Goal: Information Seeking & Learning: Learn about a topic

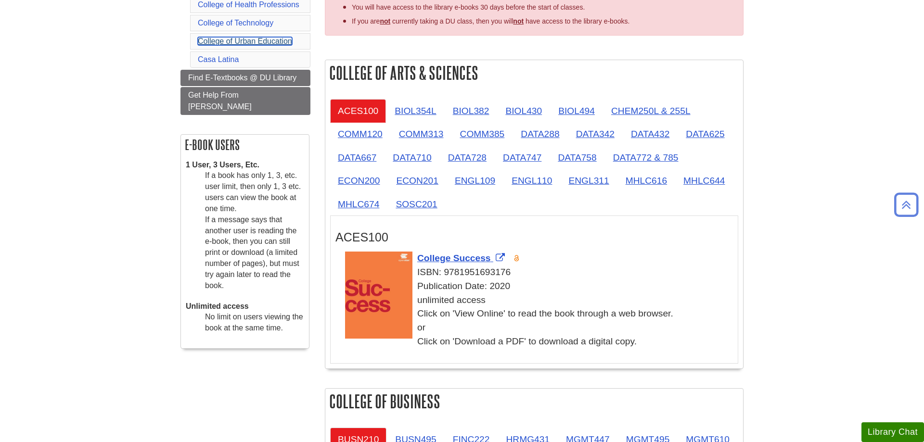
click at [257, 42] on link "College of Urban Education" at bounding box center [245, 41] width 94 height 8
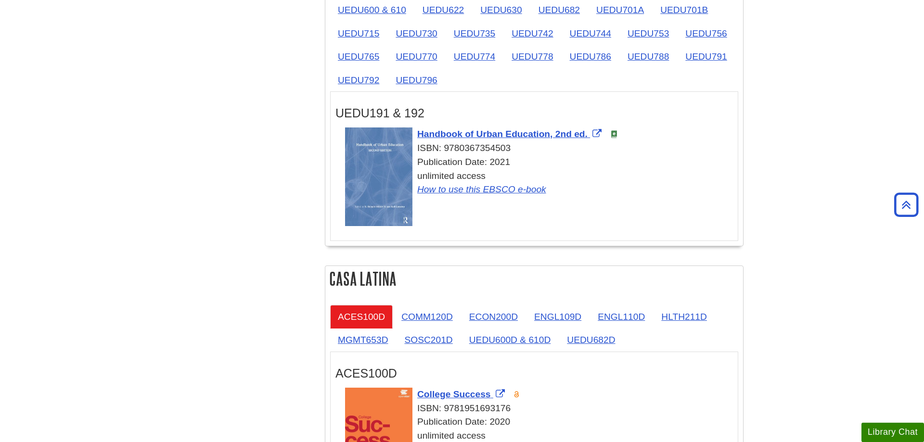
scroll to position [1632, 0]
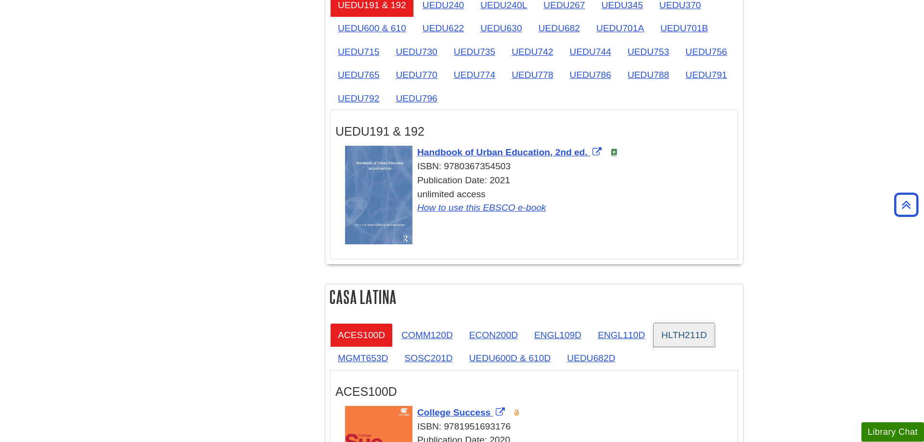
click at [668, 330] on link "HLTH211D" at bounding box center [683, 335] width 61 height 24
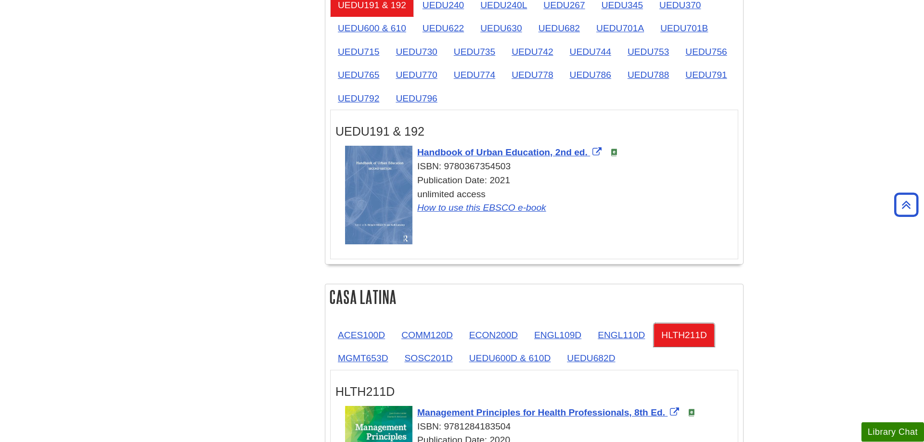
scroll to position [1730, 0]
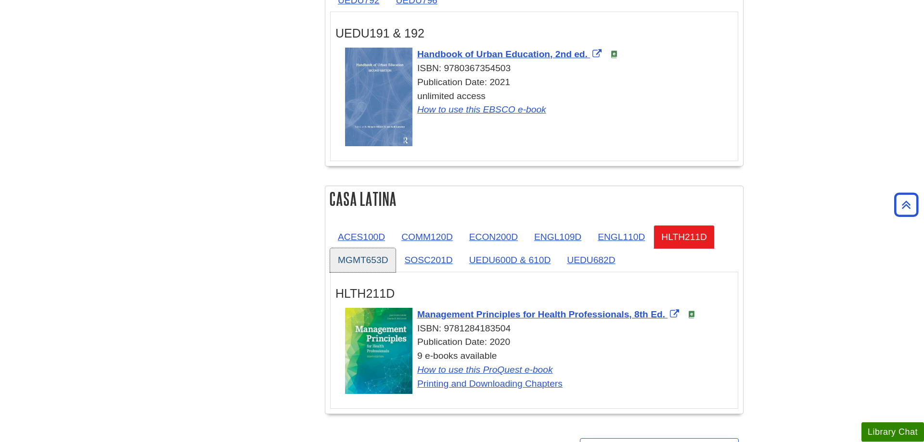
click at [378, 263] on link "MGMT653D" at bounding box center [362, 260] width 65 height 24
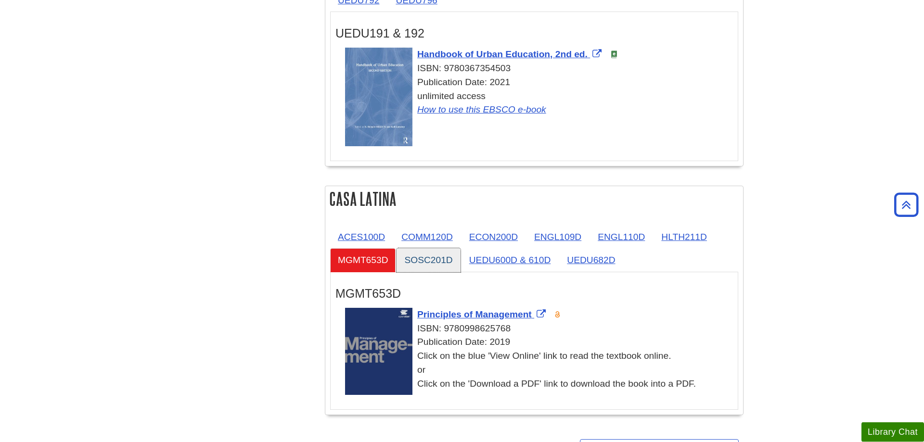
click at [423, 262] on link "SOSC201D" at bounding box center [428, 260] width 64 height 24
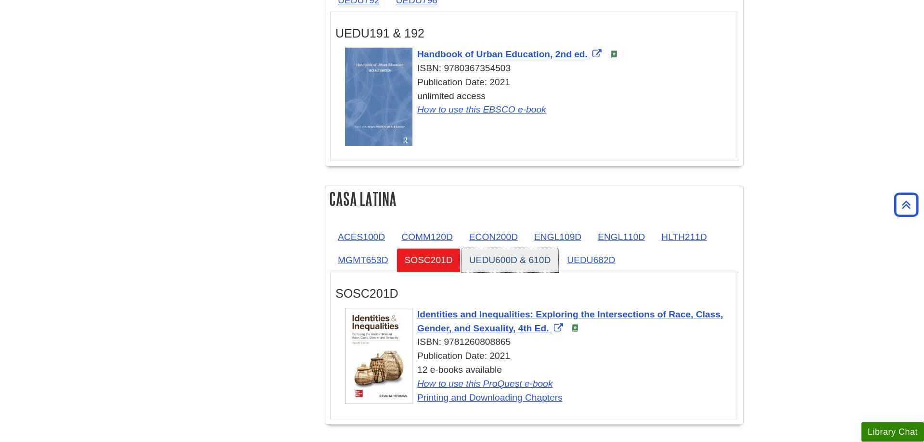
click at [506, 262] on link "UEDU600D & 610D" at bounding box center [509, 260] width 97 height 24
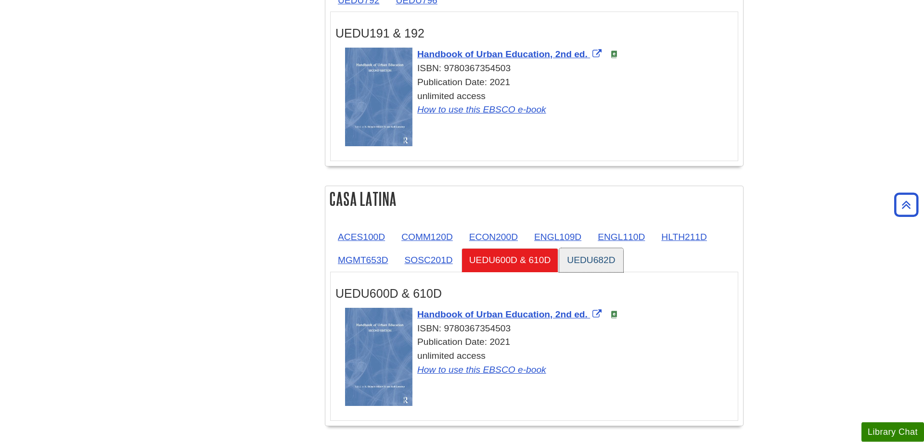
click at [583, 259] on link "UEDU682D" at bounding box center [591, 260] width 64 height 24
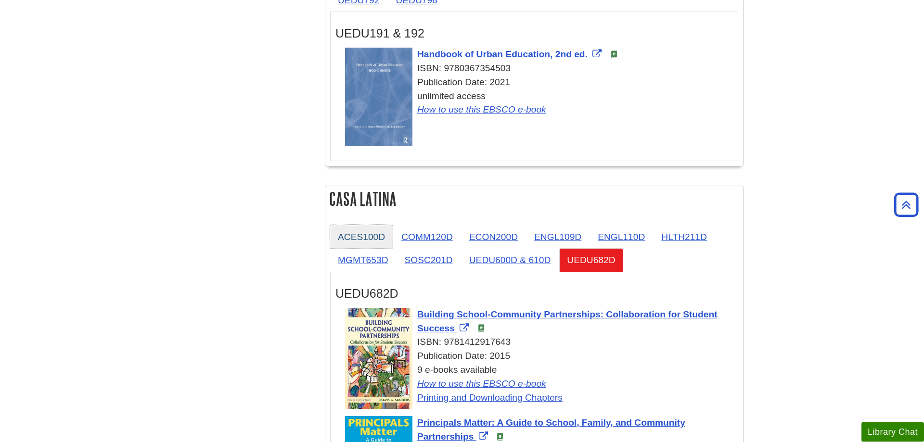
click at [380, 226] on link "ACES100D" at bounding box center [361, 237] width 63 height 24
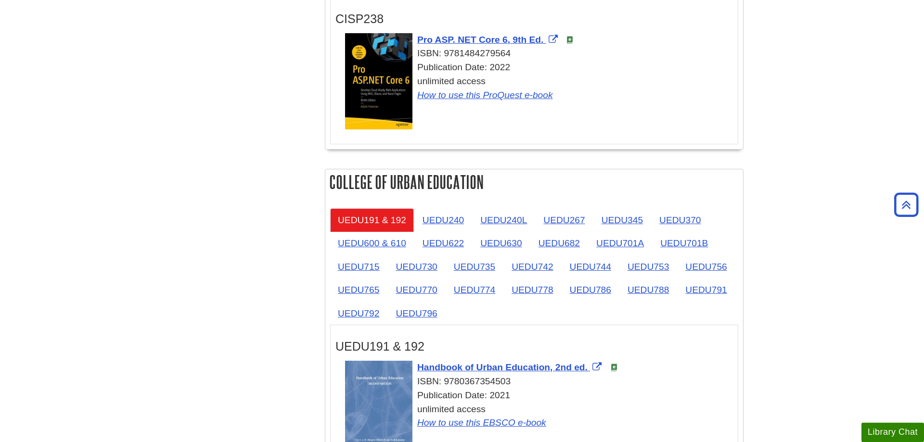
scroll to position [1439, 0]
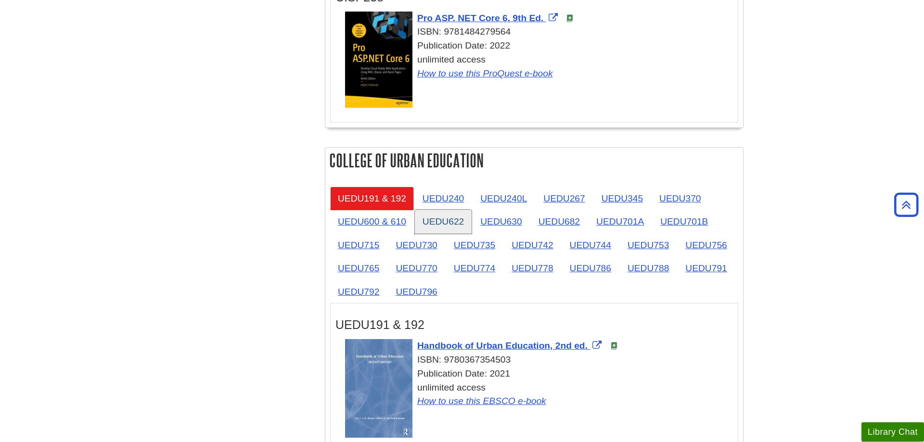
click at [450, 225] on link "UEDU622" at bounding box center [443, 222] width 57 height 24
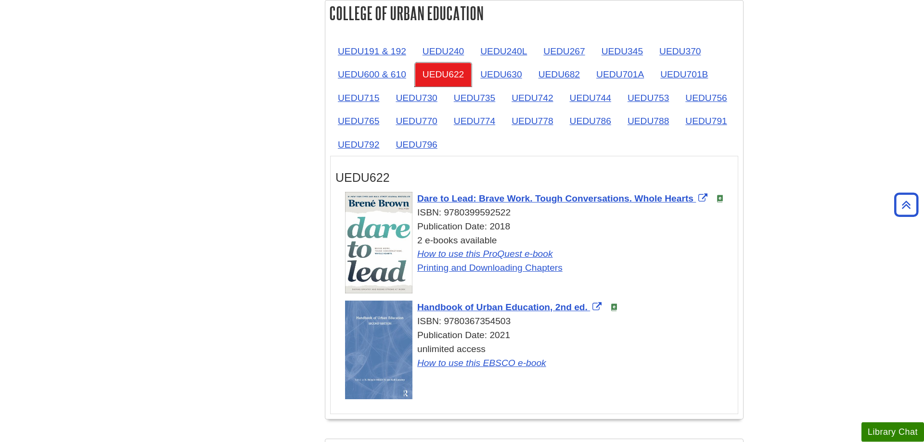
scroll to position [1635, 0]
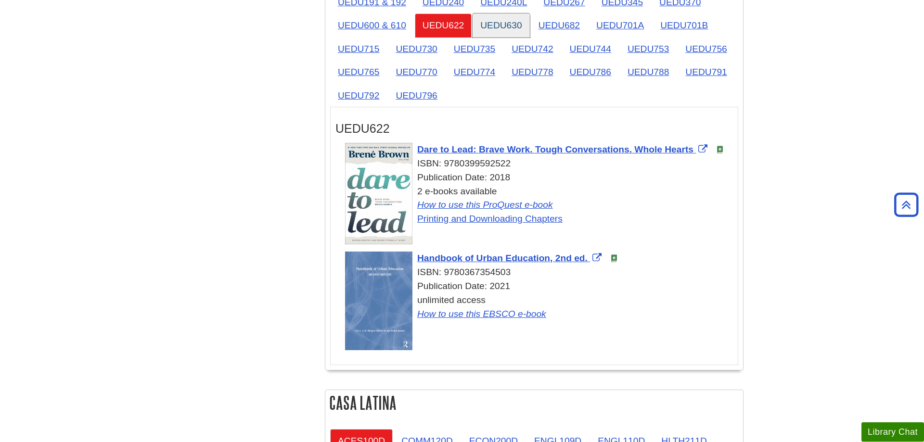
click at [519, 28] on link "UEDU630" at bounding box center [500, 25] width 57 height 24
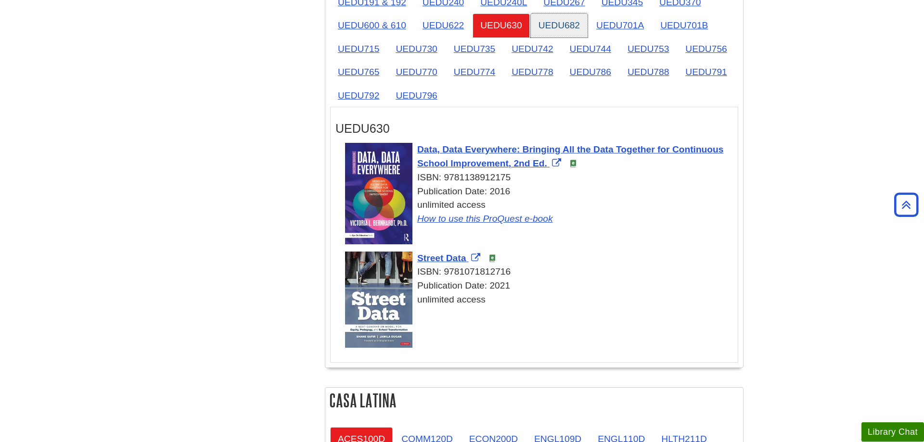
click at [578, 29] on link "UEDU682" at bounding box center [559, 25] width 57 height 24
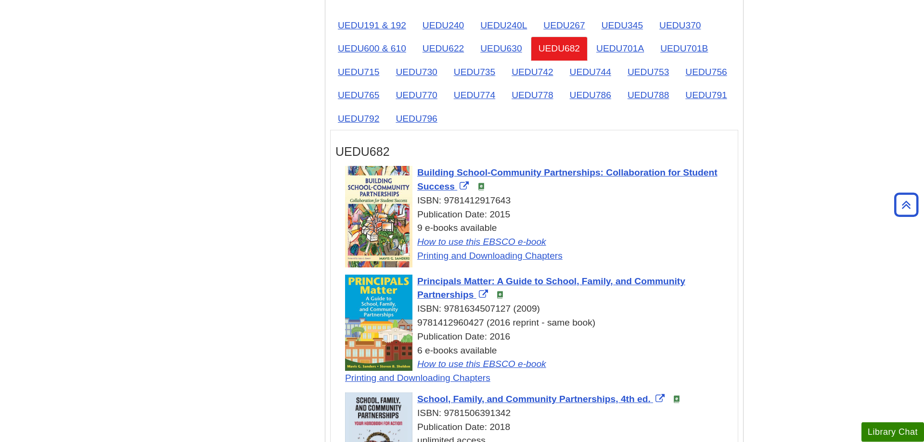
scroll to position [1586, 0]
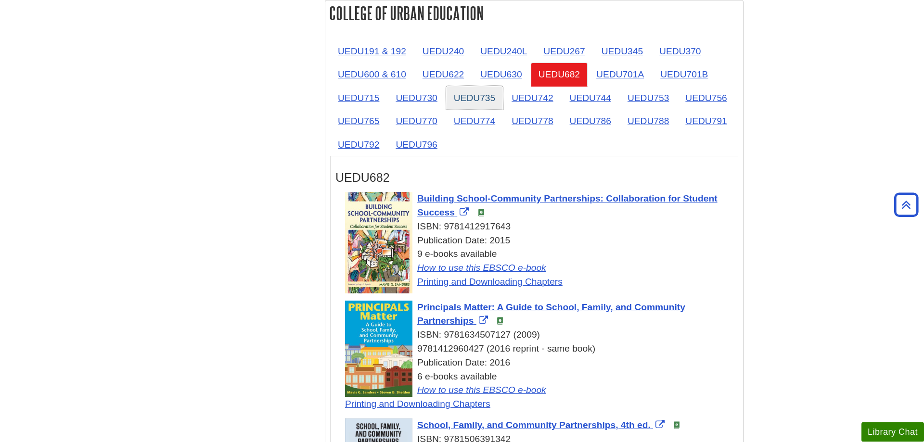
click at [483, 108] on link "UEDU735" at bounding box center [474, 98] width 57 height 24
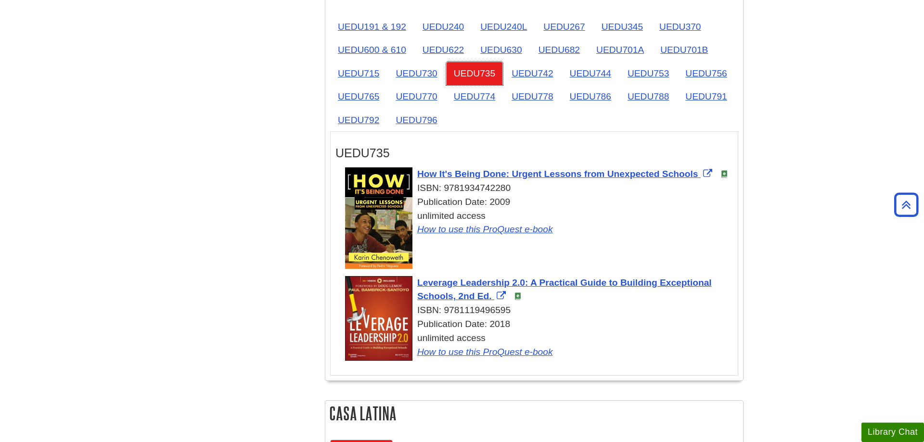
scroll to position [1635, 0]
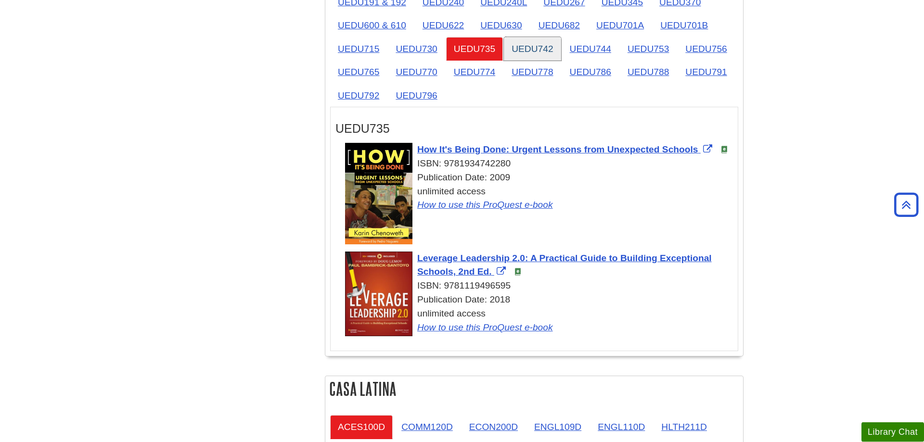
click at [540, 53] on link "UEDU742" at bounding box center [532, 49] width 57 height 24
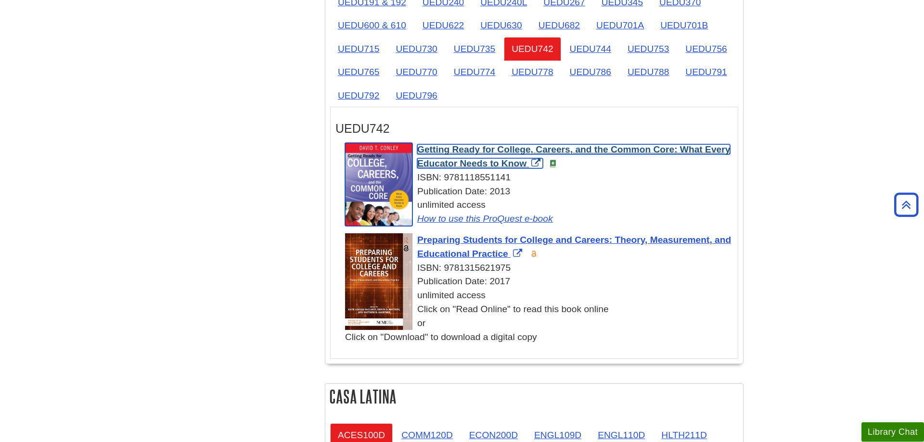
click at [705, 152] on span "Getting Ready for College, Careers, and the Common Core: What Every Educator Ne…" at bounding box center [573, 156] width 313 height 24
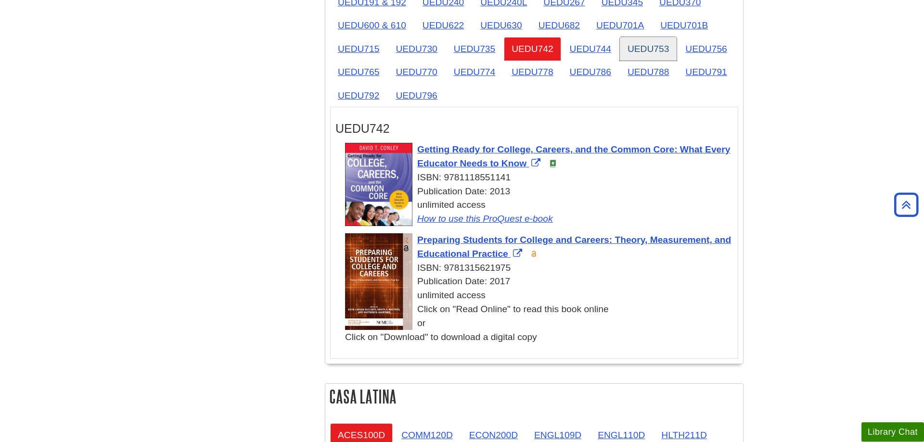
click at [621, 48] on link "UEDU753" at bounding box center [648, 49] width 57 height 24
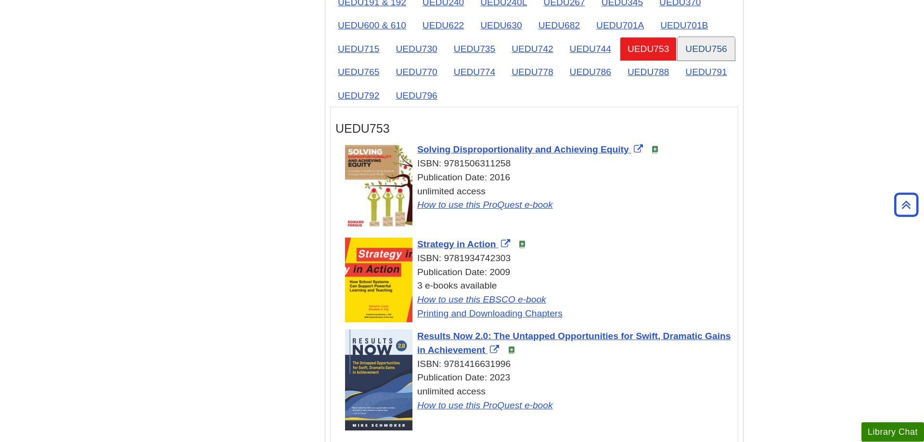
click at [706, 43] on link "UEDU756" at bounding box center [705, 49] width 57 height 24
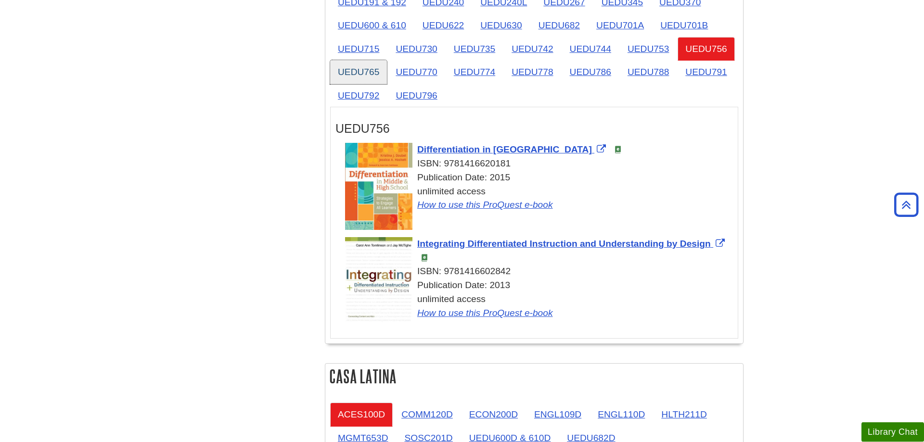
click at [362, 77] on link "UEDU765" at bounding box center [358, 72] width 57 height 24
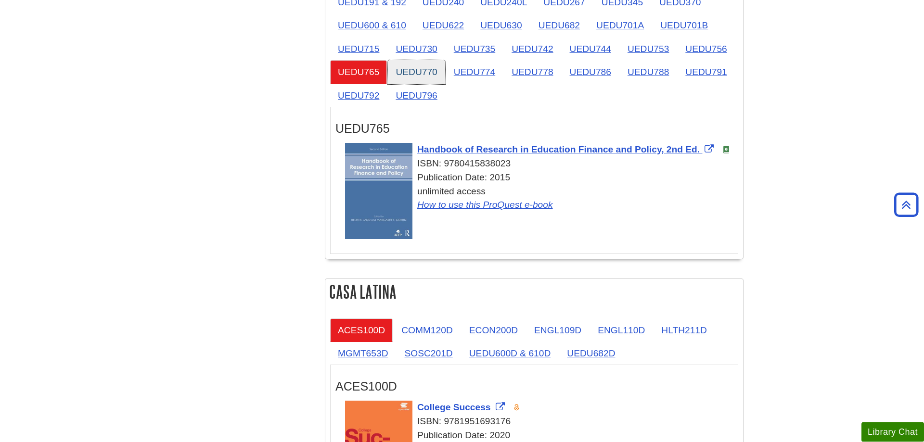
click at [434, 75] on link "UEDU770" at bounding box center [416, 72] width 57 height 24
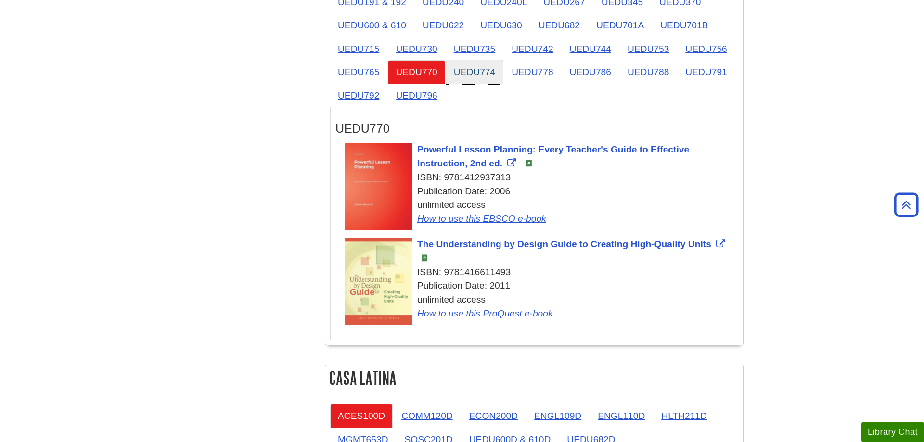
click at [491, 71] on link "UEDU774" at bounding box center [474, 72] width 57 height 24
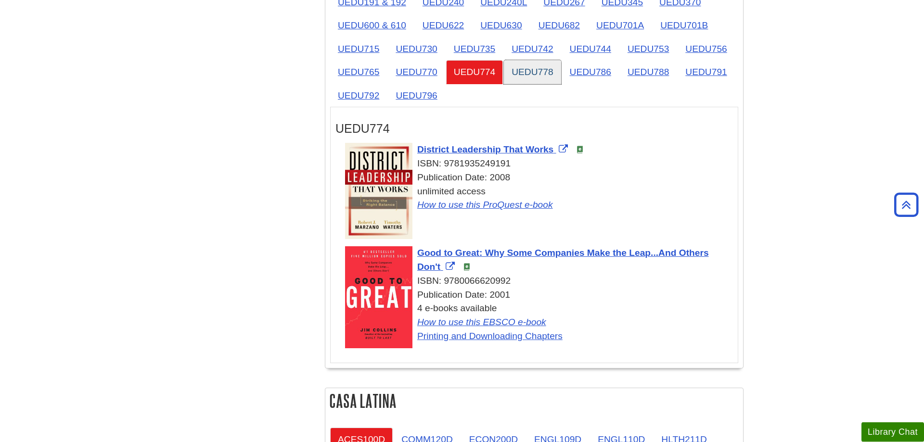
click at [531, 78] on link "UEDU778" at bounding box center [532, 72] width 57 height 24
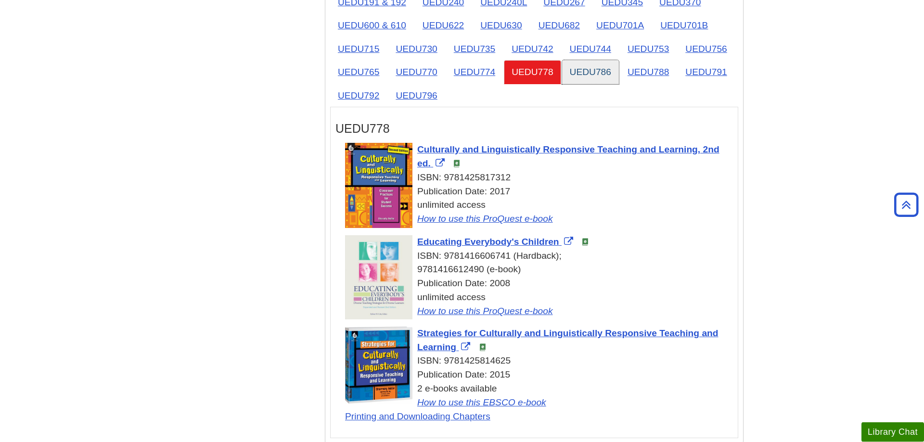
click at [589, 70] on link "UEDU786" at bounding box center [590, 72] width 57 height 24
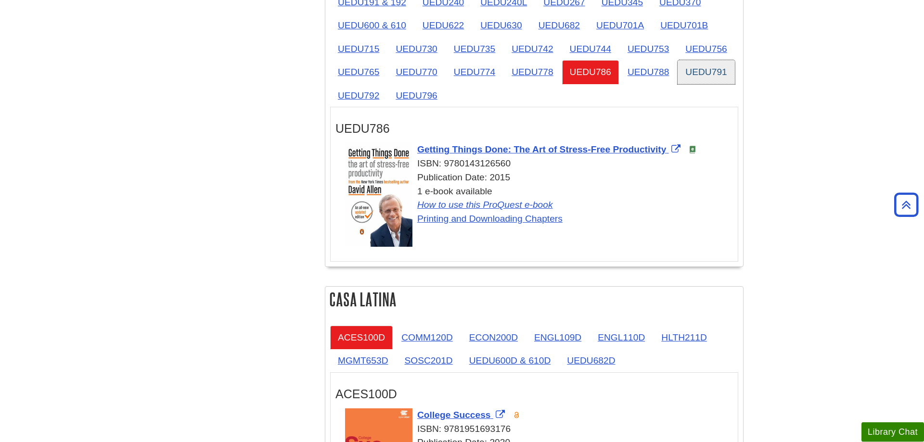
click at [711, 79] on link "UEDU791" at bounding box center [705, 72] width 57 height 24
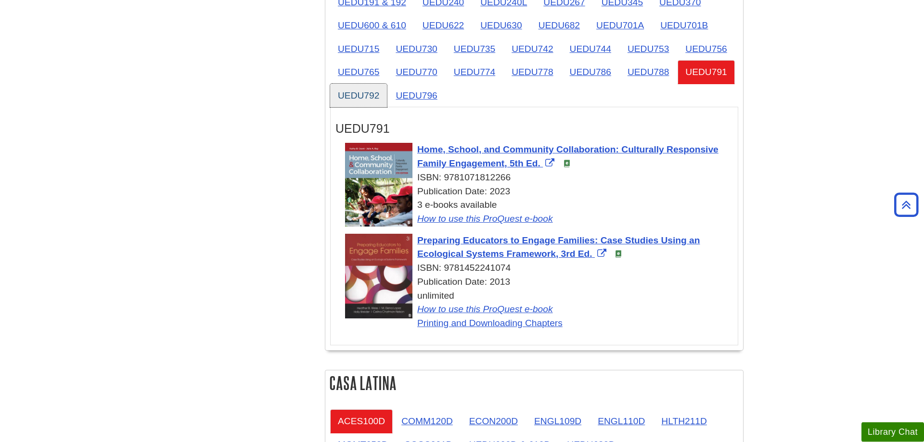
click at [357, 98] on link "UEDU792" at bounding box center [358, 96] width 57 height 24
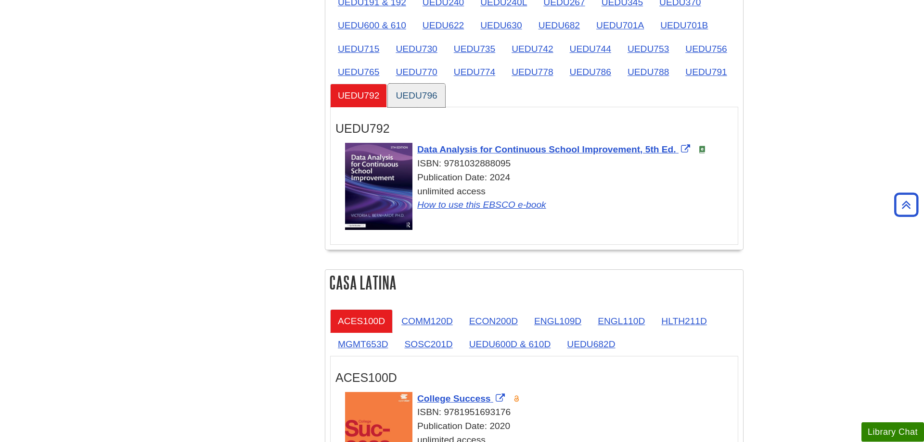
click at [414, 98] on link "UEDU796" at bounding box center [416, 96] width 57 height 24
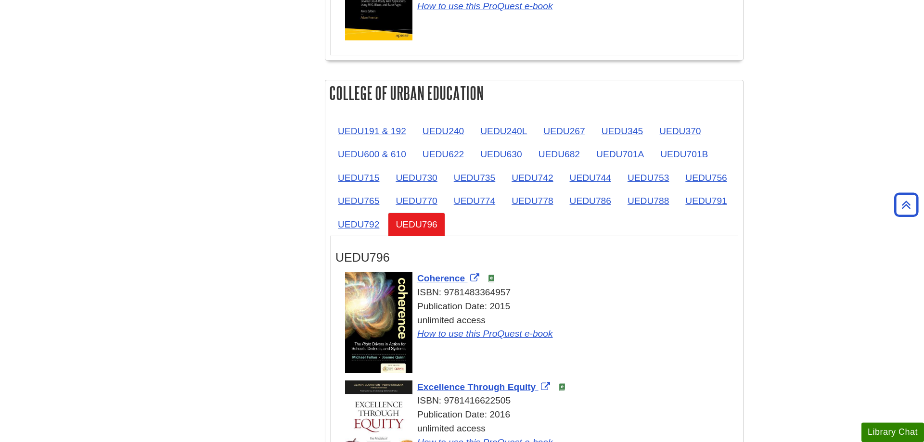
scroll to position [1488, 0]
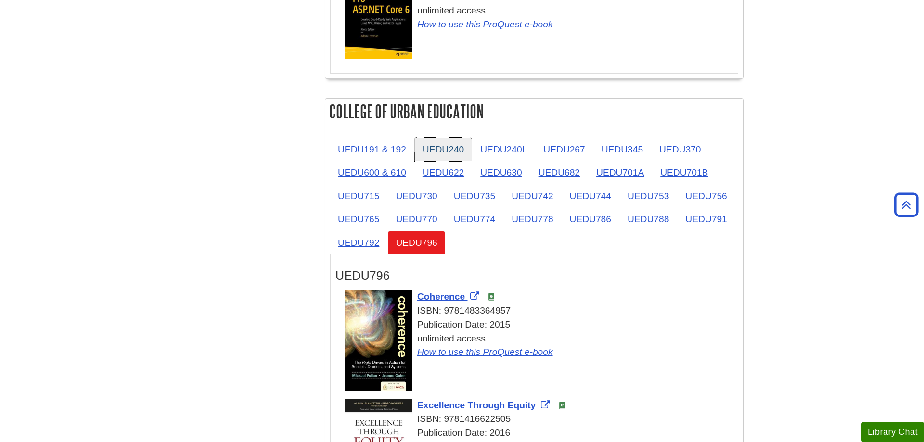
click at [453, 144] on link "UEDU240" at bounding box center [443, 150] width 57 height 24
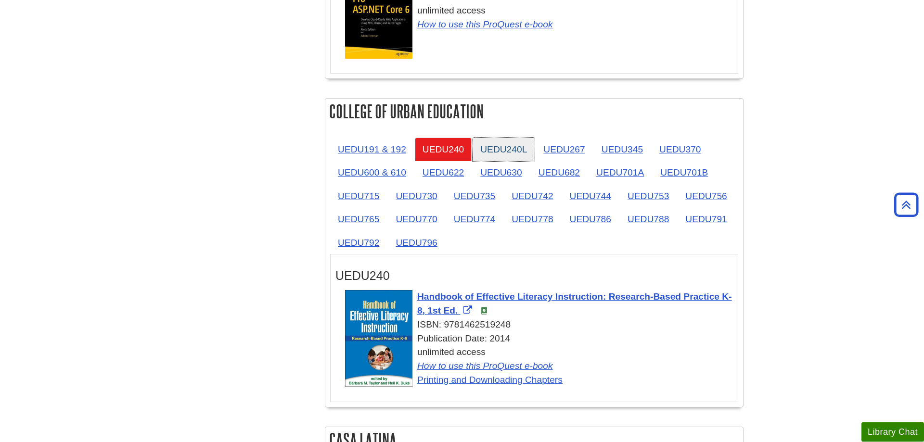
click at [515, 153] on link "UEDU240L" at bounding box center [503, 150] width 62 height 24
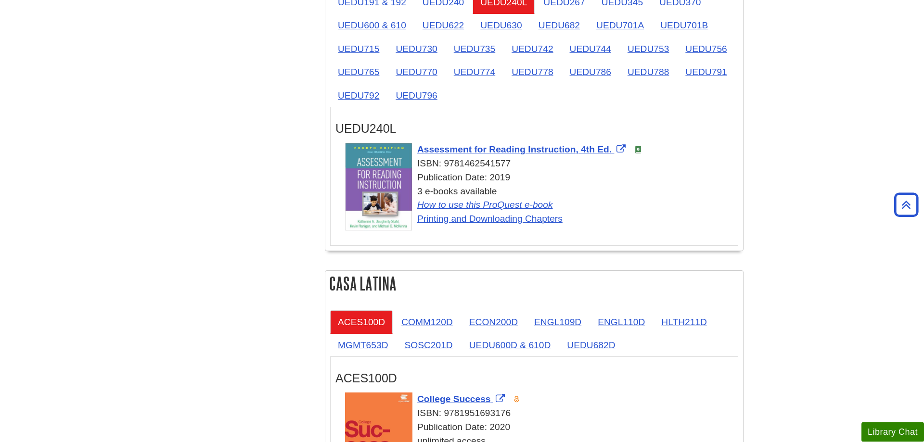
scroll to position [1684, 0]
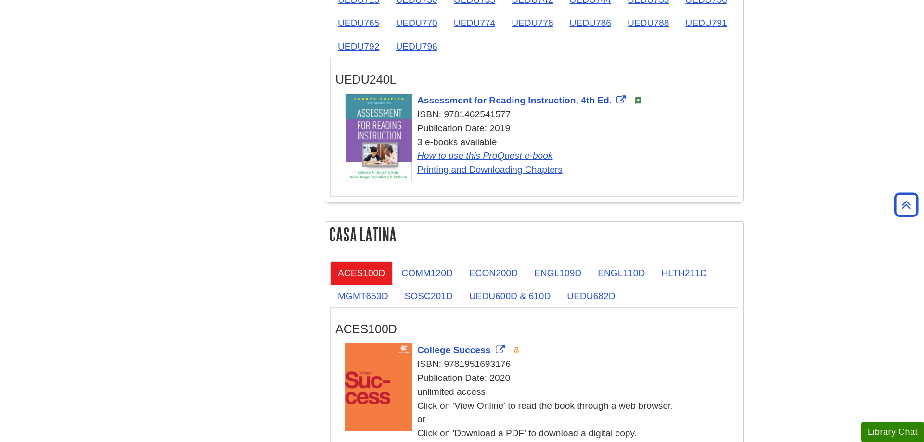
click at [631, 295] on ul "ACES100D COMM120D ECON200D ENGL109D ENGL110D HLTH211D MGMT653D SOSC201D UEDU600…" at bounding box center [534, 284] width 408 height 47
click at [610, 298] on link "UEDU682D" at bounding box center [591, 296] width 64 height 24
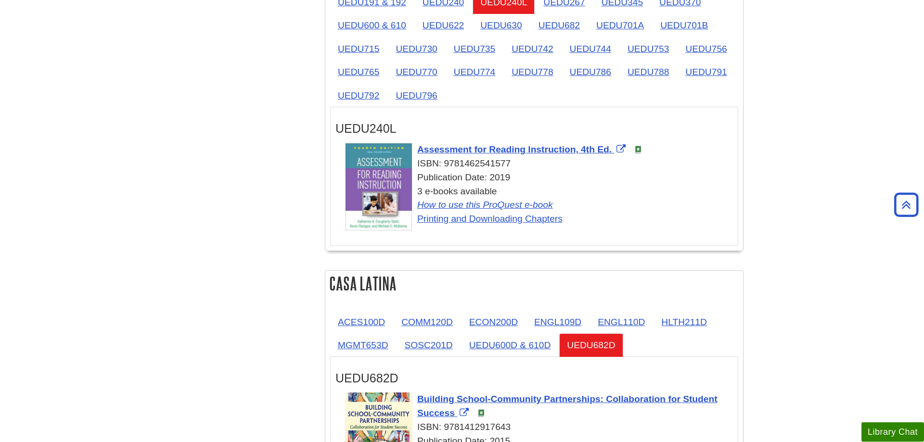
scroll to position [1488, 0]
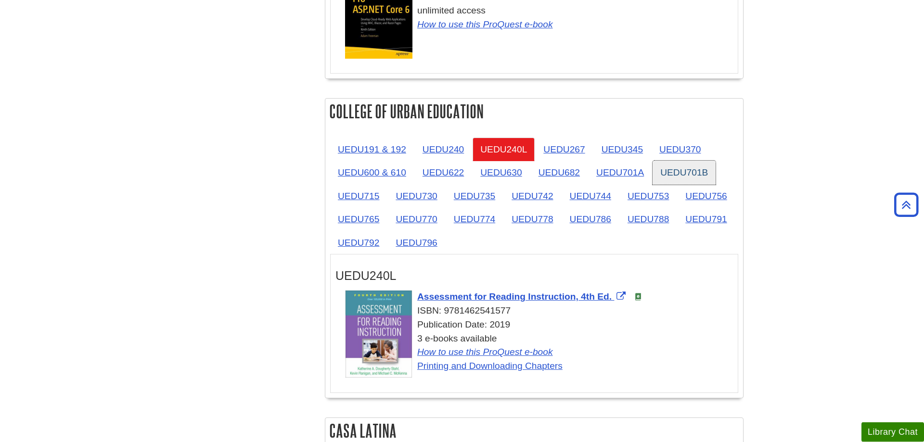
click at [704, 171] on link "UEDU701B" at bounding box center [683, 173] width 63 height 24
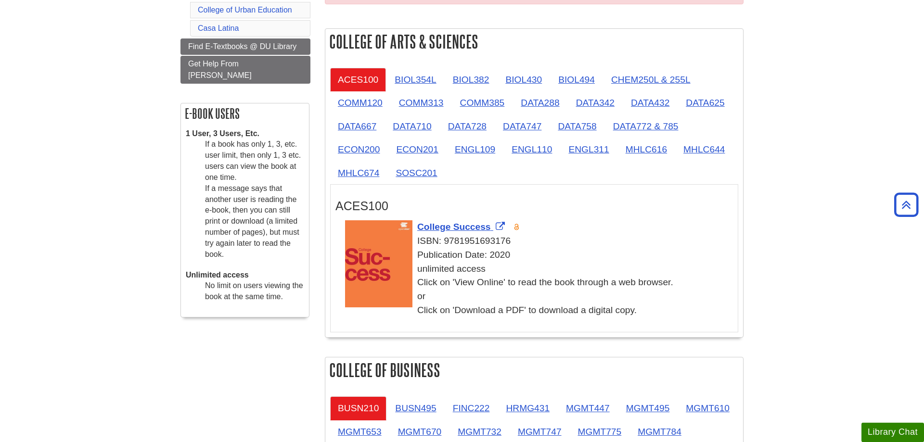
scroll to position [212, 0]
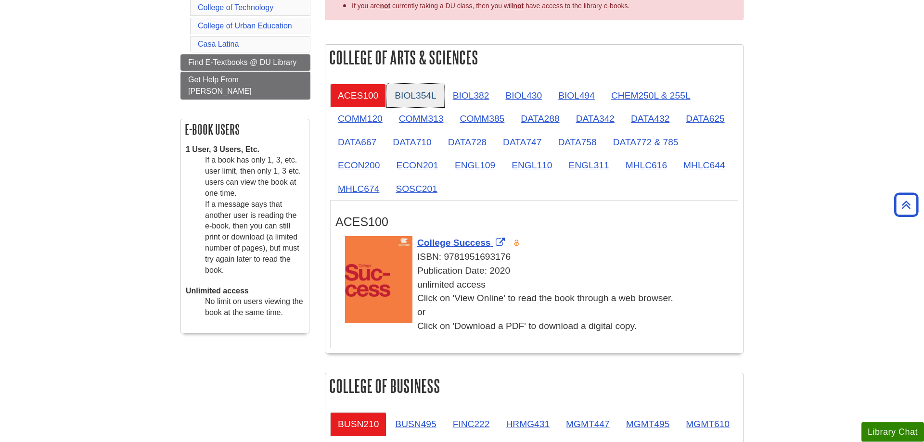
click at [436, 101] on link "BIOL354L" at bounding box center [415, 96] width 57 height 24
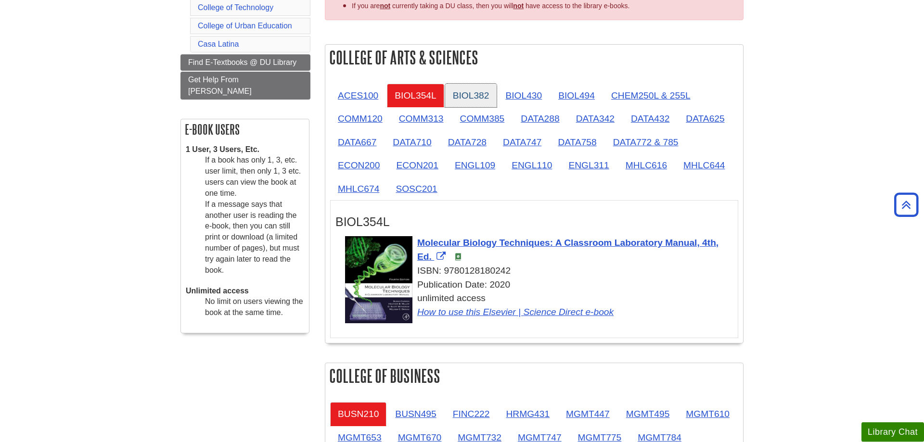
click at [472, 98] on link "BIOL382" at bounding box center [471, 96] width 52 height 24
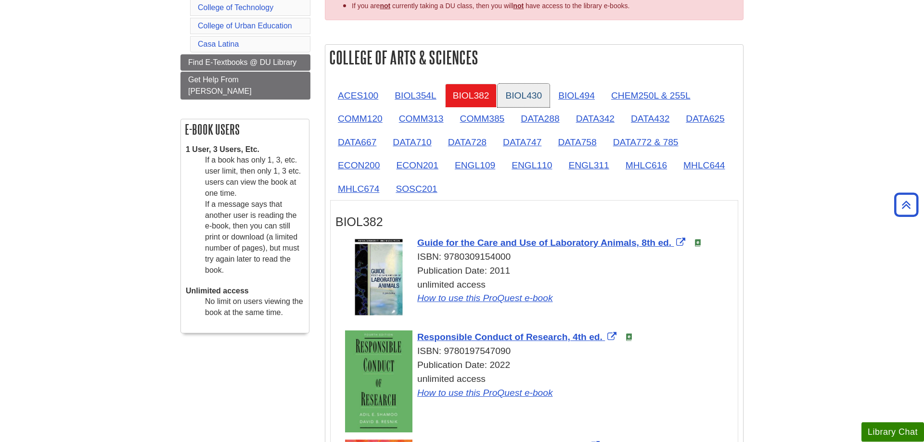
click at [514, 93] on link "BIOL430" at bounding box center [523, 96] width 52 height 24
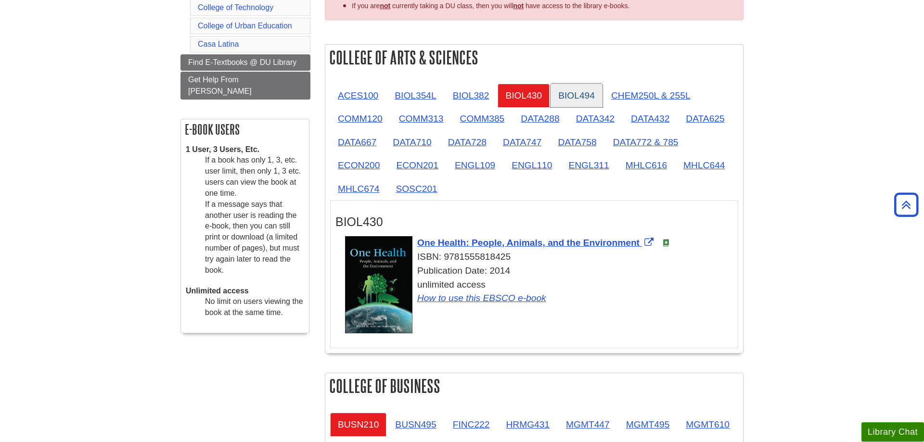
click at [566, 91] on link "BIOL494" at bounding box center [576, 96] width 52 height 24
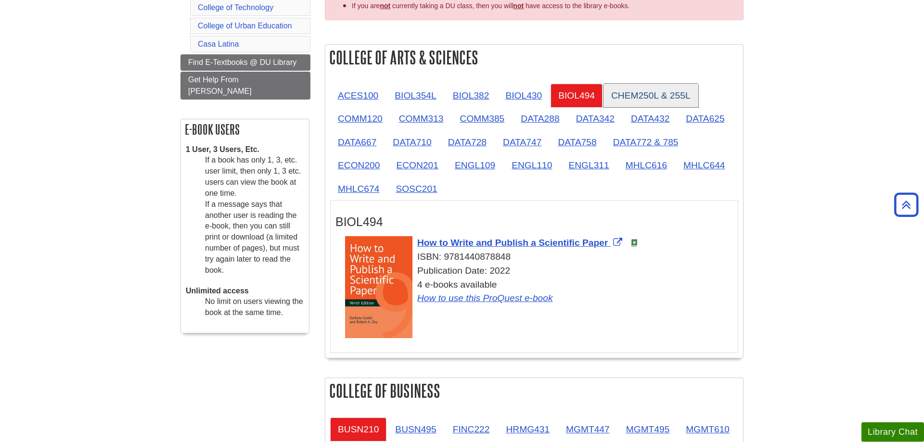
click at [635, 93] on link "CHEM250L & 255L" at bounding box center [650, 96] width 95 height 24
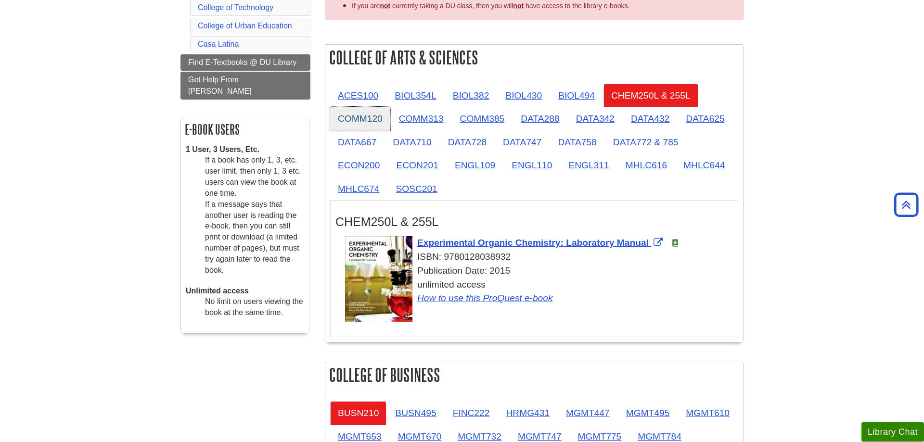
click at [346, 117] on link "COMM120" at bounding box center [360, 119] width 60 height 24
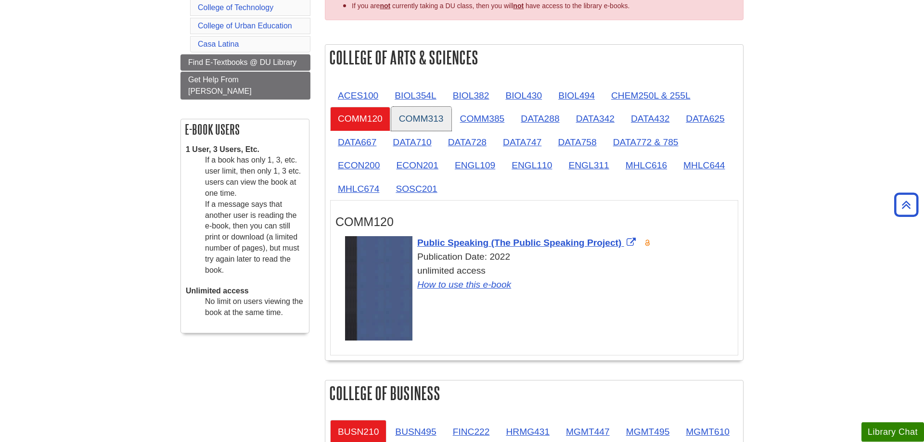
click at [410, 115] on link "COMM313" at bounding box center [421, 119] width 60 height 24
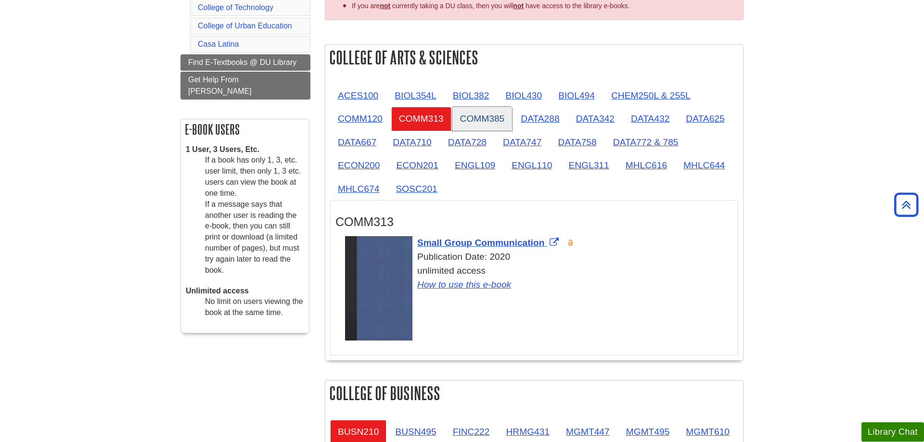
click at [470, 115] on link "COMM385" at bounding box center [482, 119] width 60 height 24
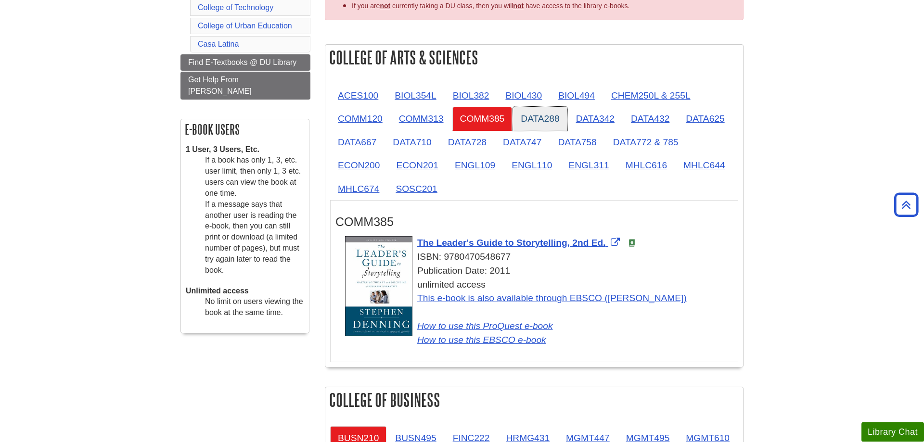
click at [534, 122] on link "DATA288" at bounding box center [540, 119] width 54 height 24
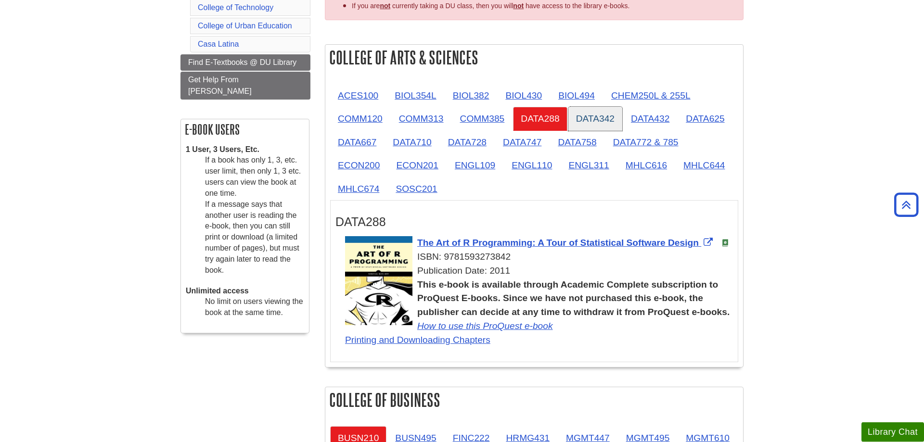
click at [599, 109] on link "DATA342" at bounding box center [595, 119] width 54 height 24
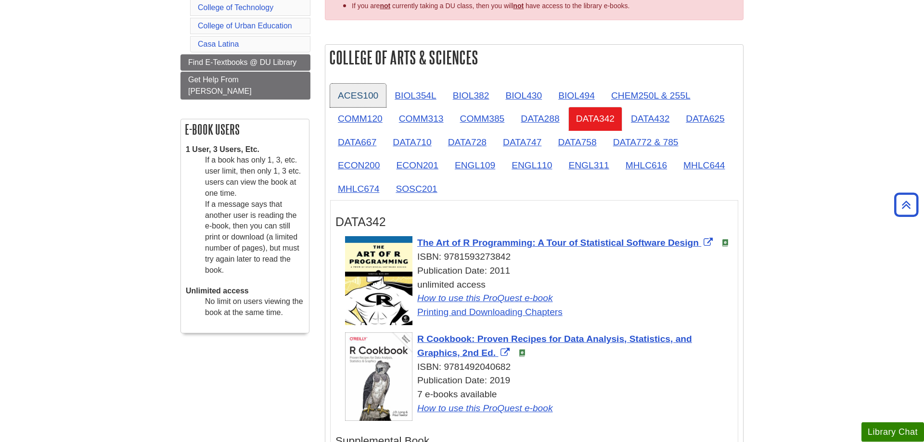
click at [346, 96] on link "ACES100" at bounding box center [358, 96] width 56 height 24
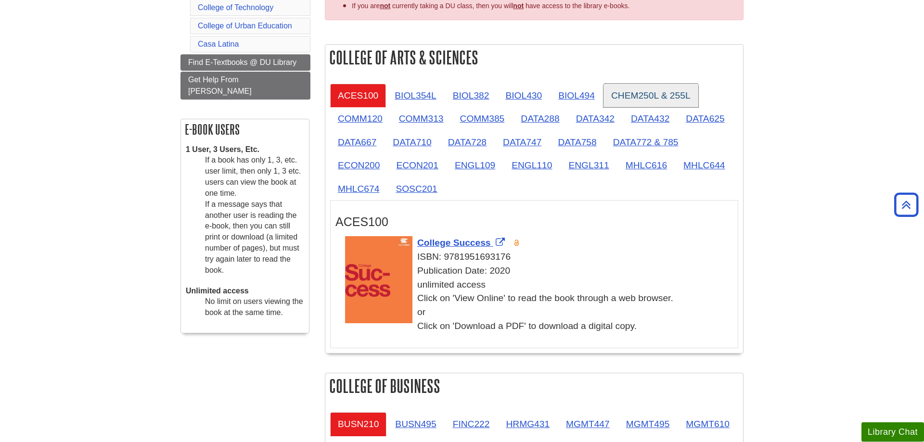
click at [679, 97] on link "CHEM250L & 255L" at bounding box center [650, 96] width 95 height 24
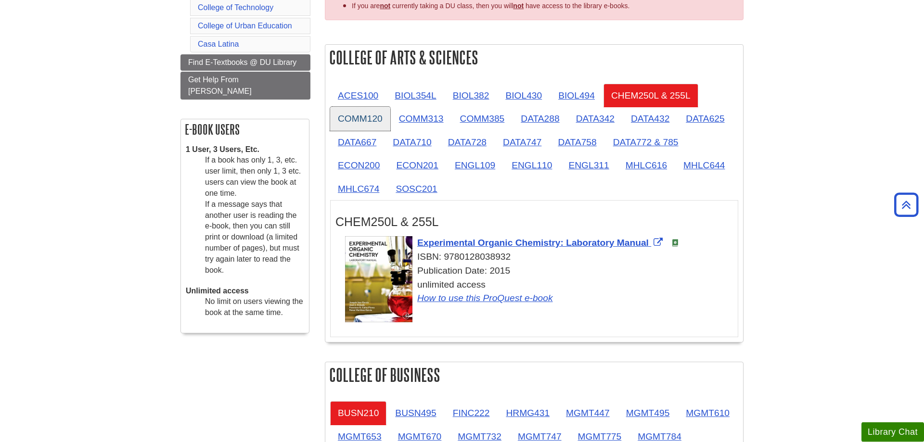
click at [374, 121] on link "COMM120" at bounding box center [360, 119] width 60 height 24
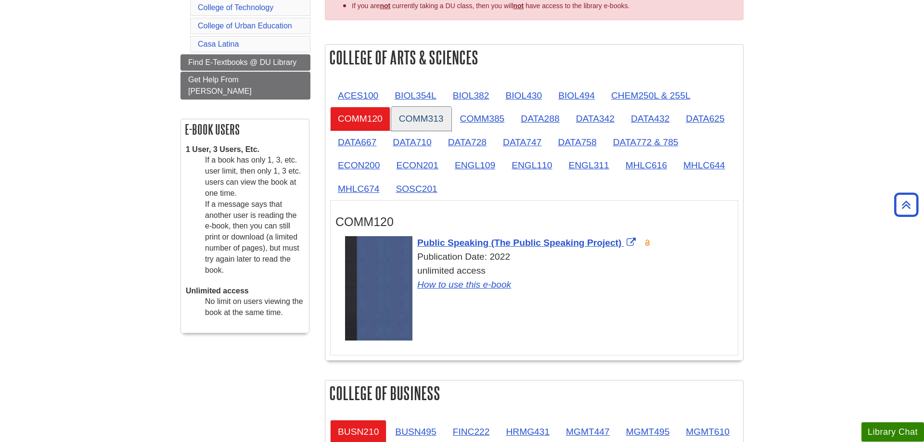
click at [408, 118] on link "COMM313" at bounding box center [421, 119] width 60 height 24
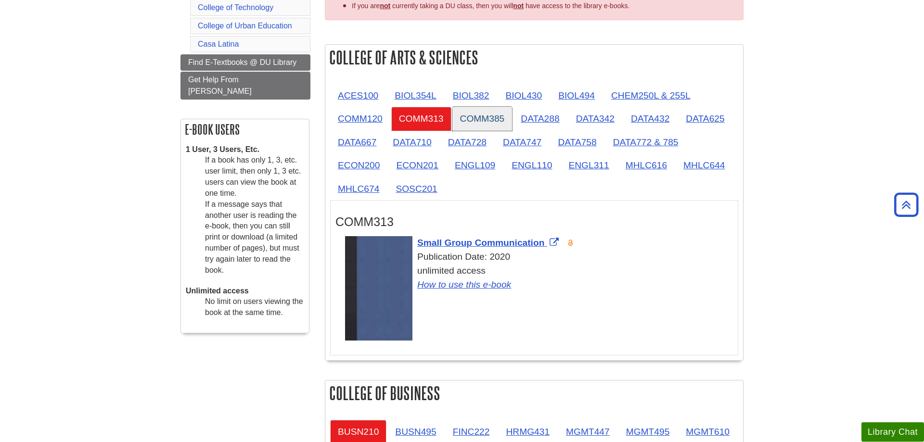
click at [473, 118] on link "COMM385" at bounding box center [482, 119] width 60 height 24
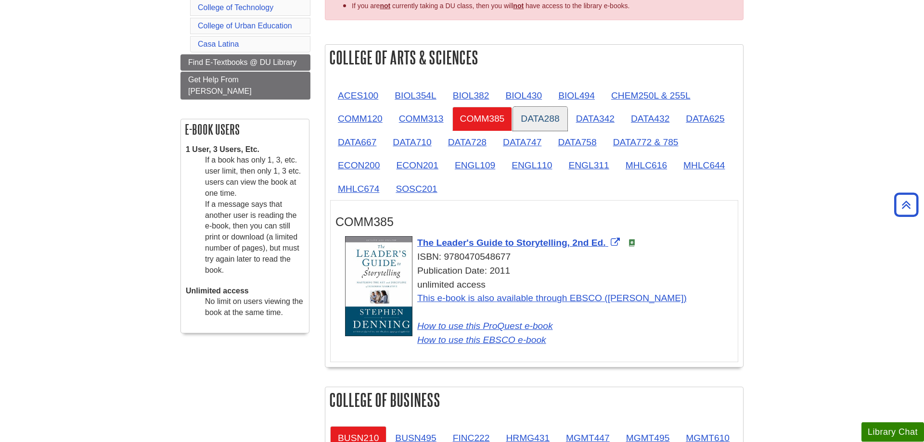
click at [540, 117] on link "DATA288" at bounding box center [540, 119] width 54 height 24
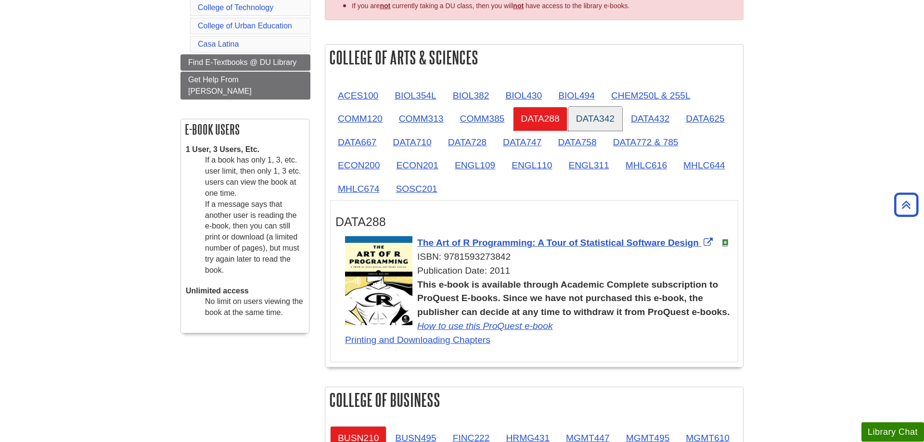
click at [586, 117] on link "DATA342" at bounding box center [595, 119] width 54 height 24
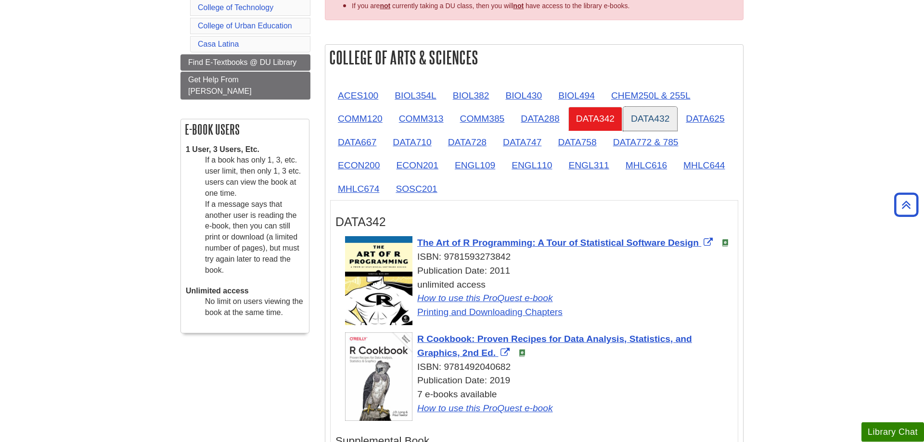
click at [641, 120] on link "DATA432" at bounding box center [650, 119] width 54 height 24
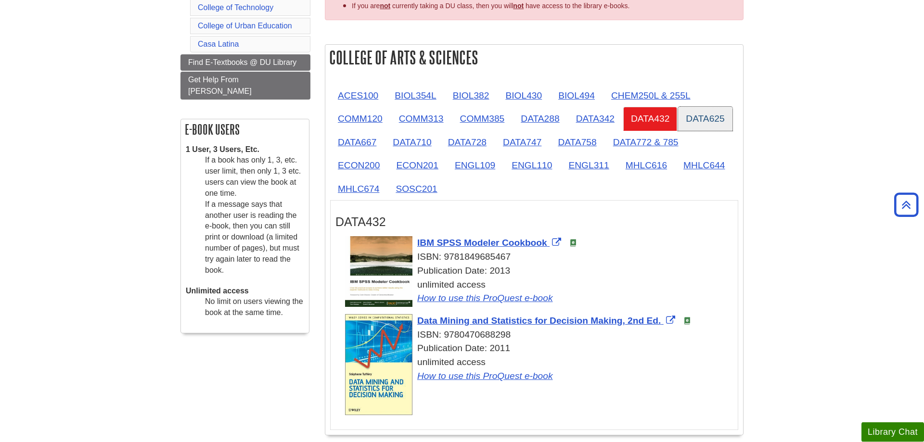
click at [704, 120] on link "DATA625" at bounding box center [705, 119] width 54 height 24
click at [364, 146] on link "DATA667" at bounding box center [357, 142] width 54 height 24
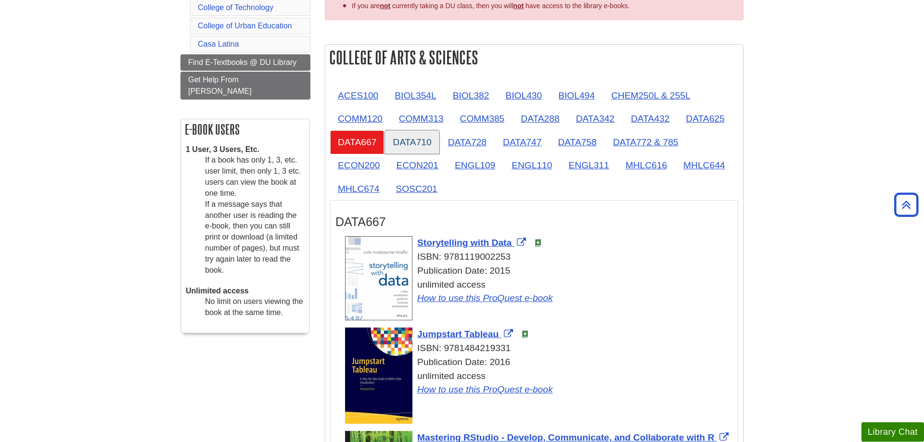
drag, startPoint x: 407, startPoint y: 146, endPoint x: 419, endPoint y: 145, distance: 12.1
click at [408, 146] on link "DATA710" at bounding box center [412, 142] width 54 height 24
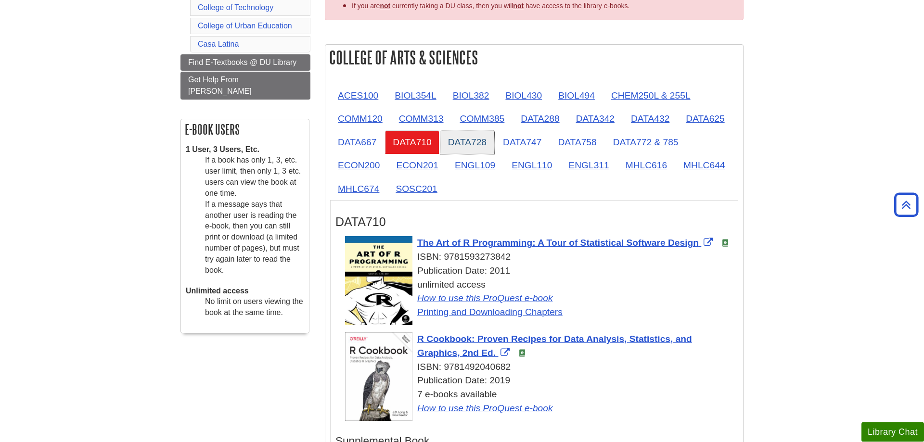
click at [476, 142] on link "DATA728" at bounding box center [467, 142] width 54 height 24
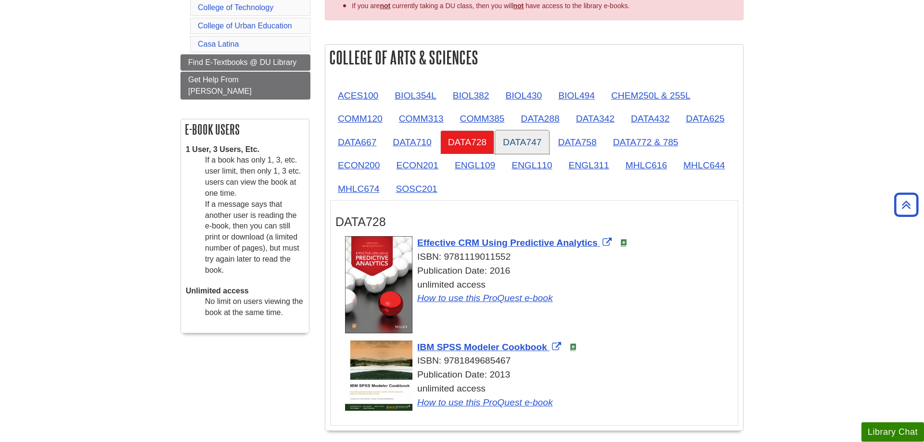
click at [522, 142] on link "DATA747" at bounding box center [522, 142] width 54 height 24
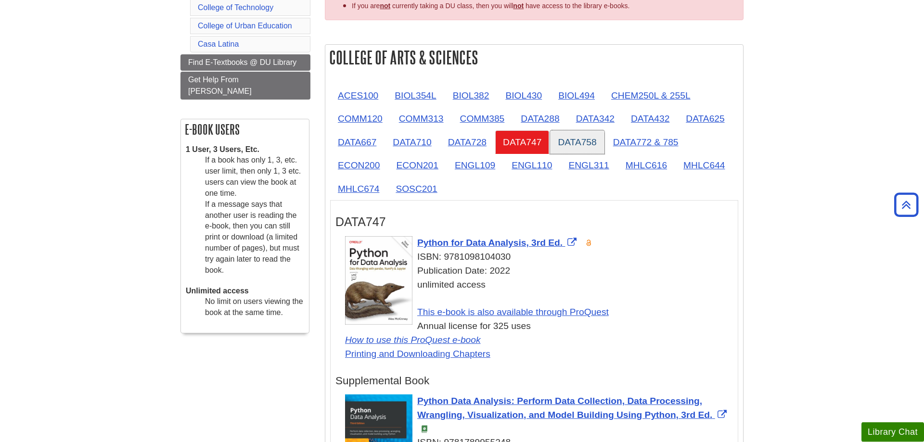
click at [573, 142] on link "DATA758" at bounding box center [577, 142] width 54 height 24
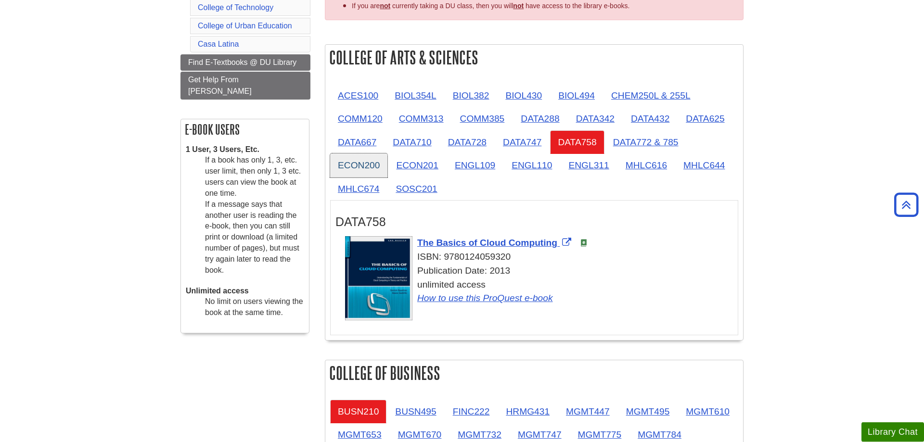
click at [344, 161] on link "ECON200" at bounding box center [358, 165] width 57 height 24
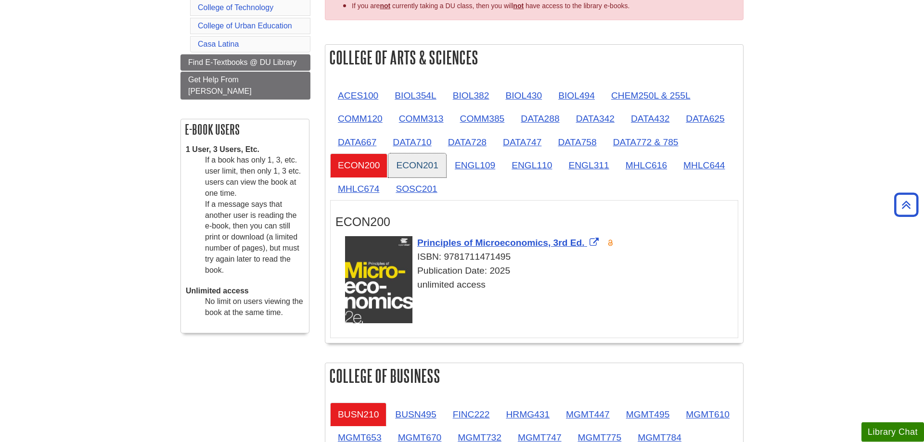
click at [408, 156] on link "ECON201" at bounding box center [416, 165] width 57 height 24
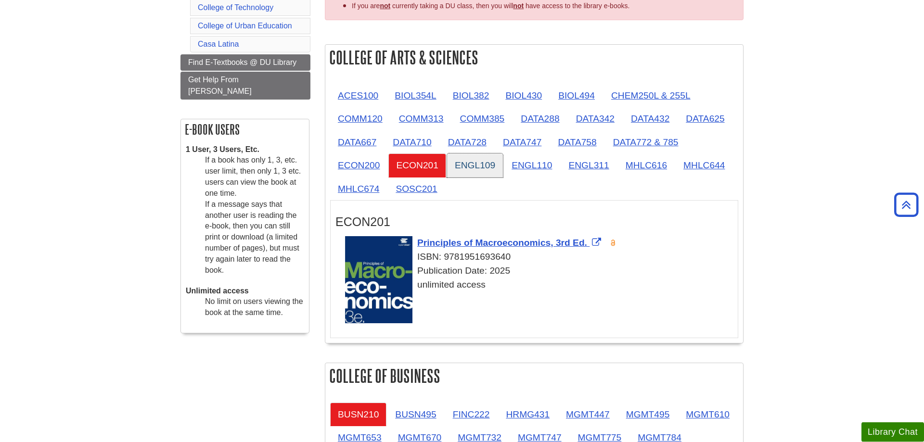
click at [480, 156] on link "ENGL109" at bounding box center [475, 165] width 56 height 24
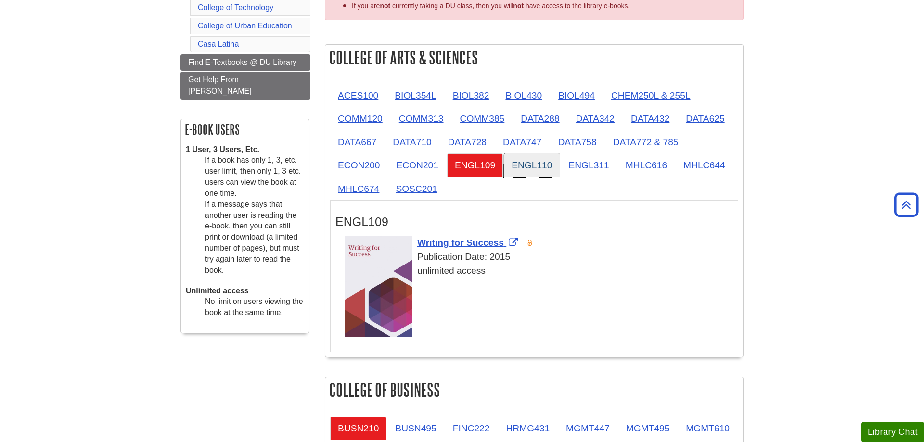
click at [540, 167] on link "ENGL110" at bounding box center [532, 165] width 56 height 24
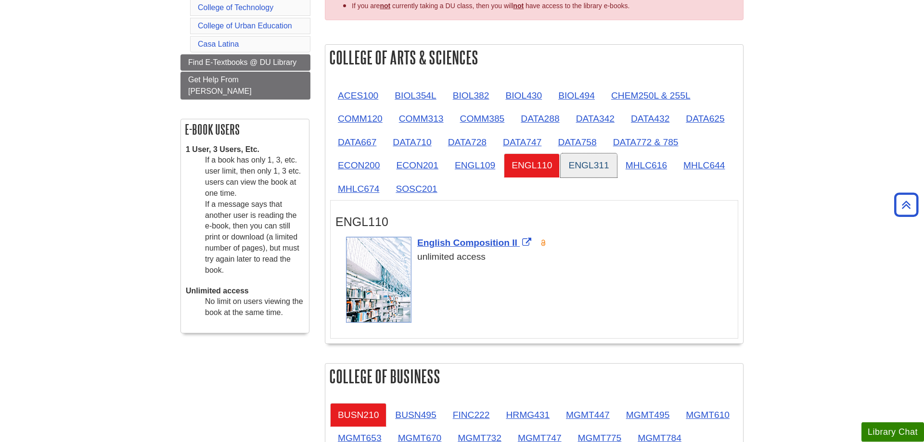
click at [582, 167] on link "ENGL311" at bounding box center [588, 165] width 56 height 24
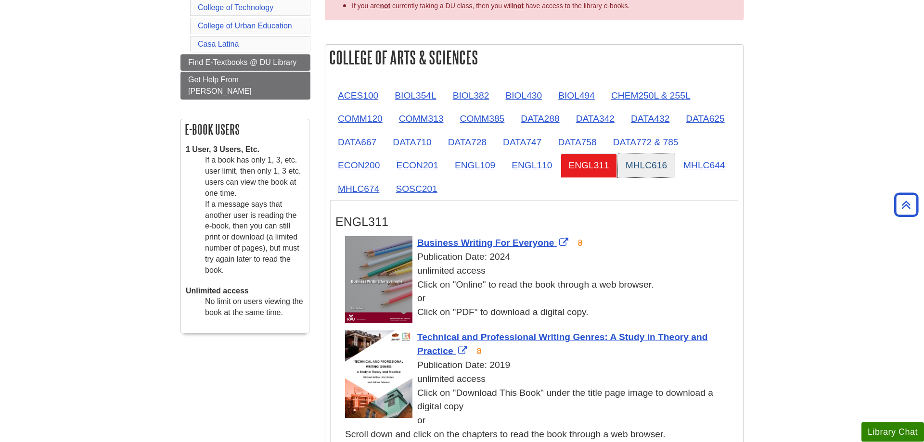
click at [628, 169] on link "MHLC616" at bounding box center [646, 165] width 57 height 24
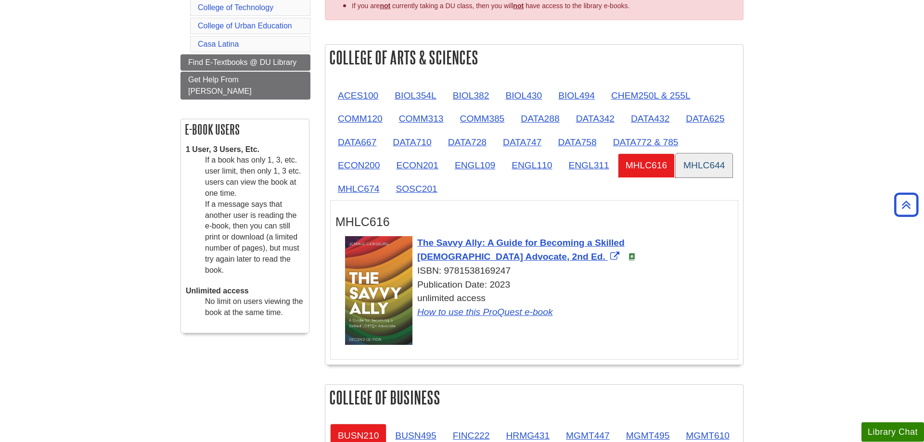
click at [678, 171] on link "MHLC644" at bounding box center [703, 165] width 57 height 24
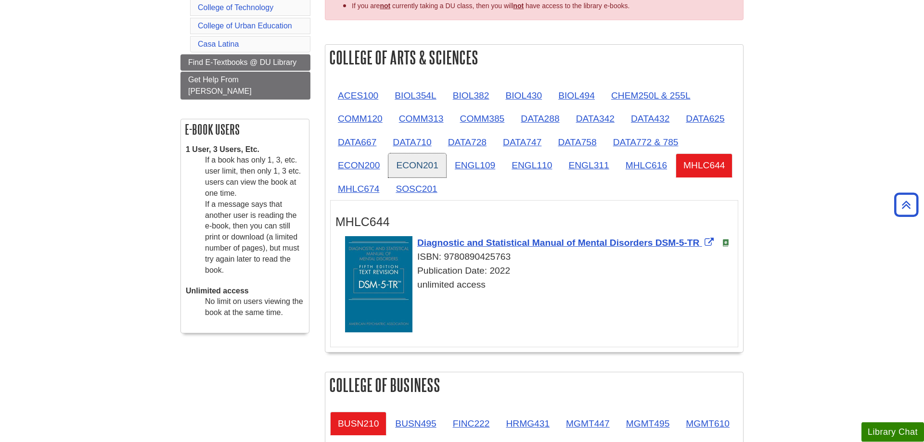
click at [421, 163] on link "ECON201" at bounding box center [416, 165] width 57 height 24
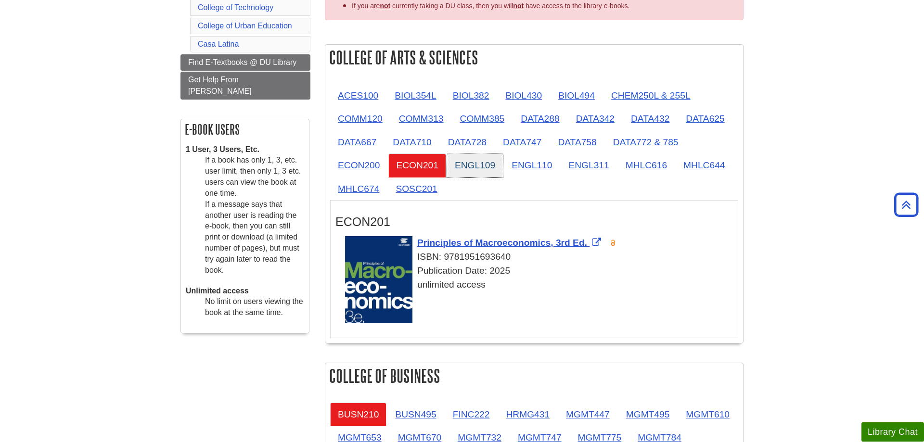
click at [497, 166] on link "ENGL109" at bounding box center [475, 165] width 56 height 24
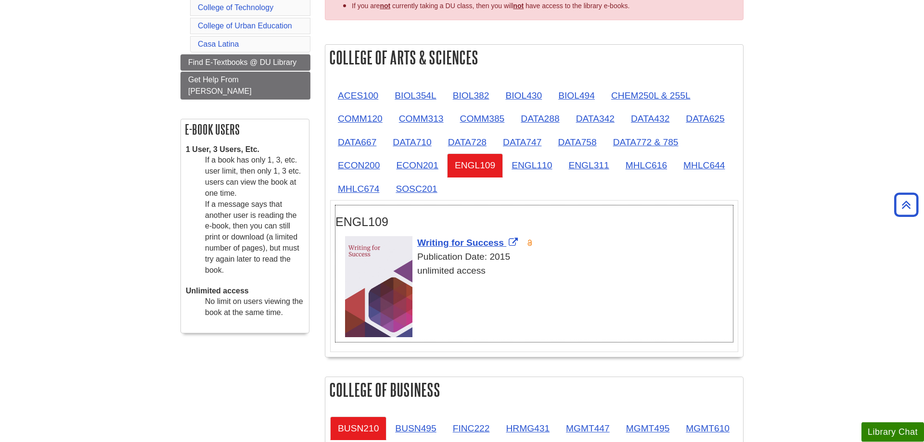
click at [528, 277] on div "unlimited access" at bounding box center [539, 271] width 388 height 14
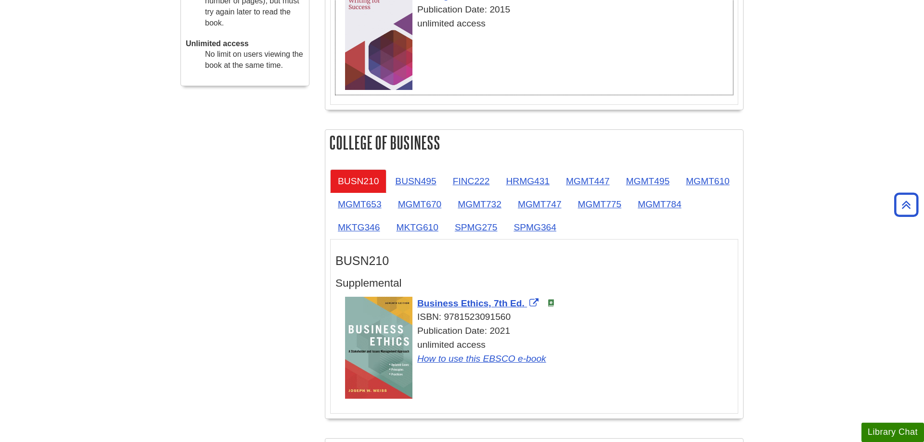
scroll to position [506, 0]
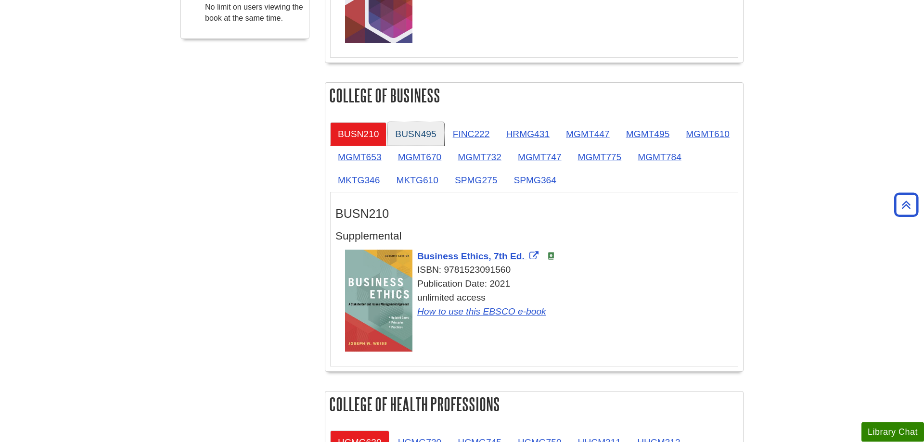
click at [425, 122] on link "BUSN495" at bounding box center [415, 134] width 56 height 24
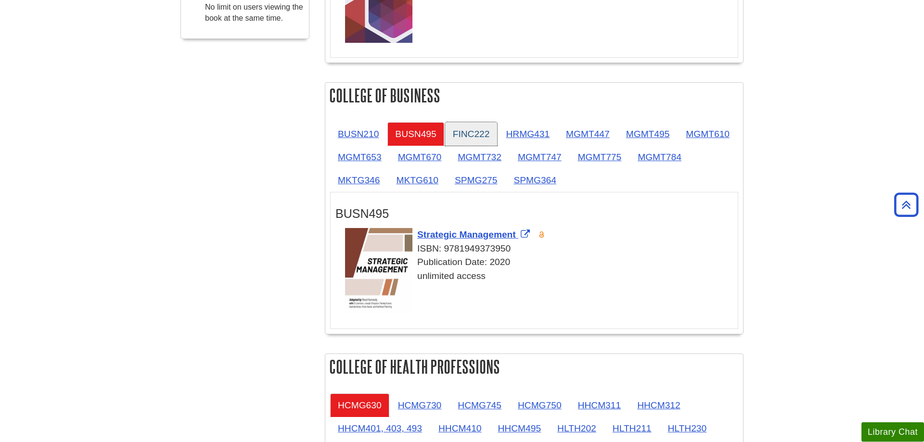
click at [477, 122] on link "FINC222" at bounding box center [471, 134] width 52 height 24
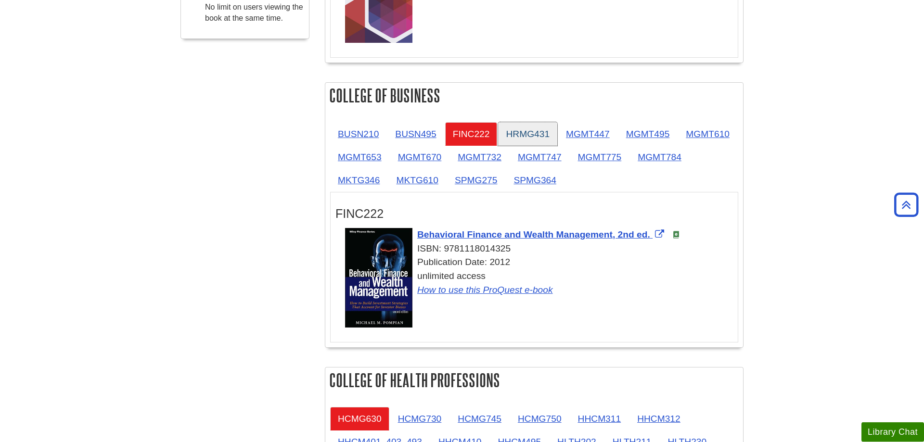
click at [509, 122] on link "HRMG431" at bounding box center [527, 134] width 59 height 24
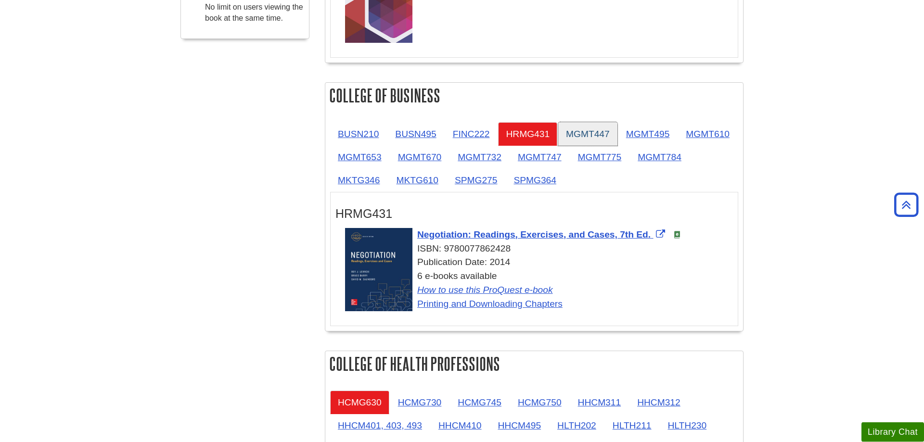
click at [582, 122] on link "MGMT447" at bounding box center [587, 134] width 59 height 24
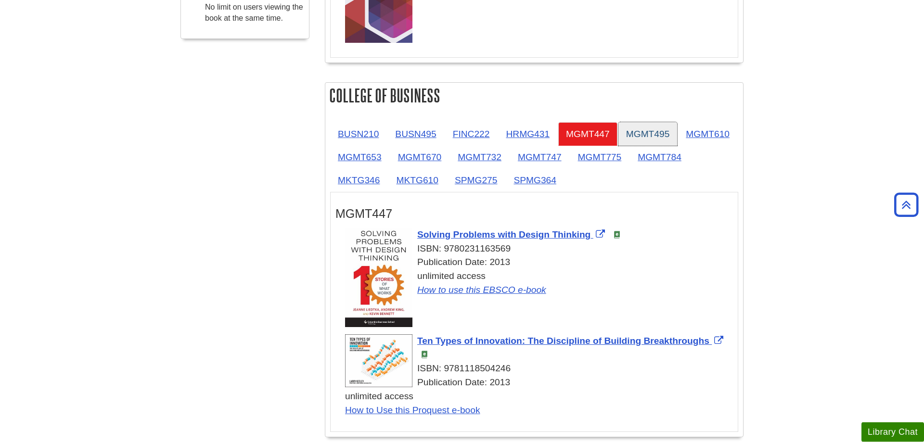
click at [667, 122] on link "MGMT495" at bounding box center [647, 134] width 59 height 24
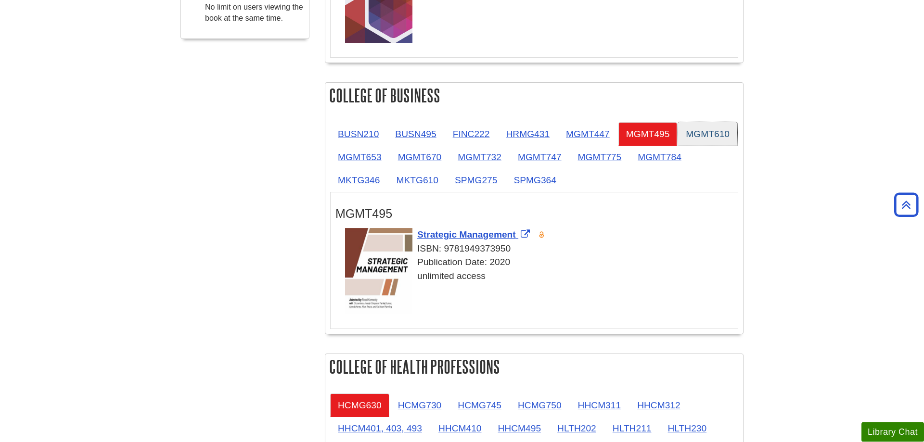
click at [678, 122] on link "MGMT610" at bounding box center [707, 134] width 59 height 24
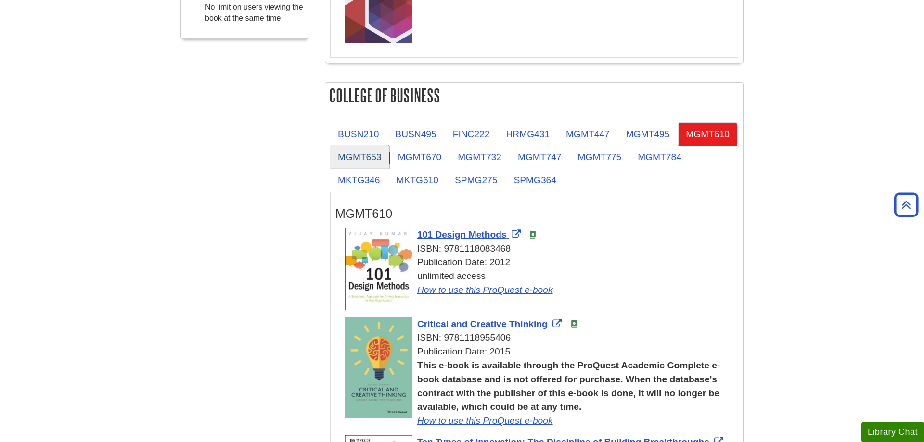
click at [389, 145] on link "MGMT653" at bounding box center [359, 157] width 59 height 24
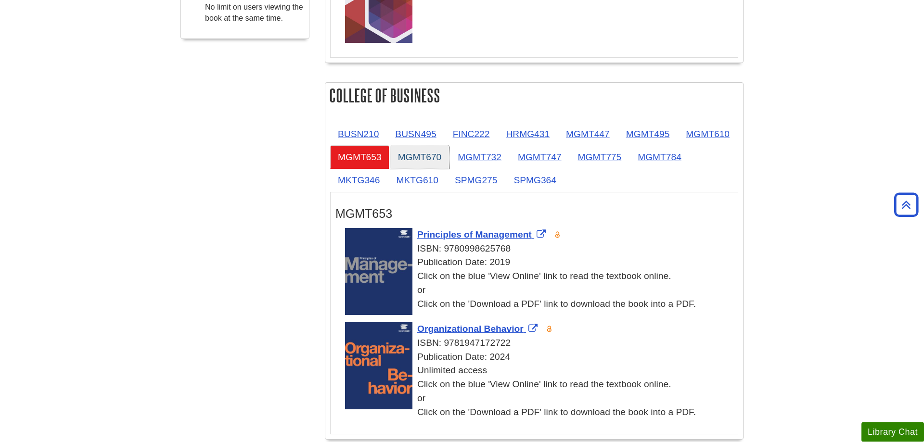
click at [449, 145] on link "MGMT670" at bounding box center [419, 157] width 59 height 24
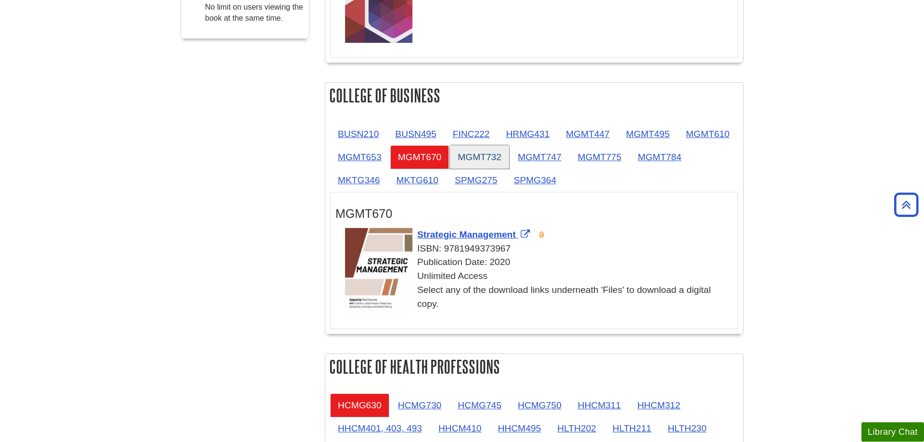
click at [509, 145] on link "MGMT732" at bounding box center [479, 157] width 59 height 24
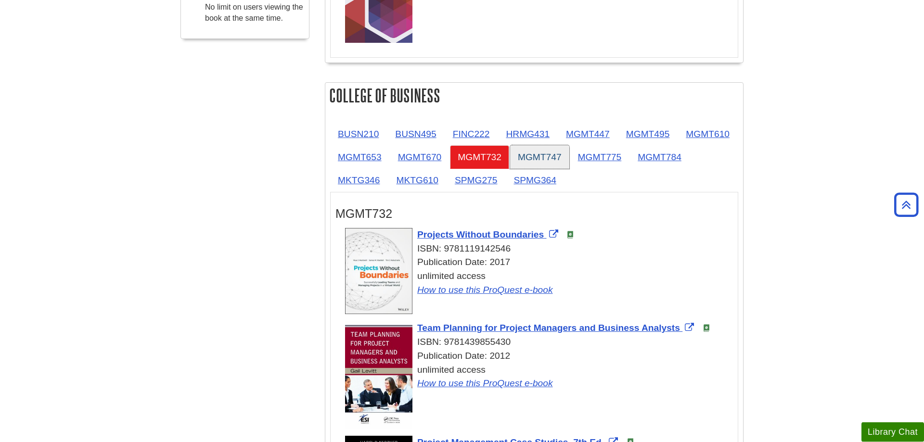
click at [569, 145] on link "MGMT747" at bounding box center [539, 157] width 59 height 24
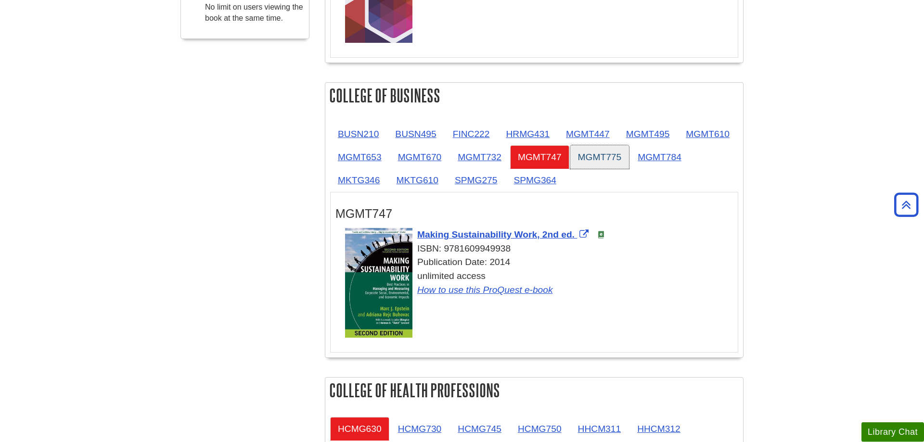
click at [629, 145] on link "MGMT775" at bounding box center [599, 157] width 59 height 24
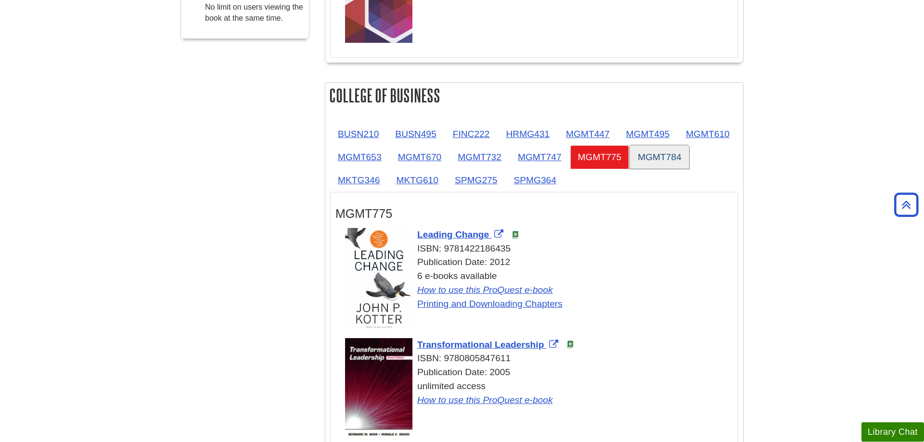
click at [630, 145] on link "MGMT784" at bounding box center [659, 157] width 59 height 24
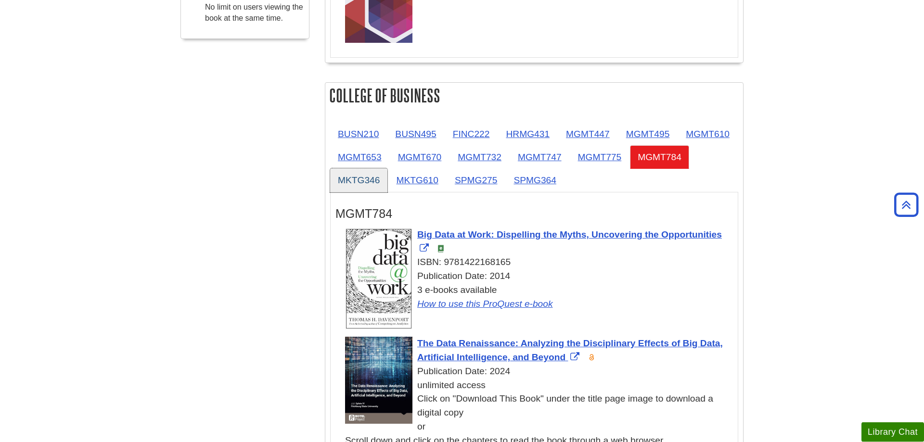
click at [387, 168] on link "MKTG346" at bounding box center [358, 180] width 57 height 24
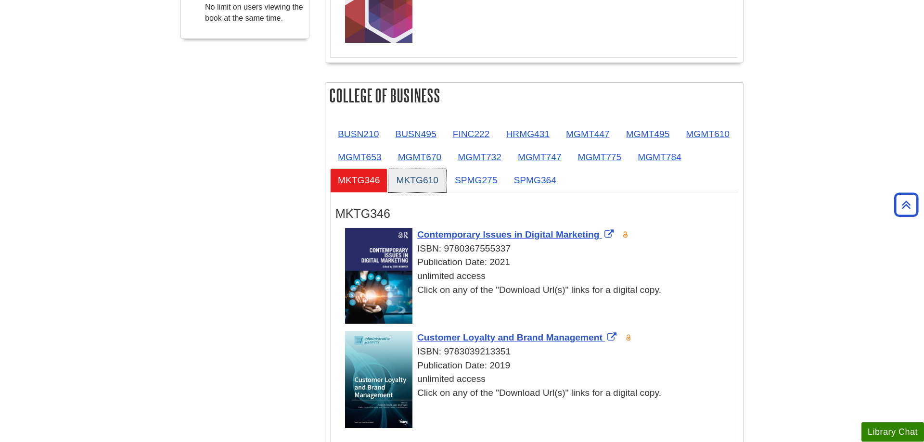
click at [446, 168] on link "MKTG610" at bounding box center [416, 180] width 57 height 24
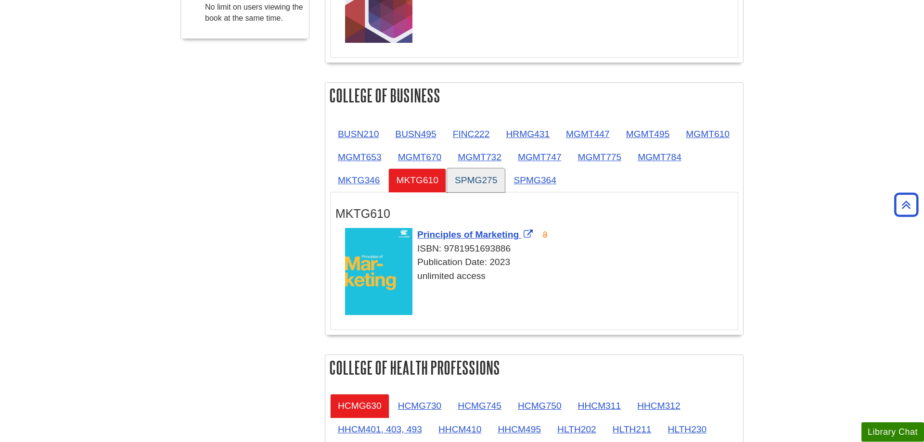
click at [505, 168] on link "SPMG275" at bounding box center [476, 180] width 58 height 24
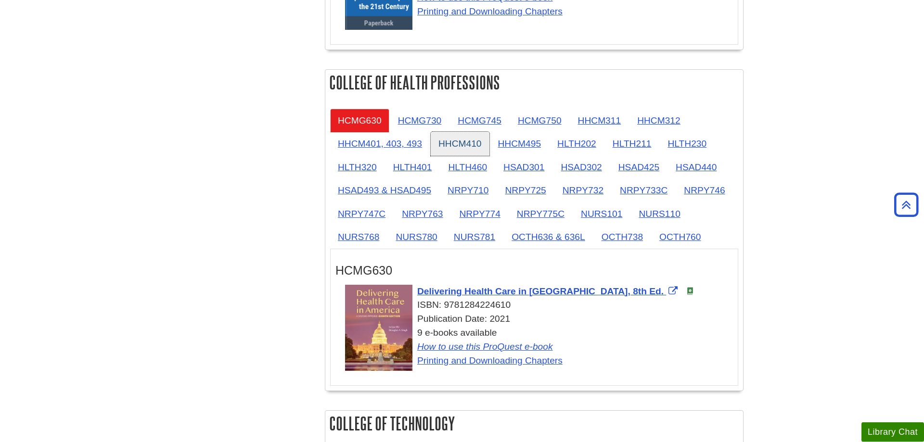
scroll to position [801, 0]
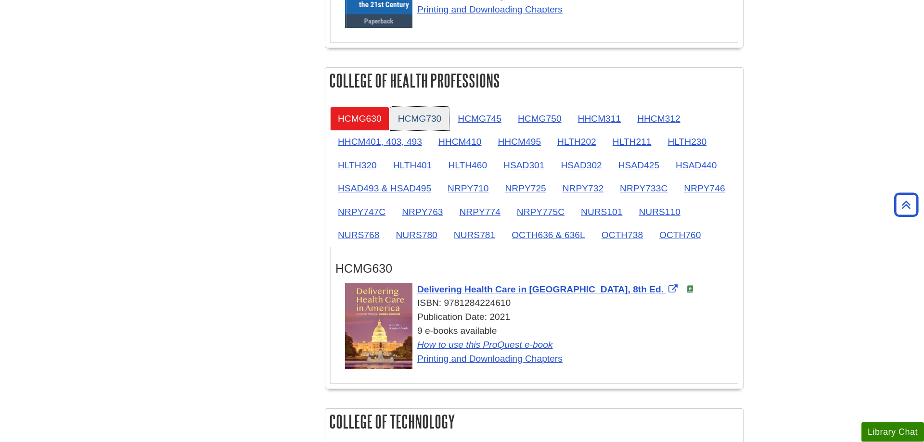
click at [417, 107] on link "HCMG730" at bounding box center [419, 119] width 59 height 24
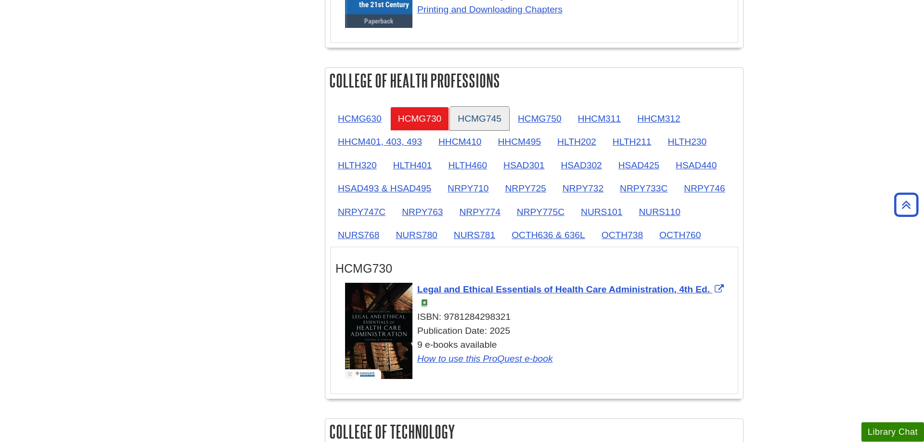
click at [485, 107] on link "HCMG745" at bounding box center [479, 119] width 59 height 24
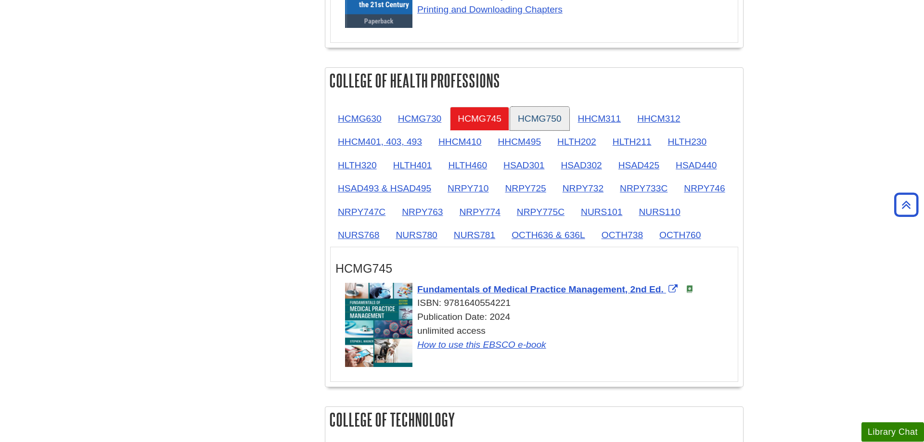
click at [558, 107] on link "HCMG750" at bounding box center [539, 119] width 59 height 24
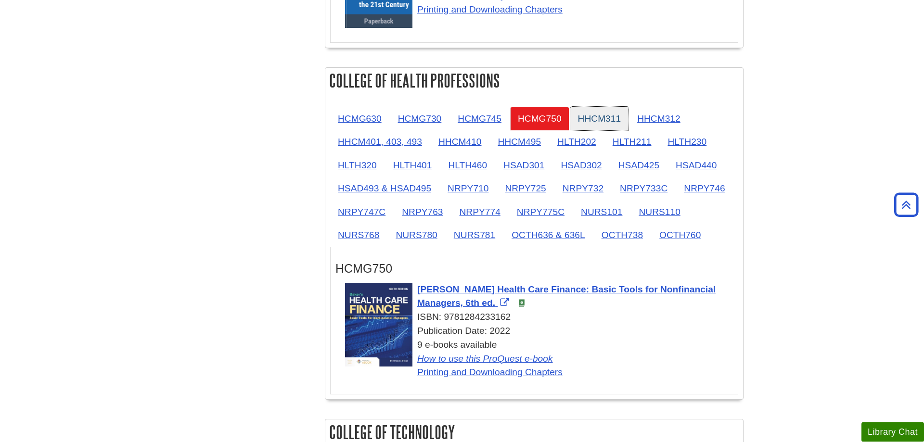
click at [620, 107] on link "HHCM311" at bounding box center [599, 119] width 59 height 24
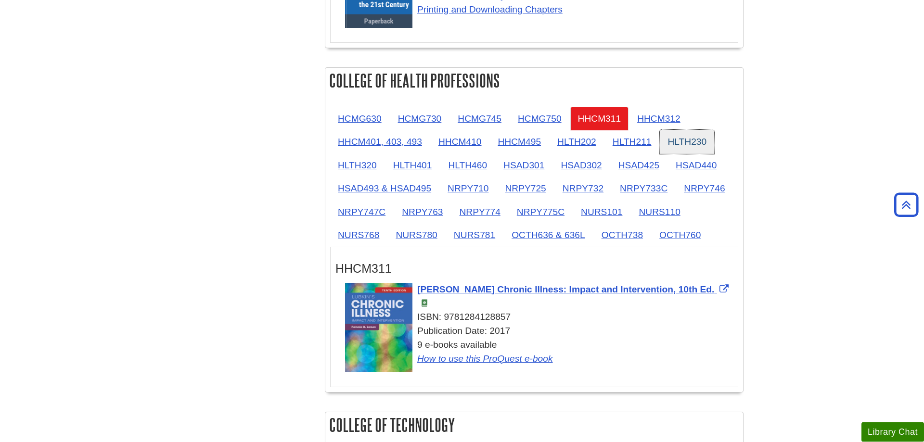
click at [679, 130] on link "HLTH230" at bounding box center [687, 142] width 54 height 24
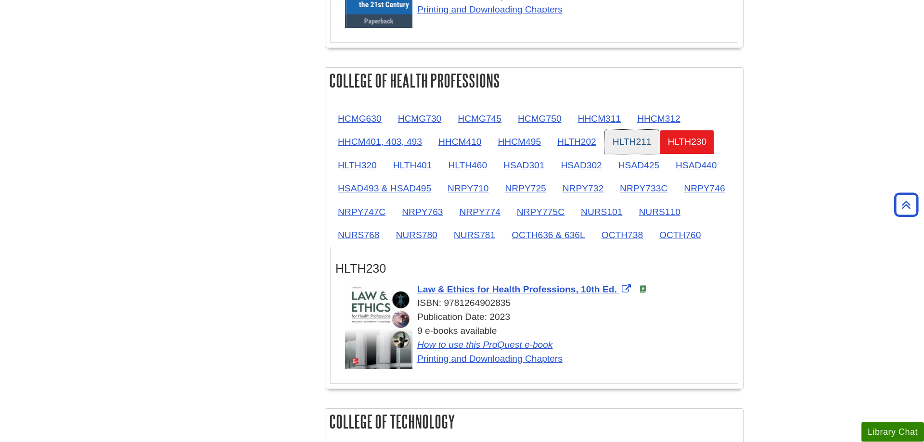
click at [636, 130] on link "HLTH211" at bounding box center [632, 142] width 54 height 24
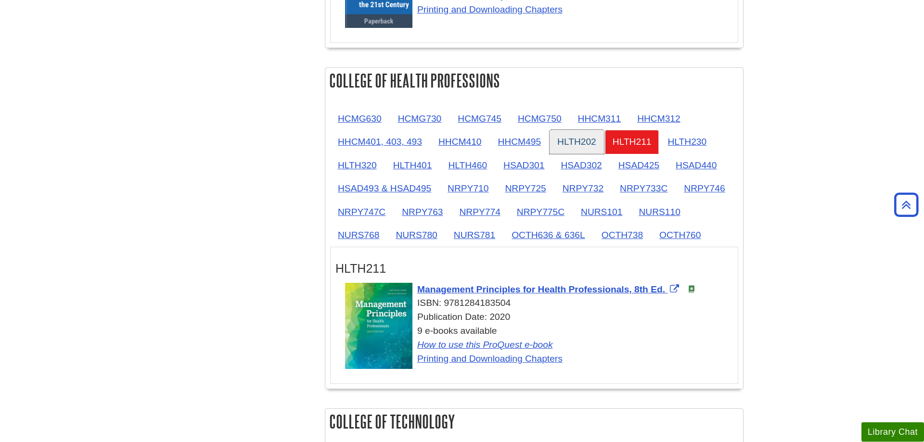
click at [579, 130] on link "HLTH202" at bounding box center [576, 142] width 54 height 24
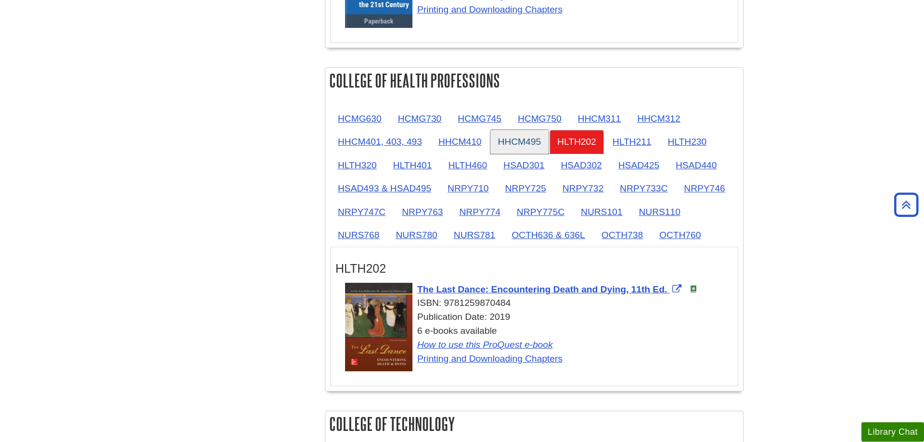
click at [505, 130] on link "HHCM495" at bounding box center [519, 142] width 59 height 24
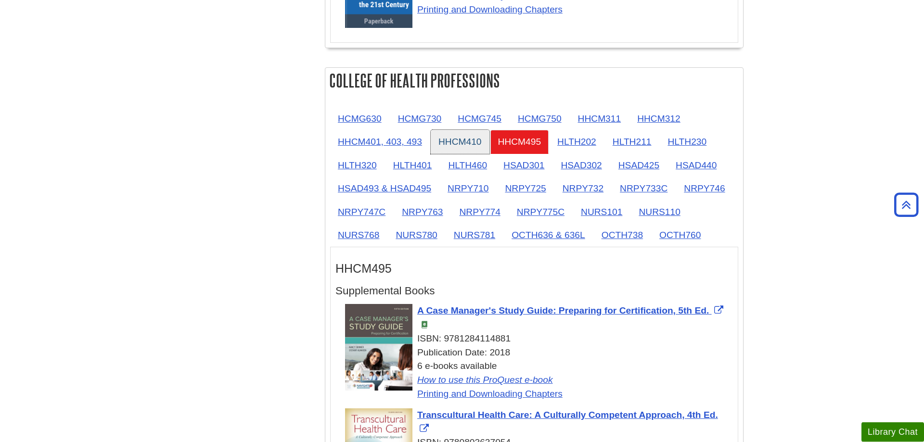
click at [457, 130] on link "HHCM410" at bounding box center [460, 142] width 59 height 24
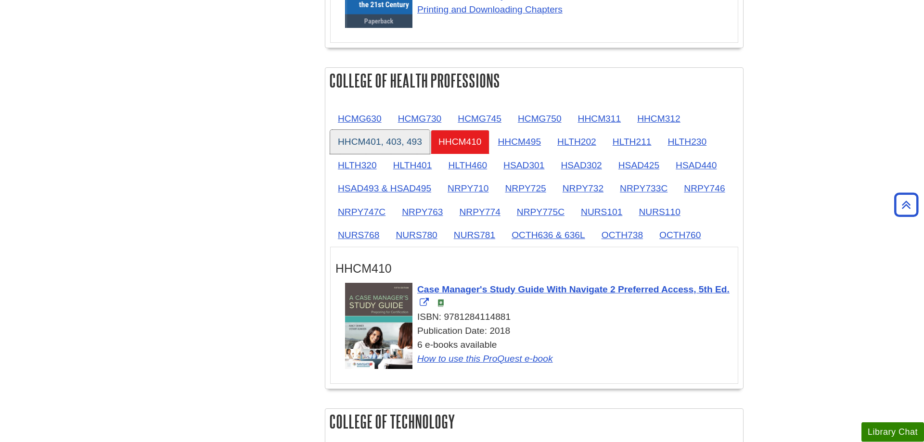
click at [356, 130] on link "HHCM401, 403, 493" at bounding box center [380, 142] width 100 height 24
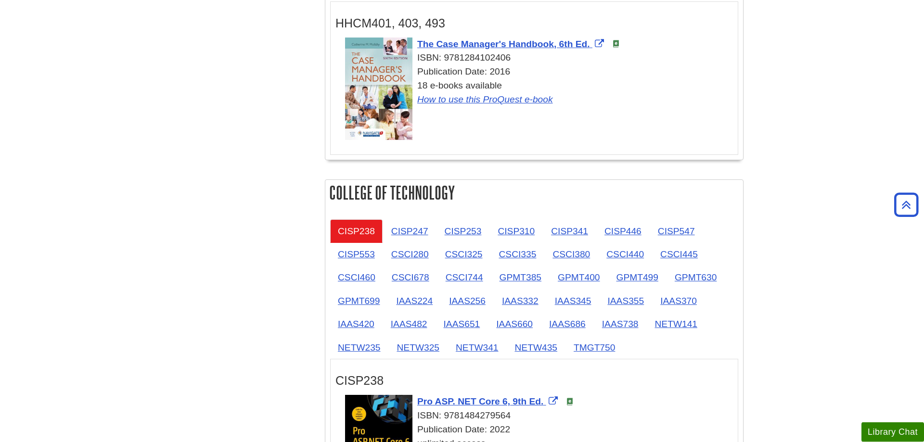
scroll to position [1095, 0]
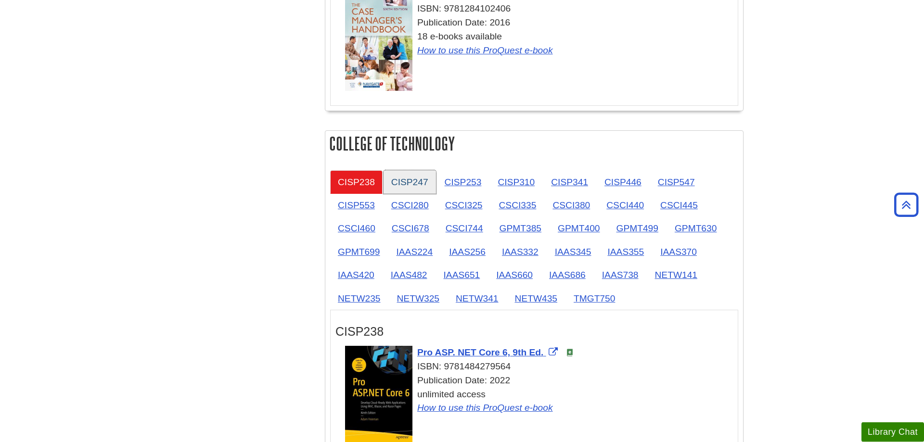
click at [399, 170] on link "CISP247" at bounding box center [409, 182] width 52 height 24
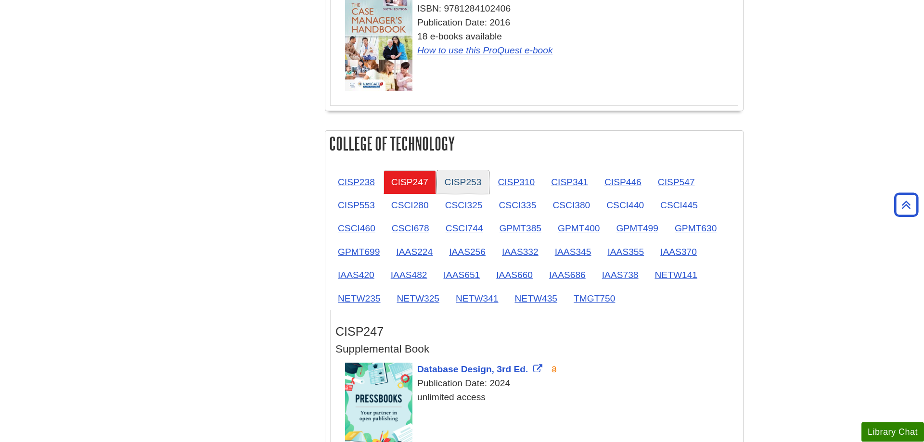
click at [474, 170] on link "CISP253" at bounding box center [463, 182] width 52 height 24
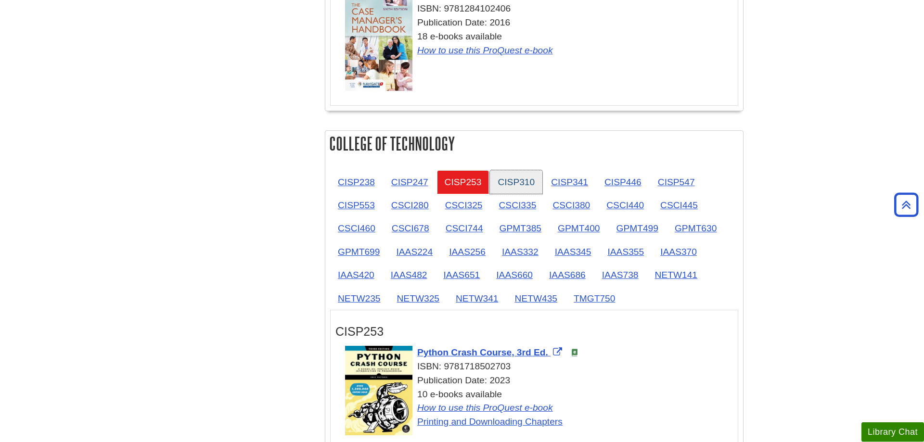
click at [511, 170] on link "CISP310" at bounding box center [516, 182] width 52 height 24
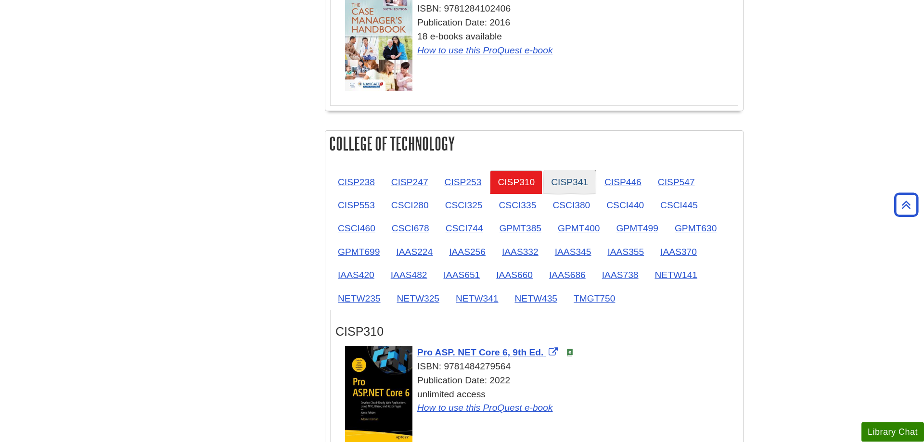
click at [579, 170] on link "CISP341" at bounding box center [569, 182] width 52 height 24
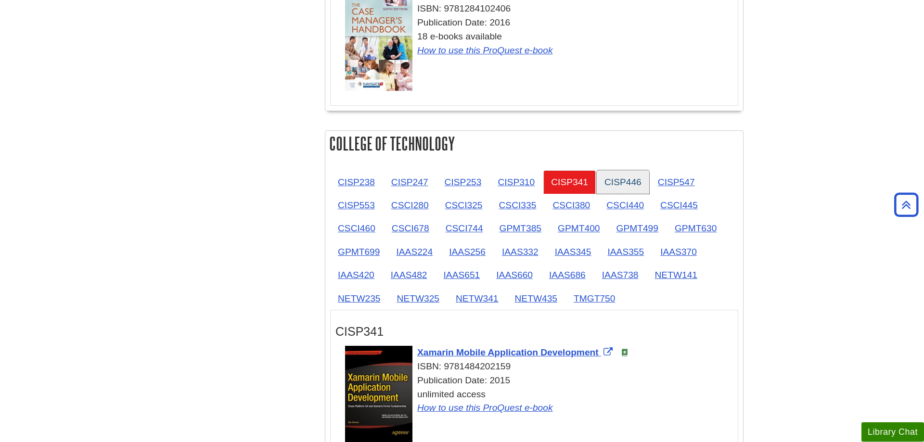
click at [626, 170] on link "CISP446" at bounding box center [623, 182] width 52 height 24
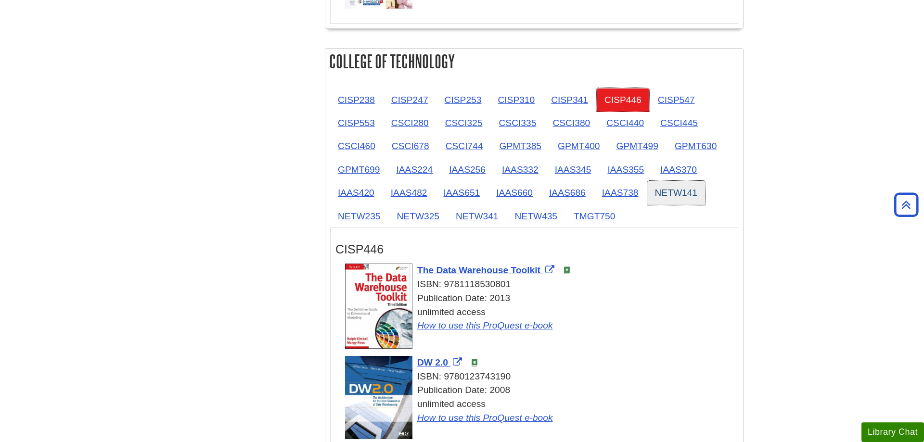
scroll to position [1193, 0]
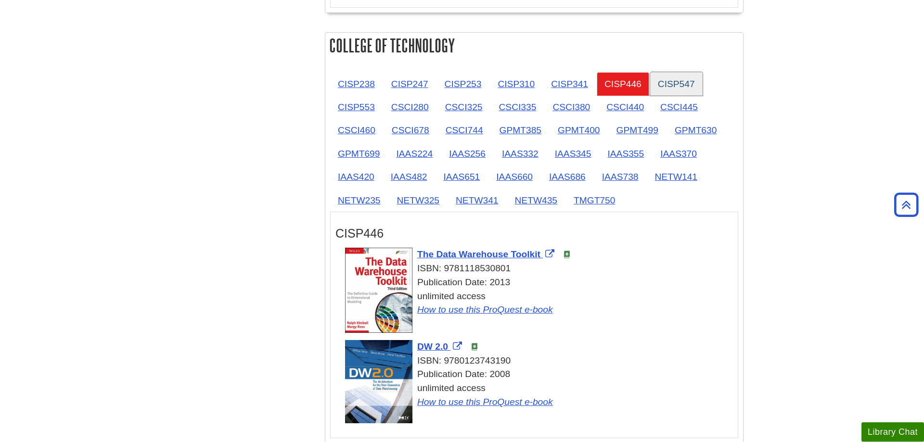
click at [677, 72] on link "CISP547" at bounding box center [676, 84] width 52 height 24
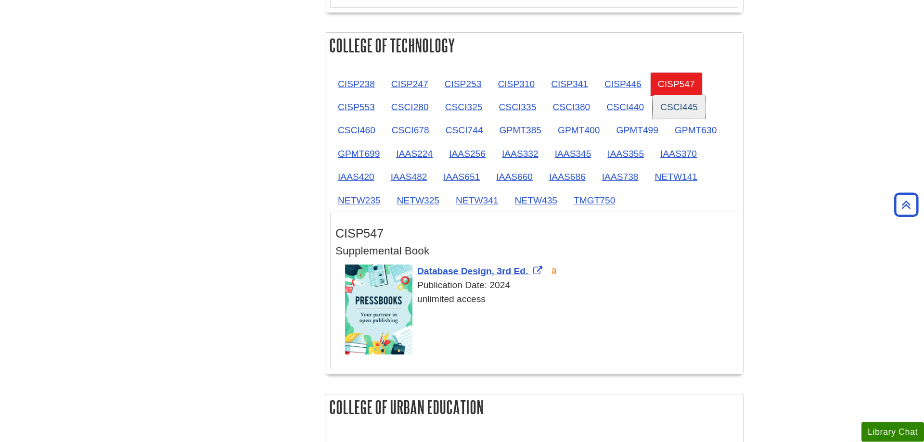
click at [683, 95] on link "CSCI445" at bounding box center [678, 107] width 53 height 24
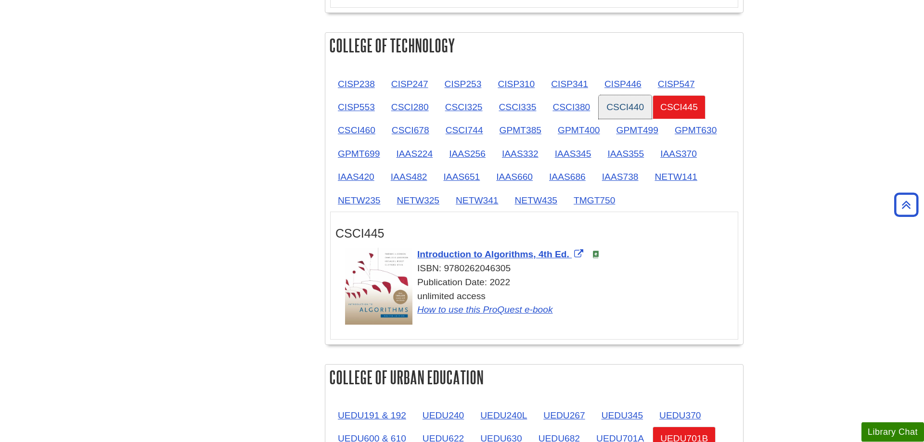
click at [611, 95] on link "CSCI440" at bounding box center [625, 107] width 53 height 24
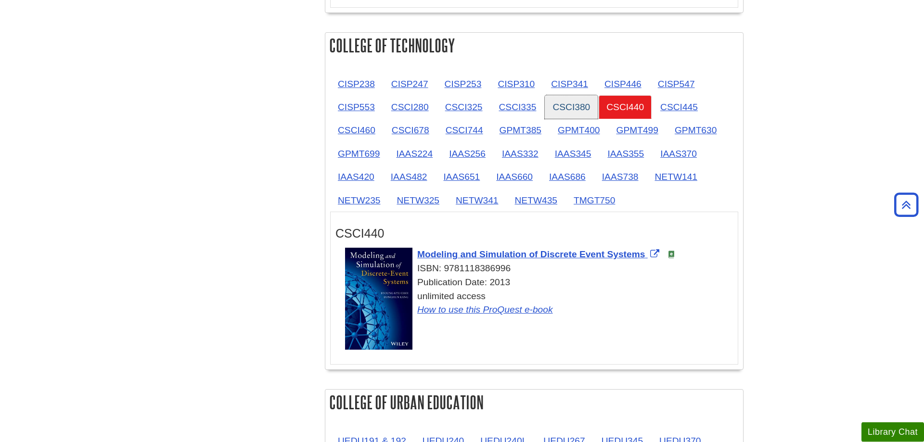
click at [549, 95] on link "CSCI380" at bounding box center [571, 107] width 53 height 24
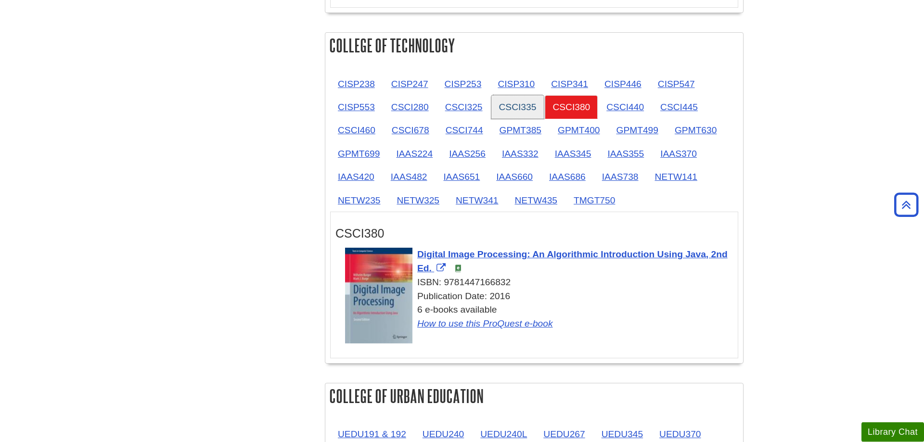
click at [508, 95] on link "CSCI335" at bounding box center [517, 107] width 53 height 24
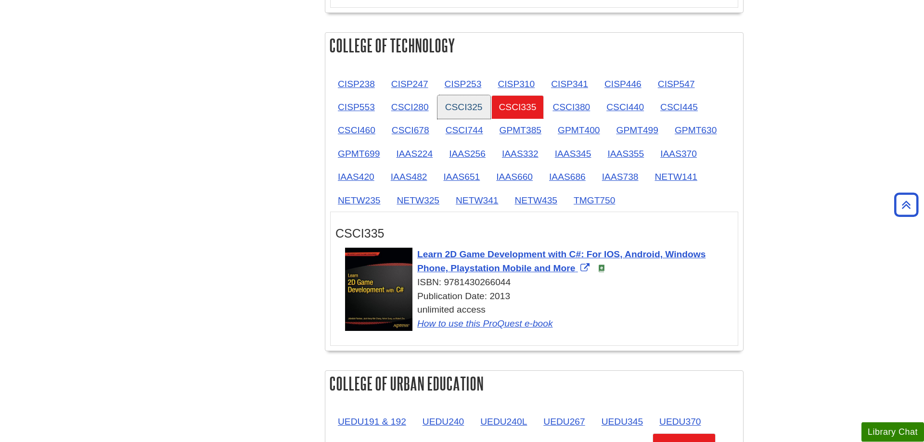
click at [466, 95] on link "CSCI325" at bounding box center [463, 107] width 53 height 24
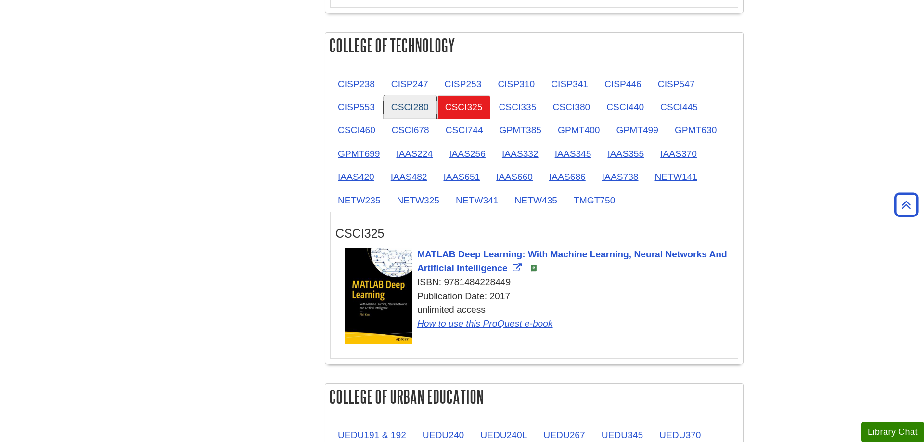
click at [405, 95] on link "CSCI280" at bounding box center [409, 107] width 53 height 24
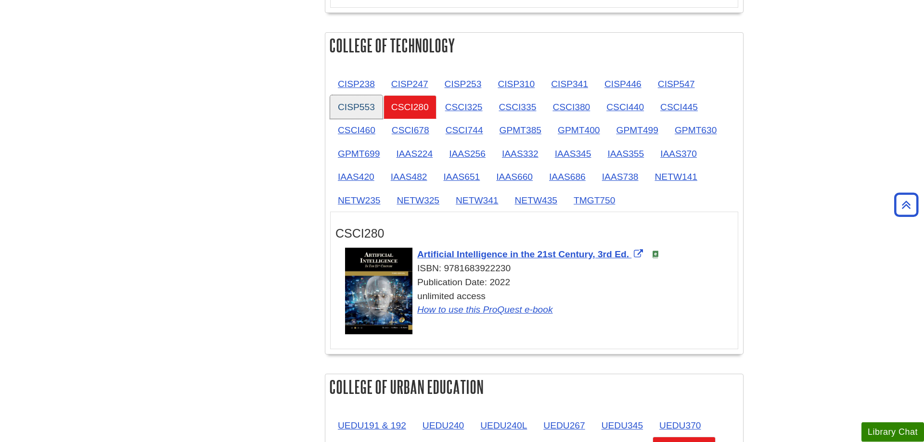
click at [342, 95] on link "CISP553" at bounding box center [356, 107] width 52 height 24
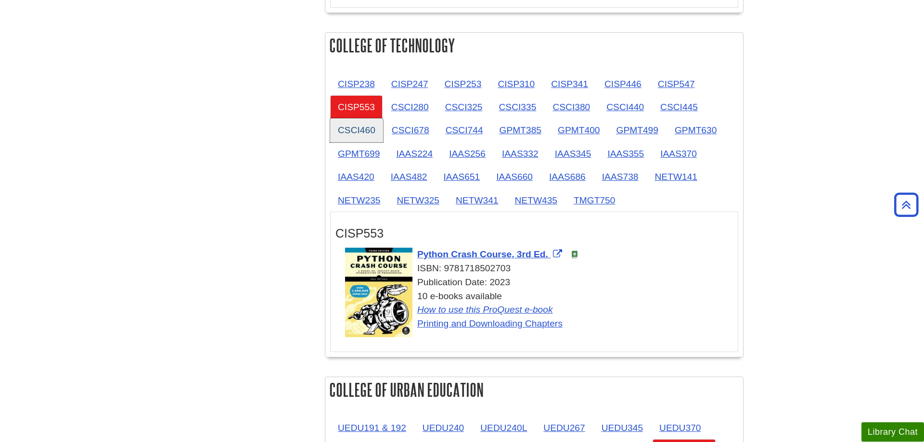
click at [344, 118] on link "CSCI460" at bounding box center [356, 130] width 53 height 24
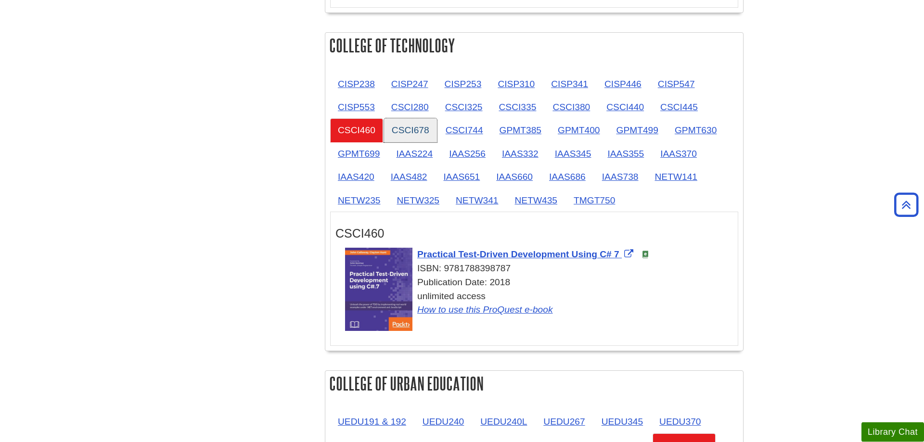
click at [407, 118] on link "CSCI678" at bounding box center [410, 130] width 53 height 24
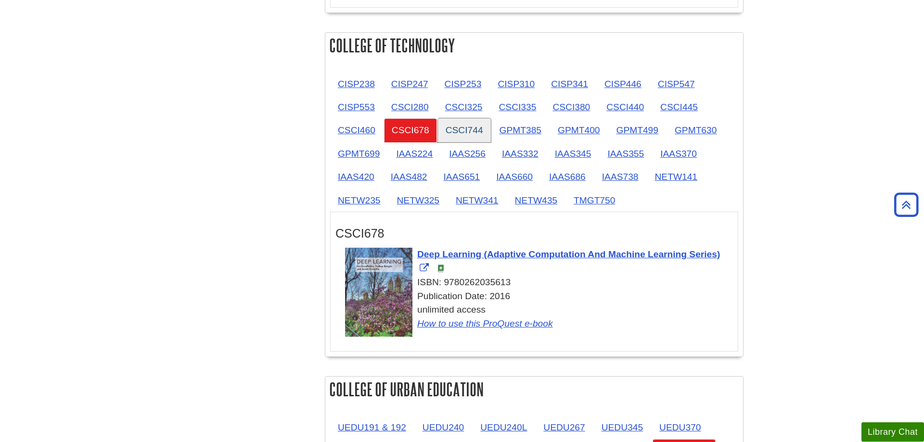
click at [472, 118] on link "CSCI744" at bounding box center [464, 130] width 53 height 24
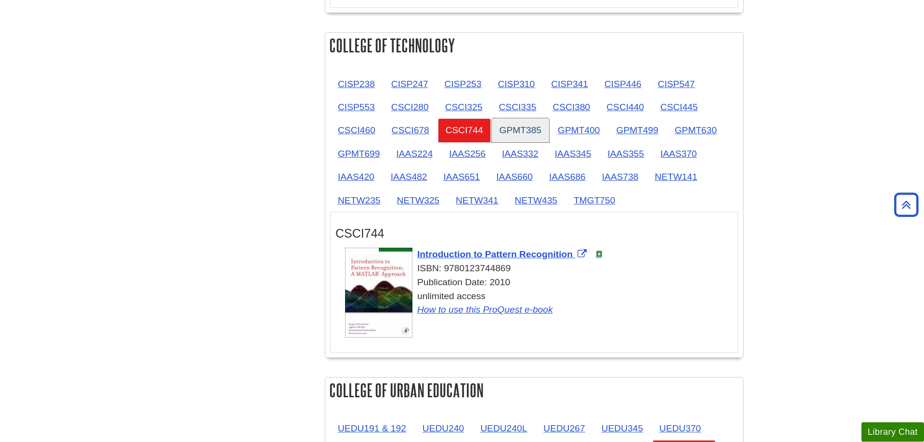
click at [518, 118] on link "GPMT385" at bounding box center [520, 130] width 57 height 24
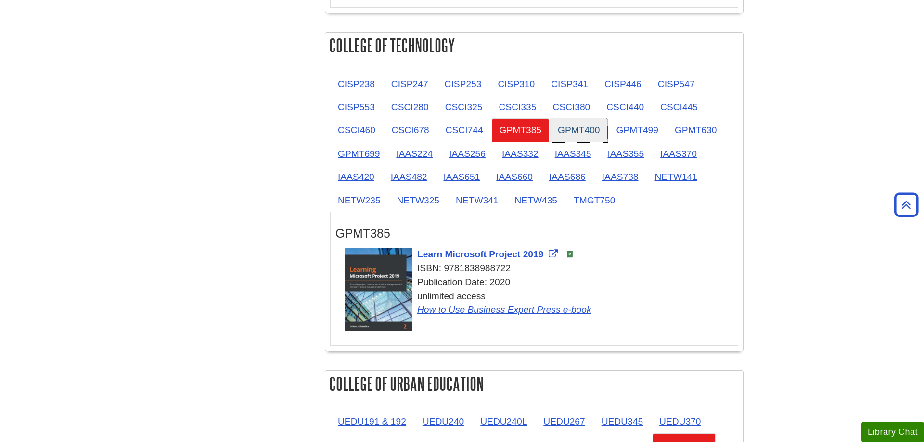
click at [568, 118] on link "GPMT400" at bounding box center [578, 130] width 57 height 24
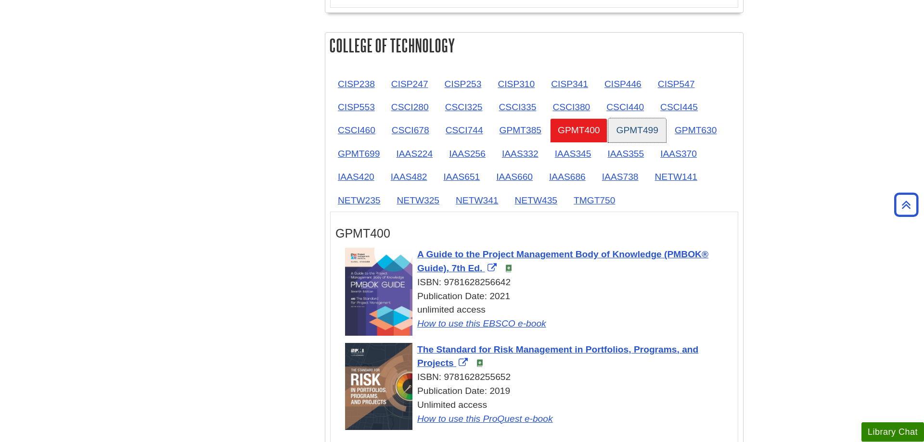
click at [624, 118] on link "GPMT499" at bounding box center [636, 130] width 57 height 24
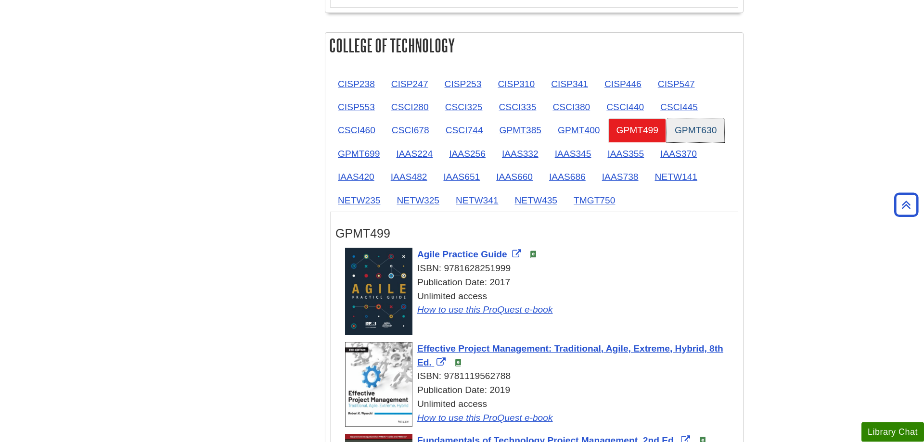
click at [705, 118] on link "GPMT630" at bounding box center [695, 130] width 57 height 24
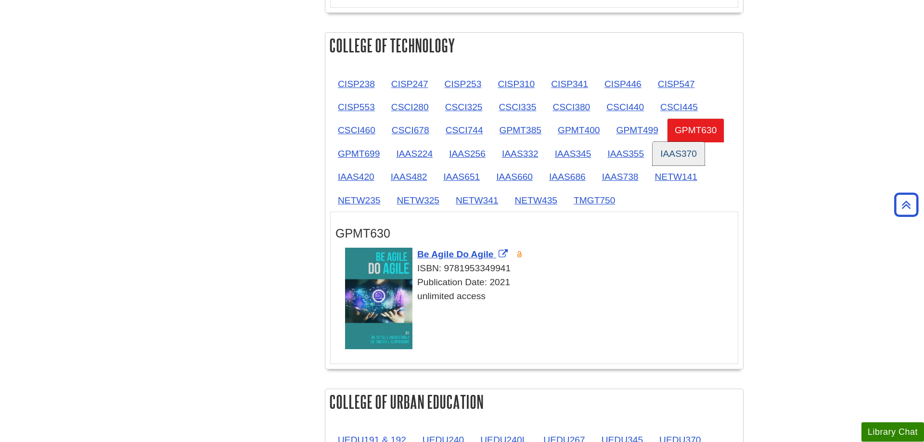
click at [684, 142] on link "IAAS370" at bounding box center [678, 154] width 52 height 24
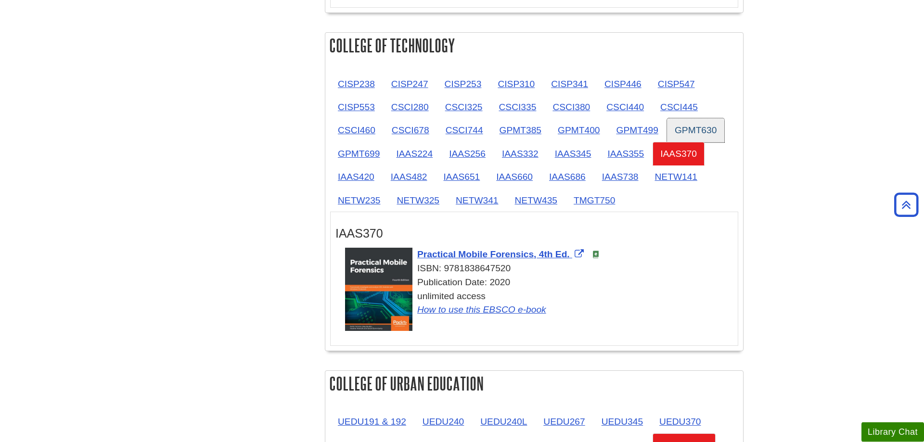
click at [708, 118] on link "GPMT630" at bounding box center [695, 130] width 57 height 24
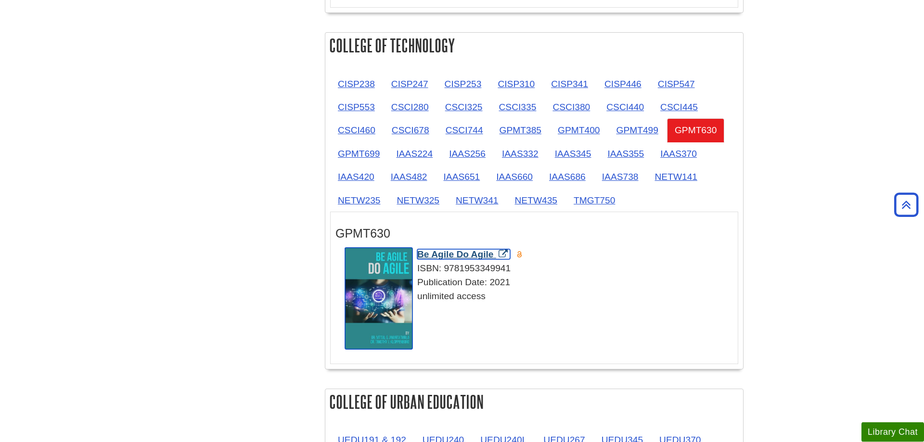
click at [491, 249] on span "Be Agile Do Agile" at bounding box center [455, 254] width 76 height 10
click at [366, 165] on link "IAAS420" at bounding box center [356, 177] width 52 height 24
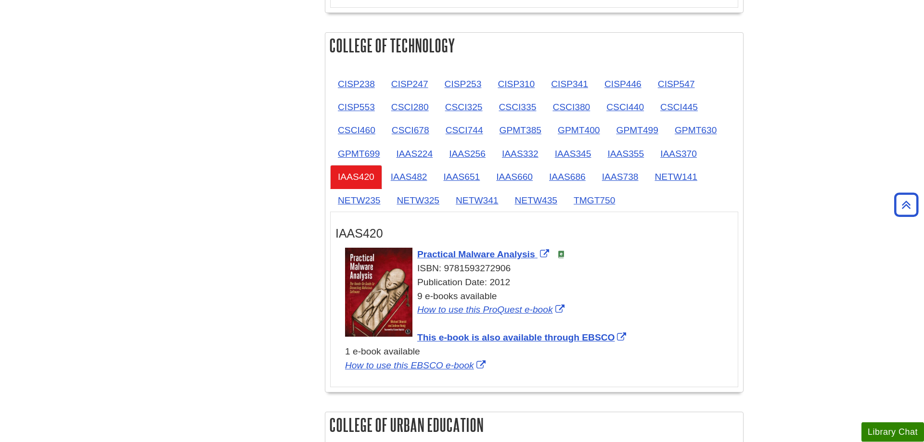
click at [819, 253] on body "Skip to Main Content Search My [PERSON_NAME][GEOGRAPHIC_DATA] Library Guides E-…" at bounding box center [462, 214] width 924 height 2815
click at [446, 165] on link "IAAS651" at bounding box center [462, 177] width 52 height 24
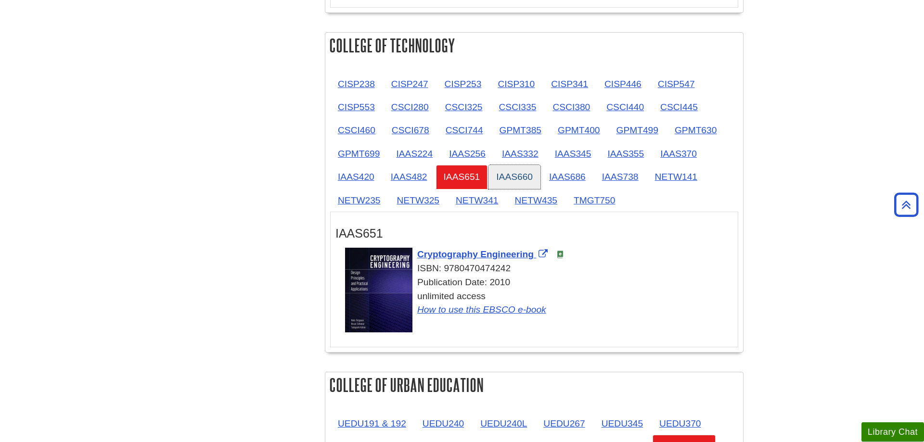
click at [516, 165] on link "IAAS660" at bounding box center [514, 177] width 52 height 24
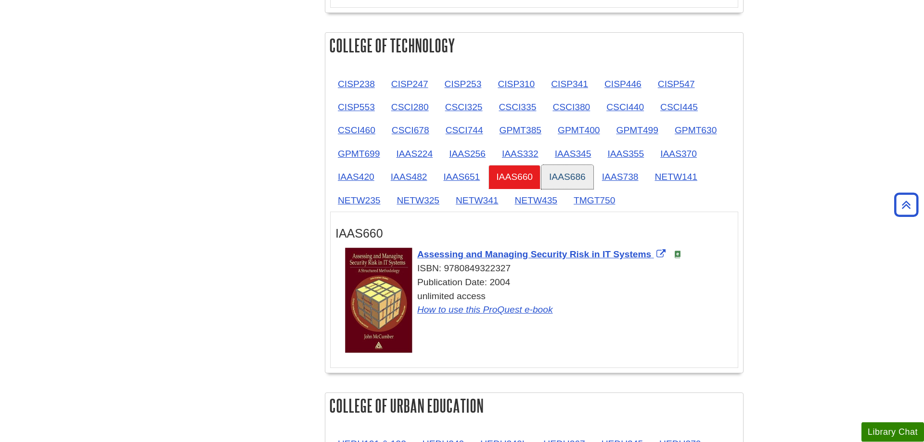
click at [574, 165] on link "IAAS686" at bounding box center [567, 177] width 52 height 24
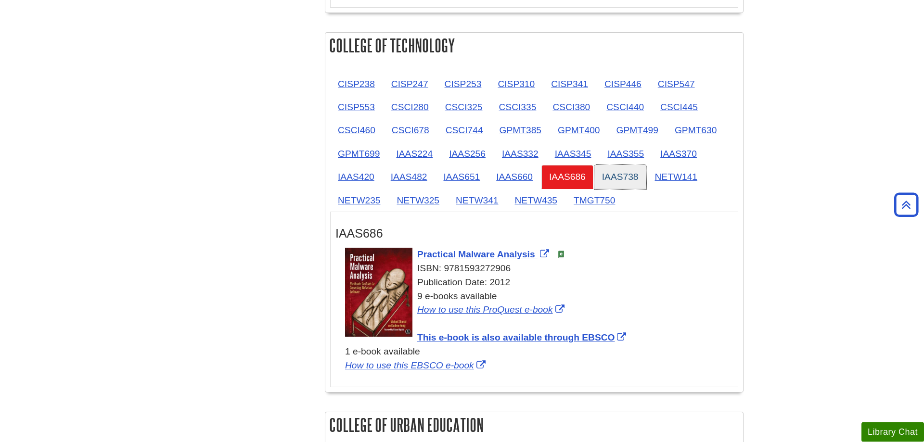
click at [619, 165] on link "IAAS738" at bounding box center [620, 177] width 52 height 24
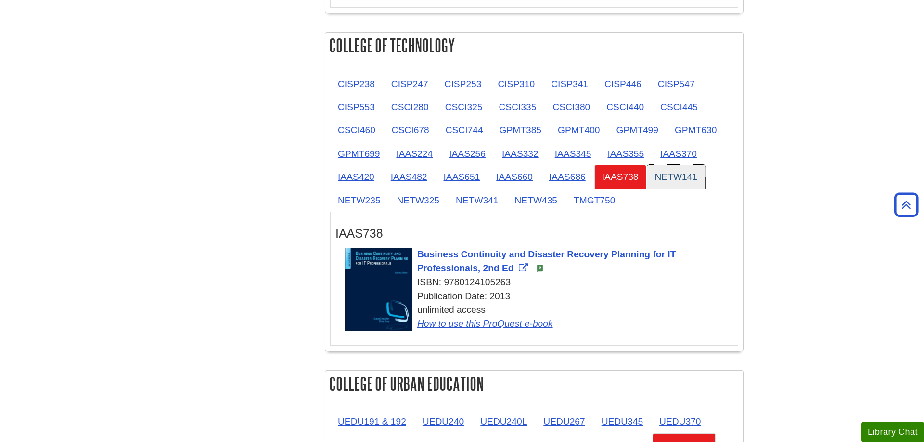
click at [692, 165] on link "NETW141" at bounding box center [676, 177] width 58 height 24
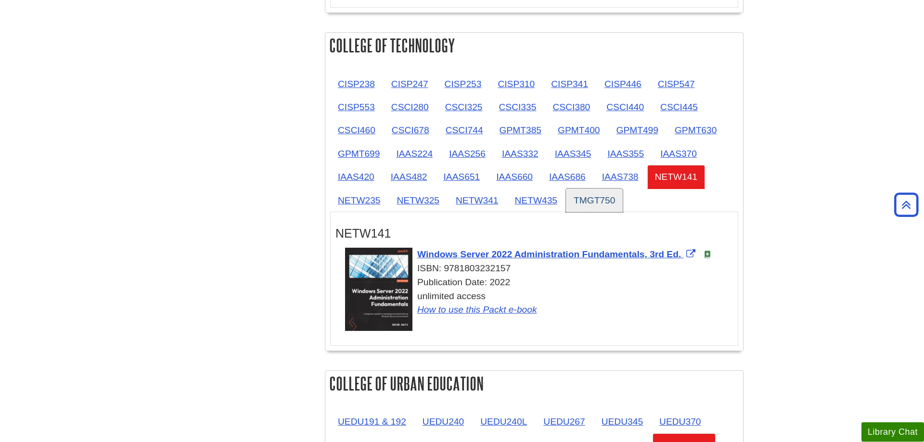
click at [613, 189] on link "TMGT750" at bounding box center [594, 201] width 57 height 24
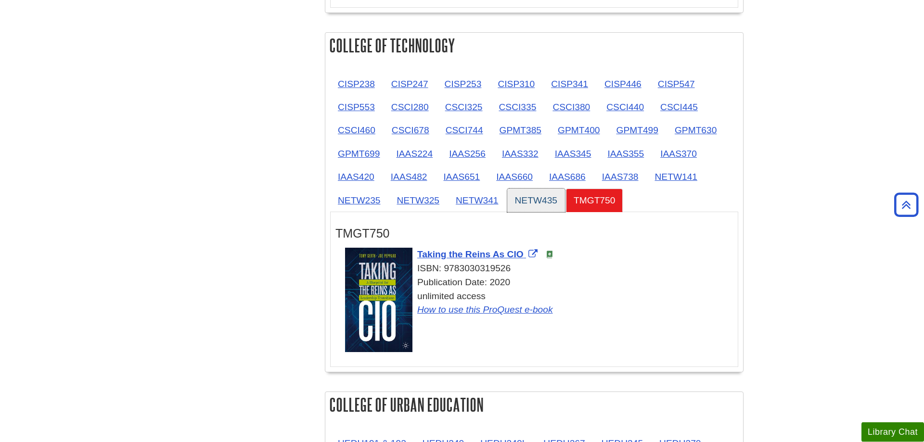
click at [522, 189] on link "NETW435" at bounding box center [536, 201] width 58 height 24
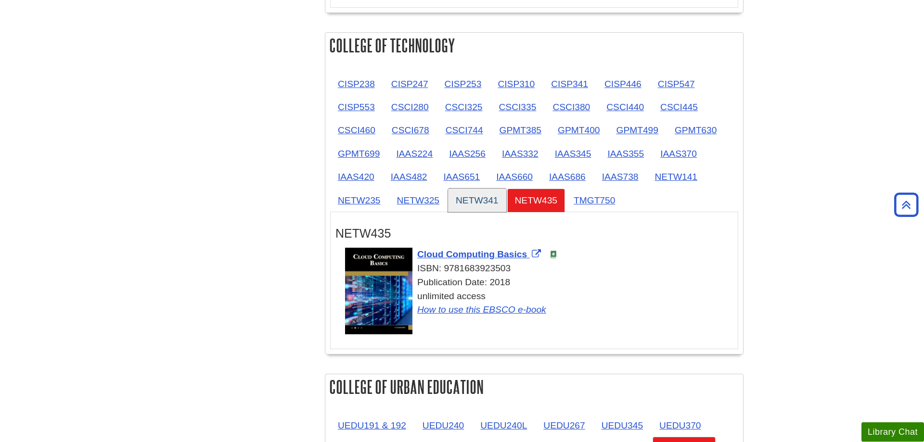
click at [475, 189] on link "NETW341" at bounding box center [477, 201] width 58 height 24
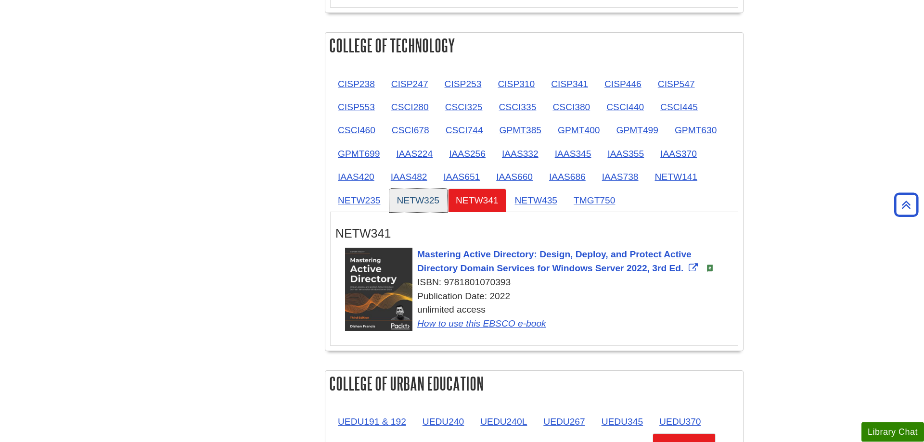
click at [404, 189] on link "NETW325" at bounding box center [418, 201] width 58 height 24
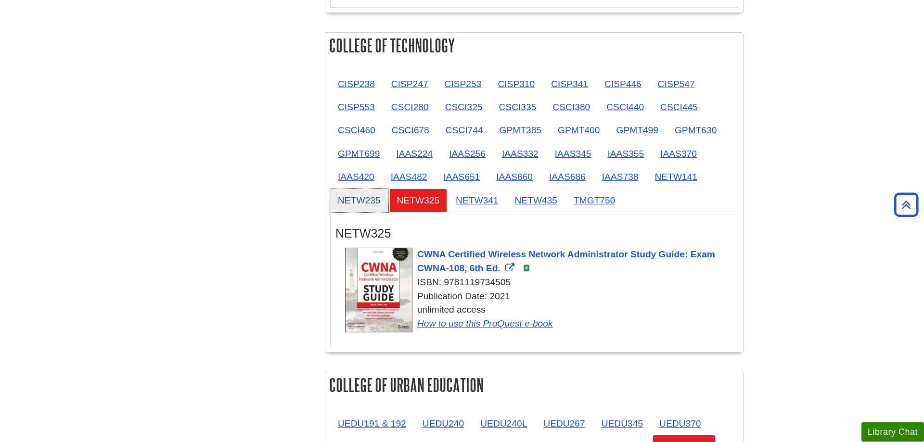
click at [364, 189] on link "NETW235" at bounding box center [359, 201] width 58 height 24
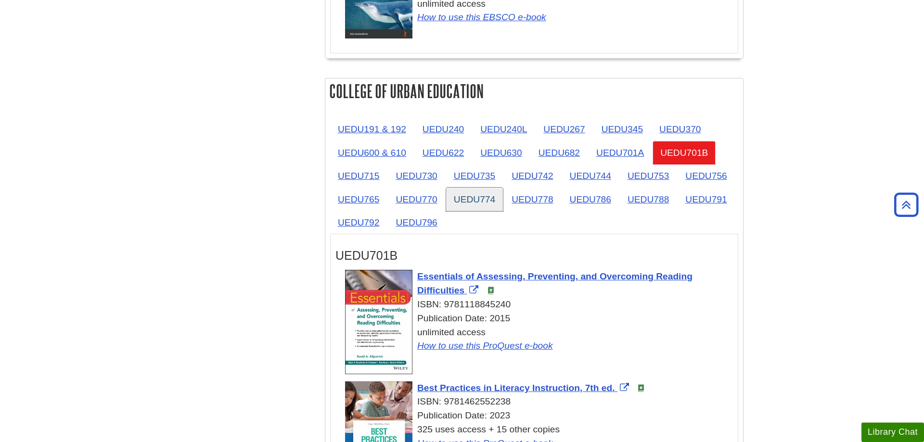
scroll to position [1488, 0]
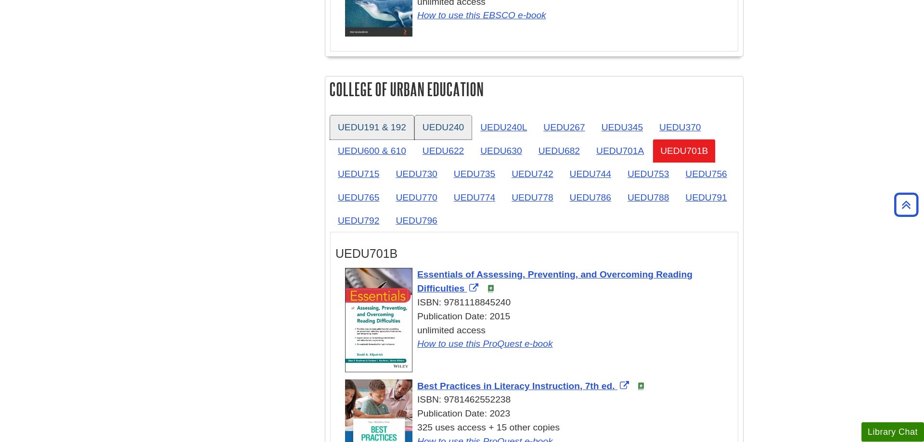
drag, startPoint x: 393, startPoint y: 72, endPoint x: 420, endPoint y: 70, distance: 27.5
click at [392, 115] on link "UEDU191 & 192" at bounding box center [372, 127] width 84 height 24
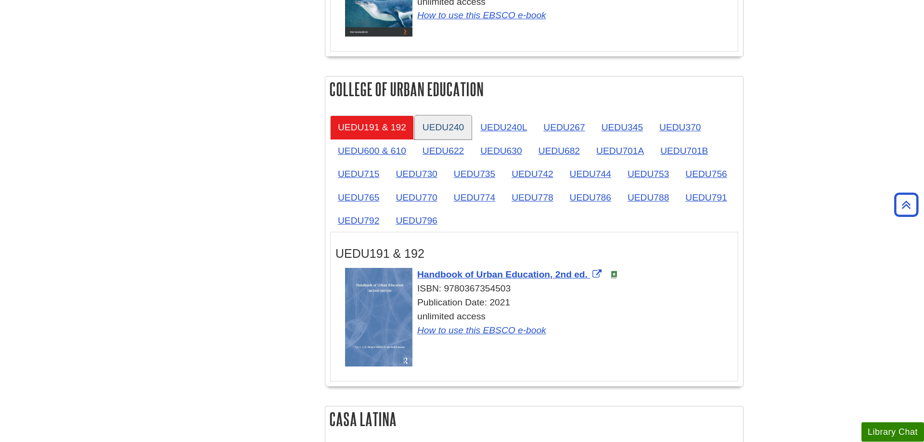
click at [423, 115] on link "UEDU240" at bounding box center [443, 127] width 57 height 24
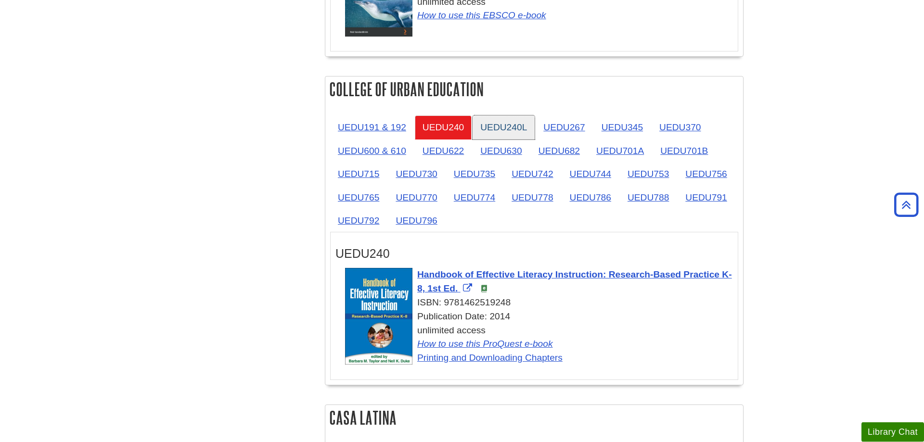
click at [491, 115] on link "UEDU240L" at bounding box center [503, 127] width 62 height 24
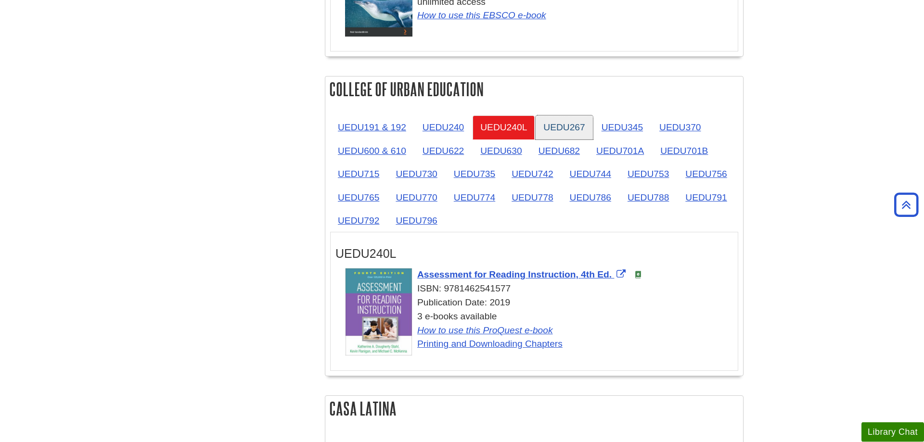
click at [556, 115] on link "UEDU267" at bounding box center [563, 127] width 57 height 24
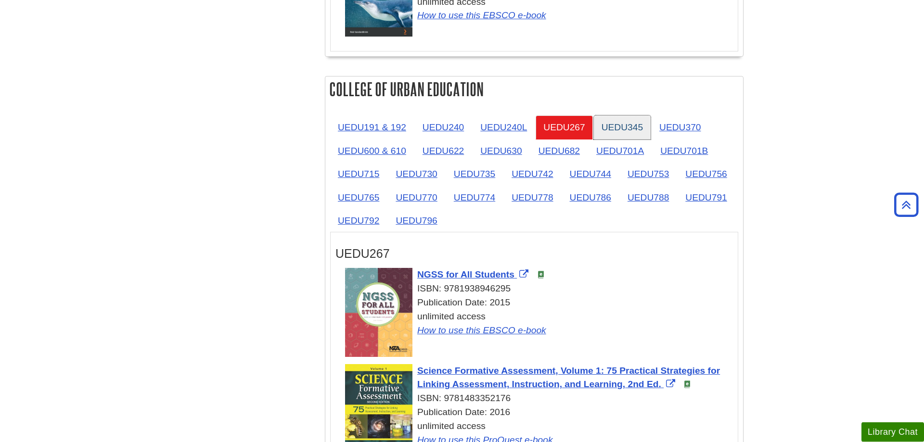
click at [609, 115] on link "UEDU345" at bounding box center [622, 127] width 57 height 24
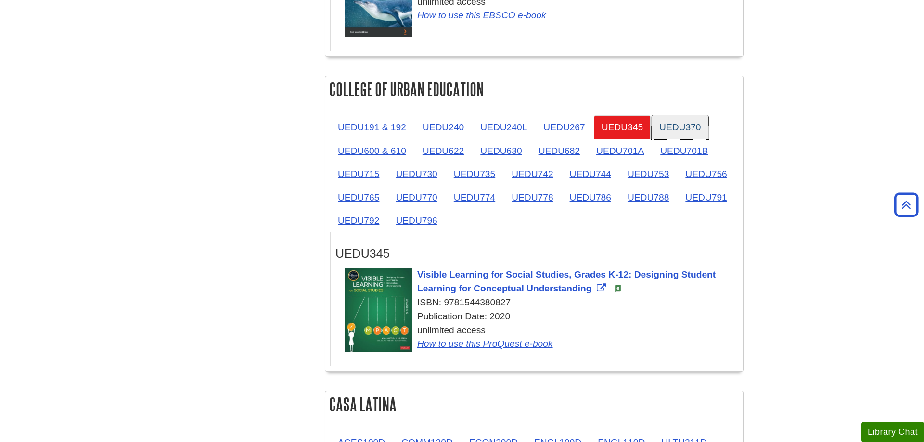
click at [678, 115] on link "UEDU370" at bounding box center [679, 127] width 57 height 24
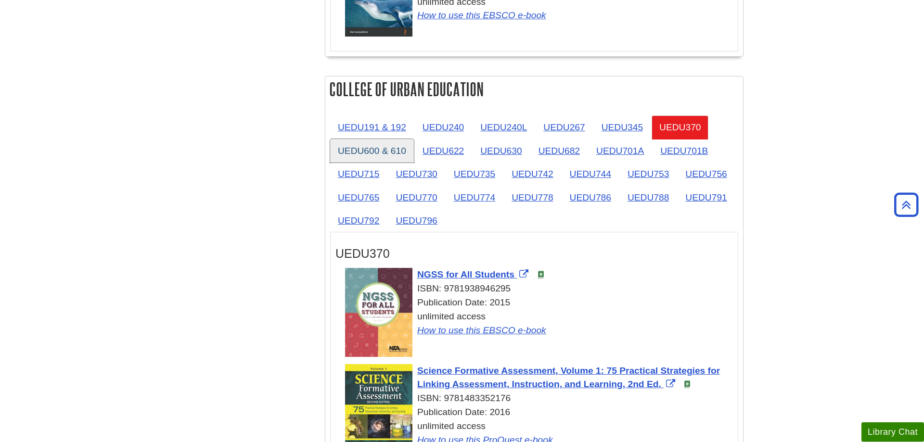
click at [343, 139] on link "UEDU600 & 610" at bounding box center [372, 151] width 84 height 24
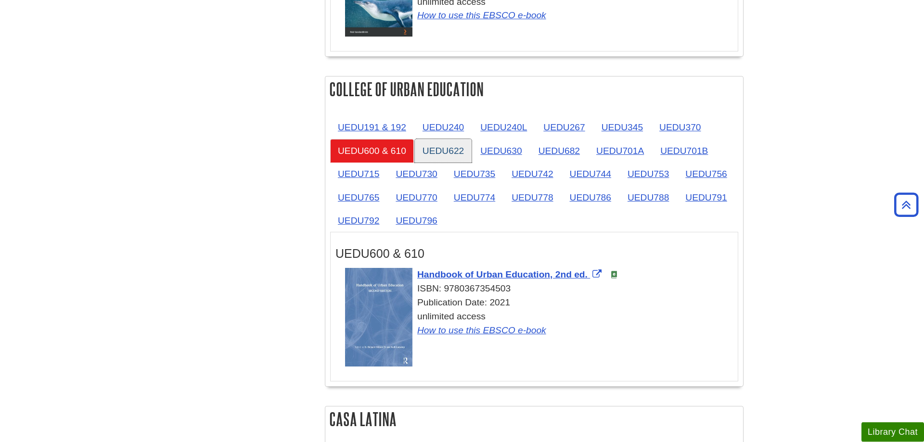
click at [446, 139] on link "UEDU622" at bounding box center [443, 151] width 57 height 24
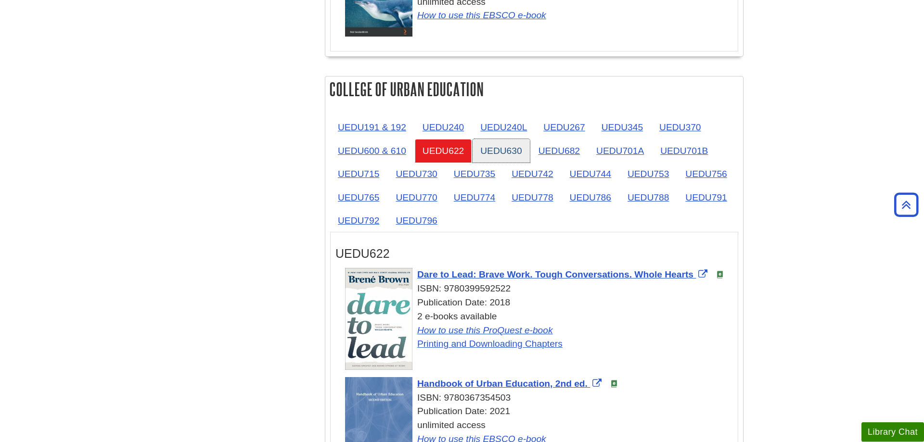
click at [518, 139] on link "UEDU630" at bounding box center [500, 151] width 57 height 24
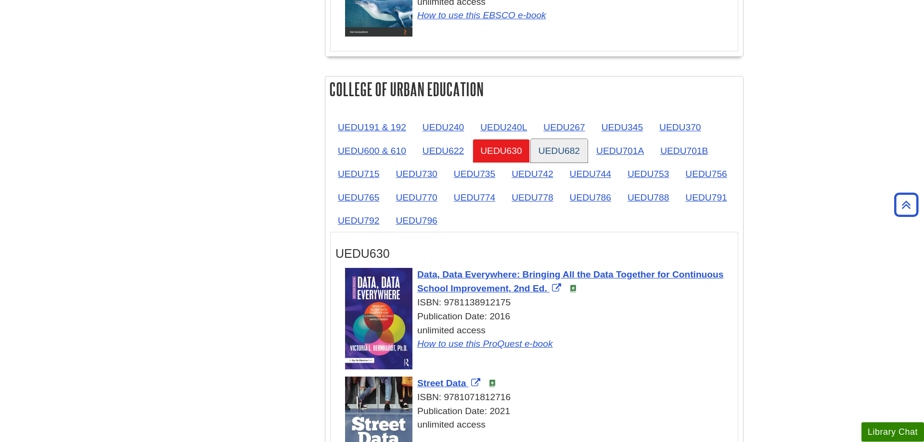
click at [567, 139] on link "UEDU682" at bounding box center [559, 151] width 57 height 24
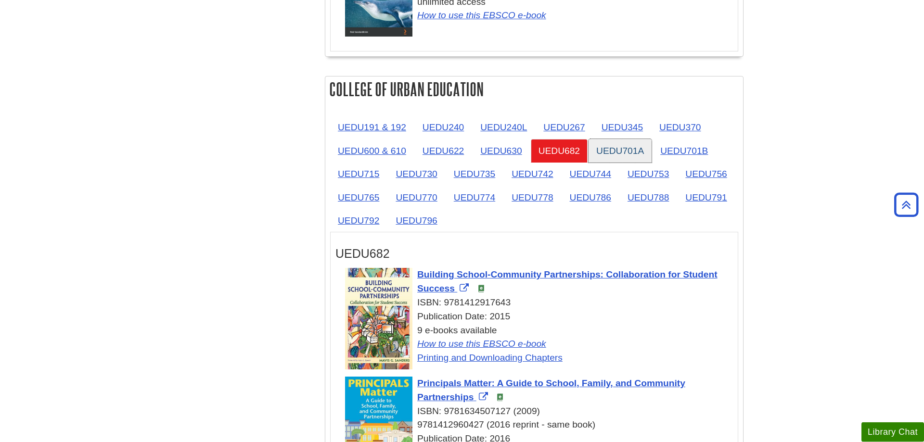
click at [623, 139] on link "UEDU701A" at bounding box center [619, 151] width 63 height 24
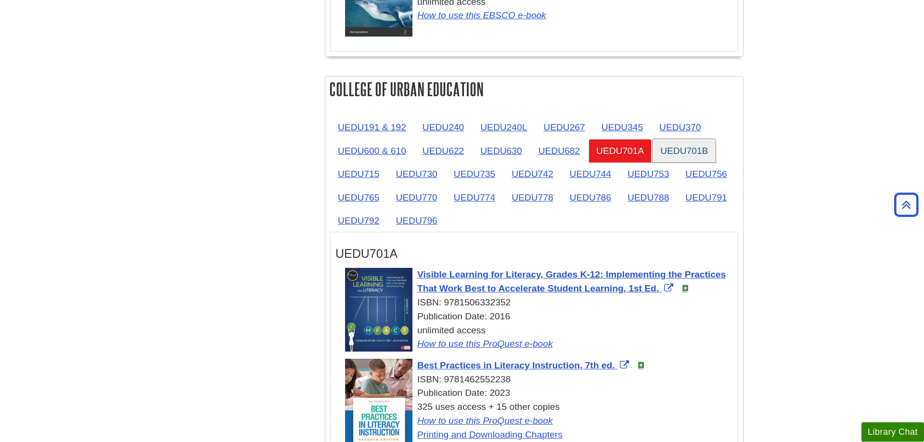
click at [689, 139] on link "UEDU701B" at bounding box center [683, 151] width 63 height 24
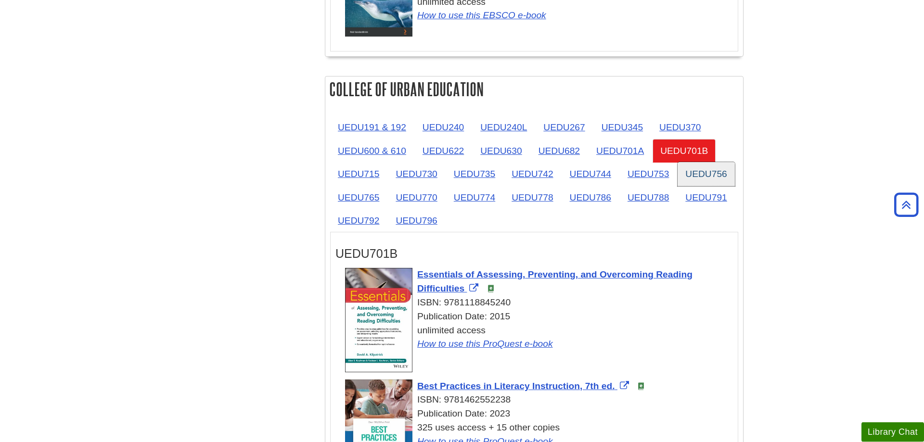
click at [709, 162] on link "UEDU756" at bounding box center [705, 174] width 57 height 24
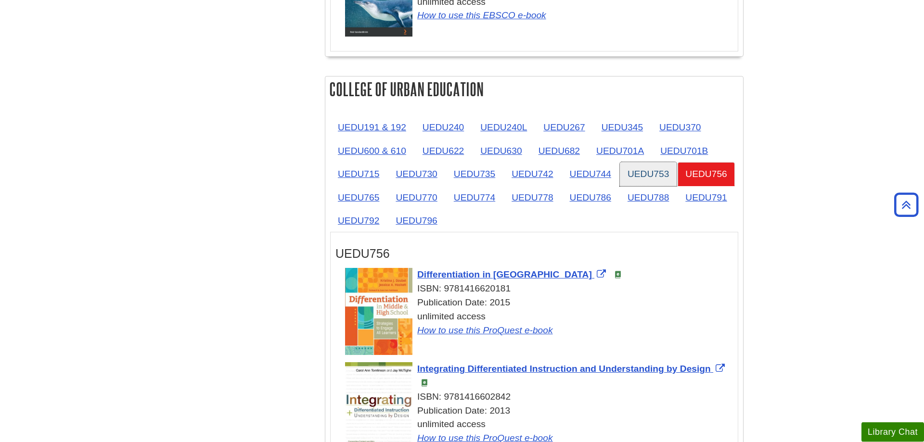
click at [649, 162] on link "UEDU753" at bounding box center [648, 174] width 57 height 24
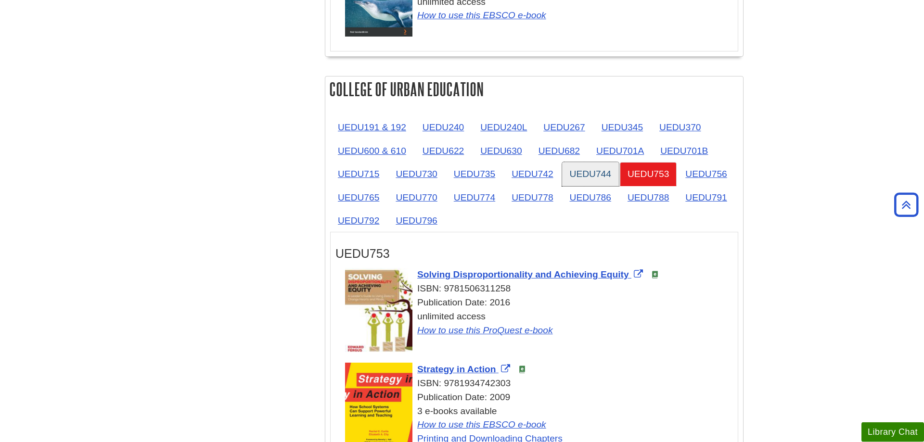
click at [589, 162] on link "UEDU744" at bounding box center [590, 174] width 57 height 24
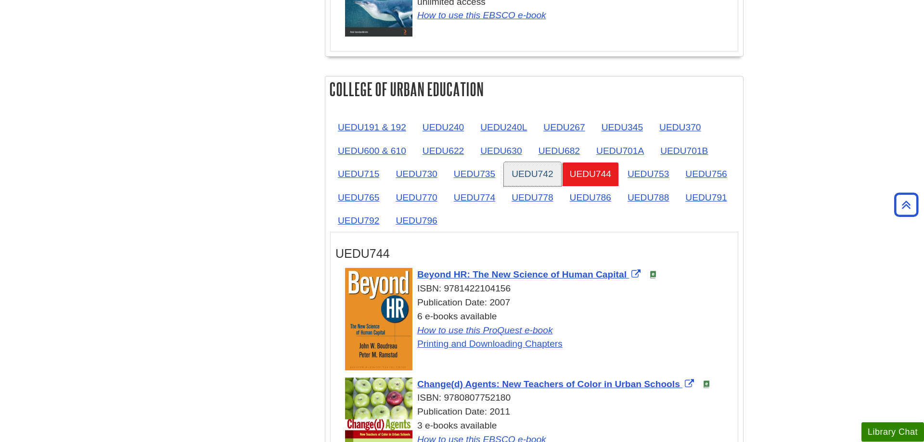
click at [517, 162] on link "UEDU742" at bounding box center [532, 174] width 57 height 24
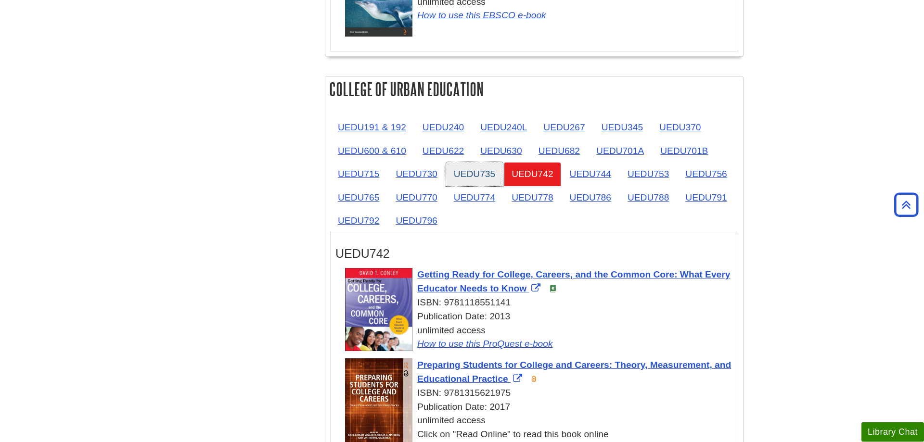
click at [464, 162] on link "UEDU735" at bounding box center [474, 174] width 57 height 24
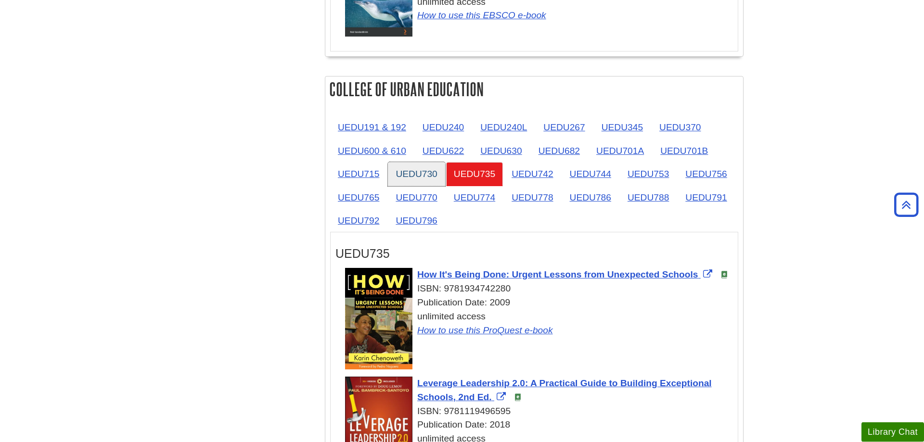
click at [414, 162] on link "UEDU730" at bounding box center [416, 174] width 57 height 24
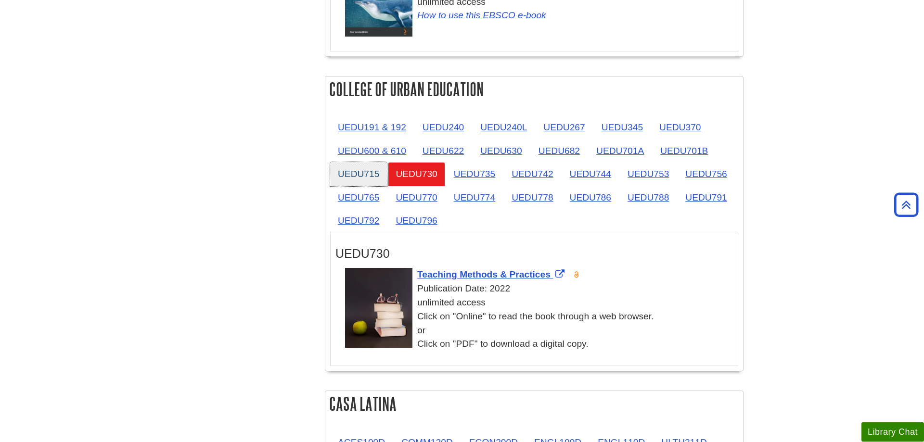
click at [343, 162] on link "UEDU715" at bounding box center [358, 174] width 57 height 24
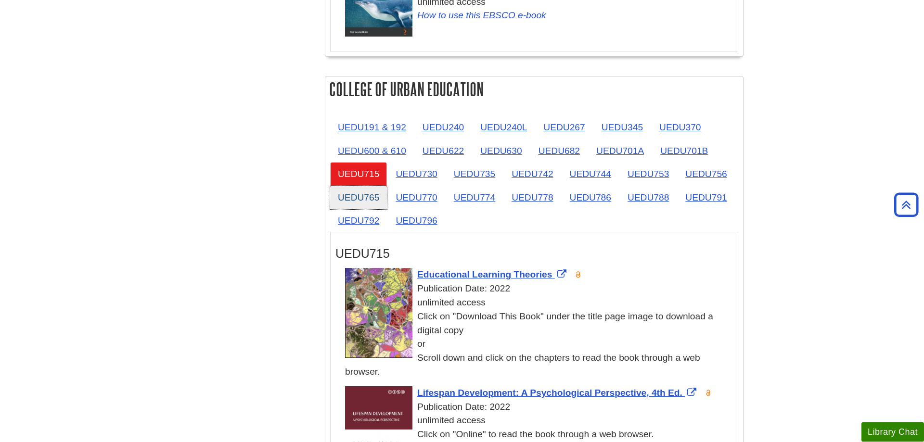
click at [346, 186] on link "UEDU765" at bounding box center [358, 198] width 57 height 24
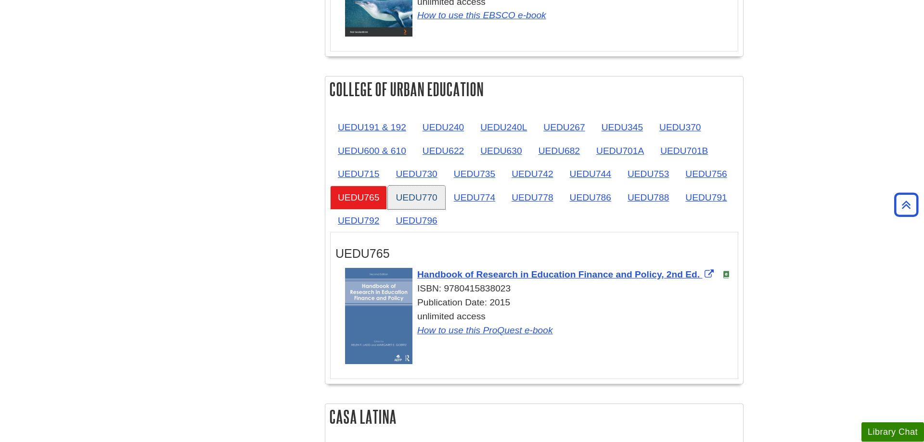
click at [429, 186] on link "UEDU770" at bounding box center [416, 198] width 57 height 24
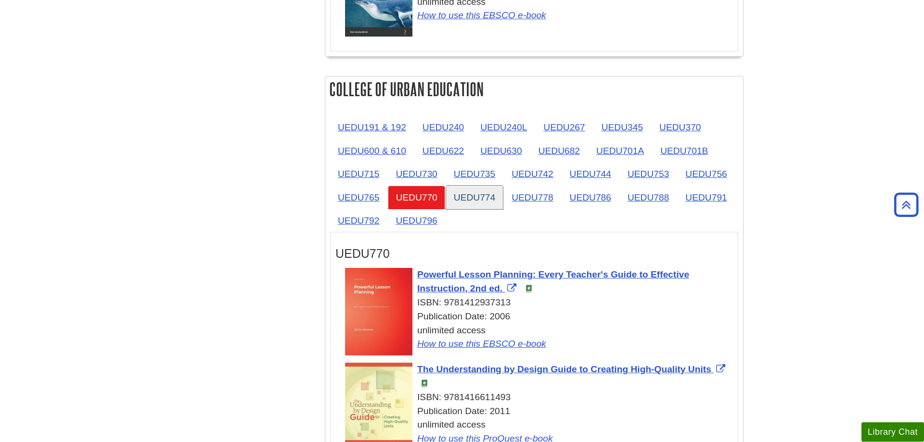
click at [468, 186] on link "UEDU774" at bounding box center [474, 198] width 57 height 24
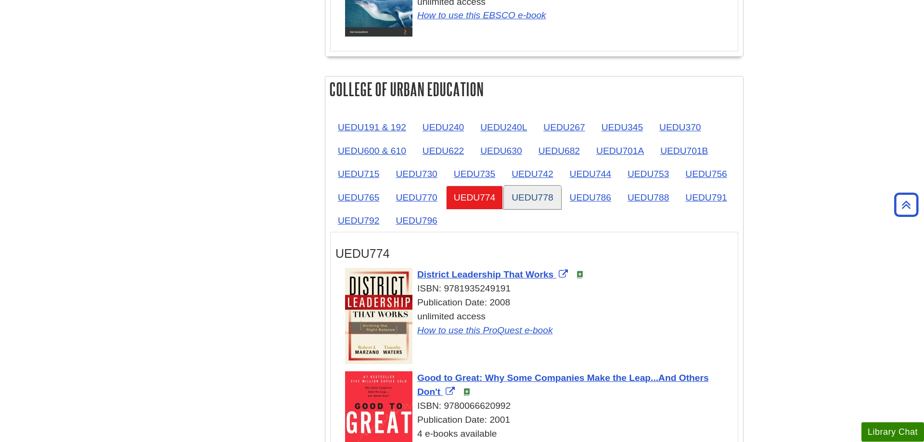
click at [535, 186] on link "UEDU778" at bounding box center [532, 198] width 57 height 24
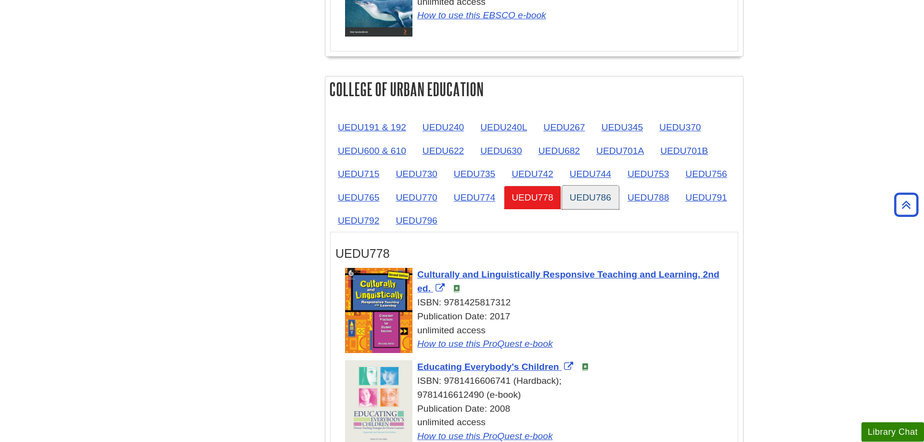
click at [580, 186] on link "UEDU786" at bounding box center [590, 198] width 57 height 24
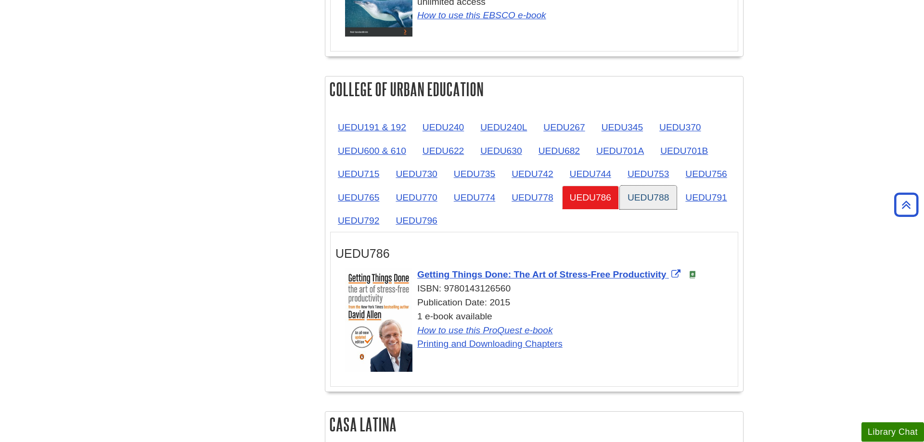
click at [652, 186] on link "UEDU788" at bounding box center [648, 198] width 57 height 24
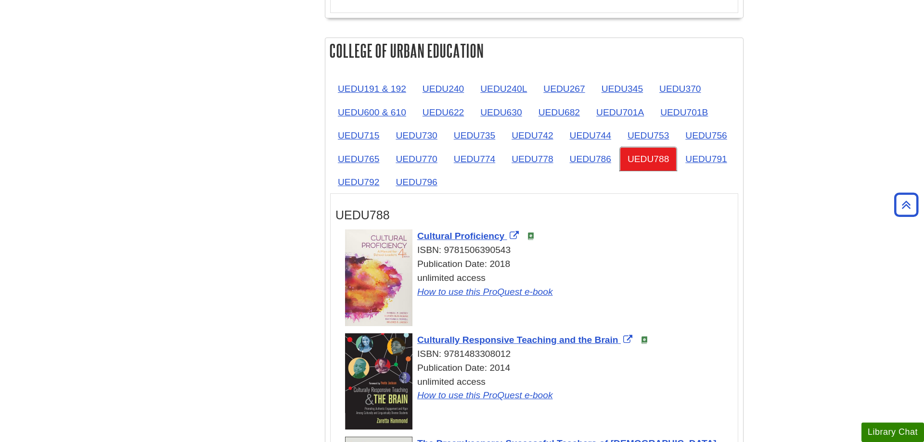
scroll to position [1537, 0]
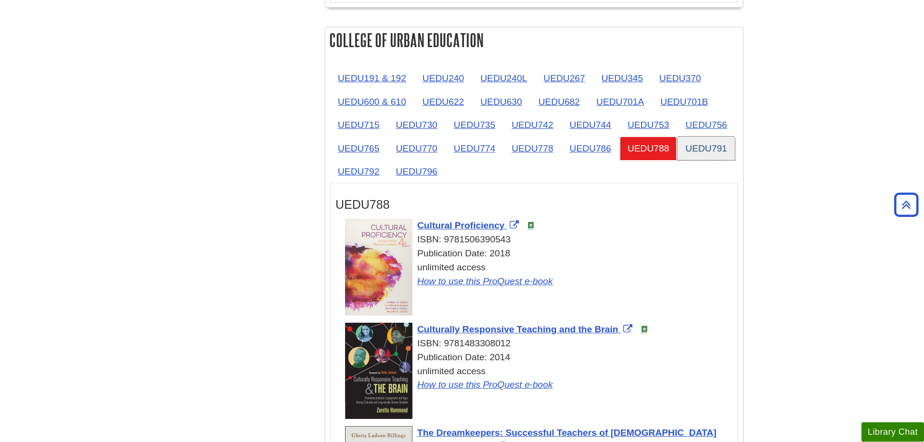
click at [716, 137] on link "UEDU791" at bounding box center [705, 149] width 57 height 24
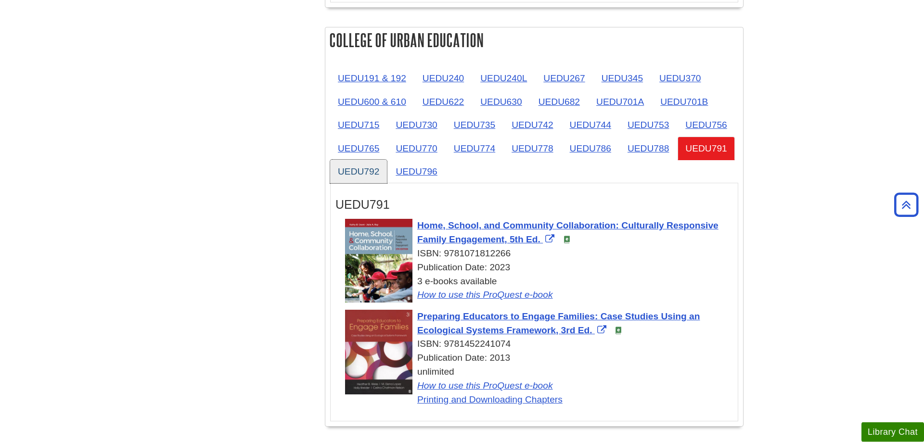
click at [362, 160] on link "UEDU792" at bounding box center [358, 172] width 57 height 24
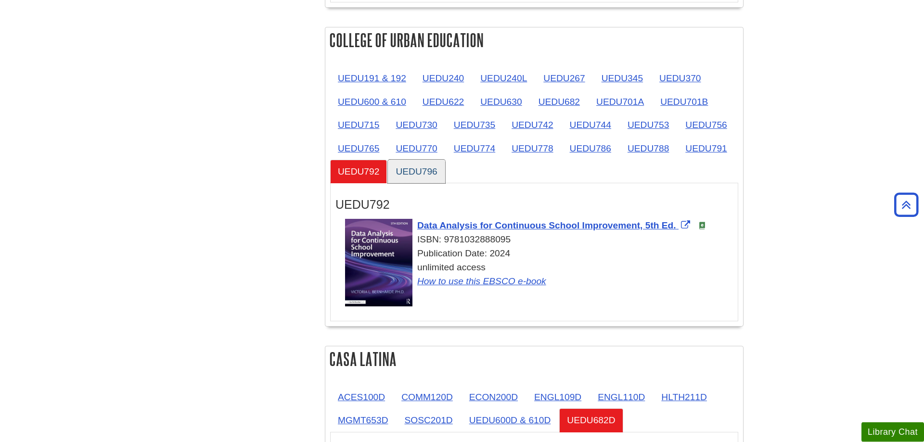
click at [409, 160] on link "UEDU796" at bounding box center [416, 172] width 57 height 24
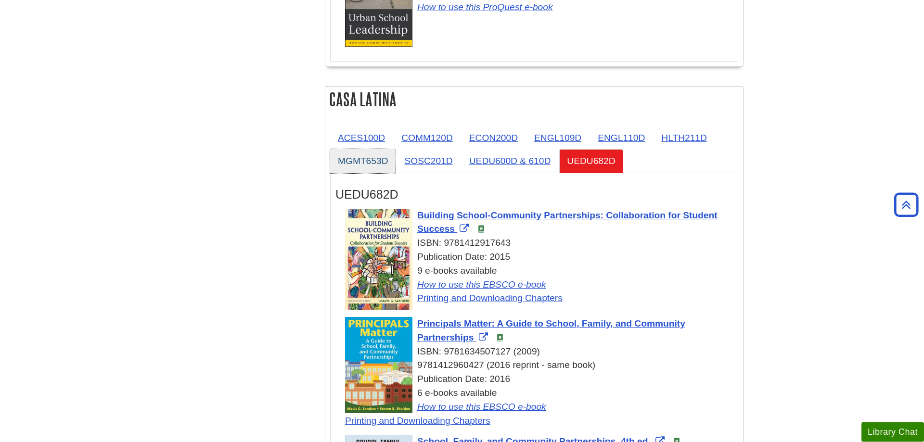
scroll to position [2027, 0]
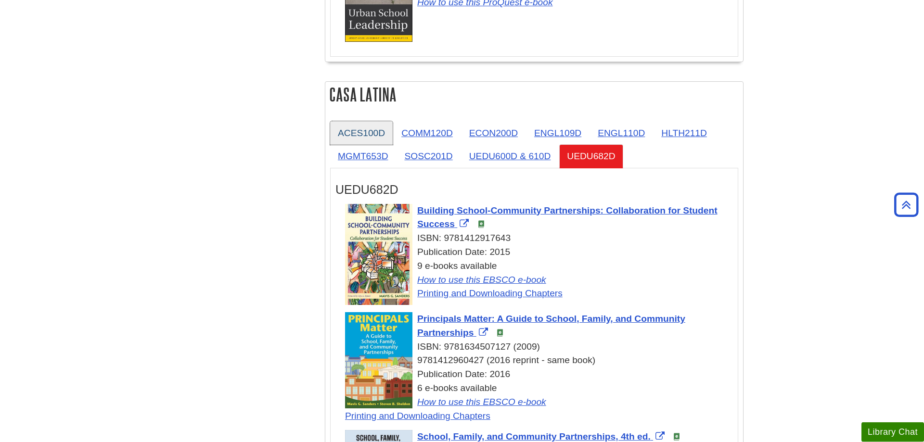
click at [355, 121] on link "ACES100D" at bounding box center [361, 133] width 63 height 24
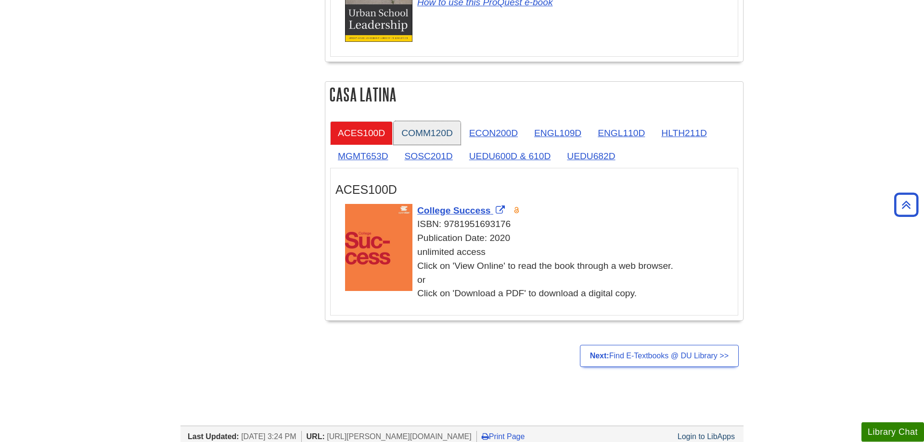
click at [413, 121] on link "COMM120D" at bounding box center [427, 133] width 67 height 24
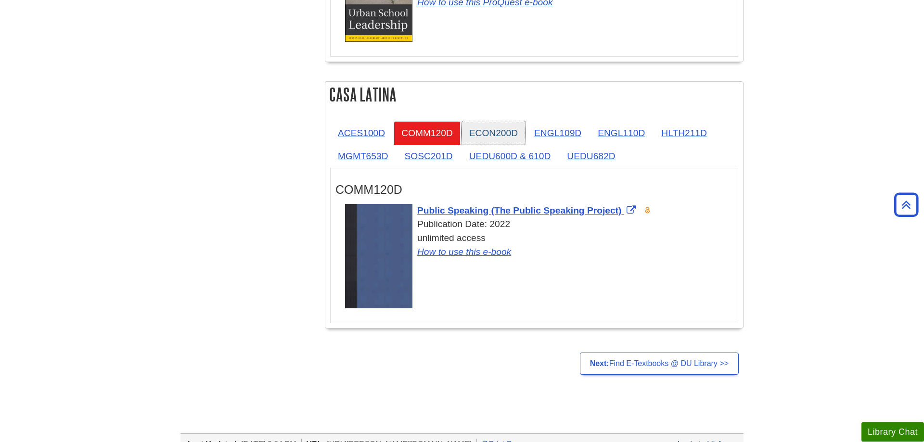
click at [495, 121] on link "ECON200D" at bounding box center [493, 133] width 64 height 24
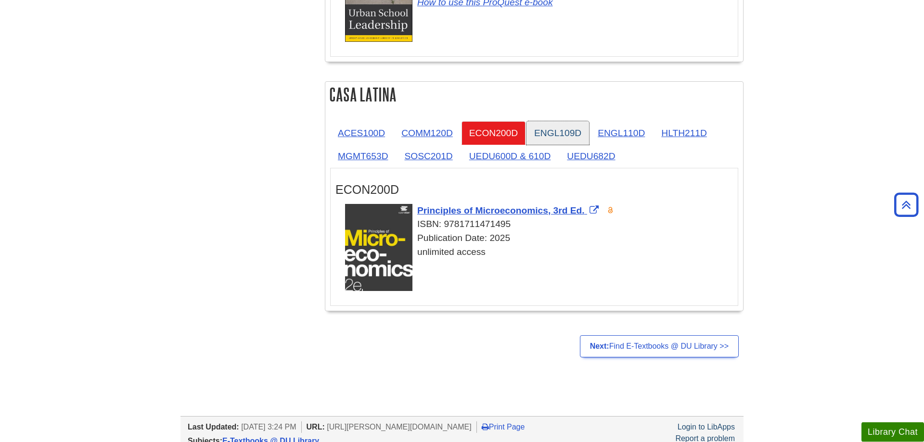
click at [547, 121] on link "ENGL109D" at bounding box center [557, 133] width 63 height 24
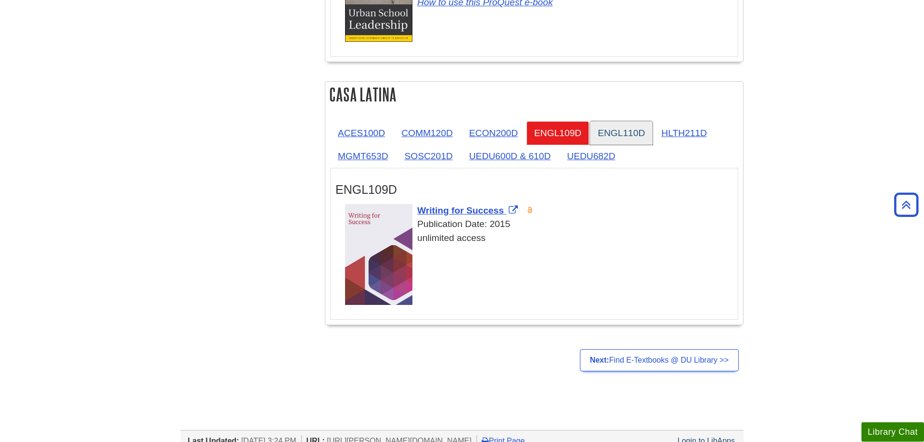
click at [612, 121] on link "ENGL110D" at bounding box center [621, 133] width 63 height 24
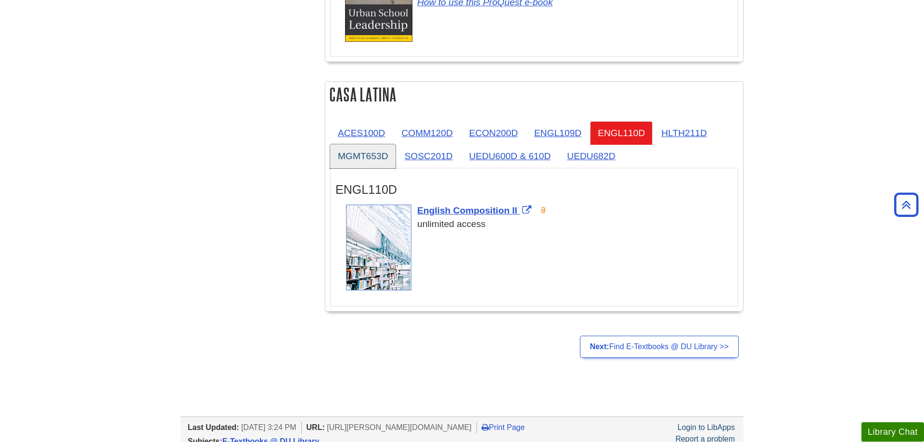
click at [369, 144] on link "MGMT653D" at bounding box center [362, 156] width 65 height 24
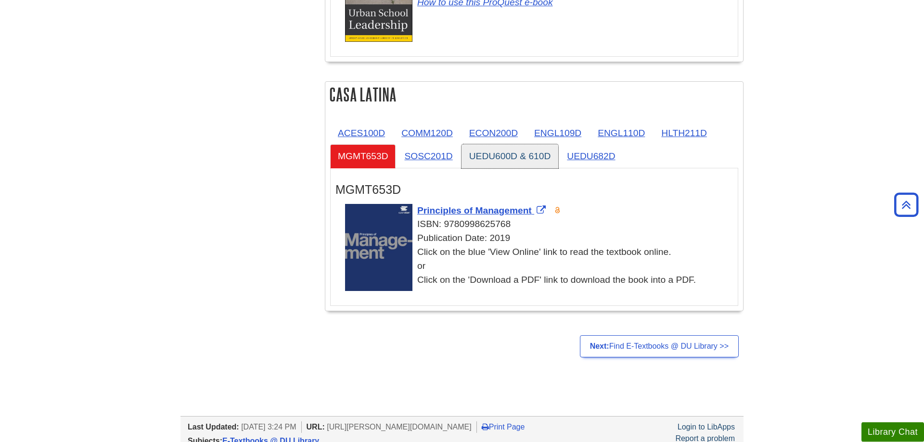
click at [509, 144] on link "UEDU600D & 610D" at bounding box center [509, 156] width 97 height 24
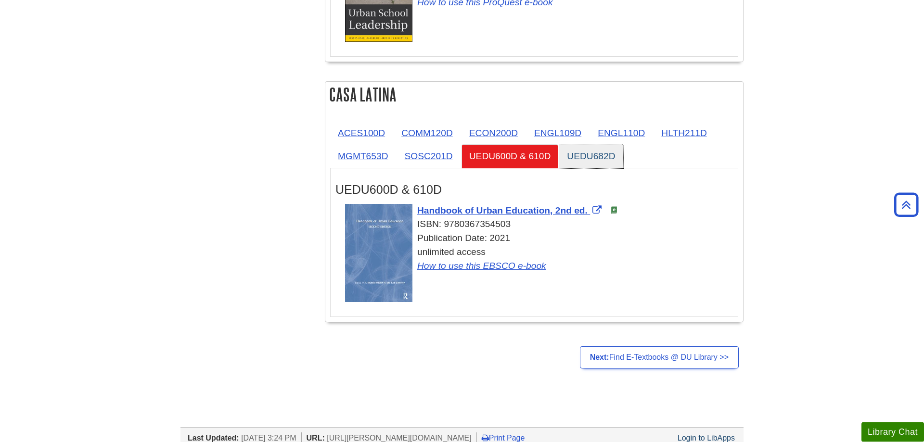
click at [613, 144] on link "UEDU682D" at bounding box center [591, 156] width 64 height 24
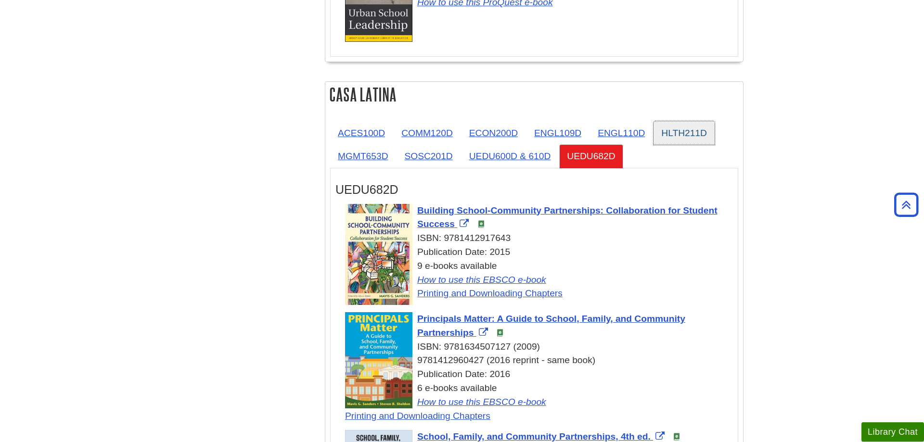
click at [689, 121] on link "HLTH211D" at bounding box center [683, 133] width 61 height 24
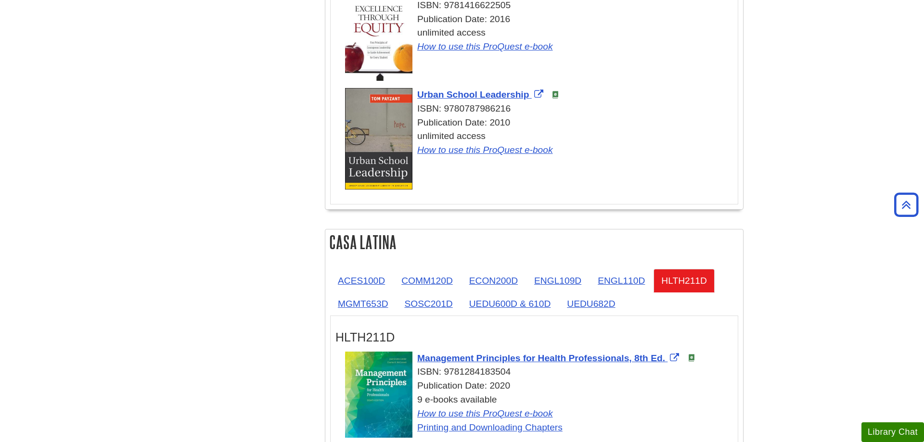
scroll to position [1880, 0]
click at [381, 268] on link "ACES100D" at bounding box center [361, 280] width 63 height 24
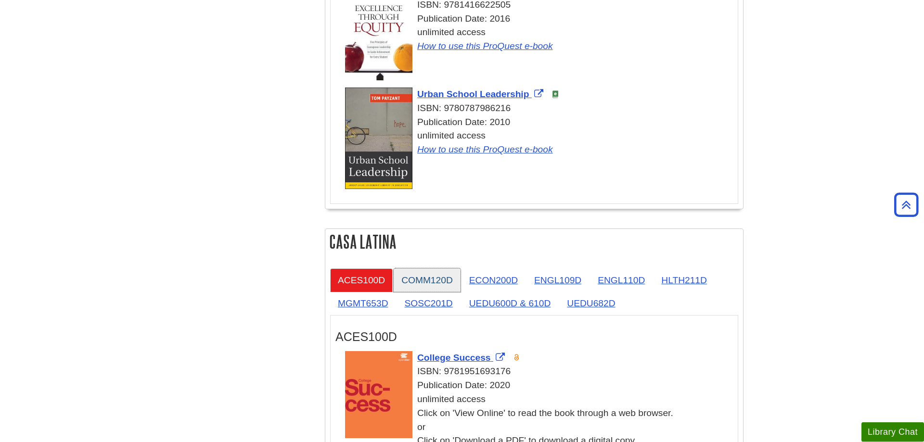
drag, startPoint x: 406, startPoint y: 217, endPoint x: 449, endPoint y: 217, distance: 43.3
click at [406, 268] on link "COMM120D" at bounding box center [427, 280] width 67 height 24
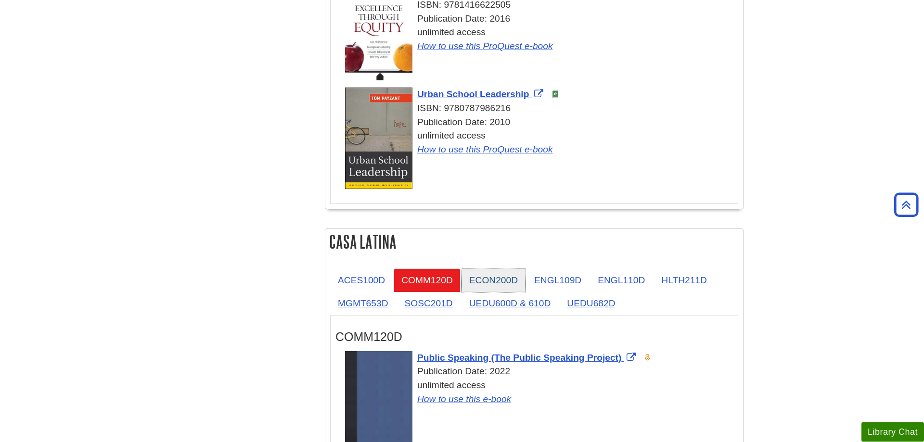
click at [472, 268] on link "ECON200D" at bounding box center [493, 280] width 64 height 24
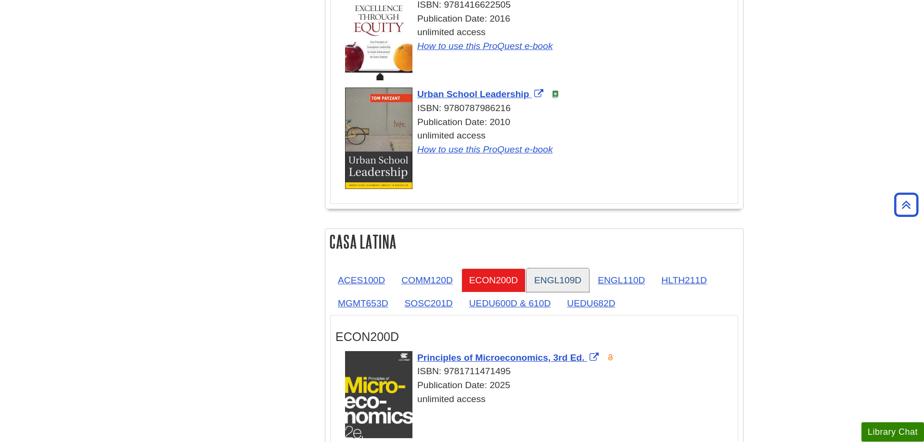
click at [557, 268] on link "ENGL109D" at bounding box center [557, 280] width 63 height 24
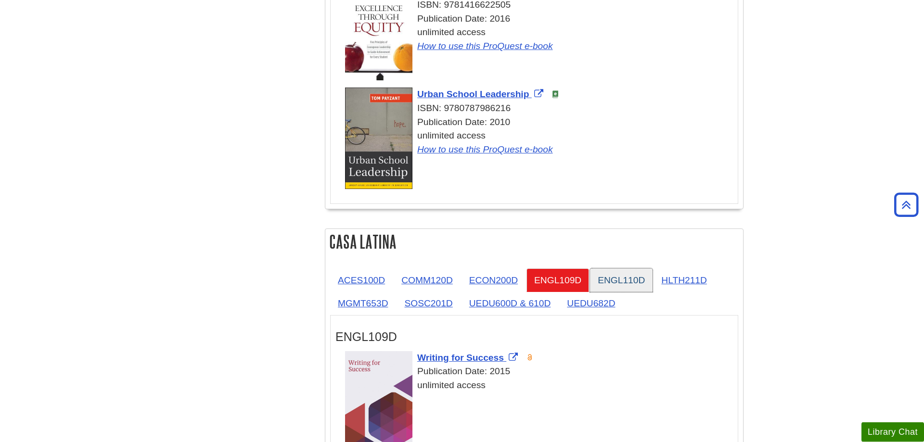
click at [617, 268] on link "ENGL110D" at bounding box center [621, 280] width 63 height 24
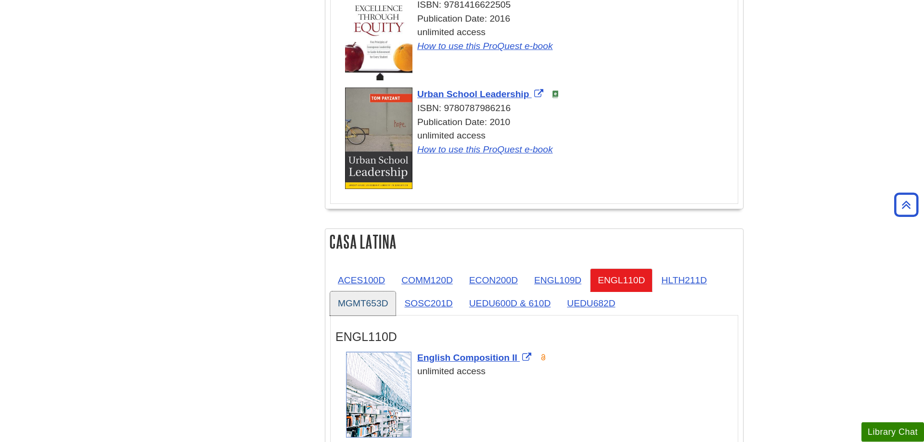
click at [366, 292] on link "MGMT653D" at bounding box center [362, 304] width 65 height 24
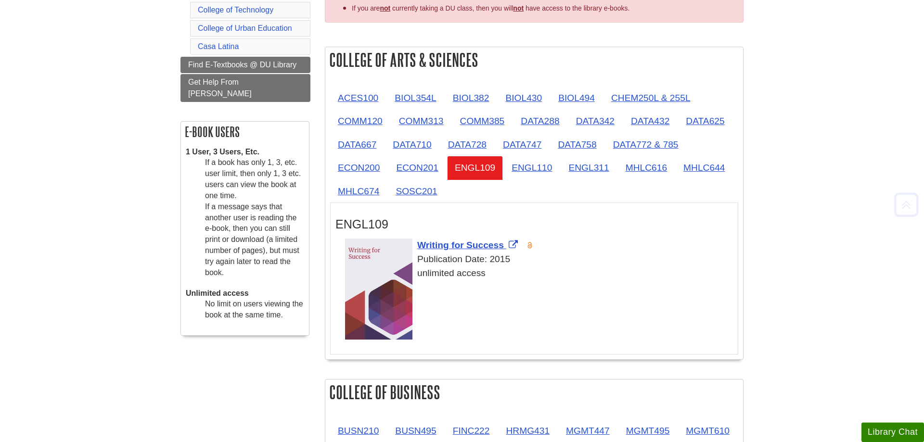
scroll to position [245, 0]
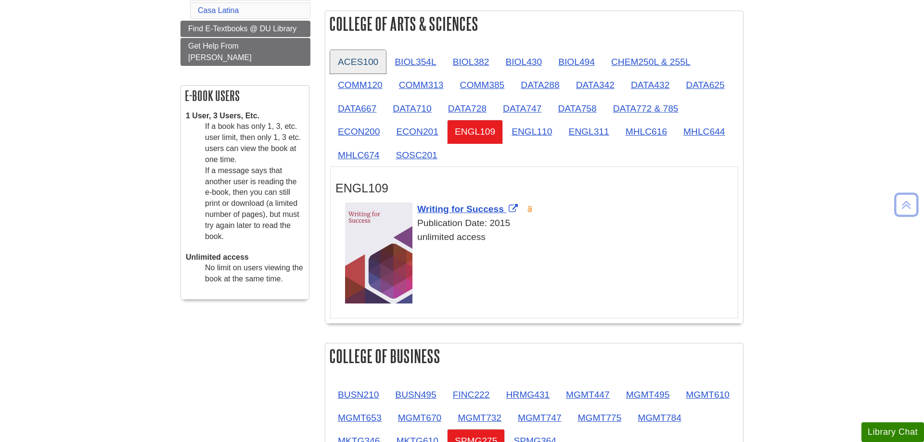
click at [352, 65] on link "ACES100" at bounding box center [358, 62] width 56 height 24
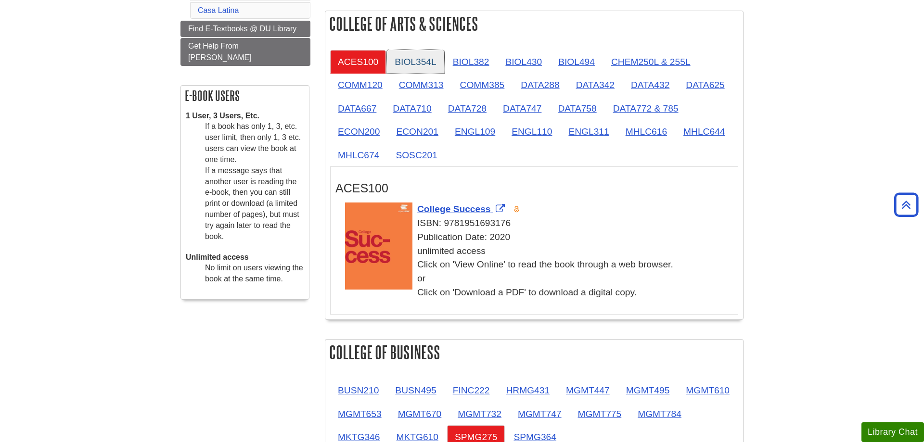
click at [406, 64] on link "BIOL354L" at bounding box center [415, 62] width 57 height 24
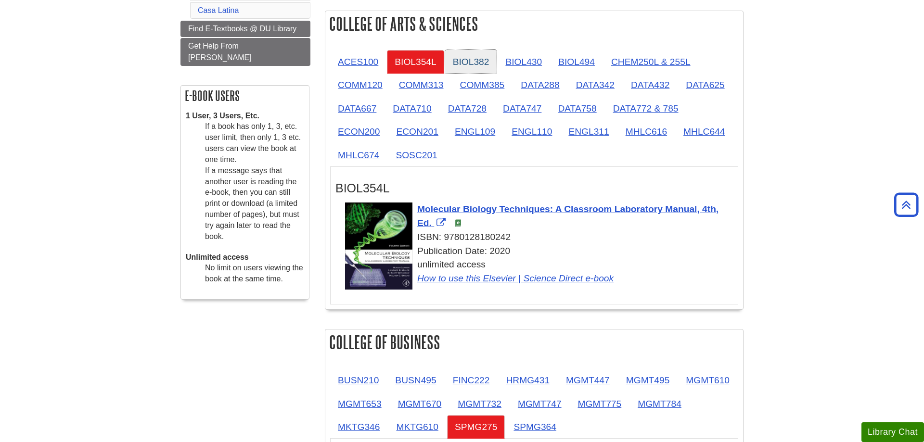
click at [468, 57] on link "BIOL382" at bounding box center [471, 62] width 52 height 24
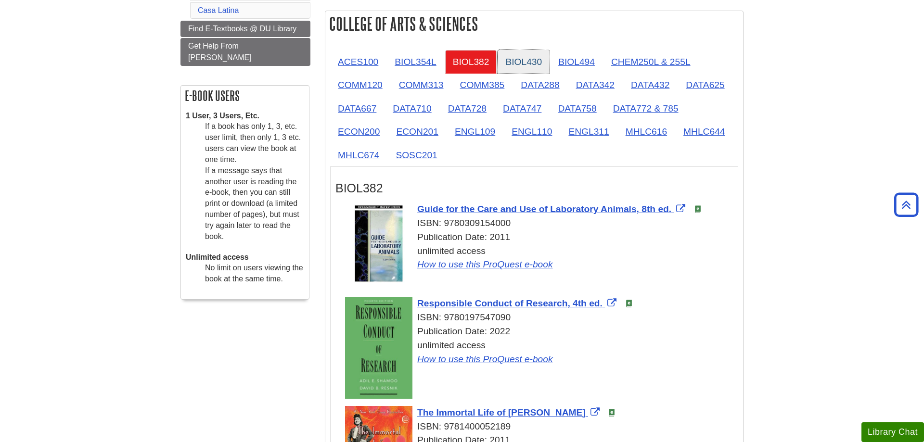
click at [531, 65] on link "BIOL430" at bounding box center [523, 62] width 52 height 24
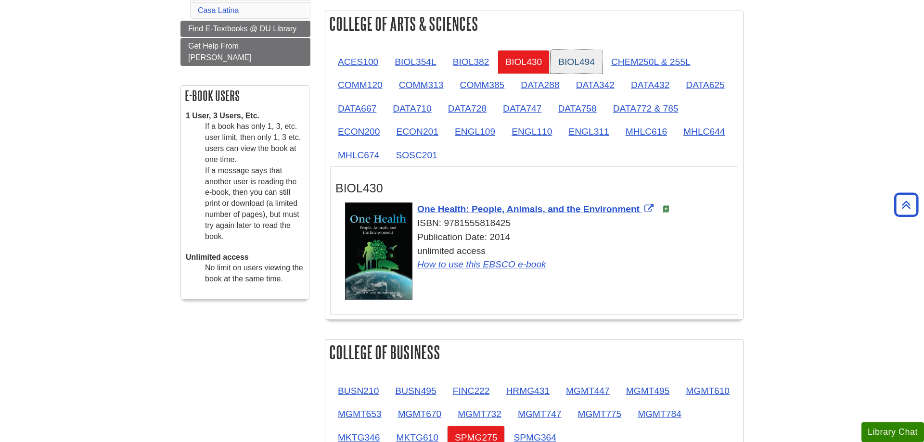
click at [575, 57] on link "BIOL494" at bounding box center [576, 62] width 52 height 24
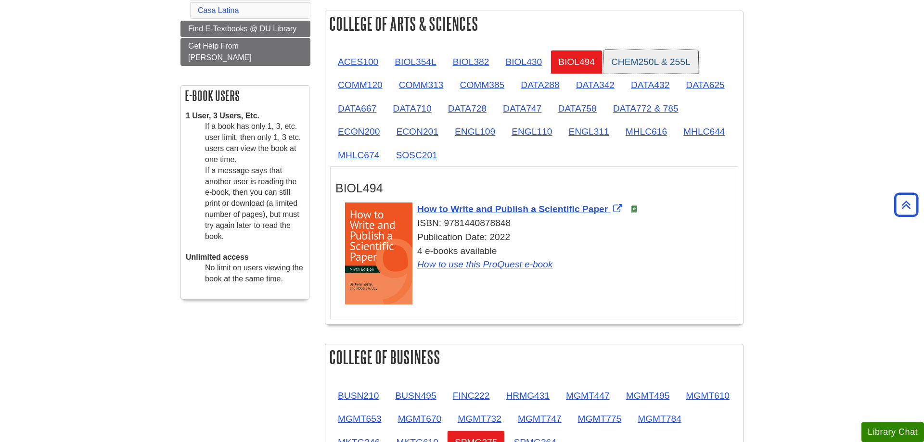
click at [625, 58] on link "CHEM250L & 255L" at bounding box center [650, 62] width 95 height 24
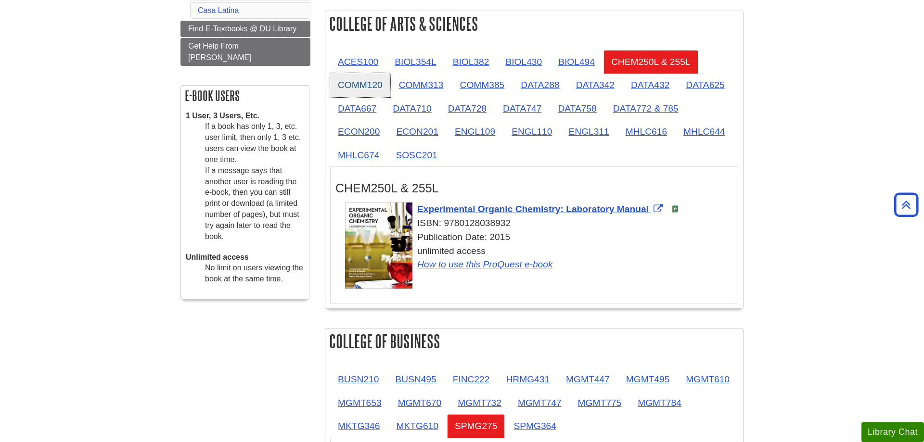
click at [376, 87] on link "COMM120" at bounding box center [360, 85] width 60 height 24
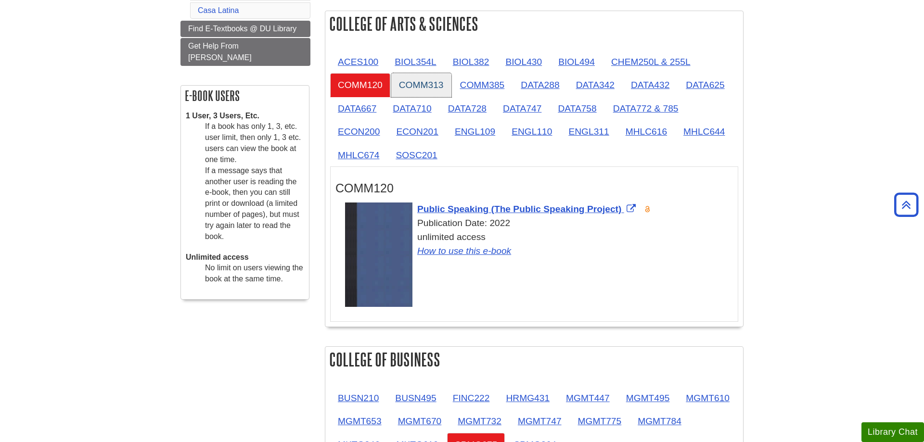
click at [440, 87] on link "COMM313" at bounding box center [421, 85] width 60 height 24
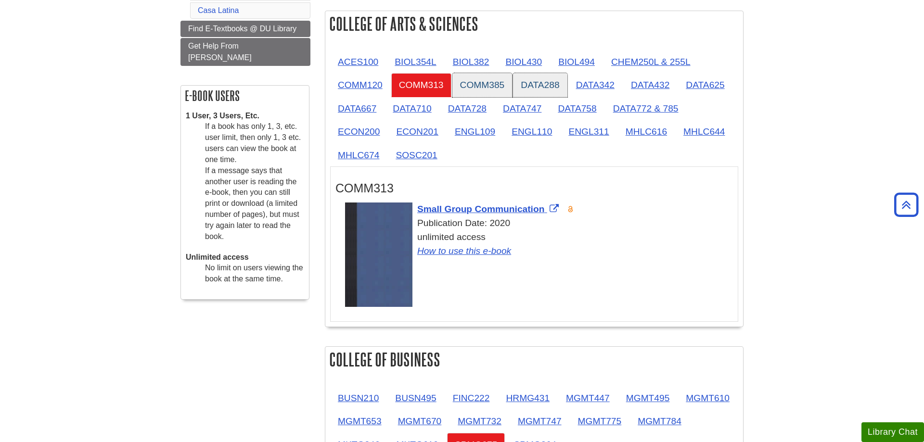
drag, startPoint x: 456, startPoint y: 87, endPoint x: 522, endPoint y: 82, distance: 66.6
click at [458, 87] on link "COMM385" at bounding box center [482, 85] width 60 height 24
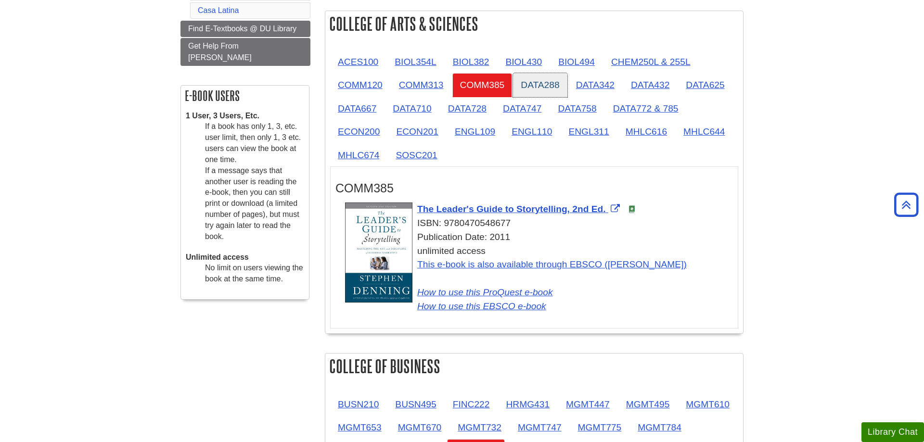
click at [525, 82] on link "DATA288" at bounding box center [540, 85] width 54 height 24
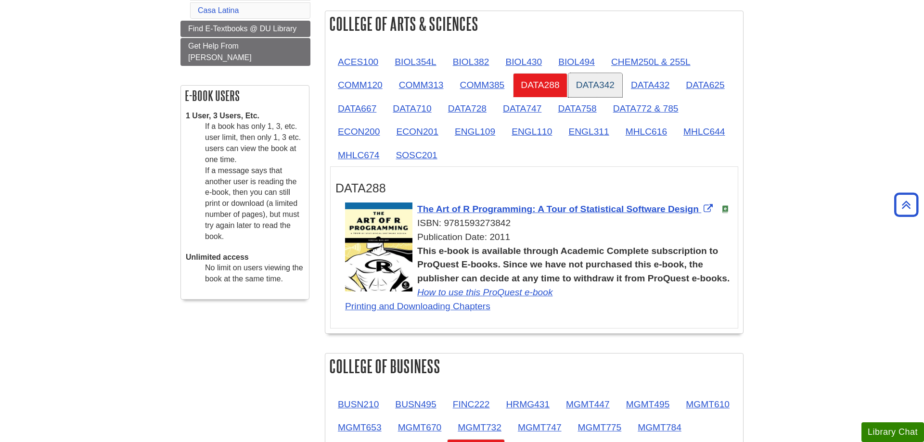
click at [586, 83] on link "DATA342" at bounding box center [595, 85] width 54 height 24
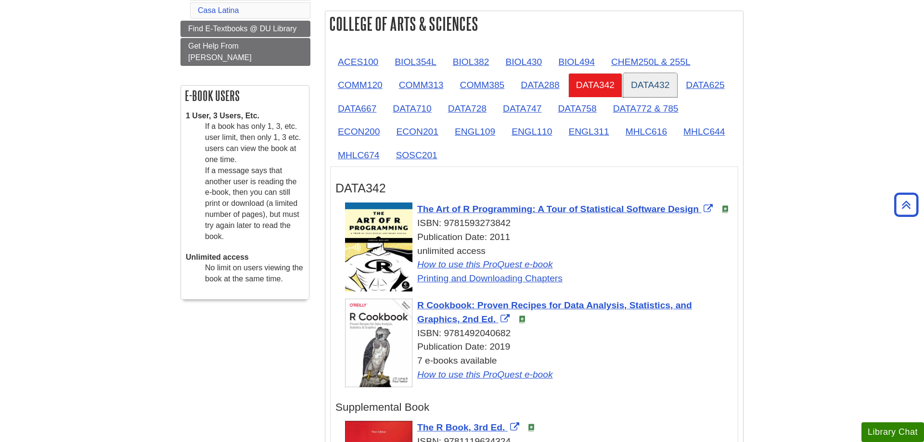
click at [652, 83] on link "DATA432" at bounding box center [650, 85] width 54 height 24
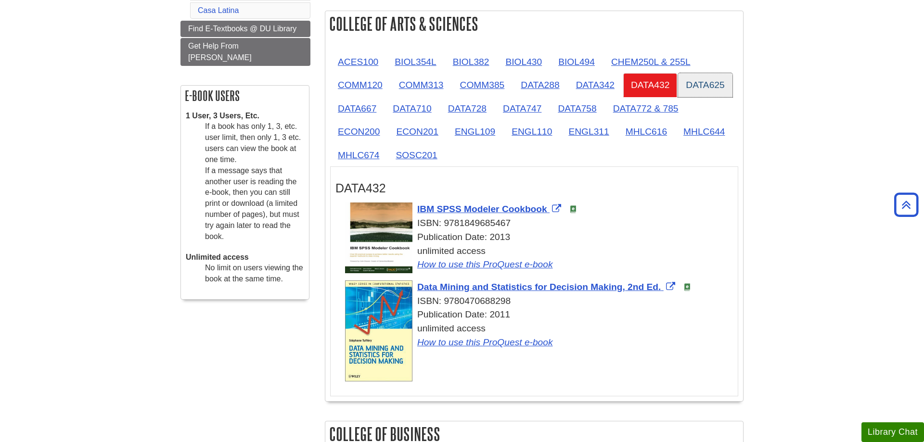
click at [703, 83] on link "DATA625" at bounding box center [705, 85] width 54 height 24
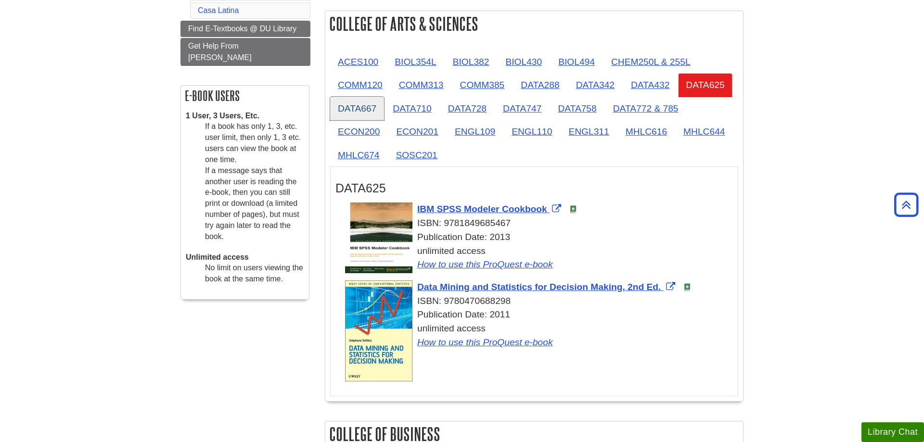
click at [355, 112] on link "DATA667" at bounding box center [357, 109] width 54 height 24
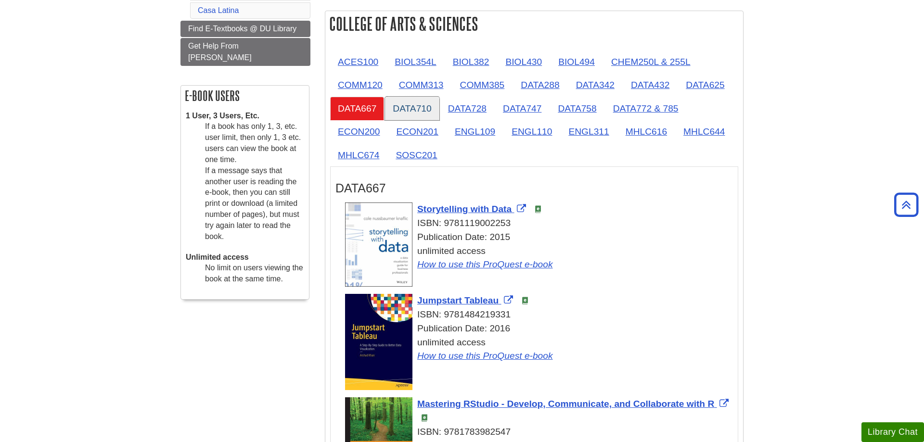
click at [424, 109] on link "DATA710" at bounding box center [412, 109] width 54 height 24
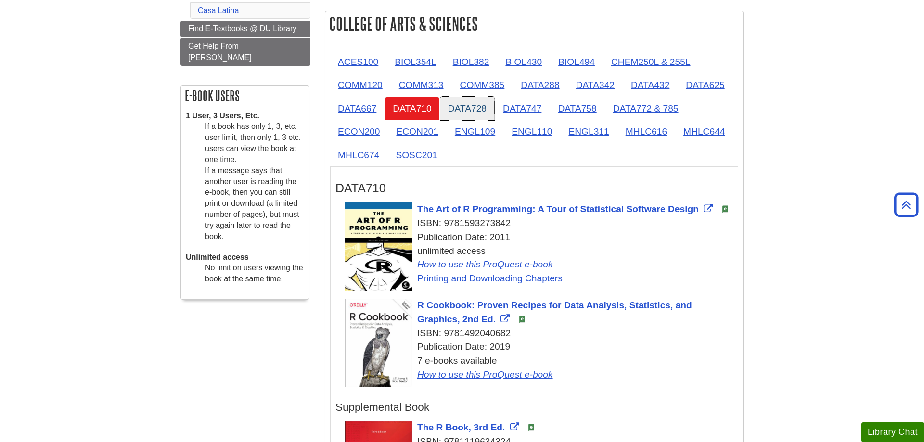
click at [472, 108] on link "DATA728" at bounding box center [467, 109] width 54 height 24
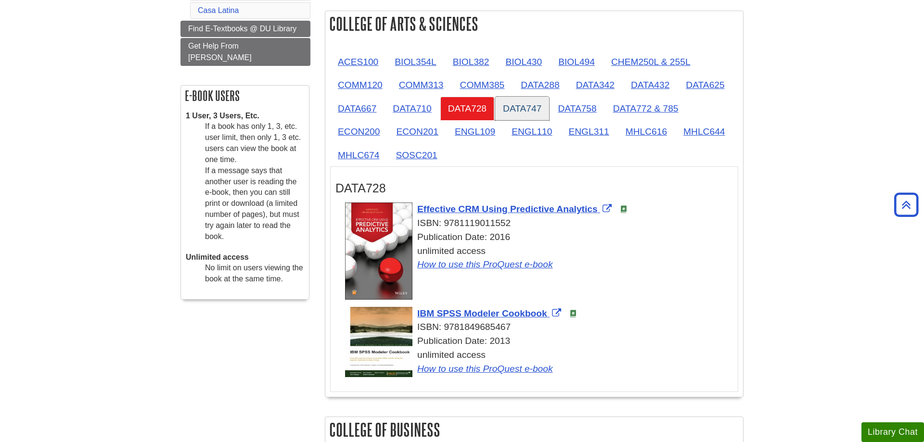
click at [524, 102] on link "DATA747" at bounding box center [522, 109] width 54 height 24
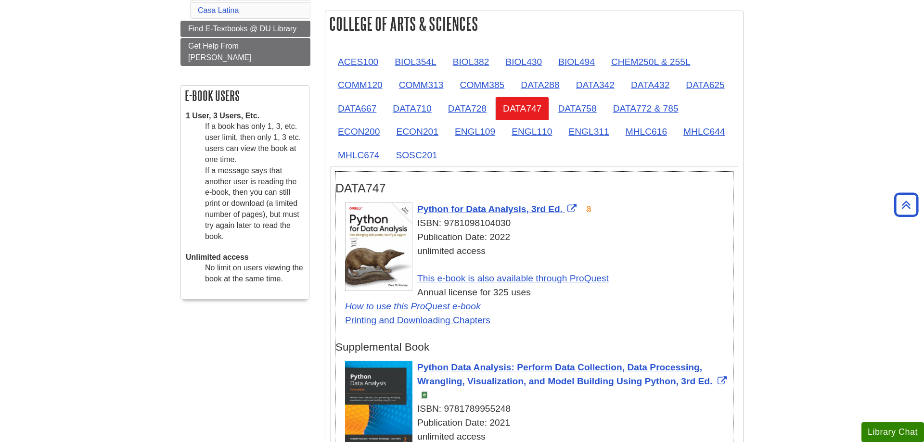
click at [688, 275] on div "unlimited access This e-book is also available through ProQuest Annual license …" at bounding box center [539, 285] width 388 height 83
click at [569, 115] on link "DATA758" at bounding box center [577, 109] width 54 height 24
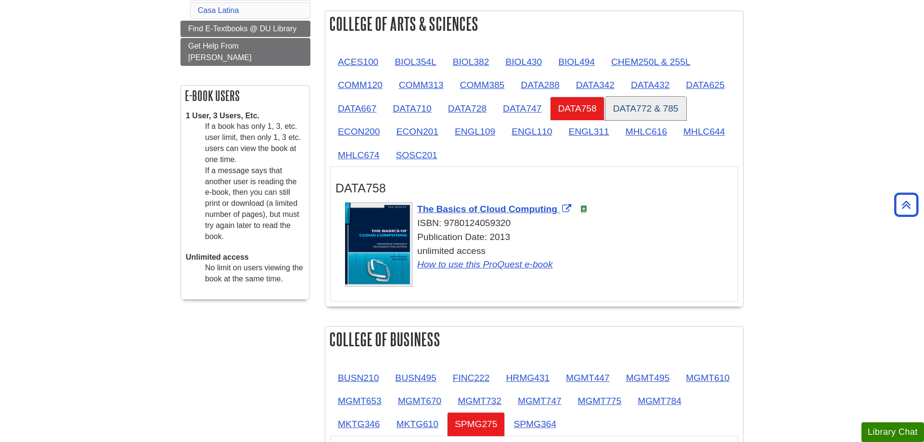
click at [625, 102] on link "DATA772 & 785" at bounding box center [645, 109] width 81 height 24
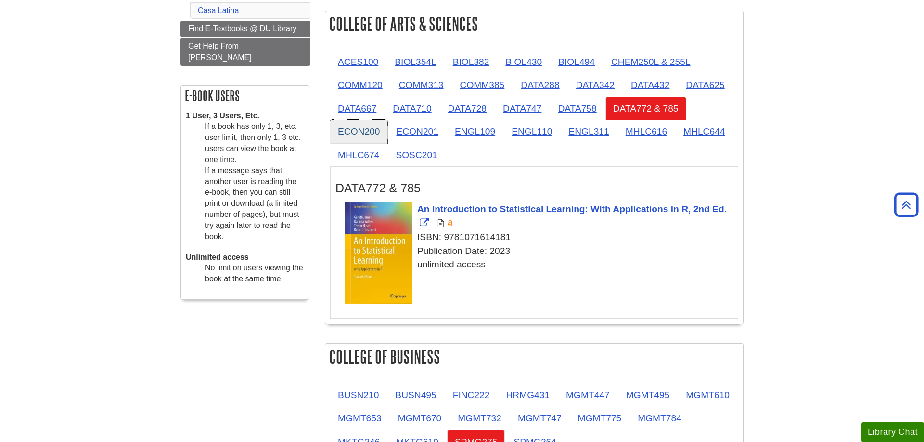
click at [370, 131] on link "ECON200" at bounding box center [358, 132] width 57 height 24
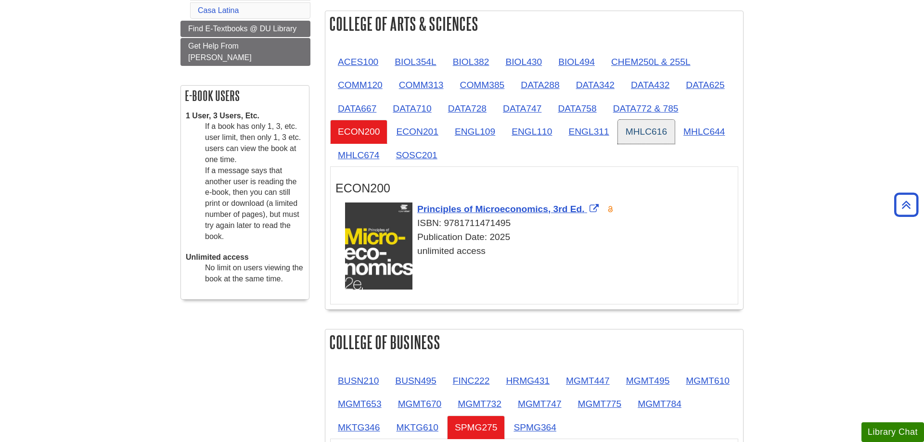
click at [645, 133] on link "MHLC616" at bounding box center [646, 132] width 57 height 24
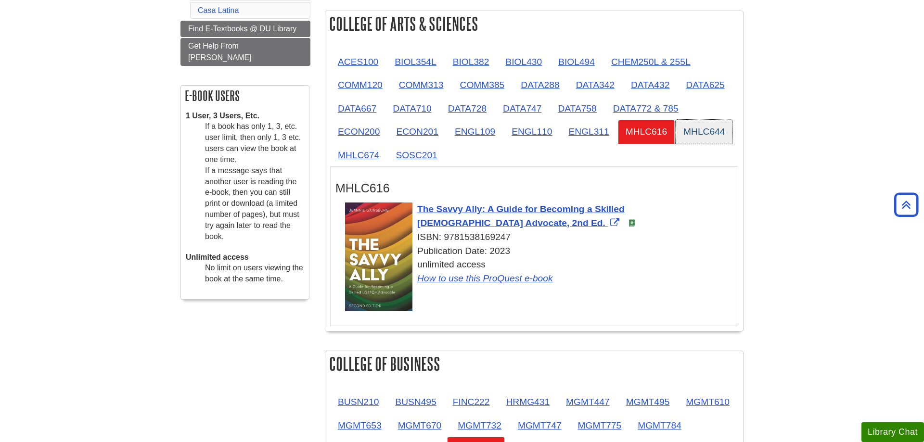
click at [713, 129] on link "MHLC644" at bounding box center [703, 132] width 57 height 24
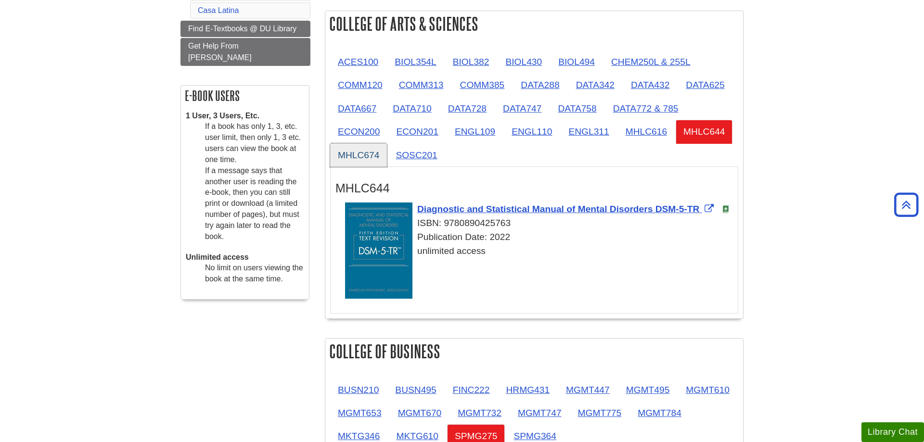
click at [354, 156] on link "MHLC674" at bounding box center [358, 155] width 57 height 24
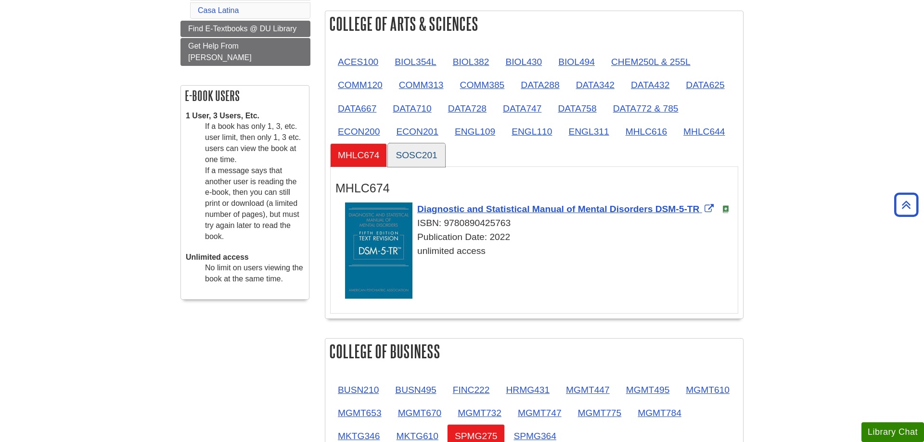
drag, startPoint x: 437, startPoint y: 156, endPoint x: 465, endPoint y: 158, distance: 27.9
click at [436, 156] on link "SOSC201" at bounding box center [416, 155] width 57 height 24
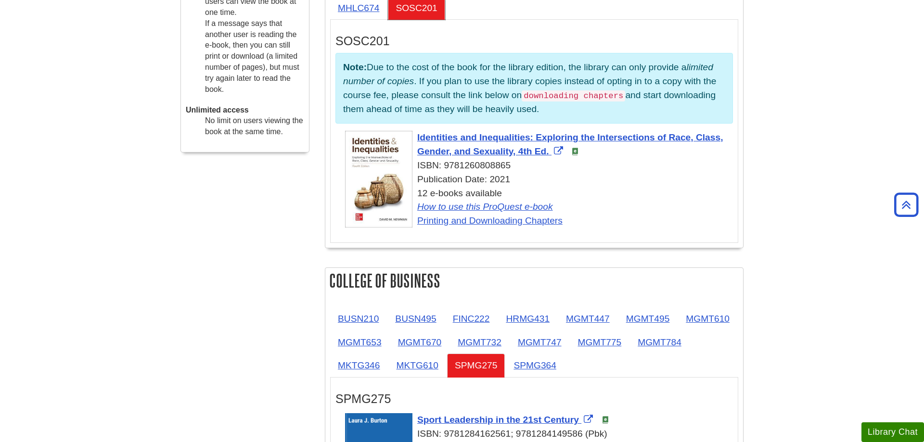
scroll to position [540, 0]
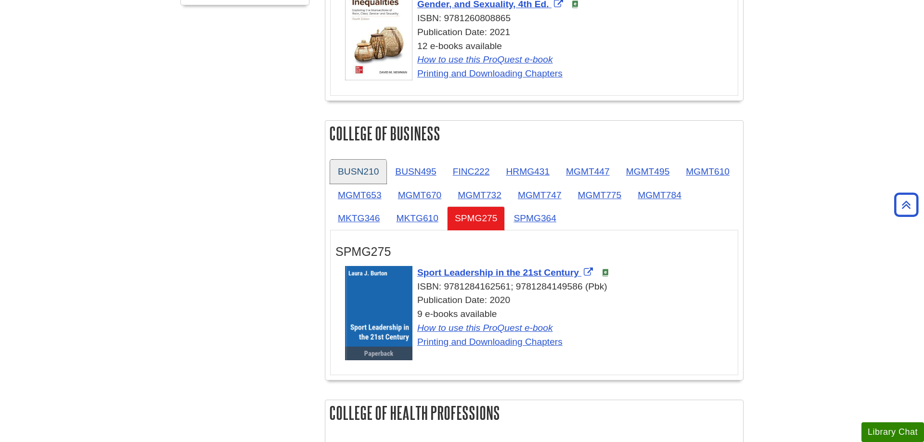
click at [353, 168] on link "BUSN210" at bounding box center [358, 172] width 56 height 24
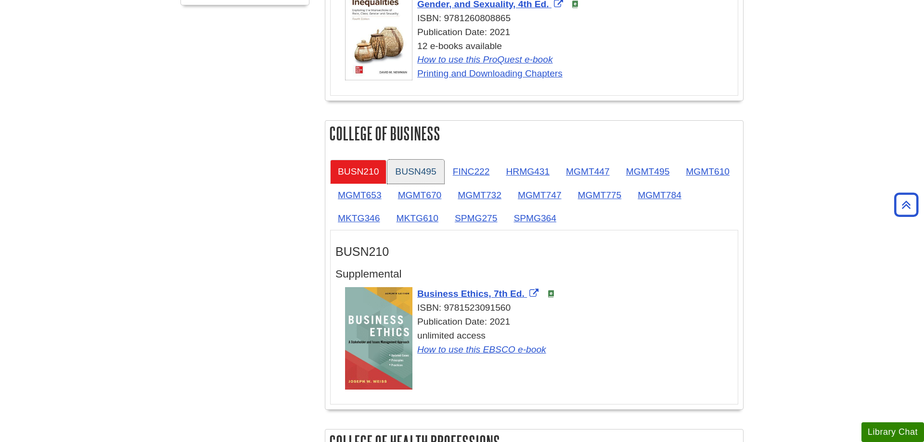
click at [419, 174] on link "BUSN495" at bounding box center [415, 172] width 56 height 24
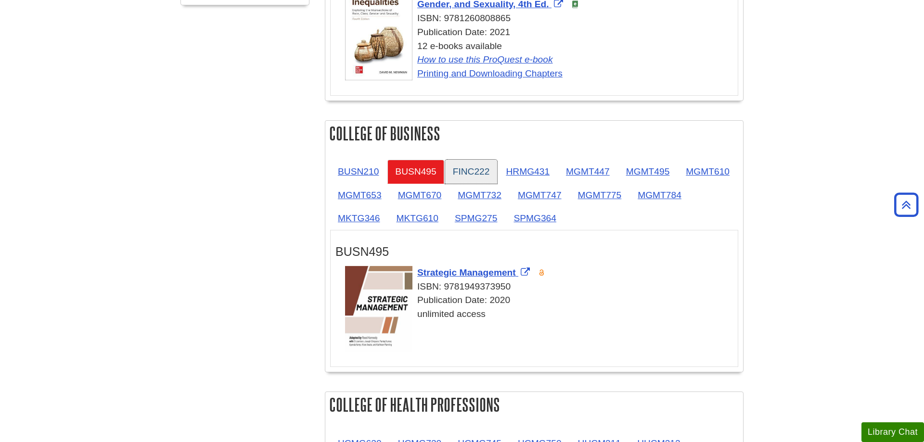
click at [477, 167] on link "FINC222" at bounding box center [471, 172] width 52 height 24
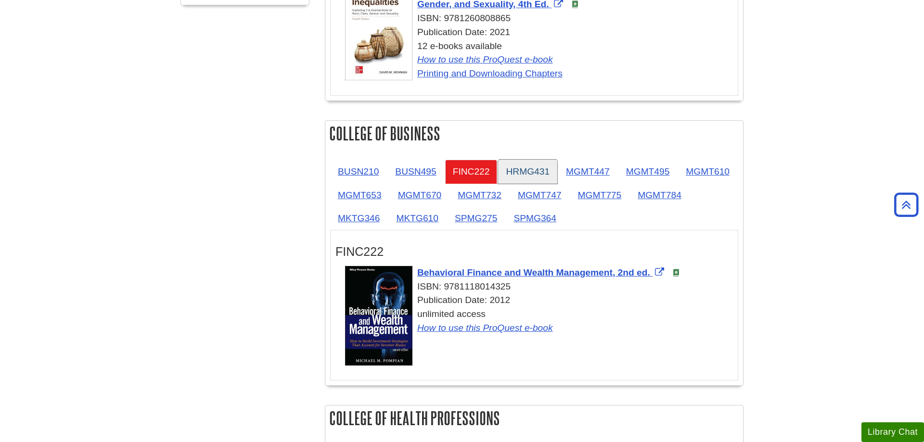
click at [545, 170] on link "HRMG431" at bounding box center [527, 172] width 59 height 24
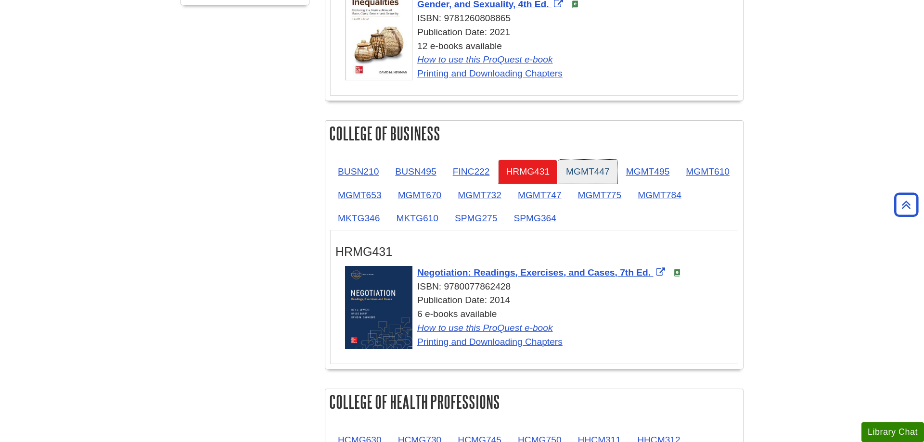
click at [610, 176] on link "MGMT447" at bounding box center [587, 172] width 59 height 24
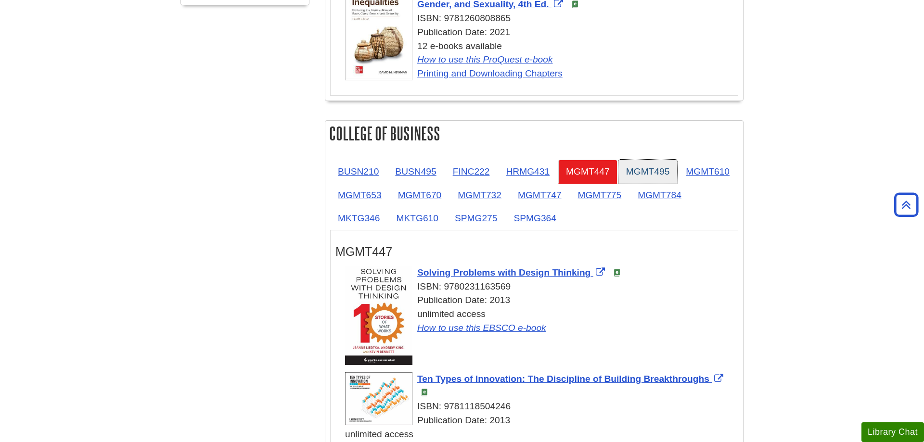
click at [645, 171] on link "MGMT495" at bounding box center [647, 172] width 59 height 24
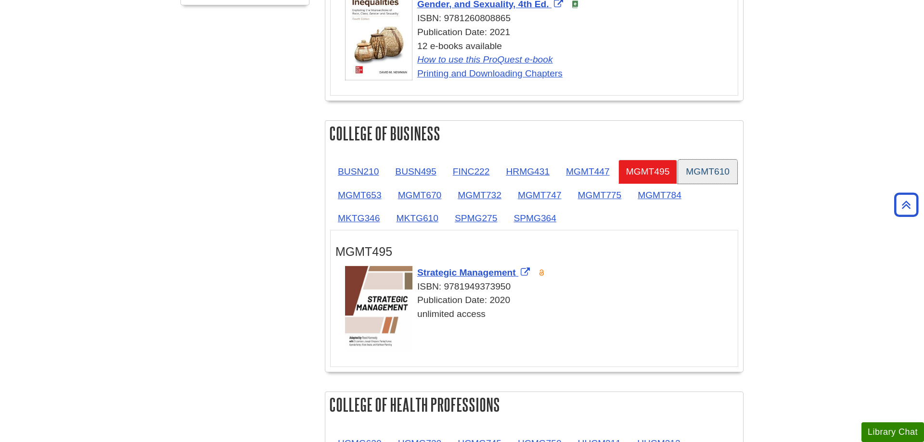
click at [678, 183] on link "MGMT610" at bounding box center [707, 172] width 59 height 24
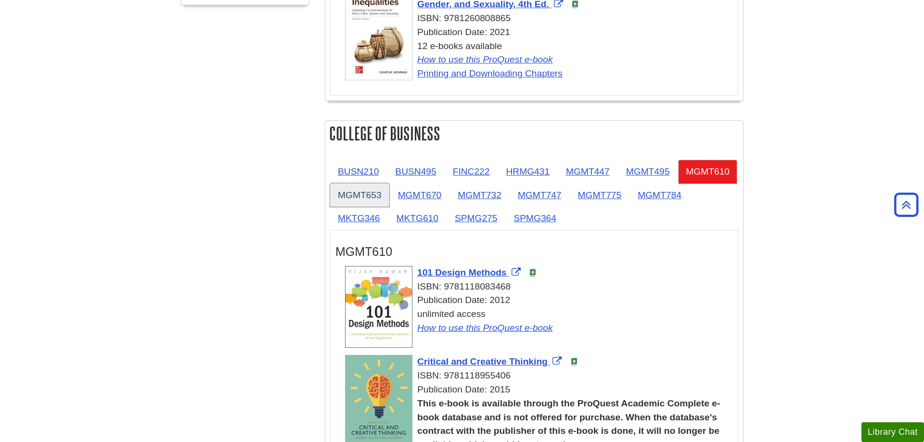
click at [389, 191] on link "MGMT653" at bounding box center [359, 195] width 59 height 24
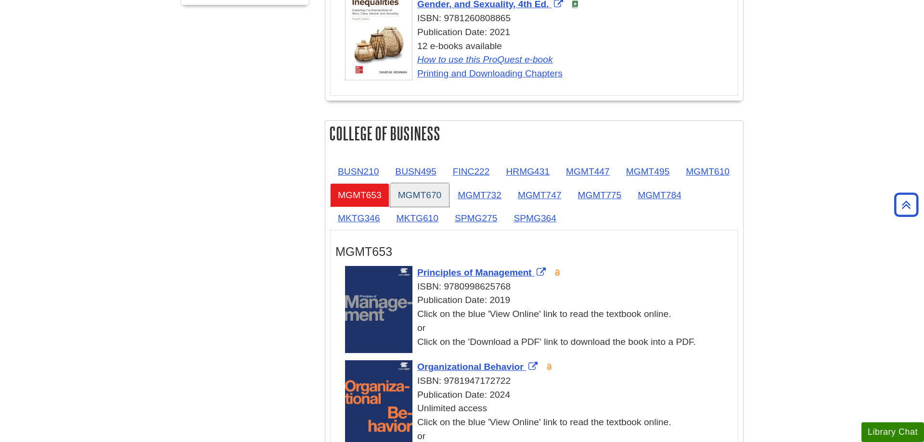
click at [449, 191] on link "MGMT670" at bounding box center [419, 195] width 59 height 24
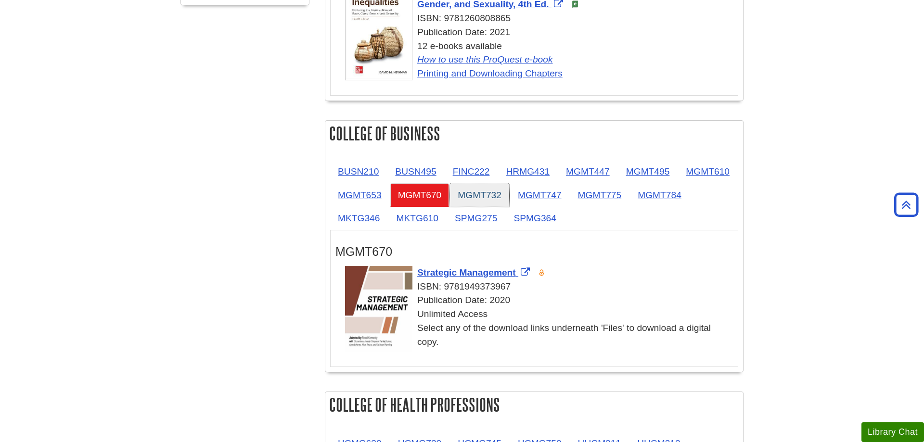
click at [509, 193] on link "MGMT732" at bounding box center [479, 195] width 59 height 24
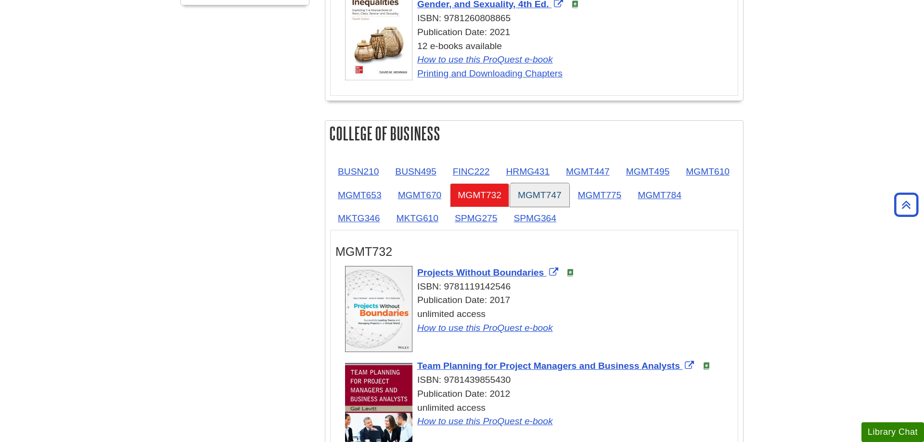
click at [569, 194] on link "MGMT747" at bounding box center [539, 195] width 59 height 24
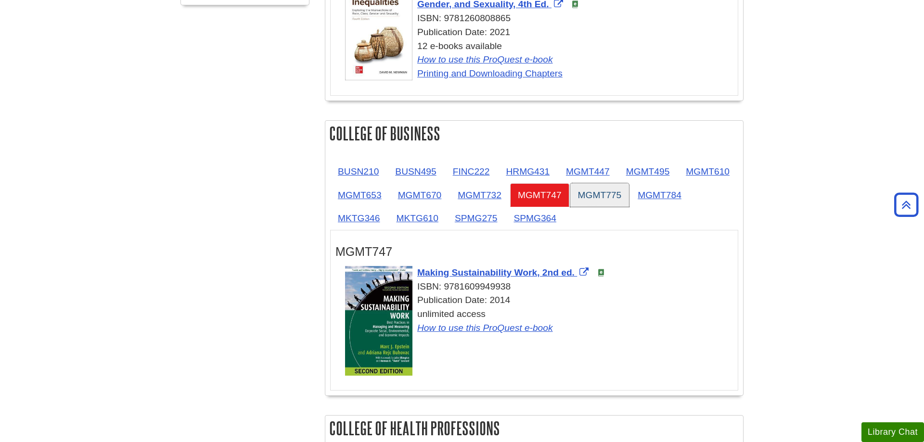
click at [629, 197] on link "MGMT775" at bounding box center [599, 195] width 59 height 24
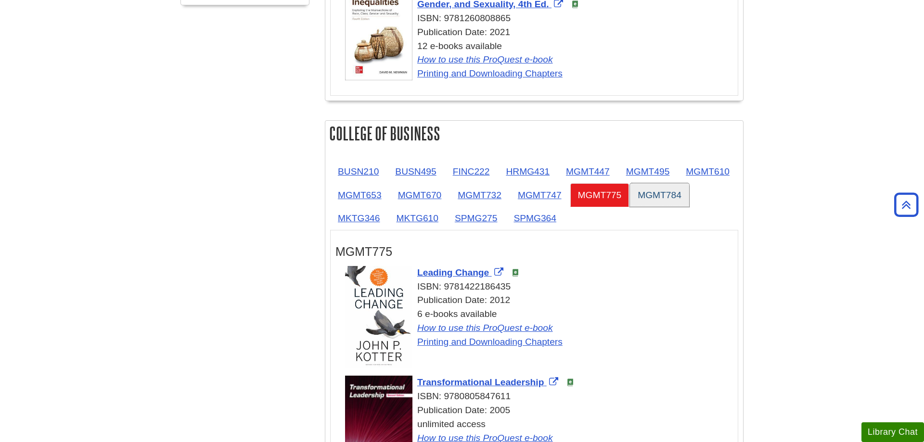
click at [630, 207] on link "MGMT784" at bounding box center [659, 195] width 59 height 24
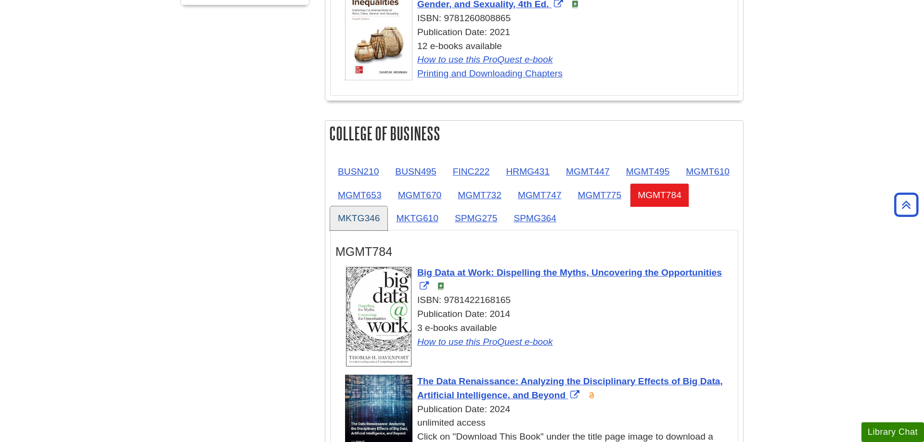
click at [387, 215] on link "MKTG346" at bounding box center [358, 218] width 57 height 24
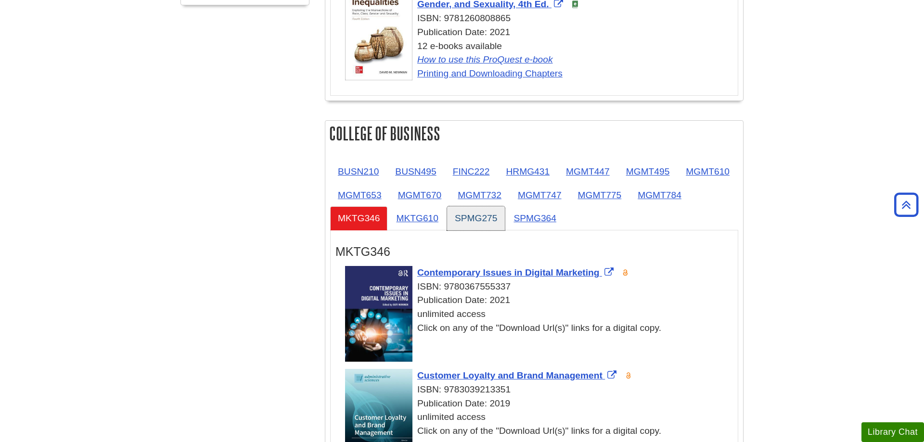
click at [505, 218] on link "SPMG275" at bounding box center [476, 218] width 58 height 24
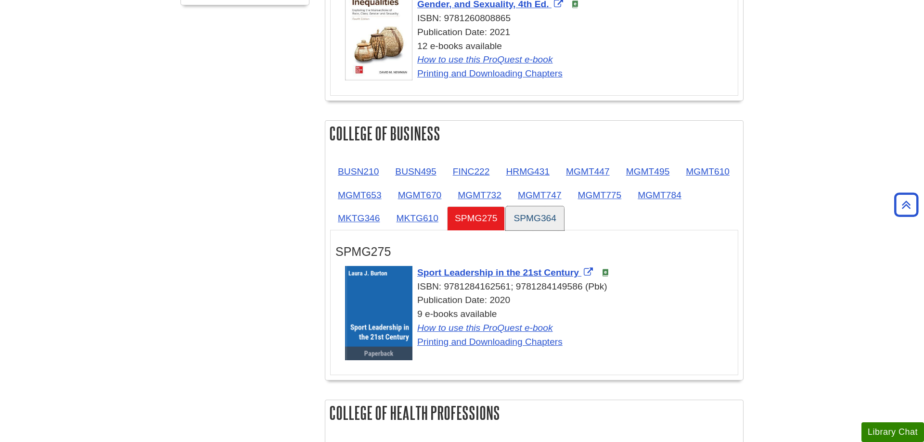
click at [564, 217] on link "SPMG364" at bounding box center [535, 218] width 58 height 24
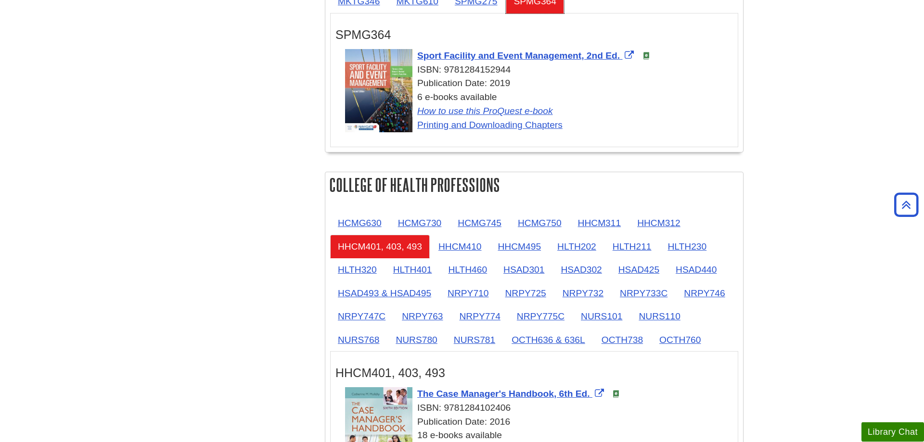
scroll to position [834, 0]
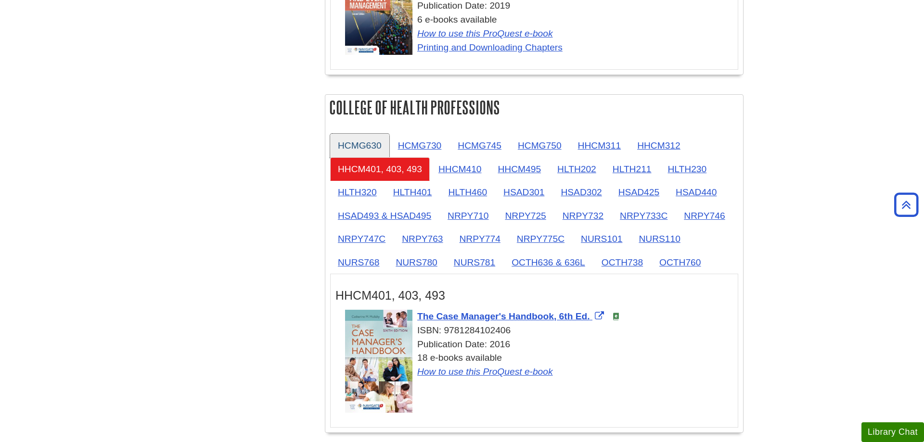
click at [345, 146] on link "HCMG630" at bounding box center [359, 146] width 59 height 24
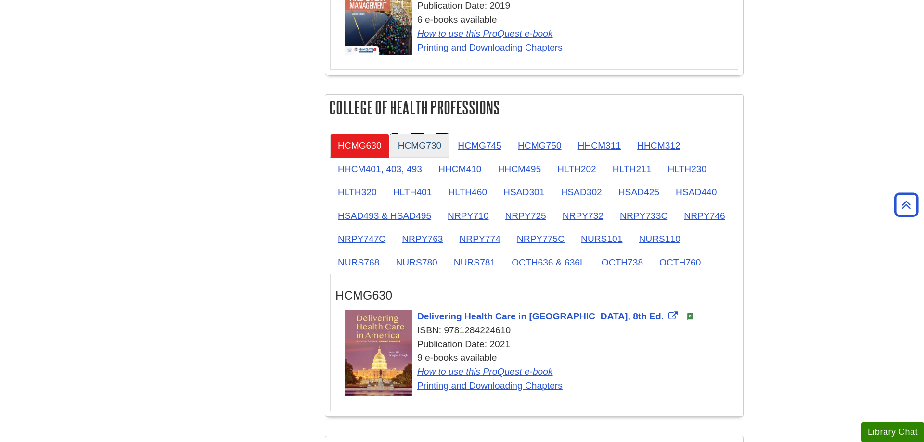
click at [424, 148] on link "HCMG730" at bounding box center [419, 146] width 59 height 24
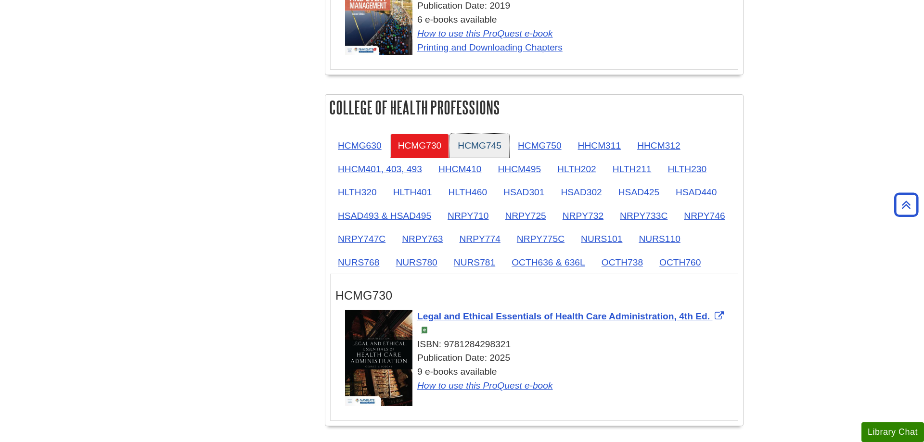
click at [490, 147] on link "HCMG745" at bounding box center [479, 146] width 59 height 24
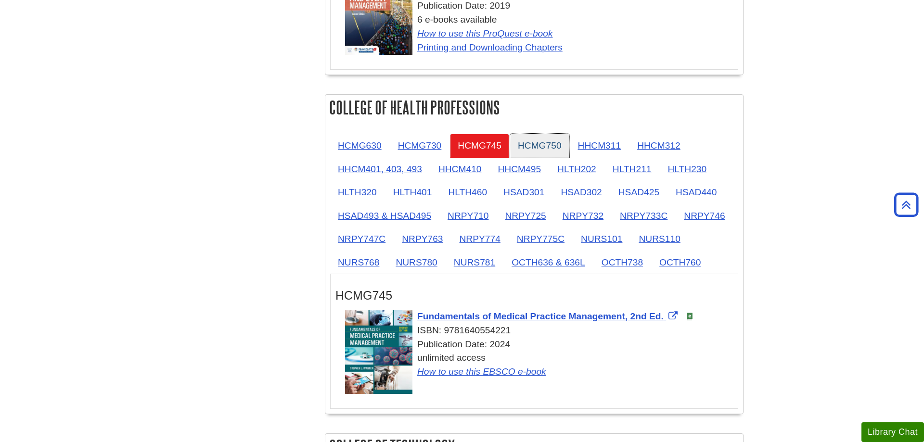
click at [550, 146] on link "HCMG750" at bounding box center [539, 146] width 59 height 24
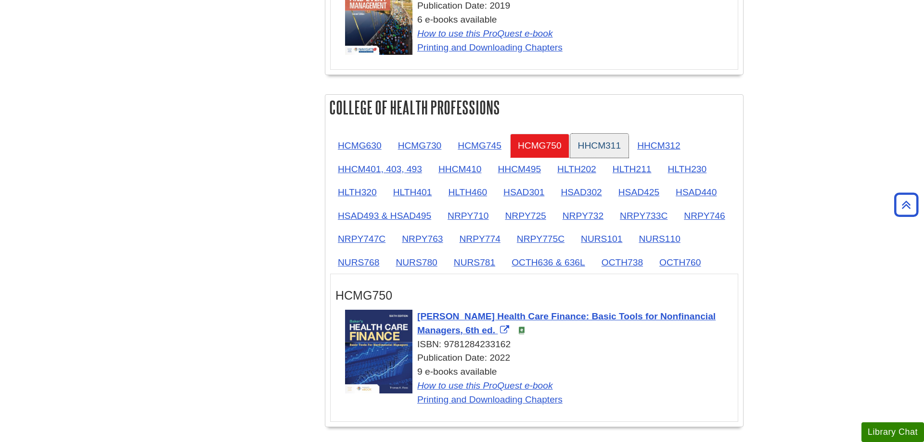
click at [602, 150] on link "HHCM311" at bounding box center [599, 146] width 59 height 24
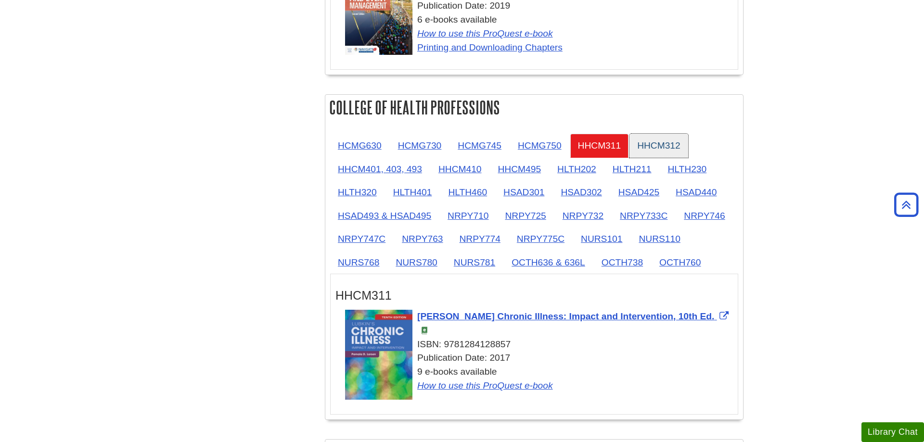
click at [659, 149] on link "HHCM312" at bounding box center [658, 146] width 59 height 24
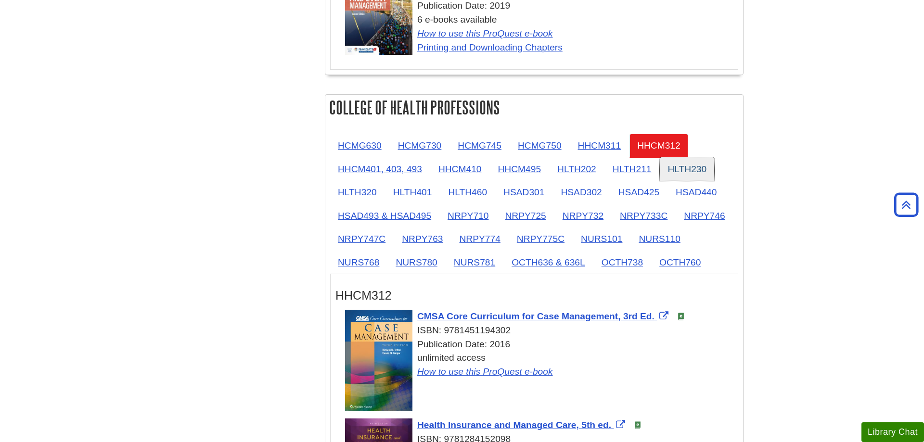
click at [698, 175] on link "HLTH230" at bounding box center [687, 169] width 54 height 24
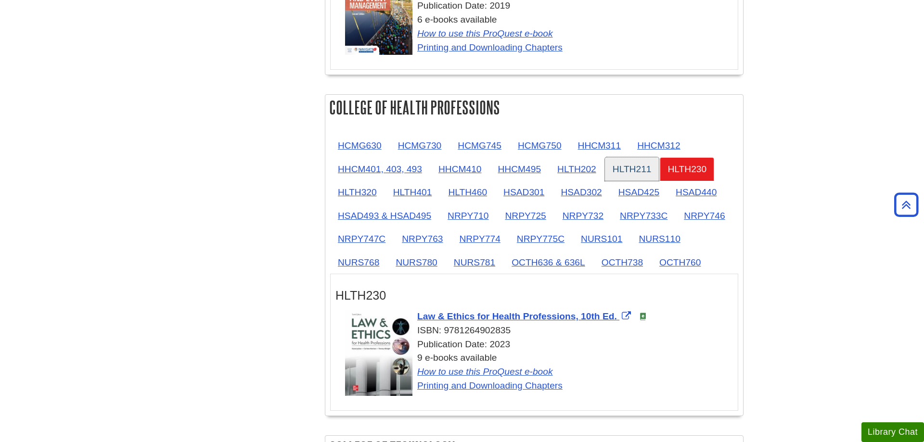
drag, startPoint x: 649, startPoint y: 176, endPoint x: 607, endPoint y: 167, distance: 42.7
click at [648, 175] on link "HLTH211" at bounding box center [632, 169] width 54 height 24
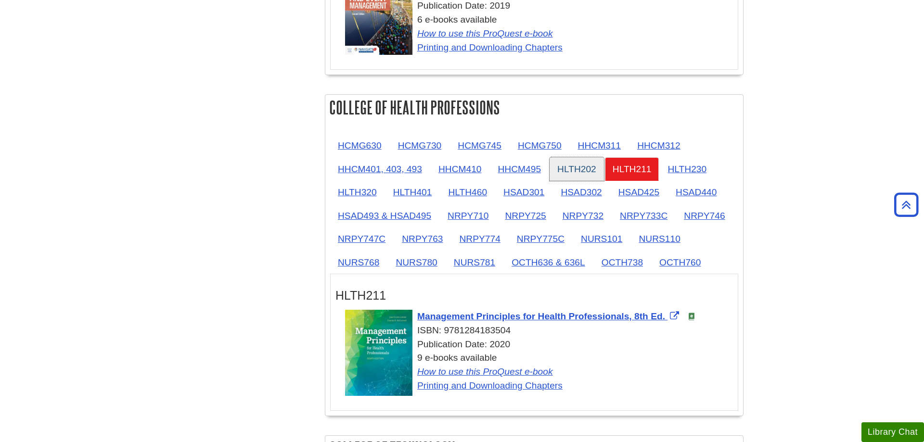
click at [577, 165] on link "HLTH202" at bounding box center [576, 169] width 54 height 24
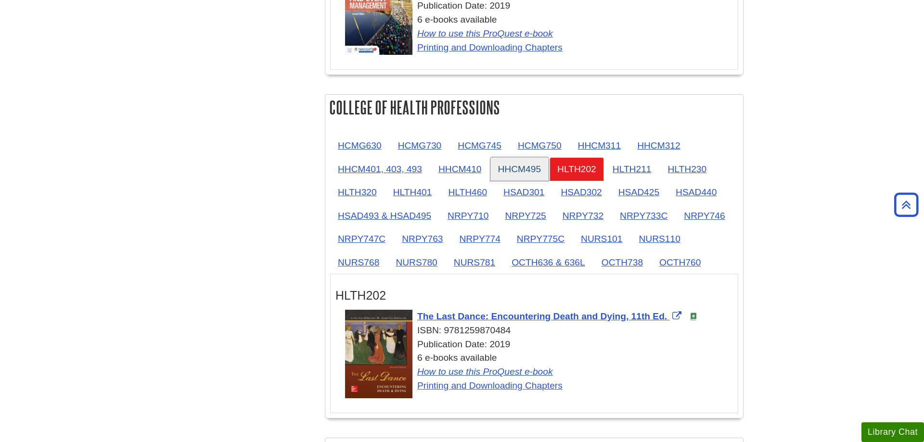
click at [524, 167] on link "HHCM495" at bounding box center [519, 169] width 59 height 24
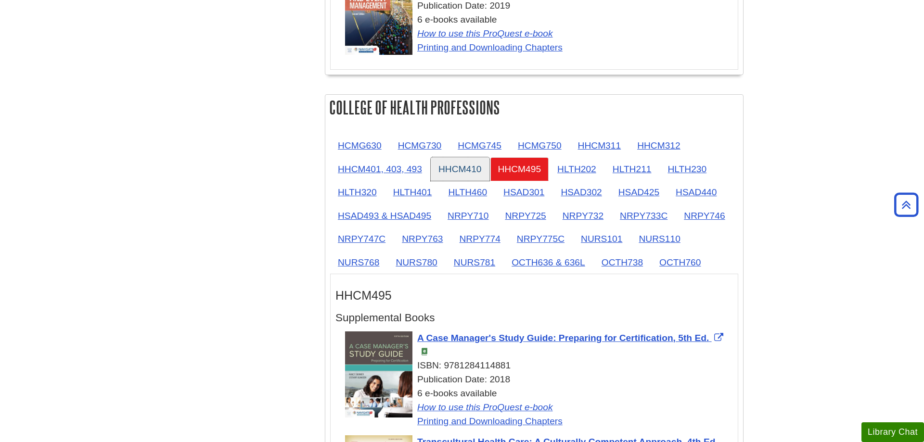
click at [461, 169] on link "HHCM410" at bounding box center [460, 169] width 59 height 24
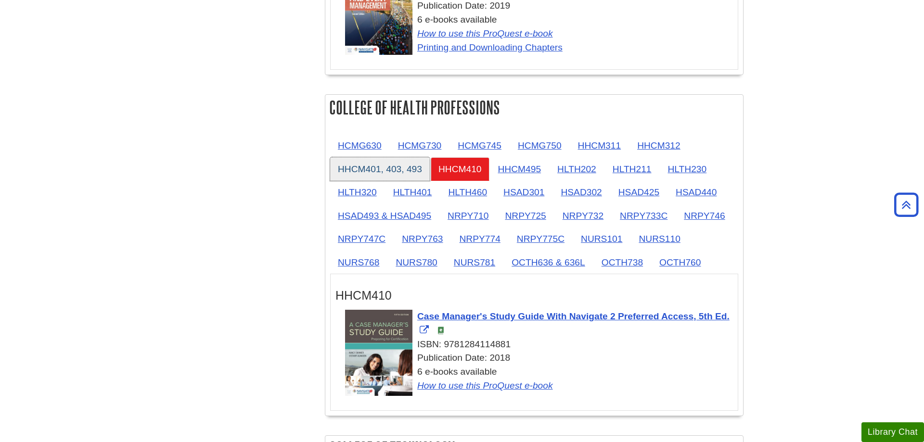
click at [402, 169] on link "HHCM401, 403, 493" at bounding box center [380, 169] width 100 height 24
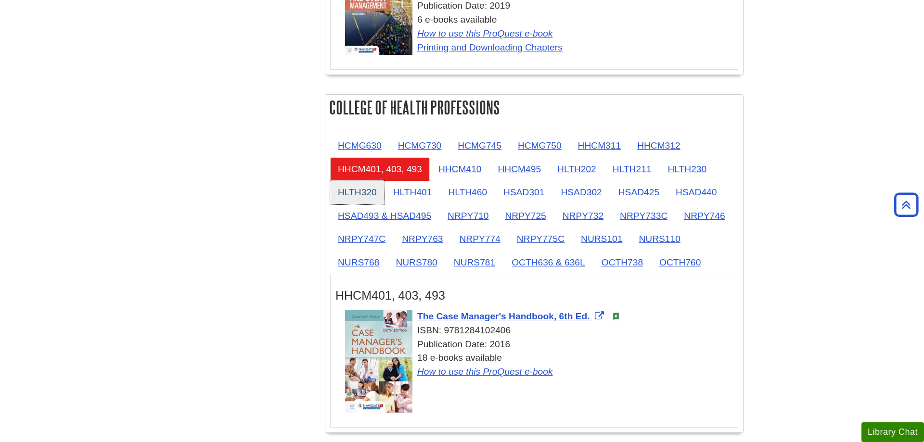
click at [356, 194] on link "HLTH320" at bounding box center [357, 192] width 54 height 24
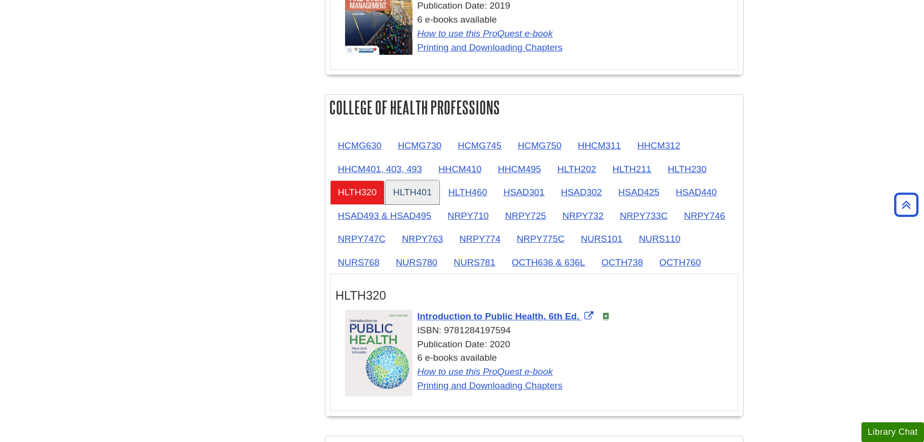
click at [419, 193] on link "HLTH401" at bounding box center [412, 192] width 54 height 24
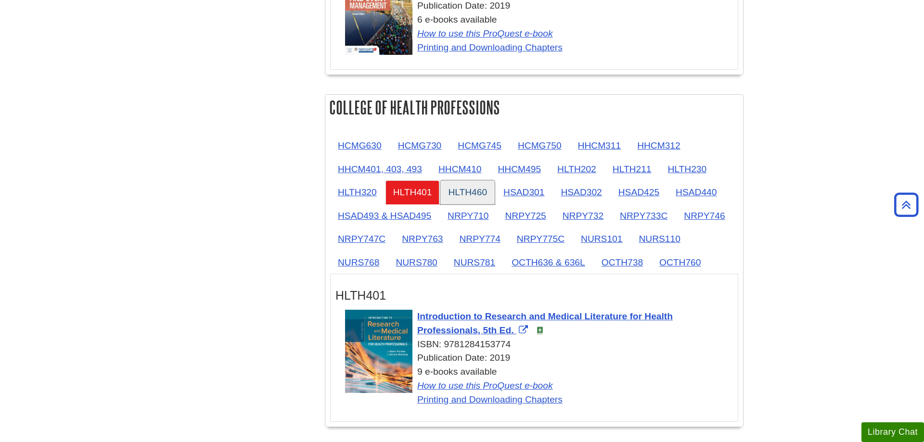
click at [480, 196] on link "HLTH460" at bounding box center [467, 192] width 54 height 24
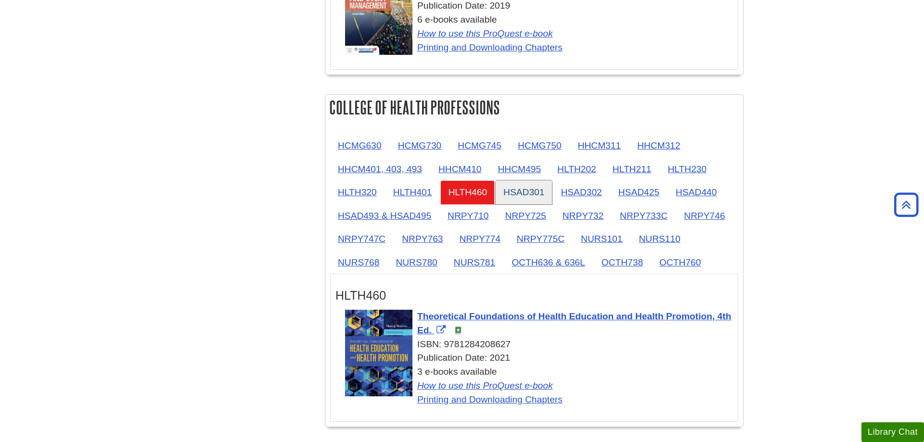
click at [506, 196] on link "HSAD301" at bounding box center [524, 192] width 56 height 24
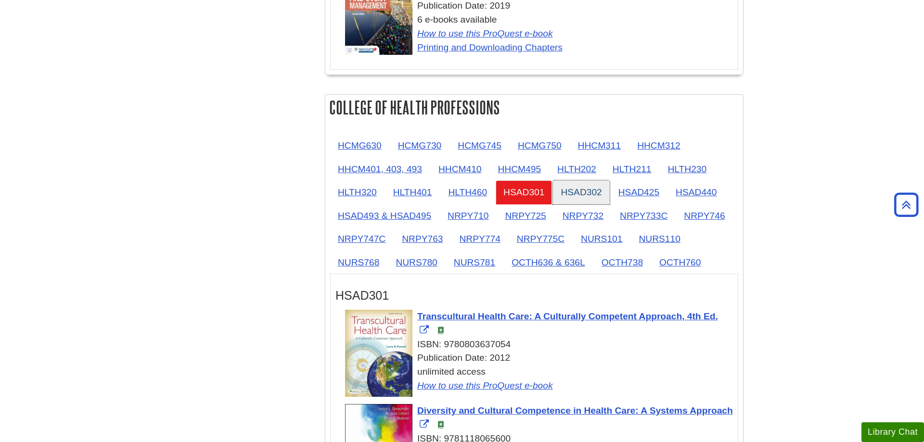
click at [563, 194] on link "HSAD302" at bounding box center [581, 192] width 56 height 24
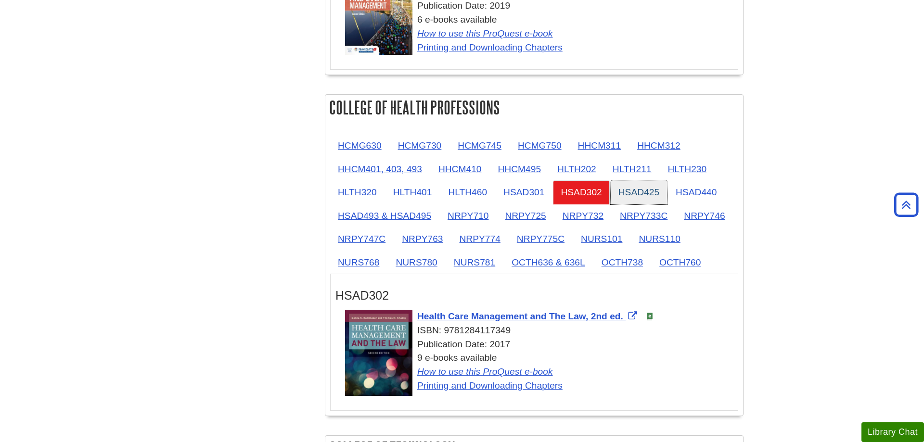
click at [637, 192] on link "HSAD425" at bounding box center [639, 192] width 56 height 24
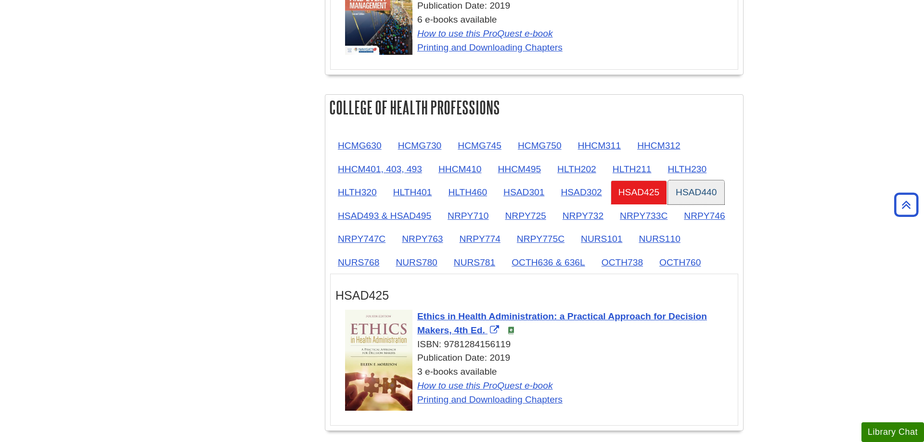
click at [695, 190] on link "HSAD440" at bounding box center [696, 192] width 56 height 24
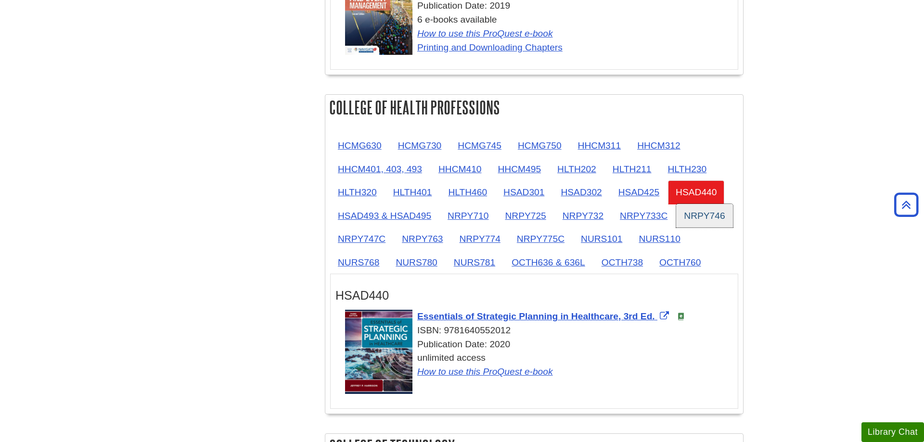
click at [702, 216] on link "NRPY746" at bounding box center [704, 216] width 56 height 24
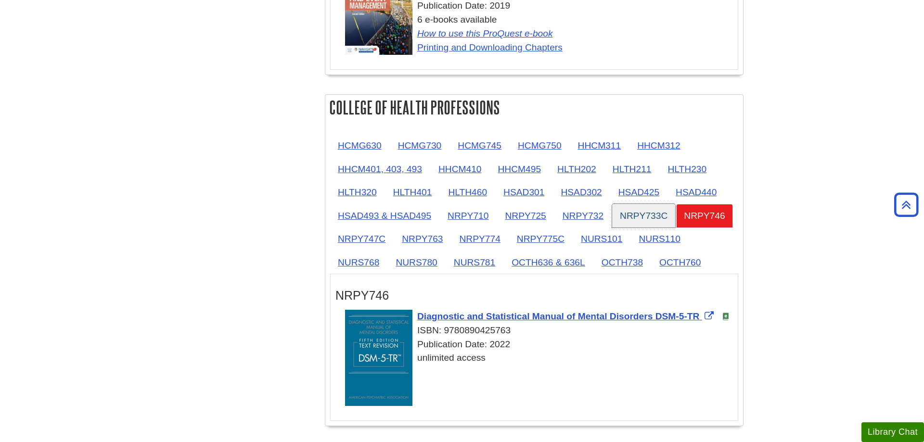
click at [637, 215] on link "NRPY733C" at bounding box center [643, 216] width 63 height 24
click at [592, 215] on link "NRPY732" at bounding box center [583, 216] width 56 height 24
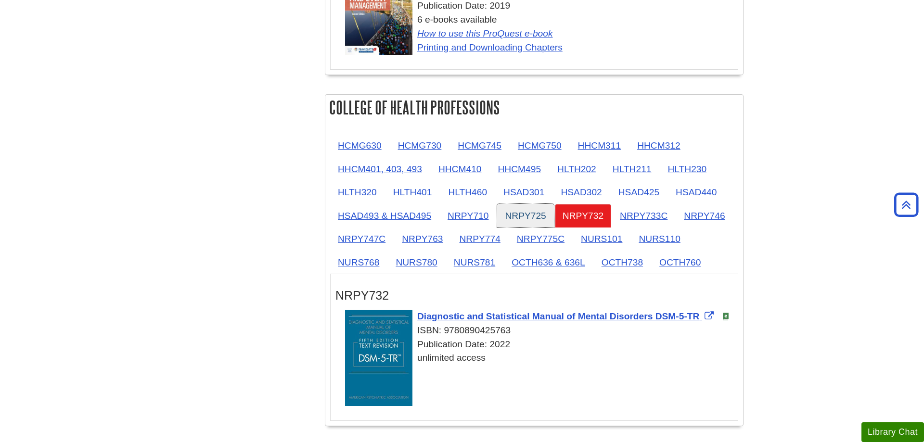
click at [523, 215] on link "NRPY725" at bounding box center [525, 216] width 56 height 24
click at [456, 215] on link "NRPY710" at bounding box center [468, 216] width 56 height 24
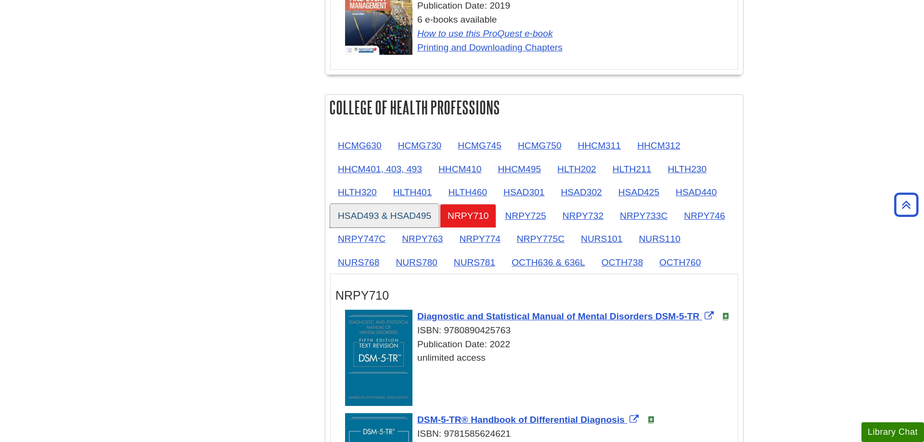
click at [410, 216] on link "HSAD493 & HSAD495" at bounding box center [384, 216] width 109 height 24
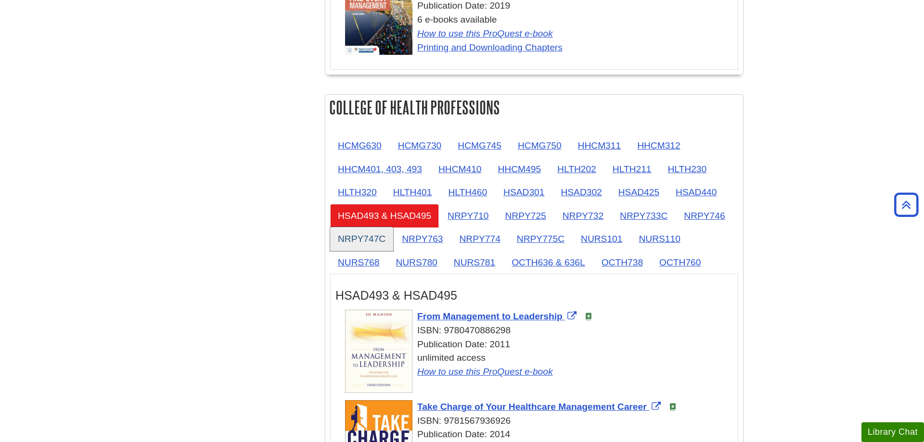
click at [368, 235] on link "NRPY747C" at bounding box center [361, 239] width 63 height 24
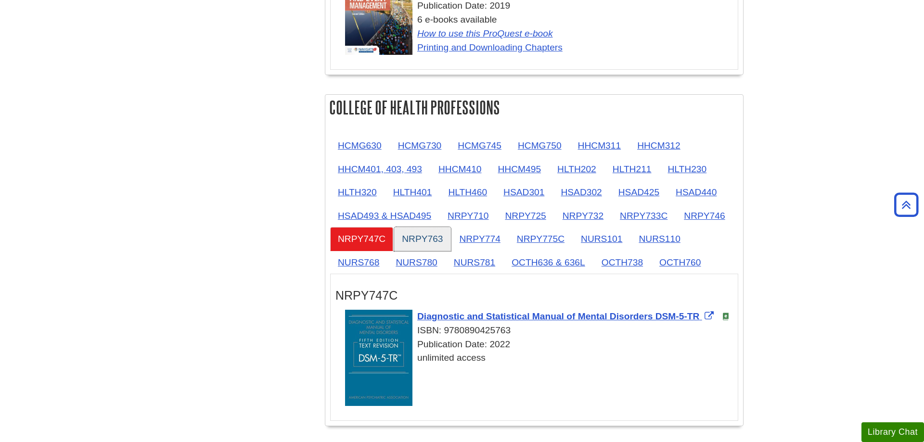
click at [418, 235] on link "NRPY763" at bounding box center [422, 239] width 56 height 24
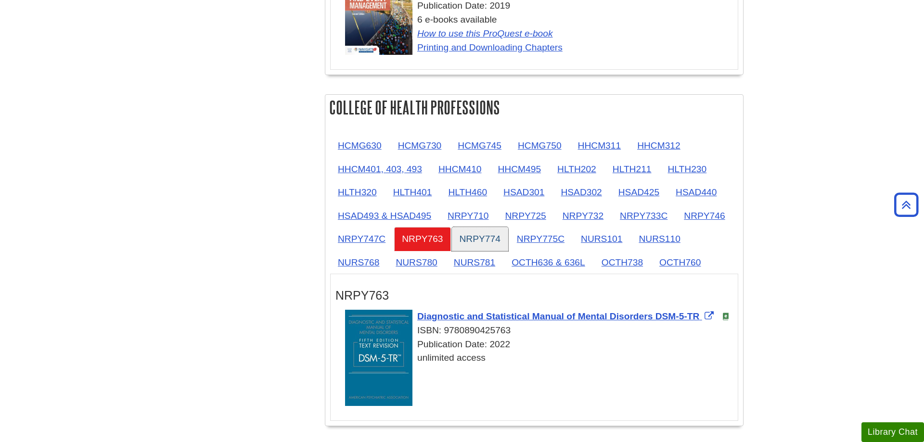
click at [470, 236] on link "NRPY774" at bounding box center [480, 239] width 56 height 24
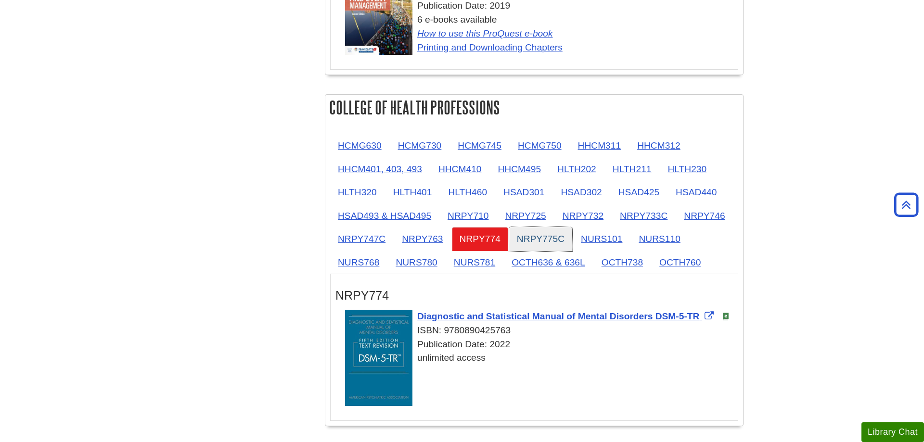
click at [513, 236] on link "NRPY775C" at bounding box center [540, 239] width 63 height 24
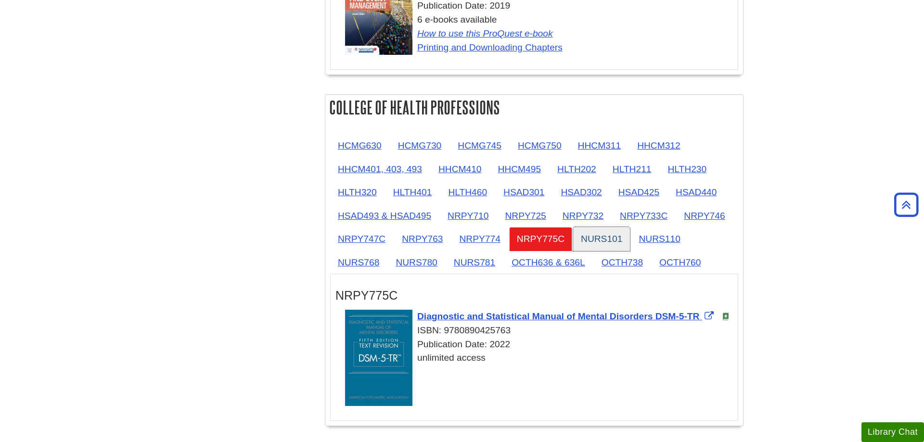
click at [594, 234] on link "NURS101" at bounding box center [601, 239] width 57 height 24
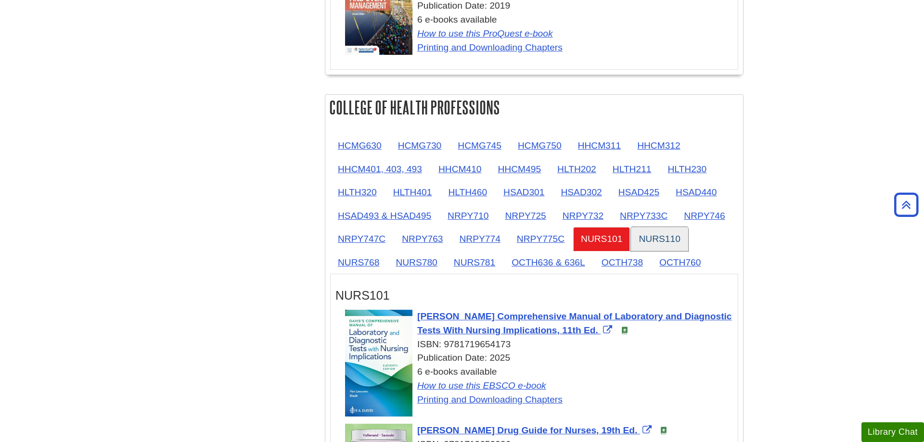
click at [652, 235] on link "NURS110" at bounding box center [659, 239] width 57 height 24
click at [680, 262] on link "OCTH760" at bounding box center [679, 263] width 57 height 24
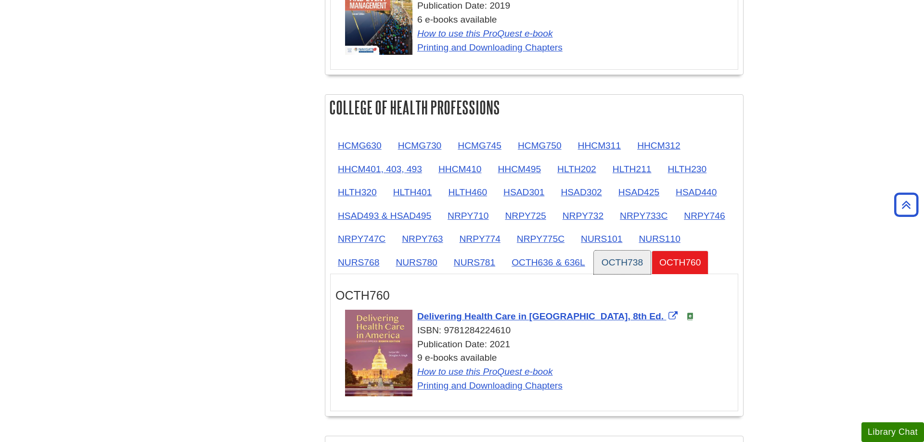
click at [633, 261] on link "OCTH738" at bounding box center [622, 263] width 57 height 24
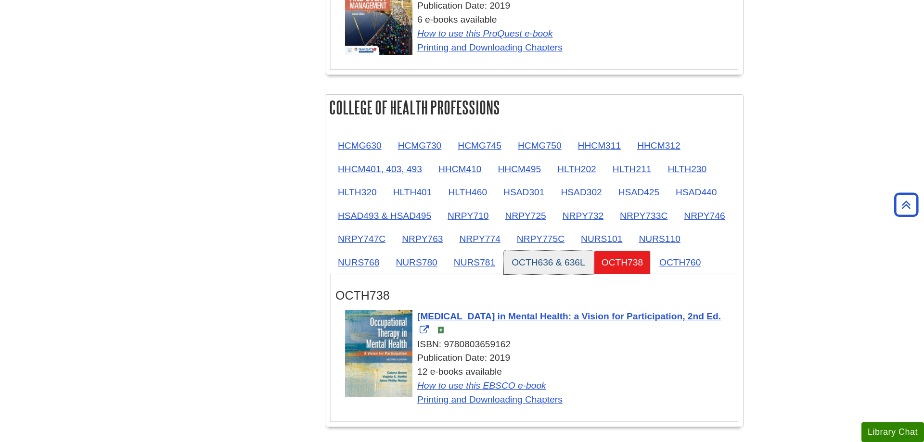
click at [571, 259] on link "OCTH636 & 636L" at bounding box center [548, 263] width 89 height 24
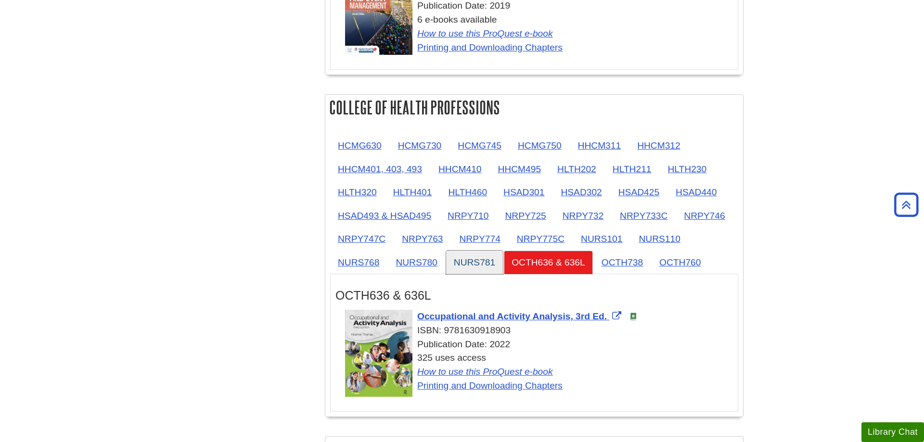
click at [469, 257] on link "NURS781" at bounding box center [474, 263] width 57 height 24
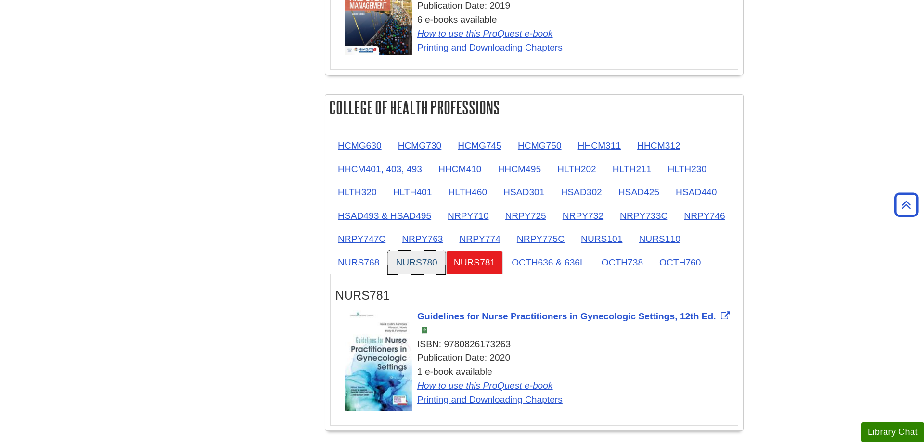
click at [419, 260] on link "NURS780" at bounding box center [416, 263] width 57 height 24
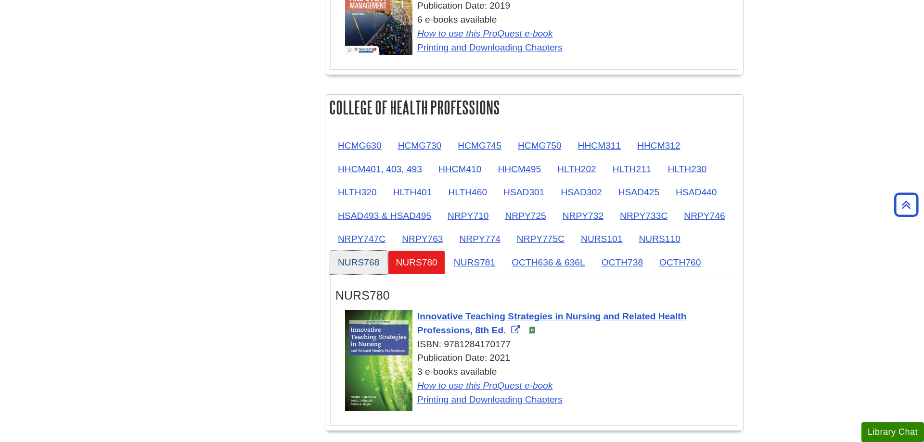
drag, startPoint x: 368, startPoint y: 260, endPoint x: 359, endPoint y: 262, distance: 8.3
click at [368, 259] on link "NURS768" at bounding box center [358, 263] width 57 height 24
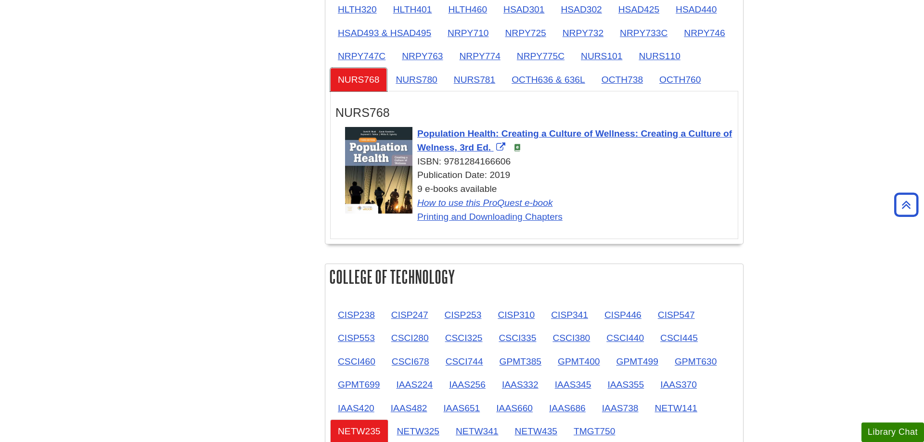
scroll to position [1129, 0]
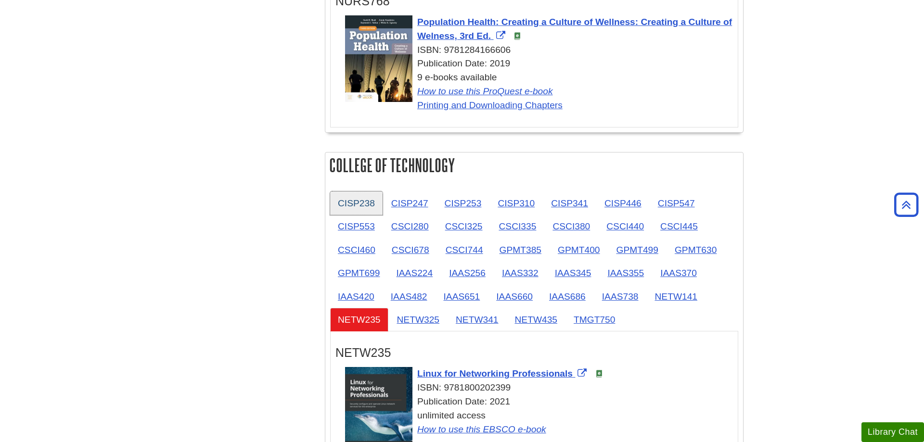
click at [348, 194] on link "CISP238" at bounding box center [356, 203] width 52 height 24
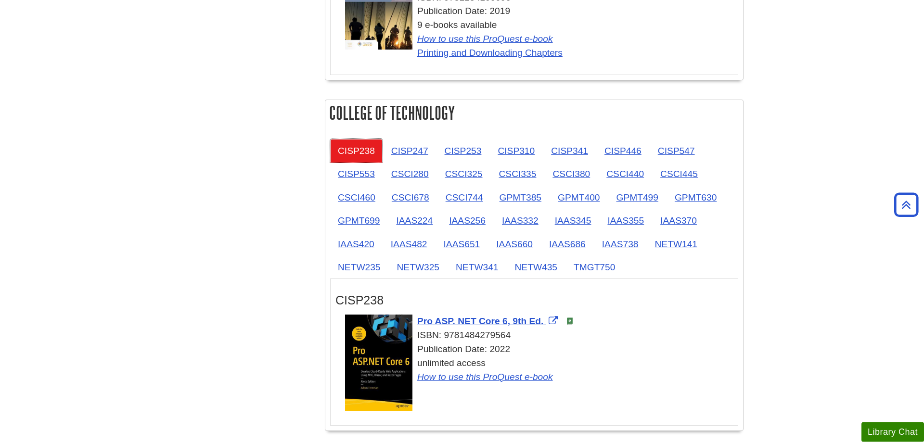
scroll to position [1227, 0]
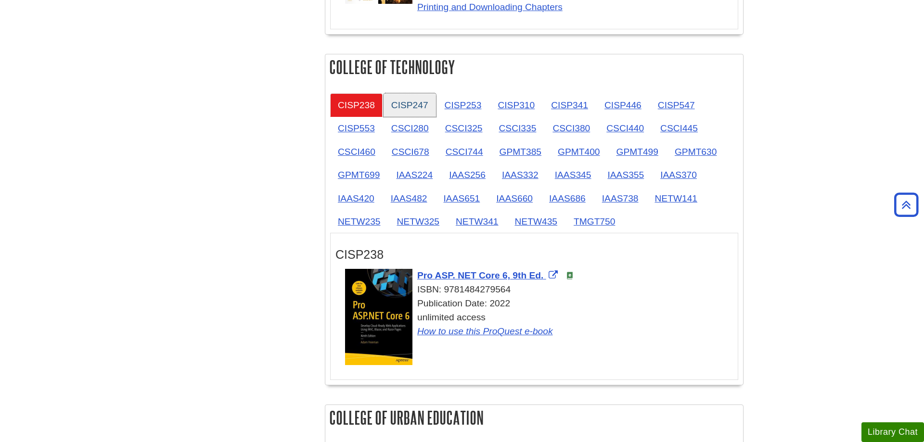
click at [406, 108] on link "CISP247" at bounding box center [409, 105] width 52 height 24
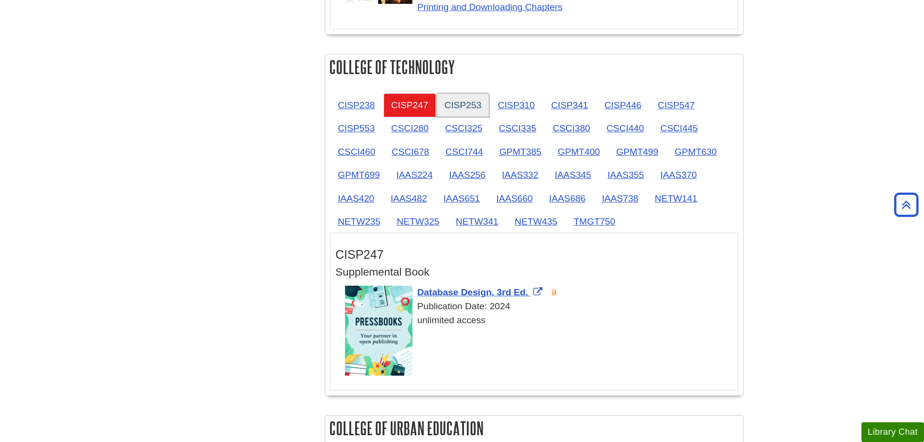
click at [466, 111] on link "CISP253" at bounding box center [463, 105] width 52 height 24
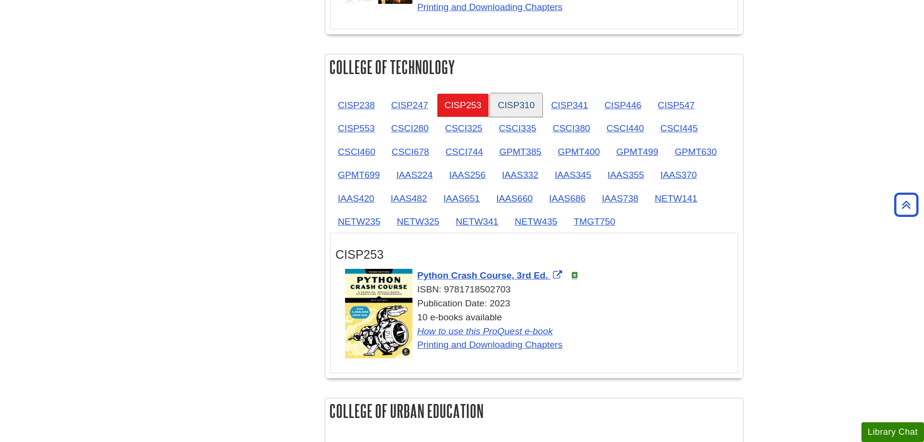
drag, startPoint x: 507, startPoint y: 106, endPoint x: 535, endPoint y: 105, distance: 27.4
click at [508, 106] on link "CISP310" at bounding box center [516, 105] width 52 height 24
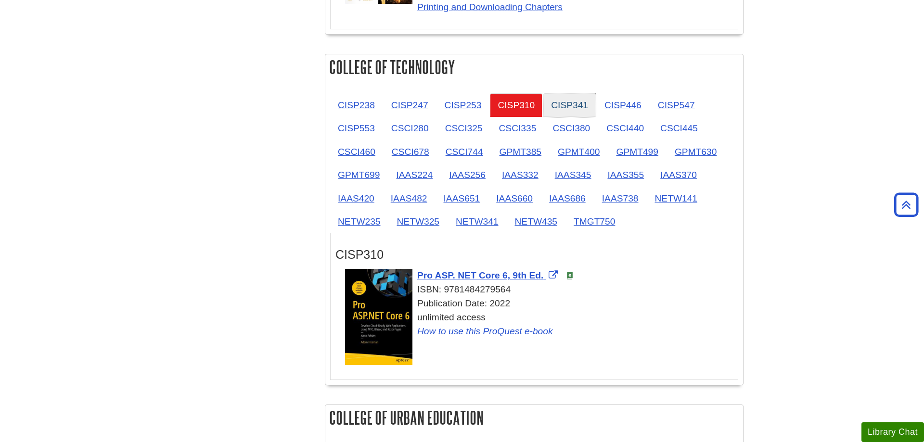
click at [566, 104] on link "CISP341" at bounding box center [569, 105] width 52 height 24
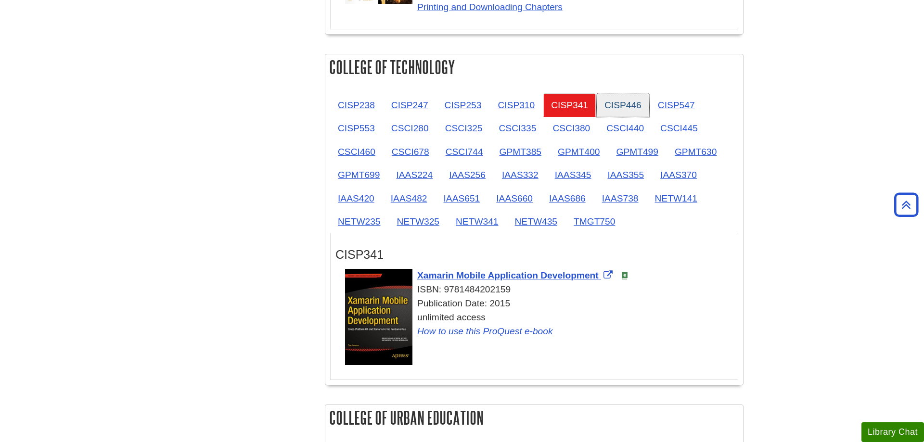
click at [623, 104] on link "CISP446" at bounding box center [623, 105] width 52 height 24
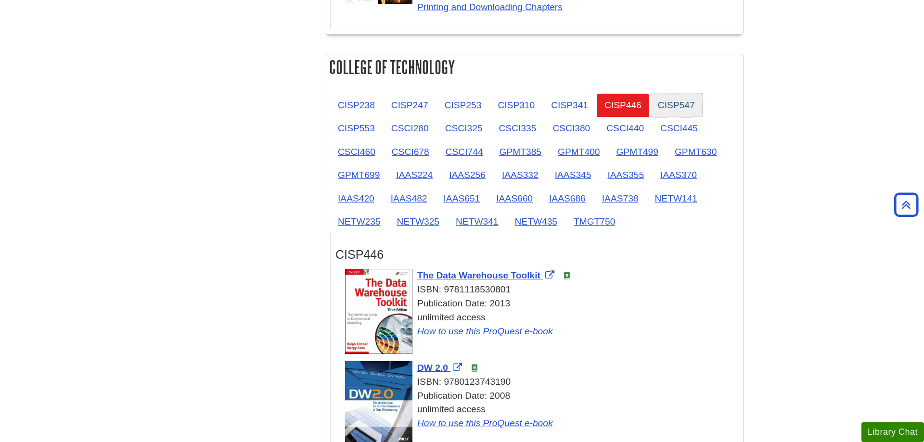
click at [694, 102] on link "CISP547" at bounding box center [676, 105] width 52 height 24
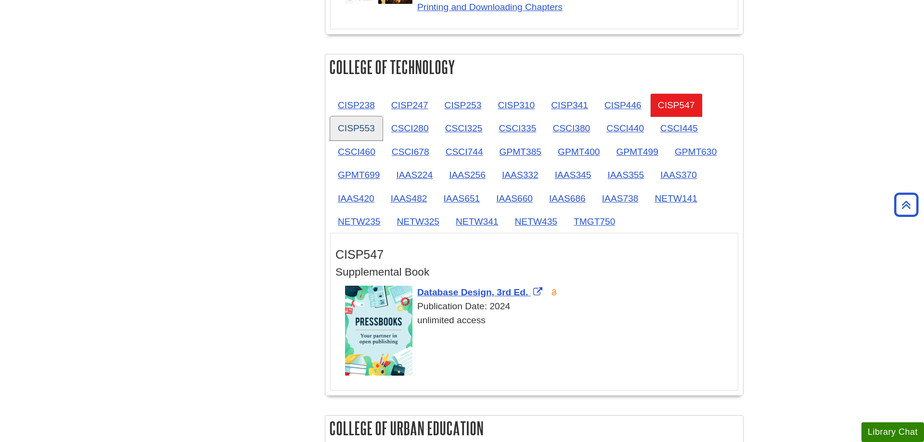
click at [344, 129] on link "CISP553" at bounding box center [356, 128] width 52 height 24
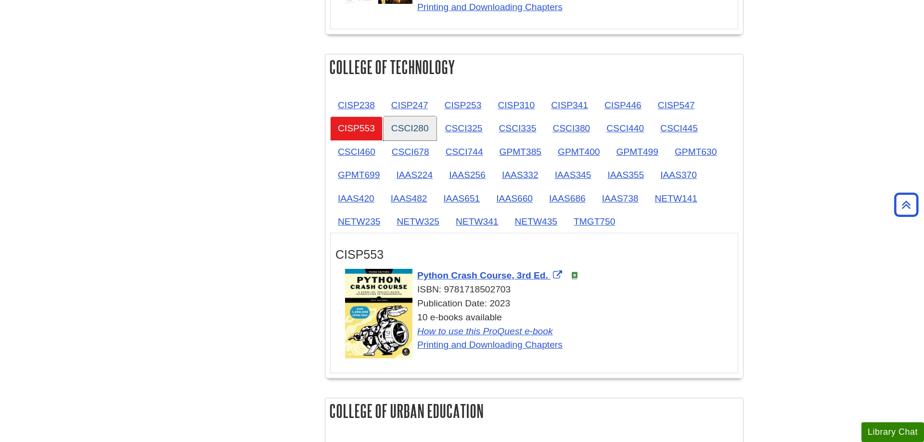
click at [403, 128] on link "CSCI280" at bounding box center [409, 128] width 53 height 24
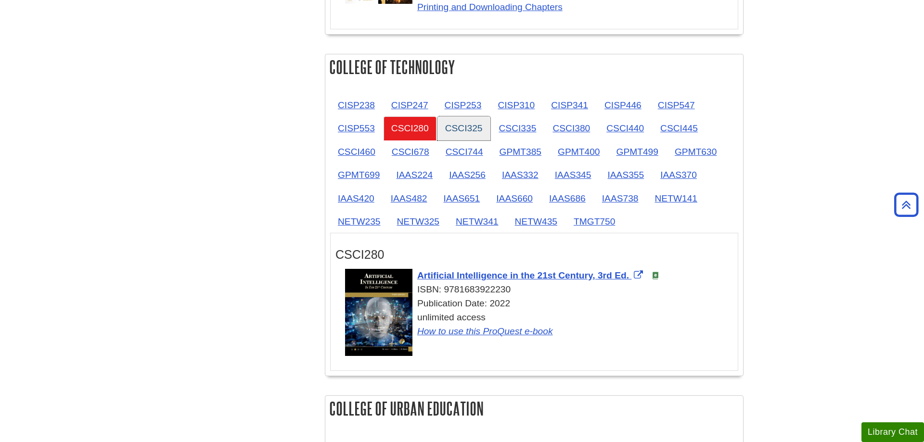
click at [453, 126] on link "CSCI325" at bounding box center [463, 128] width 53 height 24
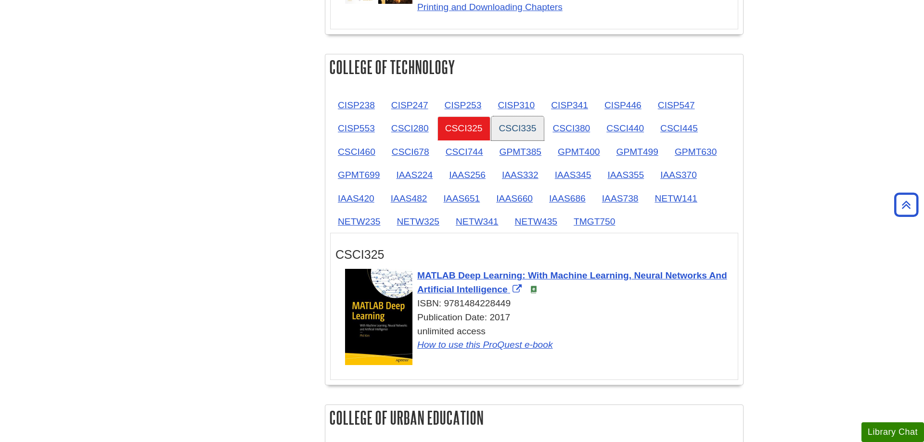
click at [525, 123] on link "CSCI335" at bounding box center [517, 128] width 53 height 24
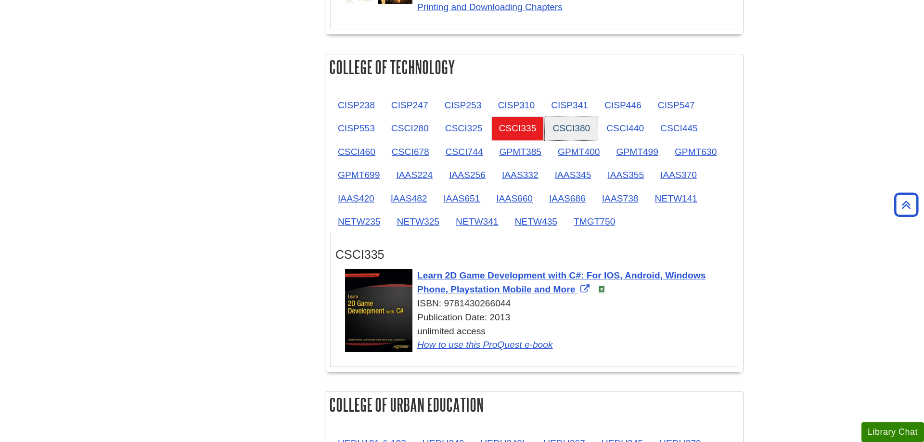
click at [571, 124] on link "CSCI380" at bounding box center [571, 128] width 53 height 24
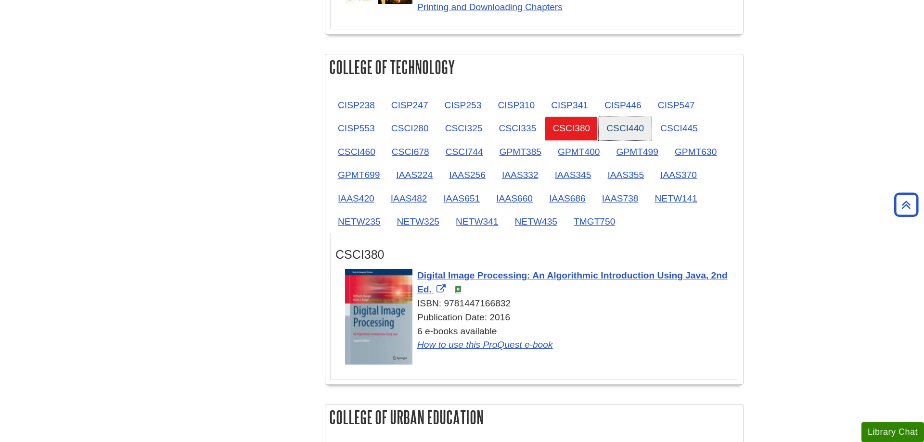
click at [620, 125] on link "CSCI440" at bounding box center [625, 128] width 53 height 24
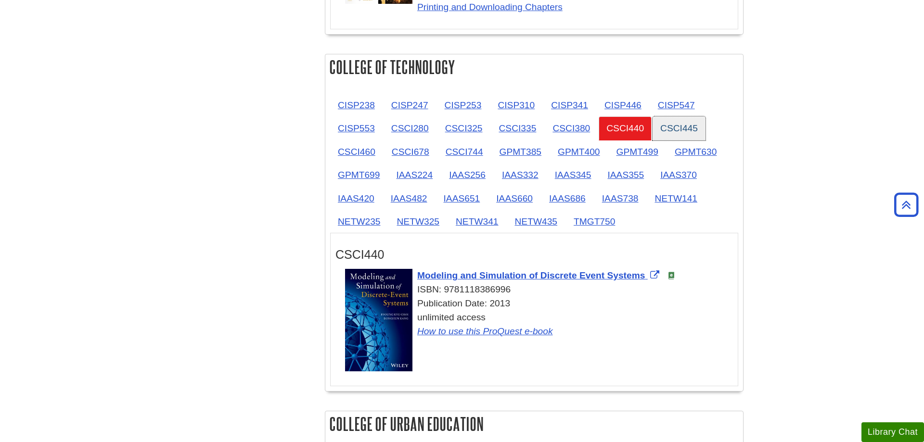
click at [663, 122] on link "CSCI445" at bounding box center [678, 128] width 53 height 24
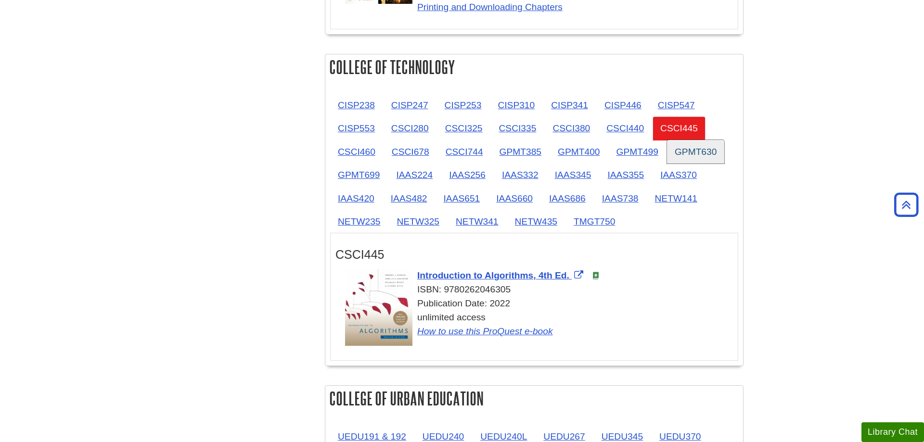
click at [695, 153] on link "GPMT630" at bounding box center [695, 152] width 57 height 24
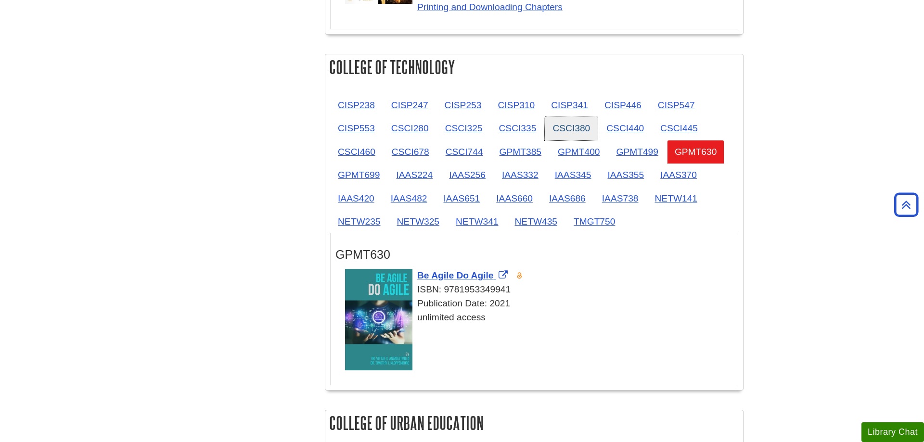
click at [549, 131] on link "CSCI380" at bounding box center [571, 128] width 53 height 24
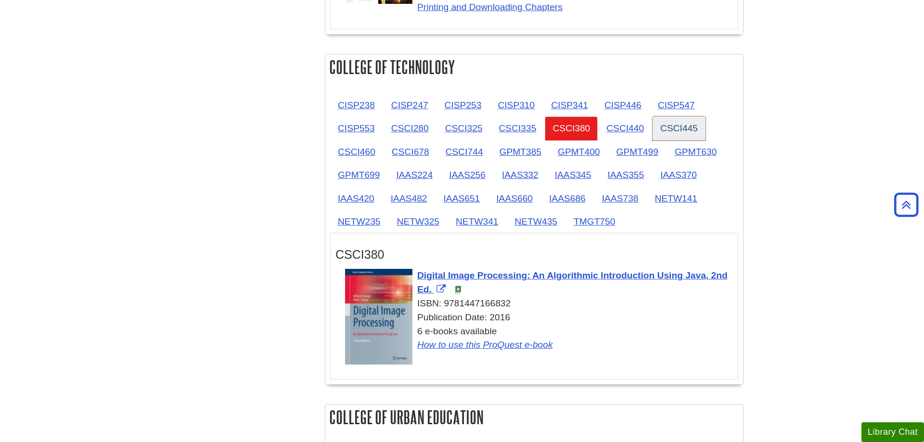
click at [672, 128] on link "CSCI445" at bounding box center [678, 128] width 53 height 24
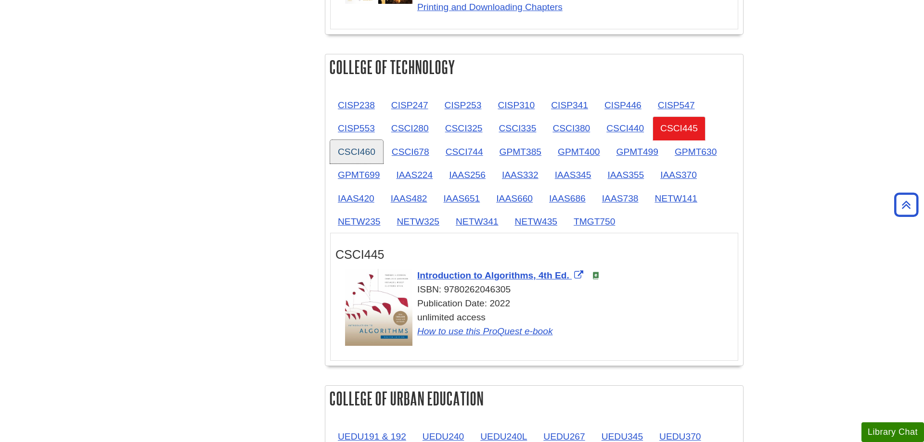
click at [375, 159] on link "CSCI460" at bounding box center [356, 152] width 53 height 24
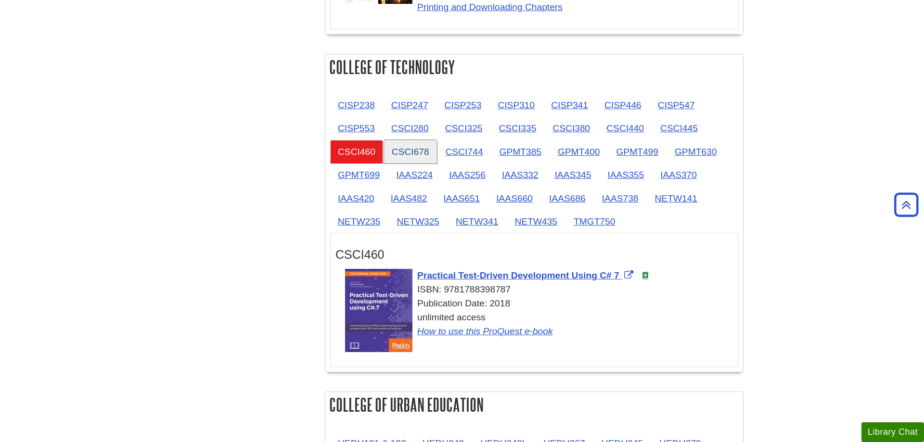
click at [405, 157] on link "CSCI678" at bounding box center [410, 152] width 53 height 24
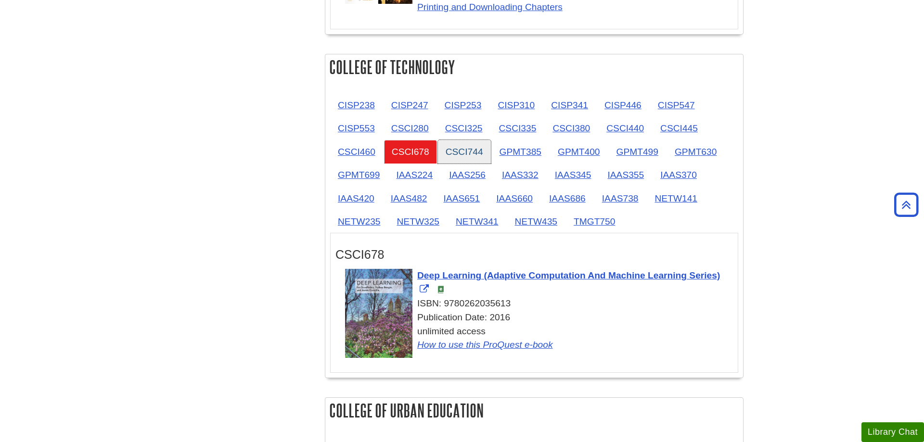
click at [466, 157] on link "CSCI744" at bounding box center [464, 152] width 53 height 24
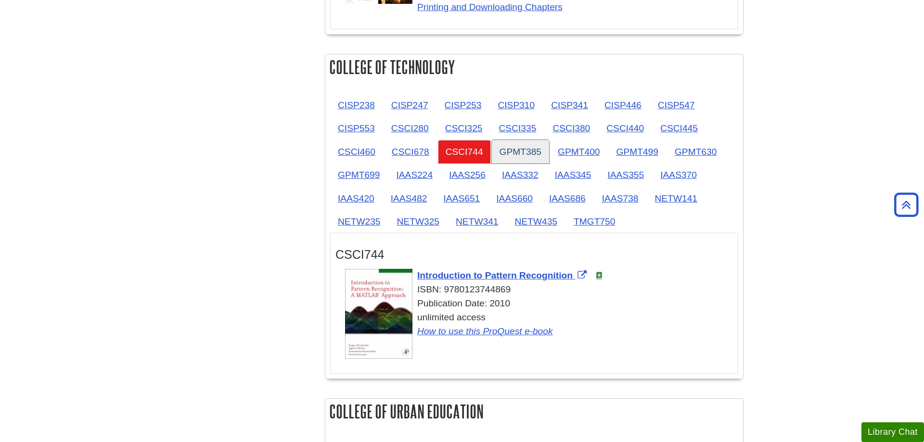
click at [502, 156] on link "GPMT385" at bounding box center [520, 152] width 57 height 24
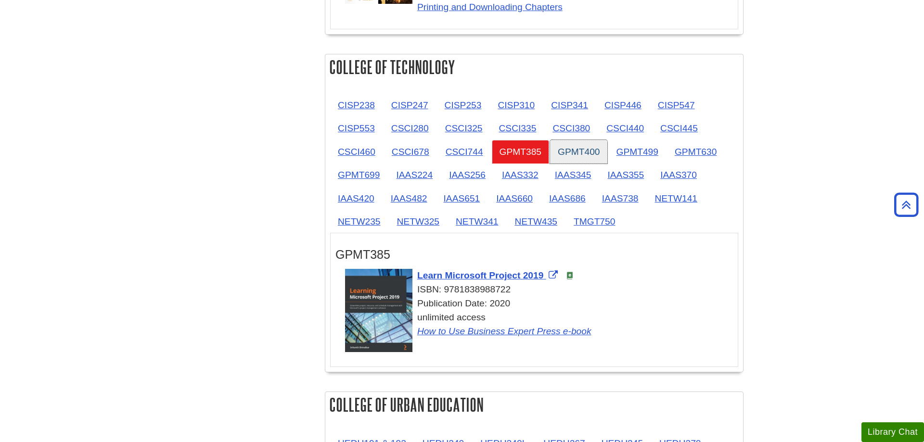
click at [572, 155] on link "GPMT400" at bounding box center [578, 152] width 57 height 24
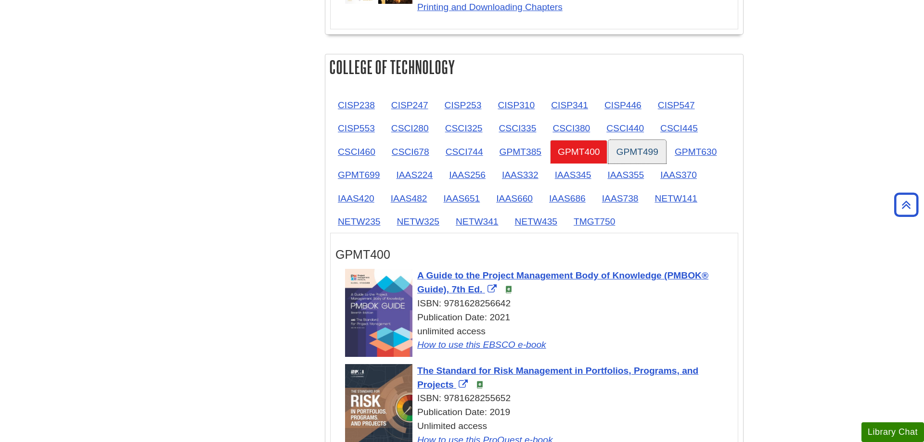
click at [633, 154] on link "GPMT499" at bounding box center [636, 152] width 57 height 24
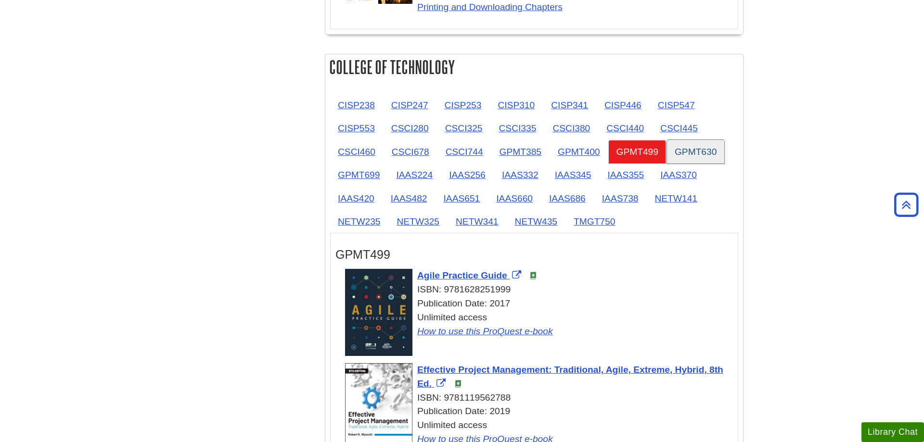
click at [679, 151] on link "GPMT630" at bounding box center [695, 152] width 57 height 24
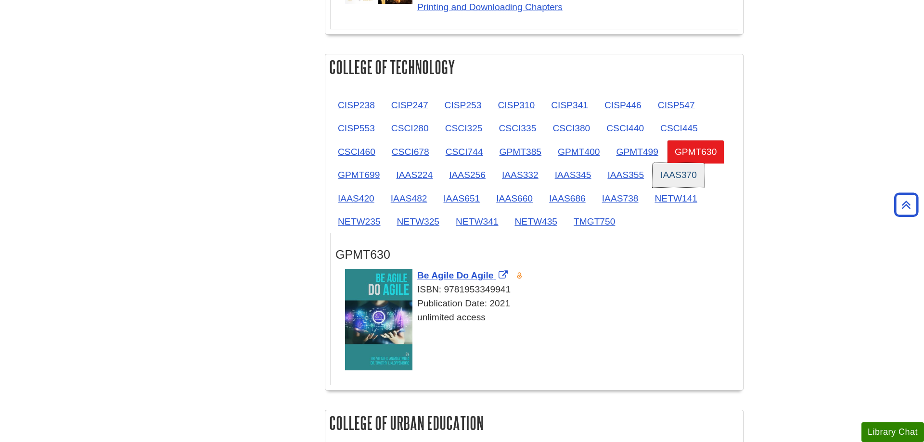
click at [689, 173] on link "IAAS370" at bounding box center [678, 175] width 52 height 24
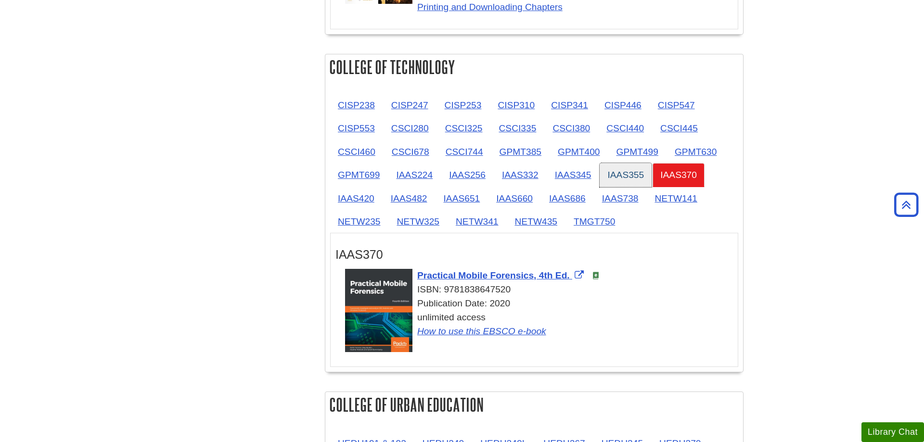
click at [637, 171] on link "IAAS355" at bounding box center [625, 175] width 52 height 24
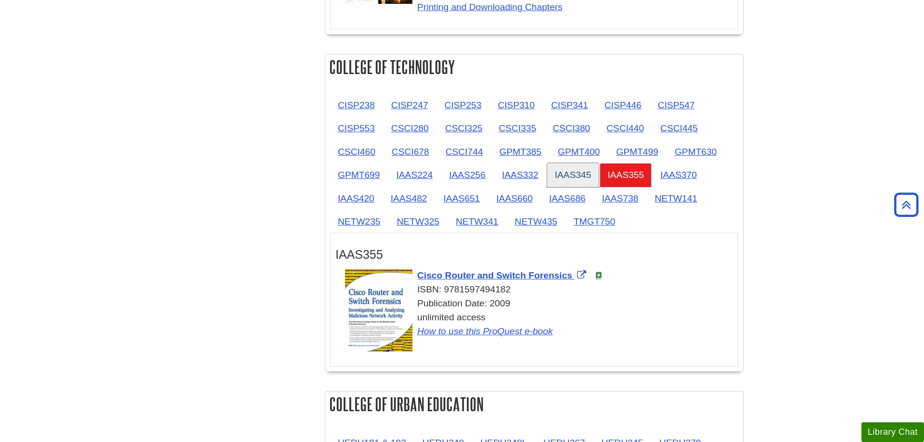
click at [559, 173] on link "IAAS345" at bounding box center [573, 175] width 52 height 24
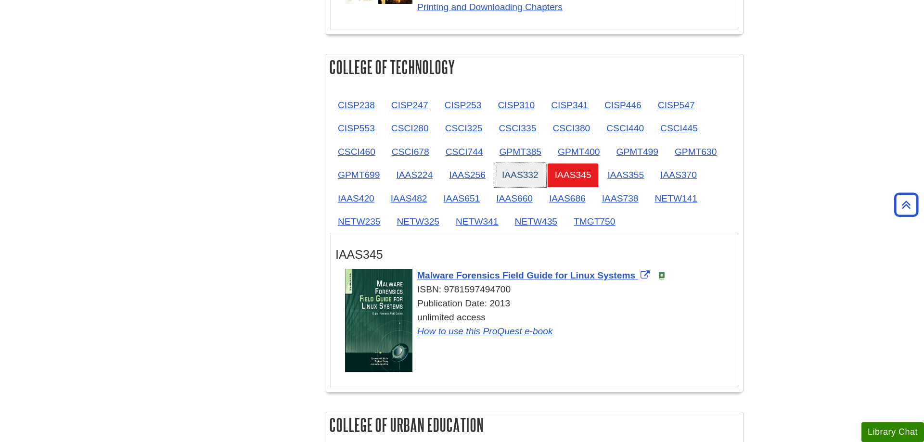
click at [515, 176] on link "IAAS332" at bounding box center [520, 175] width 52 height 24
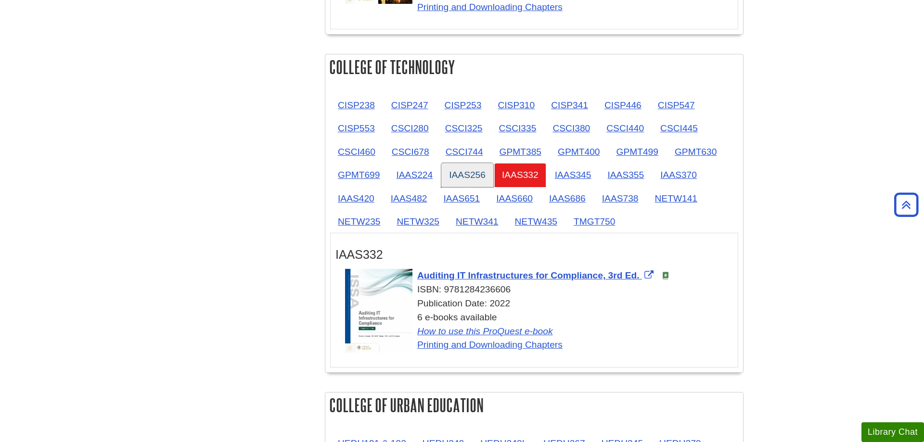
drag, startPoint x: 470, startPoint y: 178, endPoint x: 457, endPoint y: 178, distance: 13.5
click at [469, 178] on link "IAAS256" at bounding box center [467, 175] width 52 height 24
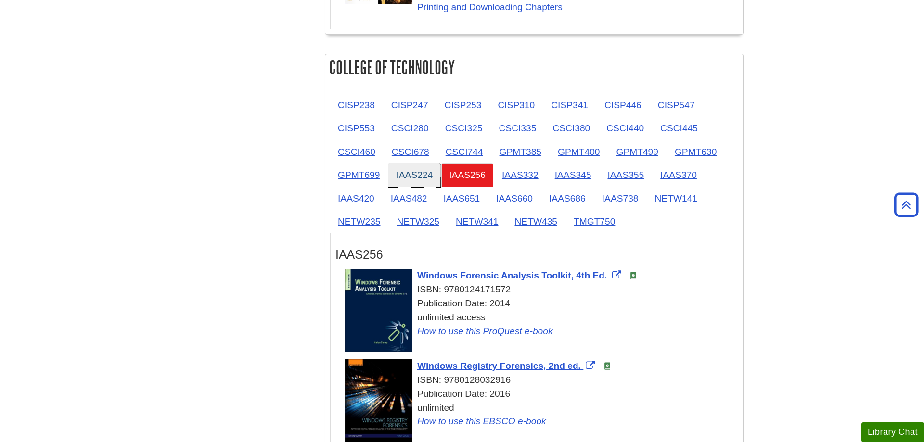
click at [413, 178] on link "IAAS224" at bounding box center [414, 175] width 52 height 24
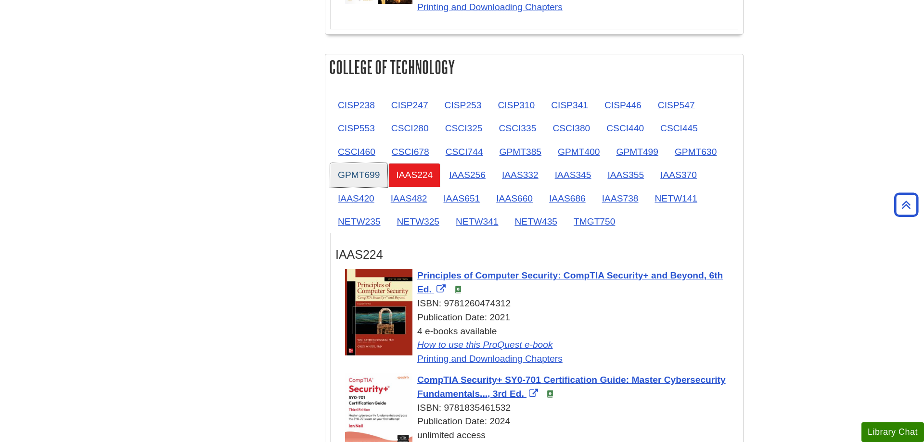
click at [367, 177] on link "GPMT699" at bounding box center [358, 175] width 57 height 24
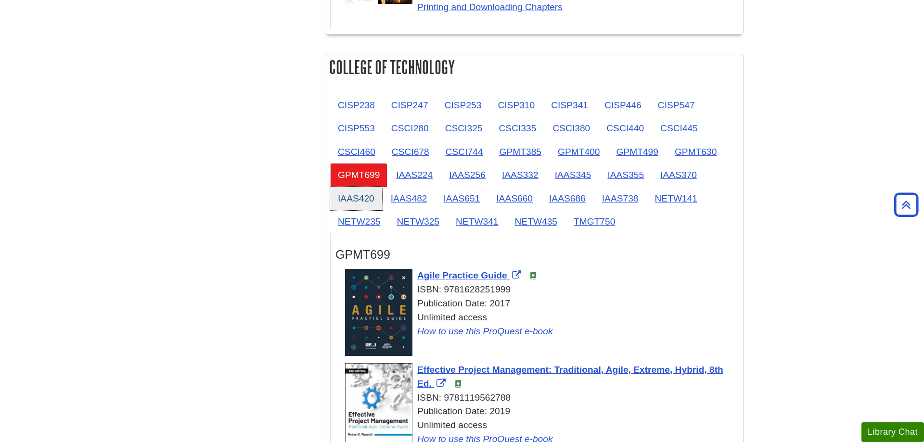
click at [365, 198] on link "IAAS420" at bounding box center [356, 199] width 52 height 24
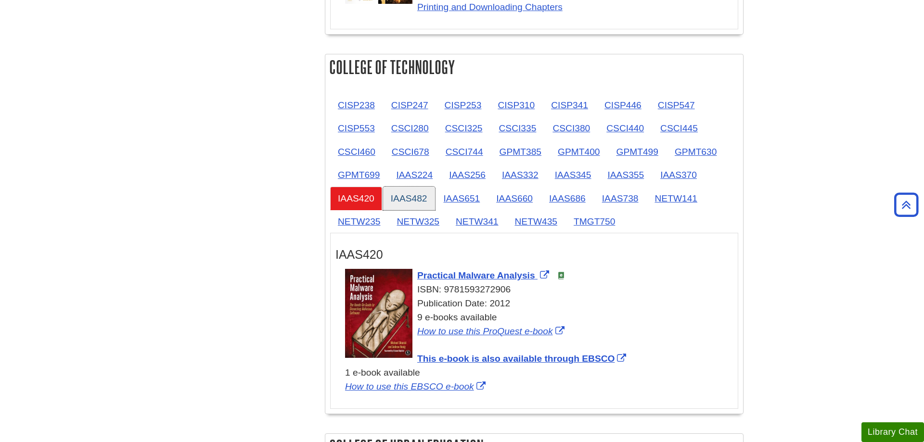
click at [413, 198] on link "IAAS482" at bounding box center [409, 199] width 52 height 24
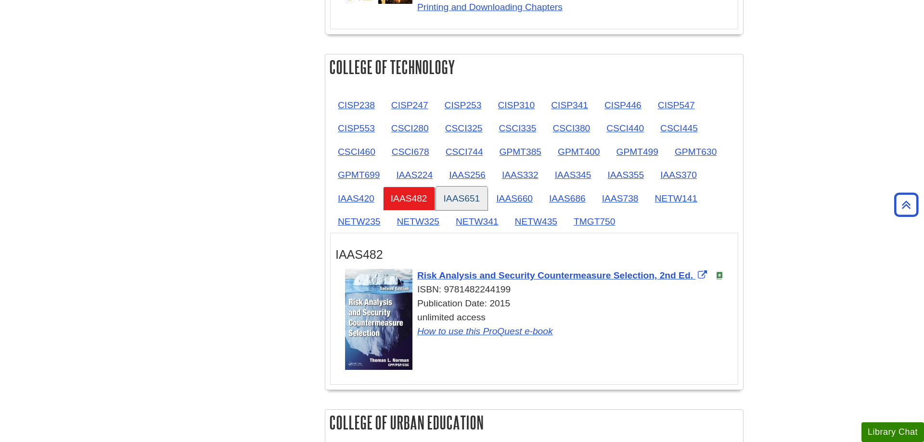
click at [462, 197] on link "IAAS651" at bounding box center [462, 199] width 52 height 24
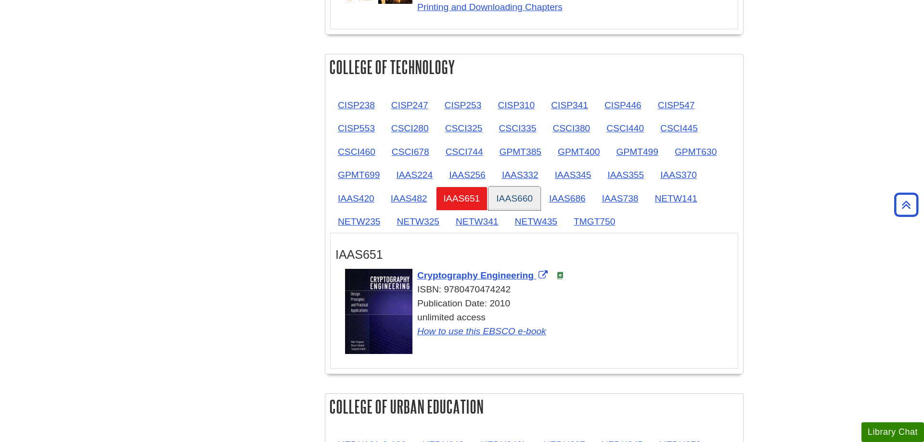
click at [498, 196] on link "IAAS660" at bounding box center [514, 199] width 52 height 24
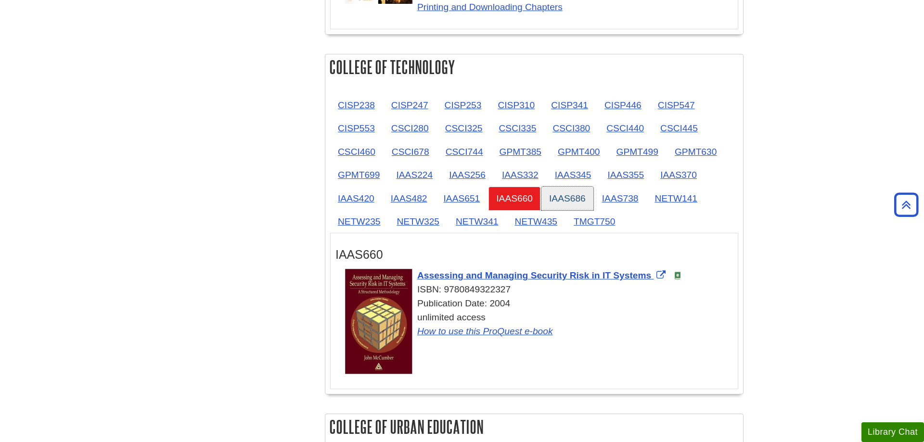
click at [563, 194] on link "IAAS686" at bounding box center [567, 199] width 52 height 24
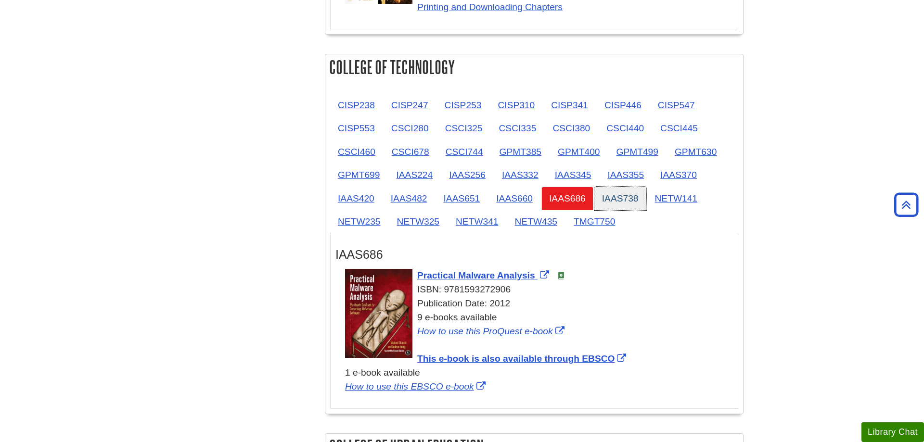
click at [615, 194] on link "IAAS738" at bounding box center [620, 199] width 52 height 24
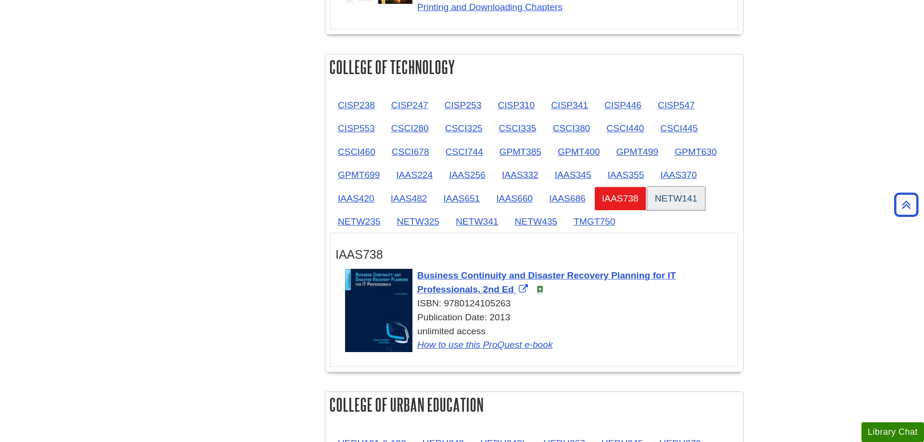
click at [668, 193] on link "NETW141" at bounding box center [676, 199] width 58 height 24
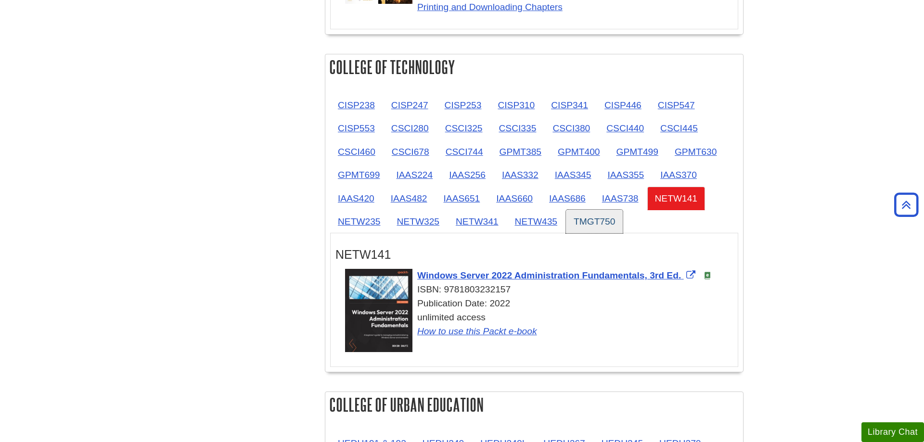
click at [601, 222] on link "TMGT750" at bounding box center [594, 222] width 57 height 24
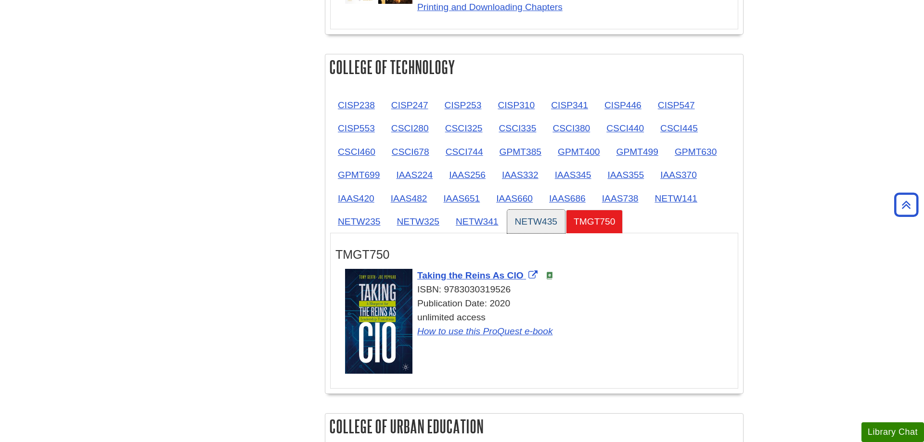
click at [529, 216] on link "NETW435" at bounding box center [536, 222] width 58 height 24
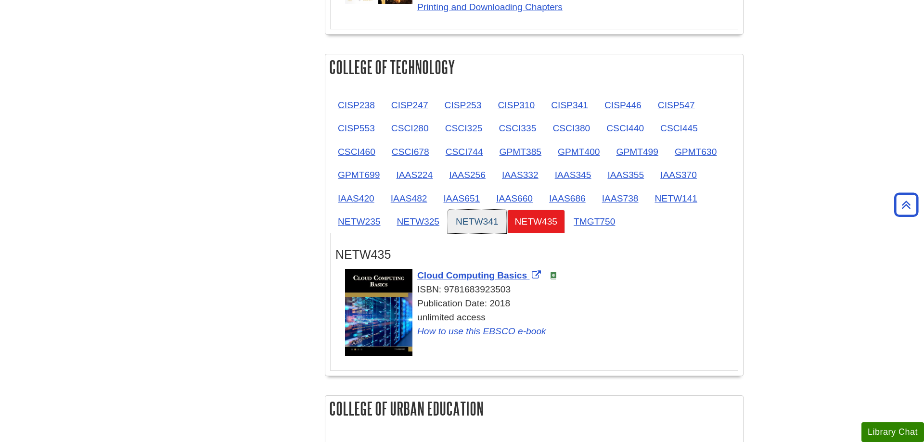
click at [479, 216] on link "NETW341" at bounding box center [477, 222] width 58 height 24
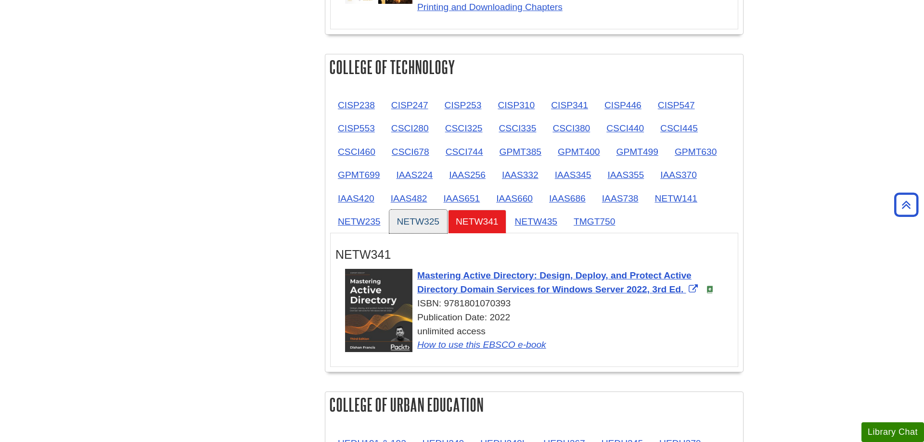
click at [406, 217] on link "NETW325" at bounding box center [418, 222] width 58 height 24
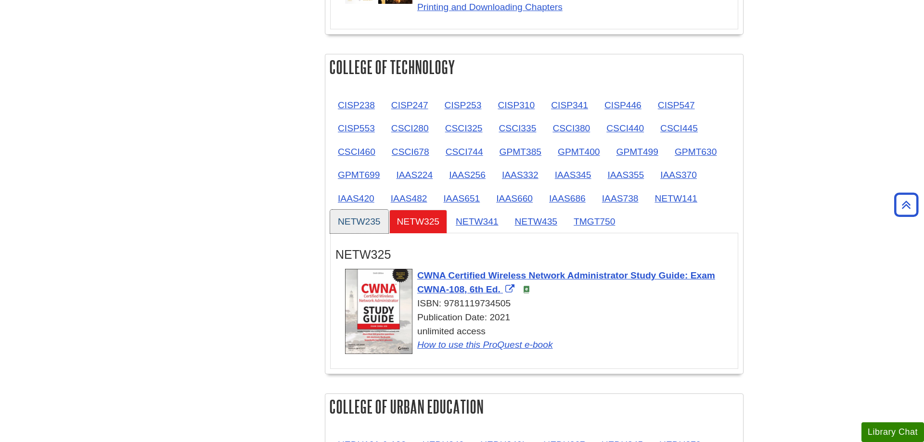
drag, startPoint x: 367, startPoint y: 221, endPoint x: 327, endPoint y: 229, distance: 40.4
click at [366, 221] on link "NETW235" at bounding box center [359, 222] width 58 height 24
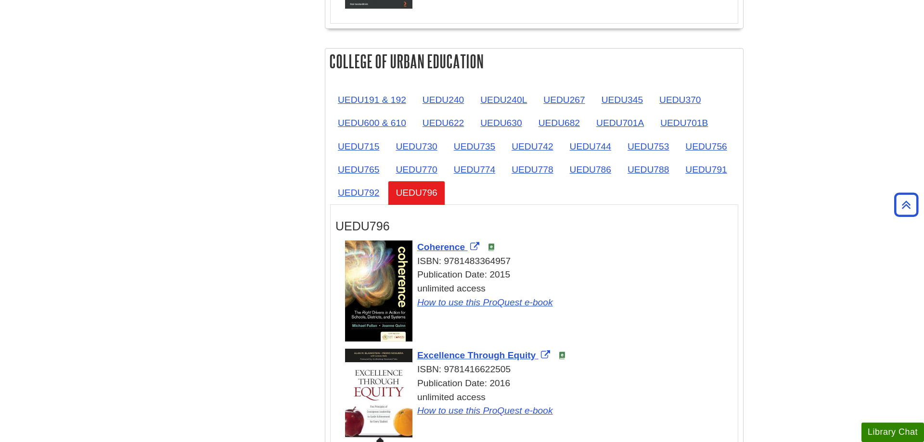
scroll to position [1619, 0]
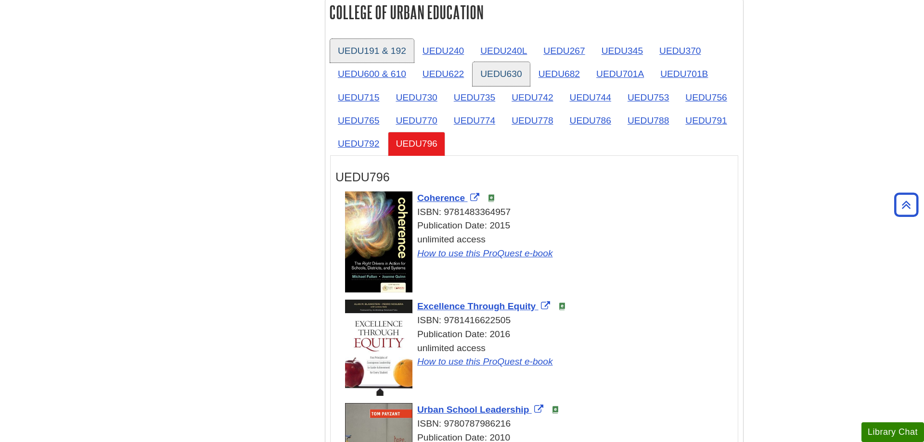
drag, startPoint x: 366, startPoint y: 59, endPoint x: 529, endPoint y: 74, distance: 164.3
click at [366, 58] on link "UEDU191 & 192" at bounding box center [372, 51] width 84 height 24
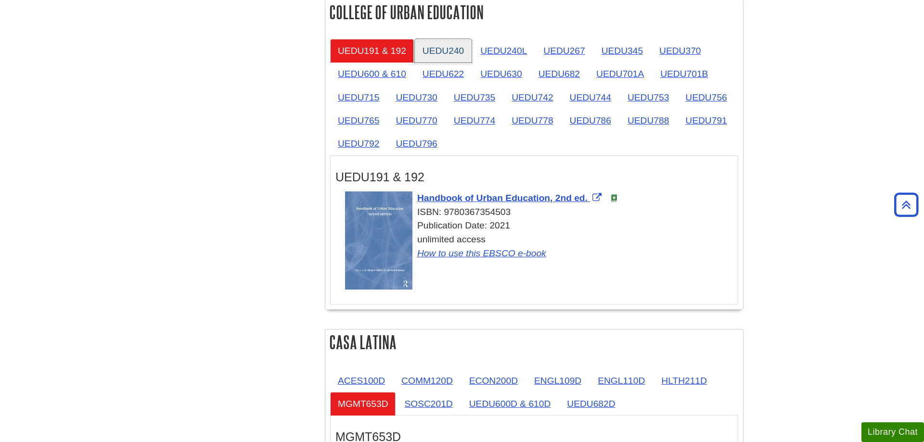
click at [456, 52] on link "UEDU240" at bounding box center [443, 51] width 57 height 24
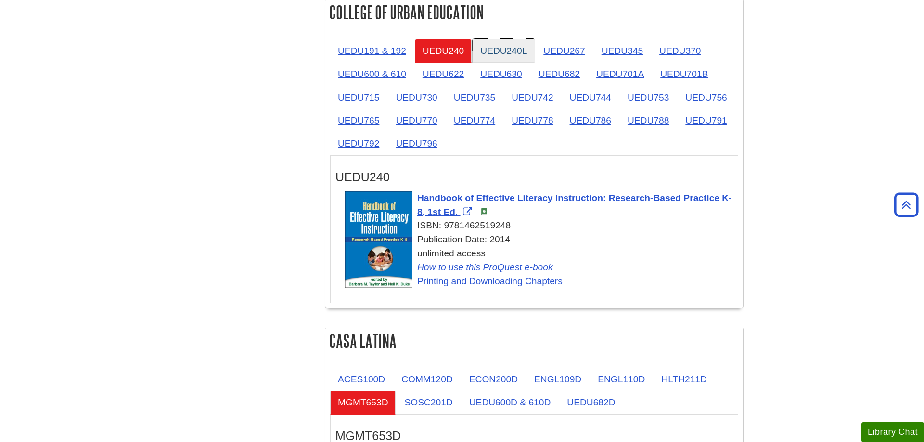
click at [498, 49] on link "UEDU240L" at bounding box center [503, 51] width 62 height 24
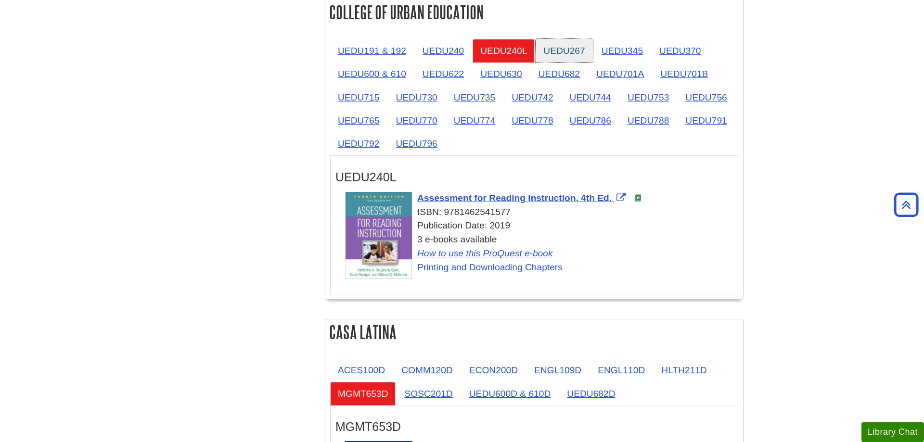
click at [557, 51] on link "UEDU267" at bounding box center [563, 51] width 57 height 24
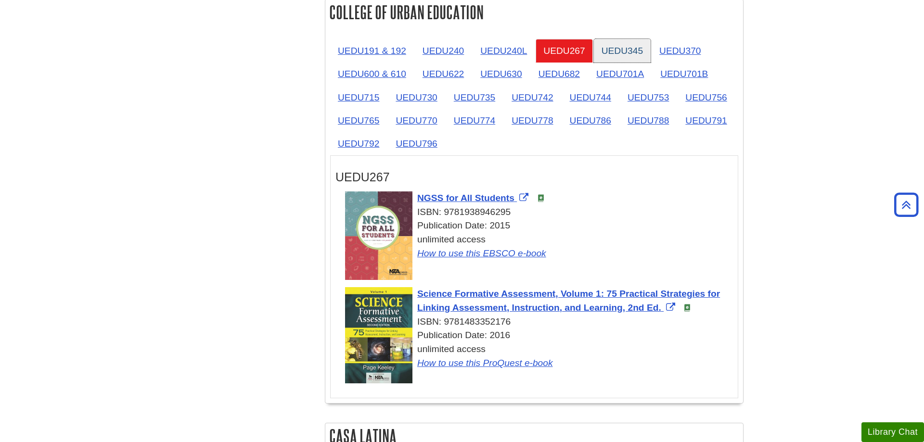
click at [626, 51] on link "UEDU345" at bounding box center [622, 51] width 57 height 24
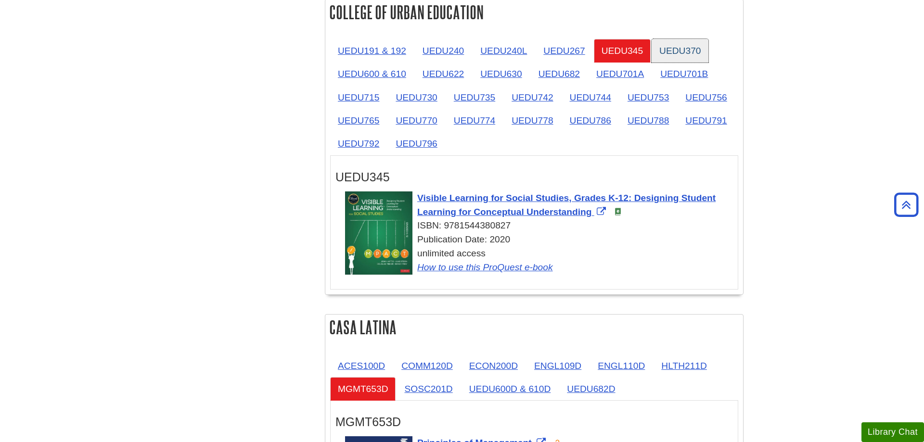
click at [687, 51] on link "UEDU370" at bounding box center [679, 51] width 57 height 24
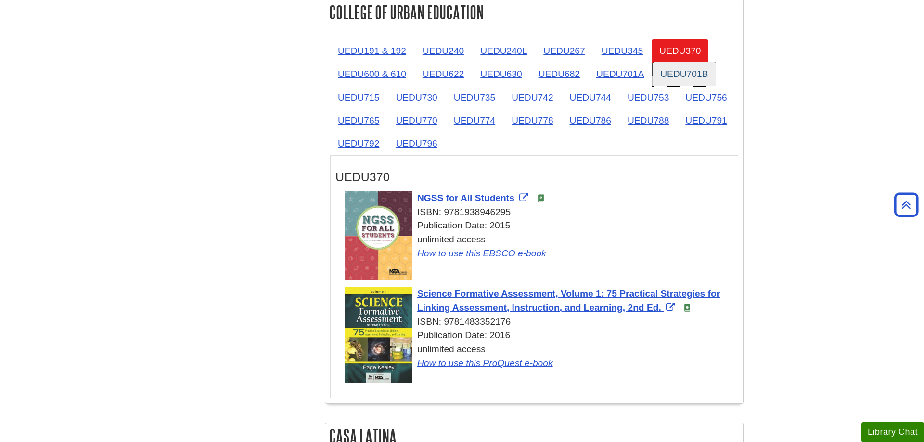
click at [696, 69] on link "UEDU701B" at bounding box center [683, 74] width 63 height 24
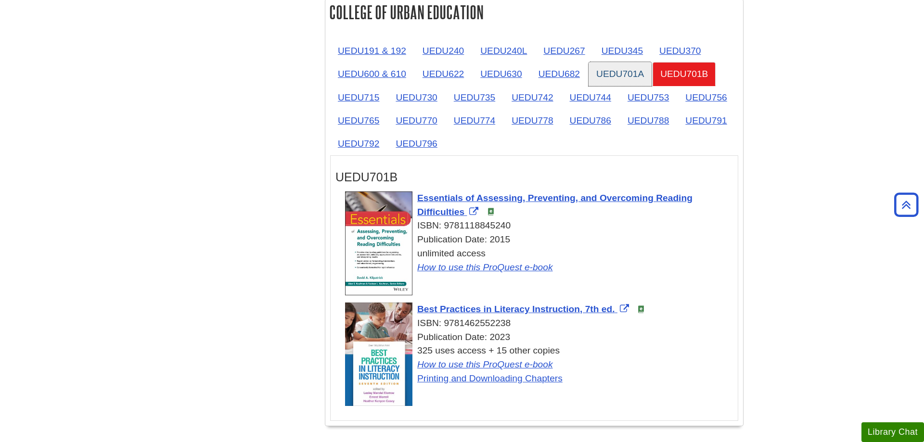
click at [616, 74] on link "UEDU701A" at bounding box center [619, 74] width 63 height 24
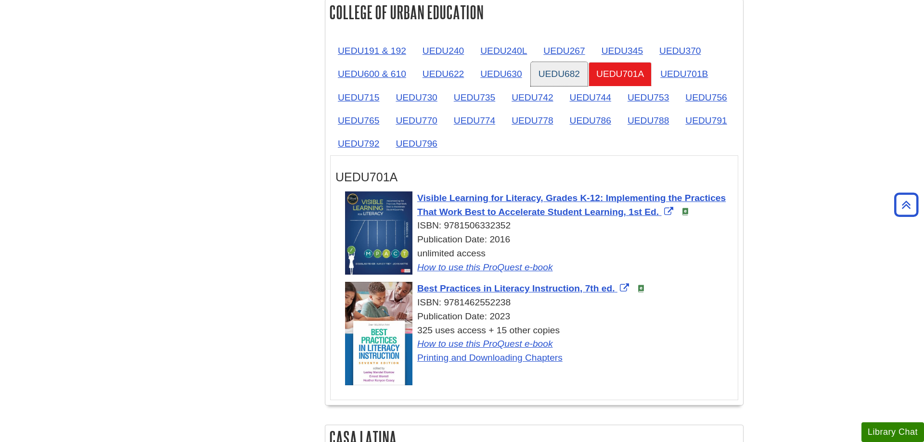
click at [531, 76] on link "UEDU682" at bounding box center [559, 74] width 57 height 24
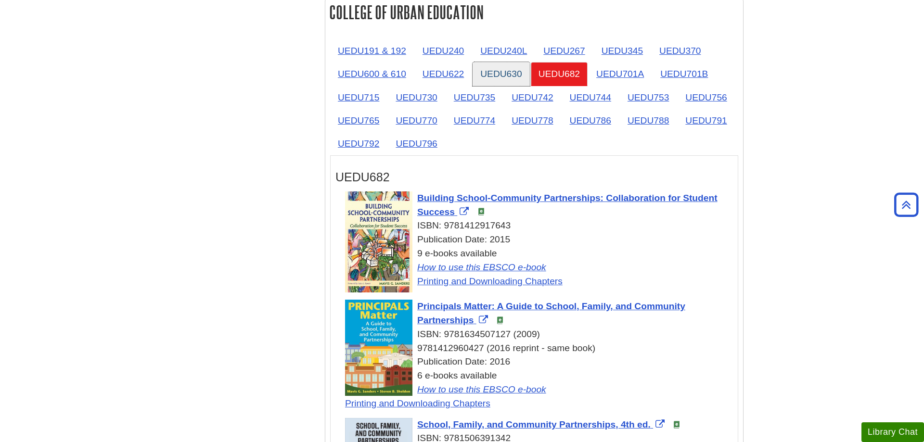
click at [501, 76] on link "UEDU630" at bounding box center [500, 74] width 57 height 24
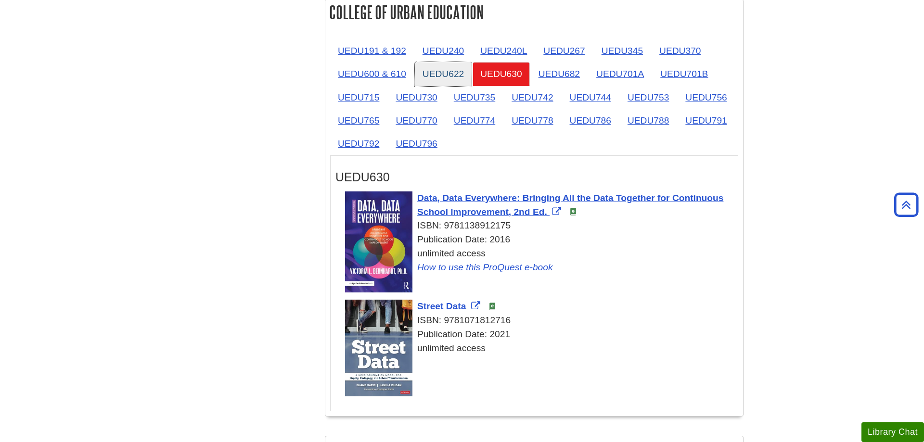
click at [444, 76] on link "UEDU622" at bounding box center [443, 74] width 57 height 24
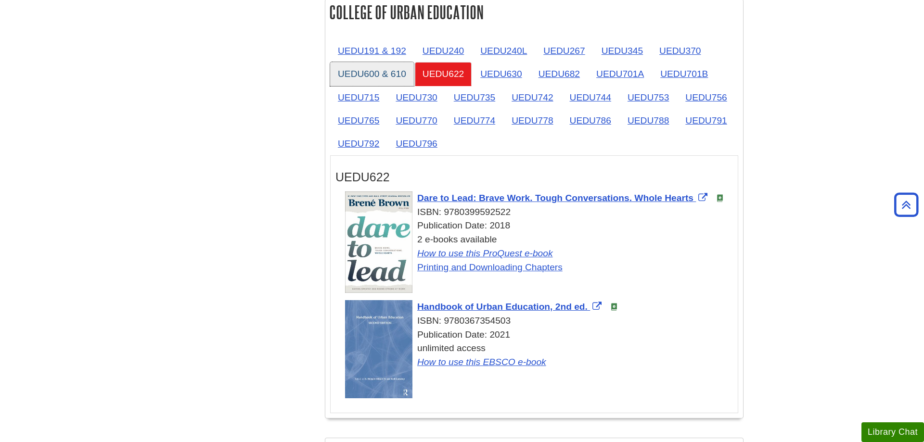
click at [372, 76] on link "UEDU600 & 610" at bounding box center [372, 74] width 84 height 24
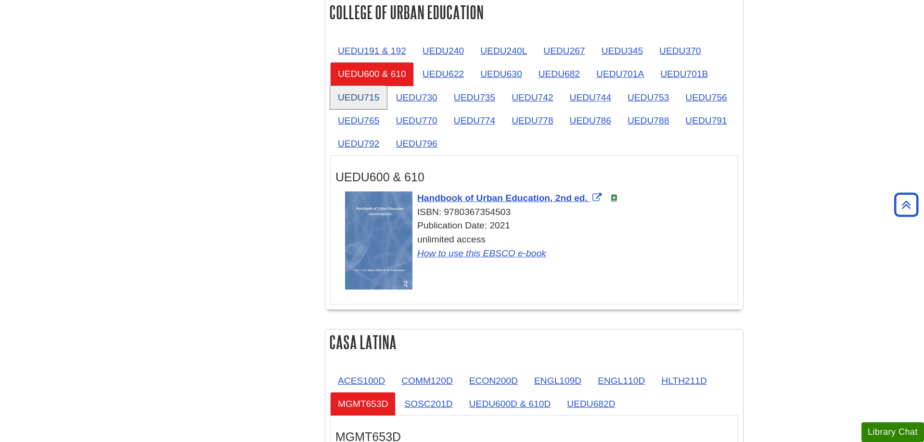
click at [363, 94] on link "UEDU715" at bounding box center [358, 98] width 57 height 24
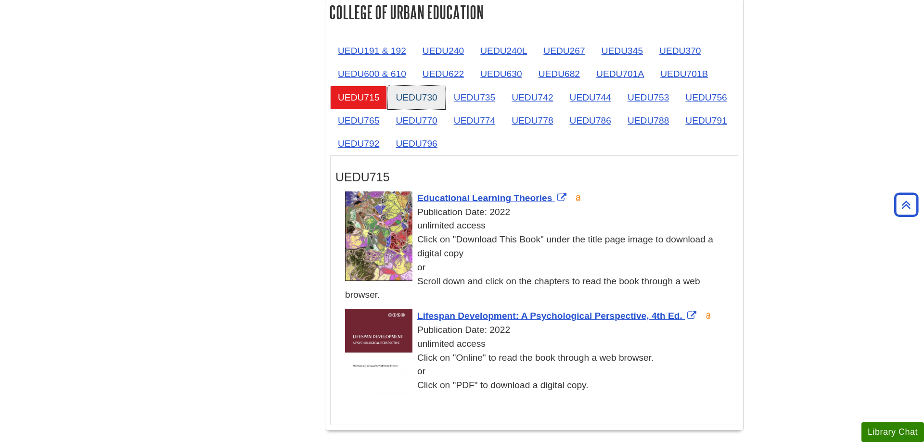
drag, startPoint x: 423, startPoint y: 94, endPoint x: 484, endPoint y: 94, distance: 61.6
click at [423, 94] on link "UEDU730" at bounding box center [416, 98] width 57 height 24
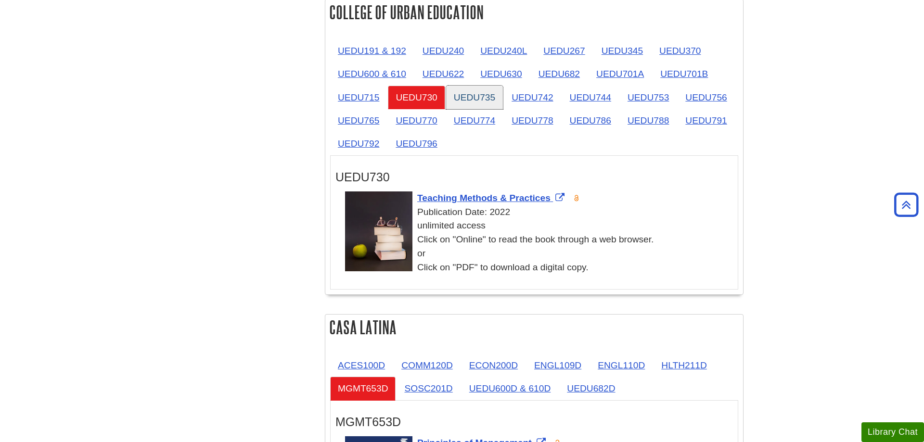
click at [484, 94] on link "UEDU735" at bounding box center [474, 98] width 57 height 24
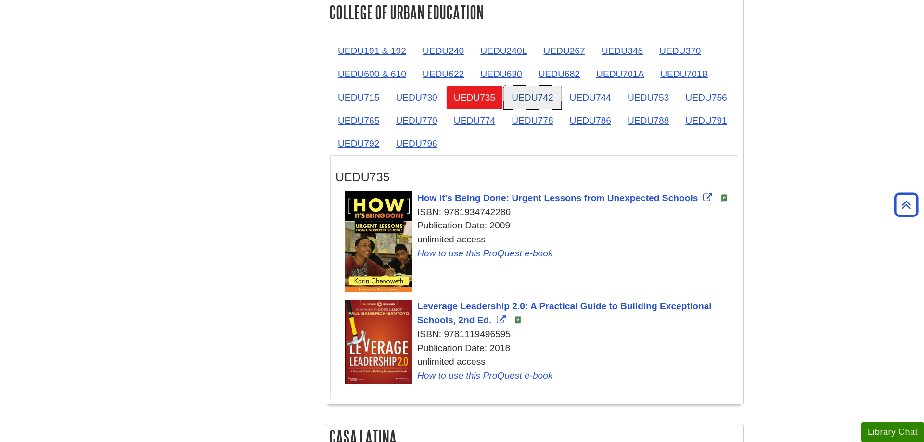
click at [534, 94] on link "UEDU742" at bounding box center [532, 98] width 57 height 24
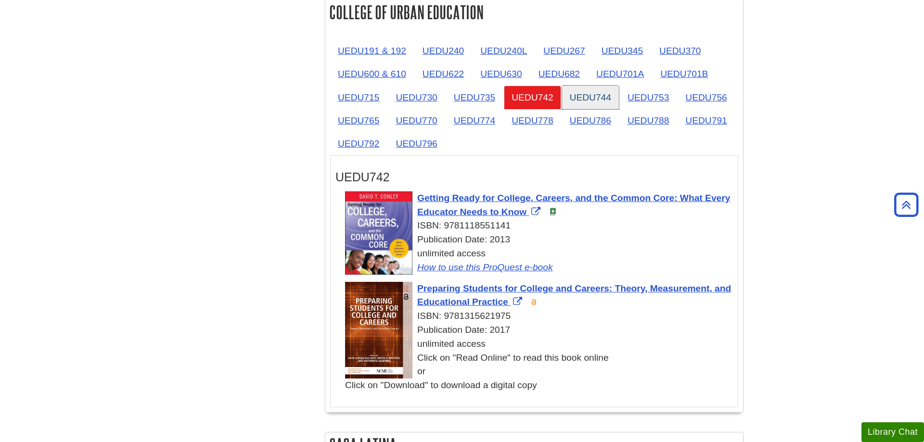
click at [599, 94] on link "UEDU744" at bounding box center [590, 98] width 57 height 24
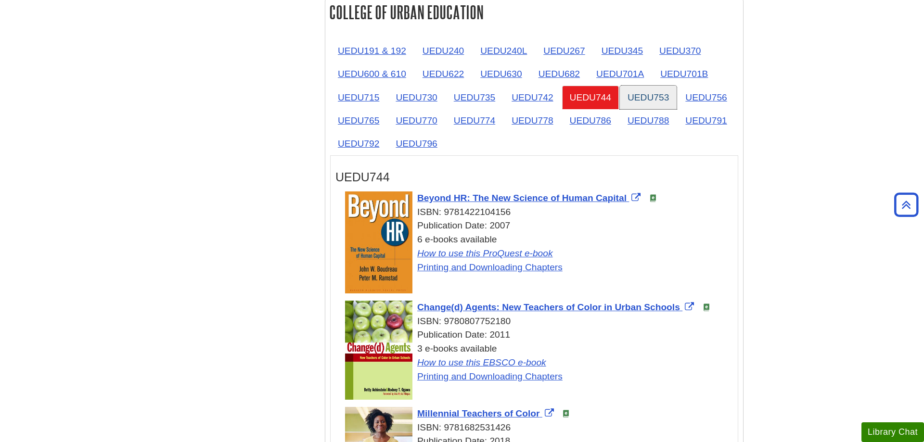
click at [640, 92] on link "UEDU753" at bounding box center [648, 98] width 57 height 24
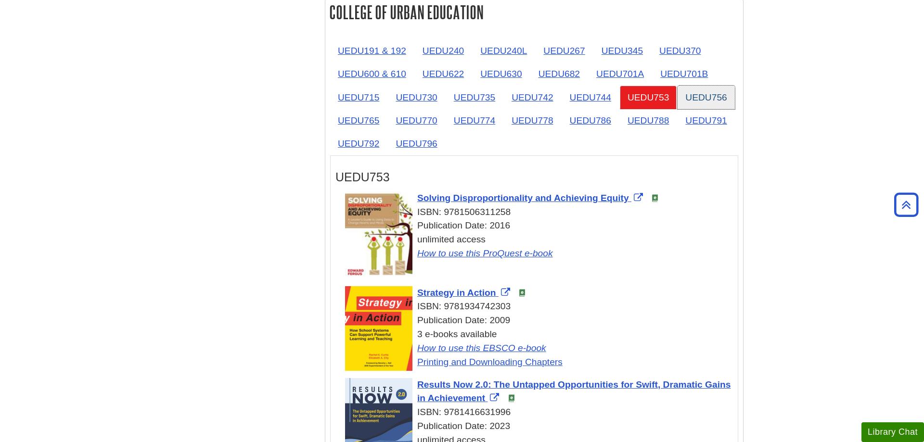
click at [704, 95] on link "UEDU756" at bounding box center [705, 98] width 57 height 24
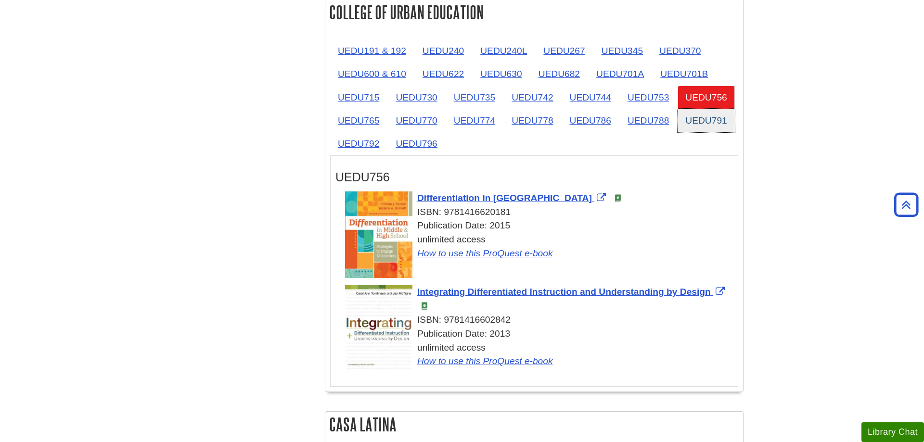
click at [714, 121] on link "UEDU791" at bounding box center [705, 121] width 57 height 24
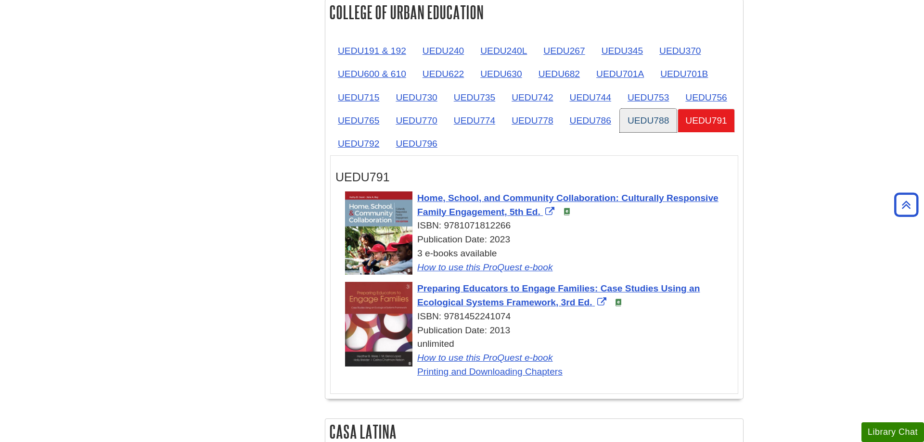
drag, startPoint x: 653, startPoint y: 122, endPoint x: 648, endPoint y: 121, distance: 5.9
click at [653, 121] on link "UEDU788" at bounding box center [648, 121] width 57 height 24
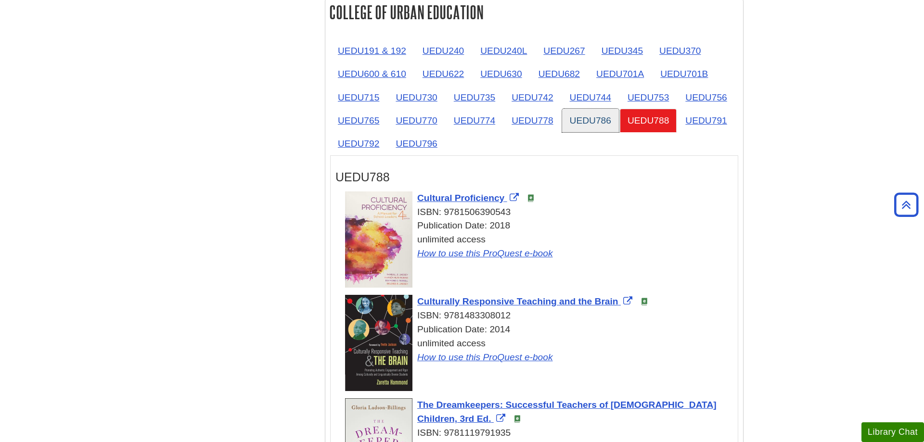
click at [597, 120] on link "UEDU786" at bounding box center [590, 121] width 57 height 24
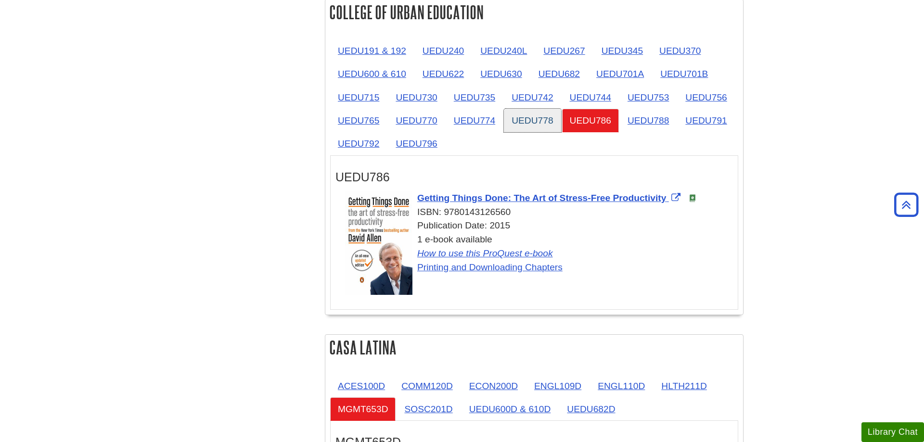
click at [528, 119] on link "UEDU778" at bounding box center [532, 121] width 57 height 24
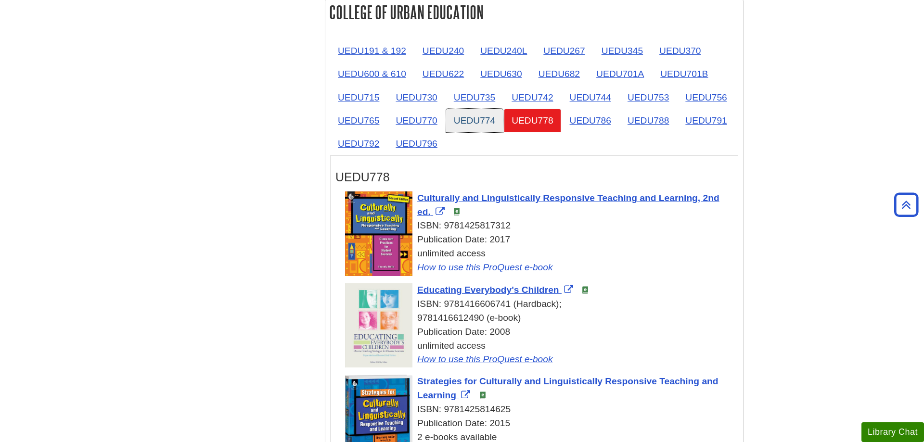
click at [481, 123] on link "UEDU774" at bounding box center [474, 121] width 57 height 24
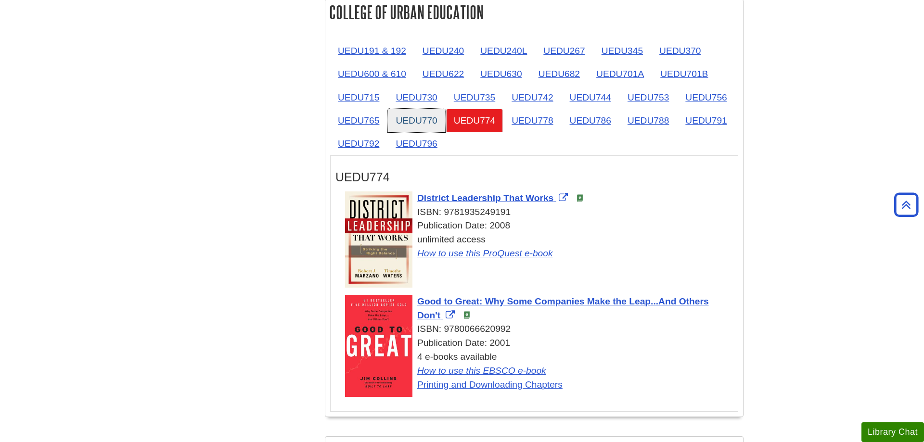
click at [397, 119] on link "UEDU770" at bounding box center [416, 121] width 57 height 24
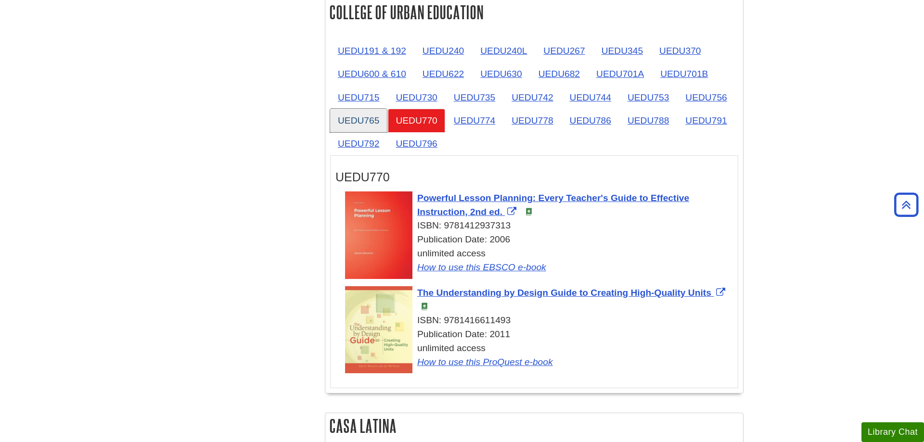
click at [361, 119] on link "UEDU765" at bounding box center [358, 121] width 57 height 24
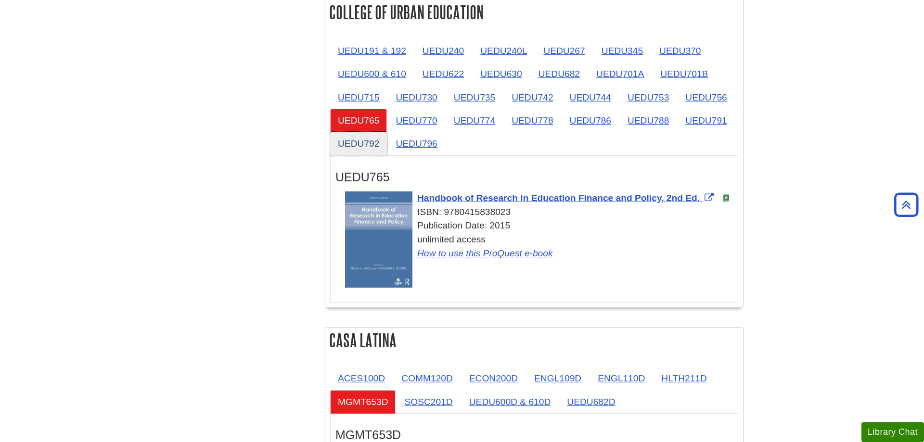
click at [358, 145] on link "UEDU792" at bounding box center [358, 144] width 57 height 24
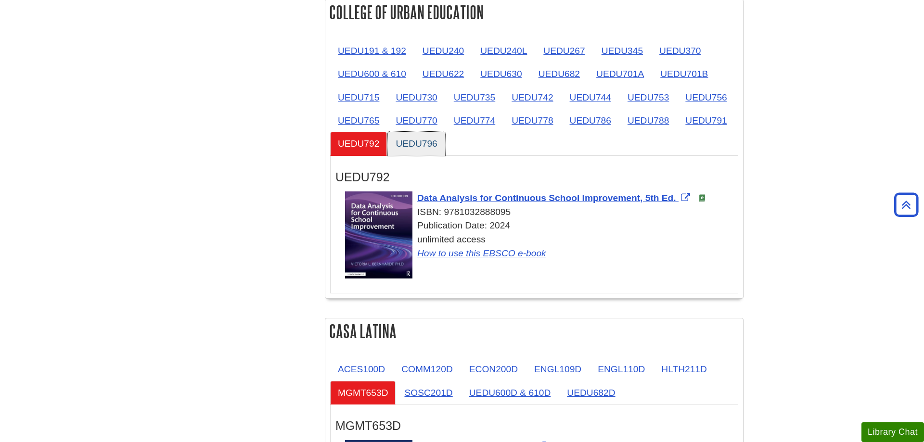
click at [423, 149] on link "UEDU796" at bounding box center [416, 144] width 57 height 24
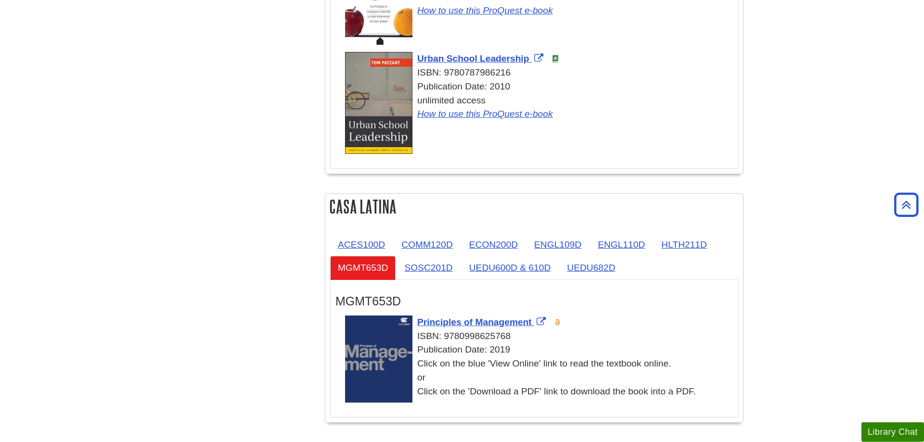
scroll to position [2061, 0]
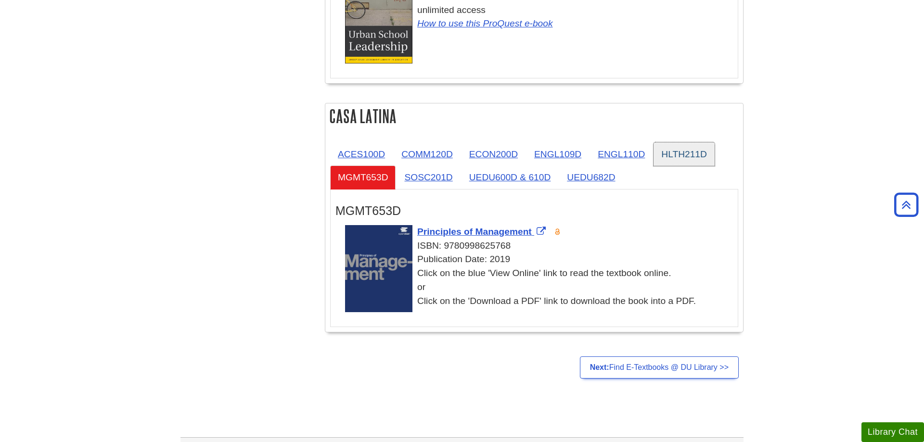
click at [704, 156] on link "HLTH211D" at bounding box center [683, 154] width 61 height 24
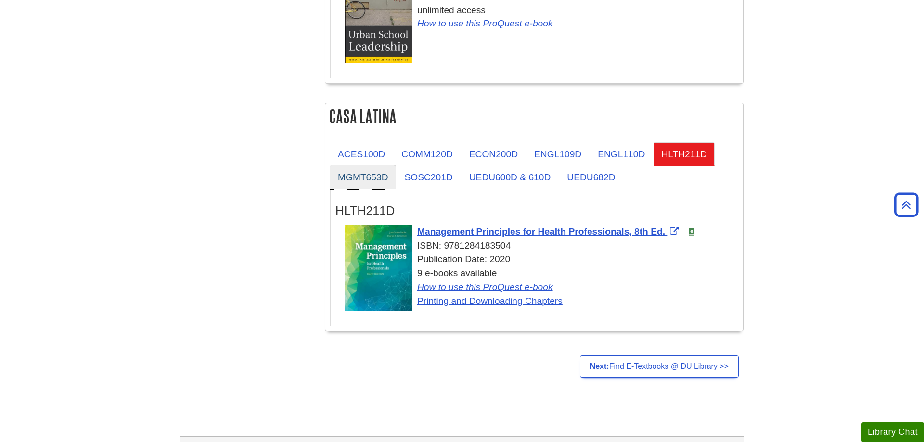
click at [377, 174] on link "MGMT653D" at bounding box center [362, 178] width 65 height 24
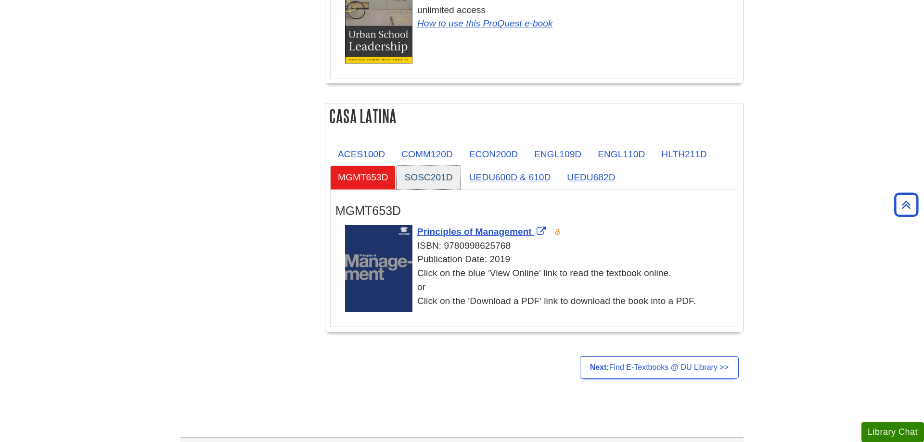
click at [435, 172] on link "SOSC201D" at bounding box center [428, 178] width 64 height 24
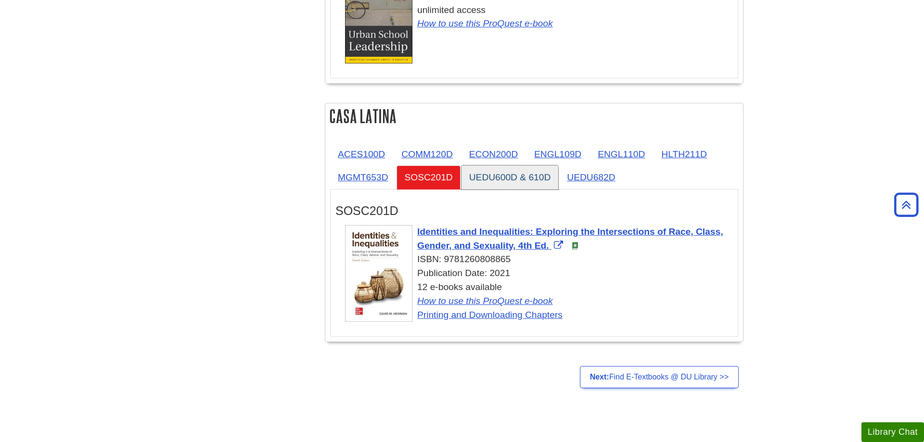
click at [491, 178] on link "UEDU600D & 610D" at bounding box center [509, 178] width 97 height 24
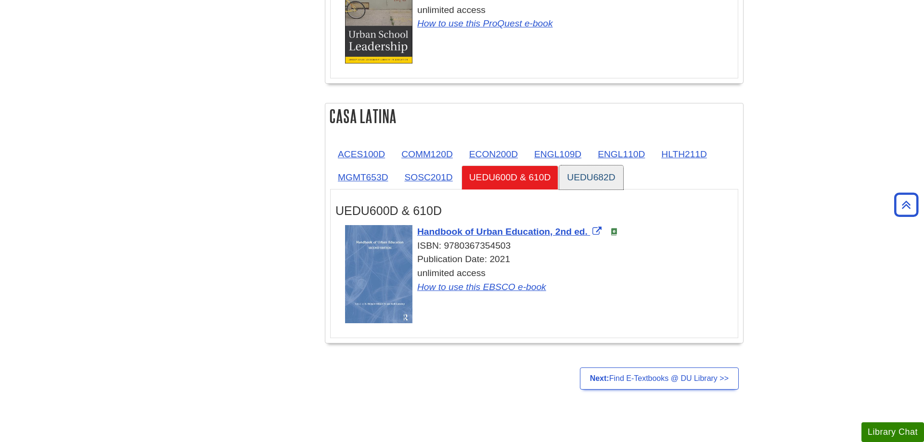
drag, startPoint x: 598, startPoint y: 185, endPoint x: 628, endPoint y: 188, distance: 30.0
click at [598, 184] on link "UEDU682D" at bounding box center [591, 178] width 64 height 24
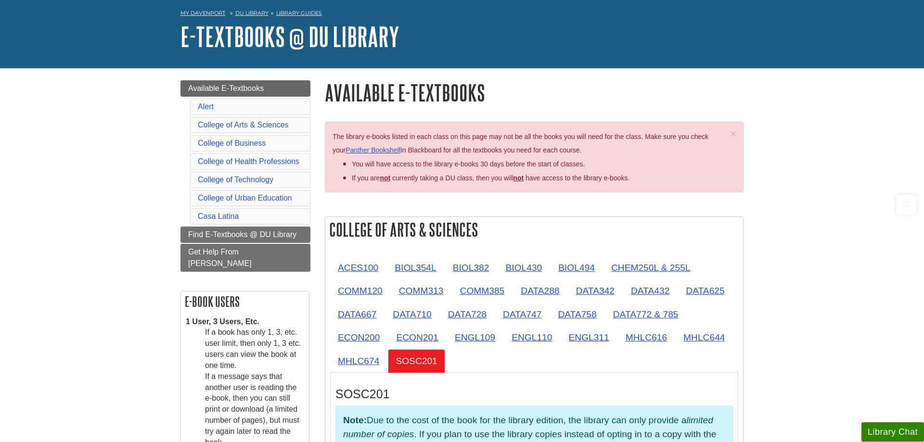
scroll to position [147, 0]
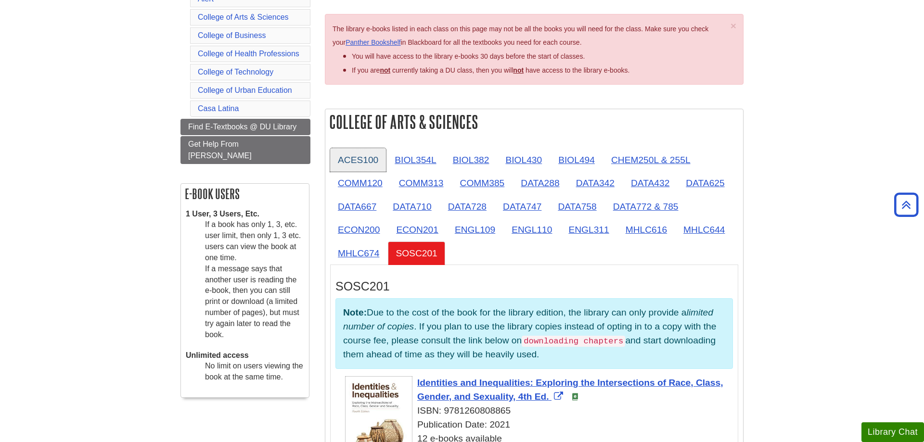
click at [363, 166] on link "ACES100" at bounding box center [358, 160] width 56 height 24
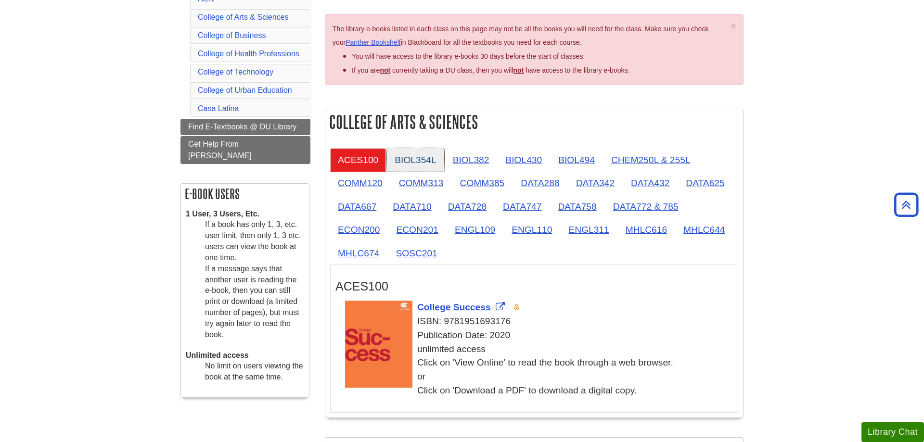
click at [436, 163] on link "BIOL354L" at bounding box center [415, 160] width 57 height 24
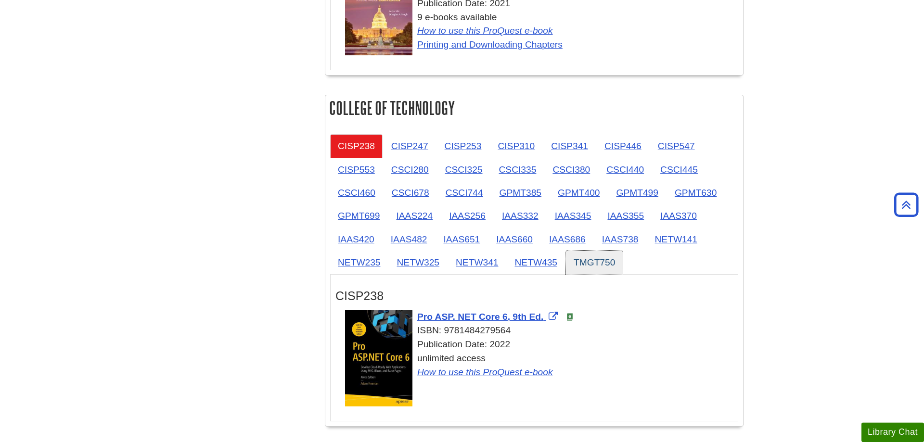
scroll to position [1129, 0]
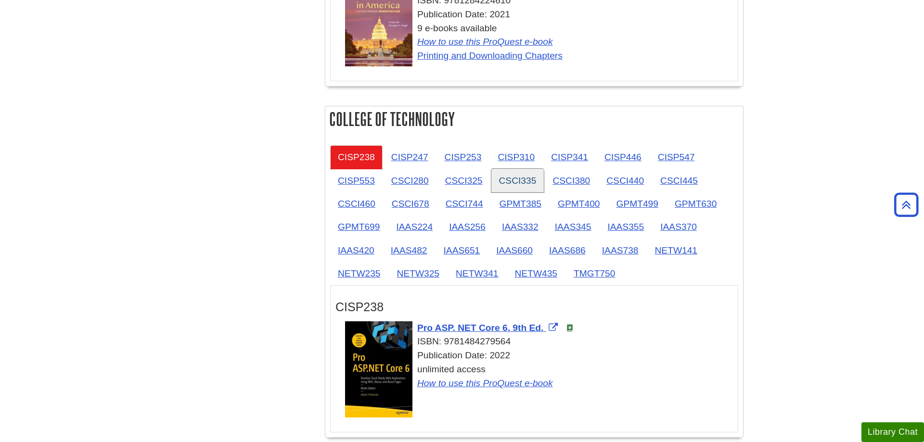
click at [534, 183] on link "CSCI335" at bounding box center [517, 181] width 53 height 24
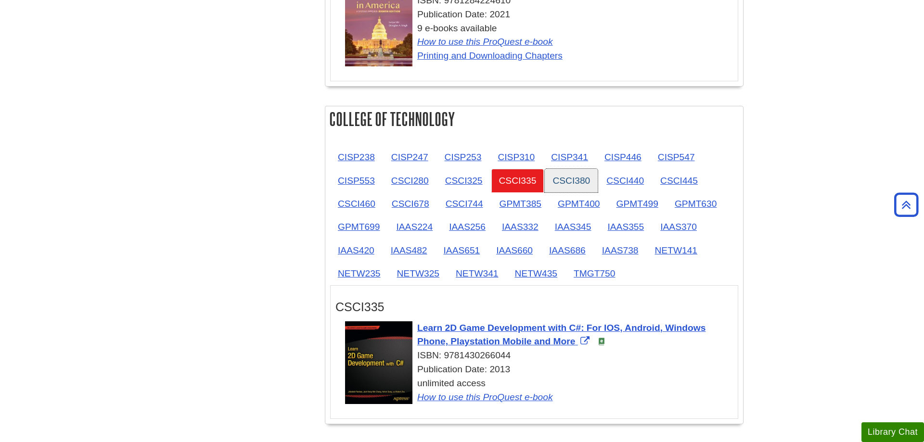
click at [567, 178] on link "CSCI380" at bounding box center [571, 181] width 53 height 24
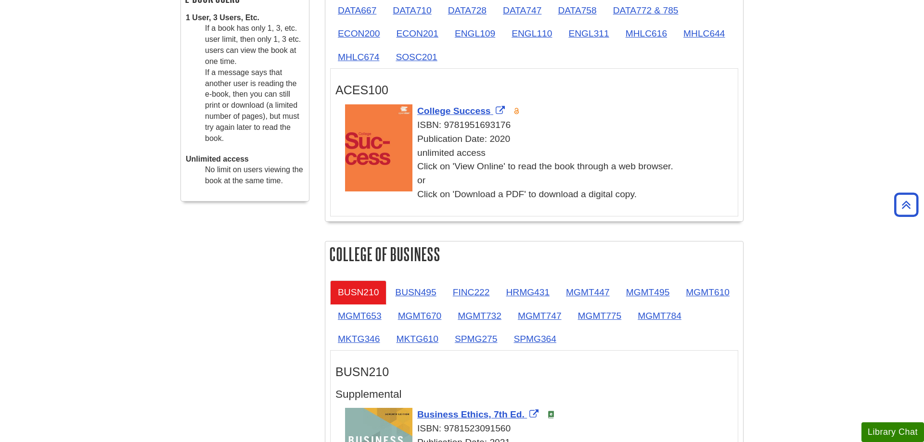
scroll to position [147, 0]
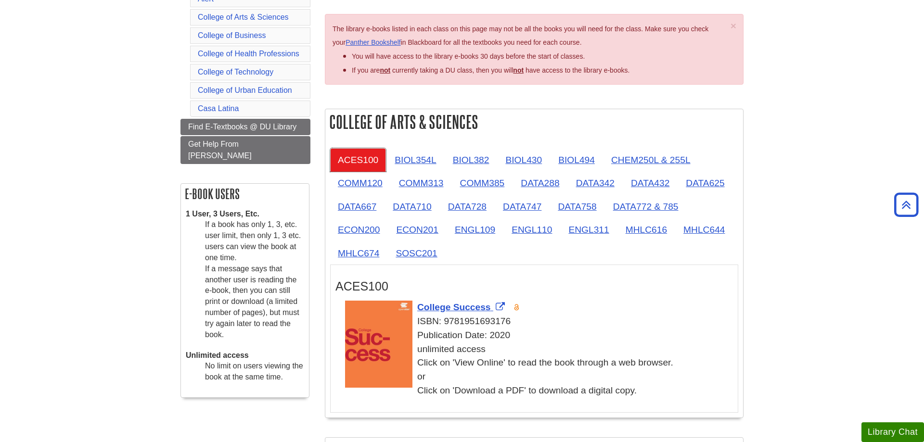
click at [351, 157] on link "ACES100" at bounding box center [358, 160] width 56 height 24
click at [423, 156] on link "BIOL354L" at bounding box center [415, 160] width 57 height 24
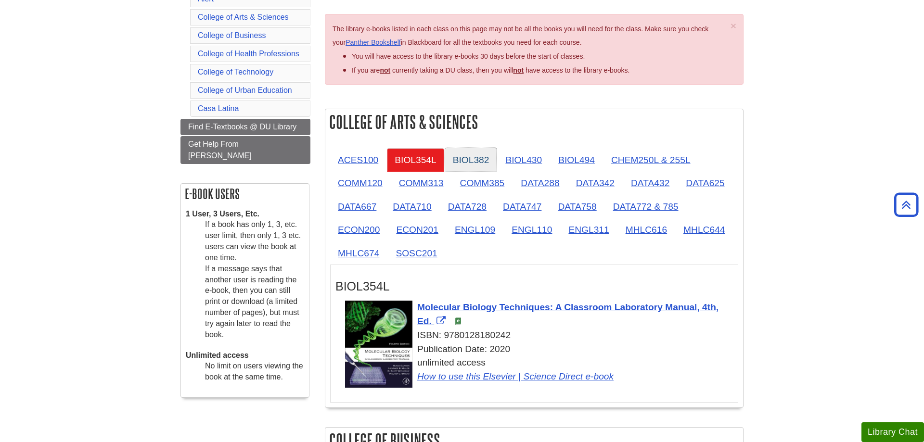
click at [484, 161] on link "BIOL382" at bounding box center [471, 160] width 52 height 24
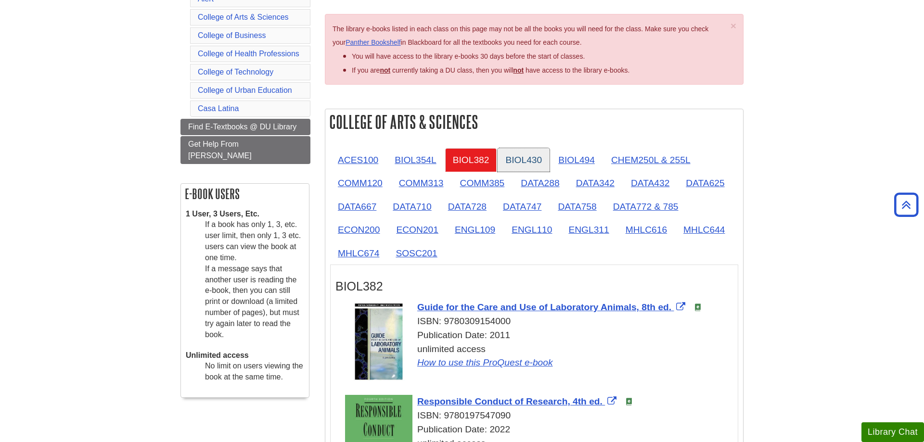
click at [522, 161] on link "BIOL430" at bounding box center [523, 160] width 52 height 24
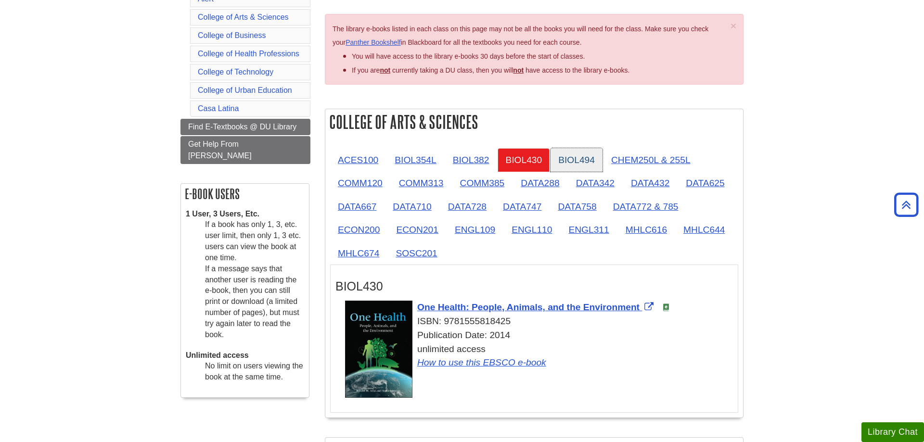
click at [576, 158] on link "BIOL494" at bounding box center [576, 160] width 52 height 24
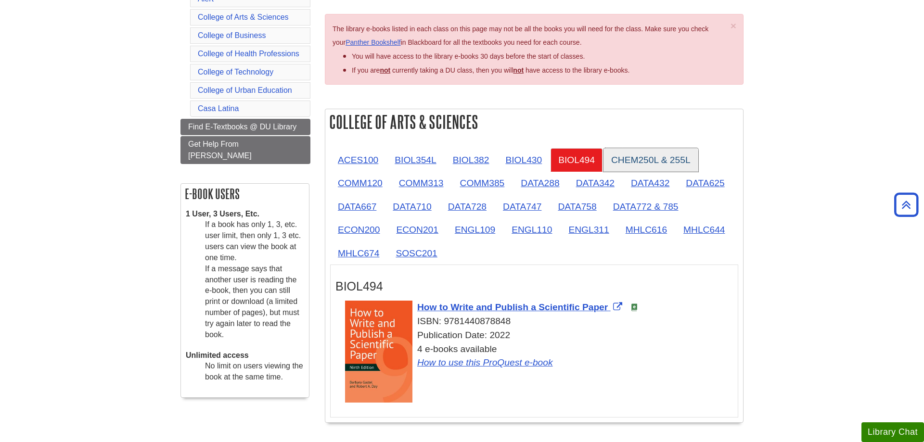
click at [650, 157] on link "CHEM250L & 255L" at bounding box center [650, 160] width 95 height 24
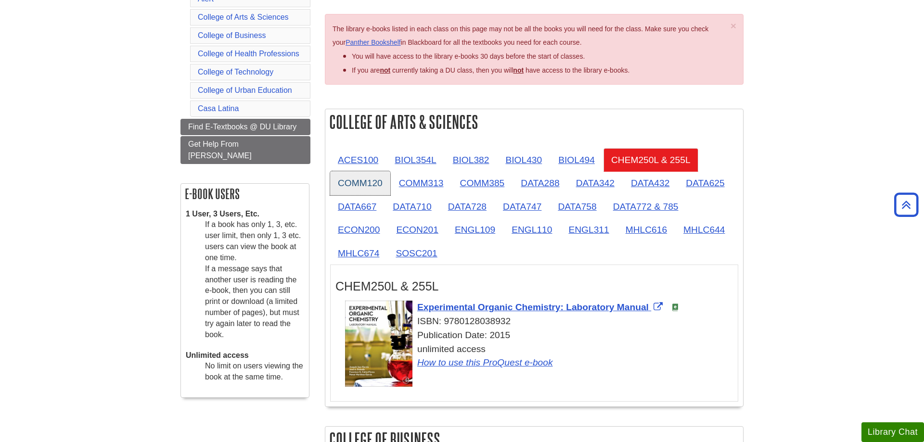
click at [351, 186] on link "COMM120" at bounding box center [360, 183] width 60 height 24
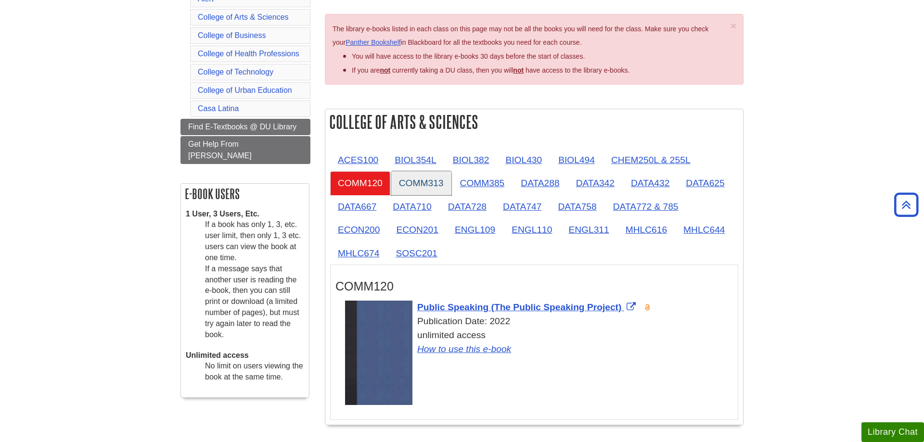
click at [400, 187] on link "COMM313" at bounding box center [421, 183] width 60 height 24
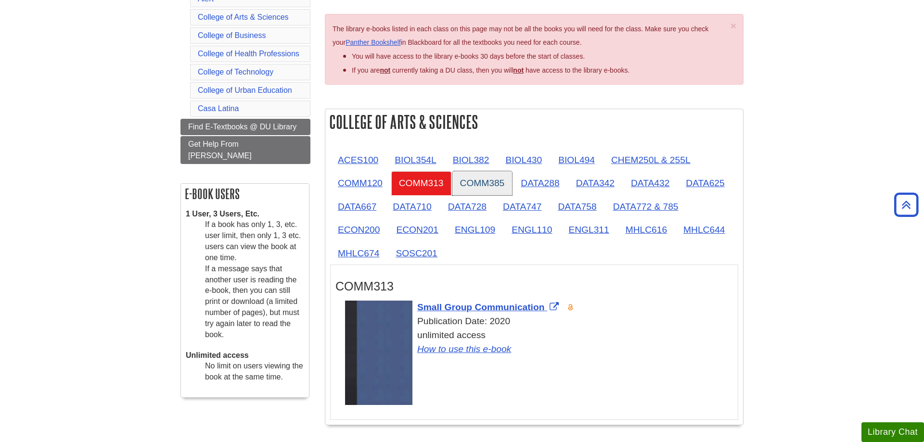
click at [470, 184] on link "COMM385" at bounding box center [482, 183] width 60 height 24
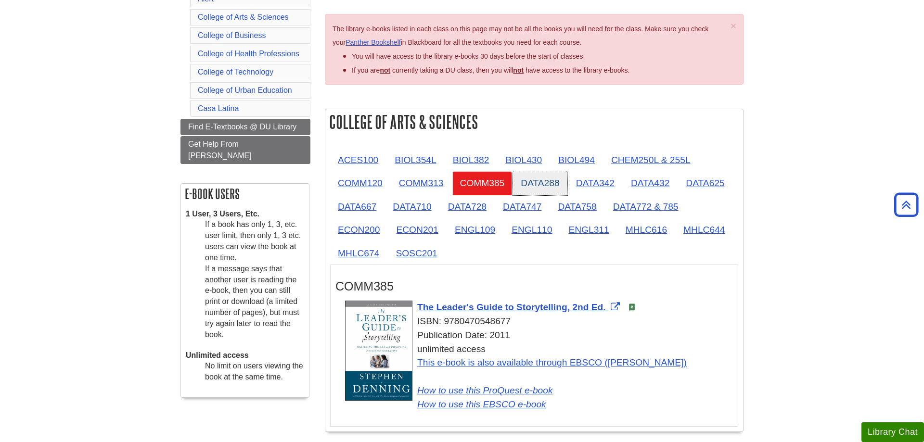
click at [540, 179] on link "DATA288" at bounding box center [540, 183] width 54 height 24
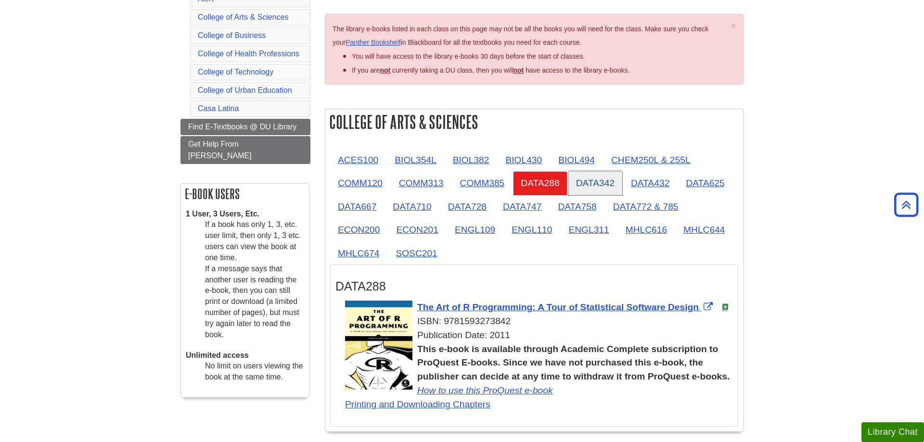
click at [594, 179] on link "DATA342" at bounding box center [595, 183] width 54 height 24
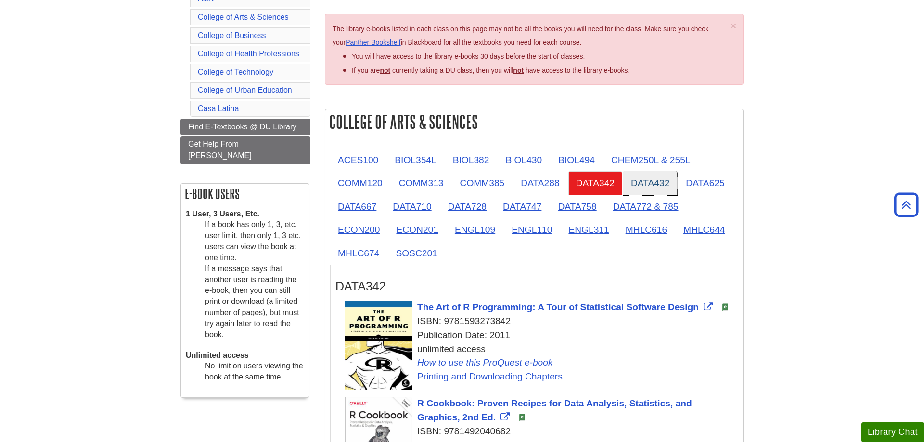
click at [650, 180] on link "DATA432" at bounding box center [650, 183] width 54 height 24
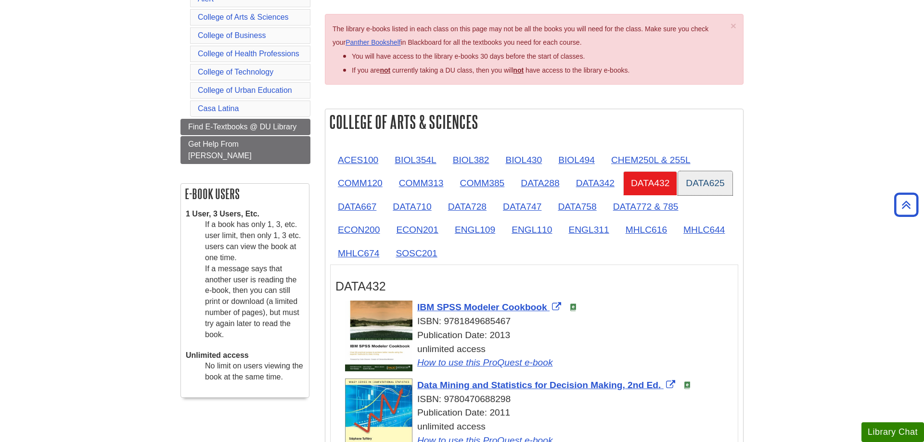
click at [715, 182] on link "DATA625" at bounding box center [705, 183] width 54 height 24
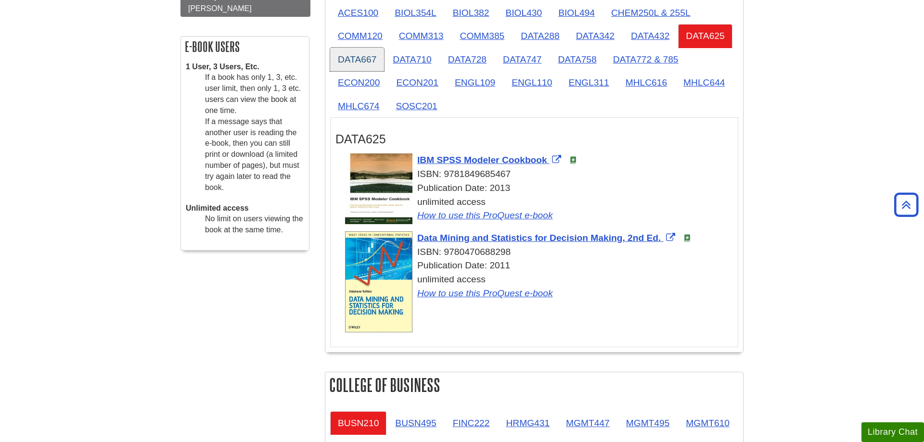
click at [371, 60] on link "DATA667" at bounding box center [357, 60] width 54 height 24
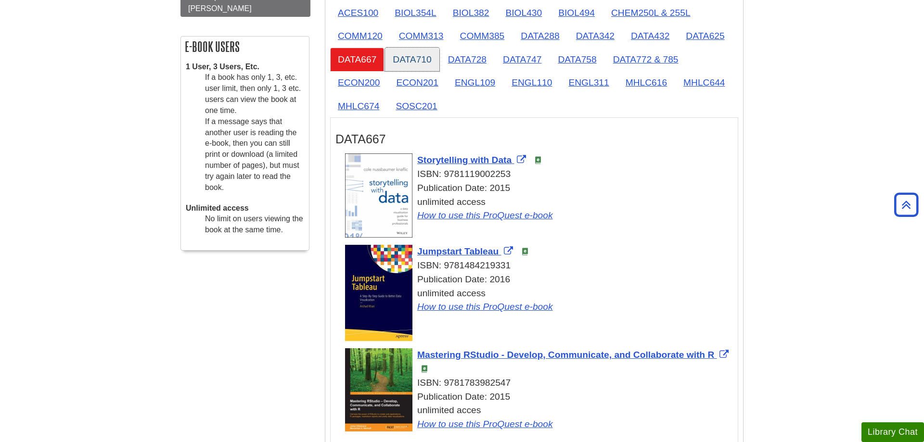
click at [422, 64] on link "DATA710" at bounding box center [412, 60] width 54 height 24
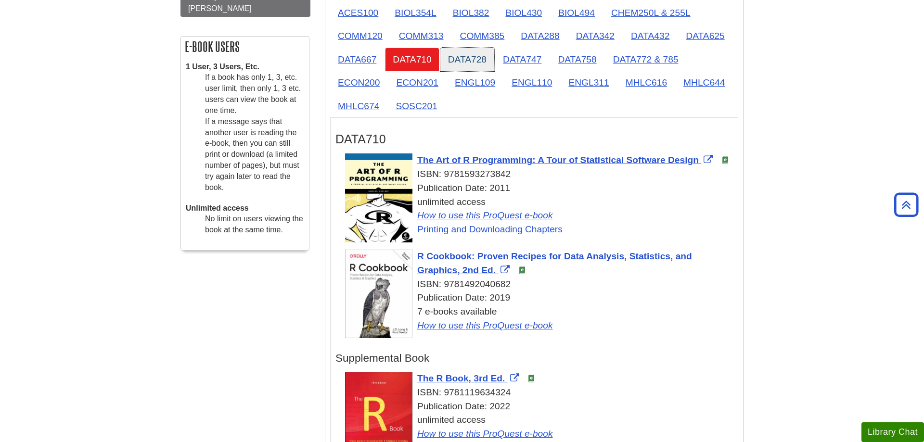
click at [475, 62] on link "DATA728" at bounding box center [467, 60] width 54 height 24
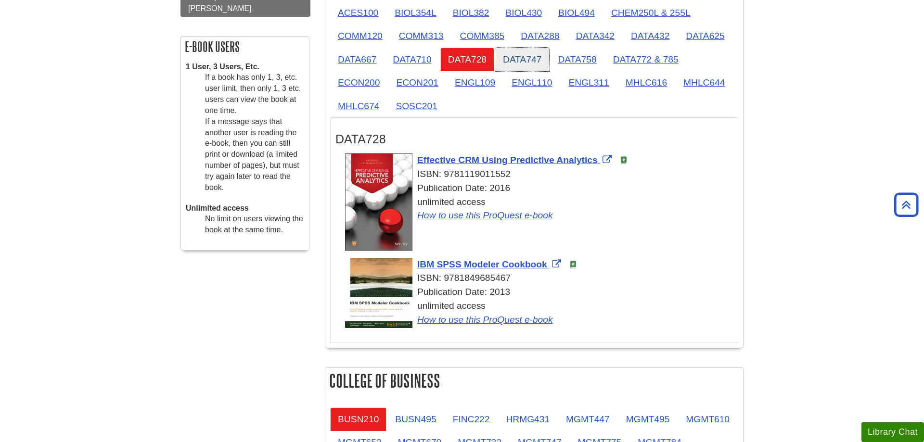
click at [517, 63] on link "DATA747" at bounding box center [522, 60] width 54 height 24
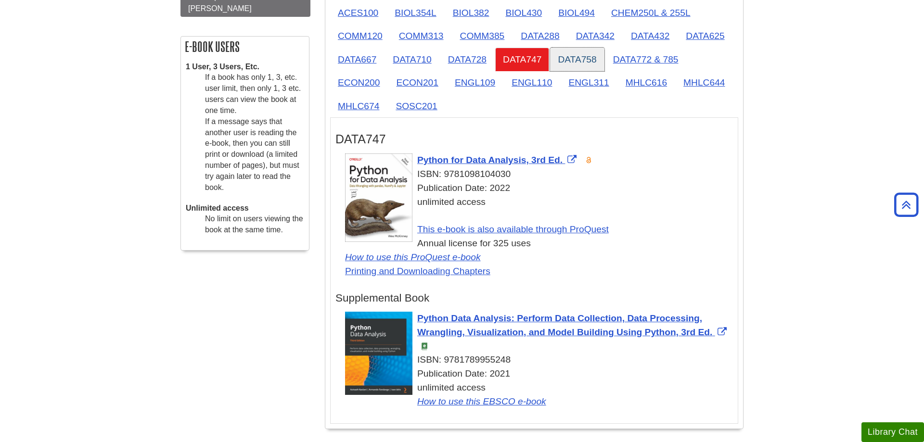
click at [587, 64] on link "DATA758" at bounding box center [577, 60] width 54 height 24
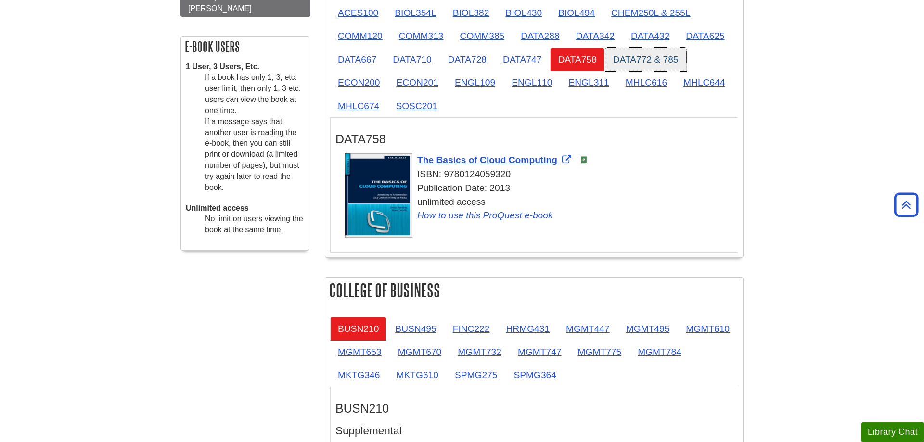
click at [648, 63] on link "DATA772 & 785" at bounding box center [645, 60] width 81 height 24
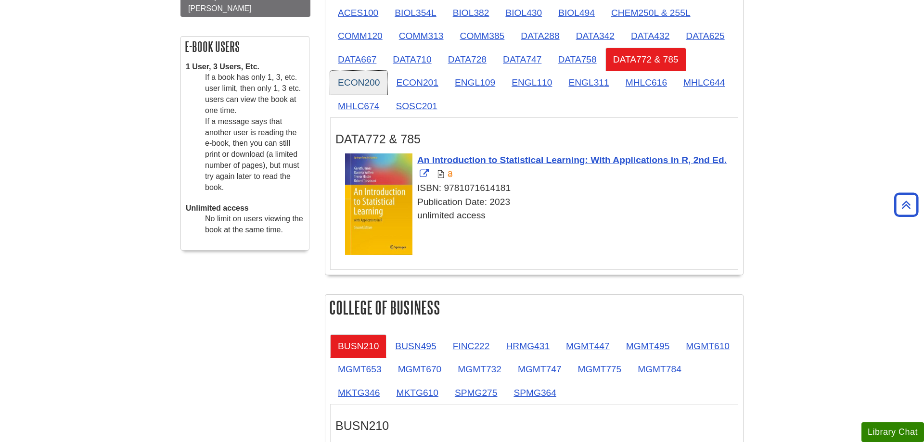
click at [367, 80] on link "ECON200" at bounding box center [358, 83] width 57 height 24
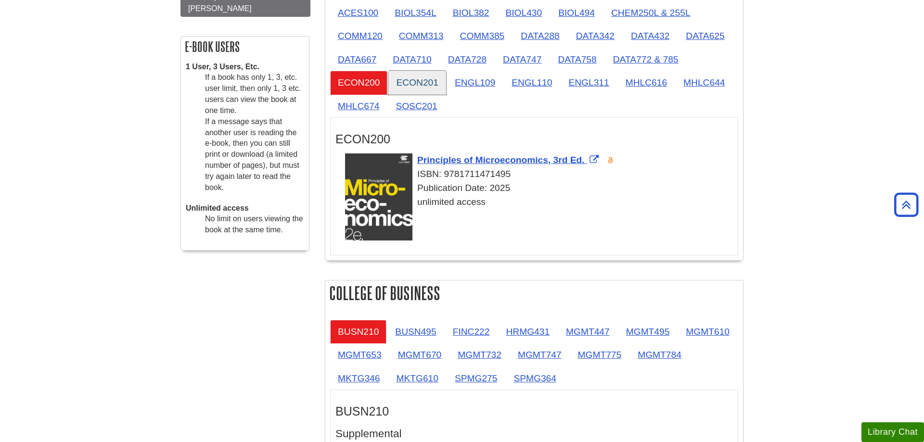
click at [428, 80] on link "ECON201" at bounding box center [416, 83] width 57 height 24
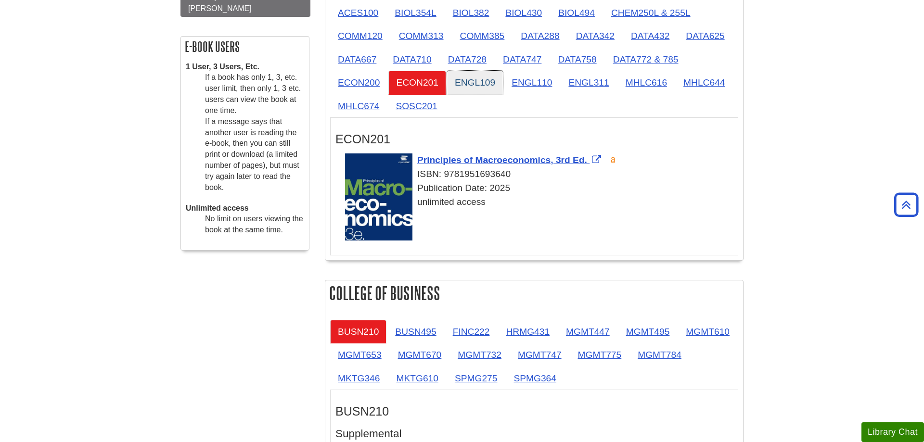
click at [475, 82] on link "ENGL109" at bounding box center [475, 83] width 56 height 24
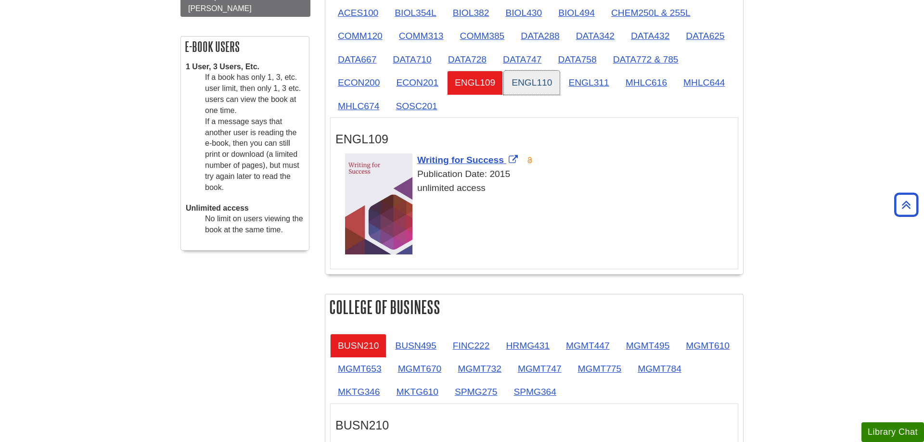
click at [510, 79] on link "ENGL110" at bounding box center [532, 83] width 56 height 24
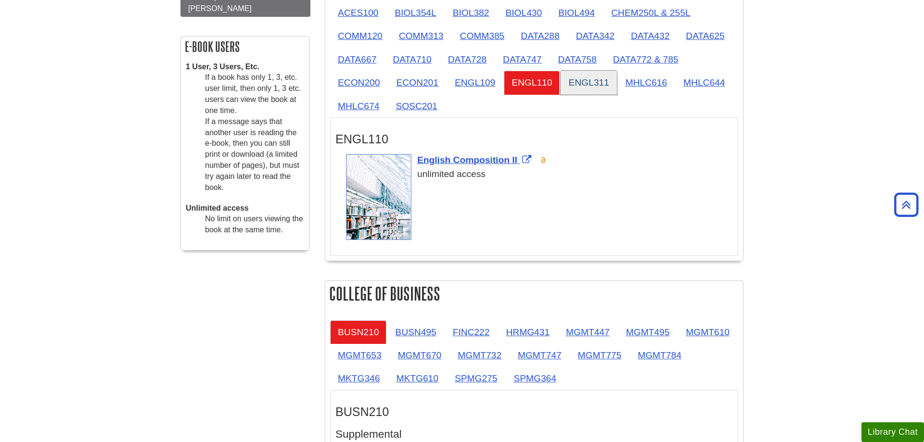
click at [579, 83] on link "ENGL311" at bounding box center [588, 83] width 56 height 24
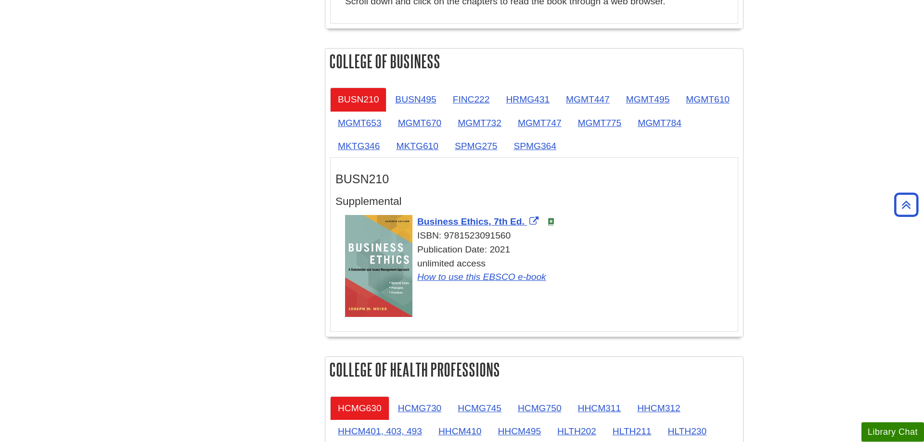
scroll to position [687, 0]
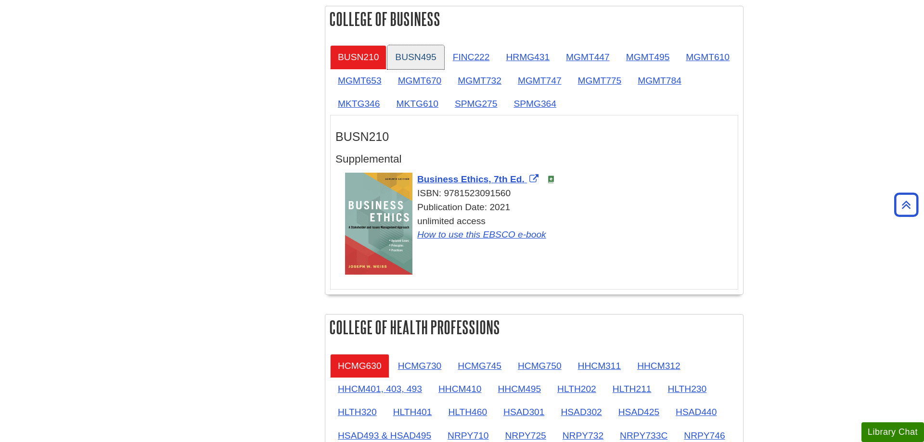
click at [429, 60] on link "BUSN495" at bounding box center [415, 57] width 56 height 24
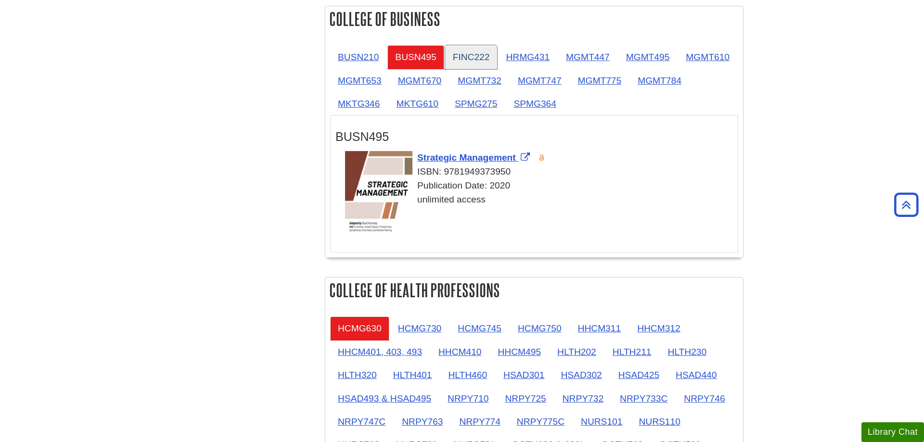
drag, startPoint x: 459, startPoint y: 61, endPoint x: 488, endPoint y: 60, distance: 29.4
click at [459, 61] on link "FINC222" at bounding box center [471, 57] width 52 height 24
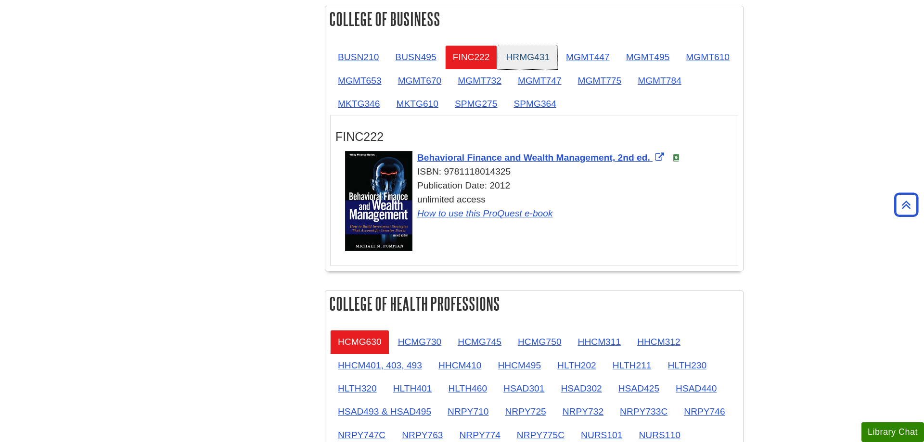
click at [535, 61] on link "HRMG431" at bounding box center [527, 57] width 59 height 24
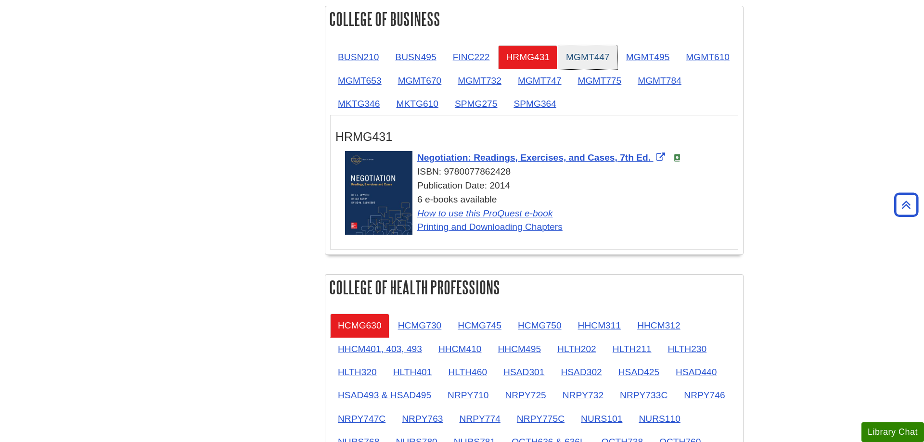
click at [573, 58] on link "MGMT447" at bounding box center [587, 57] width 59 height 24
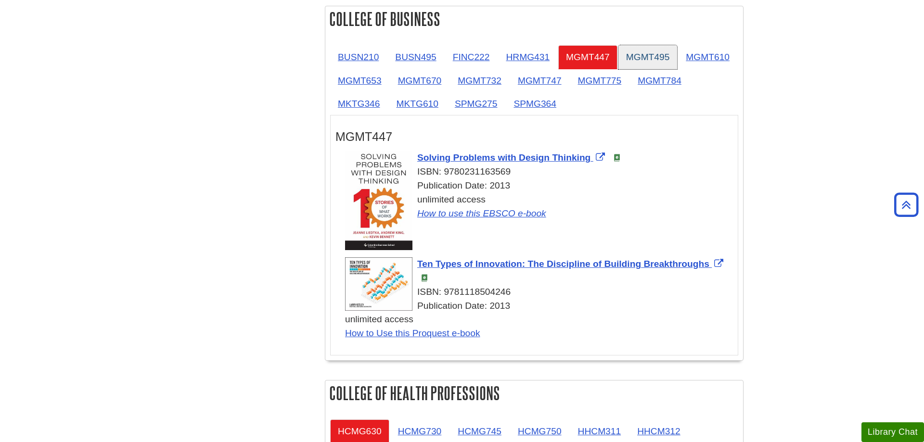
click at [663, 52] on link "MGMT495" at bounding box center [647, 57] width 59 height 24
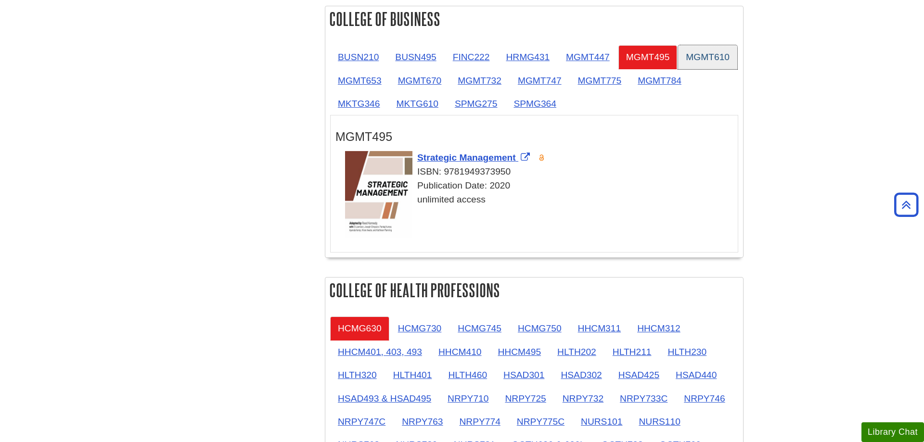
click at [678, 69] on link "MGMT610" at bounding box center [707, 57] width 59 height 24
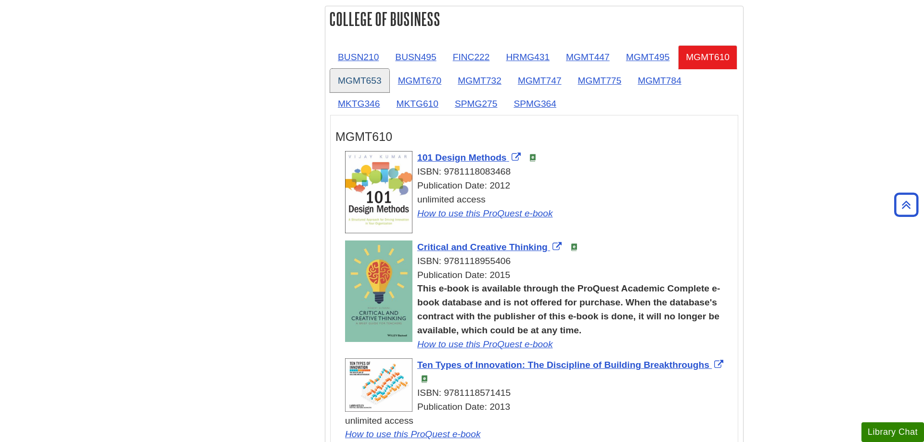
click at [389, 85] on link "MGMT653" at bounding box center [359, 81] width 59 height 24
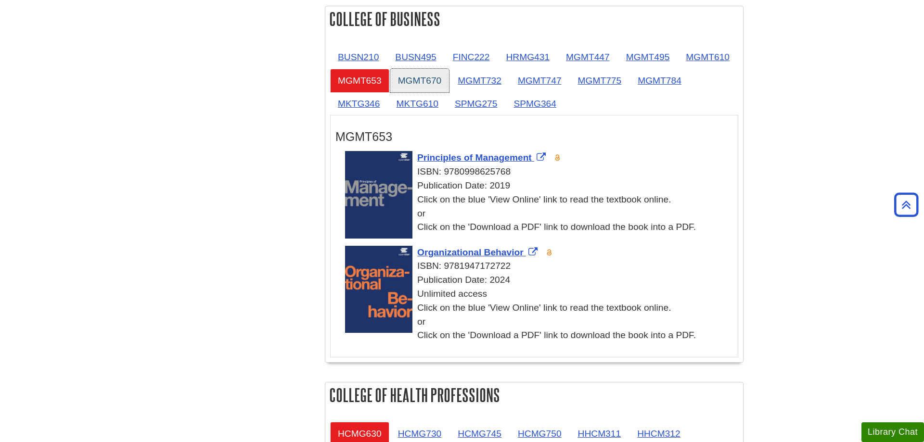
click at [449, 81] on link "MGMT670" at bounding box center [419, 81] width 59 height 24
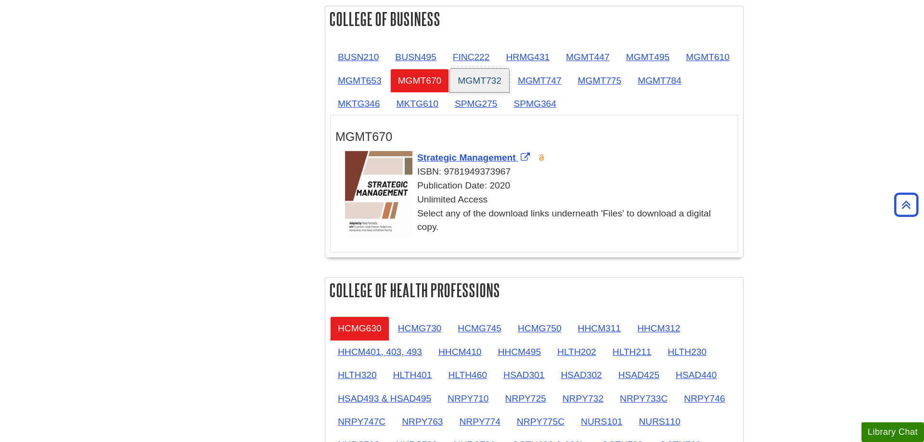
click at [509, 85] on link "MGMT732" at bounding box center [479, 81] width 59 height 24
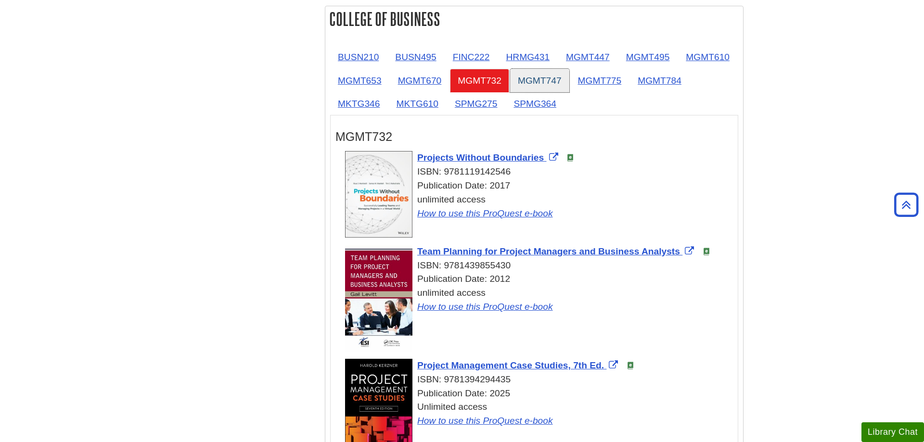
click at [569, 85] on link "MGMT747" at bounding box center [539, 81] width 59 height 24
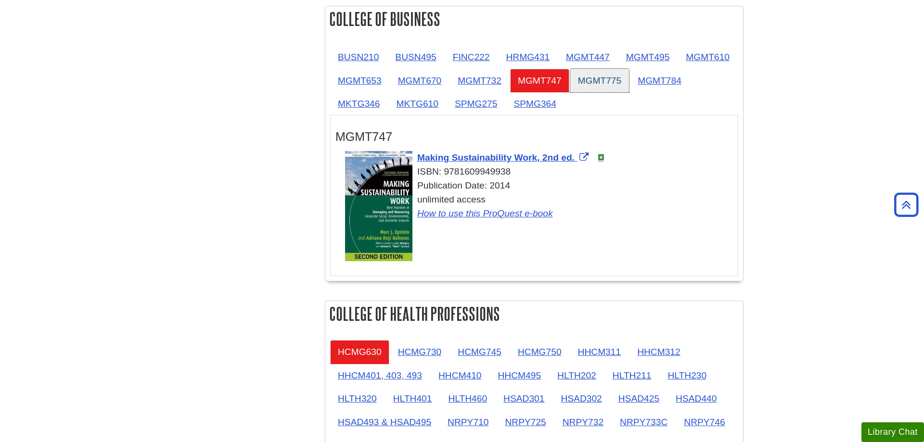
click at [629, 81] on link "MGMT775" at bounding box center [599, 81] width 59 height 24
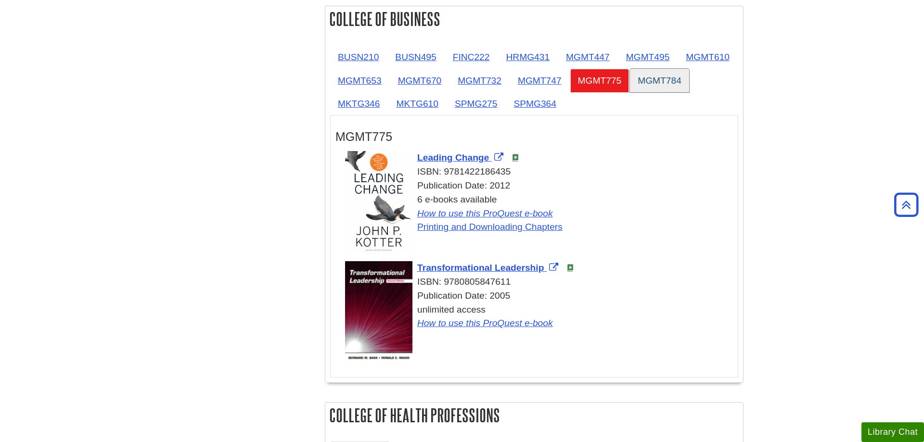
click at [630, 92] on link "MGMT784" at bounding box center [659, 81] width 59 height 24
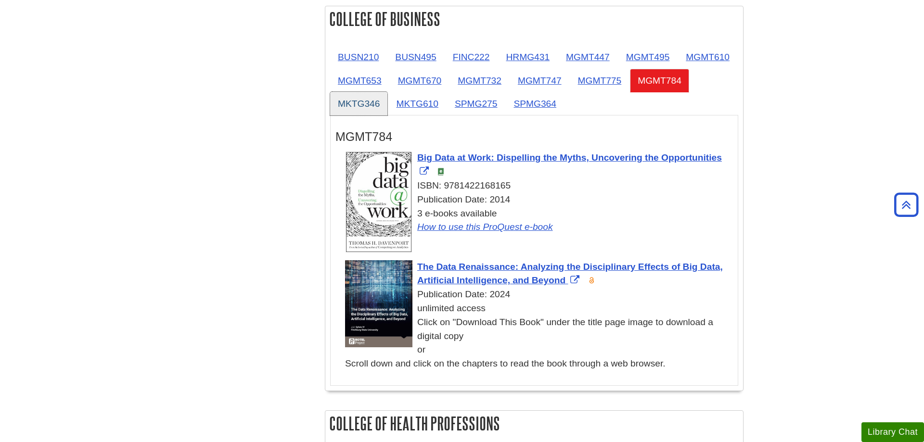
click at [387, 102] on link "MKTG346" at bounding box center [358, 104] width 57 height 24
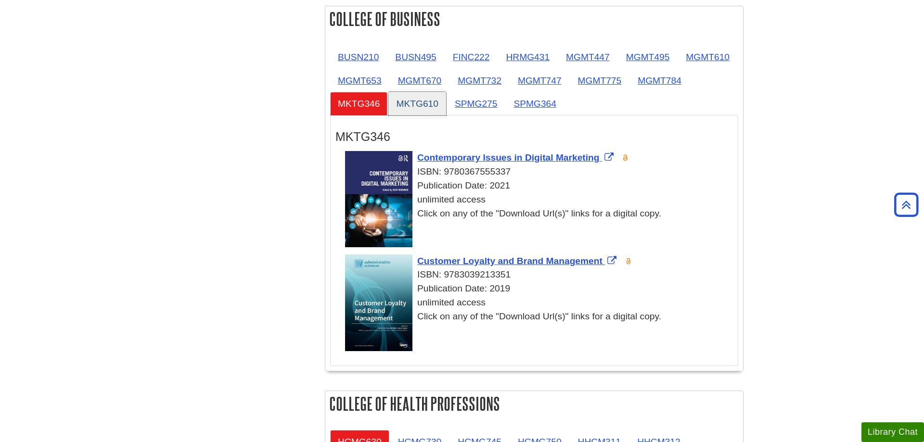
click at [446, 102] on link "MKTG610" at bounding box center [416, 104] width 57 height 24
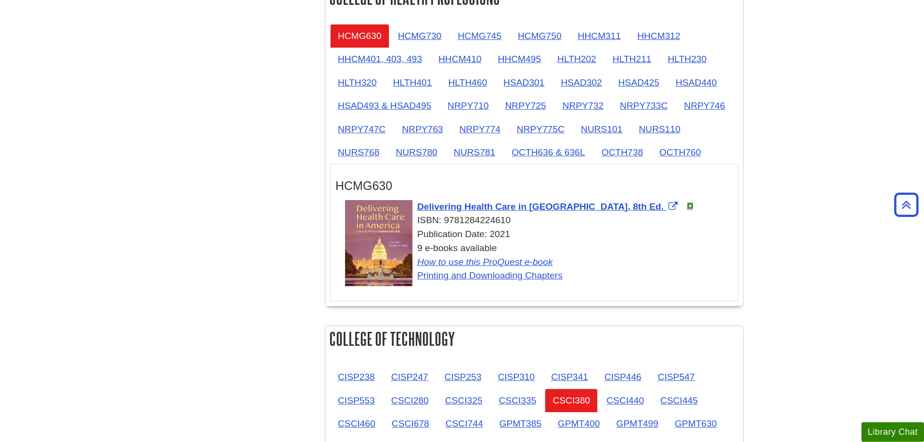
scroll to position [981, 0]
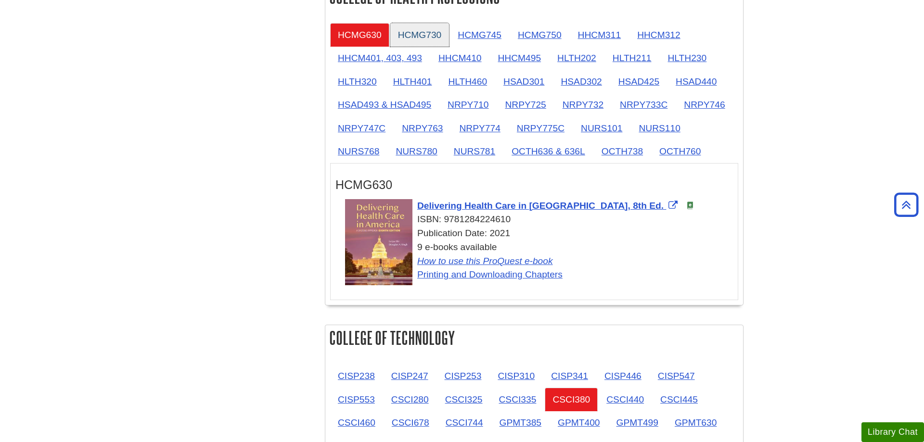
click at [409, 43] on link "HCMG730" at bounding box center [419, 35] width 59 height 24
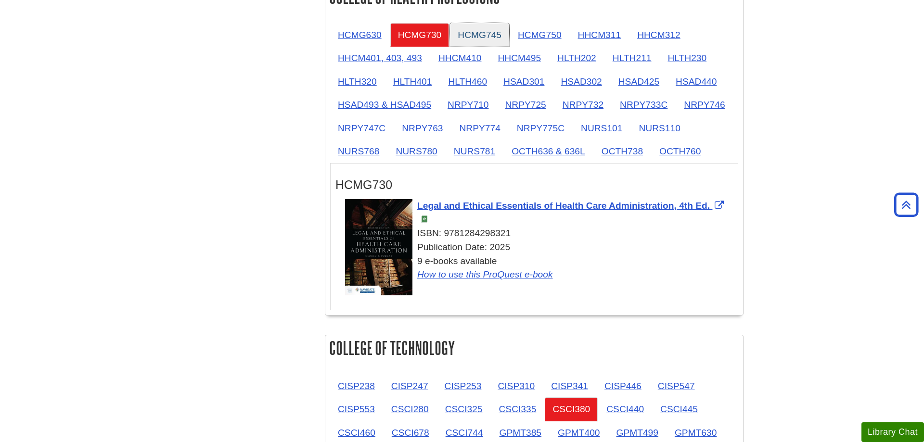
click at [480, 38] on link "HCMG745" at bounding box center [479, 35] width 59 height 24
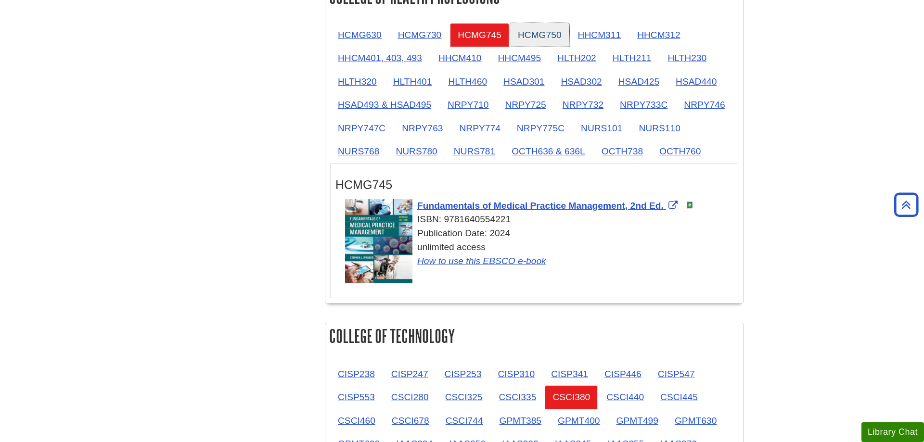
click at [544, 40] on link "HCMG750" at bounding box center [539, 35] width 59 height 24
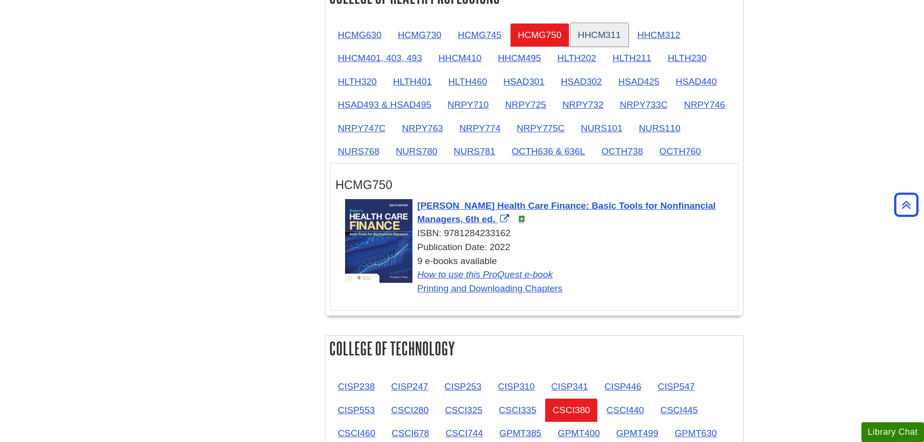
click at [600, 42] on link "HHCM311" at bounding box center [599, 35] width 59 height 24
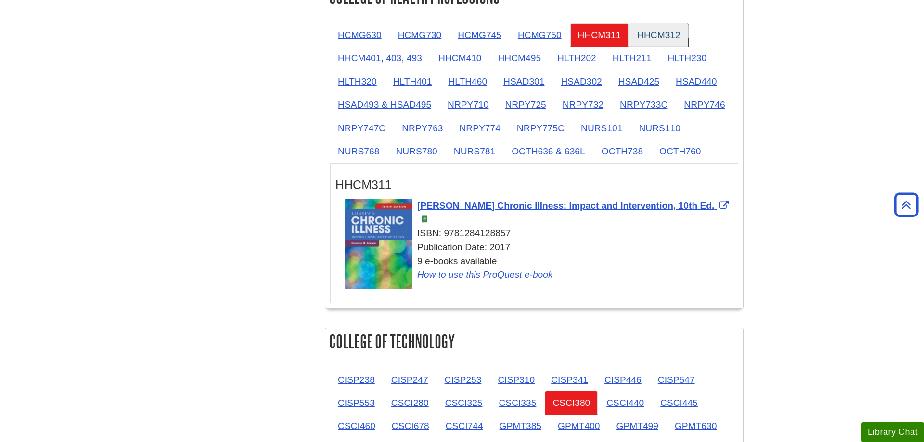
click at [642, 36] on link "HHCM312" at bounding box center [658, 35] width 59 height 24
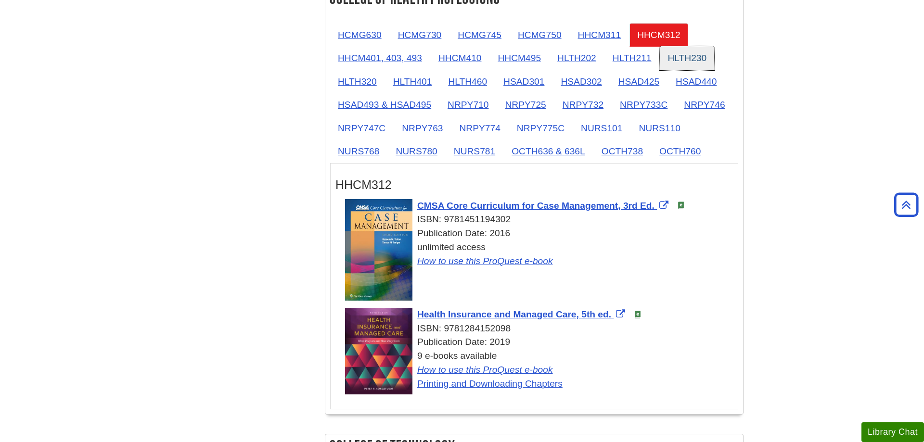
click at [681, 59] on link "HLTH230" at bounding box center [687, 58] width 54 height 24
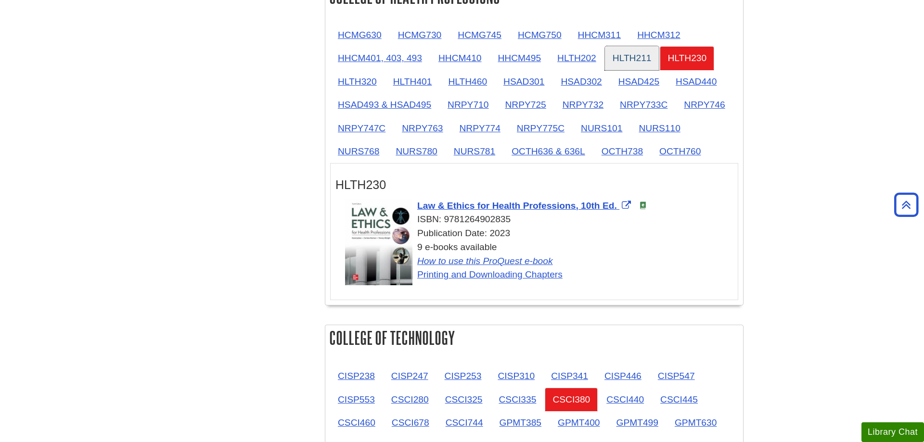
click at [632, 62] on link "HLTH211" at bounding box center [632, 58] width 54 height 24
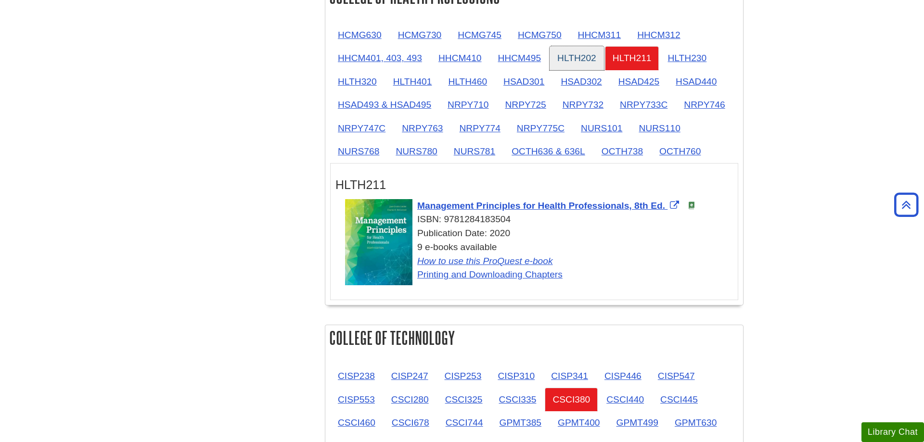
click at [588, 54] on link "HLTH202" at bounding box center [576, 58] width 54 height 24
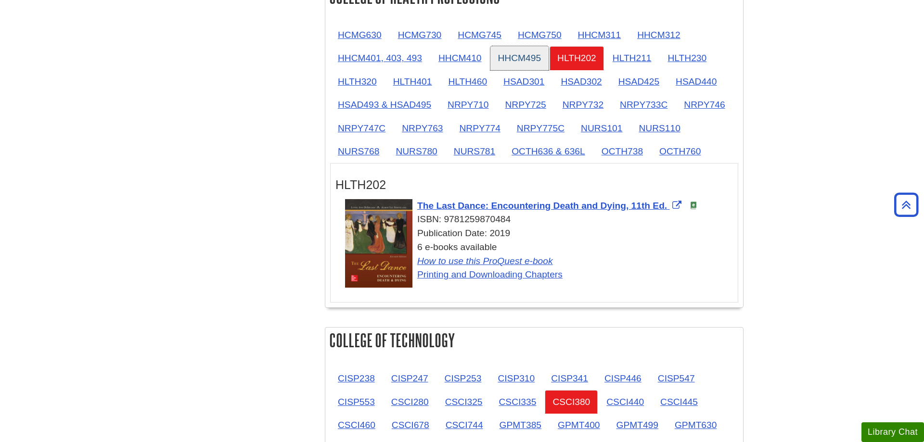
click at [521, 55] on link "HHCM495" at bounding box center [519, 58] width 59 height 24
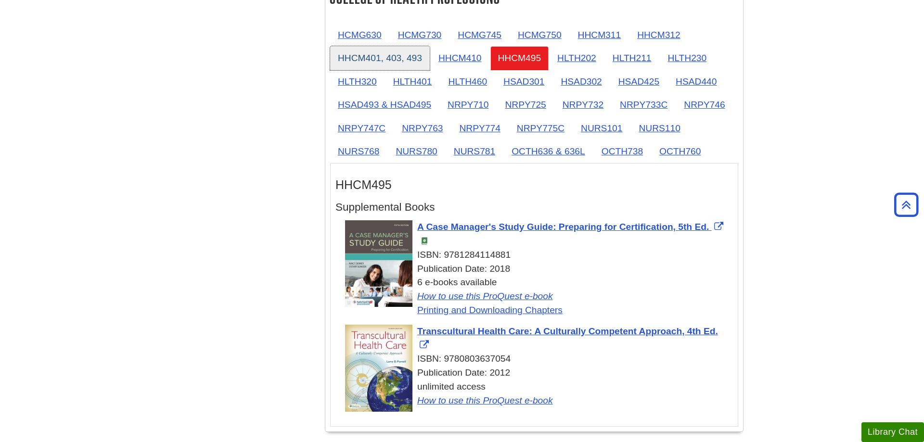
click at [424, 58] on link "HHCM401, 403, 493" at bounding box center [380, 58] width 100 height 24
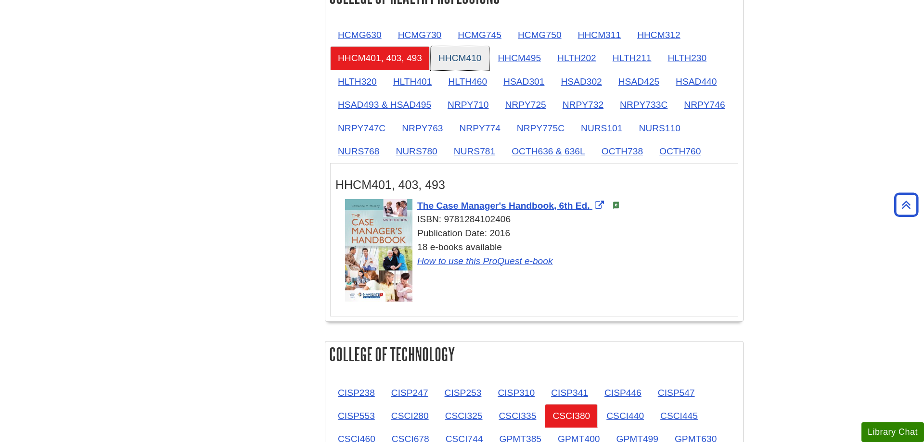
click at [448, 59] on link "HHCM410" at bounding box center [460, 58] width 59 height 24
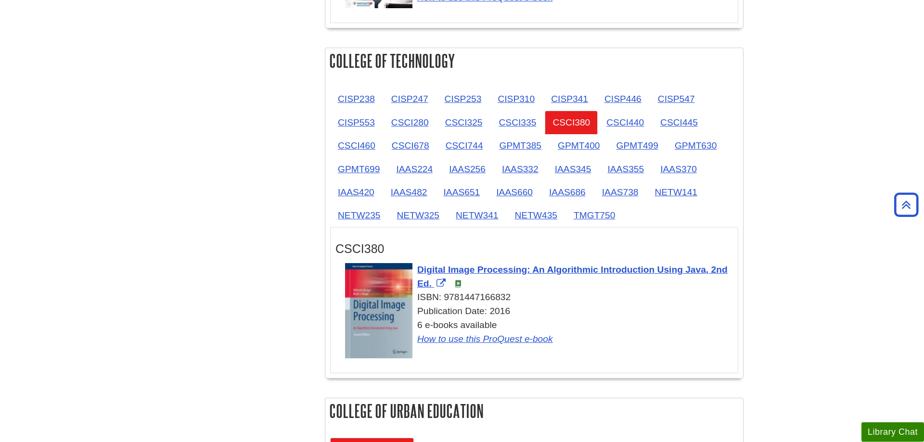
scroll to position [1276, 0]
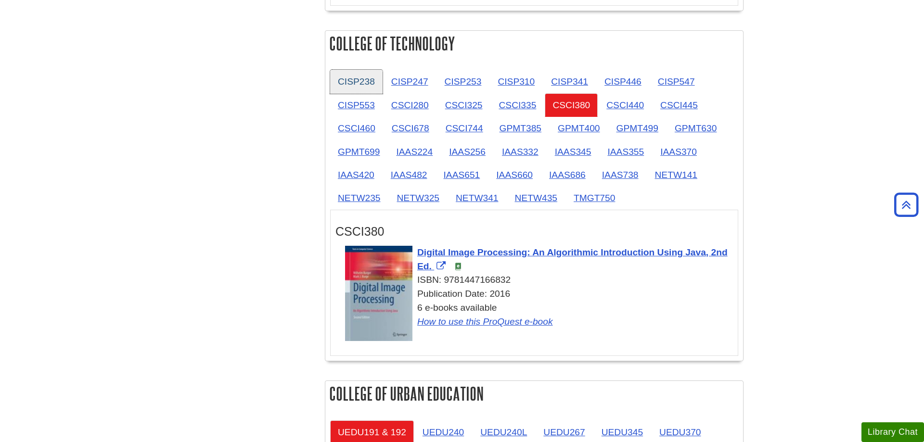
click at [352, 82] on link "CISP238" at bounding box center [356, 82] width 52 height 24
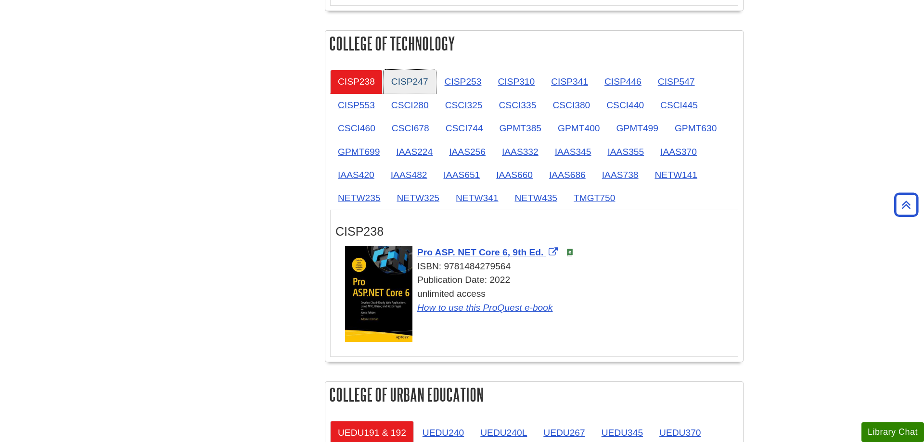
click at [411, 82] on link "CISP247" at bounding box center [409, 82] width 52 height 24
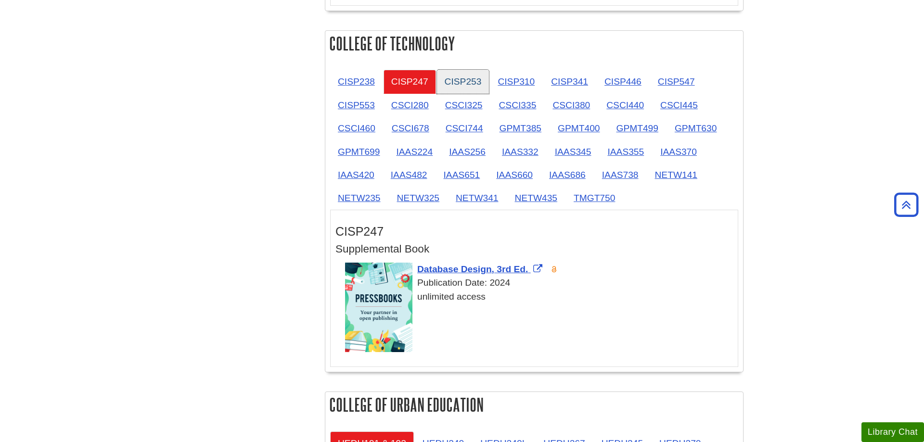
click at [476, 84] on link "CISP253" at bounding box center [463, 82] width 52 height 24
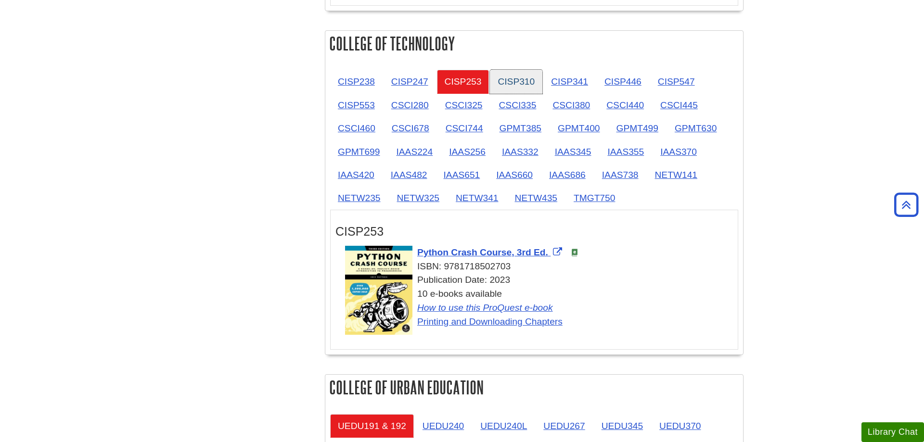
click at [535, 79] on link "CISP310" at bounding box center [516, 82] width 52 height 24
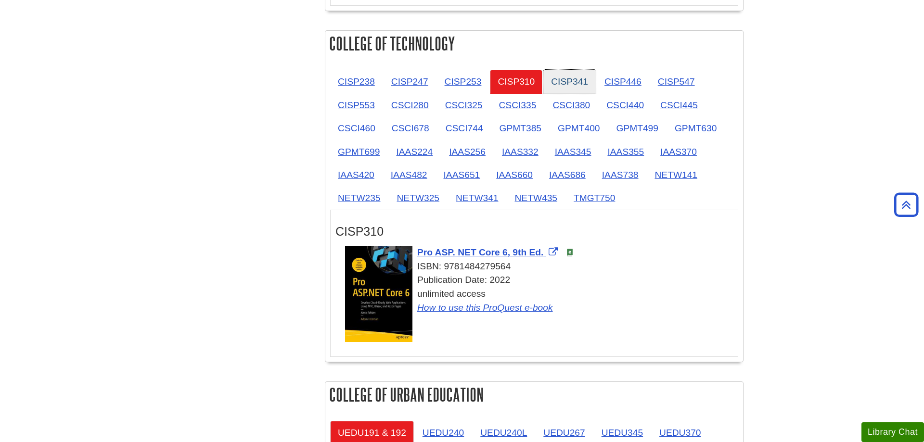
click at [549, 88] on link "CISP341" at bounding box center [569, 82] width 52 height 24
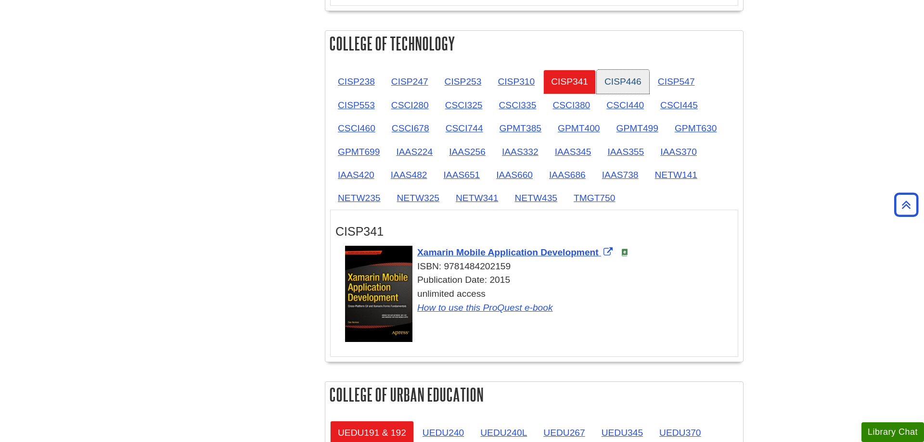
click at [622, 77] on link "CISP446" at bounding box center [623, 82] width 52 height 24
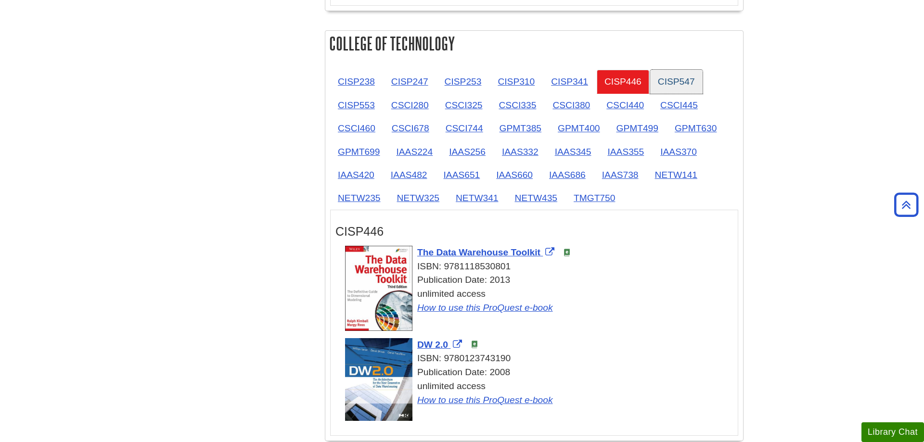
click at [675, 81] on link "CISP547" at bounding box center [676, 82] width 52 height 24
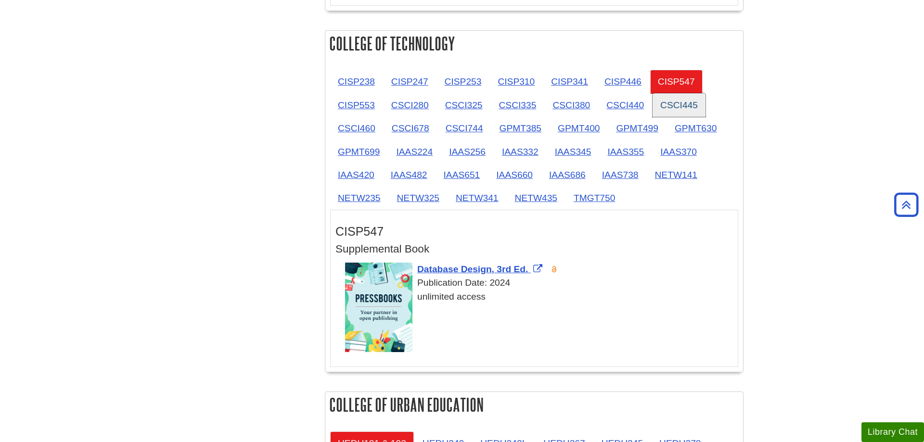
drag, startPoint x: 680, startPoint y: 105, endPoint x: 664, endPoint y: 107, distance: 15.5
click at [679, 105] on link "CSCI445" at bounding box center [678, 105] width 53 height 24
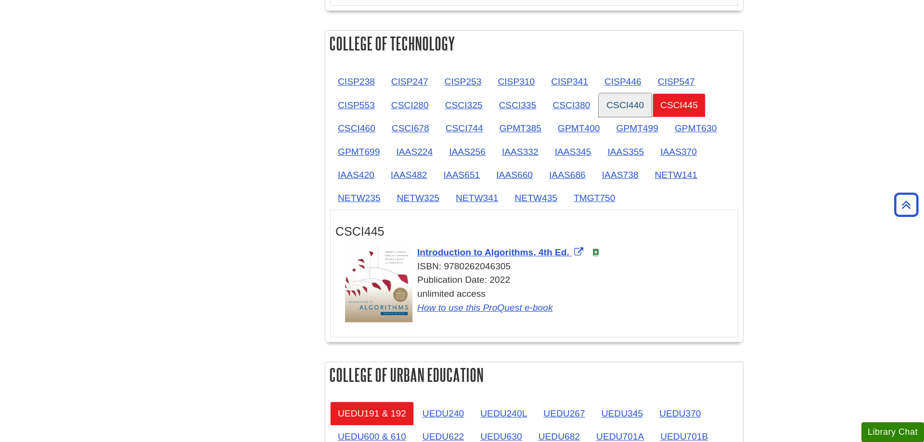
drag, startPoint x: 628, startPoint y: 108, endPoint x: 620, endPoint y: 108, distance: 8.2
click at [627, 108] on link "CSCI440" at bounding box center [625, 105] width 53 height 24
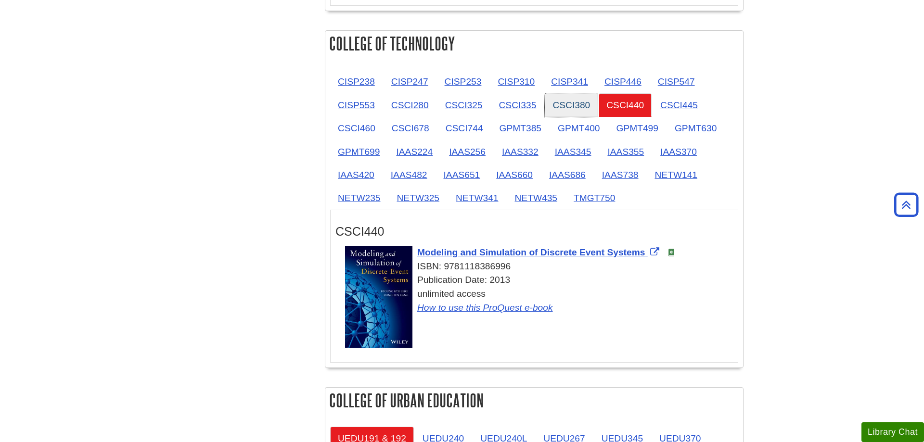
click at [576, 107] on link "CSCI380" at bounding box center [571, 105] width 53 height 24
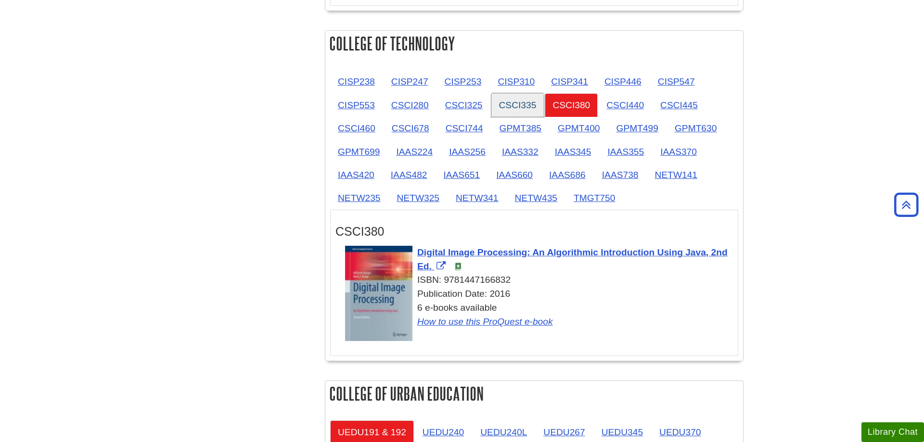
click at [496, 106] on link "CSCI335" at bounding box center [517, 105] width 53 height 24
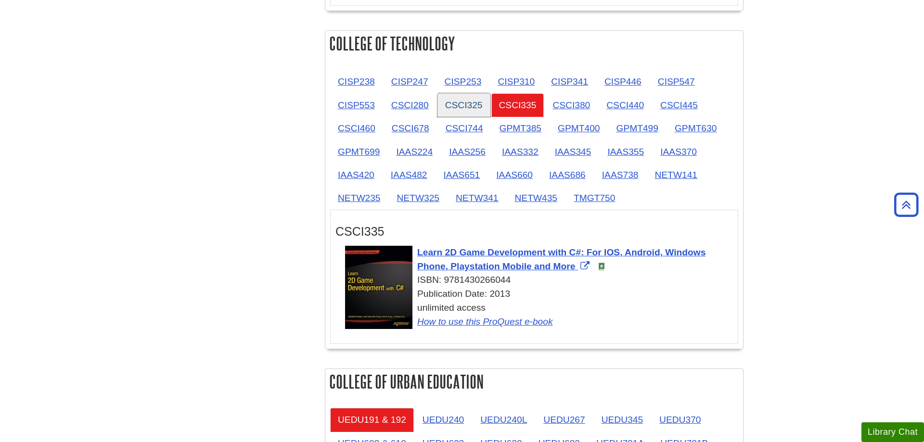
click at [447, 109] on link "CSCI325" at bounding box center [463, 105] width 53 height 24
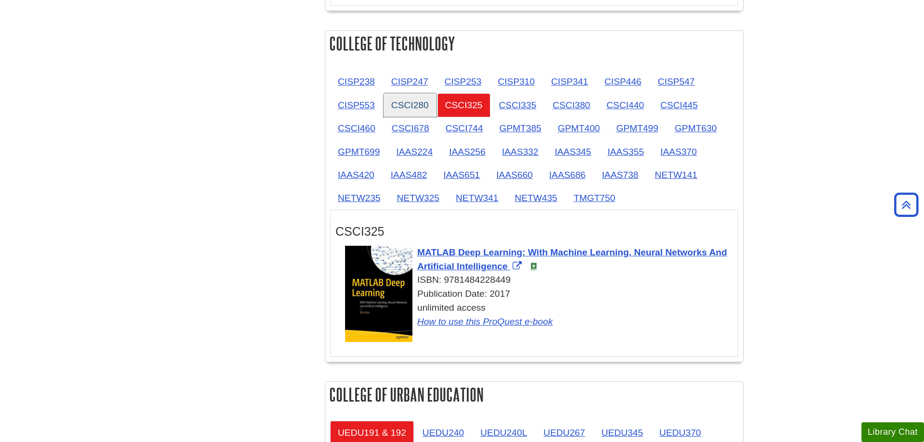
click at [407, 112] on link "CSCI280" at bounding box center [409, 105] width 53 height 24
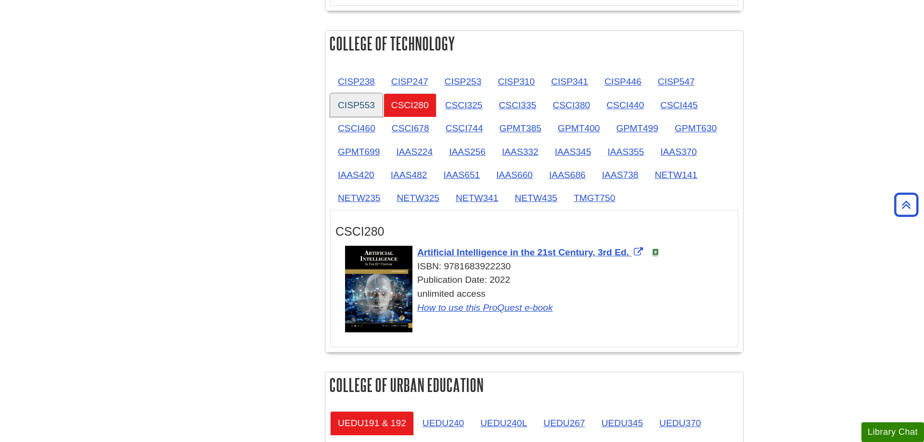
click at [343, 103] on link "CISP553" at bounding box center [356, 105] width 52 height 24
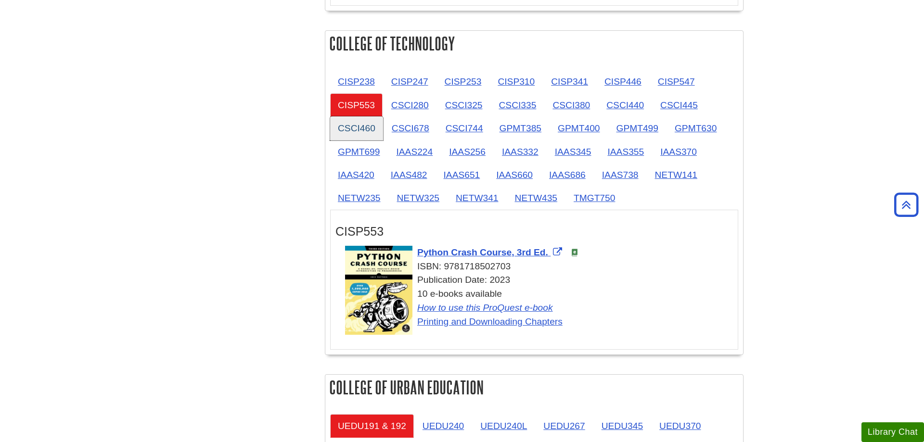
click at [344, 123] on link "CSCI460" at bounding box center [356, 128] width 53 height 24
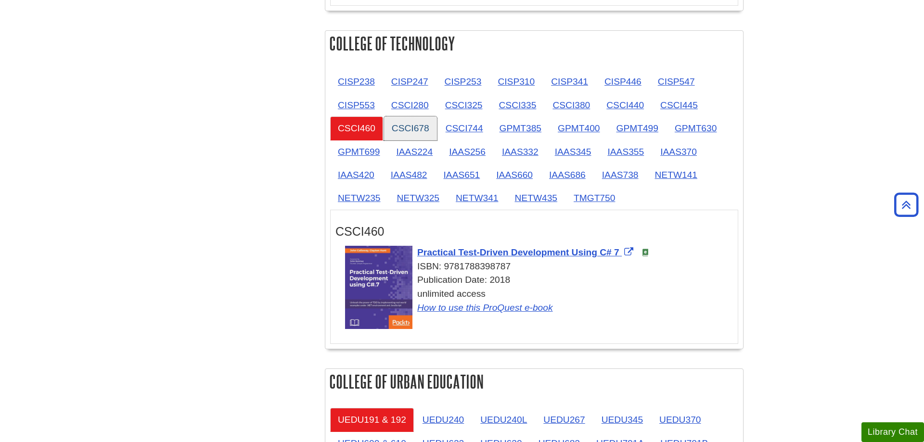
click at [400, 128] on link "CSCI678" at bounding box center [410, 128] width 53 height 24
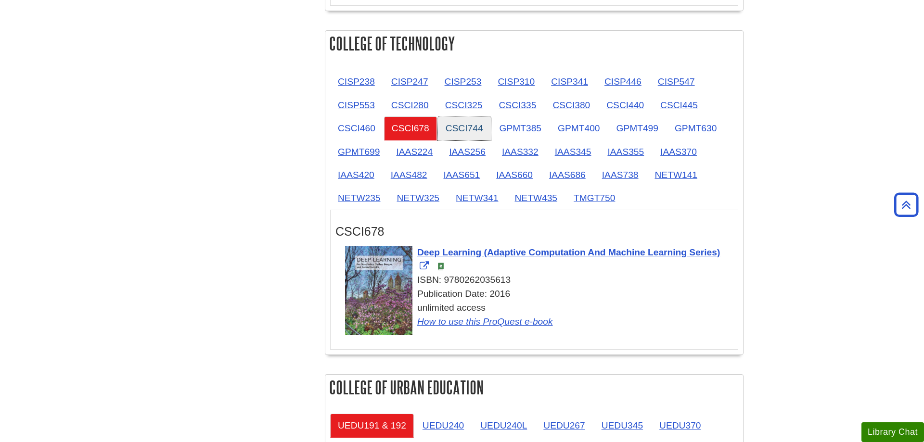
click at [454, 128] on link "CSCI744" at bounding box center [464, 128] width 53 height 24
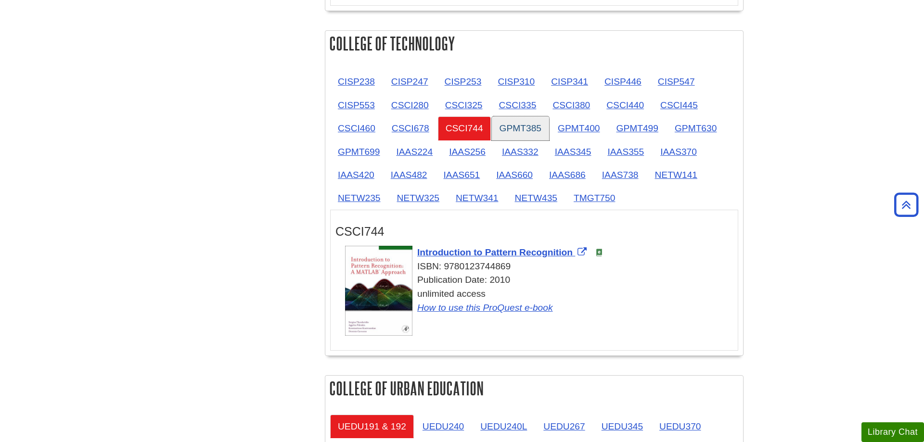
click at [525, 128] on link "GPMT385" at bounding box center [520, 128] width 57 height 24
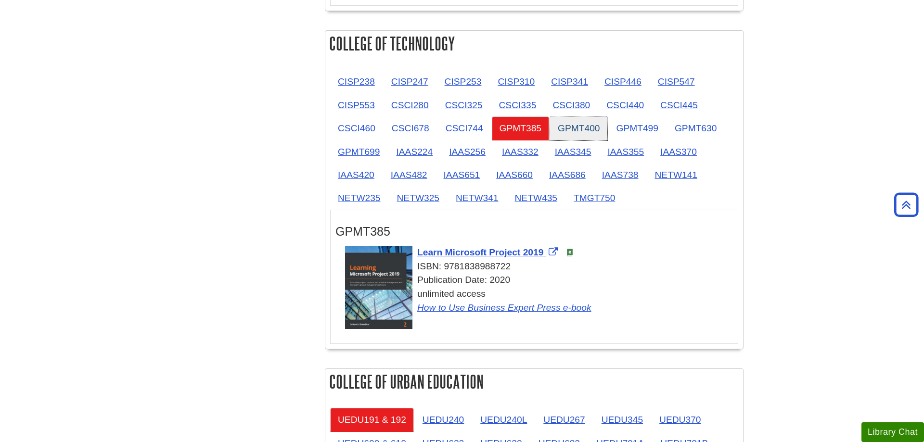
click at [584, 128] on link "GPMT400" at bounding box center [578, 128] width 57 height 24
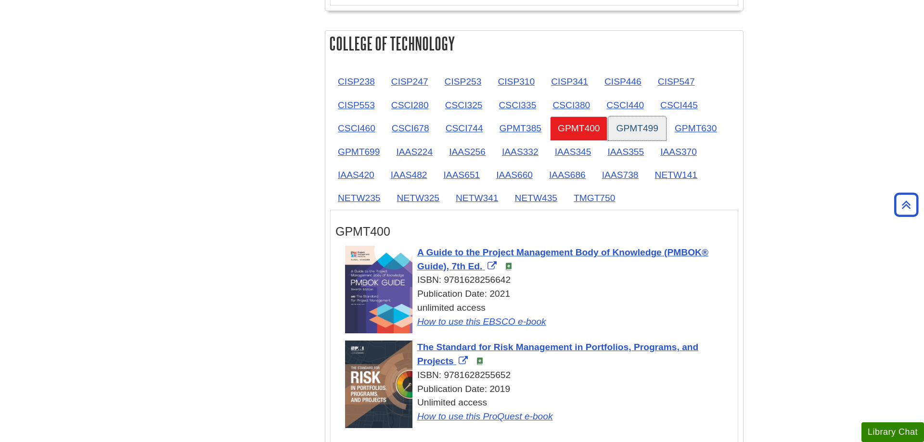
click at [641, 128] on link "GPMT499" at bounding box center [636, 128] width 57 height 24
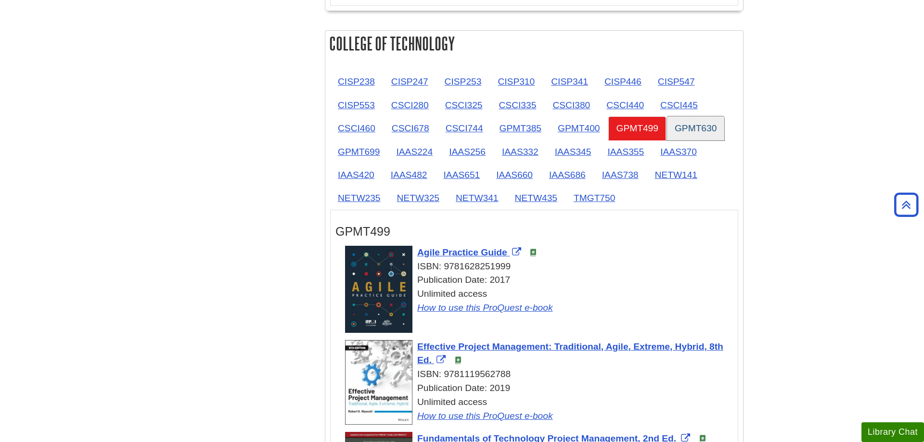
click at [697, 127] on link "GPMT630" at bounding box center [695, 128] width 57 height 24
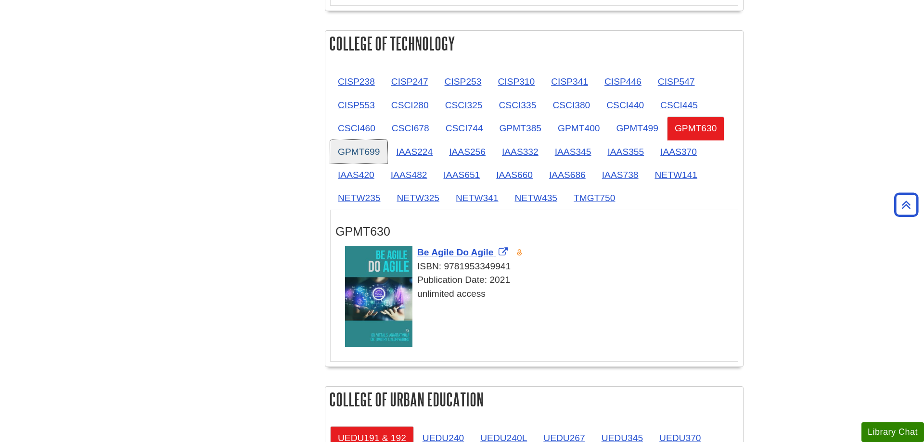
click at [375, 148] on link "GPMT699" at bounding box center [358, 152] width 57 height 24
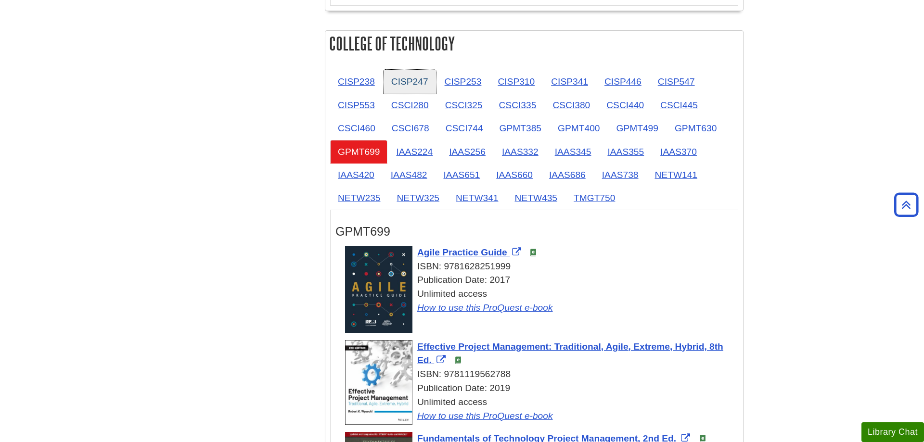
click at [408, 84] on link "CISP247" at bounding box center [409, 82] width 52 height 24
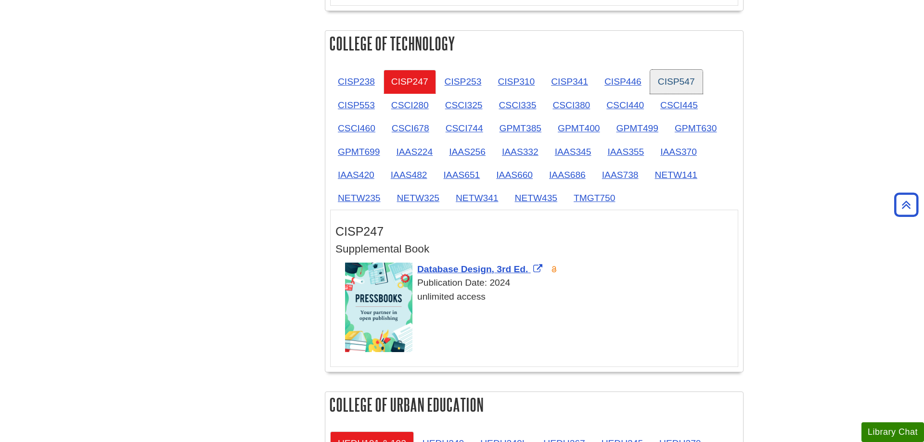
click at [673, 90] on link "CISP547" at bounding box center [676, 82] width 52 height 24
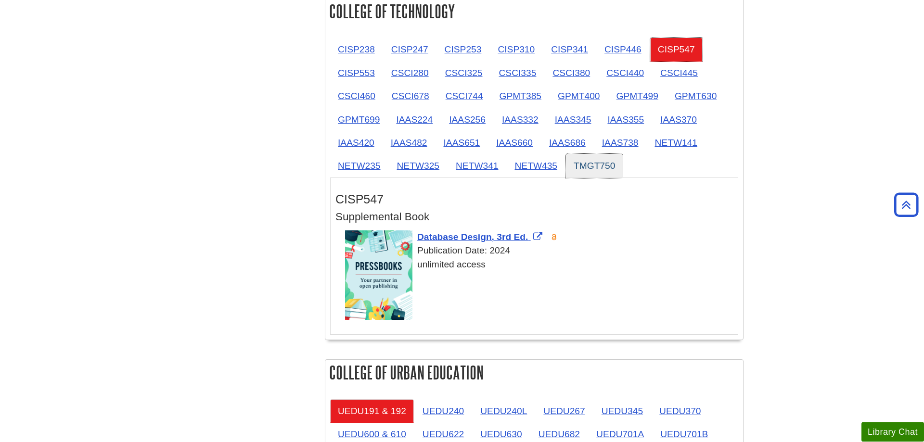
scroll to position [1325, 0]
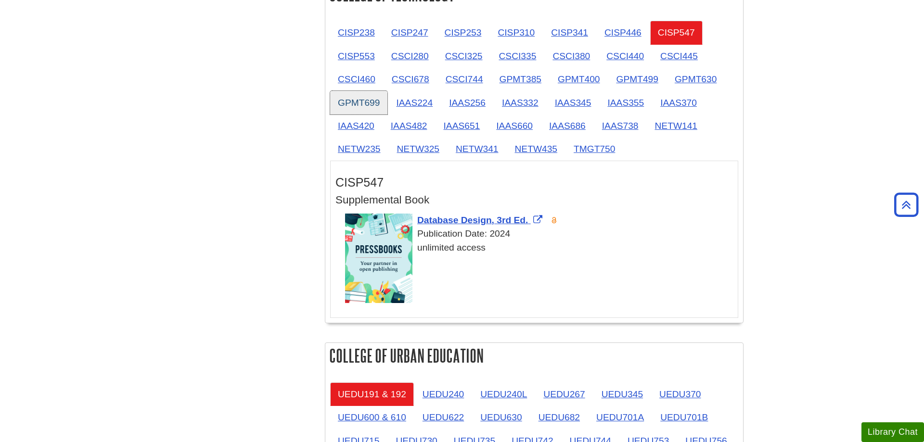
click at [372, 99] on link "GPMT699" at bounding box center [358, 103] width 57 height 24
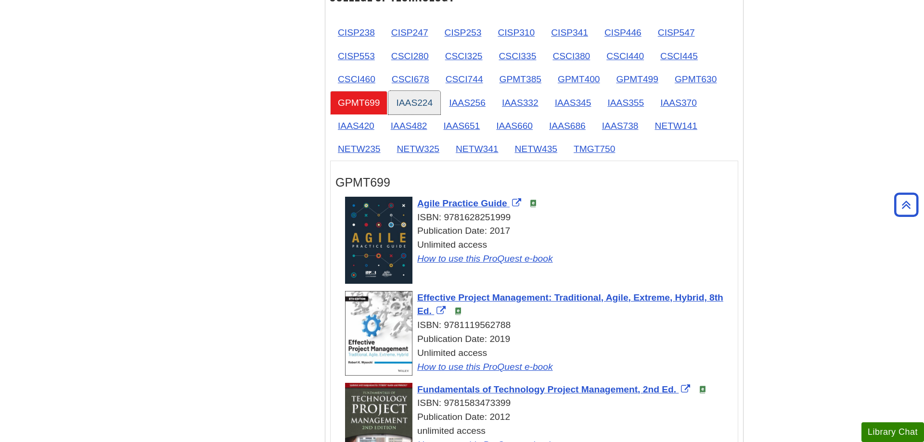
click at [405, 101] on link "IAAS224" at bounding box center [414, 103] width 52 height 24
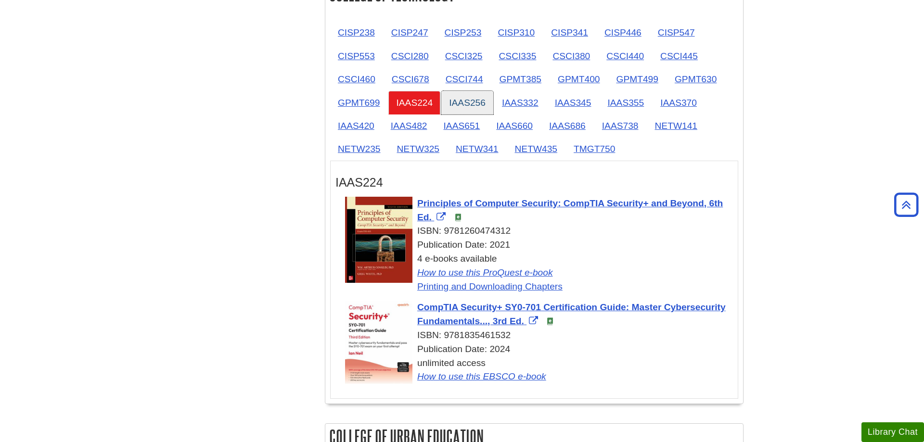
click at [461, 93] on link "IAAS256" at bounding box center [467, 103] width 52 height 24
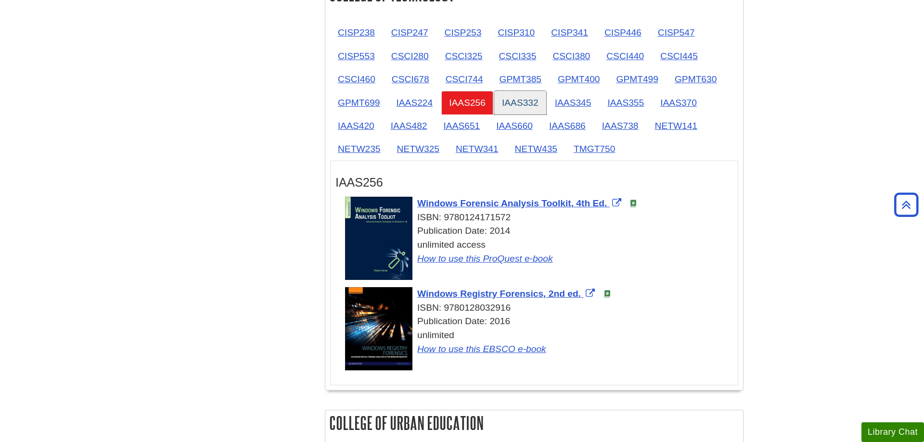
click at [509, 98] on link "IAAS332" at bounding box center [520, 103] width 52 height 24
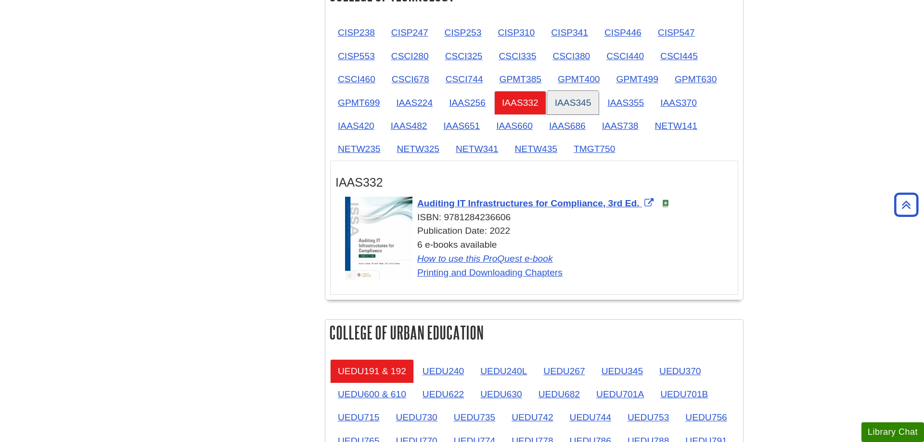
click at [555, 103] on link "IAAS345" at bounding box center [573, 103] width 52 height 24
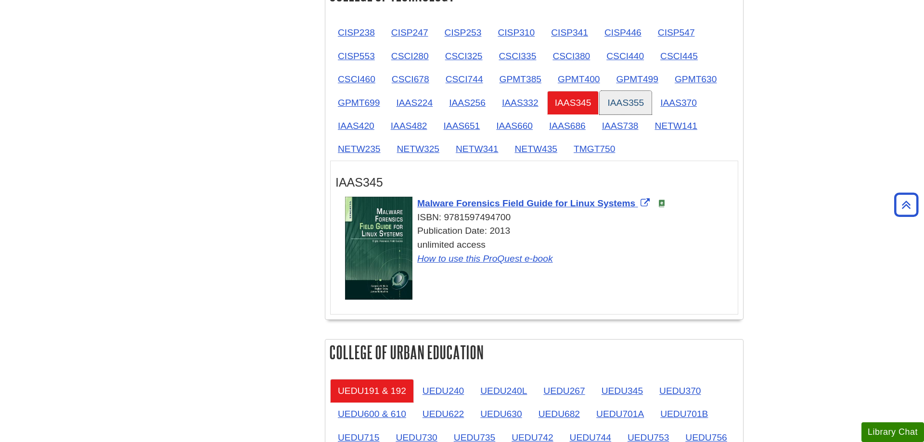
click at [617, 104] on link "IAAS355" at bounding box center [625, 103] width 52 height 24
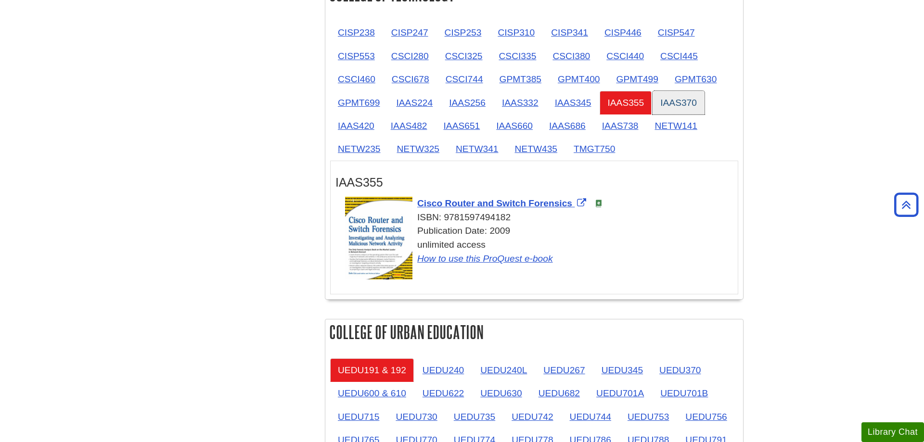
click at [666, 104] on link "IAAS370" at bounding box center [678, 103] width 52 height 24
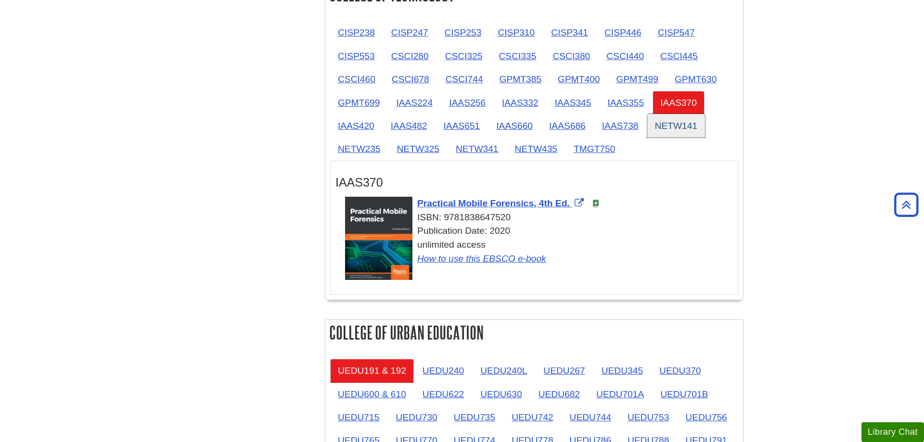
click at [671, 130] on link "NETW141" at bounding box center [676, 126] width 58 height 24
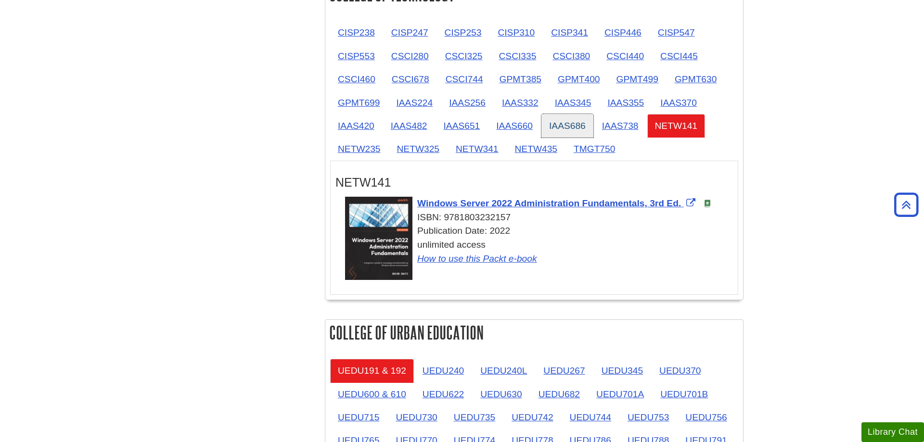
click at [568, 123] on link "IAAS686" at bounding box center [567, 126] width 52 height 24
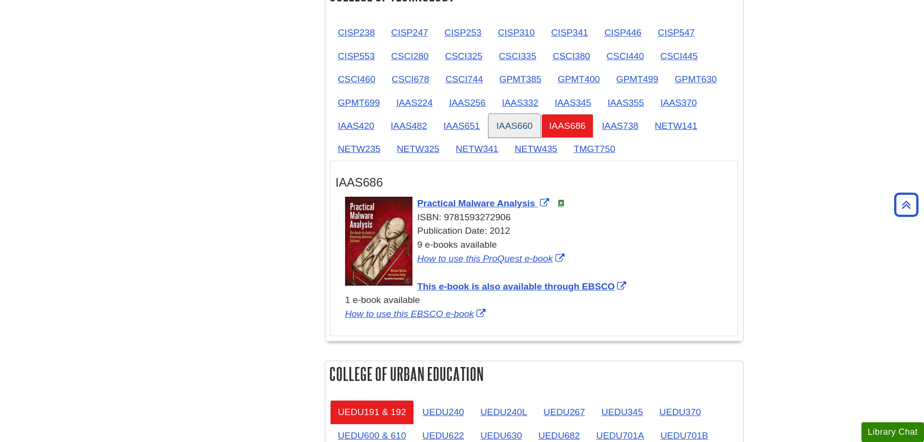
click at [492, 117] on link "IAAS660" at bounding box center [514, 126] width 52 height 24
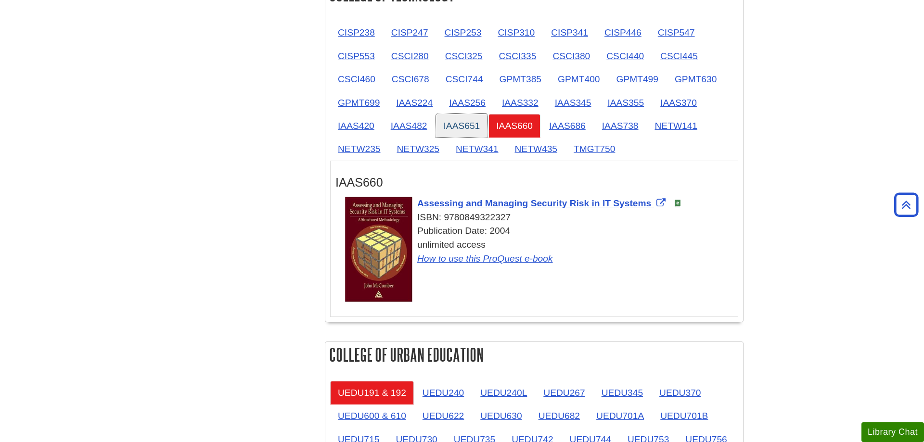
click at [439, 115] on link "IAAS651" at bounding box center [462, 126] width 52 height 24
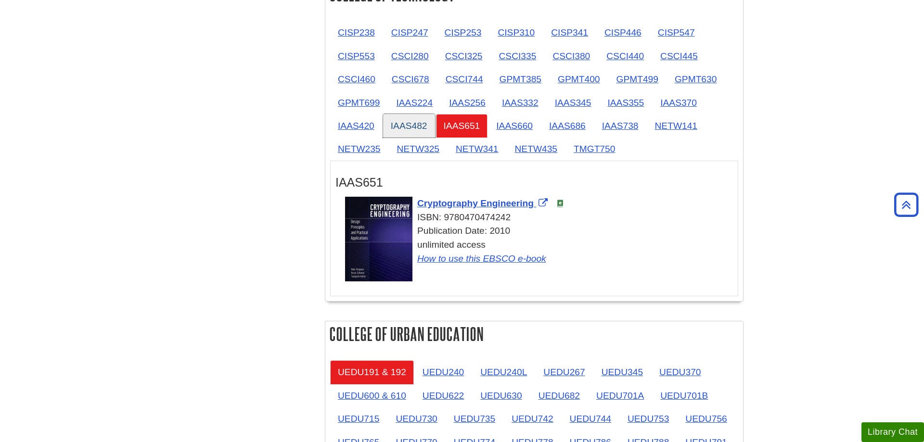
click at [407, 120] on link "IAAS482" at bounding box center [409, 126] width 52 height 24
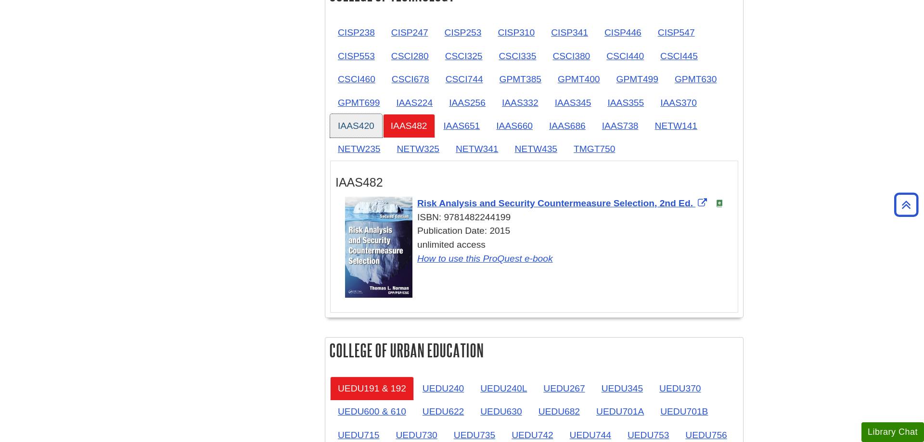
click at [364, 122] on link "IAAS420" at bounding box center [356, 126] width 52 height 24
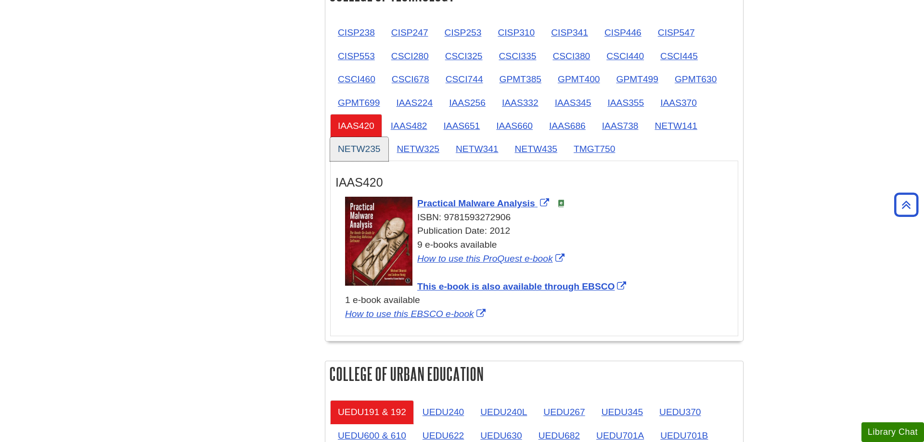
click at [369, 146] on link "NETW235" at bounding box center [359, 149] width 58 height 24
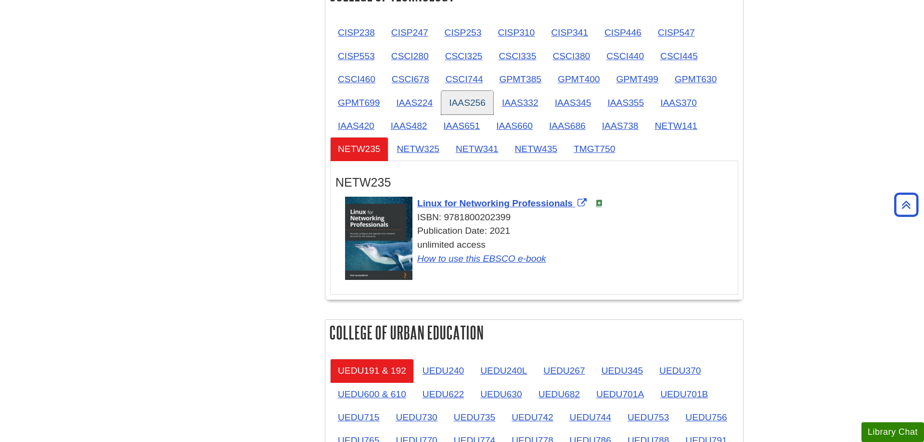
click at [481, 114] on link "IAAS256" at bounding box center [467, 103] width 52 height 24
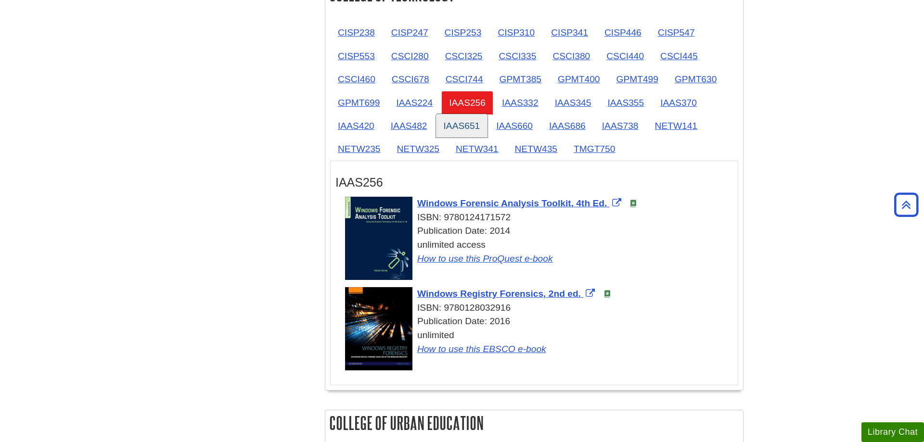
click at [455, 133] on link "IAAS651" at bounding box center [462, 126] width 52 height 24
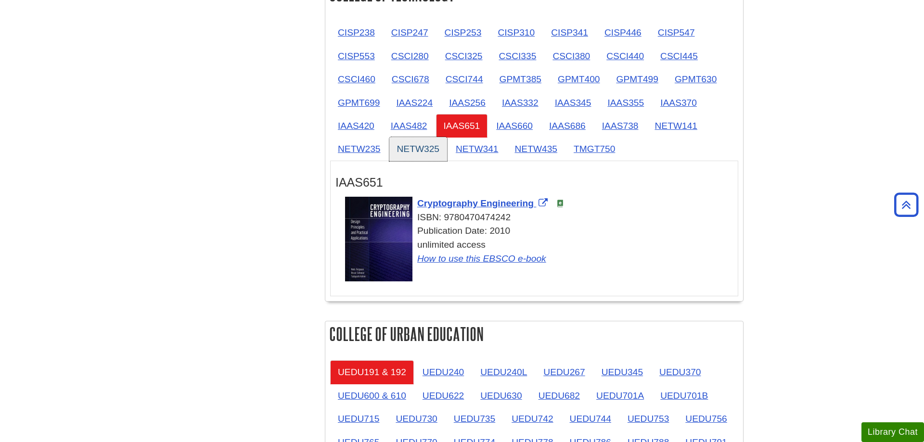
click at [428, 145] on link "NETW325" at bounding box center [418, 149] width 58 height 24
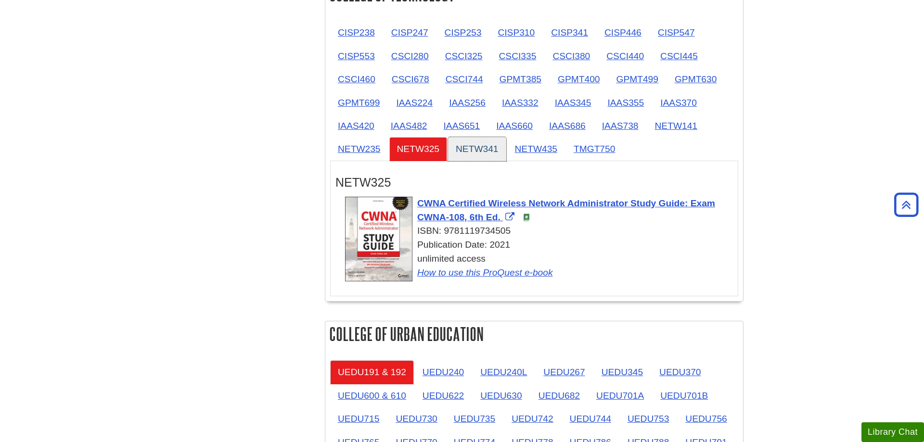
click at [475, 145] on link "NETW341" at bounding box center [477, 149] width 58 height 24
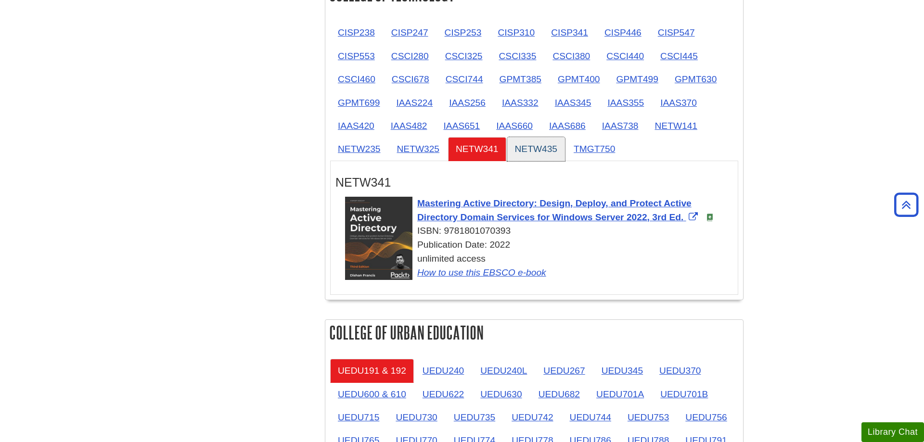
click at [530, 146] on link "NETW435" at bounding box center [536, 149] width 58 height 24
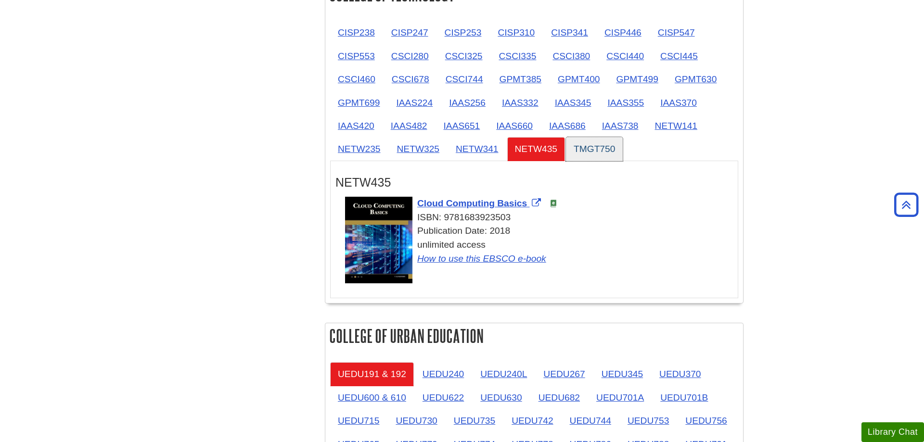
click at [589, 145] on link "TMGT750" at bounding box center [594, 149] width 57 height 24
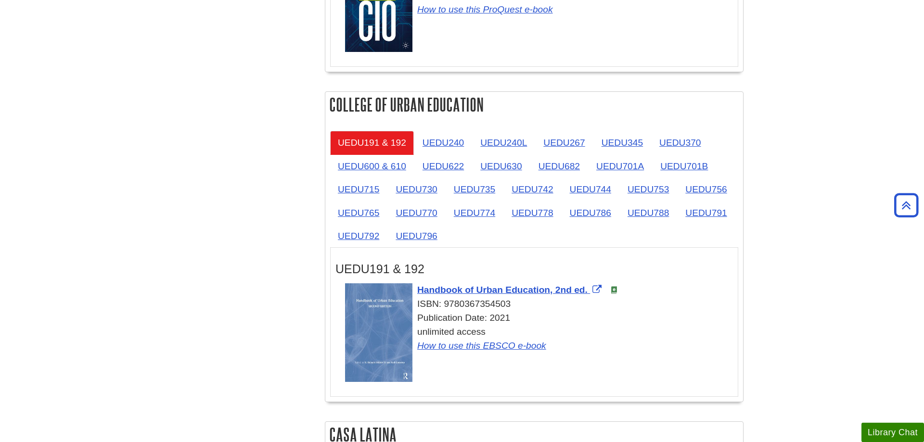
scroll to position [1668, 0]
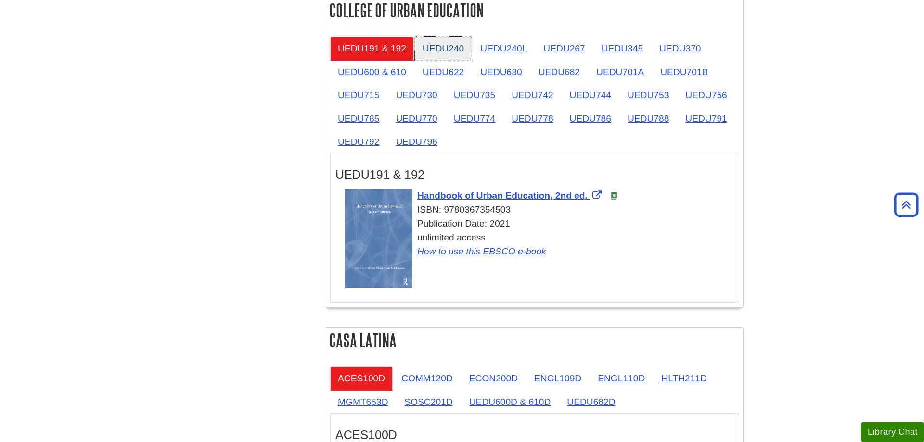
click at [422, 51] on link "UEDU240" at bounding box center [443, 49] width 57 height 24
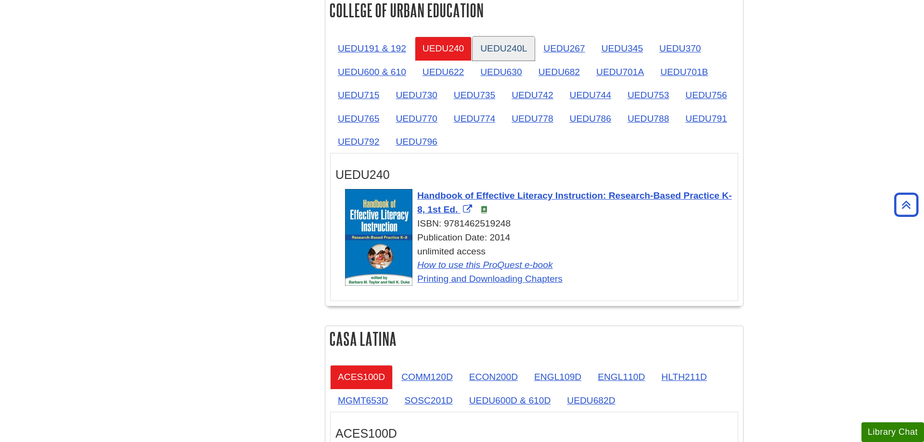
click at [486, 52] on link "UEDU240L" at bounding box center [503, 49] width 62 height 24
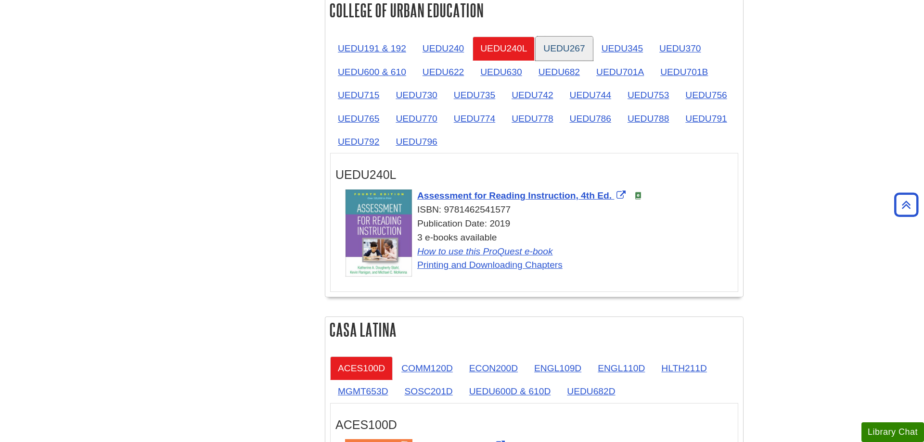
click at [591, 54] on link "UEDU267" at bounding box center [563, 49] width 57 height 24
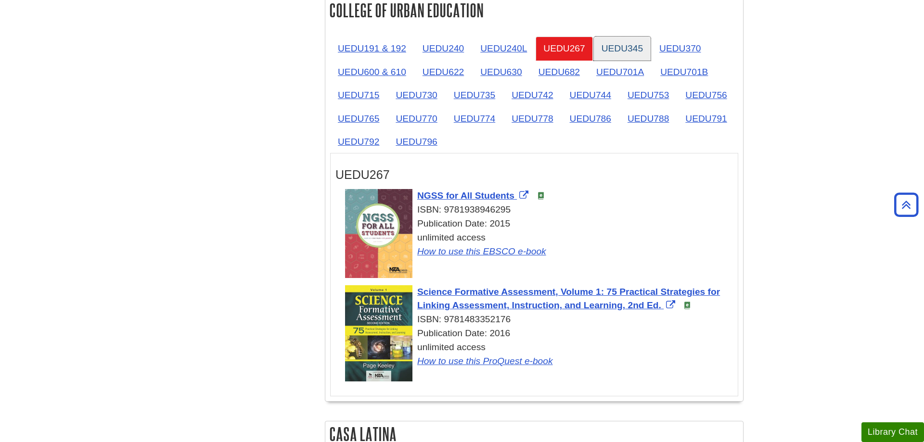
click at [623, 54] on link "UEDU345" at bounding box center [622, 49] width 57 height 24
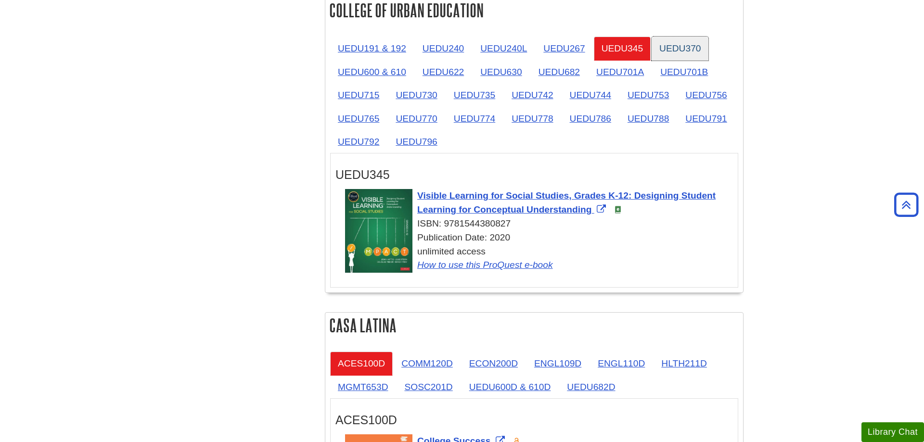
click at [673, 57] on link "UEDU370" at bounding box center [679, 49] width 57 height 24
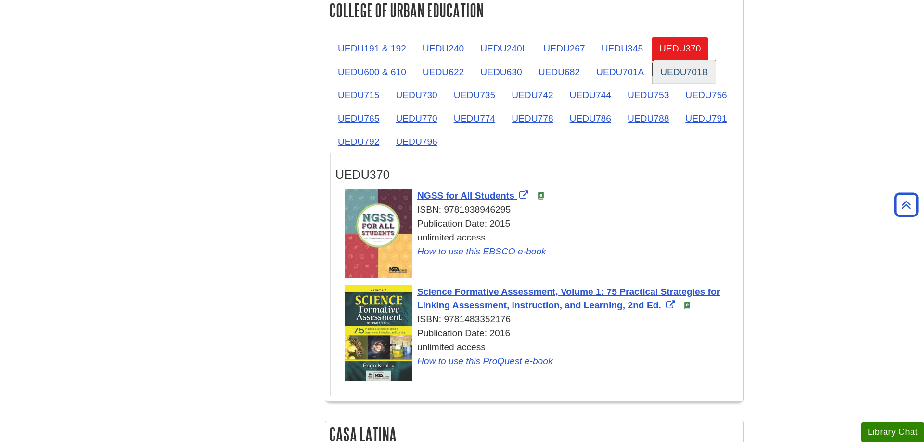
click at [688, 74] on link "UEDU701B" at bounding box center [683, 72] width 63 height 24
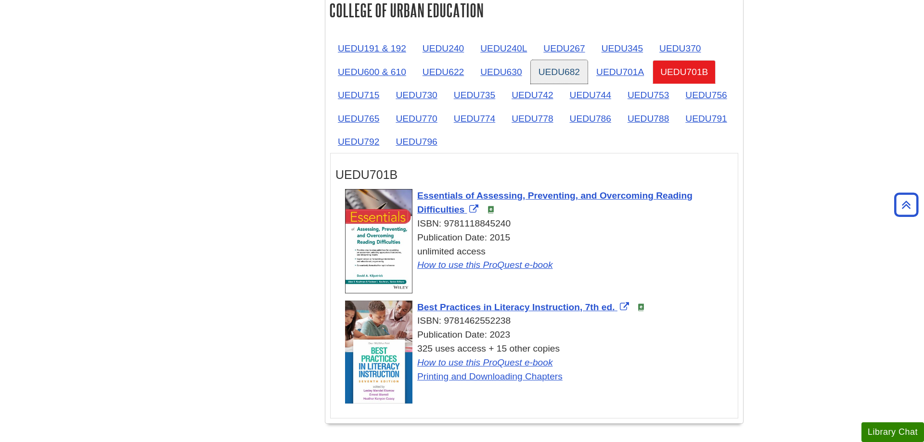
click at [556, 77] on link "UEDU682" at bounding box center [559, 72] width 57 height 24
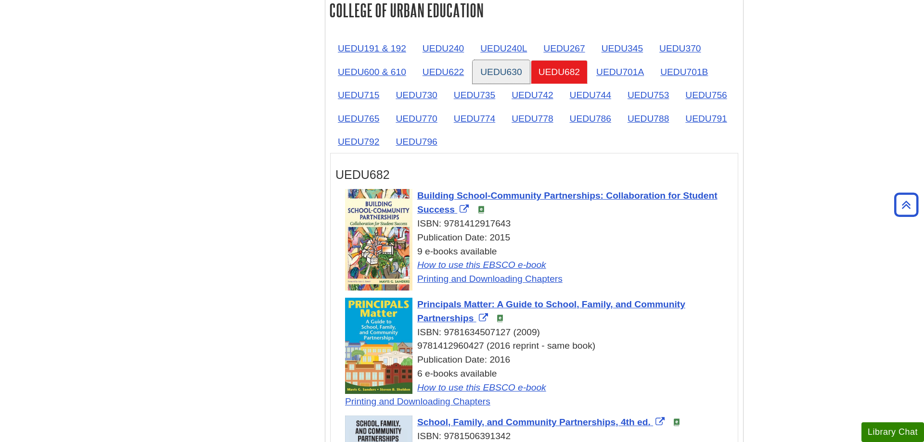
drag, startPoint x: 501, startPoint y: 73, endPoint x: 488, endPoint y: 74, distance: 13.5
click at [500, 73] on link "UEDU630" at bounding box center [500, 72] width 57 height 24
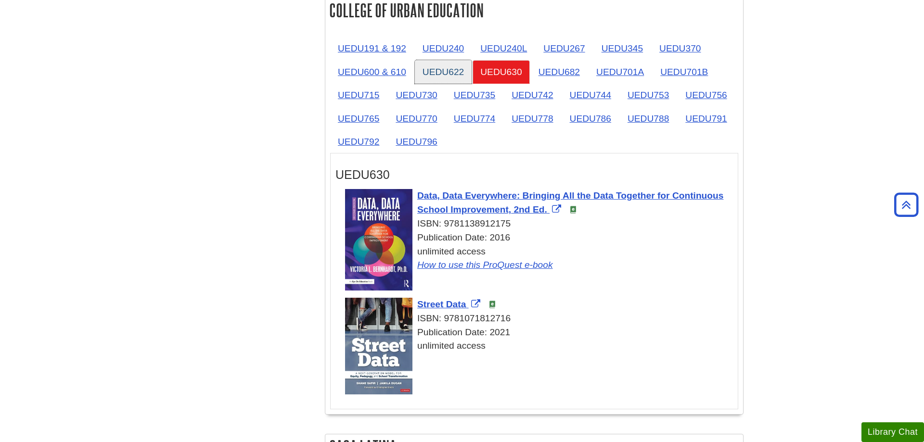
click at [438, 69] on link "UEDU622" at bounding box center [443, 72] width 57 height 24
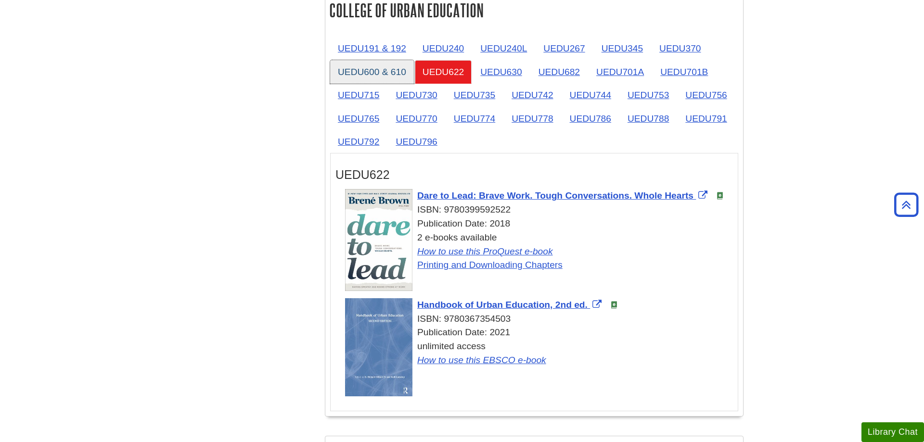
click at [364, 67] on link "UEDU600 & 610" at bounding box center [372, 72] width 84 height 24
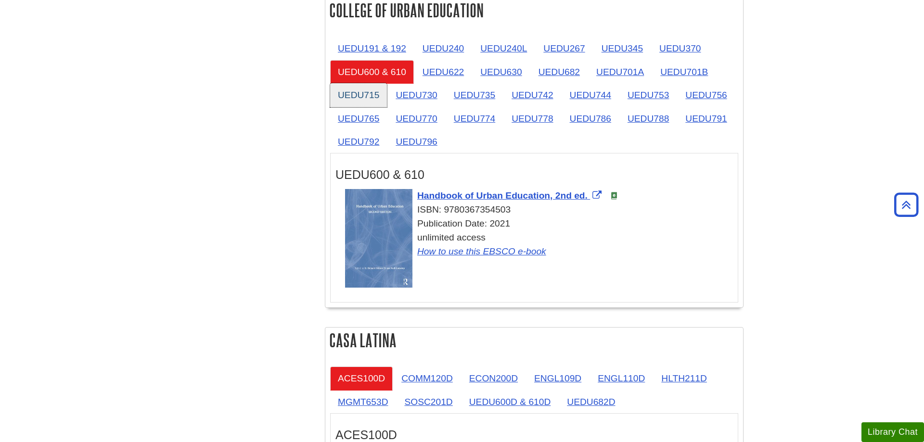
click at [364, 101] on link "UEDU715" at bounding box center [358, 95] width 57 height 24
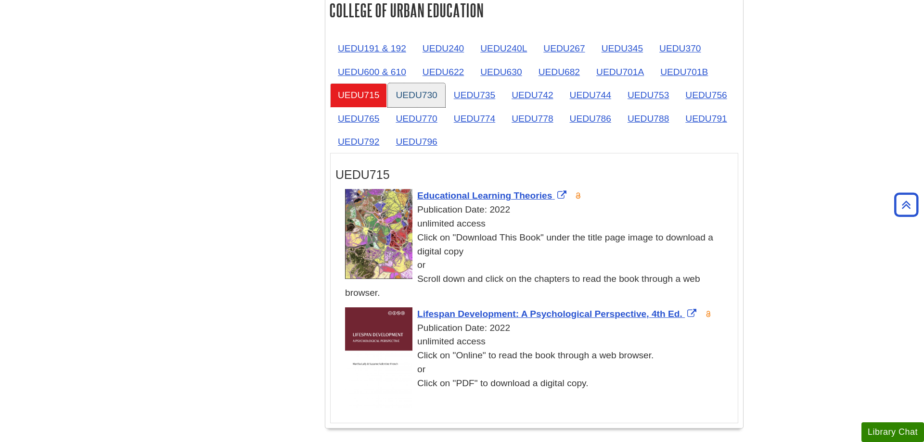
click at [404, 99] on link "UEDU730" at bounding box center [416, 95] width 57 height 24
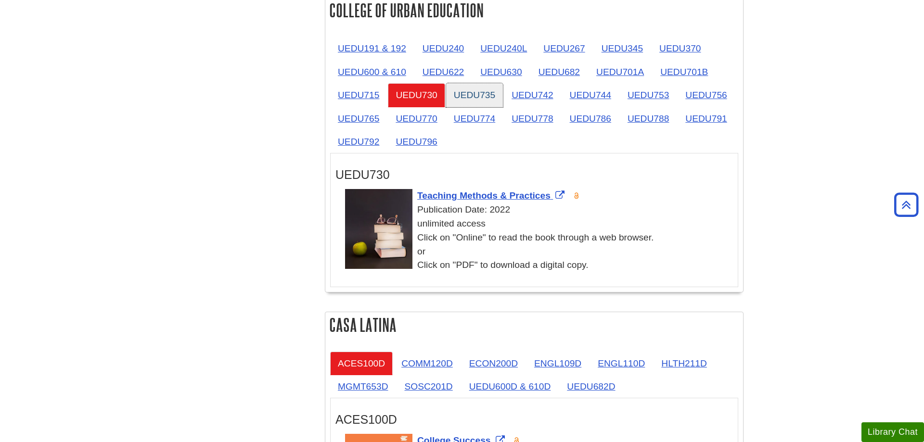
click at [471, 99] on link "UEDU735" at bounding box center [474, 95] width 57 height 24
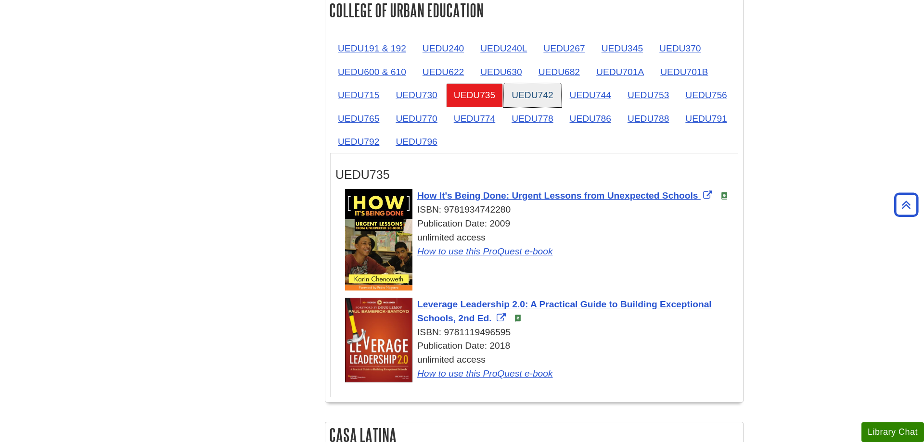
click at [515, 97] on link "UEDU742" at bounding box center [532, 95] width 57 height 24
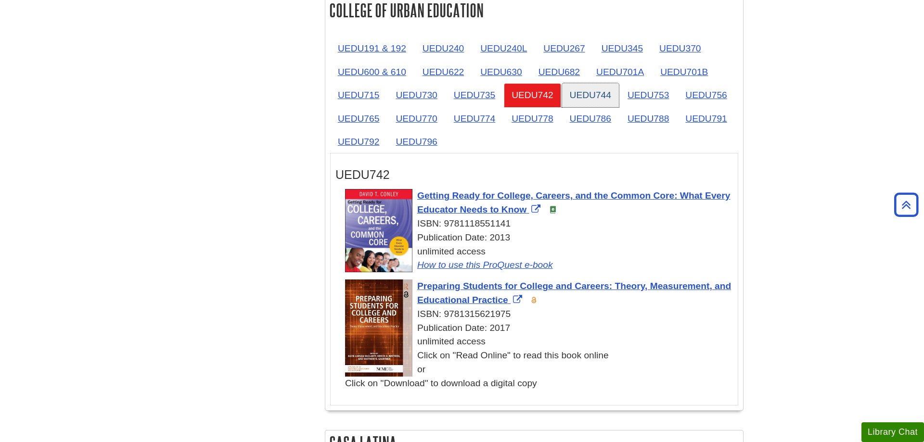
click at [573, 97] on link "UEDU744" at bounding box center [590, 95] width 57 height 24
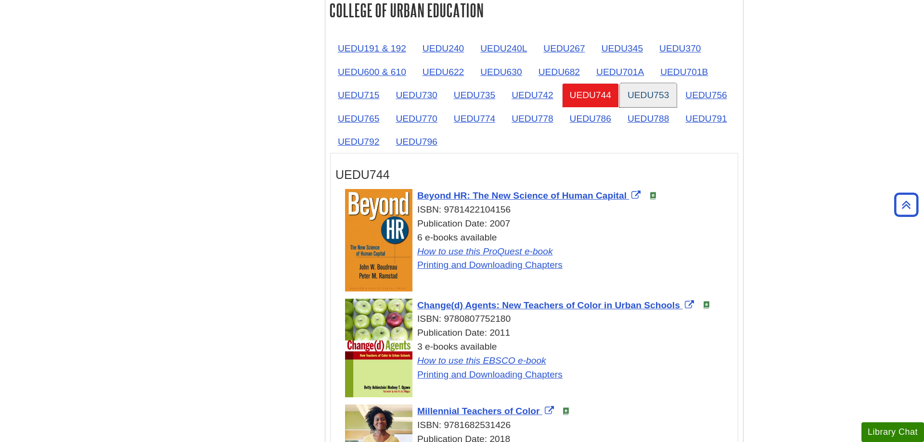
click at [647, 95] on link "UEDU753" at bounding box center [648, 95] width 57 height 24
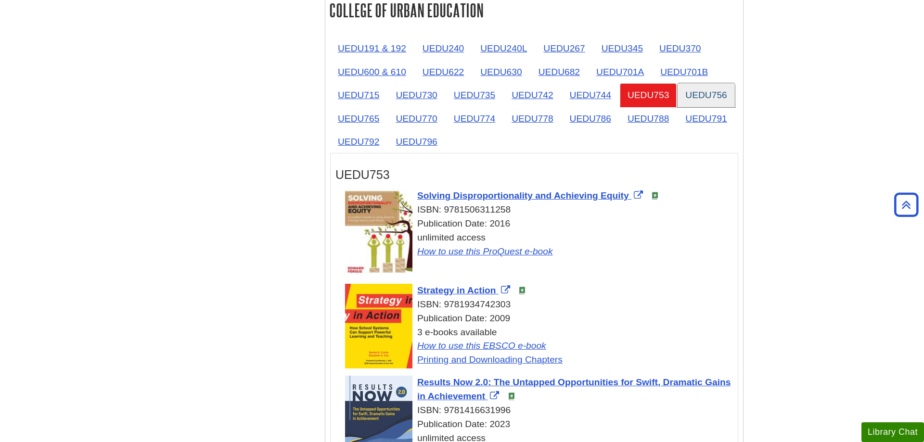
click at [699, 95] on link "UEDU756" at bounding box center [705, 95] width 57 height 24
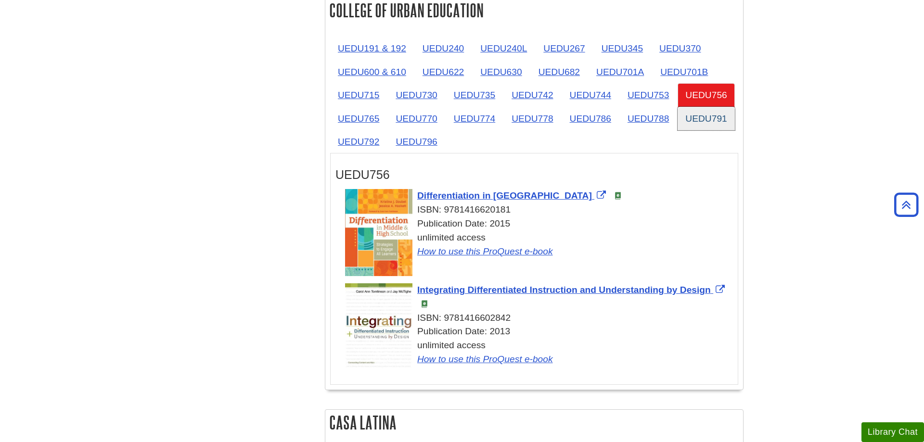
click at [711, 121] on link "UEDU791" at bounding box center [705, 119] width 57 height 24
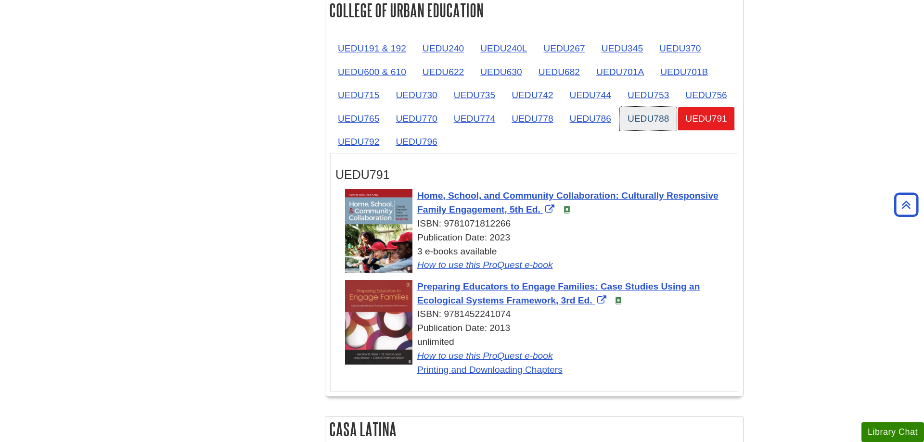
click at [651, 120] on link "UEDU788" at bounding box center [648, 119] width 57 height 24
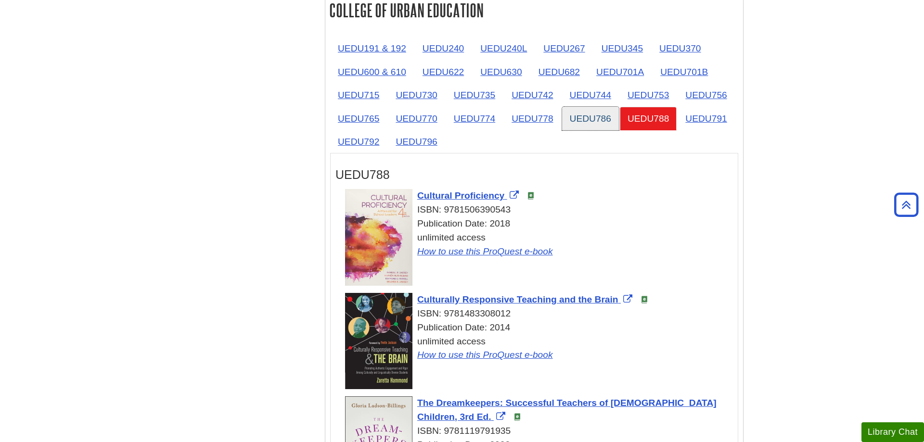
click at [563, 123] on link "UEDU786" at bounding box center [590, 119] width 57 height 24
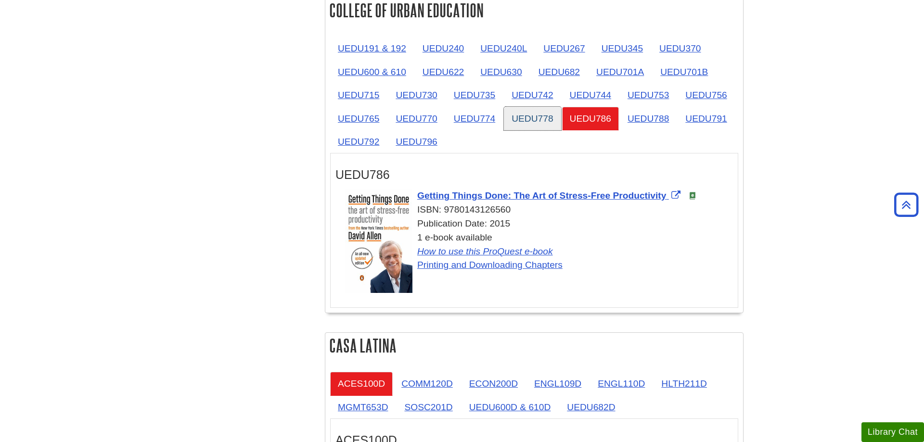
click at [515, 120] on link "UEDU778" at bounding box center [532, 119] width 57 height 24
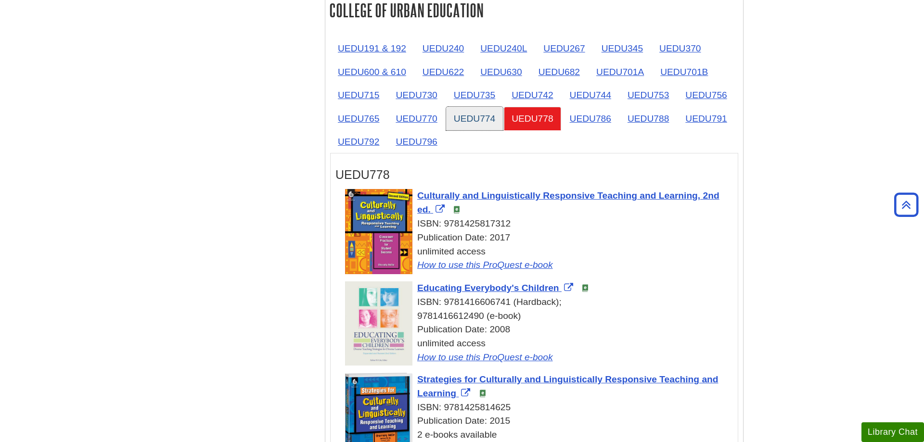
click at [480, 117] on link "UEDU774" at bounding box center [474, 119] width 57 height 24
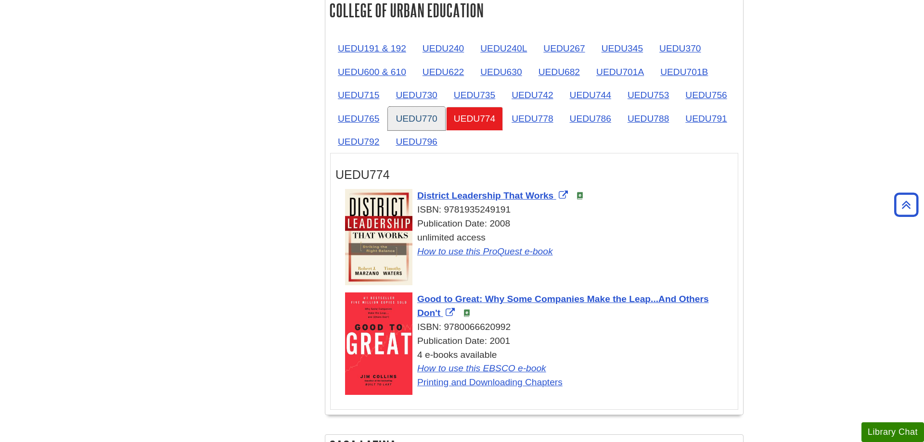
click at [411, 118] on link "UEDU770" at bounding box center [416, 119] width 57 height 24
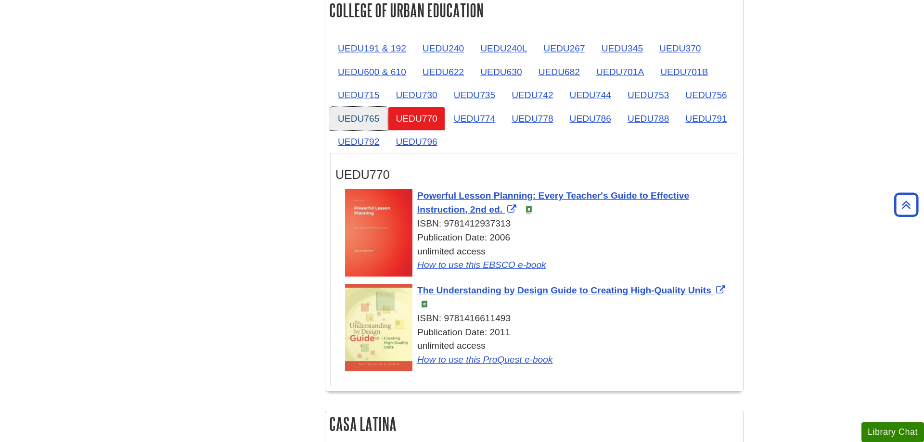
click at [367, 120] on link "UEDU765" at bounding box center [358, 119] width 57 height 24
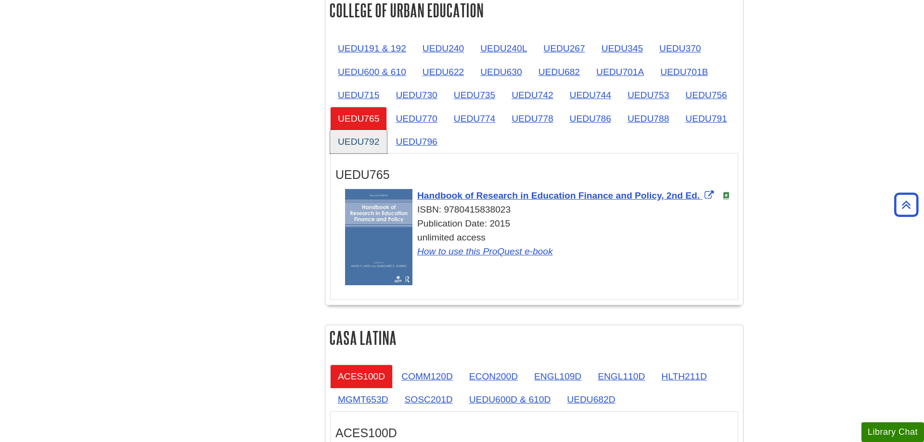
click at [359, 145] on link "UEDU792" at bounding box center [358, 142] width 57 height 24
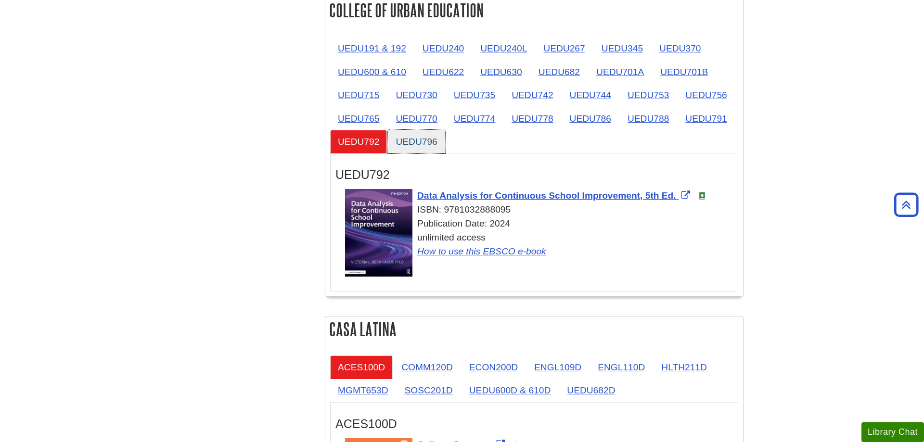
click at [411, 141] on link "UEDU796" at bounding box center [416, 142] width 57 height 24
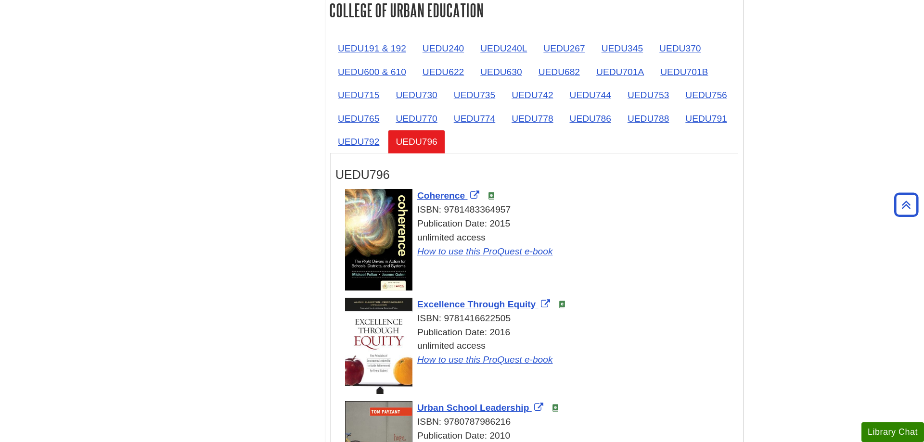
scroll to position [1570, 0]
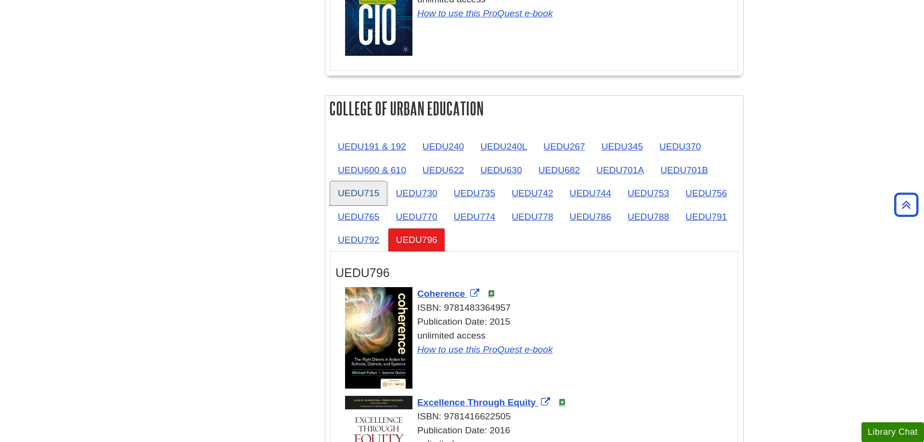
click at [349, 197] on link "UEDU715" at bounding box center [358, 193] width 57 height 24
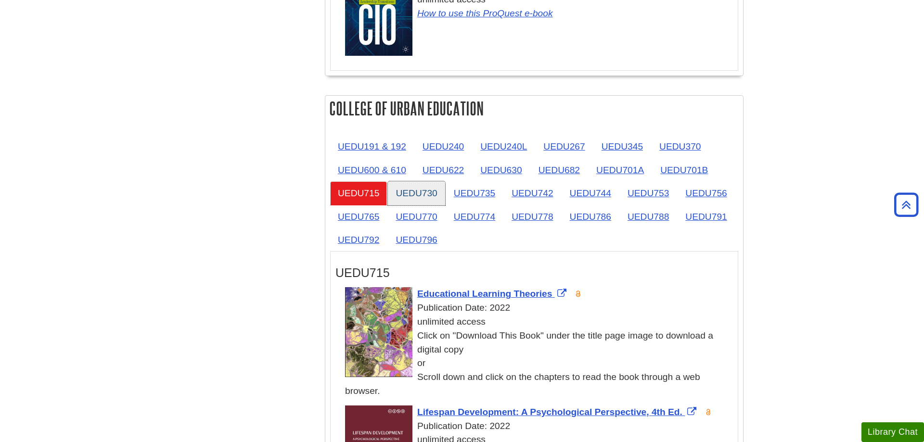
click at [428, 193] on link "UEDU730" at bounding box center [416, 193] width 57 height 24
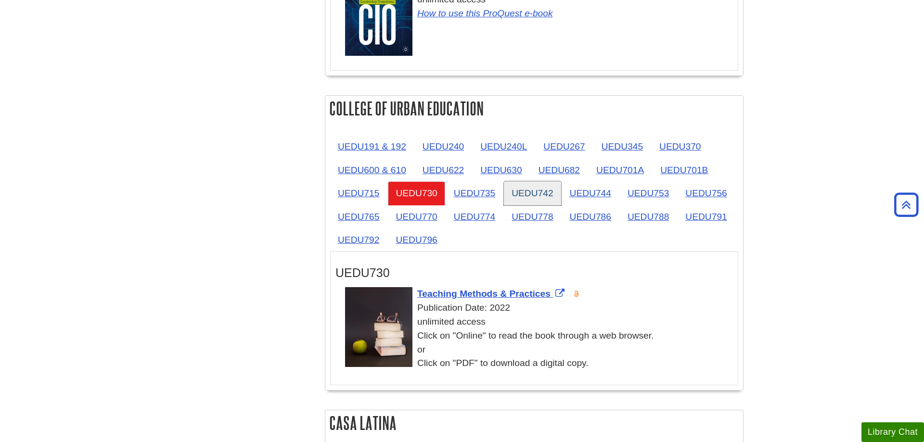
click at [532, 199] on link "UEDU742" at bounding box center [532, 193] width 57 height 24
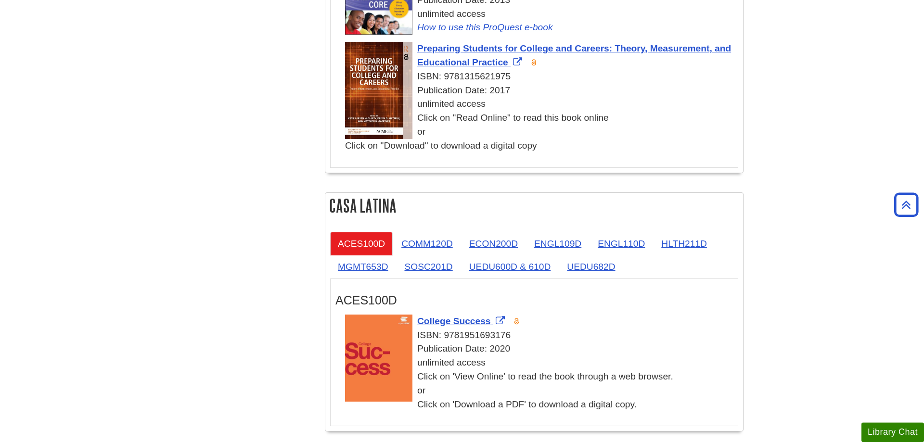
scroll to position [1914, 0]
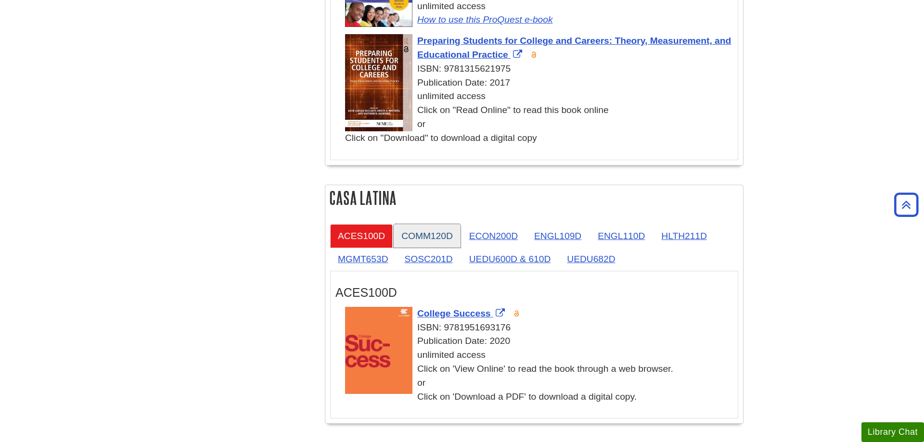
click at [417, 231] on link "COMM120D" at bounding box center [427, 236] width 67 height 24
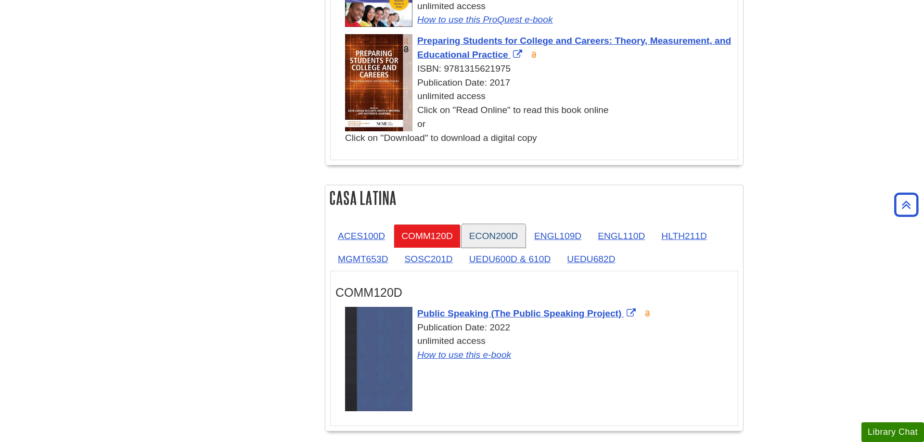
click at [487, 234] on link "ECON200D" at bounding box center [493, 236] width 64 height 24
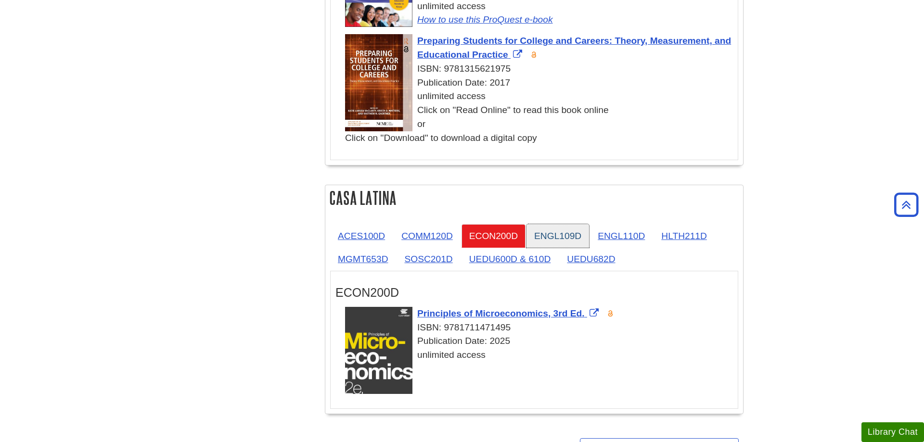
click at [575, 234] on link "ENGL109D" at bounding box center [557, 236] width 63 height 24
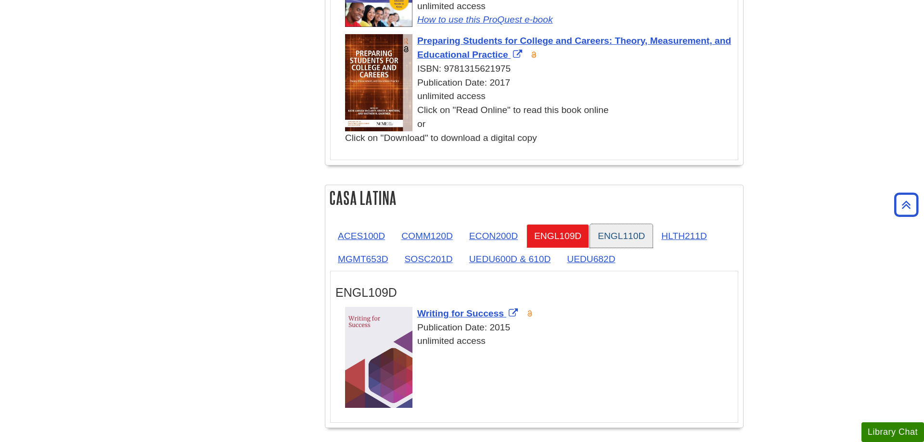
click at [616, 235] on link "ENGL110D" at bounding box center [621, 236] width 63 height 24
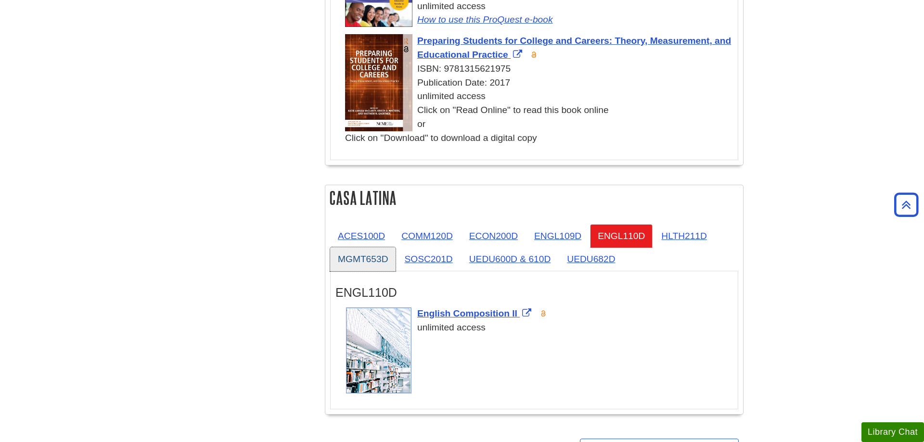
click at [360, 265] on link "MGMT653D" at bounding box center [362, 259] width 65 height 24
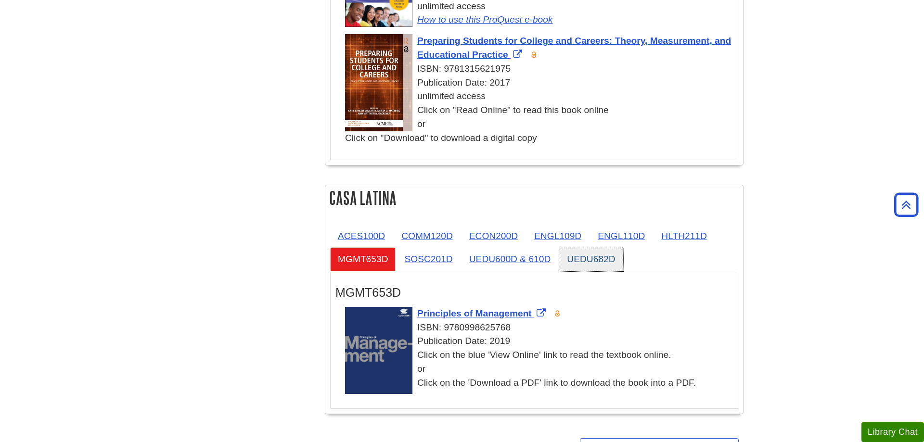
click at [594, 263] on link "UEDU682D" at bounding box center [591, 259] width 64 height 24
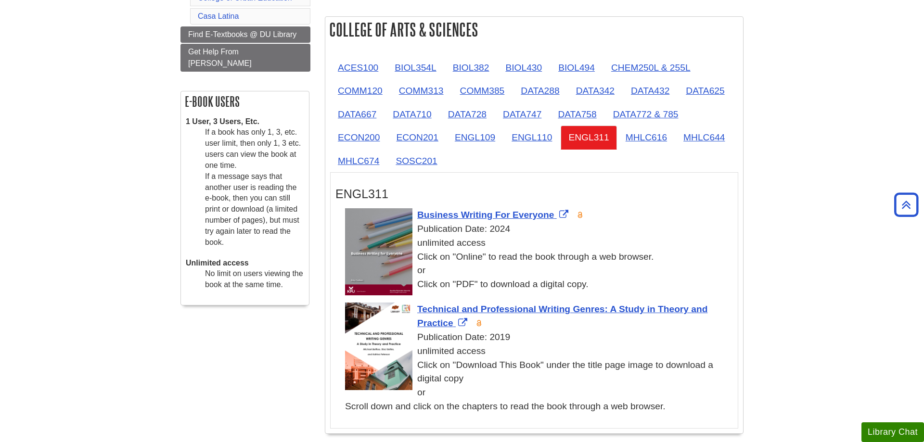
scroll to position [196, 0]
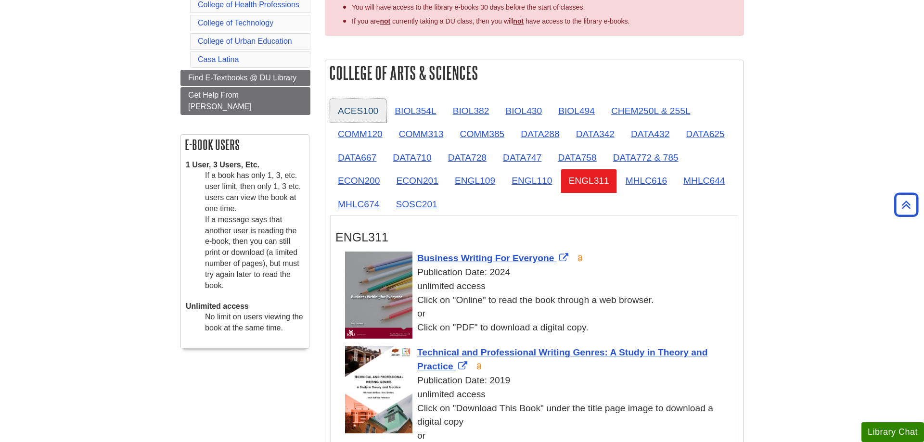
click at [362, 115] on link "ACES100" at bounding box center [358, 111] width 56 height 24
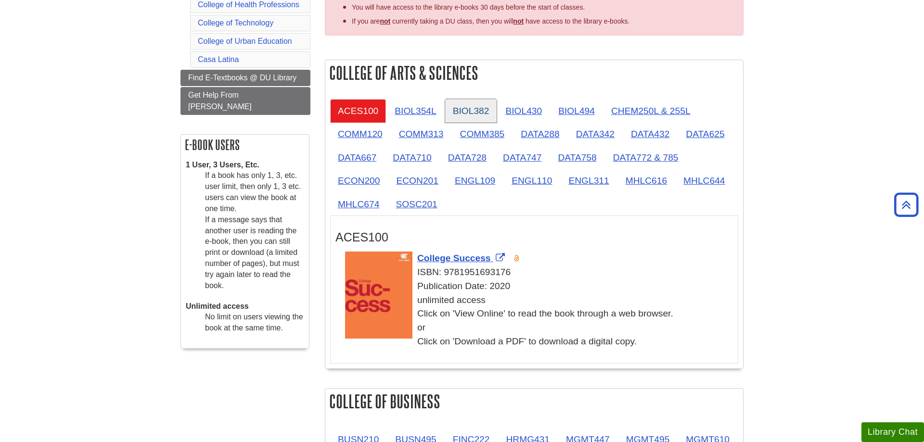
click at [481, 105] on link "BIOL382" at bounding box center [471, 111] width 52 height 24
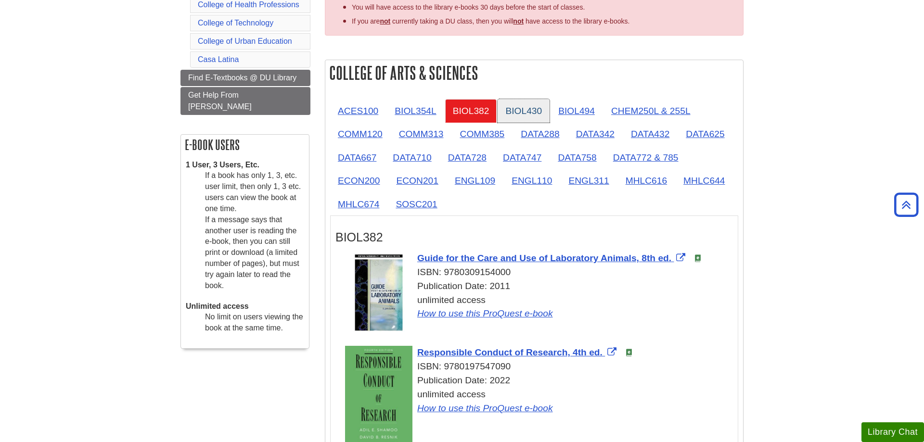
click at [520, 107] on link "BIOL430" at bounding box center [523, 111] width 52 height 24
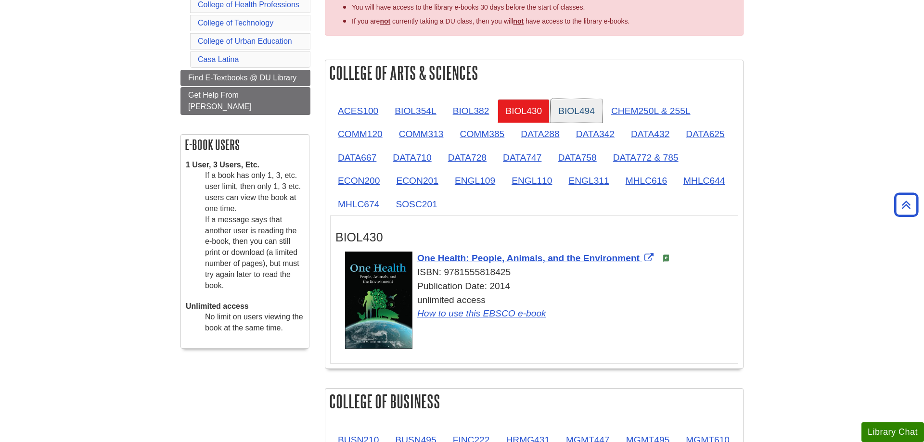
click at [586, 109] on link "BIOL494" at bounding box center [576, 111] width 52 height 24
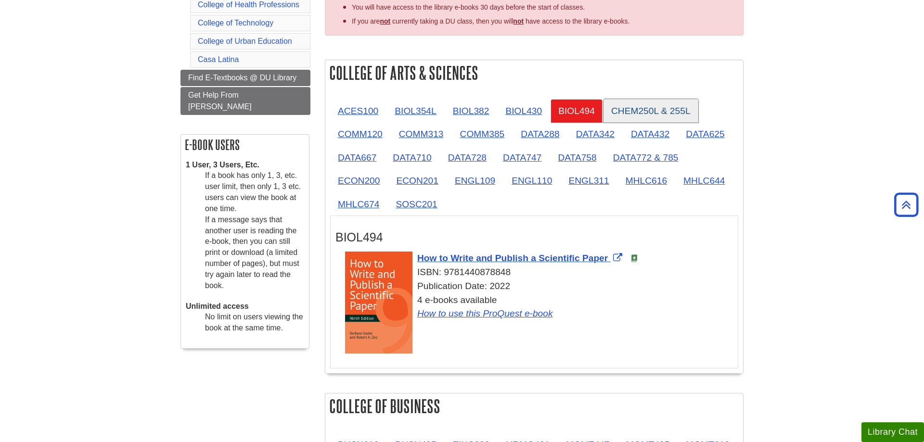
click at [636, 110] on link "CHEM250L & 255L" at bounding box center [650, 111] width 95 height 24
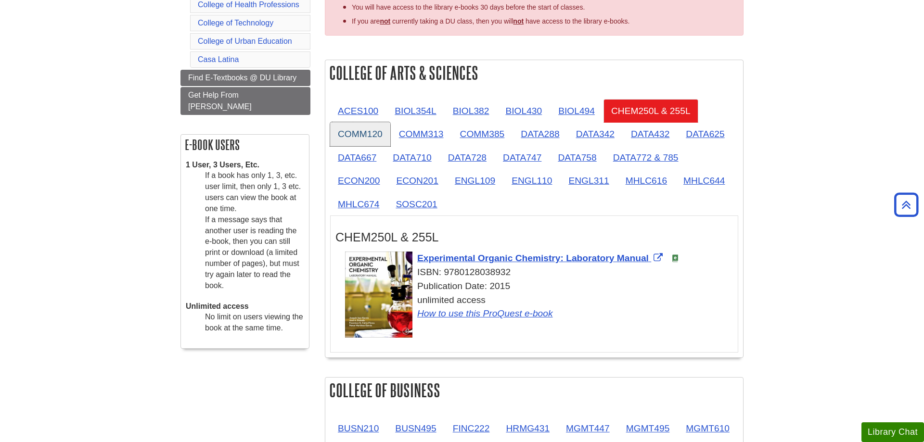
click at [357, 139] on link "COMM120" at bounding box center [360, 134] width 60 height 24
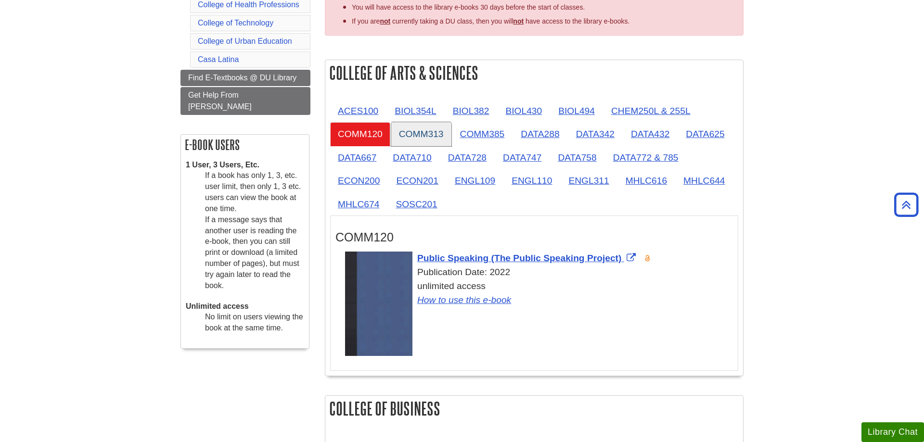
click at [401, 137] on link "COMM313" at bounding box center [421, 134] width 60 height 24
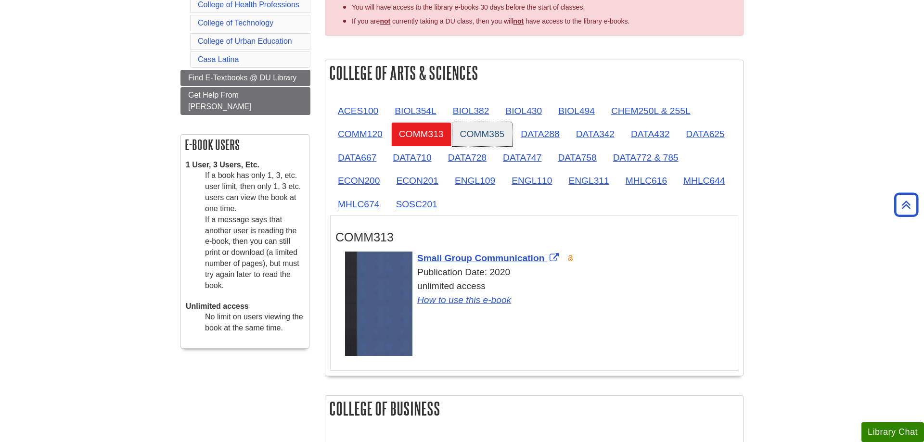
click at [465, 136] on link "COMM385" at bounding box center [482, 134] width 60 height 24
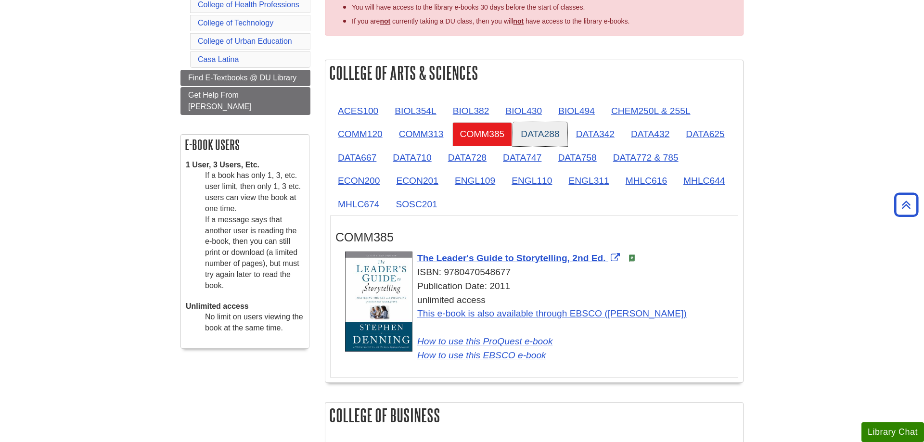
click at [530, 137] on link "DATA288" at bounding box center [540, 134] width 54 height 24
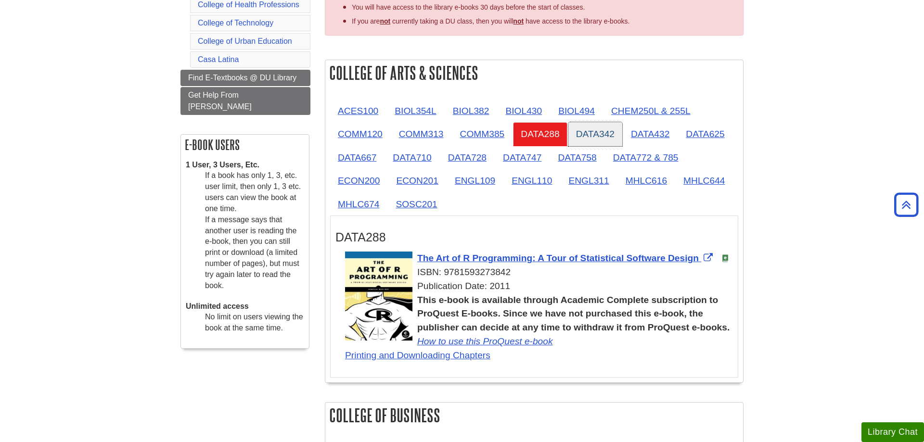
click at [600, 134] on link "DATA342" at bounding box center [595, 134] width 54 height 24
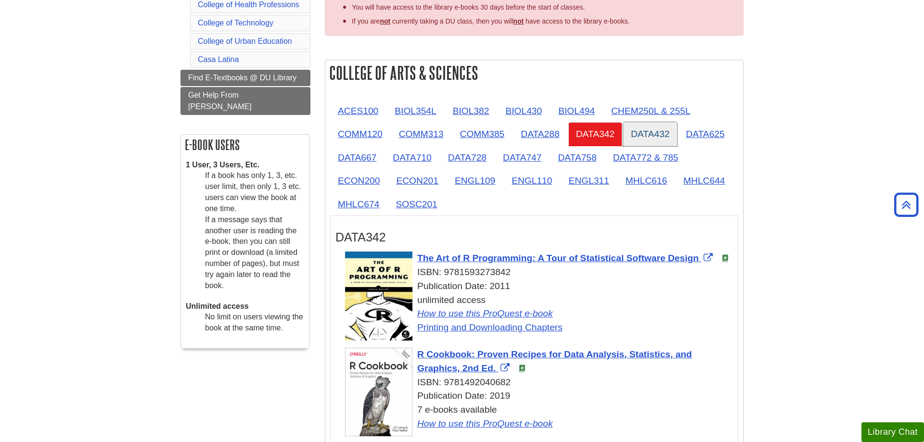
click at [643, 136] on link "DATA432" at bounding box center [650, 134] width 54 height 24
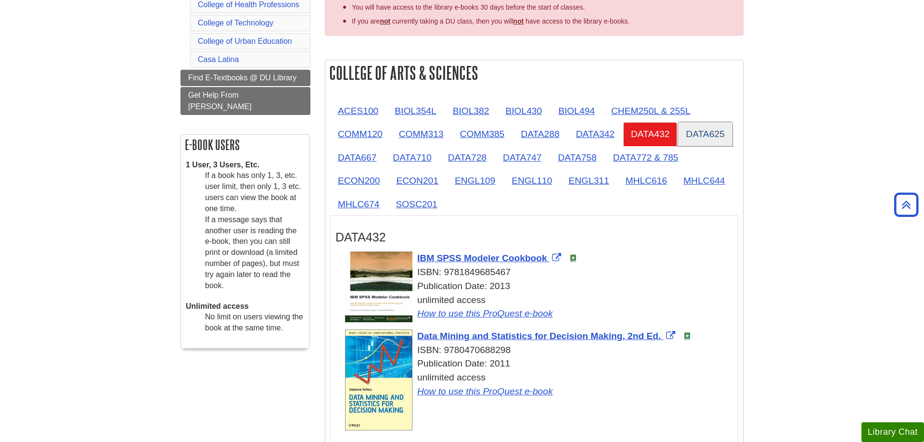
click at [709, 136] on link "DATA625" at bounding box center [705, 134] width 54 height 24
click at [354, 159] on link "DATA667" at bounding box center [357, 158] width 54 height 24
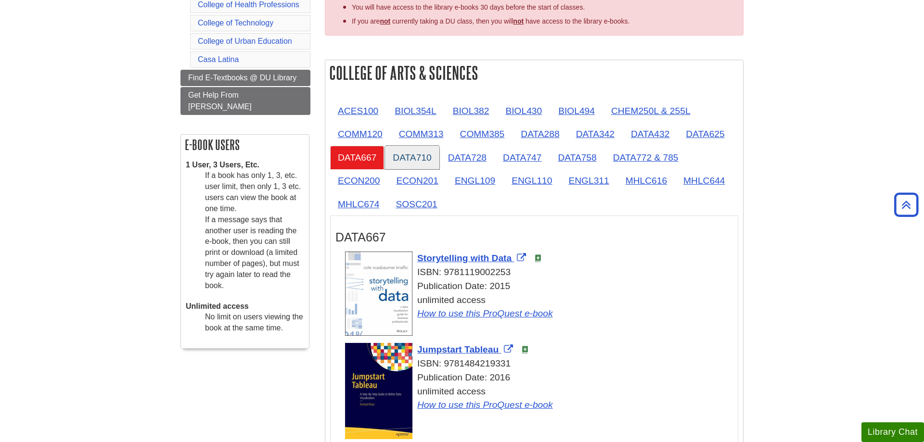
click at [437, 160] on link "DATA710" at bounding box center [412, 158] width 54 height 24
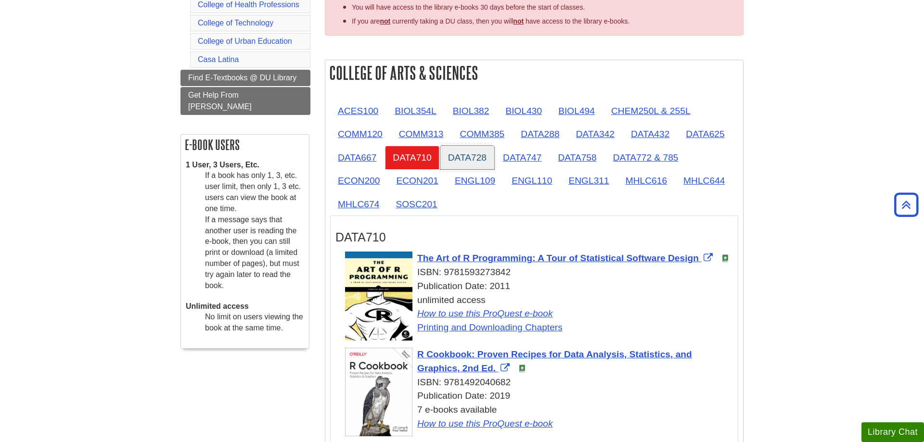
click at [489, 158] on link "DATA728" at bounding box center [467, 158] width 54 height 24
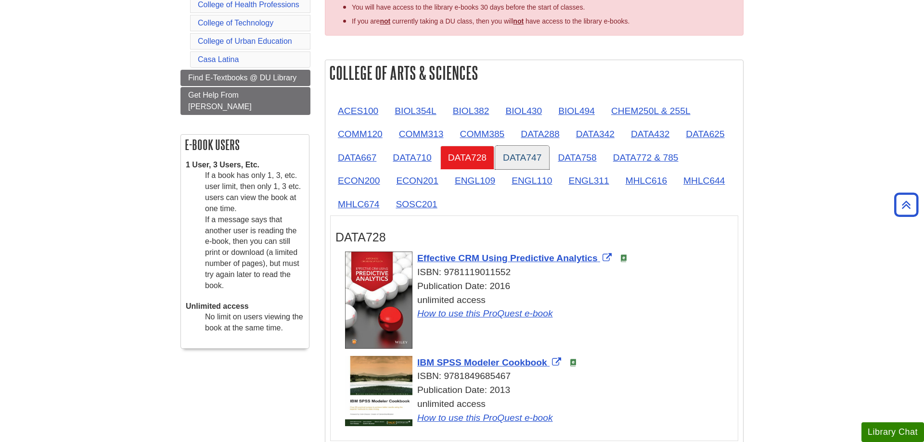
click at [532, 154] on link "DATA747" at bounding box center [522, 158] width 54 height 24
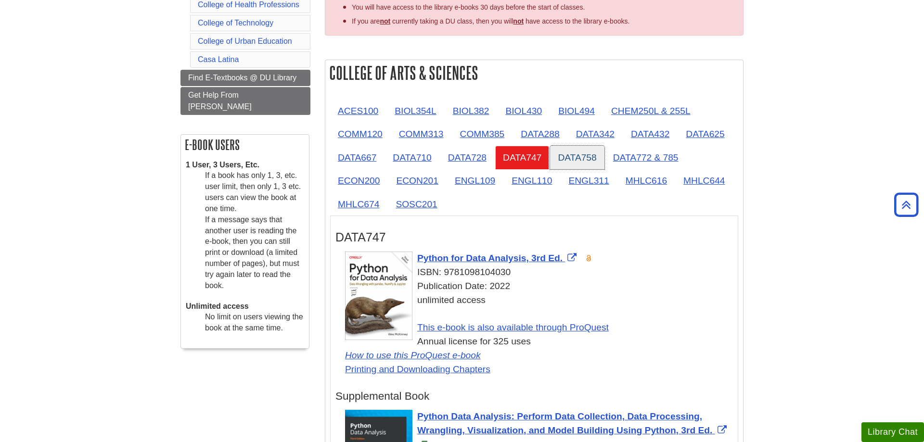
click at [559, 162] on link "DATA758" at bounding box center [577, 158] width 54 height 24
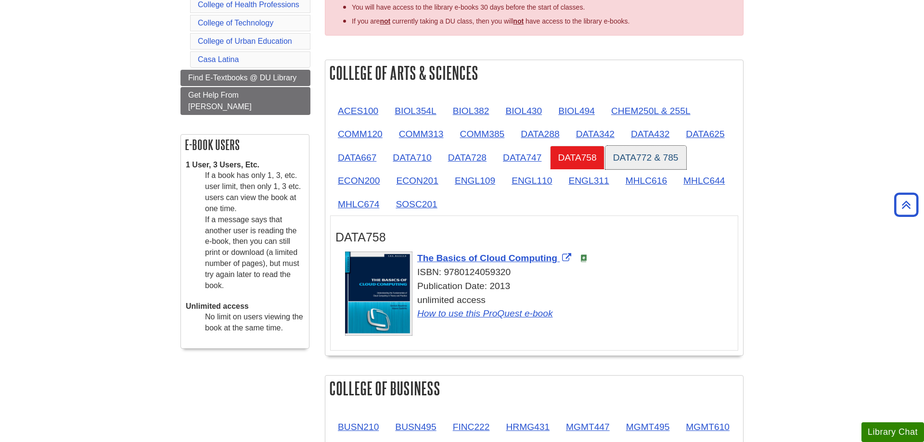
click at [663, 154] on link "DATA772 & 785" at bounding box center [645, 158] width 81 height 24
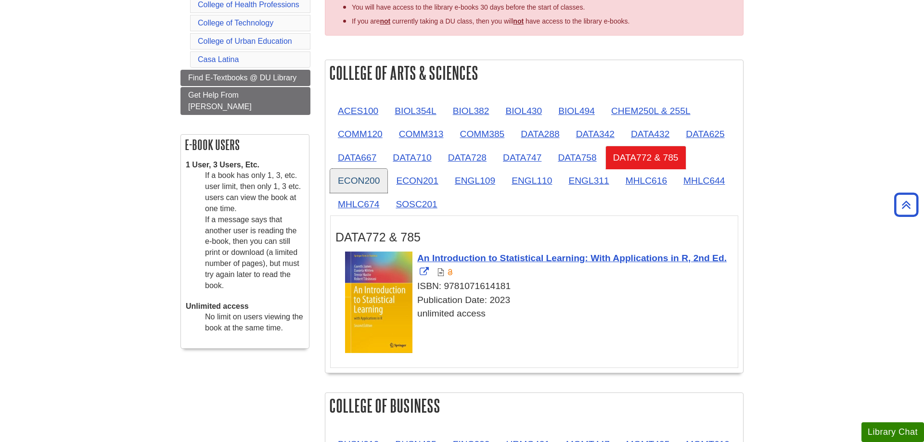
click at [344, 180] on link "ECON200" at bounding box center [358, 181] width 57 height 24
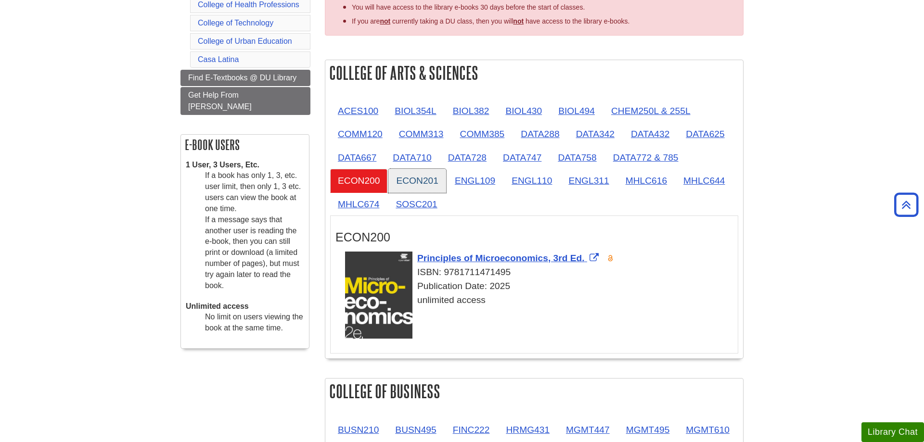
click at [416, 186] on link "ECON201" at bounding box center [416, 181] width 57 height 24
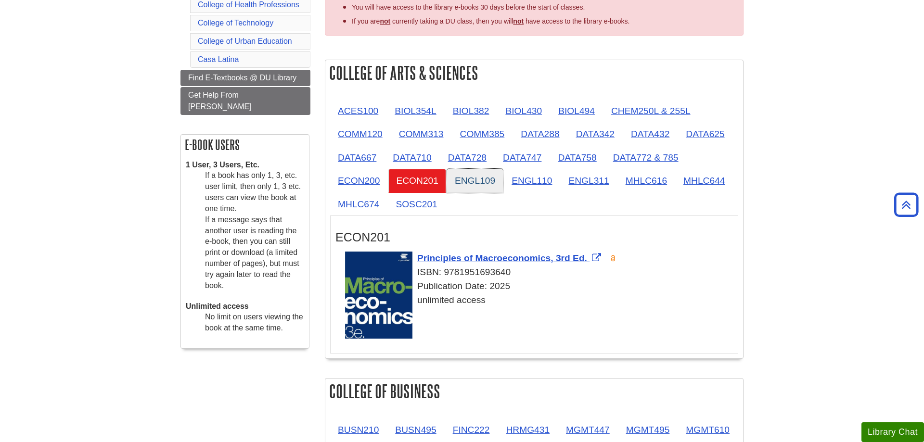
click at [459, 186] on link "ENGL109" at bounding box center [475, 181] width 56 height 24
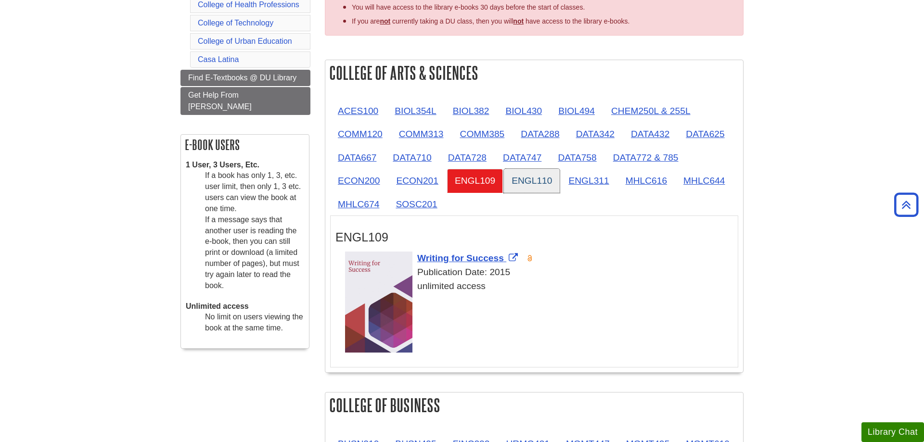
click at [533, 187] on link "ENGL110" at bounding box center [532, 181] width 56 height 24
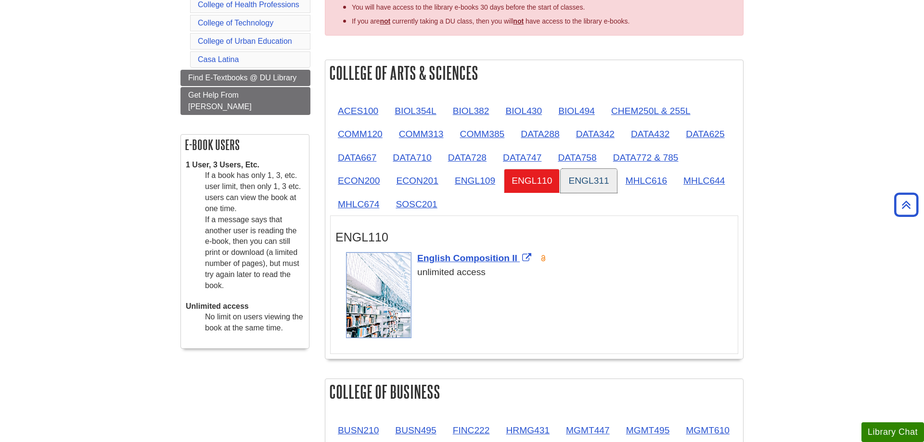
click at [591, 187] on link "ENGL311" at bounding box center [588, 181] width 56 height 24
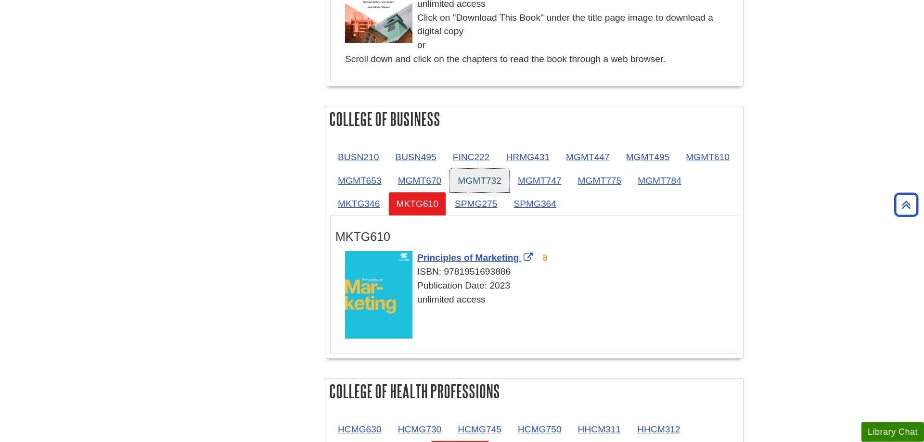
scroll to position [589, 0]
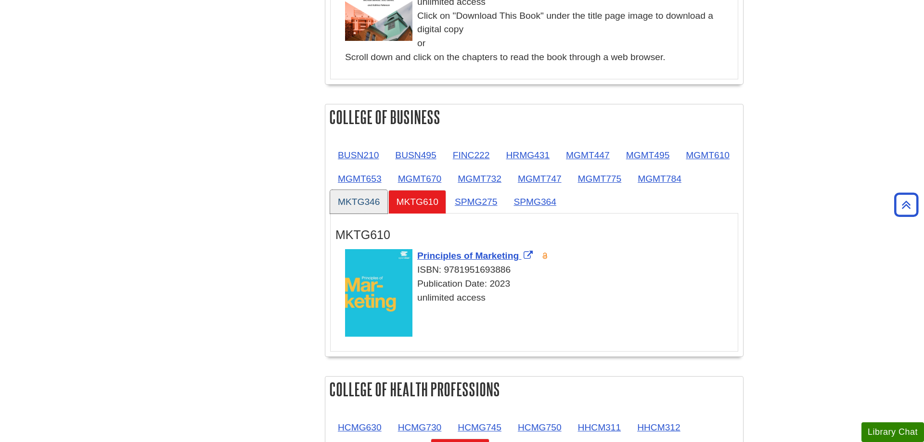
click at [387, 205] on link "MKTG346" at bounding box center [358, 202] width 57 height 24
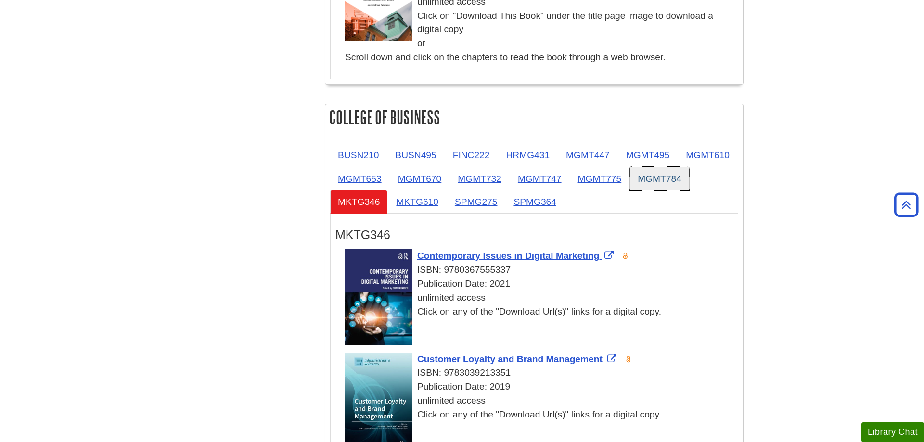
click at [630, 191] on link "MGMT784" at bounding box center [659, 179] width 59 height 24
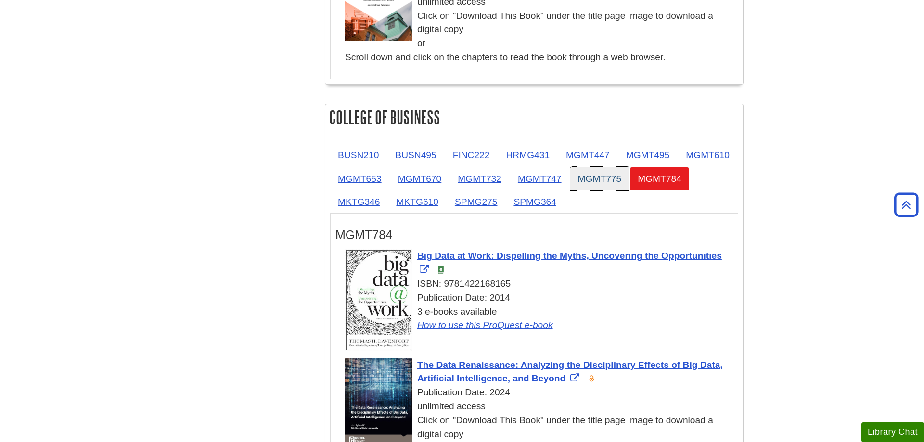
click at [629, 175] on link "MGMT775" at bounding box center [599, 179] width 59 height 24
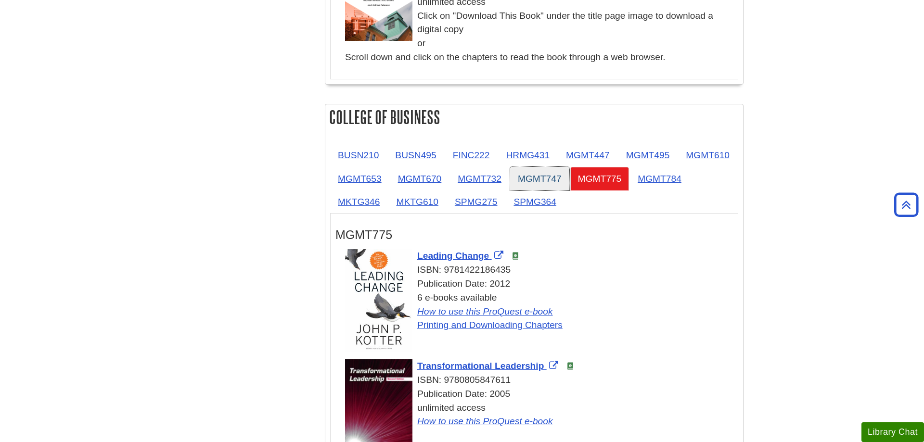
click at [569, 175] on link "MGMT747" at bounding box center [539, 179] width 59 height 24
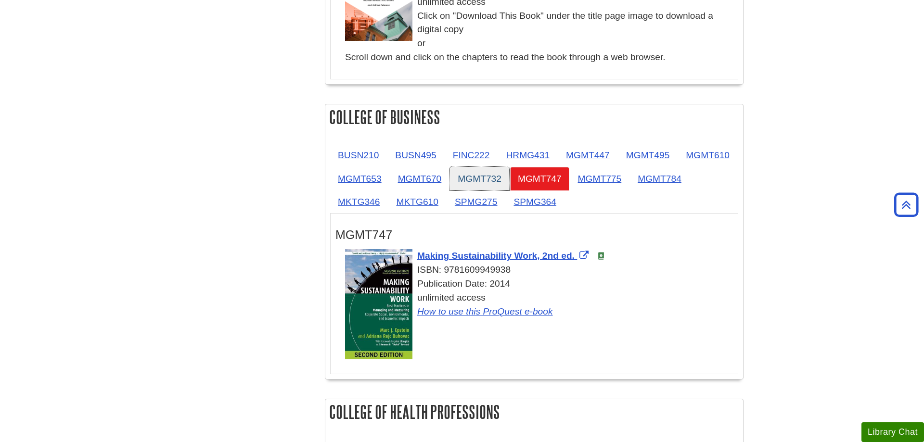
click at [509, 177] on link "MGMT732" at bounding box center [479, 179] width 59 height 24
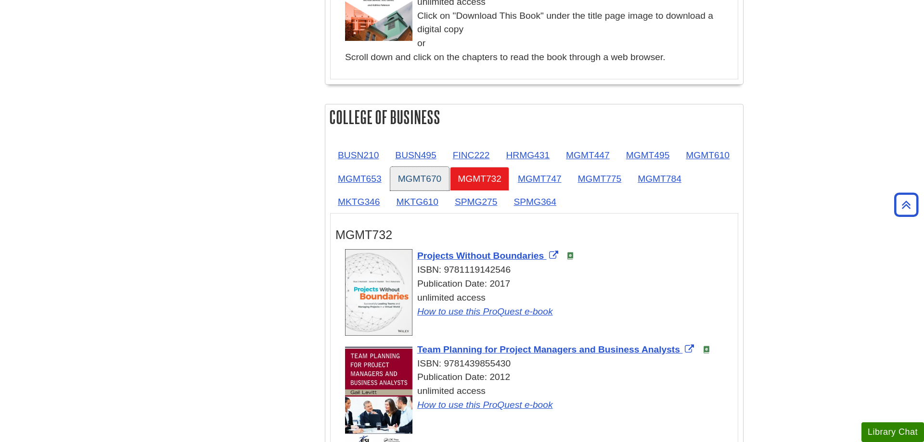
click at [449, 178] on link "MGMT670" at bounding box center [419, 179] width 59 height 24
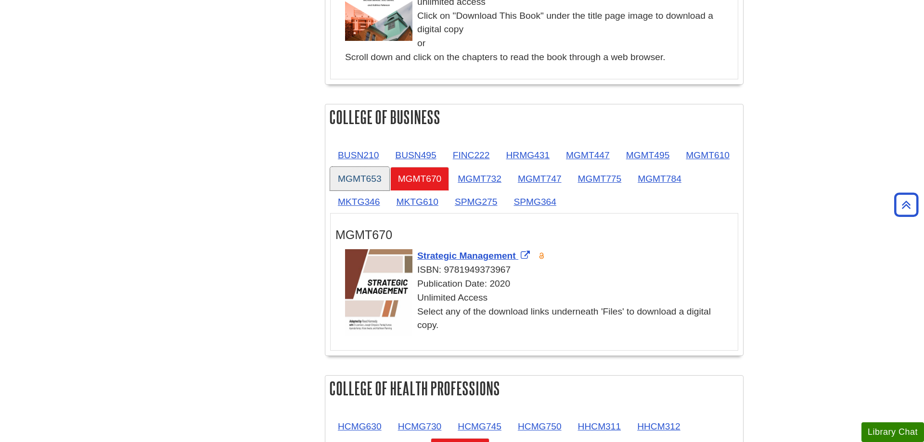
click at [389, 180] on link "MGMT653" at bounding box center [359, 179] width 59 height 24
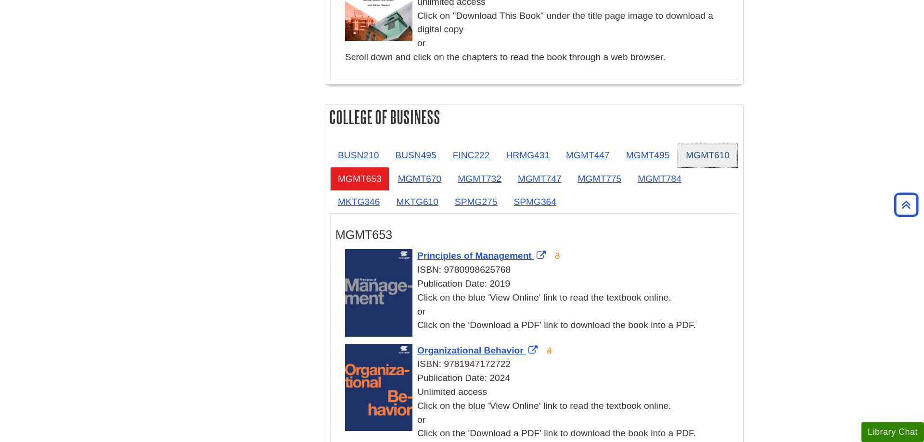
click at [678, 167] on link "MGMT610" at bounding box center [707, 155] width 59 height 24
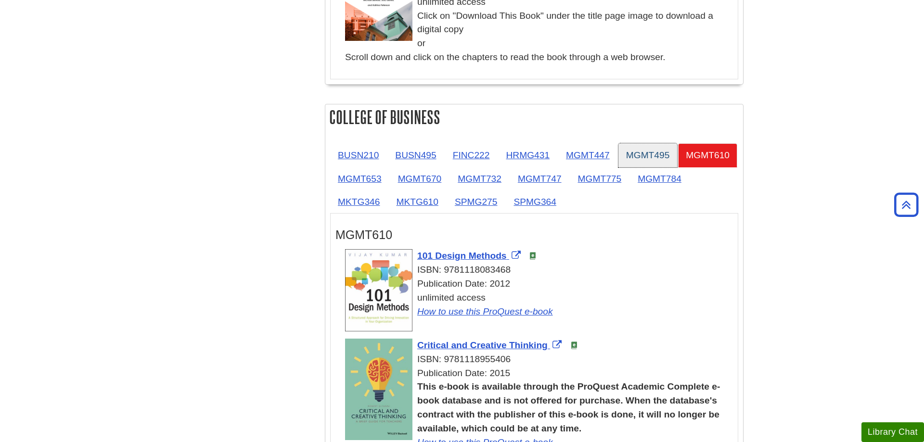
click at [649, 159] on link "MGMT495" at bounding box center [647, 155] width 59 height 24
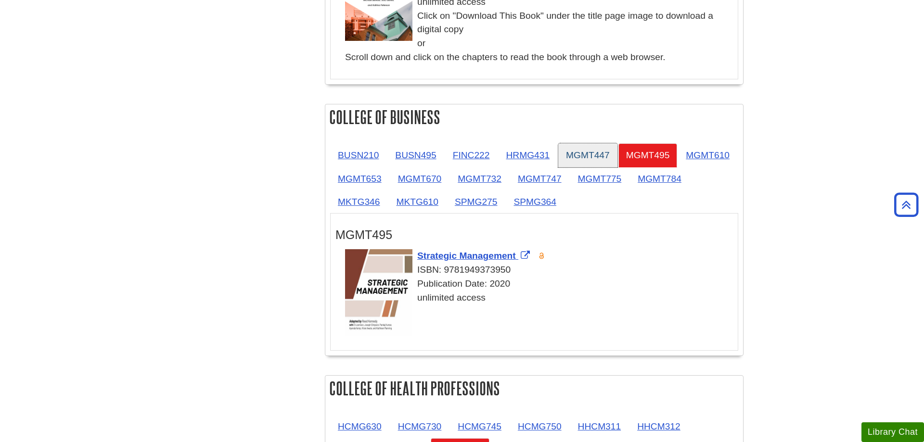
click at [570, 158] on link "MGMT447" at bounding box center [587, 155] width 59 height 24
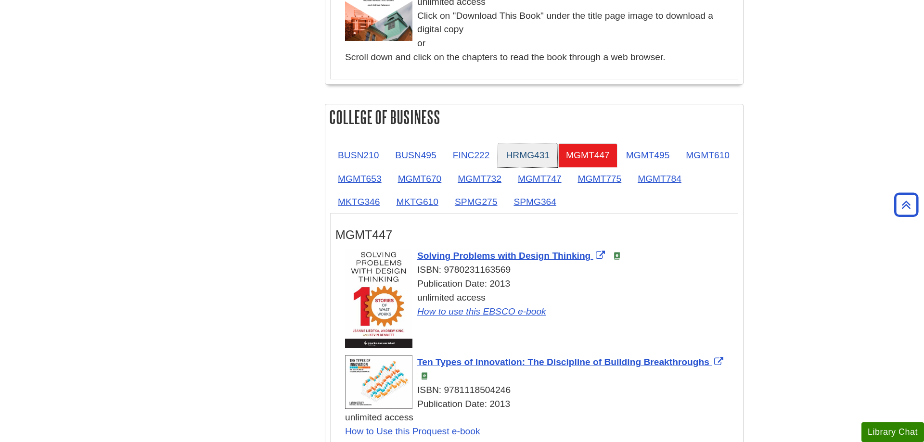
click at [545, 158] on link "HRMG431" at bounding box center [527, 155] width 59 height 24
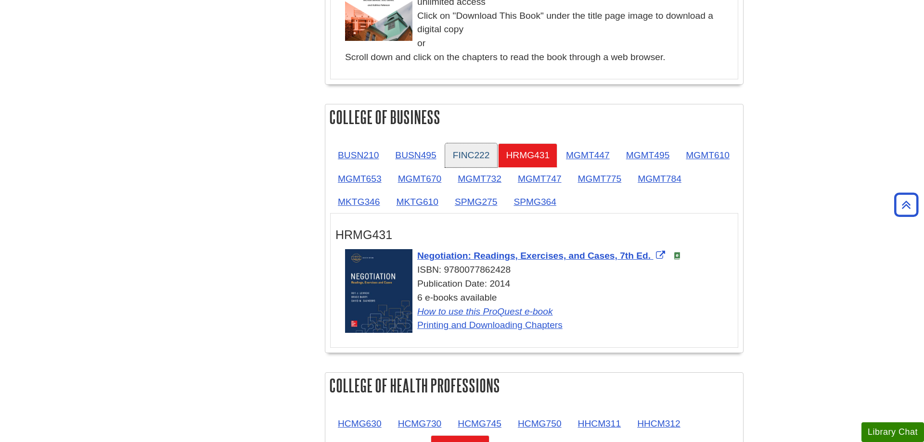
click at [478, 158] on link "FINC222" at bounding box center [471, 155] width 52 height 24
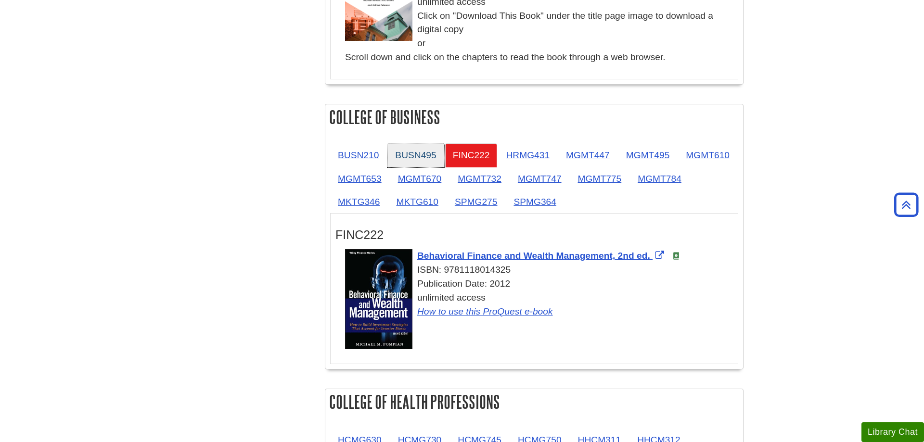
click at [430, 157] on link "BUSN495" at bounding box center [415, 155] width 56 height 24
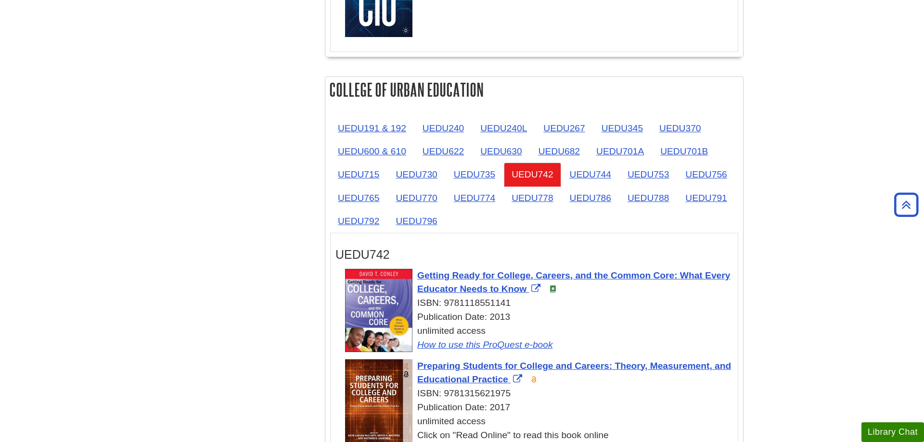
scroll to position [1619, 0]
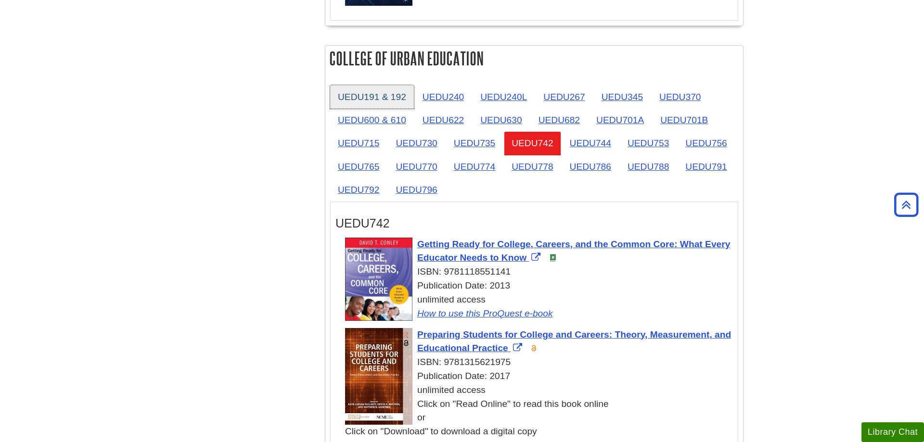
click at [382, 102] on link "UEDU191 & 192" at bounding box center [372, 97] width 84 height 24
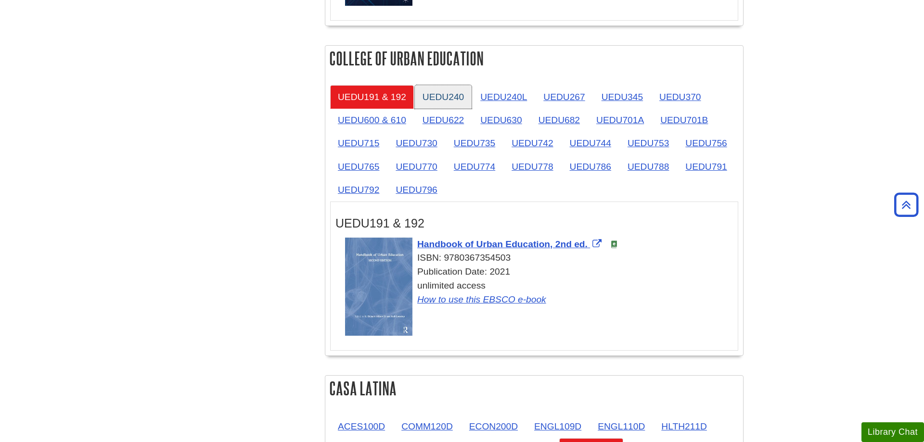
click at [435, 95] on link "UEDU240" at bounding box center [443, 97] width 57 height 24
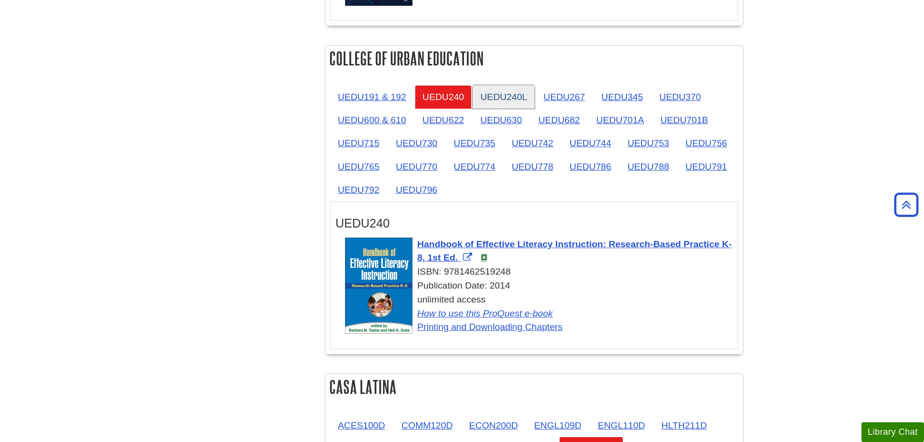
click at [504, 100] on link "UEDU240L" at bounding box center [503, 97] width 62 height 24
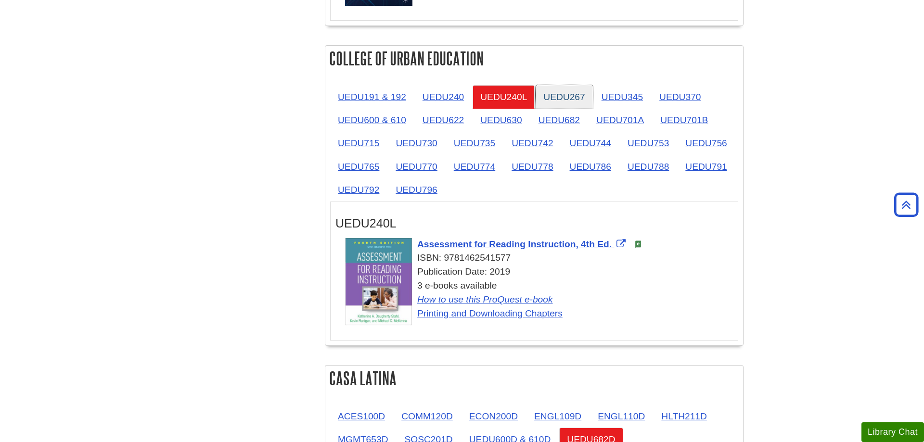
click at [561, 98] on link "UEDU267" at bounding box center [563, 97] width 57 height 24
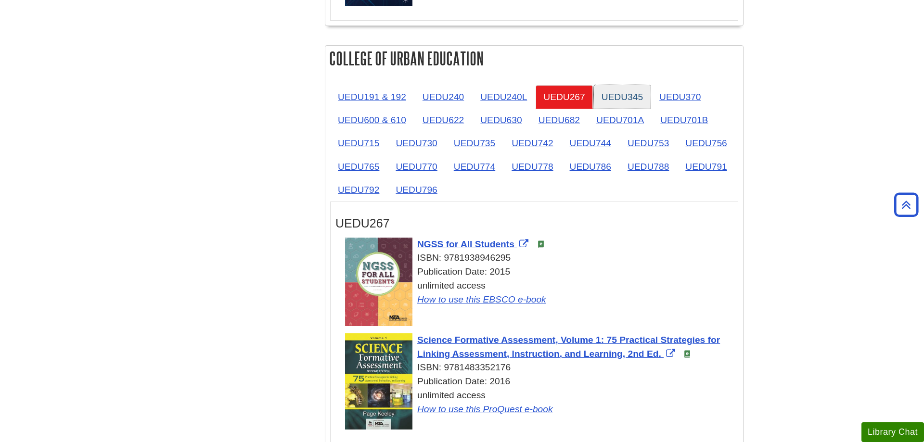
click at [620, 98] on link "UEDU345" at bounding box center [622, 97] width 57 height 24
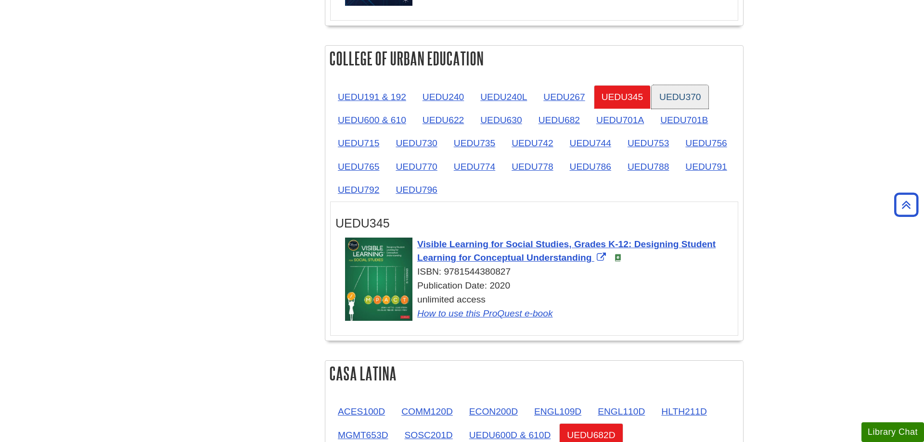
click at [690, 95] on link "UEDU370" at bounding box center [679, 97] width 57 height 24
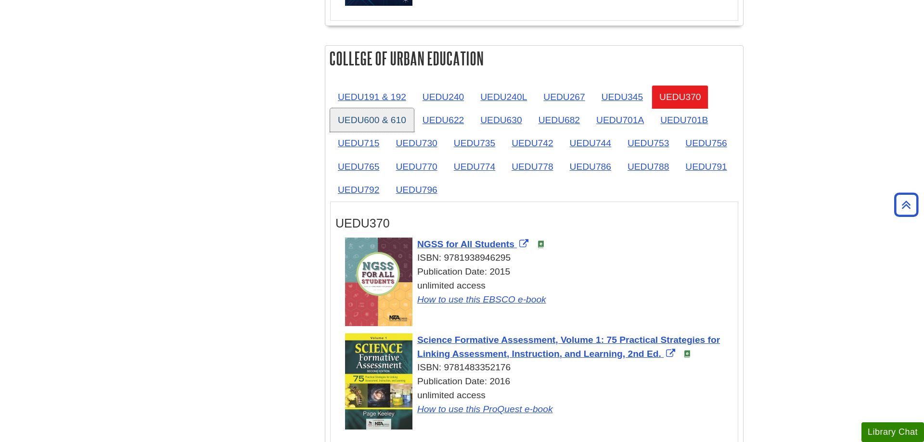
click at [376, 117] on link "UEDU600 & 610" at bounding box center [372, 120] width 84 height 24
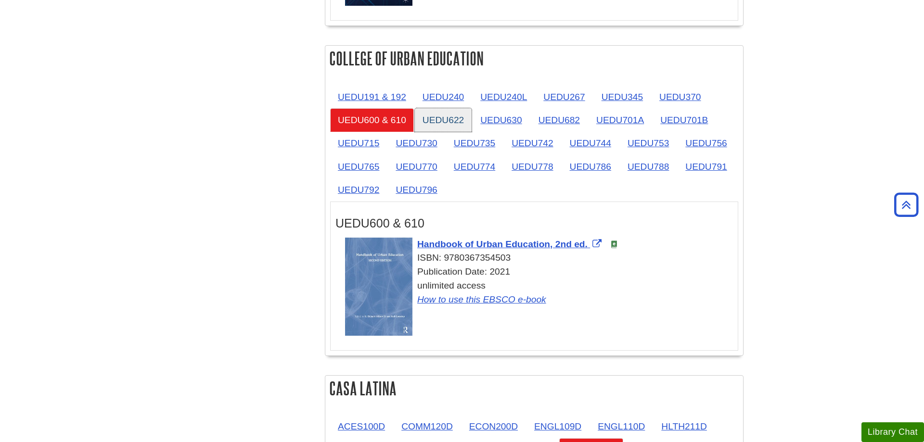
click at [454, 117] on link "UEDU622" at bounding box center [443, 120] width 57 height 24
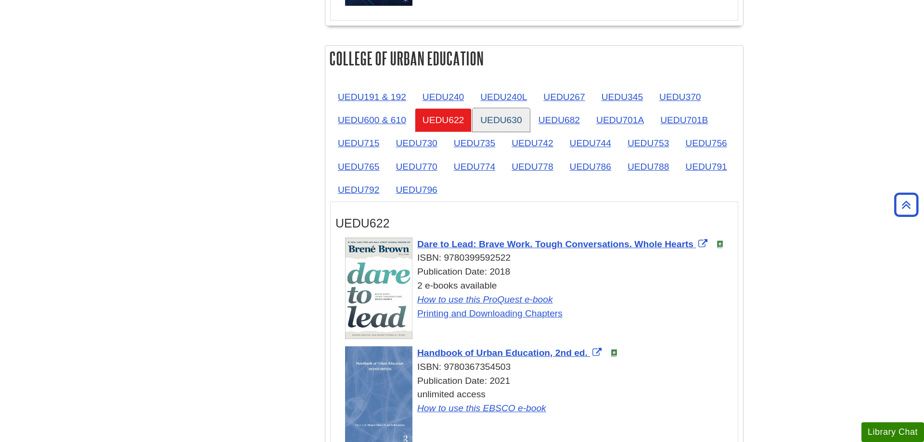
click at [518, 118] on link "UEDU630" at bounding box center [500, 120] width 57 height 24
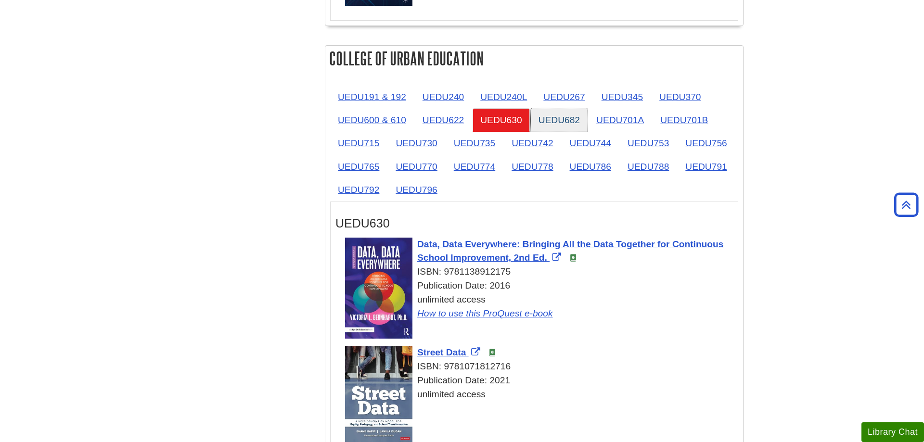
click at [574, 118] on link "UEDU682" at bounding box center [559, 120] width 57 height 24
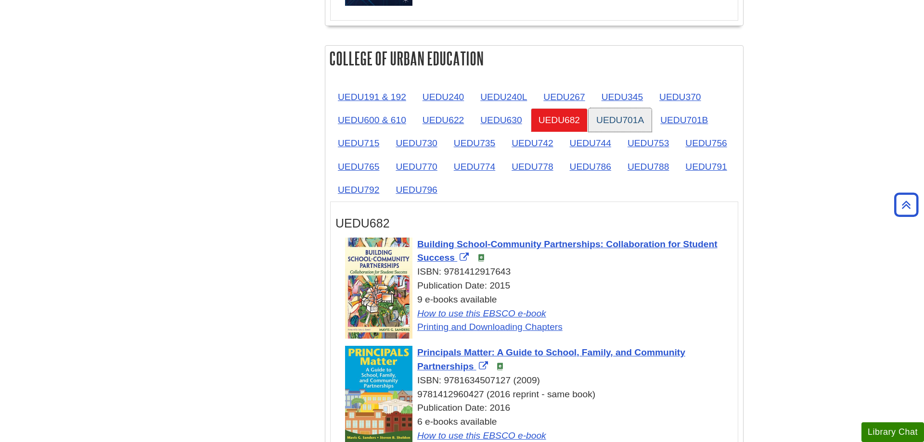
click at [616, 121] on link "UEDU701A" at bounding box center [619, 120] width 63 height 24
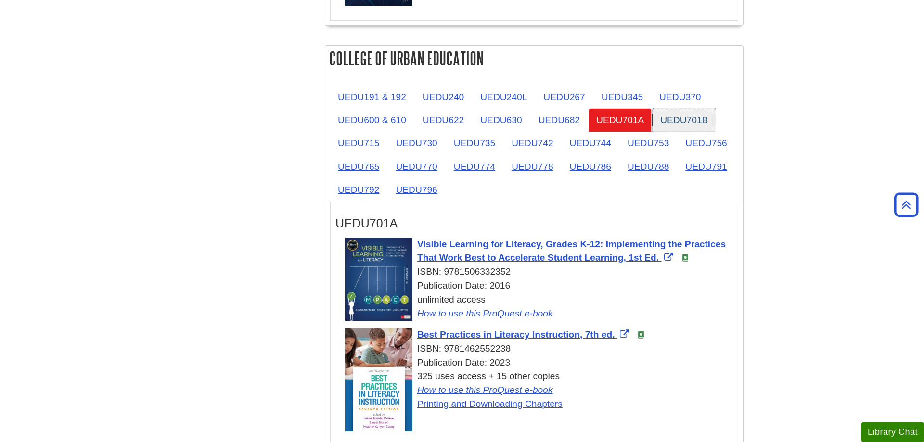
click at [690, 125] on link "UEDU701B" at bounding box center [683, 120] width 63 height 24
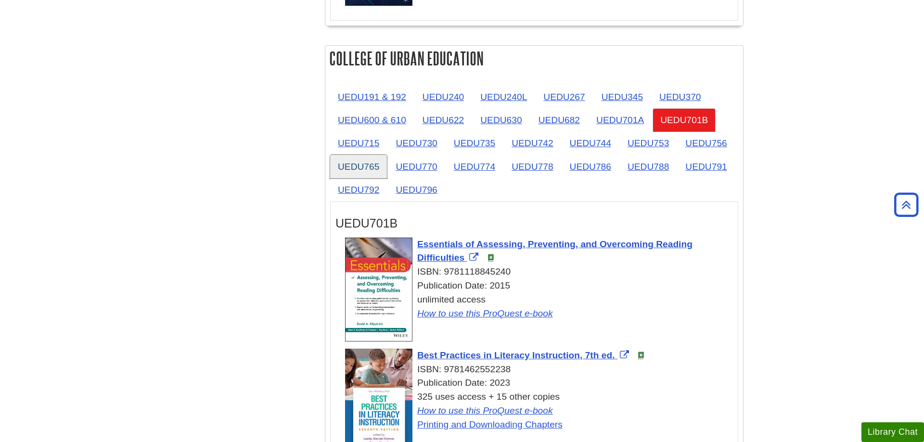
click at [352, 158] on link "UEDU765" at bounding box center [358, 167] width 57 height 24
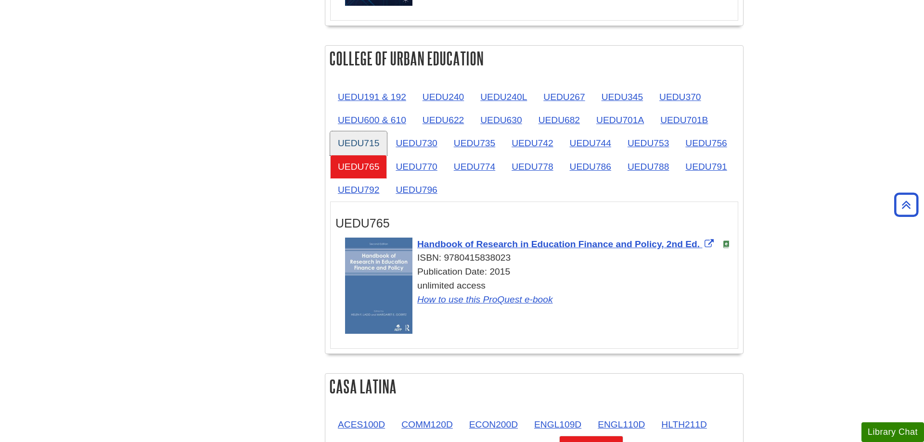
click at [359, 146] on link "UEDU715" at bounding box center [358, 143] width 57 height 24
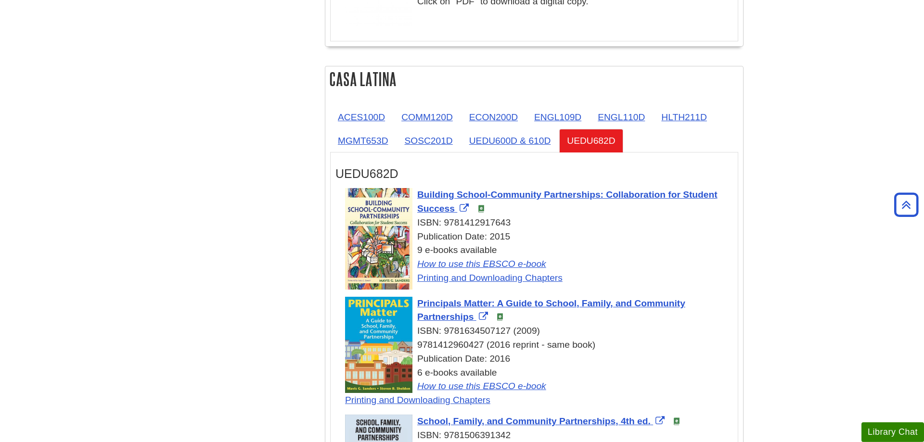
scroll to position [2110, 0]
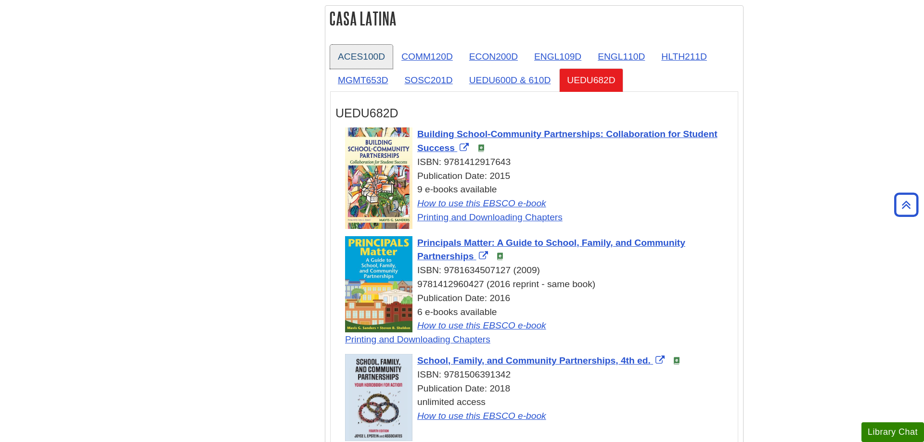
click at [361, 58] on link "ACES100D" at bounding box center [361, 57] width 63 height 24
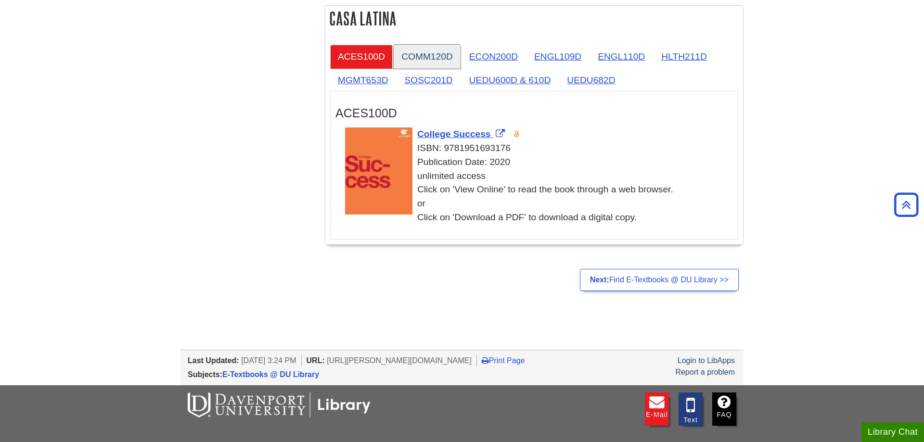
click at [408, 57] on link "COMM120D" at bounding box center [427, 57] width 67 height 24
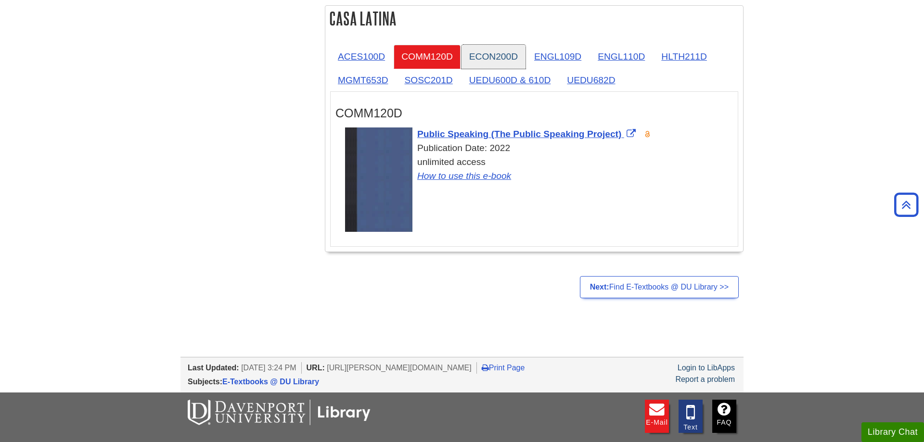
click at [498, 62] on link "ECON200D" at bounding box center [493, 57] width 64 height 24
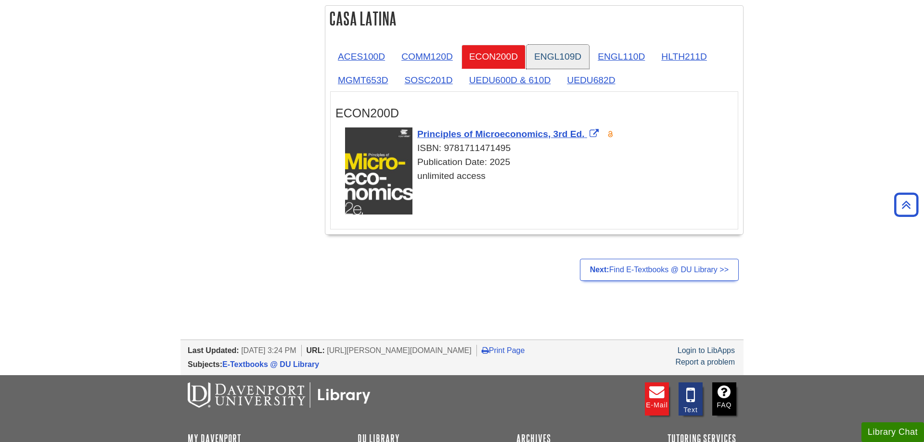
click at [538, 61] on link "ENGL109D" at bounding box center [557, 57] width 63 height 24
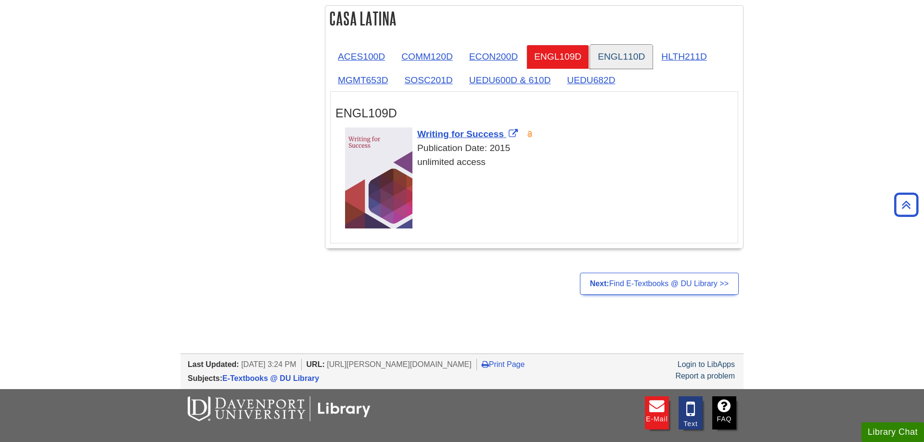
click at [636, 60] on link "ENGL110D" at bounding box center [621, 57] width 63 height 24
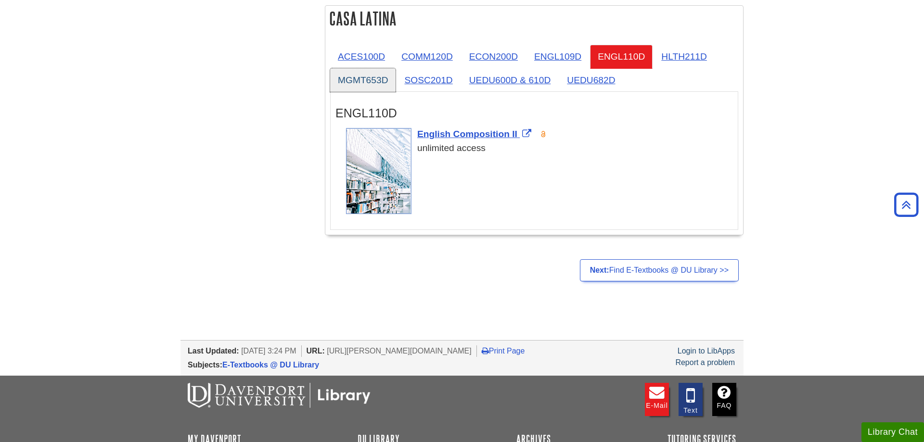
click at [381, 75] on link "MGMT653D" at bounding box center [362, 80] width 65 height 24
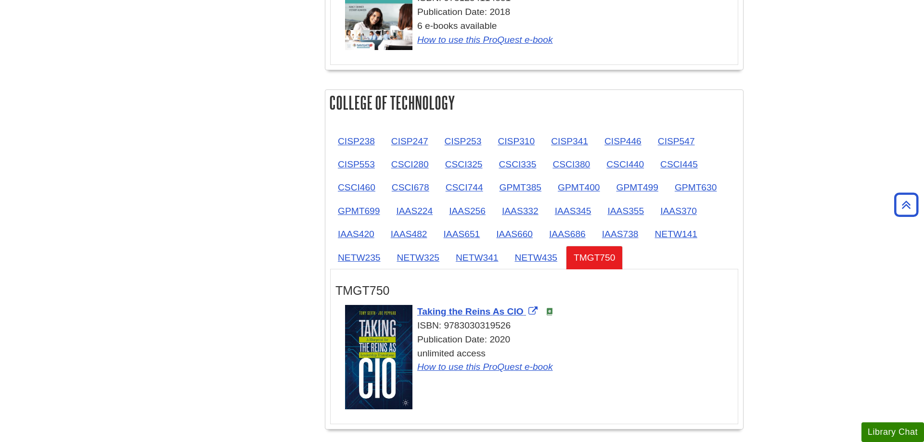
scroll to position [1227, 0]
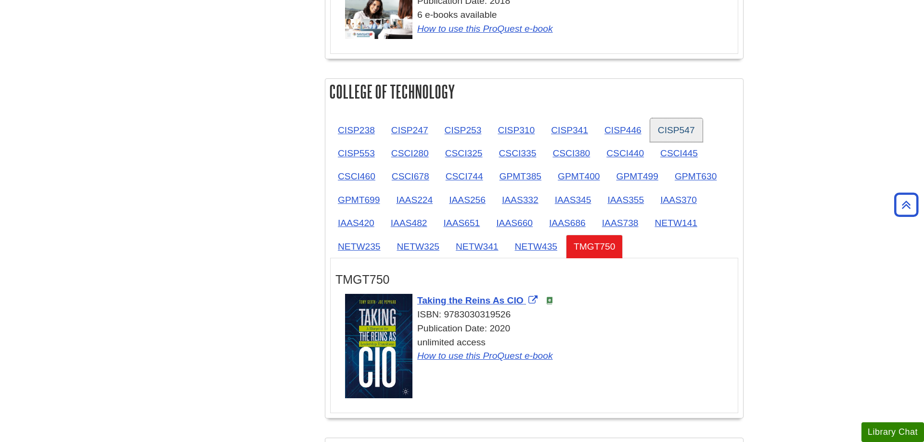
click at [693, 128] on link "CISP547" at bounding box center [676, 130] width 52 height 24
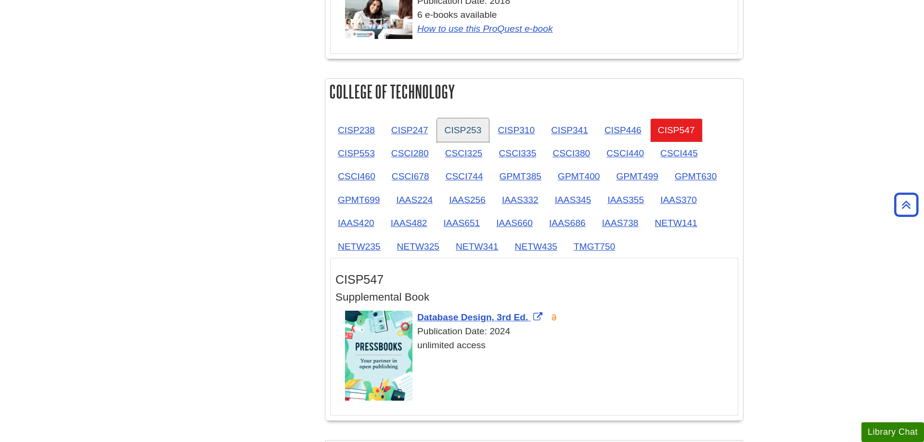
click at [470, 135] on link "CISP253" at bounding box center [463, 130] width 52 height 24
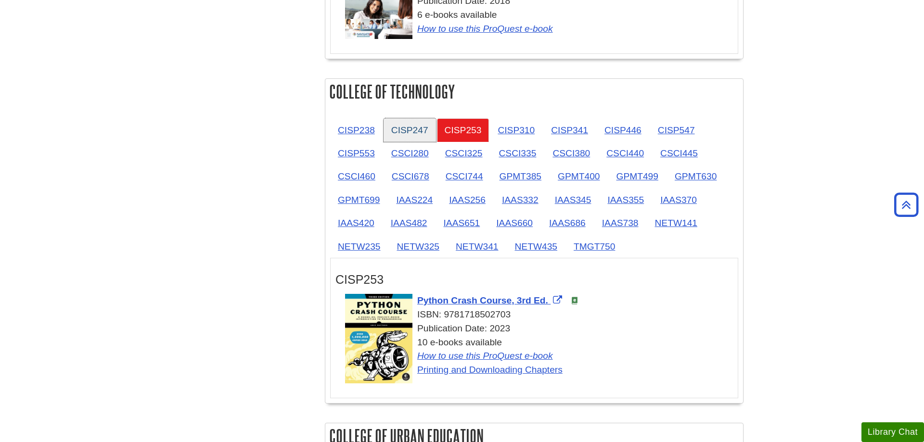
click at [418, 132] on link "CISP247" at bounding box center [409, 130] width 52 height 24
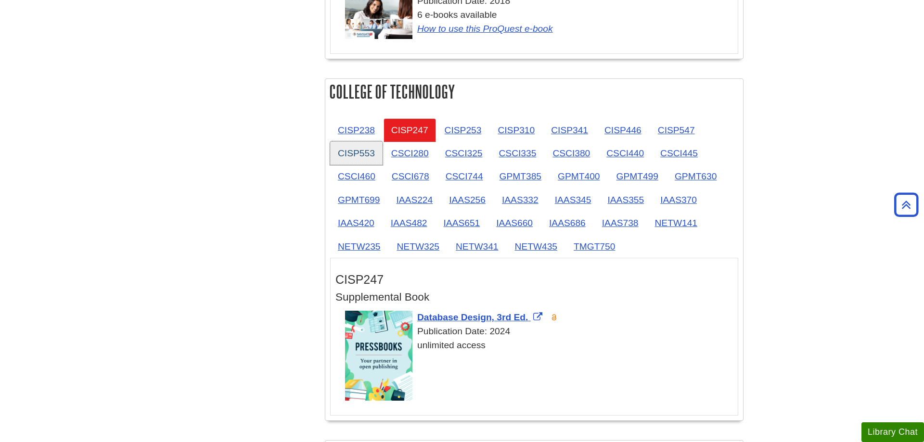
click at [363, 156] on link "CISP553" at bounding box center [356, 153] width 52 height 24
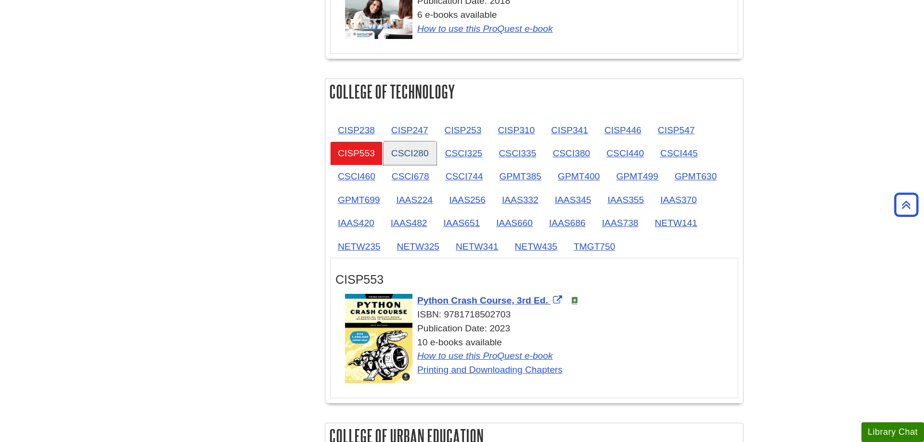
click at [399, 155] on link "CSCI280" at bounding box center [409, 153] width 53 height 24
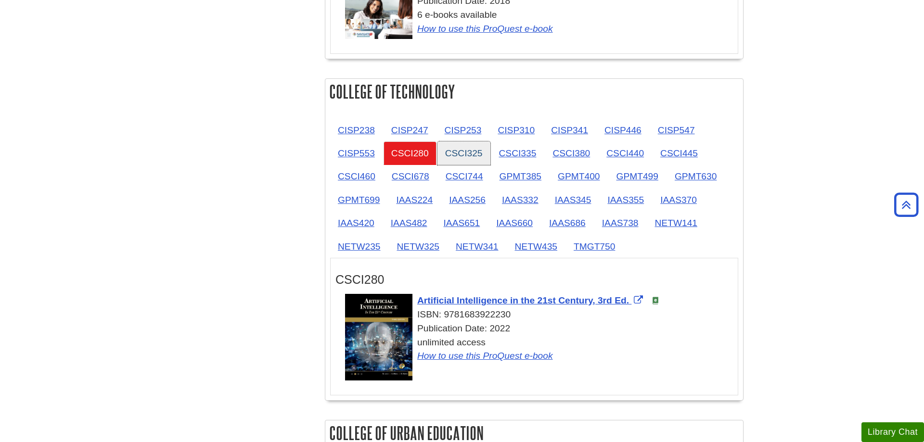
click at [465, 155] on link "CSCI325" at bounding box center [463, 153] width 53 height 24
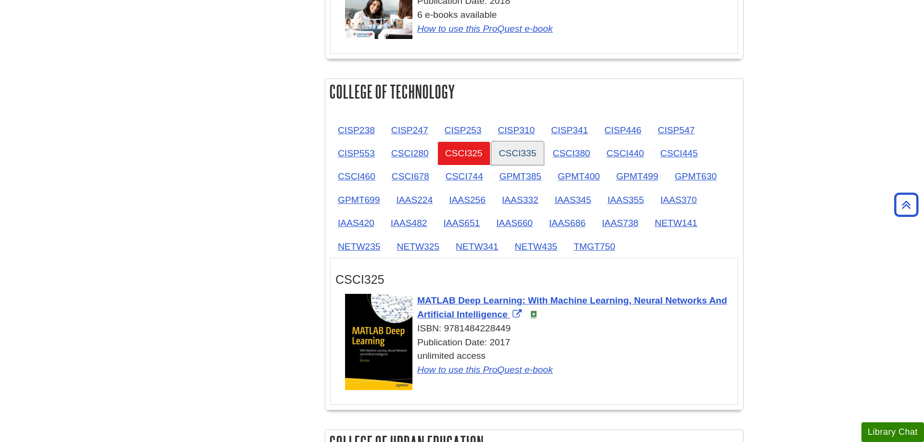
click at [512, 157] on link "CSCI335" at bounding box center [517, 153] width 53 height 24
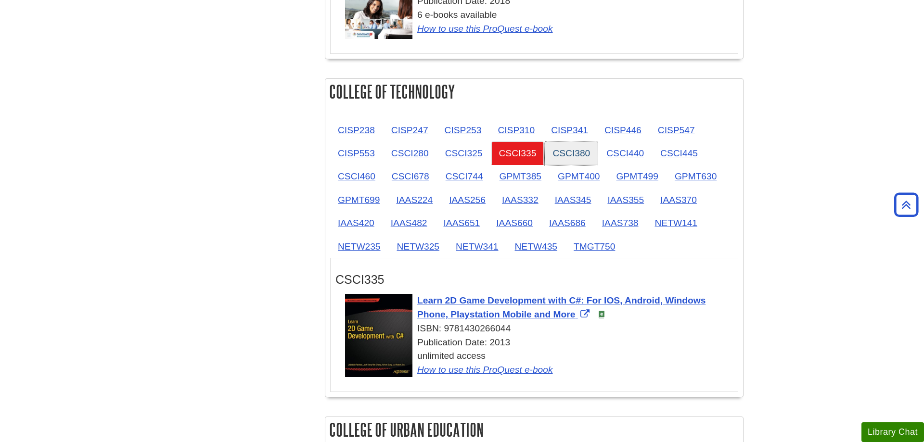
click at [579, 160] on link "CSCI380" at bounding box center [571, 153] width 53 height 24
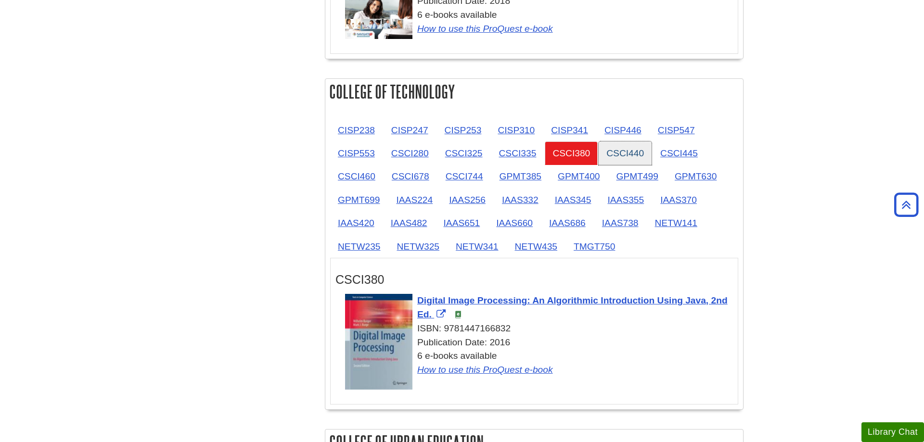
click at [629, 160] on link "CSCI440" at bounding box center [625, 153] width 53 height 24
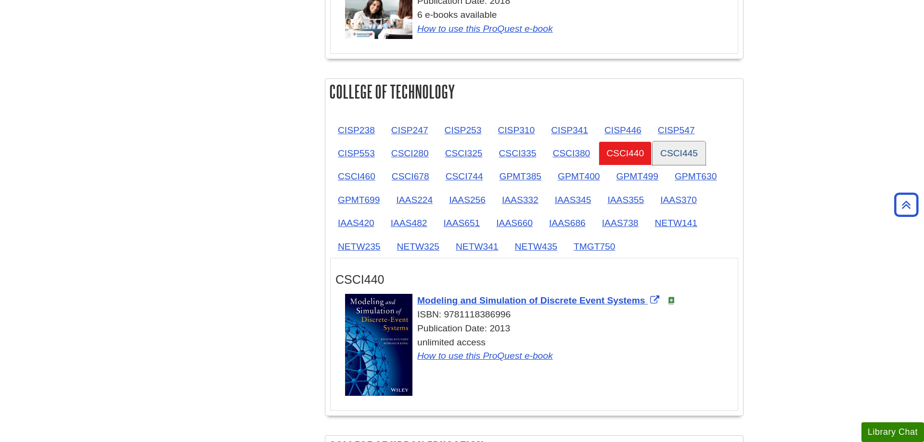
click at [680, 159] on link "CSCI445" at bounding box center [678, 153] width 53 height 24
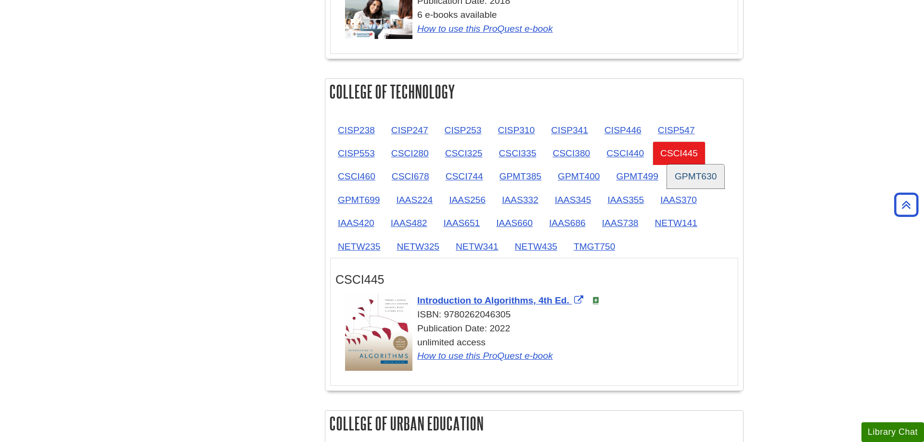
click at [698, 181] on link "GPMT630" at bounding box center [695, 177] width 57 height 24
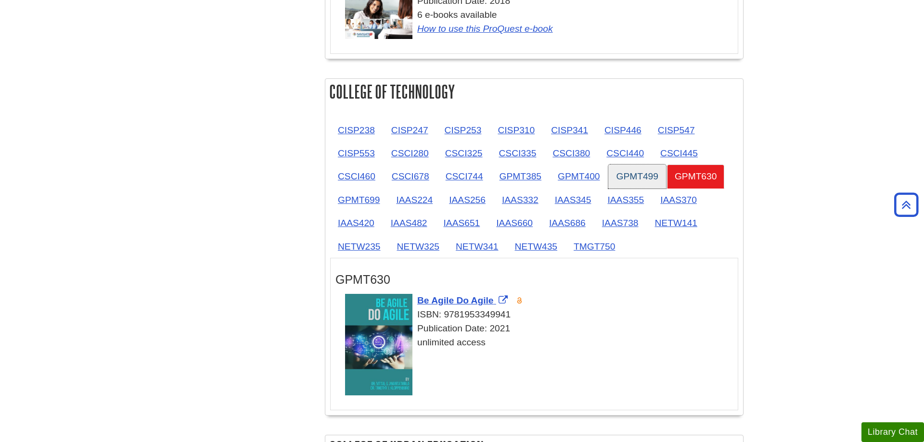
click at [644, 180] on link "GPMT499" at bounding box center [636, 177] width 57 height 24
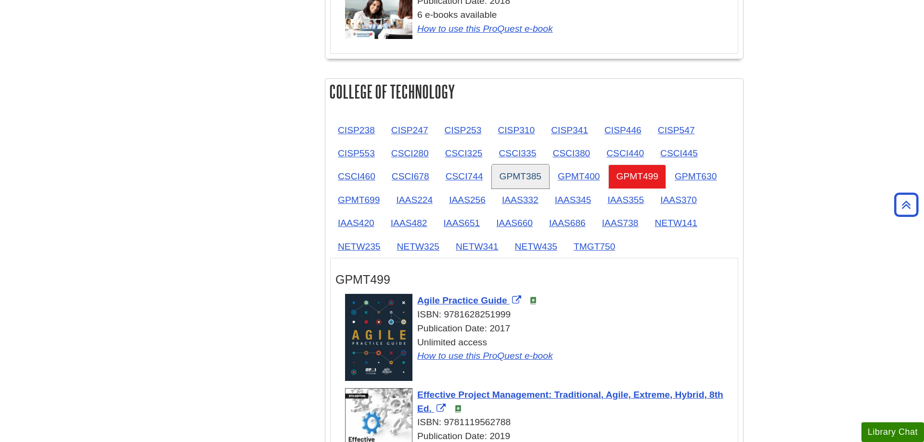
click at [507, 175] on link "GPMT385" at bounding box center [520, 177] width 57 height 24
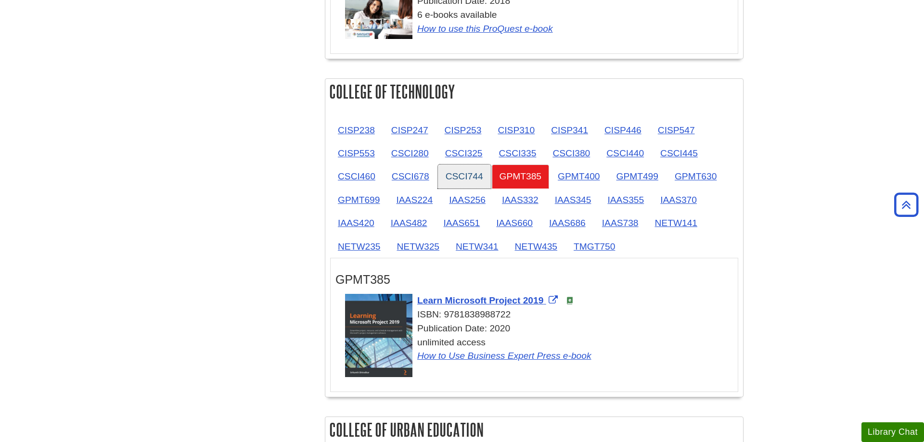
click at [451, 176] on link "CSCI744" at bounding box center [464, 177] width 53 height 24
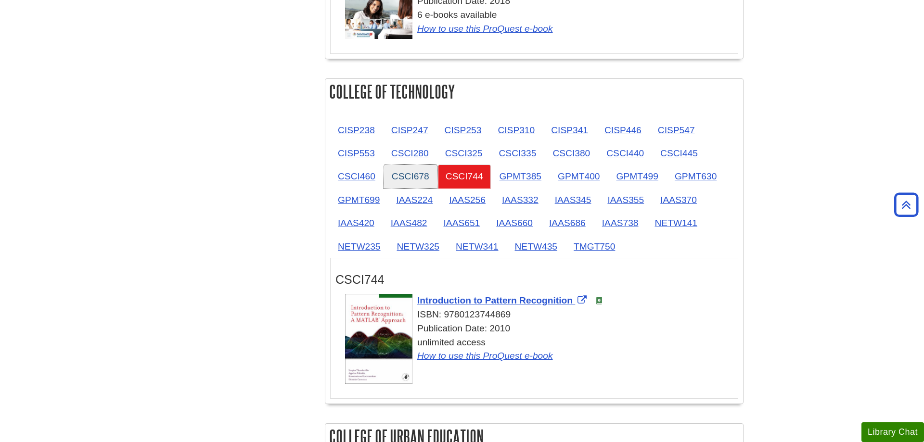
click at [405, 178] on link "CSCI678" at bounding box center [410, 177] width 53 height 24
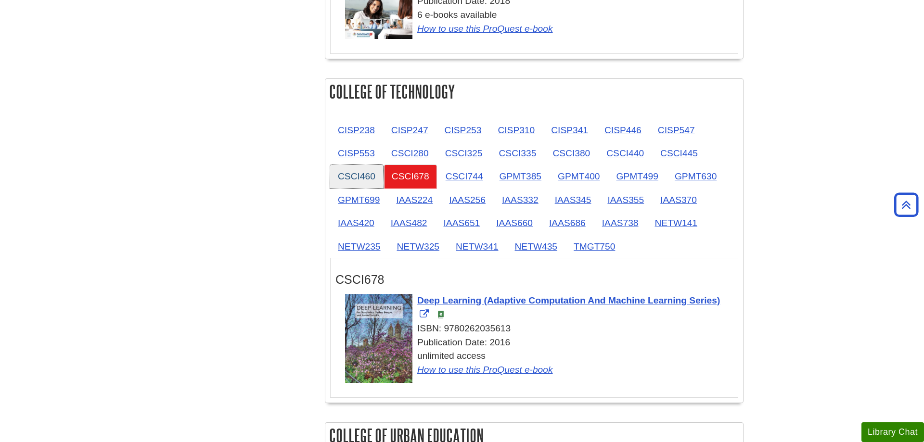
click at [364, 178] on link "CSCI460" at bounding box center [356, 177] width 53 height 24
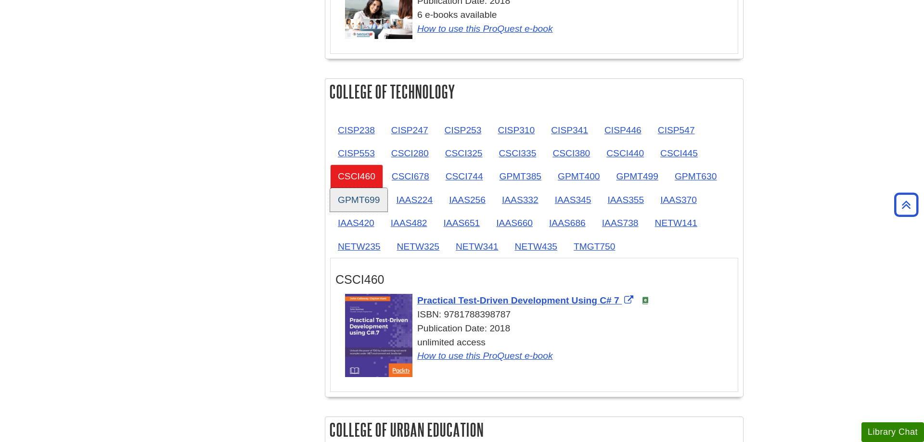
click at [362, 194] on link "GPMT699" at bounding box center [358, 200] width 57 height 24
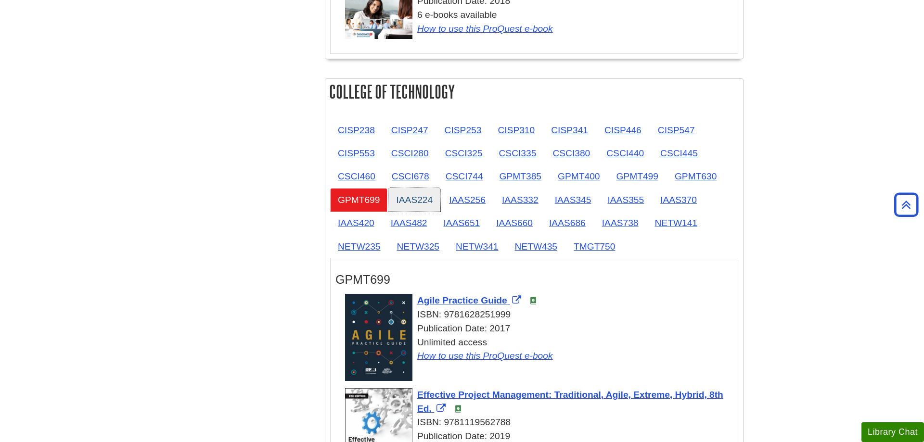
click at [403, 196] on link "IAAS224" at bounding box center [414, 200] width 52 height 24
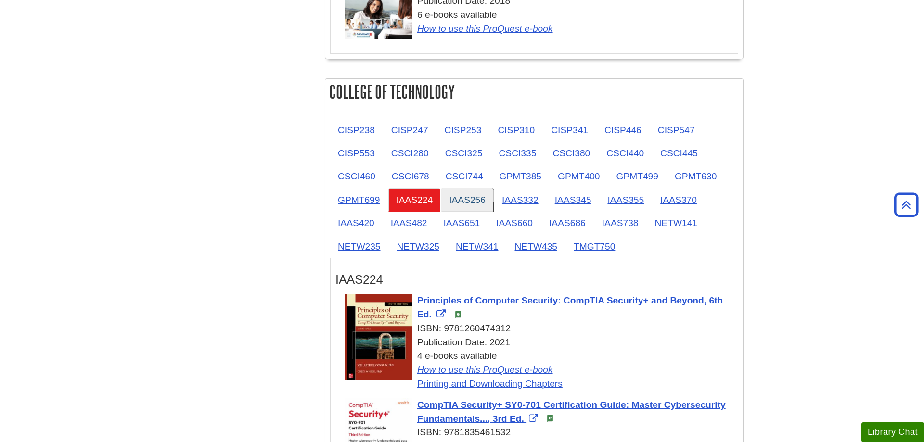
click at [460, 198] on link "IAAS256" at bounding box center [467, 200] width 52 height 24
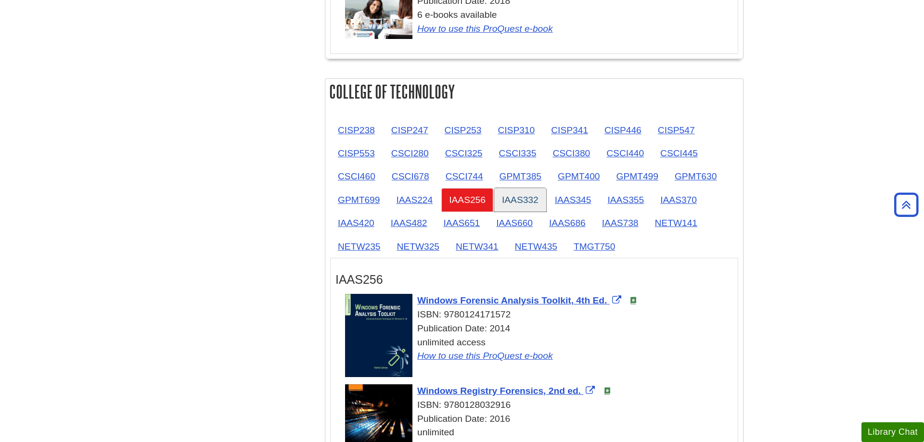
click at [504, 201] on link "IAAS332" at bounding box center [520, 200] width 52 height 24
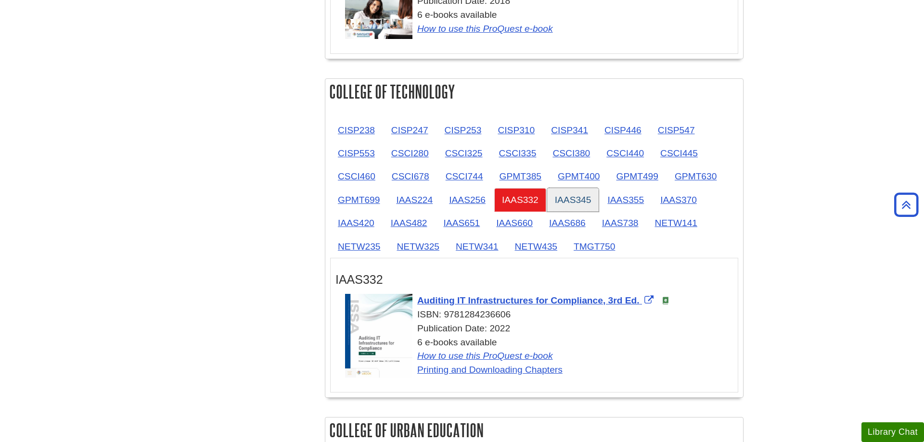
click at [592, 205] on link "IAAS345" at bounding box center [573, 200] width 52 height 24
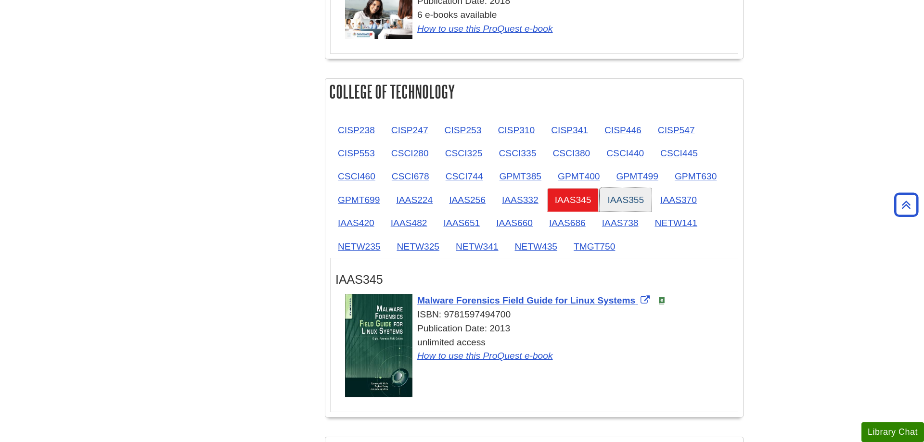
click at [622, 202] on link "IAAS355" at bounding box center [625, 200] width 52 height 24
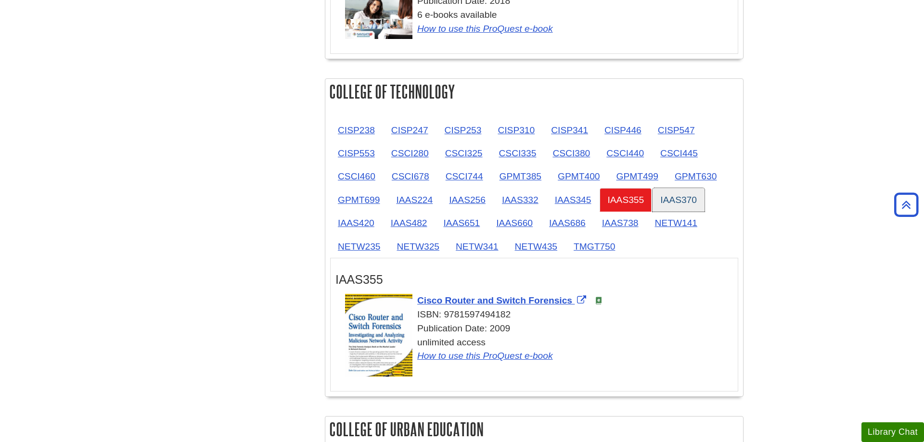
click at [686, 197] on link "IAAS370" at bounding box center [678, 200] width 52 height 24
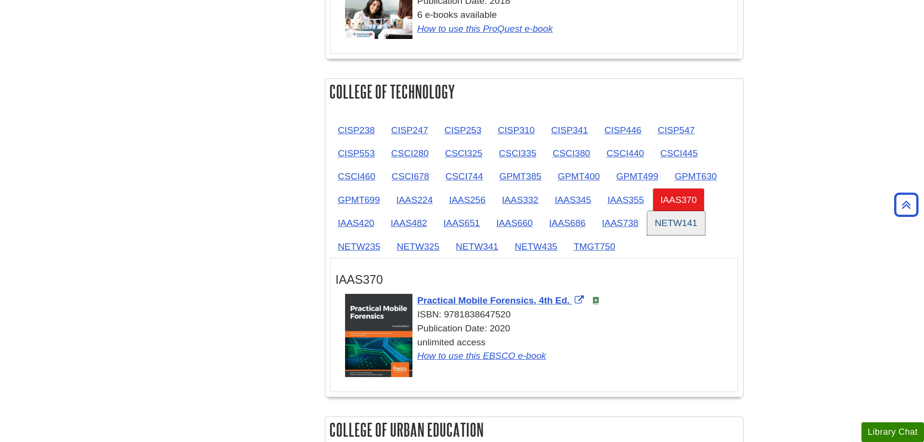
click at [696, 226] on link "NETW141" at bounding box center [676, 223] width 58 height 24
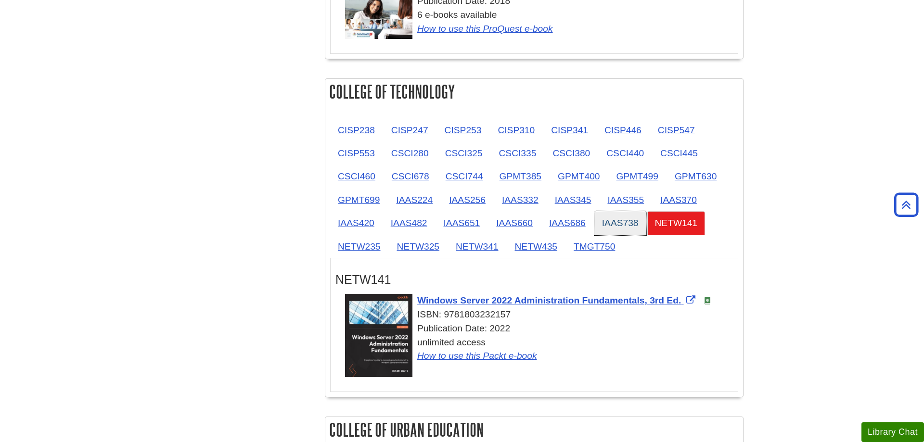
click at [615, 224] on link "IAAS738" at bounding box center [620, 223] width 52 height 24
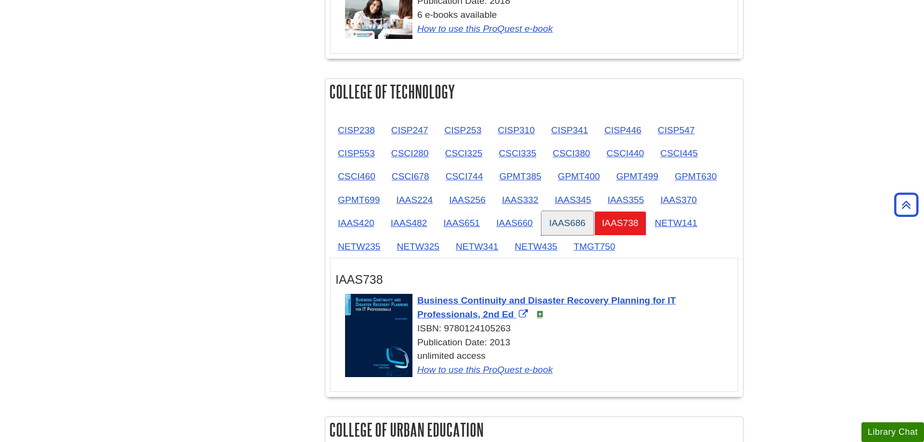
click at [554, 229] on link "IAAS686" at bounding box center [567, 223] width 52 height 24
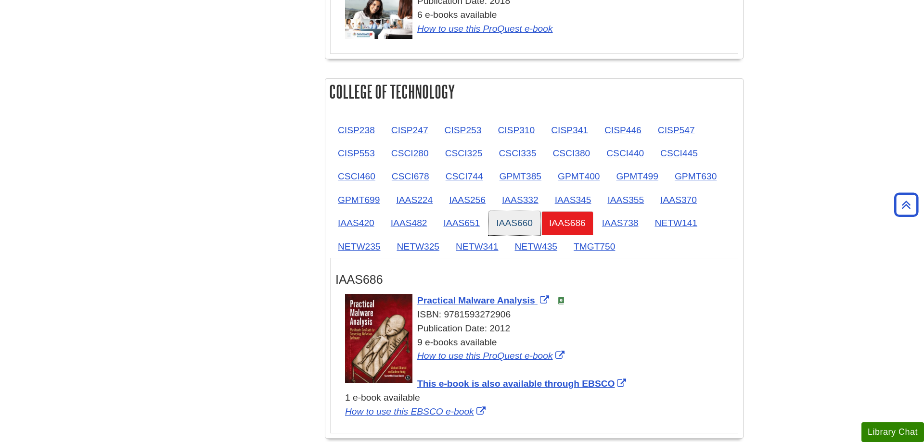
drag, startPoint x: 517, startPoint y: 229, endPoint x: 506, endPoint y: 229, distance: 11.1
click at [515, 229] on link "IAAS660" at bounding box center [514, 223] width 52 height 24
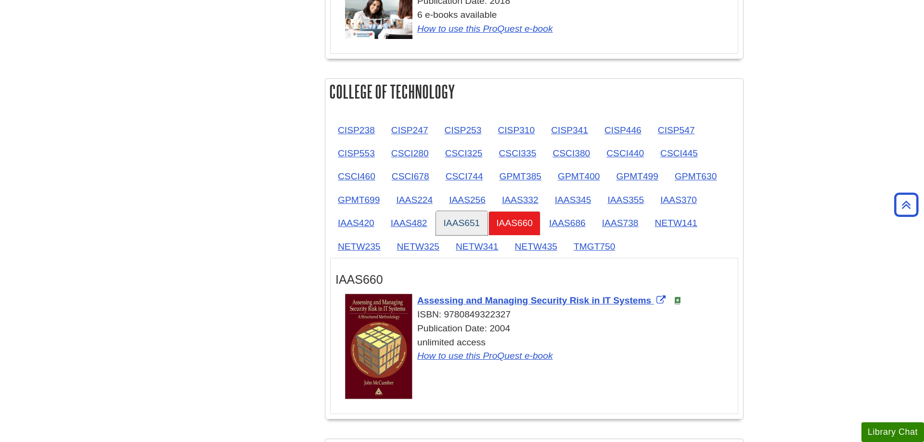
drag, startPoint x: 464, startPoint y: 224, endPoint x: 450, endPoint y: 222, distance: 14.1
click at [463, 223] on link "IAAS651" at bounding box center [462, 223] width 52 height 24
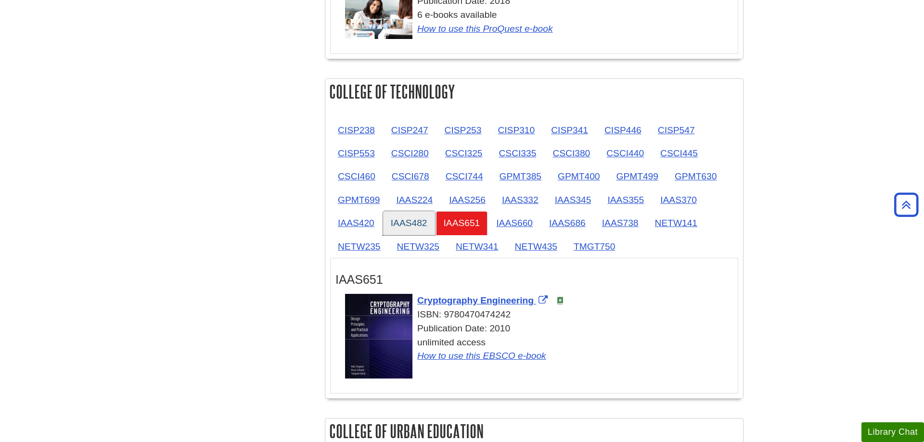
click at [418, 219] on link "IAAS482" at bounding box center [409, 223] width 52 height 24
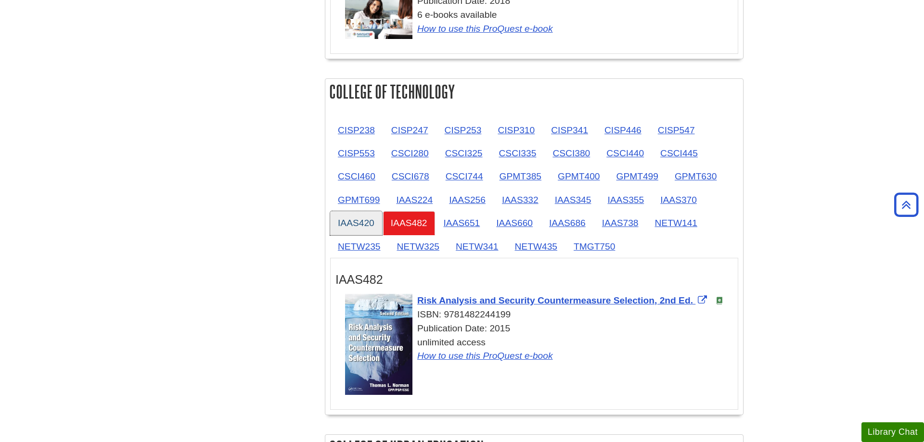
click at [360, 223] on link "IAAS420" at bounding box center [356, 223] width 52 height 24
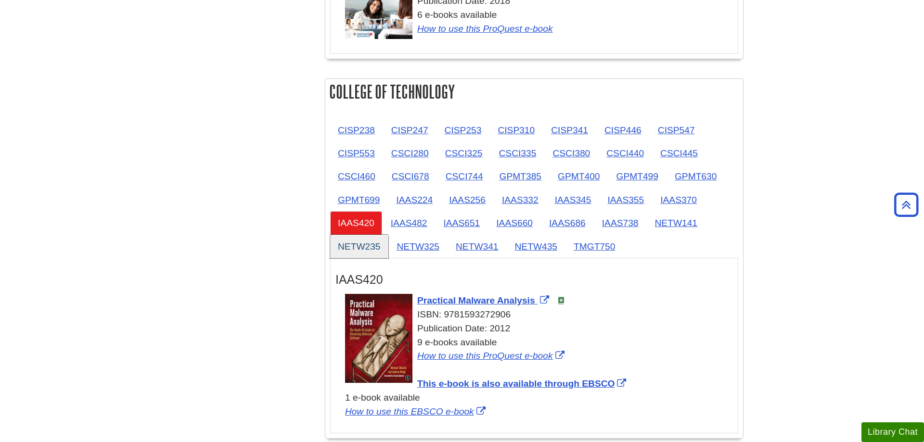
click at [360, 246] on link "NETW235" at bounding box center [359, 247] width 58 height 24
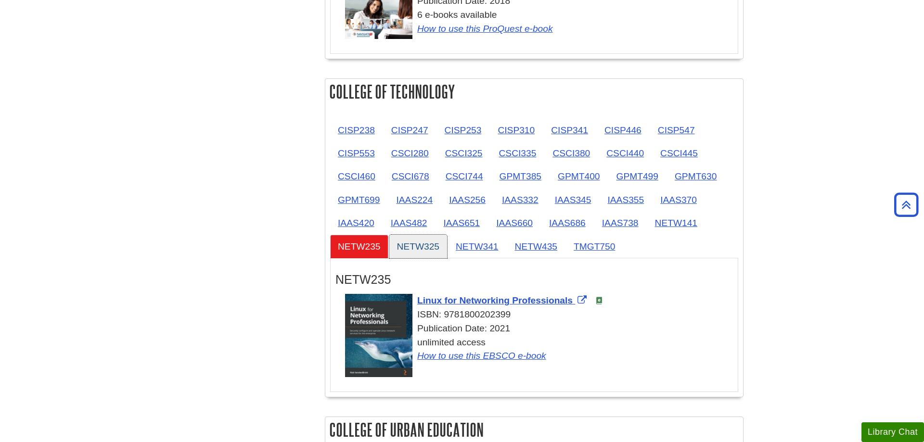
click at [421, 245] on link "NETW325" at bounding box center [418, 247] width 58 height 24
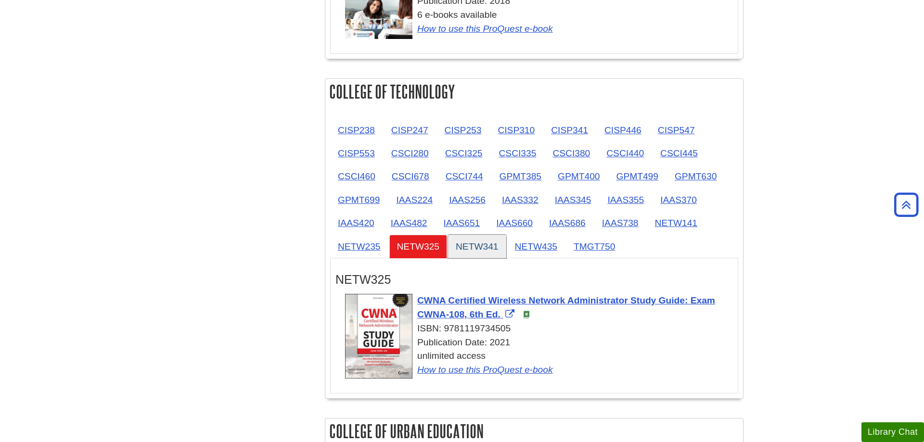
click at [470, 247] on link "NETW341" at bounding box center [477, 247] width 58 height 24
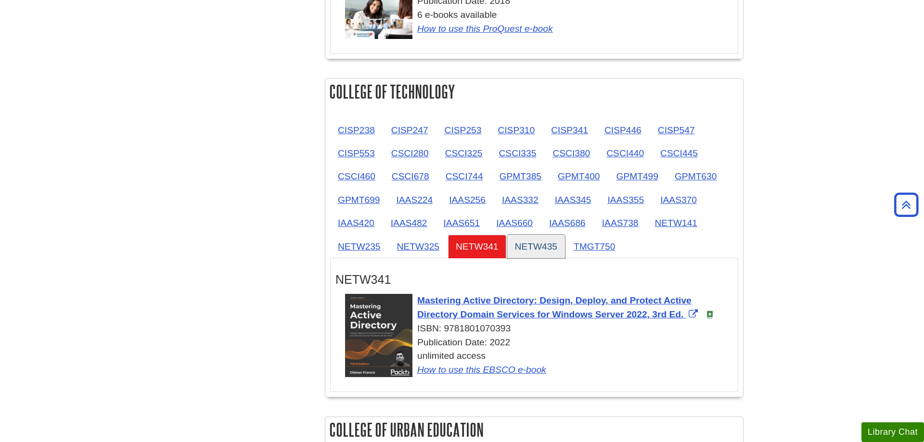
click at [525, 250] on link "NETW435" at bounding box center [536, 247] width 58 height 24
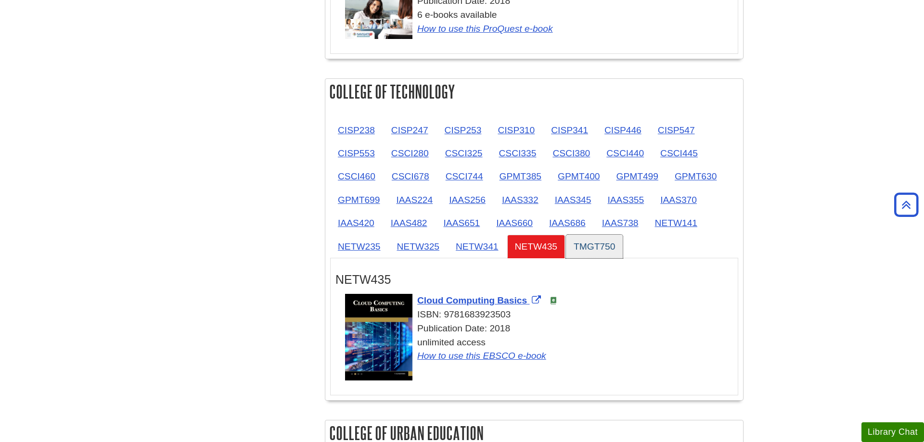
click at [602, 256] on link "TMGT750" at bounding box center [594, 247] width 57 height 24
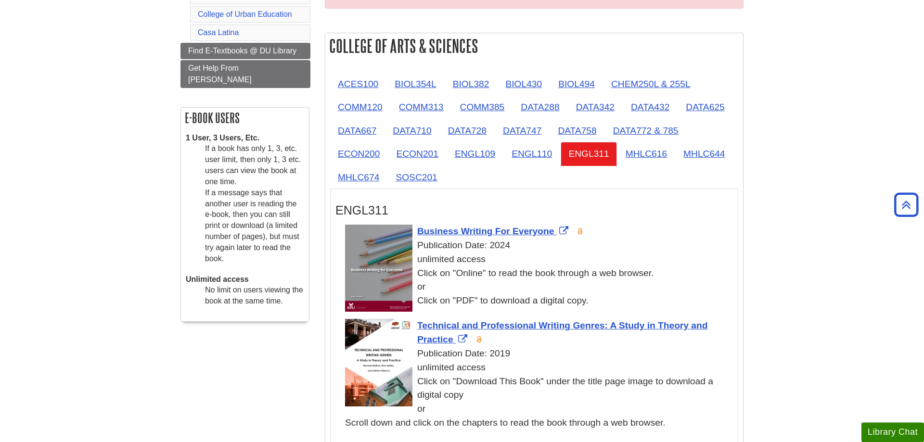
scroll to position [147, 0]
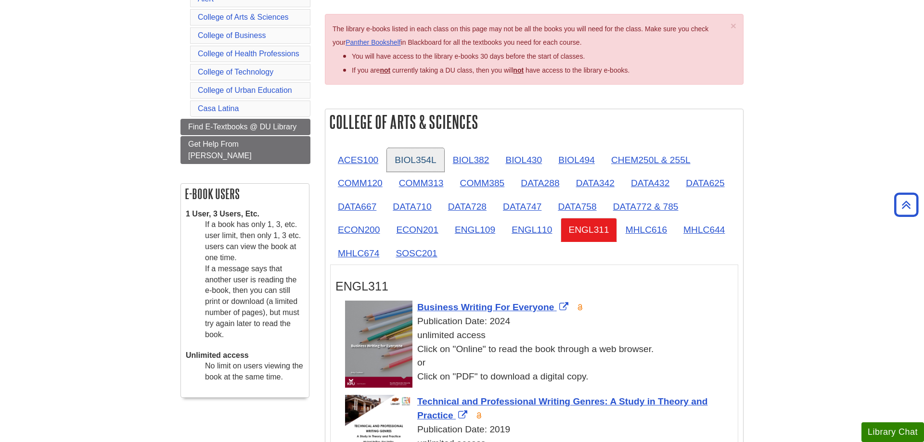
click at [436, 160] on link "BIOL354L" at bounding box center [415, 160] width 57 height 24
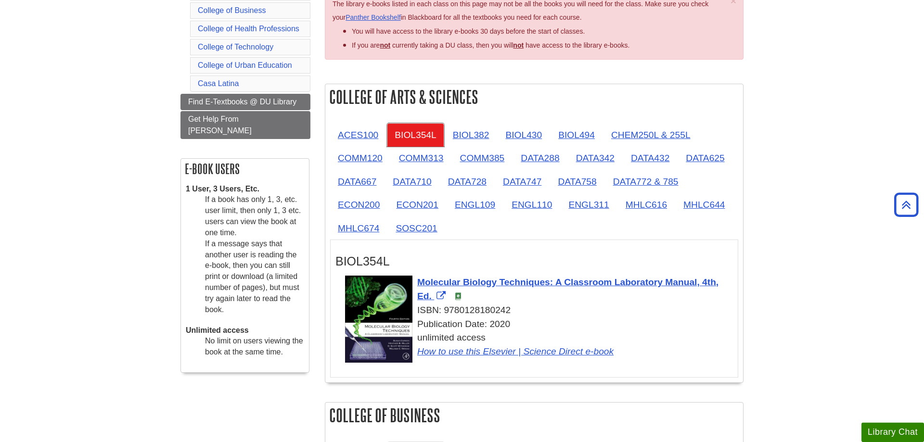
scroll to position [196, 0]
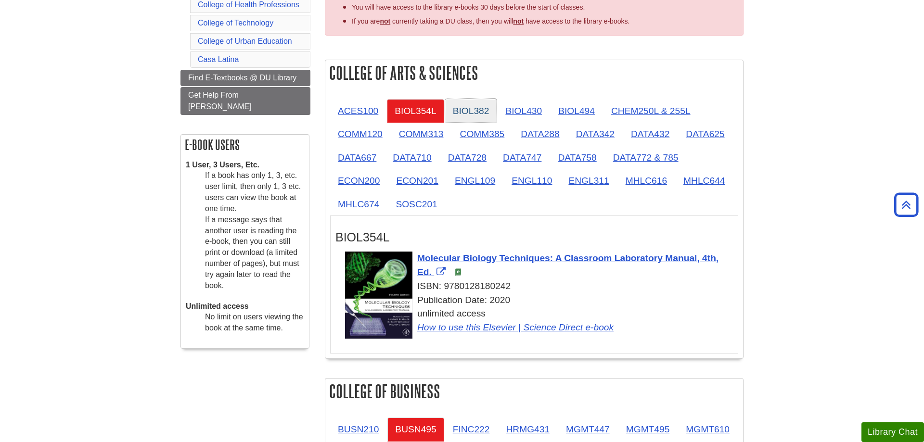
click at [485, 113] on link "BIOL382" at bounding box center [471, 111] width 52 height 24
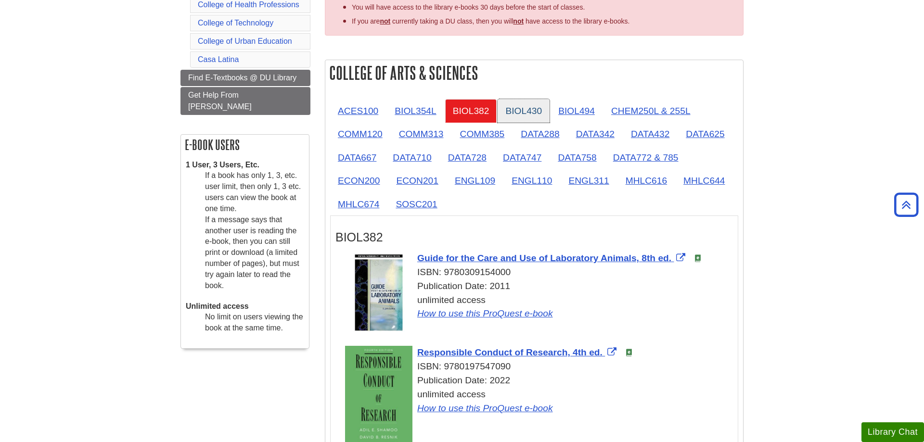
click at [525, 109] on link "BIOL430" at bounding box center [523, 111] width 52 height 24
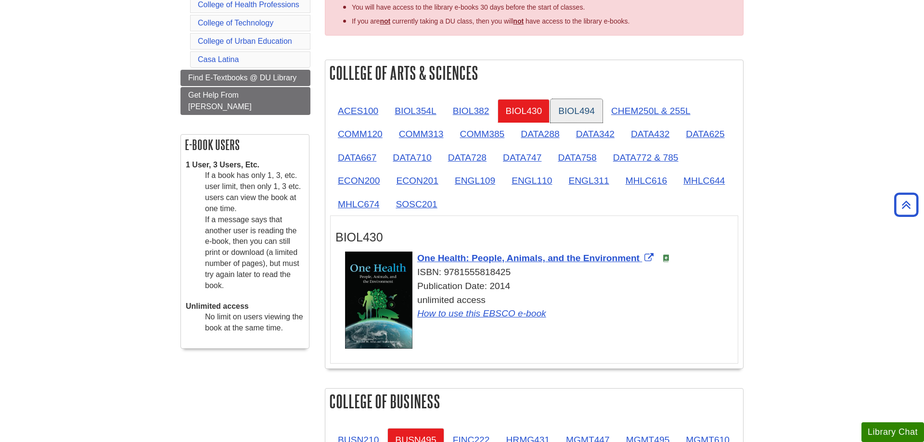
click at [574, 112] on link "BIOL494" at bounding box center [576, 111] width 52 height 24
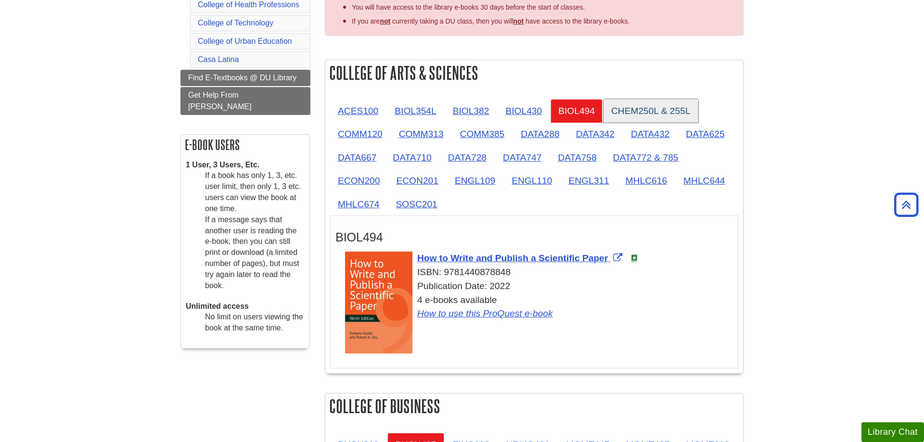
click at [669, 110] on link "CHEM250L & 255L" at bounding box center [650, 111] width 95 height 24
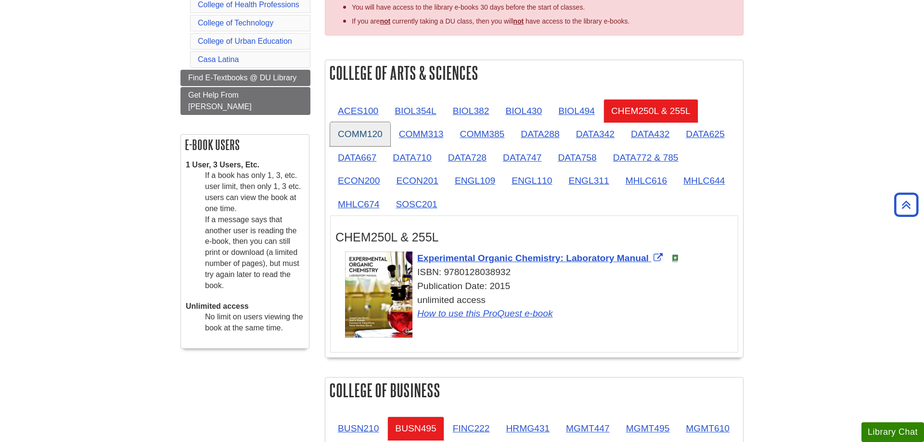
click at [353, 132] on link "COMM120" at bounding box center [360, 134] width 60 height 24
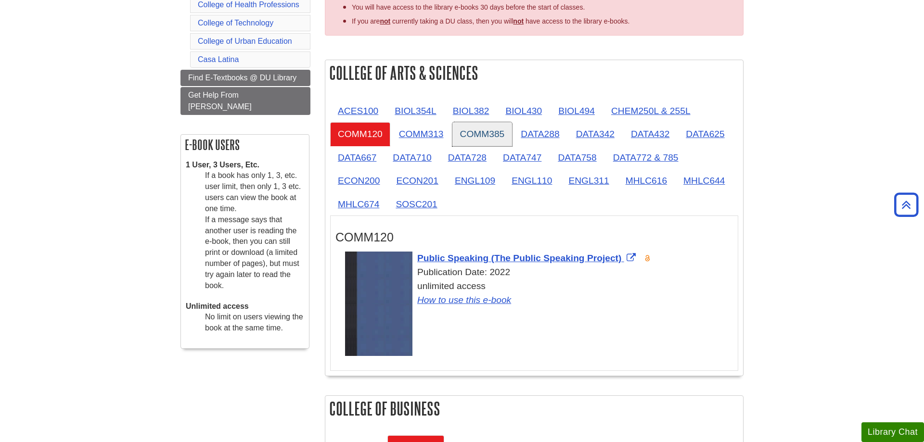
click at [510, 135] on link "COMM385" at bounding box center [482, 134] width 60 height 24
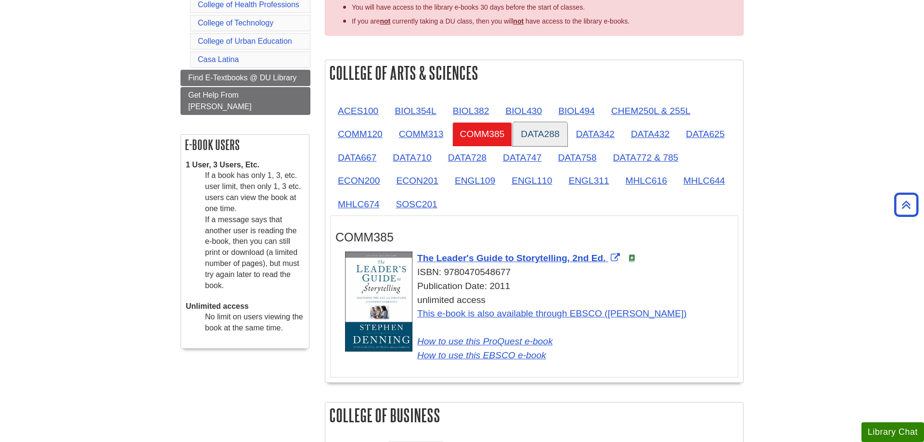
click at [542, 131] on link "DATA288" at bounding box center [540, 134] width 54 height 24
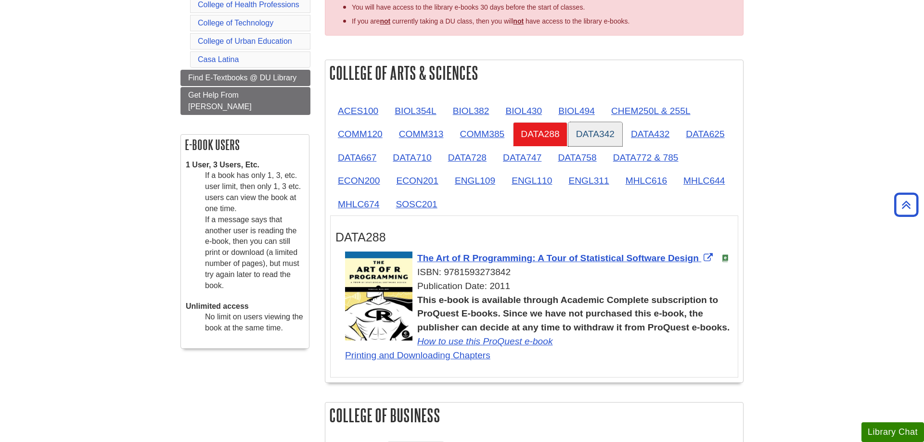
click at [590, 129] on link "DATA342" at bounding box center [595, 134] width 54 height 24
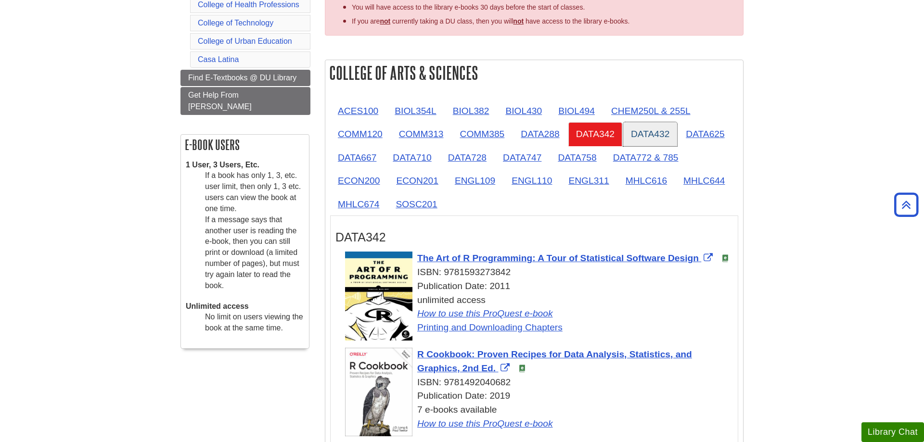
click at [651, 128] on link "DATA432" at bounding box center [650, 134] width 54 height 24
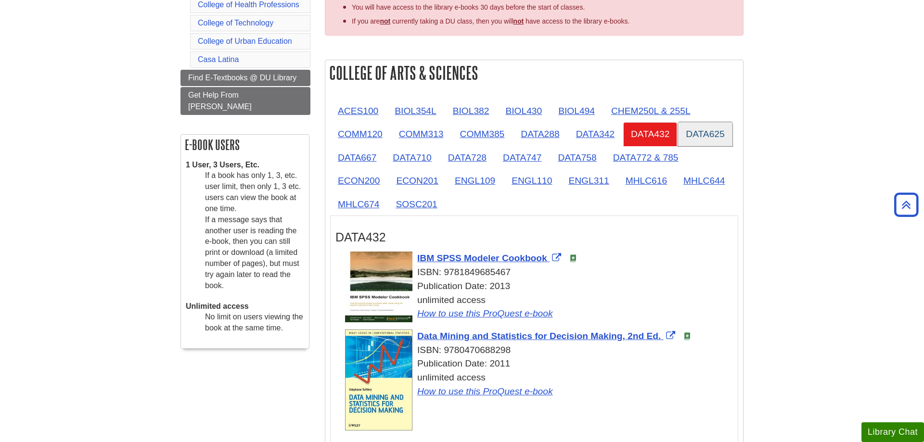
click at [712, 134] on link "DATA625" at bounding box center [705, 134] width 54 height 24
click at [355, 157] on link "DATA667" at bounding box center [357, 158] width 54 height 24
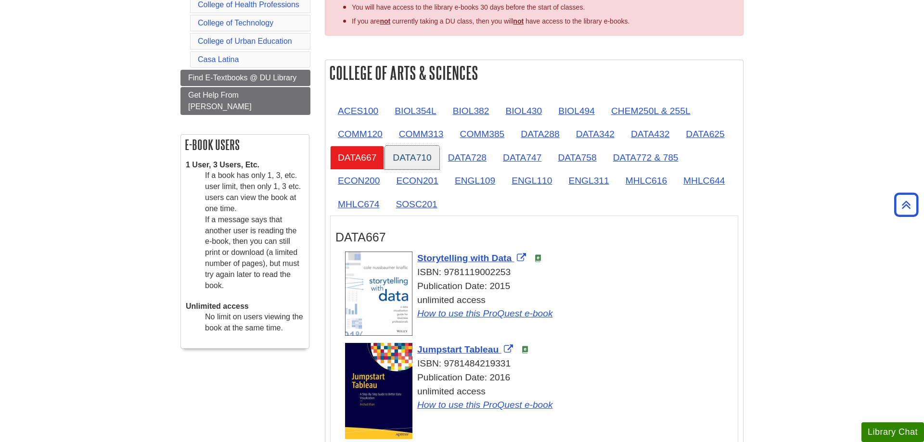
click at [416, 158] on link "DATA710" at bounding box center [412, 158] width 54 height 24
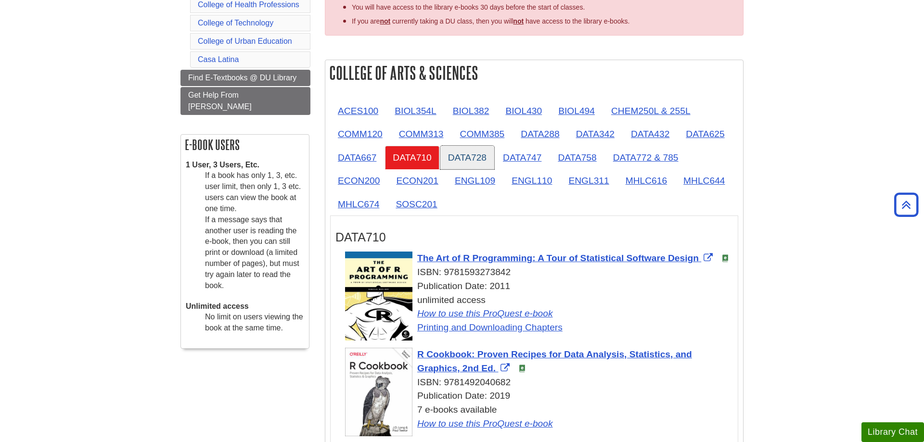
click at [464, 156] on link "DATA728" at bounding box center [467, 158] width 54 height 24
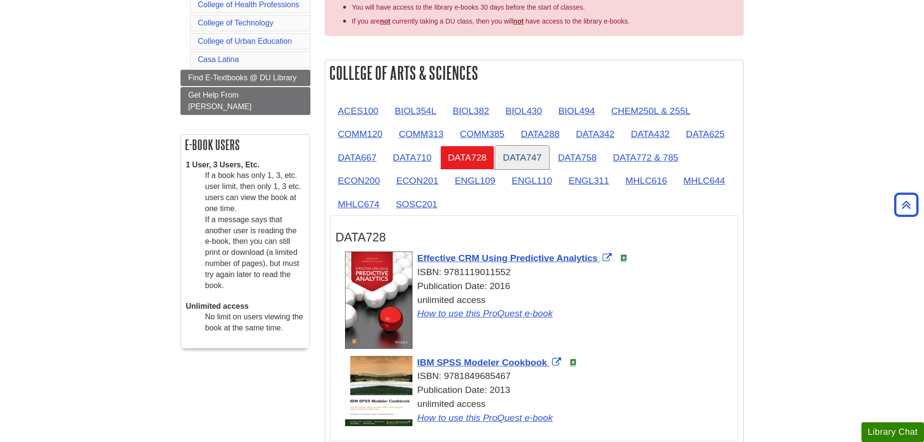
click at [521, 155] on link "DATA747" at bounding box center [522, 158] width 54 height 24
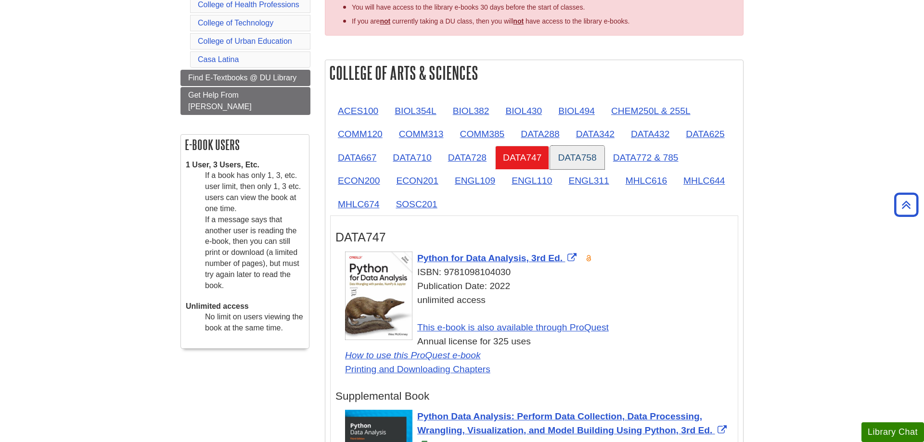
click at [586, 158] on link "DATA758" at bounding box center [577, 158] width 54 height 24
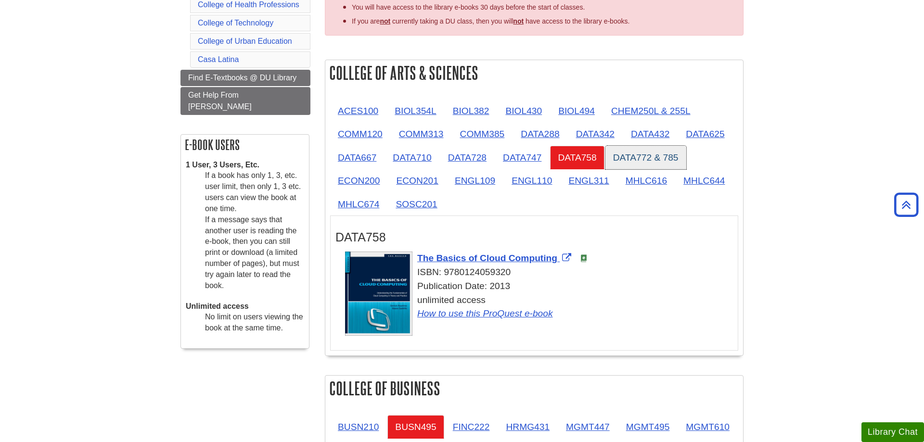
click at [645, 158] on link "DATA772 & 785" at bounding box center [645, 158] width 81 height 24
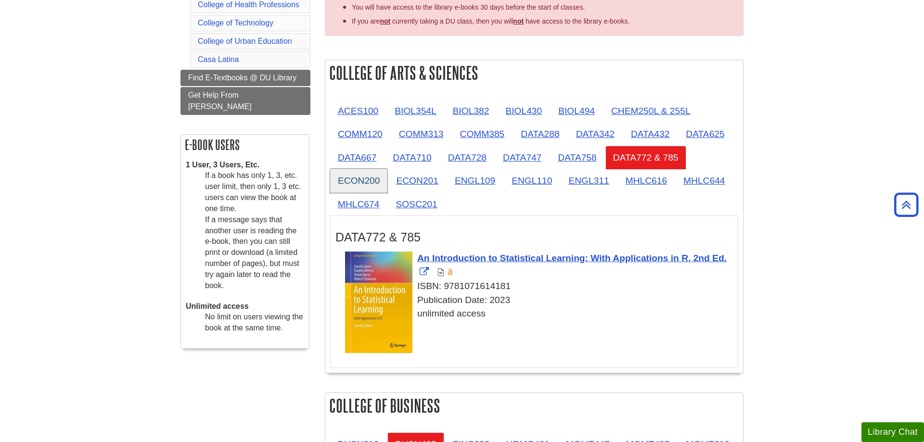
click at [373, 181] on link "ECON200" at bounding box center [358, 181] width 57 height 24
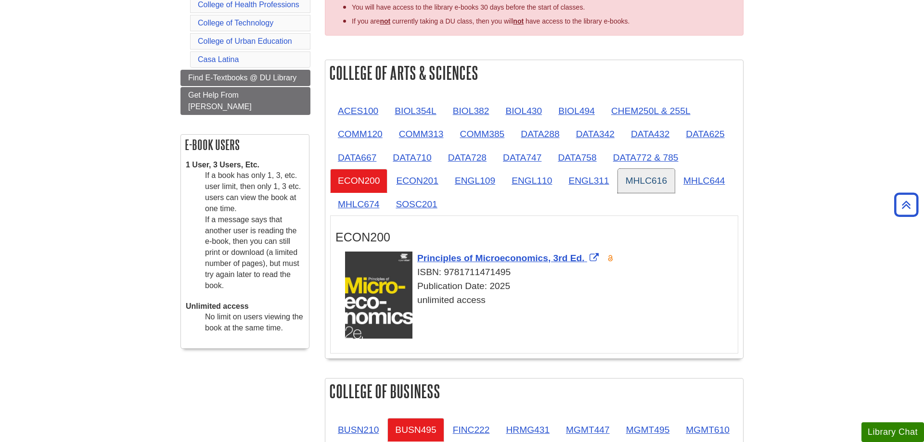
click at [641, 183] on link "MHLC616" at bounding box center [646, 181] width 57 height 24
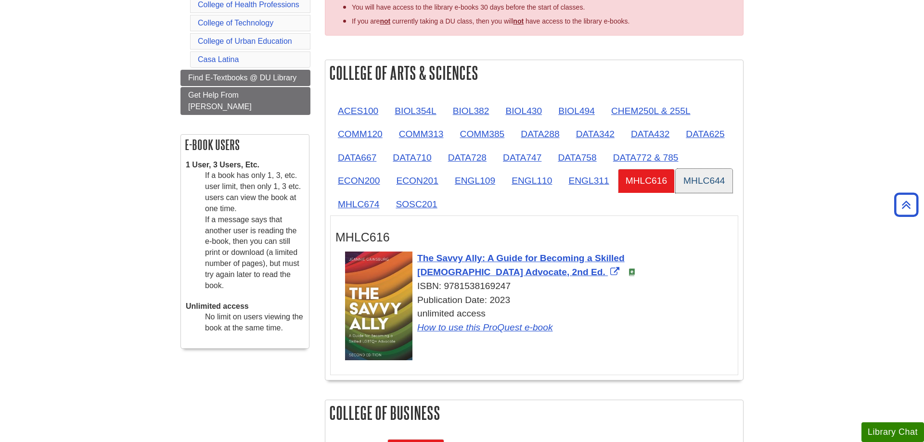
click at [691, 178] on link "MHLC644" at bounding box center [703, 181] width 57 height 24
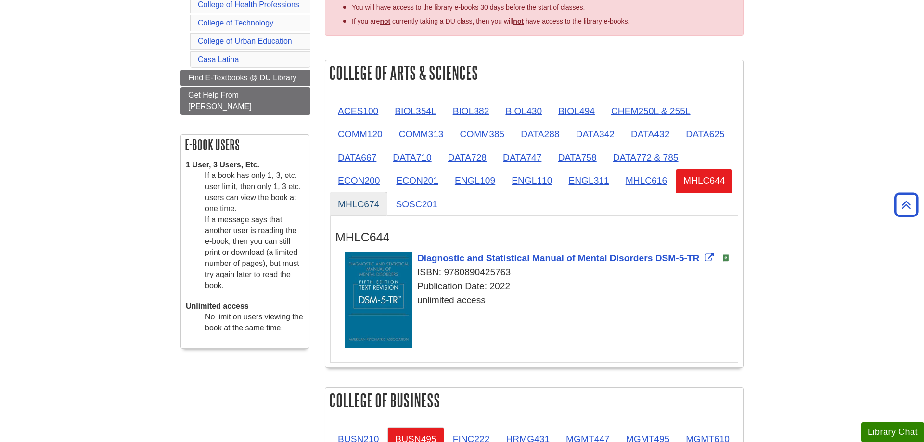
click at [355, 202] on link "MHLC674" at bounding box center [358, 204] width 57 height 24
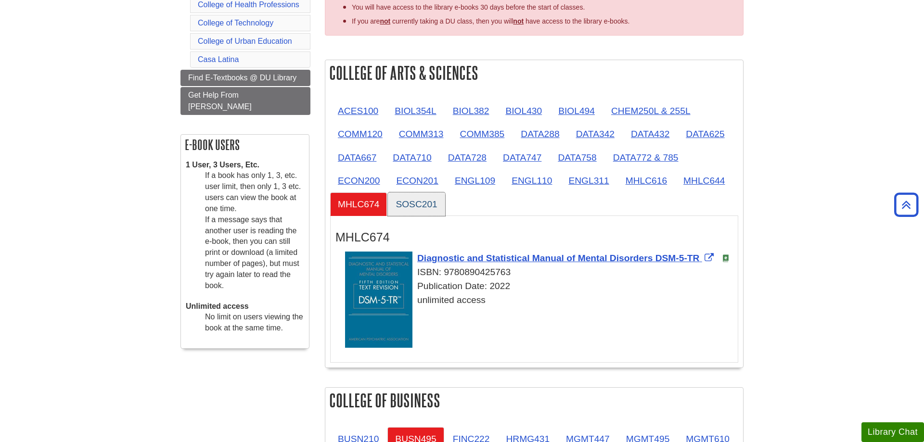
click at [442, 201] on link "SOSC201" at bounding box center [416, 204] width 57 height 24
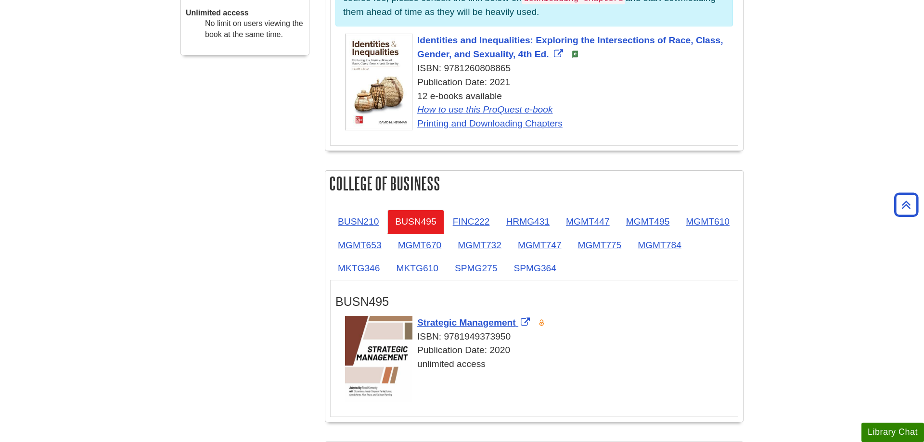
scroll to position [491, 0]
click at [370, 217] on link "BUSN210" at bounding box center [358, 221] width 56 height 24
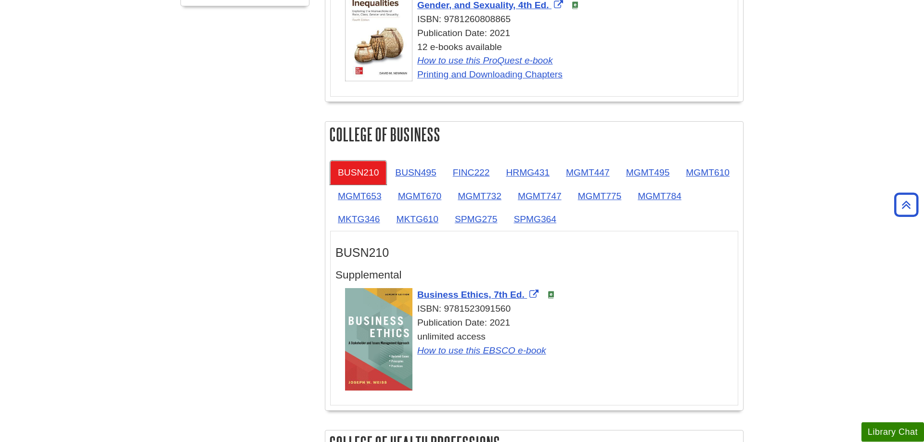
scroll to position [589, 0]
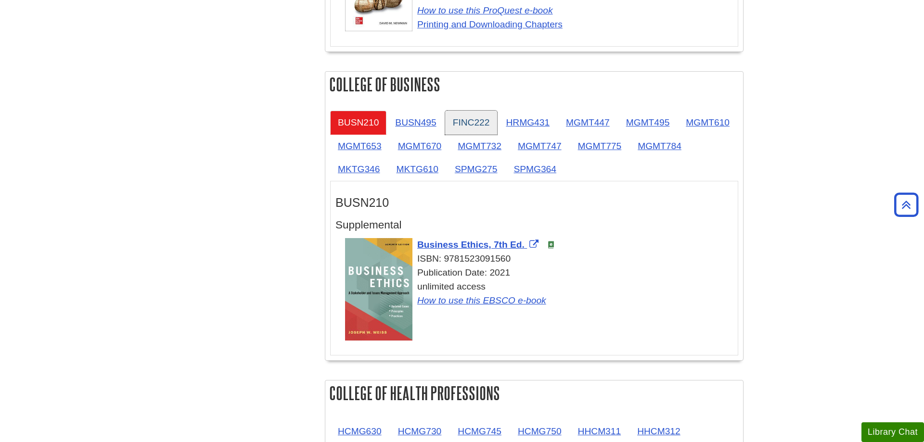
click at [479, 126] on link "FINC222" at bounding box center [471, 123] width 52 height 24
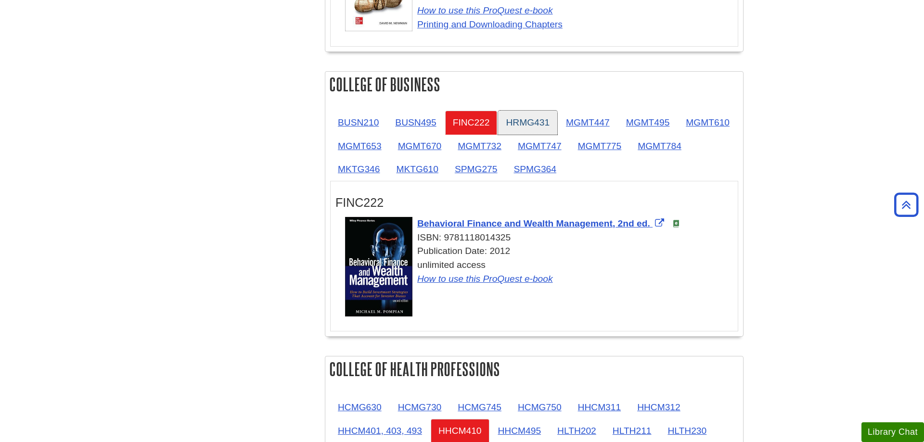
click at [529, 126] on link "HRMG431" at bounding box center [527, 123] width 59 height 24
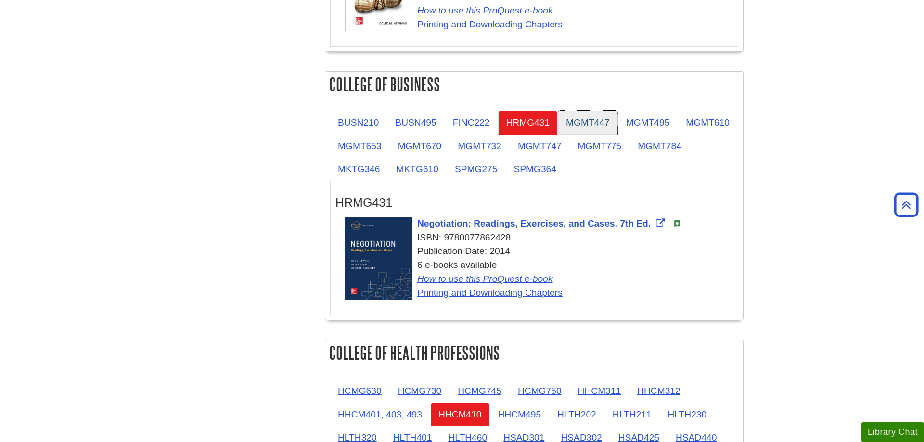
click at [581, 128] on link "MGMT447" at bounding box center [587, 123] width 59 height 24
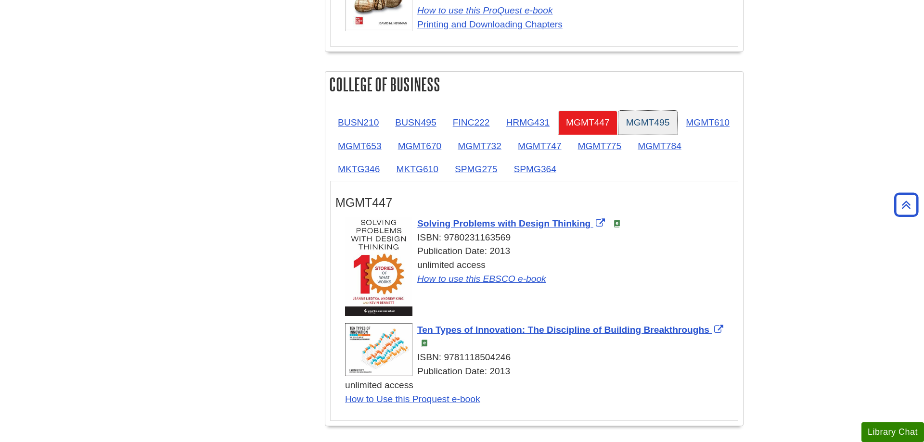
click at [665, 127] on link "MGMT495" at bounding box center [647, 123] width 59 height 24
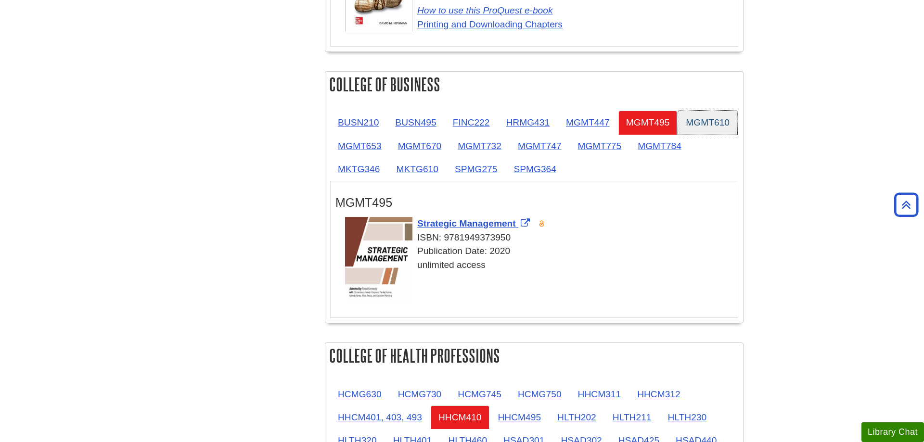
click at [678, 134] on link "MGMT610" at bounding box center [707, 123] width 59 height 24
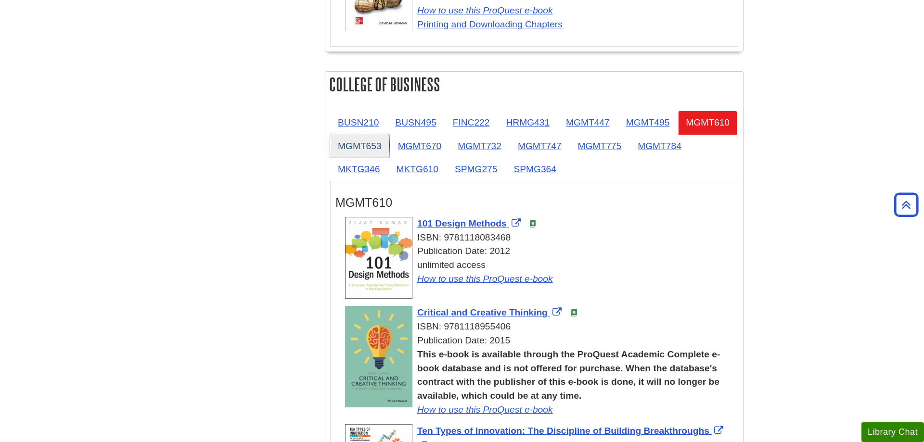
click at [389, 149] on link "MGMT653" at bounding box center [359, 146] width 59 height 24
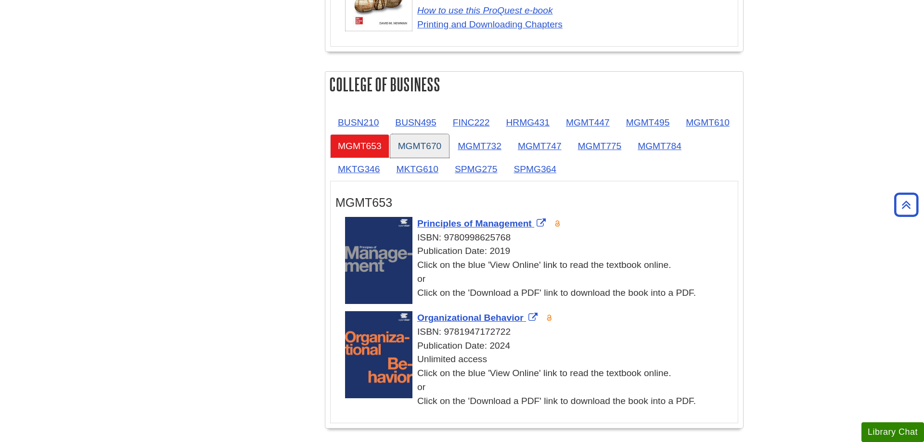
click at [449, 145] on link "MGMT670" at bounding box center [419, 146] width 59 height 24
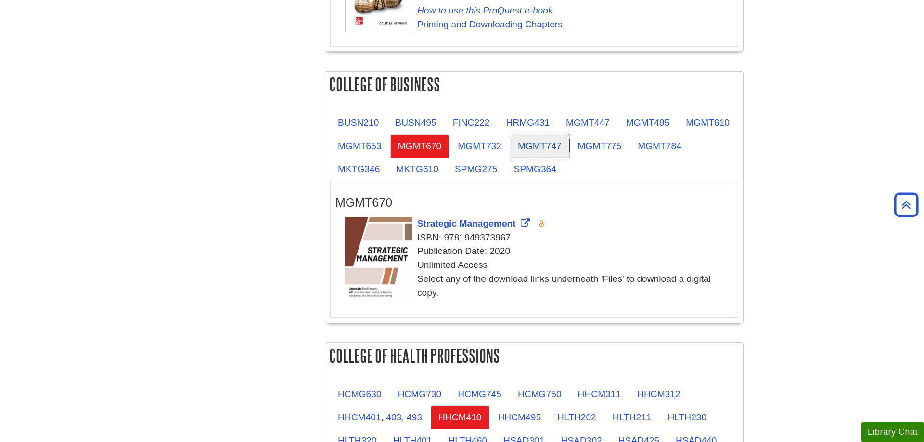
click at [569, 140] on link "MGMT747" at bounding box center [539, 146] width 59 height 24
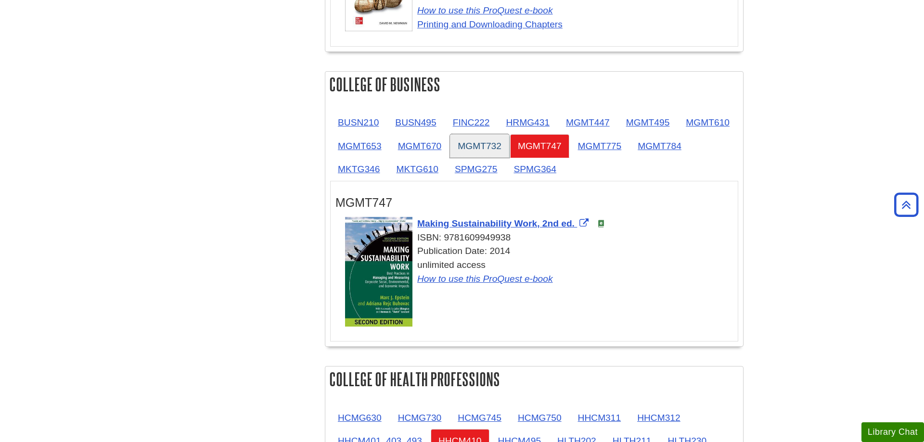
click at [509, 144] on link "MGMT732" at bounding box center [479, 146] width 59 height 24
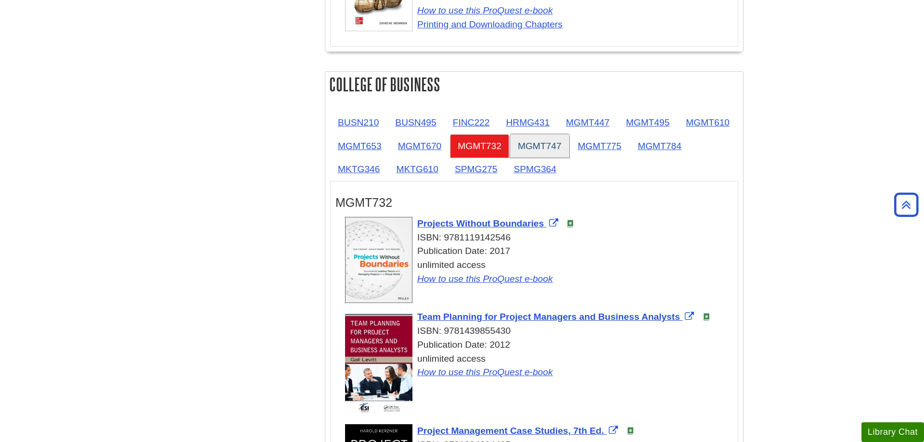
click at [569, 145] on link "MGMT747" at bounding box center [539, 146] width 59 height 24
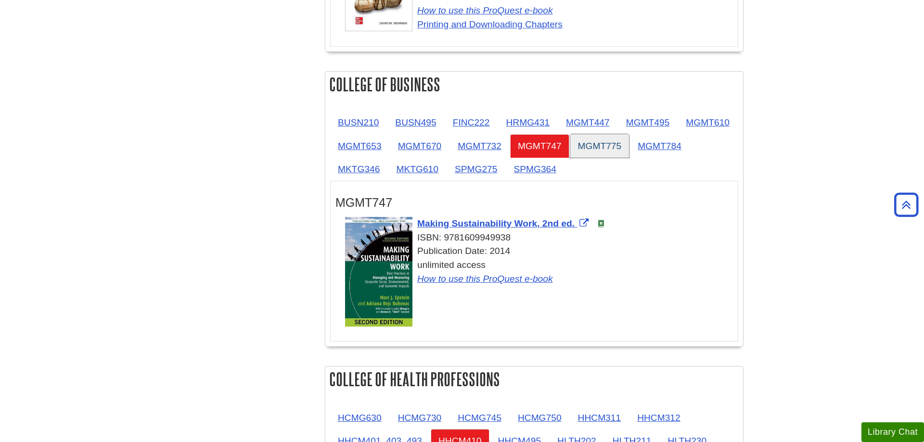
click at [629, 145] on link "MGMT775" at bounding box center [599, 146] width 59 height 24
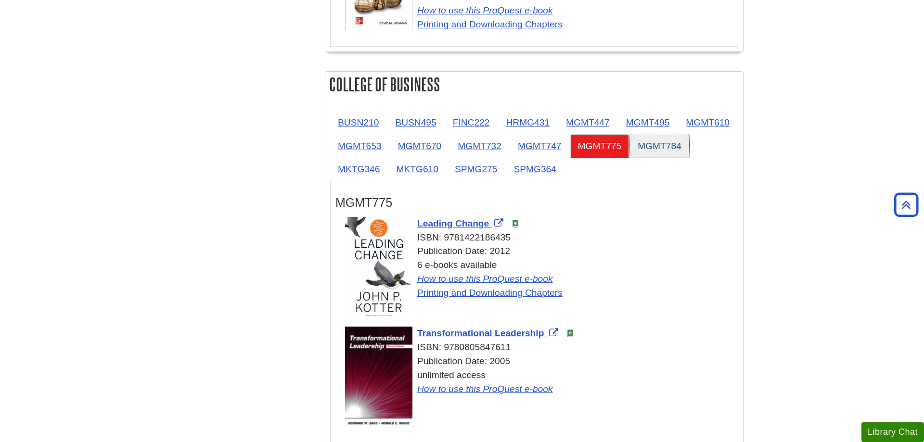
click at [630, 158] on link "MGMT784" at bounding box center [659, 146] width 59 height 24
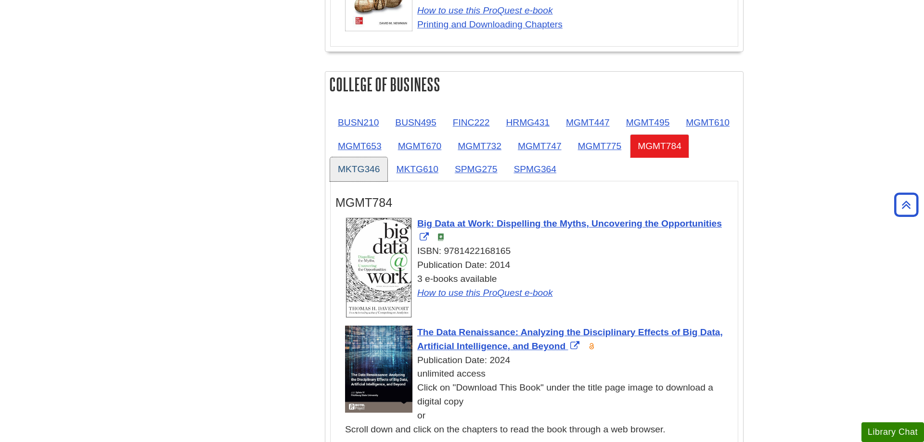
click at [387, 169] on link "MKTG346" at bounding box center [358, 169] width 57 height 24
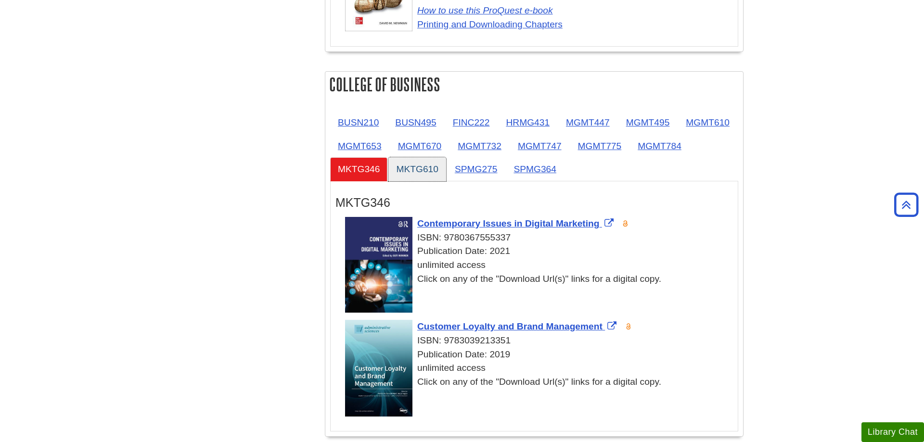
click at [446, 168] on link "MKTG610" at bounding box center [416, 169] width 57 height 24
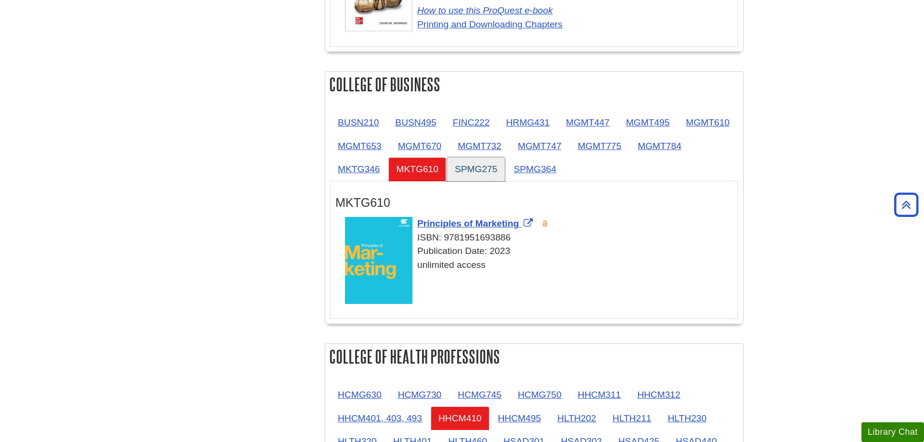
click at [505, 169] on link "SPMG275" at bounding box center [476, 169] width 58 height 24
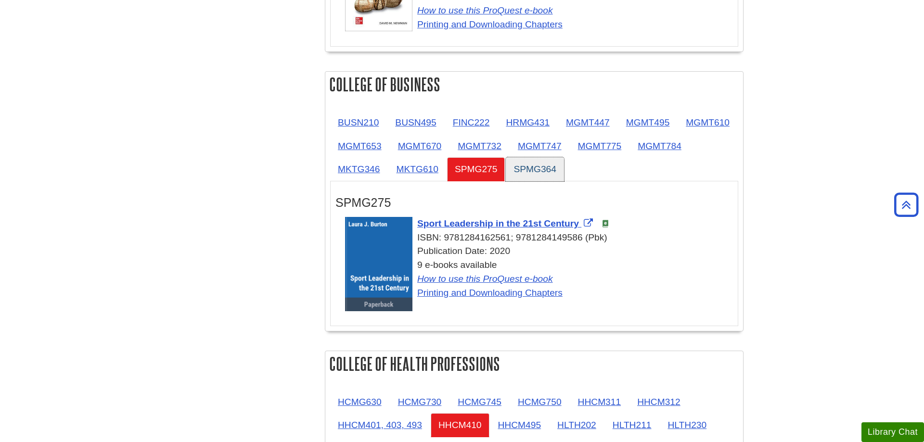
click at [564, 171] on link "SPMG364" at bounding box center [535, 169] width 58 height 24
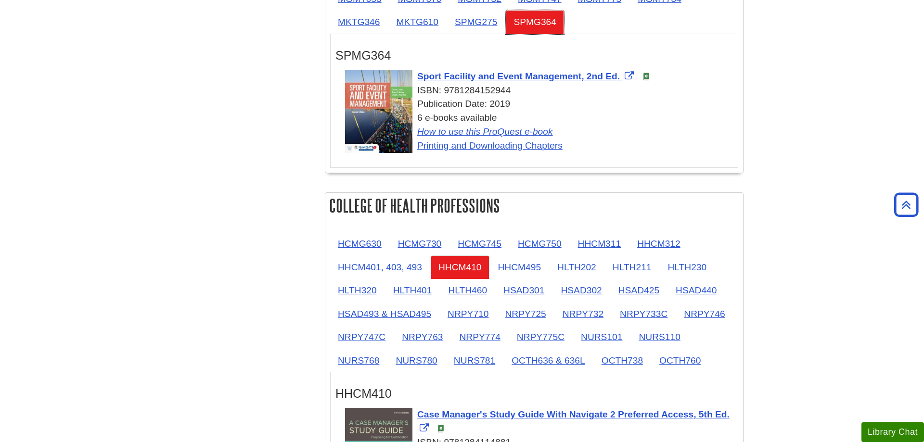
scroll to position [883, 0]
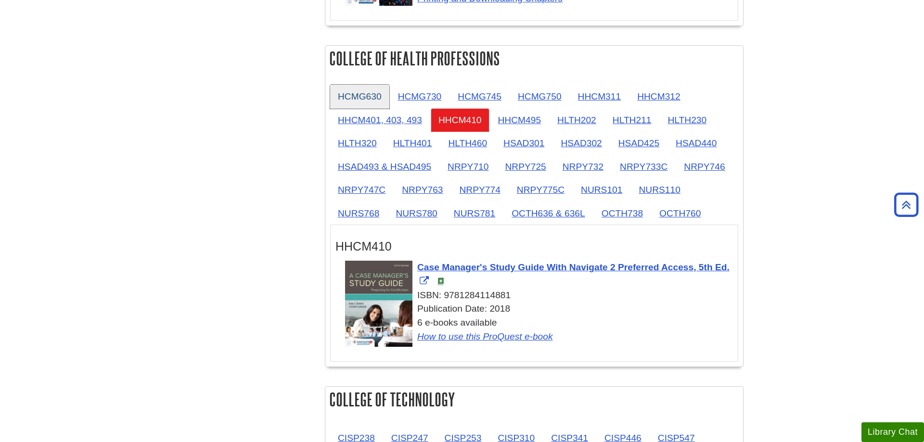
click at [367, 96] on link "HCMG630" at bounding box center [359, 97] width 59 height 24
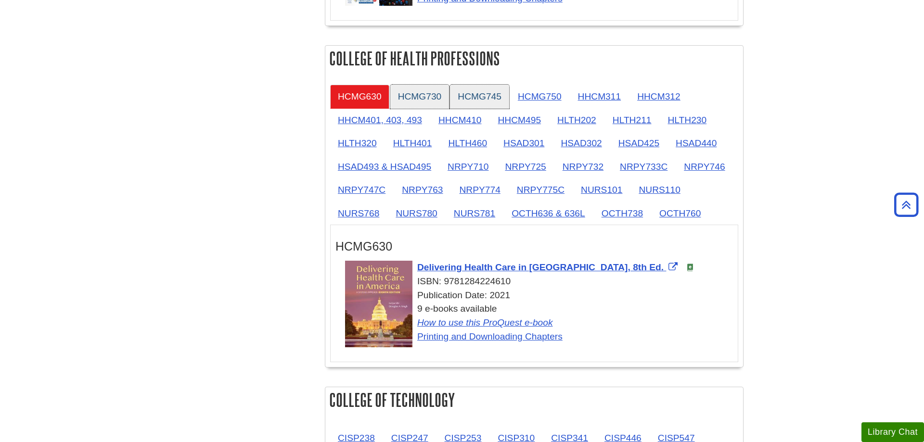
drag, startPoint x: 398, startPoint y: 99, endPoint x: 471, endPoint y: 102, distance: 73.2
click at [401, 101] on link "HCMG730" at bounding box center [419, 97] width 59 height 24
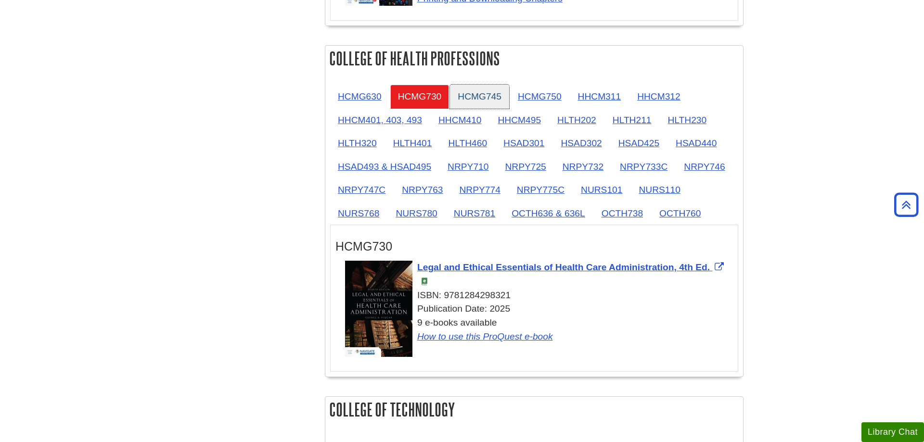
click at [491, 103] on link "HCMG745" at bounding box center [479, 97] width 59 height 24
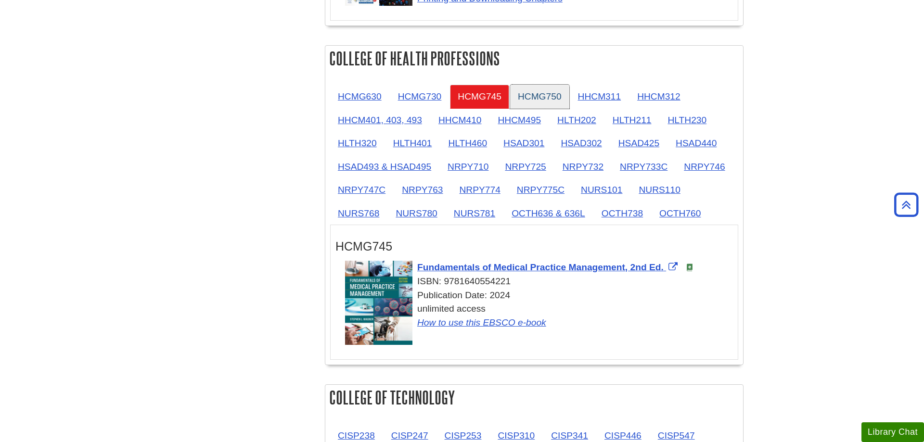
click at [522, 101] on link "HCMG750" at bounding box center [539, 97] width 59 height 24
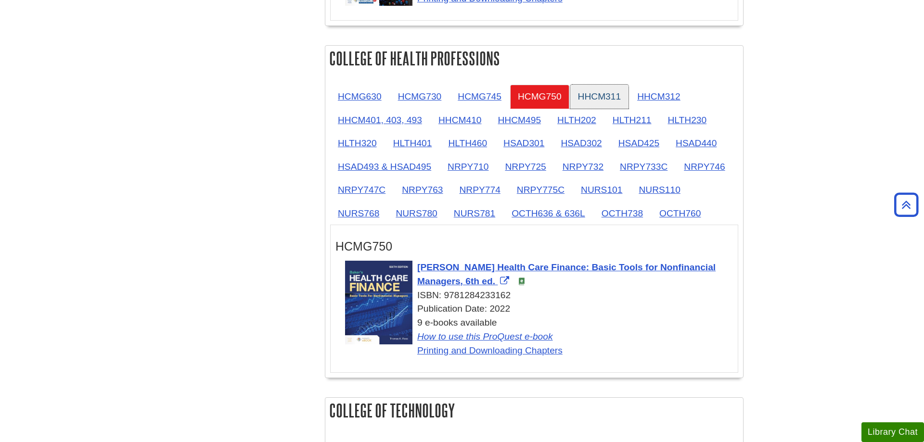
click at [586, 102] on link "HHCM311" at bounding box center [599, 97] width 59 height 24
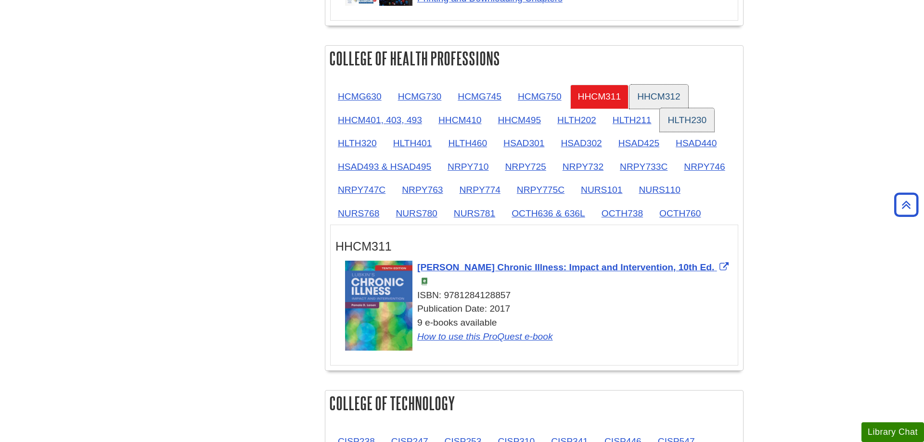
drag, startPoint x: 640, startPoint y: 100, endPoint x: 675, endPoint y: 115, distance: 38.3
click at [641, 100] on link "HHCM312" at bounding box center [658, 97] width 59 height 24
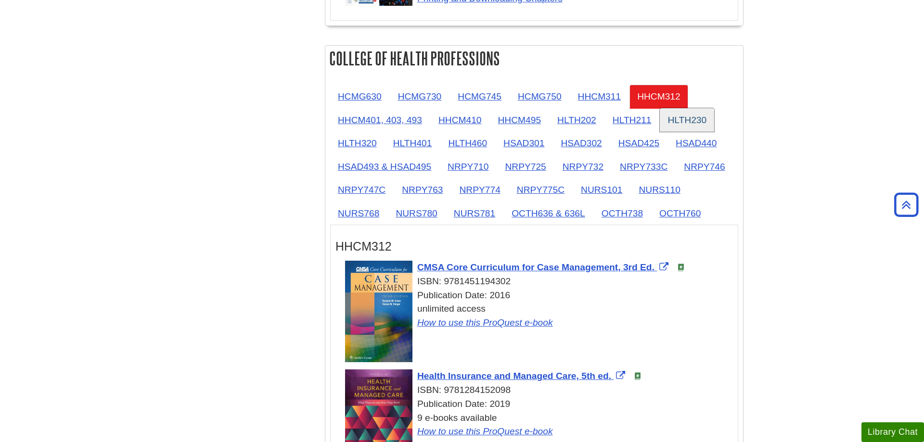
click at [680, 119] on link "HLTH230" at bounding box center [687, 120] width 54 height 24
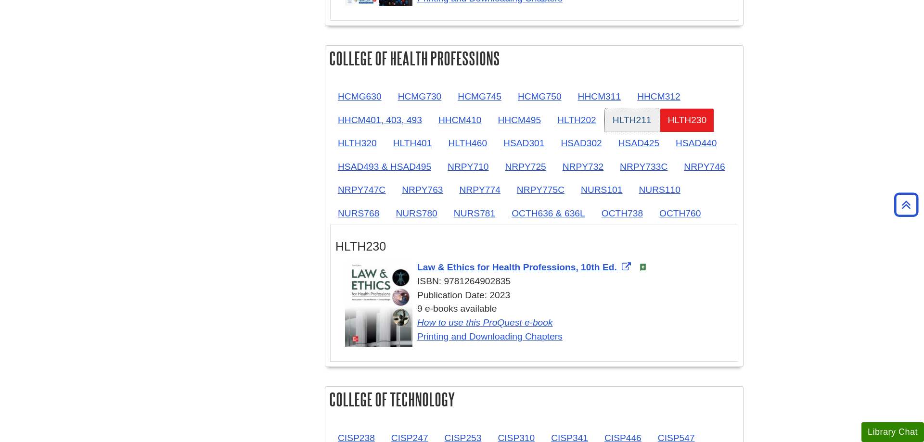
click at [627, 121] on link "HLTH211" at bounding box center [632, 120] width 54 height 24
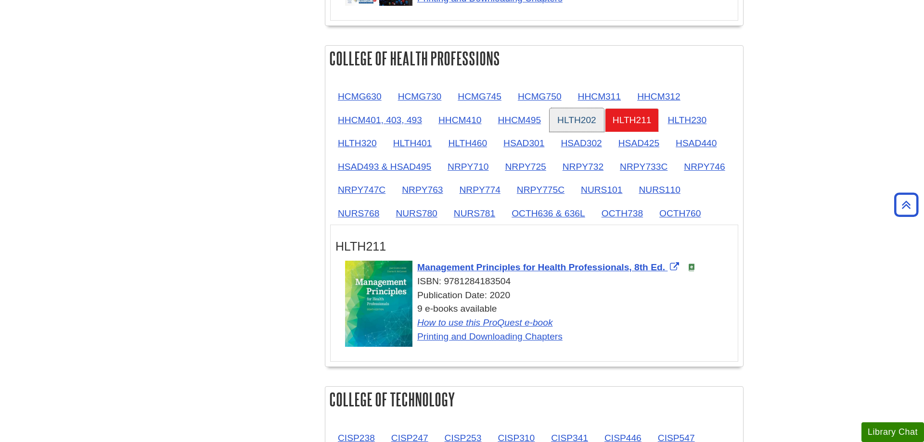
click at [576, 118] on link "HLTH202" at bounding box center [576, 120] width 54 height 24
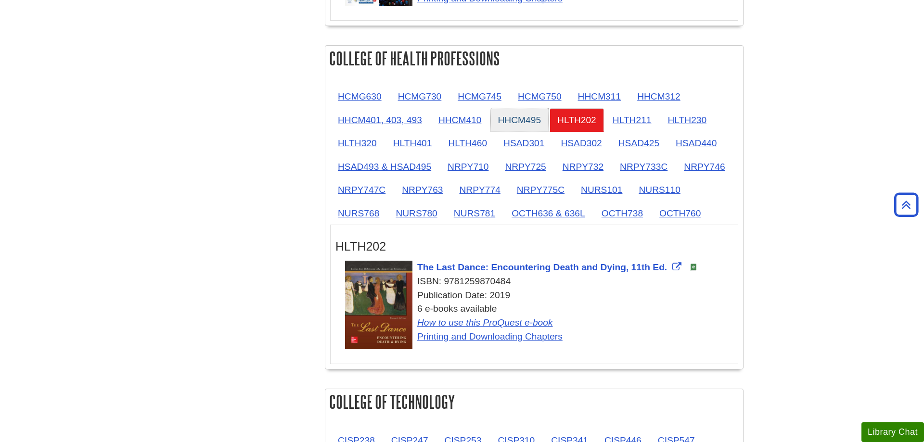
click at [535, 120] on link "HHCM495" at bounding box center [519, 120] width 59 height 24
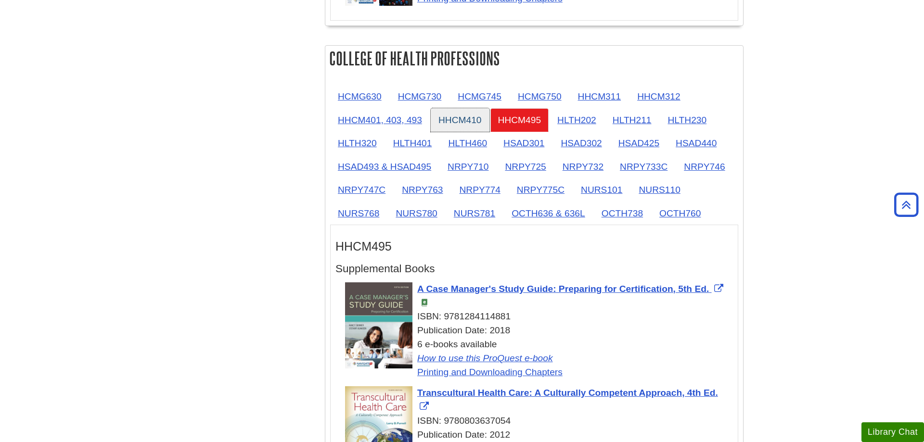
click at [448, 120] on link "HHCM410" at bounding box center [460, 120] width 59 height 24
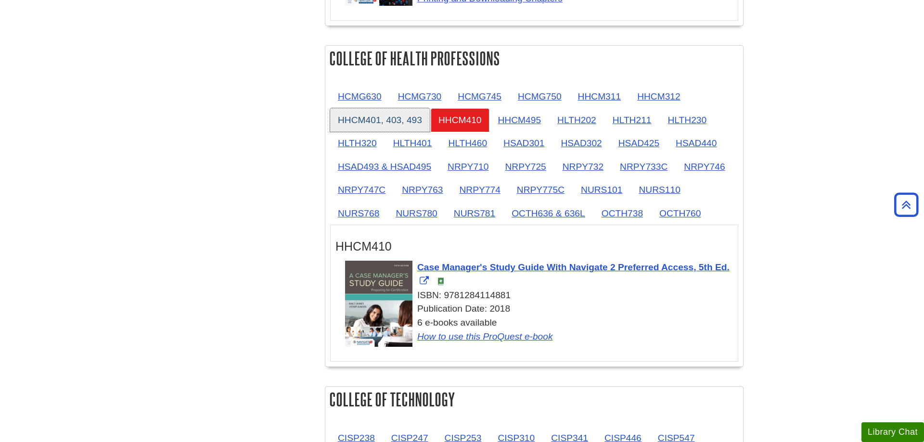
click at [403, 120] on link "HHCM401, 403, 493" at bounding box center [380, 120] width 100 height 24
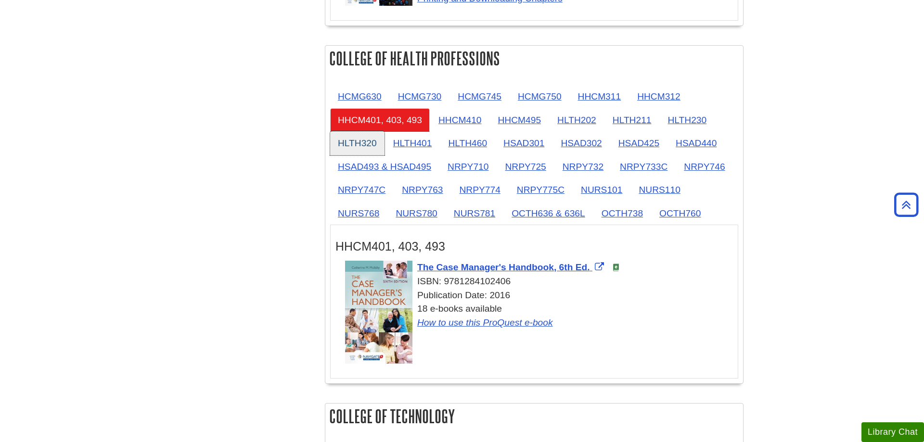
click at [356, 147] on link "HLTH320" at bounding box center [357, 143] width 54 height 24
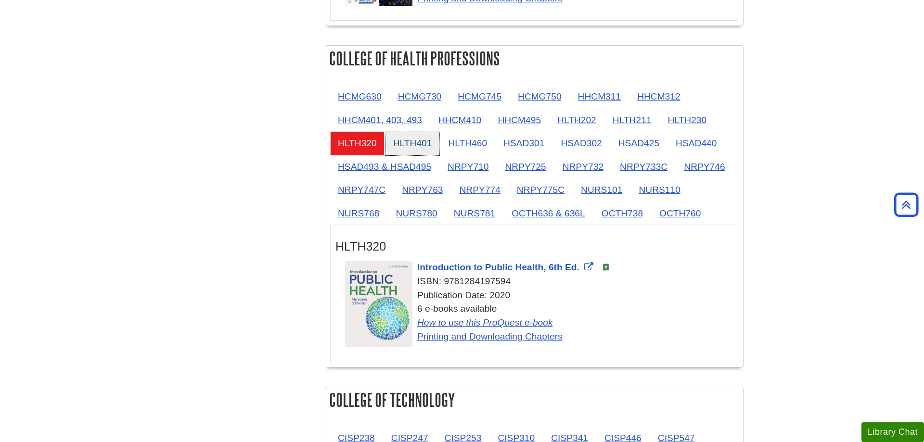
click at [429, 142] on link "HLTH401" at bounding box center [412, 143] width 54 height 24
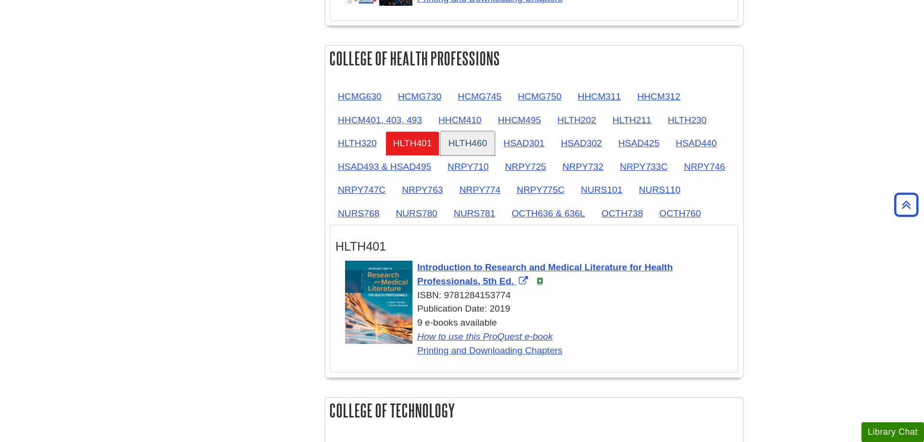
click at [463, 148] on link "HLTH460" at bounding box center [467, 143] width 54 height 24
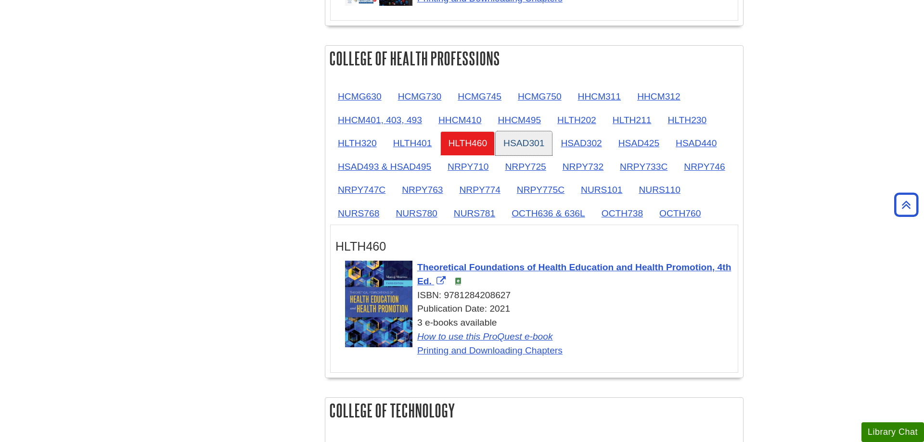
click at [513, 147] on link "HSAD301" at bounding box center [524, 143] width 56 height 24
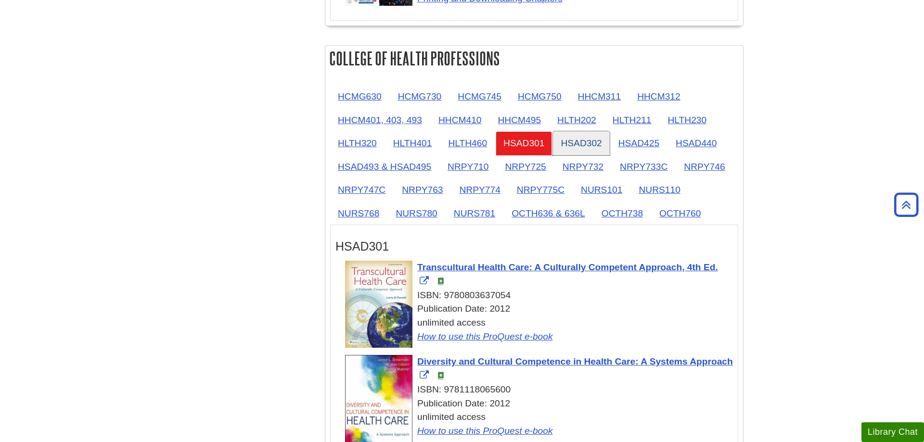
click at [595, 147] on link "HSAD302" at bounding box center [581, 143] width 56 height 24
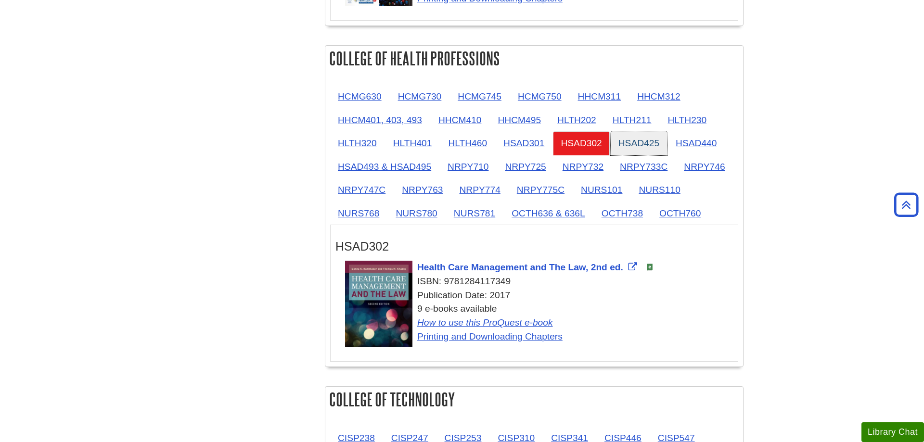
click at [637, 147] on link "HSAD425" at bounding box center [639, 143] width 56 height 24
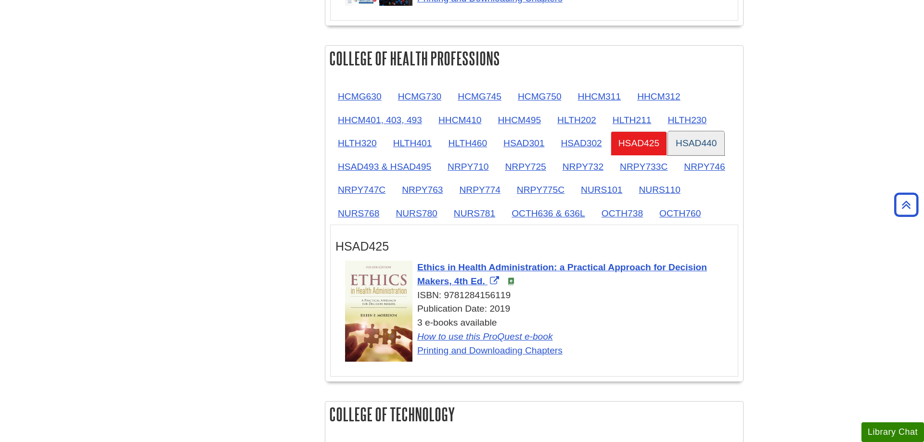
click at [696, 139] on link "HSAD440" at bounding box center [696, 143] width 56 height 24
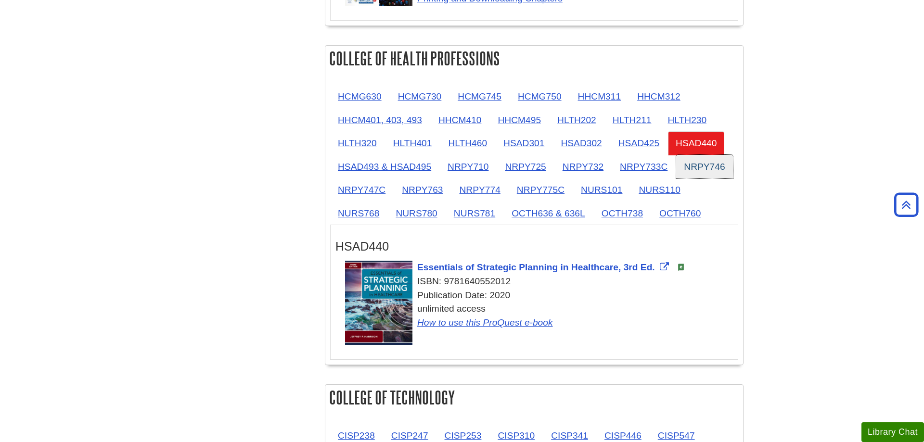
click at [694, 172] on link "NRPY746" at bounding box center [704, 167] width 56 height 24
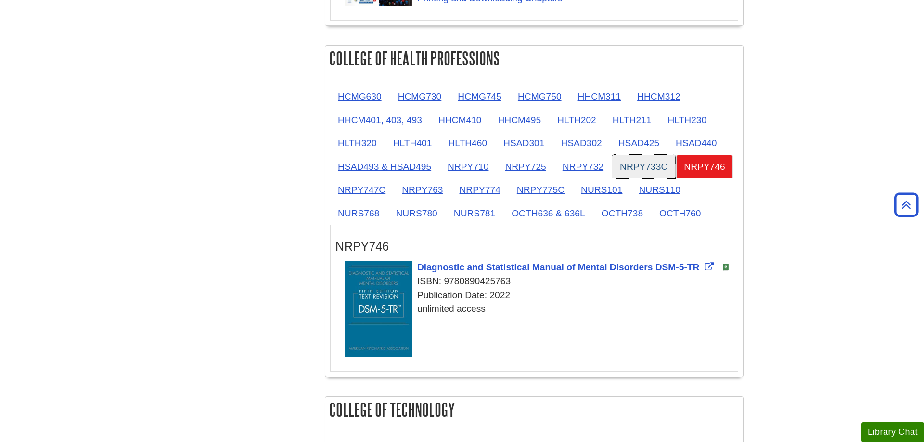
click at [658, 166] on link "NRPY733C" at bounding box center [643, 167] width 63 height 24
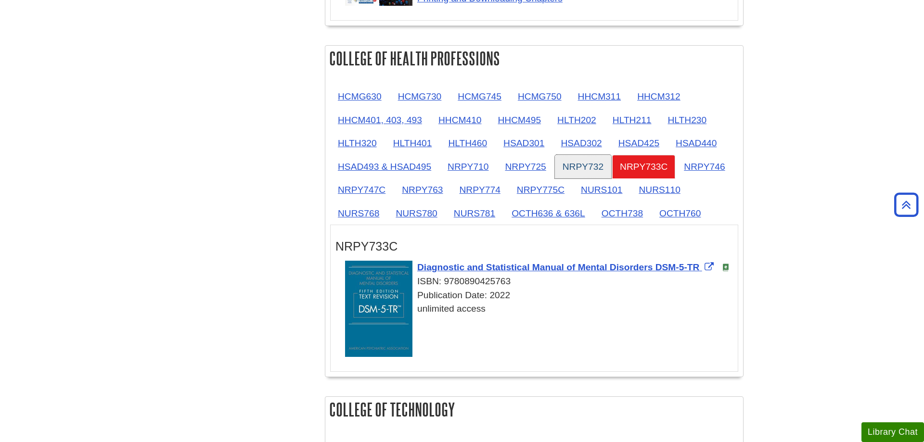
click at [587, 165] on link "NRPY732" at bounding box center [583, 167] width 56 height 24
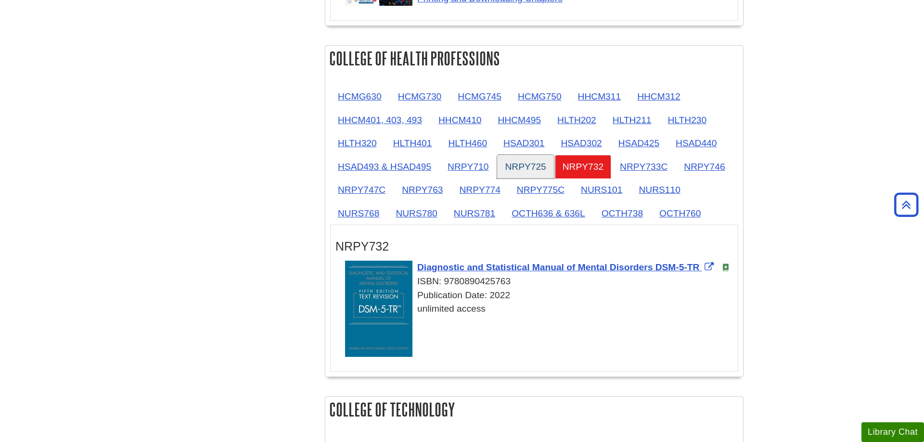
click at [530, 164] on link "NRPY725" at bounding box center [525, 167] width 56 height 24
click at [468, 164] on link "NRPY710" at bounding box center [468, 167] width 56 height 24
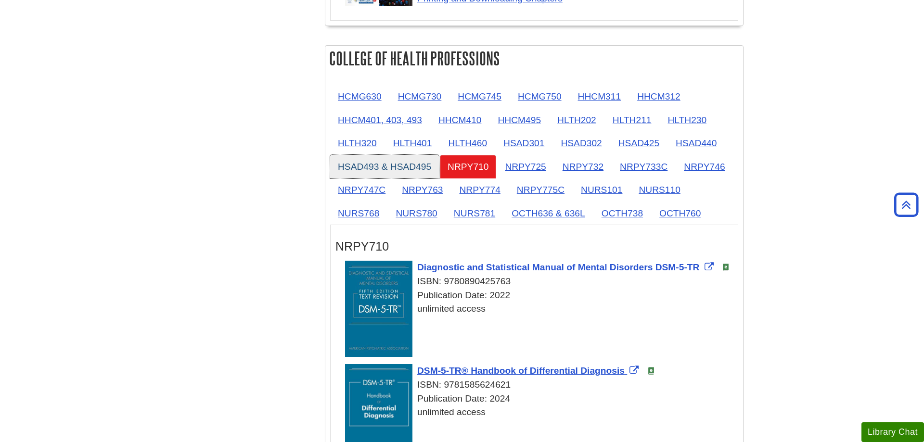
click at [423, 164] on link "HSAD493 & HSAD495" at bounding box center [384, 167] width 109 height 24
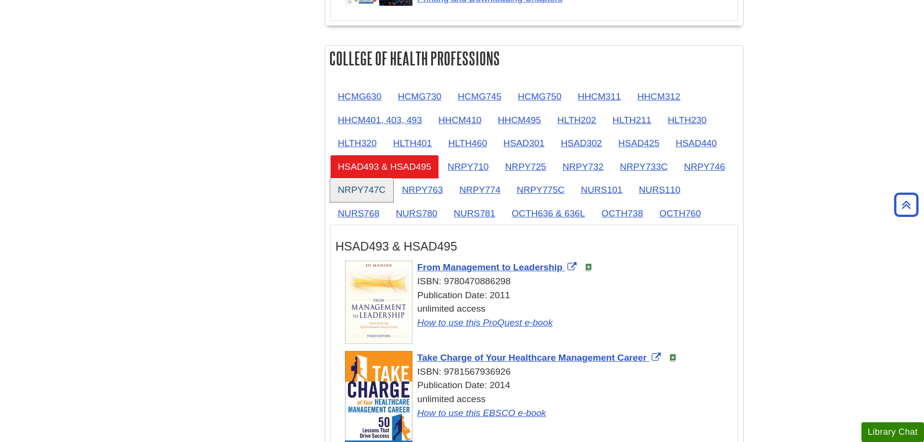
click at [358, 191] on link "NRPY747C" at bounding box center [361, 190] width 63 height 24
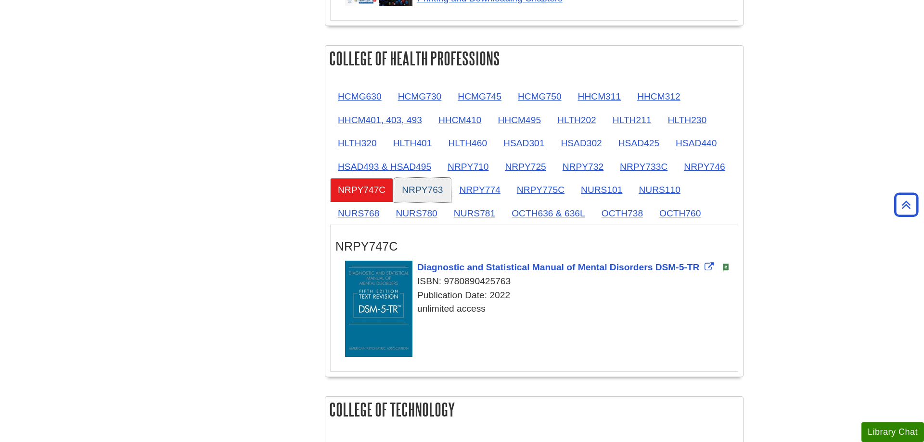
click at [413, 191] on link "NRPY763" at bounding box center [422, 190] width 56 height 24
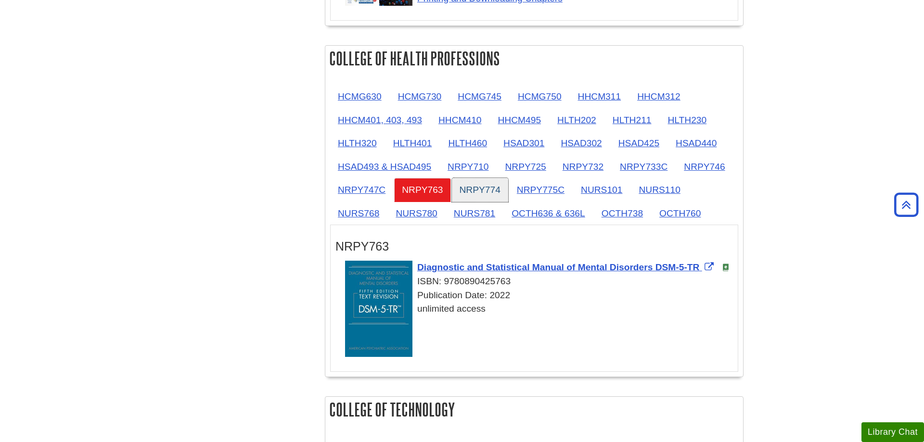
click at [495, 189] on link "NRPY774" at bounding box center [480, 190] width 56 height 24
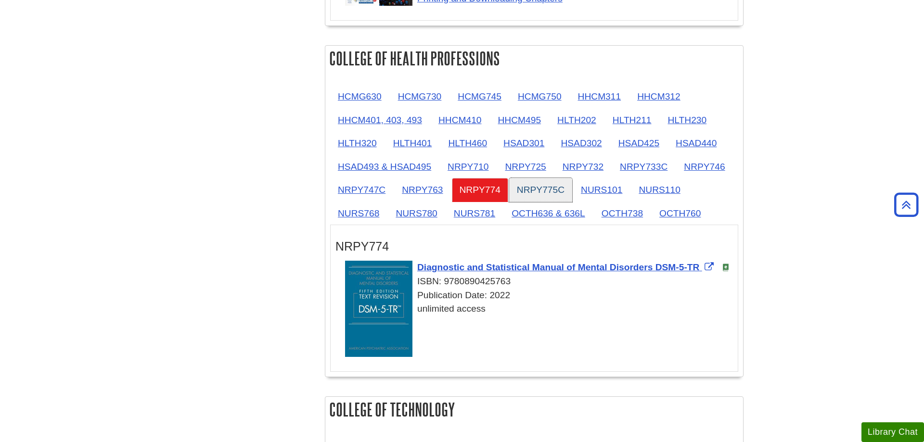
click at [557, 191] on link "NRPY775C" at bounding box center [540, 190] width 63 height 24
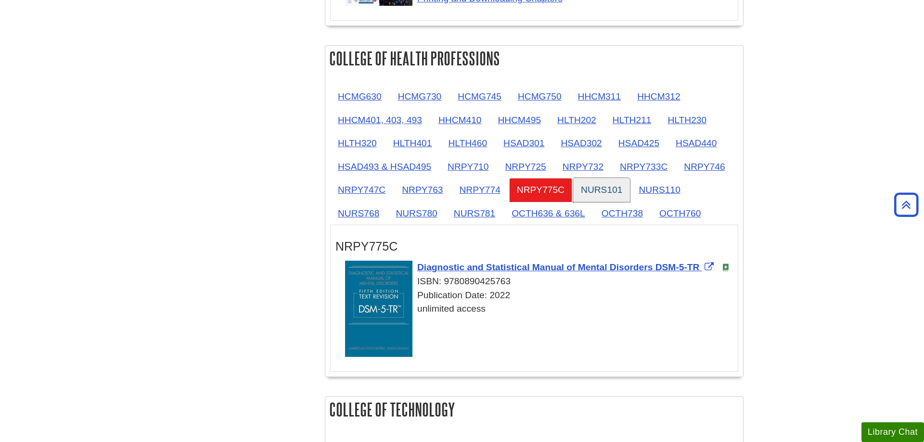
click at [600, 191] on link "NURS101" at bounding box center [601, 190] width 57 height 24
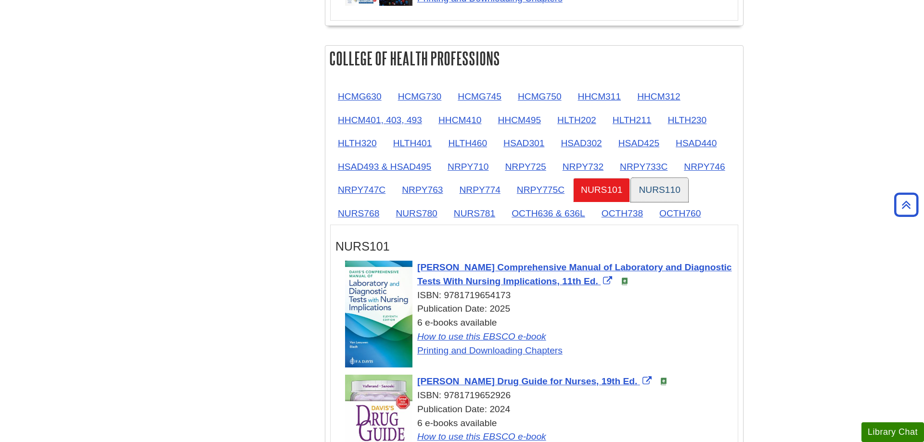
click at [669, 189] on link "NURS110" at bounding box center [659, 190] width 57 height 24
click at [682, 215] on link "OCTH760" at bounding box center [679, 214] width 57 height 24
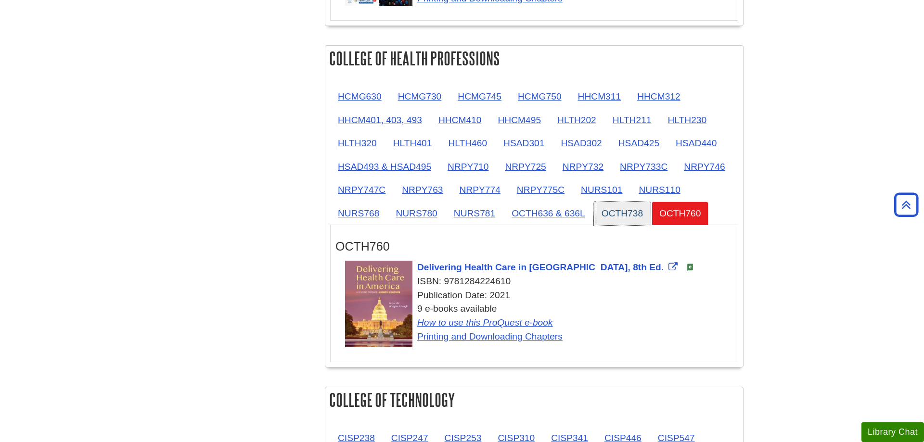
click at [631, 216] on link "OCTH738" at bounding box center [622, 214] width 57 height 24
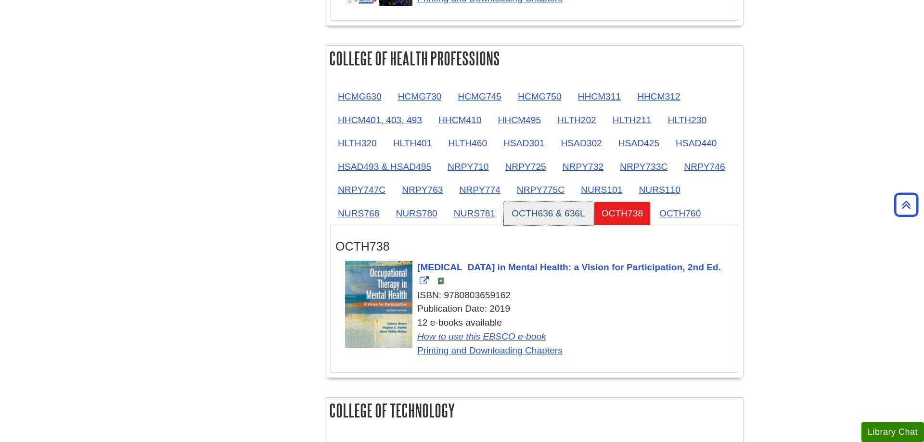
click at [544, 216] on link "OCTH636 & 636L" at bounding box center [548, 214] width 89 height 24
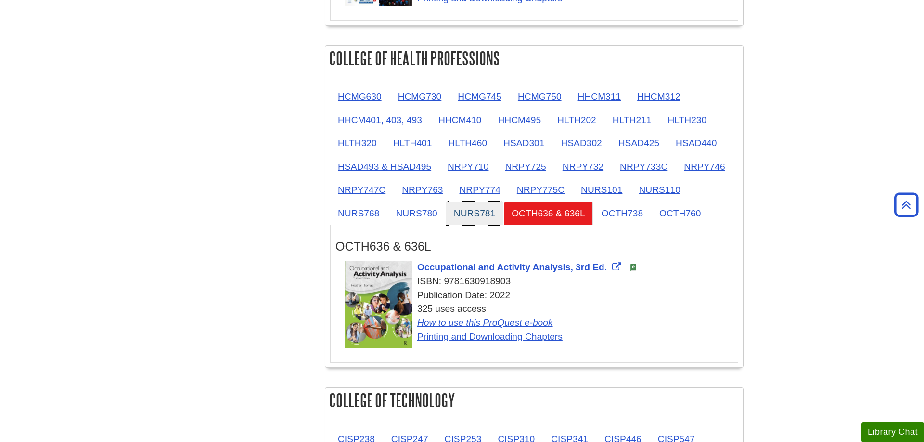
click at [491, 216] on link "NURS781" at bounding box center [474, 214] width 57 height 24
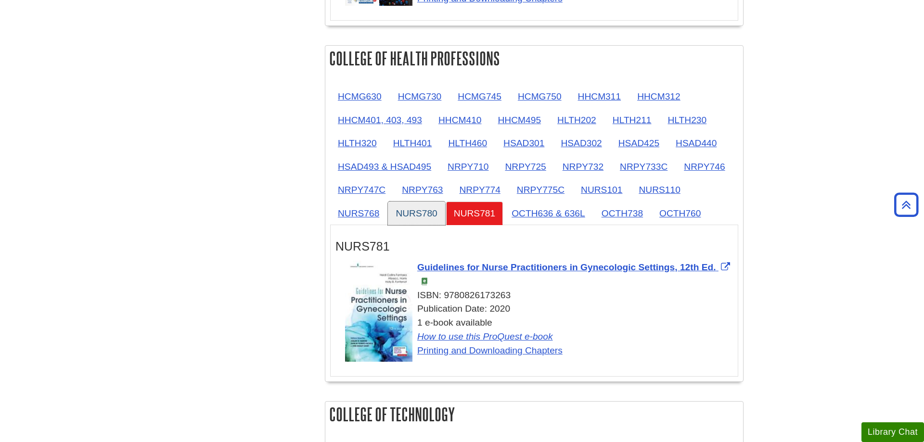
click at [408, 216] on link "NURS780" at bounding box center [416, 214] width 57 height 24
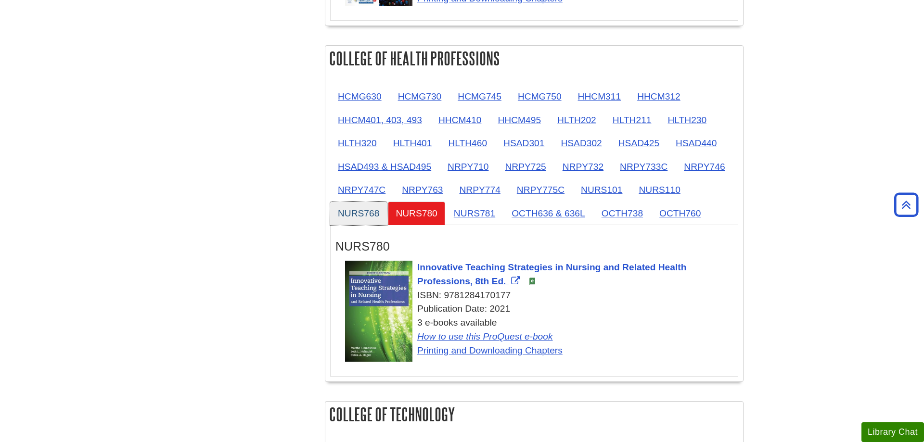
click at [352, 215] on link "NURS768" at bounding box center [358, 214] width 57 height 24
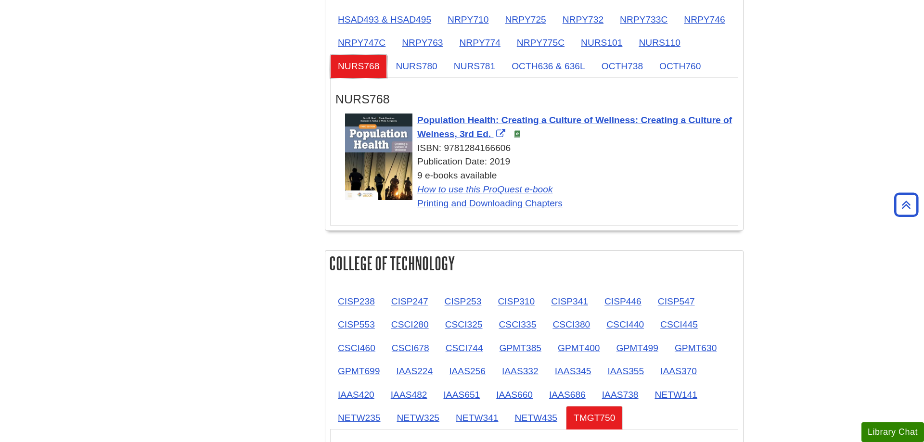
scroll to position [1178, 0]
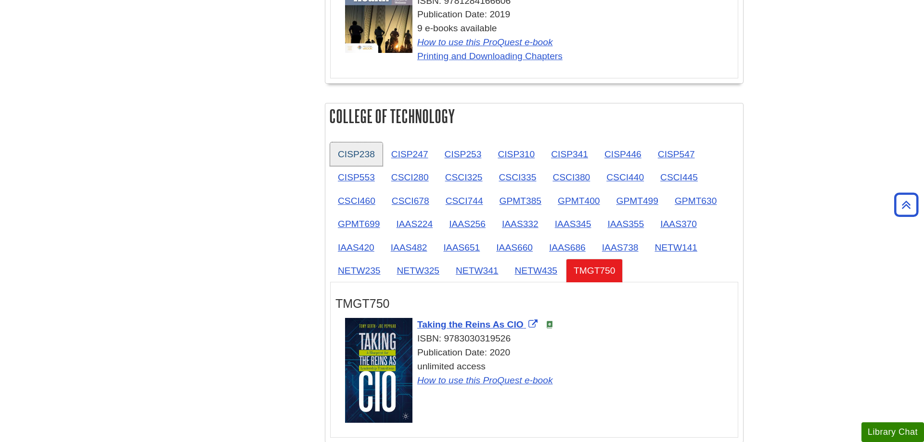
click at [349, 161] on link "CISP238" at bounding box center [356, 154] width 52 height 24
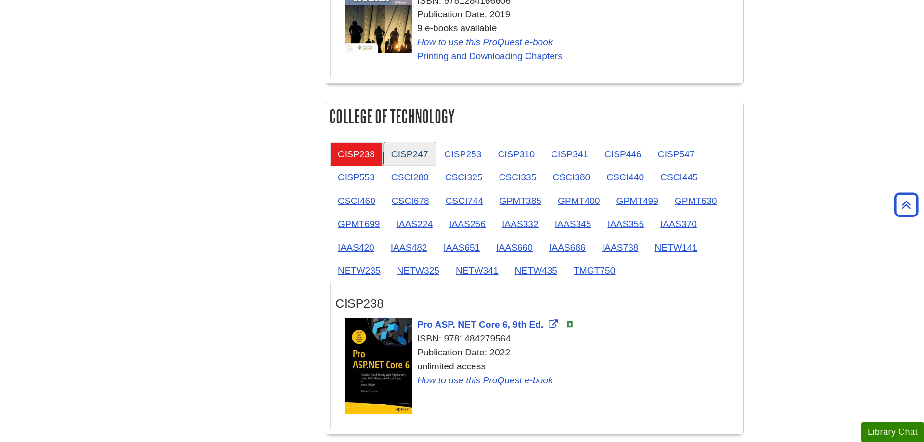
click at [428, 148] on link "CISP247" at bounding box center [409, 154] width 52 height 24
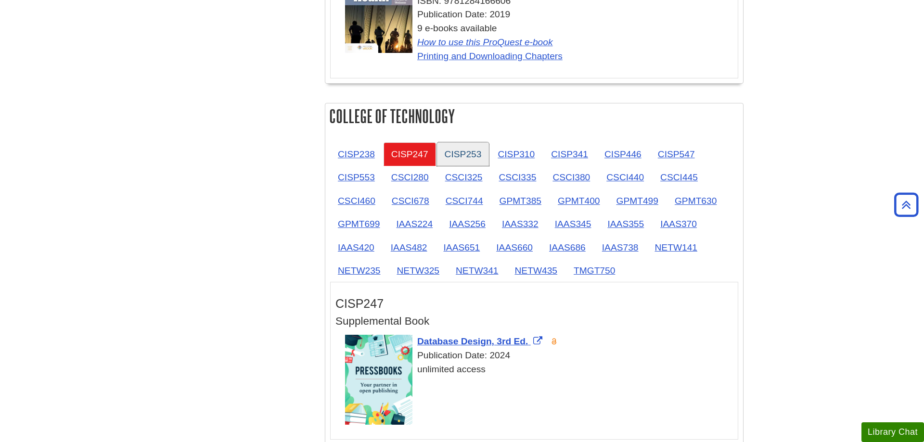
click at [459, 153] on link "CISP253" at bounding box center [463, 154] width 52 height 24
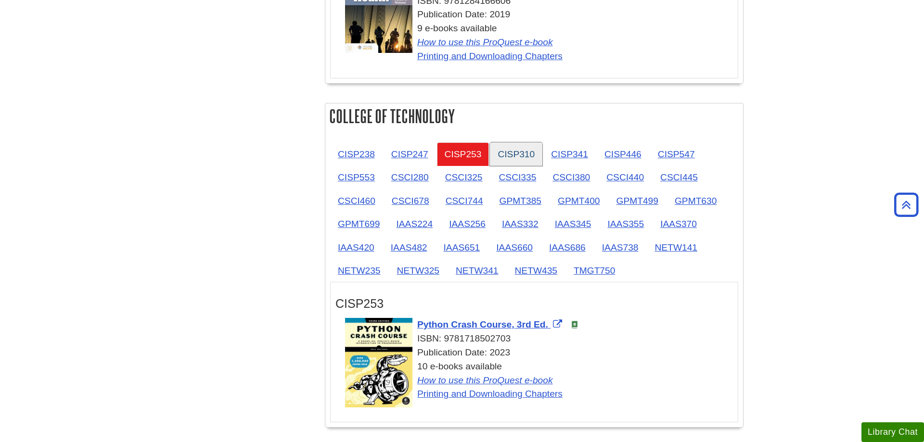
click at [539, 154] on link "CISP310" at bounding box center [516, 154] width 52 height 24
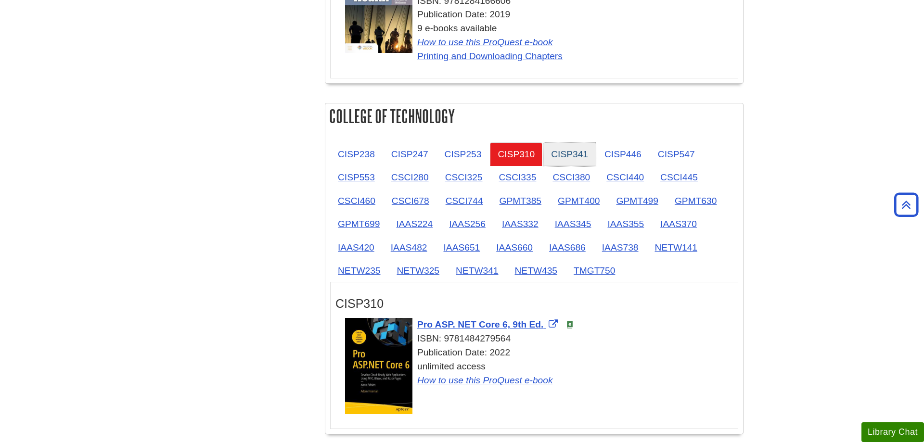
click at [585, 155] on link "CISP341" at bounding box center [569, 154] width 52 height 24
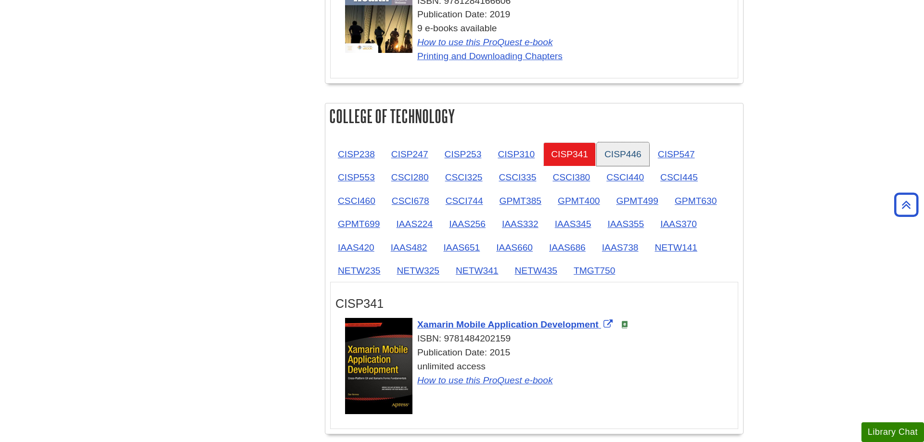
click at [626, 157] on link "CISP446" at bounding box center [623, 154] width 52 height 24
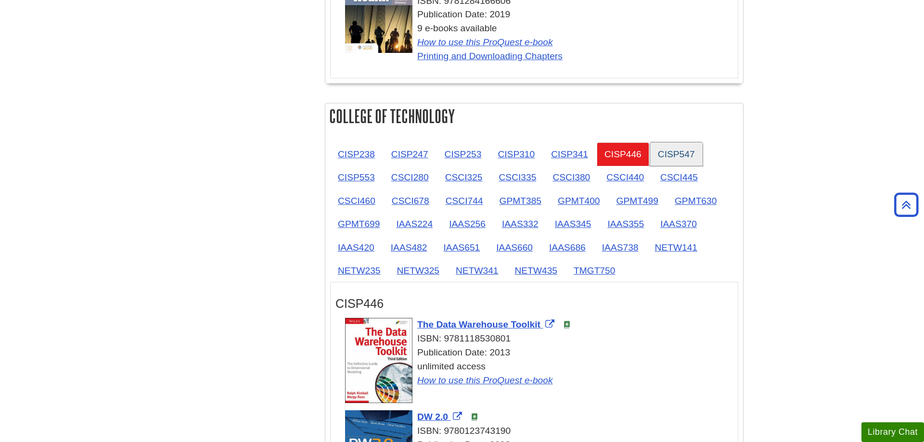
click at [674, 156] on link "CISP547" at bounding box center [676, 154] width 52 height 24
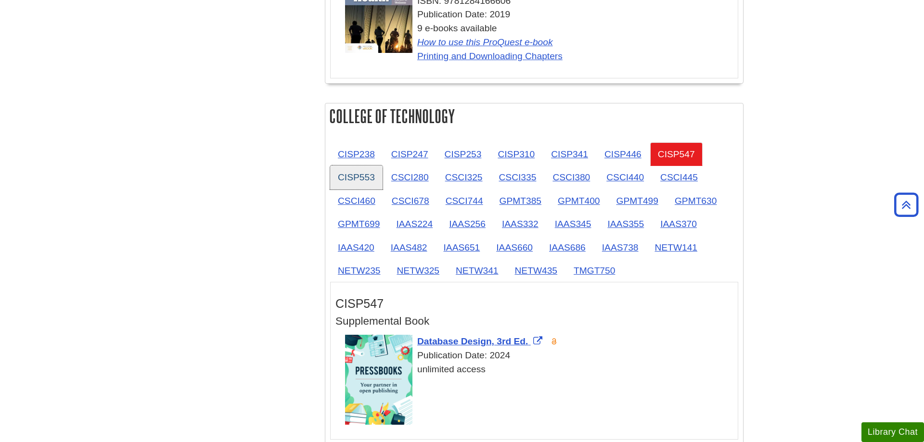
click at [350, 181] on link "CISP553" at bounding box center [356, 178] width 52 height 24
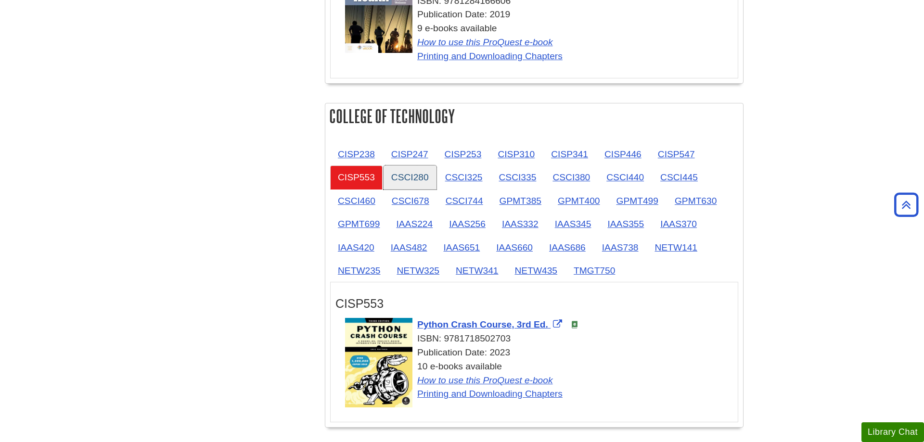
click at [399, 178] on link "CSCI280" at bounding box center [409, 178] width 53 height 24
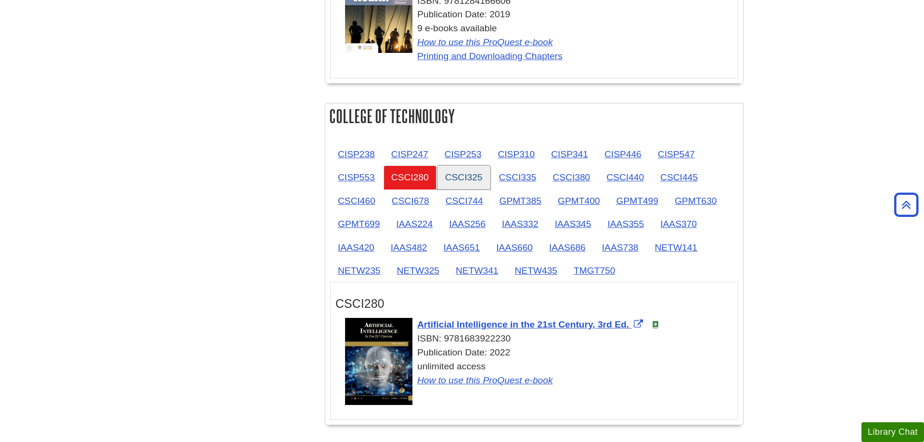
click at [454, 178] on link "CSCI325" at bounding box center [463, 178] width 53 height 24
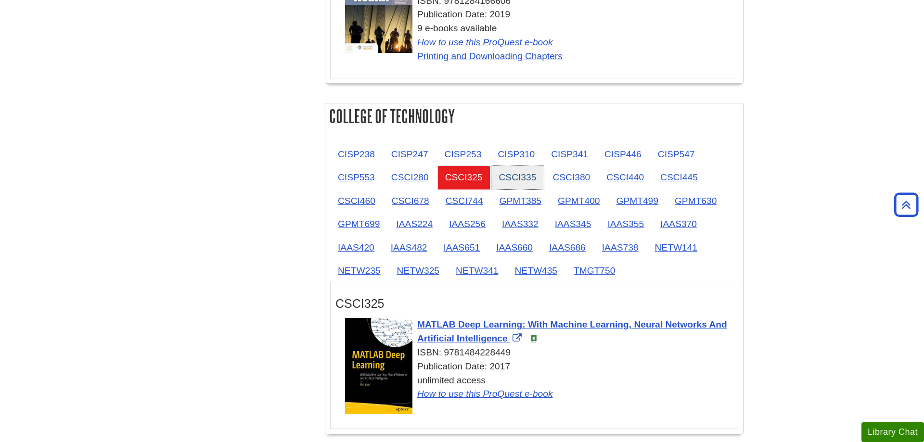
click at [516, 178] on link "CSCI335" at bounding box center [517, 178] width 53 height 24
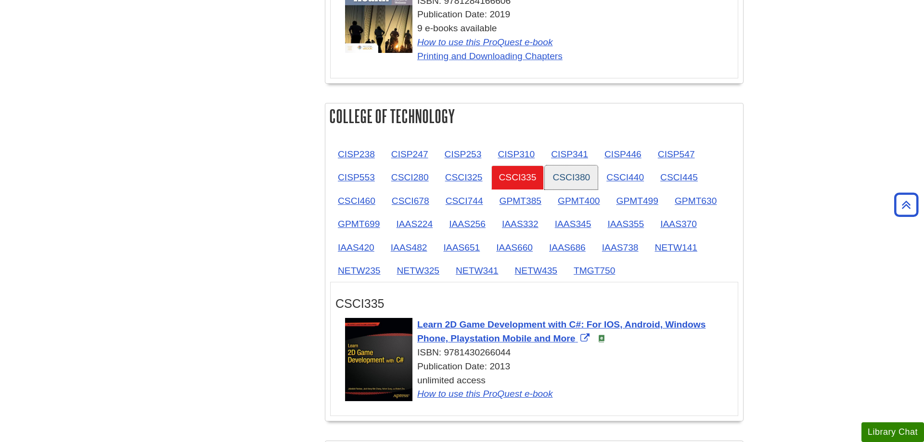
click at [568, 178] on link "CSCI380" at bounding box center [571, 178] width 53 height 24
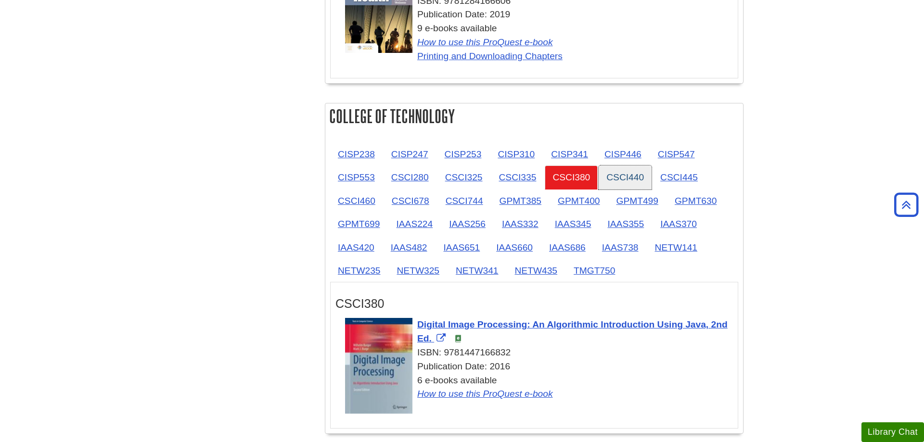
click at [617, 178] on link "CSCI440" at bounding box center [625, 178] width 53 height 24
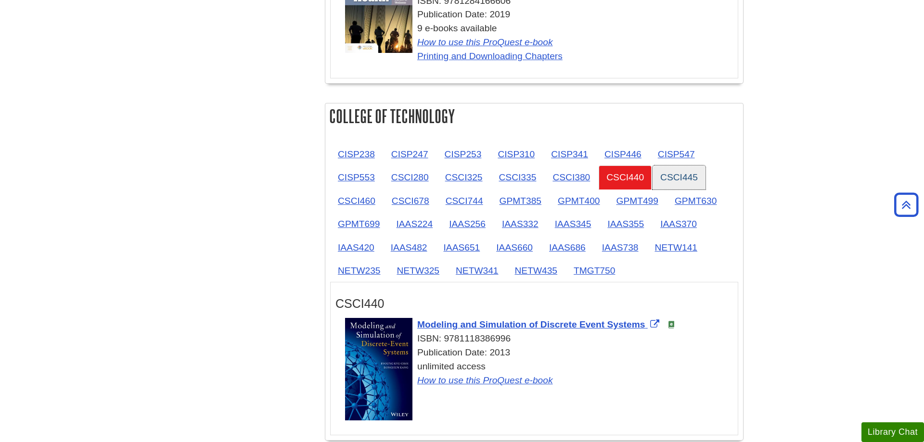
click at [668, 179] on link "CSCI445" at bounding box center [678, 178] width 53 height 24
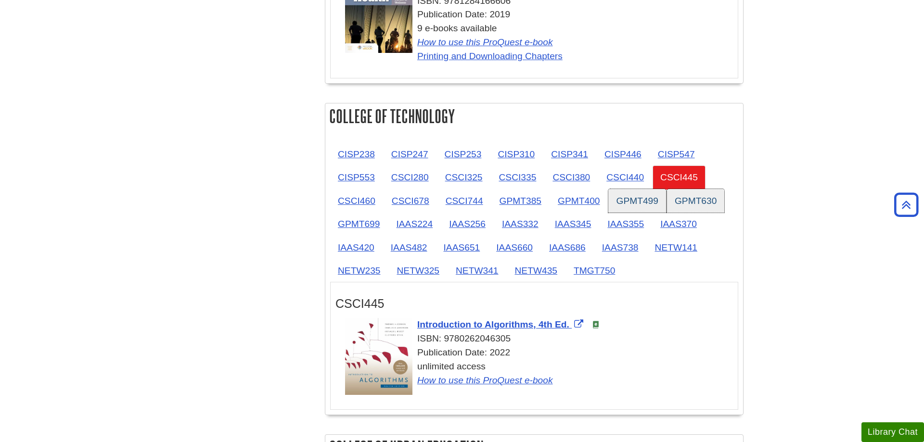
drag, startPoint x: 676, startPoint y: 198, endPoint x: 666, endPoint y: 198, distance: 10.6
click at [675, 198] on link "GPMT630" at bounding box center [695, 201] width 57 height 24
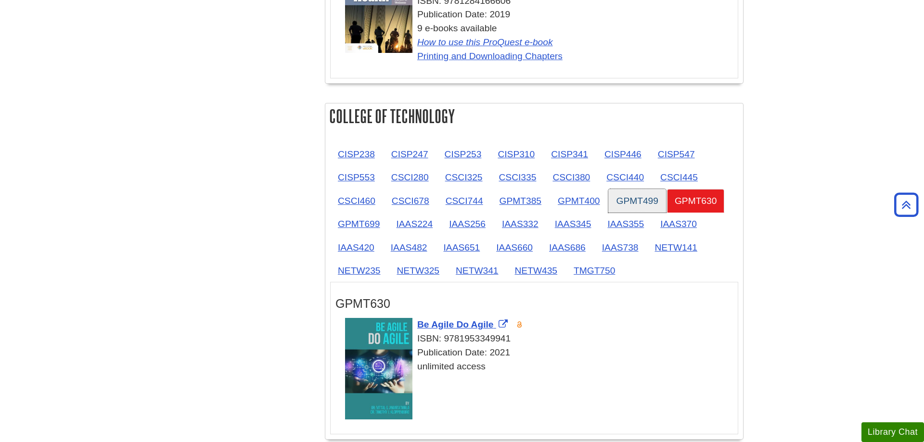
click at [628, 201] on link "GPMT499" at bounding box center [636, 201] width 57 height 24
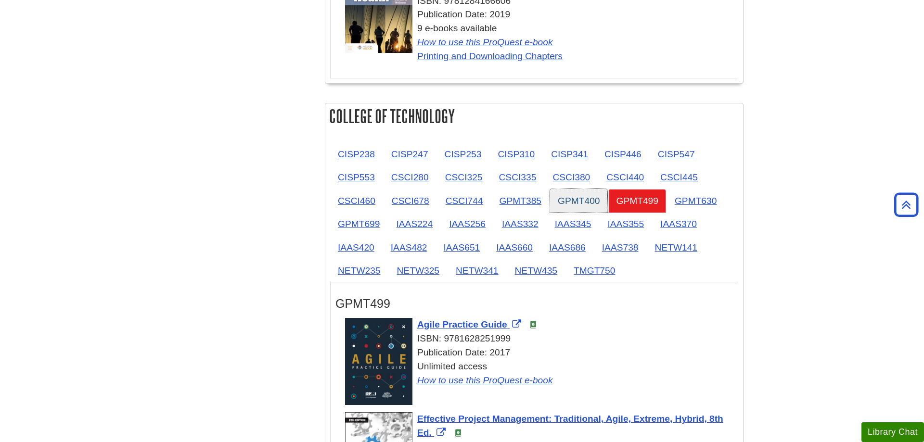
click at [565, 199] on link "GPMT400" at bounding box center [578, 201] width 57 height 24
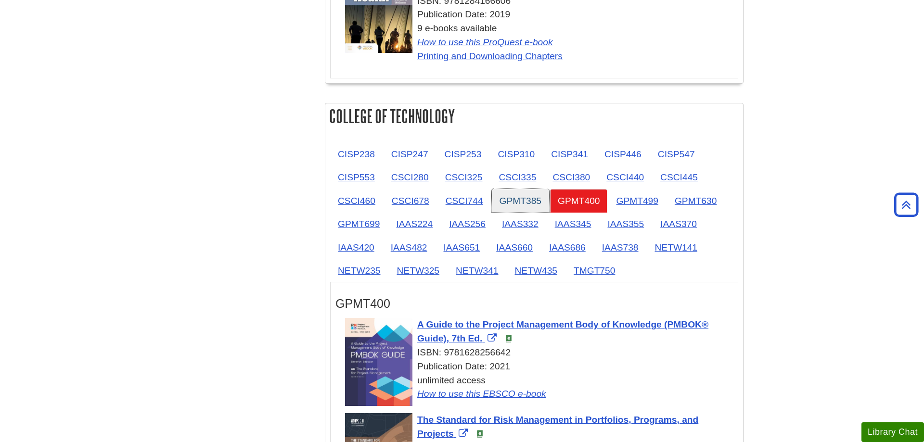
click at [507, 199] on link "GPMT385" at bounding box center [520, 201] width 57 height 24
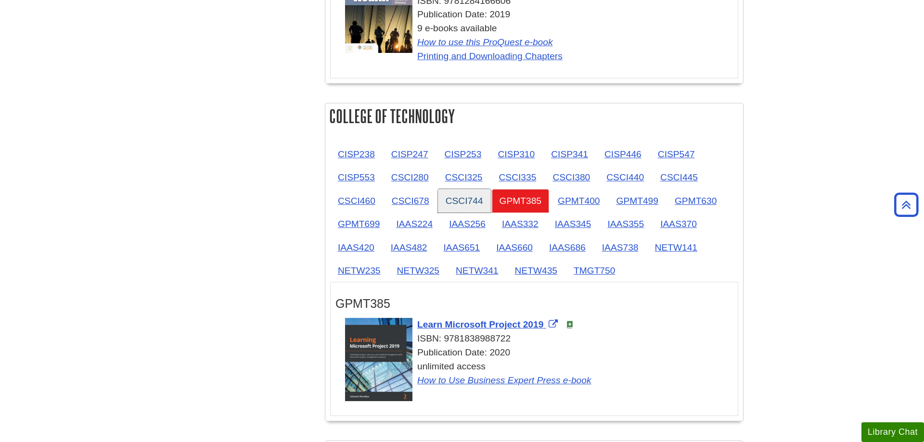
click at [469, 200] on link "CSCI744" at bounding box center [464, 201] width 53 height 24
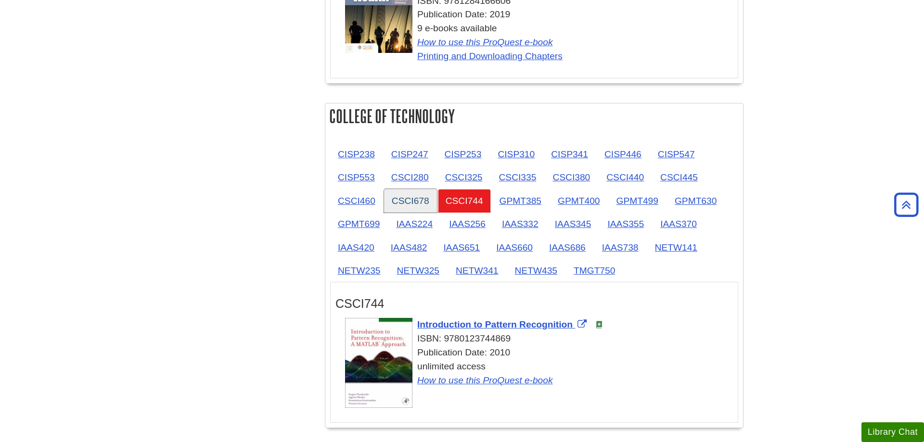
click at [423, 200] on link "CSCI678" at bounding box center [410, 201] width 53 height 24
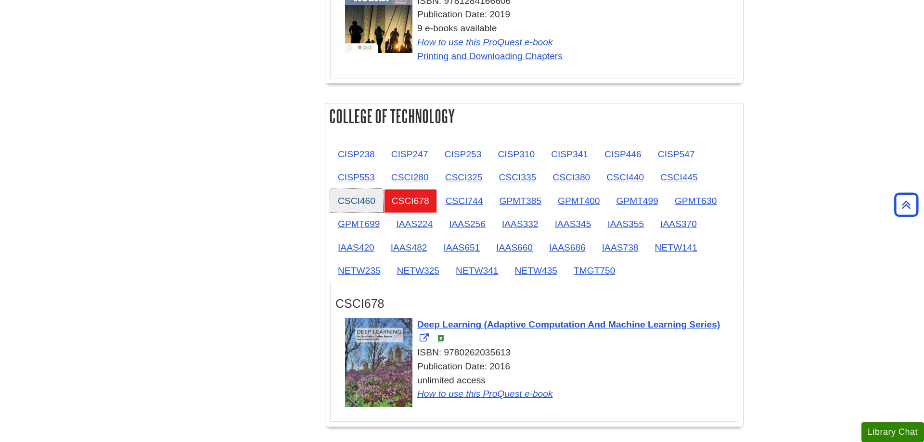
click at [351, 201] on link "CSCI460" at bounding box center [356, 201] width 53 height 24
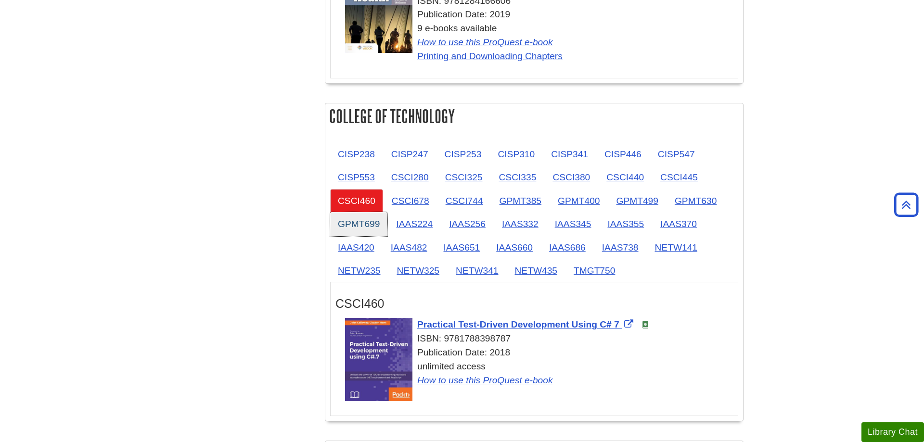
click at [356, 231] on link "GPMT699" at bounding box center [358, 224] width 57 height 24
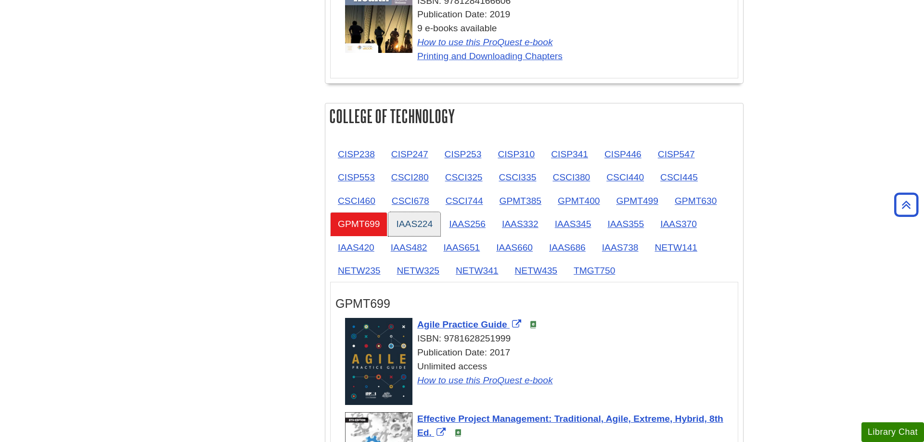
click at [412, 231] on link "IAAS224" at bounding box center [414, 224] width 52 height 24
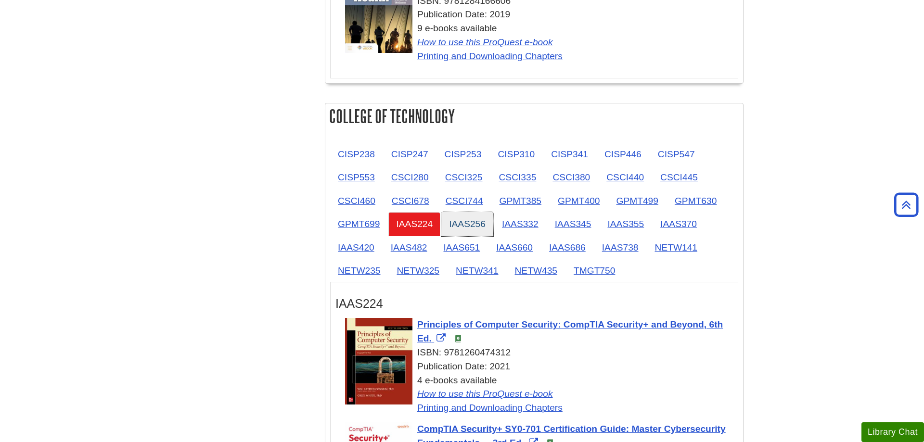
click at [464, 227] on link "IAAS256" at bounding box center [467, 224] width 52 height 24
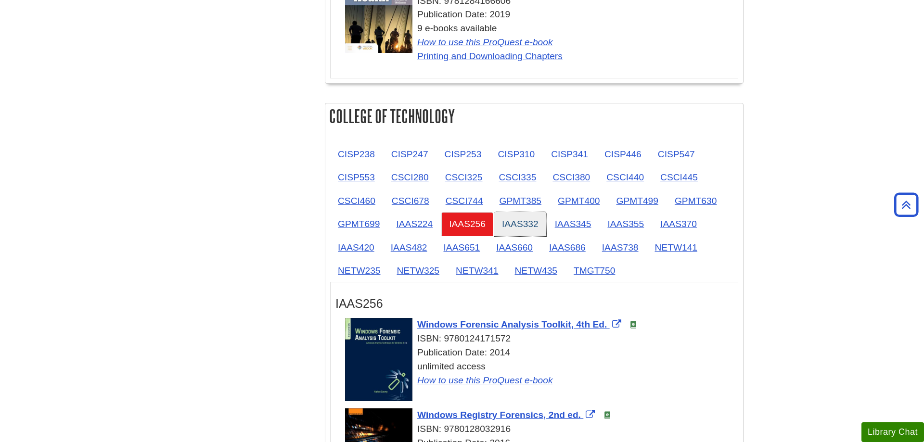
click at [504, 227] on link "IAAS332" at bounding box center [520, 224] width 52 height 24
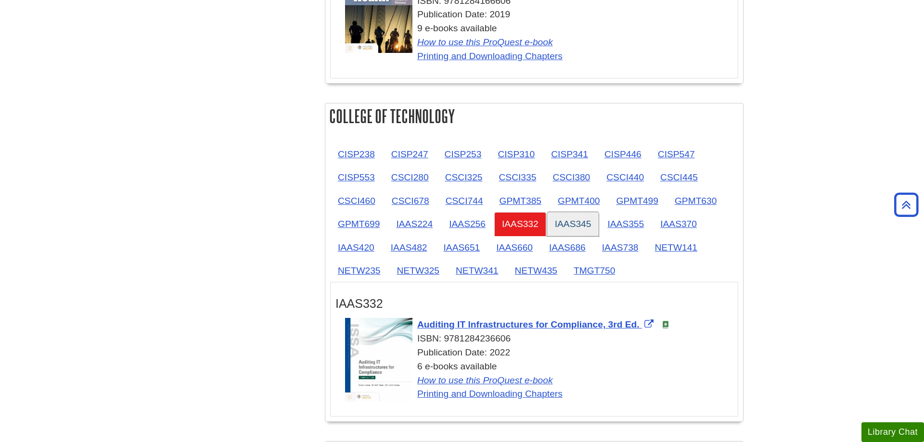
click at [557, 227] on link "IAAS345" at bounding box center [573, 224] width 52 height 24
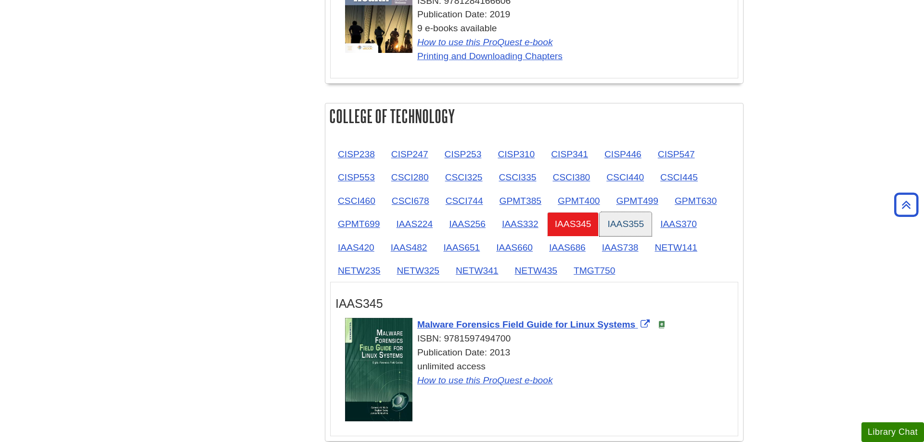
click at [608, 226] on link "IAAS355" at bounding box center [625, 224] width 52 height 24
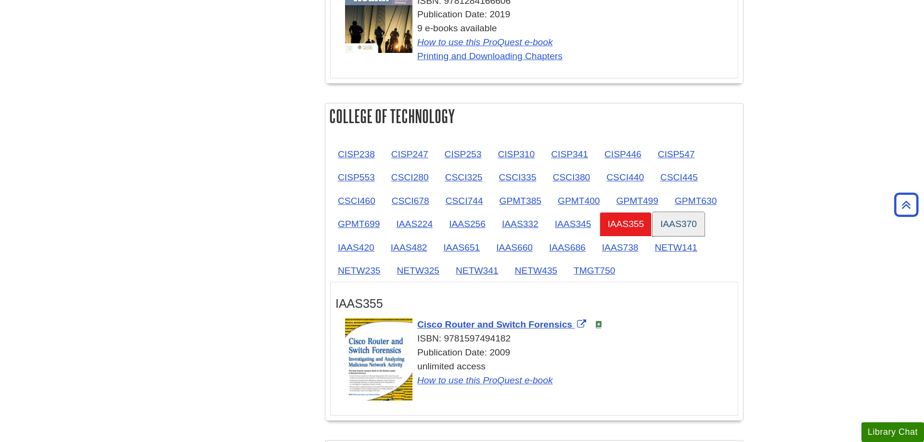
click at [665, 221] on link "IAAS370" at bounding box center [678, 224] width 52 height 24
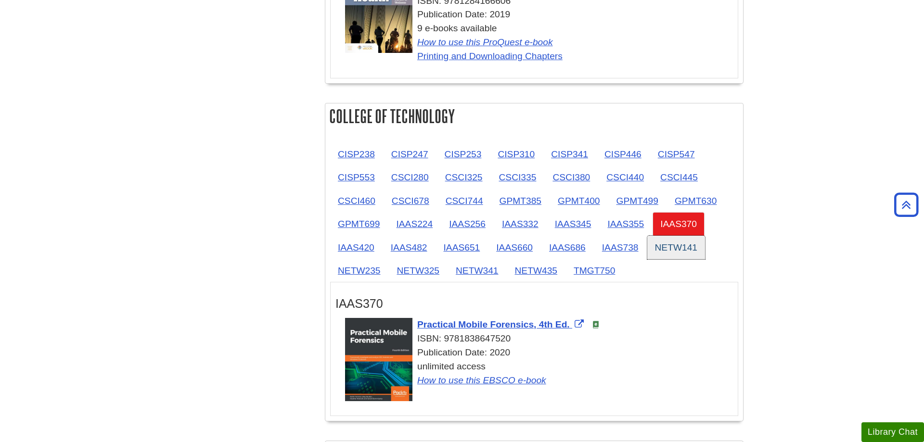
click at [674, 247] on link "NETW141" at bounding box center [676, 248] width 58 height 24
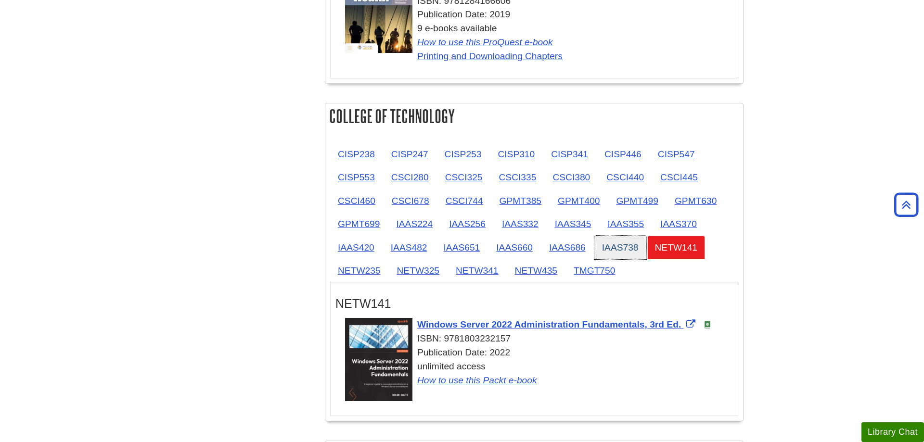
click at [626, 245] on link "IAAS738" at bounding box center [620, 248] width 52 height 24
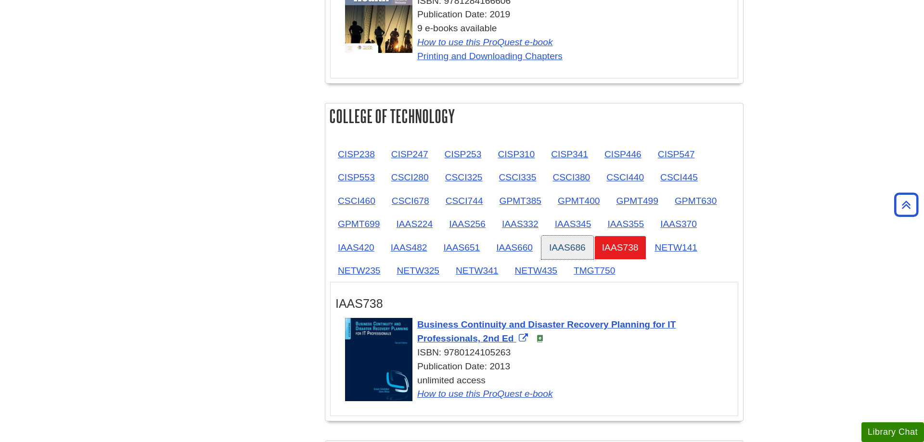
click at [578, 244] on link "IAAS686" at bounding box center [567, 248] width 52 height 24
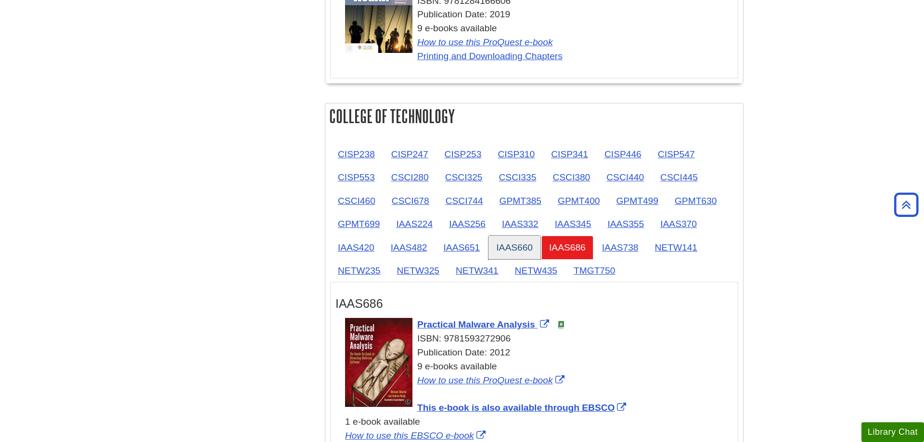
click at [520, 244] on link "IAAS660" at bounding box center [514, 248] width 52 height 24
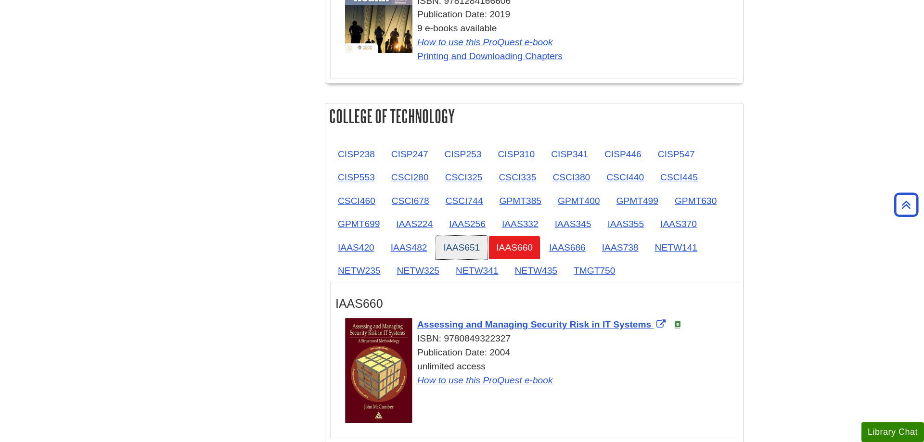
click at [459, 245] on link "IAAS651" at bounding box center [462, 248] width 52 height 24
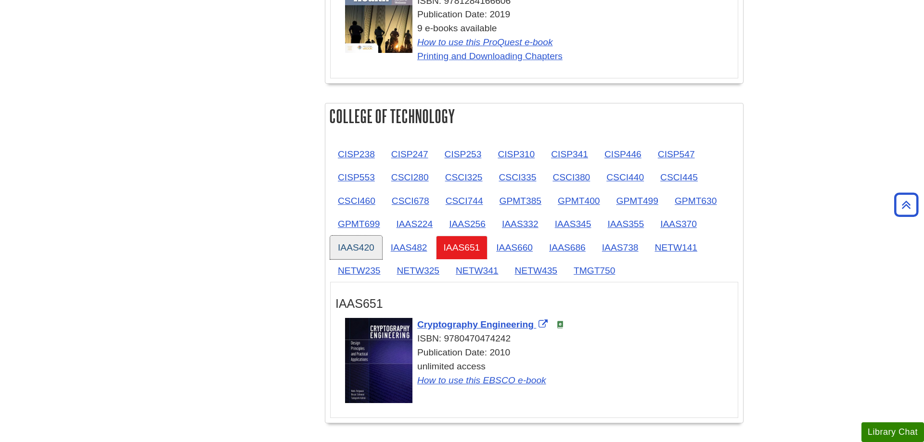
click at [368, 246] on link "IAAS420" at bounding box center [356, 248] width 52 height 24
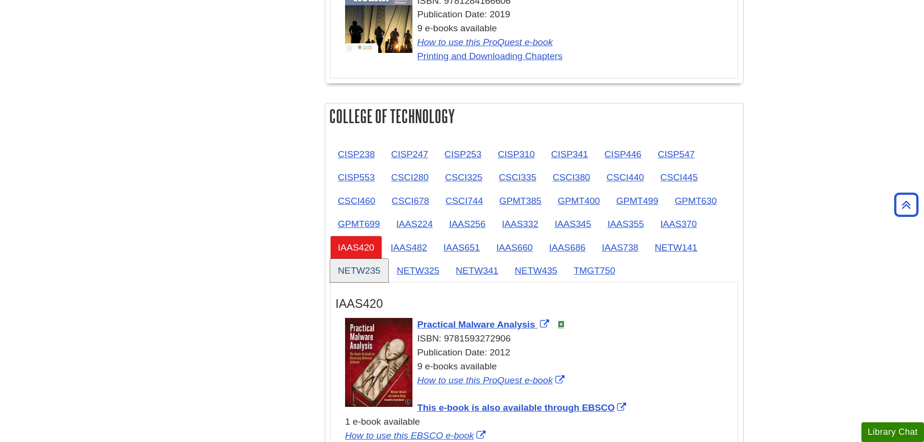
click at [370, 269] on link "NETW235" at bounding box center [359, 271] width 58 height 24
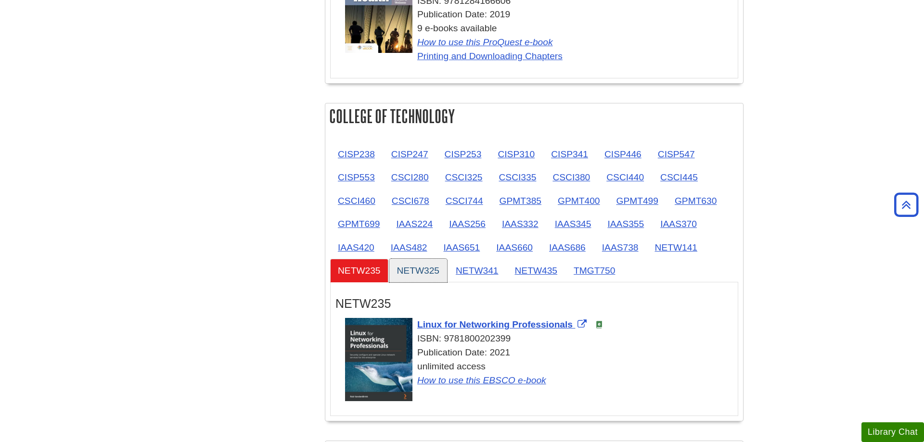
click at [418, 273] on link "NETW325" at bounding box center [418, 271] width 58 height 24
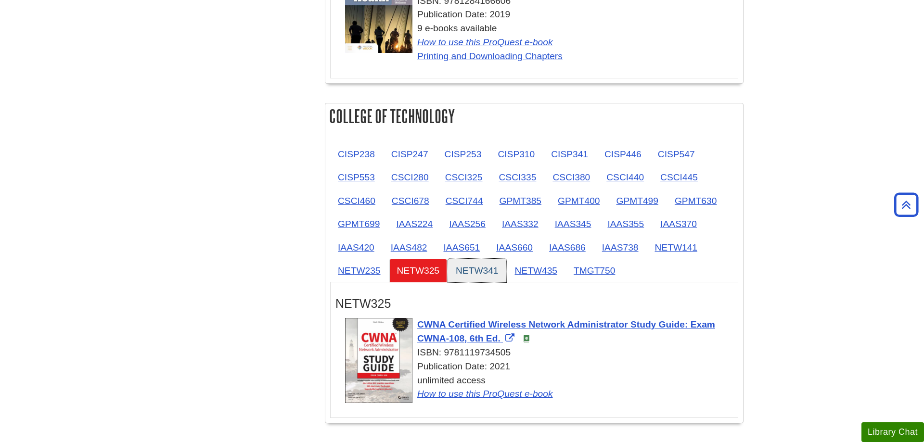
click at [461, 269] on link "NETW341" at bounding box center [477, 271] width 58 height 24
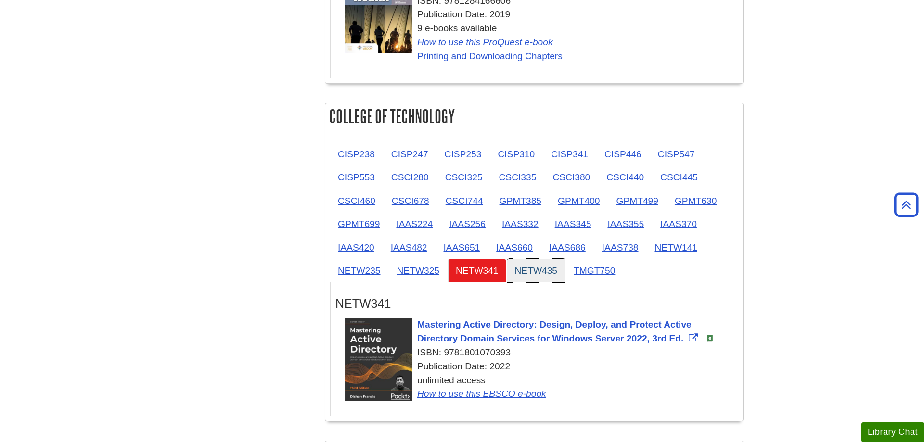
click at [514, 271] on link "NETW435" at bounding box center [536, 271] width 58 height 24
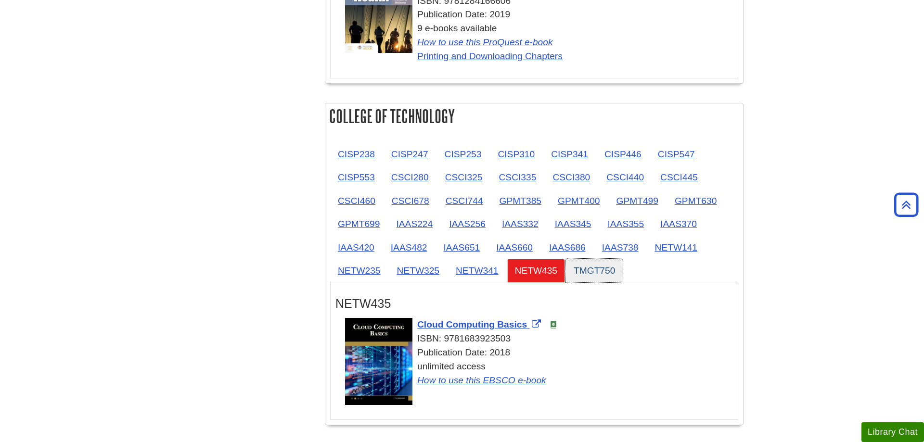
click at [581, 270] on link "TMGT750" at bounding box center [594, 271] width 57 height 24
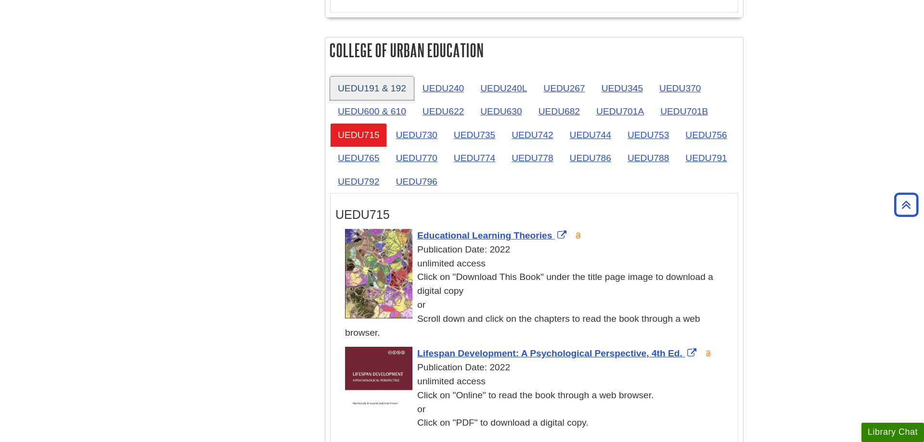
scroll to position [1619, 0]
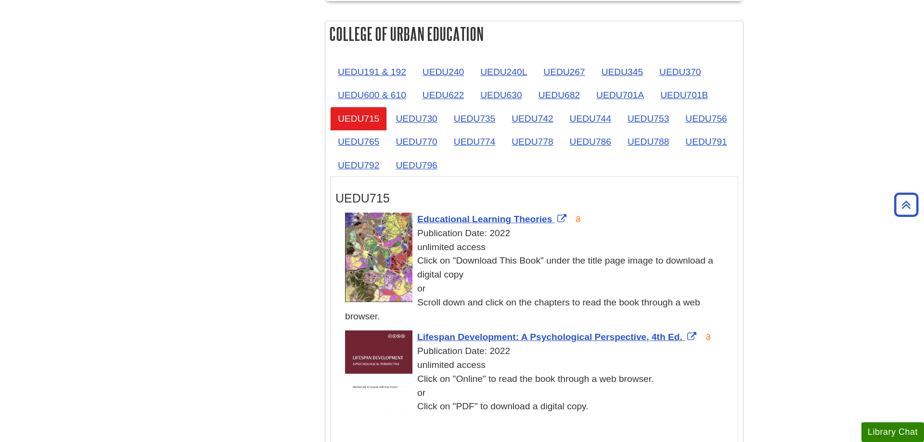
click at [400, 56] on div "College of Urban Education UEDU191 & 192 UEDU240 UEDU240L UEDU267 UEDU345 UEDU3…" at bounding box center [534, 237] width 419 height 432
click at [401, 71] on link "UEDU191 & 192" at bounding box center [372, 72] width 84 height 24
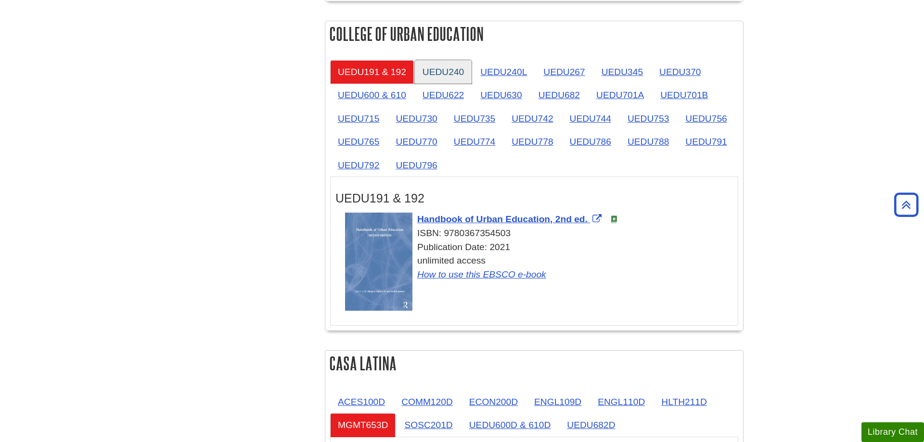
click at [453, 74] on link "UEDU240" at bounding box center [443, 72] width 57 height 24
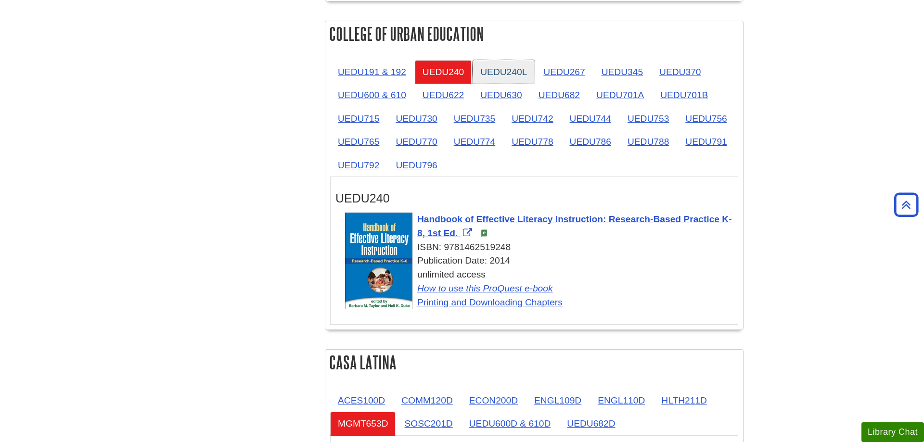
click at [499, 74] on link "UEDU240L" at bounding box center [503, 72] width 62 height 24
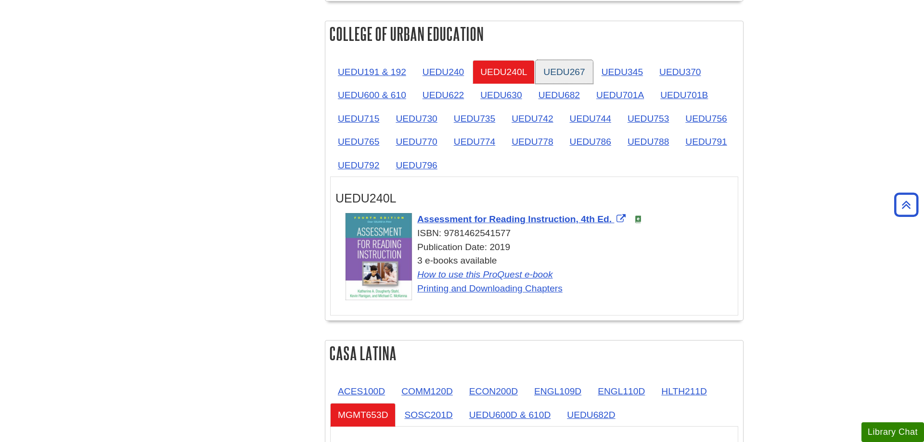
click at [545, 72] on link "UEDU267" at bounding box center [563, 72] width 57 height 24
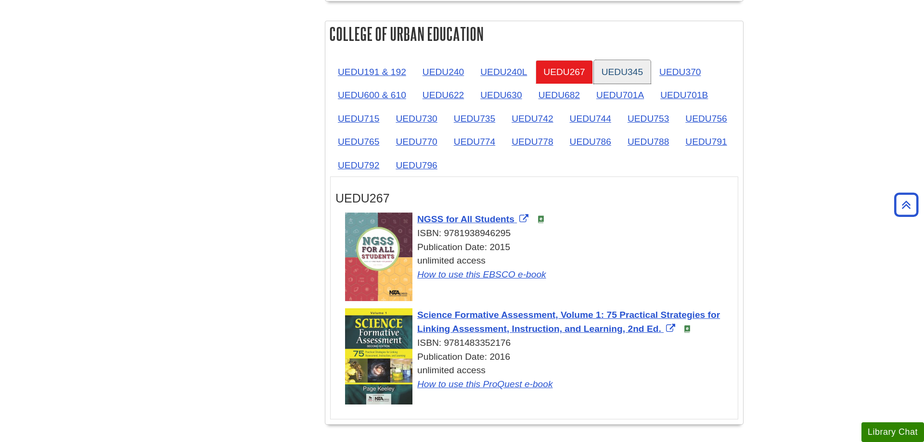
click at [612, 73] on link "UEDU345" at bounding box center [622, 72] width 57 height 24
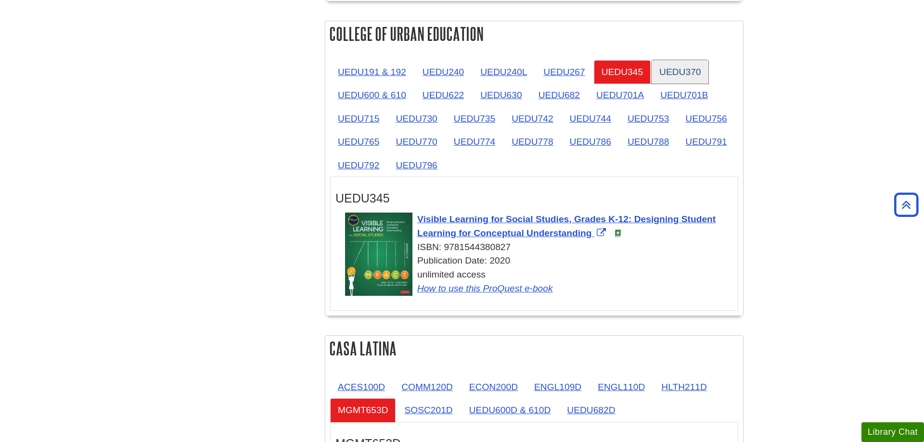
click at [679, 73] on link "UEDU370" at bounding box center [679, 72] width 57 height 24
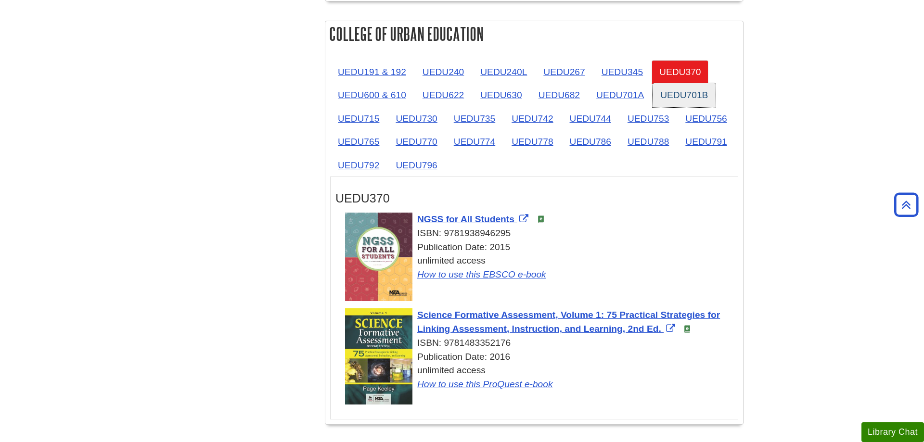
click at [697, 99] on link "UEDU701B" at bounding box center [683, 95] width 63 height 24
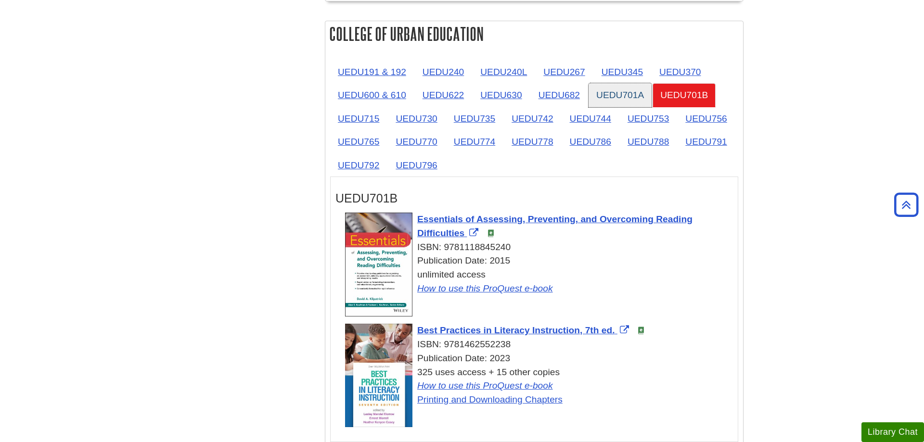
click at [620, 93] on link "UEDU701A" at bounding box center [619, 95] width 63 height 24
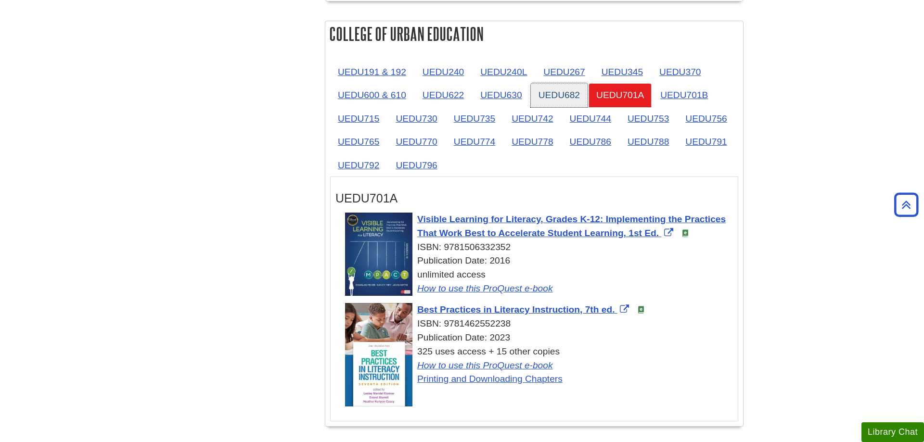
click at [568, 94] on link "UEDU682" at bounding box center [559, 95] width 57 height 24
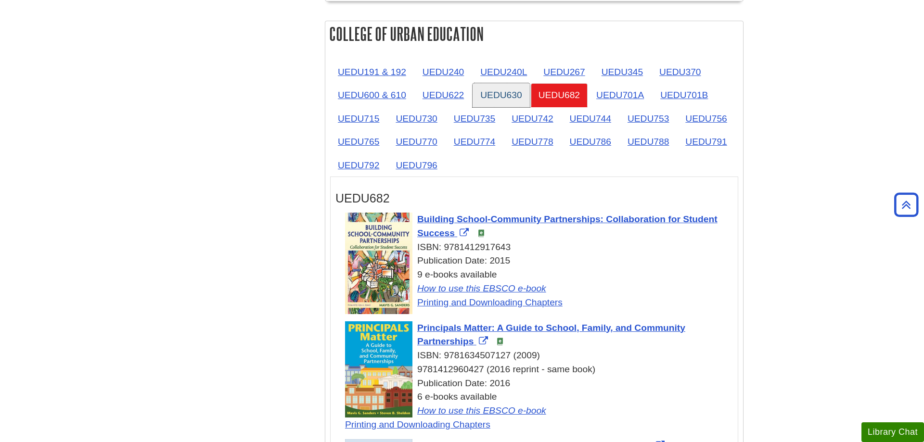
click at [500, 96] on link "UEDU630" at bounding box center [500, 95] width 57 height 24
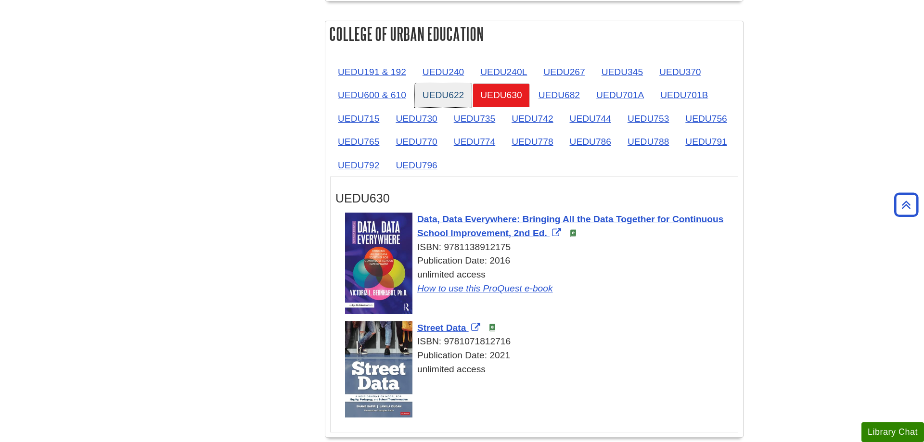
click at [435, 97] on link "UEDU622" at bounding box center [443, 95] width 57 height 24
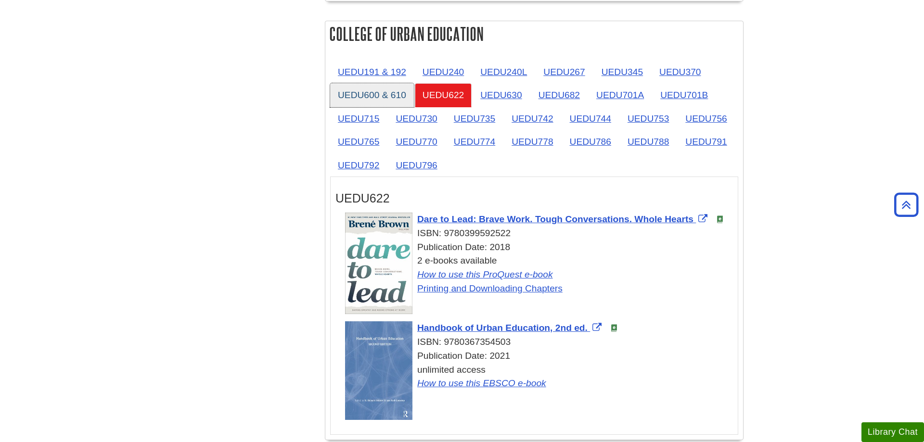
click at [371, 98] on link "UEDU600 & 610" at bounding box center [372, 95] width 84 height 24
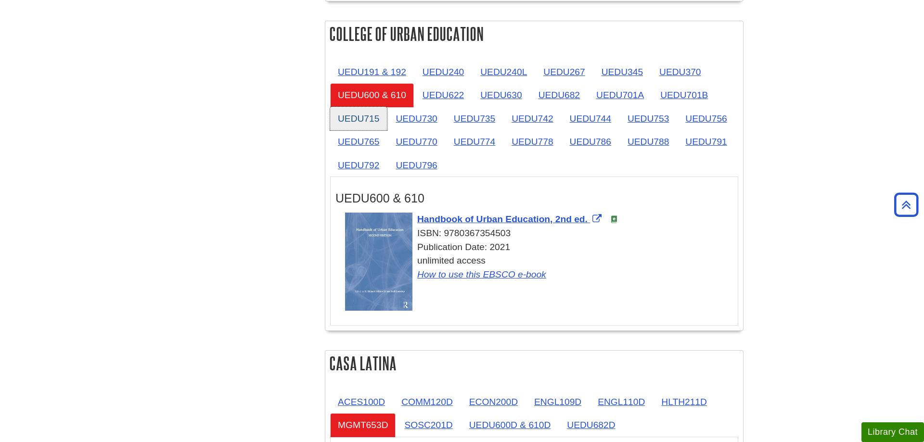
click at [367, 112] on link "UEDU715" at bounding box center [358, 119] width 57 height 24
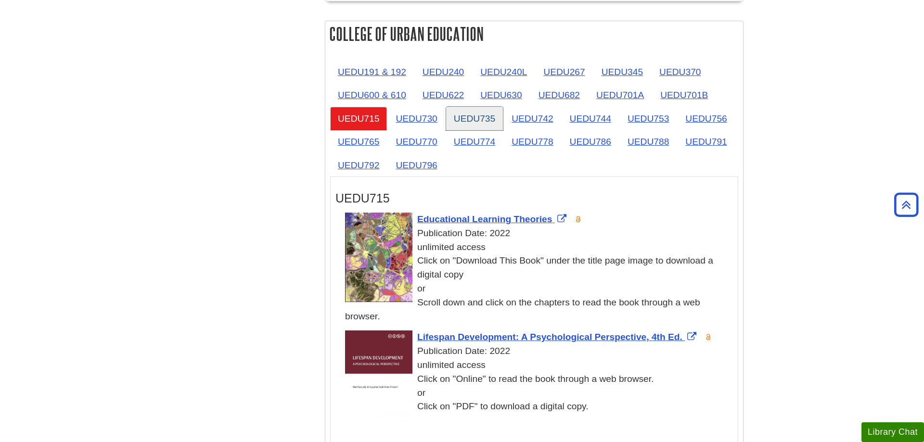
click at [448, 121] on link "UEDU735" at bounding box center [474, 119] width 57 height 24
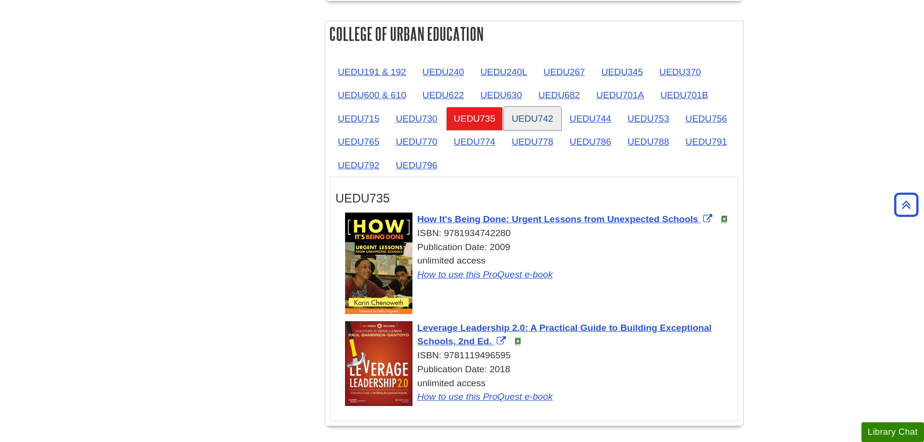
click at [511, 120] on link "UEDU742" at bounding box center [532, 119] width 57 height 24
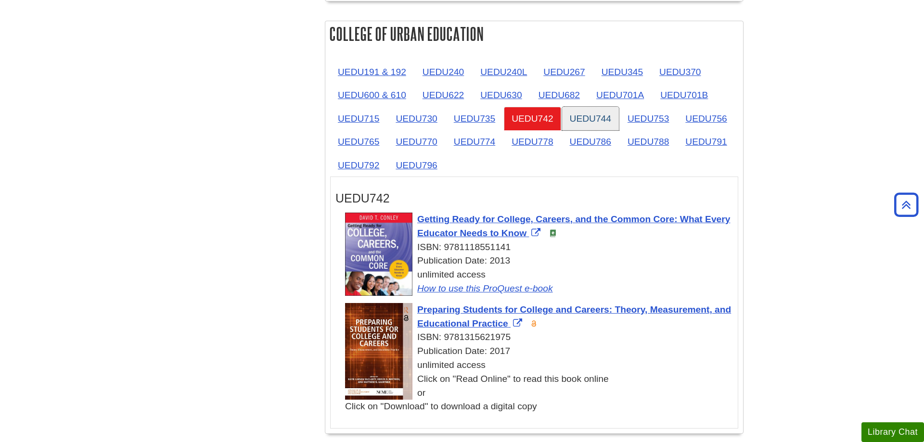
click at [580, 115] on link "UEDU744" at bounding box center [590, 119] width 57 height 24
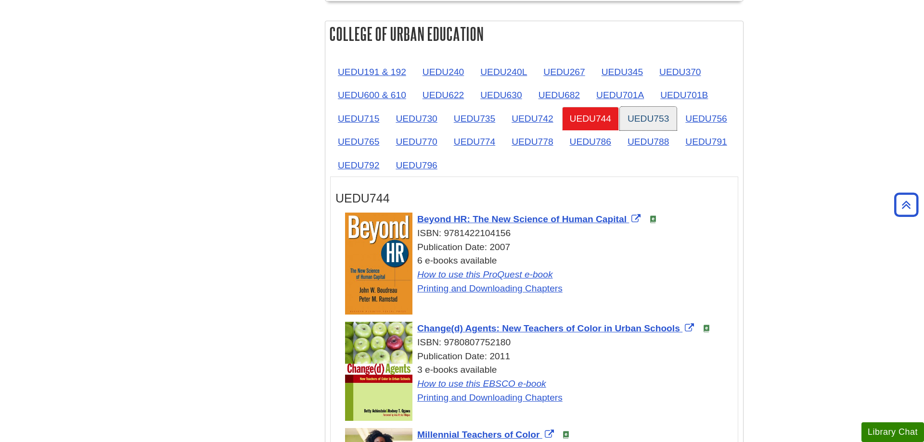
click at [652, 115] on link "UEDU753" at bounding box center [648, 119] width 57 height 24
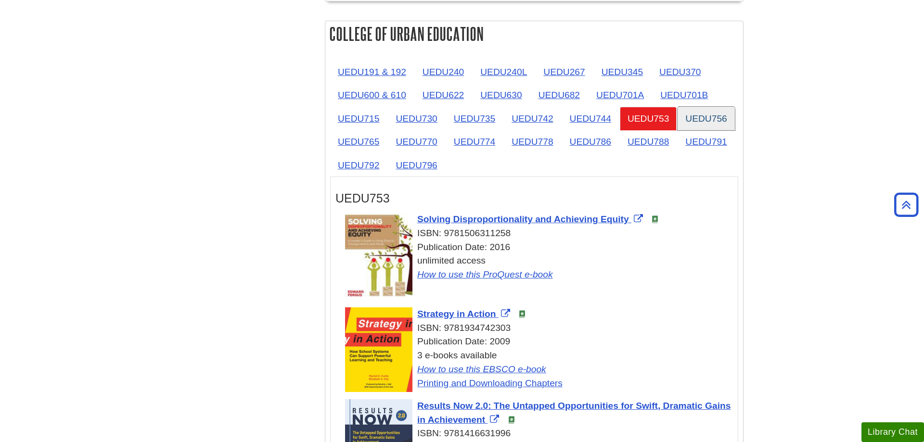
click at [703, 114] on link "UEDU756" at bounding box center [705, 119] width 57 height 24
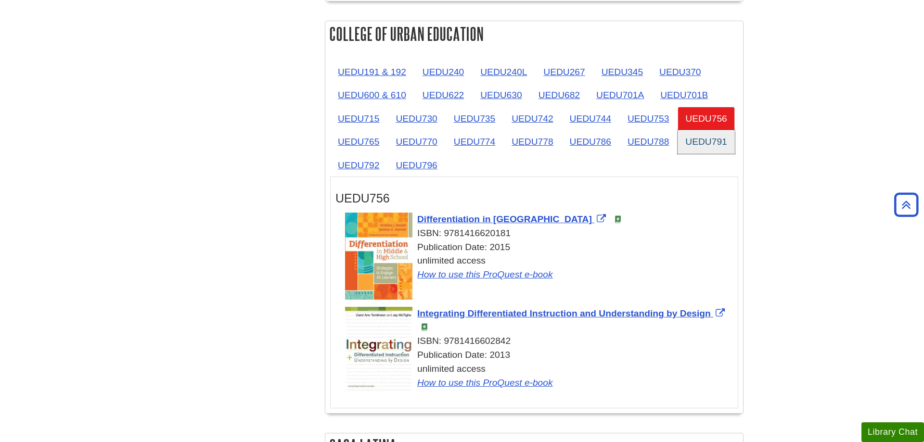
click at [713, 143] on link "UEDU791" at bounding box center [705, 142] width 57 height 24
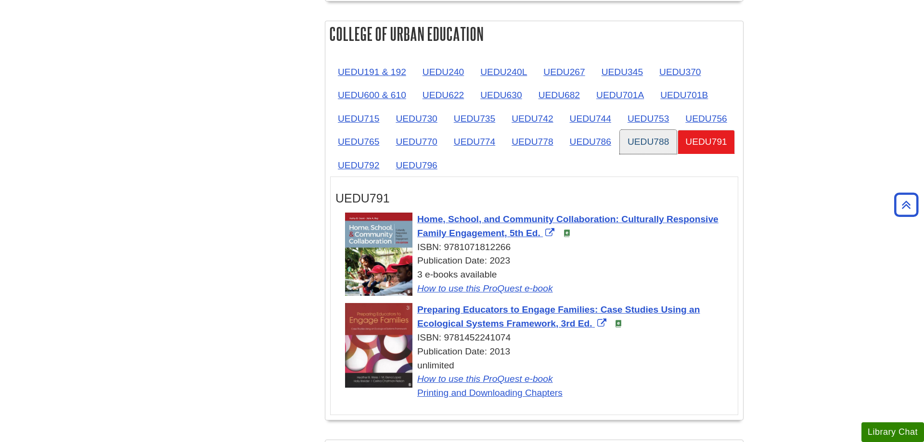
click at [629, 147] on link "UEDU788" at bounding box center [648, 142] width 57 height 24
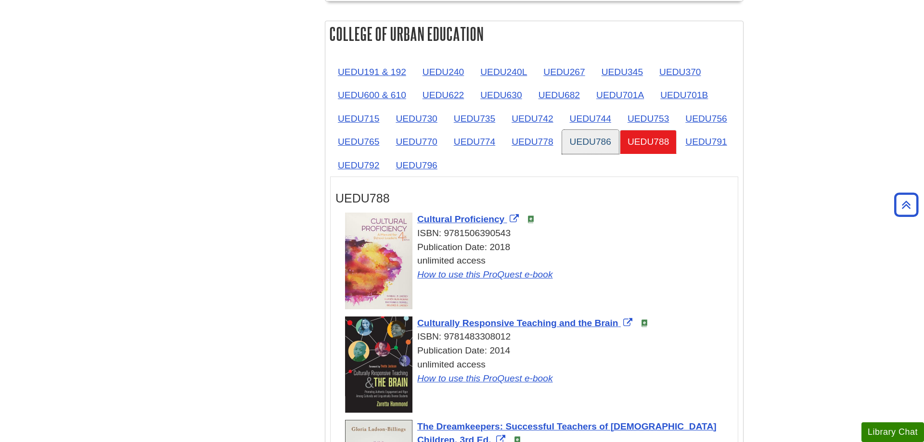
click at [576, 144] on link "UEDU786" at bounding box center [590, 142] width 57 height 24
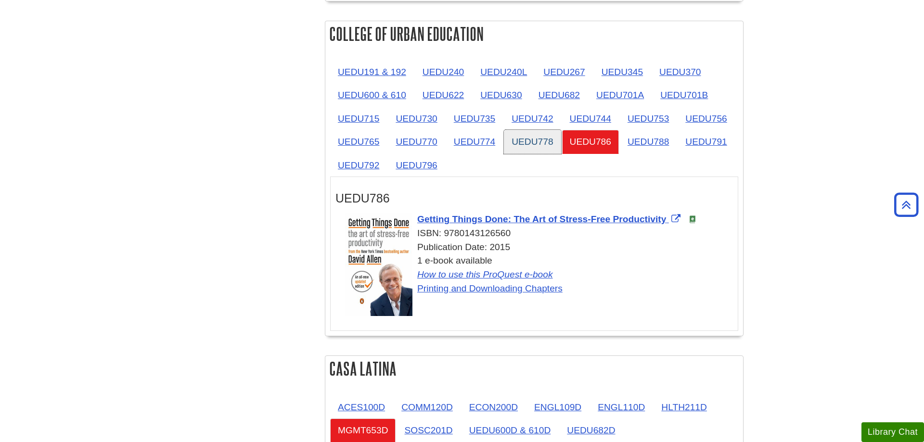
click at [532, 142] on link "UEDU778" at bounding box center [532, 142] width 57 height 24
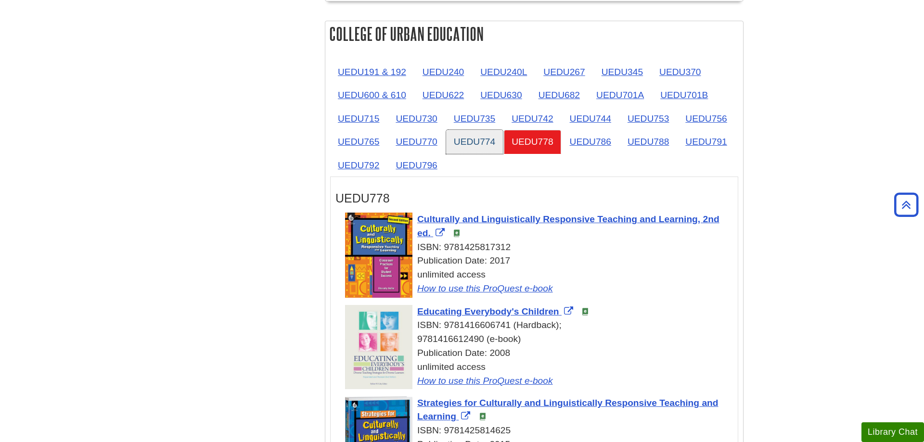
click at [467, 142] on link "UEDU774" at bounding box center [474, 142] width 57 height 24
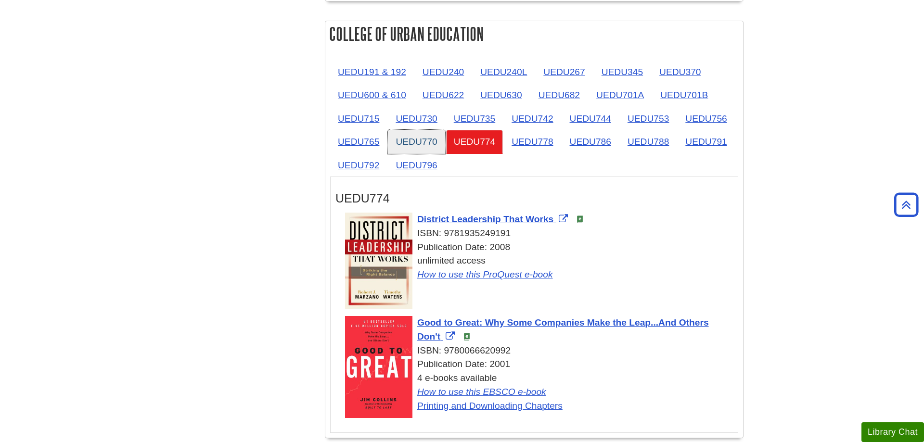
drag, startPoint x: 417, startPoint y: 142, endPoint x: 409, endPoint y: 142, distance: 7.7
click at [415, 142] on link "UEDU770" at bounding box center [416, 142] width 57 height 24
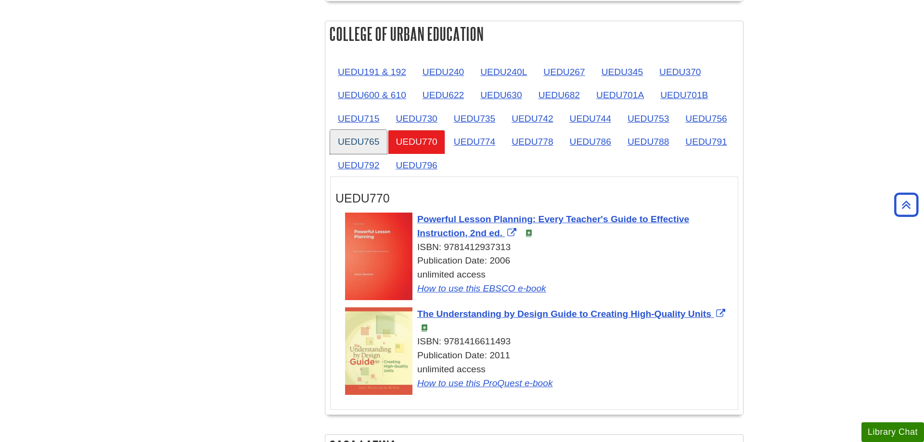
click at [355, 143] on link "UEDU765" at bounding box center [358, 142] width 57 height 24
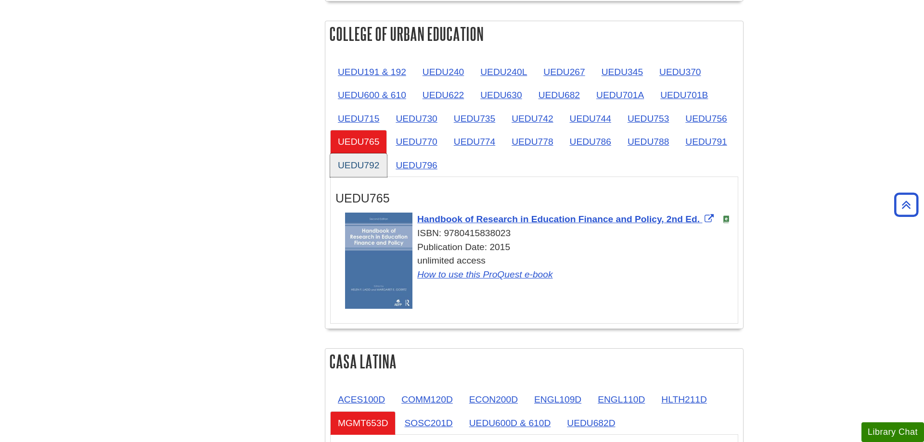
click at [363, 167] on link "UEDU792" at bounding box center [358, 165] width 57 height 24
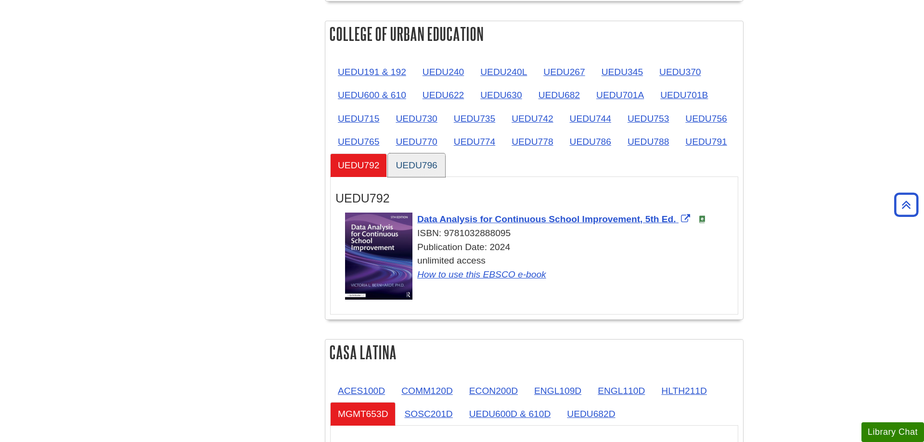
click at [418, 168] on link "UEDU796" at bounding box center [416, 165] width 57 height 24
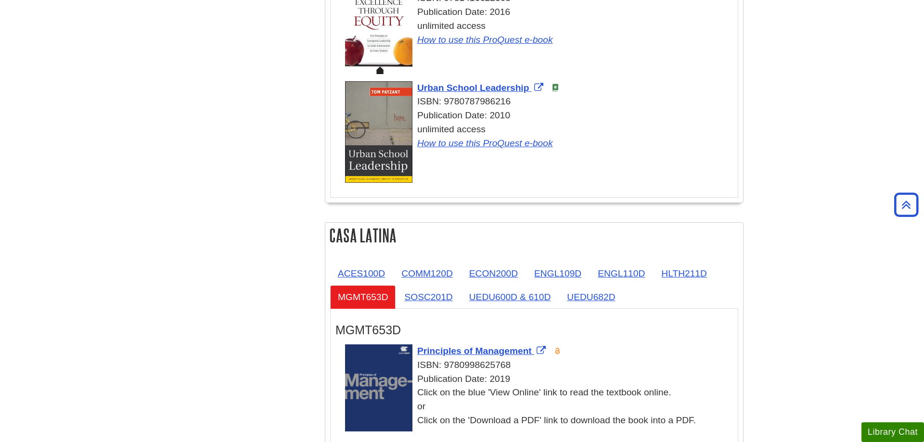
scroll to position [2110, 0]
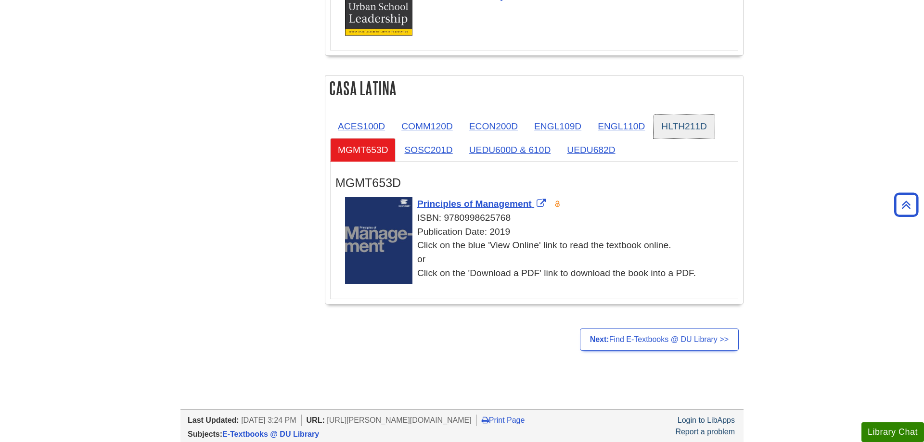
click at [701, 134] on link "HLTH211D" at bounding box center [683, 127] width 61 height 24
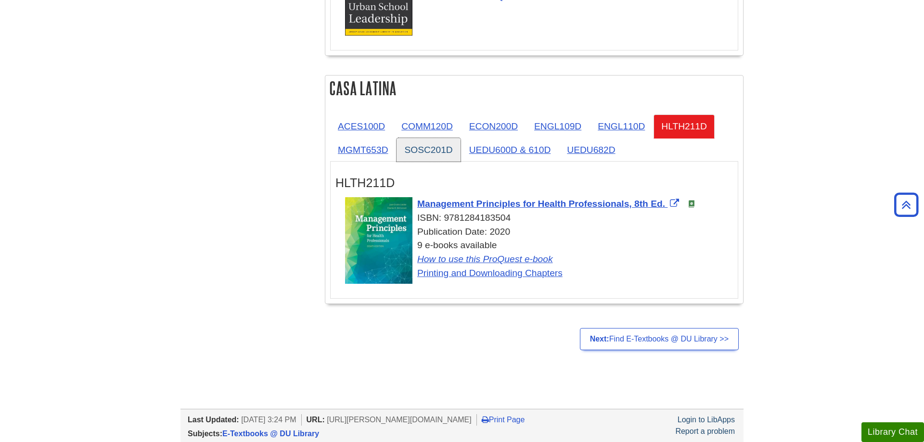
click at [423, 144] on link "SOSC201D" at bounding box center [428, 150] width 64 height 24
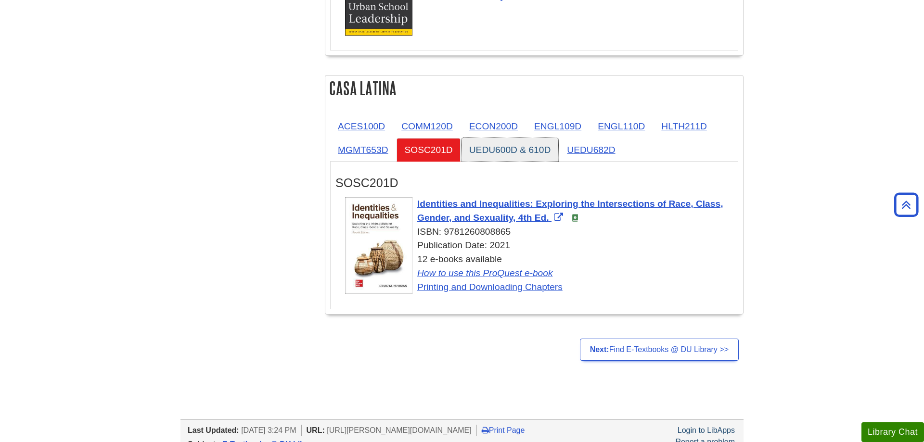
click at [512, 150] on link "UEDU600D & 610D" at bounding box center [509, 150] width 97 height 24
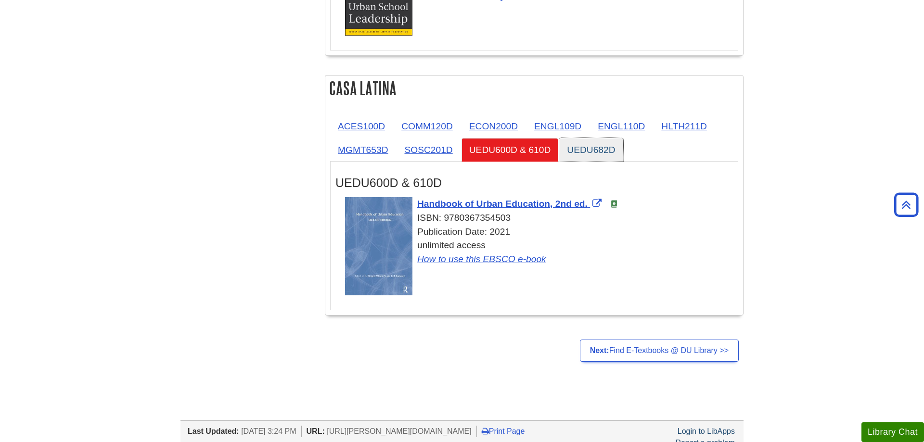
click at [607, 153] on link "UEDU682D" at bounding box center [591, 150] width 64 height 24
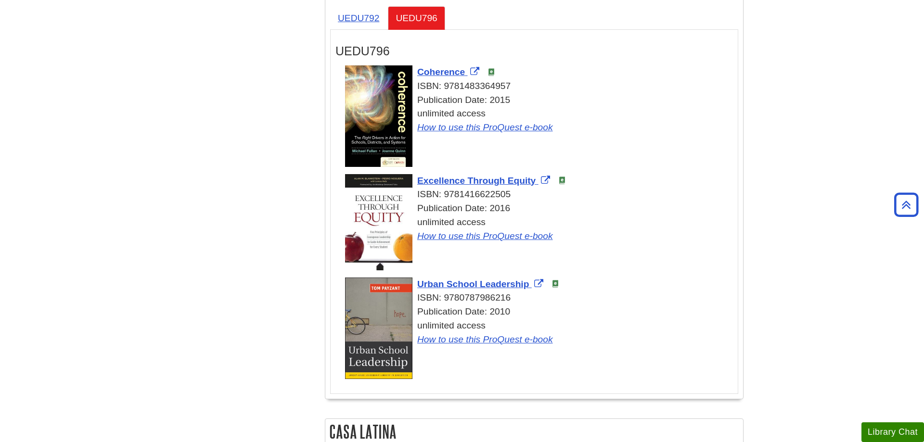
scroll to position [1570, 0]
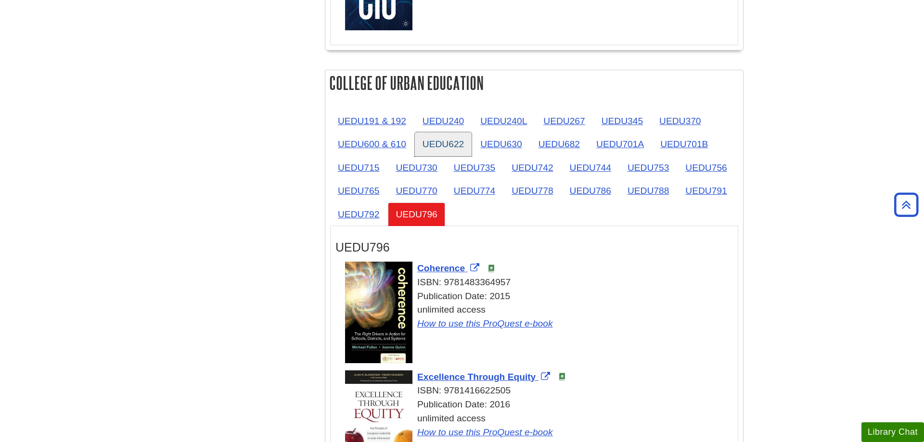
click at [438, 142] on link "UEDU622" at bounding box center [443, 144] width 57 height 24
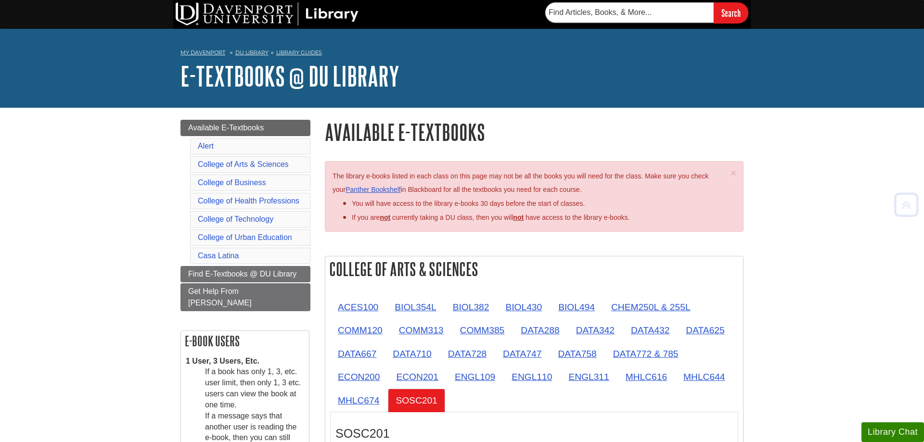
scroll to position [147, 0]
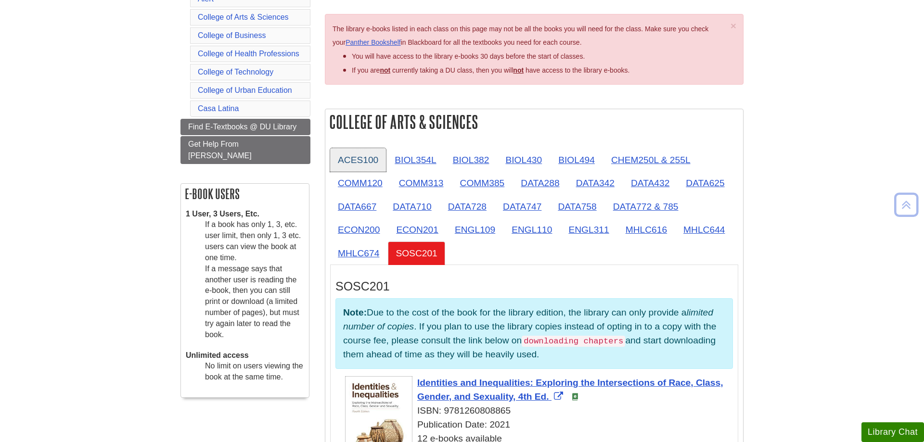
click at [357, 158] on link "ACES100" at bounding box center [358, 160] width 56 height 24
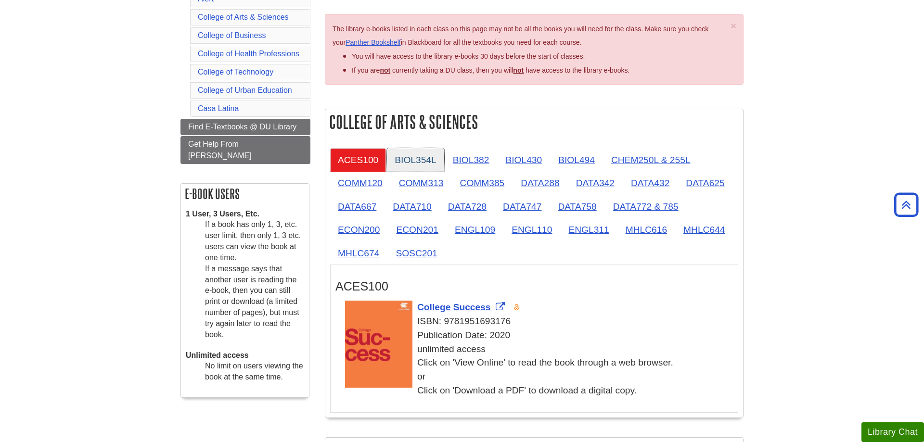
click at [417, 163] on link "BIOL354L" at bounding box center [415, 160] width 57 height 24
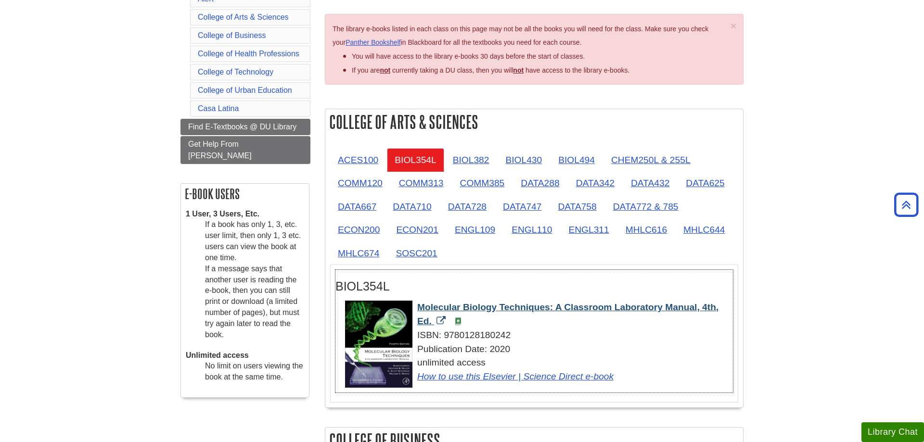
drag, startPoint x: 415, startPoint y: 308, endPoint x: 431, endPoint y: 321, distance: 20.8
click at [431, 321] on div "Molecular Biology Techniques: A Classroom Laboratory Manual, 4th, Ed. ISBN: 978…" at bounding box center [539, 342] width 388 height 83
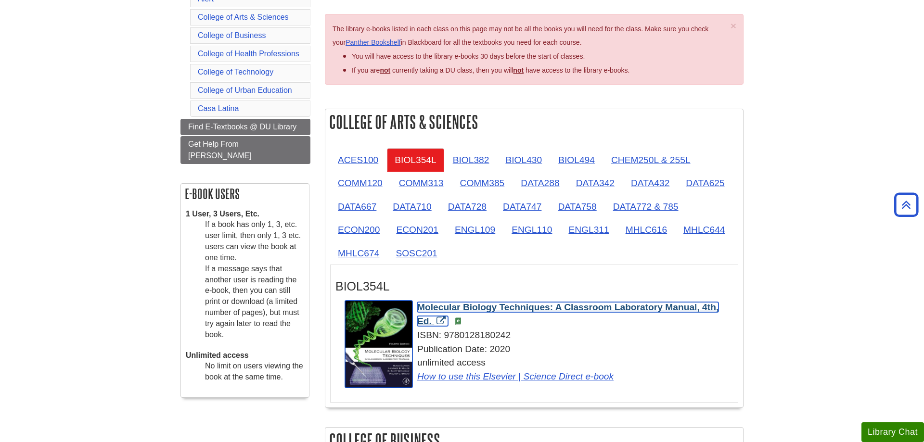
copy span "Molecular Biology Techniques: A Classroom Laboratory Manual, 4th, Ed."
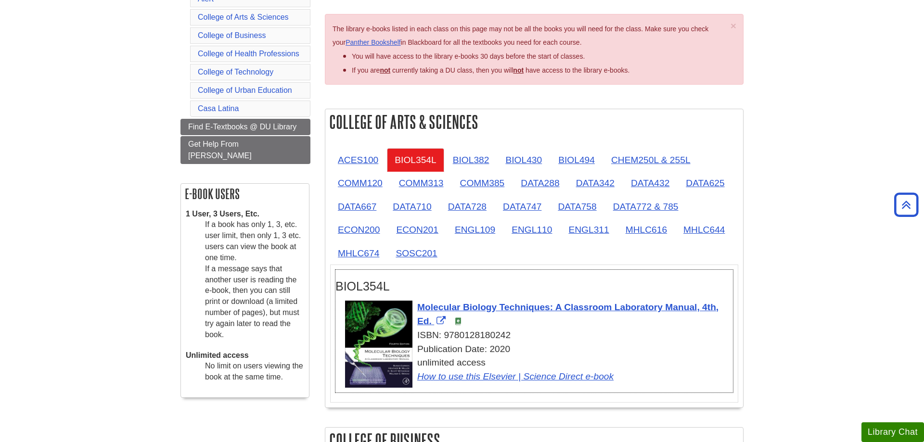
click at [597, 334] on div "ISBN: 9780128180242" at bounding box center [539, 336] width 388 height 14
click at [493, 165] on link "BIOL382" at bounding box center [471, 160] width 52 height 24
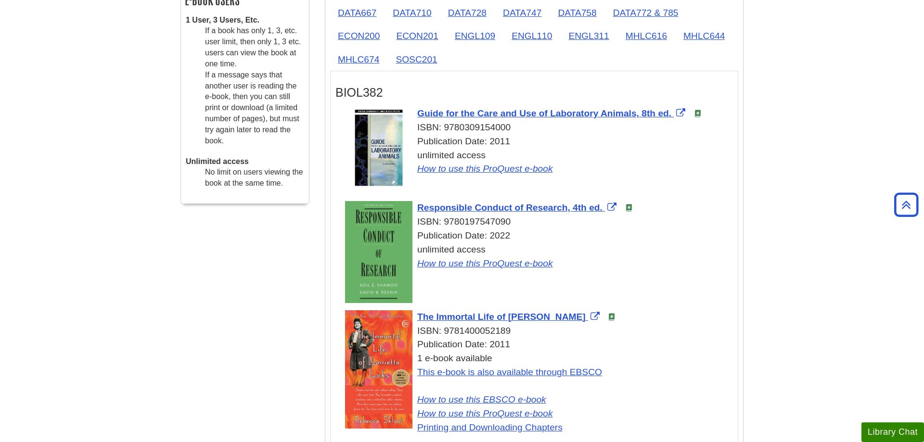
scroll to position [344, 0]
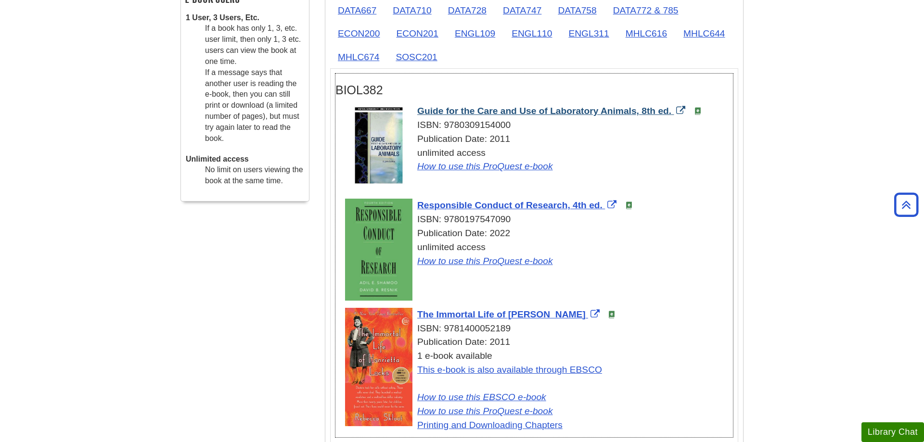
drag, startPoint x: 416, startPoint y: 112, endPoint x: 678, endPoint y: 115, distance: 261.7
click at [678, 115] on div "Guide for the Care and Use of Laboratory Animals, 8th ed. ISBN: 9780309154000 P…" at bounding box center [539, 138] width 388 height 69
copy span "Guide for the Care and Use of Laboratory Animals, 8th ed."
drag, startPoint x: 416, startPoint y: 207, endPoint x: 604, endPoint y: 209, distance: 188.1
click at [604, 209] on div "Responsible Conduct of Research, 4th ed. ISBN: 9780197547090 Publication Date: …" at bounding box center [539, 233] width 388 height 69
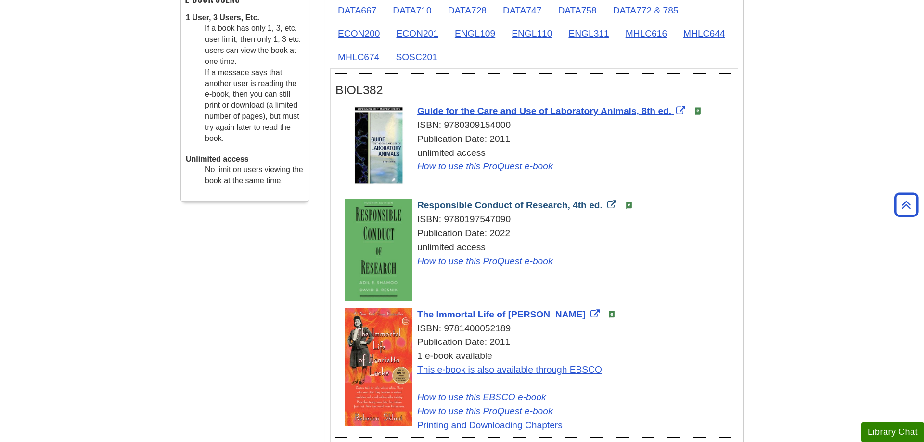
copy span "Responsible Conduct of Research, 4th ed."
drag, startPoint x: 415, startPoint y: 315, endPoint x: 578, endPoint y: 319, distance: 163.6
click at [578, 319] on div "The Immortal Life of Henrietta Lacks ISBN: 9781400052189 Publication Date: 2011…" at bounding box center [539, 370] width 388 height 125
copy span "The Immortal Life of [PERSON_NAME]"
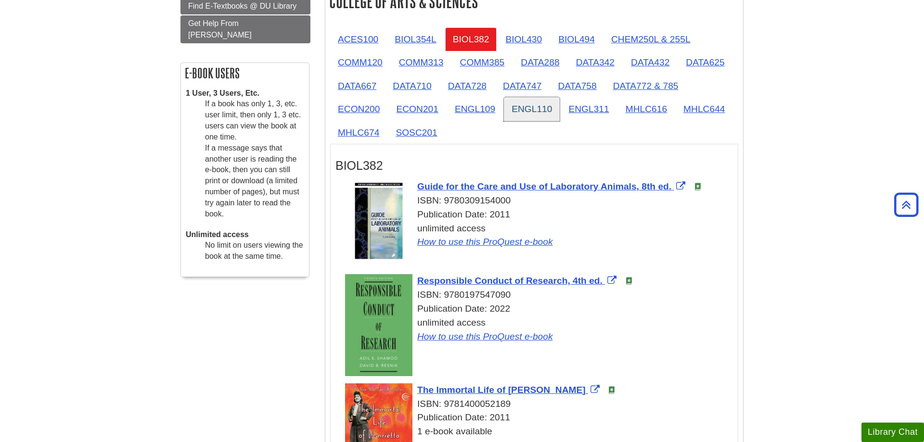
scroll to position [245, 0]
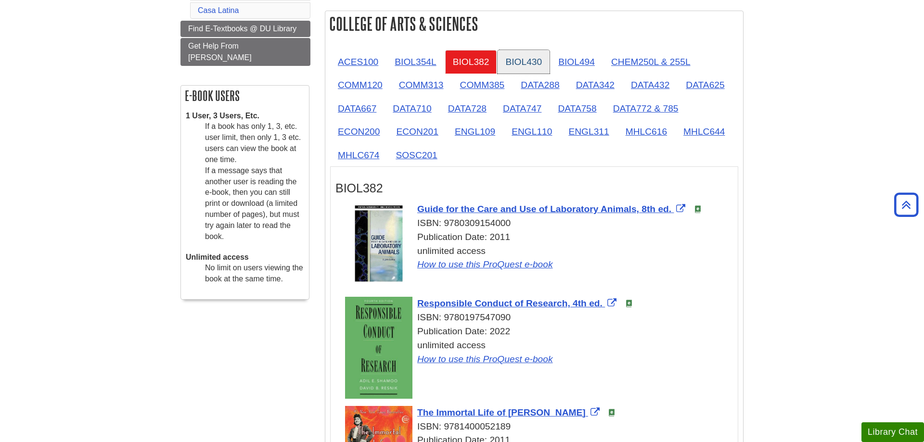
click at [548, 69] on link "BIOL430" at bounding box center [523, 62] width 52 height 24
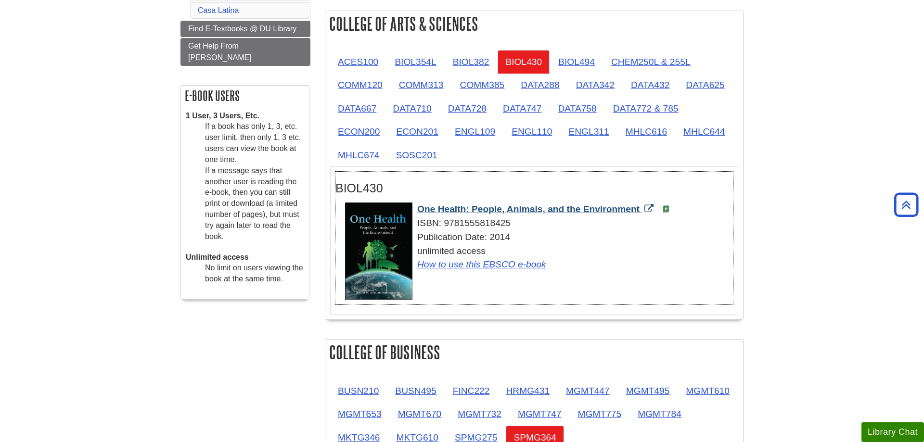
drag, startPoint x: 415, startPoint y: 211, endPoint x: 652, endPoint y: 214, distance: 237.2
click at [652, 214] on div "One Health: People, Animals, and the Environment ISBN: 9781555818425 Publicatio…" at bounding box center [539, 237] width 388 height 69
copy span "One Health: People, Animals, and the Environment"
click at [584, 64] on link "BIOL494" at bounding box center [576, 62] width 52 height 24
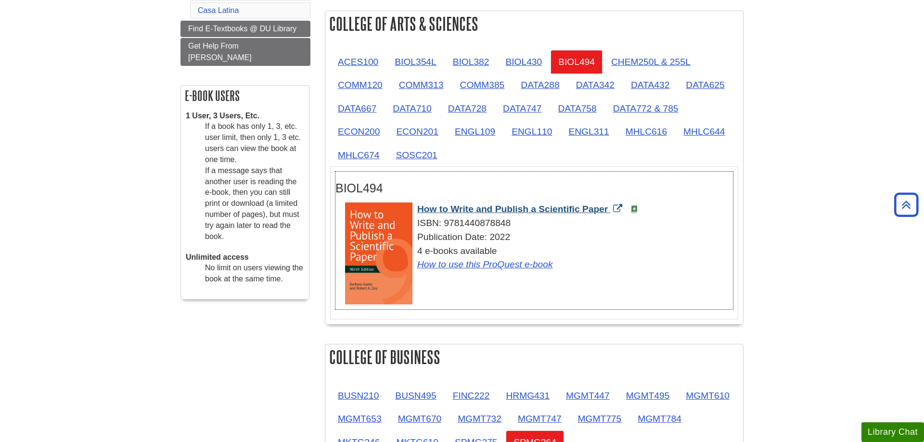
drag, startPoint x: 416, startPoint y: 209, endPoint x: 608, endPoint y: 212, distance: 192.0
click at [608, 212] on div "How to Write and Publish a Scientific Paper ISBN: 9781440878848 Publication Dat…" at bounding box center [539, 237] width 388 height 69
copy span "How to Write and Publish a Scientific Paper"
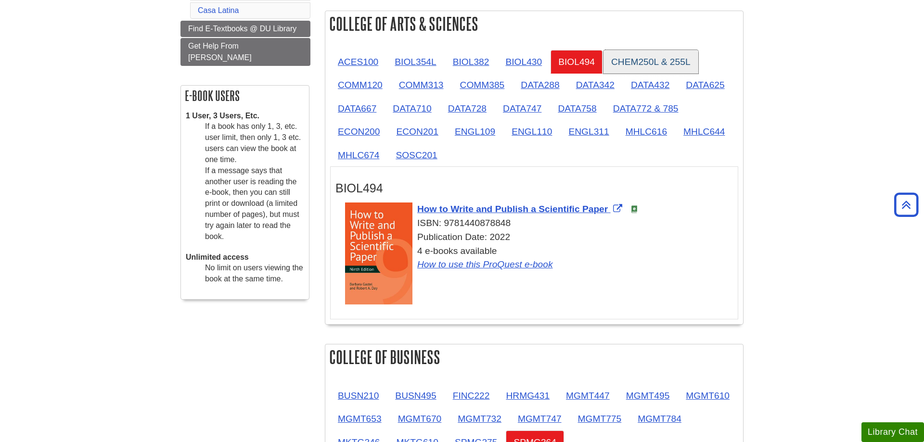
click at [607, 63] on link "CHEM250L & 255L" at bounding box center [650, 62] width 95 height 24
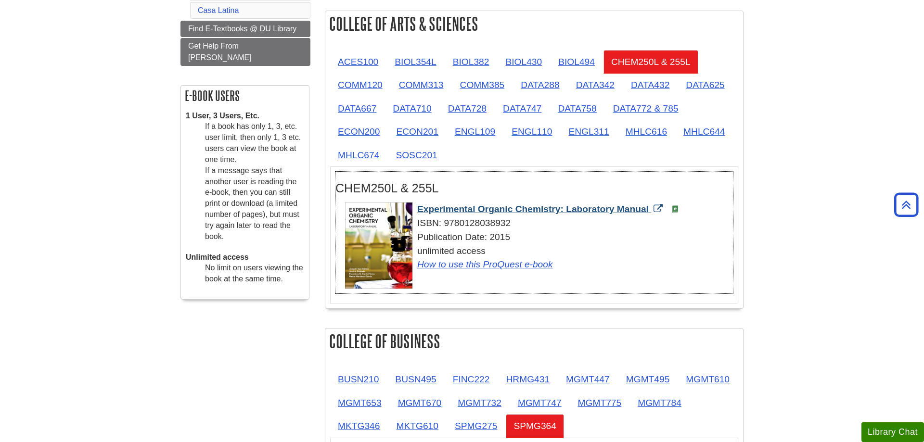
drag, startPoint x: 415, startPoint y: 212, endPoint x: 650, endPoint y: 214, distance: 235.3
click at [650, 214] on div "Experimental Organic Chemistry: Laboratory Manual ISBN: 9780128038932 Publicati…" at bounding box center [539, 237] width 388 height 69
copy span "Experimental Organic Chemistry: Laboratory Manual"
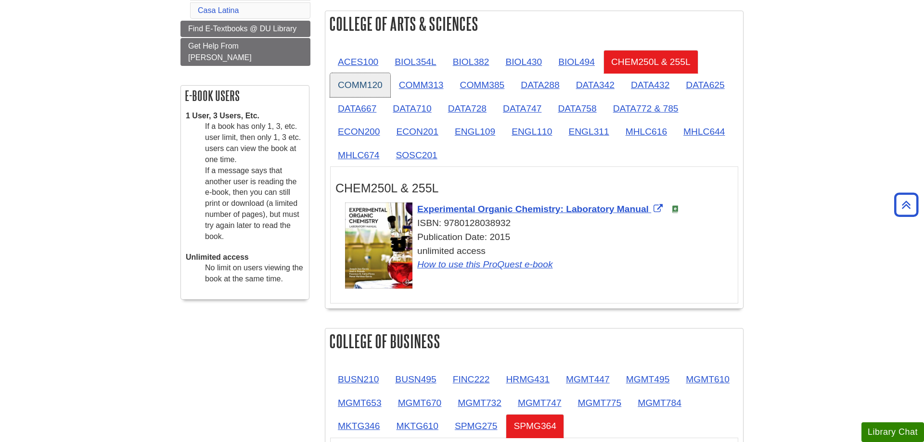
click at [340, 88] on link "COMM120" at bounding box center [360, 85] width 60 height 24
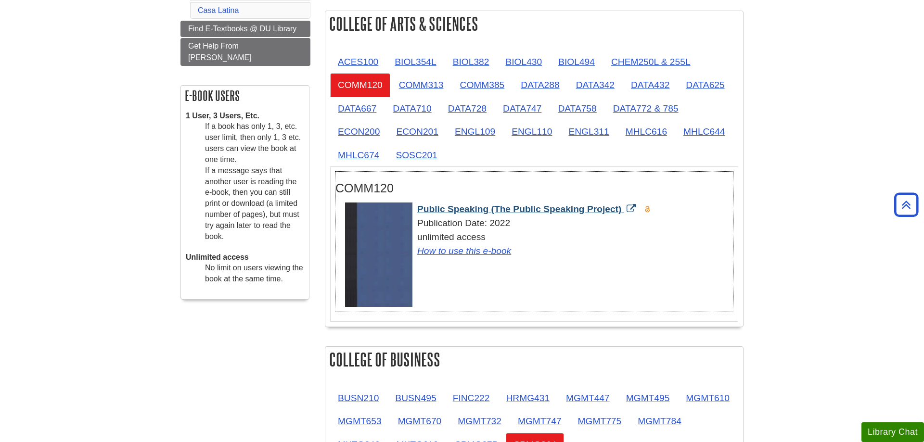
drag, startPoint x: 416, startPoint y: 211, endPoint x: 622, endPoint y: 212, distance: 206.4
click at [622, 212] on div "Public Speaking (The Public Speaking Project) Publication Date: 2022 unlimited …" at bounding box center [539, 230] width 388 height 55
copy span "Public Speaking (The Public Speaking Project)"
click at [420, 93] on link "COMM313" at bounding box center [421, 85] width 60 height 24
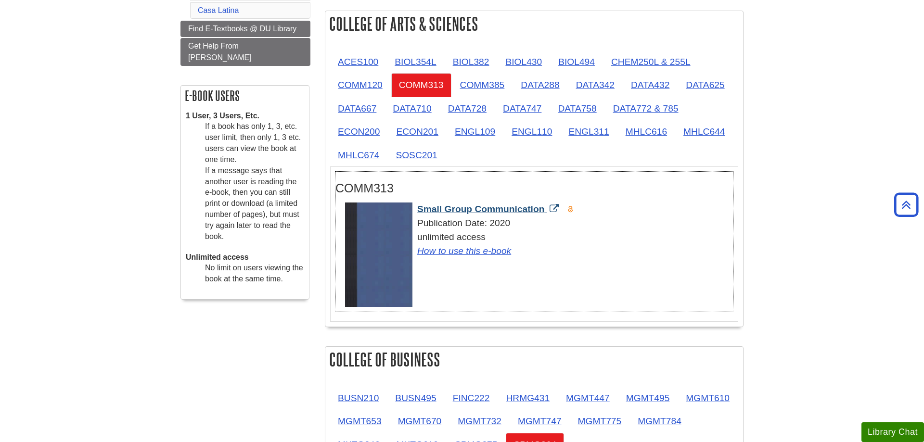
drag, startPoint x: 416, startPoint y: 211, endPoint x: 545, endPoint y: 214, distance: 129.0
click at [545, 214] on div "Small Group Communication Publication Date: 2020 unlimited access How to use th…" at bounding box center [539, 230] width 388 height 55
copy span "Small Group Communication"
click at [500, 90] on link "COMM385" at bounding box center [482, 85] width 60 height 24
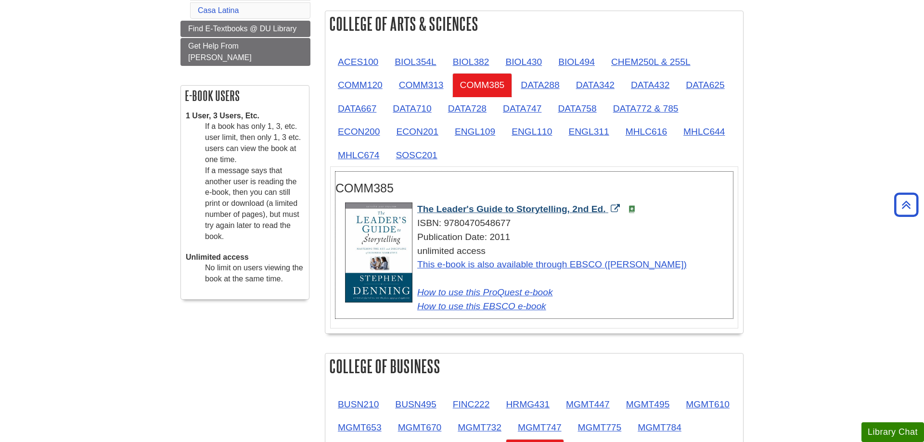
drag, startPoint x: 416, startPoint y: 210, endPoint x: 609, endPoint y: 213, distance: 192.9
click at [609, 213] on div "The Leader's Guide to Storytelling, 2nd Ed. ISBN: 9780470548677 Publication Dat…" at bounding box center [539, 258] width 388 height 111
copy span "The Leader's Guide to Storytelling, 2nd Ed."
click at [418, 91] on link "COMM313" at bounding box center [421, 85] width 60 height 24
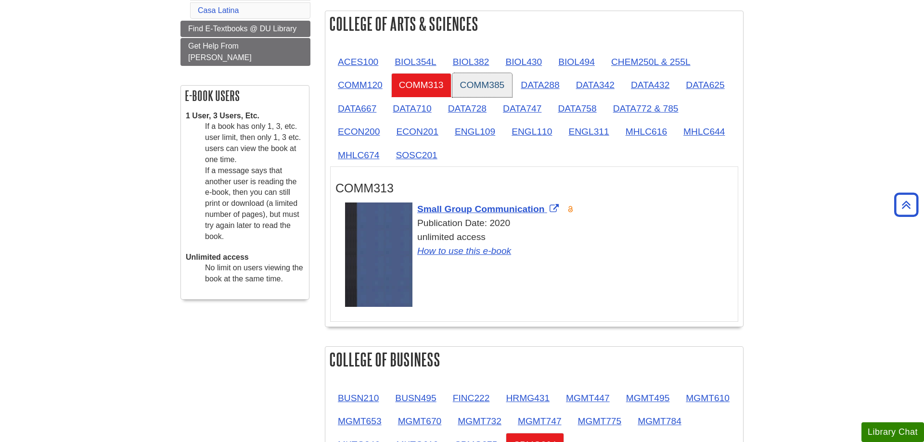
click at [476, 89] on link "COMM385" at bounding box center [482, 85] width 60 height 24
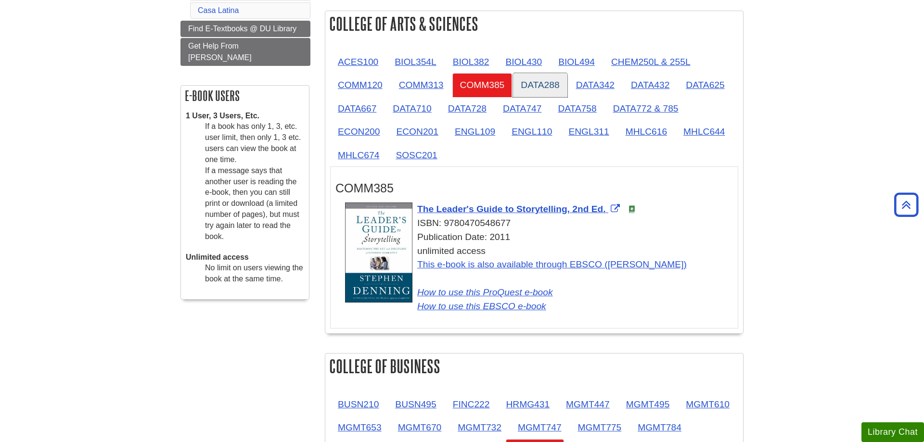
click at [540, 90] on link "DATA288" at bounding box center [540, 85] width 54 height 24
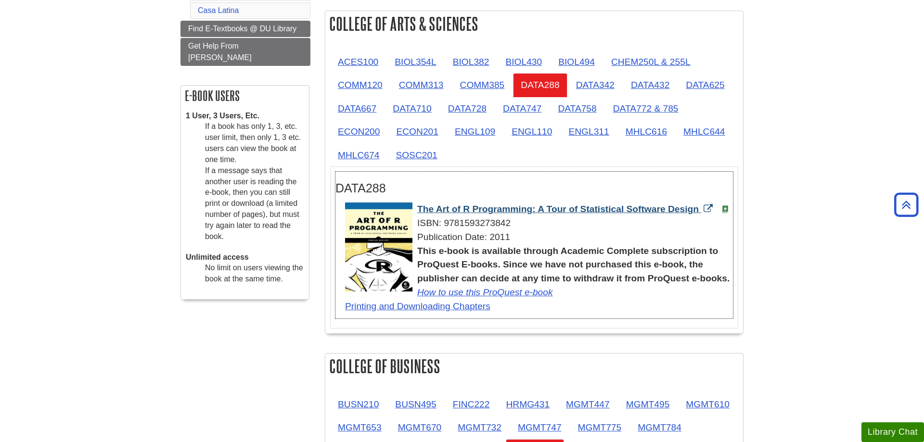
drag, startPoint x: 415, startPoint y: 210, endPoint x: 700, endPoint y: 210, distance: 285.3
click at [700, 210] on div "The Art of R Programming: A Tour of Statistical Software Design ISBN: 978159327…" at bounding box center [539, 258] width 388 height 111
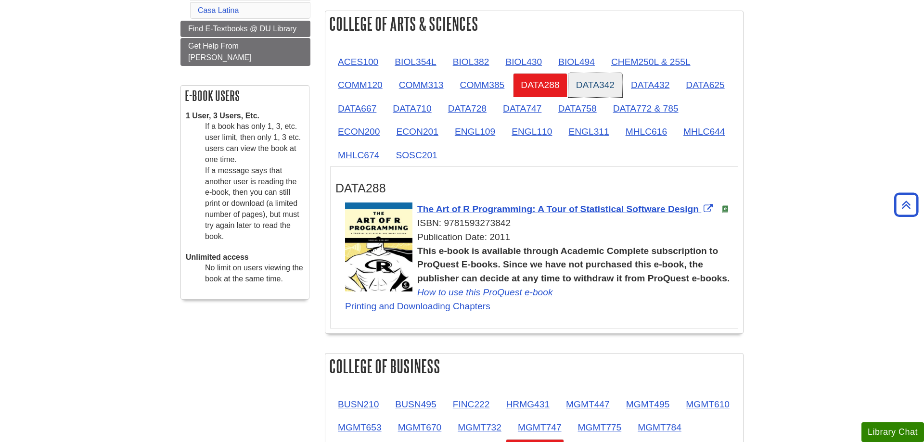
click at [584, 80] on link "DATA342" at bounding box center [595, 85] width 54 height 24
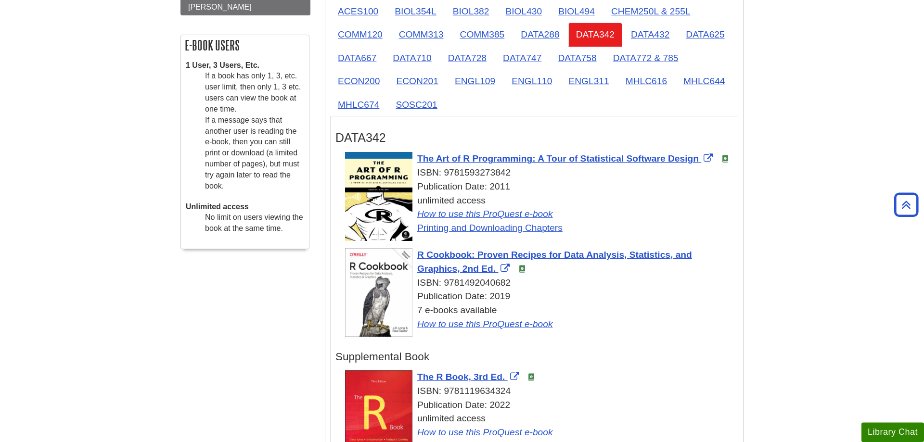
scroll to position [294, 0]
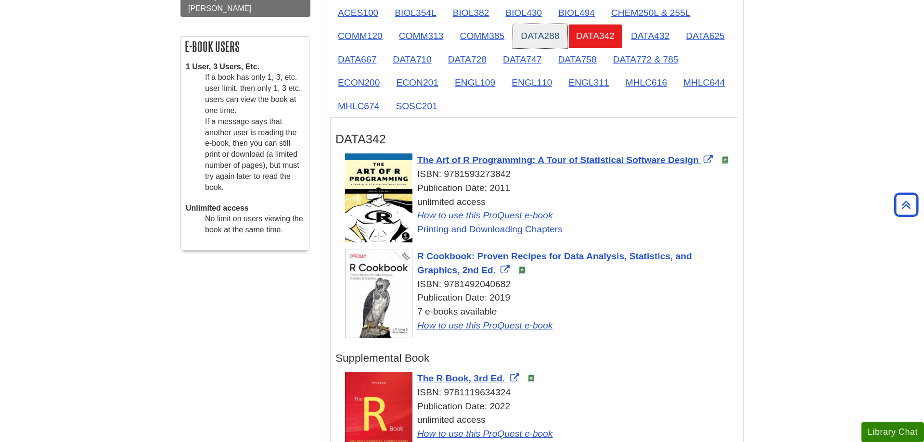
click at [560, 42] on link "DATA288" at bounding box center [540, 36] width 54 height 24
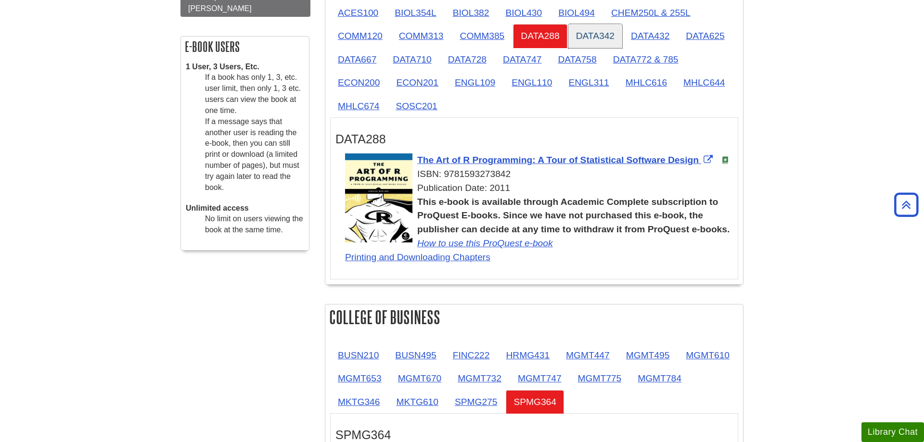
click at [599, 40] on link "DATA342" at bounding box center [595, 36] width 54 height 24
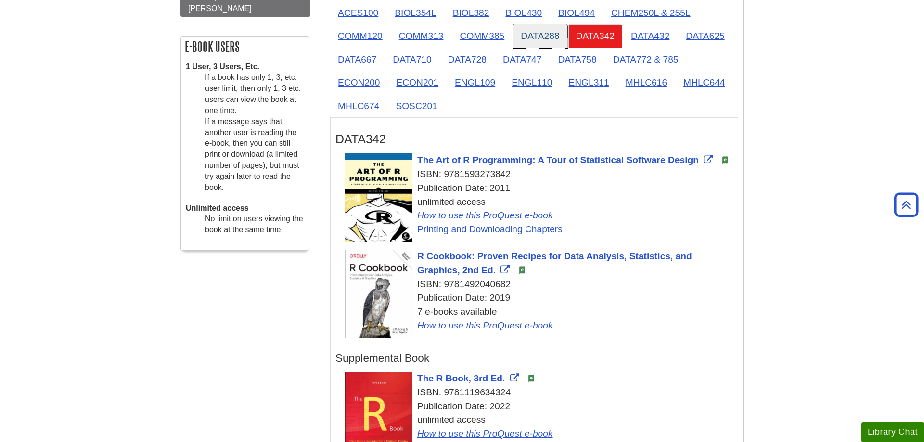
click at [546, 43] on link "DATA288" at bounding box center [540, 36] width 54 height 24
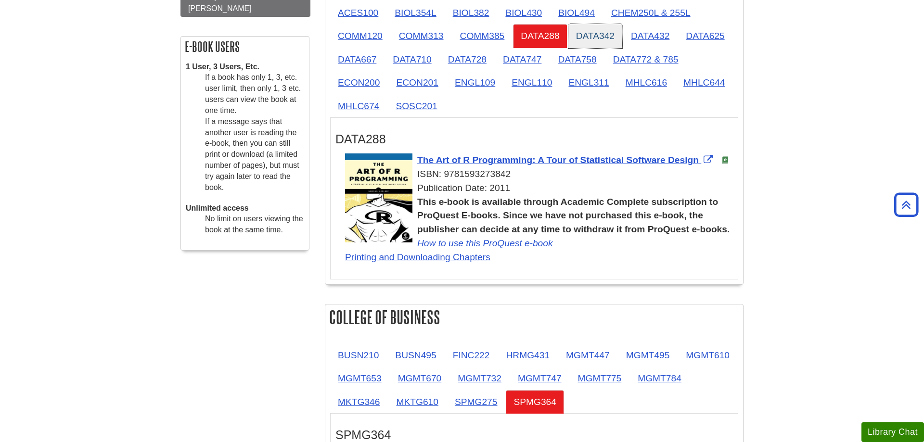
click at [586, 35] on link "DATA342" at bounding box center [595, 36] width 54 height 24
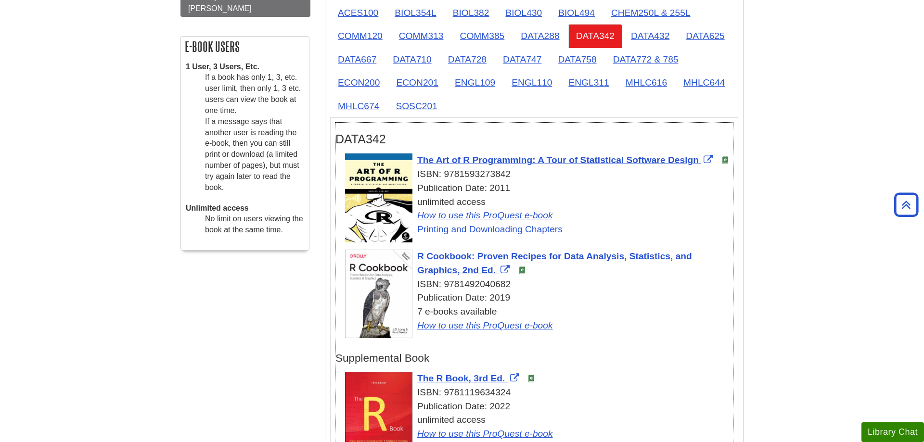
drag, startPoint x: 451, startPoint y: 127, endPoint x: 443, endPoint y: 135, distance: 11.9
click at [452, 127] on div "DATA342" at bounding box center [533, 137] width 397 height 28
drag, startPoint x: 415, startPoint y: 162, endPoint x: 700, endPoint y: 163, distance: 285.8
click at [700, 163] on div "The Art of R Programming: A Tour of Statistical Software Design ISBN: 978159327…" at bounding box center [539, 194] width 388 height 83
drag, startPoint x: 414, startPoint y: 256, endPoint x: 497, endPoint y: 270, distance: 84.4
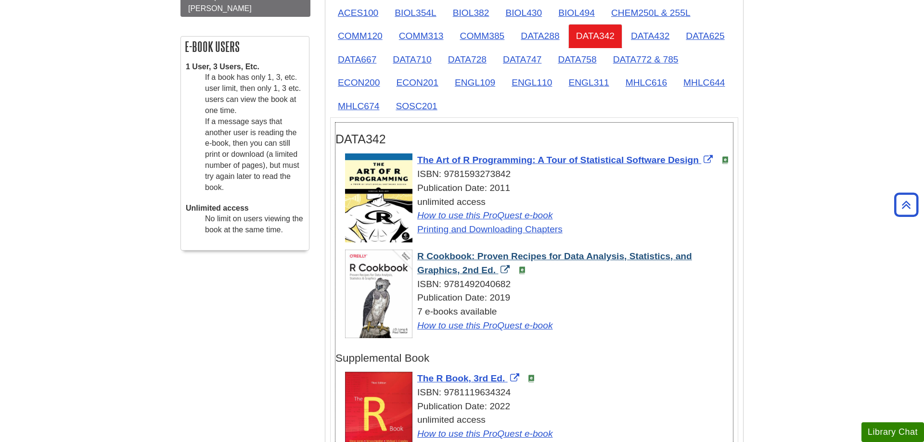
click at [497, 270] on div "R Cookbook: Proven Recipes for Data Analysis, Statistics, and Graphics, 2nd Ed.…" at bounding box center [539, 291] width 388 height 83
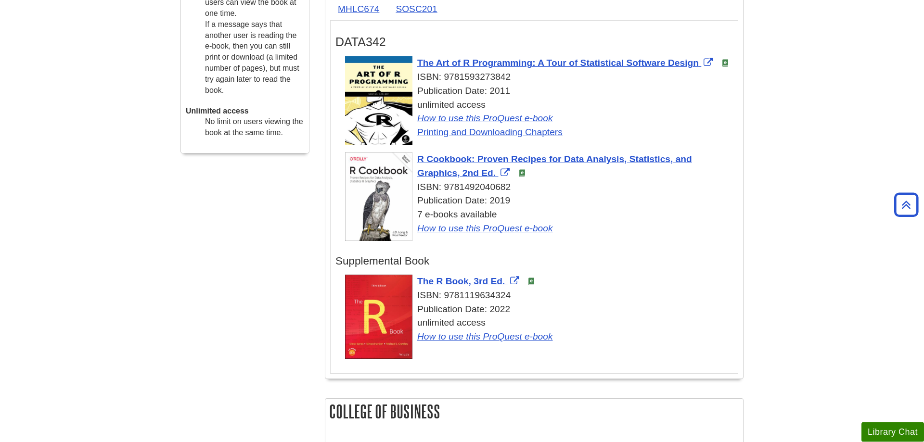
scroll to position [393, 0]
drag, startPoint x: 415, startPoint y: 282, endPoint x: 505, endPoint y: 281, distance: 89.5
click at [505, 281] on div "The R Book, 3rd Ed. ISBN: 9781119634324 Publication Date: 2022 unlimited access…" at bounding box center [539, 308] width 388 height 69
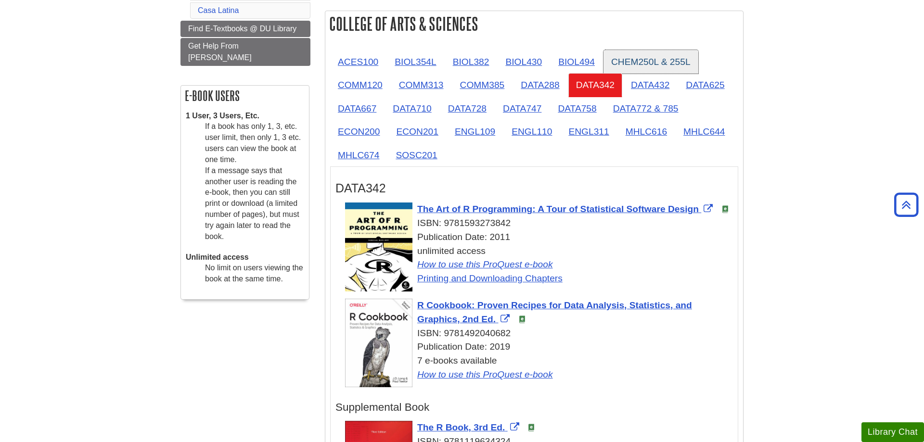
scroll to position [196, 0]
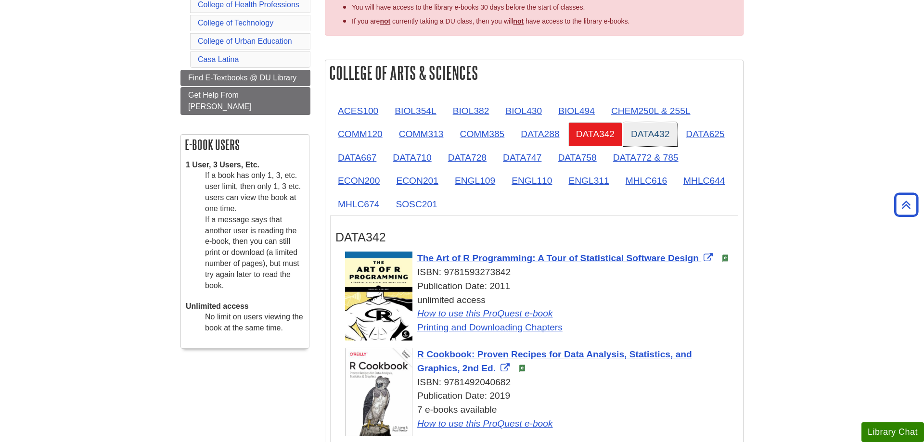
click at [663, 131] on link "DATA432" at bounding box center [650, 134] width 54 height 24
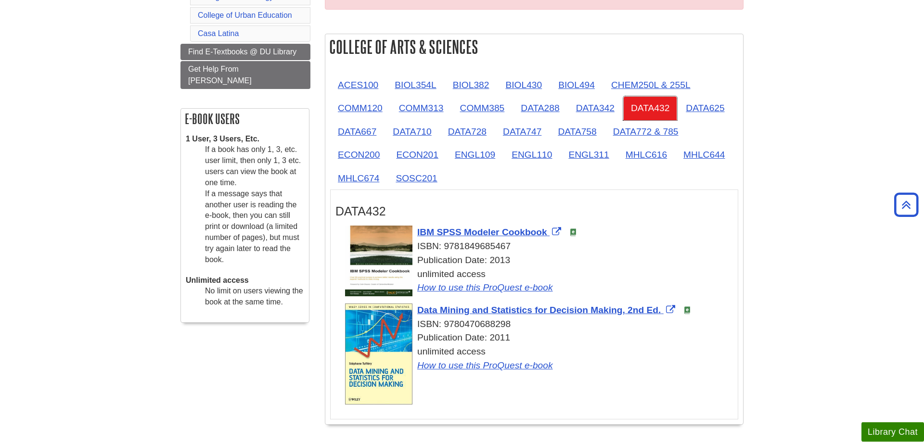
scroll to position [245, 0]
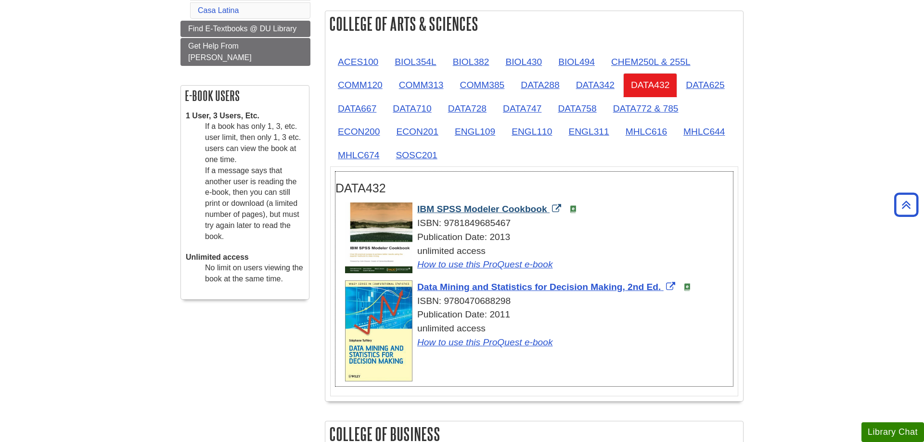
drag, startPoint x: 415, startPoint y: 210, endPoint x: 548, endPoint y: 210, distance: 133.8
click at [548, 210] on div "IBM SPSS Modeler Cookbook ISBN: 9781849685467 Publication Date: 2013 unlimited …" at bounding box center [539, 237] width 388 height 69
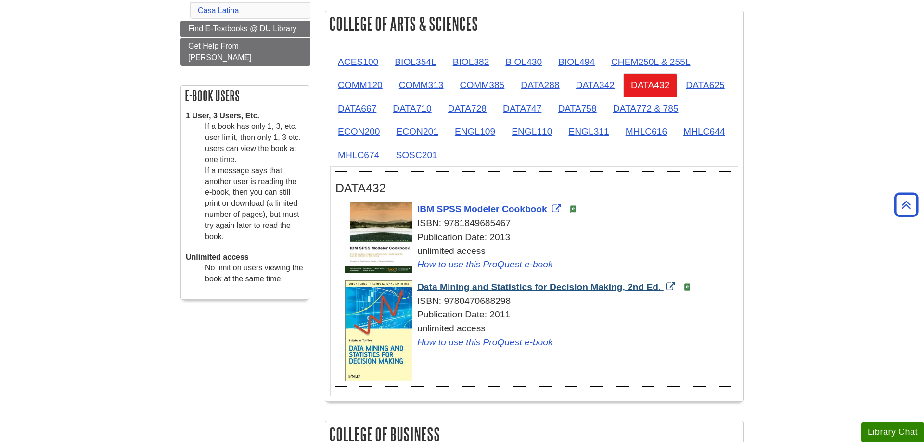
drag, startPoint x: 415, startPoint y: 289, endPoint x: 662, endPoint y: 288, distance: 247.3
click at [662, 288] on div "Data Mining and Statistics for Decision Making, 2nd Ed. ISBN: 9780470688298 Pub…" at bounding box center [539, 314] width 388 height 69
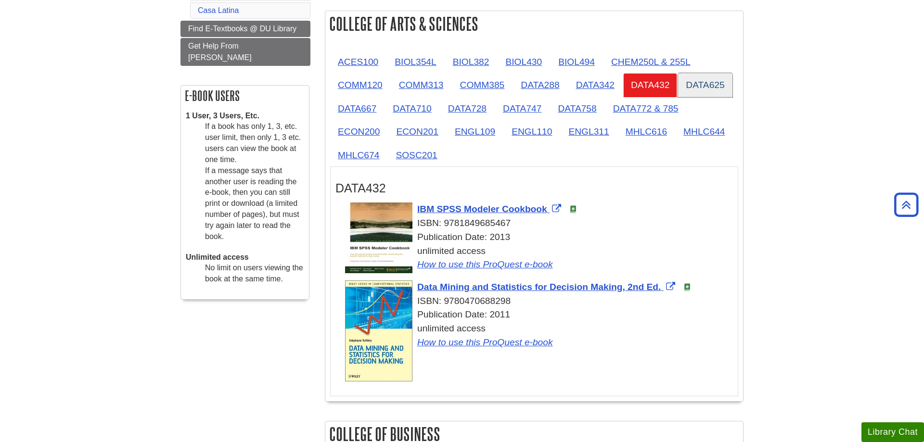
click at [703, 89] on link "DATA625" at bounding box center [705, 85] width 54 height 24
click at [649, 86] on link "DATA432" at bounding box center [650, 85] width 54 height 24
click at [696, 86] on link "DATA625" at bounding box center [705, 85] width 54 height 24
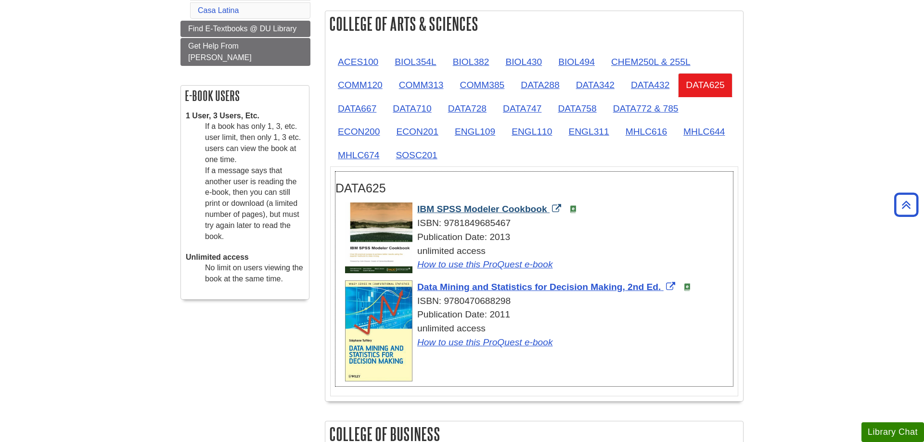
drag, startPoint x: 414, startPoint y: 208, endPoint x: 548, endPoint y: 209, distance: 134.2
click at [548, 209] on div "IBM SPSS Modeler Cookbook ISBN: 9781849685467 Publication Date: 2013 unlimited …" at bounding box center [539, 237] width 388 height 69
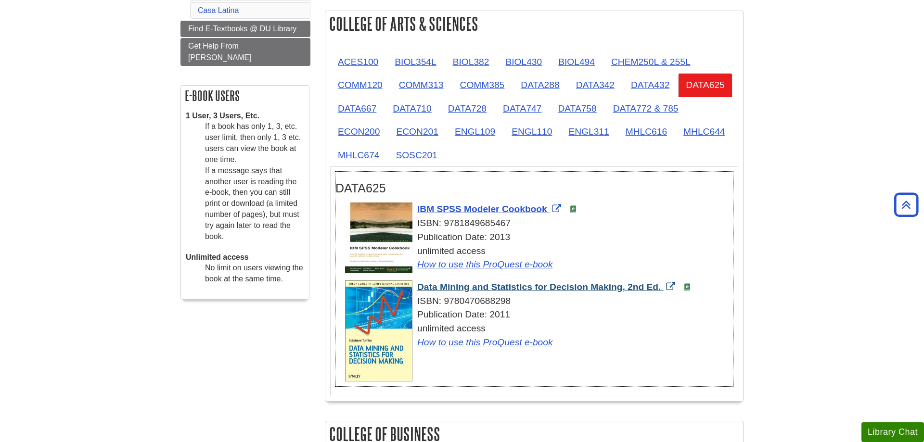
drag, startPoint x: 415, startPoint y: 288, endPoint x: 662, endPoint y: 285, distance: 247.8
click at [662, 285] on div "Data Mining and Statistics for Decision Making, 2nd Ed. ISBN: 9780470688298 Pub…" at bounding box center [539, 314] width 388 height 69
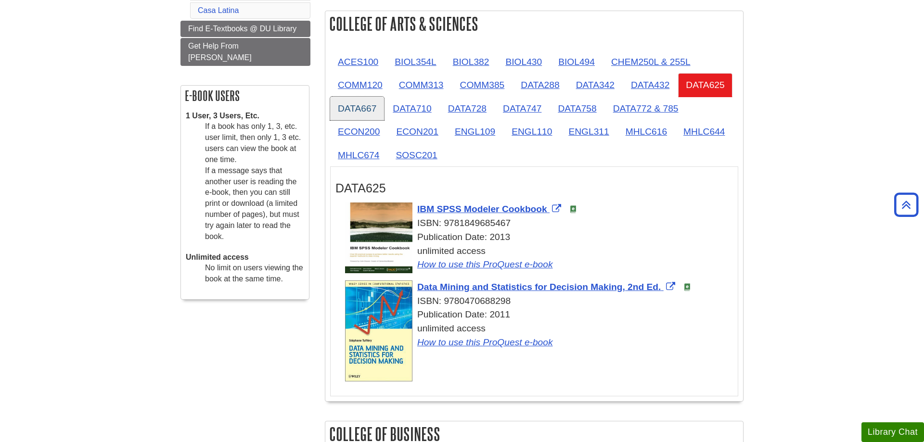
click at [377, 112] on link "DATA667" at bounding box center [357, 109] width 54 height 24
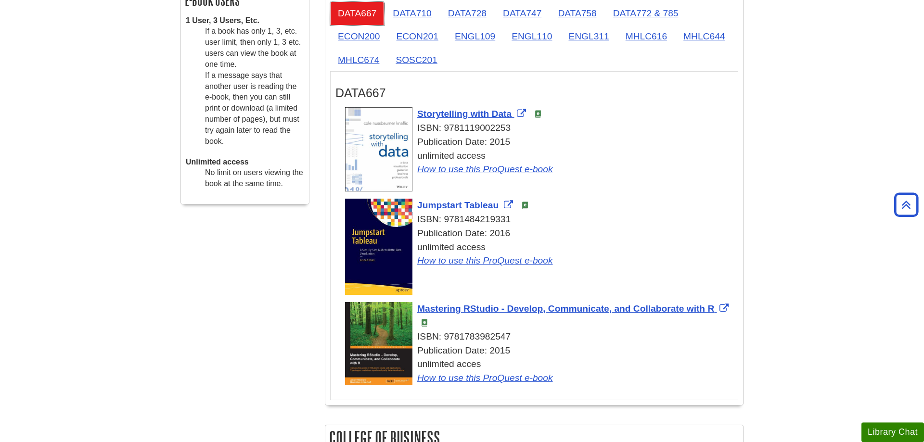
scroll to position [344, 0]
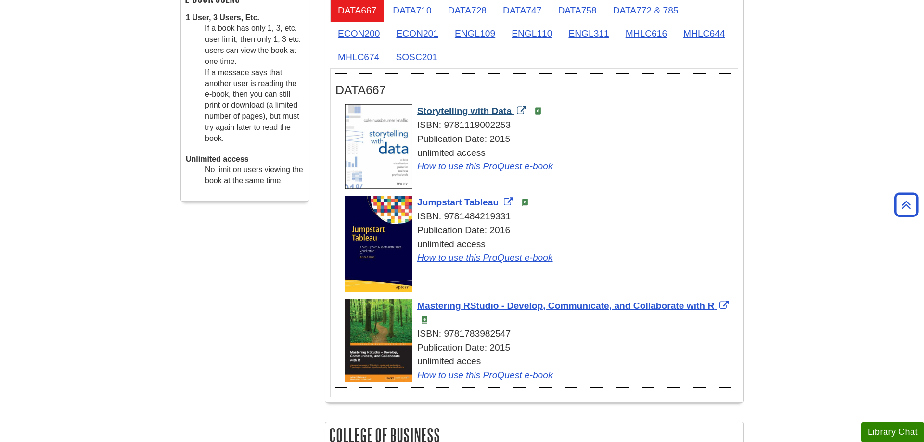
drag, startPoint x: 415, startPoint y: 112, endPoint x: 513, endPoint y: 110, distance: 98.2
click at [513, 110] on div "Storytelling with Data ISBN: 9781119002253 Publication Date: 2015 unlimited acc…" at bounding box center [539, 138] width 388 height 69
drag, startPoint x: 415, startPoint y: 203, endPoint x: 499, endPoint y: 204, distance: 84.2
click at [499, 204] on div "Jumpstart Tableau ISBN: 9781484219331 Publication Date: 2016 unlimited access H…" at bounding box center [539, 230] width 388 height 69
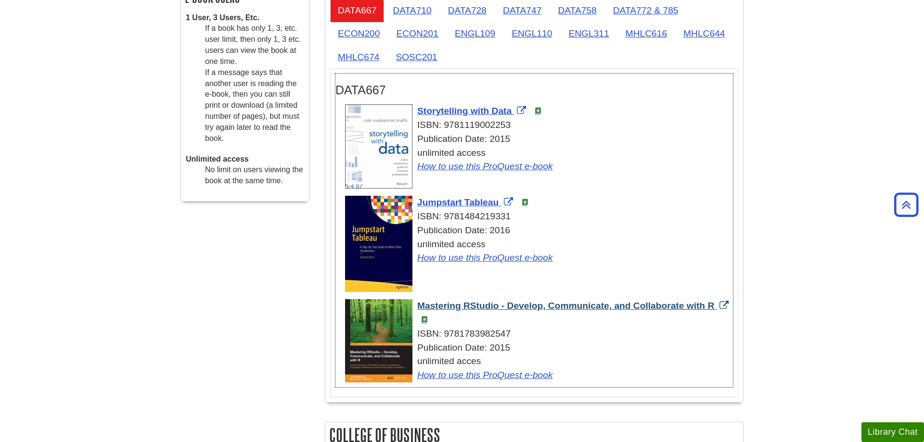
drag, startPoint x: 415, startPoint y: 309, endPoint x: 714, endPoint y: 308, distance: 299.3
click at [714, 308] on div "Mastering RStudio - Develop, Communicate, and Collaborate with R ISBN: 97817839…" at bounding box center [539, 340] width 388 height 83
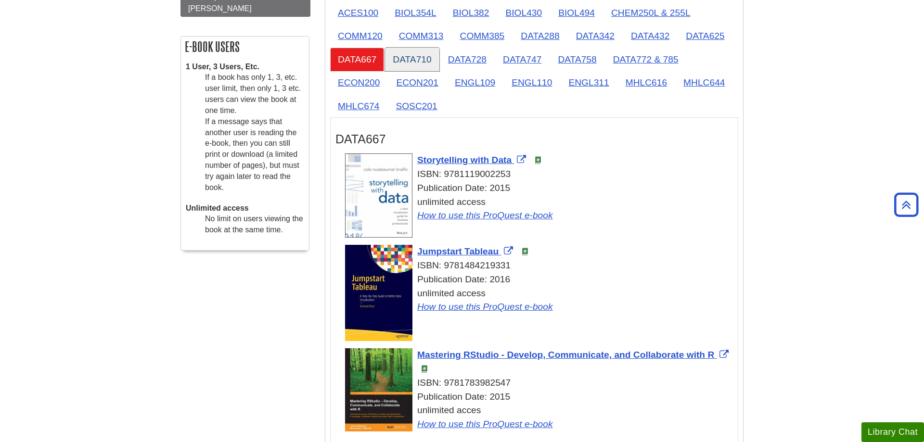
click at [428, 68] on link "DATA710" at bounding box center [412, 60] width 54 height 24
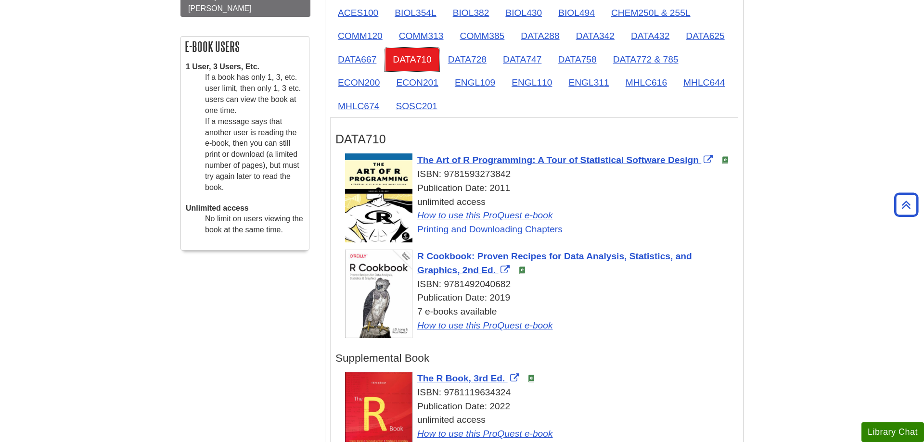
scroll to position [344, 0]
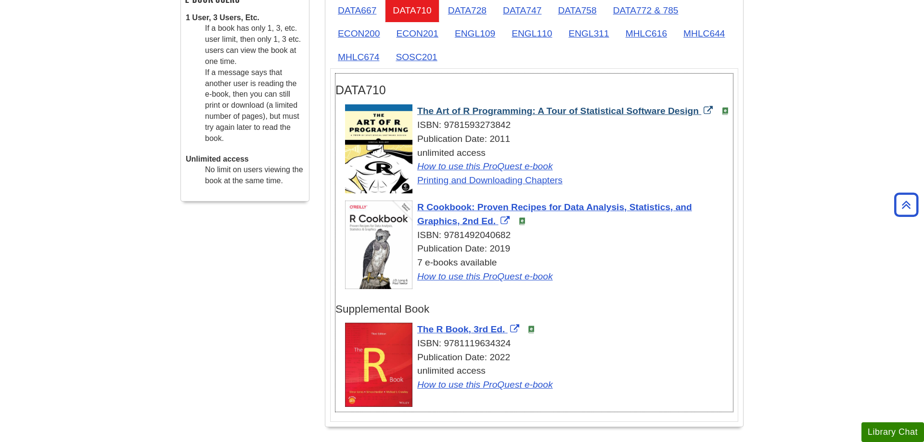
drag, startPoint x: 416, startPoint y: 113, endPoint x: 704, endPoint y: 112, distance: 288.2
click at [704, 112] on div "The Art of R Programming: A Tour of Statistical Software Design ISBN: 978159327…" at bounding box center [539, 145] width 388 height 83
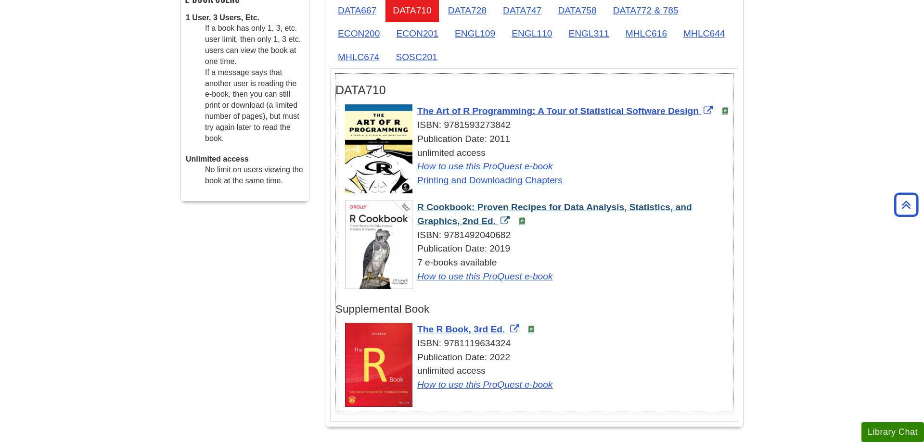
drag, startPoint x: 416, startPoint y: 208, endPoint x: 497, endPoint y: 219, distance: 81.2
click at [497, 219] on div "R Cookbook: Proven Recipes for Data Analysis, Statistics, and Graphics, 2nd Ed.…" at bounding box center [539, 242] width 388 height 83
drag, startPoint x: 416, startPoint y: 332, endPoint x: 503, endPoint y: 331, distance: 87.1
click at [503, 331] on div "The R Book, 3rd Ed. ISBN: 9781119634324 Publication Date: 2022 unlimited access…" at bounding box center [539, 357] width 388 height 69
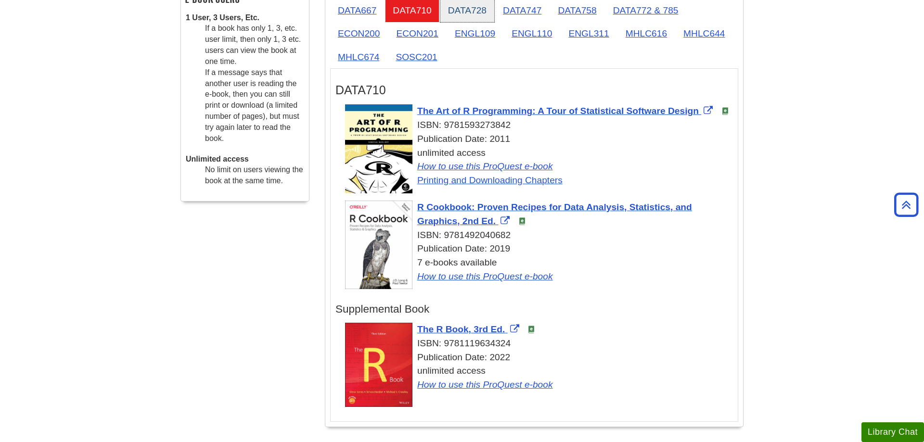
click at [491, 13] on link "DATA728" at bounding box center [467, 11] width 54 height 24
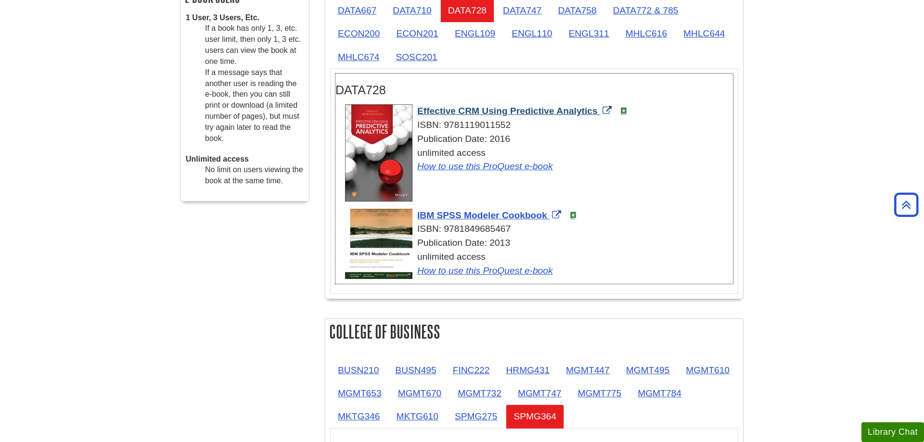
drag, startPoint x: 413, startPoint y: 109, endPoint x: 599, endPoint y: 114, distance: 185.8
click at [599, 114] on div "Effective CRM Using Predictive Analytics ISBN: 9781119011552 Publication Date: …" at bounding box center [539, 138] width 388 height 69
drag, startPoint x: 416, startPoint y: 217, endPoint x: 548, endPoint y: 217, distance: 131.8
click at [548, 217] on div "IBM SPSS Modeler Cookbook ISBN: 9781849685467 Publication Date: 2013 unlimited …" at bounding box center [539, 243] width 388 height 69
click at [520, 10] on link "DATA747" at bounding box center [522, 11] width 54 height 24
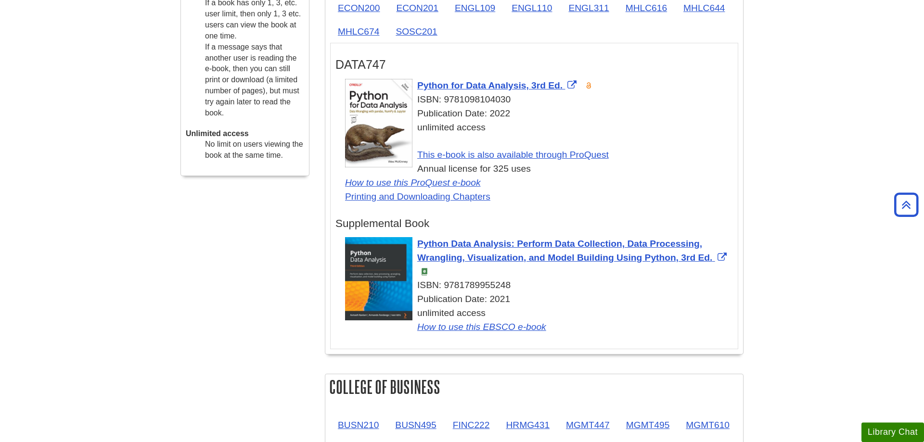
scroll to position [393, 0]
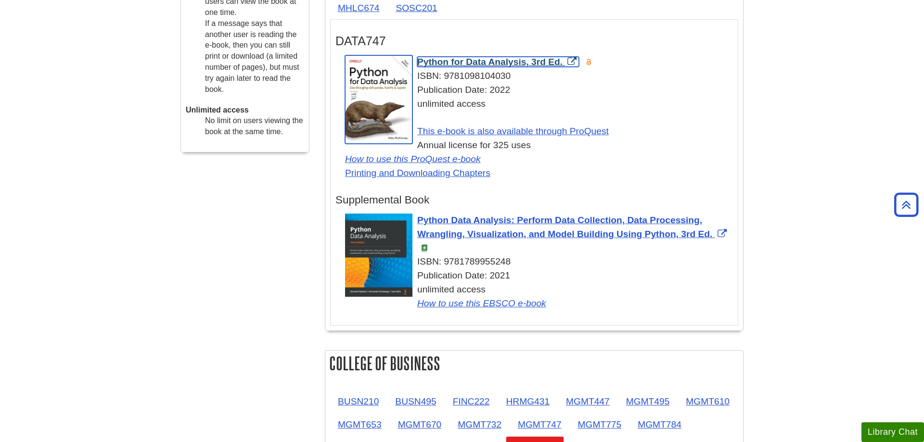
click at [454, 64] on span "Python for Data Analysis, 3rd Ed." at bounding box center [489, 62] width 145 height 10
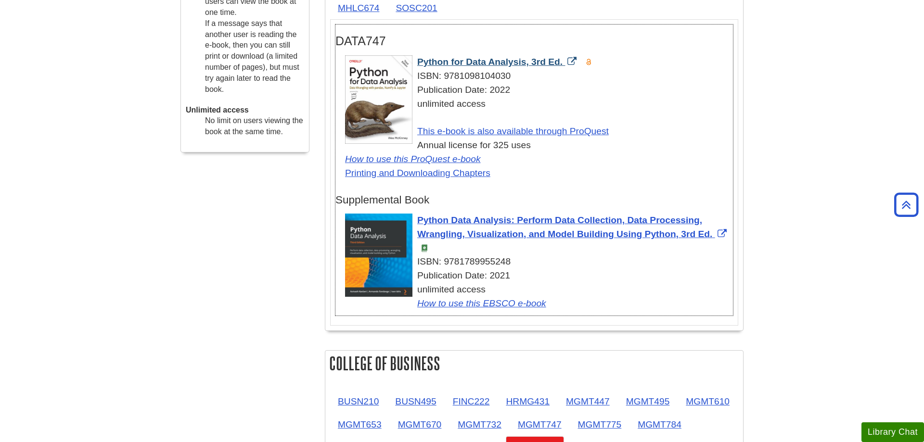
drag, startPoint x: 416, startPoint y: 63, endPoint x: 562, endPoint y: 67, distance: 146.3
click at [562, 67] on div "Python for Data Analysis, 3rd Ed. ISBN: 9781098104030 Publication Date: 2022 un…" at bounding box center [539, 117] width 388 height 125
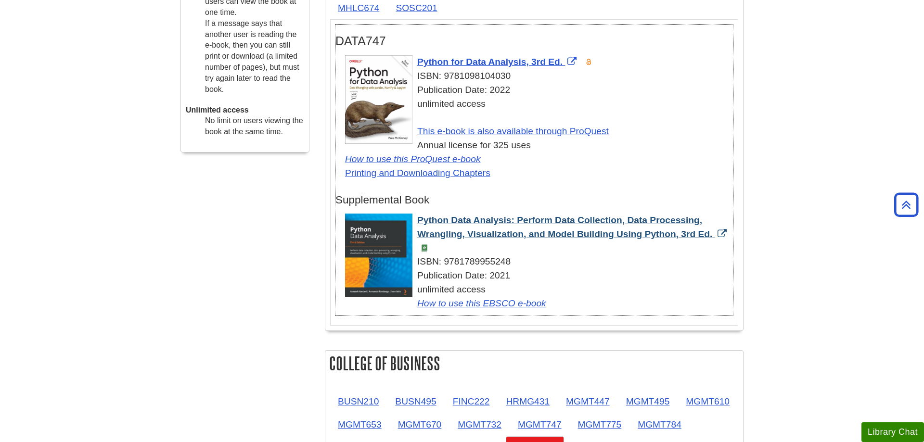
drag, startPoint x: 417, startPoint y: 220, endPoint x: 713, endPoint y: 237, distance: 297.3
click at [713, 237] on div "Python Data Analysis: Perform Data Collection, Data Processing, Wrangling, Visu…" at bounding box center [539, 262] width 388 height 97
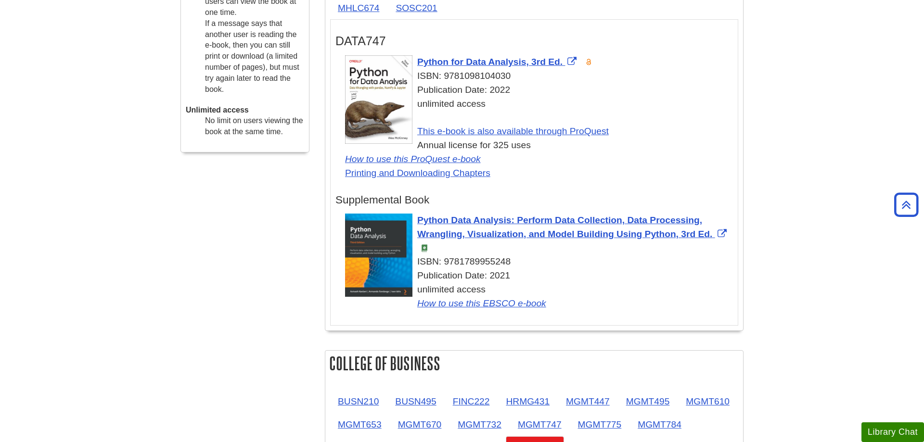
scroll to position [245, 0]
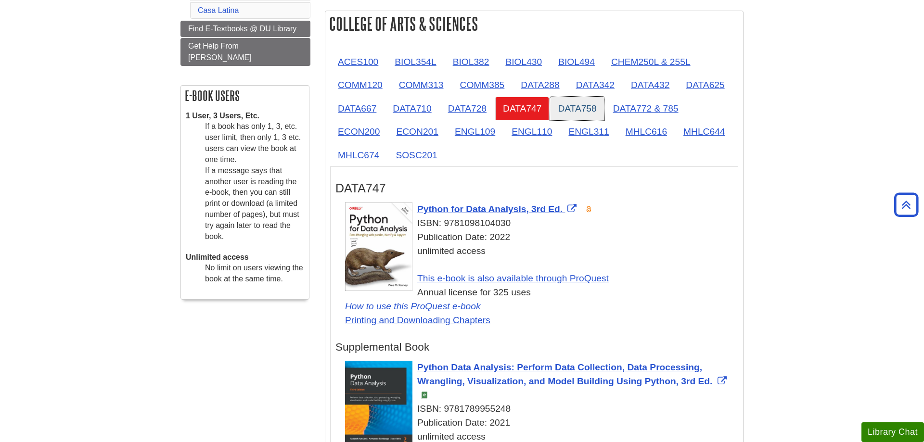
click at [593, 111] on link "DATA758" at bounding box center [577, 109] width 54 height 24
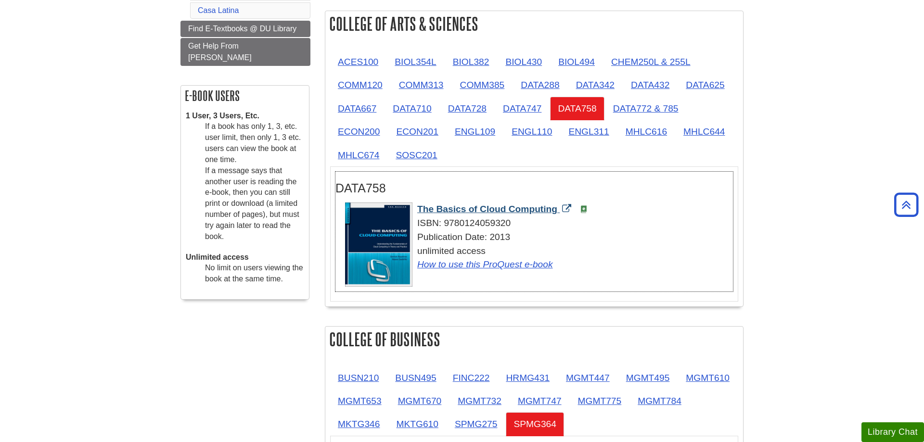
drag, startPoint x: 417, startPoint y: 208, endPoint x: 559, endPoint y: 211, distance: 142.0
click at [557, 211] on div "The Basics of Cloud Computing ISBN: 9780124059320 Publication Date: 2013 unlimi…" at bounding box center [539, 237] width 388 height 69
click at [633, 105] on link "DATA772 & 785" at bounding box center [645, 109] width 81 height 24
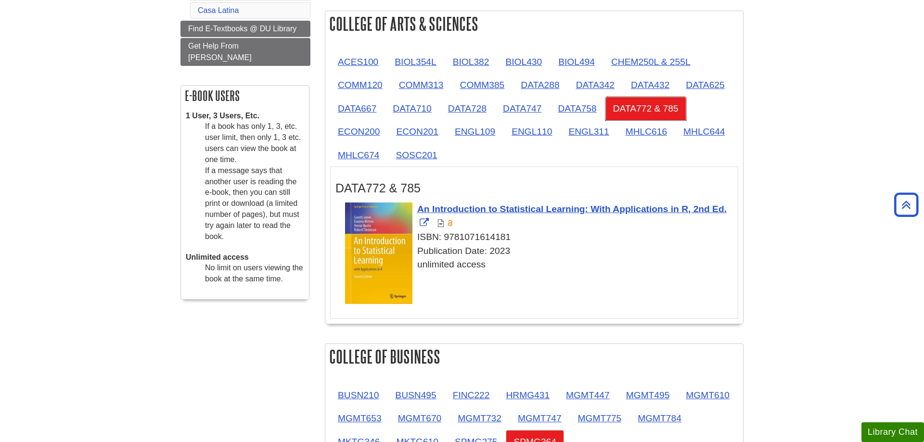
scroll to position [294, 0]
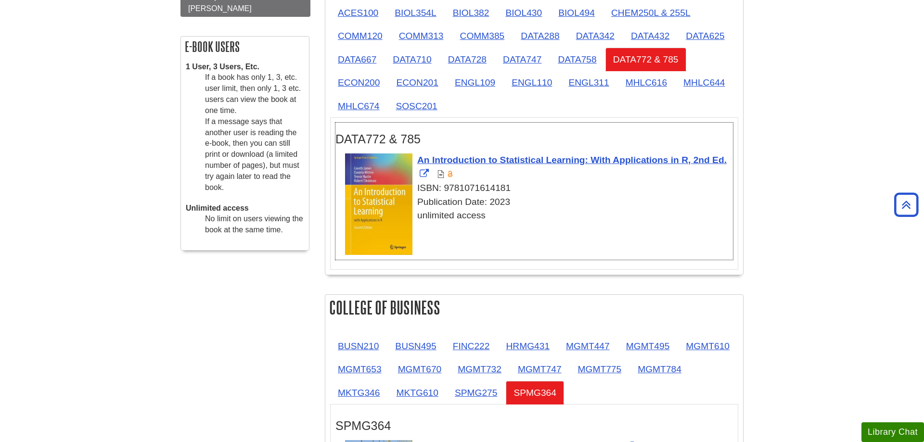
drag, startPoint x: 415, startPoint y: 163, endPoint x: 727, endPoint y: 165, distance: 312.7
click at [727, 165] on div "An Introduction to Statistical Learning: With Applications in R, 2nd Ed. ISBN: …" at bounding box center [539, 187] width 388 height 69
click at [345, 80] on link "ECON200" at bounding box center [358, 83] width 57 height 24
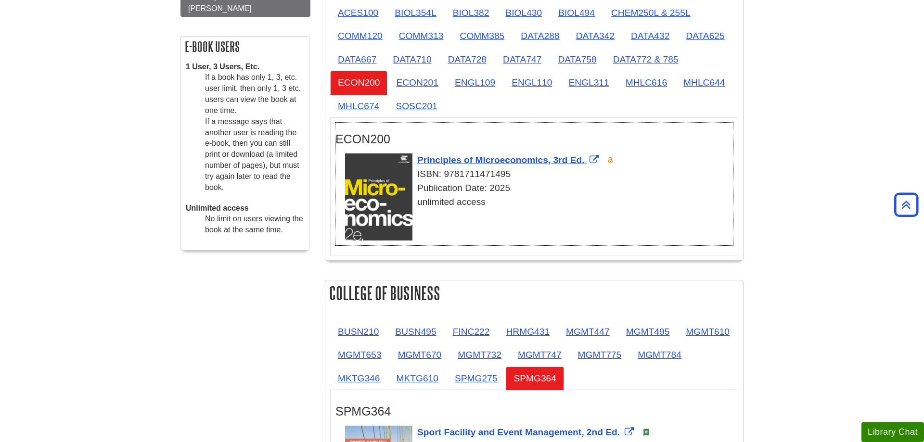
click at [449, 144] on h3 "ECON200" at bounding box center [533, 139] width 397 height 14
drag, startPoint x: 415, startPoint y: 161, endPoint x: 585, endPoint y: 165, distance: 170.4
click at [585, 165] on div "Principles of Microeconomics, 3rd Ed. ISBN: 9781711471495 Publication Date: 202…" at bounding box center [539, 180] width 388 height 55
click at [436, 84] on link "ECON201" at bounding box center [416, 83] width 57 height 24
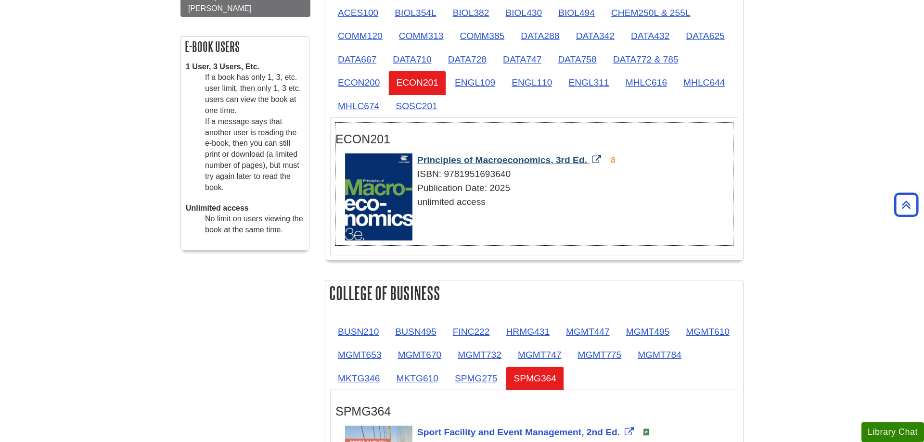
drag, startPoint x: 415, startPoint y: 158, endPoint x: 587, endPoint y: 162, distance: 172.8
click at [587, 162] on div "Principles of Macroeconomics, 3rd Ed. ISBN: 9781951693640 Publication Date: 202…" at bounding box center [539, 180] width 388 height 55
click at [479, 80] on link "ENGL109" at bounding box center [475, 83] width 56 height 24
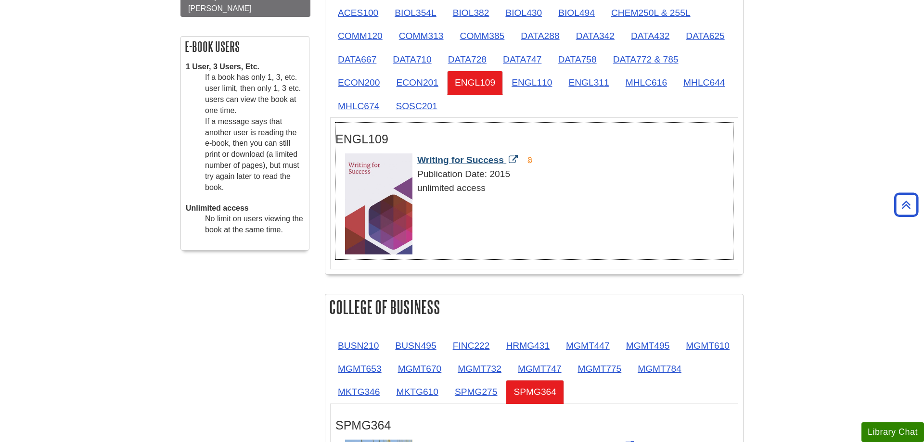
drag, startPoint x: 416, startPoint y: 159, endPoint x: 503, endPoint y: 159, distance: 87.1
click at [503, 159] on div "Writing for Success Publication Date: 2015 unlimited access" at bounding box center [539, 173] width 388 height 41
drag, startPoint x: 525, startPoint y: 85, endPoint x: 515, endPoint y: 90, distance: 11.6
click at [526, 85] on link "ENGL110" at bounding box center [532, 83] width 56 height 24
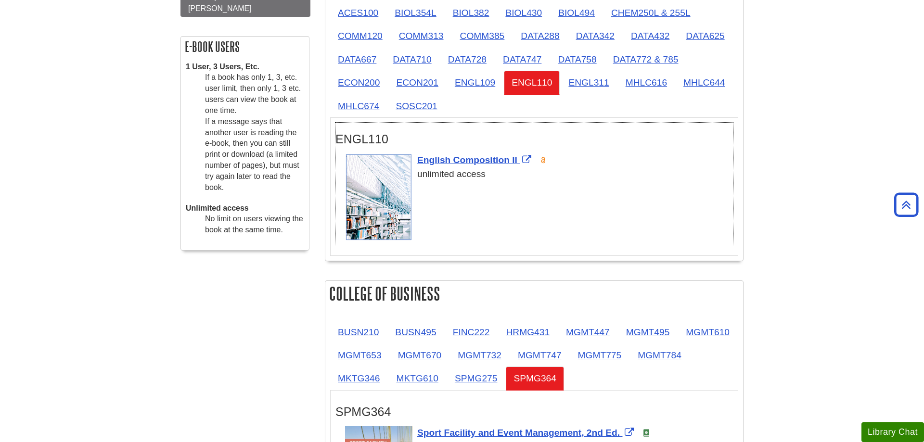
click at [452, 133] on h3 "ENGL110" at bounding box center [533, 139] width 397 height 14
drag, startPoint x: 415, startPoint y: 159, endPoint x: 520, endPoint y: 161, distance: 105.4
click at [520, 161] on div "English Composition II unlimited access" at bounding box center [539, 167] width 388 height 28
drag, startPoint x: 642, startPoint y: 209, endPoint x: 608, endPoint y: 138, distance: 79.0
click at [640, 208] on div "English Composition II unlimited access" at bounding box center [539, 199] width 388 height 92
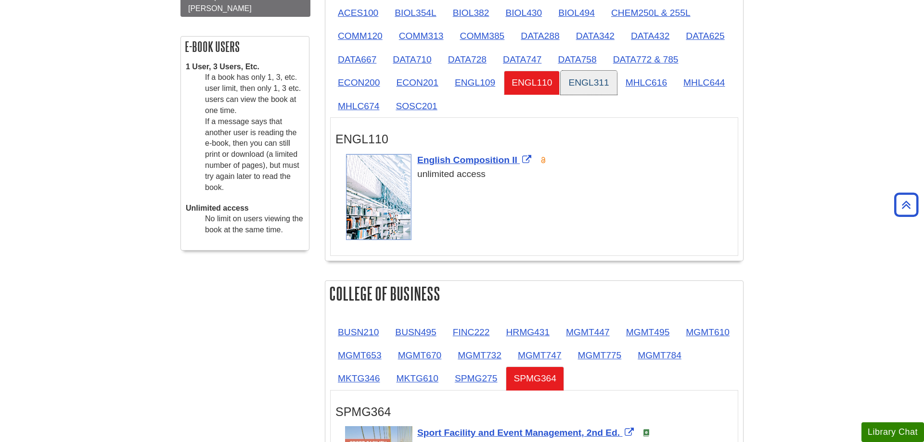
click at [593, 84] on link "ENGL311" at bounding box center [588, 83] width 56 height 24
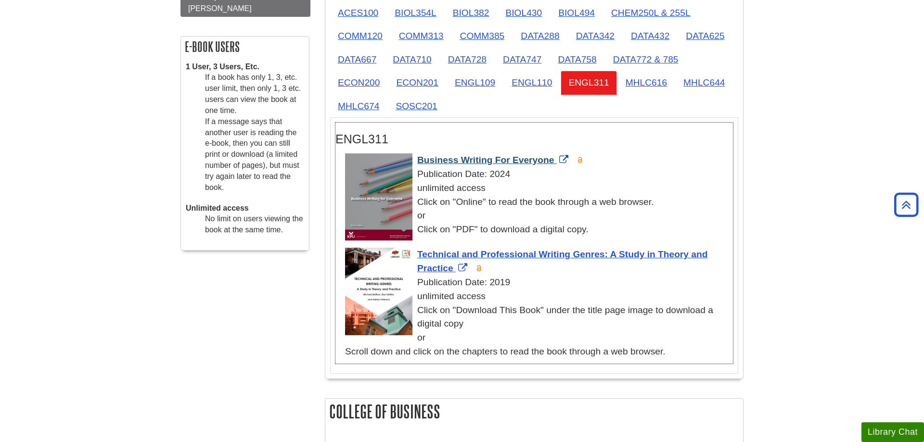
drag, startPoint x: 417, startPoint y: 162, endPoint x: 555, endPoint y: 160, distance: 138.6
click at [555, 160] on div "Business Writing For Everyone Publication Date: 2024 unlimited access Click on …" at bounding box center [539, 194] width 388 height 83
click at [459, 238] on div "Business Writing For Everyone Publication Date: 2024 unlimited access Click on …" at bounding box center [539, 199] width 388 height 92
drag, startPoint x: 415, startPoint y: 255, endPoint x: 454, endPoint y: 267, distance: 40.2
click at [454, 267] on div "Technical and Professional Writing Genres: A Study in Theory and Practice Publi…" at bounding box center [539, 303] width 388 height 111
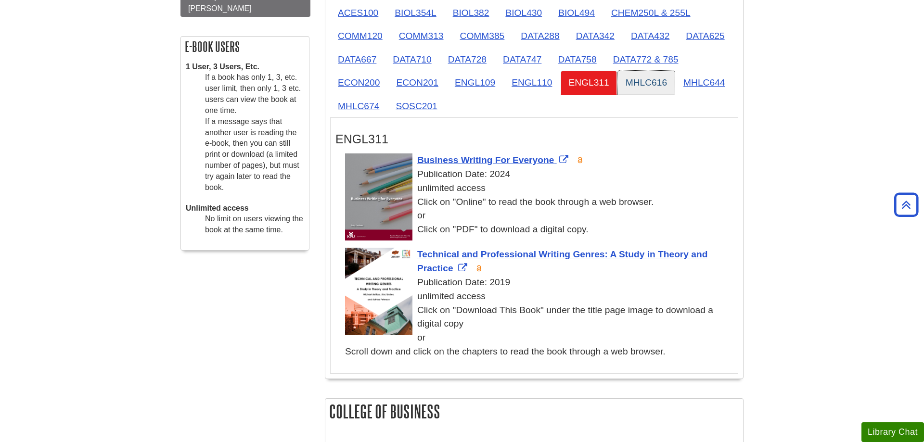
click at [646, 84] on link "MHLC616" at bounding box center [646, 83] width 57 height 24
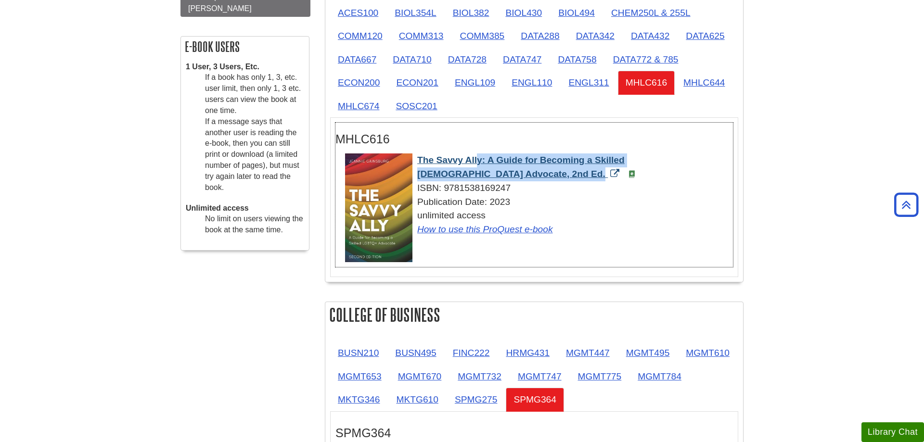
drag, startPoint x: 417, startPoint y: 161, endPoint x: 429, endPoint y: 172, distance: 16.0
click at [429, 172] on div "The Savvy Ally: A Guide for Becoming a Skilled LGBTQ+ Advocate, 2nd Ed. ISBN: 9…" at bounding box center [539, 194] width 388 height 83
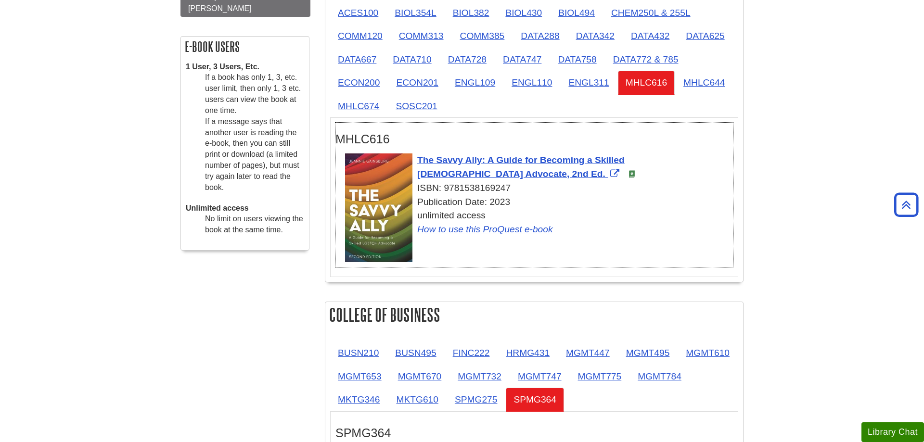
click at [573, 193] on div "ISBN: 9781538169247" at bounding box center [539, 188] width 388 height 14
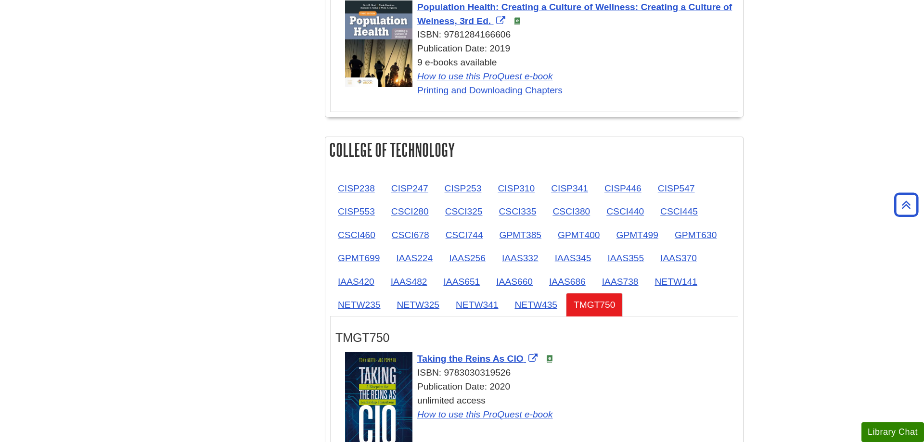
scroll to position [1129, 0]
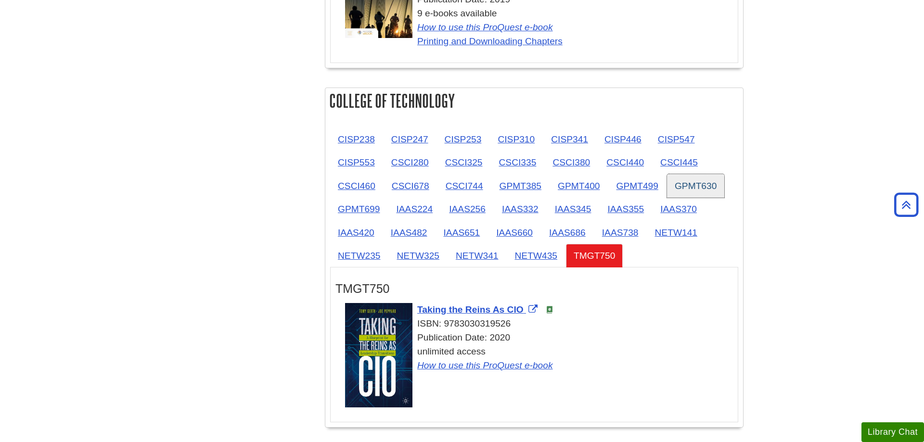
click at [696, 188] on link "GPMT630" at bounding box center [695, 186] width 57 height 24
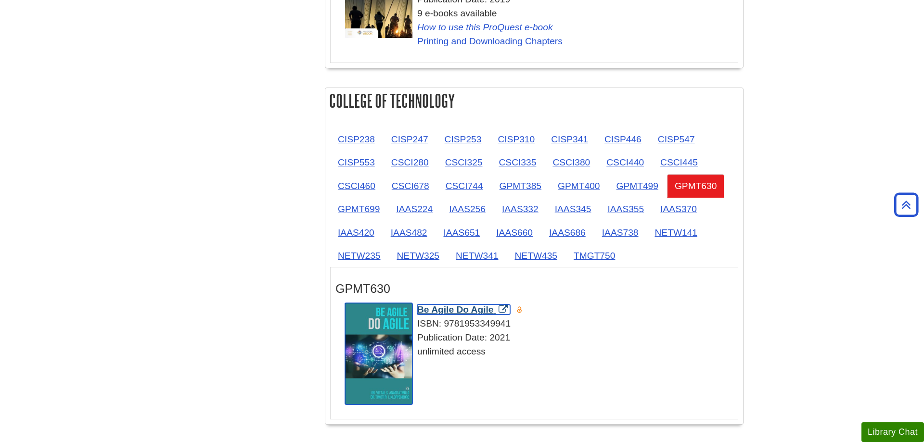
click at [480, 309] on span "Be Agile Do Agile" at bounding box center [455, 310] width 76 height 10
click at [850, 119] on body "Skip to Main Content Search My Davenport DU Library Library Guides E-Textbooks …" at bounding box center [462, 259] width 924 height 2776
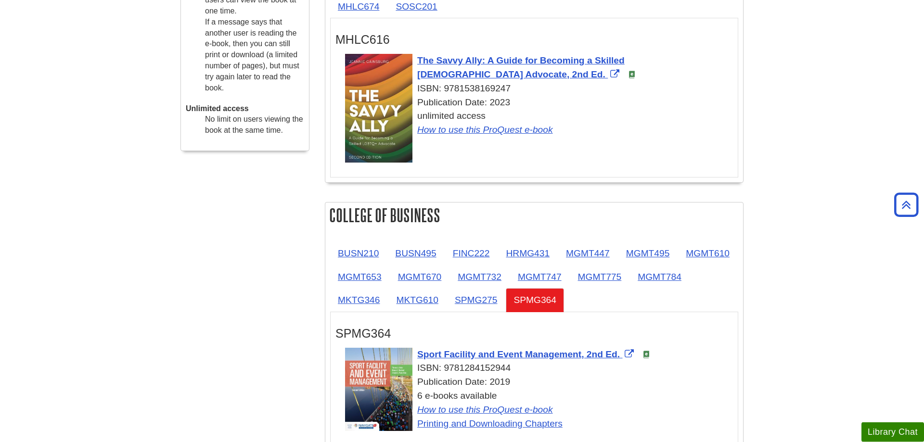
scroll to position [393, 0]
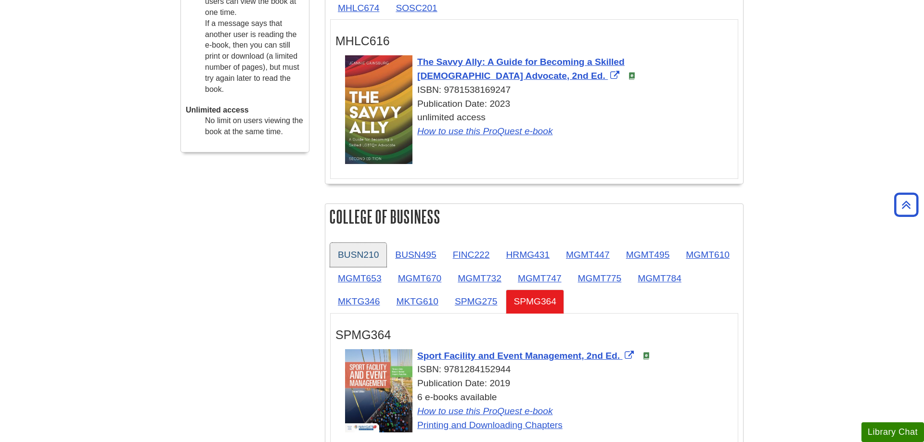
click at [363, 252] on link "BUSN210" at bounding box center [358, 255] width 56 height 24
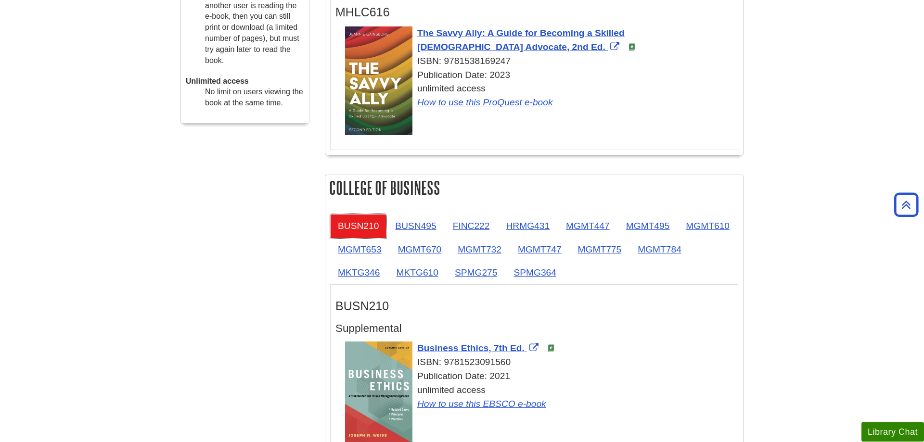
scroll to position [491, 0]
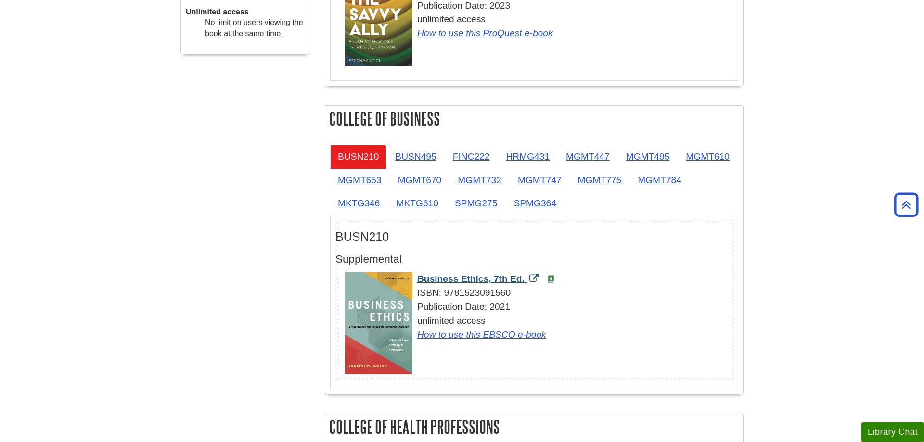
drag, startPoint x: 415, startPoint y: 280, endPoint x: 524, endPoint y: 280, distance: 109.2
click at [524, 280] on div "Business Ethics, 7th Ed. ISBN: 9781523091560 Publication Date: 2021 unlimited a…" at bounding box center [539, 306] width 388 height 69
click at [417, 150] on link "BUSN495" at bounding box center [415, 157] width 56 height 24
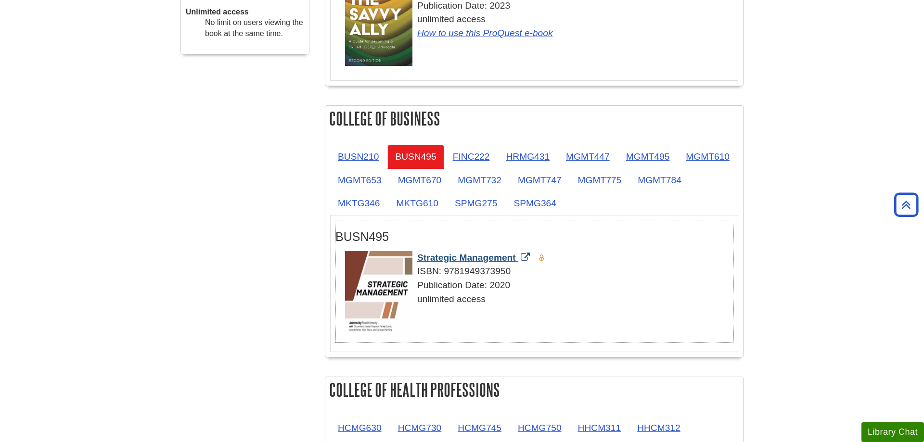
drag, startPoint x: 416, startPoint y: 259, endPoint x: 516, endPoint y: 258, distance: 100.1
click at [516, 258] on div "Strategic Management ISBN: 9781949373950 Publication Date: 2020 unlimited access" at bounding box center [539, 278] width 388 height 55
click at [486, 161] on link "FINC222" at bounding box center [471, 157] width 52 height 24
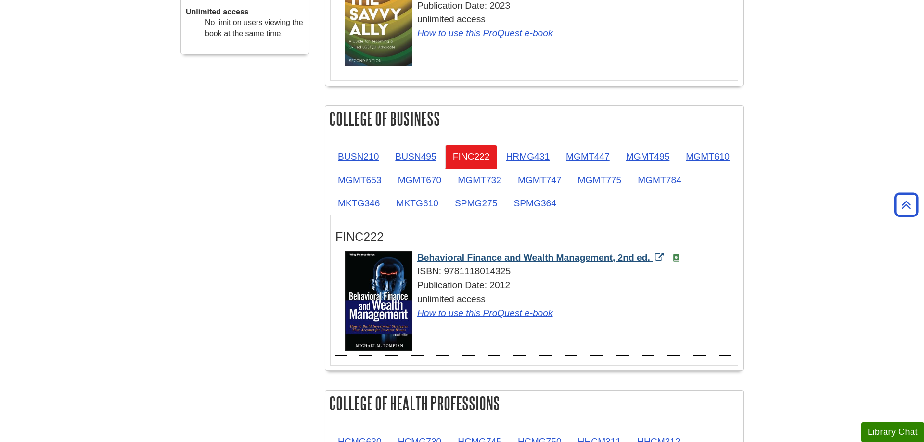
drag, startPoint x: 415, startPoint y: 258, endPoint x: 651, endPoint y: 258, distance: 236.7
click at [651, 258] on div "Behavioral Finance and Wealth Management, 2nd ed. ISBN: 9781118014325 Publicati…" at bounding box center [539, 285] width 388 height 69
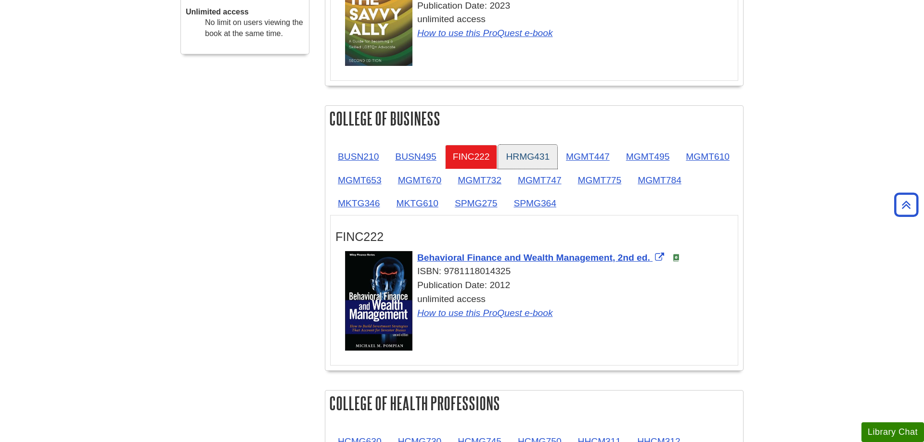
click at [547, 161] on link "HRMG431" at bounding box center [527, 157] width 59 height 24
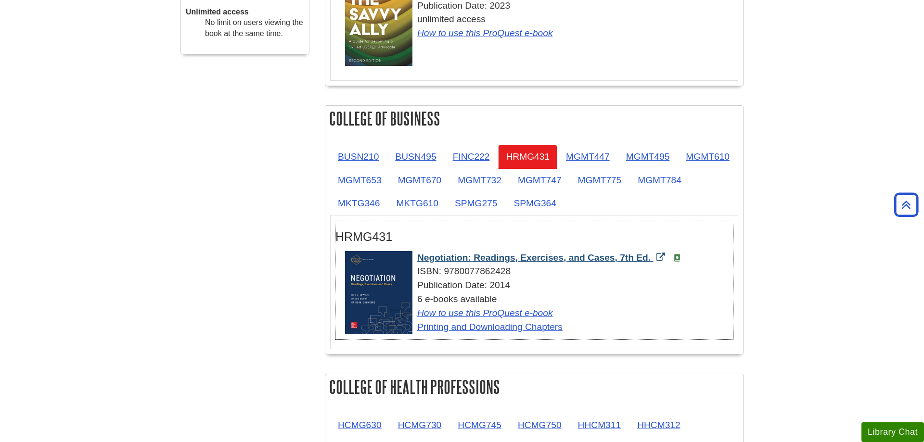
drag, startPoint x: 416, startPoint y: 259, endPoint x: 654, endPoint y: 258, distance: 238.2
click at [654, 258] on div "Negotiation: Readings, Exercises, and Cases, 7th Ed. ISBN: 9780077862428 Public…" at bounding box center [539, 292] width 388 height 83
click at [608, 156] on link "MGMT447" at bounding box center [587, 157] width 59 height 24
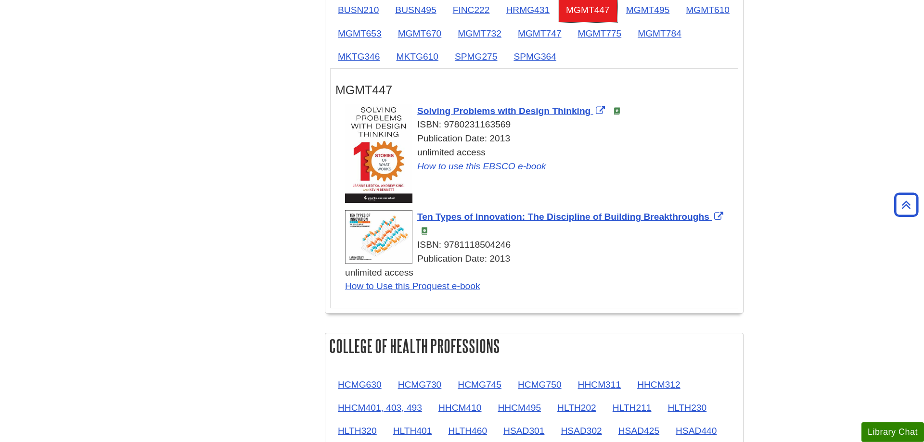
scroll to position [638, 0]
drag, startPoint x: 416, startPoint y: 111, endPoint x: 593, endPoint y: 109, distance: 177.1
click at [593, 109] on div "Solving Problems with Design Thinking ISBN: 9780231163569 Publication Date: 201…" at bounding box center [539, 138] width 388 height 69
drag, startPoint x: 415, startPoint y: 218, endPoint x: 710, endPoint y: 220, distance: 294.4
click at [710, 220] on div "Ten Types of Innovation: The Discipline of Building Breakthroughs ISBN: 9781118…" at bounding box center [539, 251] width 388 height 83
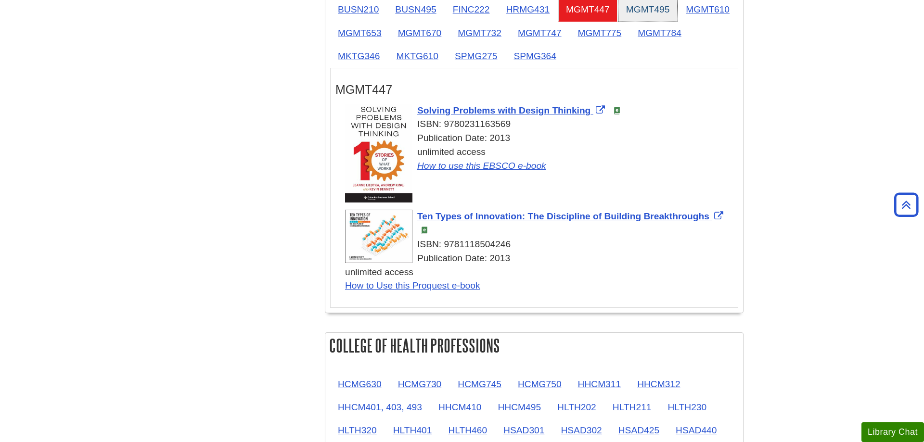
click at [671, 16] on link "MGMT495" at bounding box center [647, 10] width 59 height 24
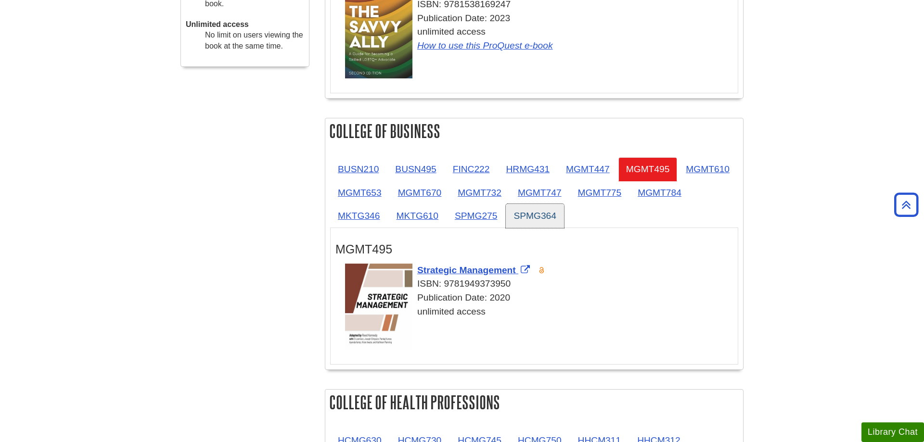
scroll to position [475, 0]
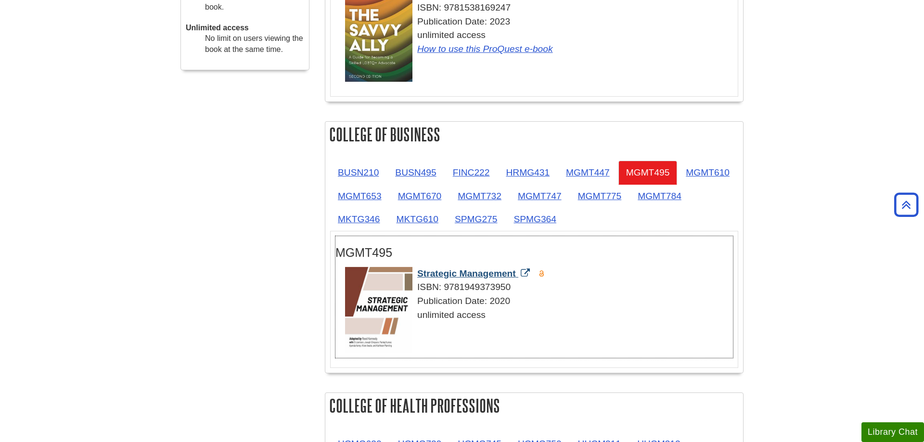
drag, startPoint x: 414, startPoint y: 273, endPoint x: 516, endPoint y: 275, distance: 101.5
click at [516, 275] on div "Strategic Management ISBN: 9781949373950 Publication Date: 2020 unlimited access" at bounding box center [539, 294] width 388 height 55
click at [678, 184] on link "MGMT610" at bounding box center [707, 173] width 59 height 24
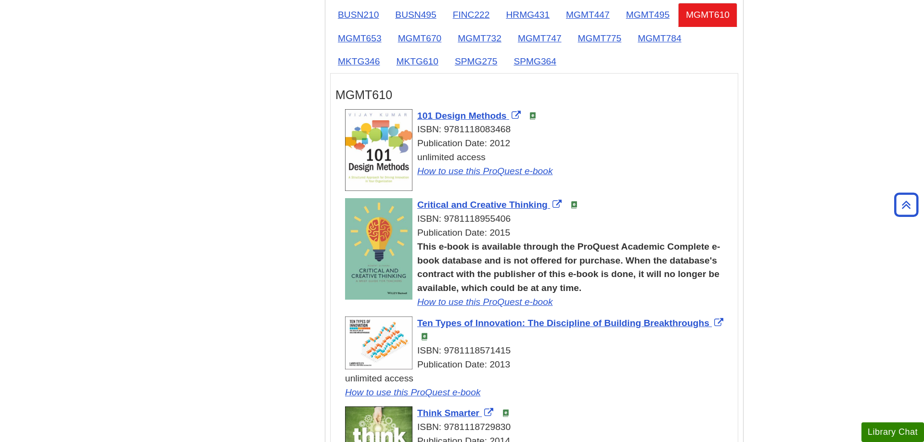
scroll to position [671, 0]
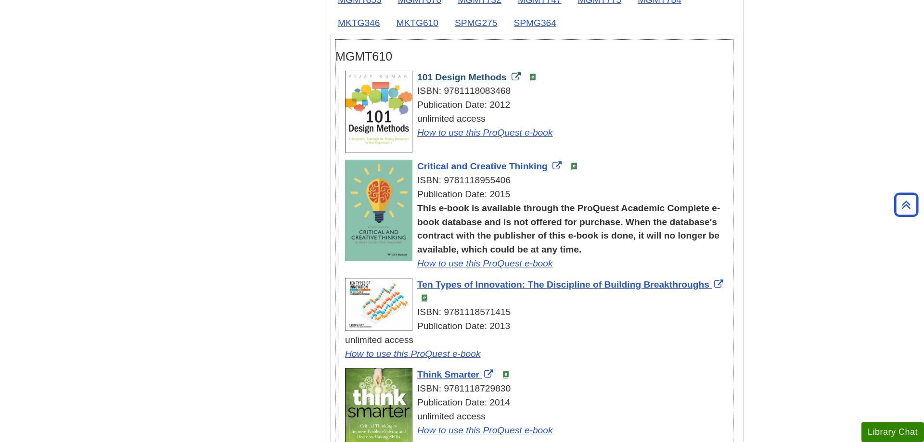
drag, startPoint x: 417, startPoint y: 78, endPoint x: 507, endPoint y: 79, distance: 90.5
click at [507, 79] on div "101 Design Methods ISBN: 9781118083468 Publication Date: 2012 unlimited access …" at bounding box center [539, 105] width 388 height 69
drag, startPoint x: 416, startPoint y: 168, endPoint x: 562, endPoint y: 162, distance: 146.4
click at [548, 167] on div "Critical and Creative Thinking ISBN: 9781118955406 Publication Date: 2015 This …" at bounding box center [539, 215] width 388 height 111
drag, startPoint x: 415, startPoint y: 284, endPoint x: 710, endPoint y: 289, distance: 295.4
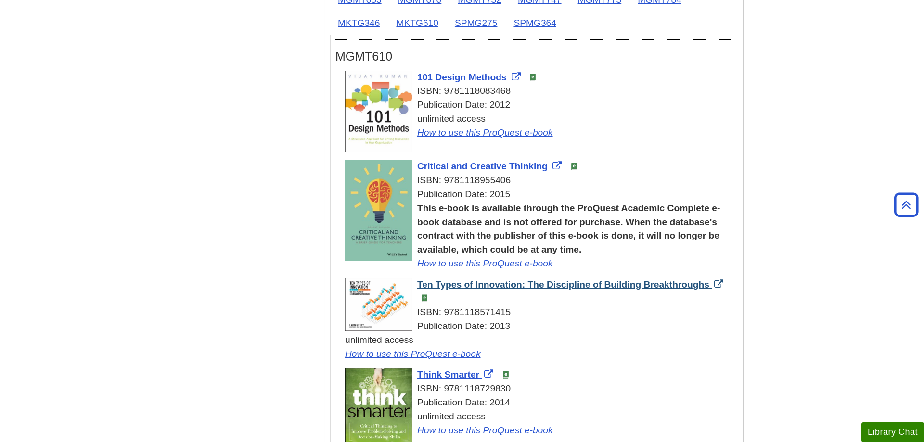
click at [710, 289] on div "Ten Types of Innovation: The Discipline of Building Breakthroughs ISBN: 9781118…" at bounding box center [539, 319] width 388 height 83
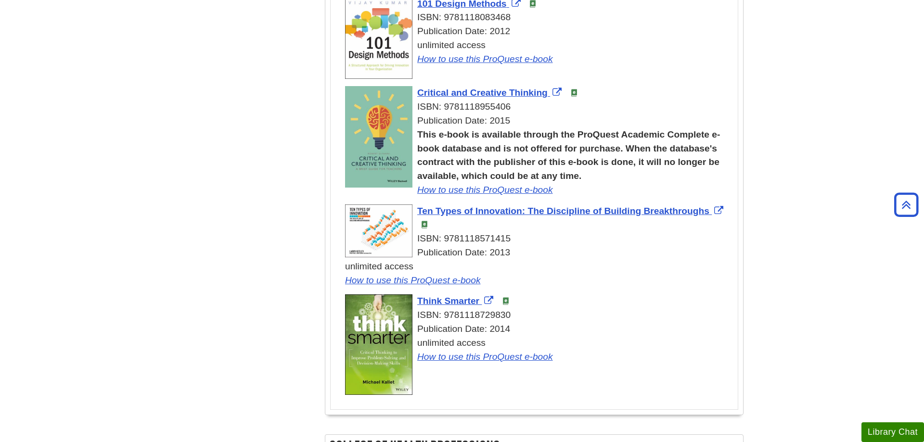
scroll to position [769, 0]
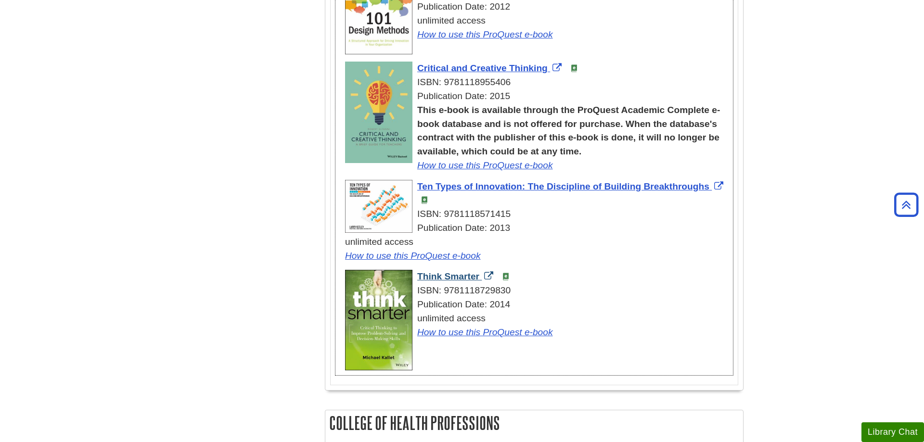
drag, startPoint x: 416, startPoint y: 278, endPoint x: 481, endPoint y: 280, distance: 65.0
click at [481, 280] on div "Think Smarter ISBN: 9781118729830 Publication Date: 2014 unlimited access How t…" at bounding box center [539, 304] width 388 height 69
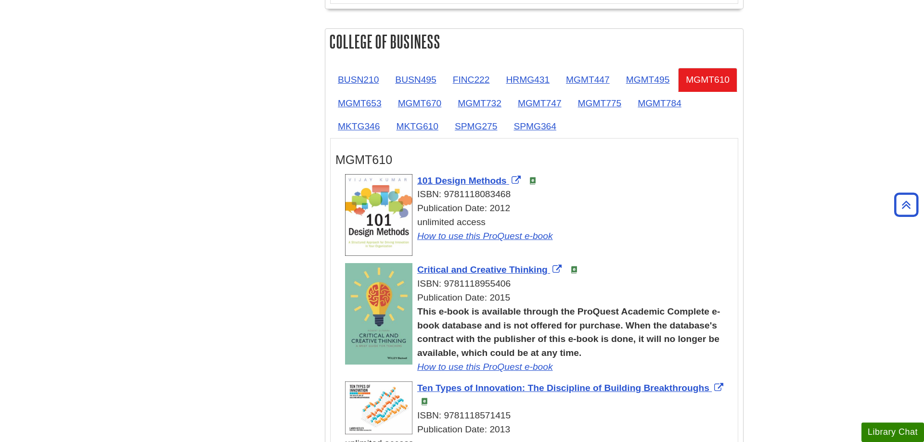
scroll to position [524, 0]
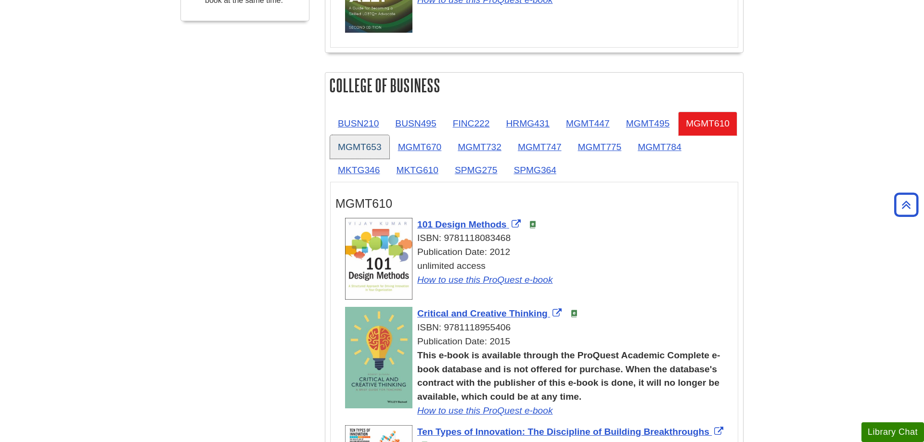
click at [389, 152] on link "MGMT653" at bounding box center [359, 147] width 59 height 24
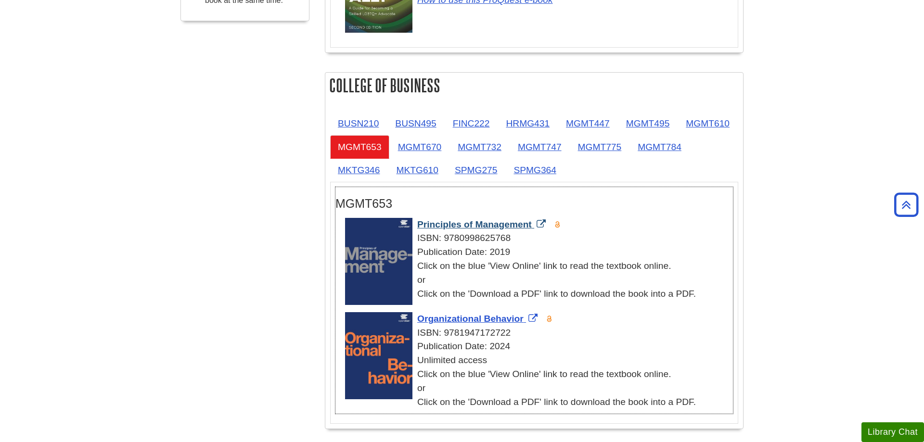
drag, startPoint x: 415, startPoint y: 226, endPoint x: 531, endPoint y: 227, distance: 116.0
click at [531, 227] on div "Principles of Management ISBN: 9780998625768 Publication Date: 2019 Click on th…" at bounding box center [539, 259] width 388 height 83
drag, startPoint x: 414, startPoint y: 319, endPoint x: 525, endPoint y: 317, distance: 111.2
click at [525, 317] on div "Organizational Behavior ISBN: 9781947172722 Publication Date: 2024 Unlimited ac…" at bounding box center [539, 360] width 388 height 97
click at [449, 151] on link "MGMT670" at bounding box center [419, 147] width 59 height 24
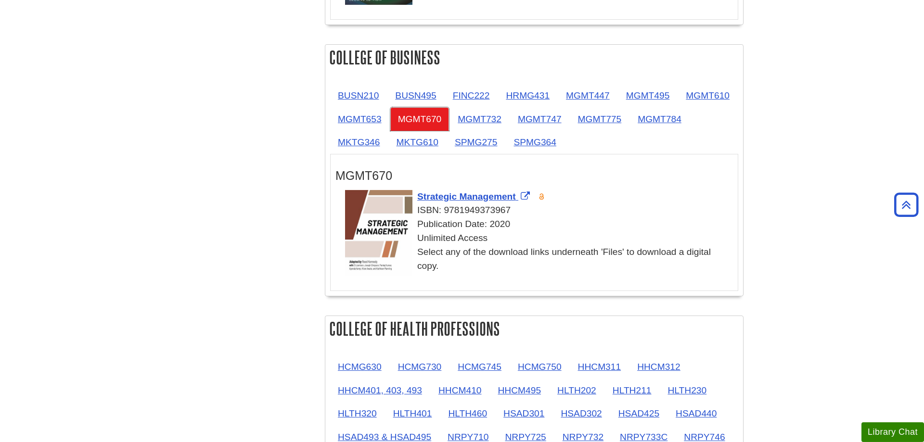
scroll to position [573, 0]
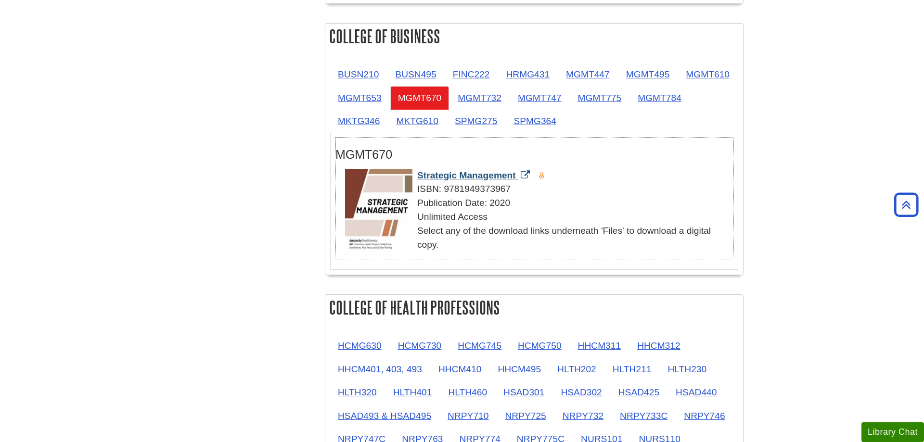
drag, startPoint x: 416, startPoint y: 177, endPoint x: 515, endPoint y: 178, distance: 99.6
click at [515, 178] on div "Strategic Management ISBN: 9781949373967 Publication Date: 2020 Unlimited Acces…" at bounding box center [539, 210] width 388 height 83
click at [509, 100] on link "MGMT732" at bounding box center [479, 98] width 59 height 24
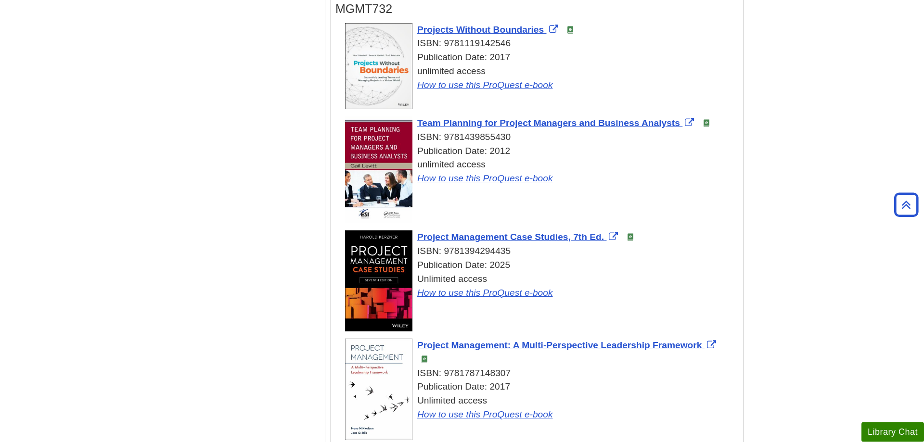
scroll to position [720, 0]
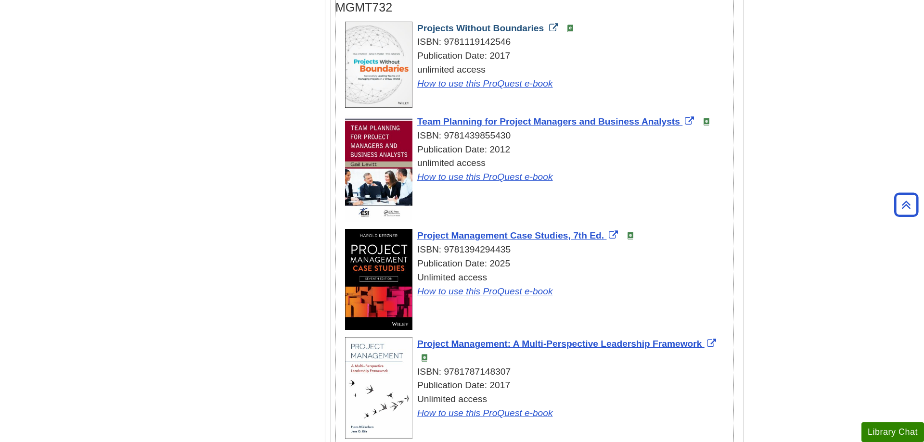
drag, startPoint x: 415, startPoint y: 32, endPoint x: 545, endPoint y: 31, distance: 129.9
click at [545, 31] on div "Projects Without Boundaries ISBN: 9781119142546 Publication Date: 2017 unlimite…" at bounding box center [539, 56] width 388 height 69
drag, startPoint x: 416, startPoint y: 120, endPoint x: 680, endPoint y: 123, distance: 264.6
click at [680, 123] on div "Team Planning for Project Managers and Business Analysts ISBN: 9781439855430 Pu…" at bounding box center [539, 149] width 388 height 69
drag, startPoint x: 415, startPoint y: 236, endPoint x: 604, endPoint y: 242, distance: 189.7
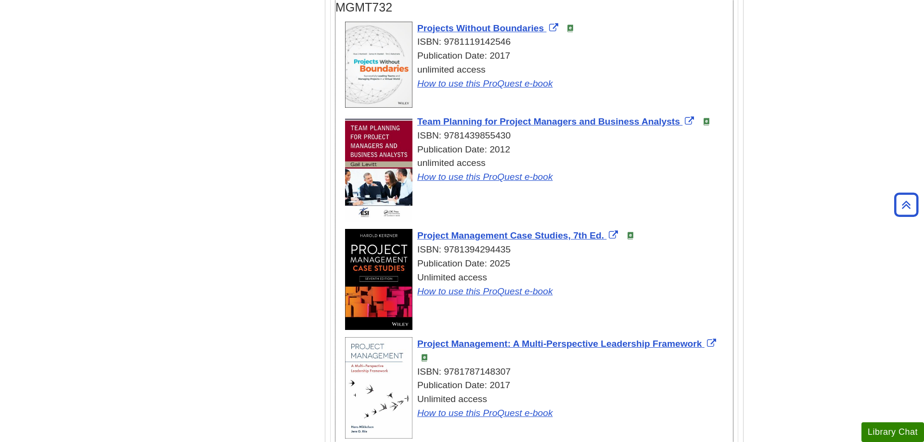
click at [604, 242] on div "Project Management Case Studies, 7th Ed. ISBN: 9781394294435 Publication Date: …" at bounding box center [539, 263] width 388 height 69
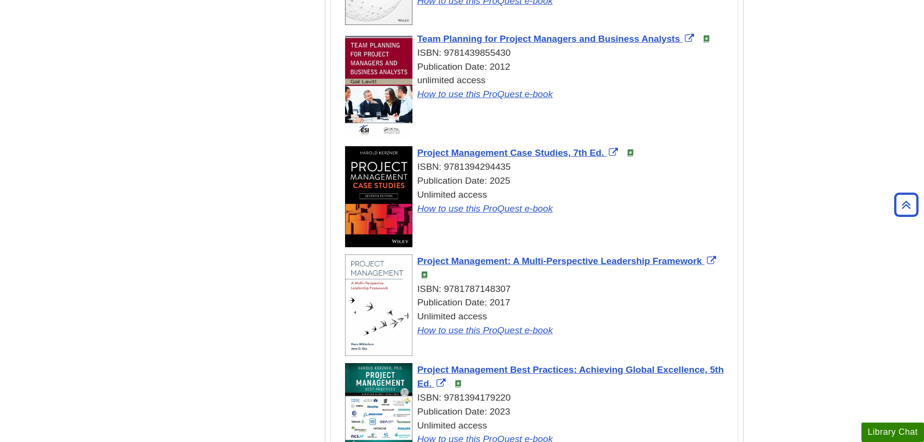
scroll to position [818, 0]
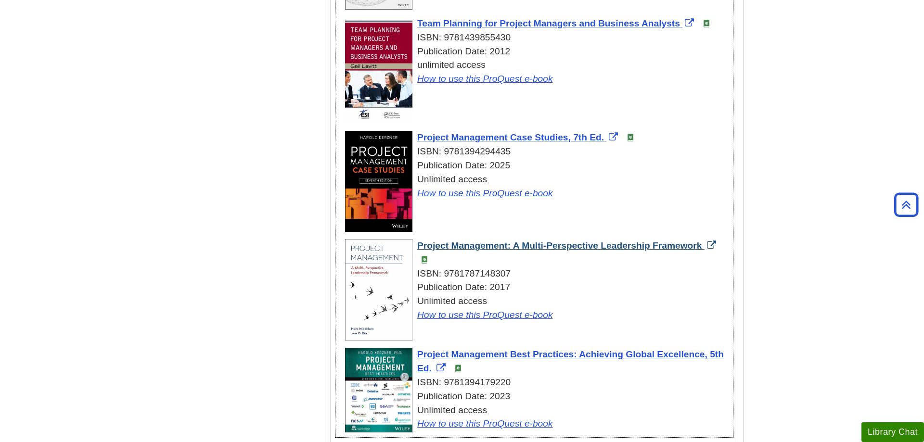
drag, startPoint x: 412, startPoint y: 247, endPoint x: 703, endPoint y: 249, distance: 291.1
click at [703, 249] on div "Project Management: A Multi-Perspective Leadership Framework ISBN: 978178714830…" at bounding box center [539, 280] width 388 height 83
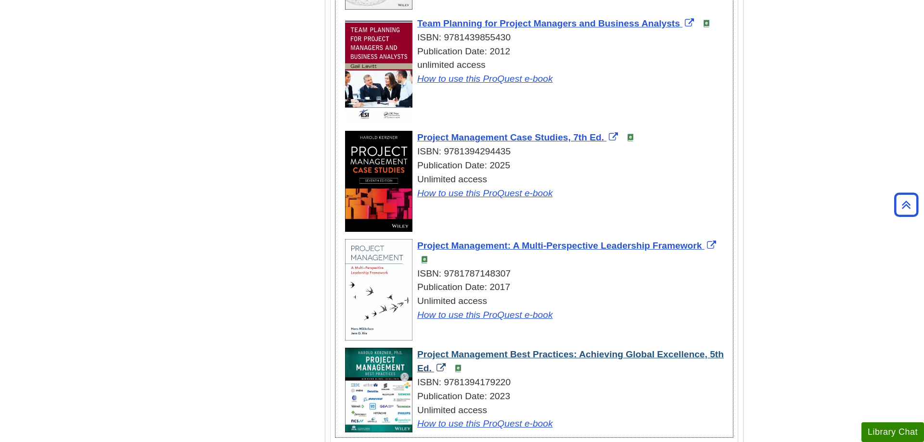
drag, startPoint x: 415, startPoint y: 356, endPoint x: 430, endPoint y: 369, distance: 19.8
click at [430, 369] on div "Project Management Best Practices: Achieving Global Excellence, 5th Ed. ISBN: 9…" at bounding box center [539, 389] width 388 height 83
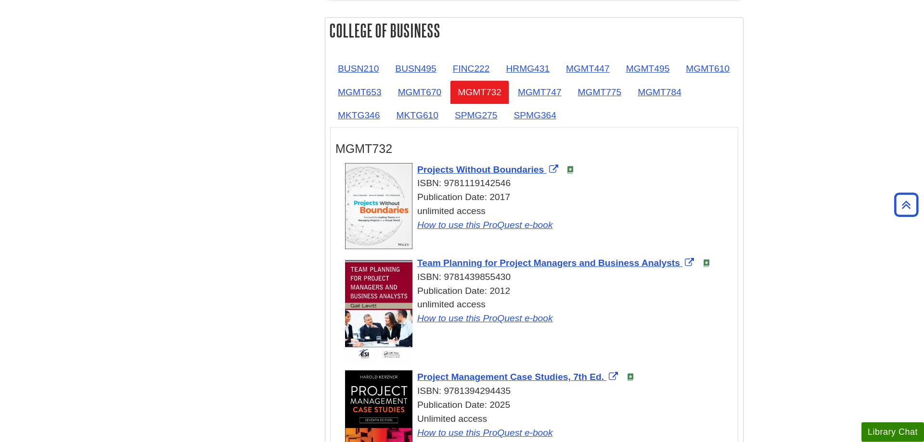
scroll to position [524, 0]
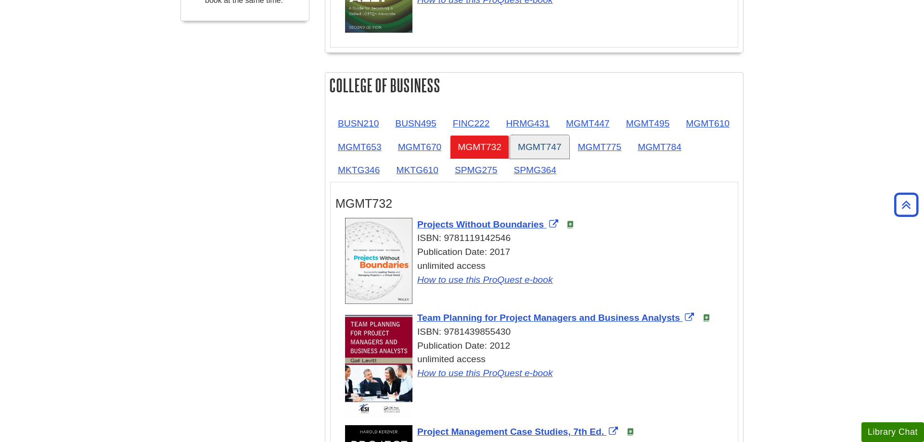
click at [569, 148] on link "MGMT747" at bounding box center [539, 147] width 59 height 24
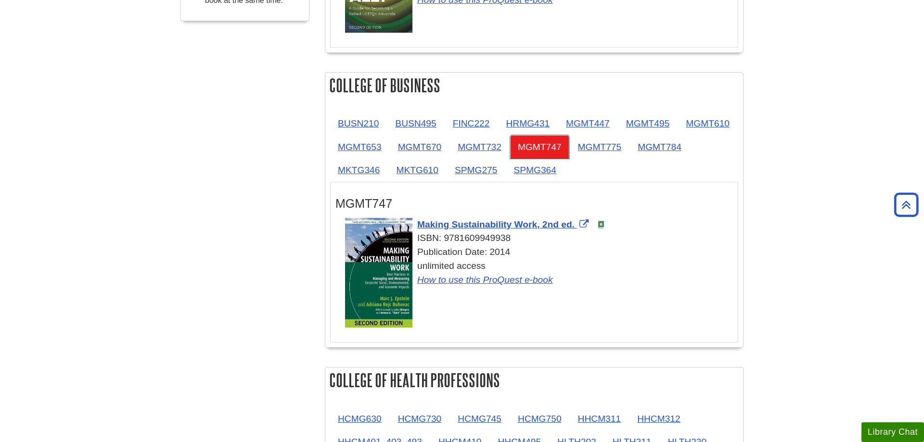
scroll to position [573, 0]
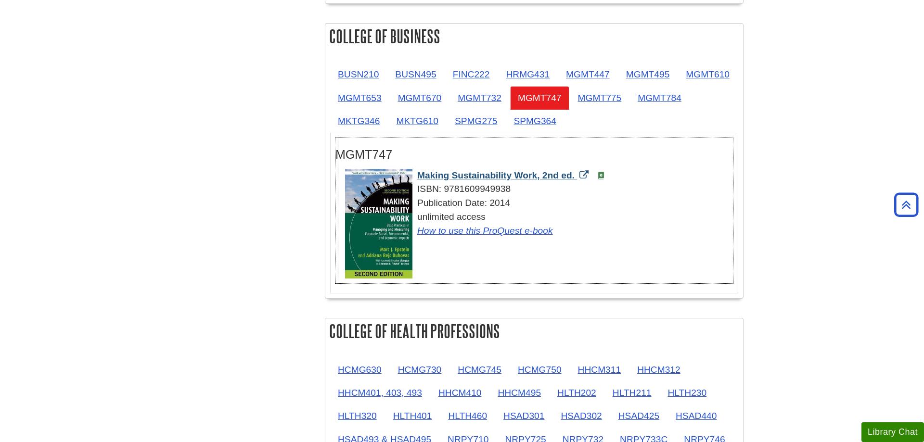
drag, startPoint x: 414, startPoint y: 176, endPoint x: 574, endPoint y: 177, distance: 160.2
click at [574, 177] on div "Making Sustainability Work, 2nd ed. ISBN: 9781609949938 Publication Date: 2014 …" at bounding box center [539, 203] width 388 height 69
click at [629, 102] on link "MGMT775" at bounding box center [599, 98] width 59 height 24
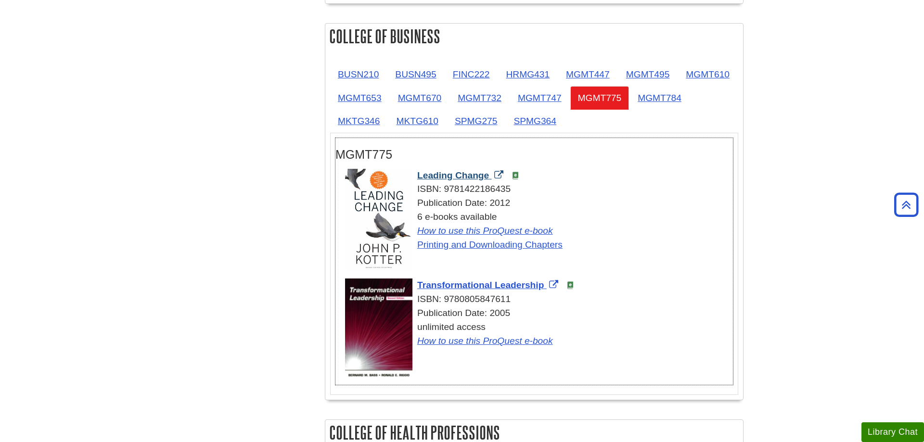
drag, startPoint x: 415, startPoint y: 177, endPoint x: 490, endPoint y: 178, distance: 75.1
click at [490, 178] on div "Leading Change ISBN: 9781422186435 Publication Date: 2012 6 e-books available H…" at bounding box center [539, 210] width 388 height 83
drag, startPoint x: 415, startPoint y: 286, endPoint x: 545, endPoint y: 286, distance: 129.4
click at [545, 286] on div "Transformational Leadership ISBN: 9780805847611 Publication Date: 2005 unlimite…" at bounding box center [539, 313] width 388 height 69
click at [630, 110] on link "MGMT784" at bounding box center [659, 98] width 59 height 24
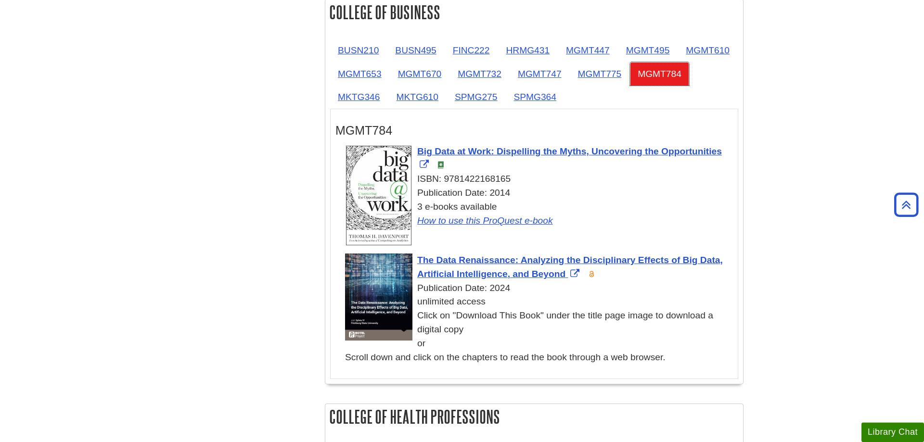
scroll to position [622, 0]
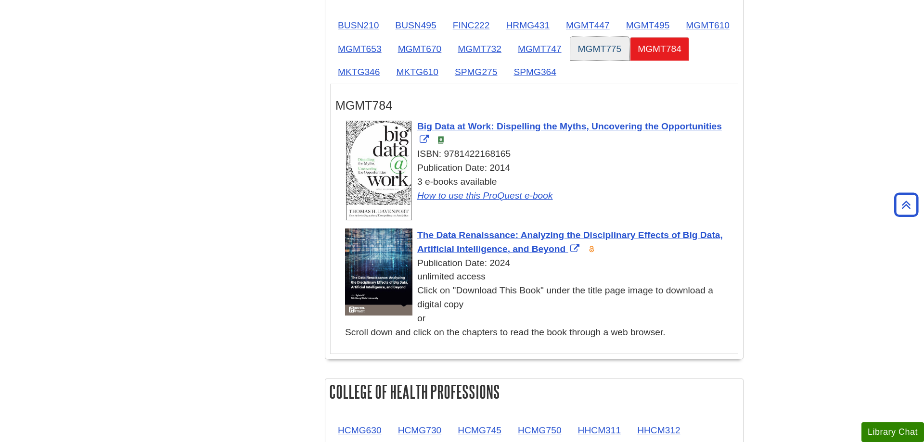
click at [629, 56] on link "MGMT775" at bounding box center [599, 49] width 59 height 24
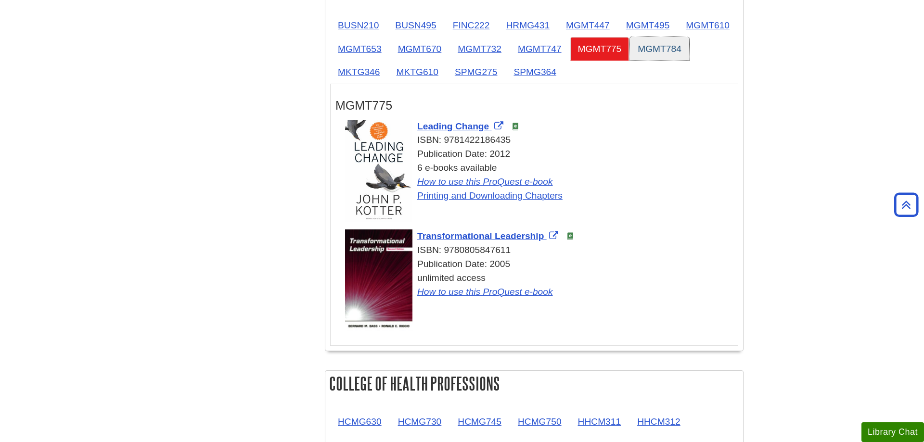
click at [630, 61] on link "MGMT784" at bounding box center [659, 49] width 59 height 24
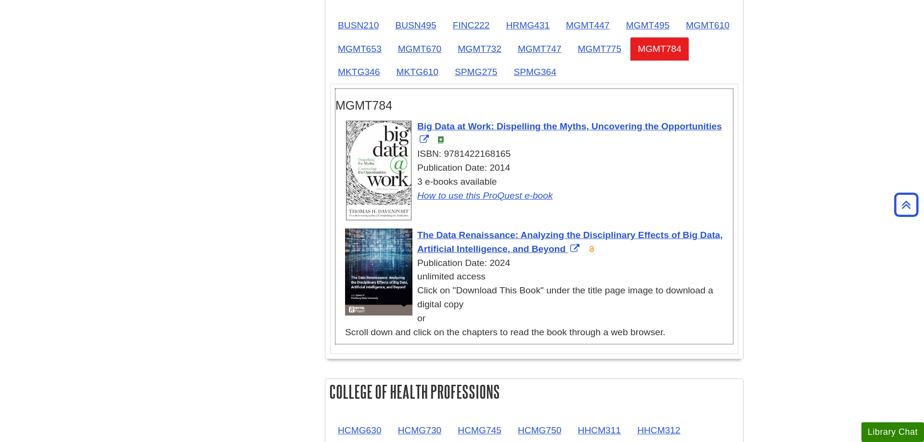
drag, startPoint x: 416, startPoint y: 127, endPoint x: 722, endPoint y: 127, distance: 306.5
click at [722, 127] on div "Big Data at Work: Dispelling the Myths, Uncovering the Opportunities ISBN: 9781…" at bounding box center [539, 161] width 388 height 83
drag, startPoint x: 415, startPoint y: 235, endPoint x: 566, endPoint y: 247, distance: 151.5
click at [566, 247] on div "The Data Renaissance: Analyzing the Disciplinary Effects of Big Data, Artificia…" at bounding box center [539, 284] width 388 height 111
click at [387, 77] on link "MKTG346" at bounding box center [358, 72] width 57 height 24
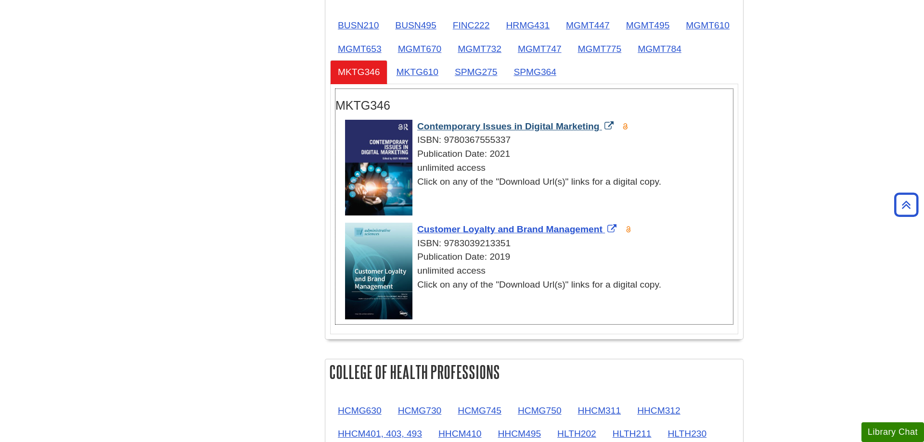
drag, startPoint x: 413, startPoint y: 127, endPoint x: 599, endPoint y: 124, distance: 185.3
click at [599, 124] on div "Contemporary Issues in Digital Marketing ISBN: 9780367555337 Publication Date: …" at bounding box center [539, 154] width 388 height 69
drag, startPoint x: 414, startPoint y: 230, endPoint x: 604, endPoint y: 230, distance: 190.0
click at [604, 230] on div "Customer Loyalty and Brand Management ISBN: 9783039213351 Publication Date: 201…" at bounding box center [539, 257] width 388 height 69
click at [446, 77] on link "MKTG610" at bounding box center [416, 72] width 57 height 24
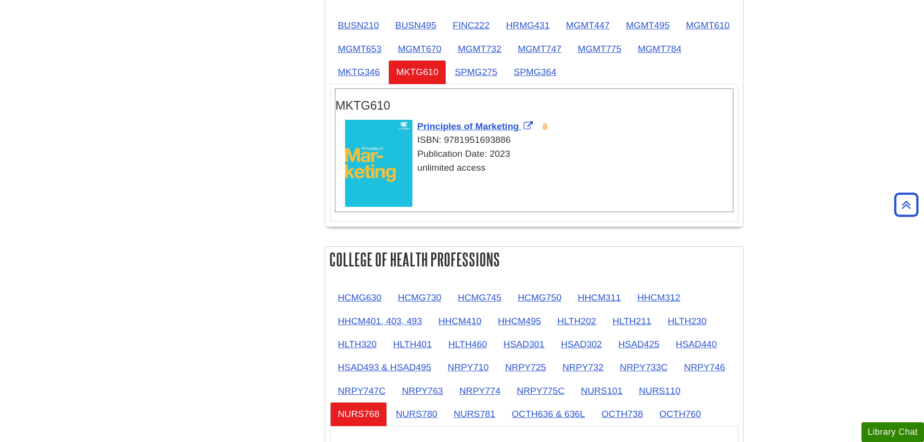
click at [445, 104] on h3 "MKTG610" at bounding box center [533, 106] width 397 height 14
drag, startPoint x: 416, startPoint y: 127, endPoint x: 521, endPoint y: 128, distance: 105.4
click at [521, 128] on div "Principles of Marketing ISBN: 9781951693886 Publication Date: 2023 unlimited ac…" at bounding box center [539, 147] width 388 height 55
click at [505, 76] on link "SPMG275" at bounding box center [476, 72] width 58 height 24
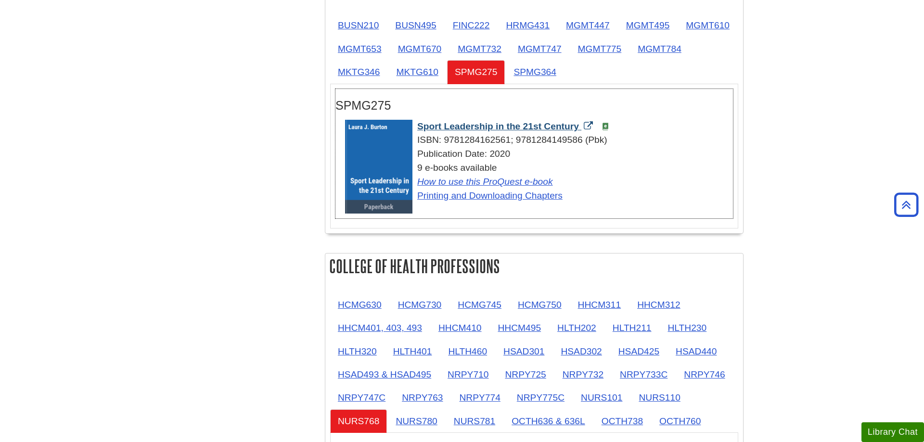
drag, startPoint x: 417, startPoint y: 128, endPoint x: 578, endPoint y: 128, distance: 161.7
click at [578, 128] on div "Sport Leadership in the 21st Century ISBN: 9781284162561; 9781284149586 (Pbk) P…" at bounding box center [539, 161] width 388 height 83
click at [564, 77] on link "SPMG364" at bounding box center [535, 72] width 58 height 24
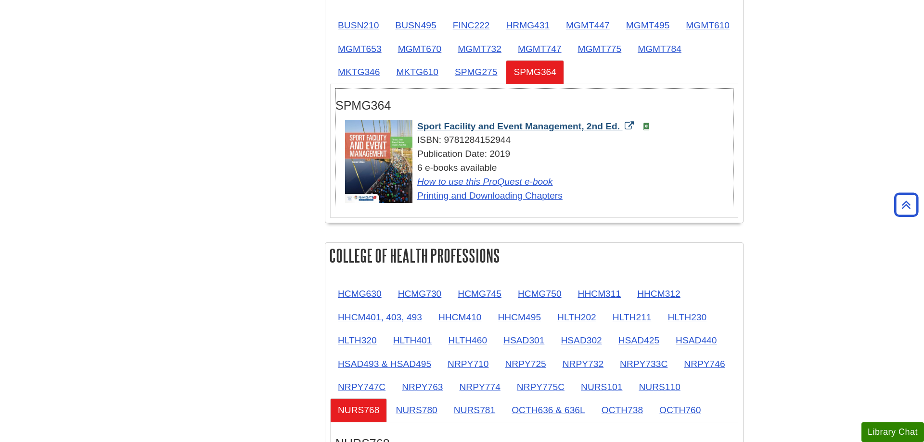
drag, startPoint x: 414, startPoint y: 129, endPoint x: 582, endPoint y: 131, distance: 167.9
click at [582, 131] on div "Sport Facility and Event Management, 2nd Ed. ISBN: 9781284152944 Publication Da…" at bounding box center [539, 161] width 388 height 83
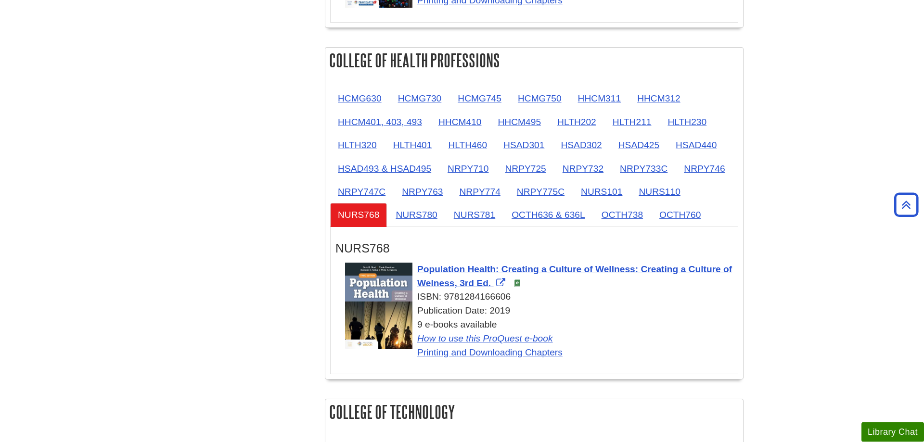
scroll to position [818, 0]
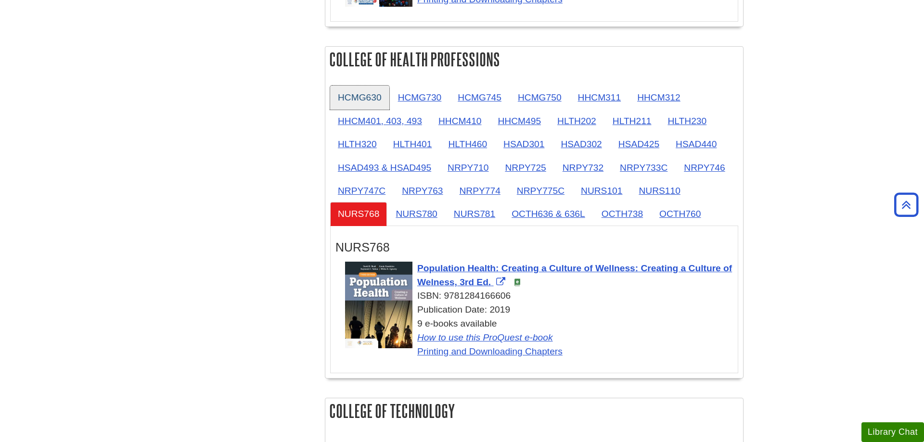
click at [368, 99] on link "HCMG630" at bounding box center [359, 98] width 59 height 24
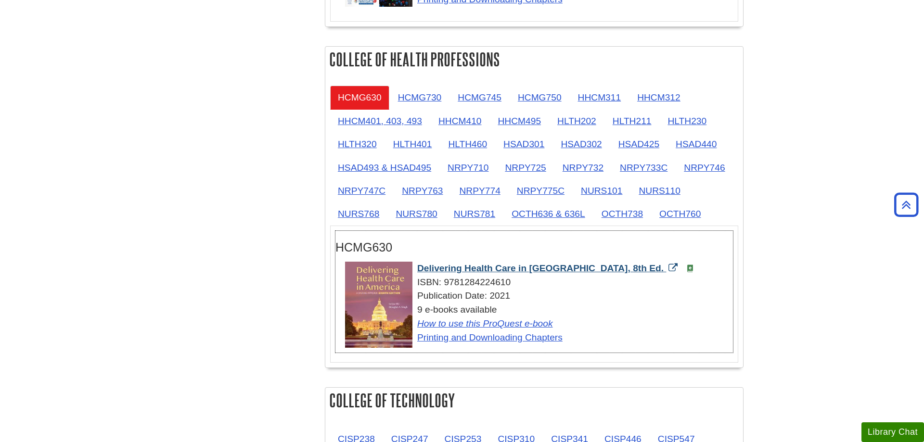
drag, startPoint x: 416, startPoint y: 267, endPoint x: 602, endPoint y: 269, distance: 185.7
click at [602, 269] on div "Delivering Health Care in America, 8th Ed. ISBN: 9781284224610 Publication Date…" at bounding box center [539, 303] width 388 height 83
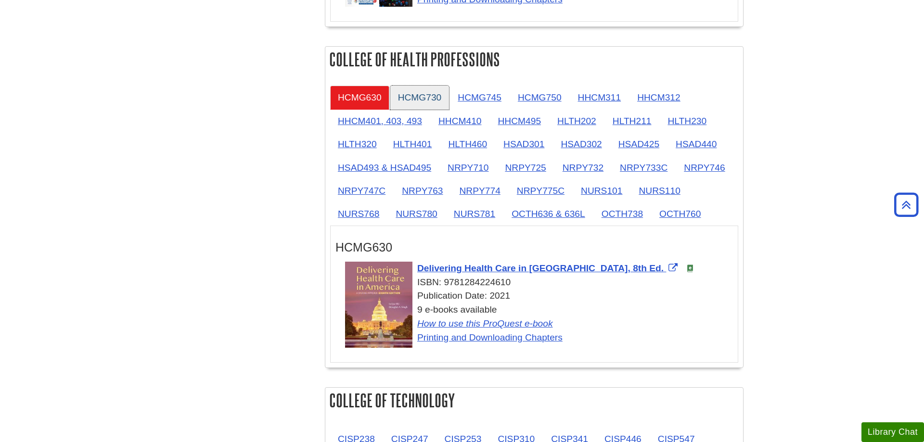
click at [422, 99] on link "HCMG730" at bounding box center [419, 98] width 59 height 24
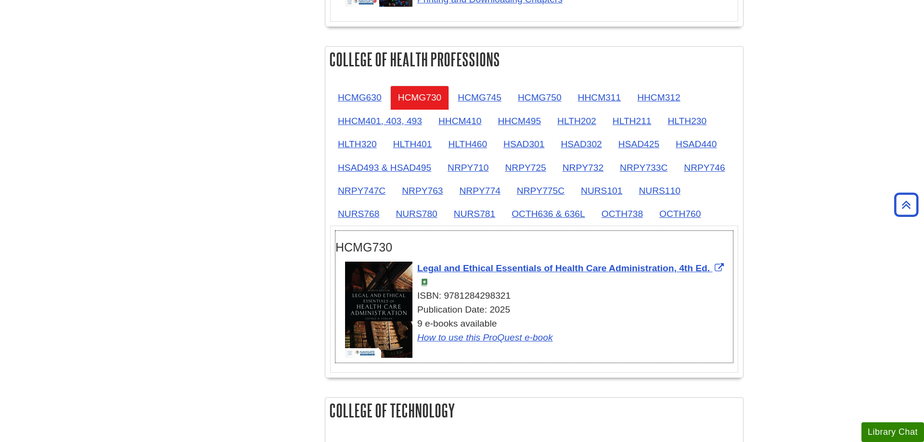
drag, startPoint x: 413, startPoint y: 271, endPoint x: 716, endPoint y: 275, distance: 303.1
click at [711, 275] on div "Legal and Ethical Essentials of Health Care Administration, 4th Ed. ISBN: 97812…" at bounding box center [539, 303] width 388 height 83
click at [490, 92] on link "HCMG745" at bounding box center [479, 98] width 59 height 24
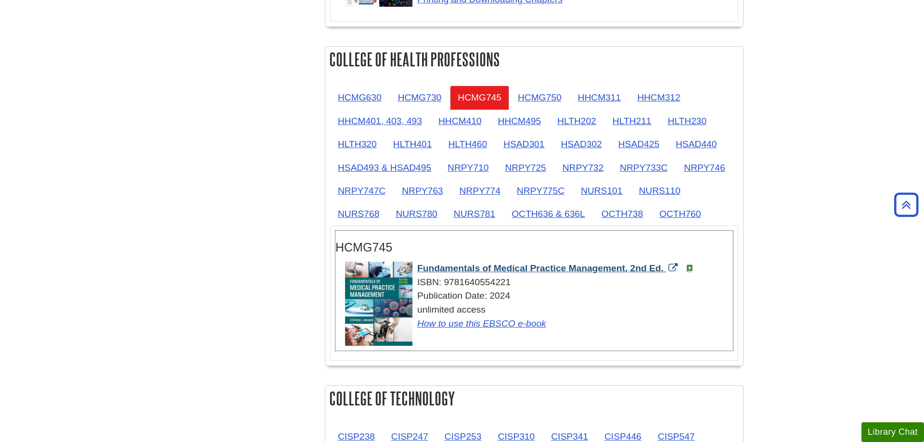
drag, startPoint x: 417, startPoint y: 270, endPoint x: 666, endPoint y: 272, distance: 249.2
click at [666, 272] on div "Fundamentals of Medical Practice Management, 2nd Ed. ISBN: 9781640554221 Public…" at bounding box center [539, 296] width 388 height 69
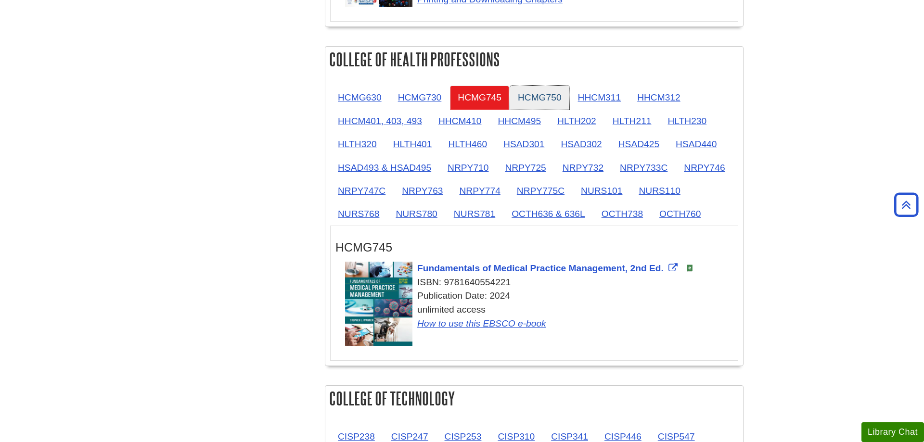
click at [551, 96] on link "HCMG750" at bounding box center [539, 98] width 59 height 24
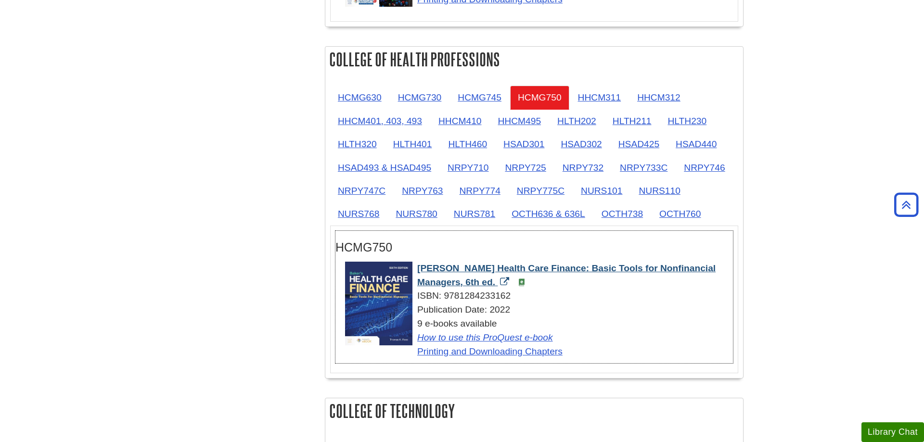
drag, startPoint x: 416, startPoint y: 268, endPoint x: 447, endPoint y: 282, distance: 34.7
click at [447, 282] on div "Baker's Health Care Finance: Basic Tools for Nonfinancial Managers, 6th ed. ISB…" at bounding box center [539, 310] width 388 height 97
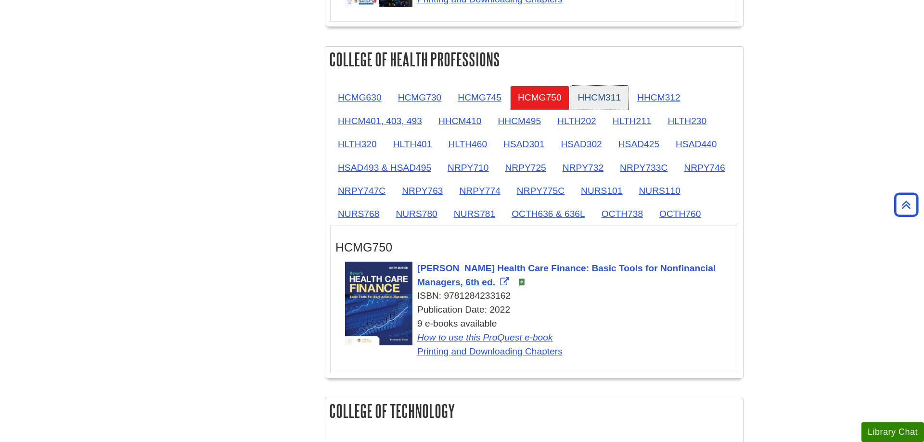
click at [591, 100] on link "HHCM311" at bounding box center [599, 98] width 59 height 24
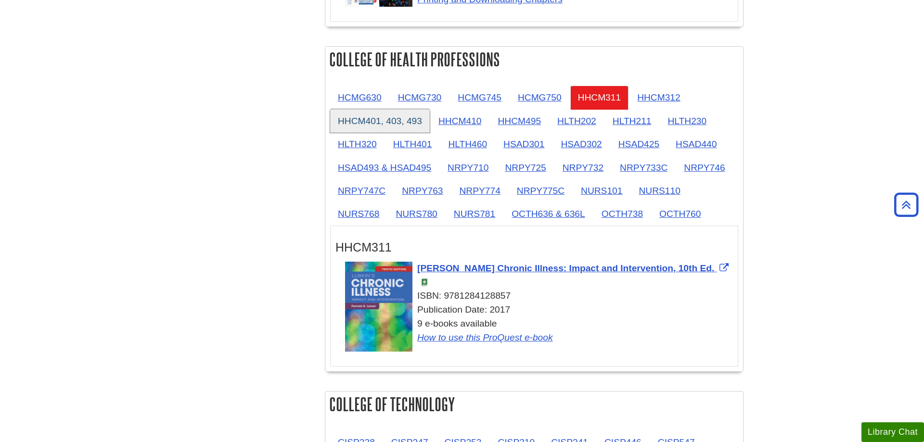
click at [359, 116] on link "HHCM401, 403, 493" at bounding box center [380, 121] width 100 height 24
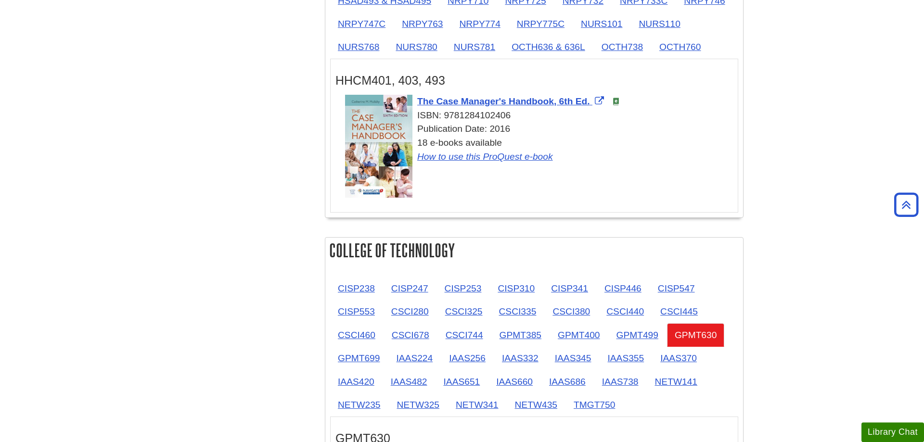
scroll to position [852, 0]
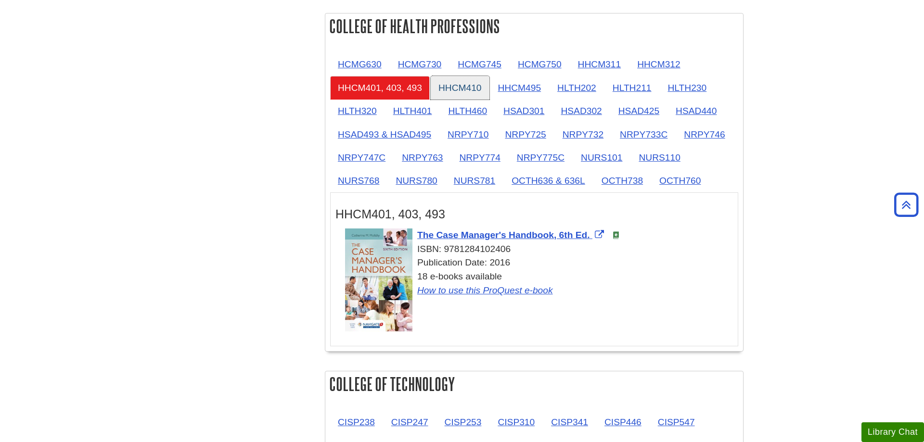
click at [473, 87] on link "HHCM410" at bounding box center [460, 88] width 59 height 24
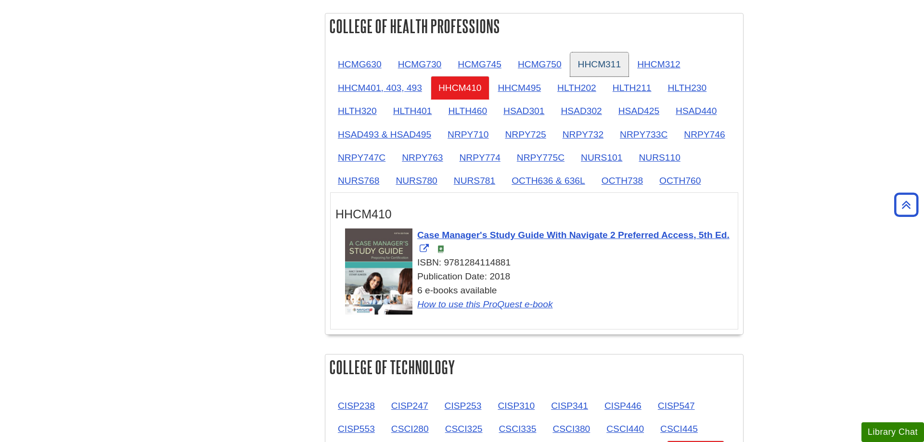
click at [596, 67] on link "HHCM311" at bounding box center [599, 64] width 59 height 24
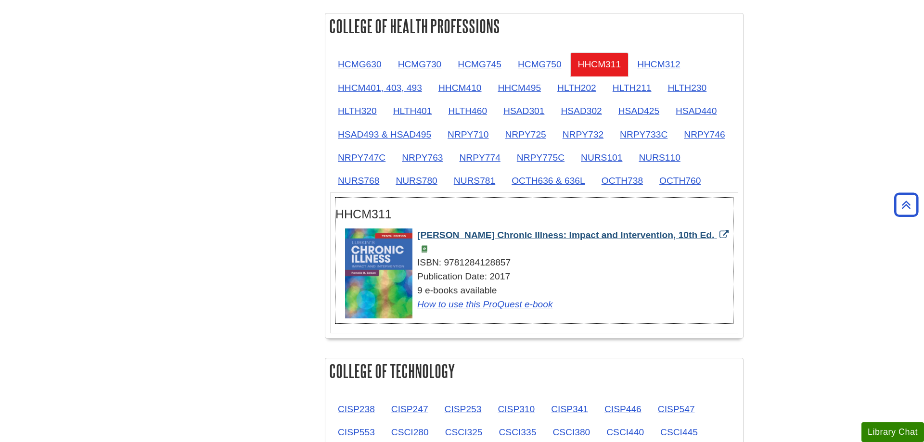
drag, startPoint x: 413, startPoint y: 238, endPoint x: 675, endPoint y: 239, distance: 262.2
click at [675, 239] on div "Lubkin's Chronic Illness: Impact and Intervention, 10th Ed. ISBN: 9781284128857…" at bounding box center [539, 270] width 388 height 83
click at [650, 65] on link "HHCM312" at bounding box center [658, 64] width 59 height 24
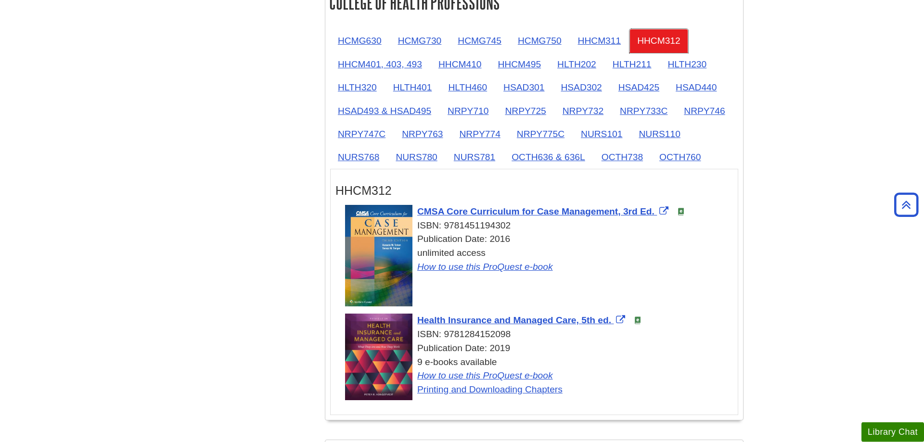
scroll to position [901, 0]
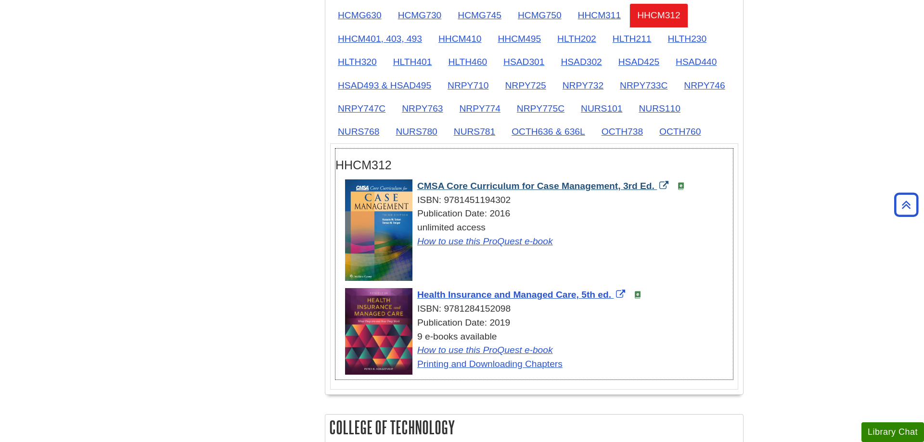
drag, startPoint x: 415, startPoint y: 187, endPoint x: 656, endPoint y: 184, distance: 241.1
click at [656, 184] on div "CMSA Core Curriculum for Case Management, 3rd Ed. ISBN: 9781451194302 Publicati…" at bounding box center [539, 213] width 388 height 69
drag, startPoint x: 416, startPoint y: 296, endPoint x: 612, endPoint y: 296, distance: 195.8
click at [612, 296] on div "Health Insurance and Managed Care, 5th ed. ISBN: 9781284152098 Publication Date…" at bounding box center [539, 329] width 388 height 83
click at [384, 44] on link "HHCM401, 403, 493" at bounding box center [380, 39] width 100 height 24
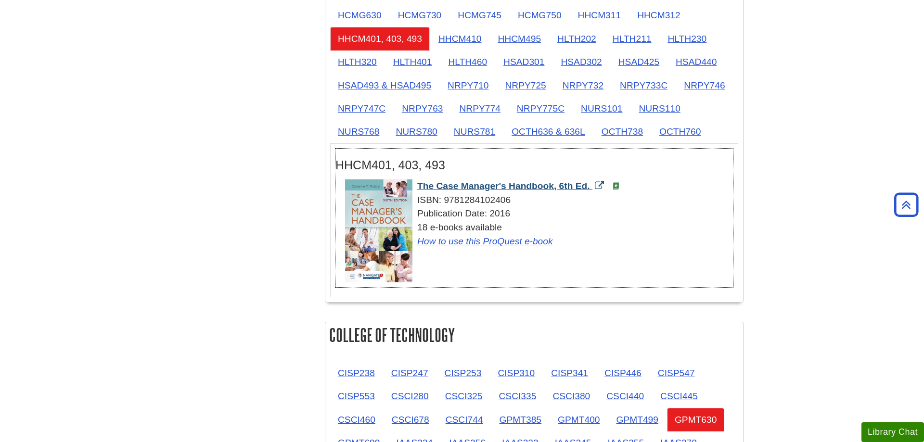
drag, startPoint x: 416, startPoint y: 189, endPoint x: 590, endPoint y: 188, distance: 174.2
click at [590, 188] on div "The Case Manager's Handbook, 6th Ed. ISBN: 9781284102406 Publication Date: 2016…" at bounding box center [539, 213] width 388 height 69
click at [456, 32] on link "HHCM410" at bounding box center [460, 39] width 59 height 24
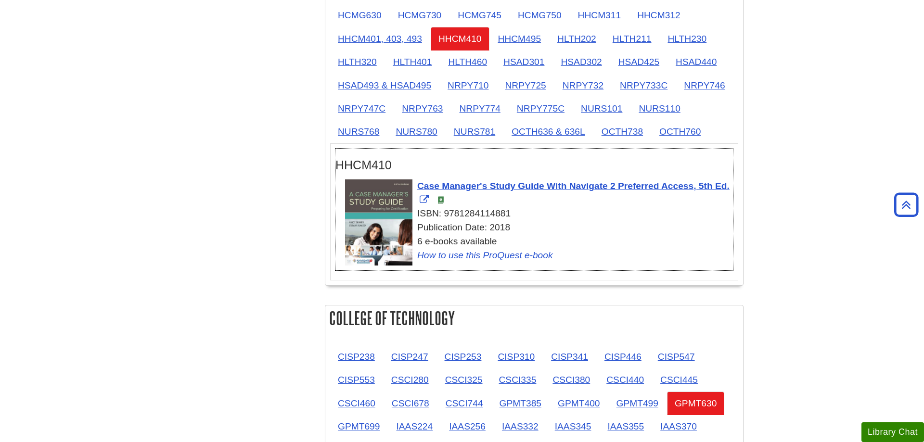
drag, startPoint x: 417, startPoint y: 188, endPoint x: 732, endPoint y: 189, distance: 315.6
click at [732, 189] on div "Case Manager's Study Guide With Navigate 2 Preferred Access, 5th Ed. ISBN: 9781…" at bounding box center [539, 220] width 388 height 83
click at [540, 37] on link "HHCM495" at bounding box center [519, 39] width 59 height 24
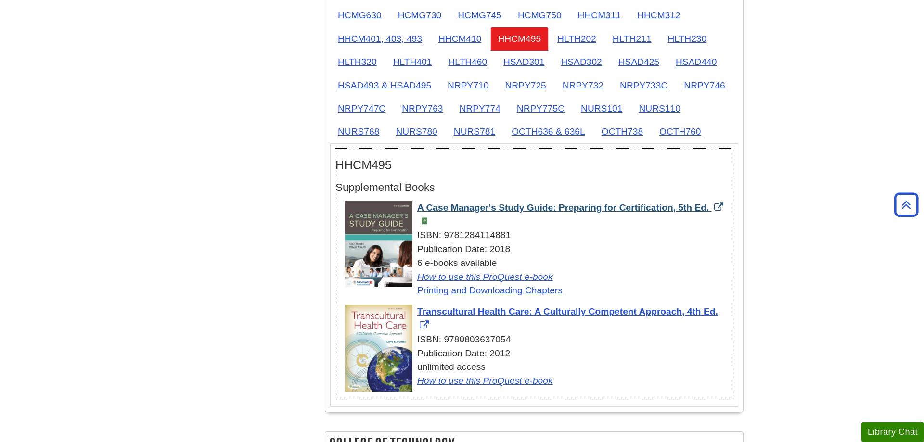
drag, startPoint x: 415, startPoint y: 209, endPoint x: 709, endPoint y: 207, distance: 294.4
click at [709, 207] on div "A Case Manager's Study Guide: Preparing for Certification, 5th Ed. ISBN: 978128…" at bounding box center [539, 249] width 388 height 97
drag, startPoint x: 414, startPoint y: 313, endPoint x: 719, endPoint y: 315, distance: 305.5
click at [719, 315] on div "Transcultural Health Care: A Culturally Competent Approach, 4th Ed. ISBN: 97808…" at bounding box center [539, 346] width 388 height 83
click at [583, 43] on link "HLTH202" at bounding box center [576, 39] width 54 height 24
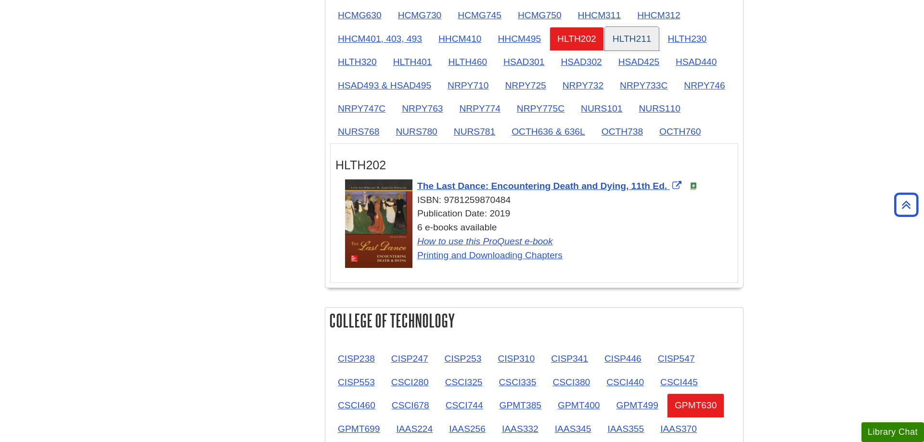
click at [631, 33] on link "HLTH211" at bounding box center [632, 39] width 54 height 24
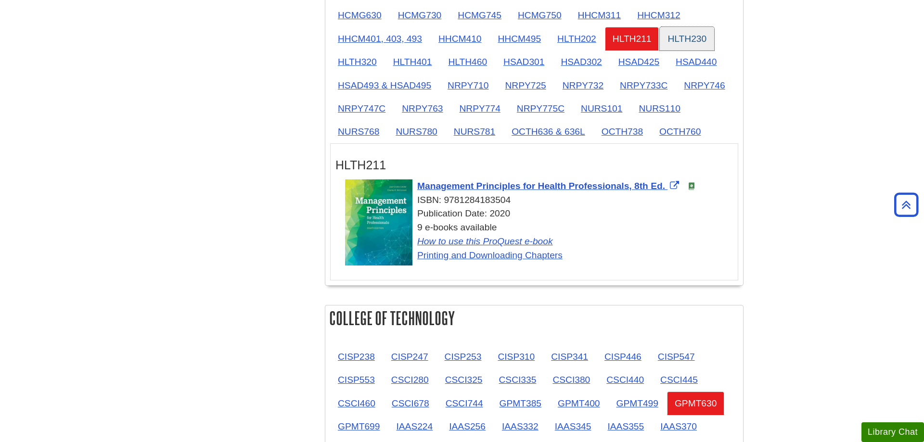
click at [706, 44] on link "HLTH230" at bounding box center [687, 39] width 54 height 24
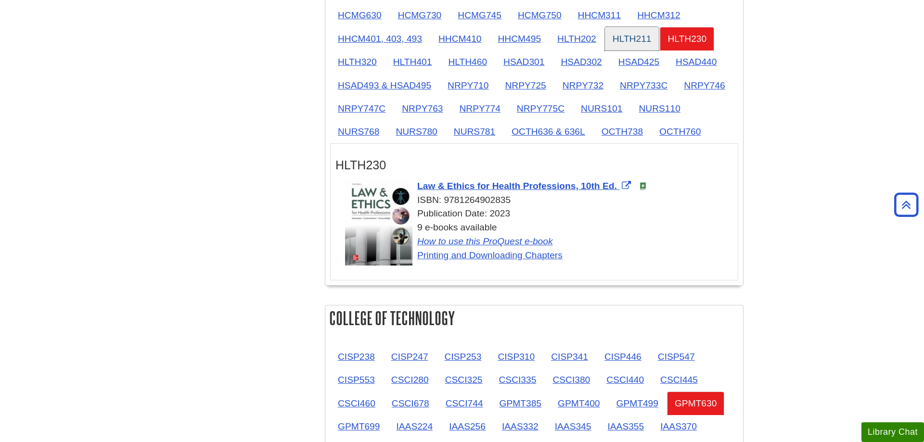
click at [637, 43] on link "HLTH211" at bounding box center [632, 39] width 54 height 24
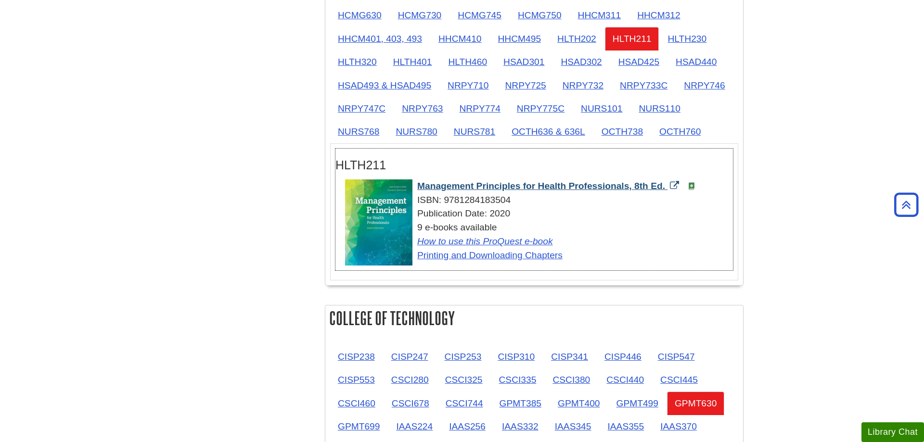
drag, startPoint x: 415, startPoint y: 189, endPoint x: 666, endPoint y: 184, distance: 251.2
click at [666, 184] on div "Management Principles for Health Professionals, 8th Ed. ISBN: 9781284183504 Pub…" at bounding box center [539, 220] width 388 height 83
click at [685, 38] on link "HLTH230" at bounding box center [687, 39] width 54 height 24
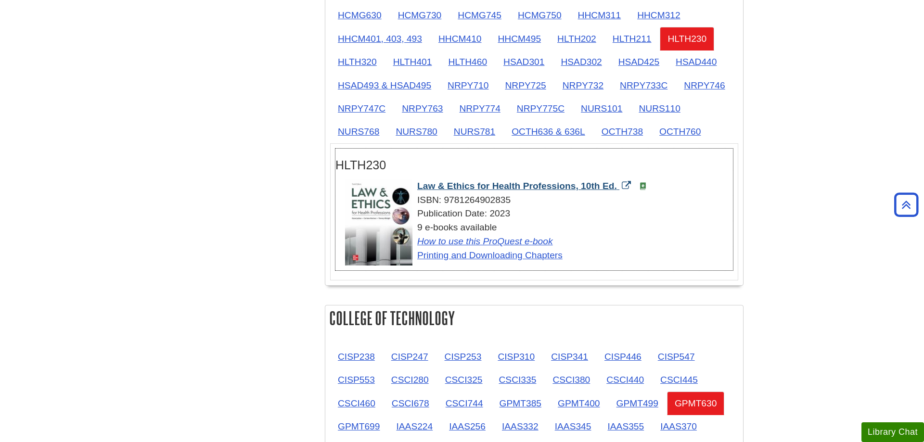
drag, startPoint x: 415, startPoint y: 186, endPoint x: 617, endPoint y: 191, distance: 202.1
click at [617, 191] on div "Law & Ethics for Health Professions, 10th Ed. ISBN: 9781264902835 Publication D…" at bounding box center [539, 220] width 388 height 83
click at [365, 59] on link "HLTH320" at bounding box center [357, 62] width 54 height 24
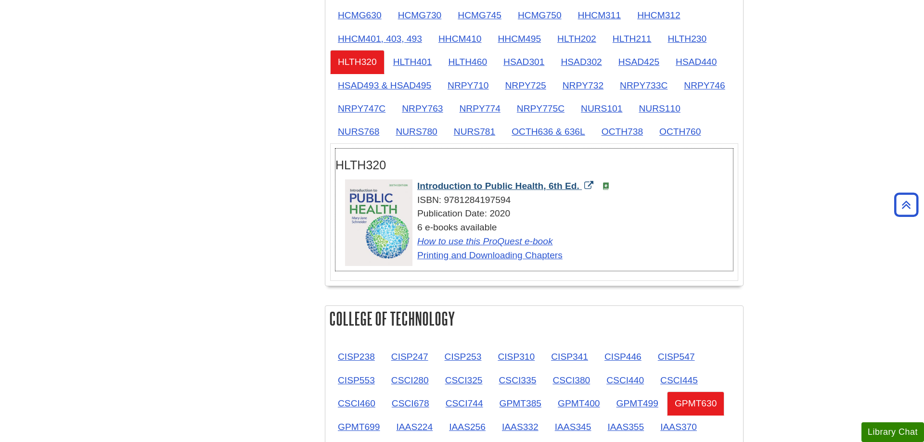
drag, startPoint x: 414, startPoint y: 187, endPoint x: 580, endPoint y: 187, distance: 166.0
click at [580, 187] on div "Introduction to Public Health, 6th Ed. ISBN: 9781284197594 Publication Date: 20…" at bounding box center [539, 220] width 388 height 83
click at [430, 68] on link "HLTH401" at bounding box center [412, 62] width 54 height 24
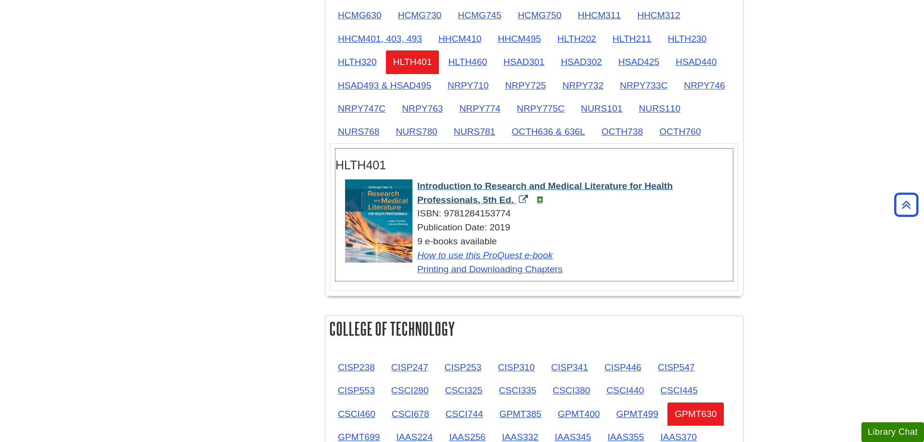
drag, startPoint x: 415, startPoint y: 186, endPoint x: 513, endPoint y: 197, distance: 98.3
click at [513, 197] on div "Introduction to Research and Medical Literature for Health Professionals, 5th E…" at bounding box center [539, 227] width 388 height 97
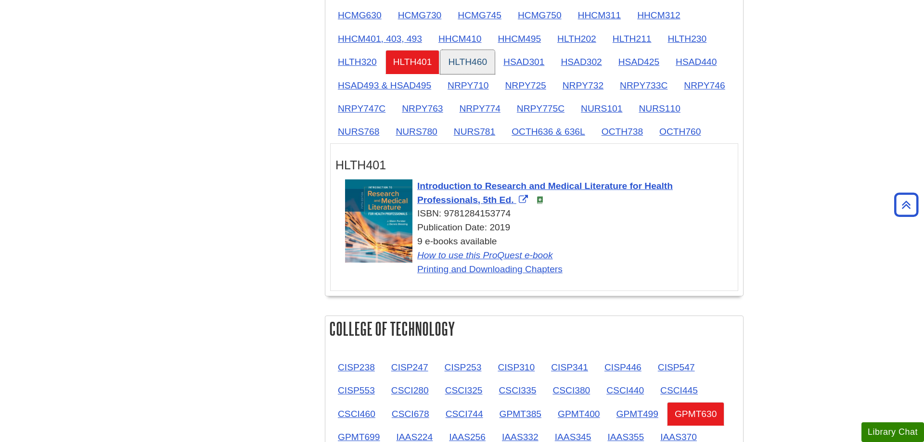
click at [484, 60] on link "HLTH460" at bounding box center [467, 62] width 54 height 24
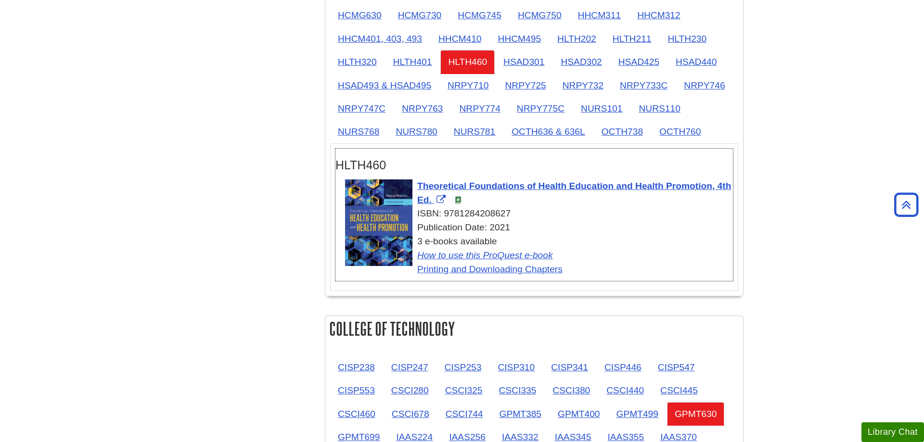
click at [441, 158] on div "HLTH460" at bounding box center [533, 163] width 397 height 28
drag, startPoint x: 414, startPoint y: 185, endPoint x: 431, endPoint y: 197, distance: 20.4
click at [431, 197] on div "Theoretical Foundations of Health Education and Health Promotion, 4th Ed. ISBN:…" at bounding box center [539, 227] width 388 height 97
click at [527, 61] on link "HSAD301" at bounding box center [524, 62] width 56 height 24
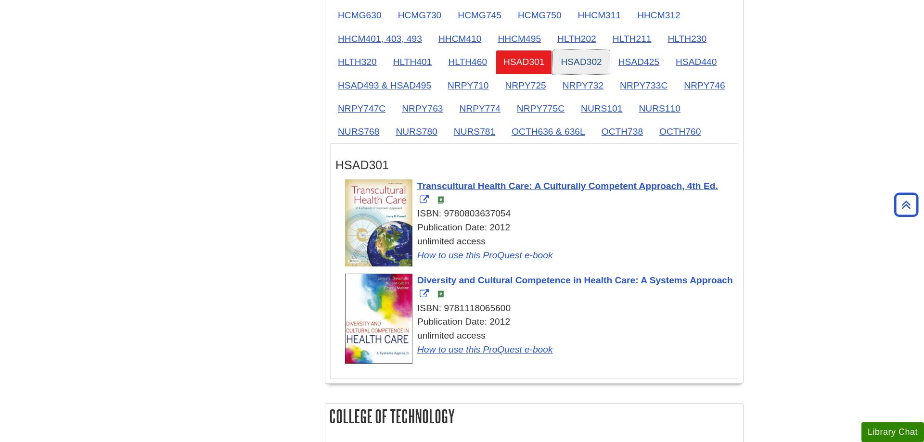
click at [588, 69] on link "HSAD302" at bounding box center [581, 62] width 56 height 24
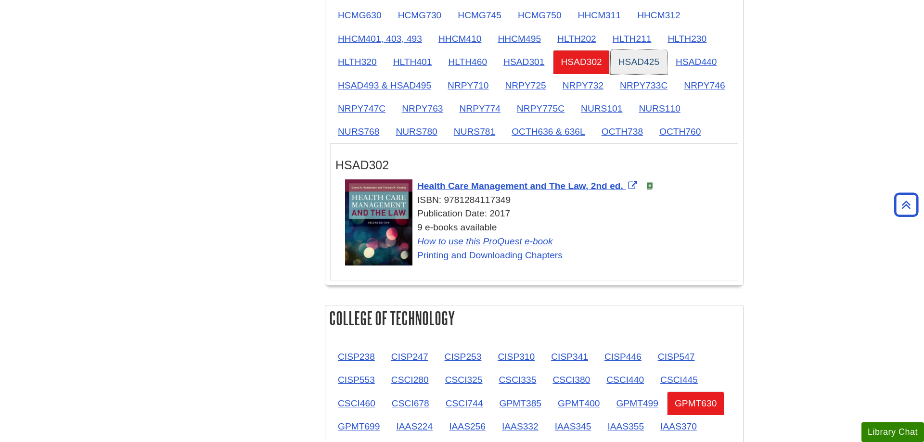
click at [657, 64] on link "HSAD425" at bounding box center [639, 62] width 56 height 24
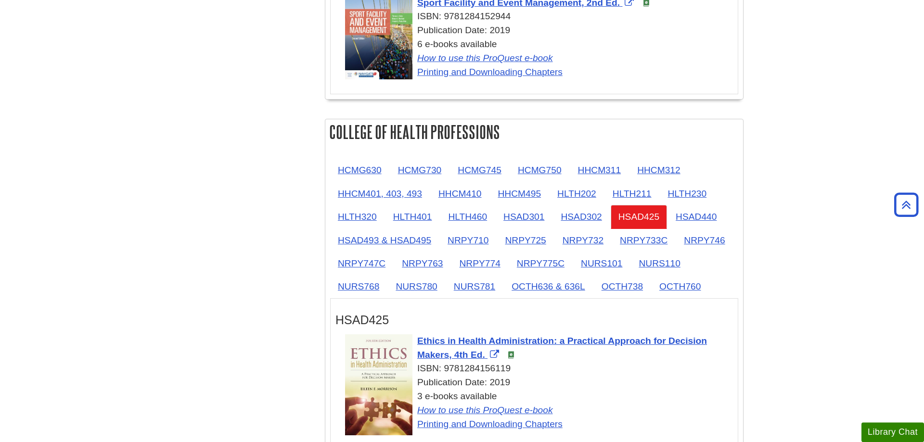
scroll to position [738, 0]
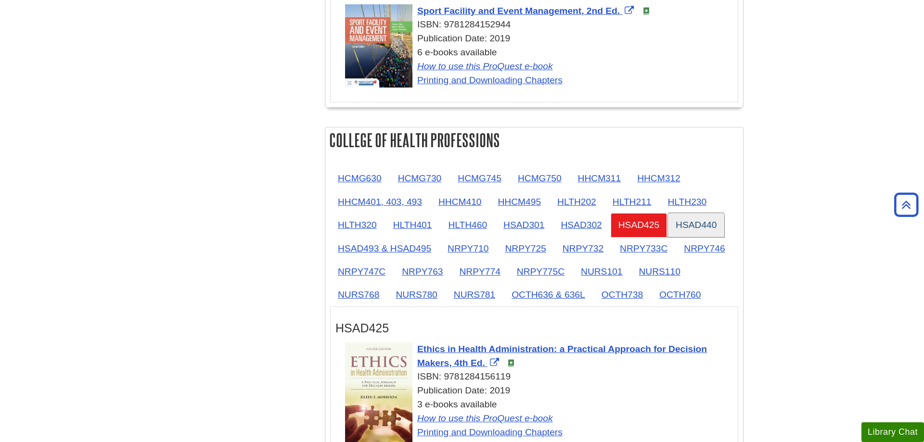
click at [721, 228] on link "HSAD440" at bounding box center [696, 225] width 56 height 24
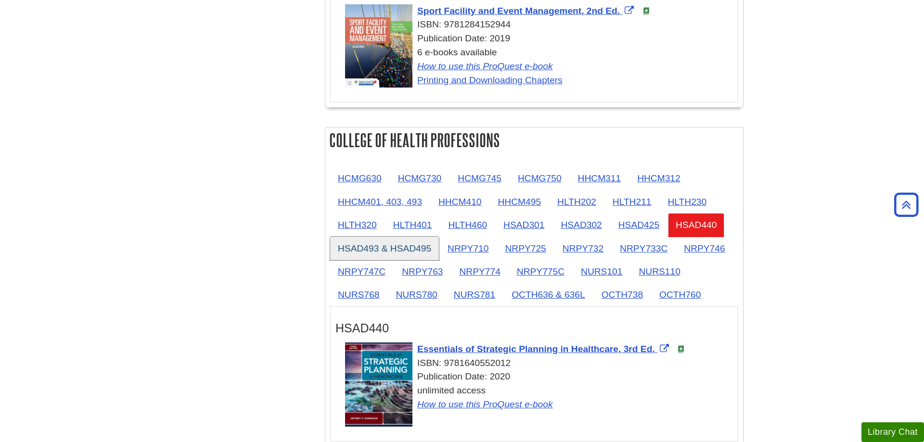
click at [393, 253] on link "HSAD493 & HSAD495" at bounding box center [384, 249] width 109 height 24
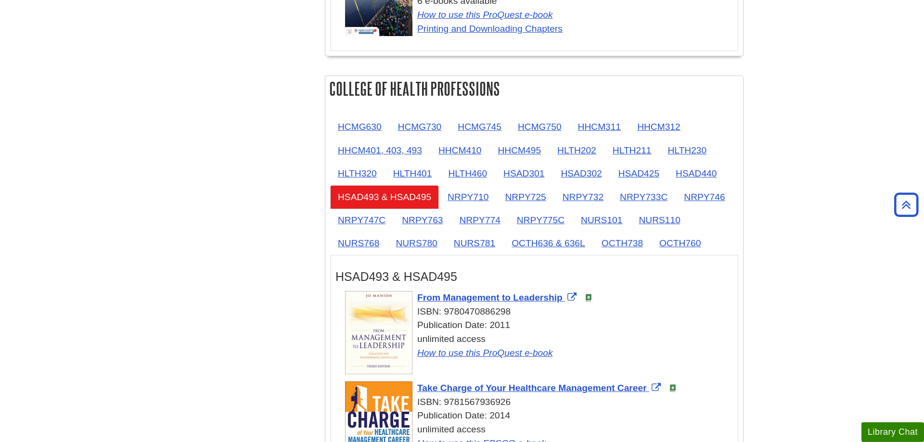
scroll to position [836, 0]
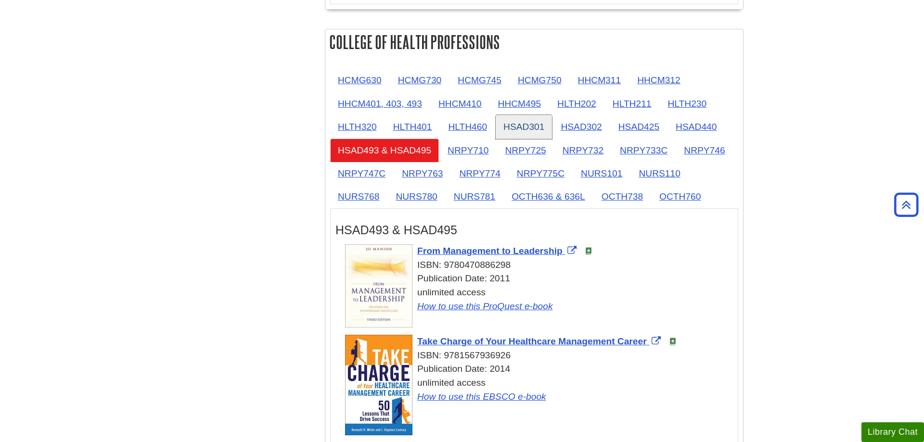
click at [534, 130] on link "HSAD301" at bounding box center [524, 127] width 56 height 24
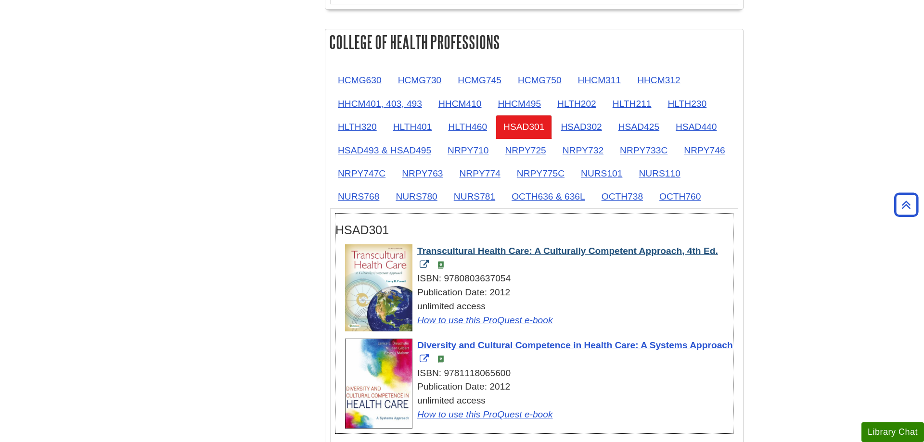
drag, startPoint x: 416, startPoint y: 253, endPoint x: 719, endPoint y: 253, distance: 303.1
click at [719, 253] on div "Transcultural Health Care: A Culturally Competent Approach, 4th Ed. ISBN: 97808…" at bounding box center [539, 285] width 388 height 83
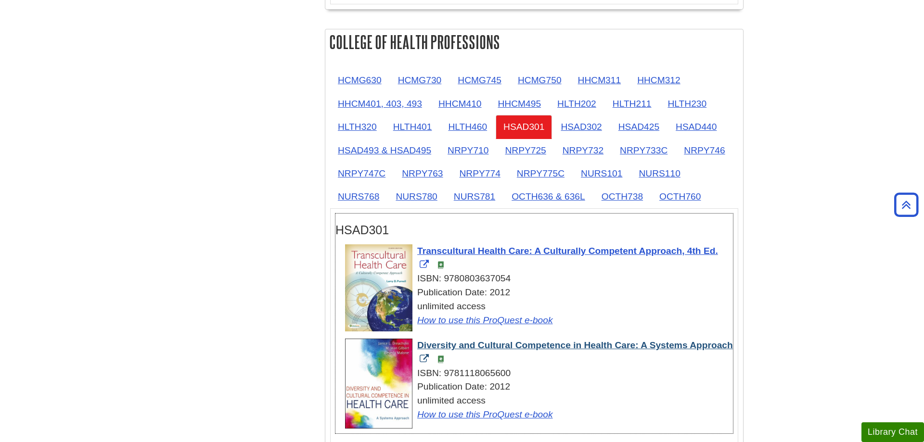
drag, startPoint x: 415, startPoint y: 345, endPoint x: 460, endPoint y: 363, distance: 48.9
click at [460, 363] on div "Diversity and Cultural Competence in Health Care: A Systems Approach ISBN: 9781…" at bounding box center [539, 380] width 388 height 83
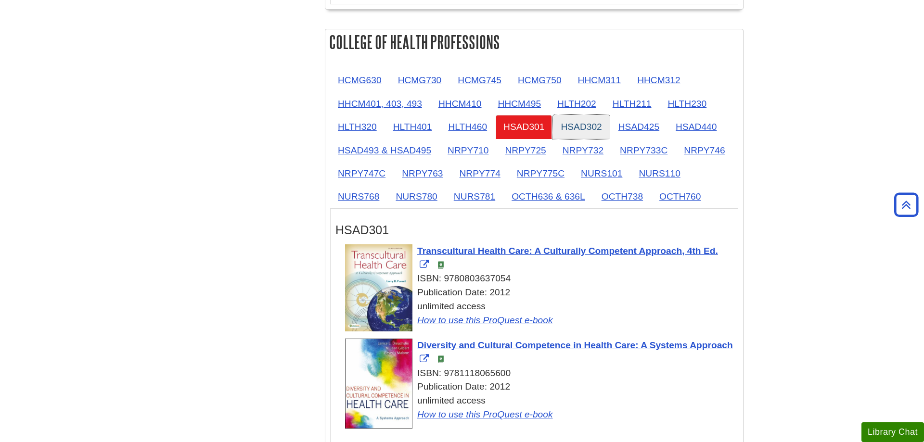
click at [597, 132] on link "HSAD302" at bounding box center [581, 127] width 56 height 24
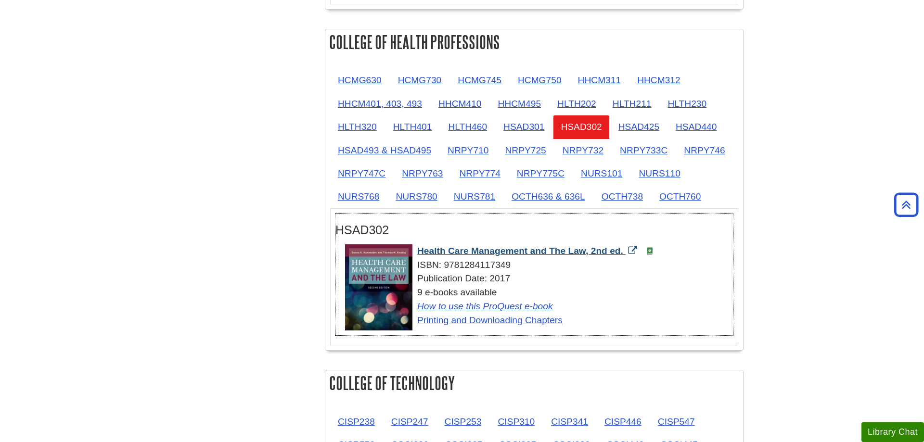
drag, startPoint x: 415, startPoint y: 252, endPoint x: 627, endPoint y: 254, distance: 211.7
click at [627, 254] on div "Health Care Management and The Law, 2nd ed. ISBN: 9781284117349 Publication Dat…" at bounding box center [539, 285] width 388 height 83
click at [653, 125] on link "HSAD425" at bounding box center [639, 127] width 56 height 24
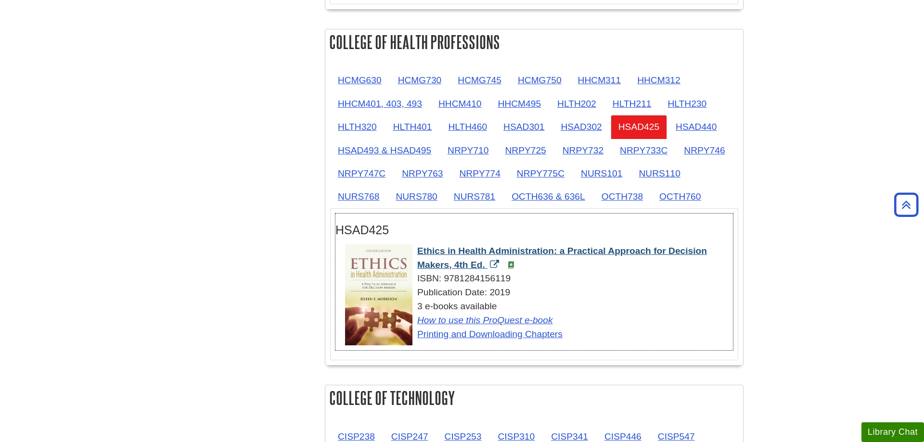
drag, startPoint x: 413, startPoint y: 252, endPoint x: 487, endPoint y: 267, distance: 75.6
click at [487, 267] on div "Ethics in Health Administration: a Practical Approach for Decision Makers, 4th …" at bounding box center [539, 292] width 388 height 97
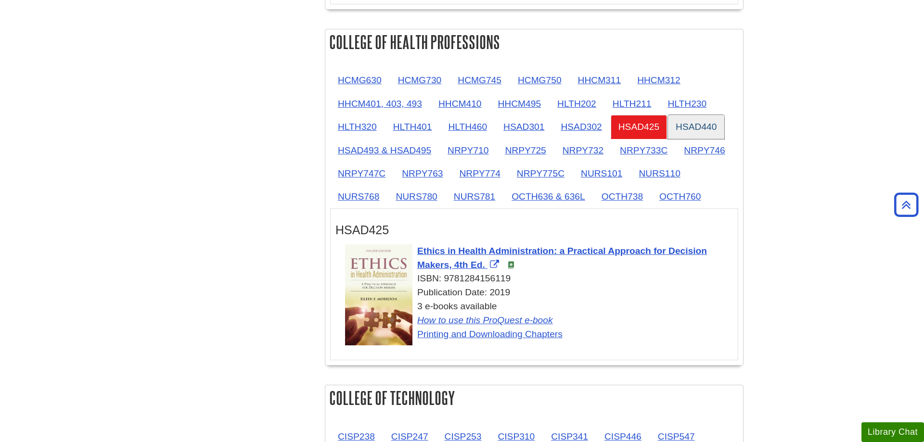
click at [713, 127] on link "HSAD440" at bounding box center [696, 127] width 56 height 24
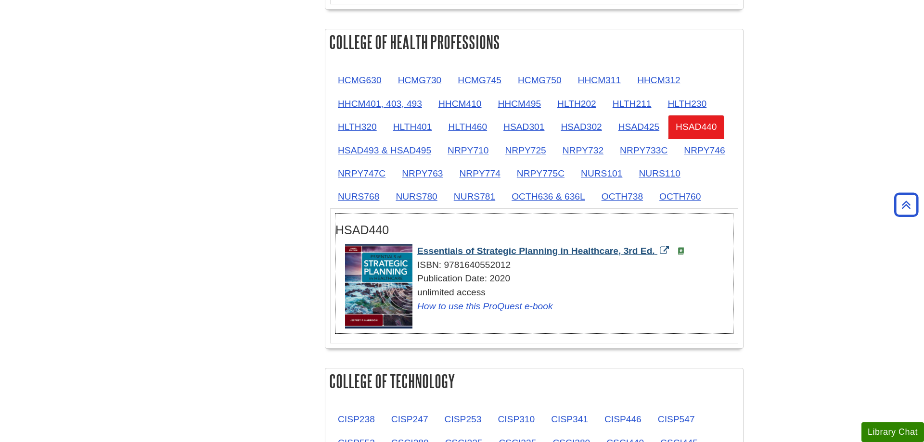
drag, startPoint x: 416, startPoint y: 251, endPoint x: 657, endPoint y: 253, distance: 241.0
click at [657, 253] on div "Essentials of Strategic Planning in Healthcare, 3rd Ed. ISBN: 9781640552012 Pub…" at bounding box center [539, 278] width 388 height 69
click at [384, 151] on link "HSAD493 & HSAD495" at bounding box center [384, 151] width 109 height 24
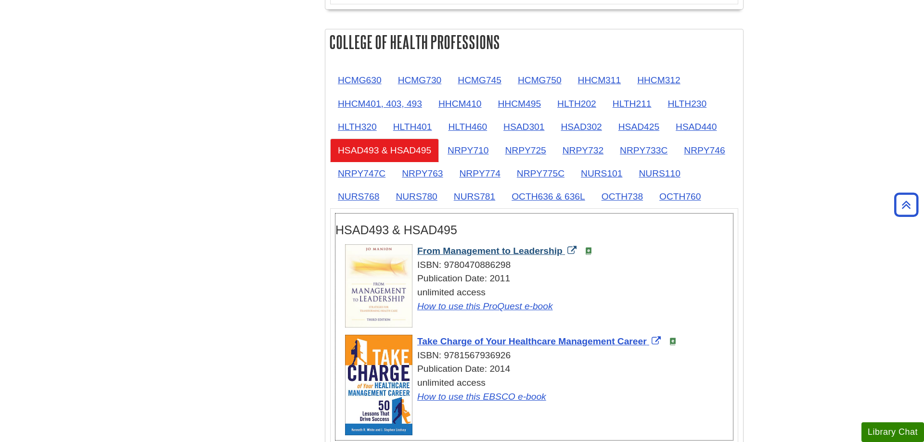
drag, startPoint x: 415, startPoint y: 249, endPoint x: 562, endPoint y: 253, distance: 147.3
click at [562, 253] on div "From Management to Leadership ISBN: 9780470886298 Publication Date: 2011 unlimi…" at bounding box center [539, 278] width 388 height 69
drag, startPoint x: 415, startPoint y: 344, endPoint x: 648, endPoint y: 346, distance: 232.4
click at [648, 346] on div "Take Charge of Your Healthcare Management Career ISBN: 9781567936926 Publicatio…" at bounding box center [539, 369] width 388 height 69
drag, startPoint x: 413, startPoint y: 252, endPoint x: 563, endPoint y: 252, distance: 150.6
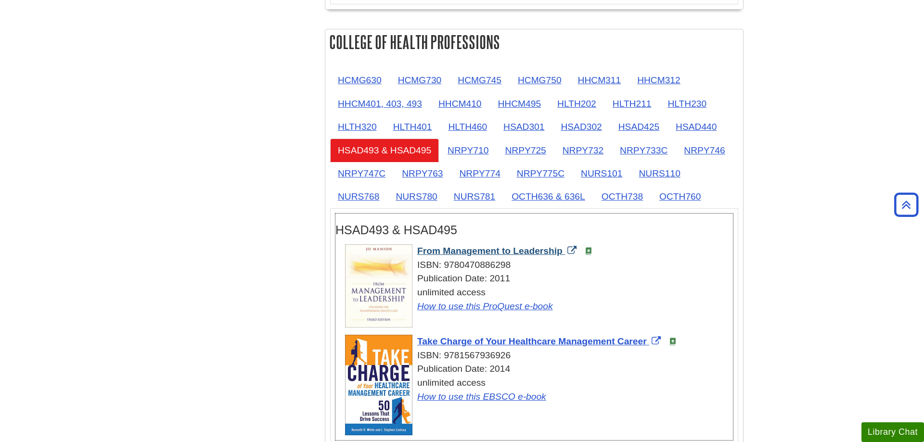
click at [563, 252] on div "From Management to Leadership ISBN: 9780470886298 Publication Date: 2011 unlimi…" at bounding box center [539, 278] width 388 height 69
drag, startPoint x: 416, startPoint y: 342, endPoint x: 649, endPoint y: 342, distance: 232.9
click at [649, 342] on div "Take Charge of Your Healthcare Management Career ISBN: 9781567936926 Publicatio…" at bounding box center [539, 369] width 388 height 69
click at [467, 147] on link "NRPY710" at bounding box center [468, 151] width 56 height 24
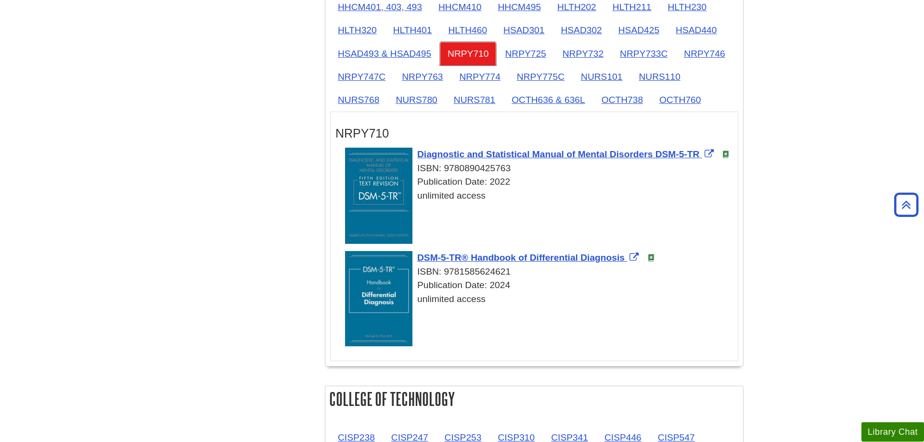
scroll to position [934, 0]
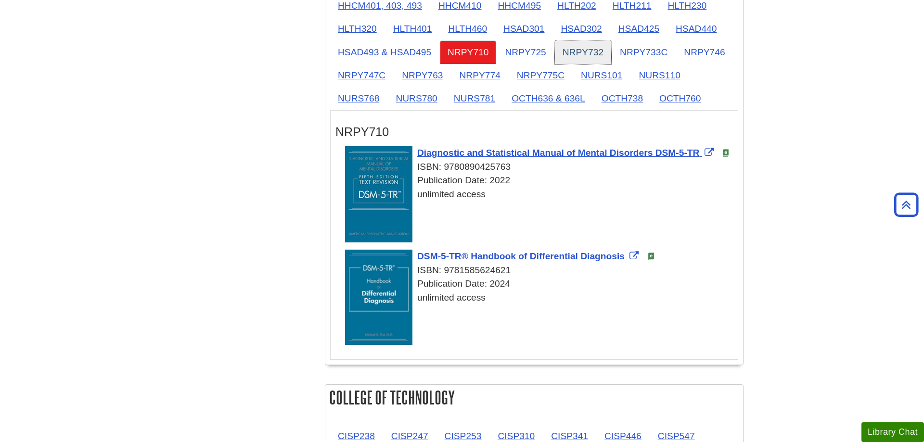
click at [592, 48] on link "NRPY732" at bounding box center [583, 52] width 56 height 24
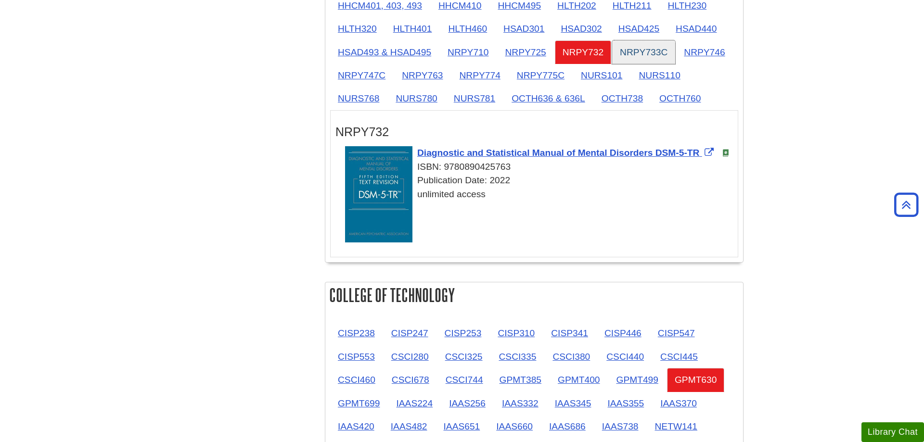
click at [645, 51] on link "NRPY733C" at bounding box center [643, 52] width 63 height 24
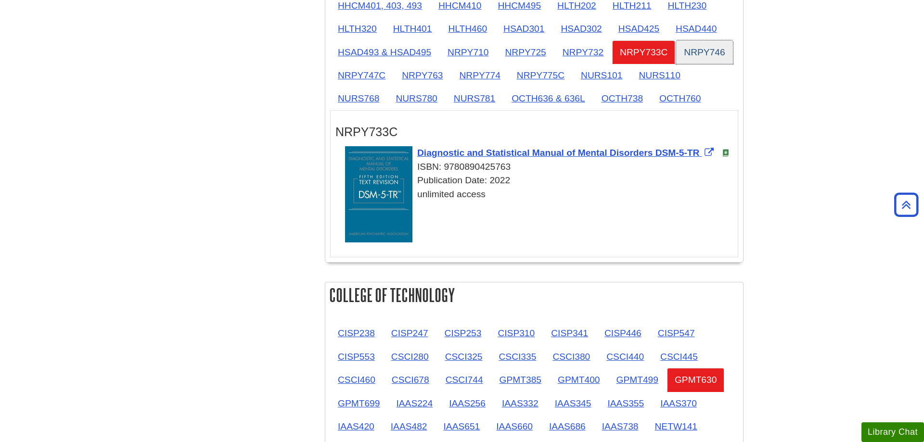
click at [692, 55] on link "NRPY746" at bounding box center [704, 52] width 56 height 24
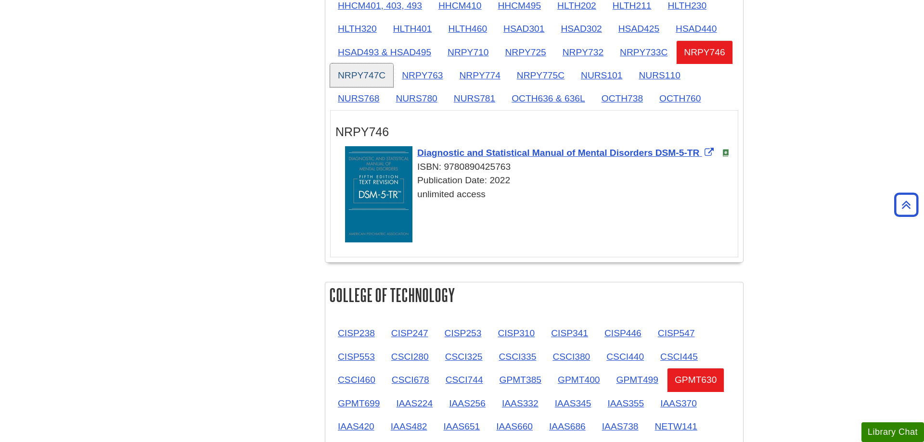
click at [337, 78] on link "NRPY747C" at bounding box center [361, 76] width 63 height 24
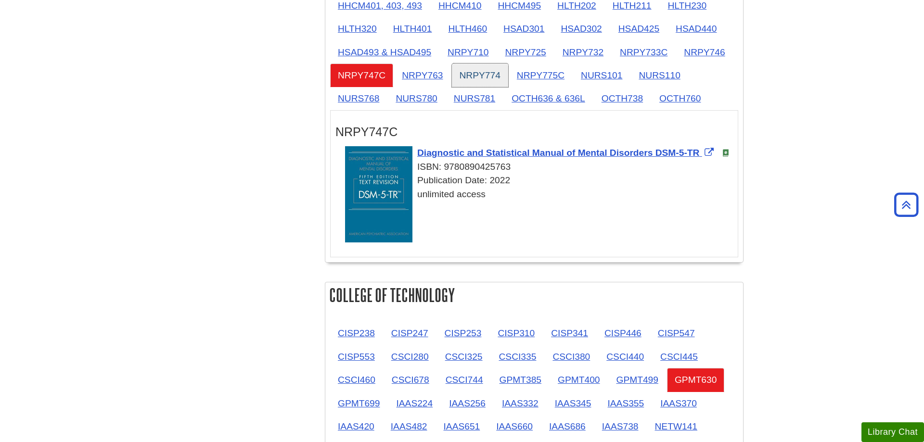
click at [490, 72] on link "NRPY774" at bounding box center [480, 76] width 56 height 24
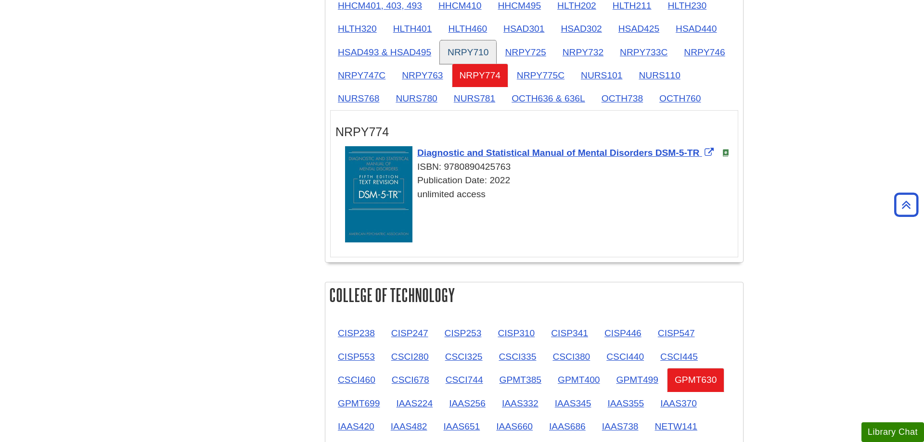
click at [488, 49] on link "NRPY710" at bounding box center [468, 52] width 56 height 24
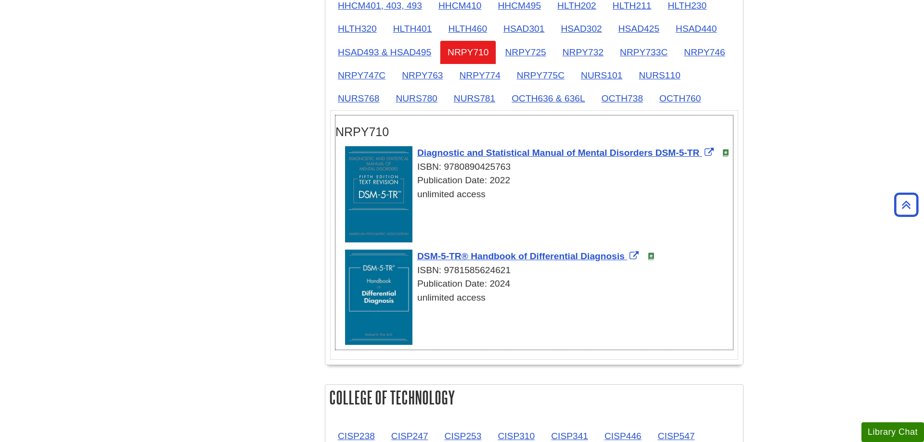
click at [454, 136] on h3 "NRPY710" at bounding box center [533, 132] width 397 height 14
drag, startPoint x: 415, startPoint y: 153, endPoint x: 701, endPoint y: 153, distance: 286.7
click at [701, 153] on div "Diagnostic and Statistical Manual of Mental Disorders DSM-5-TR ISBN: 9780890425…" at bounding box center [539, 173] width 388 height 55
drag, startPoint x: 414, startPoint y: 260, endPoint x: 625, endPoint y: 260, distance: 211.2
click at [625, 260] on div "DSM-5-TR® Handbook of Differential Diagnosis ISBN: 9781585624621 Publication Da…" at bounding box center [539, 277] width 388 height 55
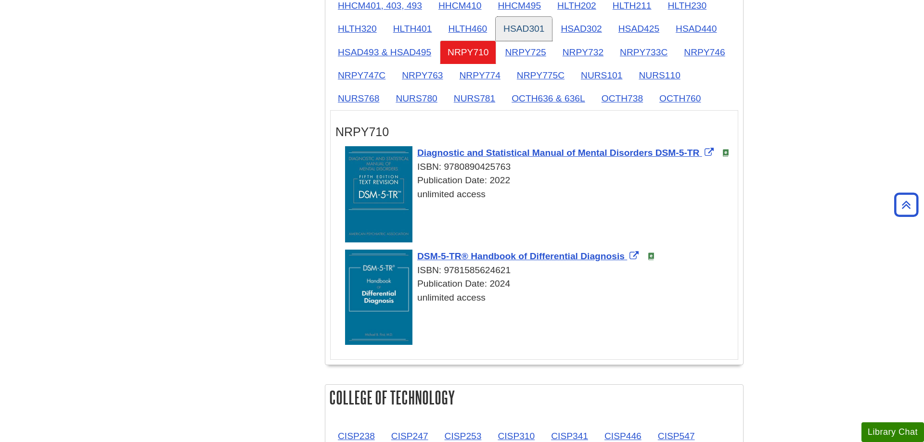
click at [510, 40] on link "HSAD301" at bounding box center [524, 29] width 56 height 24
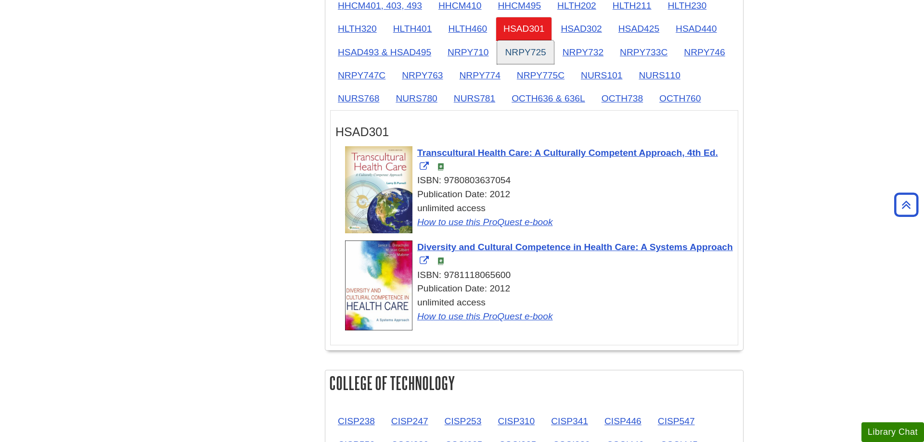
click at [515, 48] on link "NRPY725" at bounding box center [525, 52] width 56 height 24
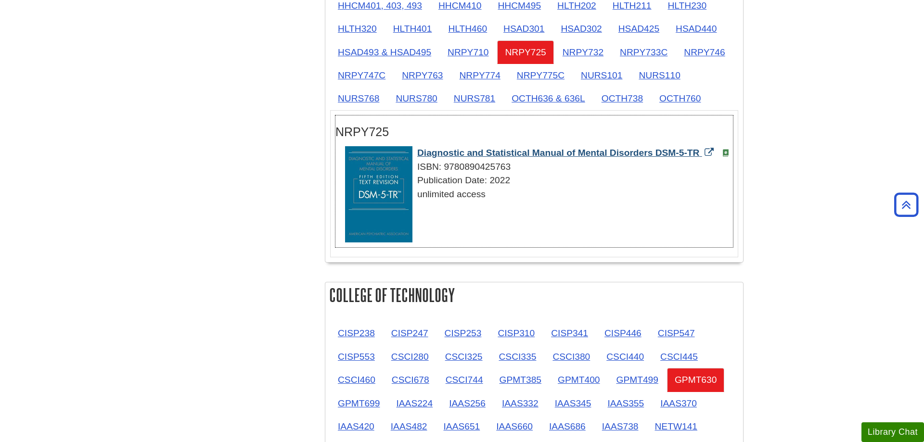
drag, startPoint x: 414, startPoint y: 152, endPoint x: 700, endPoint y: 154, distance: 285.3
click at [700, 154] on div "Diagnostic and Statistical Manual of Mental Disorders DSM-5-TR ISBN: 9780890425…" at bounding box center [539, 173] width 388 height 55
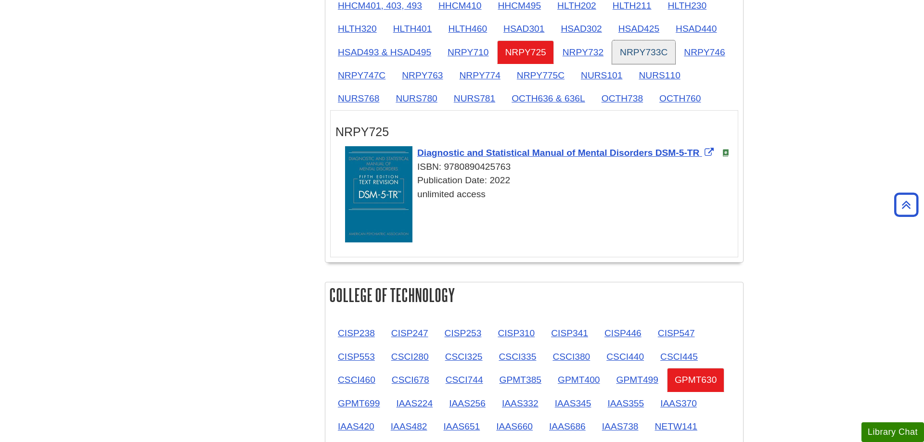
click at [654, 52] on link "NRPY733C" at bounding box center [643, 52] width 63 height 24
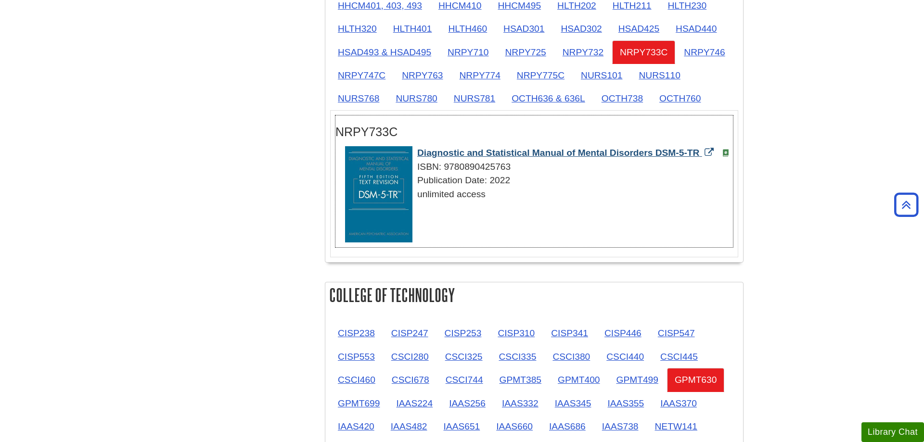
drag, startPoint x: 413, startPoint y: 155, endPoint x: 701, endPoint y: 156, distance: 287.7
click at [700, 156] on div "Diagnostic and Statistical Manual of Mental Disorders DSM-5-TR ISBN: 9780890425…" at bounding box center [539, 173] width 388 height 55
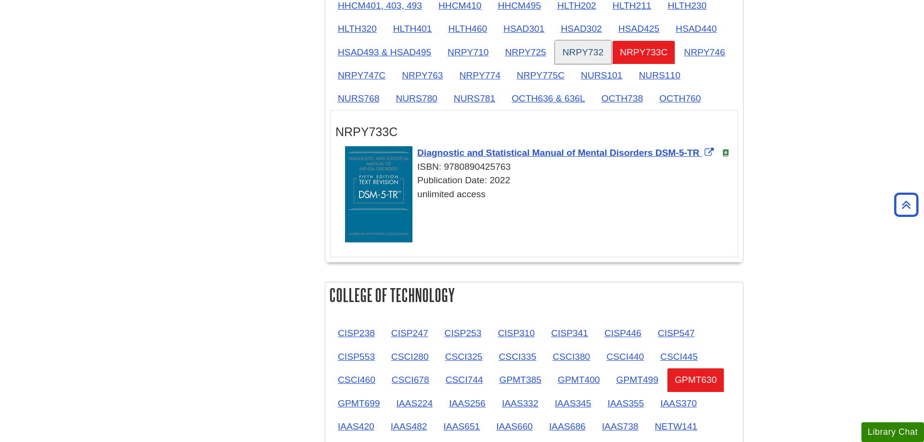
click at [604, 51] on link "NRPY732" at bounding box center [583, 52] width 56 height 24
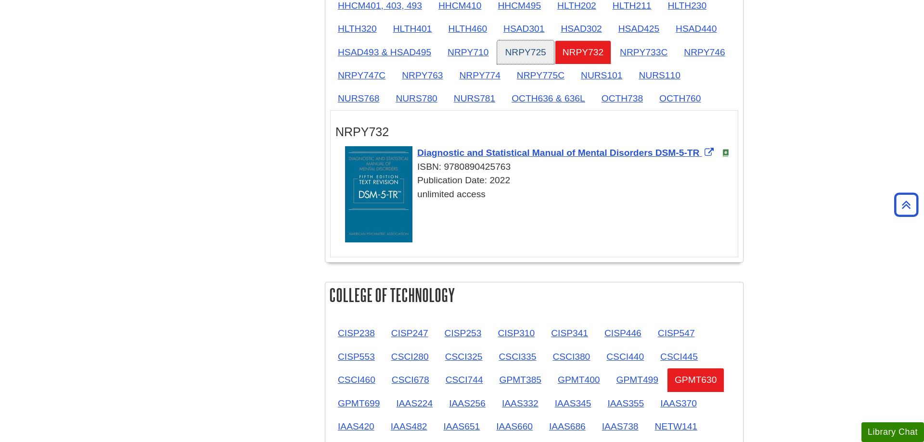
click at [544, 52] on link "NRPY725" at bounding box center [525, 52] width 56 height 24
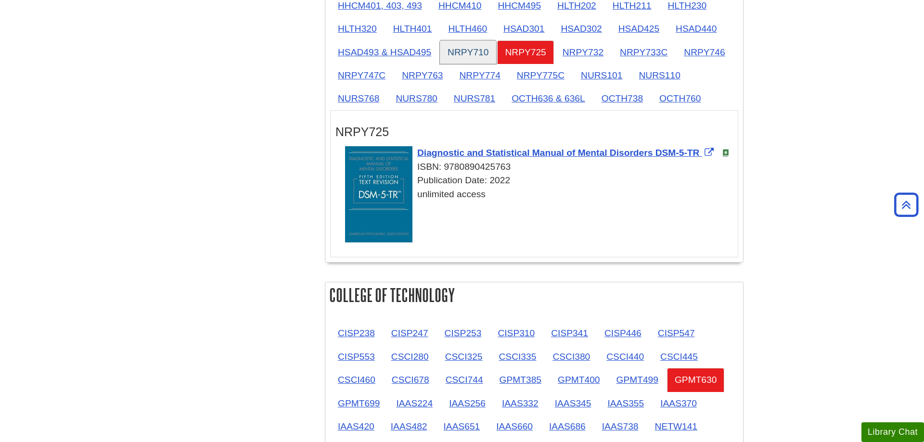
click at [491, 57] on link "NRPY710" at bounding box center [468, 52] width 56 height 24
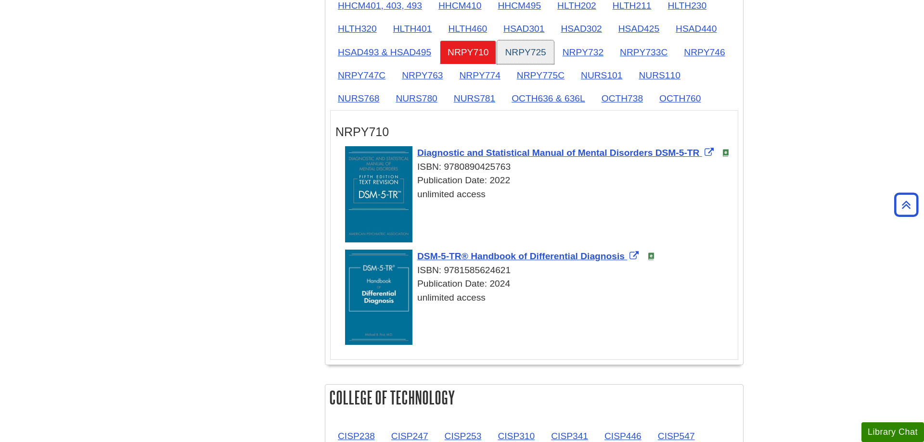
click at [520, 55] on link "NRPY725" at bounding box center [525, 52] width 56 height 24
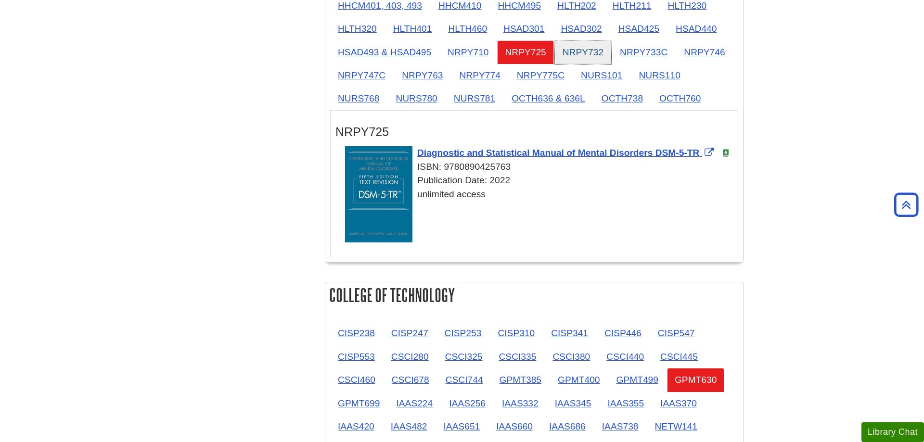
click at [590, 60] on link "NRPY732" at bounding box center [583, 52] width 56 height 24
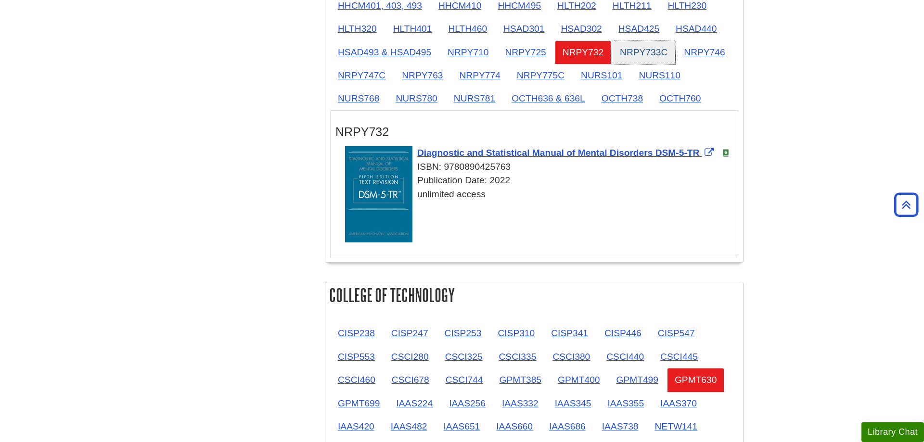
click at [642, 54] on link "NRPY733C" at bounding box center [643, 52] width 63 height 24
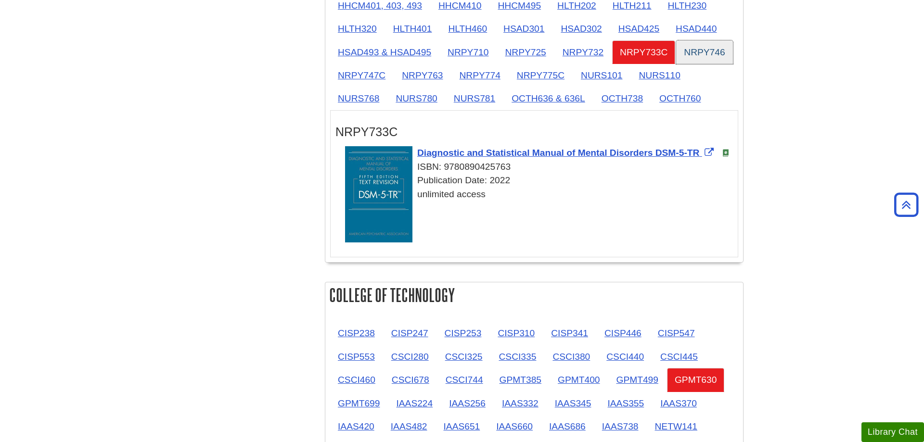
click at [700, 51] on link "NRPY746" at bounding box center [704, 52] width 56 height 24
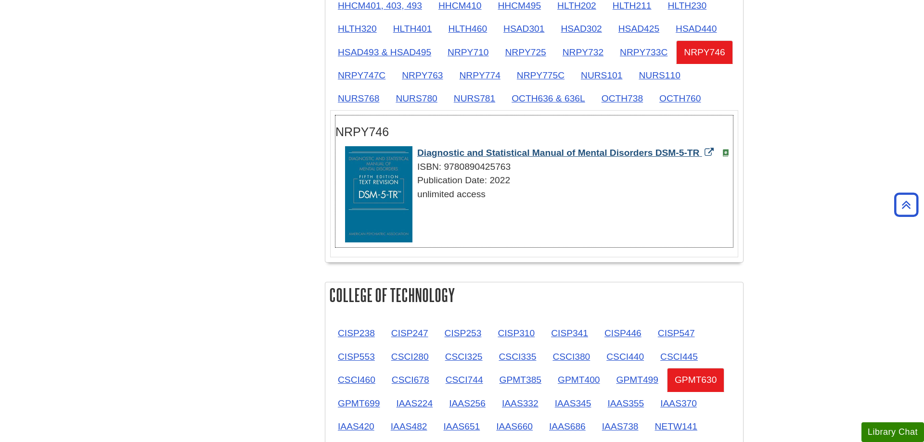
drag, startPoint x: 416, startPoint y: 153, endPoint x: 700, endPoint y: 155, distance: 284.3
click at [700, 155] on div "Diagnostic and Statistical Manual of Mental Disorders DSM-5-TR ISBN: 9780890425…" at bounding box center [539, 173] width 388 height 55
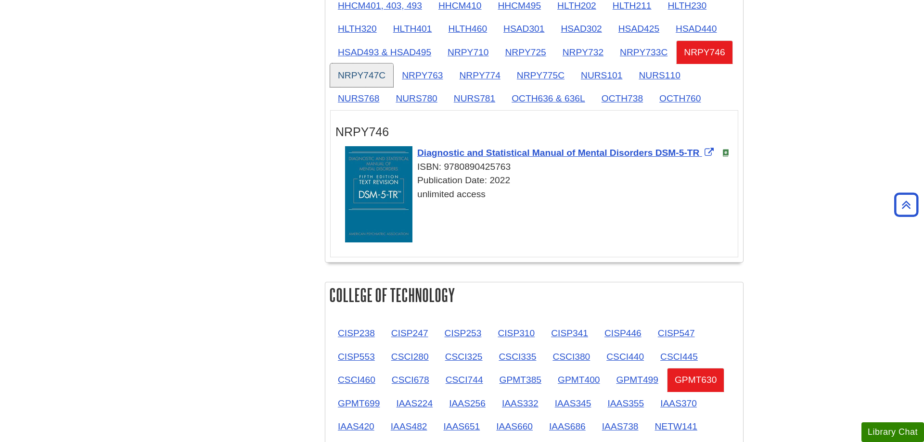
click at [369, 71] on link "NRPY747C" at bounding box center [361, 76] width 63 height 24
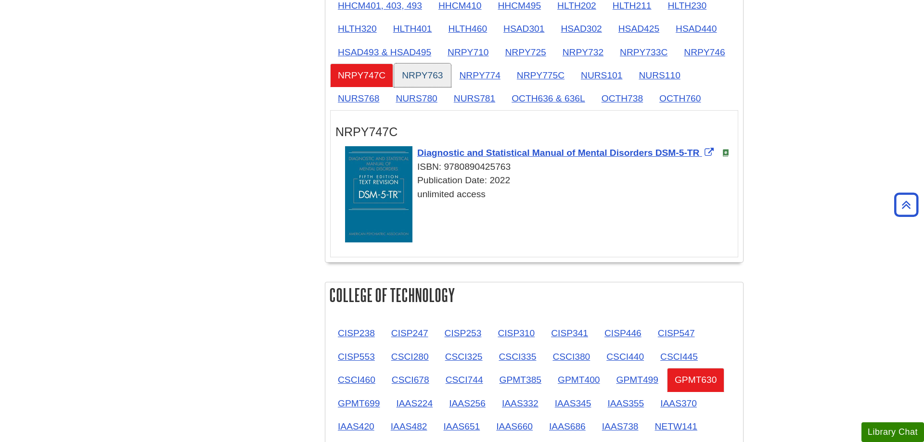
click at [422, 73] on link "NRPY763" at bounding box center [422, 76] width 56 height 24
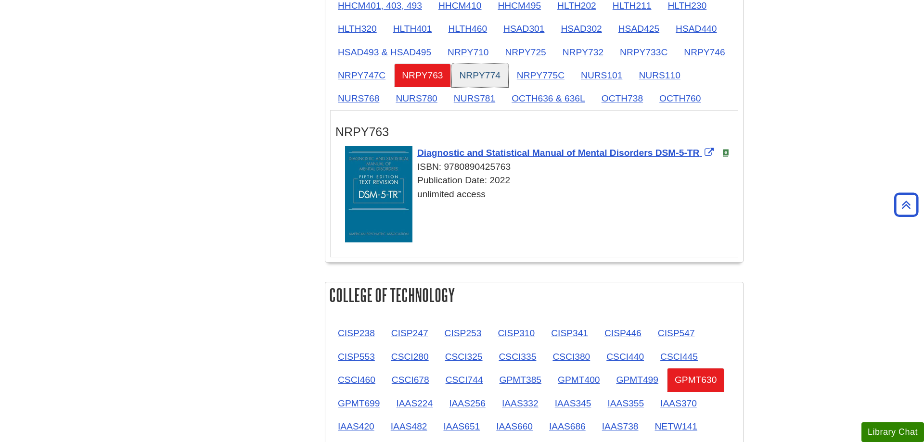
click at [471, 72] on link "NRPY774" at bounding box center [480, 76] width 56 height 24
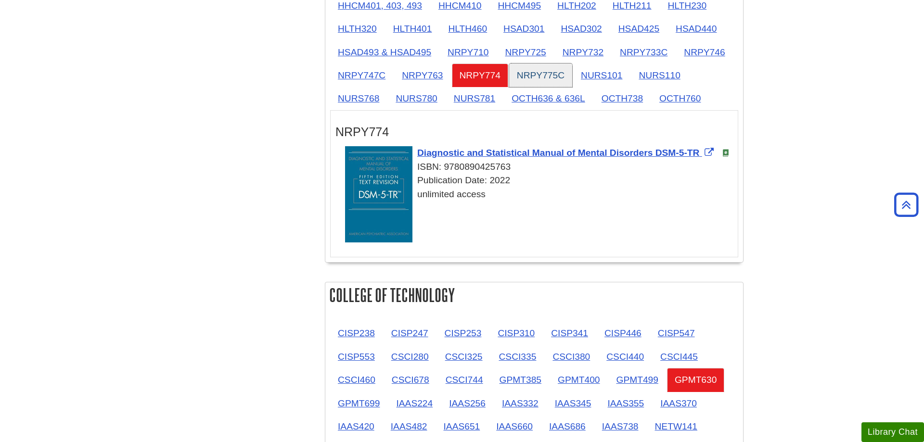
click at [552, 77] on link "NRPY775C" at bounding box center [540, 76] width 63 height 24
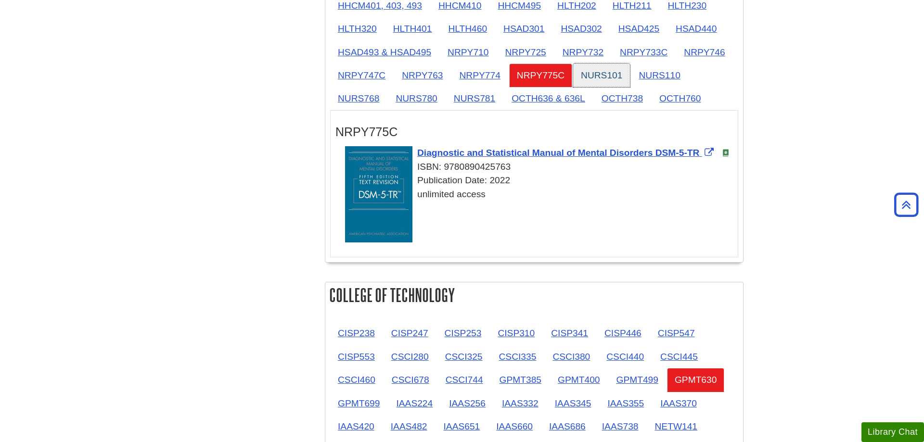
click at [609, 73] on link "NURS101" at bounding box center [601, 76] width 57 height 24
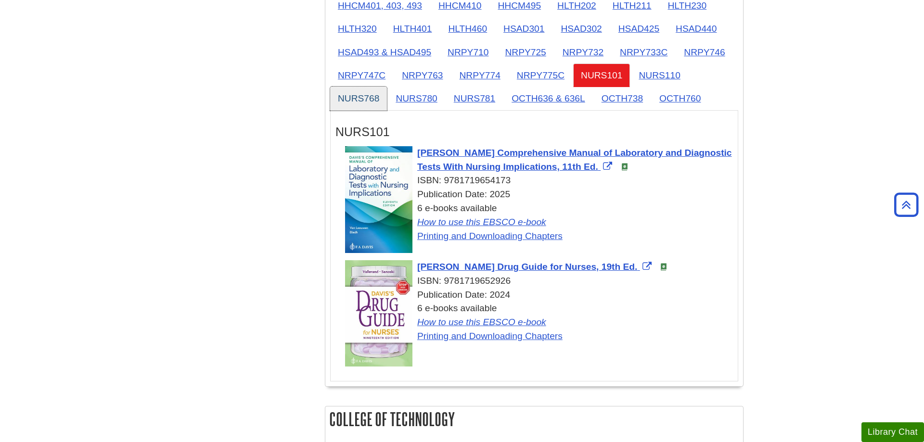
click at [337, 108] on link "NURS768" at bounding box center [358, 99] width 57 height 24
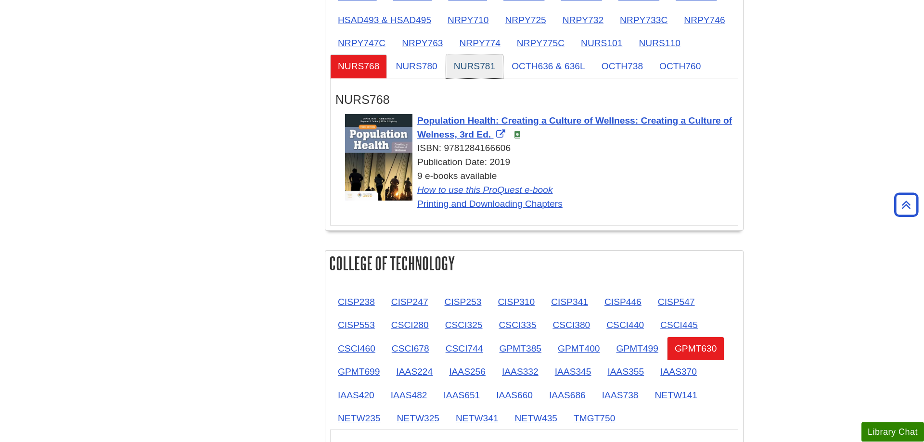
scroll to position [820, 0]
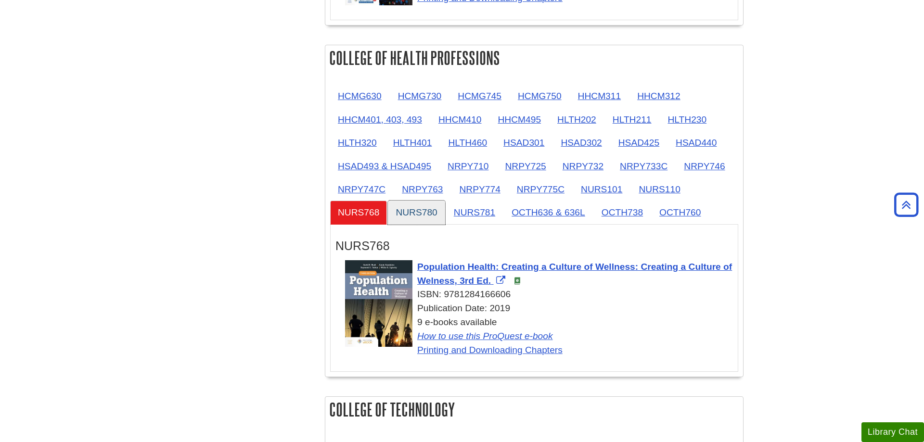
click at [431, 218] on link "NURS780" at bounding box center [416, 213] width 57 height 24
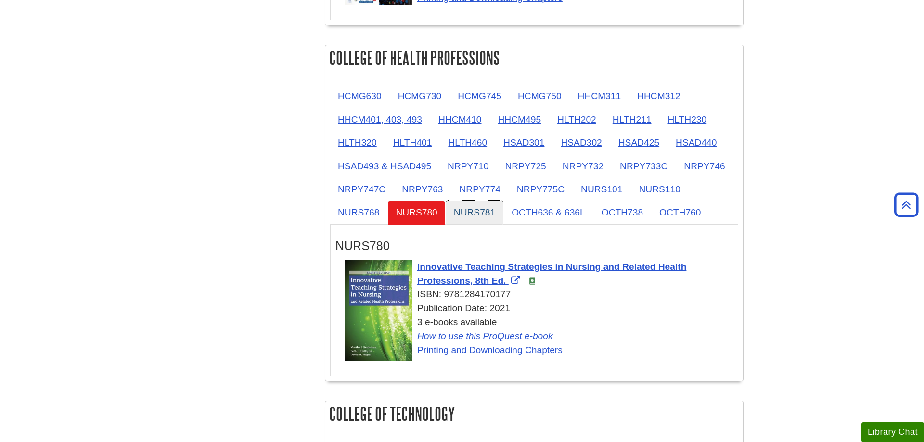
click at [484, 216] on link "NURS781" at bounding box center [474, 213] width 57 height 24
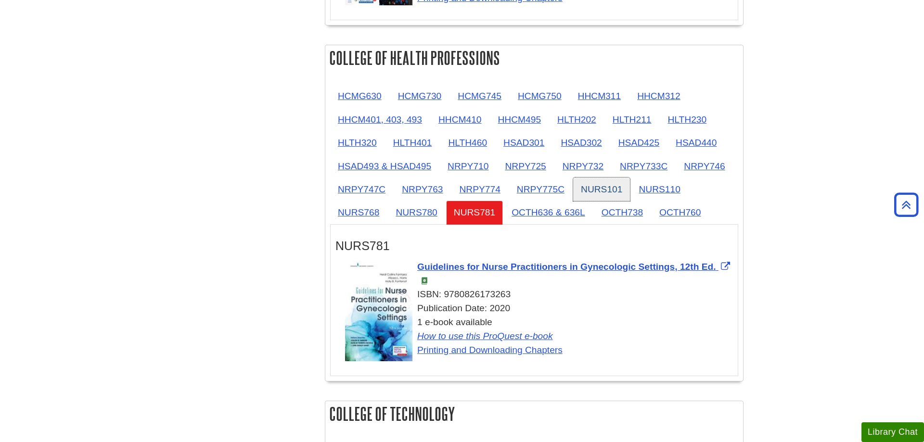
click at [581, 186] on link "NURS101" at bounding box center [601, 190] width 57 height 24
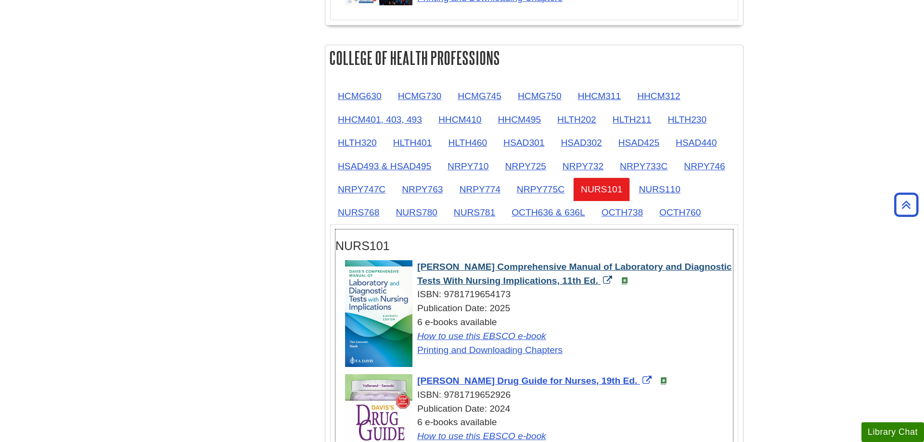
drag, startPoint x: 415, startPoint y: 267, endPoint x: 572, endPoint y: 286, distance: 158.5
click at [572, 286] on div "Davis's Comprehensive Manual of Laboratory and Diagnostic Tests With Nursing Im…" at bounding box center [539, 308] width 388 height 97
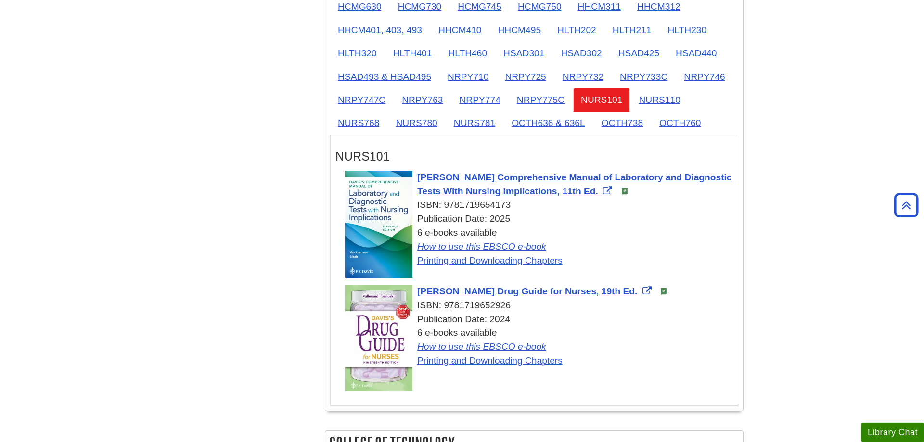
scroll to position [918, 0]
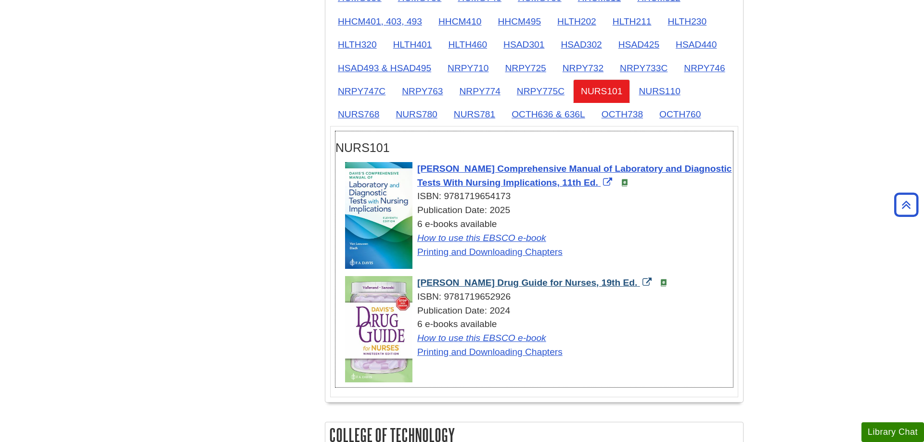
drag, startPoint x: 415, startPoint y: 283, endPoint x: 593, endPoint y: 282, distance: 178.0
click at [593, 282] on div "Davis's Drug Guide for Nurses, 19th Ed. ISBN: 9781719652926 Publication Date: 2…" at bounding box center [539, 317] width 388 height 83
click at [663, 95] on link "NURS110" at bounding box center [659, 91] width 57 height 24
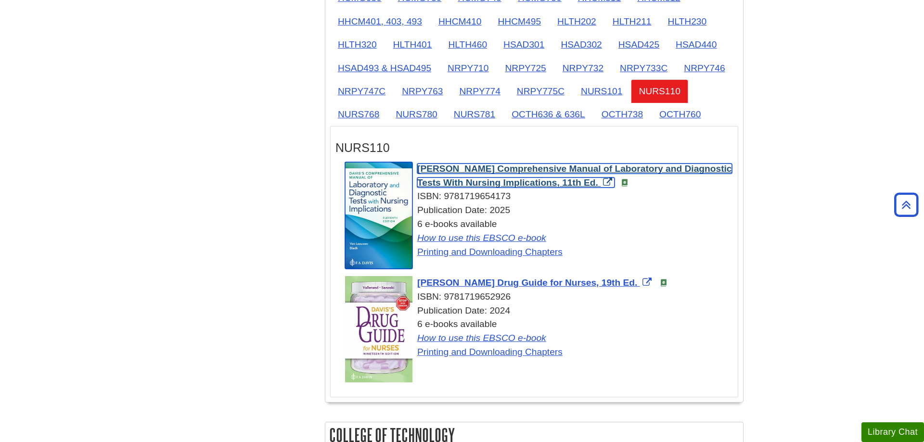
click at [418, 169] on span "Davis's Comprehensive Manual of Laboratory and Diagnostic Tests With Nursing Im…" at bounding box center [574, 176] width 315 height 24
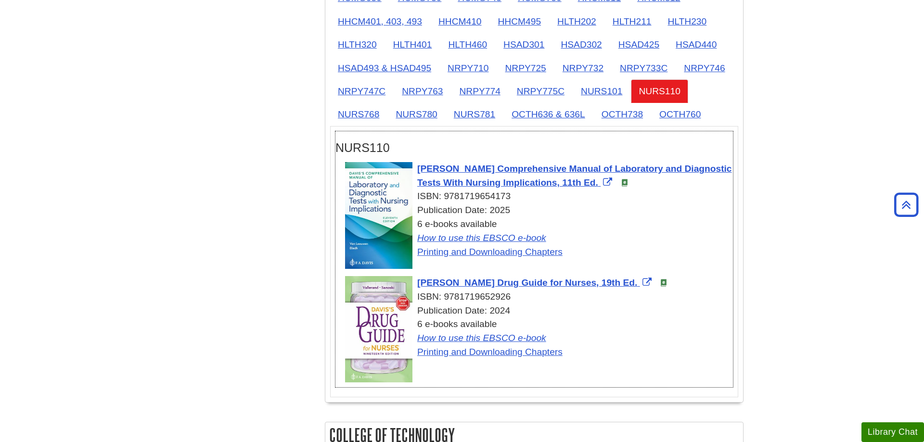
click at [432, 141] on div "NURS110" at bounding box center [533, 145] width 397 height 28
click at [436, 141] on div "NURS110" at bounding box center [533, 145] width 397 height 28
drag, startPoint x: 415, startPoint y: 168, endPoint x: 588, endPoint y: 187, distance: 174.6
click at [572, 185] on div "Davis's Comprehensive Manual of Laboratory and Diagnostic Tests With Nursing Im…" at bounding box center [539, 210] width 388 height 97
drag, startPoint x: 416, startPoint y: 282, endPoint x: 593, endPoint y: 284, distance: 177.1
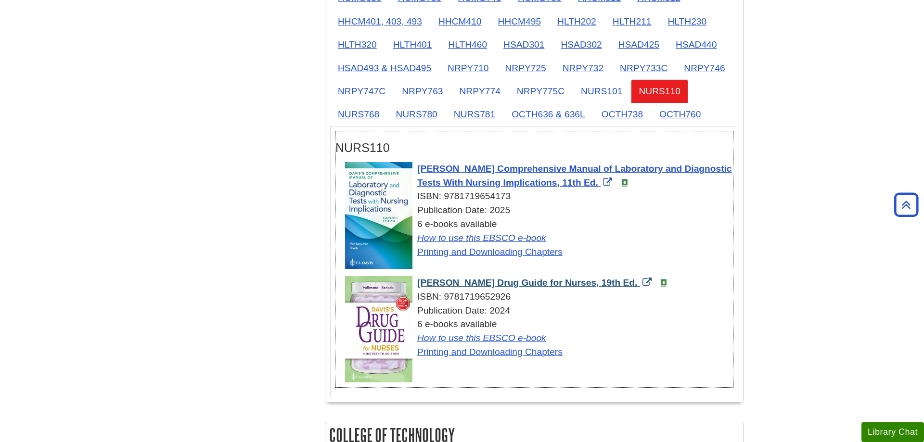
click at [593, 284] on div "Davis's Drug Guide for Nurses, 19th Ed. ISBN: 9781719652926 Publication Date: 2…" at bounding box center [539, 317] width 388 height 83
click at [361, 112] on link "NURS768" at bounding box center [358, 114] width 57 height 24
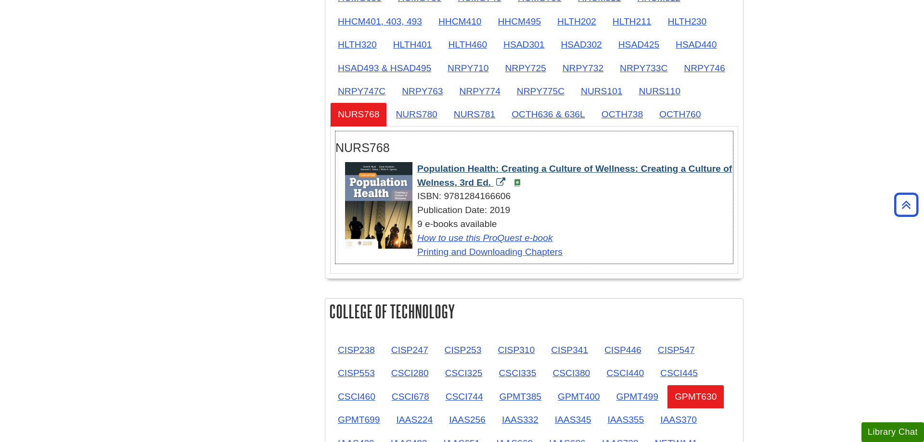
drag, startPoint x: 414, startPoint y: 170, endPoint x: 490, endPoint y: 184, distance: 77.8
click at [490, 184] on div "Population Health: Creating a Culture of Wellness: Creating a Culture of Welnes…" at bounding box center [539, 210] width 388 height 97
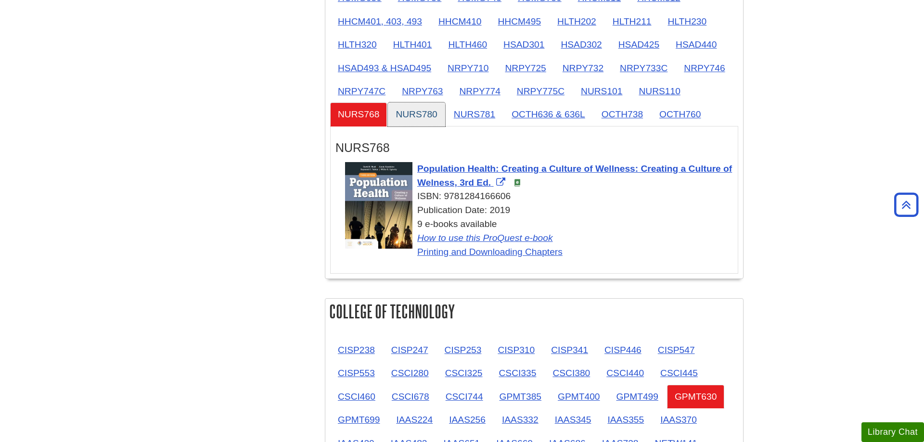
click at [420, 118] on link "NURS780" at bounding box center [416, 114] width 57 height 24
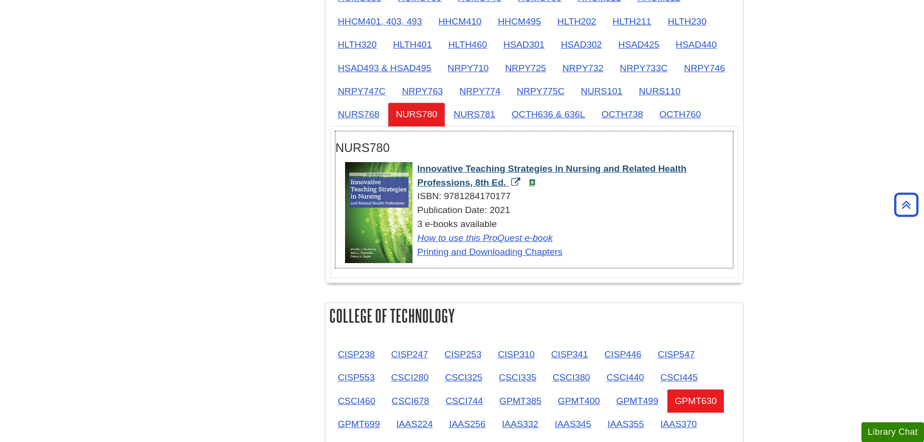
drag, startPoint x: 416, startPoint y: 170, endPoint x: 506, endPoint y: 186, distance: 90.8
click at [506, 186] on div "Innovative Teaching Strategies in Nursing and Related Health Professions, 8th E…" at bounding box center [539, 210] width 388 height 97
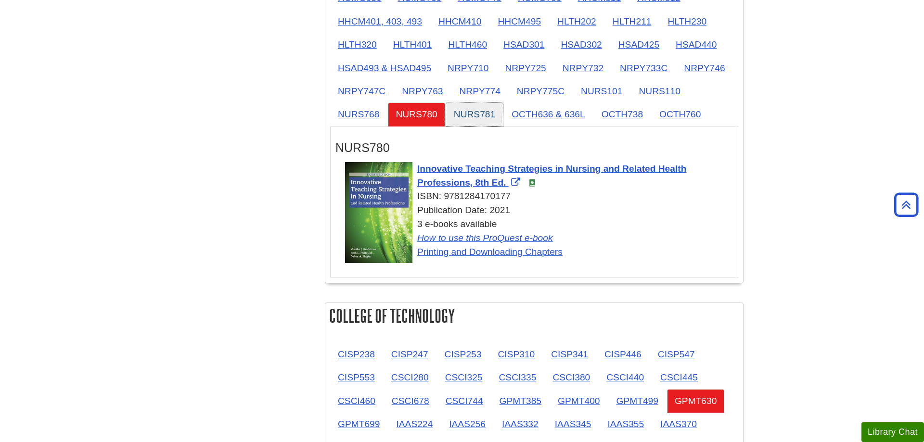
click at [491, 117] on link "NURS781" at bounding box center [474, 114] width 57 height 24
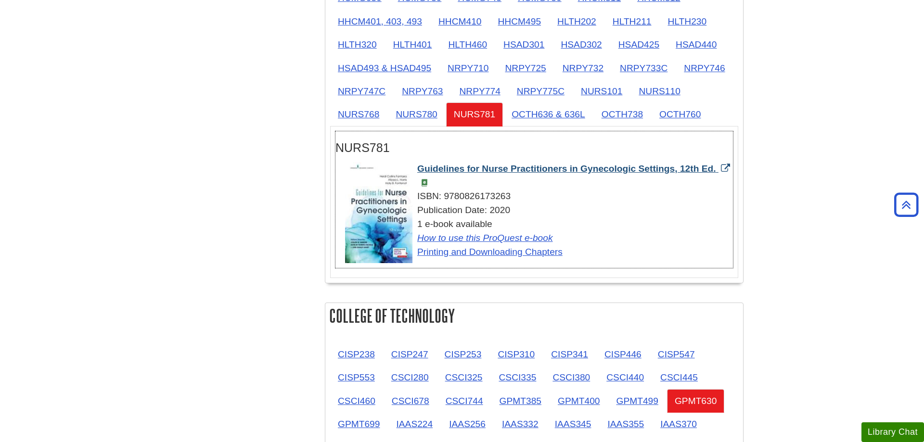
drag, startPoint x: 414, startPoint y: 165, endPoint x: 718, endPoint y: 172, distance: 303.7
click at [718, 172] on div "Guidelines for Nurse Practitioners in Gynecologic Settings, 12th Ed. ISBN: 9780…" at bounding box center [539, 210] width 388 height 97
click at [628, 112] on link "OCTH738" at bounding box center [622, 114] width 57 height 24
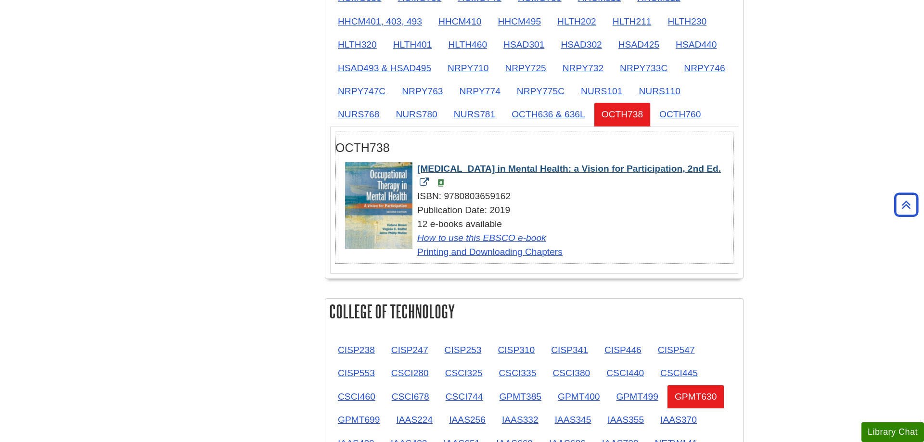
drag, startPoint x: 416, startPoint y: 169, endPoint x: 432, endPoint y: 180, distance: 19.7
click at [432, 180] on div "Occupational Therapy in Mental Health: a Vision for Participation, 2nd Ed. ISBN…" at bounding box center [539, 210] width 388 height 97
drag, startPoint x: 684, startPoint y: 116, endPoint x: 653, endPoint y: 125, distance: 31.4
click at [684, 117] on link "OCTH760" at bounding box center [679, 114] width 57 height 24
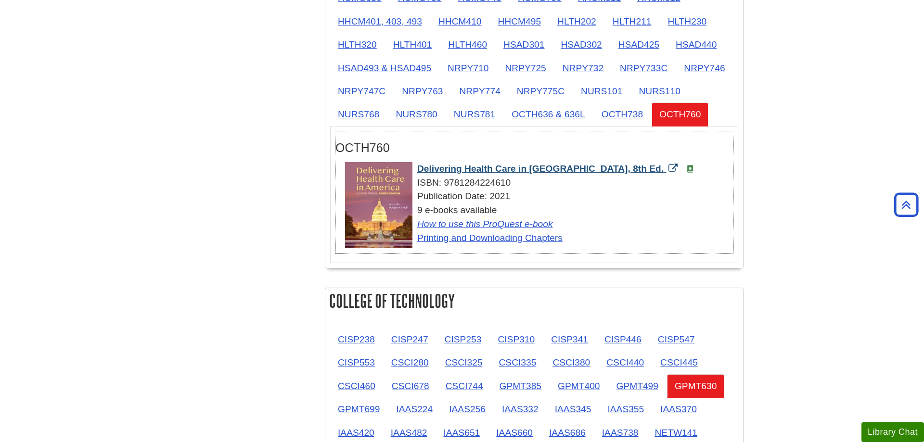
drag, startPoint x: 415, startPoint y: 170, endPoint x: 605, endPoint y: 170, distance: 190.0
click at [605, 170] on div "Delivering Health Care in America, 8th Ed. ISBN: 9781284224610 Publication Date…" at bounding box center [539, 203] width 388 height 83
click at [538, 112] on link "OCTH636 & 636L" at bounding box center [548, 114] width 89 height 24
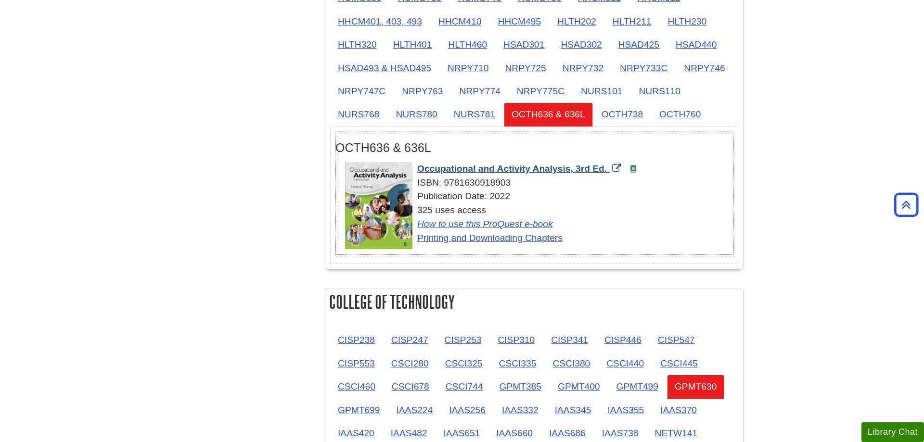
drag, startPoint x: 415, startPoint y: 167, endPoint x: 609, endPoint y: 170, distance: 194.4
click at [609, 170] on div "Occupational and Activity Analysis, 3rd Ed. ISBN: 9781630918903 Publication Dat…" at bounding box center [539, 203] width 388 height 83
click at [627, 114] on link "OCTH738" at bounding box center [622, 114] width 57 height 24
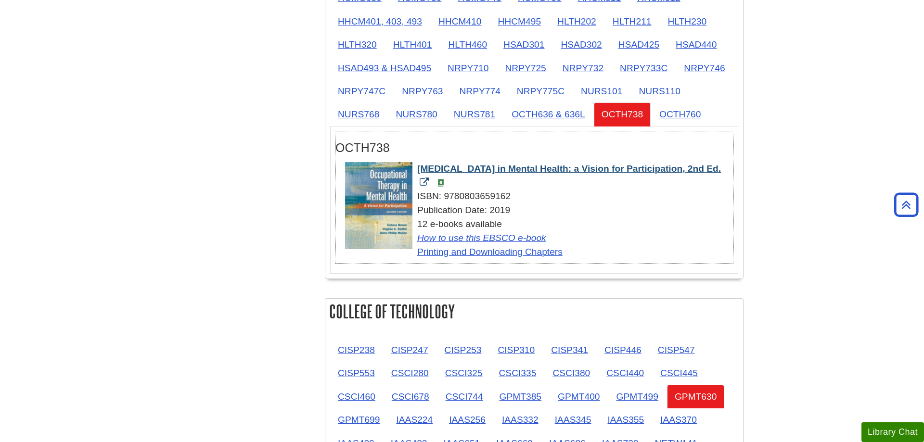
drag, startPoint x: 416, startPoint y: 168, endPoint x: 431, endPoint y: 185, distance: 22.5
click at [431, 185] on div "Occupational Therapy in Mental Health: a Vision for Participation, 2nd Ed. ISBN…" at bounding box center [539, 210] width 388 height 97
click at [484, 137] on div "OCTH738" at bounding box center [533, 145] width 397 height 28
drag, startPoint x: 416, startPoint y: 169, endPoint x: 431, endPoint y: 181, distance: 18.8
click at [431, 181] on div "Occupational Therapy in Mental Health: a Vision for Participation, 2nd Ed. ISBN…" at bounding box center [539, 210] width 388 height 97
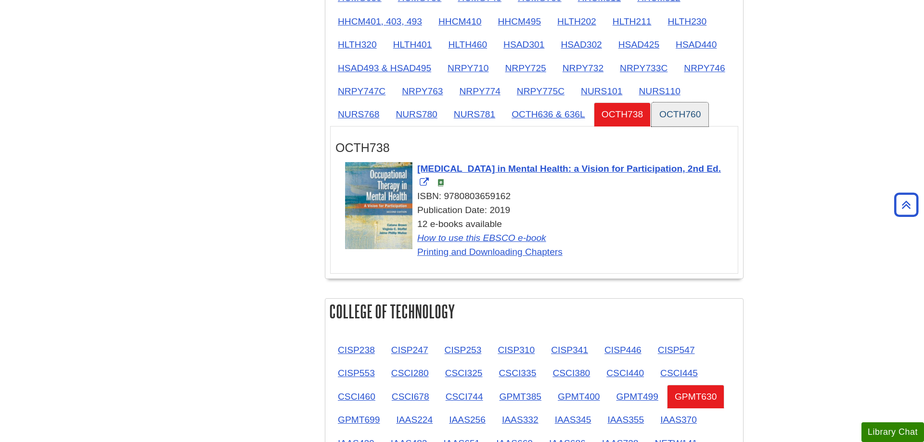
click at [694, 115] on link "OCTH760" at bounding box center [679, 114] width 57 height 24
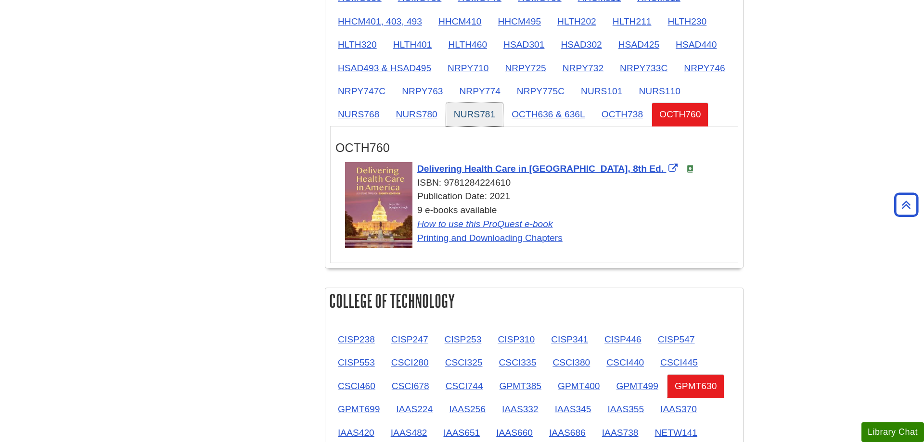
click at [477, 112] on link "NURS781" at bounding box center [474, 114] width 57 height 24
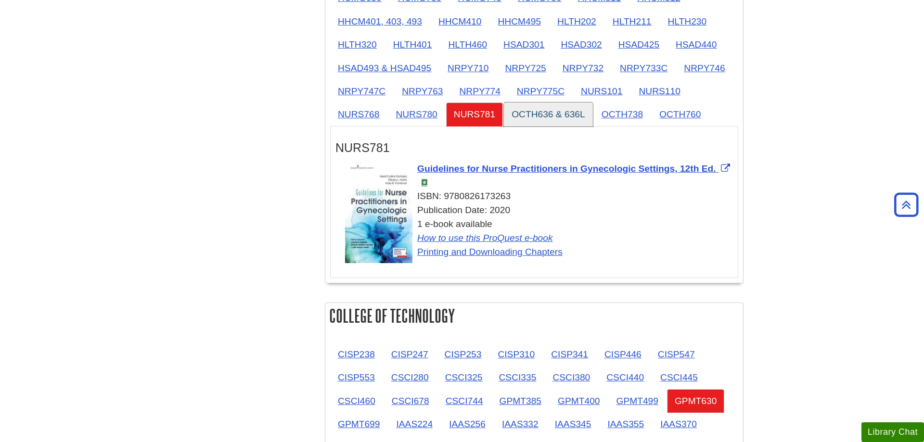
click at [515, 112] on link "OCTH636 & 636L" at bounding box center [548, 114] width 89 height 24
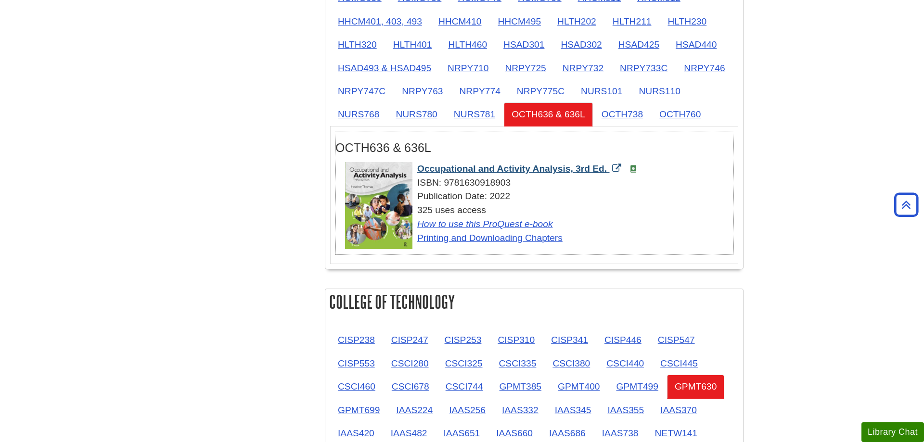
drag, startPoint x: 413, startPoint y: 168, endPoint x: 611, endPoint y: 173, distance: 197.3
click at [611, 173] on div "Occupational and Activity Analysis, 3rd Ed. ISBN: 9781630918903 Publication Dat…" at bounding box center [539, 203] width 388 height 83
click at [638, 113] on link "OCTH738" at bounding box center [622, 114] width 57 height 24
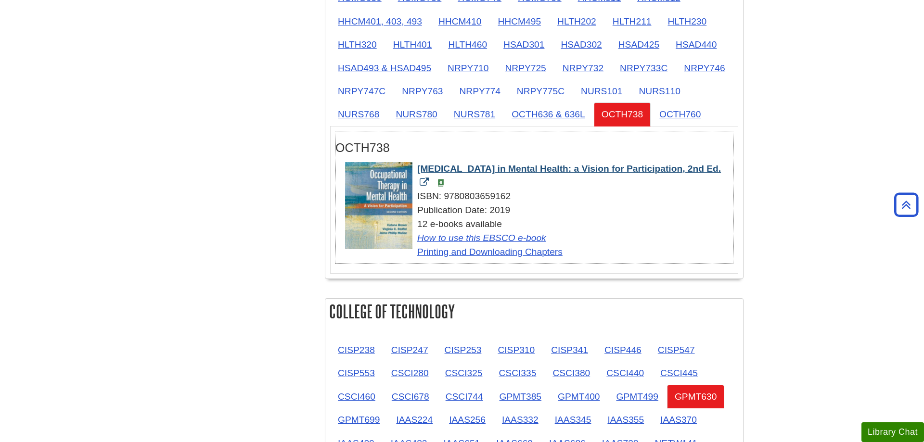
drag, startPoint x: 416, startPoint y: 169, endPoint x: 431, endPoint y: 182, distance: 20.5
click at [431, 182] on div "Occupational Therapy in Mental Health: a Vision for Participation, 2nd Ed. ISBN…" at bounding box center [539, 210] width 388 height 97
click at [693, 115] on link "OCTH760" at bounding box center [679, 114] width 57 height 24
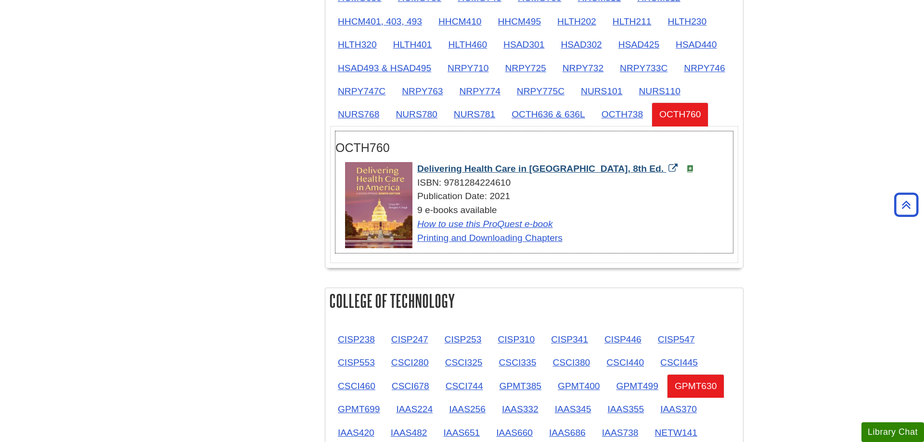
drag, startPoint x: 416, startPoint y: 170, endPoint x: 603, endPoint y: 172, distance: 187.2
click at [603, 172] on div "Delivering Health Care in America, 8th Ed. ISBN: 9781284224610 Publication Date…" at bounding box center [539, 203] width 388 height 83
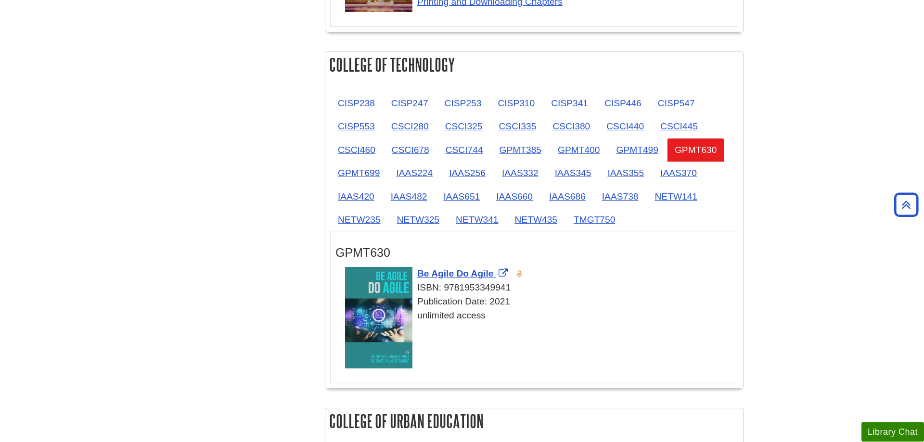
scroll to position [1163, 0]
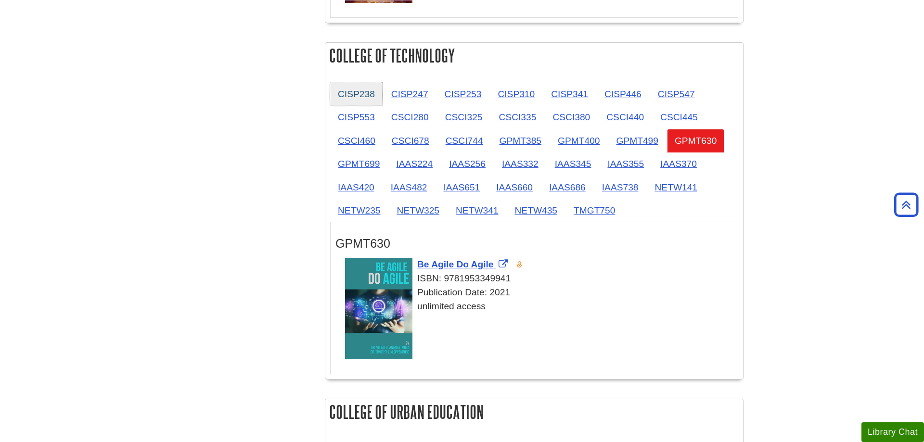
click at [348, 98] on link "CISP238" at bounding box center [356, 94] width 52 height 24
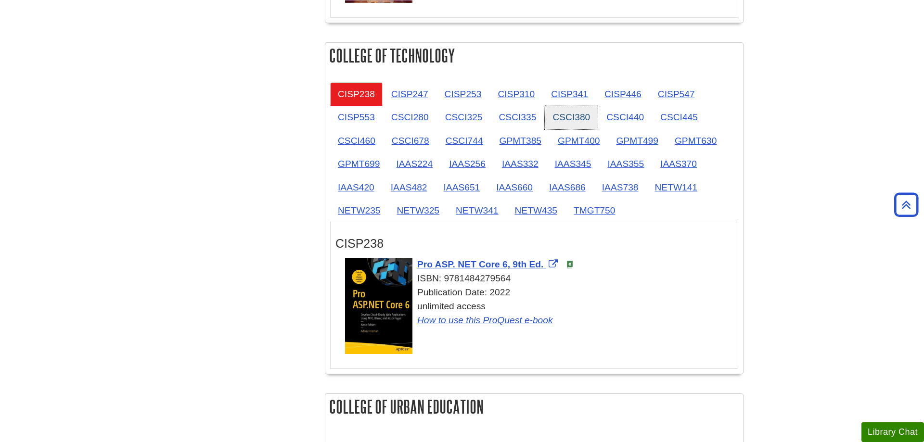
click at [584, 123] on link "CSCI380" at bounding box center [571, 117] width 53 height 24
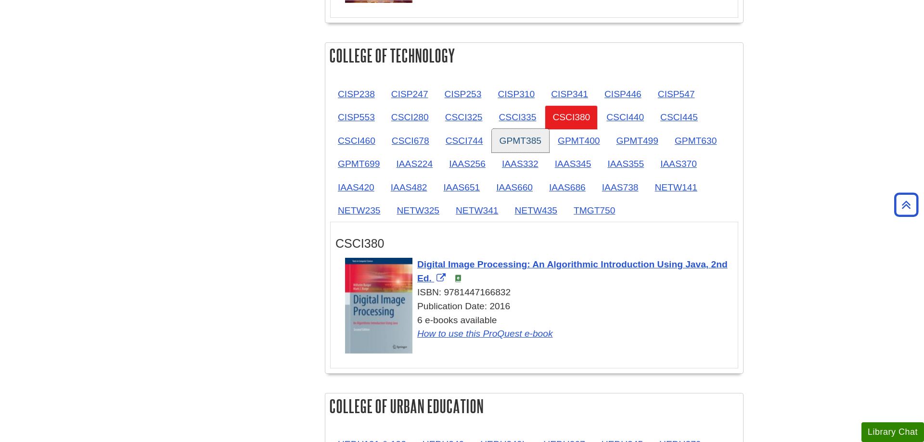
click at [513, 143] on link "GPMT385" at bounding box center [520, 141] width 57 height 24
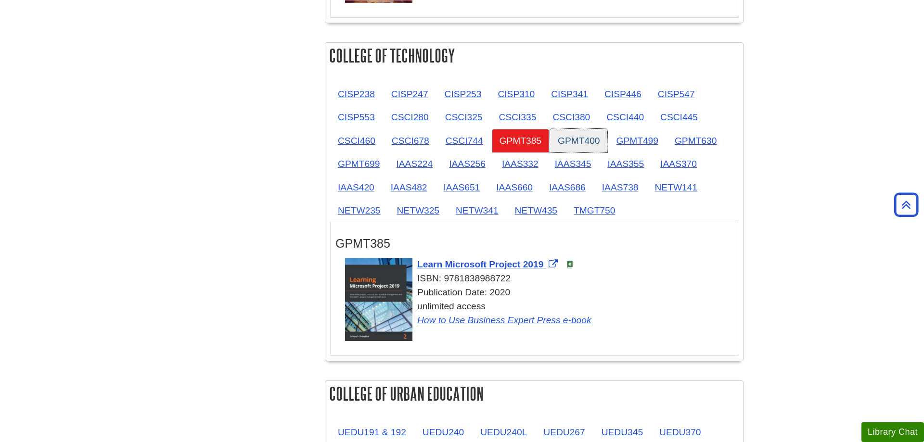
click at [586, 141] on link "GPMT400" at bounding box center [578, 141] width 57 height 24
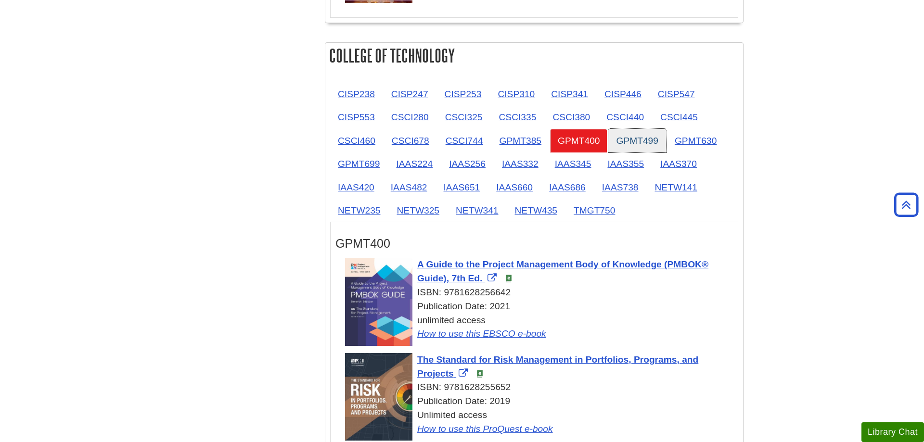
click at [625, 141] on link "GPMT499" at bounding box center [636, 141] width 57 height 24
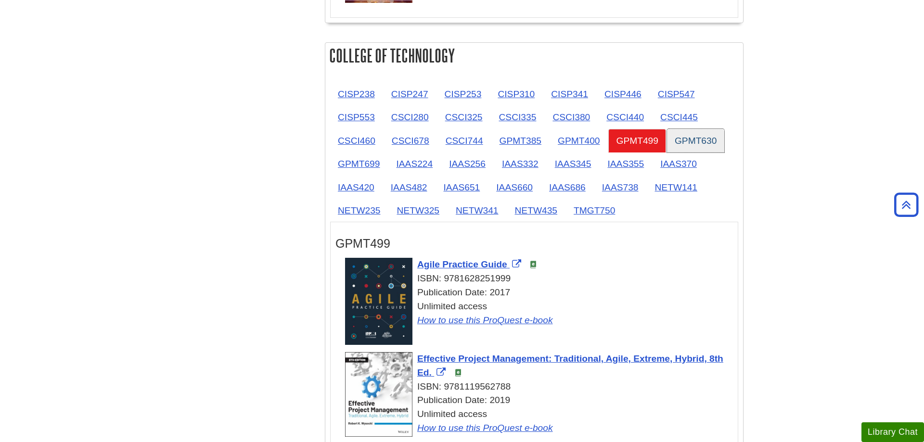
click at [700, 142] on link "GPMT630" at bounding box center [695, 141] width 57 height 24
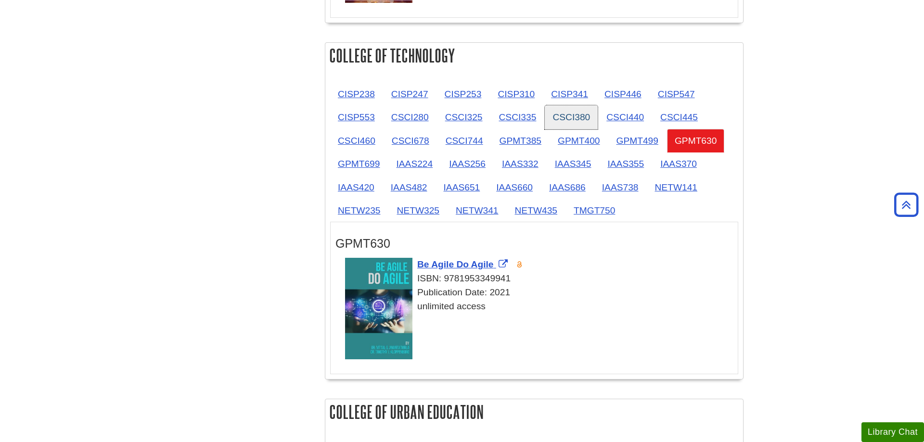
click at [566, 122] on link "CSCI380" at bounding box center [571, 117] width 53 height 24
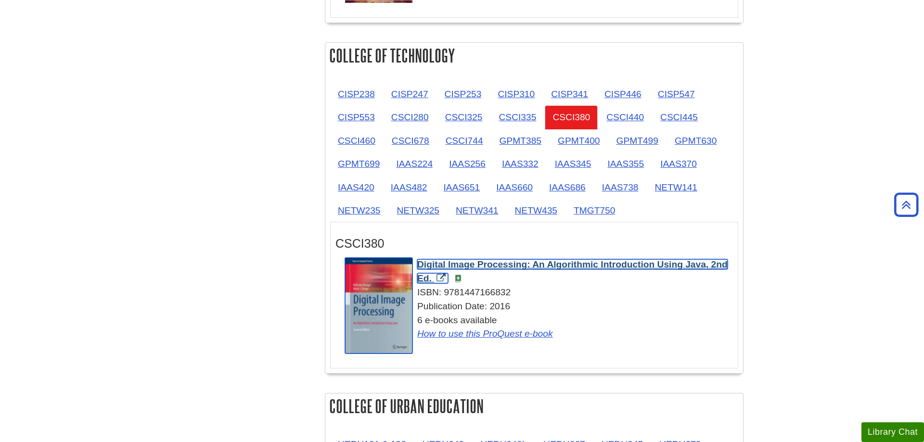
click at [702, 267] on span "Digital Image Processing: An Algorithmic Introduction Using Java, 2nd Ed." at bounding box center [572, 271] width 310 height 24
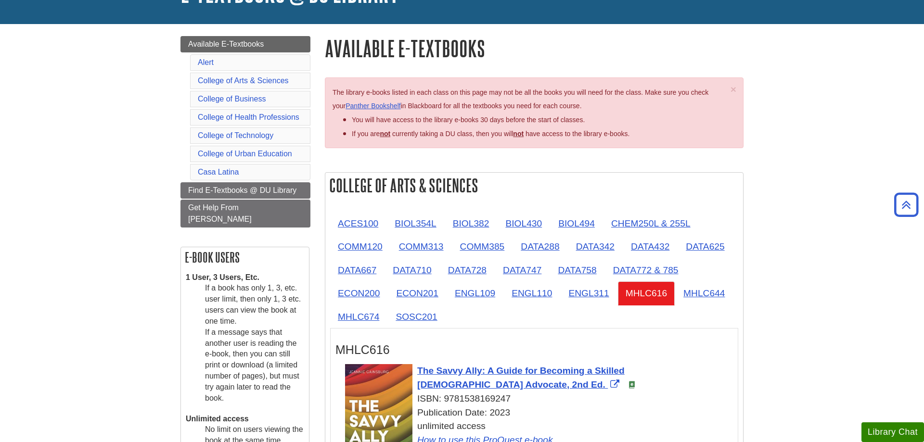
scroll to position [0, 0]
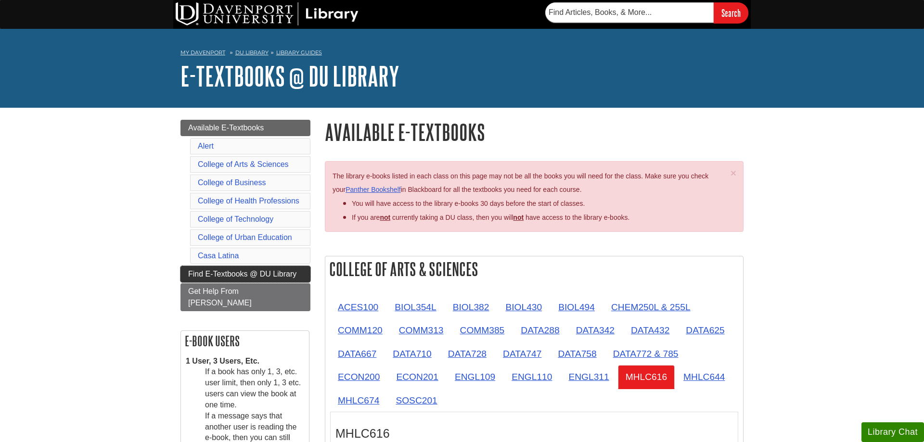
click at [255, 271] on span "Find E-Textbooks @ DU Library" at bounding box center [242, 274] width 108 height 8
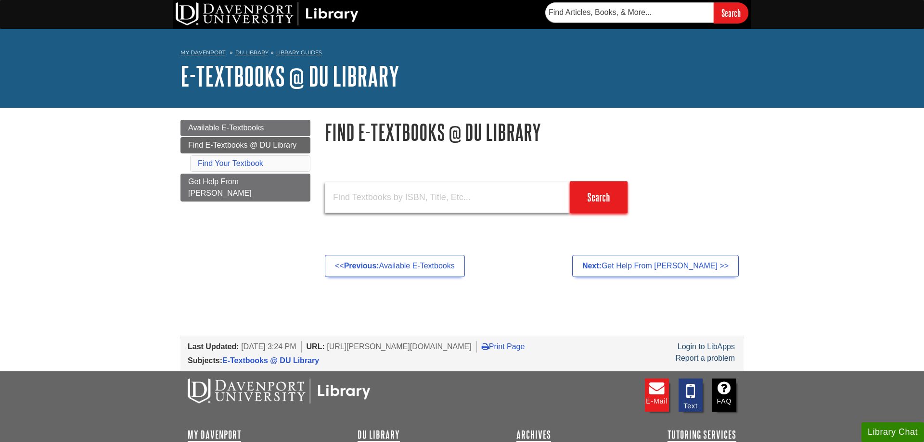
paste input "Digital Image Processing : An Algorithmic Introduction Using Java"
type input "Digital Image Processing : An Algorithmic Introduction Using Java"
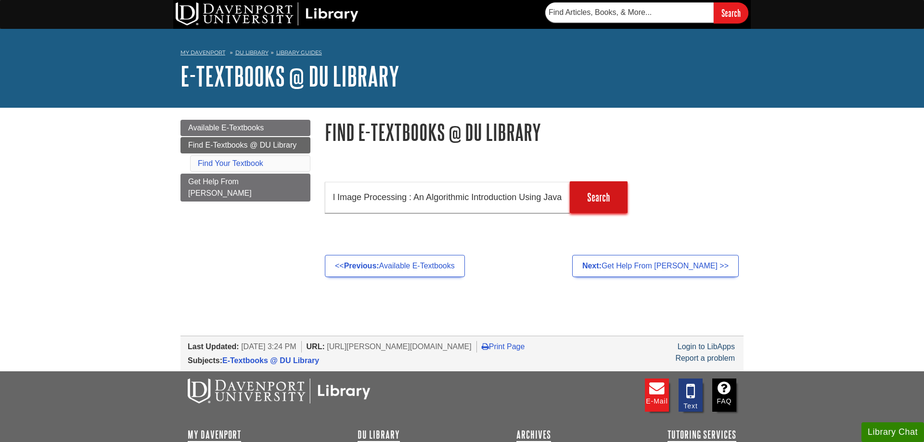
click at [607, 213] on input "Search" at bounding box center [599, 197] width 58 height 32
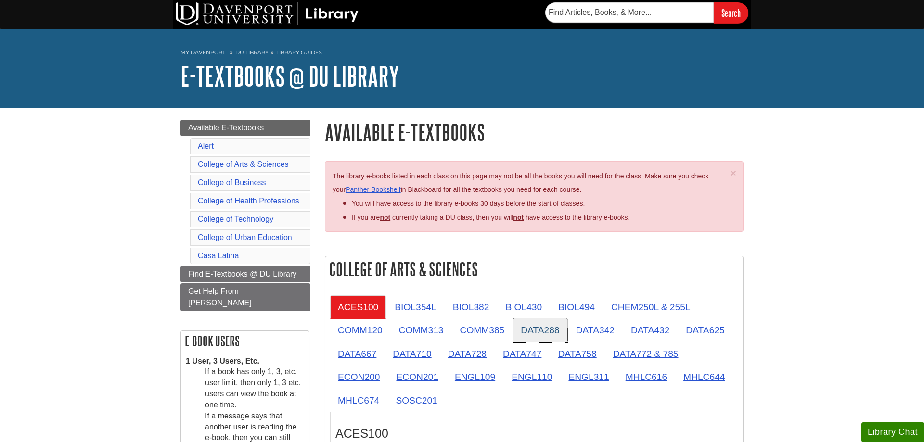
click at [555, 331] on link "DATA288" at bounding box center [540, 330] width 54 height 24
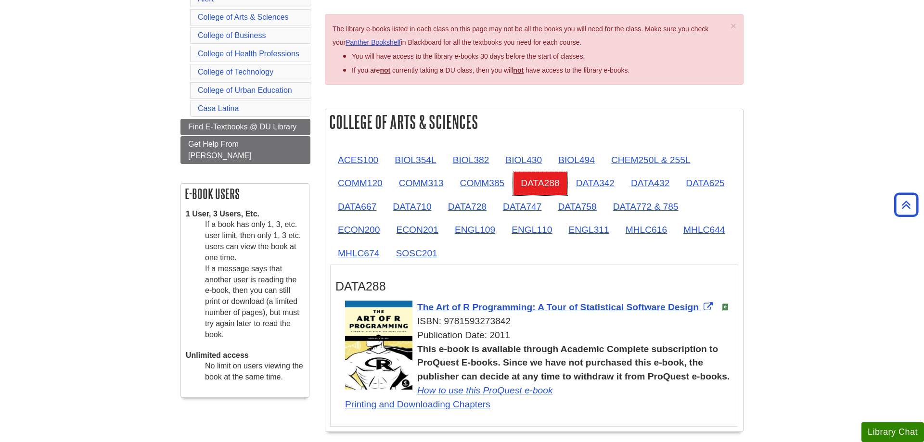
scroll to position [196, 0]
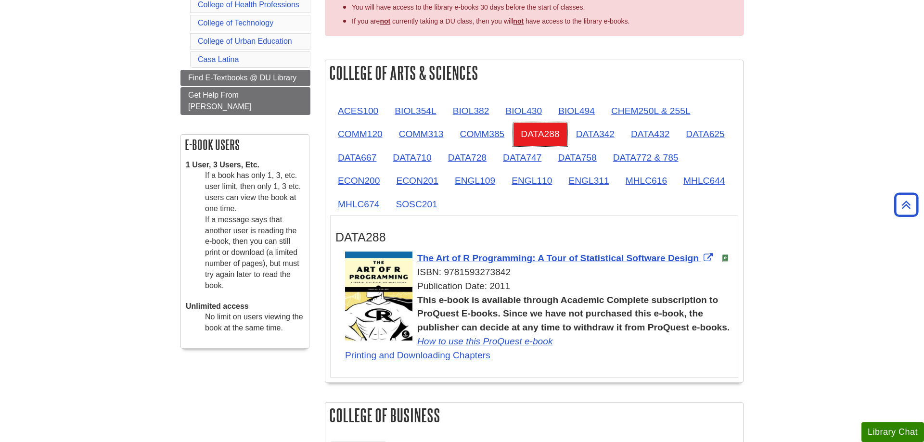
click at [513, 122] on link "DATA288" at bounding box center [540, 134] width 54 height 24
click at [615, 138] on link "DATA342" at bounding box center [595, 134] width 54 height 24
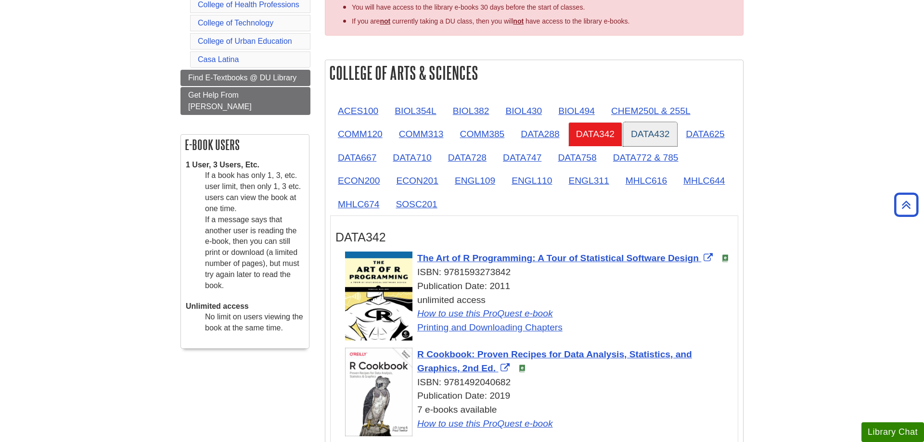
click at [661, 142] on link "DATA432" at bounding box center [650, 134] width 54 height 24
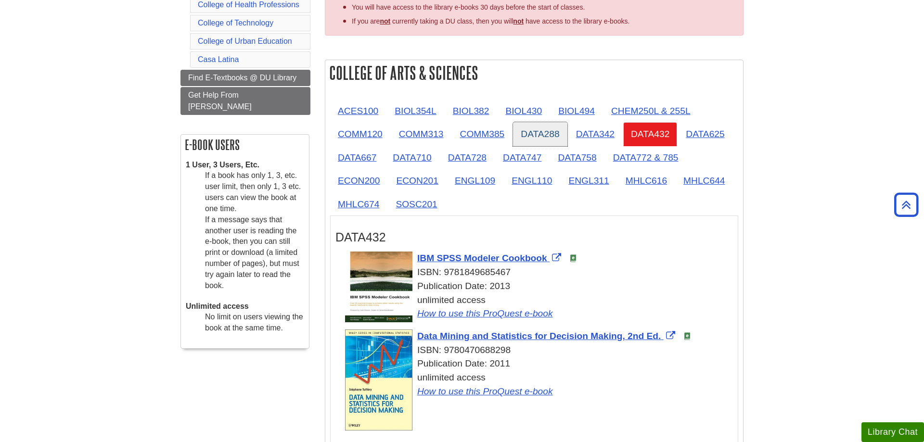
click at [563, 140] on link "DATA288" at bounding box center [540, 134] width 54 height 24
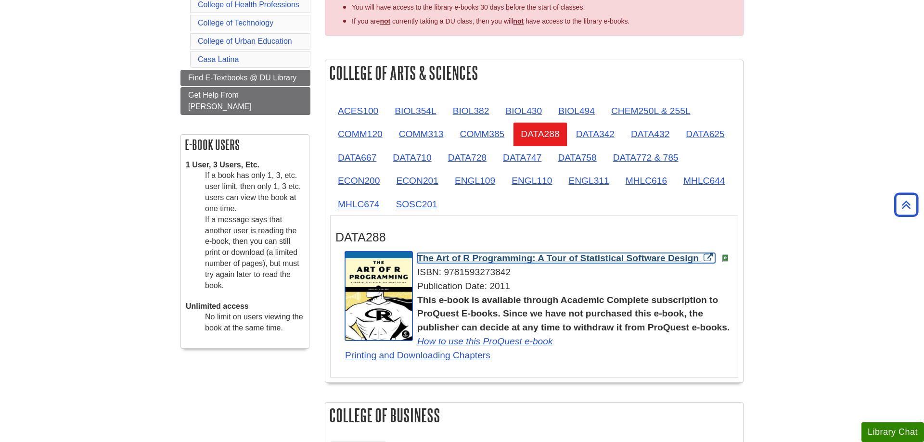
click at [515, 260] on span "The Art of R Programming: A Tour of Statistical Software Design" at bounding box center [557, 258] width 281 height 10
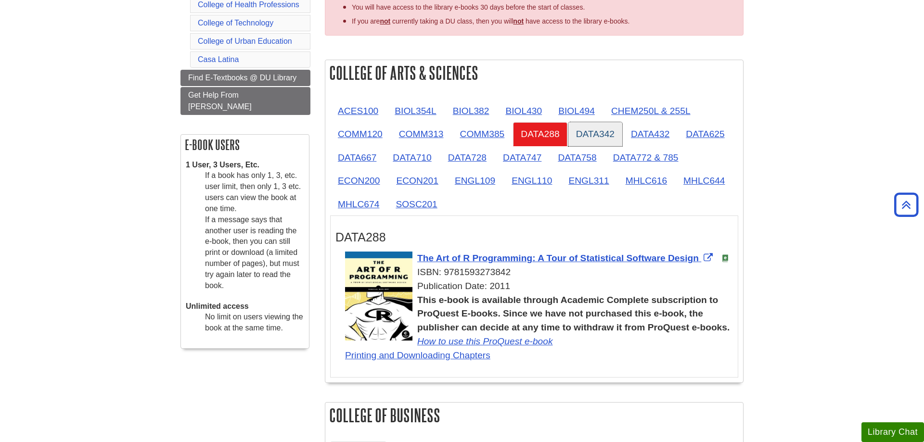
click at [597, 136] on link "DATA342" at bounding box center [595, 134] width 54 height 24
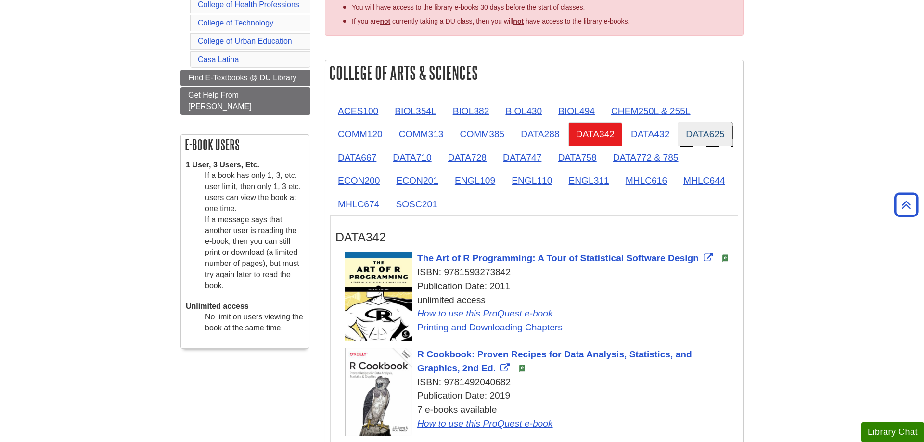
click at [703, 134] on link "DATA625" at bounding box center [705, 134] width 54 height 24
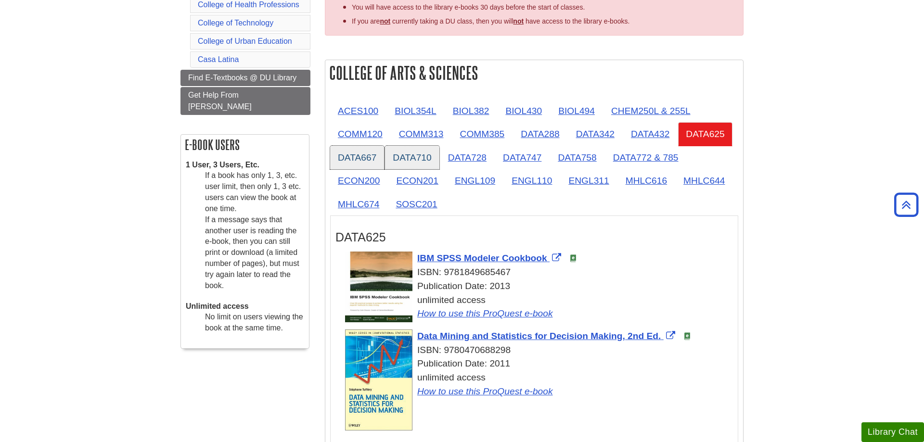
drag, startPoint x: 336, startPoint y: 158, endPoint x: 408, endPoint y: 157, distance: 72.2
click at [338, 157] on link "DATA667" at bounding box center [357, 158] width 54 height 24
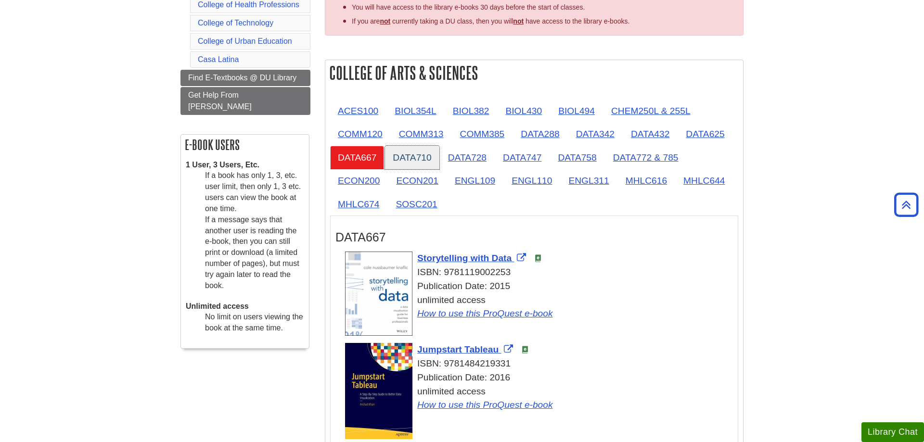
click at [408, 157] on link "DATA710" at bounding box center [412, 158] width 54 height 24
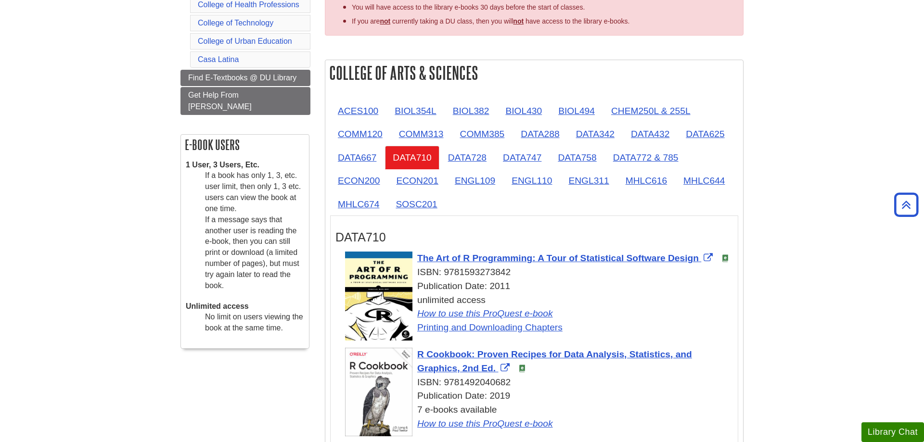
click at [473, 151] on link "DATA728" at bounding box center [467, 158] width 54 height 24
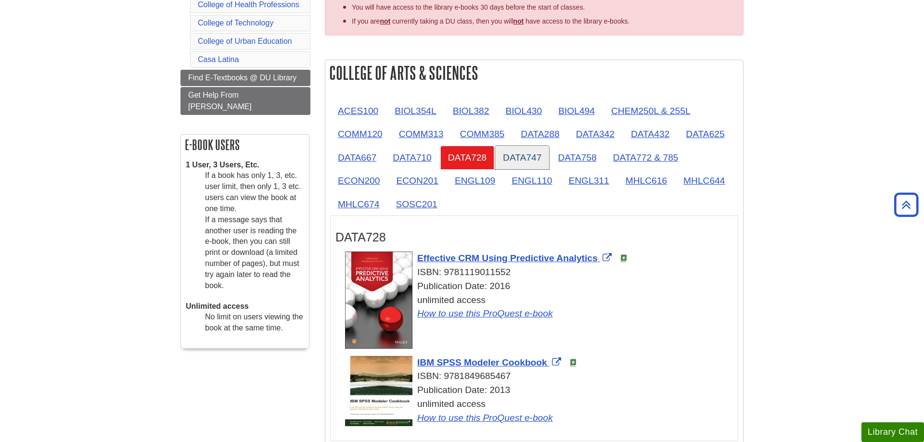
click at [518, 156] on link "DATA747" at bounding box center [522, 158] width 54 height 24
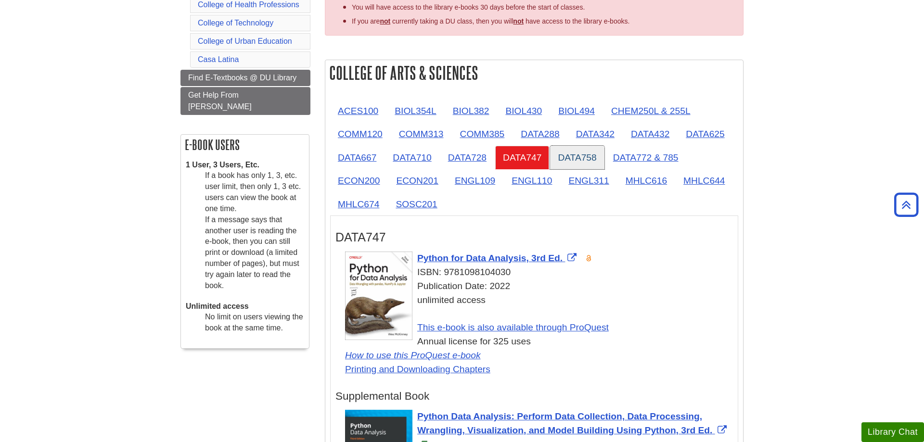
click at [569, 160] on link "DATA758" at bounding box center [577, 158] width 54 height 24
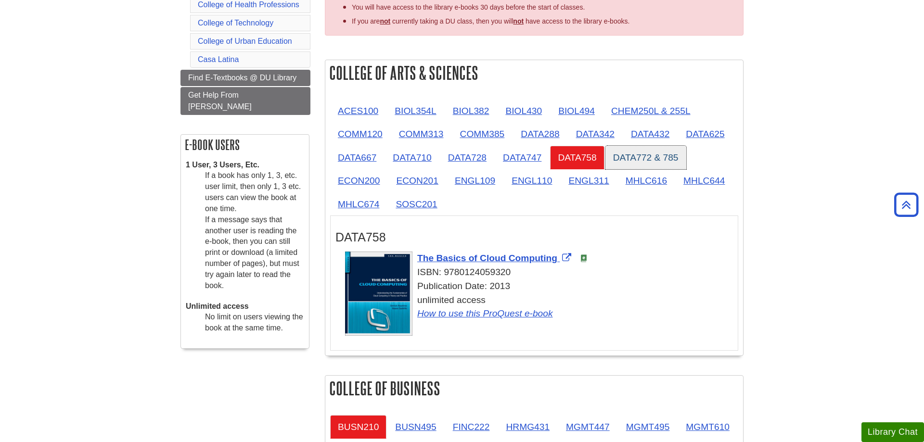
click at [635, 160] on link "DATA772 & 785" at bounding box center [645, 158] width 81 height 24
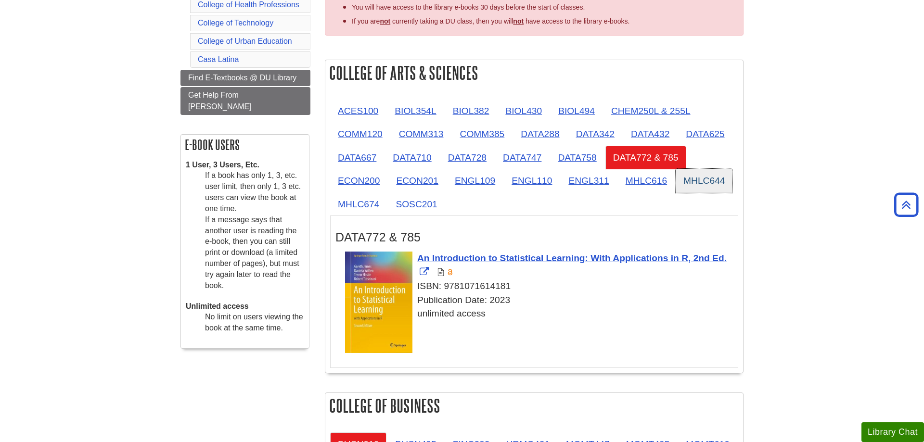
click at [693, 182] on link "MHLC644" at bounding box center [703, 181] width 57 height 24
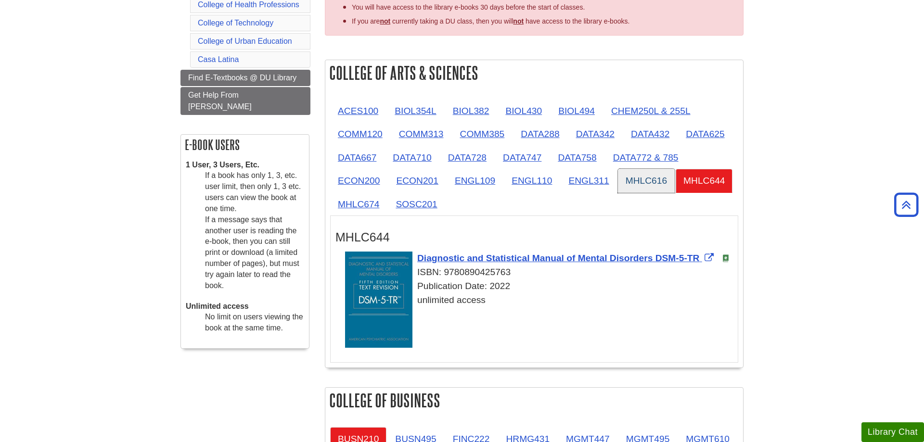
click at [637, 184] on link "MHLC616" at bounding box center [646, 181] width 57 height 24
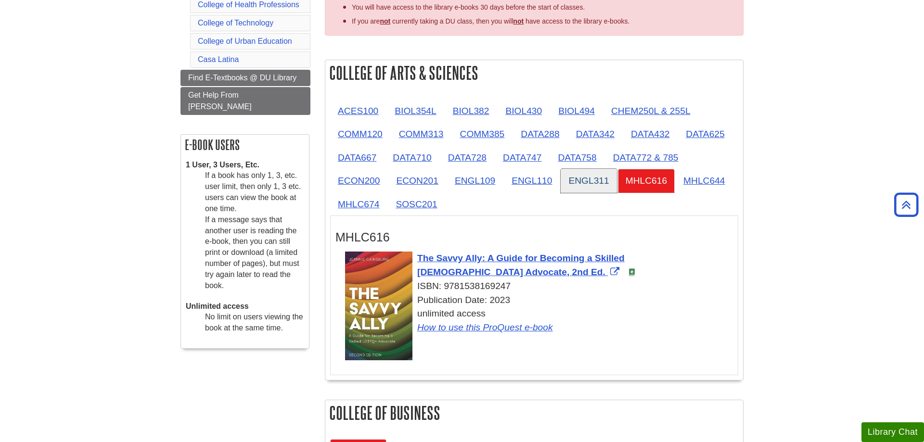
click at [568, 184] on link "ENGL311" at bounding box center [588, 181] width 56 height 24
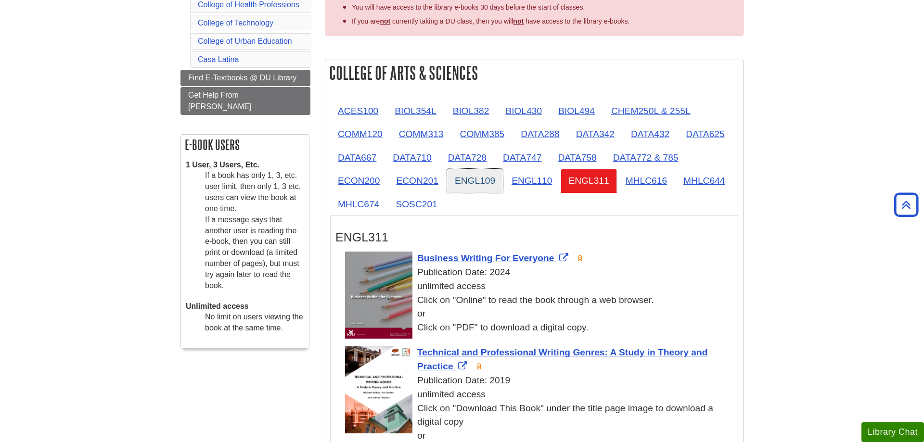
click at [487, 185] on link "ENGL109" at bounding box center [475, 181] width 56 height 24
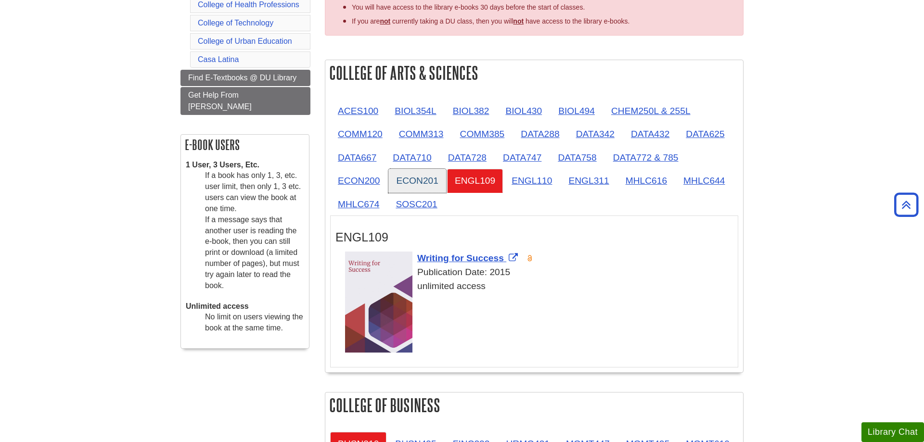
click at [423, 185] on link "ECON201" at bounding box center [416, 181] width 57 height 24
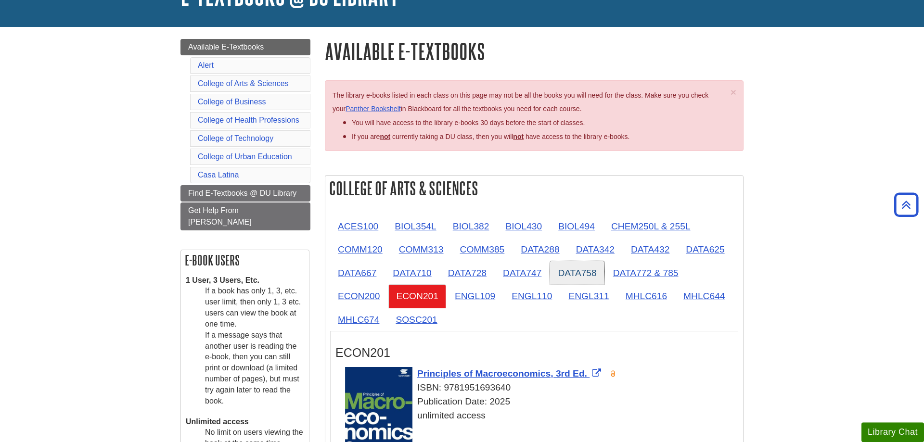
scroll to position [49, 0]
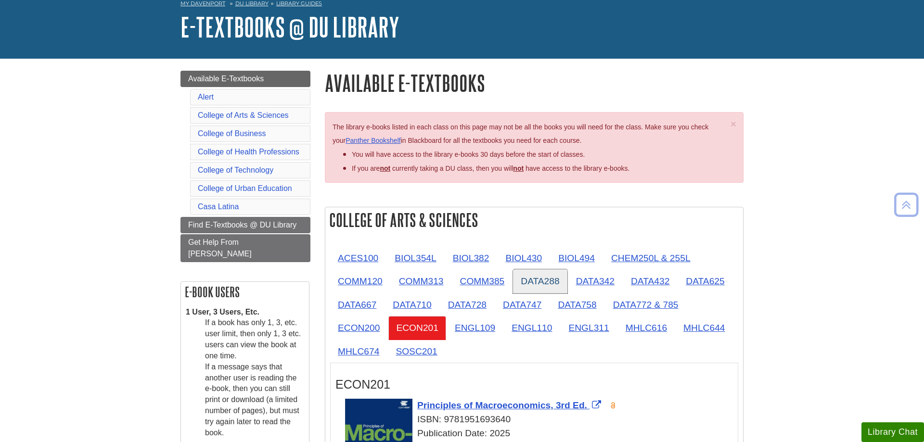
click at [533, 282] on link "DATA288" at bounding box center [540, 281] width 54 height 24
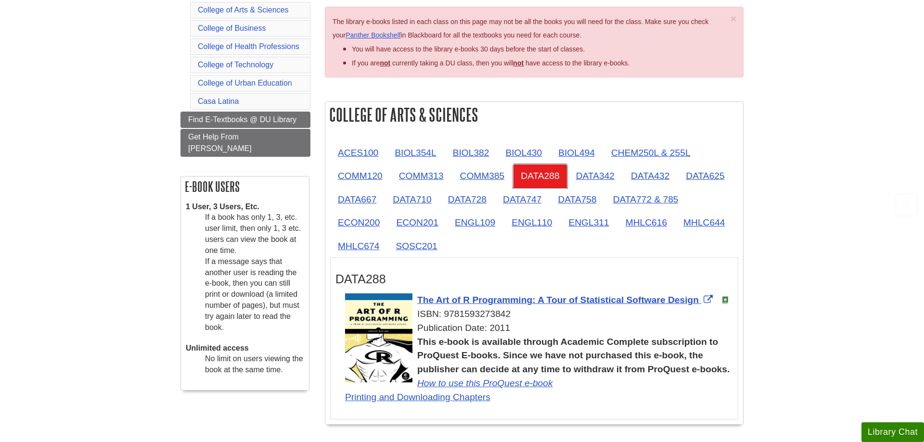
scroll to position [196, 0]
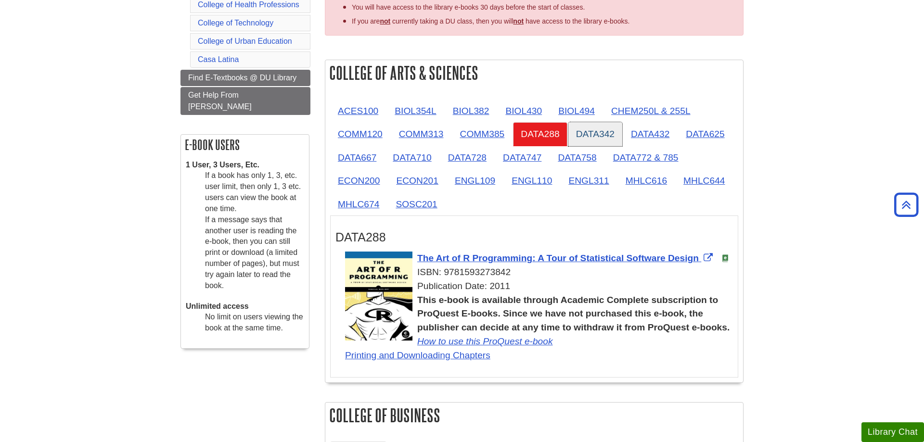
click at [588, 134] on link "DATA342" at bounding box center [595, 134] width 54 height 24
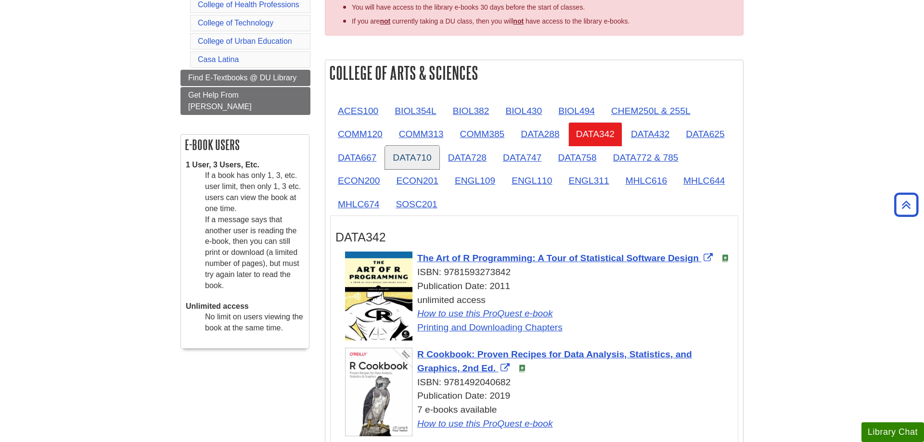
click at [403, 152] on link "DATA710" at bounding box center [412, 158] width 54 height 24
drag, startPoint x: 445, startPoint y: 273, endPoint x: 530, endPoint y: 274, distance: 85.2
click at [530, 274] on div "ISBN: 9781593273842" at bounding box center [539, 273] width 388 height 14
copy div "9781593273842"
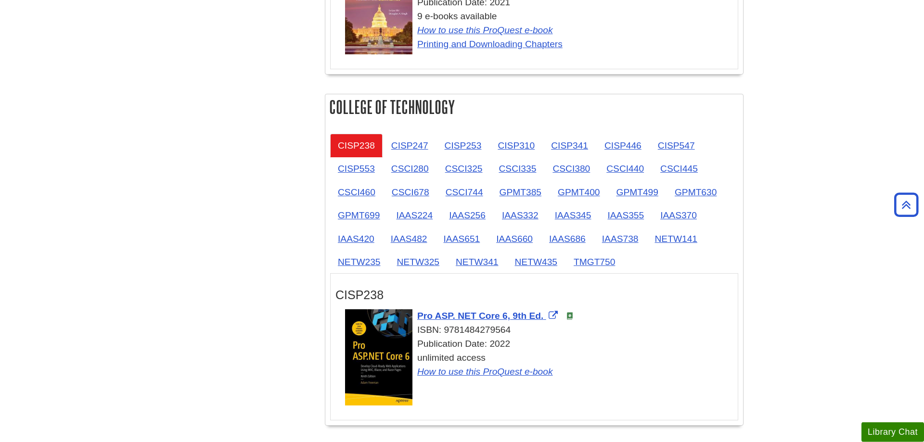
scroll to position [1423, 0]
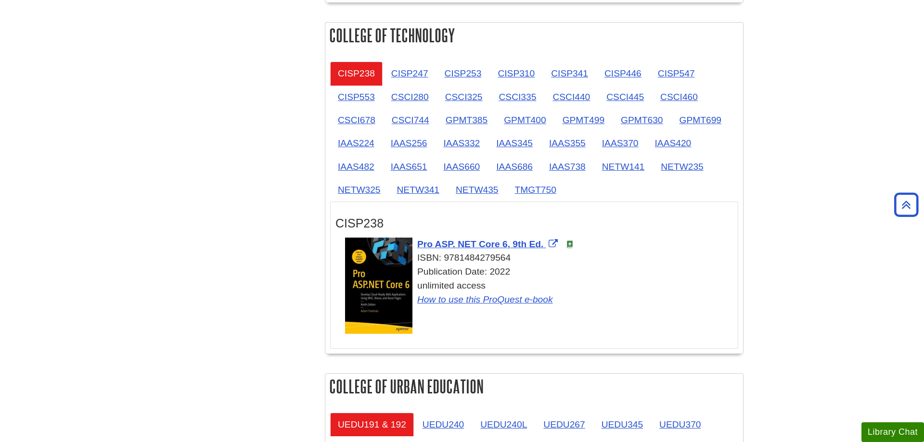
scroll to position [1178, 0]
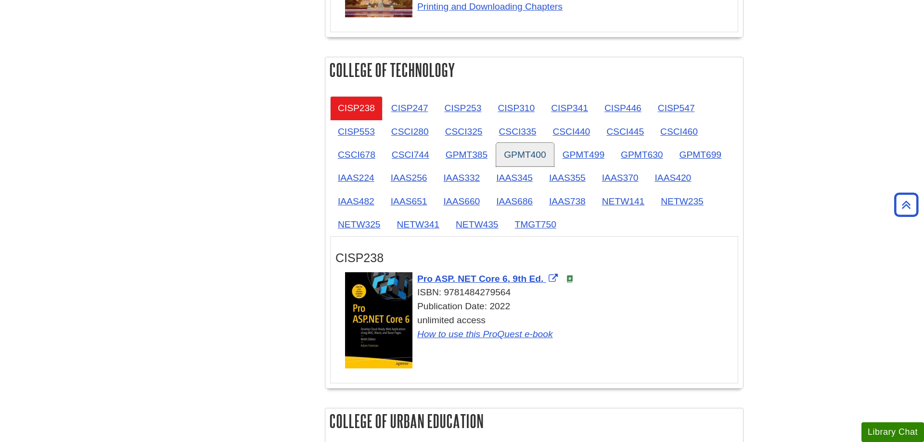
click at [546, 156] on link "GPMT400" at bounding box center [524, 155] width 57 height 24
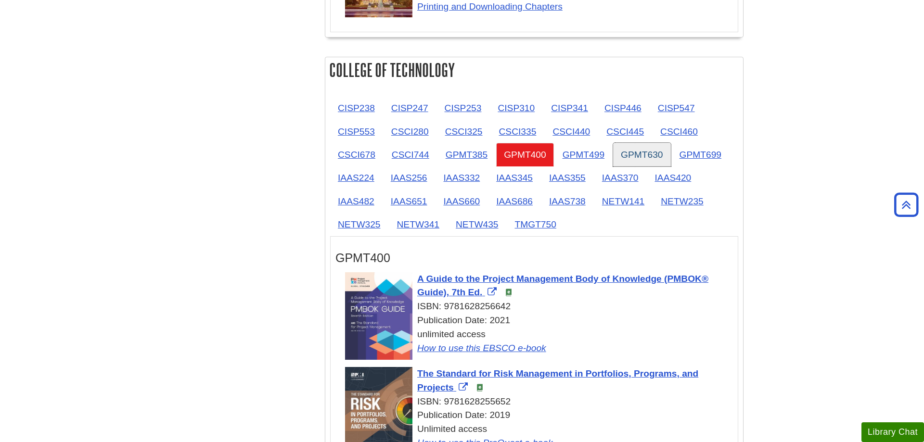
click at [625, 151] on link "GPMT630" at bounding box center [641, 155] width 57 height 24
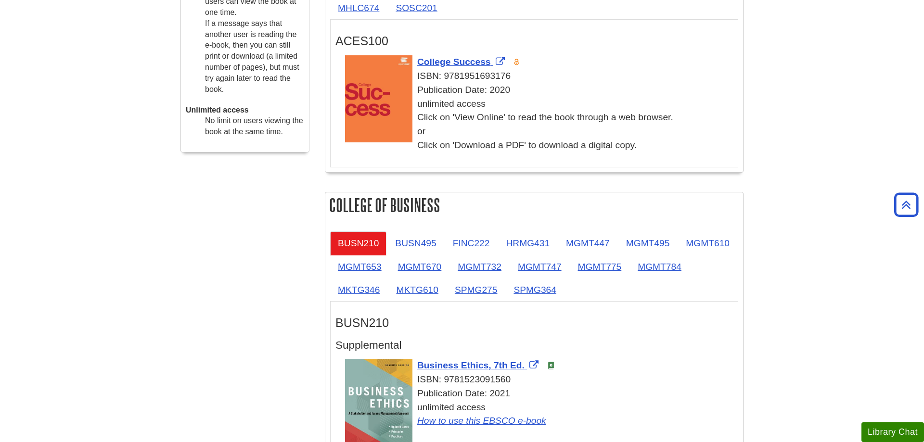
scroll to position [196, 0]
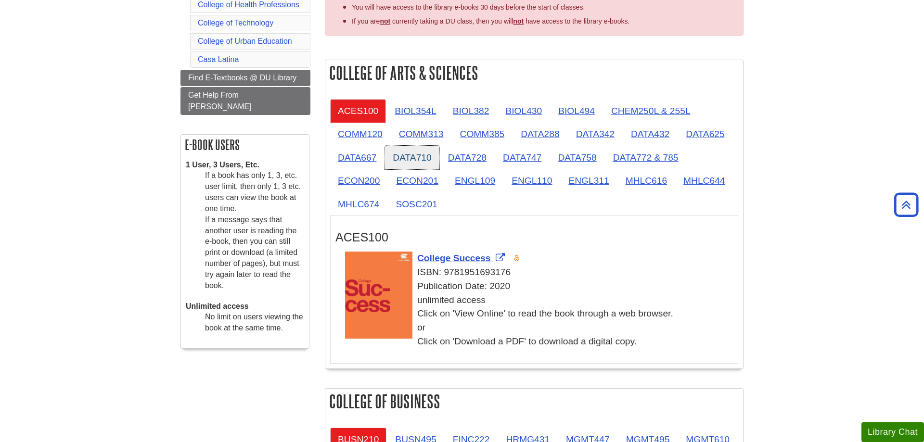
click at [417, 165] on link "DATA710" at bounding box center [412, 158] width 54 height 24
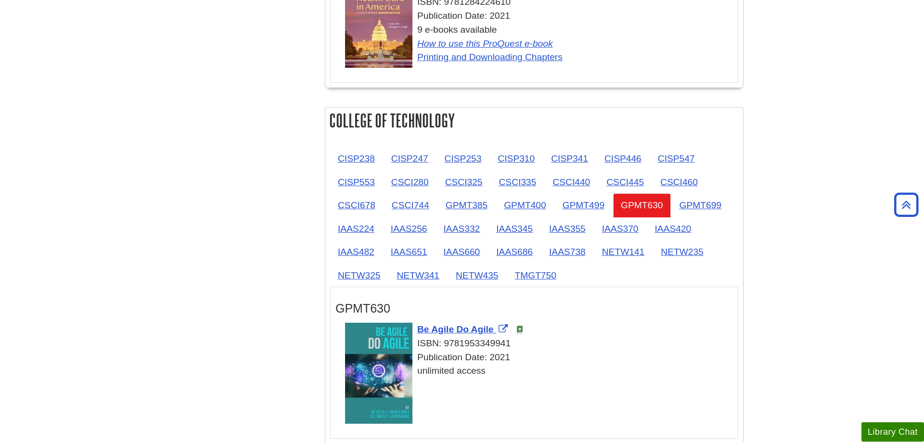
scroll to position [1423, 0]
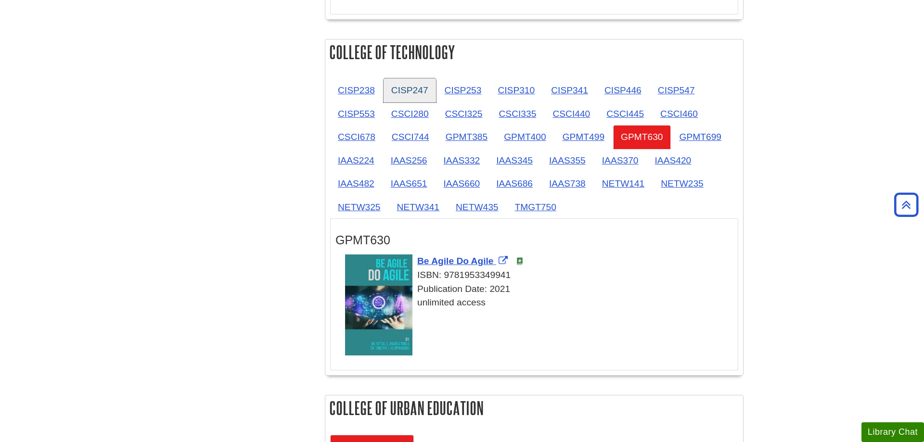
click at [414, 89] on link "CISP247" at bounding box center [409, 90] width 52 height 24
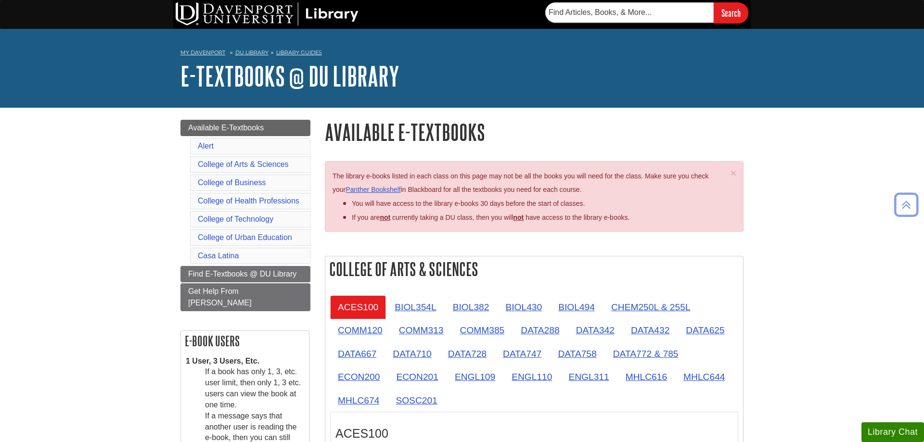
scroll to position [1619, 0]
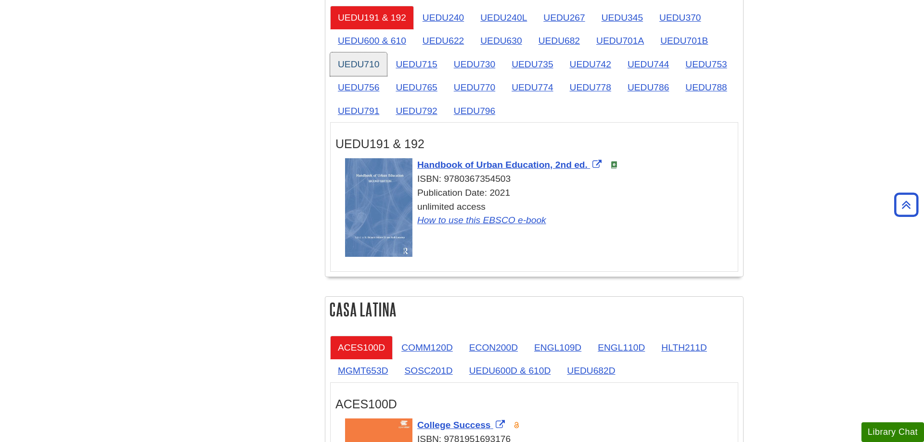
click at [364, 69] on link "UEDU710" at bounding box center [358, 64] width 57 height 24
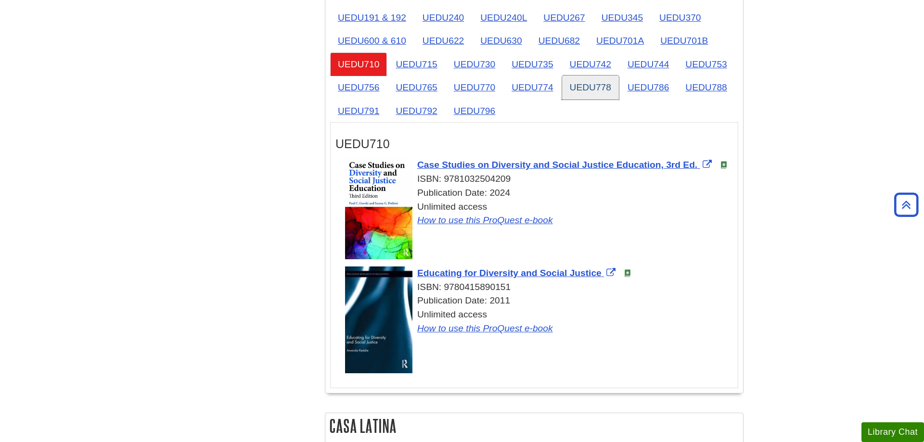
click at [599, 81] on link "UEDU778" at bounding box center [590, 88] width 57 height 24
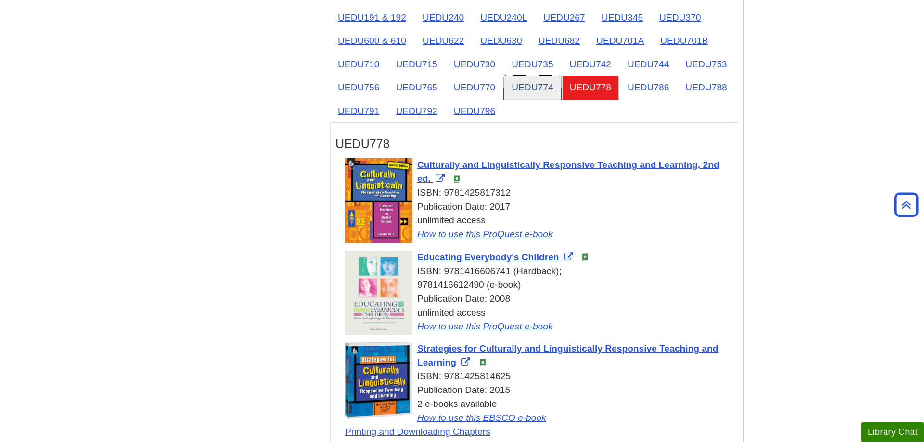
click at [541, 93] on link "UEDU774" at bounding box center [532, 88] width 57 height 24
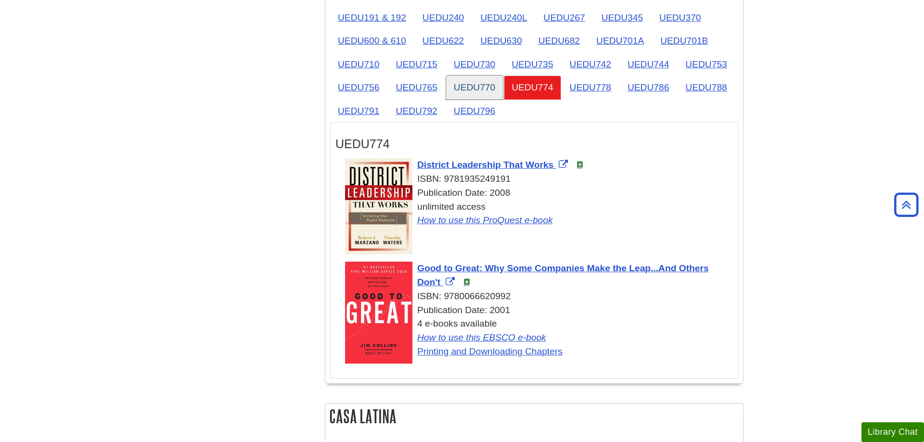
click at [489, 92] on link "UEDU770" at bounding box center [474, 88] width 57 height 24
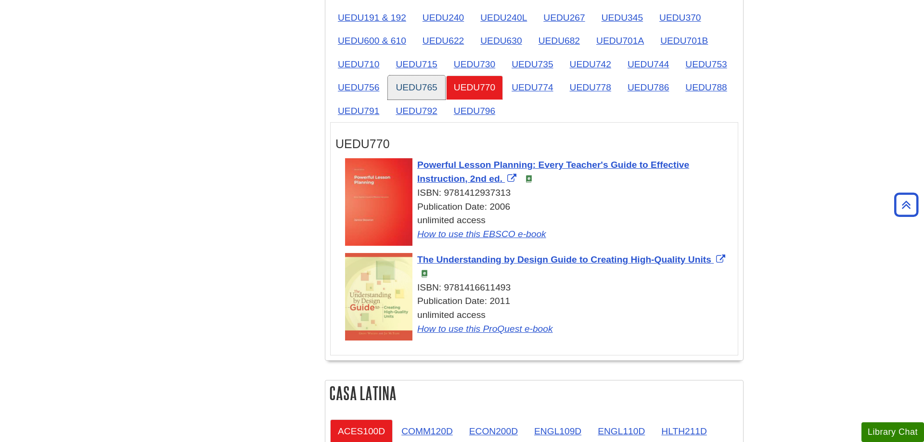
click at [416, 97] on link "UEDU765" at bounding box center [416, 88] width 57 height 24
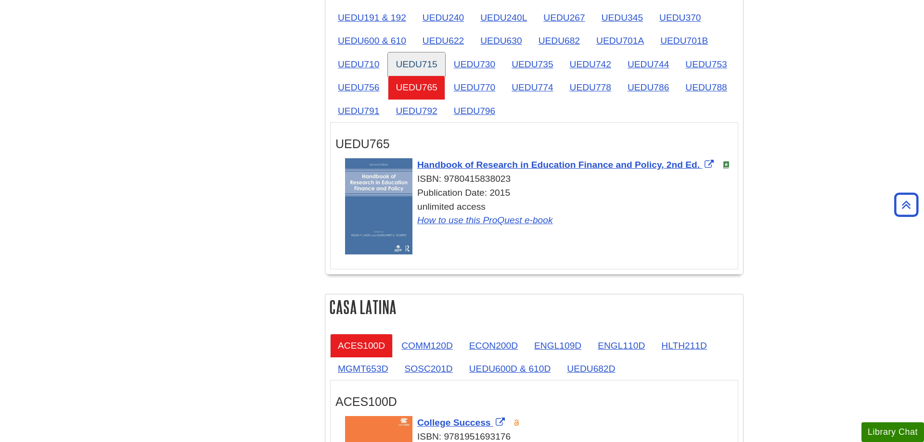
click at [420, 61] on link "UEDU715" at bounding box center [416, 64] width 57 height 24
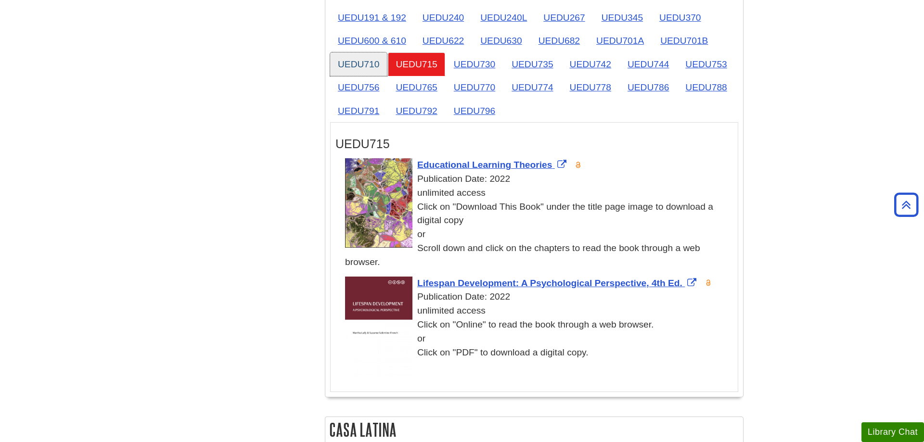
click at [377, 68] on link "UEDU710" at bounding box center [358, 64] width 57 height 24
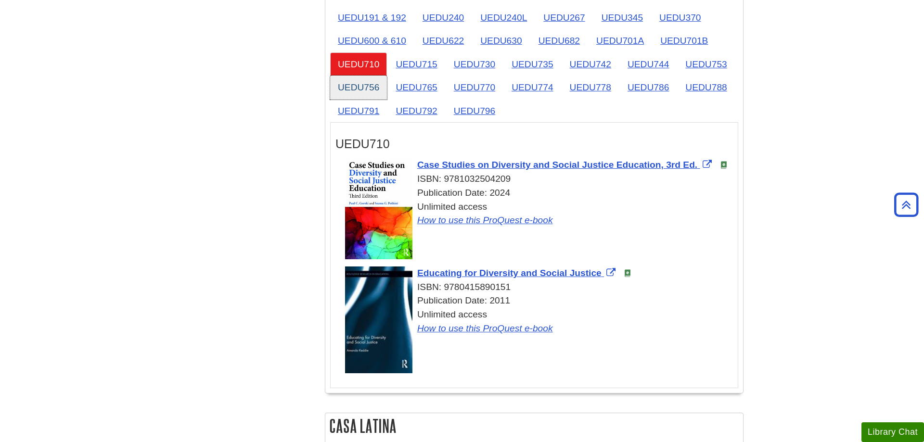
click at [364, 94] on link "UEDU756" at bounding box center [358, 88] width 57 height 24
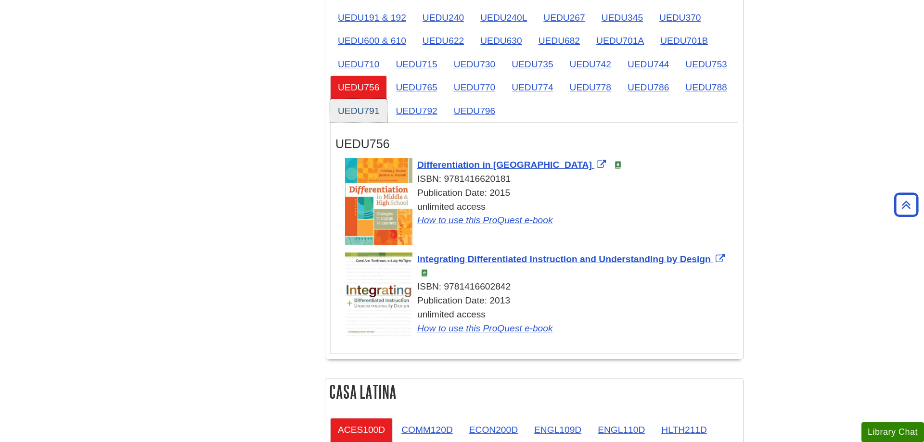
click at [360, 110] on link "UEDU791" at bounding box center [358, 111] width 57 height 24
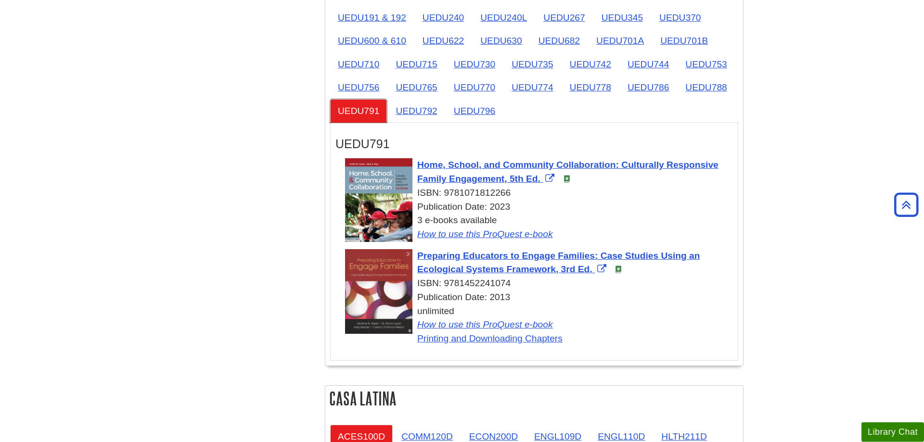
scroll to position [1767, 0]
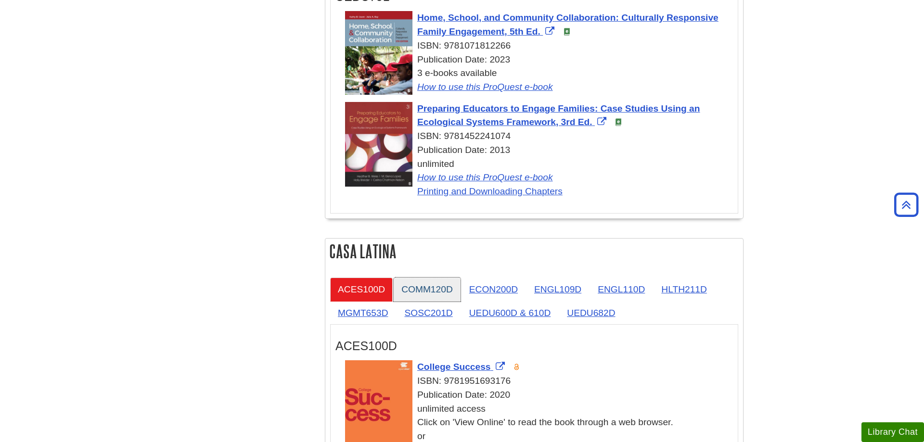
click at [446, 288] on link "COMM120D" at bounding box center [427, 290] width 67 height 24
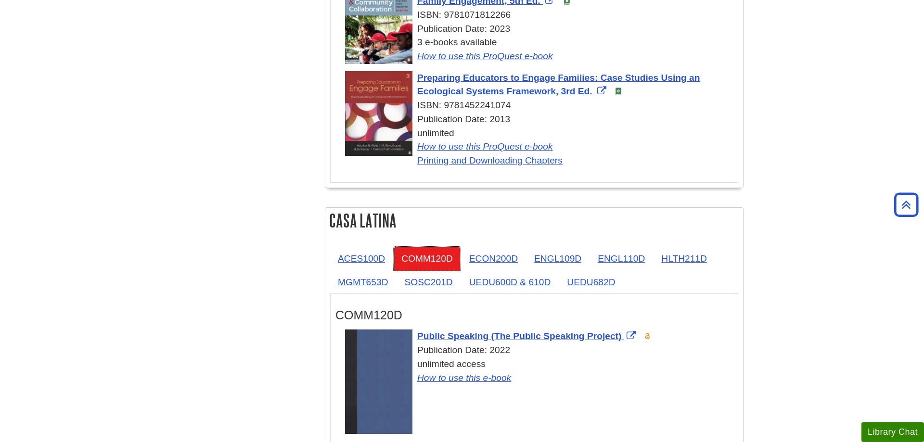
scroll to position [1816, 0]
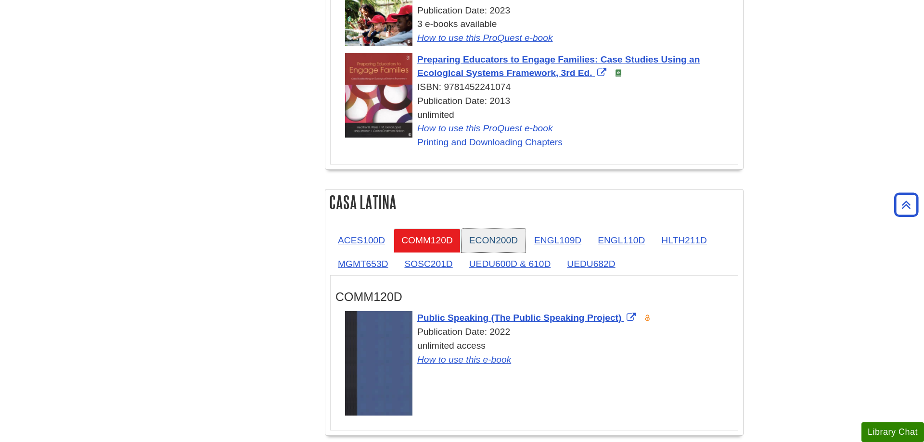
click at [511, 247] on link "ECON200D" at bounding box center [493, 241] width 64 height 24
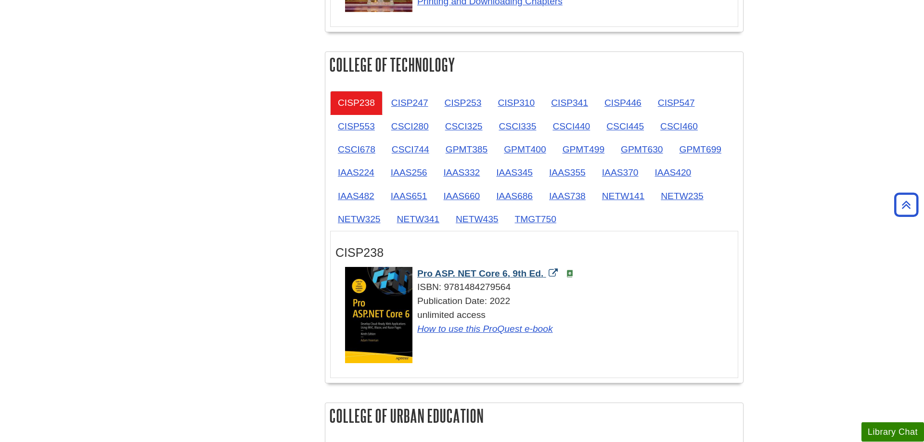
scroll to position [1129, 0]
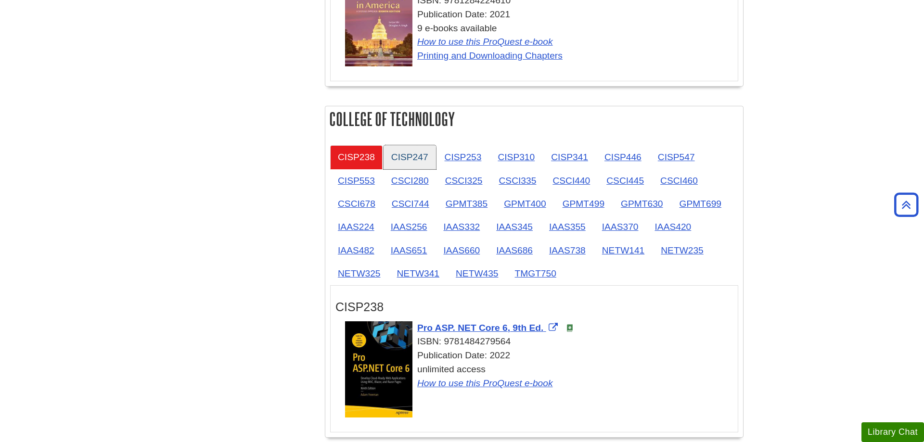
click at [405, 165] on link "CISP247" at bounding box center [409, 157] width 52 height 24
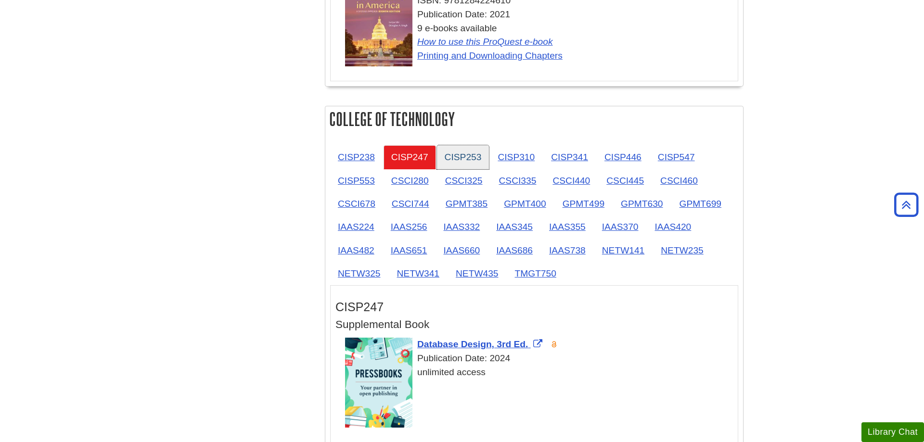
click at [465, 166] on link "CISP253" at bounding box center [463, 157] width 52 height 24
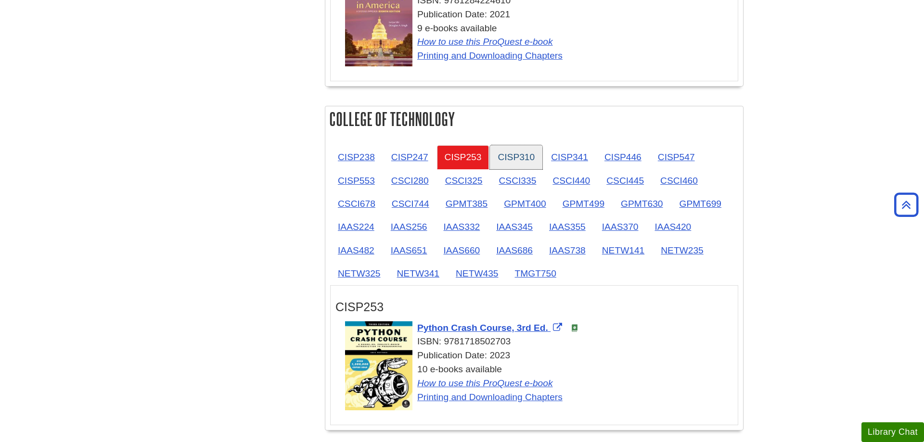
click at [522, 164] on link "CISP310" at bounding box center [516, 157] width 52 height 24
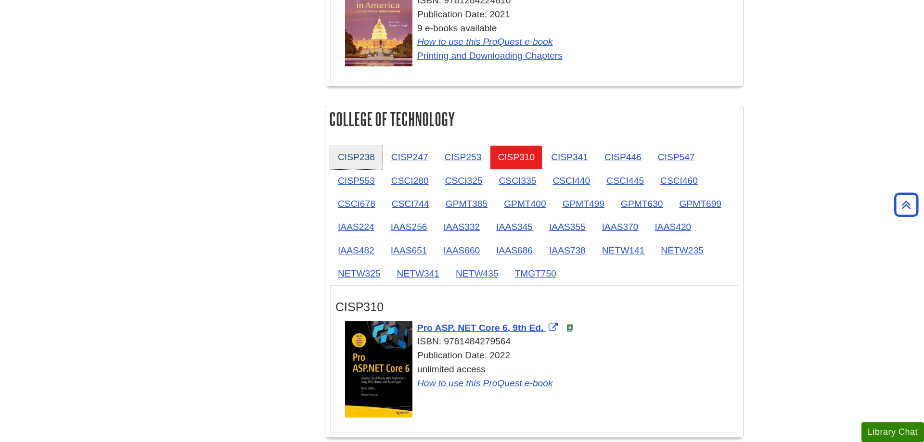
click at [368, 155] on link "CISP238" at bounding box center [356, 157] width 52 height 24
click at [524, 155] on link "CISP310" at bounding box center [516, 157] width 52 height 24
click at [567, 160] on link "CISP341" at bounding box center [569, 157] width 52 height 24
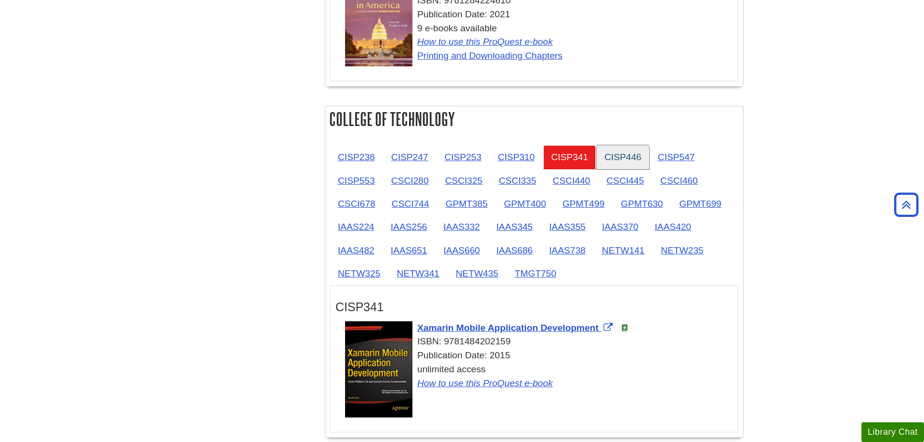
click at [632, 167] on link "CISP446" at bounding box center [623, 157] width 52 height 24
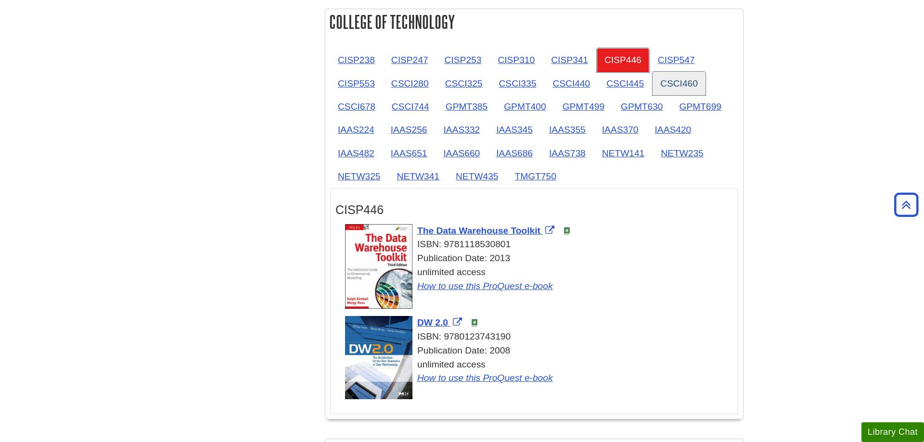
scroll to position [1227, 0]
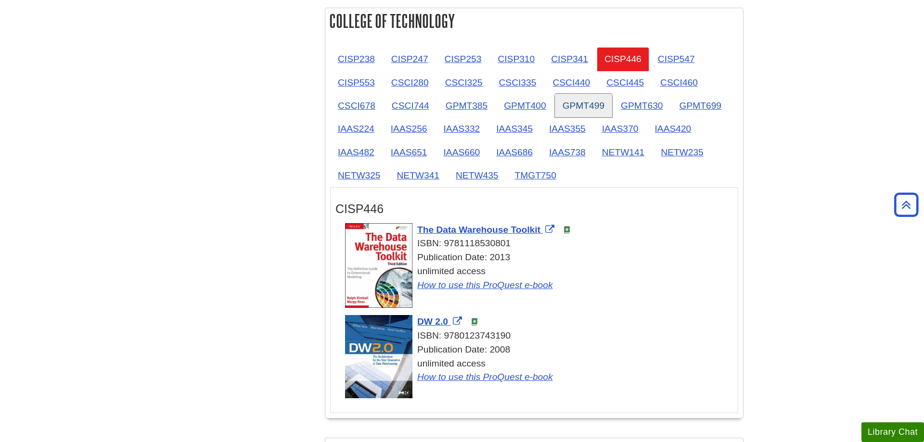
click at [574, 110] on link "GPMT499" at bounding box center [583, 106] width 57 height 24
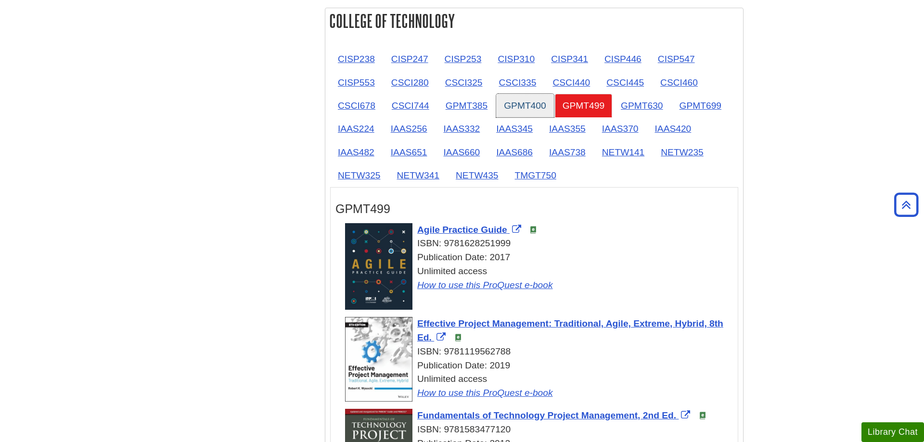
click at [521, 108] on link "GPMT400" at bounding box center [524, 106] width 57 height 24
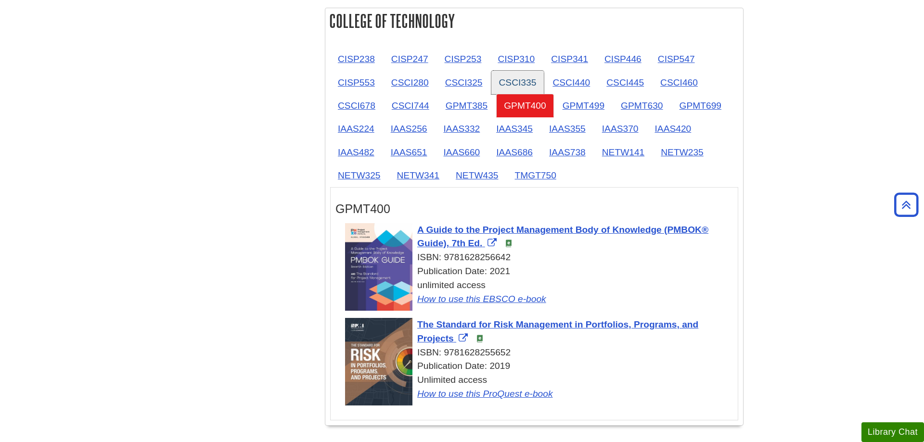
click at [521, 74] on link "CSCI335" at bounding box center [517, 83] width 53 height 24
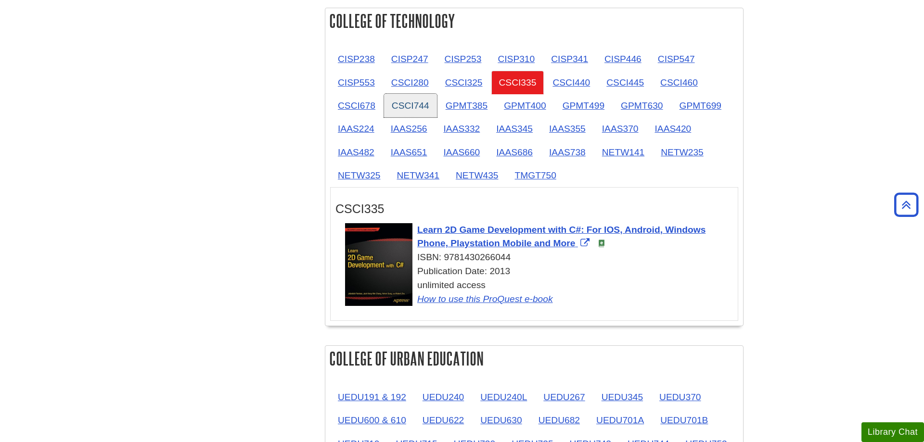
click at [435, 97] on link "CSCI744" at bounding box center [410, 106] width 53 height 24
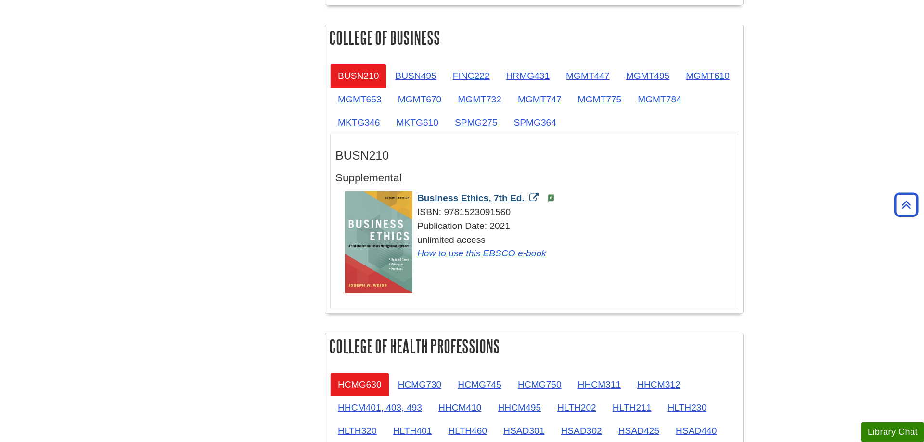
scroll to position [540, 0]
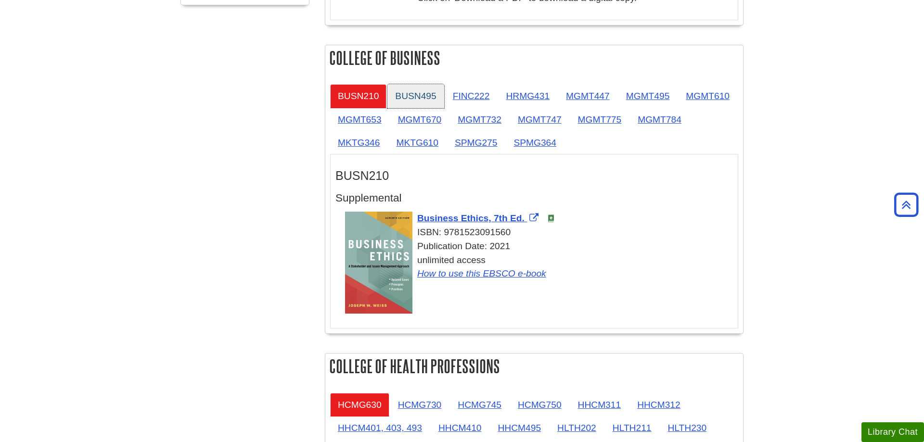
click at [405, 100] on link "BUSN495" at bounding box center [415, 96] width 56 height 24
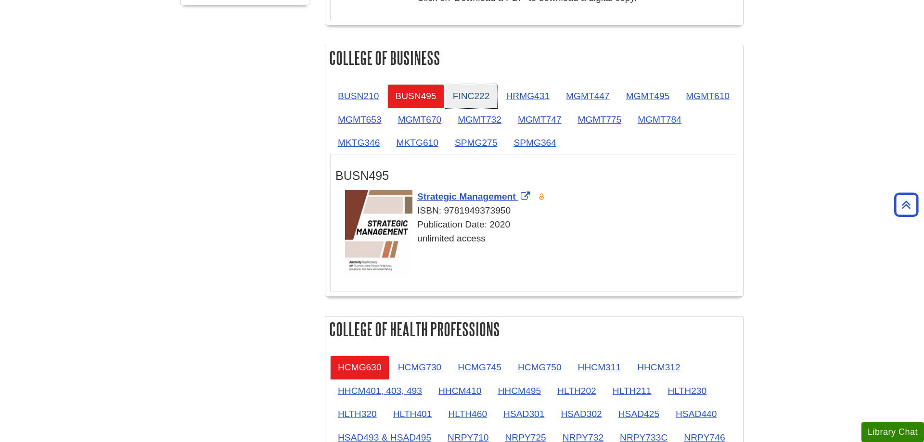
click at [453, 100] on link "FINC222" at bounding box center [471, 96] width 52 height 24
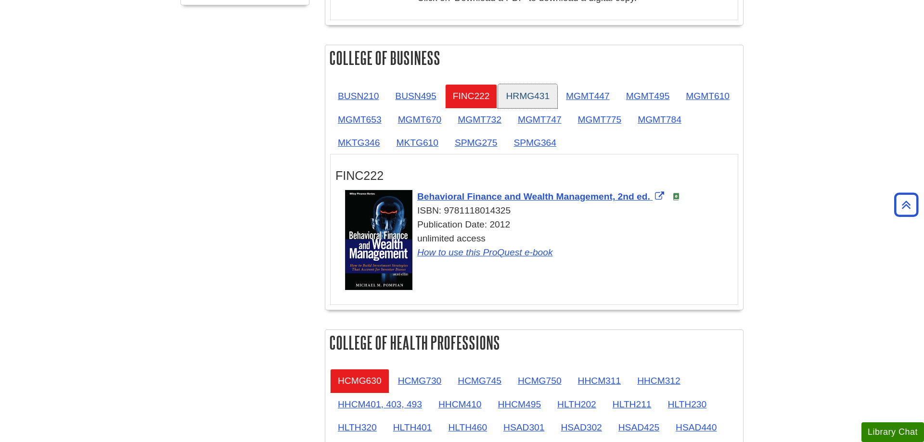
click at [513, 97] on link "HRMG431" at bounding box center [527, 96] width 59 height 24
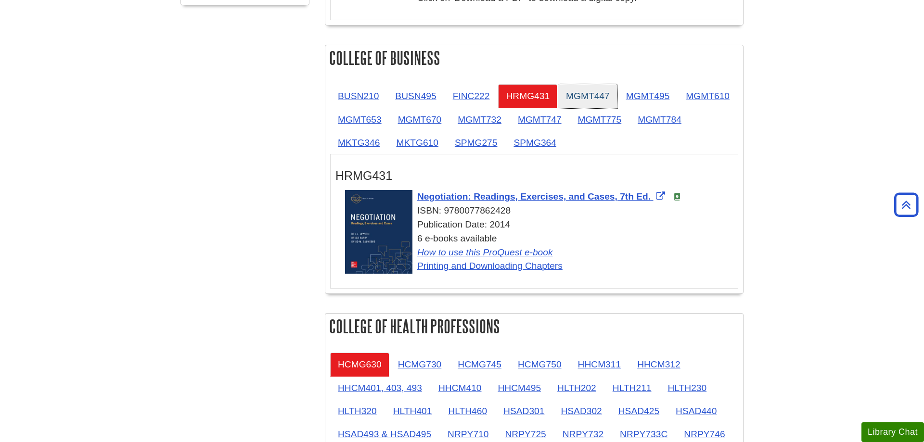
click at [569, 97] on link "MGMT447" at bounding box center [587, 96] width 59 height 24
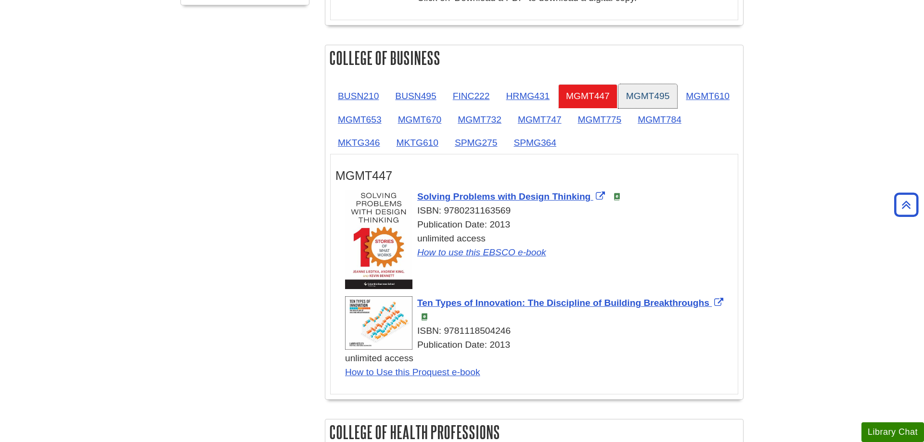
click at [640, 93] on link "MGMT495" at bounding box center [647, 96] width 59 height 24
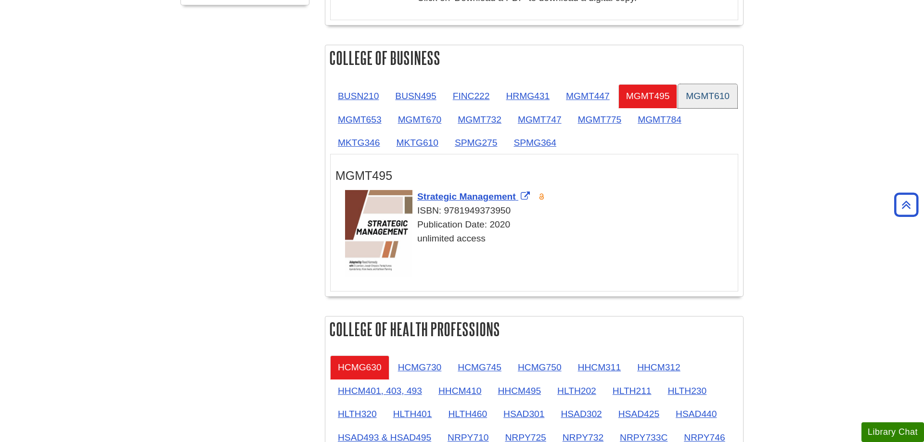
click at [678, 108] on link "MGMT610" at bounding box center [707, 96] width 59 height 24
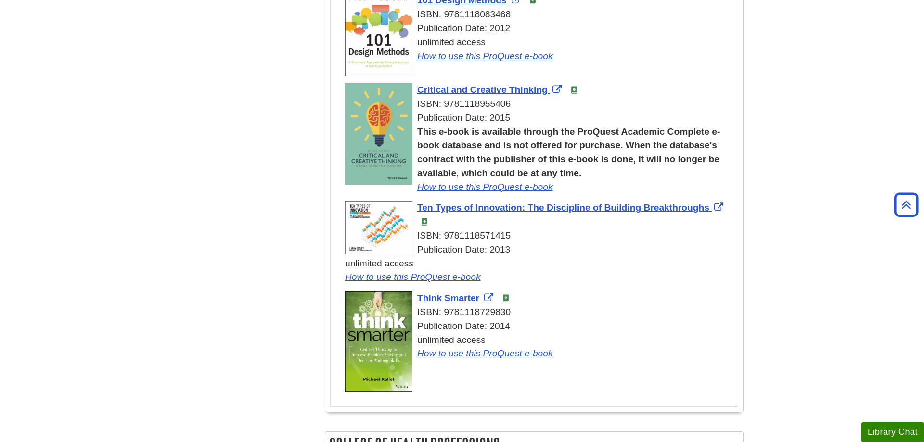
scroll to position [589, 0]
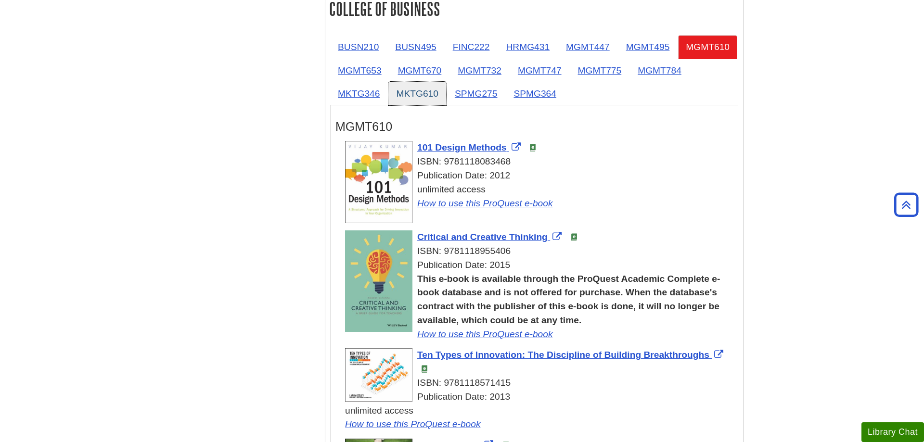
click at [446, 102] on link "MKTG610" at bounding box center [416, 94] width 57 height 24
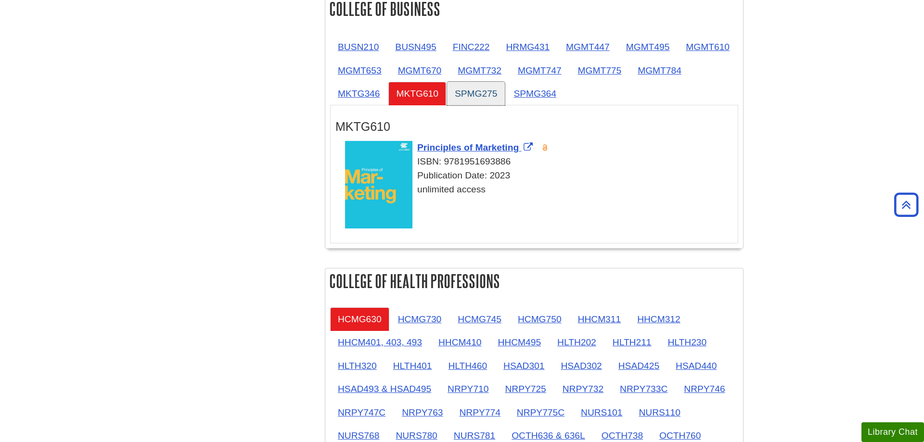
click at [505, 98] on link "SPMG275" at bounding box center [476, 94] width 58 height 24
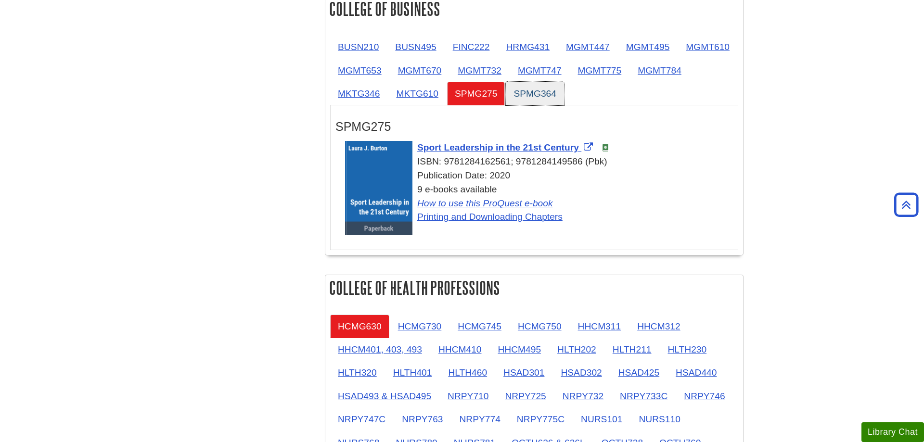
click at [564, 95] on link "SPMG364" at bounding box center [535, 94] width 58 height 24
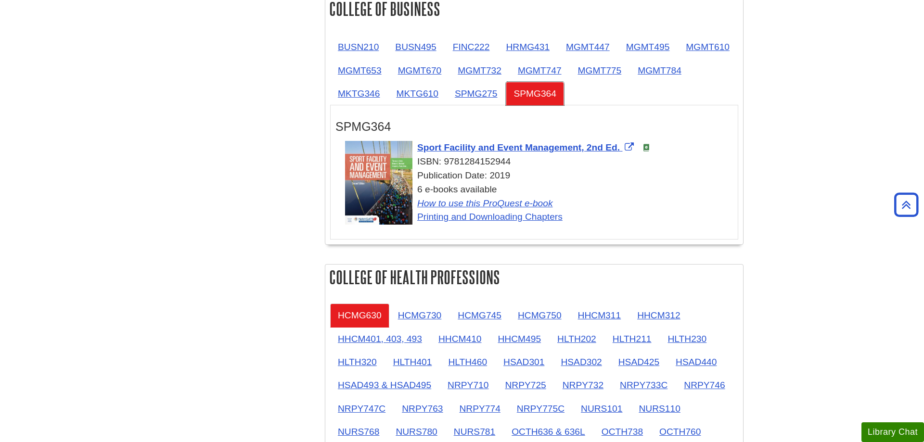
scroll to position [785, 0]
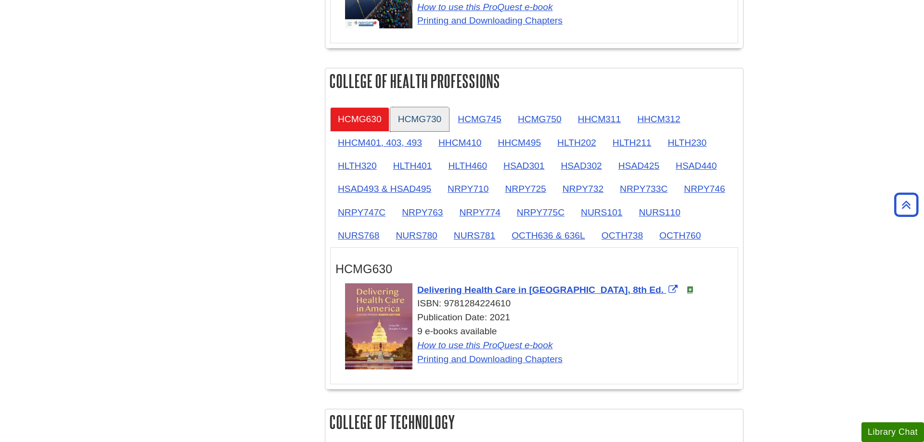
click at [414, 119] on link "HCMG730" at bounding box center [419, 119] width 59 height 24
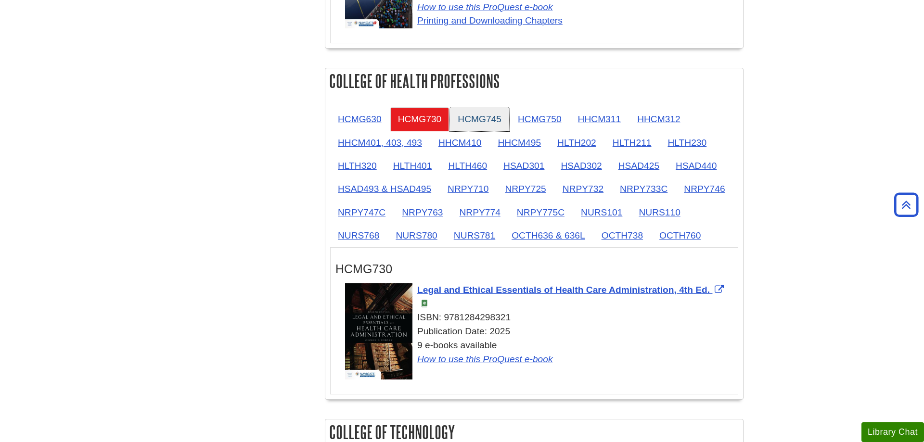
click at [483, 124] on link "HCMG745" at bounding box center [479, 119] width 59 height 24
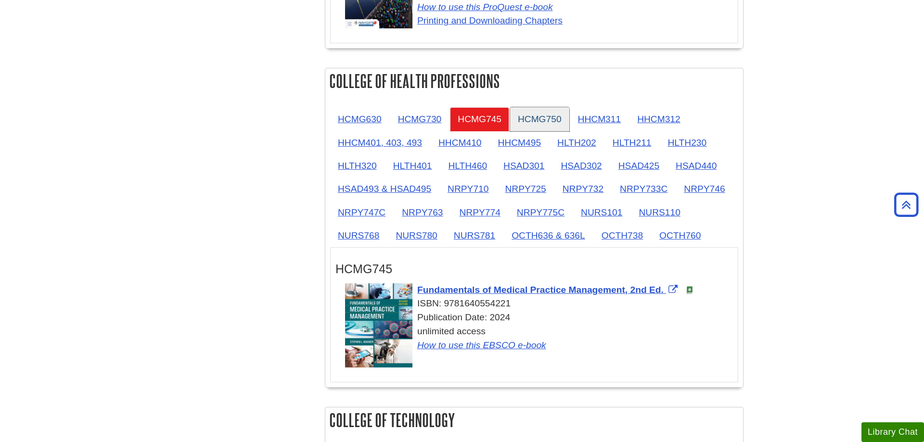
click at [545, 120] on link "HCMG750" at bounding box center [539, 119] width 59 height 24
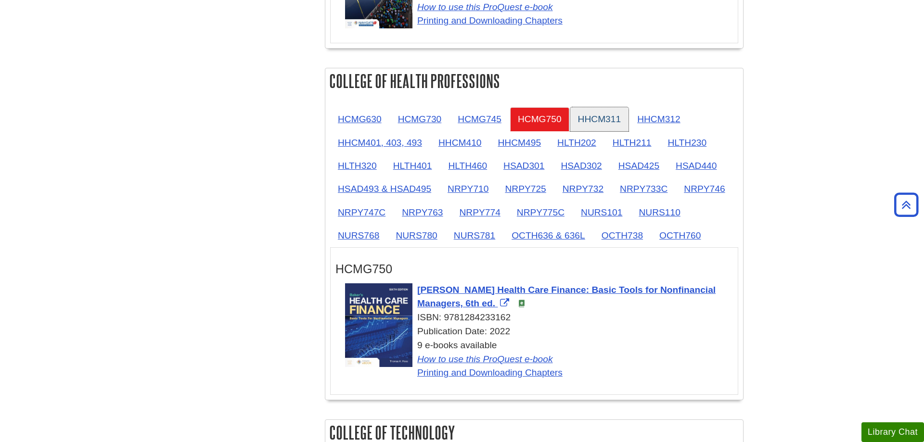
click at [593, 120] on link "HHCM311" at bounding box center [599, 119] width 59 height 24
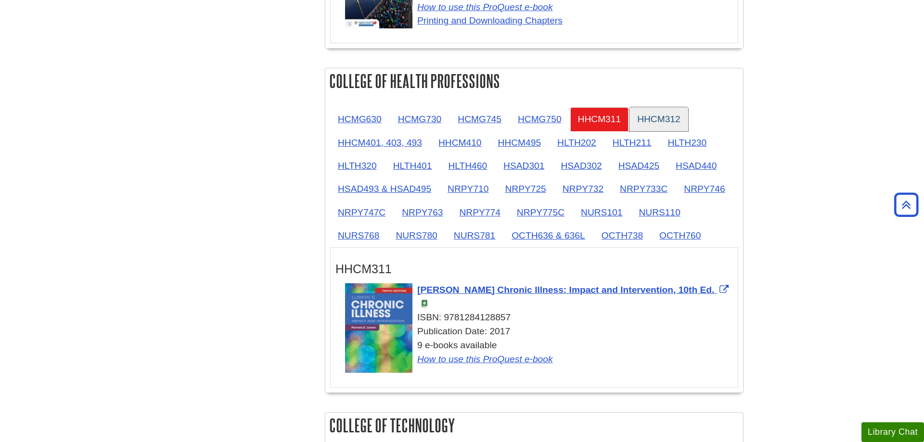
click at [637, 122] on link "HHCM312" at bounding box center [658, 119] width 59 height 24
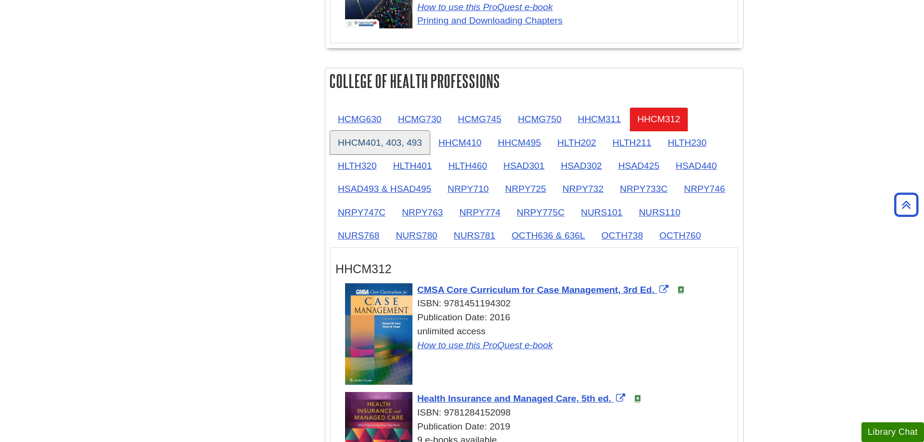
click at [375, 146] on link "HHCM401, 403, 493" at bounding box center [380, 143] width 100 height 24
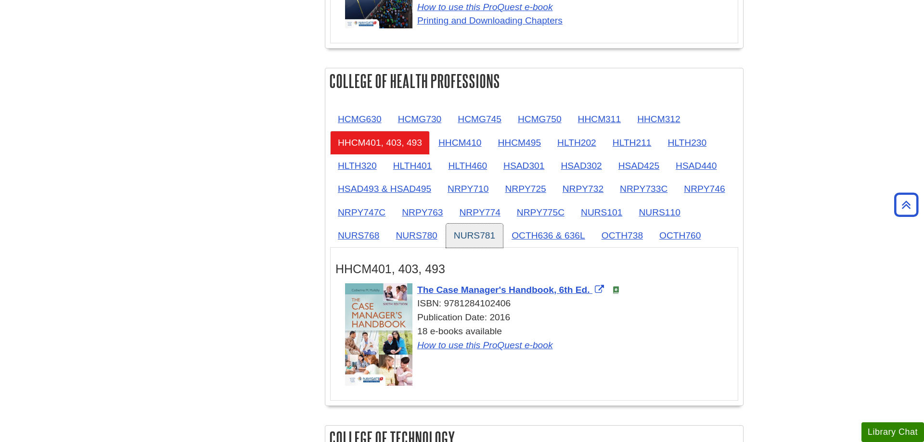
click at [470, 238] on link "NURS781" at bounding box center [474, 236] width 57 height 24
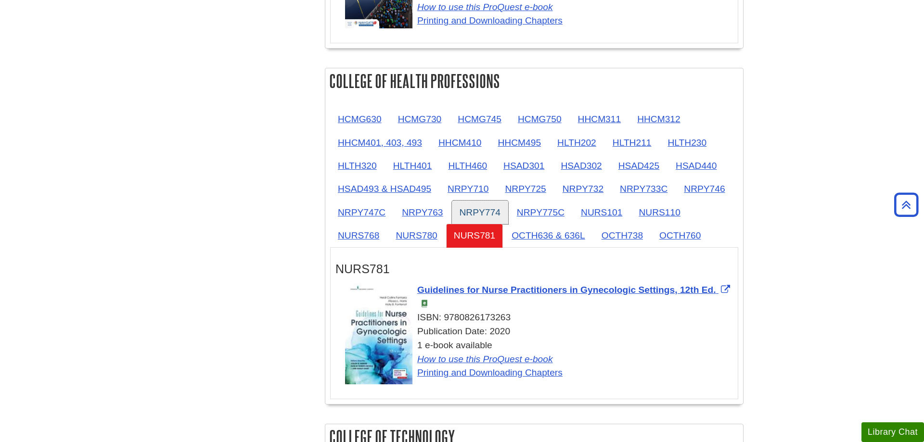
click at [482, 216] on link "NRPY774" at bounding box center [480, 213] width 56 height 24
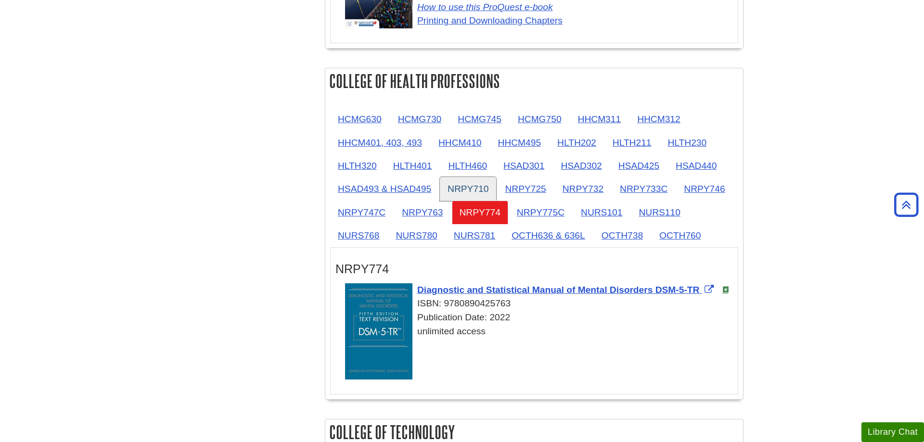
click at [482, 196] on link "NRPY710" at bounding box center [468, 189] width 56 height 24
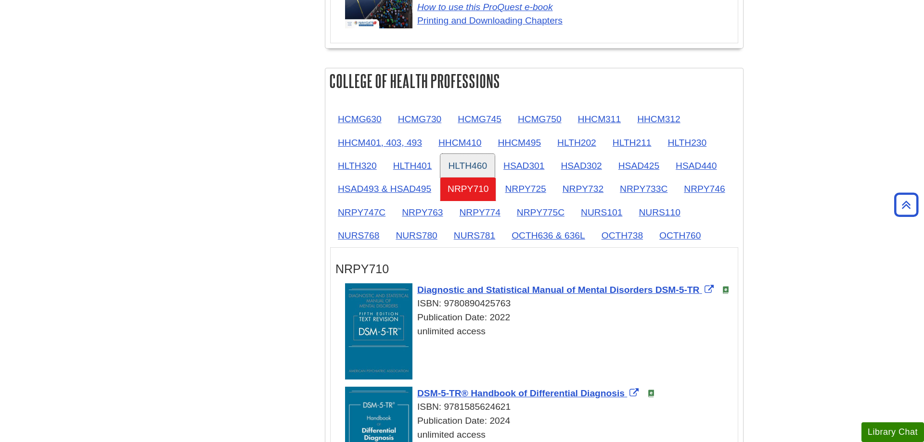
click at [489, 170] on link "HLTH460" at bounding box center [467, 166] width 54 height 24
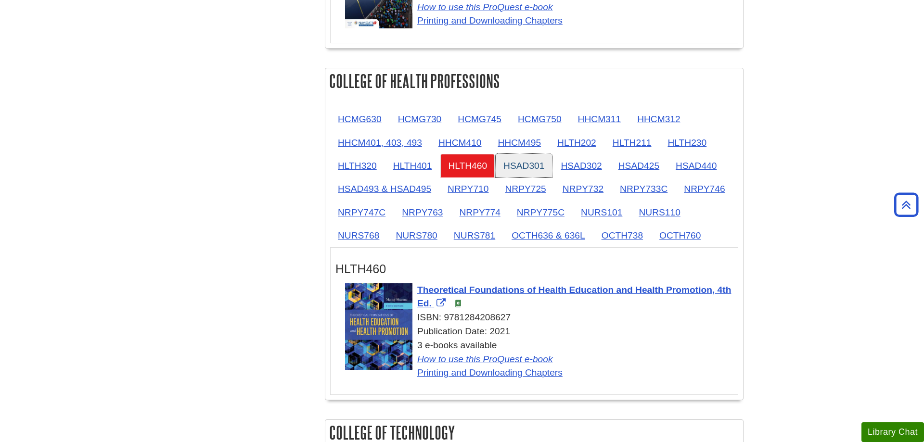
click at [532, 158] on link "HSAD301" at bounding box center [524, 166] width 56 height 24
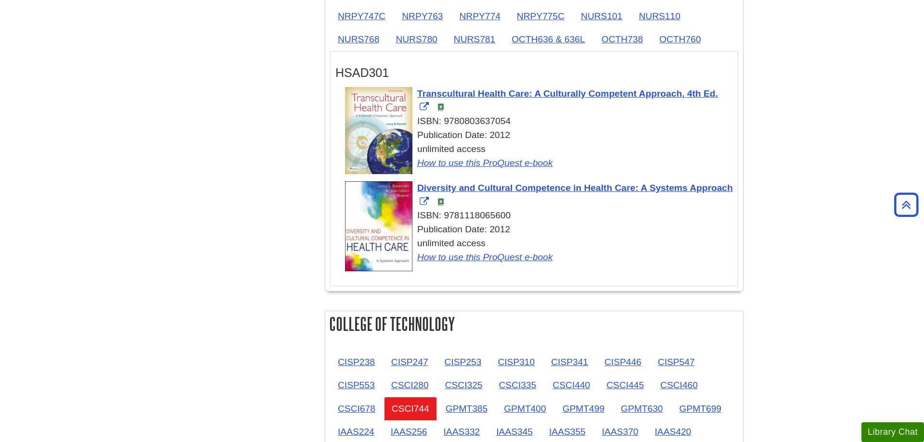
scroll to position [1178, 0]
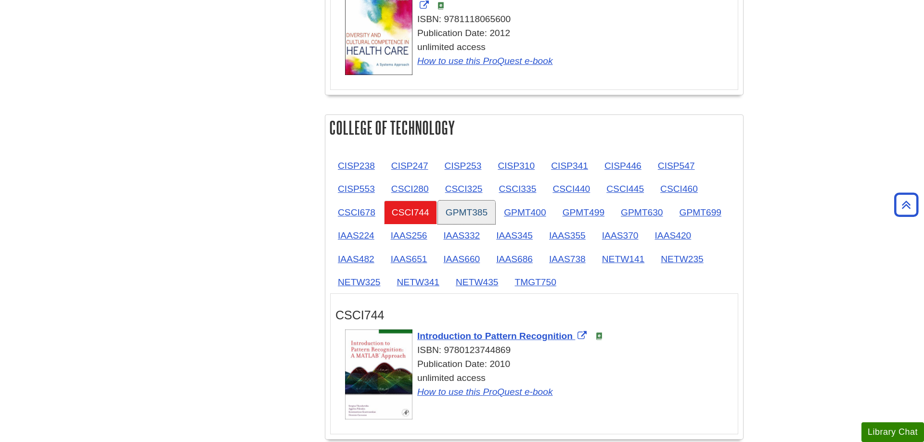
click at [482, 213] on link "GPMT385" at bounding box center [466, 213] width 57 height 24
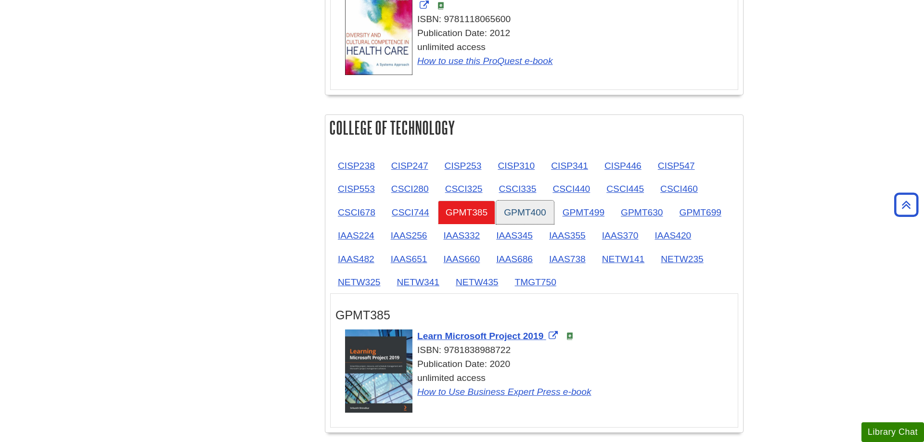
click at [522, 212] on link "GPMT400" at bounding box center [524, 213] width 57 height 24
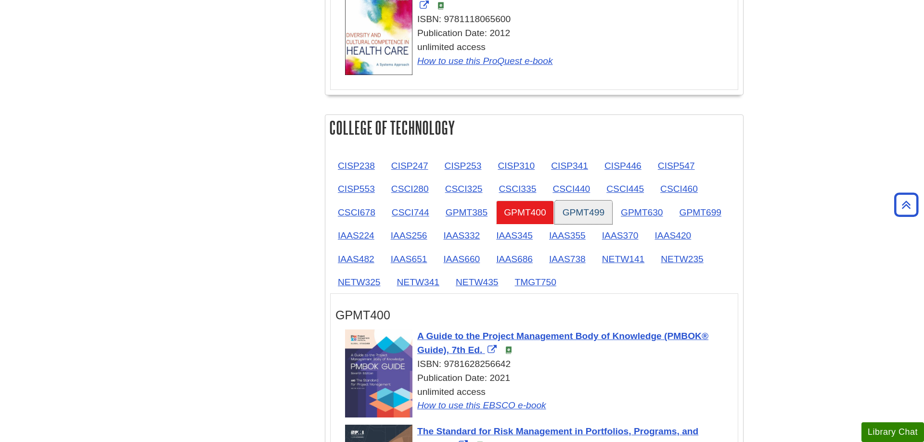
click at [562, 214] on link "GPMT499" at bounding box center [583, 213] width 57 height 24
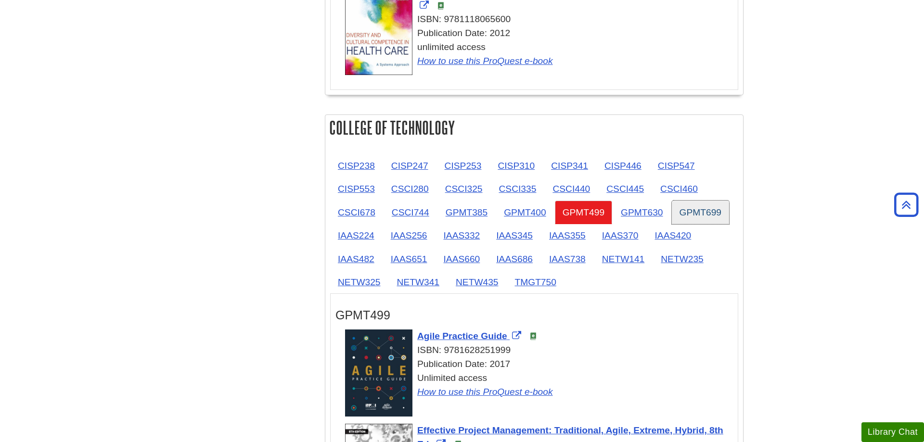
click at [688, 207] on link "GPMT699" at bounding box center [700, 213] width 57 height 24
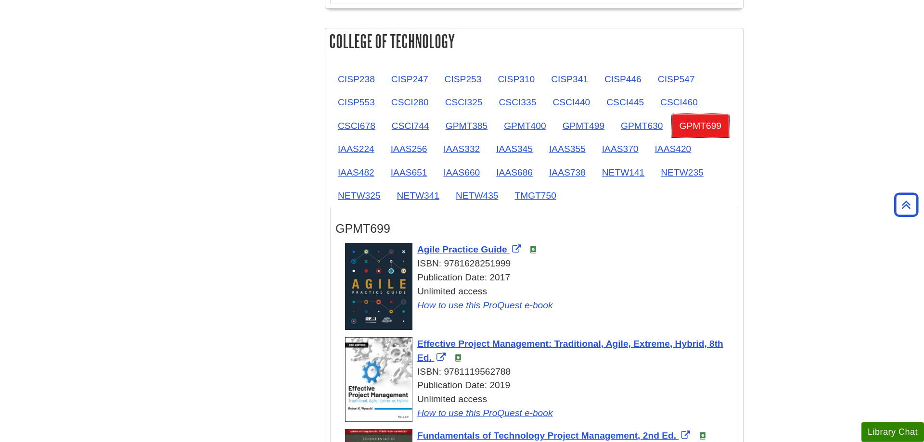
scroll to position [1276, 0]
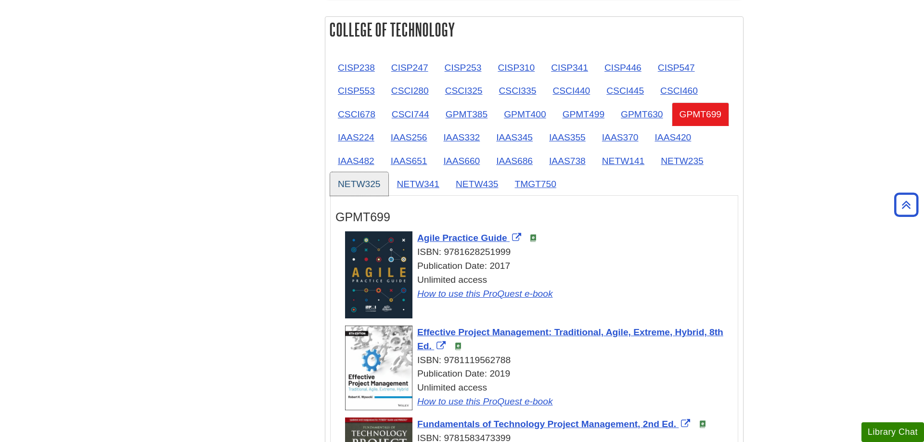
click at [355, 191] on link "NETW325" at bounding box center [359, 184] width 58 height 24
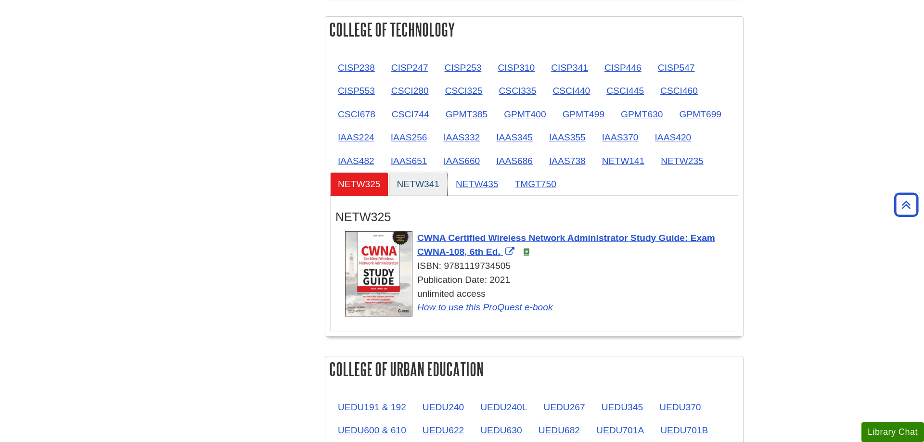
click at [432, 193] on link "NETW341" at bounding box center [418, 184] width 58 height 24
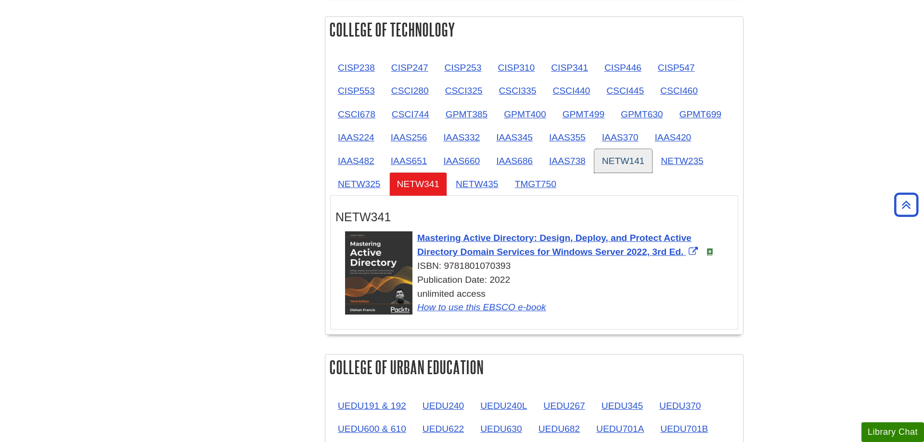
click at [626, 153] on link "NETW141" at bounding box center [623, 161] width 58 height 24
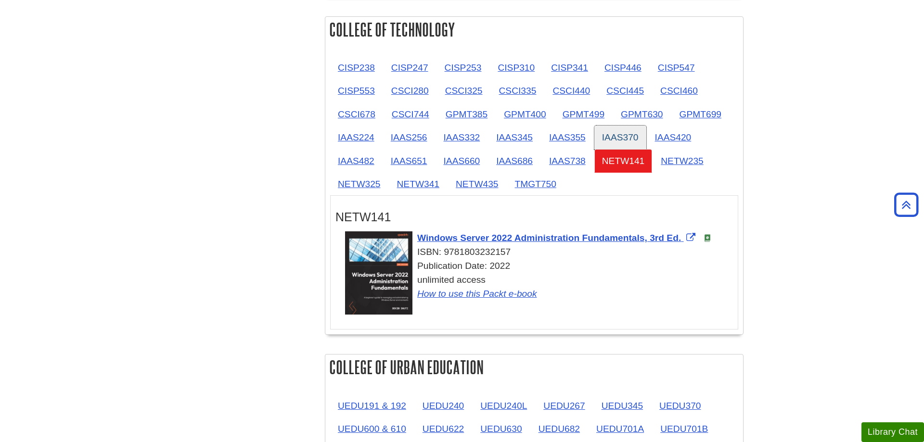
click at [626, 140] on link "IAAS370" at bounding box center [620, 138] width 52 height 24
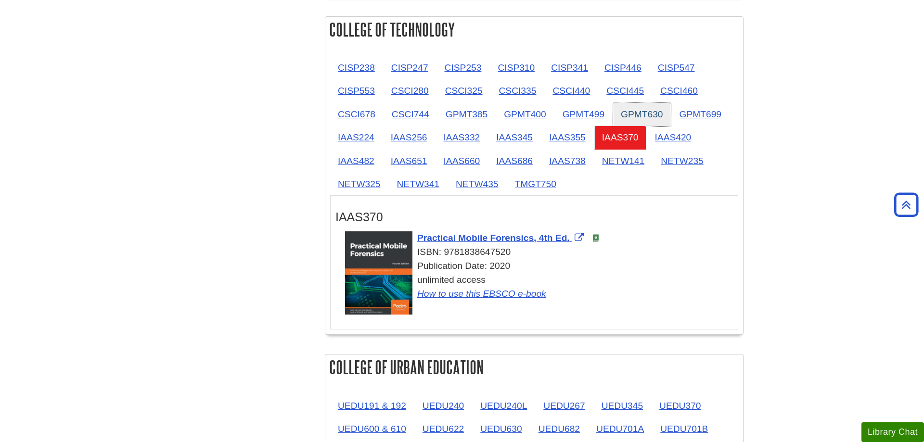
click at [626, 119] on link "GPMT630" at bounding box center [641, 114] width 57 height 24
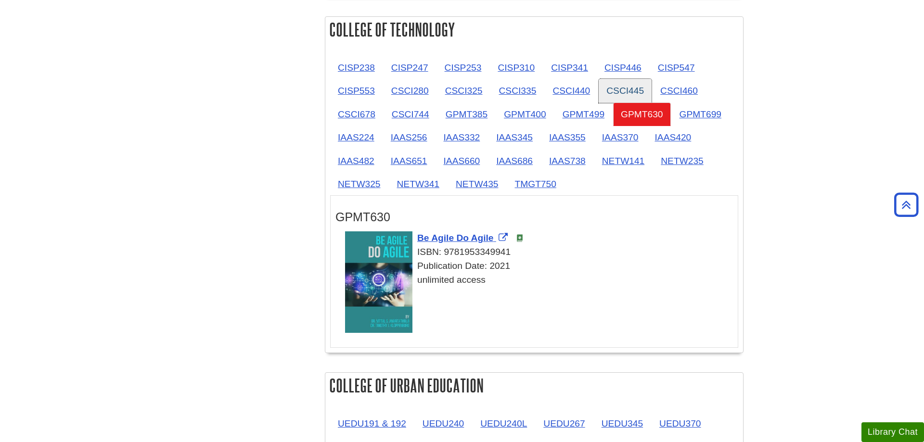
click at [629, 92] on link "CSCI445" at bounding box center [625, 91] width 53 height 24
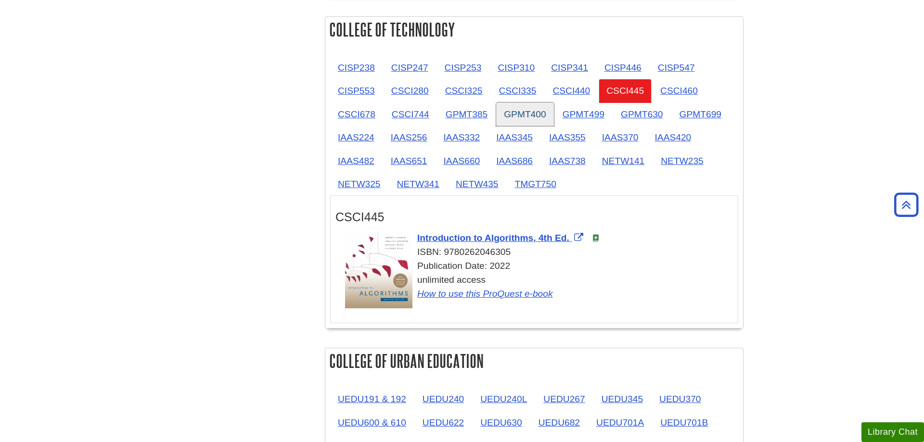
click at [515, 114] on link "GPMT400" at bounding box center [524, 114] width 57 height 24
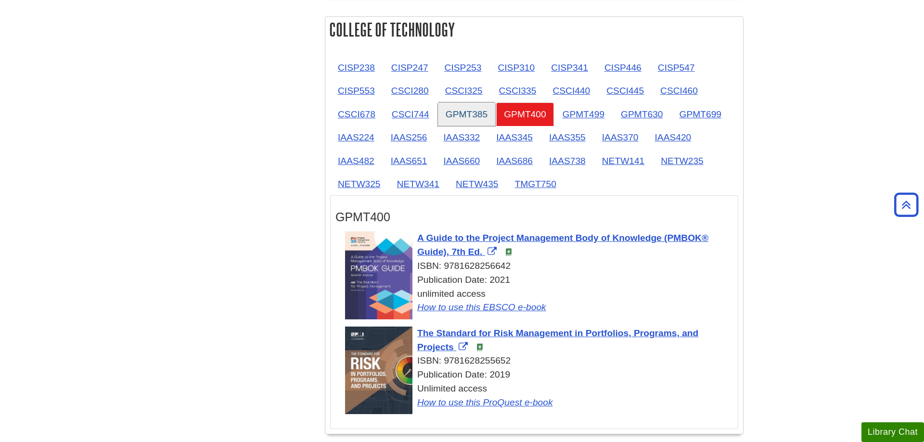
click at [462, 106] on link "GPMT385" at bounding box center [466, 114] width 57 height 24
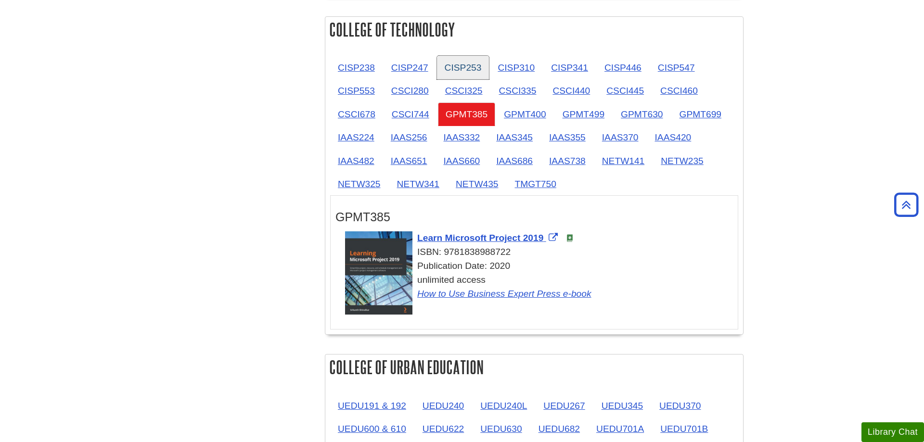
click at [475, 70] on link "CISP253" at bounding box center [463, 68] width 52 height 24
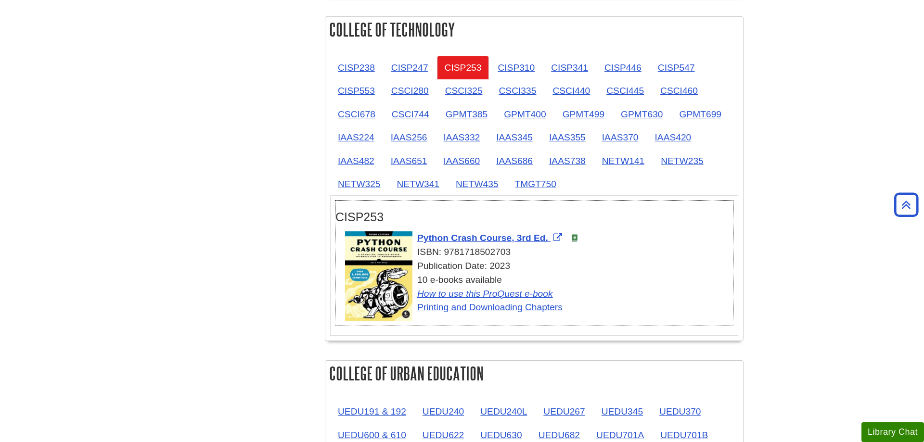
drag, startPoint x: 430, startPoint y: 281, endPoint x: 515, endPoint y: 274, distance: 85.4
click at [515, 274] on div "10 e-books available How to use this ProQuest e-book Printing and Downloading C…" at bounding box center [539, 293] width 388 height 41
copy div "e-books available"
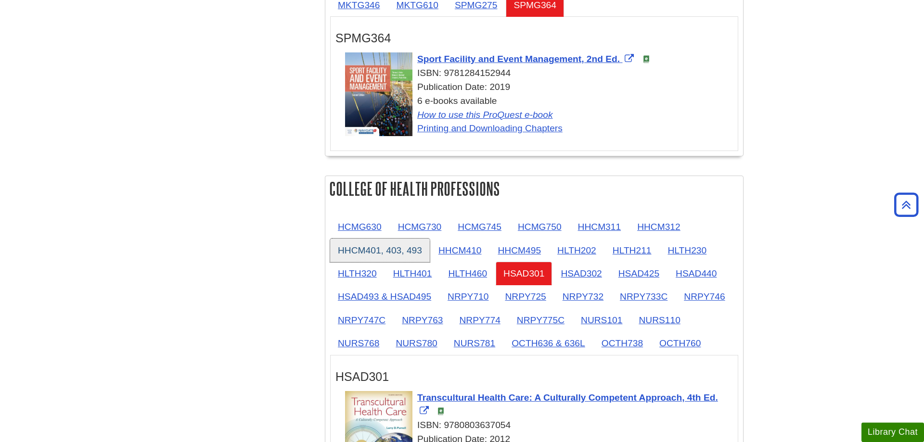
scroll to position [638, 0]
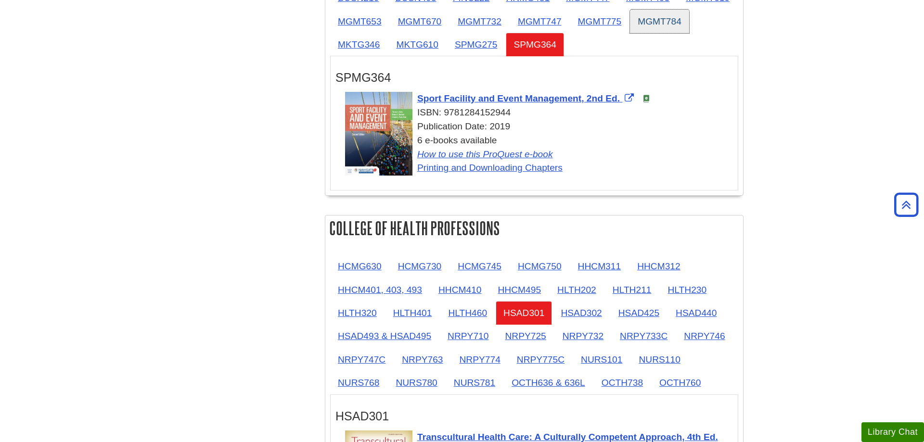
click at [630, 33] on link "MGMT784" at bounding box center [659, 22] width 59 height 24
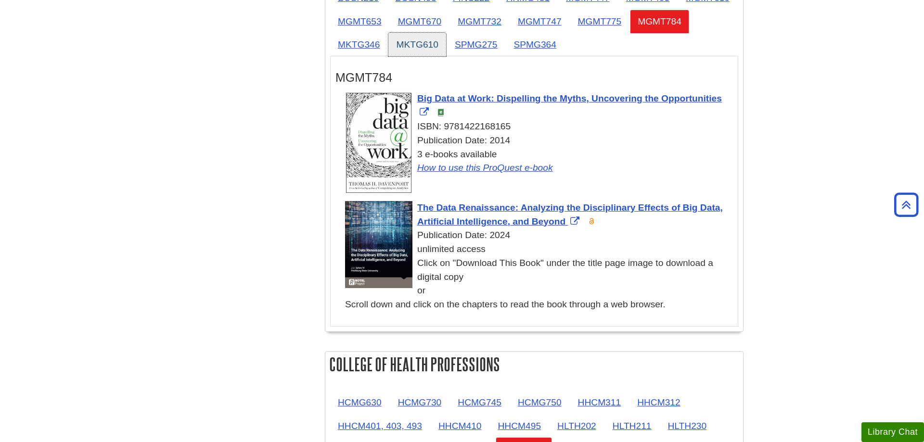
click at [446, 51] on link "MKTG610" at bounding box center [416, 45] width 57 height 24
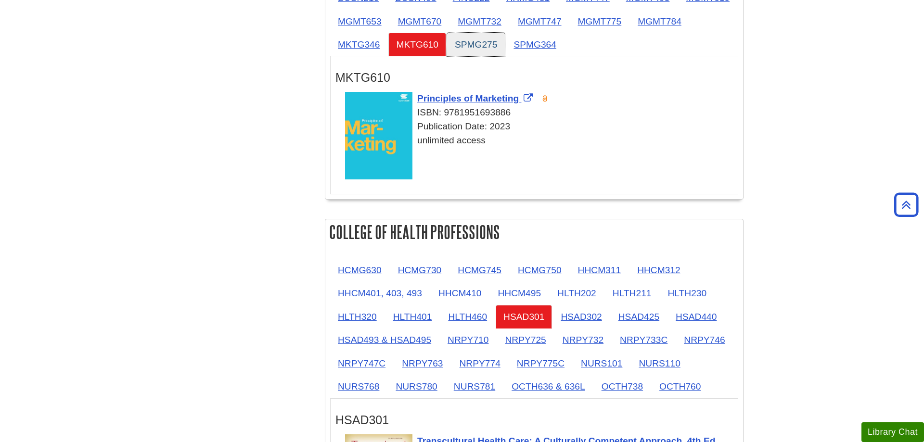
click at [505, 48] on link "SPMG275" at bounding box center [476, 45] width 58 height 24
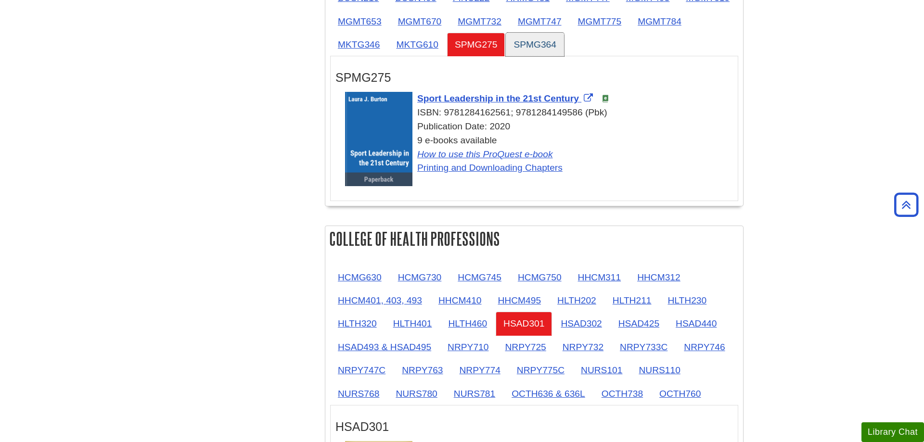
click at [564, 48] on link "SPMG364" at bounding box center [535, 45] width 58 height 24
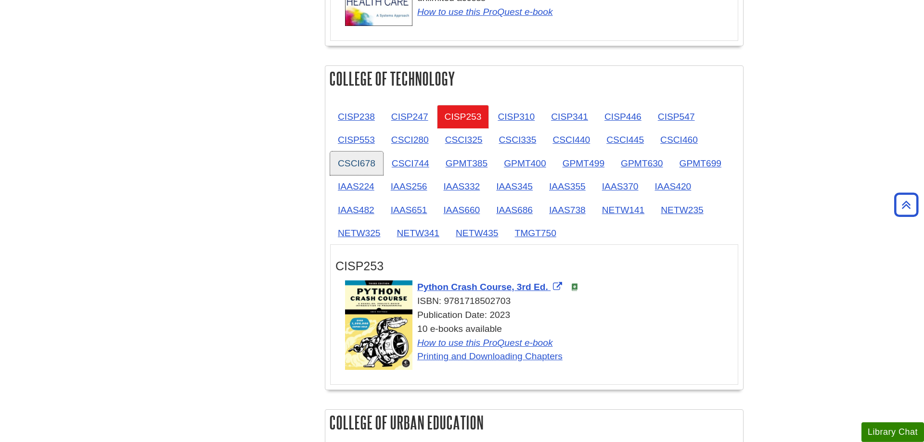
scroll to position [1276, 0]
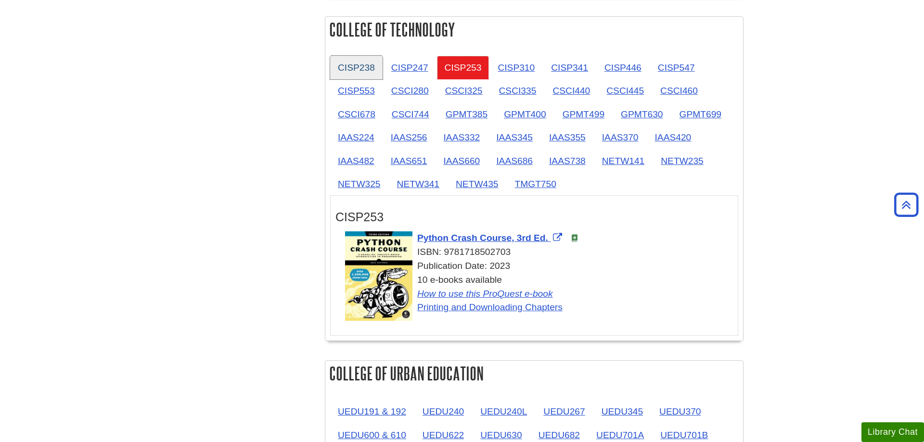
drag, startPoint x: 377, startPoint y: 71, endPoint x: 524, endPoint y: 53, distance: 148.4
click at [377, 71] on link "CISP238" at bounding box center [356, 68] width 52 height 24
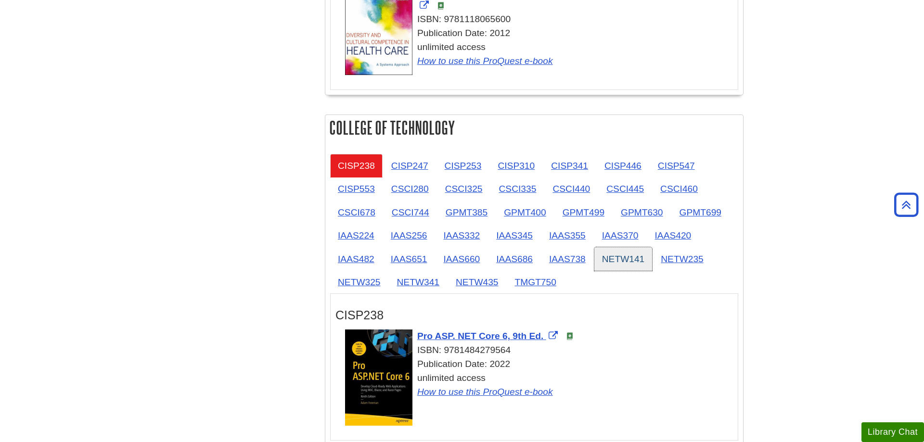
scroll to position [1227, 0]
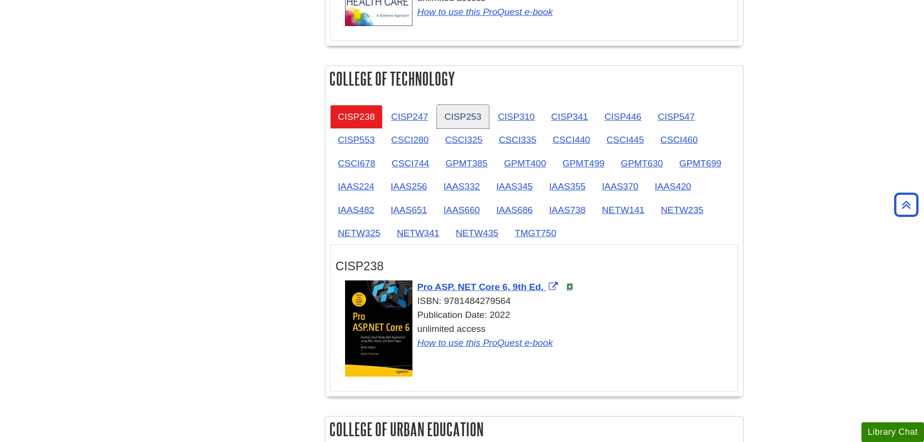
click at [481, 118] on link "CISP253" at bounding box center [463, 117] width 52 height 24
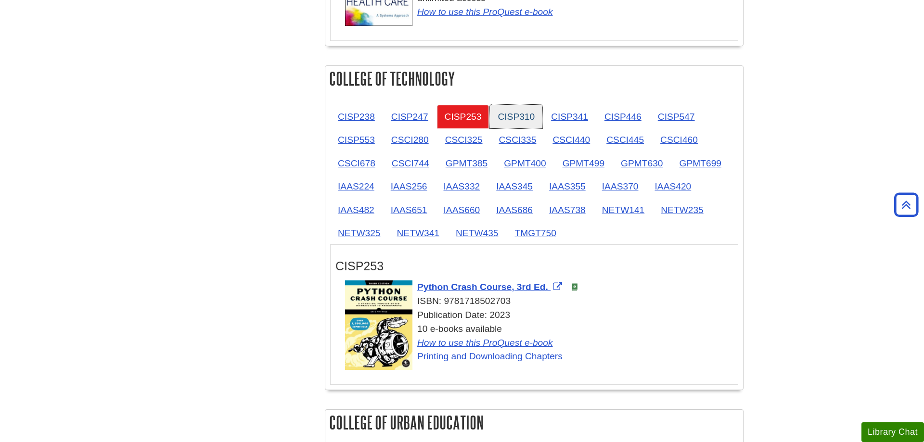
click at [512, 114] on link "CISP310" at bounding box center [516, 117] width 52 height 24
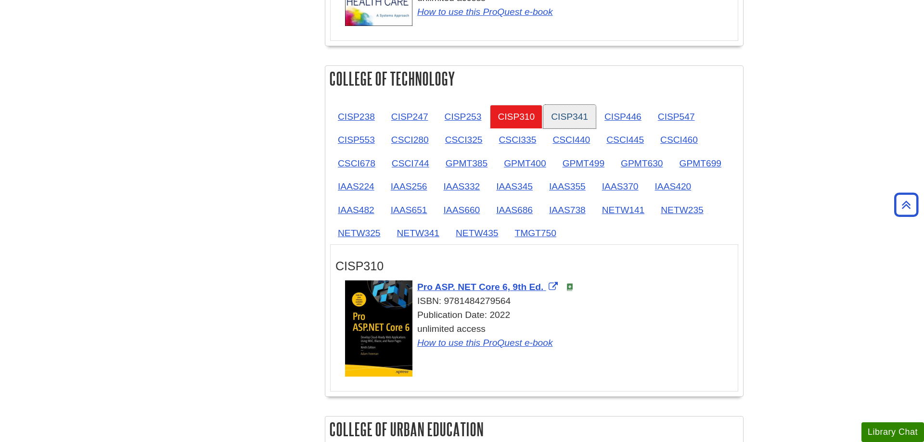
click at [561, 111] on link "CISP341" at bounding box center [569, 117] width 52 height 24
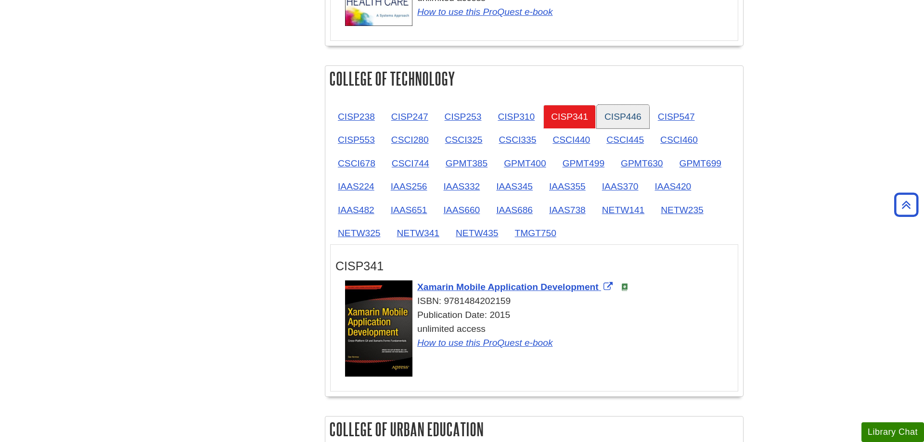
click at [612, 109] on link "CISP446" at bounding box center [623, 117] width 52 height 24
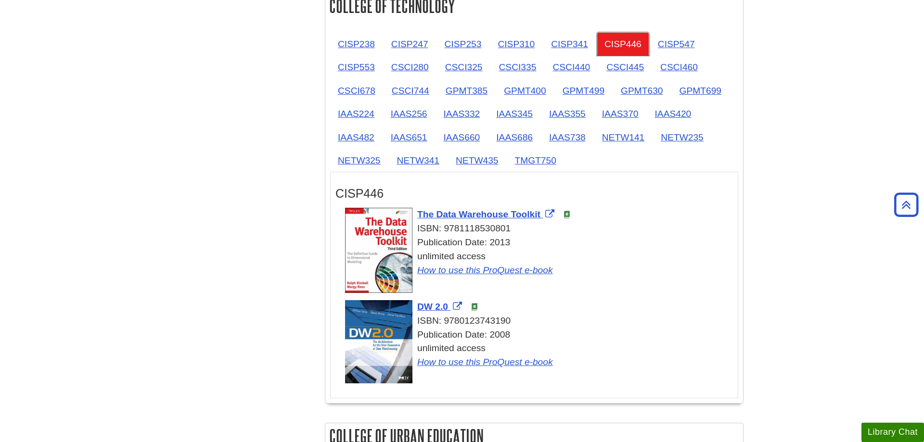
scroll to position [1325, 0]
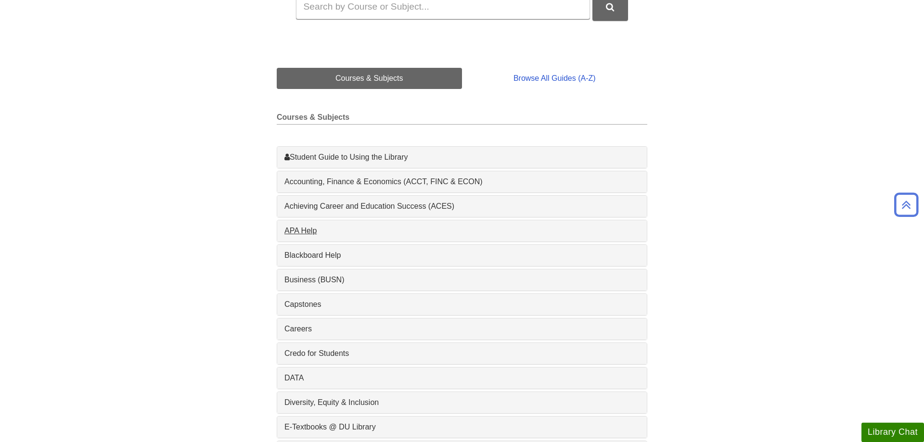
scroll to position [196, 0]
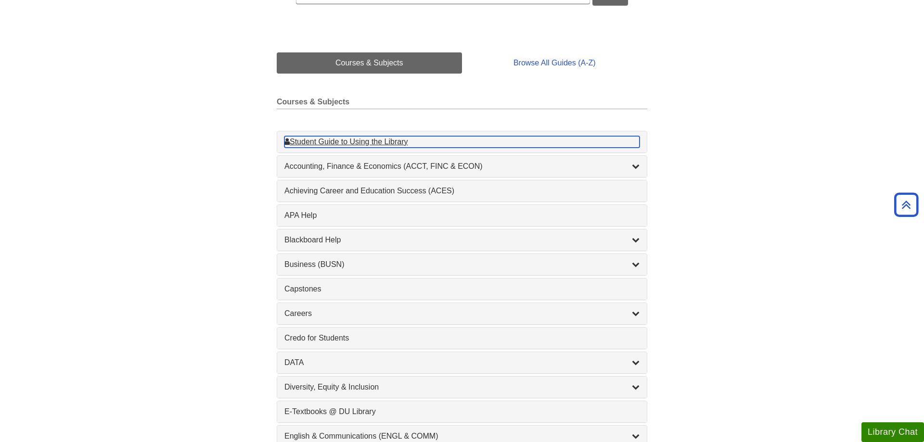
click at [400, 143] on div "Student Guide to Using the Library , 1 guides" at bounding box center [461, 142] width 355 height 12
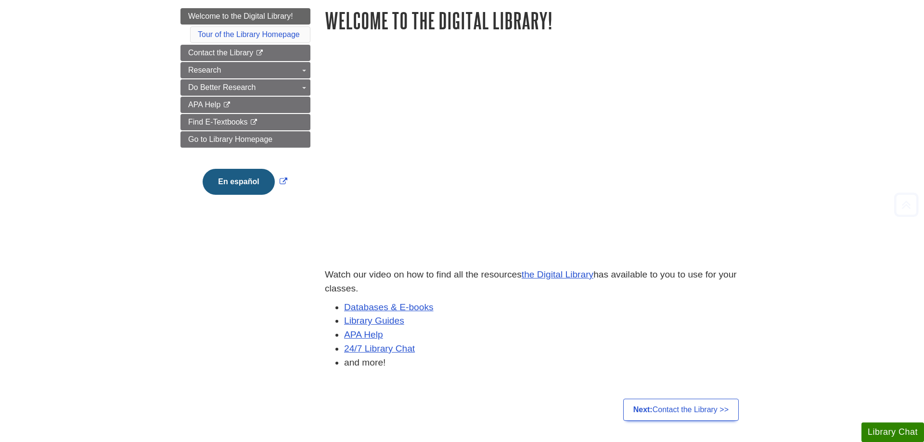
scroll to position [147, 0]
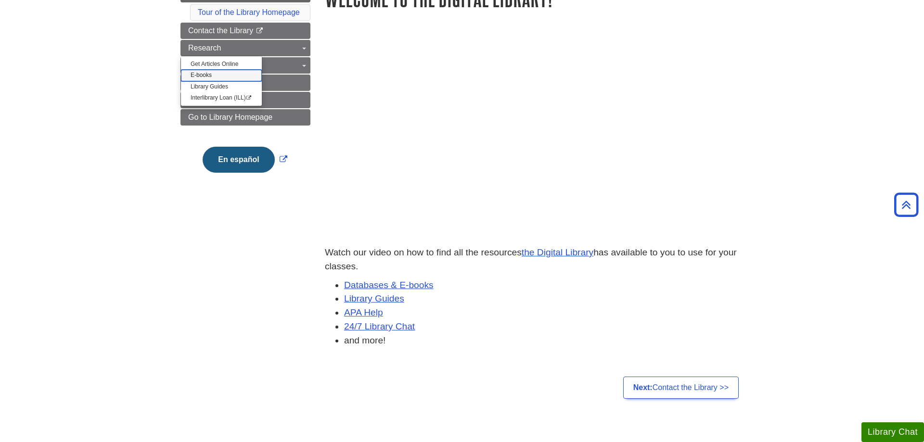
click at [192, 76] on link "E-books" at bounding box center [221, 75] width 81 height 11
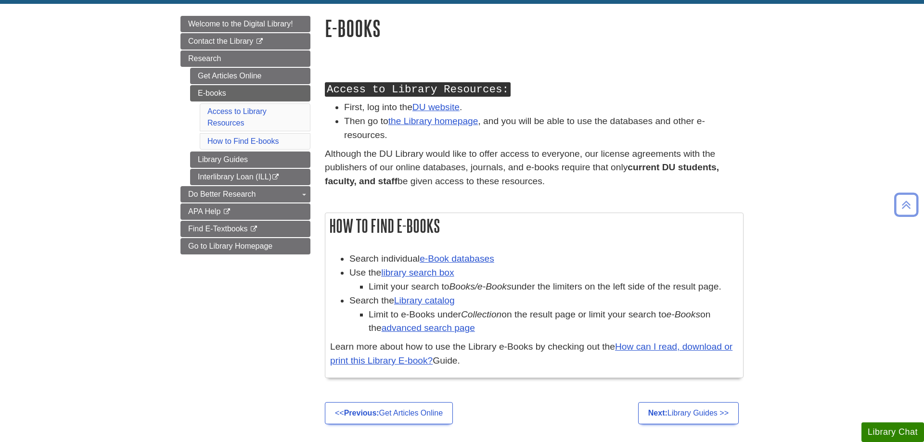
scroll to position [196, 0]
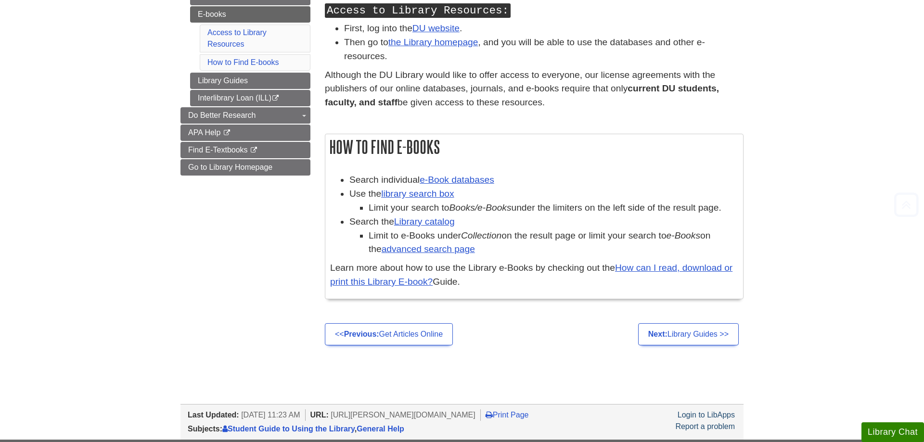
click at [669, 261] on div "Search individual e-Book databases Use the library search box Limit your search…" at bounding box center [534, 217] width 408 height 88
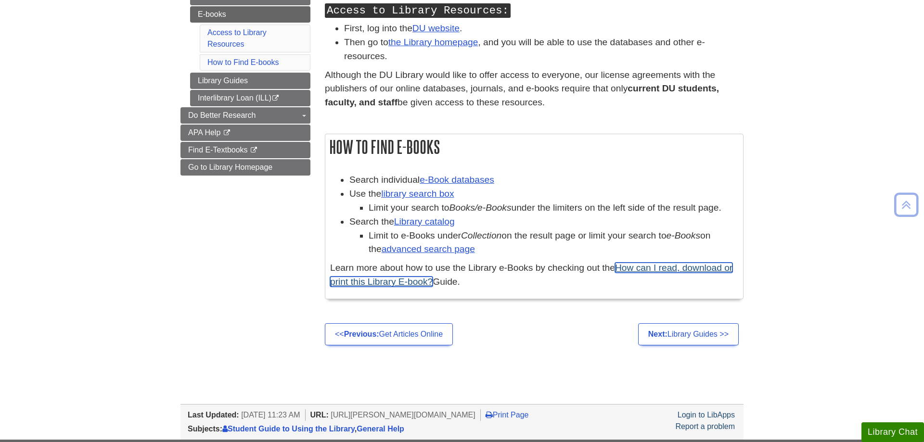
click at [669, 269] on link "How can I read, download or print this Library E-book?" at bounding box center [531, 275] width 402 height 24
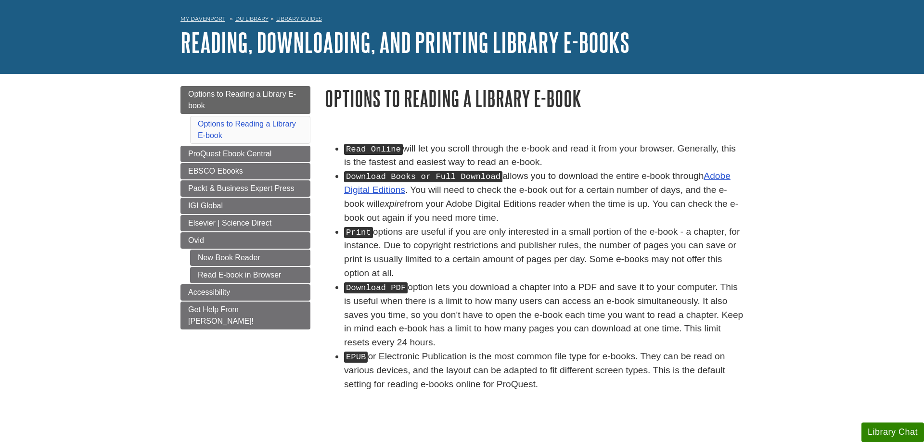
scroll to position [49, 0]
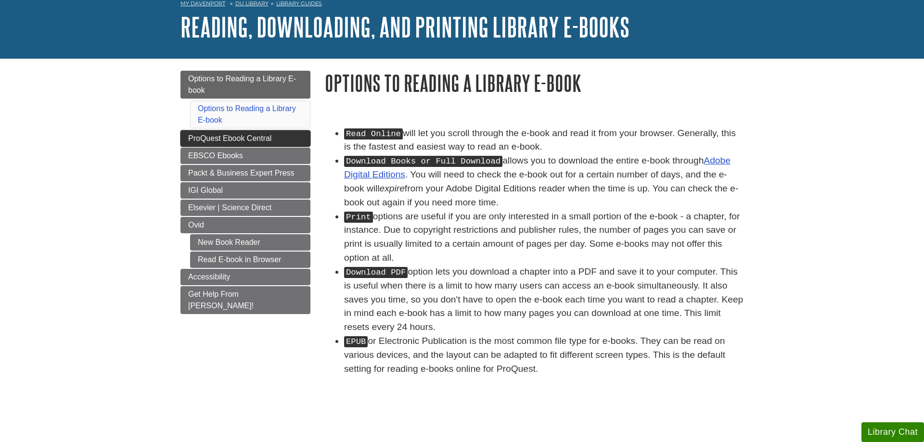
click at [299, 134] on link "ProQuest Ebook Central" at bounding box center [245, 138] width 130 height 16
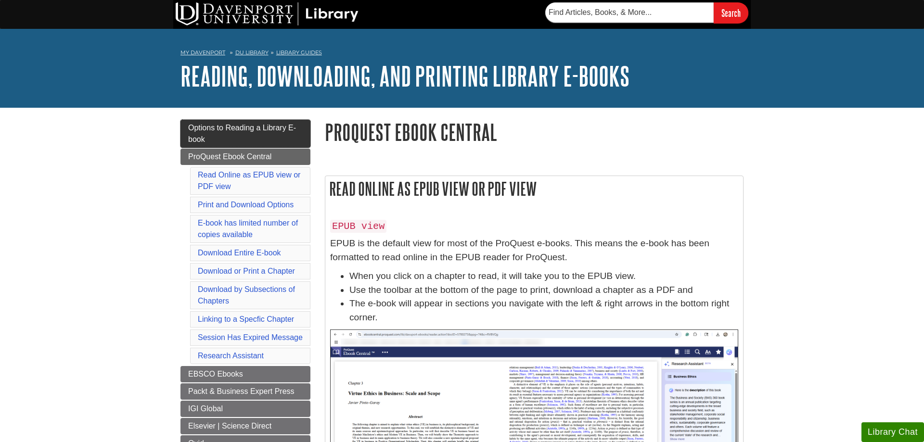
click at [235, 125] on span "Options to Reading a Library E-book" at bounding box center [242, 134] width 108 height 20
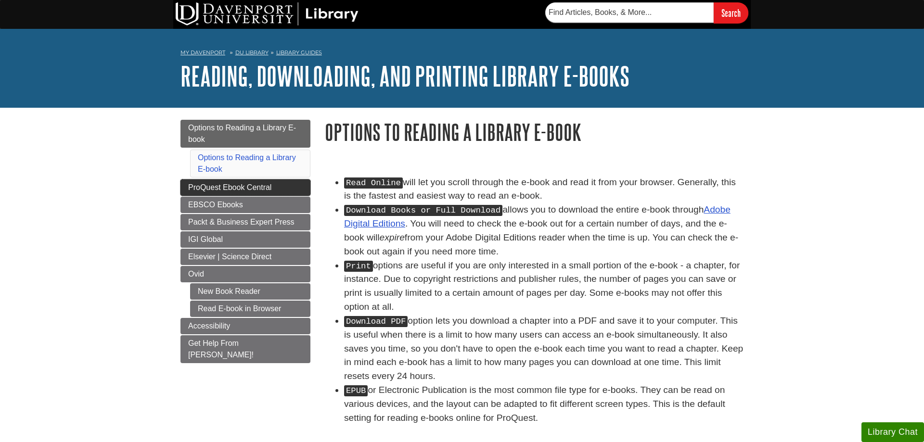
click at [211, 189] on span "ProQuest Ebook Central" at bounding box center [229, 187] width 83 height 8
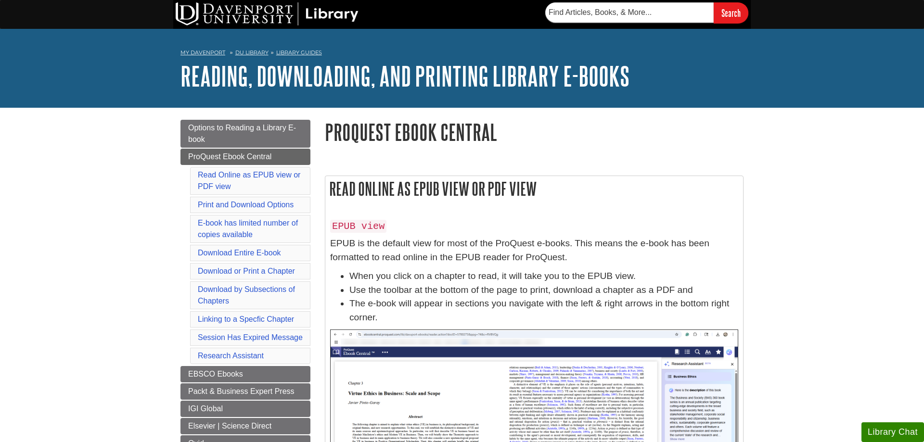
click at [199, 383] on ul "Options to Reading a Library E-book ProQuest Ebook Central Read Online as EPUB …" at bounding box center [245, 326] width 130 height 413
click at [200, 375] on span "EBSCO Ebooks" at bounding box center [215, 374] width 55 height 8
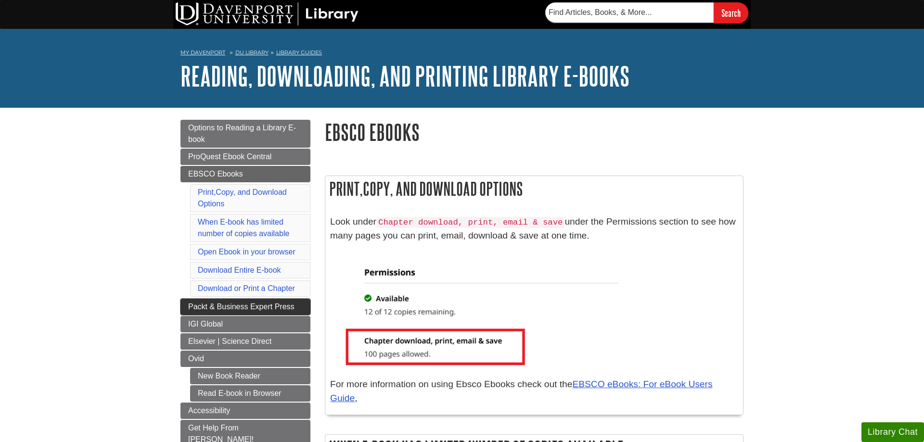
click at [195, 309] on span "Packt & Business Expert Press" at bounding box center [241, 307] width 106 height 8
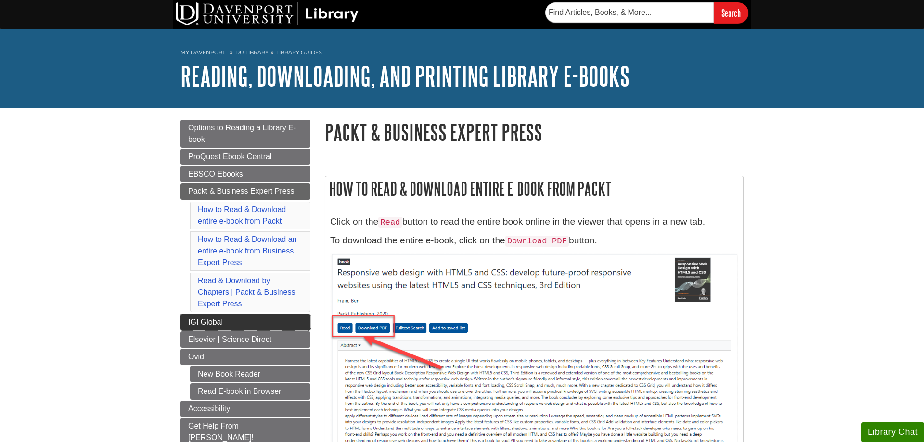
click at [185, 321] on link "IGI Global" at bounding box center [245, 322] width 130 height 16
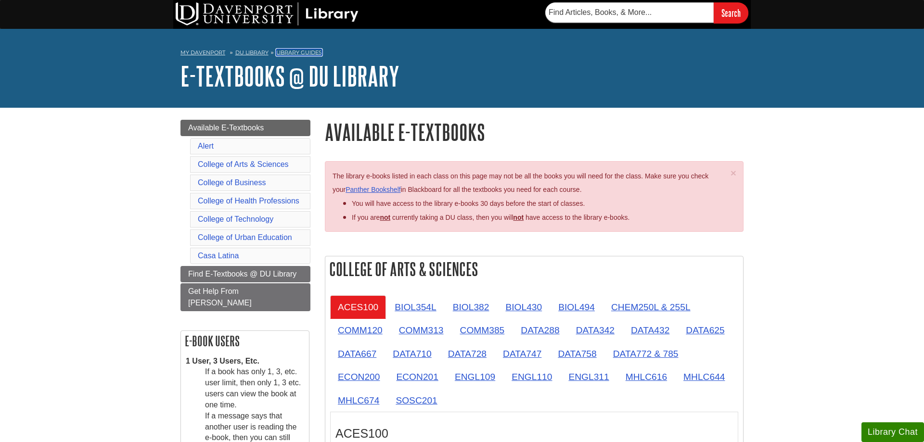
click at [280, 53] on link "Library Guides" at bounding box center [299, 52] width 46 height 7
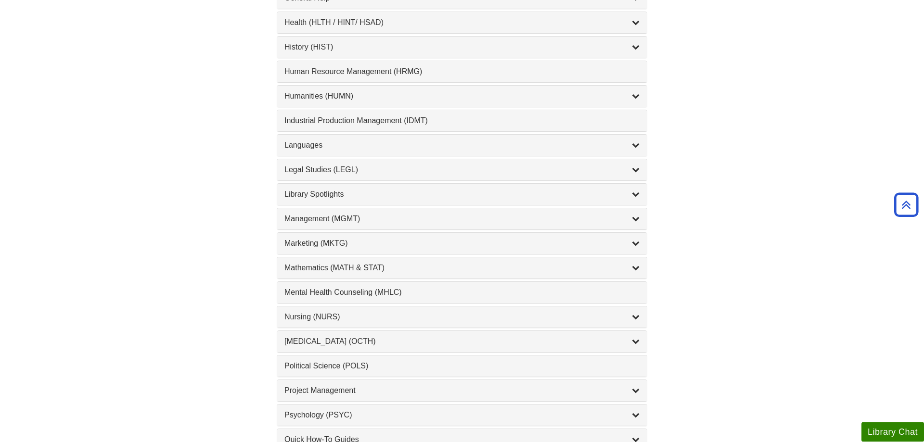
scroll to position [687, 0]
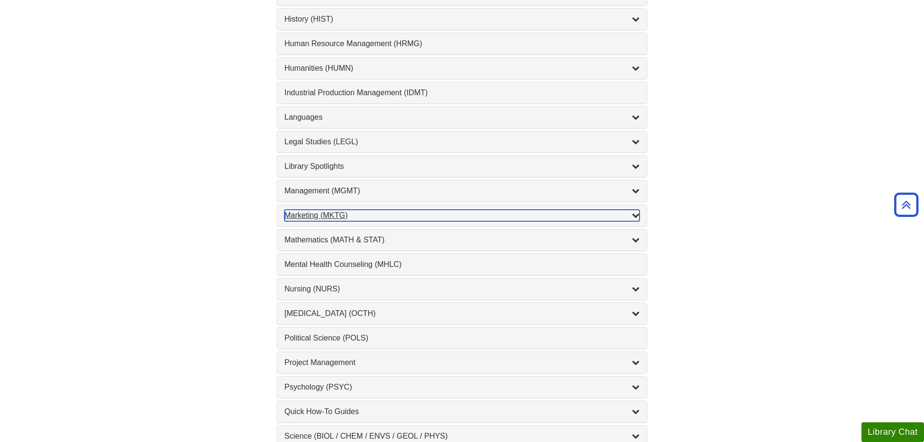
click at [289, 221] on div "Marketing (MKTG) , 4 guides" at bounding box center [461, 216] width 355 height 12
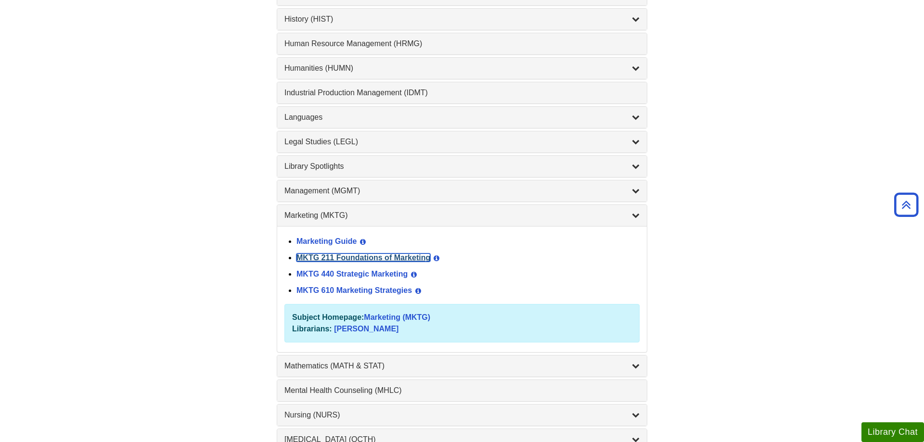
click at [326, 262] on link "MKTG 211 Foundations of Marketing" at bounding box center [363, 258] width 134 height 8
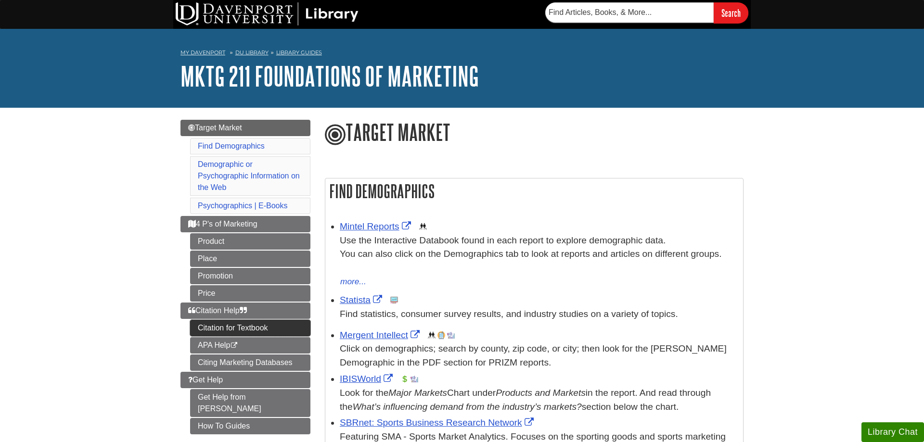
click at [215, 328] on link "Citation for Textbook" at bounding box center [250, 328] width 120 height 16
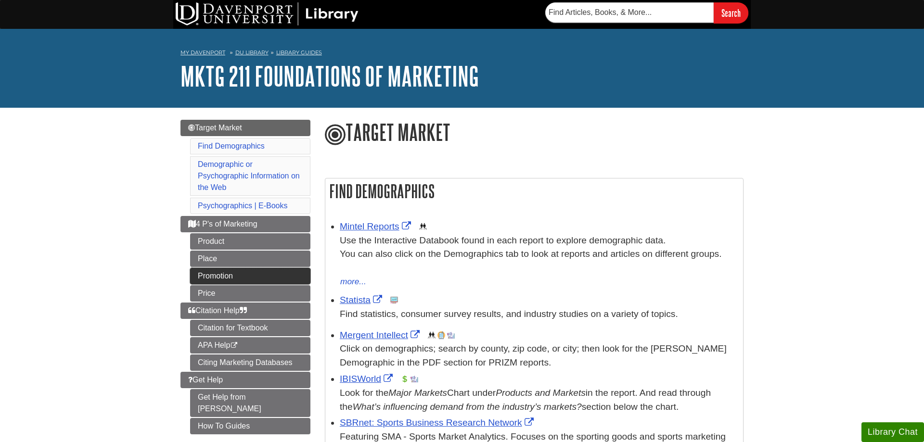
click at [202, 271] on link "Promotion" at bounding box center [250, 276] width 120 height 16
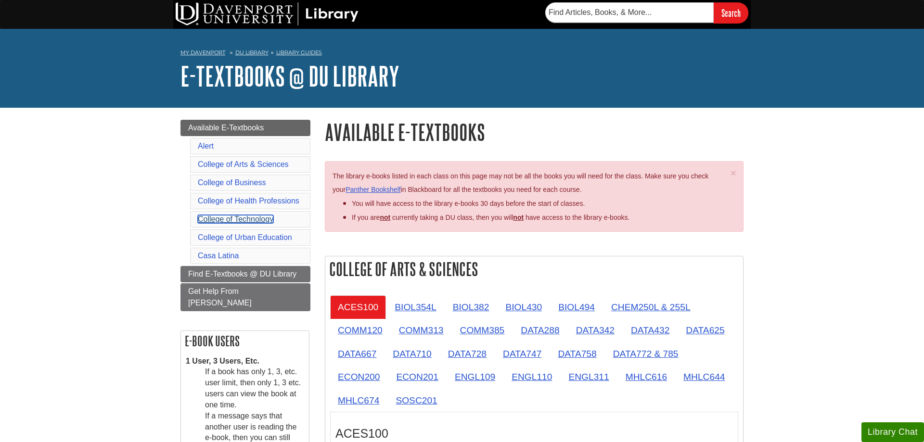
click at [244, 217] on link "College of Technology" at bounding box center [236, 219] width 76 height 8
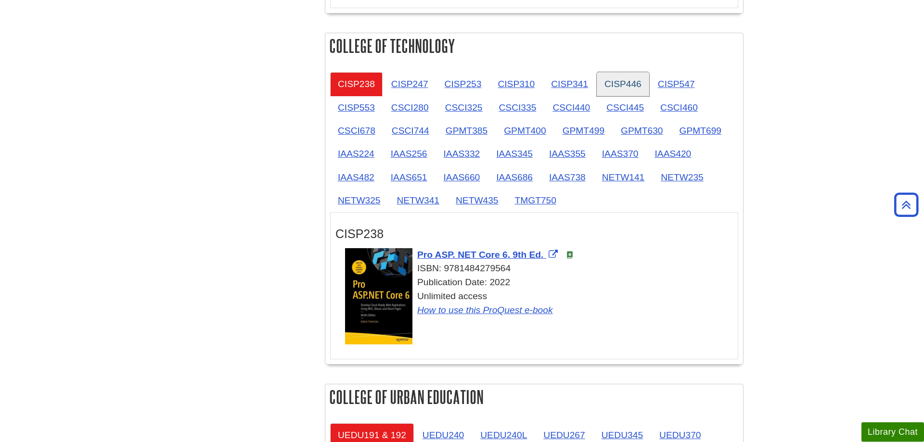
click at [627, 72] on link "CISP446" at bounding box center [623, 84] width 52 height 24
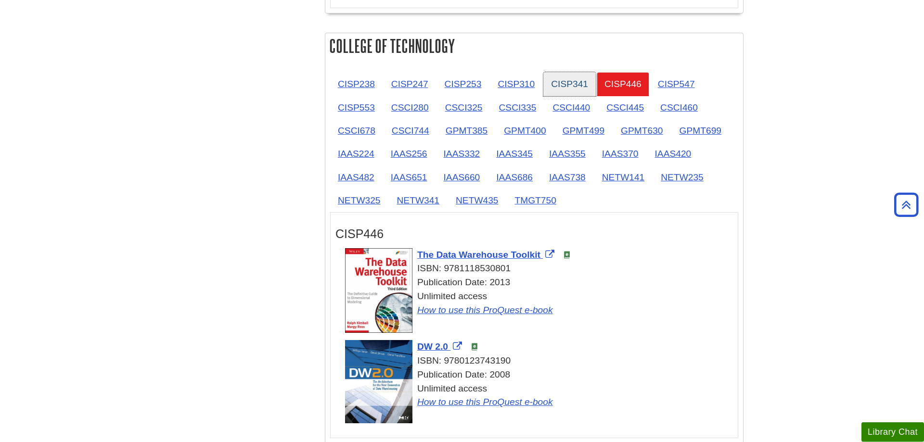
click at [576, 72] on link "CISP341" at bounding box center [569, 84] width 52 height 24
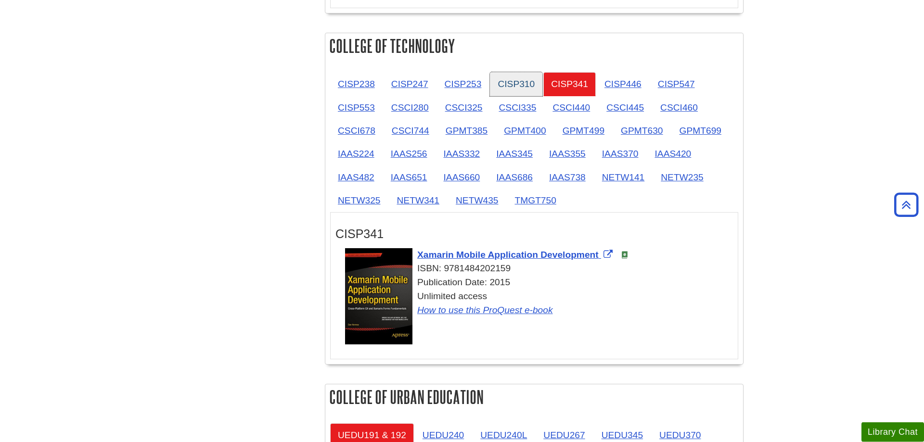
click at [524, 72] on link "CISP310" at bounding box center [516, 84] width 52 height 24
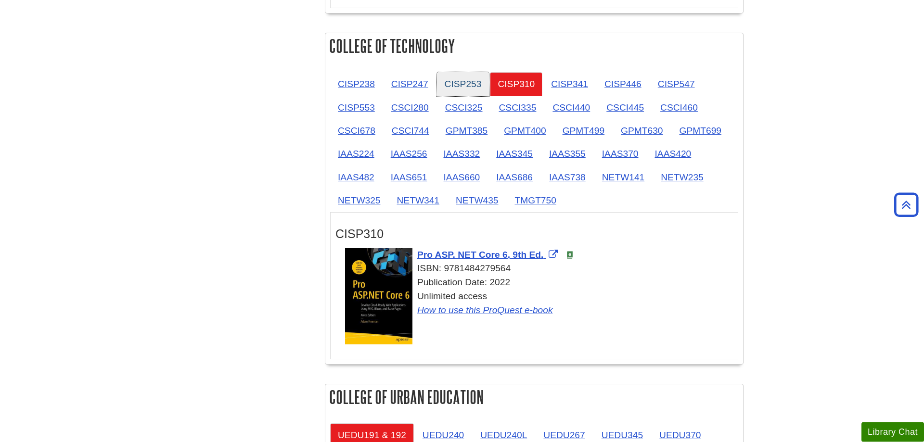
click at [477, 72] on link "CISP253" at bounding box center [463, 84] width 52 height 24
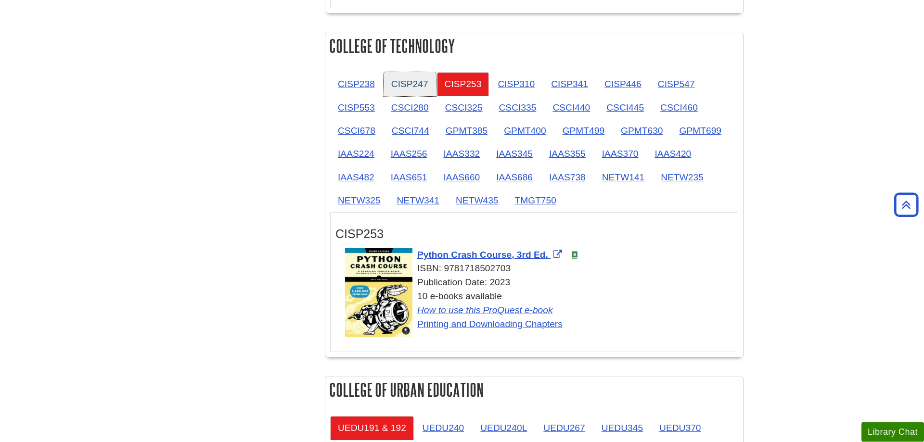
click at [402, 72] on link "CISP247" at bounding box center [409, 84] width 52 height 24
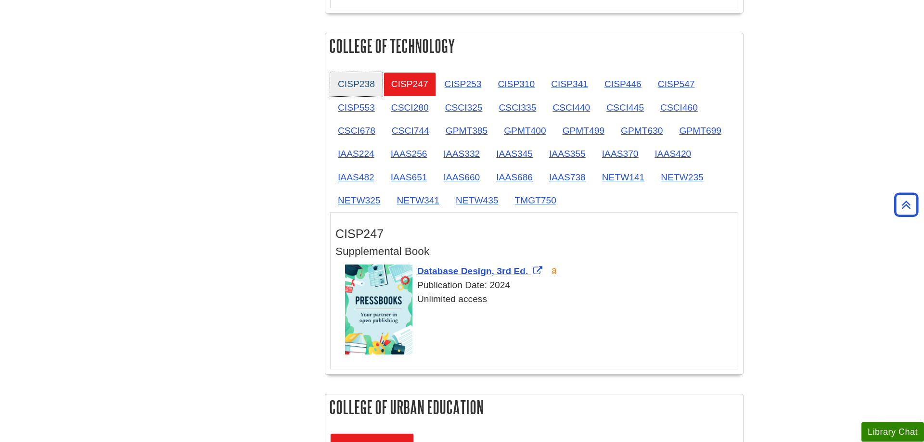
click at [345, 72] on link "CISP238" at bounding box center [356, 84] width 52 height 24
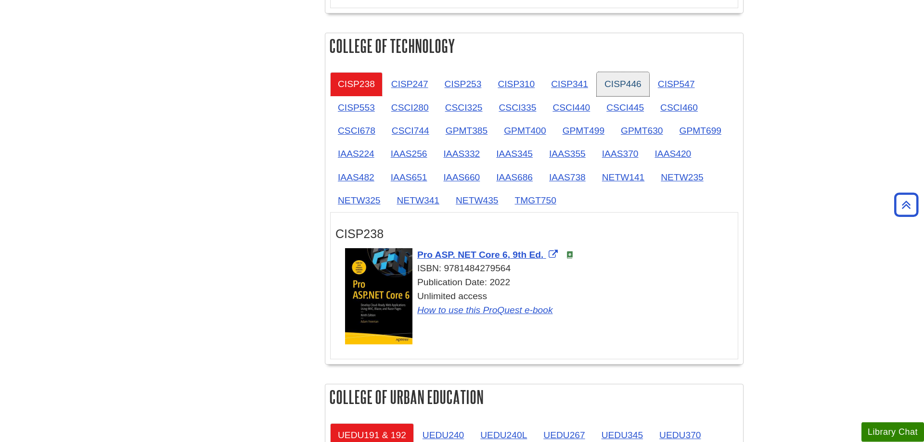
click at [610, 72] on link "CISP446" at bounding box center [623, 84] width 52 height 24
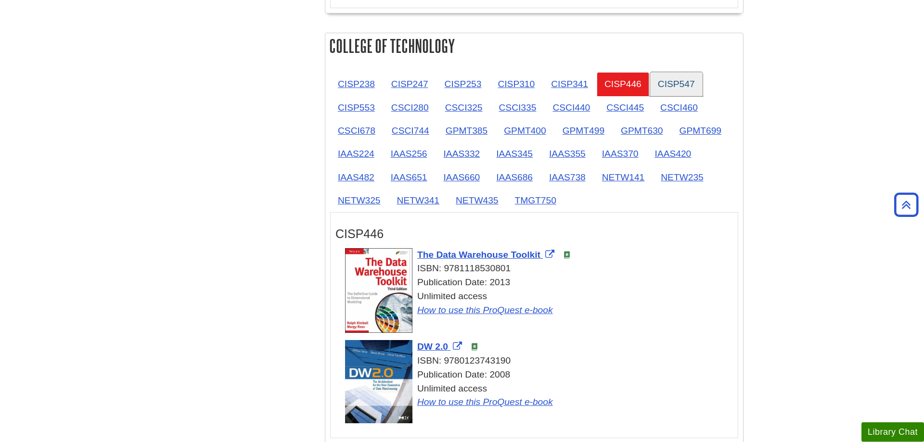
click at [689, 72] on link "CISP547" at bounding box center [676, 84] width 52 height 24
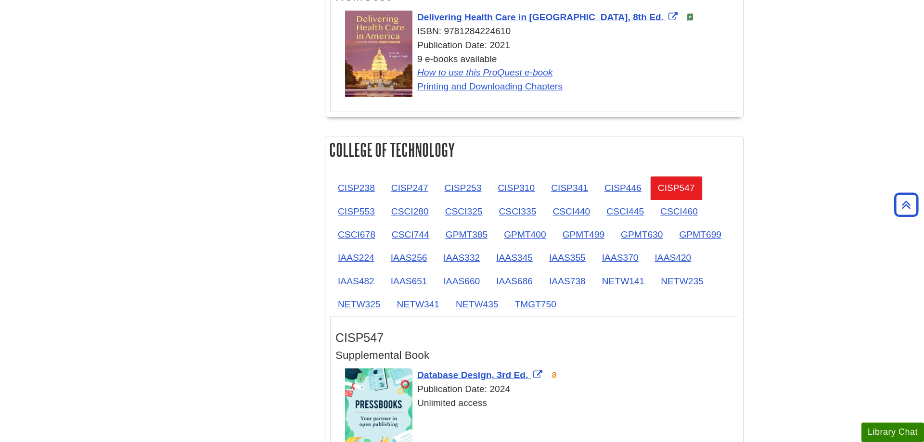
scroll to position [1088, 0]
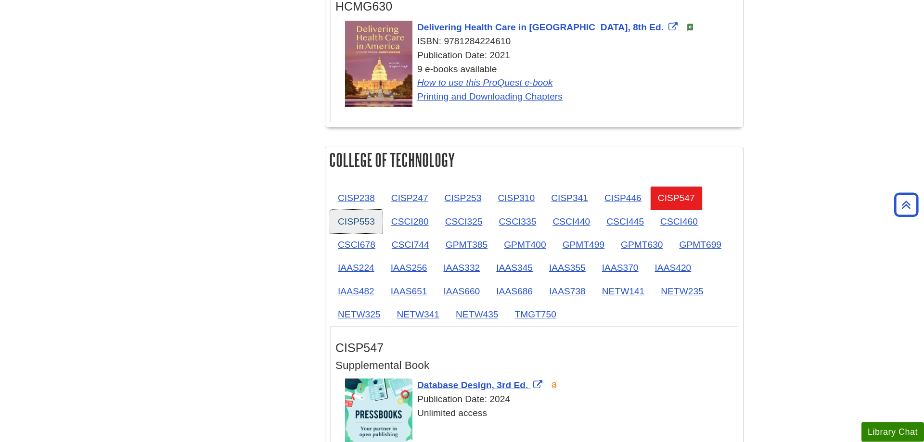
click at [363, 210] on link "CISP553" at bounding box center [356, 222] width 52 height 24
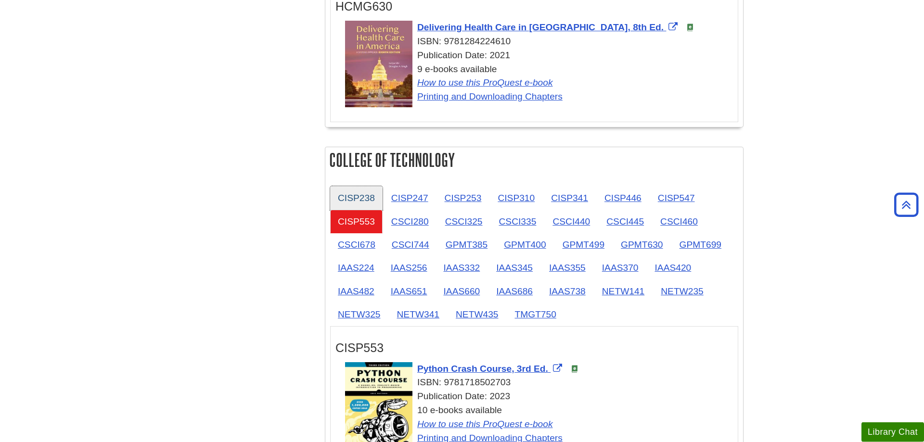
click at [364, 186] on link "CISP238" at bounding box center [356, 198] width 52 height 24
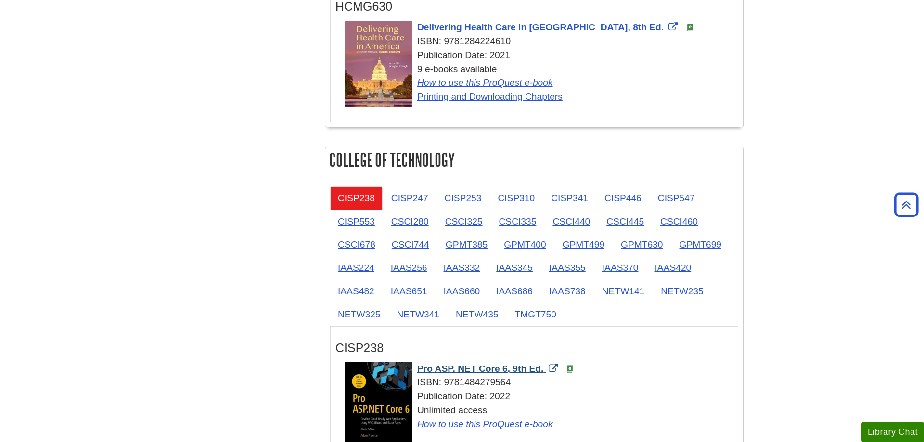
drag, startPoint x: 415, startPoint y: 337, endPoint x: 544, endPoint y: 338, distance: 128.9
click at [544, 362] on div "Pro ASP. NET Core 6, 9th Ed. ISBN: 9781484279564 Publication Date: 2022 Unlimit…" at bounding box center [539, 396] width 388 height 69
copy span "Pro ASP. NET Core 6, 9th Ed."
click at [412, 186] on link "CISP247" at bounding box center [409, 198] width 52 height 24
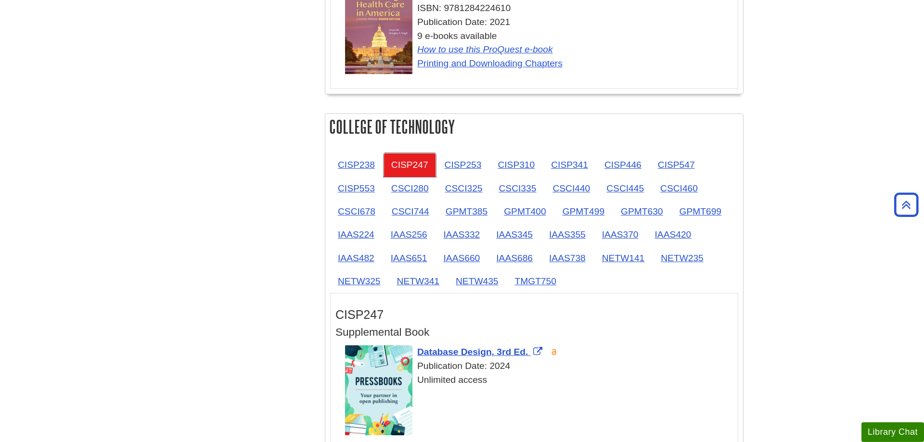
scroll to position [1137, 0]
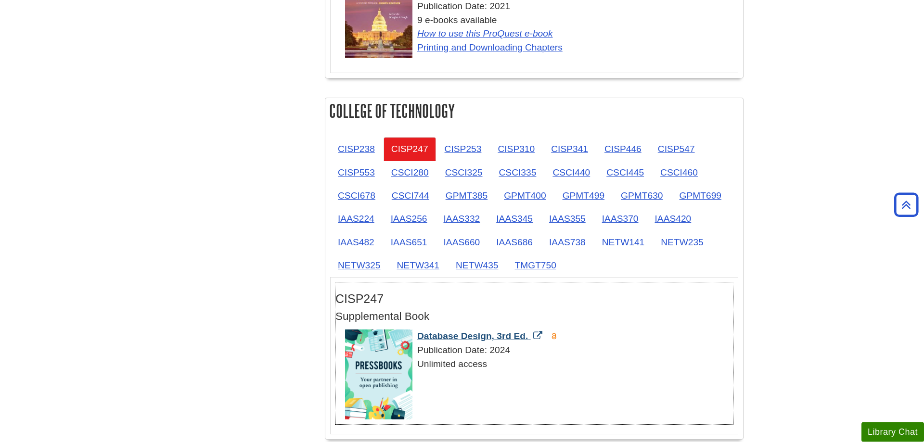
drag, startPoint x: 415, startPoint y: 304, endPoint x: 529, endPoint y: 305, distance: 114.0
click at [529, 330] on div "Database Design, 3rd Ed. Publication Date: 2024 Unlimited access" at bounding box center [539, 350] width 388 height 41
copy span "Database Design, 3rd Ed."
click at [476, 137] on link "CISP253" at bounding box center [463, 149] width 52 height 24
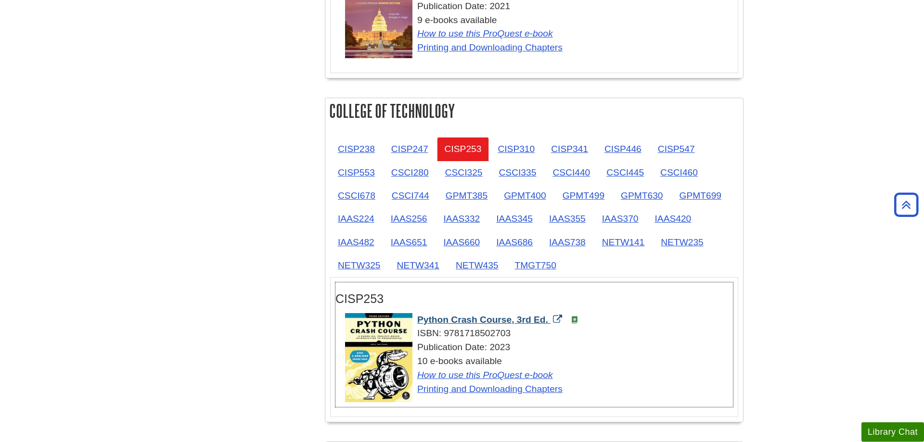
drag, startPoint x: 415, startPoint y: 285, endPoint x: 550, endPoint y: 290, distance: 135.7
click at [550, 313] on div "Python Crash Course, 3rd Ed. ISBN: 9781718502703 Publication Date: 2023 10 e-bo…" at bounding box center [539, 354] width 388 height 83
copy span "Python Crash Course, 3rd Ed."
click at [524, 137] on link "CISP310" at bounding box center [516, 149] width 52 height 24
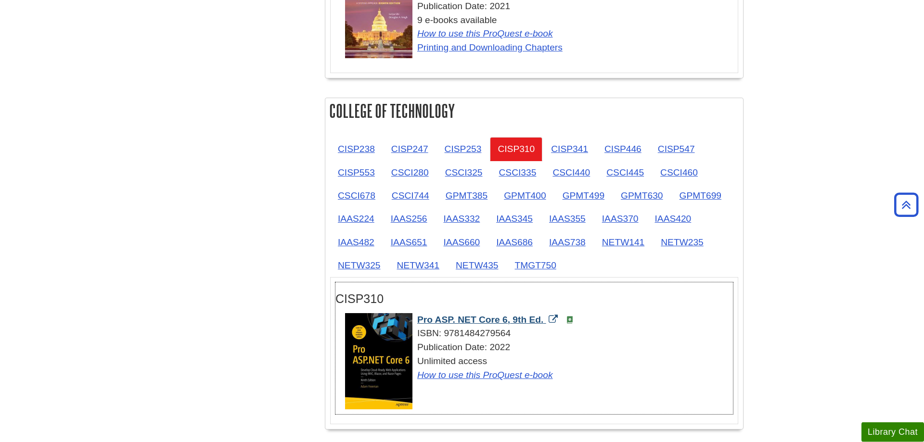
drag, startPoint x: 414, startPoint y: 287, endPoint x: 544, endPoint y: 288, distance: 130.4
click at [544, 313] on div "Pro ASP. NET Core 6, 9th Ed. ISBN: 9781484279564 Publication Date: 2022 Unlimit…" at bounding box center [539, 347] width 388 height 69
copy span "Pro ASP. NET Core 6, 9th Ed."
click at [588, 137] on link "CISP341" at bounding box center [569, 149] width 52 height 24
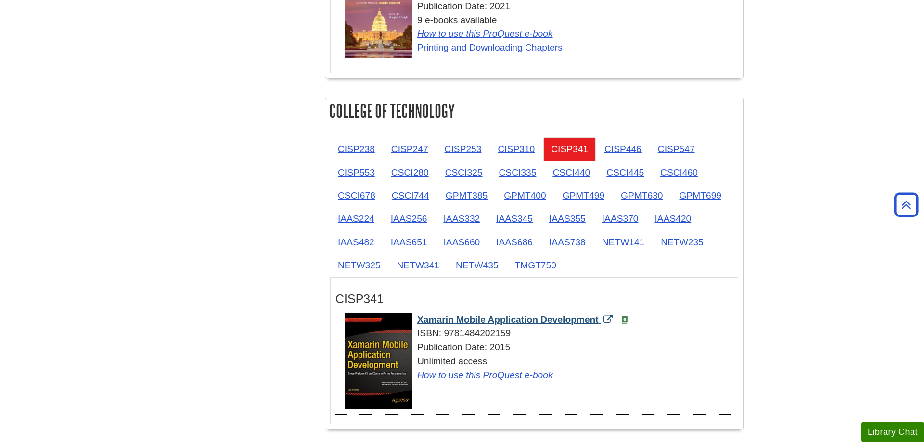
drag, startPoint x: 415, startPoint y: 283, endPoint x: 599, endPoint y: 288, distance: 184.3
click at [599, 313] on div "Xamarin Mobile Application Development ISBN: 9781484202159 Publication Date: 20…" at bounding box center [539, 347] width 388 height 69
copy span "Xamarin Mobile Application Development"
click at [629, 137] on link "CISP446" at bounding box center [623, 149] width 52 height 24
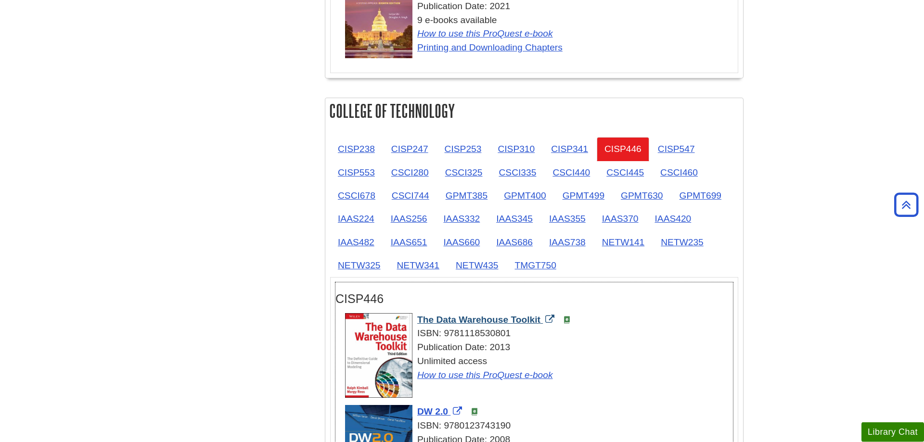
drag, startPoint x: 416, startPoint y: 289, endPoint x: 541, endPoint y: 286, distance: 125.6
click at [541, 313] on div "The Data Warehouse Toolkit ISBN: 9781118530801 Publication Date: 2013 Unlimited…" at bounding box center [539, 347] width 388 height 69
copy span "The Data Warehouse Toolkit"
drag, startPoint x: 412, startPoint y: 378, endPoint x: 448, endPoint y: 381, distance: 36.2
click at [448, 405] on div "DW 2.0 ISBN: 9780123743190 Publication Date: 2008 Unlimited access How to use t…" at bounding box center [539, 439] width 388 height 69
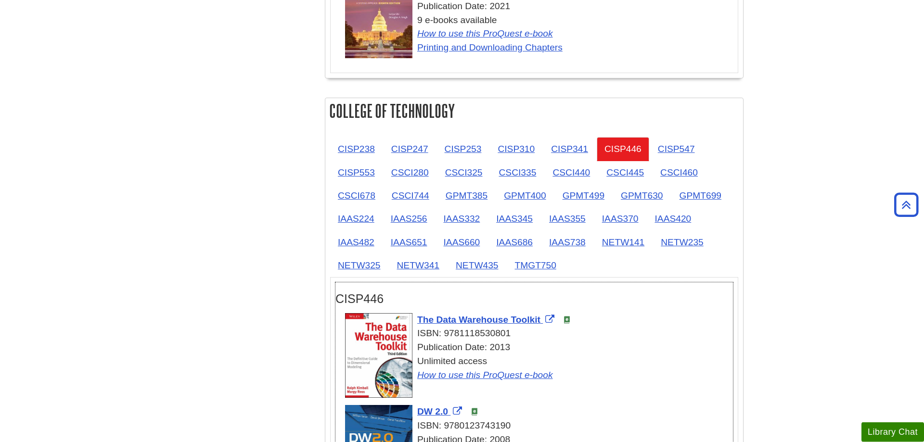
copy span "DW 2.0"
click at [688, 137] on link "CISP547" at bounding box center [676, 149] width 52 height 24
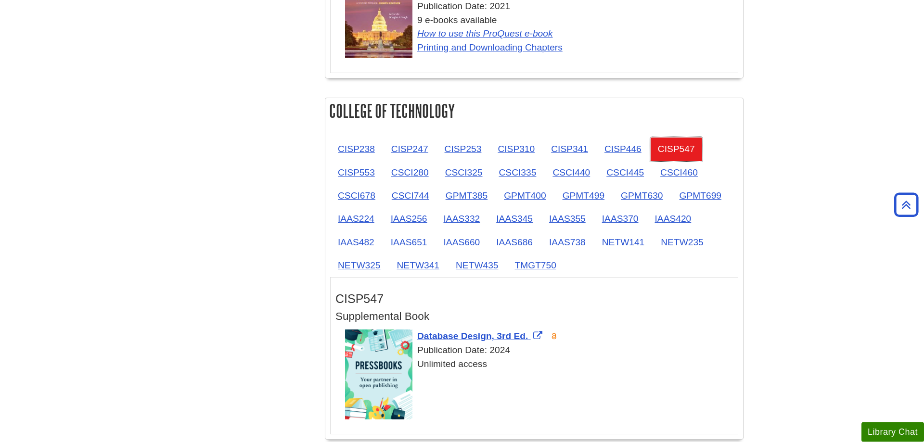
scroll to position [1284, 0]
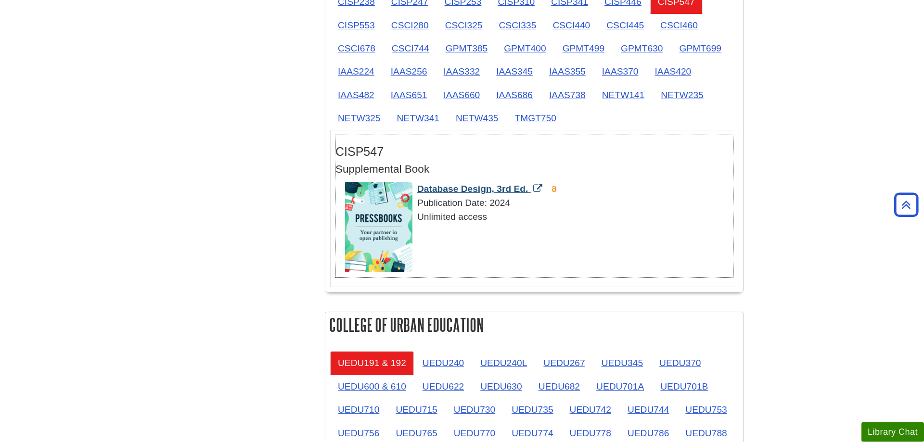
drag, startPoint x: 416, startPoint y: 157, endPoint x: 529, endPoint y: 158, distance: 113.1
click at [529, 182] on div "Database Design, 3rd Ed. Publication Date: 2024 Unlimited access" at bounding box center [539, 202] width 388 height 41
copy span "Database Design, 3rd Ed."
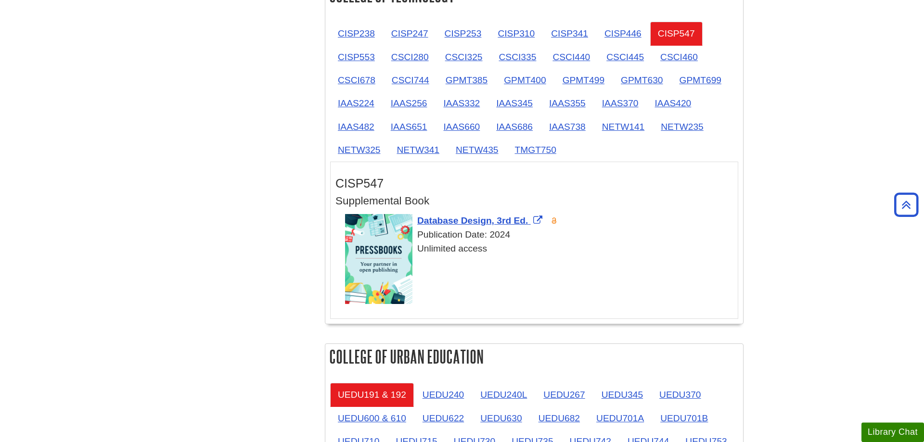
scroll to position [1186, 0]
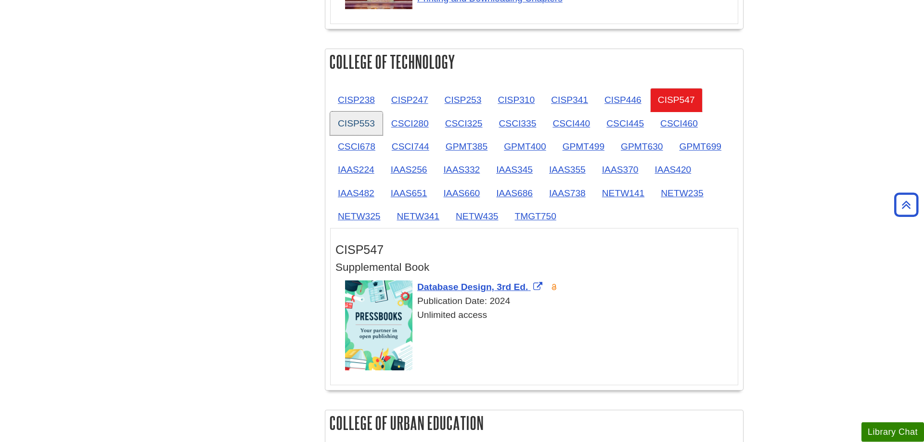
click at [373, 112] on link "CISP553" at bounding box center [356, 124] width 52 height 24
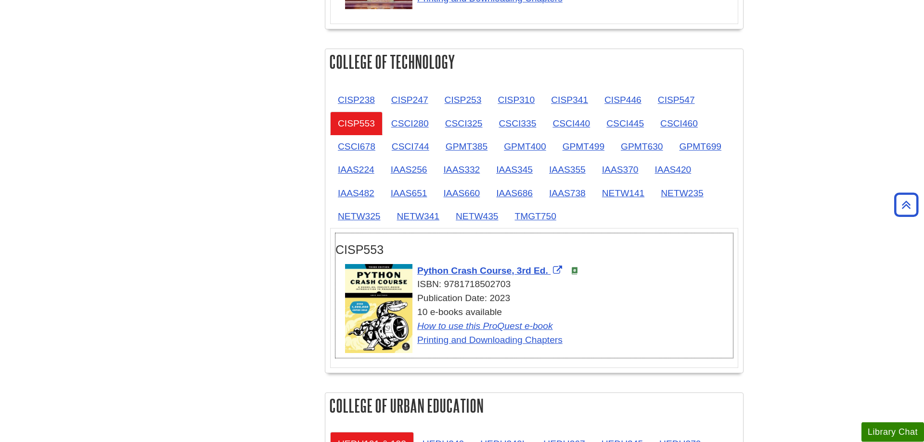
click at [442, 243] on h3 "CISP553" at bounding box center [533, 250] width 397 height 14
drag, startPoint x: 414, startPoint y: 238, endPoint x: 548, endPoint y: 237, distance: 134.2
click at [548, 264] on div "Python Crash Course, 3rd Ed. ISBN: 9781718502703 Publication Date: 2023 10 e-bo…" at bounding box center [539, 305] width 388 height 83
copy span "Python Crash Course, 3rd Ed."
click at [405, 112] on link "CSCI280" at bounding box center [409, 124] width 53 height 24
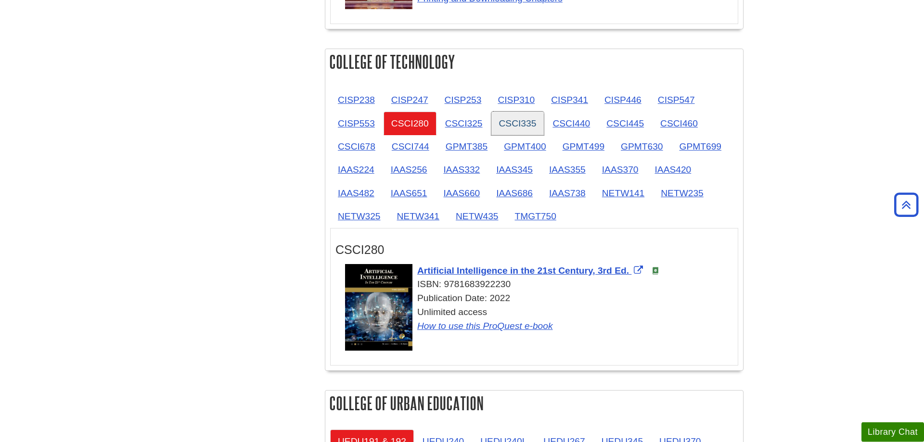
click at [525, 112] on link "CSCI335" at bounding box center [517, 124] width 53 height 24
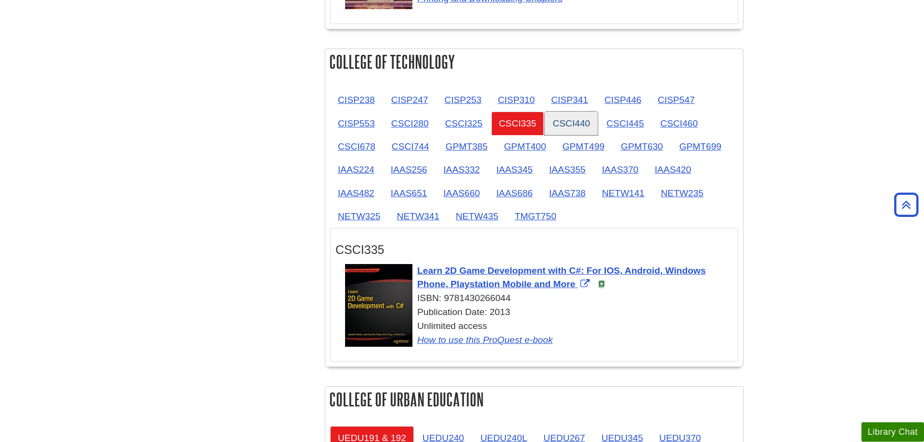
click at [579, 112] on link "CSCI440" at bounding box center [571, 124] width 53 height 24
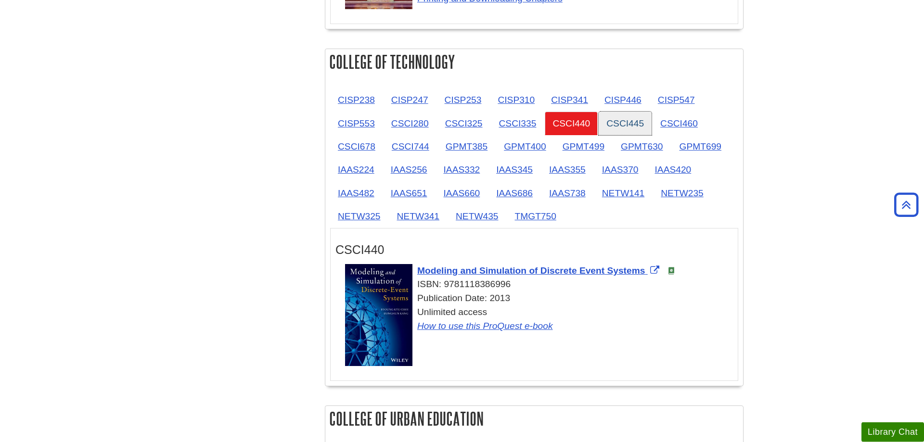
click at [633, 112] on link "CSCI445" at bounding box center [625, 124] width 53 height 24
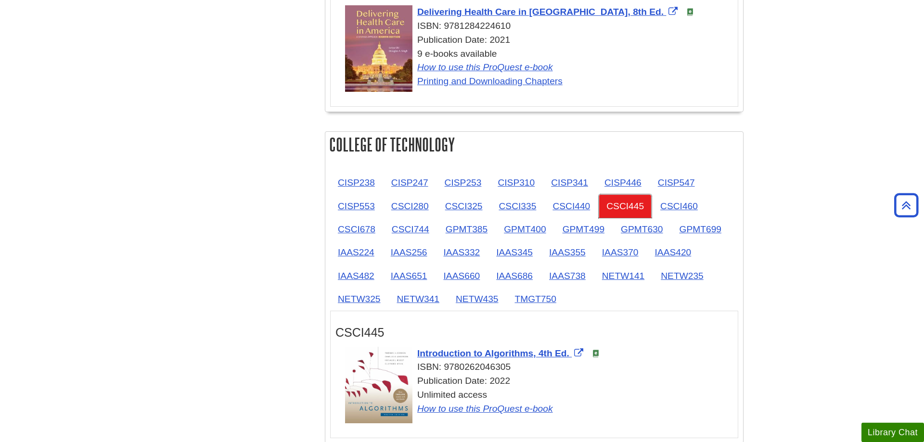
scroll to position [1105, 0]
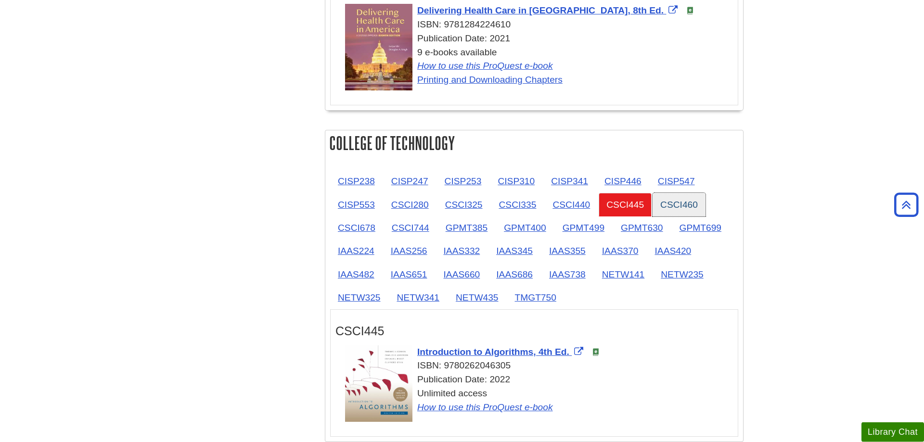
click at [695, 205] on link "CSCI460" at bounding box center [678, 205] width 53 height 24
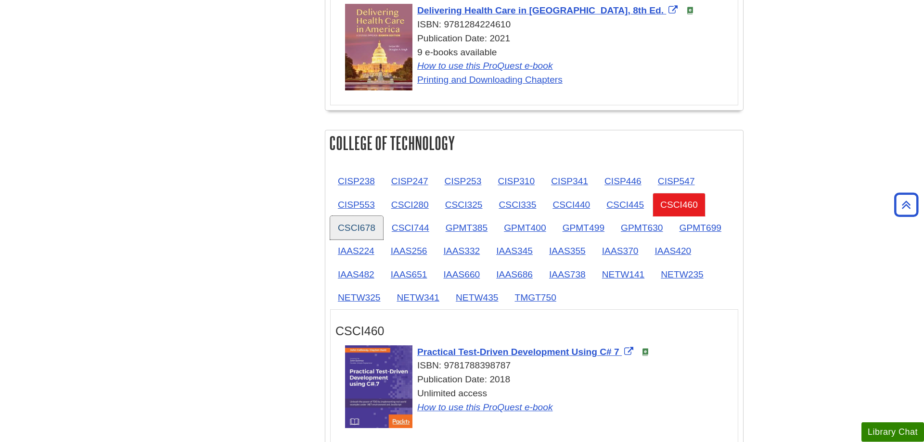
click at [362, 230] on link "CSCI678" at bounding box center [356, 228] width 53 height 24
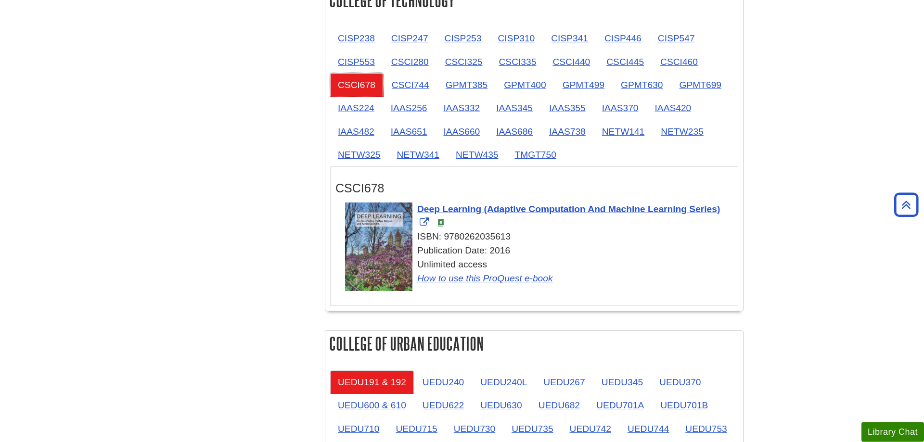
scroll to position [1252, 0]
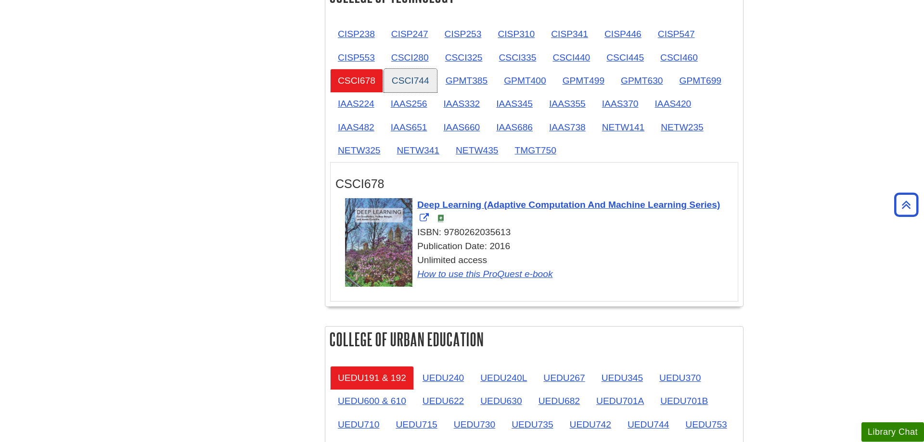
click at [414, 83] on link "CSCI744" at bounding box center [410, 81] width 53 height 24
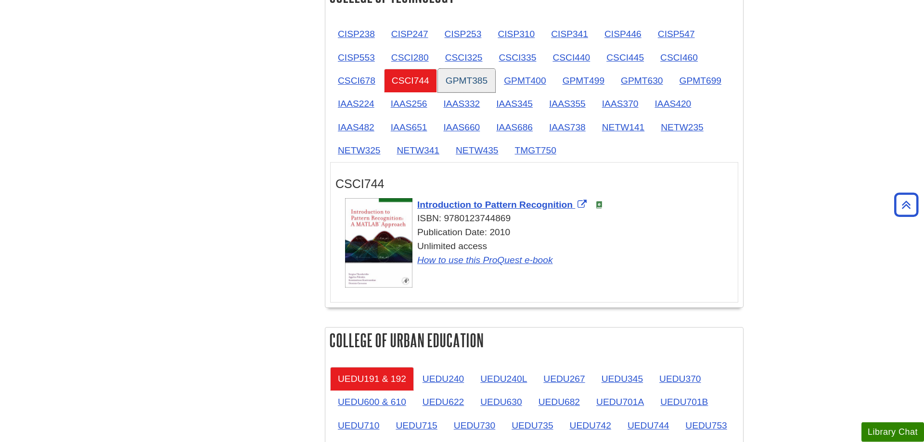
click at [479, 85] on link "GPMT385" at bounding box center [466, 81] width 57 height 24
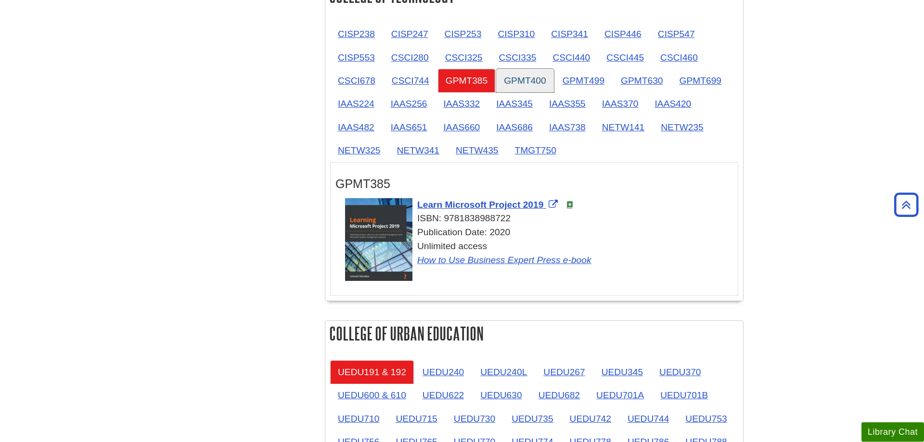
click at [544, 82] on link "GPMT400" at bounding box center [524, 81] width 57 height 24
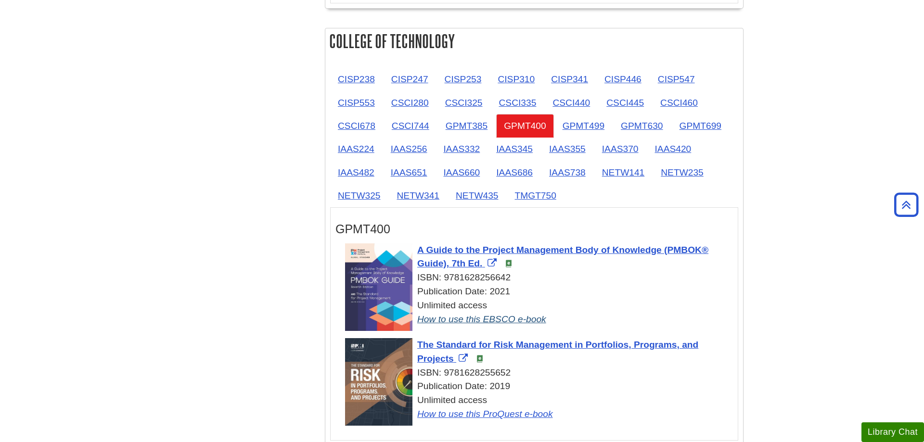
scroll to position [1187, 0]
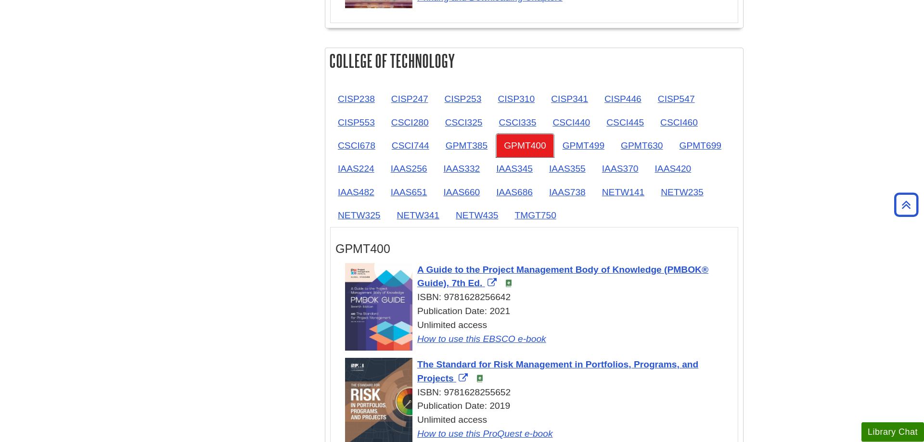
click at [534, 144] on link "GPMT400" at bounding box center [524, 146] width 57 height 24
click at [581, 147] on link "GPMT499" at bounding box center [583, 146] width 57 height 24
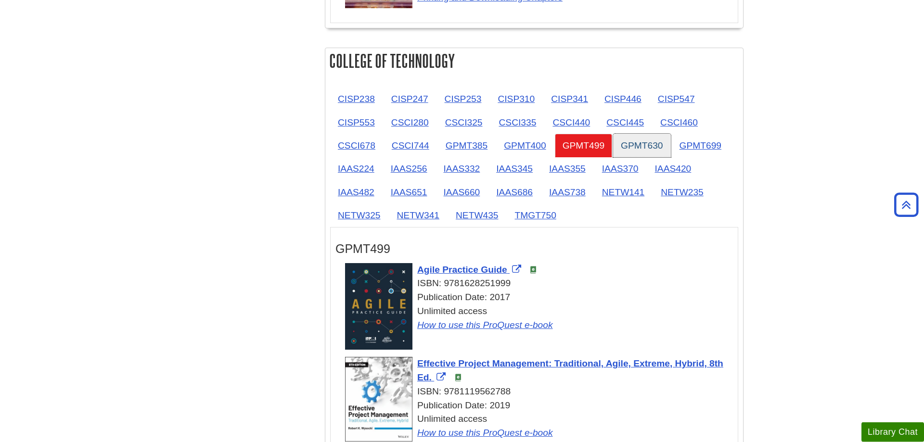
click at [647, 147] on link "GPMT630" at bounding box center [641, 146] width 57 height 24
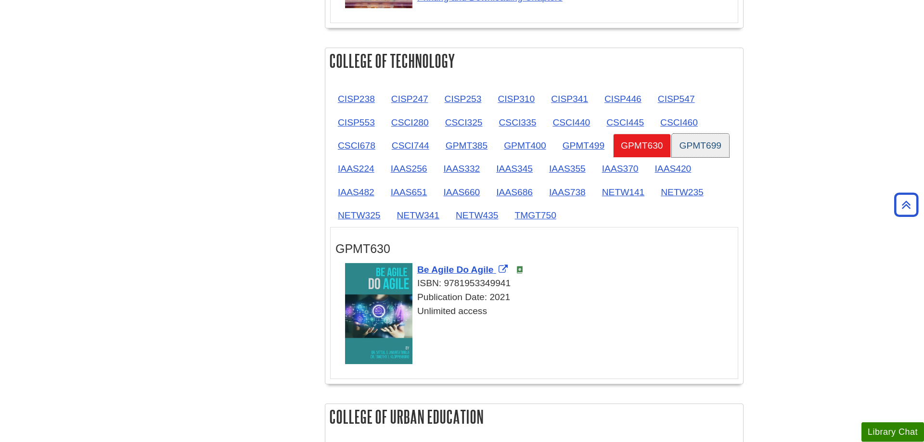
click at [705, 145] on link "GPMT699" at bounding box center [700, 146] width 57 height 24
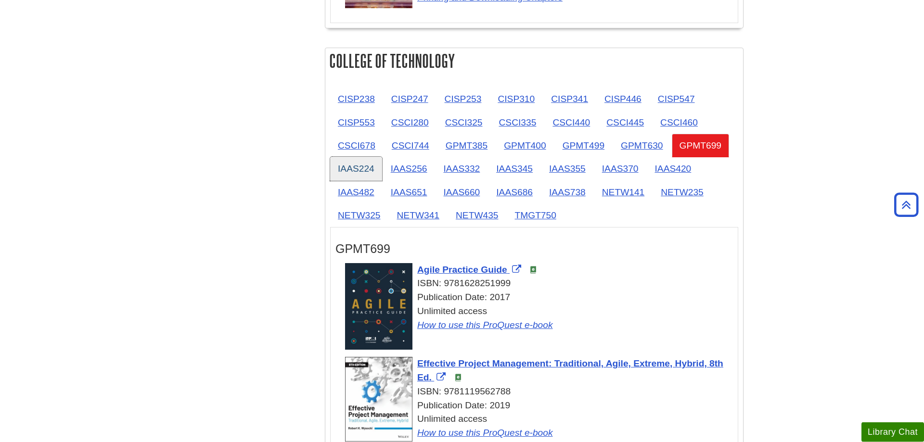
click at [368, 170] on link "IAAS224" at bounding box center [356, 169] width 52 height 24
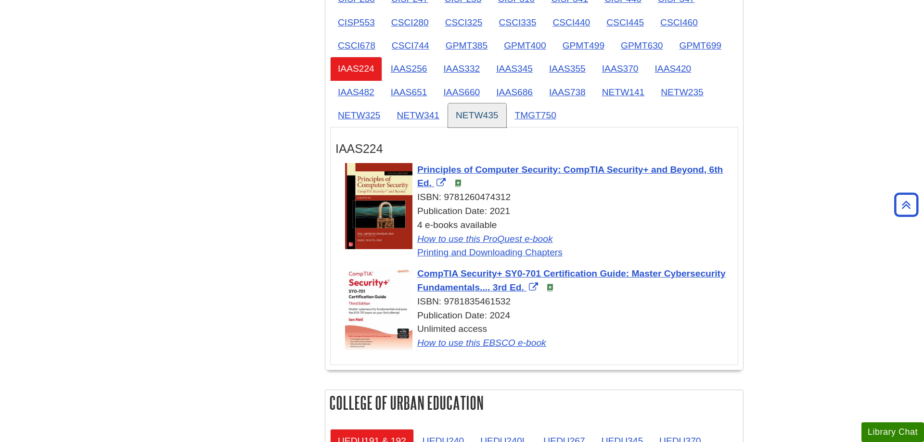
scroll to position [1285, 0]
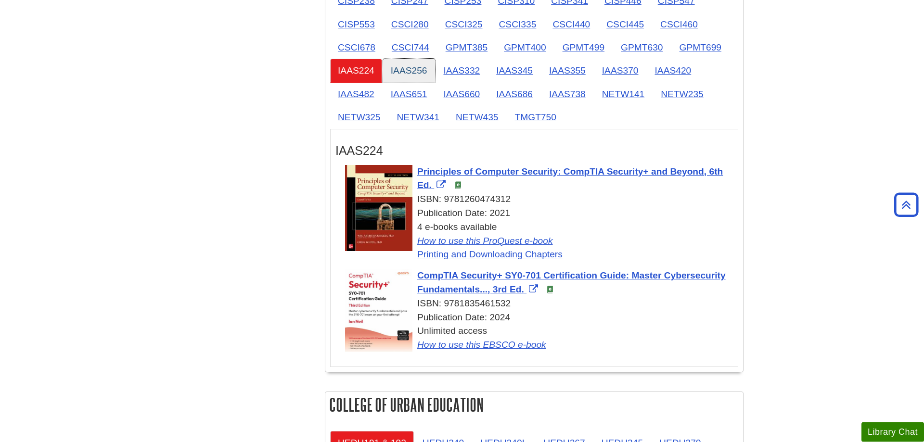
click at [415, 63] on link "IAAS256" at bounding box center [409, 71] width 52 height 24
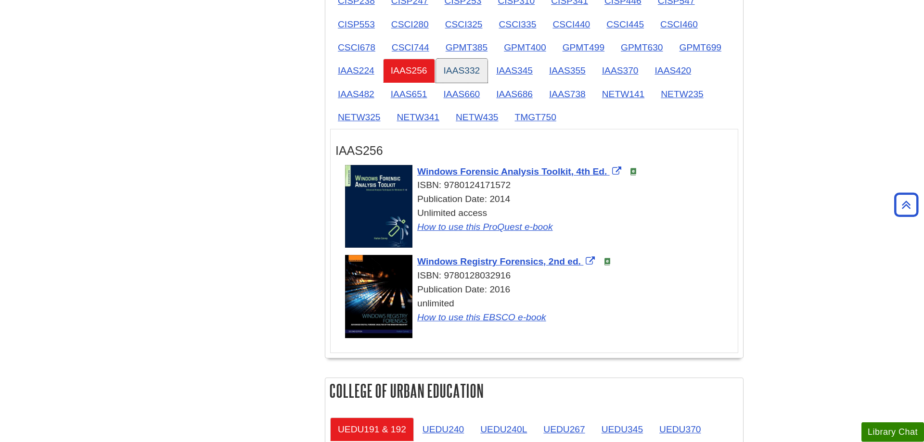
click at [467, 71] on link "IAAS332" at bounding box center [462, 71] width 52 height 24
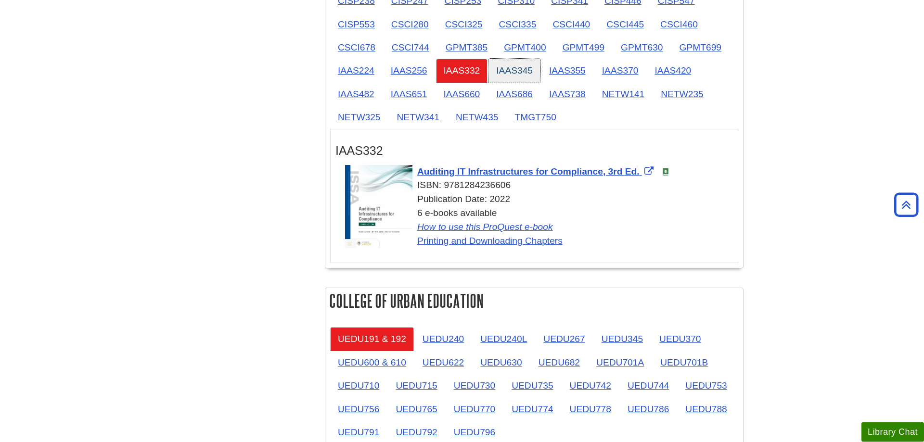
click at [519, 71] on link "IAAS345" at bounding box center [514, 71] width 52 height 24
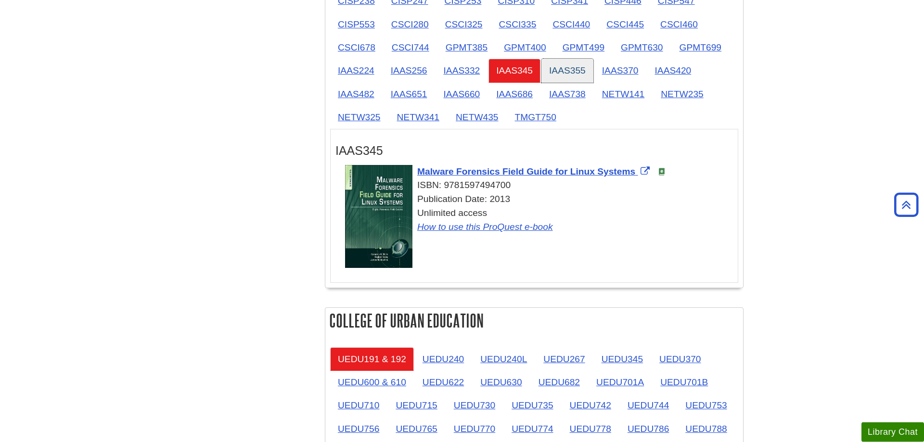
click at [567, 74] on link "IAAS355" at bounding box center [567, 71] width 52 height 24
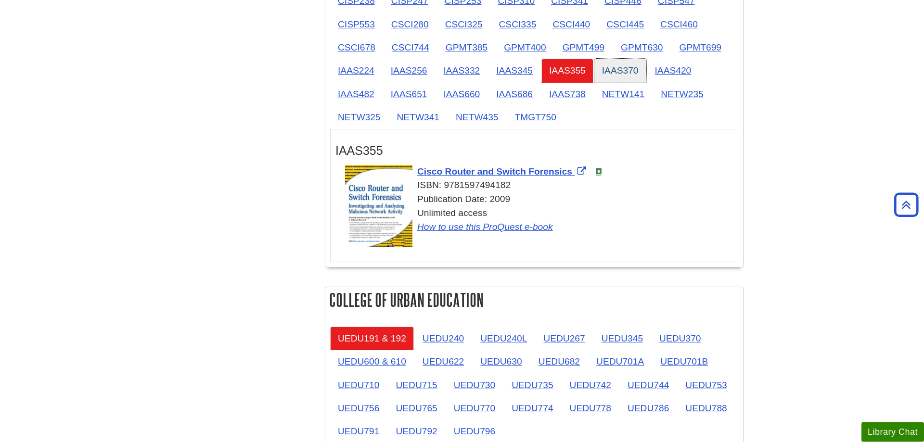
click at [624, 74] on link "IAAS370" at bounding box center [620, 71] width 52 height 24
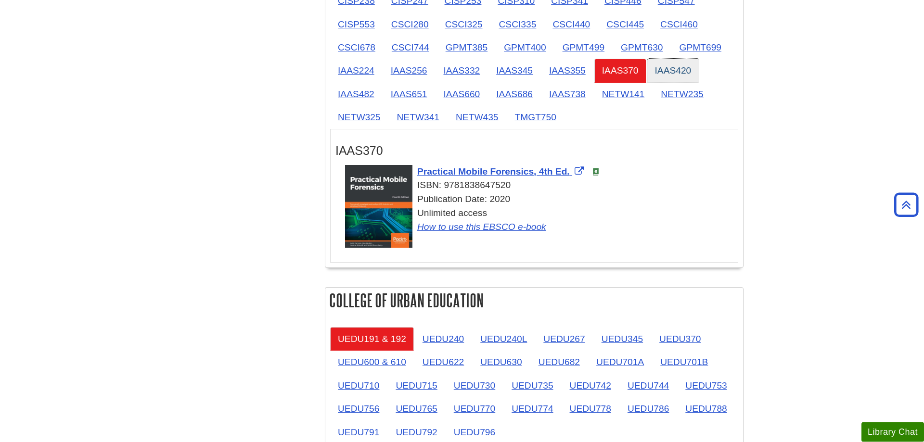
click at [665, 63] on link "IAAS420" at bounding box center [673, 71] width 52 height 24
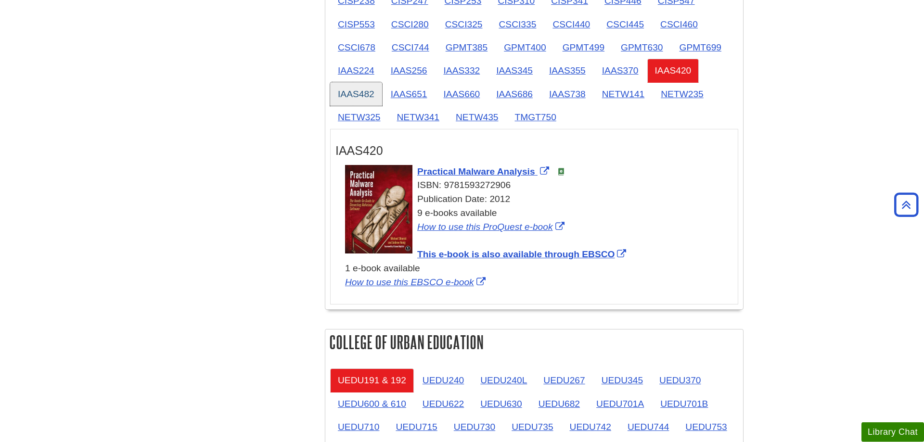
click at [366, 96] on link "IAAS482" at bounding box center [356, 94] width 52 height 24
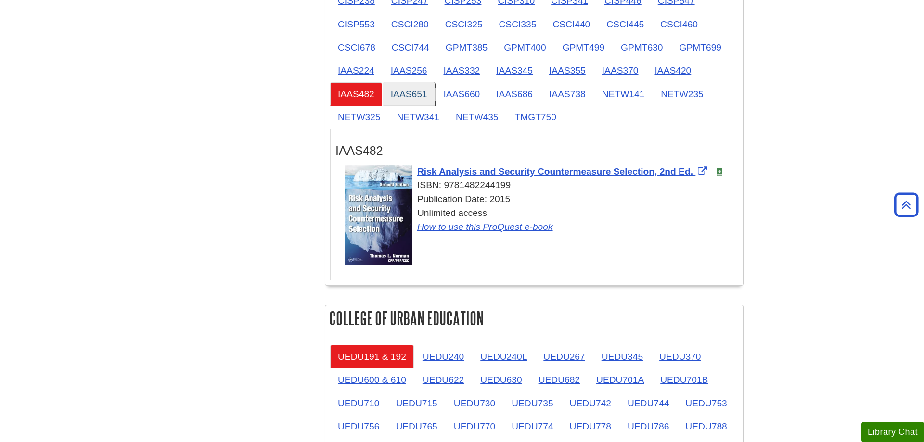
click at [420, 95] on link "IAAS651" at bounding box center [409, 94] width 52 height 24
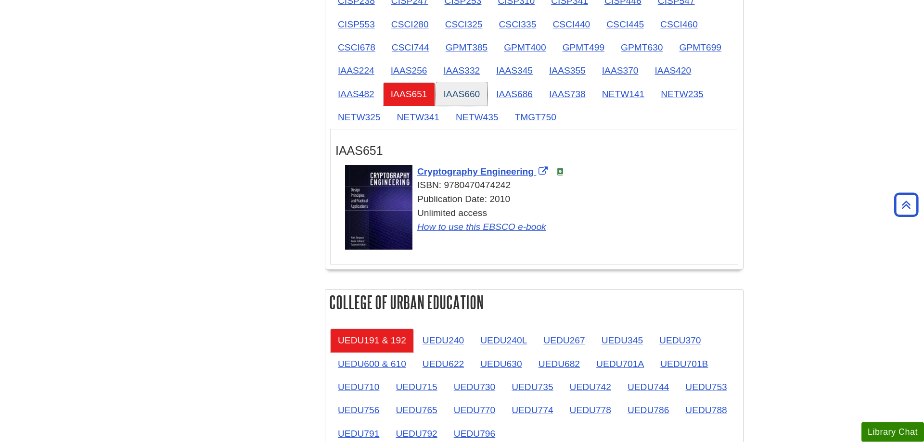
click at [459, 92] on link "IAAS660" at bounding box center [462, 94] width 52 height 24
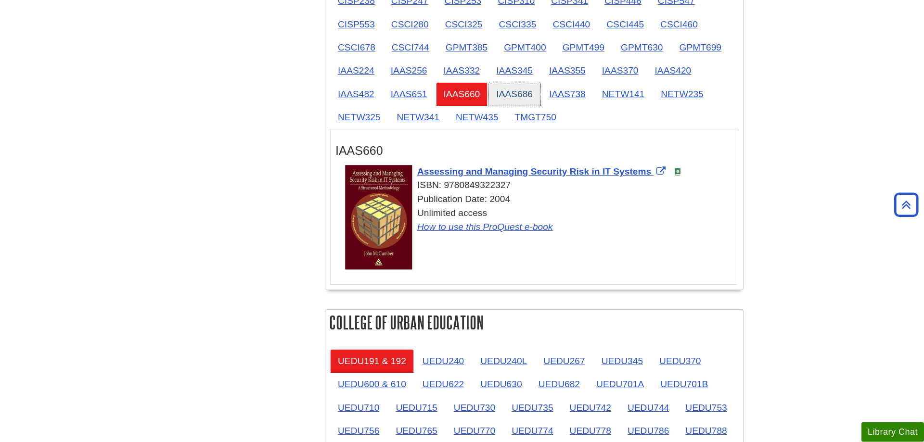
click at [530, 93] on link "IAAS686" at bounding box center [514, 94] width 52 height 24
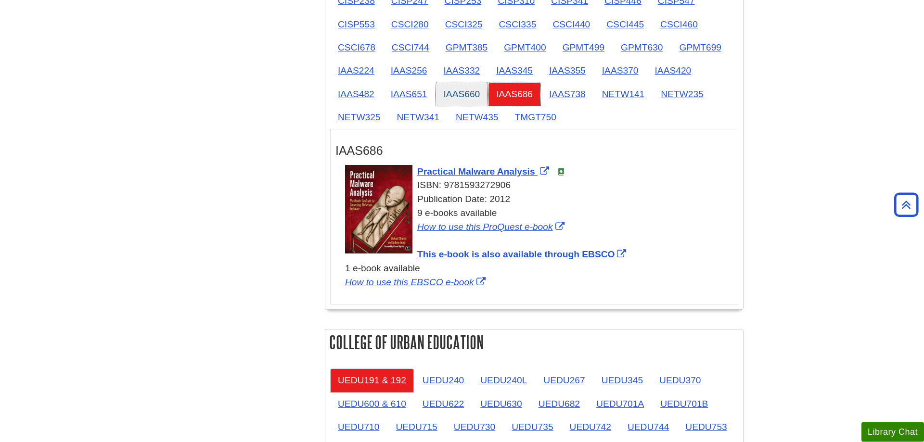
click at [468, 89] on link "IAAS660" at bounding box center [462, 94] width 52 height 24
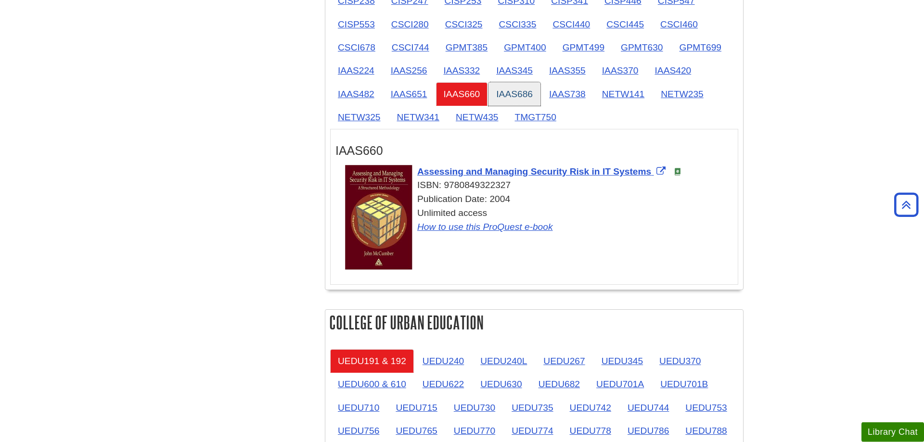
click at [516, 89] on link "IAAS686" at bounding box center [514, 94] width 52 height 24
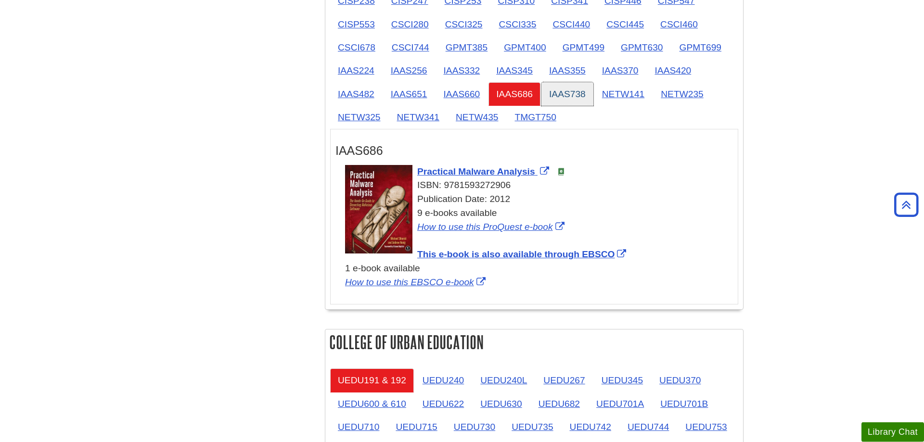
click at [579, 94] on link "IAAS738" at bounding box center [567, 94] width 52 height 24
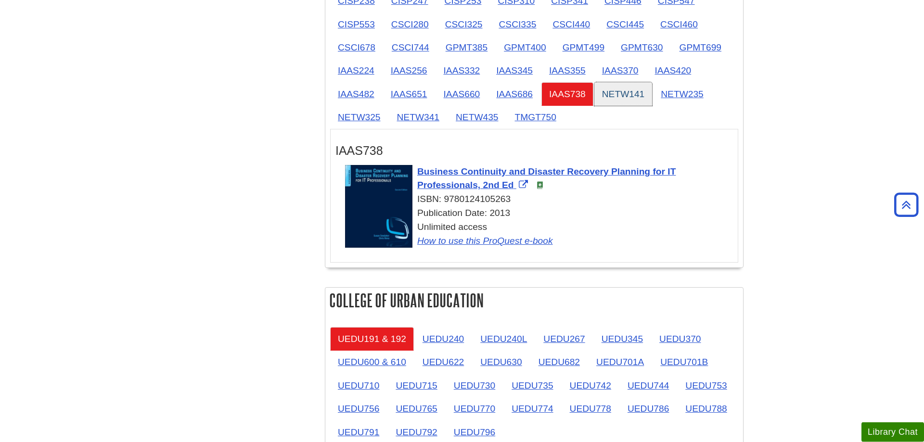
click at [631, 96] on link "NETW141" at bounding box center [623, 94] width 58 height 24
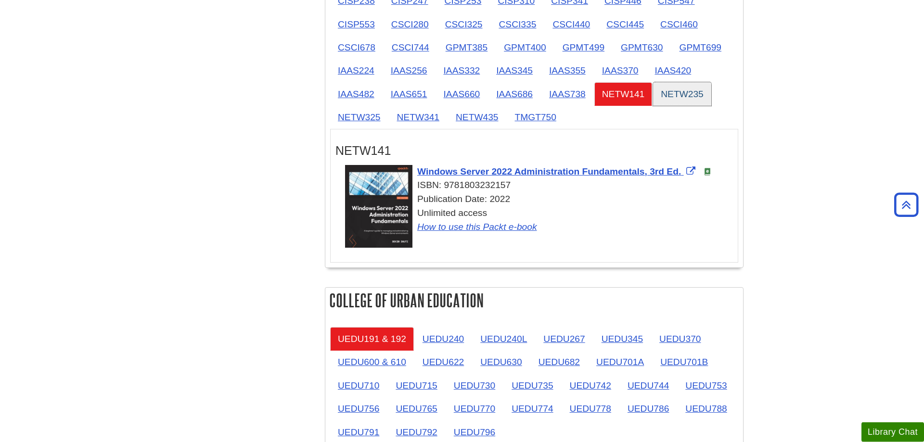
click at [671, 93] on link "NETW235" at bounding box center [682, 94] width 58 height 24
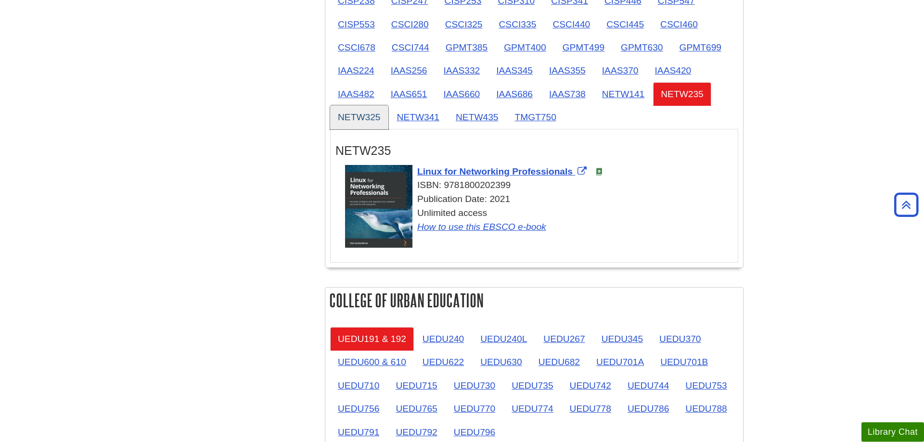
click at [369, 113] on link "NETW325" at bounding box center [359, 117] width 58 height 24
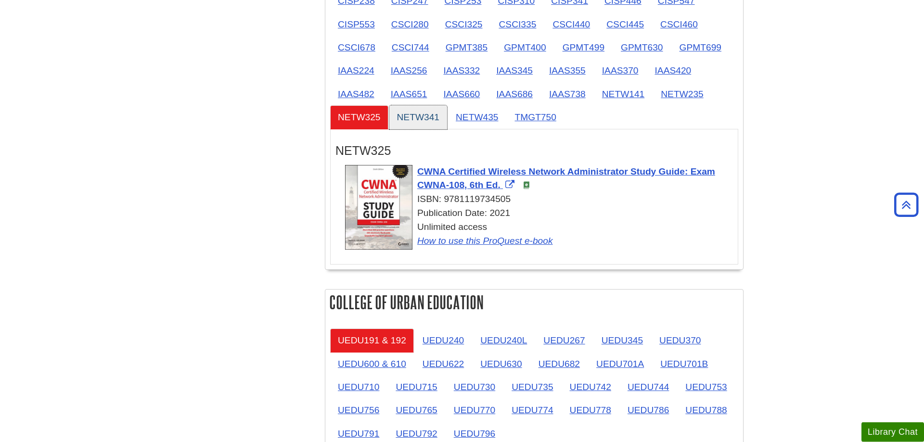
click at [423, 117] on link "NETW341" at bounding box center [418, 117] width 58 height 24
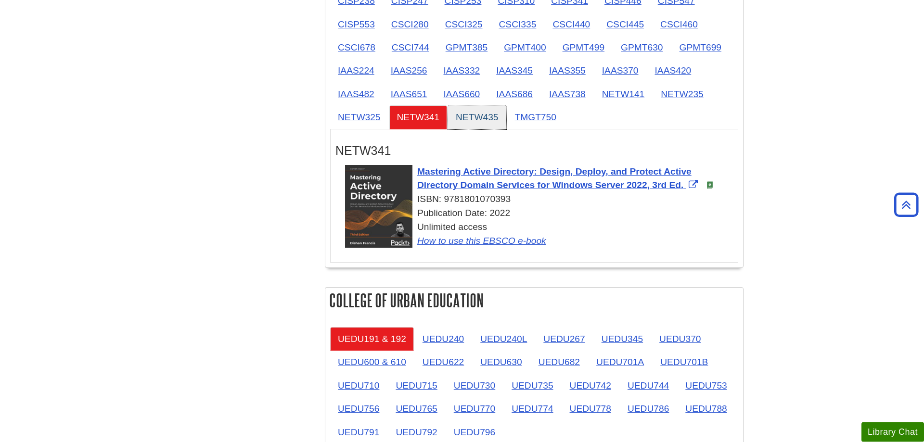
click at [480, 115] on link "NETW435" at bounding box center [477, 117] width 58 height 24
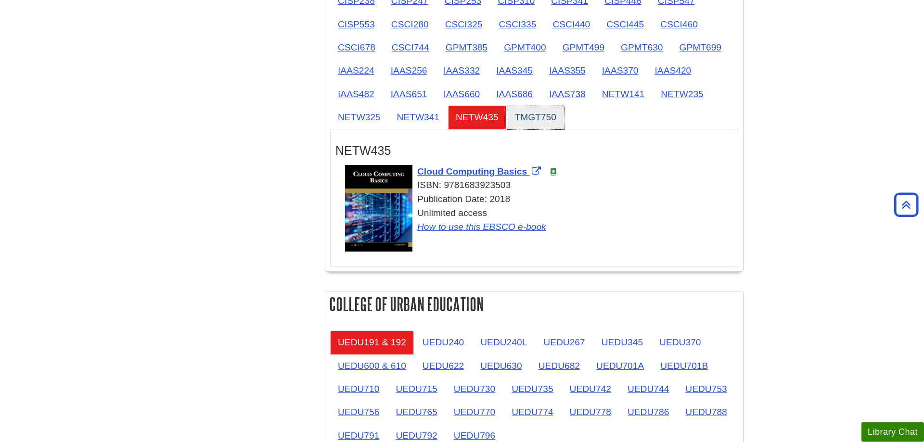
click at [536, 111] on link "TMGT750" at bounding box center [535, 117] width 57 height 24
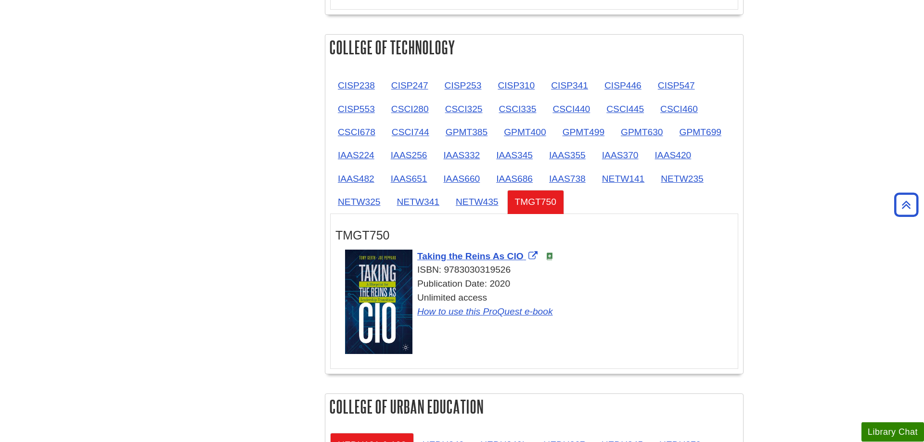
scroll to position [1138, 0]
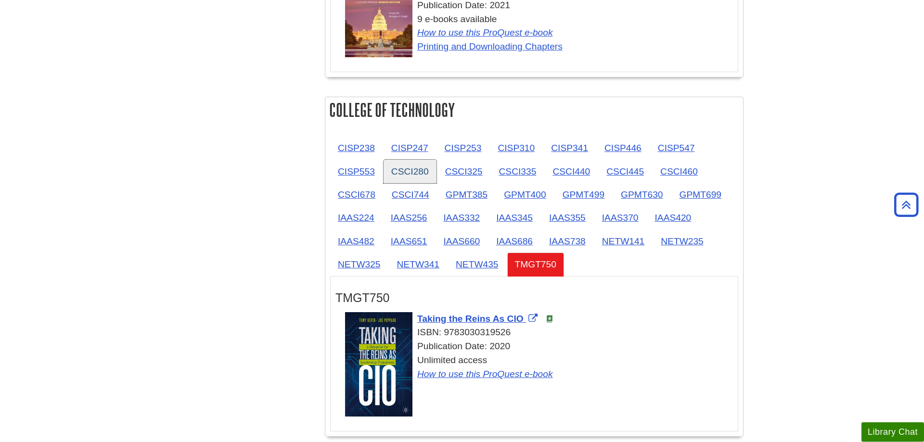
click at [406, 172] on link "CSCI280" at bounding box center [409, 172] width 53 height 24
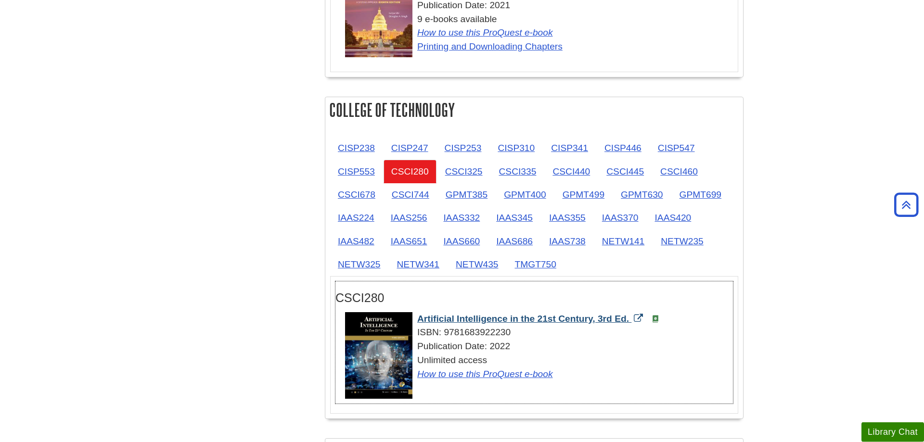
drag, startPoint x: 414, startPoint y: 317, endPoint x: 630, endPoint y: 318, distance: 216.5
click at [630, 318] on div "Artificial Intelligence in the 21st Century, 3rd Ed. ISBN: 9781683922230 Public…" at bounding box center [539, 346] width 388 height 69
copy span "Artificial Intelligence in the 21st Century, 3rd Ed."
click at [459, 174] on link "CSCI325" at bounding box center [463, 172] width 53 height 24
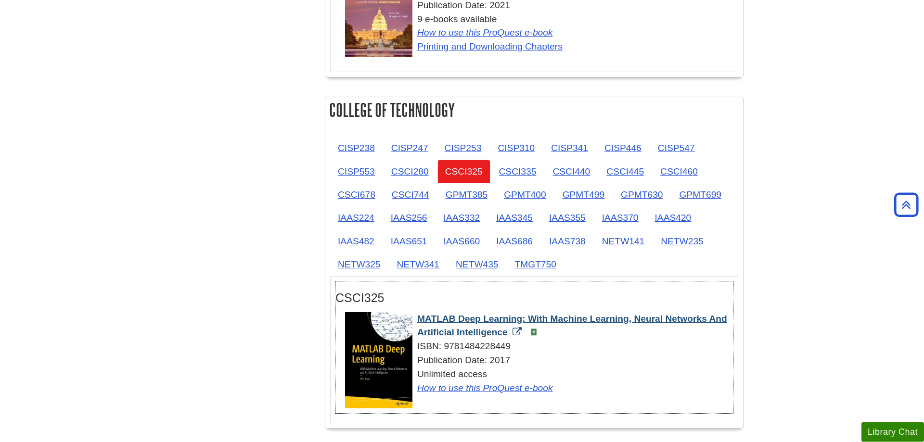
drag, startPoint x: 416, startPoint y: 318, endPoint x: 509, endPoint y: 334, distance: 94.2
click at [509, 334] on div "MATLAB Deep Learning: With Machine Learning, Neural Networks And Artificial Int…" at bounding box center [539, 353] width 388 height 83
click at [525, 166] on link "CSCI335" at bounding box center [517, 172] width 53 height 24
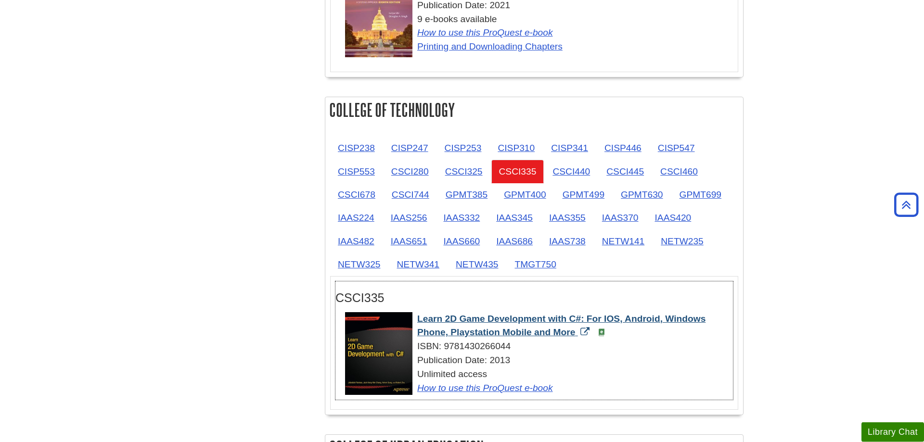
drag, startPoint x: 415, startPoint y: 318, endPoint x: 576, endPoint y: 335, distance: 161.5
click at [576, 335] on div "Learn 2D Game Development with C#: For IOS, Android, Windows Phone, Playstation…" at bounding box center [539, 353] width 388 height 83
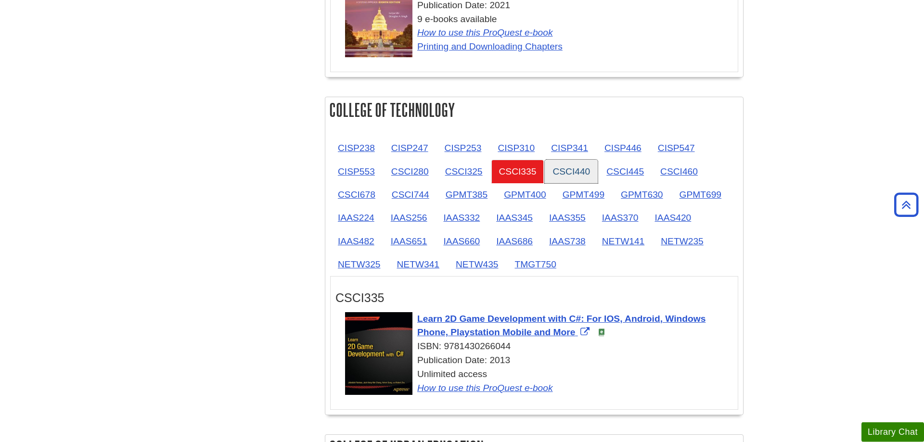
click at [558, 166] on link "CSCI440" at bounding box center [571, 172] width 53 height 24
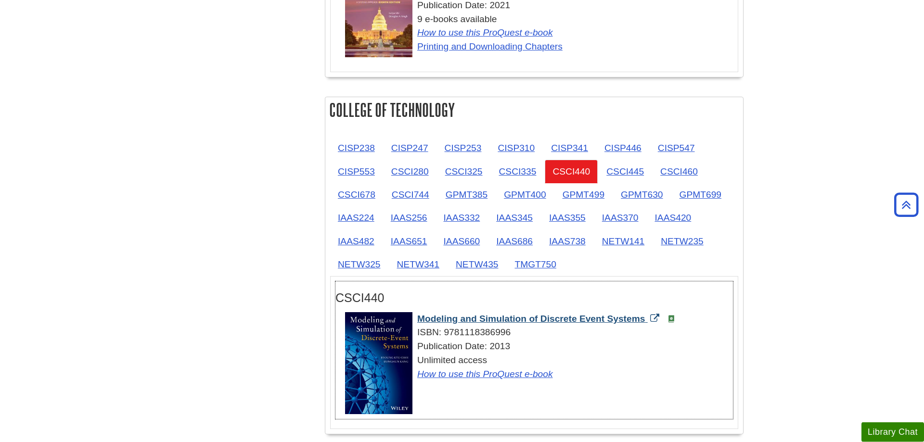
drag, startPoint x: 415, startPoint y: 318, endPoint x: 646, endPoint y: 316, distance: 230.5
click at [646, 316] on div "Modeling and Simulation of Discrete Event Systems ISBN: 9781118386996 Publicati…" at bounding box center [539, 346] width 388 height 69
click at [640, 172] on link "CSCI445" at bounding box center [625, 172] width 53 height 24
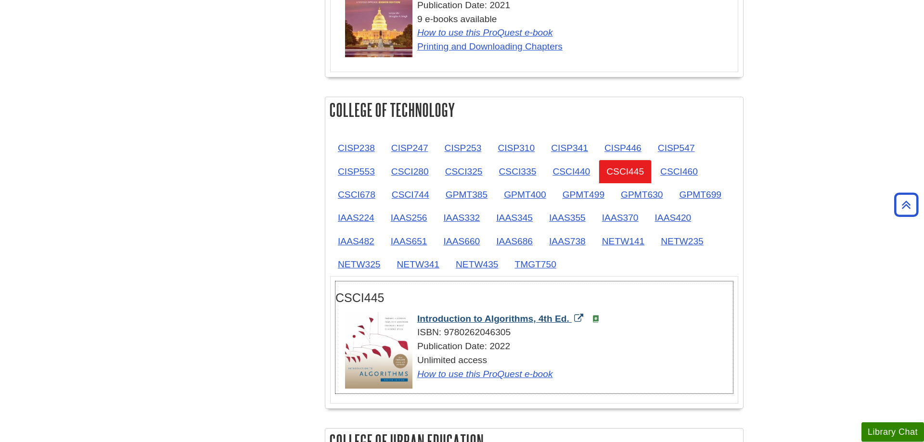
drag, startPoint x: 416, startPoint y: 321, endPoint x: 571, endPoint y: 318, distance: 154.5
click at [571, 318] on div "Introduction to Algorithms, 4th Ed. ISBN: 9780262046305 Publication Date: 2022 …" at bounding box center [539, 346] width 388 height 69
click at [662, 178] on link "CSCI460" at bounding box center [678, 172] width 53 height 24
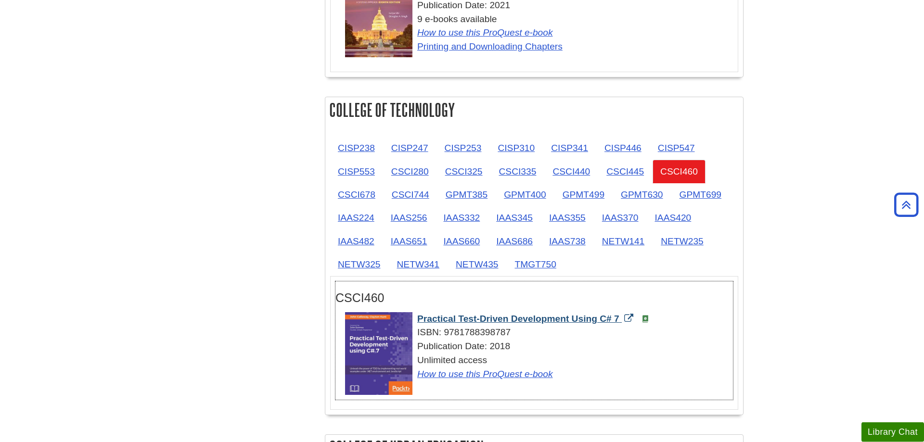
drag, startPoint x: 416, startPoint y: 321, endPoint x: 619, endPoint y: 320, distance: 203.5
click at [619, 320] on div "Practical Test-Driven Development Using C# 7 ISBN: 9781788398787 Publication Da…" at bounding box center [539, 346] width 388 height 69
click at [358, 197] on link "CSCI678" at bounding box center [356, 195] width 53 height 24
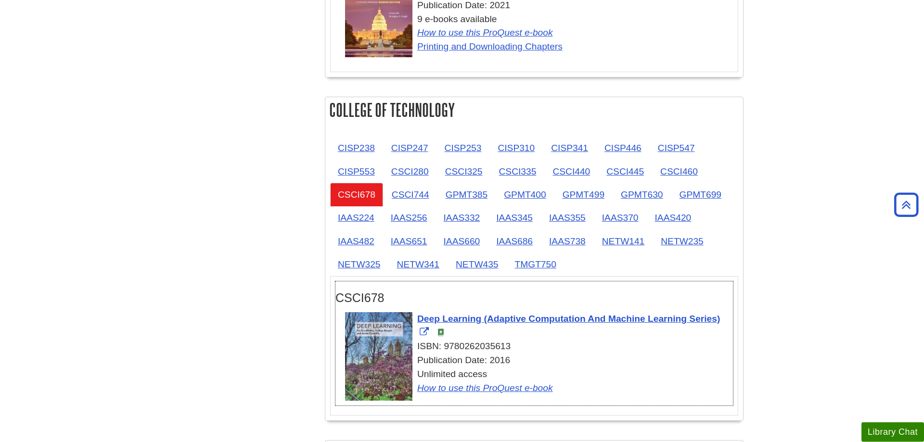
drag, startPoint x: 415, startPoint y: 316, endPoint x: 723, endPoint y: 318, distance: 307.9
click at [723, 318] on div "Deep Learning (Adaptive Computation And Machine Learning Series) ISBN: 97802620…" at bounding box center [539, 353] width 388 height 83
click at [408, 198] on link "CSCI744" at bounding box center [410, 195] width 53 height 24
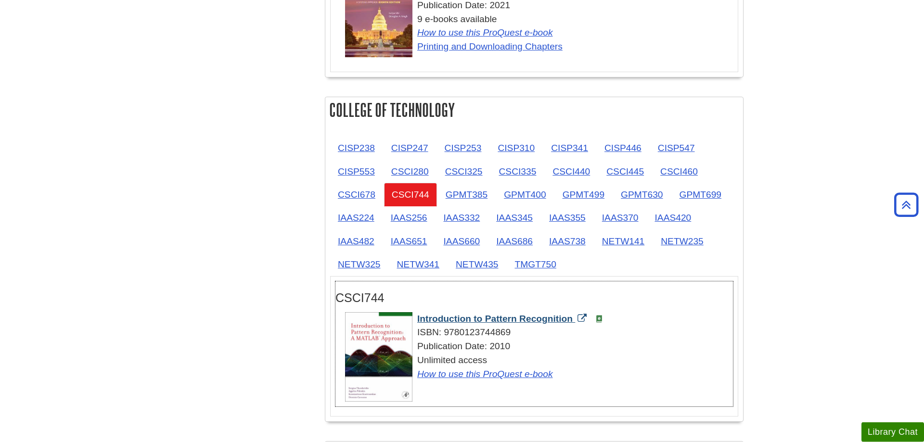
drag, startPoint x: 413, startPoint y: 320, endPoint x: 573, endPoint y: 321, distance: 160.7
click at [573, 321] on div "Introduction to Pattern Recognition ISBN: 9780123744869 Publication Date: 2010 …" at bounding box center [539, 346] width 388 height 69
click at [478, 191] on link "GPMT385" at bounding box center [466, 195] width 57 height 24
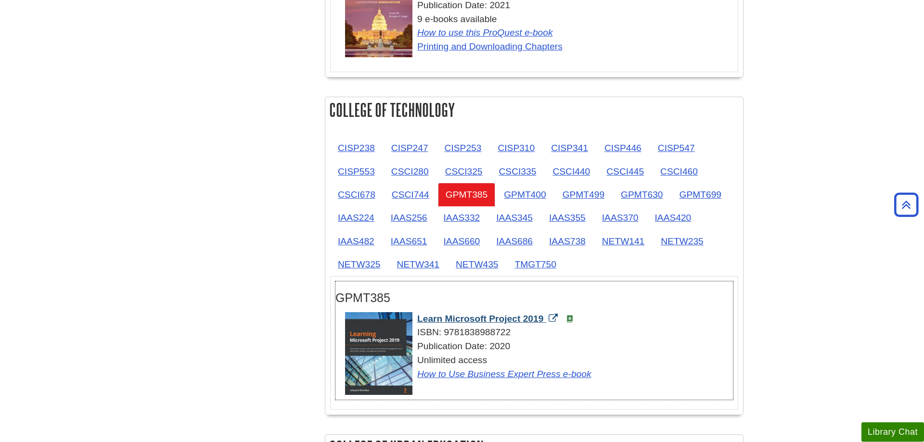
drag, startPoint x: 415, startPoint y: 319, endPoint x: 544, endPoint y: 321, distance: 128.5
click at [544, 321] on div "Learn Microsoft Project 2019 ISBN: 9781838988722 Publication Date: 2020 Unlimit…" at bounding box center [539, 346] width 388 height 69
click at [518, 194] on link "GPMT400" at bounding box center [524, 195] width 57 height 24
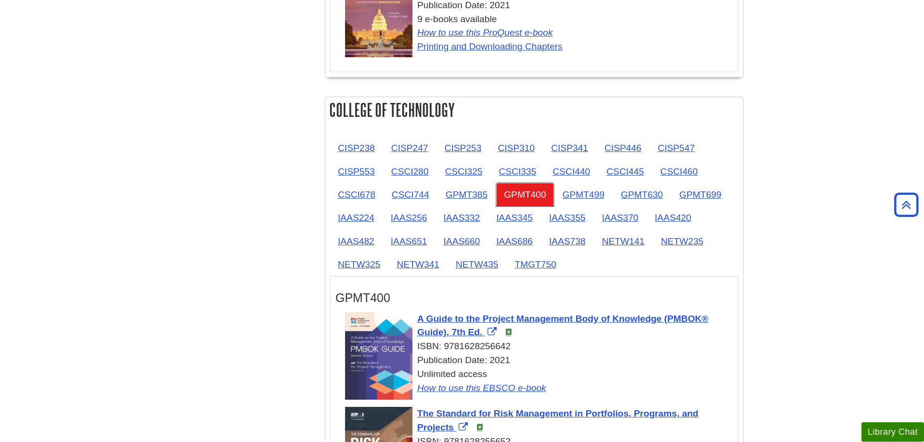
click at [532, 191] on link "GPMT400" at bounding box center [524, 195] width 57 height 24
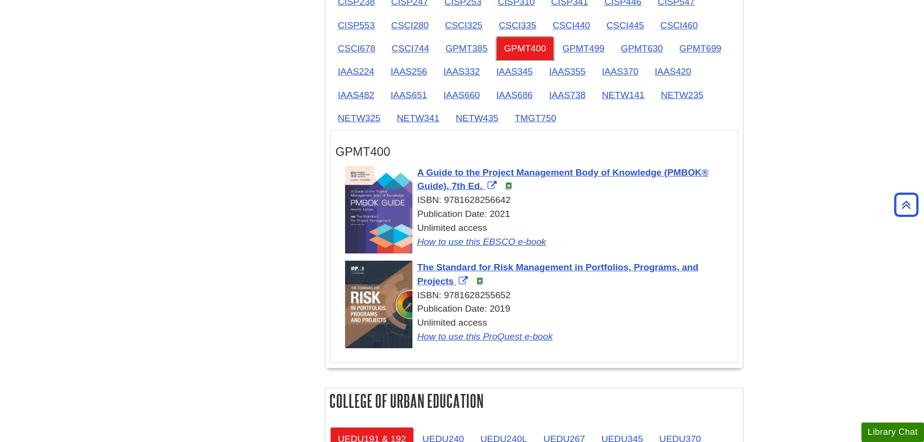
scroll to position [1285, 0]
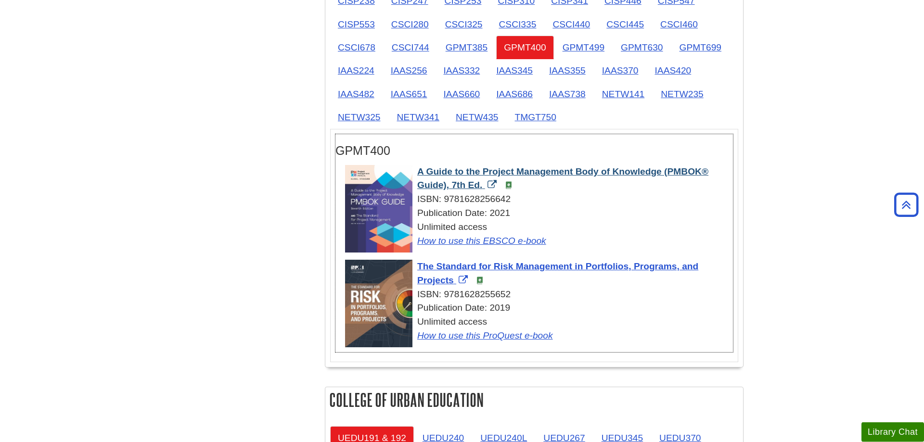
drag, startPoint x: 412, startPoint y: 172, endPoint x: 483, endPoint y: 183, distance: 71.5
click at [483, 183] on div "A Guide to the Project Management Body of Knowledge (PMBOK® Guide), 7th Ed. ISB…" at bounding box center [539, 206] width 388 height 83
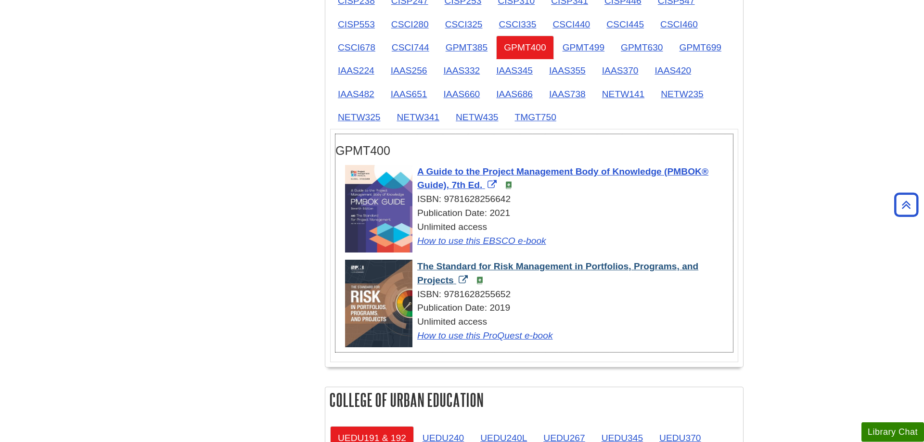
drag, startPoint x: 415, startPoint y: 266, endPoint x: 456, endPoint y: 281, distance: 43.2
click at [456, 281] on div "The Standard for Risk Management in Portfolios, Programs, and Projects ISBN: 97…" at bounding box center [539, 301] width 388 height 83
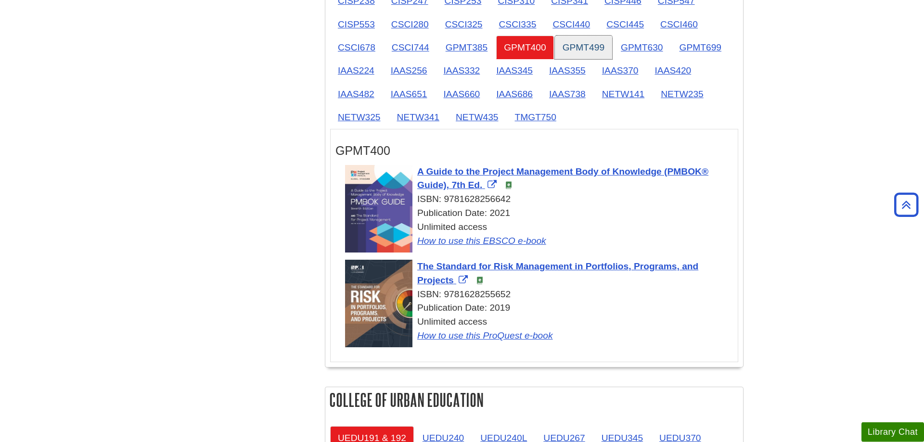
click at [586, 54] on link "GPMT499" at bounding box center [583, 48] width 57 height 24
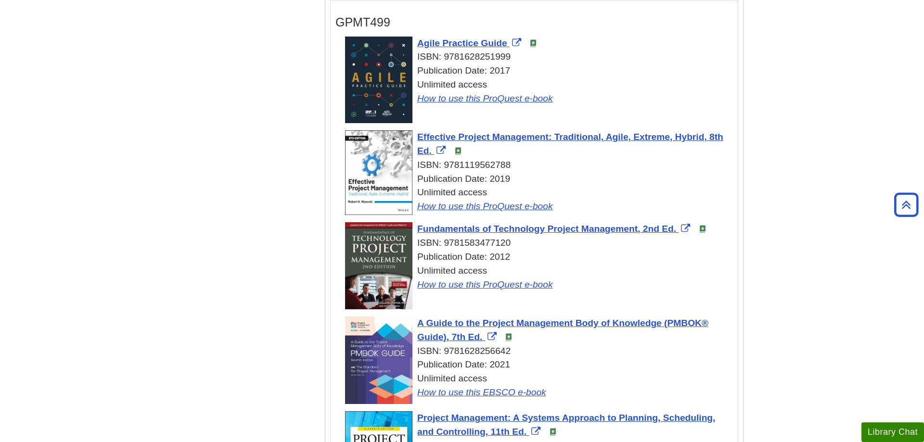
scroll to position [1432, 0]
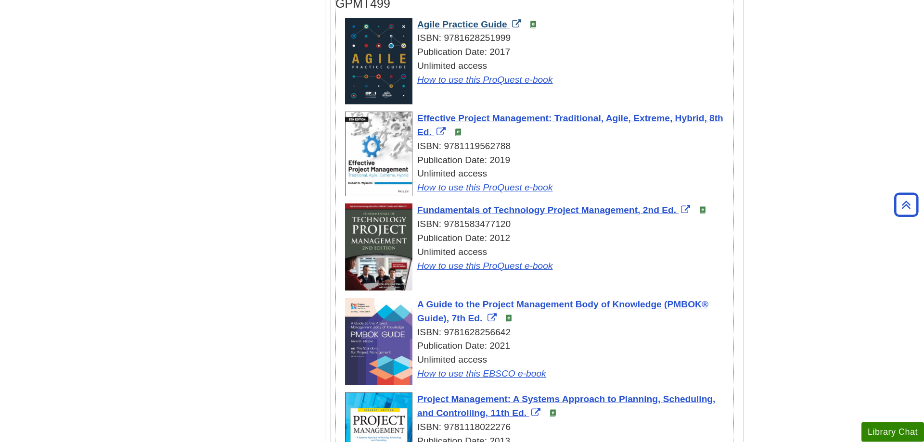
drag, startPoint x: 415, startPoint y: 26, endPoint x: 508, endPoint y: 28, distance: 92.9
click at [508, 28] on div "Agile Practice Guide ISBN: 9781628251999 Publication Date: 2017 Unlimited acces…" at bounding box center [539, 52] width 388 height 69
drag, startPoint x: 416, startPoint y: 120, endPoint x: 432, endPoint y: 133, distance: 20.1
click at [432, 133] on div "Effective Project Management: Traditional, Agile, Extreme, Hybrid, 8th Ed. ISBN…" at bounding box center [539, 153] width 388 height 83
drag, startPoint x: 416, startPoint y: 212, endPoint x: 681, endPoint y: 215, distance: 265.1
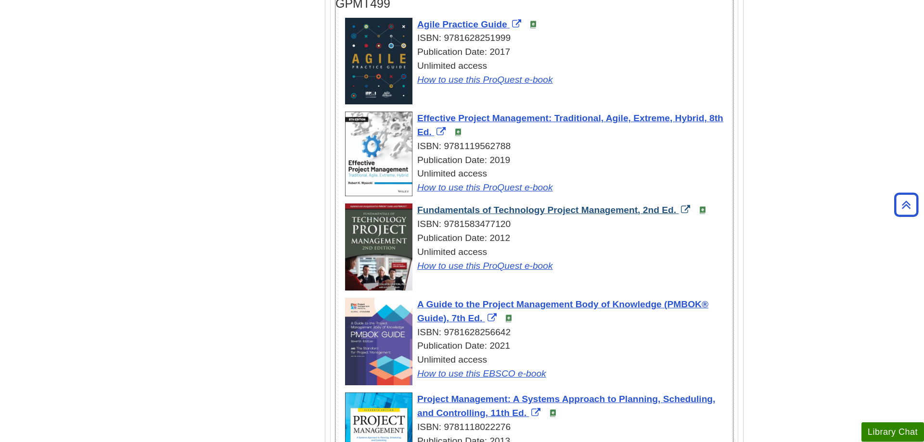
click at [681, 215] on div "Fundamentals of Technology Project Management, 2nd Ed. ISBN: 9781583477120 Publ…" at bounding box center [539, 238] width 388 height 69
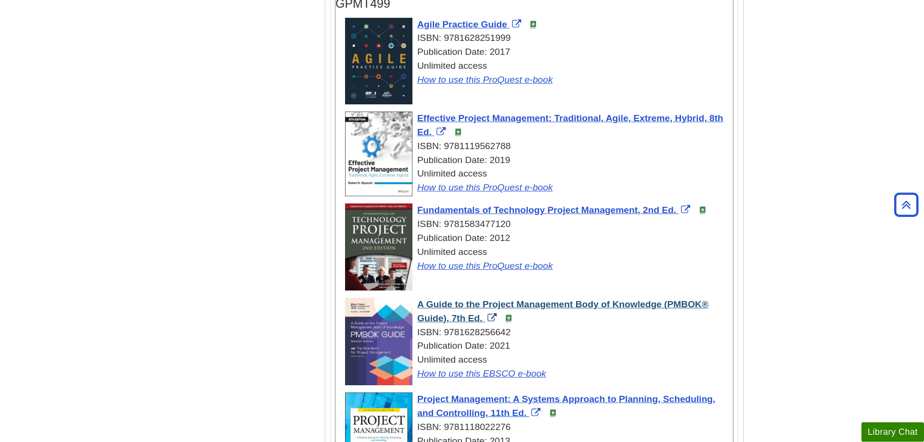
drag, startPoint x: 416, startPoint y: 303, endPoint x: 483, endPoint y: 318, distance: 68.7
click at [483, 318] on div "A Guide to the Project Management Body of Knowledge (PMBOK® Guide), 7th Ed. ISB…" at bounding box center [539, 339] width 388 height 83
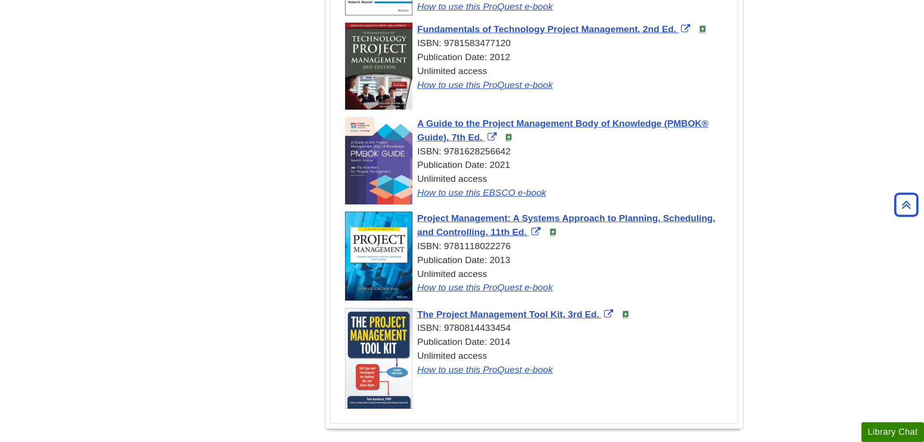
scroll to position [1629, 0]
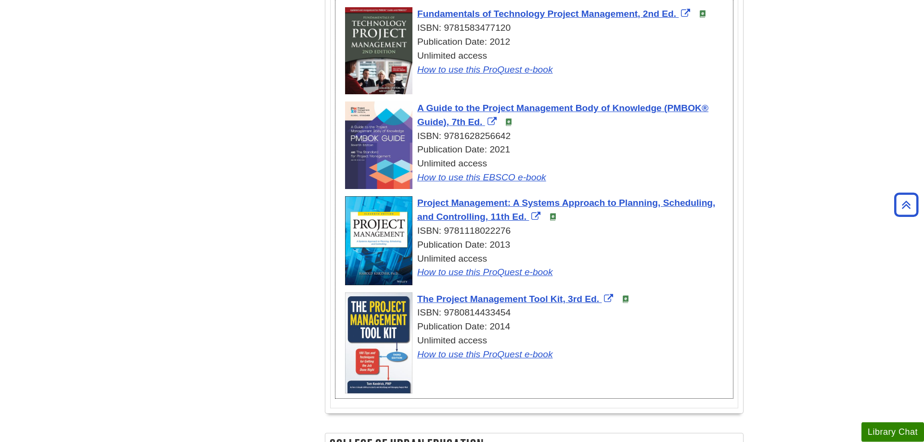
drag, startPoint x: 414, startPoint y: 204, endPoint x: 527, endPoint y: 225, distance: 115.6
click at [527, 225] on div "Project Management: A Systems Approach to Planning, Scheduling, and Controlling…" at bounding box center [539, 237] width 388 height 83
drag, startPoint x: 415, startPoint y: 203, endPoint x: 527, endPoint y: 217, distance: 113.1
click at [527, 217] on div "Project Management: A Systems Approach to Planning, Scheduling, and Controlling…" at bounding box center [539, 237] width 388 height 83
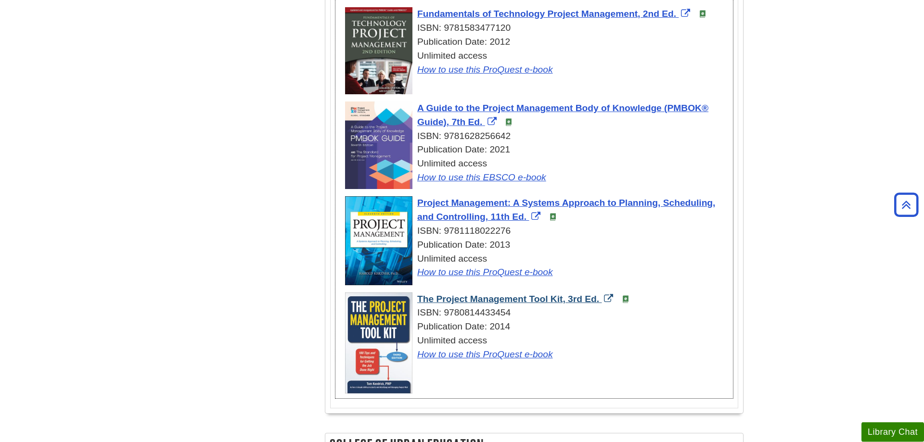
drag, startPoint x: 414, startPoint y: 299, endPoint x: 602, endPoint y: 304, distance: 188.2
click at [602, 304] on div "The Project Management Tool Kit, 3rd Ed. ISBN: 9780814433454 Publication Date: …" at bounding box center [539, 327] width 388 height 69
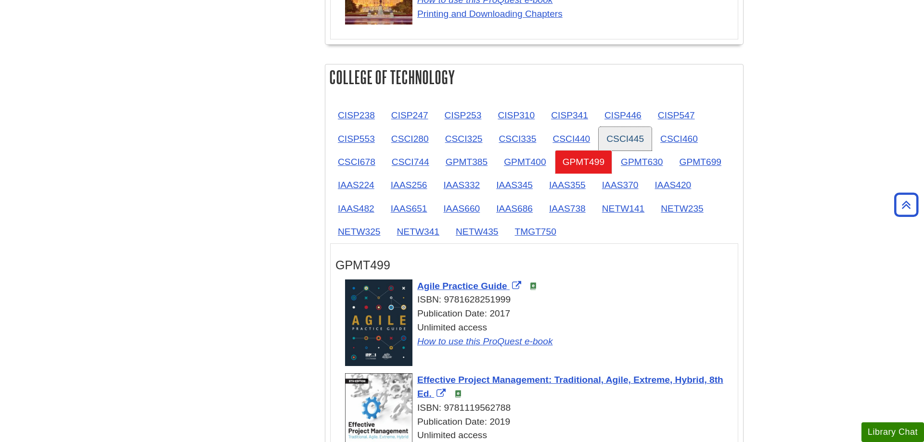
scroll to position [1138, 0]
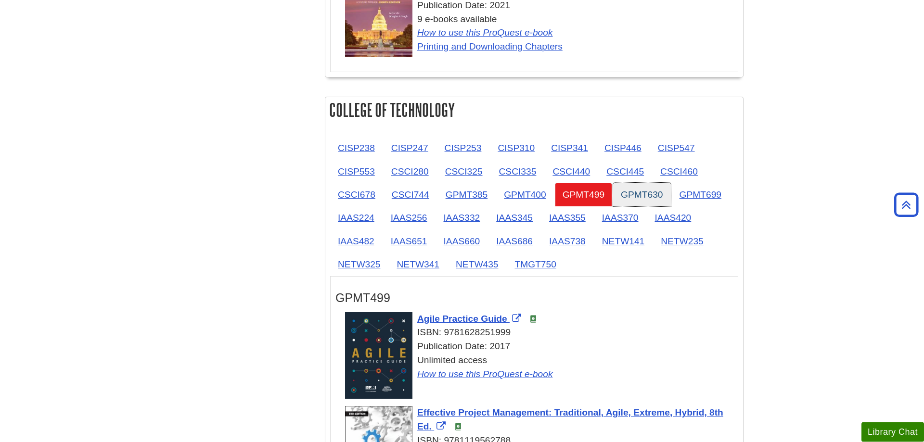
click at [643, 195] on link "GPMT630" at bounding box center [641, 195] width 57 height 24
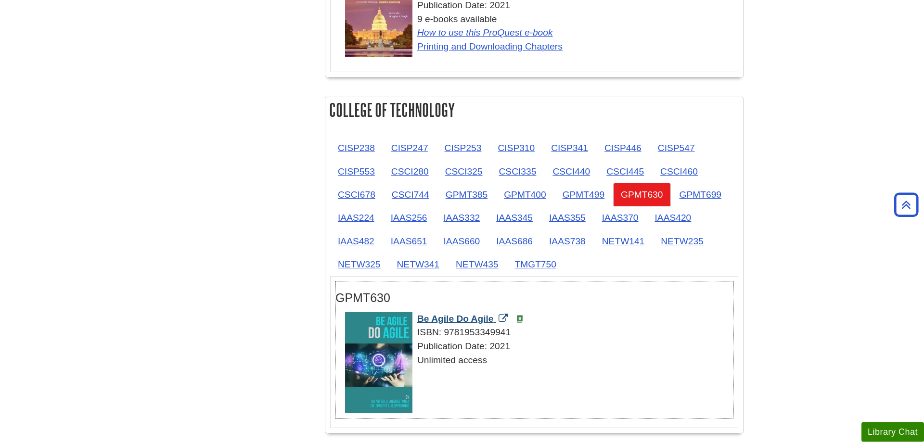
drag, startPoint x: 414, startPoint y: 319, endPoint x: 495, endPoint y: 318, distance: 80.8
click at [495, 318] on div "Be Agile Do Agile ISBN: 9781953349941 Publication Date: 2021 Unlimited access" at bounding box center [539, 339] width 388 height 55
click at [699, 191] on link "GPMT699" at bounding box center [700, 195] width 57 height 24
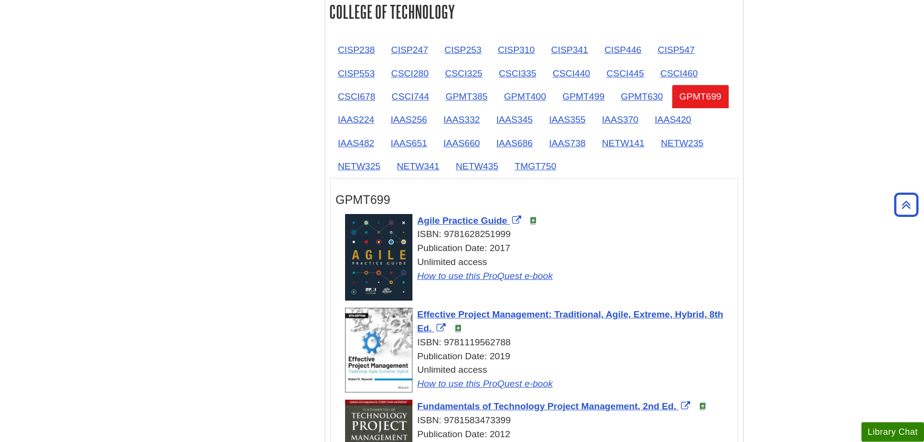
scroll to position [1187, 0]
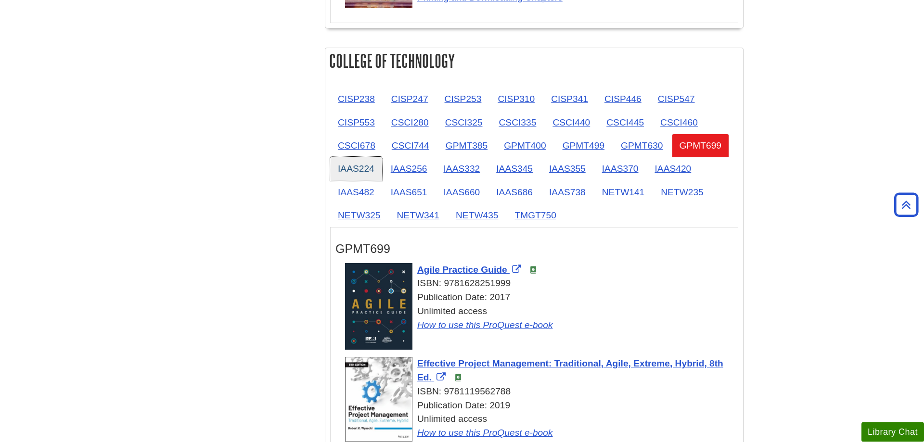
click at [369, 173] on link "IAAS224" at bounding box center [356, 169] width 52 height 24
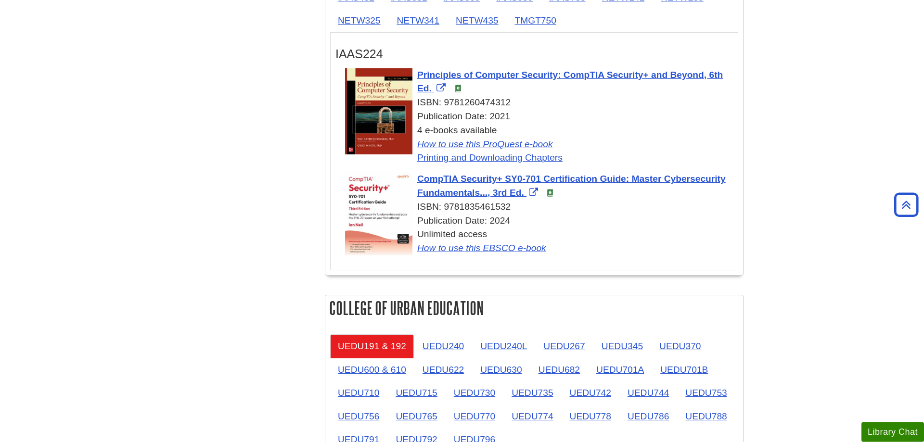
scroll to position [1383, 0]
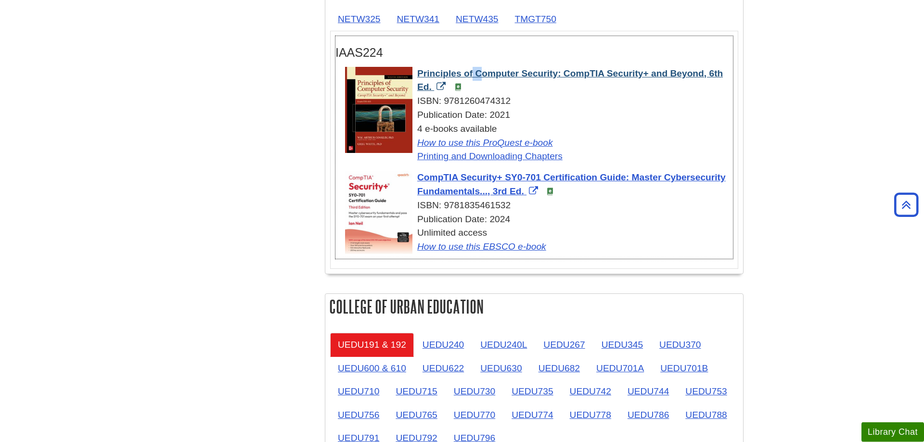
drag, startPoint x: 412, startPoint y: 72, endPoint x: 427, endPoint y: 75, distance: 15.1
click at [427, 75] on div "Principles of Computer Security: CompTIA Security+ and Beyond, 6th Ed. ISBN: 97…" at bounding box center [539, 115] width 388 height 97
click at [451, 44] on div "IAAS224" at bounding box center [533, 50] width 397 height 28
drag, startPoint x: 416, startPoint y: 73, endPoint x: 430, endPoint y: 84, distance: 17.5
click at [430, 84] on div "Principles of Computer Security: CompTIA Security+ and Beyond, 6th Ed. ISBN: 97…" at bounding box center [539, 115] width 388 height 97
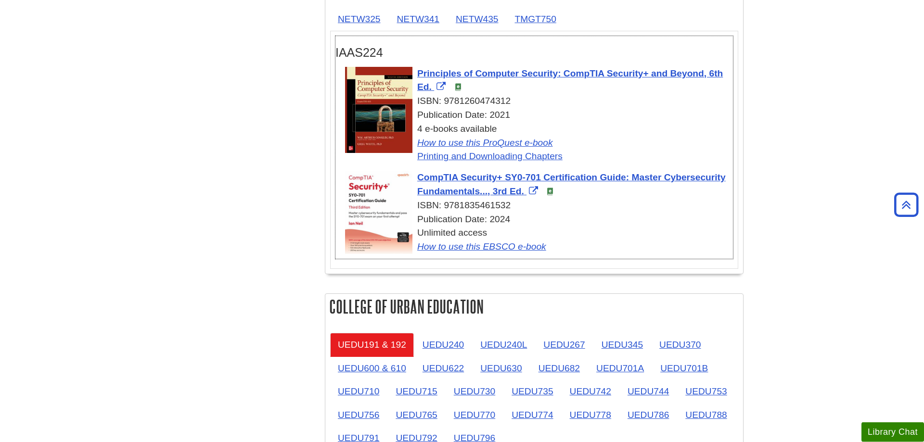
drag, startPoint x: 416, startPoint y: 179, endPoint x: 526, endPoint y: 197, distance: 111.6
click at [526, 197] on div "CompTIA Security+ SY0-701 Certification Guide: Master Cybersecurity Fundamental…" at bounding box center [539, 212] width 388 height 83
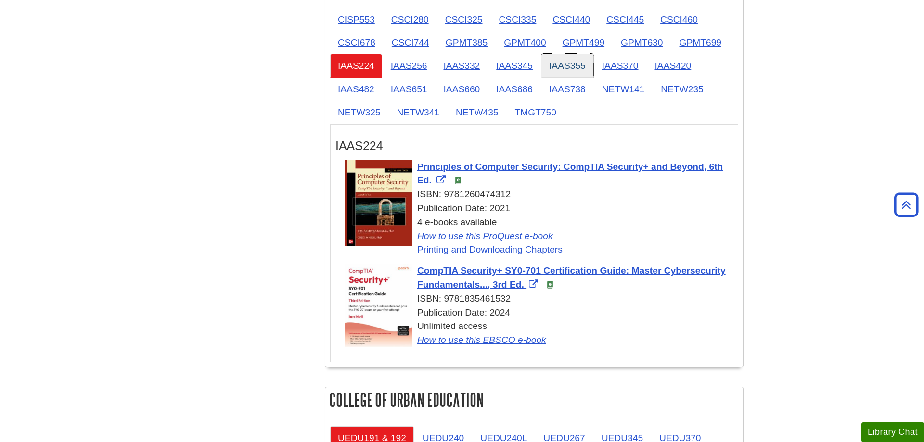
scroll to position [1285, 0]
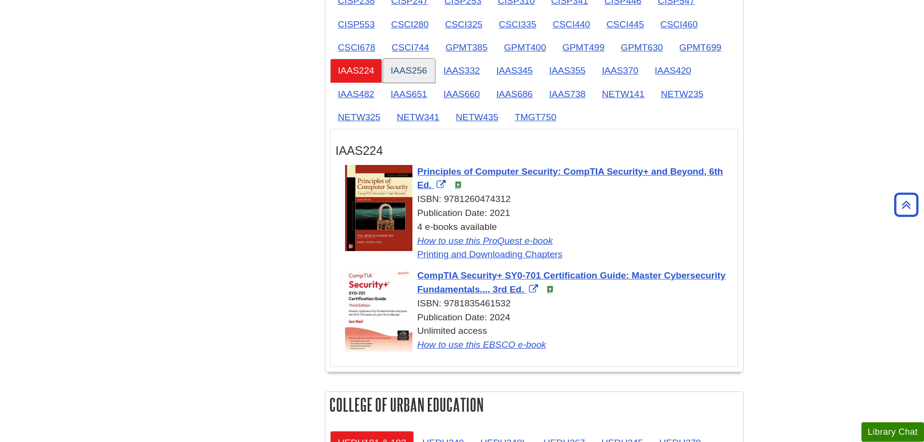
click at [426, 73] on link "IAAS256" at bounding box center [409, 71] width 52 height 24
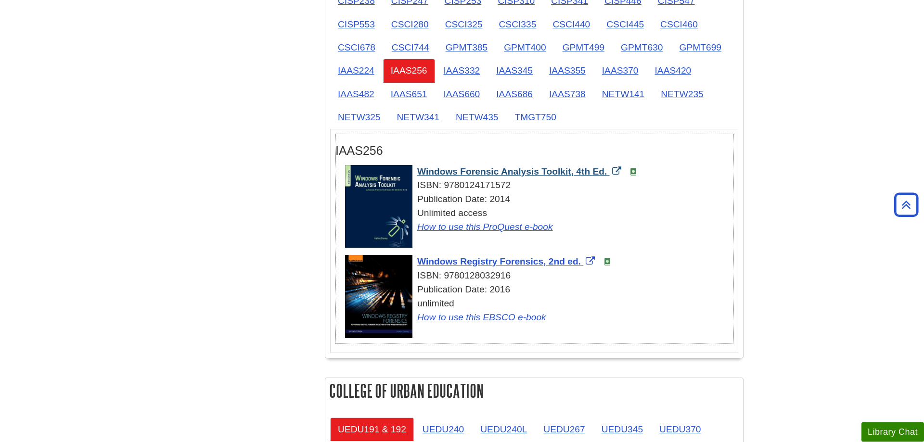
drag, startPoint x: 414, startPoint y: 171, endPoint x: 608, endPoint y: 171, distance: 194.4
click at [608, 171] on div "Windows Forensic Analysis Toolkit, 4th Ed. ISBN: 9780124171572 Publication Date…" at bounding box center [539, 199] width 388 height 69
click at [456, 69] on link "IAAS332" at bounding box center [462, 71] width 52 height 24
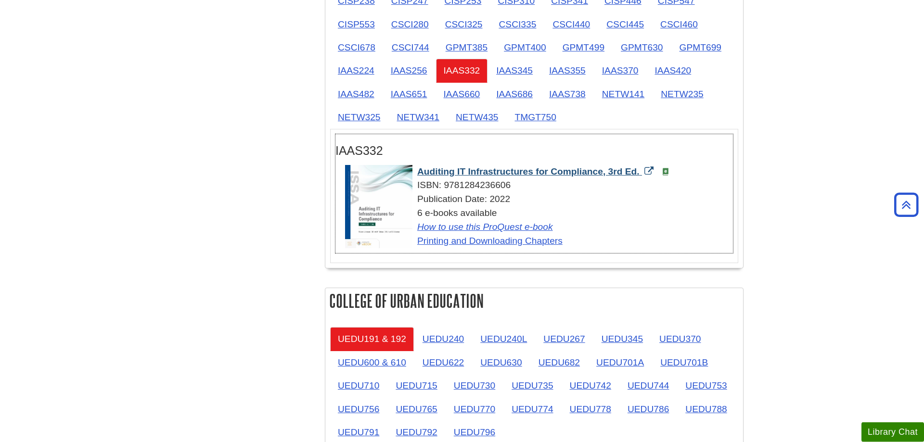
drag, startPoint x: 415, startPoint y: 171, endPoint x: 640, endPoint y: 175, distance: 225.7
click at [640, 175] on div "Auditing IT Infrastructures for Compliance, 3rd Ed. ISBN: 9781284236606 Publica…" at bounding box center [539, 206] width 388 height 83
click at [395, 73] on link "IAAS256" at bounding box center [409, 71] width 52 height 24
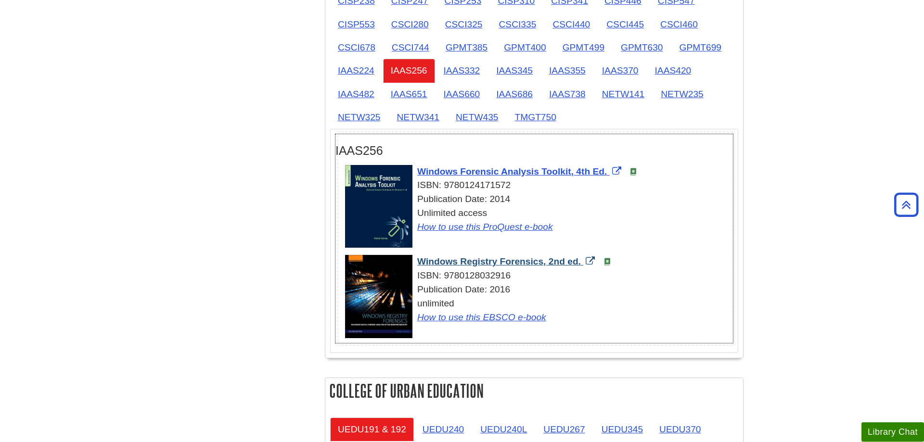
drag, startPoint x: 416, startPoint y: 265, endPoint x: 582, endPoint y: 264, distance: 166.0
click at [582, 264] on div "Windows Registry Forensics, 2nd ed. ISBN: 9780128032916 Publication Date: 2016 …" at bounding box center [539, 289] width 388 height 69
click at [354, 72] on link "IAAS224" at bounding box center [356, 71] width 52 height 24
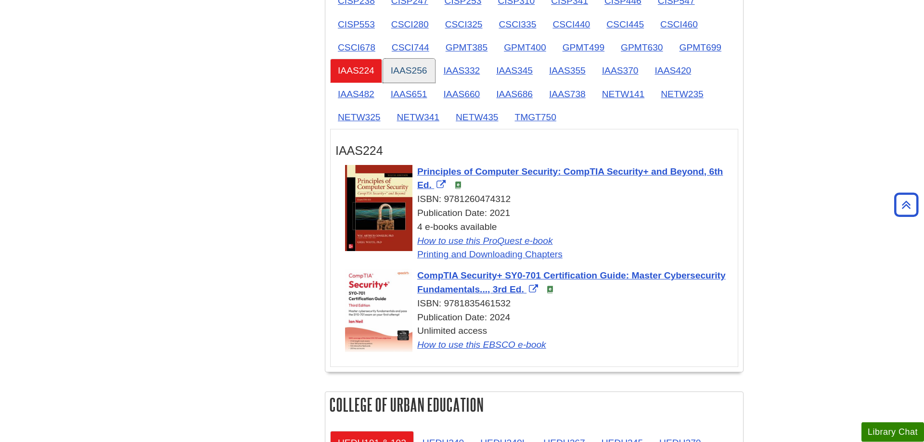
click at [424, 67] on link "IAAS256" at bounding box center [409, 71] width 52 height 24
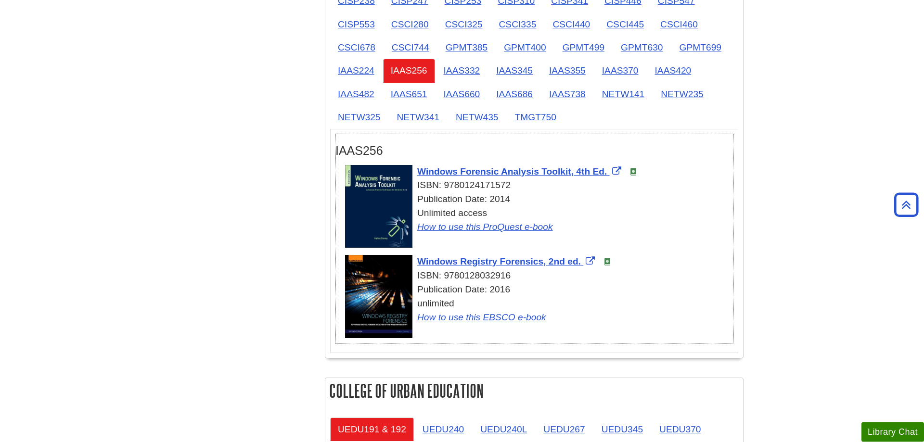
click at [533, 242] on div "Windows Forensic Analysis Toolkit, 4th Ed. ISBN: 9780124171572 Publication Date…" at bounding box center [539, 209] width 388 height 88
drag, startPoint x: 415, startPoint y: 261, endPoint x: 581, endPoint y: 263, distance: 166.0
click at [581, 263] on div "Windows Registry Forensics, 2nd ed. ISBN: 9780128032916 Publication Date: 2016 …" at bounding box center [539, 289] width 388 height 69
click at [452, 62] on link "IAAS332" at bounding box center [462, 71] width 52 height 24
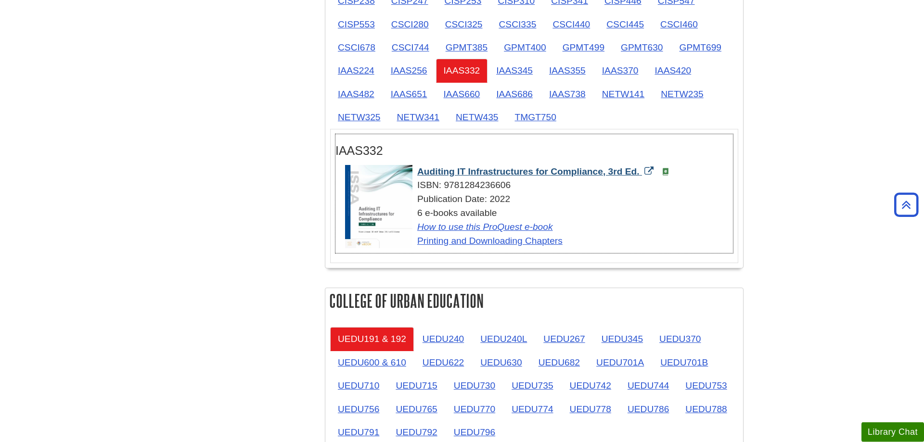
drag, startPoint x: 414, startPoint y: 172, endPoint x: 642, endPoint y: 172, distance: 228.0
click at [642, 172] on div "Auditing IT Infrastructures for Compliance, 3rd Ed. ISBN: 9781284236606 Publica…" at bounding box center [539, 206] width 388 height 83
click at [512, 65] on link "IAAS345" at bounding box center [514, 71] width 52 height 24
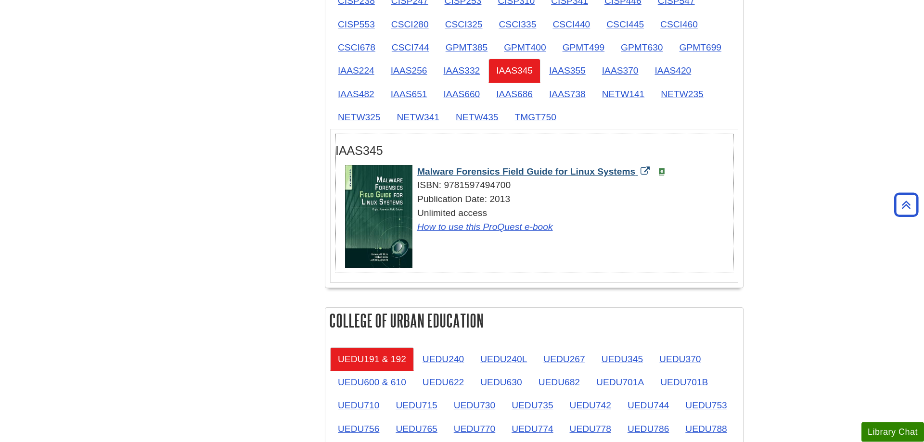
drag, startPoint x: 416, startPoint y: 171, endPoint x: 636, endPoint y: 171, distance: 219.9
click at [636, 171] on div "Malware Forensics Field Guide for Linux Systems ISBN: 9781597494700 Publication…" at bounding box center [539, 199] width 388 height 69
click at [568, 75] on link "IAAS355" at bounding box center [567, 71] width 52 height 24
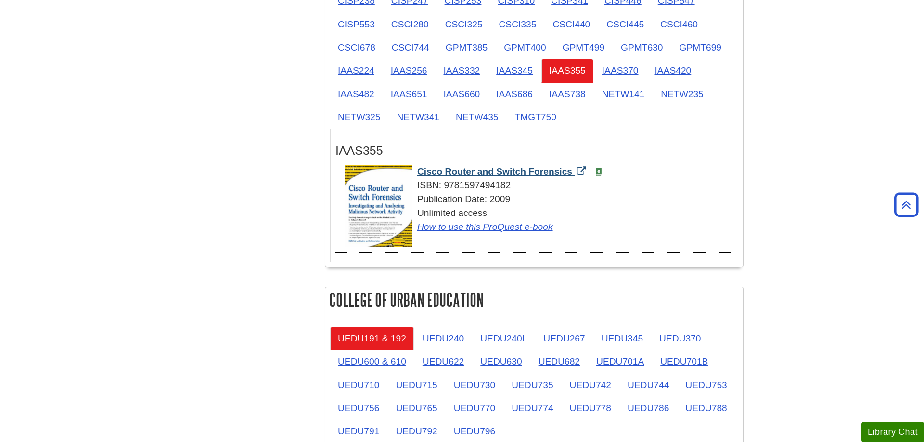
drag, startPoint x: 417, startPoint y: 171, endPoint x: 573, endPoint y: 173, distance: 156.9
click at [573, 173] on div "Cisco Router and Switch Forensics ISBN: 9781597494182 Publication Date: 2009 Un…" at bounding box center [539, 199] width 388 height 69
click at [629, 72] on link "IAAS370" at bounding box center [620, 71] width 52 height 24
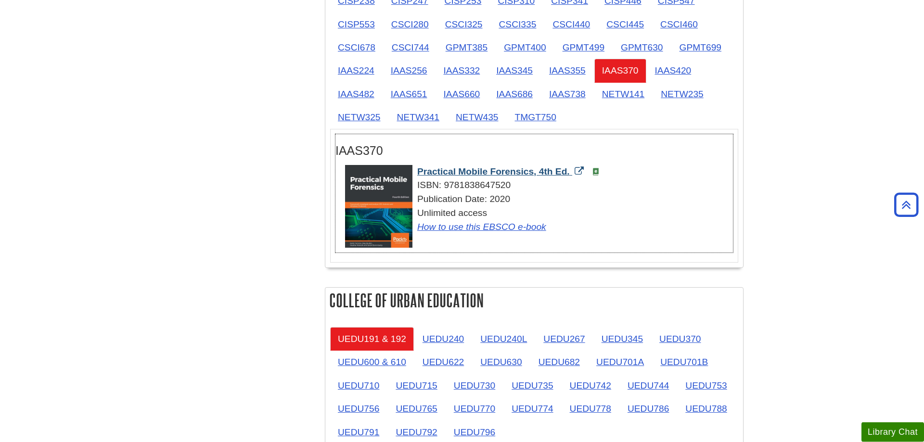
drag, startPoint x: 415, startPoint y: 171, endPoint x: 570, endPoint y: 174, distance: 154.9
click at [570, 174] on div "Practical Mobile Forensics, 4th Ed. ISBN: 9781838647520 Publication Date: 2020 …" at bounding box center [539, 199] width 388 height 69
click at [688, 69] on link "IAAS420" at bounding box center [673, 71] width 52 height 24
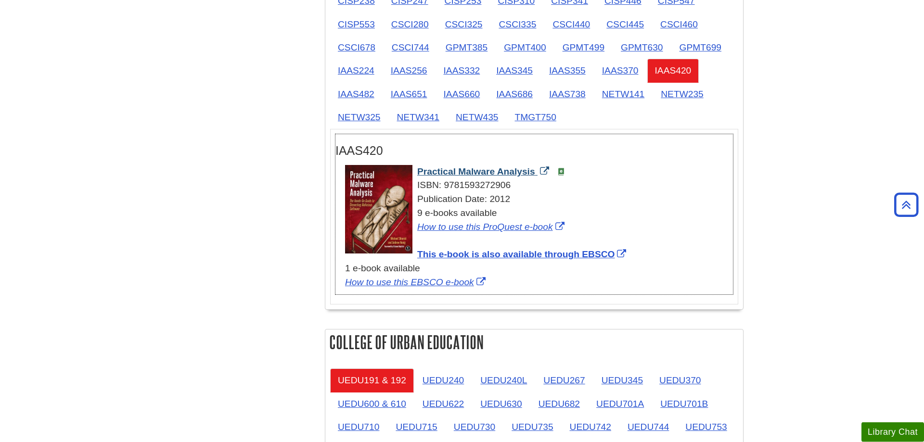
drag, startPoint x: 415, startPoint y: 172, endPoint x: 535, endPoint y: 170, distance: 120.3
click at [535, 170] on div "Practical Malware Analysis ISBN: 9781593272906 Publication Date: 2012 9 e-books…" at bounding box center [539, 227] width 388 height 125
click at [358, 95] on link "IAAS482" at bounding box center [356, 94] width 52 height 24
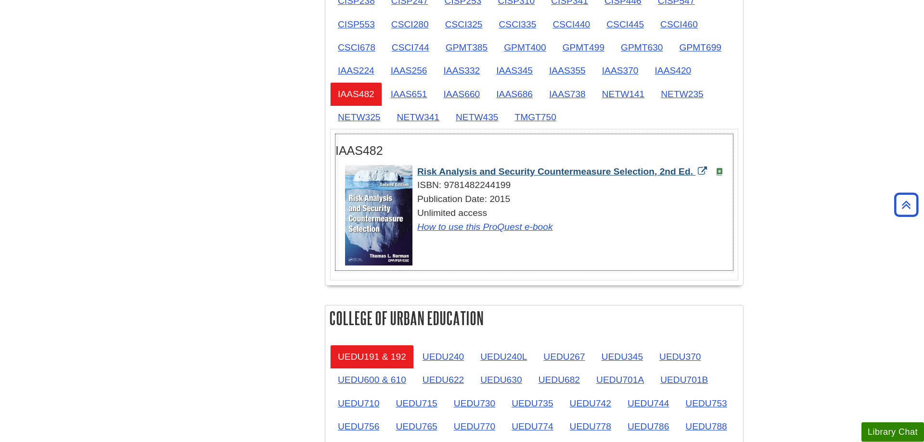
drag, startPoint x: 413, startPoint y: 170, endPoint x: 695, endPoint y: 172, distance: 282.4
click at [695, 172] on div "Risk Analysis and Security Countermeasure Selection, 2nd Ed. ISBN: 978148224419…" at bounding box center [539, 199] width 388 height 69
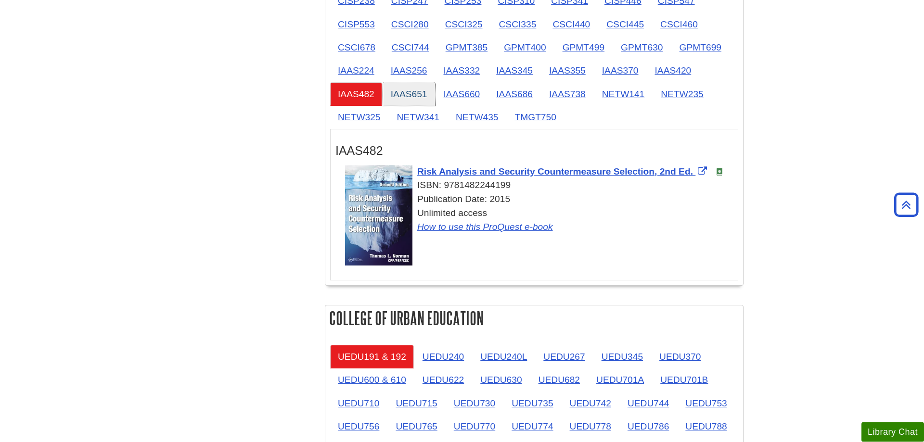
click at [410, 87] on link "IAAS651" at bounding box center [409, 94] width 52 height 24
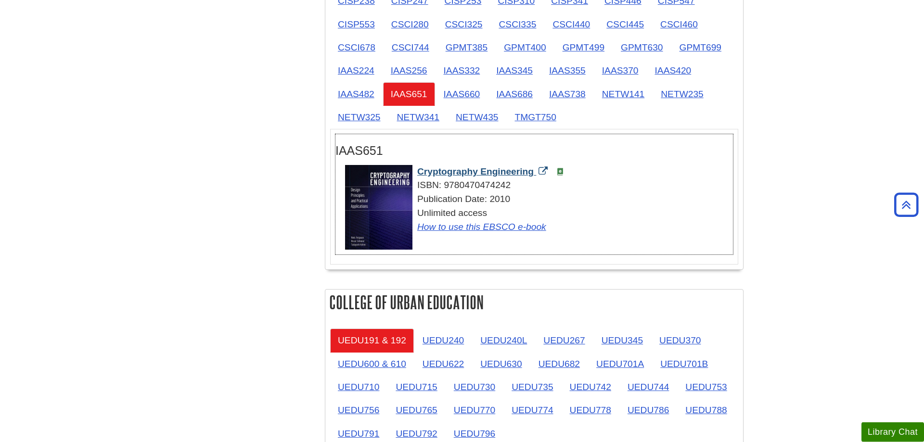
drag, startPoint x: 416, startPoint y: 168, endPoint x: 536, endPoint y: 174, distance: 119.9
click at [536, 174] on div "Cryptography Engineering ISBN: 9780470474242 Publication Date: 2010 Unlimited a…" at bounding box center [539, 199] width 388 height 69
click at [454, 97] on link "IAAS660" at bounding box center [462, 94] width 52 height 24
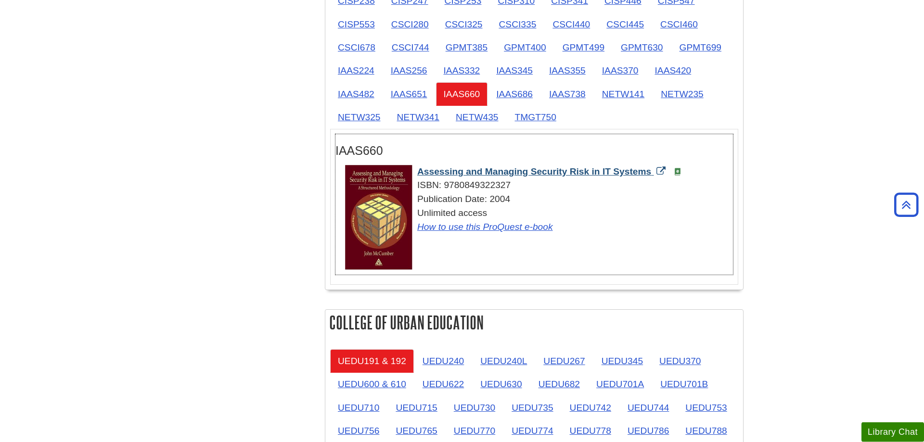
drag, startPoint x: 415, startPoint y: 172, endPoint x: 653, endPoint y: 173, distance: 237.7
click at [653, 173] on div "Assessing and Managing Security Risk in IT Systems ISBN: 9780849322327 Publicat…" at bounding box center [539, 199] width 388 height 69
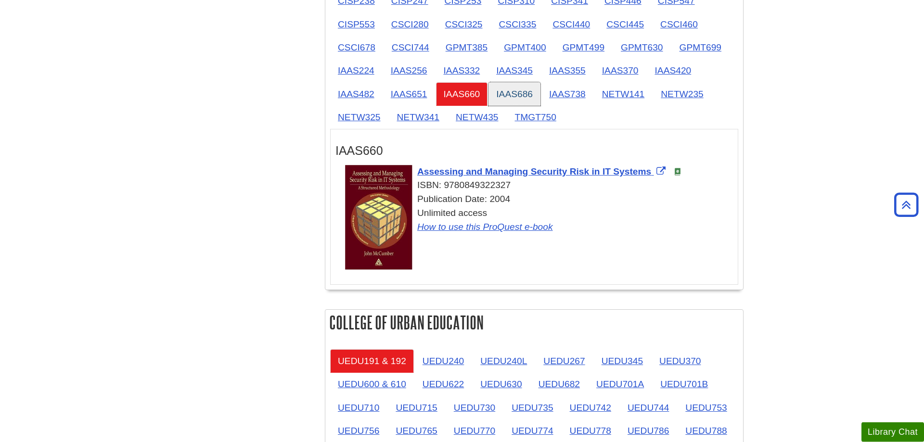
click at [528, 96] on link "IAAS686" at bounding box center [514, 94] width 52 height 24
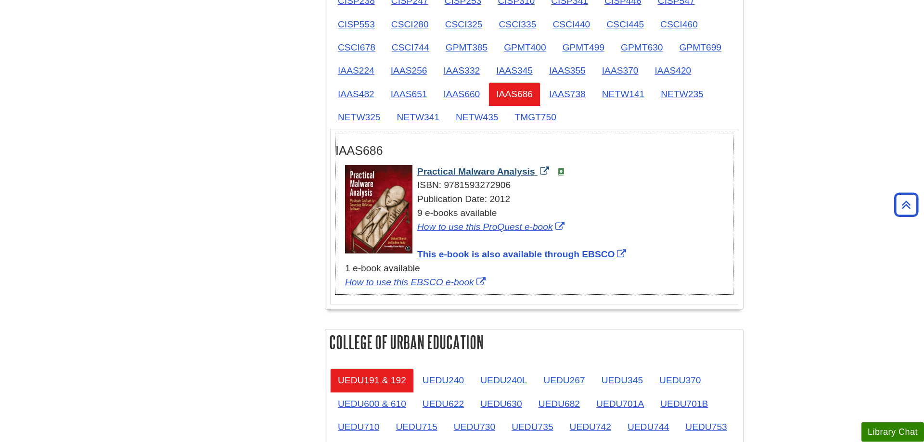
drag, startPoint x: 415, startPoint y: 172, endPoint x: 536, endPoint y: 171, distance: 121.7
click at [536, 171] on div "Practical Malware Analysis ISBN: 9781593272906 Publication Date: 2012 9 e-books…" at bounding box center [539, 227] width 388 height 125
click at [561, 99] on link "IAAS738" at bounding box center [567, 94] width 52 height 24
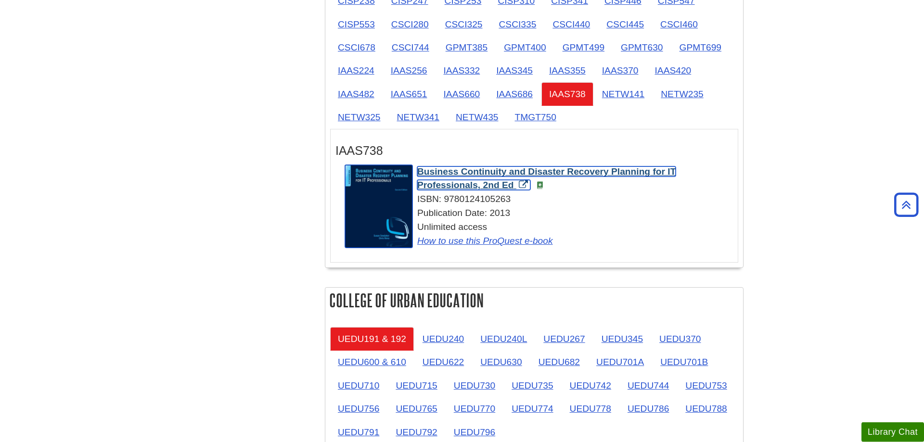
click at [419, 172] on span "Business Continuity and Disaster Recovery Planning for IT Professionals, 2nd Ed" at bounding box center [546, 178] width 258 height 24
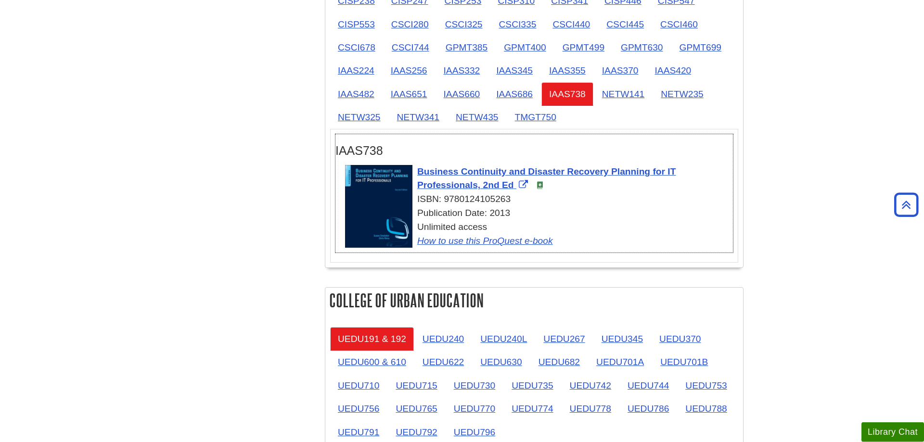
click at [440, 149] on h3 "IAAS738" at bounding box center [533, 151] width 397 height 14
drag, startPoint x: 416, startPoint y: 170, endPoint x: 513, endPoint y: 185, distance: 98.4
click at [513, 185] on div "Business Continuity and Disaster Recovery Planning for IT Professionals, 2nd Ed…" at bounding box center [539, 206] width 388 height 83
click at [628, 97] on link "NETW141" at bounding box center [623, 94] width 58 height 24
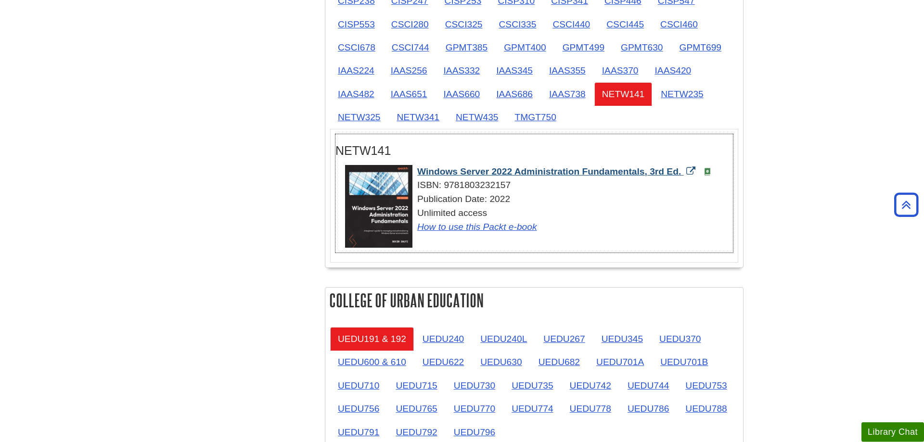
drag, startPoint x: 415, startPoint y: 175, endPoint x: 683, endPoint y: 176, distance: 268.0
click at [683, 176] on div "Windows Server 2022 Administration Fundamentals, 3rd Ed. ISBN: 9781803232157 Pu…" at bounding box center [539, 199] width 388 height 69
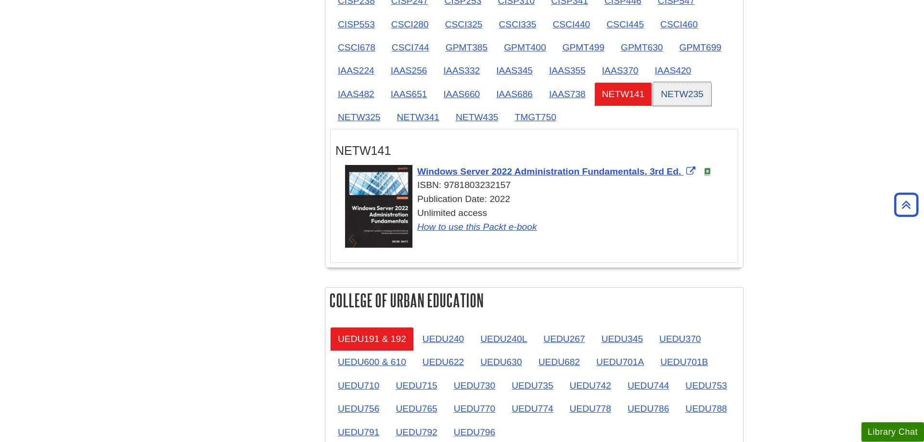
click at [681, 100] on link "NETW235" at bounding box center [682, 94] width 58 height 24
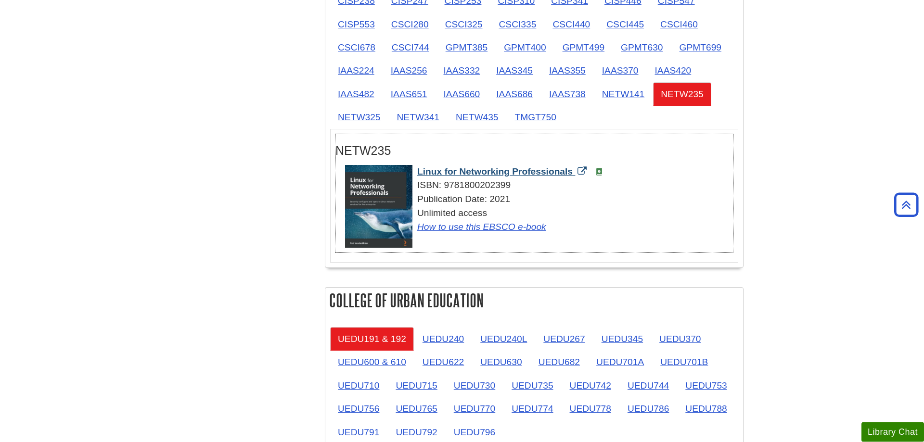
drag, startPoint x: 415, startPoint y: 172, endPoint x: 572, endPoint y: 171, distance: 156.8
click at [572, 171] on div "Linux for Networking Professionals ISBN: 9781800202399 Publication Date: 2021 U…" at bounding box center [539, 199] width 388 height 69
click at [363, 115] on link "NETW325" at bounding box center [359, 117] width 58 height 24
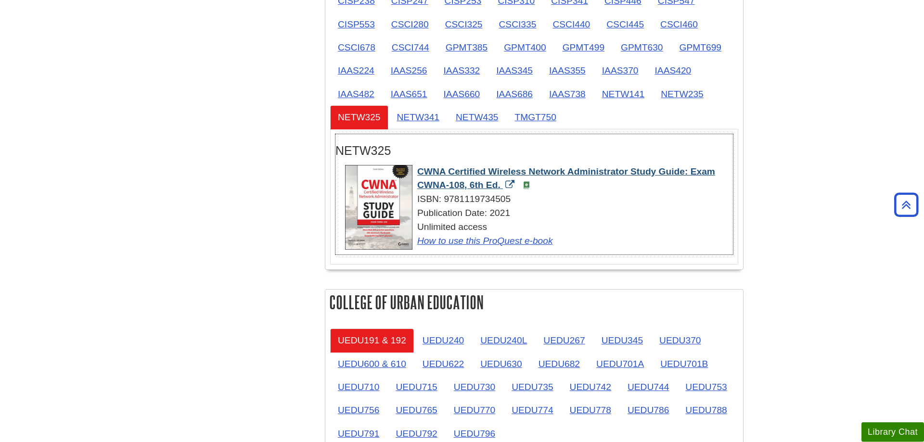
drag, startPoint x: 416, startPoint y: 172, endPoint x: 499, endPoint y: 187, distance: 85.0
click at [499, 187] on div "CWNA Certified Wireless Network Administrator Study Guide: Exam CWNA-108, 6th E…" at bounding box center [539, 206] width 388 height 83
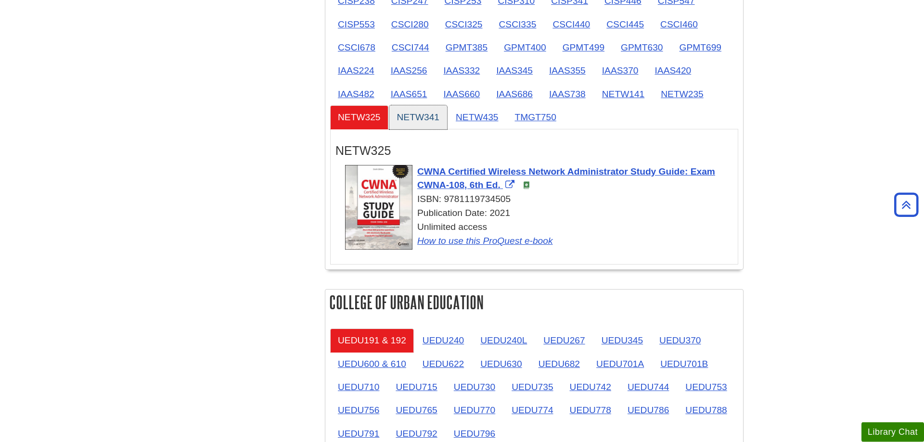
click at [407, 115] on link "NETW341" at bounding box center [418, 117] width 58 height 24
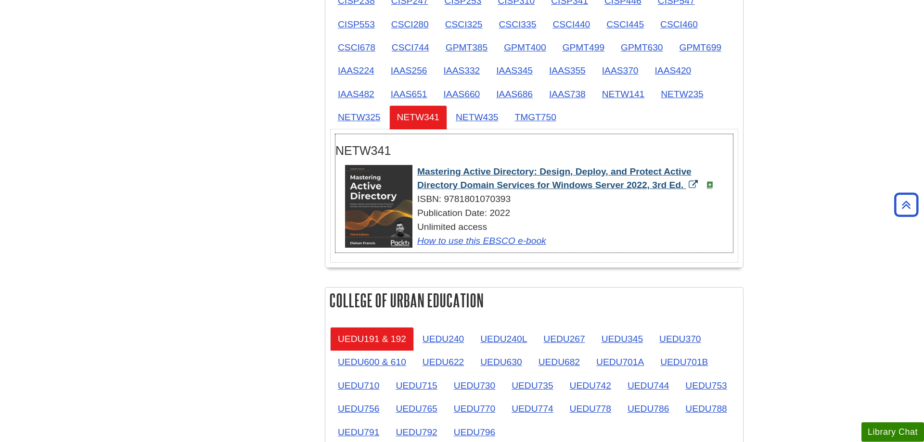
drag, startPoint x: 415, startPoint y: 171, endPoint x: 686, endPoint y: 190, distance: 272.0
click at [686, 190] on div "Mastering Active Directory: Design, Deploy, and Protect Active Directory Domain…" at bounding box center [539, 206] width 388 height 83
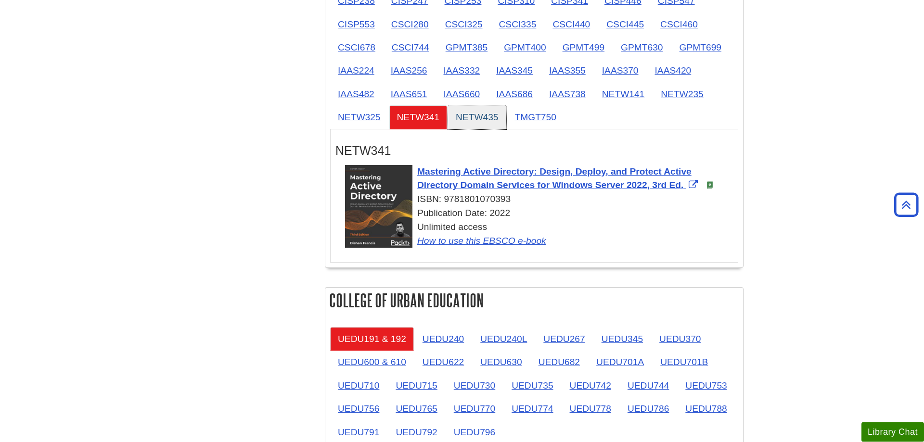
click at [477, 110] on link "NETW435" at bounding box center [477, 117] width 58 height 24
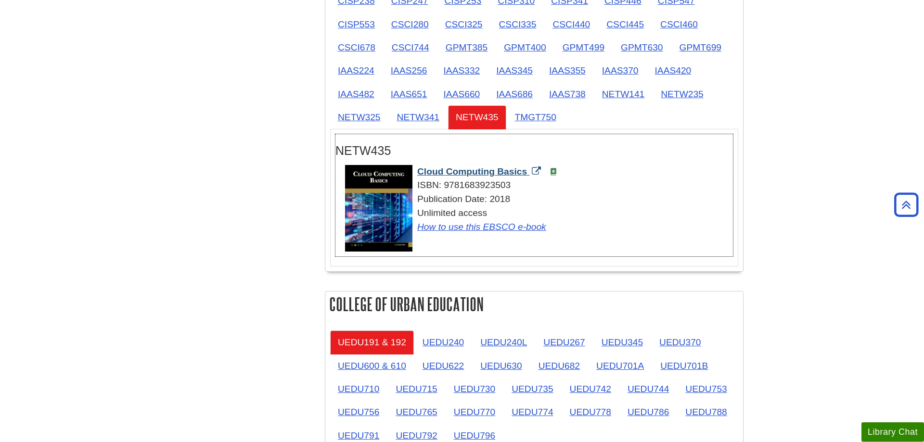
drag, startPoint x: 414, startPoint y: 168, endPoint x: 529, endPoint y: 172, distance: 115.1
click at [529, 172] on div "Cloud Computing Basics ISBN: 9781683923503 Publication Date: 2018 Unlimited acc…" at bounding box center [539, 199] width 388 height 69
click at [498, 115] on link "NETW435" at bounding box center [477, 117] width 58 height 24
click at [514, 115] on link "TMGT750" at bounding box center [535, 117] width 57 height 24
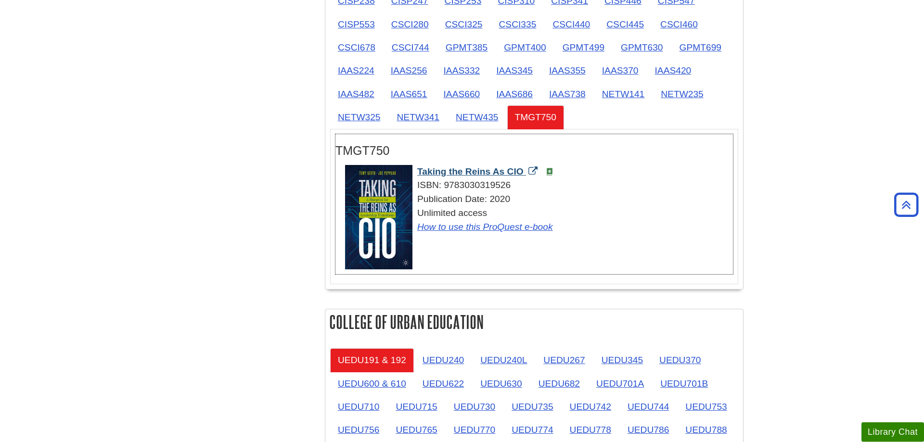
drag, startPoint x: 414, startPoint y: 173, endPoint x: 525, endPoint y: 172, distance: 111.1
click at [525, 172] on div "Taking the Reins As CIO ISBN: 9783030319526 Publication Date: 2020 Unlimited ac…" at bounding box center [539, 199] width 388 height 69
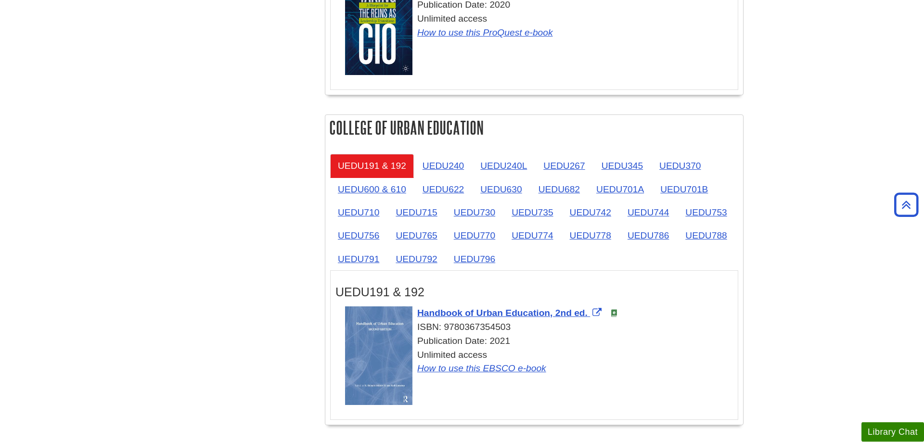
scroll to position [1530, 0]
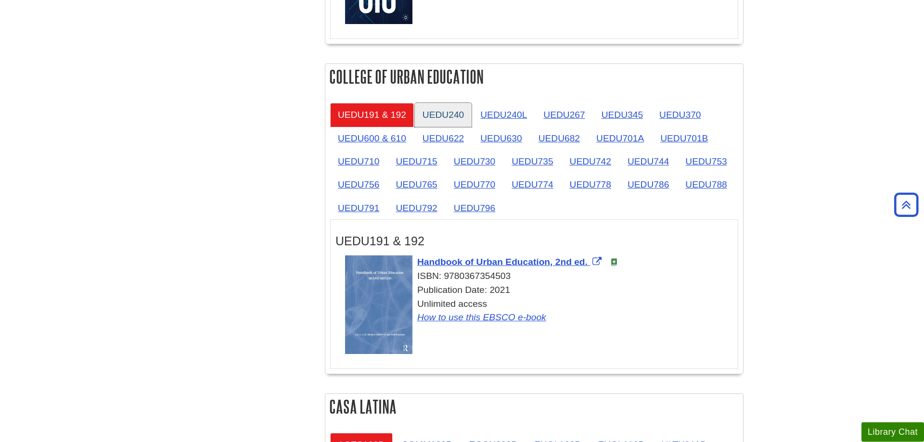
click at [444, 107] on link "UEDU240" at bounding box center [443, 115] width 57 height 24
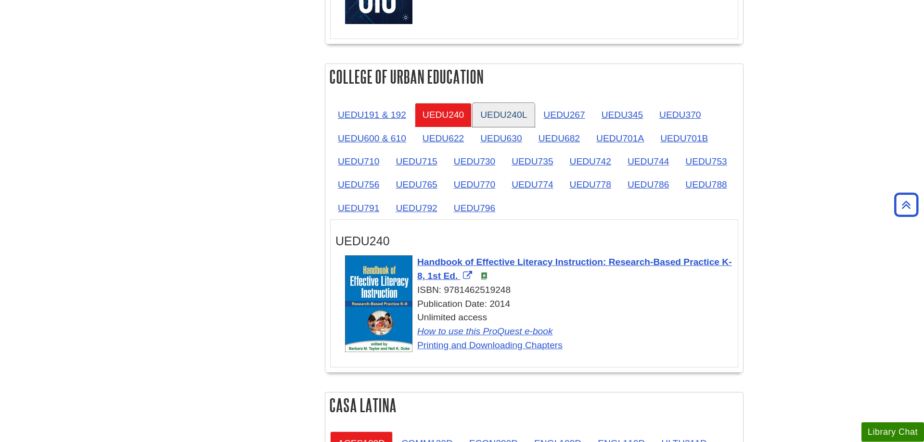
click at [512, 111] on link "UEDU240L" at bounding box center [503, 115] width 62 height 24
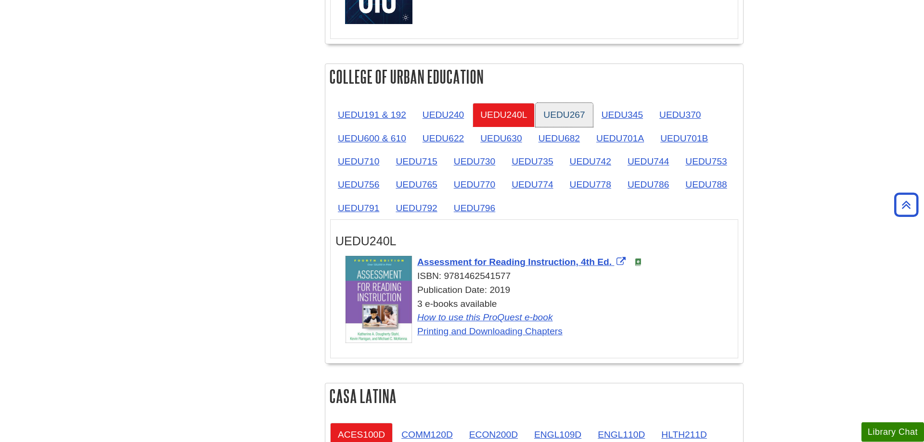
click at [564, 112] on link "UEDU267" at bounding box center [563, 115] width 57 height 24
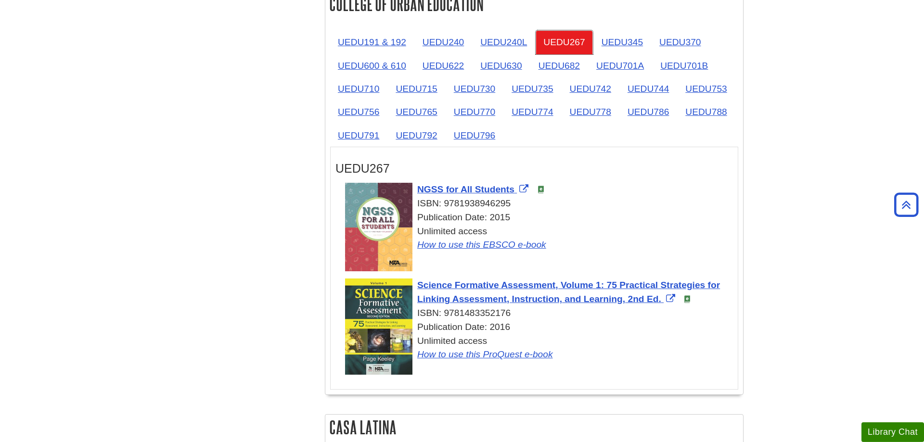
scroll to position [1629, 0]
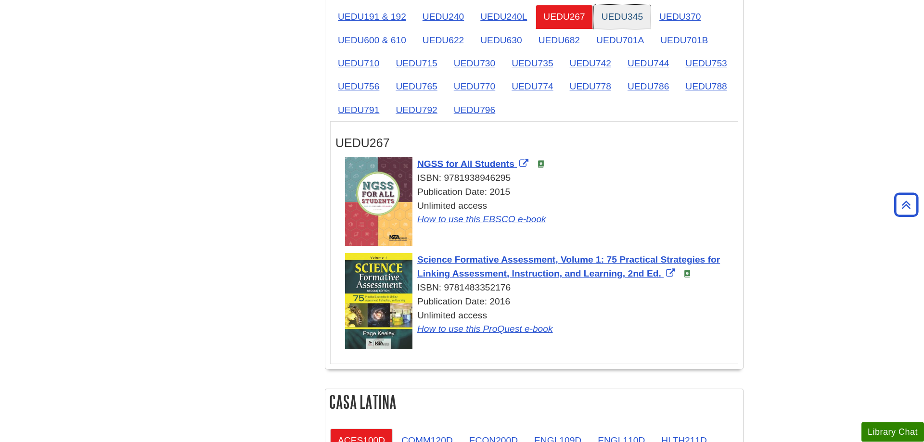
click at [619, 14] on link "UEDU345" at bounding box center [622, 17] width 57 height 24
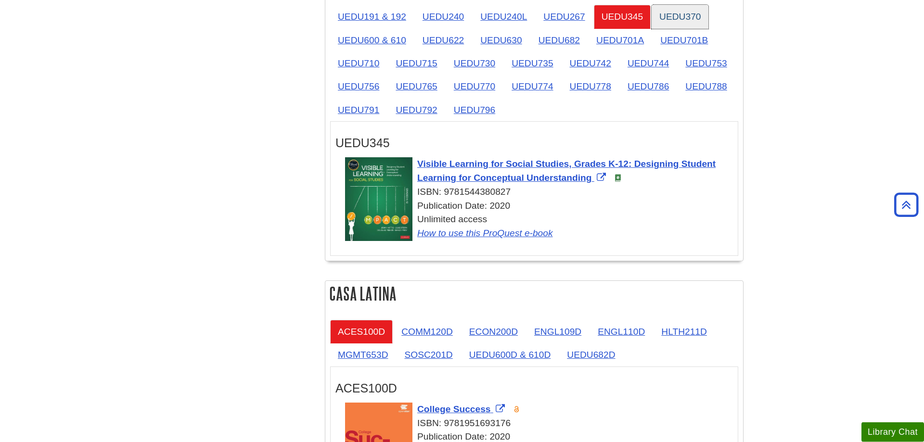
click at [668, 13] on link "UEDU370" at bounding box center [679, 17] width 57 height 24
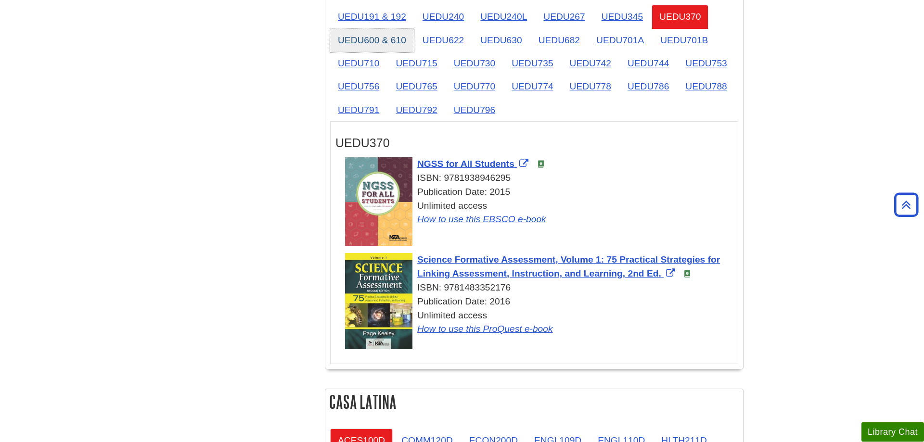
click at [347, 31] on link "UEDU600 & 610" at bounding box center [372, 40] width 84 height 24
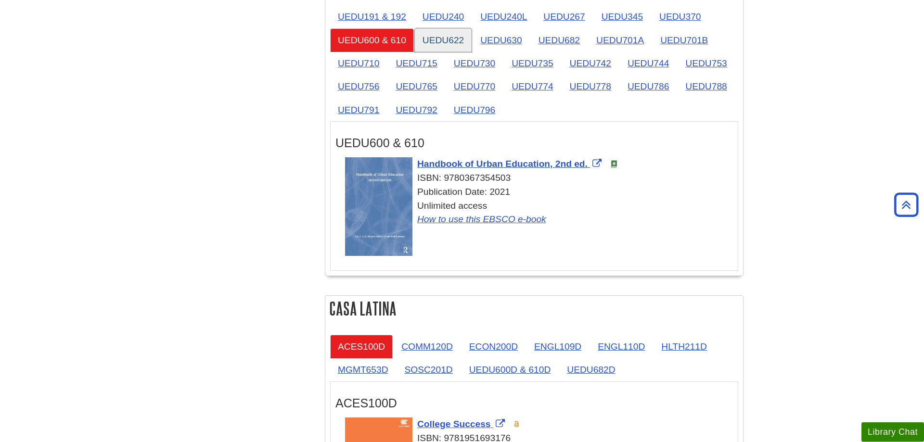
click at [438, 44] on link "UEDU622" at bounding box center [443, 40] width 57 height 24
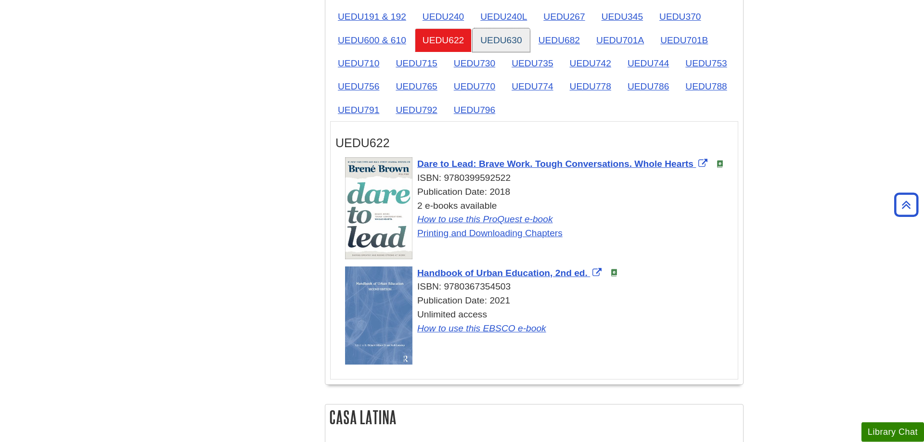
click at [518, 47] on link "UEDU630" at bounding box center [500, 40] width 57 height 24
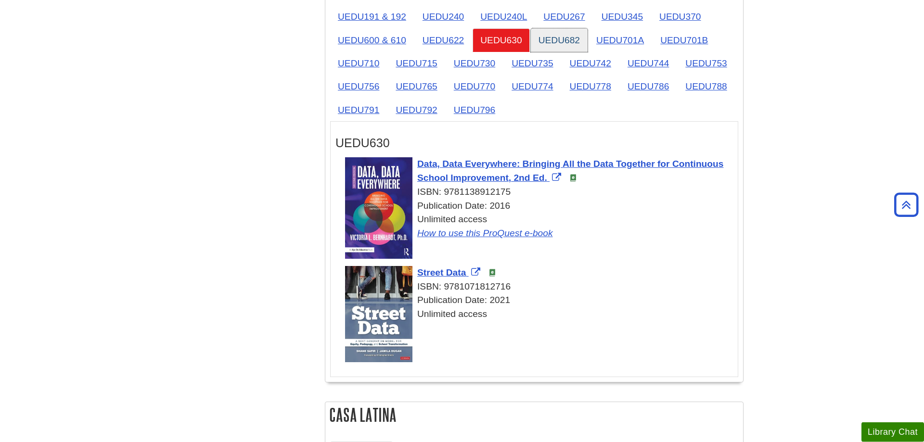
click at [569, 48] on link "UEDU682" at bounding box center [559, 40] width 57 height 24
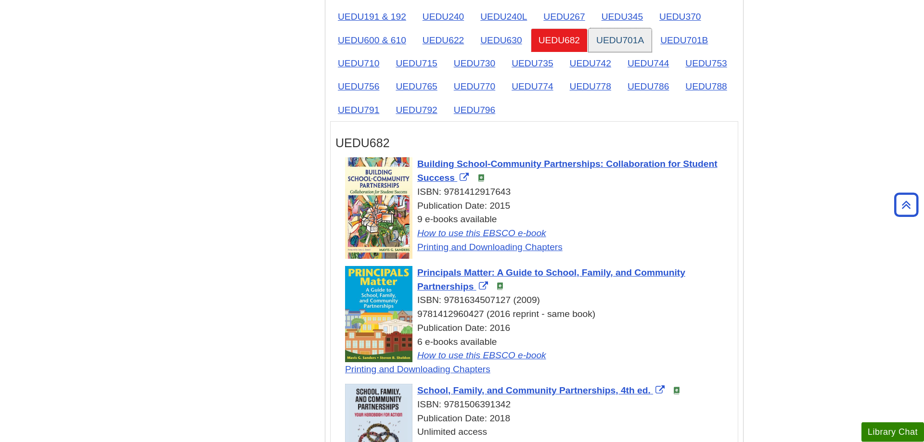
click at [634, 39] on link "UEDU701A" at bounding box center [619, 40] width 63 height 24
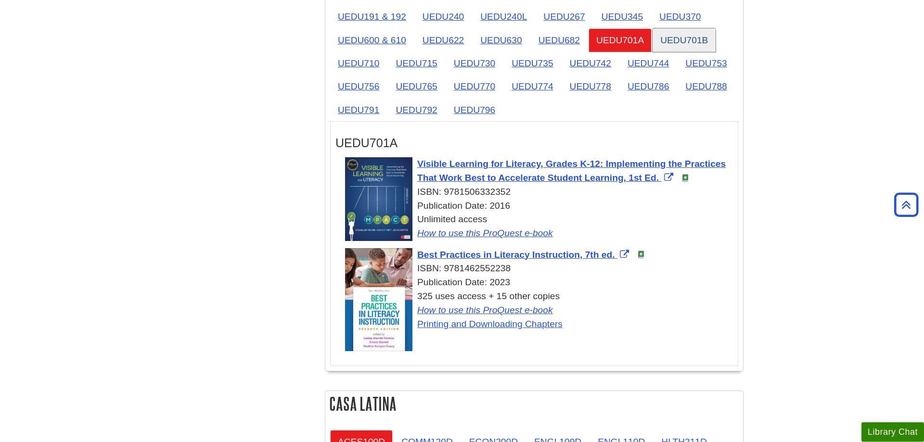
click at [698, 40] on link "UEDU701B" at bounding box center [683, 40] width 63 height 24
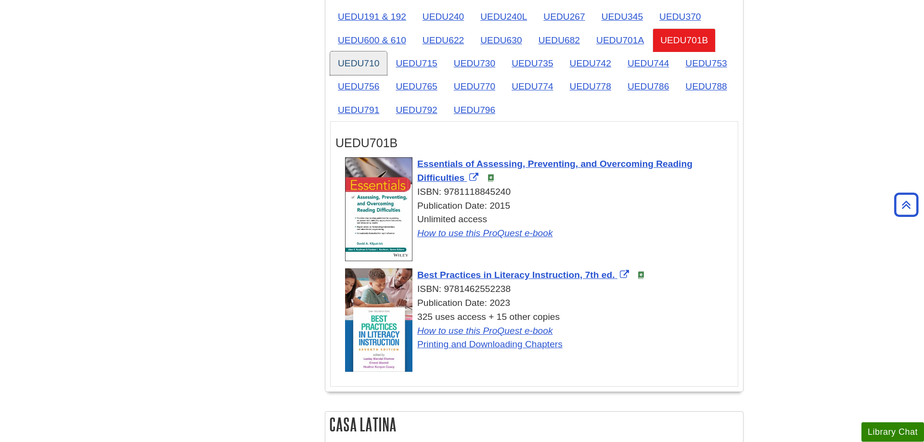
click at [364, 62] on link "UEDU710" at bounding box center [358, 63] width 57 height 24
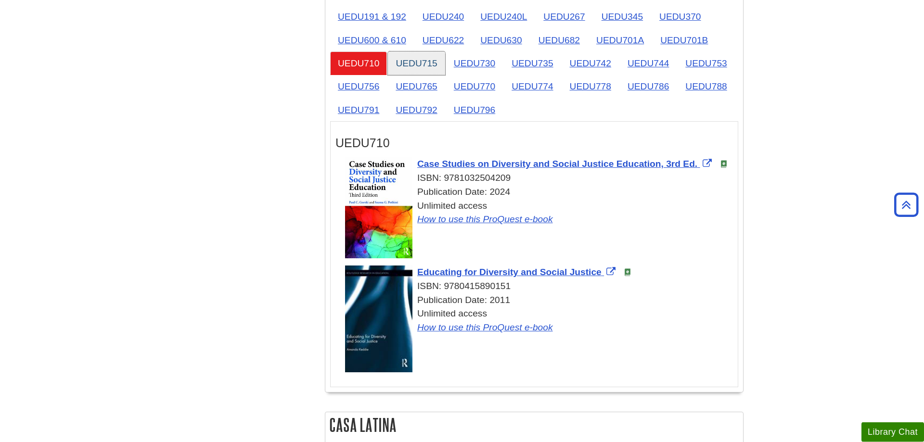
click at [425, 67] on link "UEDU715" at bounding box center [416, 63] width 57 height 24
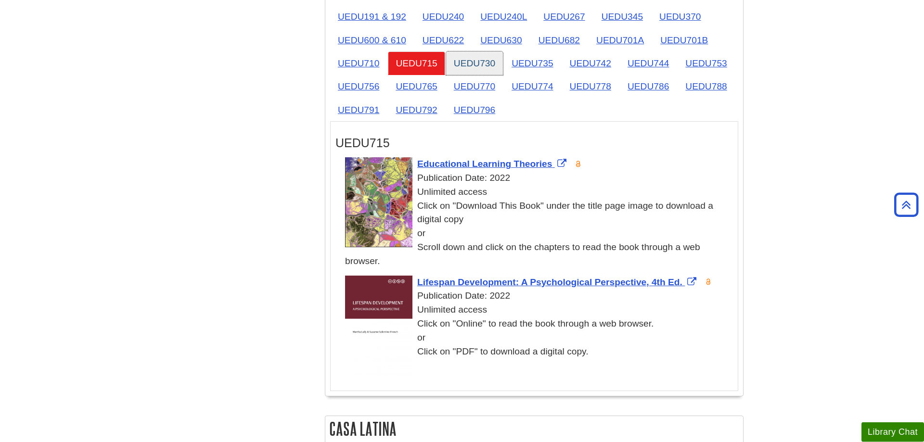
click at [492, 66] on link "UEDU730" at bounding box center [474, 63] width 57 height 24
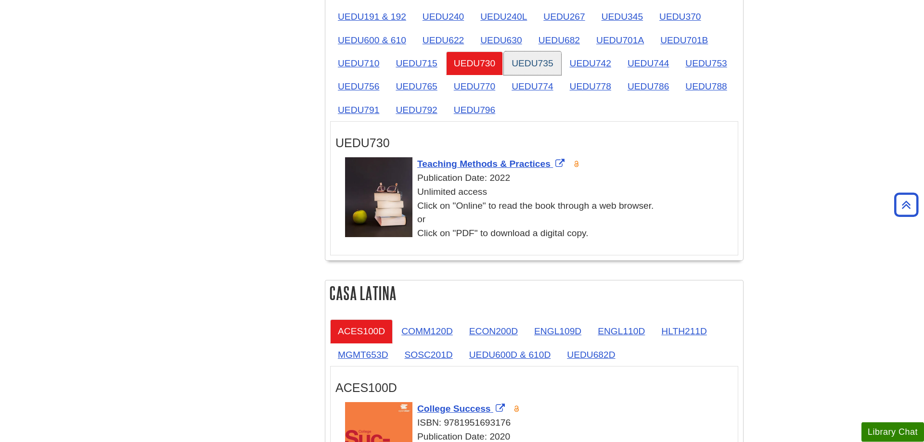
click at [537, 67] on link "UEDU735" at bounding box center [532, 63] width 57 height 24
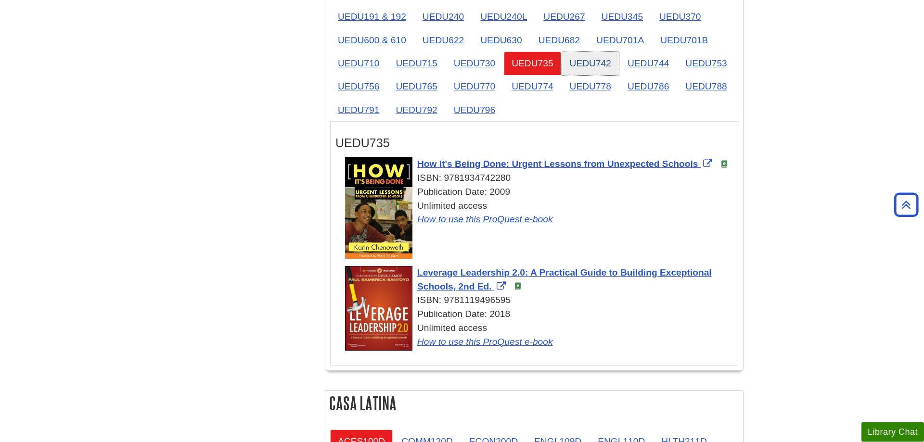
click at [602, 63] on link "UEDU742" at bounding box center [590, 63] width 57 height 24
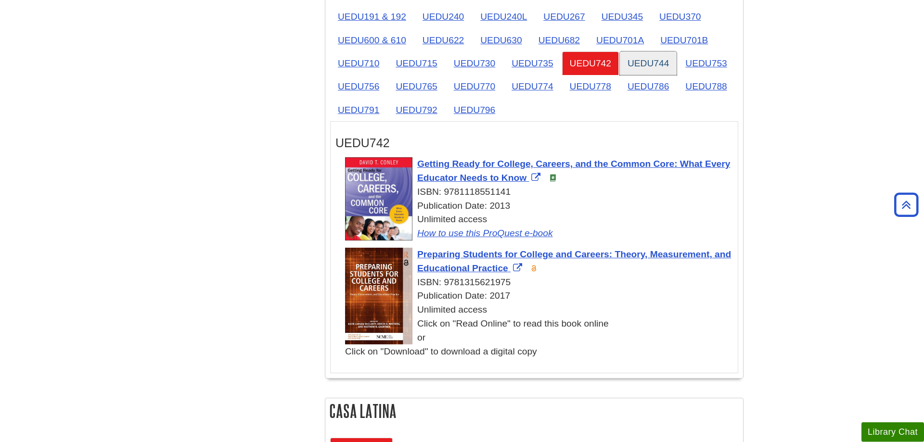
click at [651, 65] on link "UEDU744" at bounding box center [648, 63] width 57 height 24
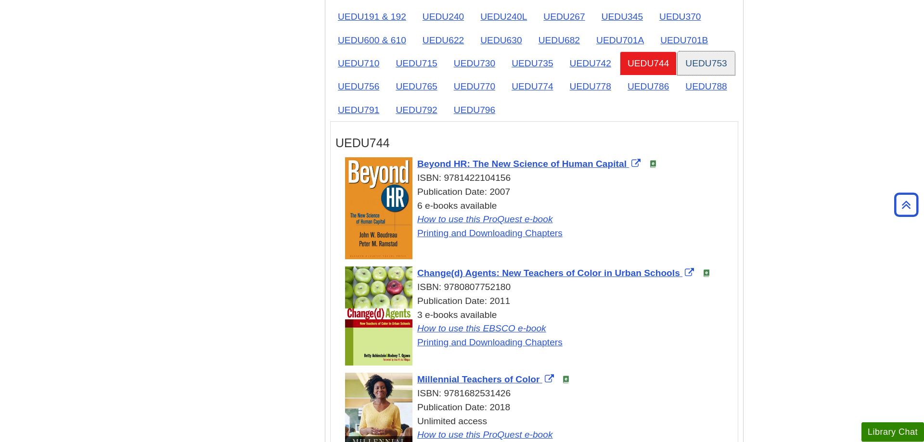
click at [693, 63] on link "UEDU753" at bounding box center [705, 63] width 57 height 24
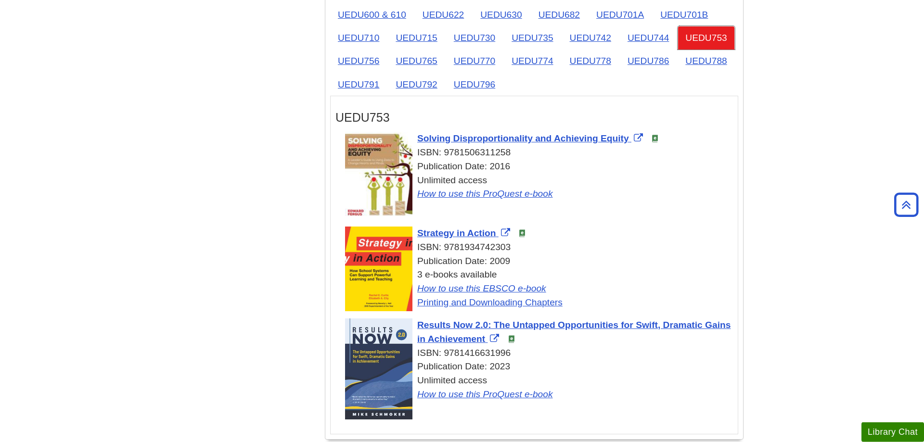
scroll to position [1678, 0]
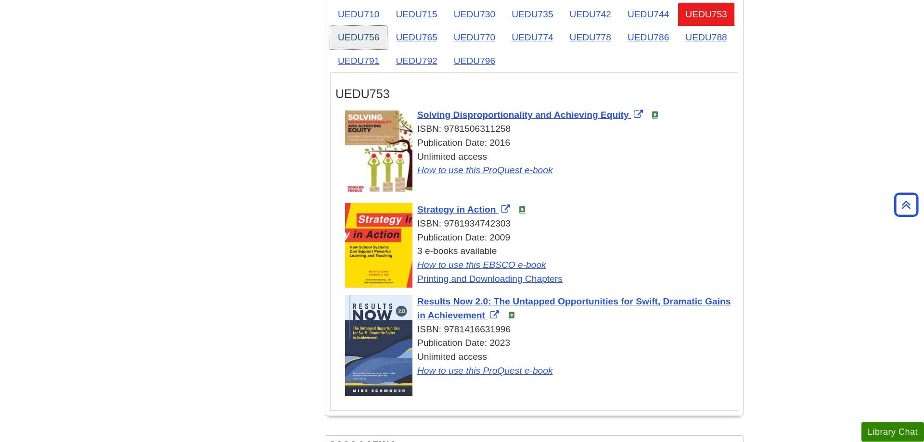
click at [369, 39] on link "UEDU756" at bounding box center [358, 37] width 57 height 24
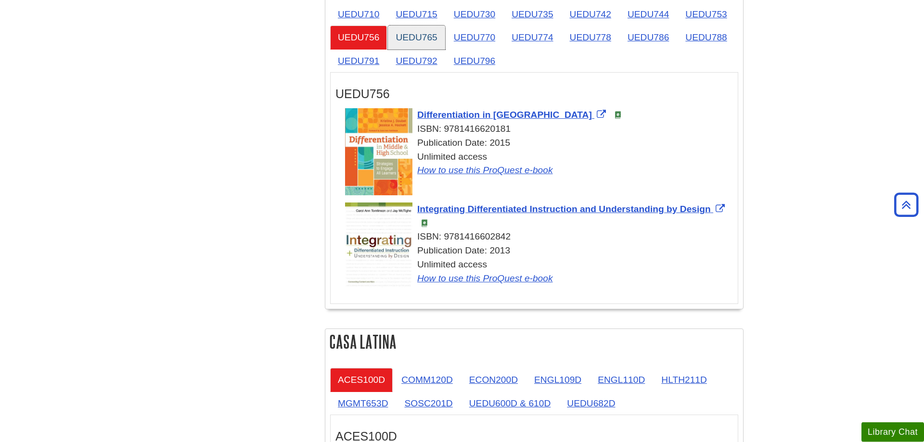
click at [428, 37] on link "UEDU765" at bounding box center [416, 37] width 57 height 24
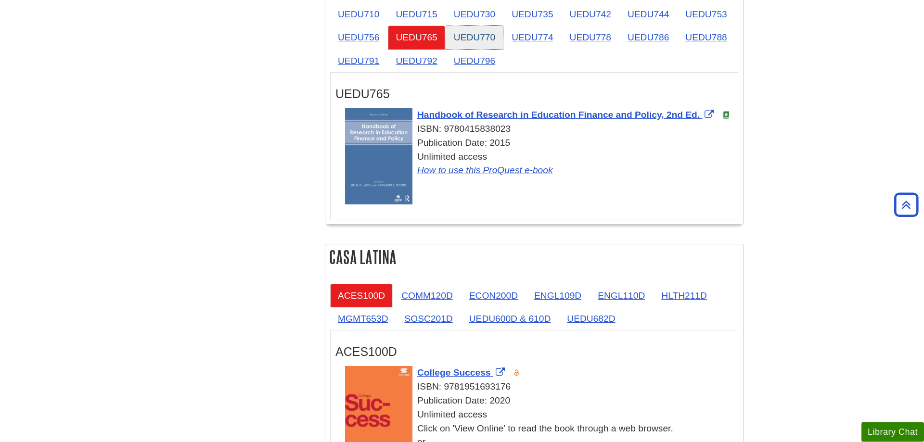
click at [475, 32] on link "UEDU770" at bounding box center [474, 37] width 57 height 24
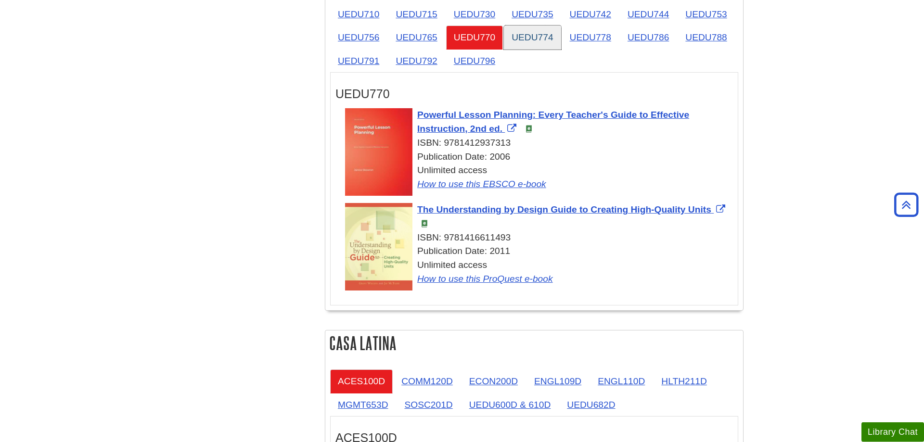
click at [547, 47] on link "UEDU774" at bounding box center [532, 37] width 57 height 24
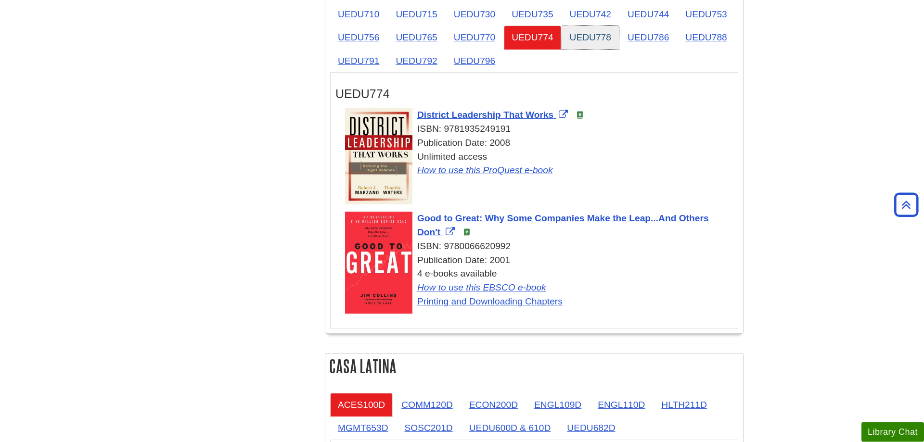
click at [601, 37] on link "UEDU778" at bounding box center [590, 37] width 57 height 24
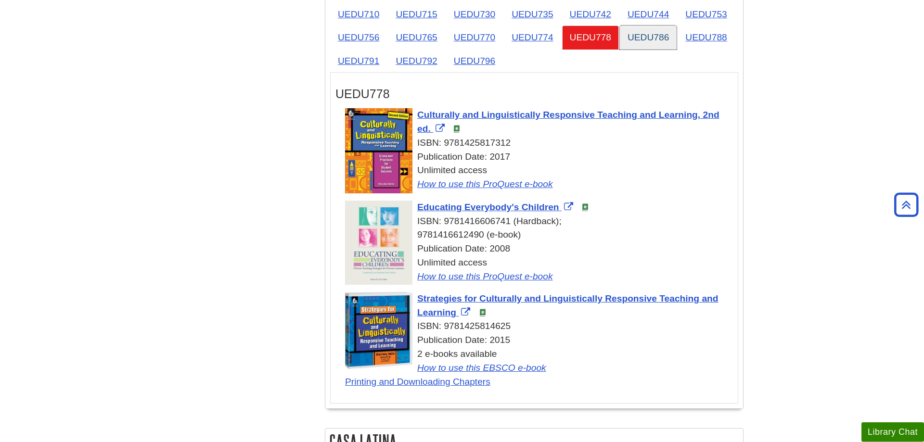
click at [646, 31] on link "UEDU786" at bounding box center [648, 37] width 57 height 24
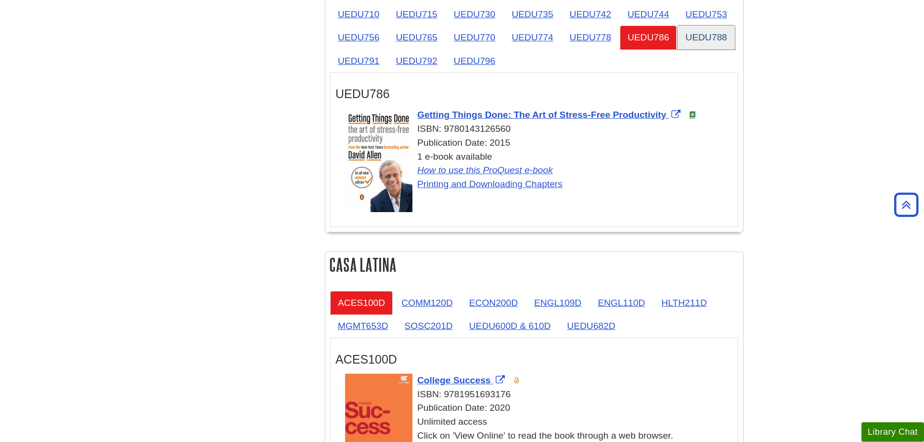
click at [713, 34] on link "UEDU788" at bounding box center [705, 37] width 57 height 24
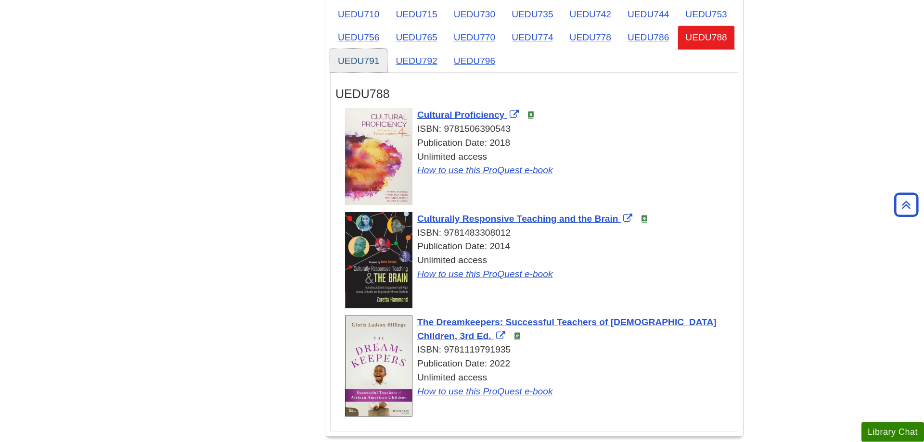
click at [367, 58] on link "UEDU791" at bounding box center [358, 61] width 57 height 24
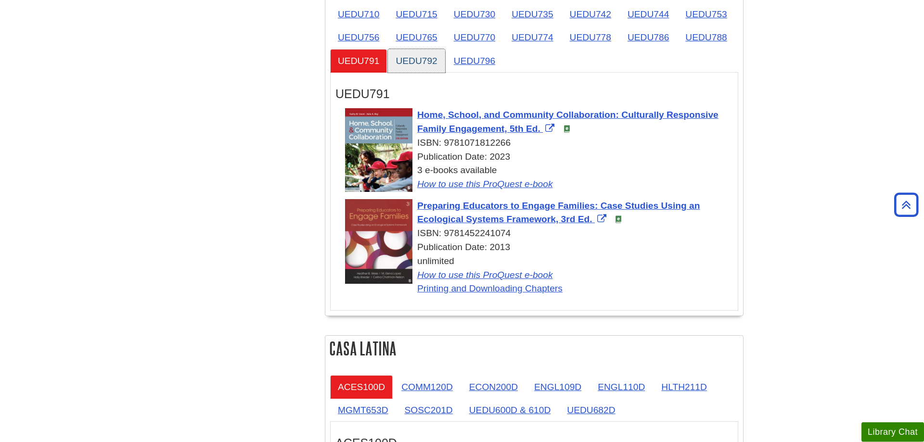
drag, startPoint x: 432, startPoint y: 58, endPoint x: 488, endPoint y: 83, distance: 61.6
click at [431, 58] on link "UEDU792" at bounding box center [416, 61] width 57 height 24
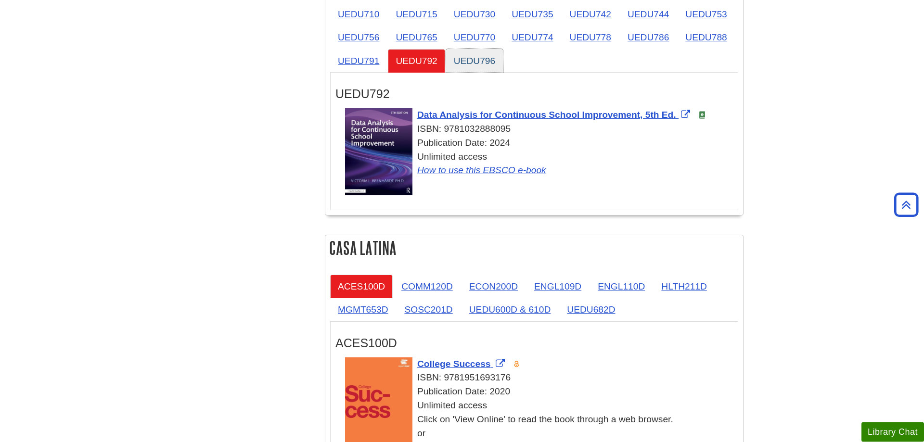
click at [481, 57] on link "UEDU796" at bounding box center [474, 61] width 57 height 24
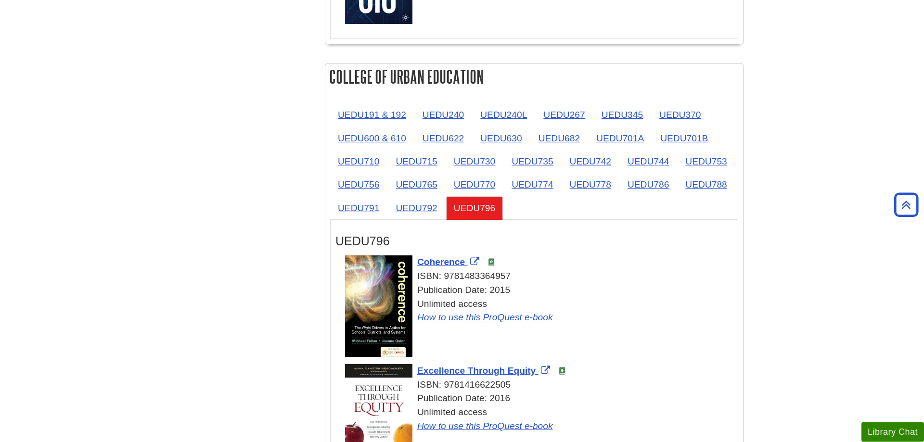
scroll to position [1334, 0]
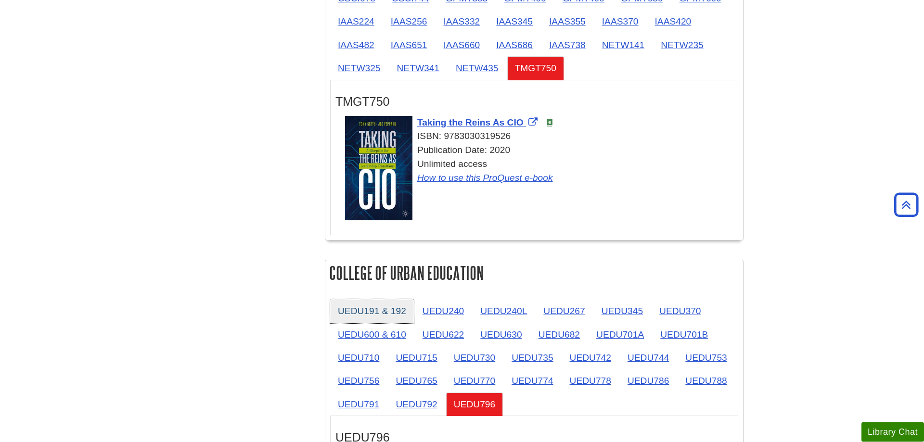
click at [357, 308] on link "UEDU191 & 192" at bounding box center [372, 311] width 84 height 24
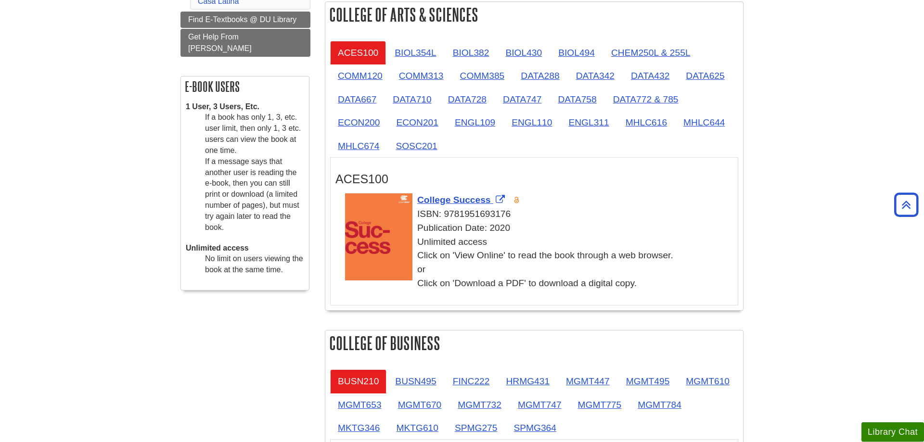
scroll to position [205, 0]
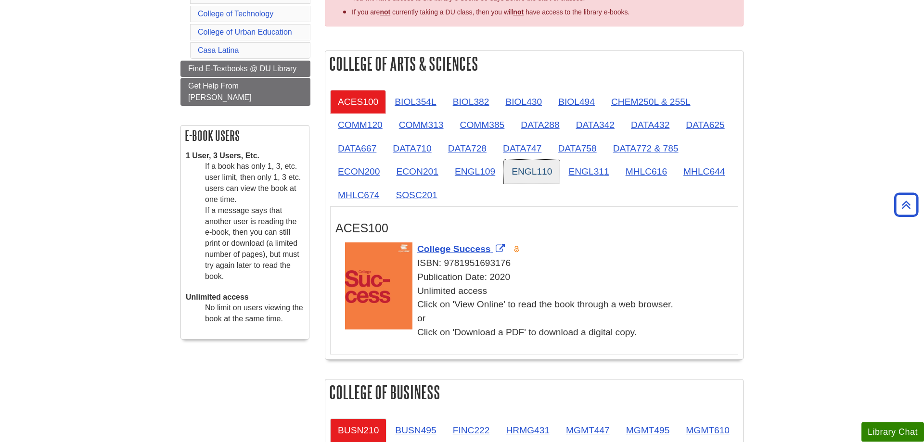
click at [553, 178] on link "ENGL110" at bounding box center [532, 172] width 56 height 24
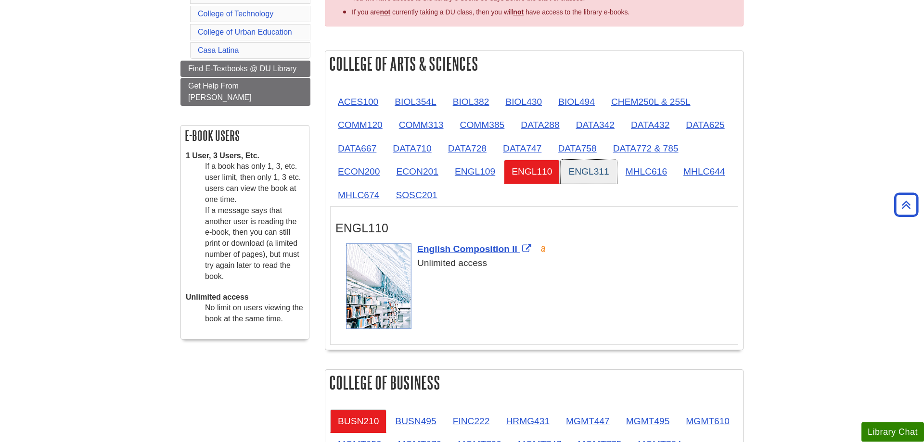
click at [585, 180] on link "ENGL311" at bounding box center [588, 172] width 56 height 24
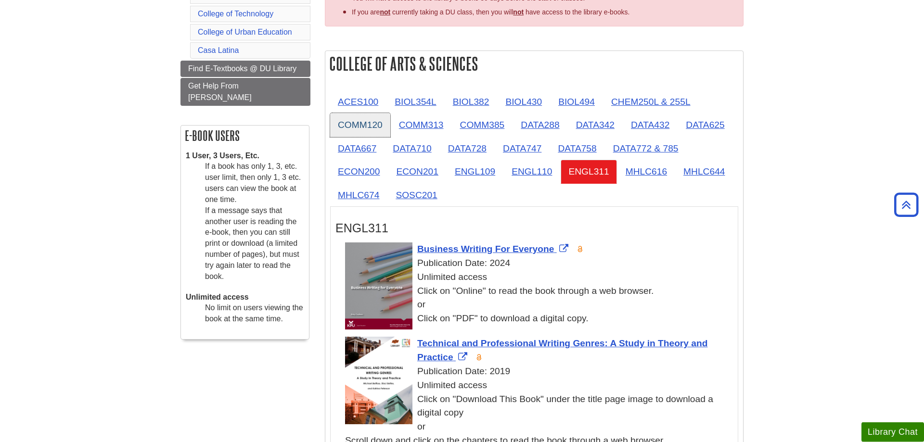
click at [364, 122] on link "COMM120" at bounding box center [360, 125] width 60 height 24
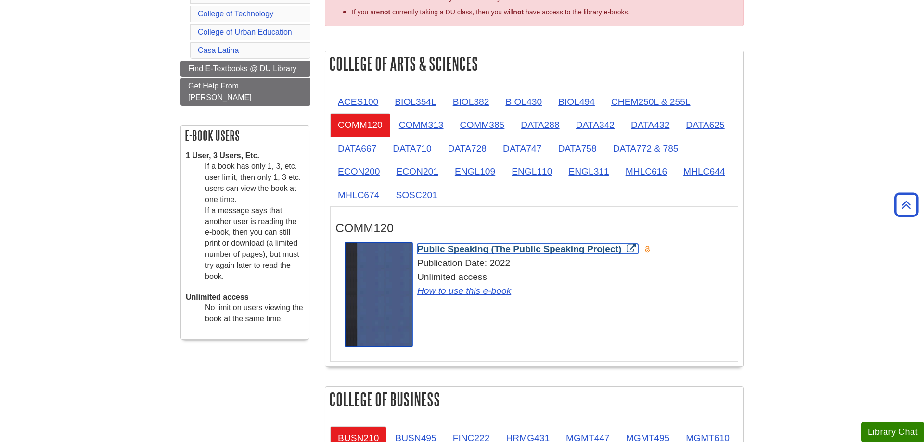
click at [574, 248] on span "Public Speaking (The Public Speaking Project)" at bounding box center [519, 249] width 204 height 10
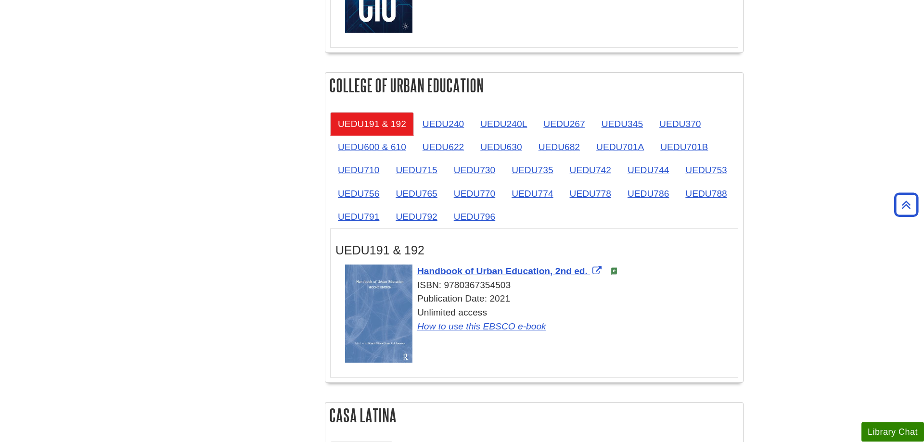
scroll to position [1530, 0]
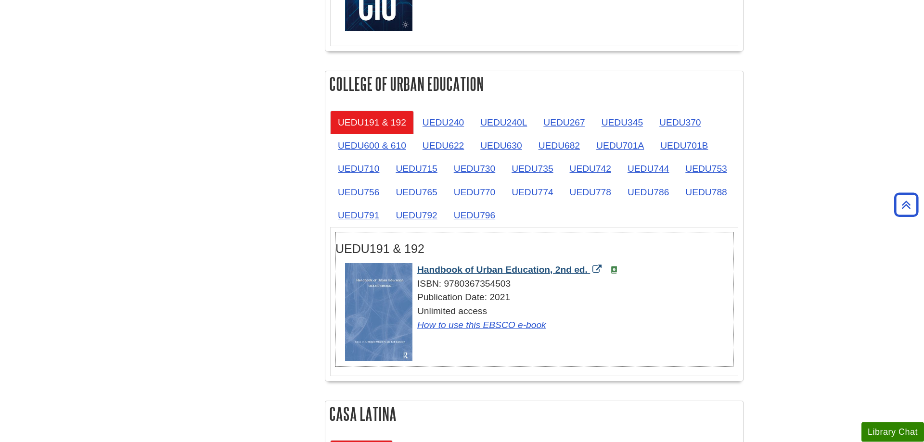
drag, startPoint x: 451, startPoint y: 270, endPoint x: 587, endPoint y: 270, distance: 135.7
click at [587, 270] on div "Handbook of Urban Education, 2nd ed. ISBN: 9780367354503 Publication Date: 2021…" at bounding box center [539, 297] width 388 height 69
click at [456, 121] on link "UEDU240" at bounding box center [443, 123] width 57 height 24
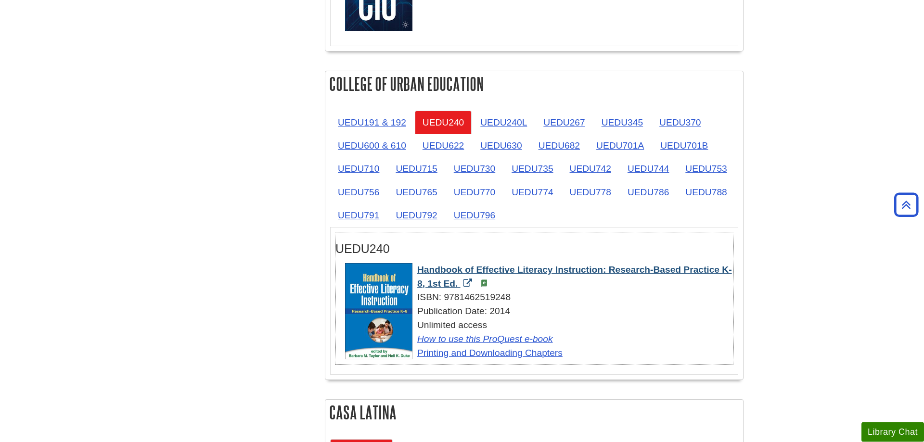
drag, startPoint x: 415, startPoint y: 270, endPoint x: 465, endPoint y: 283, distance: 51.8
click at [465, 283] on div "Handbook of Effective Literacy Instruction: Research-Based Practice K-8, 1st Ed…" at bounding box center [539, 311] width 388 height 97
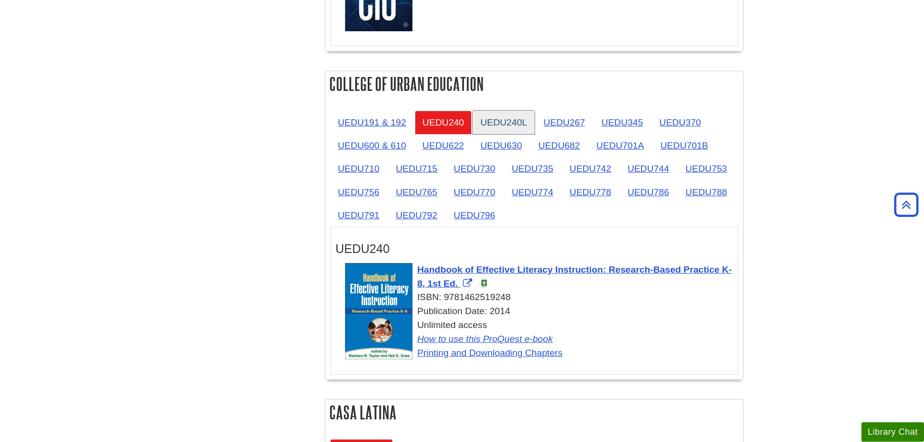
click at [511, 118] on link "UEDU240L" at bounding box center [503, 123] width 62 height 24
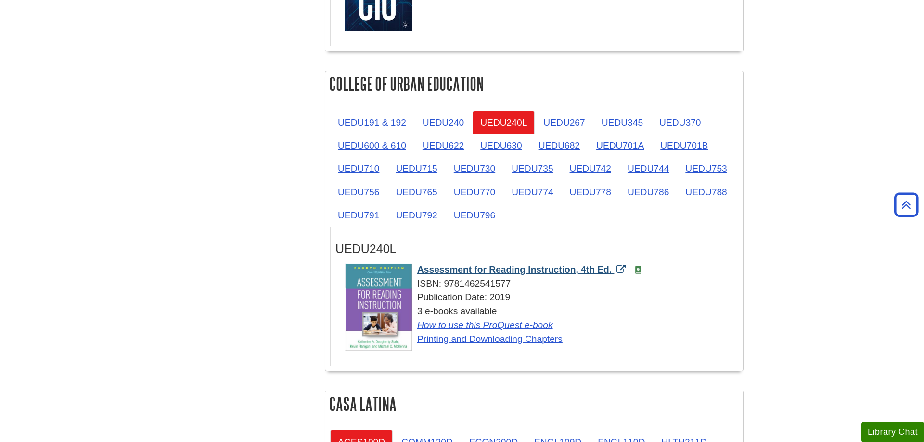
drag, startPoint x: 421, startPoint y: 272, endPoint x: 612, endPoint y: 271, distance: 191.0
click at [612, 271] on div "Assessment for Reading Instruction, 4th Ed. ISBN: 9781462541577 Publication Dat…" at bounding box center [539, 304] width 388 height 83
click at [575, 122] on link "UEDU267" at bounding box center [563, 123] width 57 height 24
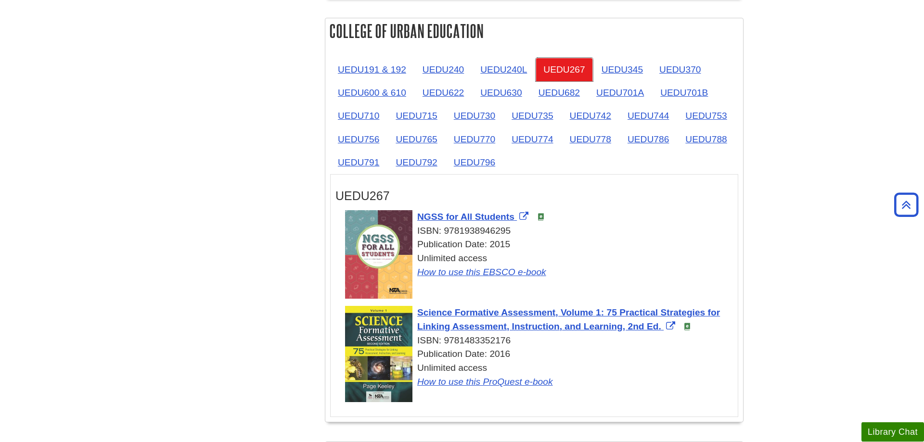
scroll to position [1678, 0]
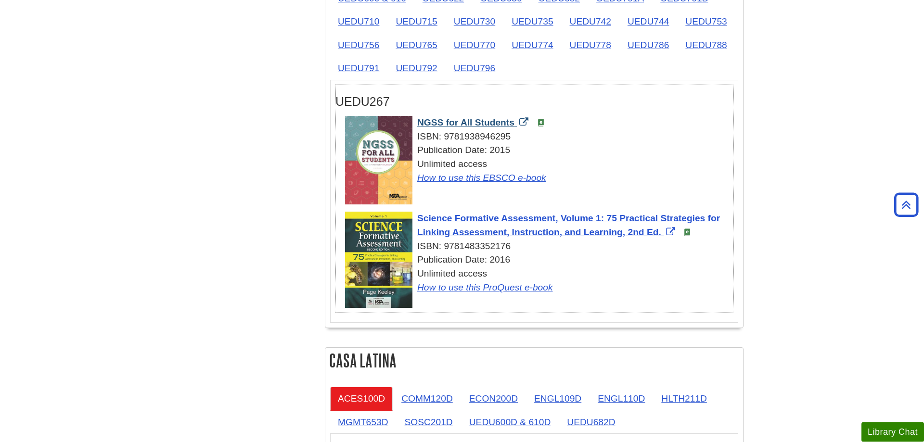
drag, startPoint x: 415, startPoint y: 123, endPoint x: 513, endPoint y: 124, distance: 98.6
click at [513, 124] on div "NGSS for All Students ISBN: 9781938946295 Publication Date: 2015 Unlimited acce…" at bounding box center [539, 150] width 388 height 69
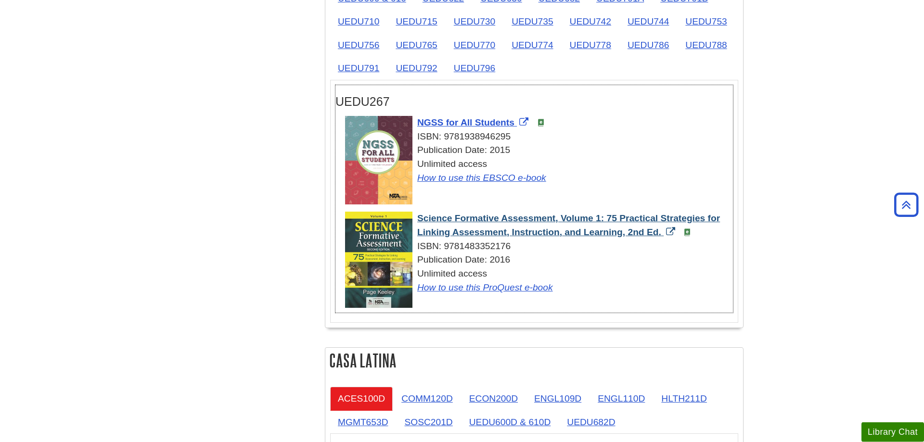
drag, startPoint x: 416, startPoint y: 219, endPoint x: 662, endPoint y: 235, distance: 246.4
click at [662, 235] on div "Science Formative Assessment, Volume 1: 75 Practical Strategies for Linking Ass…" at bounding box center [539, 253] width 388 height 83
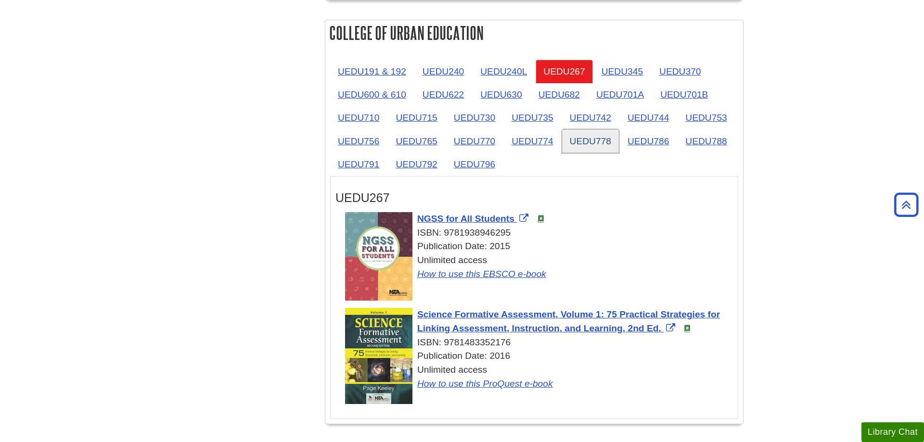
scroll to position [1579, 0]
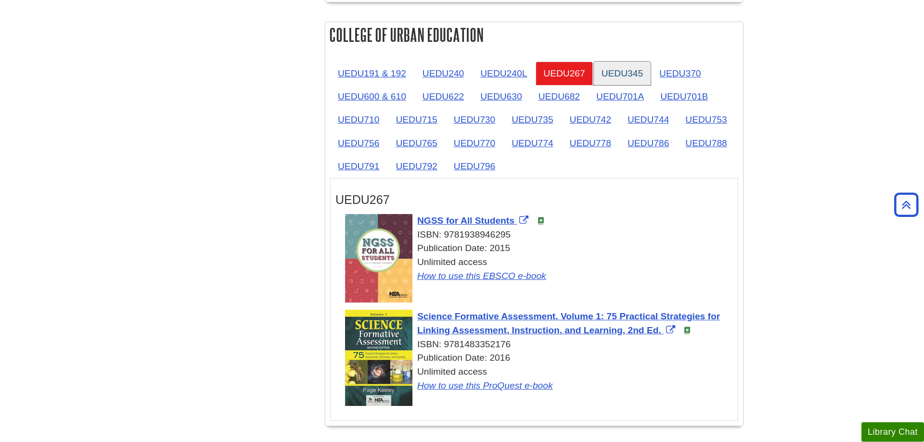
click at [633, 77] on link "UEDU345" at bounding box center [622, 74] width 57 height 24
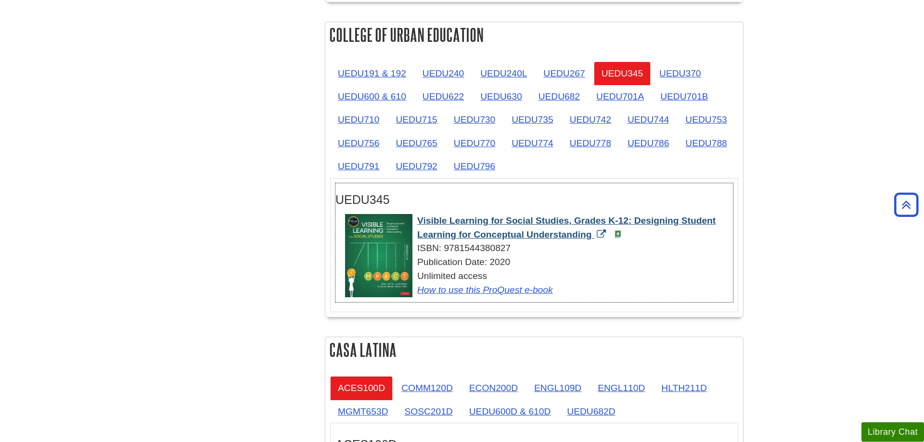
drag, startPoint x: 415, startPoint y: 221, endPoint x: 591, endPoint y: 236, distance: 176.7
click at [591, 236] on div "Visible Learning for Social Studies, Grades K-12: Designing Student Learning fo…" at bounding box center [539, 255] width 388 height 83
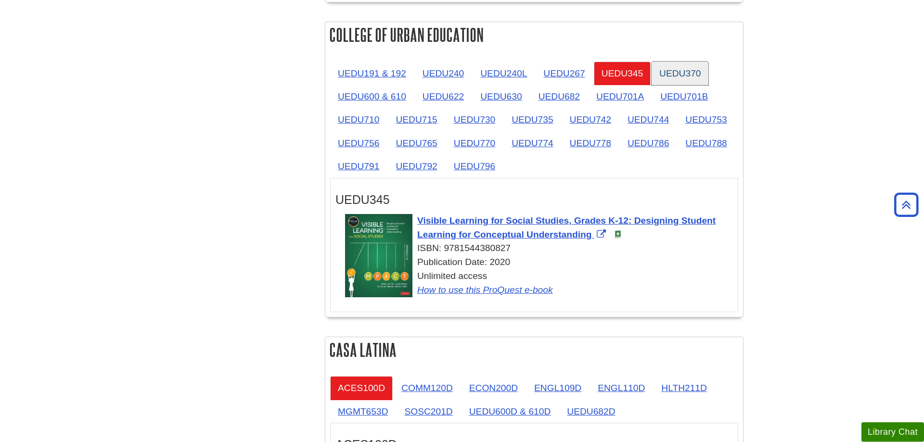
click at [699, 76] on link "UEDU370" at bounding box center [679, 74] width 57 height 24
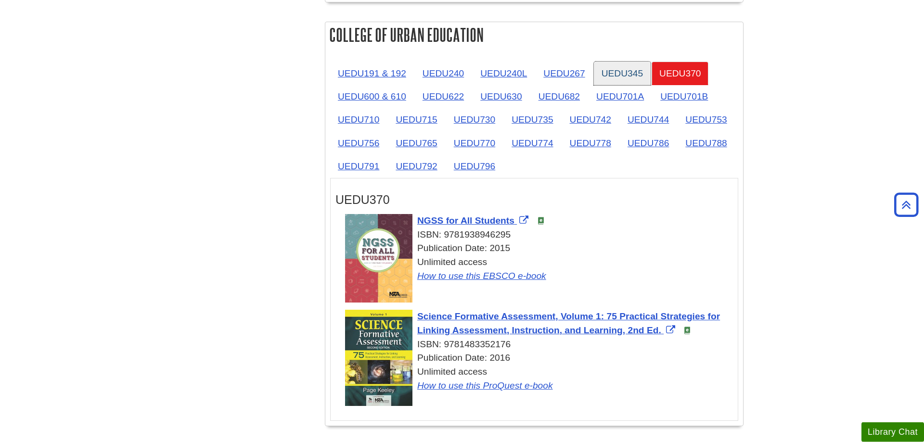
click at [609, 77] on link "UEDU345" at bounding box center [622, 74] width 57 height 24
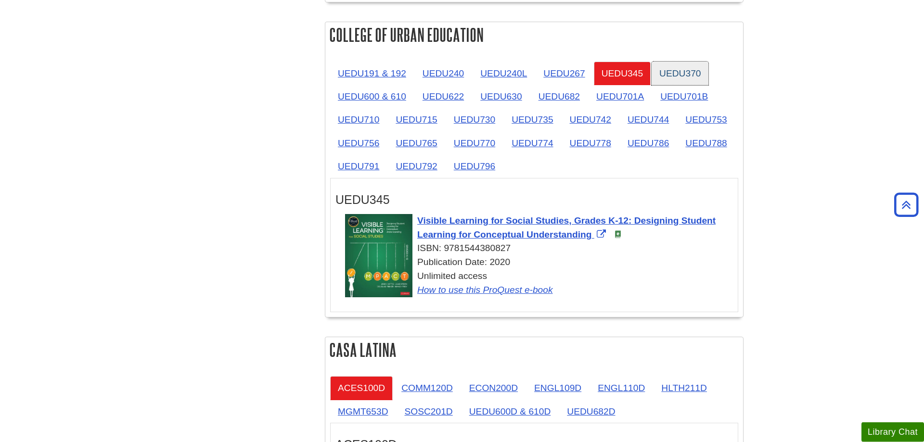
click at [687, 70] on link "UEDU370" at bounding box center [679, 74] width 57 height 24
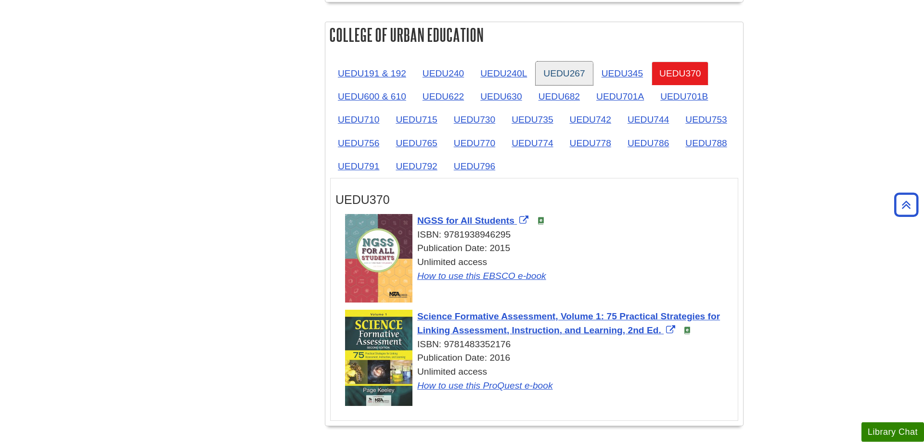
click at [563, 78] on link "UEDU267" at bounding box center [563, 74] width 57 height 24
click at [670, 70] on link "UEDU370" at bounding box center [679, 74] width 57 height 24
drag, startPoint x: 416, startPoint y: 223, endPoint x: 513, endPoint y: 220, distance: 97.2
click at [513, 220] on div "NGSS for All Students ISBN: 9781938946295 Publication Date: 2015 Unlimited acce…" at bounding box center [539, 248] width 388 height 69
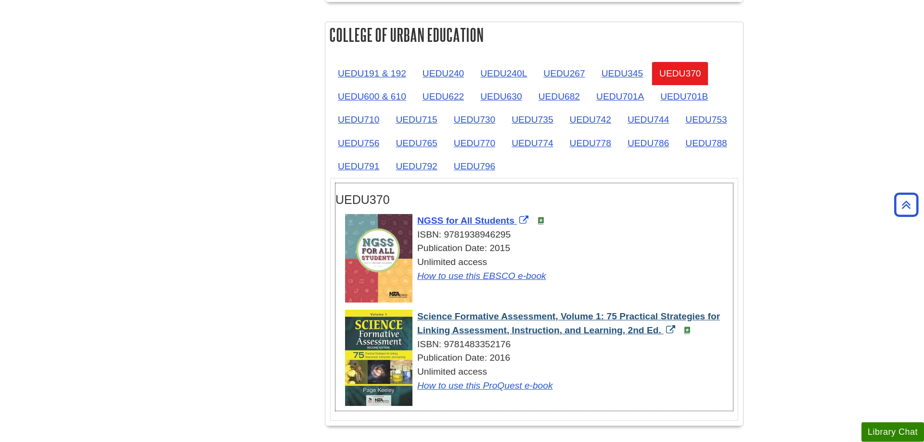
drag, startPoint x: 416, startPoint y: 318, endPoint x: 662, endPoint y: 330, distance: 246.2
click at [662, 330] on div "Science Formative Assessment, Volume 1: 75 Practical Strategies for Linking Ass…" at bounding box center [539, 351] width 388 height 83
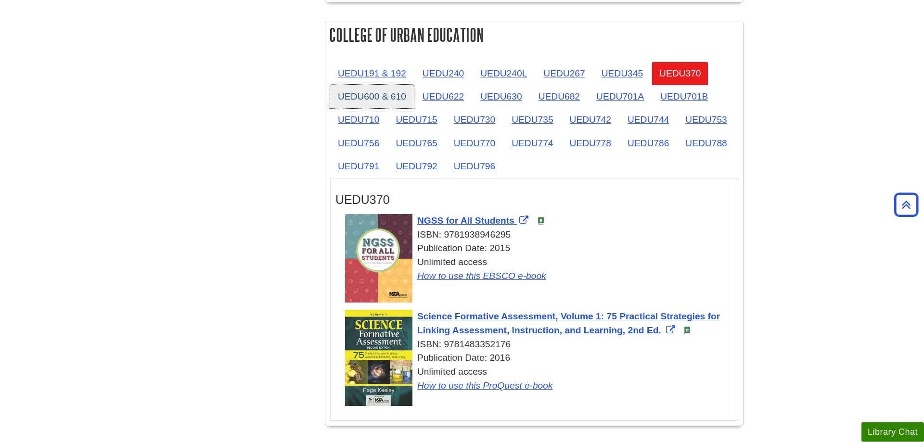
click at [359, 99] on link "UEDU600 & 610" at bounding box center [372, 97] width 84 height 24
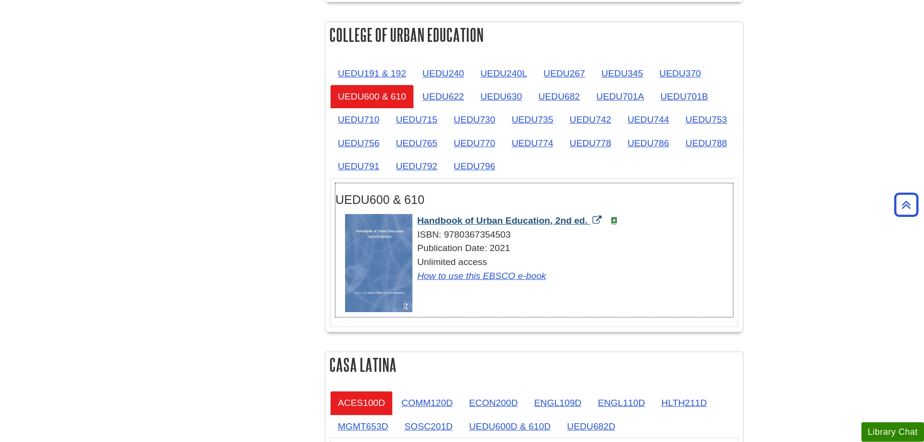
drag, startPoint x: 416, startPoint y: 222, endPoint x: 587, endPoint y: 222, distance: 170.8
click at [587, 222] on div "Handbook of Urban Education, 2nd ed. ISBN: 9780367354503 Publication Date: 2021…" at bounding box center [539, 248] width 388 height 69
click at [465, 104] on link "UEDU622" at bounding box center [443, 97] width 57 height 24
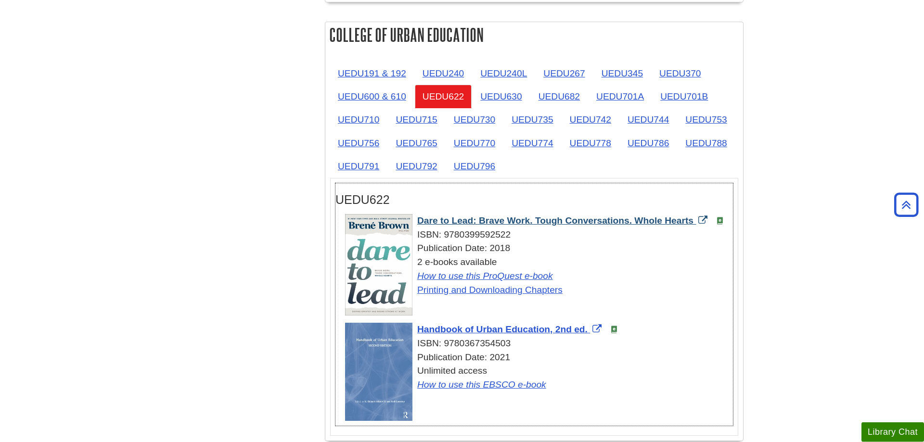
drag, startPoint x: 416, startPoint y: 221, endPoint x: 693, endPoint y: 224, distance: 277.6
click at [693, 224] on div "Dare to Lead: Brave Work. Tough Conversations. Whole Hearts ISBN: 9780399592522…" at bounding box center [539, 255] width 388 height 83
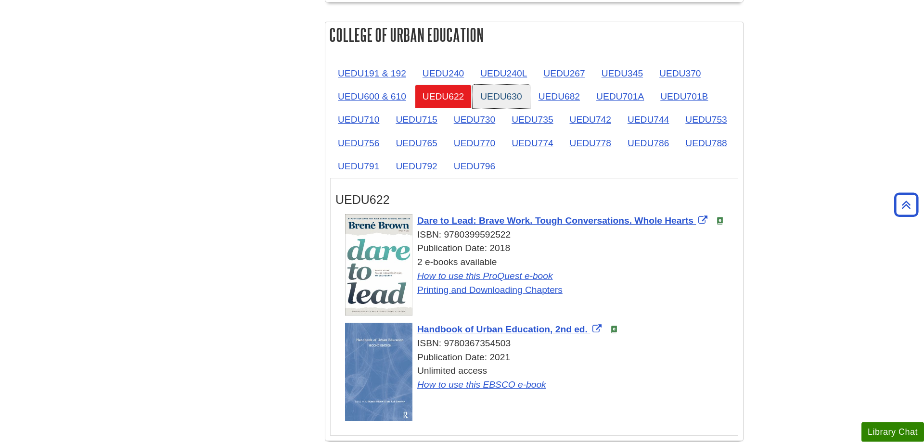
click at [506, 99] on link "UEDU630" at bounding box center [500, 97] width 57 height 24
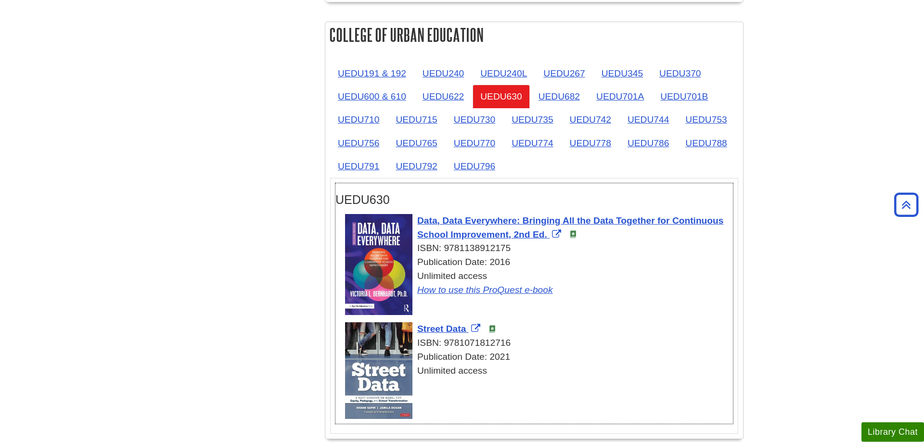
click at [436, 191] on div "UEDU630" at bounding box center [533, 197] width 397 height 28
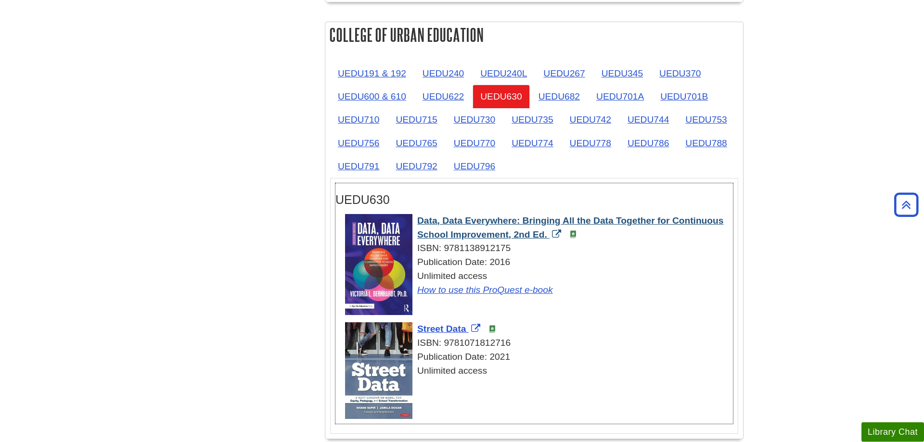
drag, startPoint x: 415, startPoint y: 218, endPoint x: 545, endPoint y: 235, distance: 131.0
click at [545, 235] on div "Data, Data Everywhere: Bringing All the Data Together for Continuous School Imp…" at bounding box center [539, 255] width 388 height 83
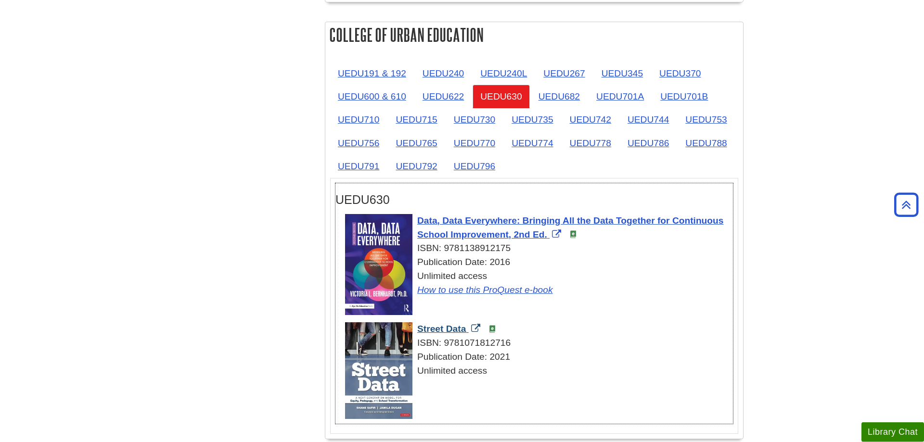
drag, startPoint x: 415, startPoint y: 331, endPoint x: 466, endPoint y: 329, distance: 51.1
click at [466, 329] on div "Street Data ISBN: 9781071812716 Publication Date: 2021 Unlimited access" at bounding box center [539, 349] width 388 height 55
click at [576, 104] on link "UEDU682" at bounding box center [559, 97] width 57 height 24
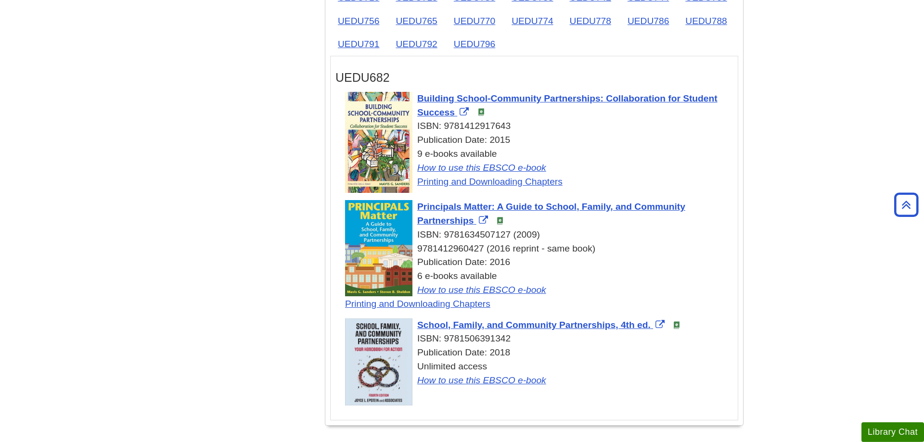
scroll to position [1727, 0]
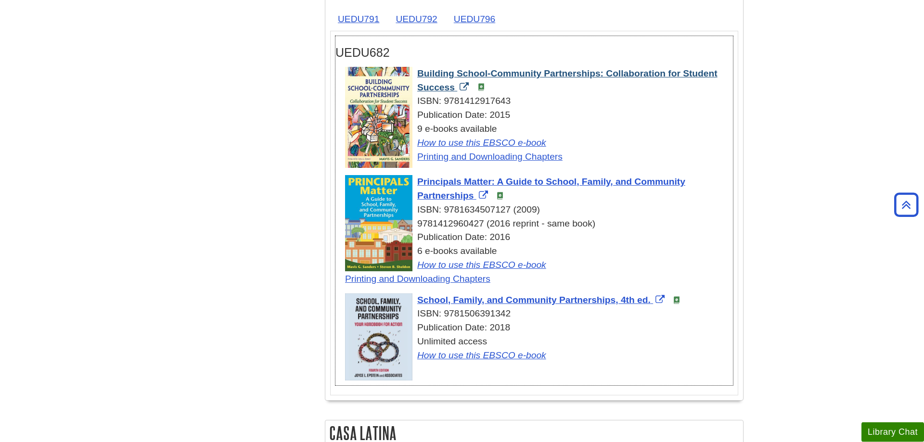
drag, startPoint x: 413, startPoint y: 73, endPoint x: 455, endPoint y: 87, distance: 43.7
click at [455, 87] on div "Building School-Community Partnerships: Collaboration for Student Success ISBN:…" at bounding box center [539, 115] width 388 height 97
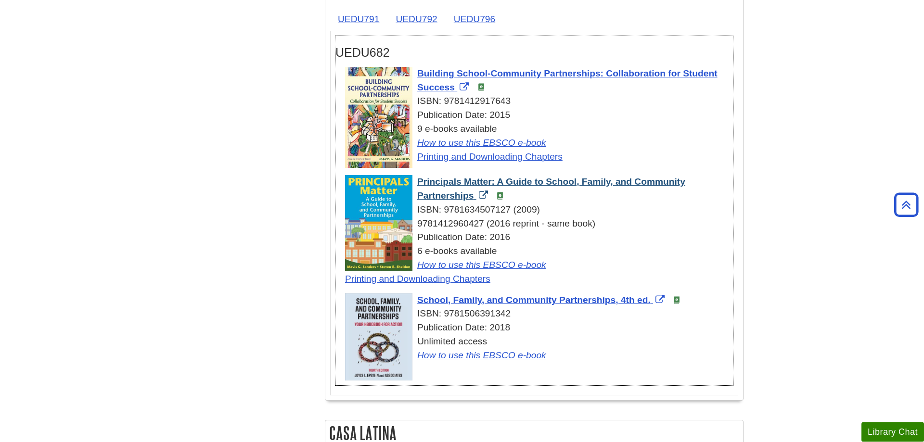
drag, startPoint x: 415, startPoint y: 183, endPoint x: 475, endPoint y: 196, distance: 61.6
click at [475, 196] on div "Principals Matter: A Guide to School, Family, and Community Partnerships ISBN: …" at bounding box center [539, 230] width 388 height 111
drag, startPoint x: 414, startPoint y: 301, endPoint x: 650, endPoint y: 306, distance: 236.3
click at [650, 306] on div "School, Family, and Community Partnerships, 4th ed. ISBN: 9781506391342 Publica…" at bounding box center [539, 327] width 388 height 69
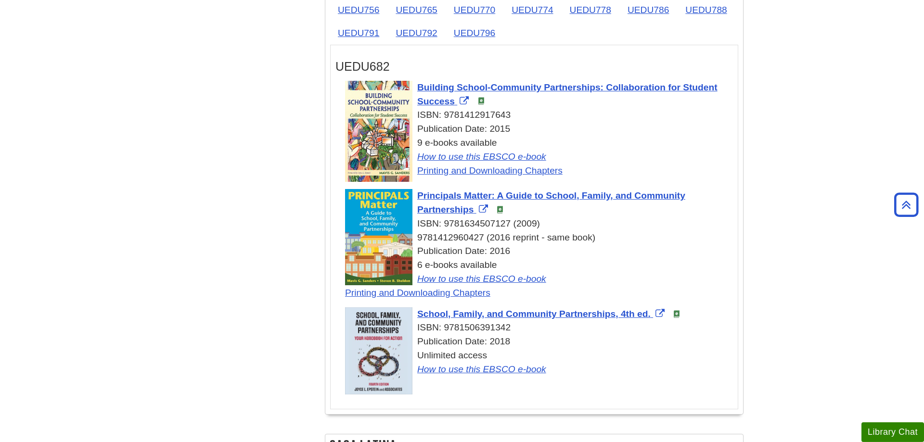
scroll to position [1629, 0]
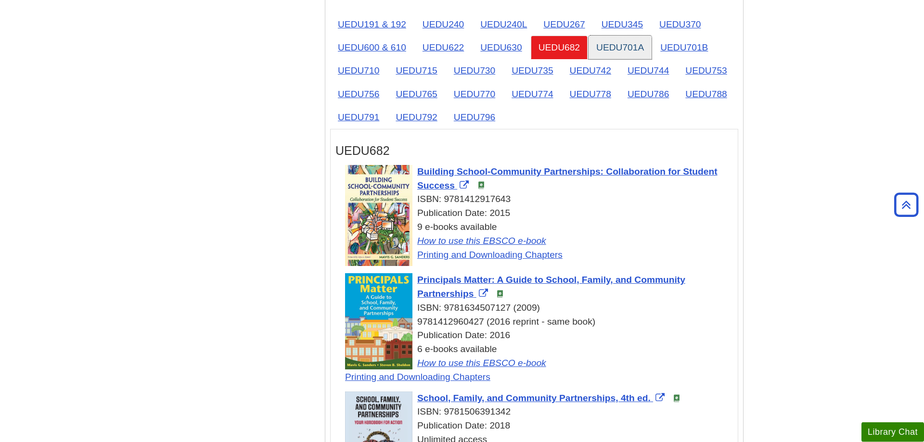
click at [643, 45] on link "UEDU701A" at bounding box center [619, 48] width 63 height 24
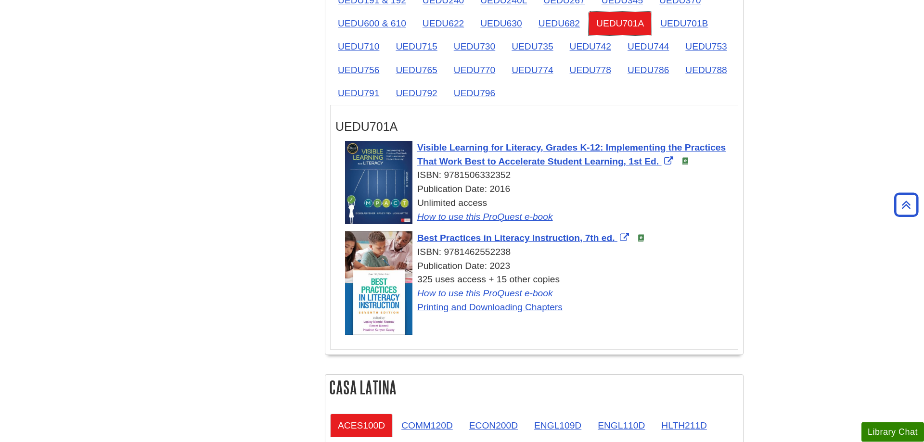
scroll to position [1678, 0]
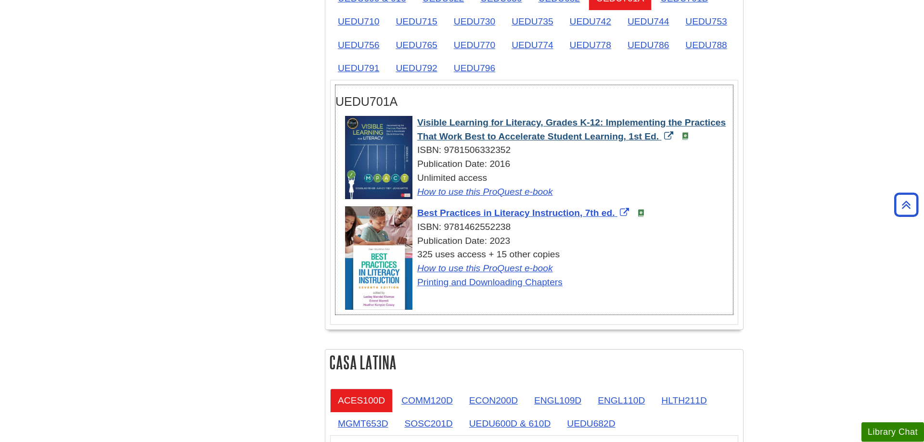
drag, startPoint x: 416, startPoint y: 125, endPoint x: 659, endPoint y: 138, distance: 243.3
click at [659, 138] on div "Visible Learning for Literacy, Grades K-12: Implementing the Practices That Wor…" at bounding box center [539, 157] width 388 height 83
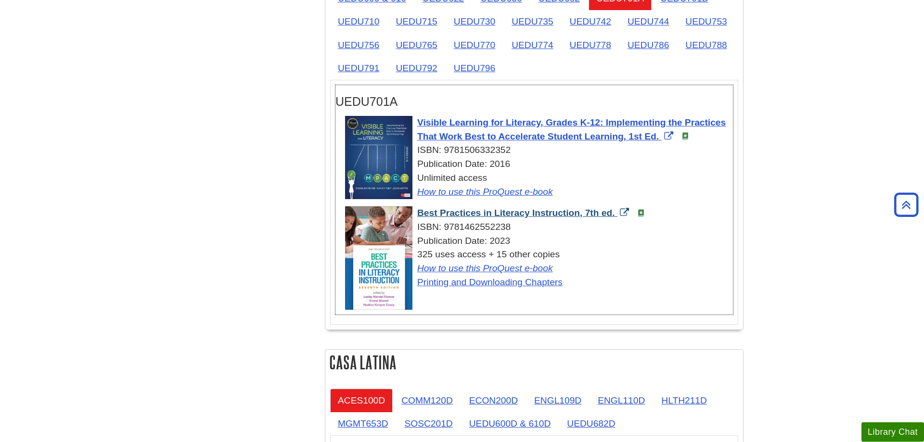
drag, startPoint x: 416, startPoint y: 217, endPoint x: 614, endPoint y: 212, distance: 198.8
click at [614, 212] on div "Best Practices in Literacy Instruction, 7th ed. ISBN: 9781462552238 Publication…" at bounding box center [539, 247] width 388 height 83
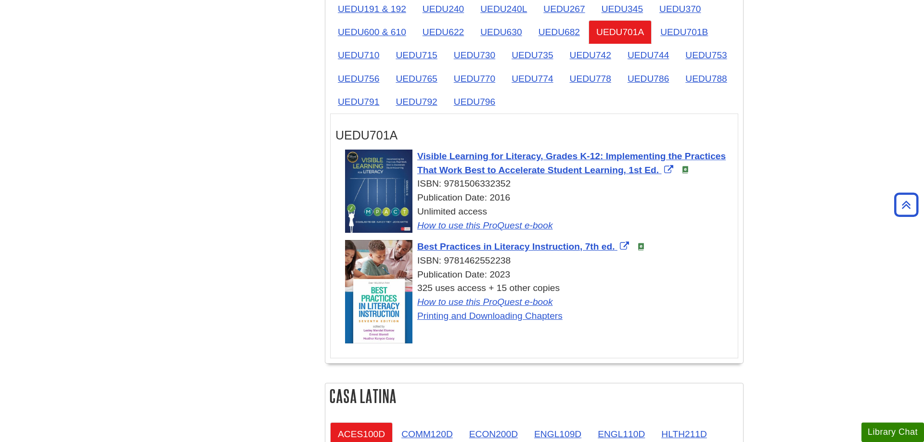
scroll to position [1629, 0]
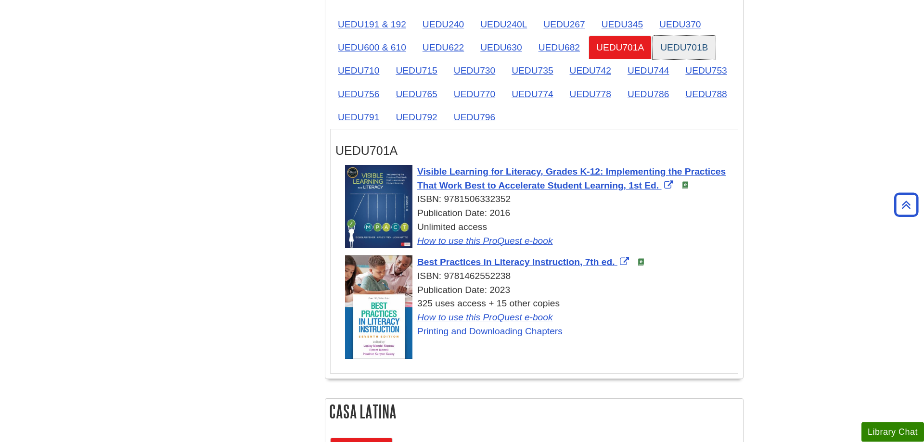
click at [700, 51] on link "UEDU701B" at bounding box center [683, 48] width 63 height 24
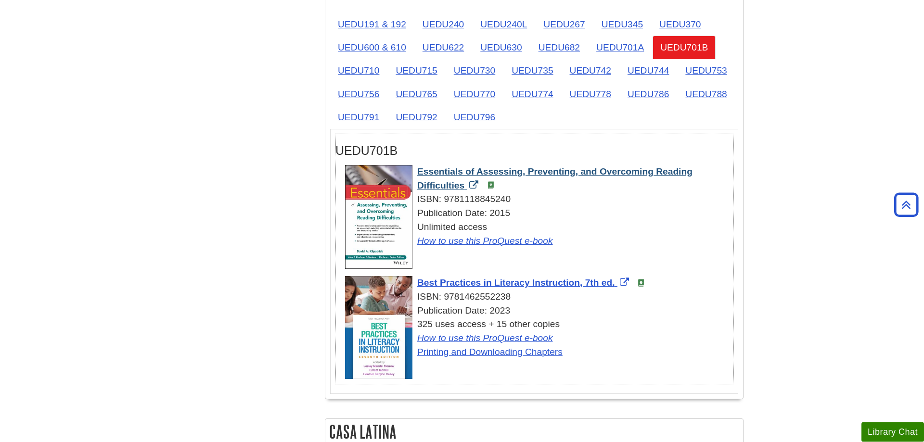
drag, startPoint x: 417, startPoint y: 173, endPoint x: 465, endPoint y: 186, distance: 49.8
click at [465, 186] on div "Essentials of Assessing, Preventing, and Overcoming Reading Difficulties ISBN: …" at bounding box center [539, 206] width 388 height 83
drag, startPoint x: 416, startPoint y: 282, endPoint x: 651, endPoint y: 275, distance: 234.9
click at [617, 283] on div "Best Practices in Literacy Instruction, 7th ed. ISBN: 9781462552238 Publication…" at bounding box center [539, 317] width 388 height 83
click at [387, 75] on li "UEDU710" at bounding box center [359, 71] width 58 height 24
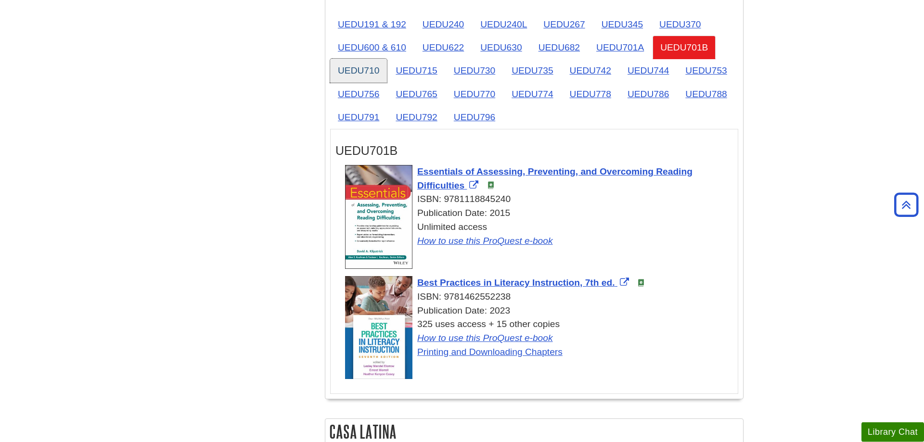
click at [371, 71] on link "UEDU710" at bounding box center [358, 71] width 57 height 24
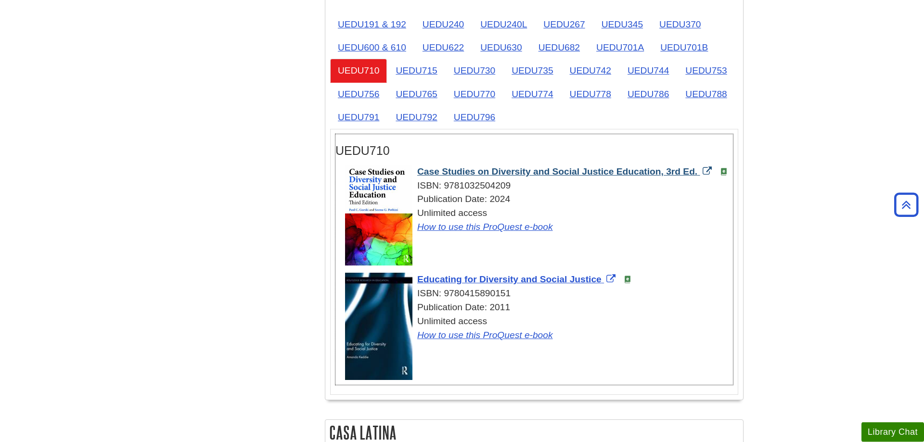
drag, startPoint x: 413, startPoint y: 172, endPoint x: 698, endPoint y: 174, distance: 285.3
click at [698, 174] on div "Case Studies on Diversity and Social Justice Education, 3rd Ed. ISBN: 978103250…" at bounding box center [539, 199] width 388 height 69
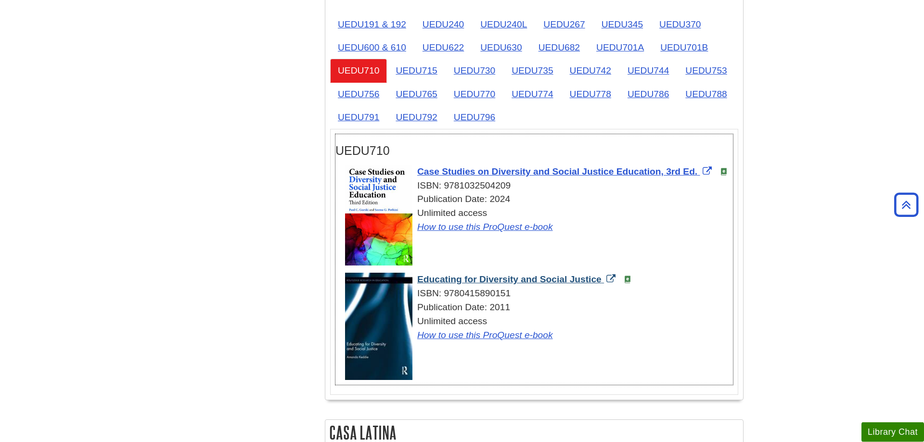
drag, startPoint x: 415, startPoint y: 277, endPoint x: 601, endPoint y: 278, distance: 186.2
click at [601, 278] on div "Educating for Diversity and Social Justice ISBN: 9780415890151 Publication Date…" at bounding box center [539, 307] width 388 height 69
click at [424, 68] on link "UEDU715" at bounding box center [416, 71] width 57 height 24
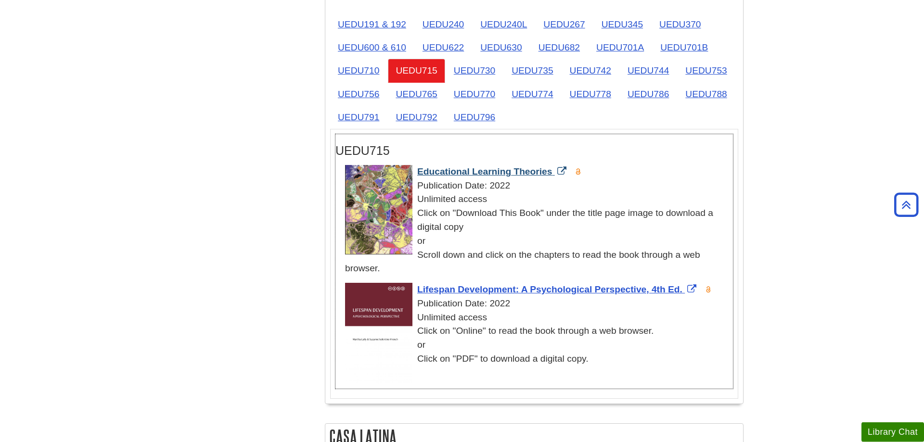
drag, startPoint x: 413, startPoint y: 170, endPoint x: 552, endPoint y: 173, distance: 138.6
click at [552, 173] on div "Educational Learning Theories Publication Date: 2022 Unlimited access Click on …" at bounding box center [539, 220] width 388 height 111
drag, startPoint x: 416, startPoint y: 290, endPoint x: 684, endPoint y: 294, distance: 268.5
click at [684, 294] on div "Lifespan Development: A Psychological Perspective, 4th Ed. Publication Date: 20…" at bounding box center [539, 324] width 388 height 83
click at [490, 75] on link "UEDU730" at bounding box center [474, 71] width 57 height 24
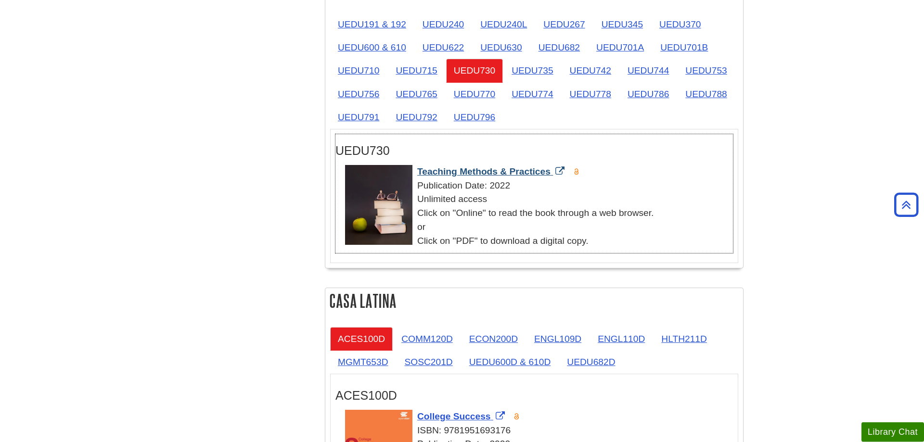
drag, startPoint x: 415, startPoint y: 172, endPoint x: 551, endPoint y: 170, distance: 136.2
click at [551, 170] on div "Teaching Methods & Practices Publication Date: 2022 Unlimited access Click on "…" at bounding box center [539, 206] width 388 height 83
click at [549, 75] on link "UEDU735" at bounding box center [532, 71] width 57 height 24
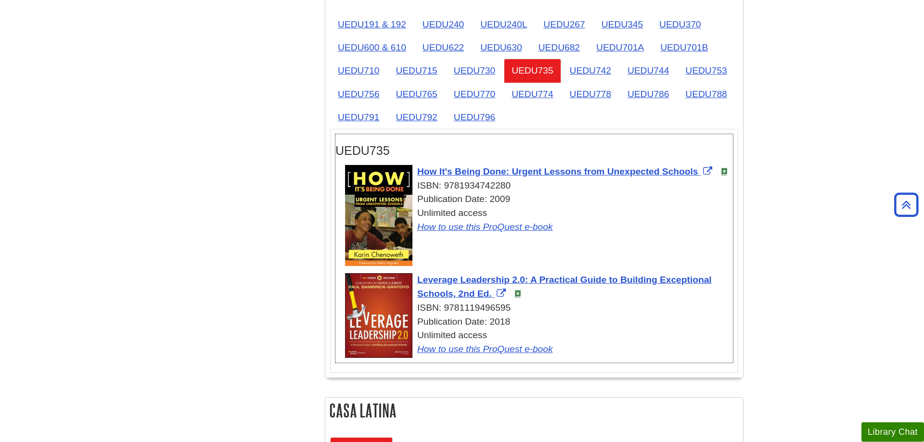
drag, startPoint x: 417, startPoint y: 172, endPoint x: 698, endPoint y: 177, distance: 281.5
click at [698, 177] on div "How It's Being Done: Urgent Lessons from Unexpected Schools ISBN: 9781934742280…" at bounding box center [539, 199] width 388 height 69
drag, startPoint x: 416, startPoint y: 278, endPoint x: 491, endPoint y: 294, distance: 76.3
click at [491, 294] on div "Leverage Leadership 2.0: A Practical Guide to Building Exceptional Schools, 2nd…" at bounding box center [539, 314] width 388 height 83
click at [596, 70] on link "UEDU742" at bounding box center [590, 71] width 57 height 24
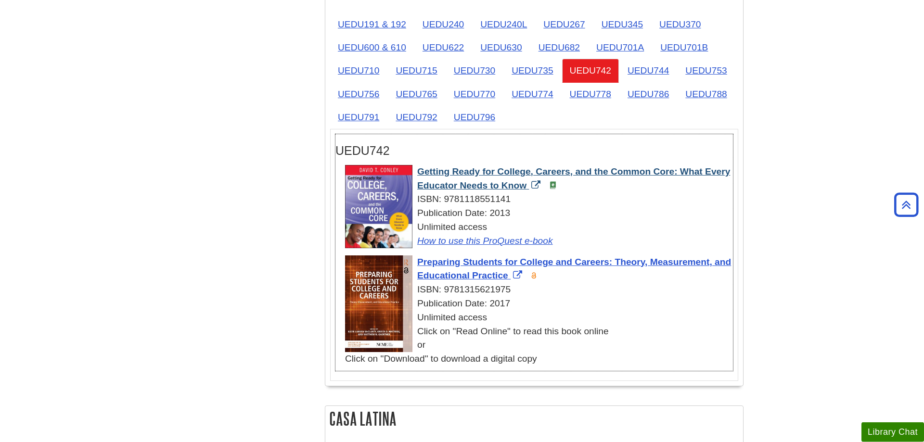
drag, startPoint x: 416, startPoint y: 171, endPoint x: 526, endPoint y: 187, distance: 111.4
click at [526, 187] on div "Getting Ready for College, Careers, and the Common Core: What Every Educator Ne…" at bounding box center [539, 206] width 388 height 83
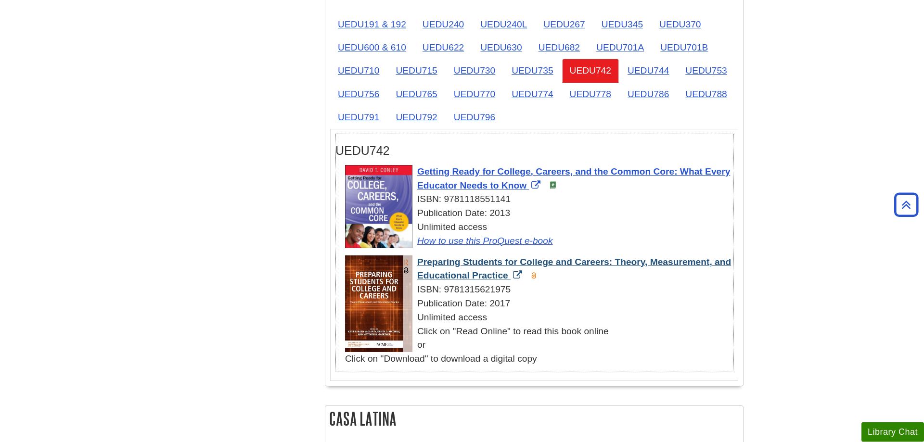
drag, startPoint x: 414, startPoint y: 262, endPoint x: 509, endPoint y: 278, distance: 95.7
click at [509, 278] on div "Preparing Students for College and Careers: Theory, Measurement, and Educationa…" at bounding box center [539, 310] width 388 height 111
click at [628, 75] on link "UEDU744" at bounding box center [648, 71] width 57 height 24
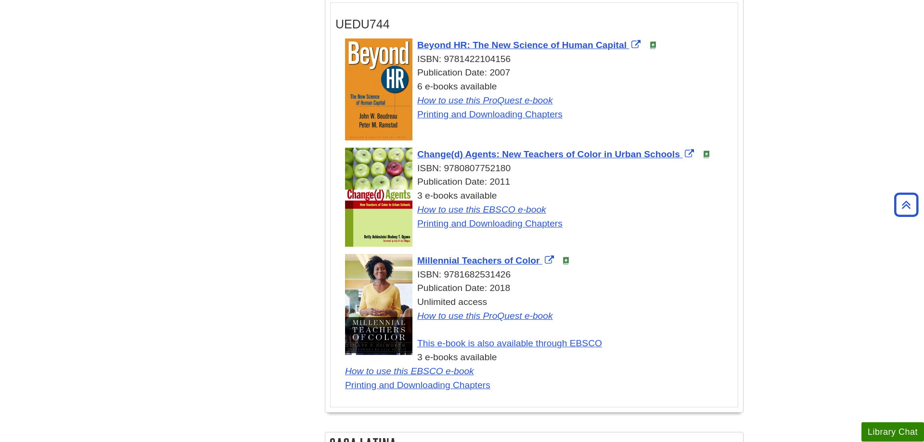
scroll to position [1776, 0]
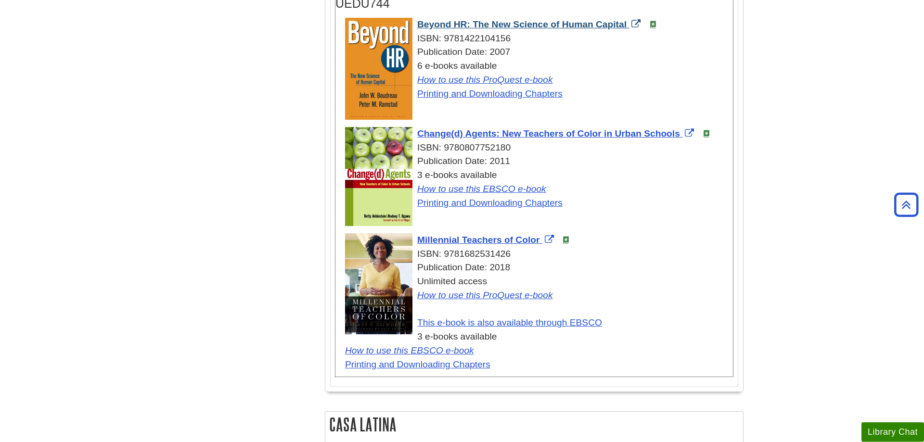
drag, startPoint x: 414, startPoint y: 27, endPoint x: 633, endPoint y: 28, distance: 218.4
click at [628, 27] on div "Beyond HR: The New Science of Human Capital ISBN: 9781422104156 Publication Dat…" at bounding box center [539, 59] width 388 height 83
click at [552, 121] on div "Beyond HR: The New Science of Human Capital ISBN: 9781422104156 Publication Dat…" at bounding box center [539, 71] width 388 height 107
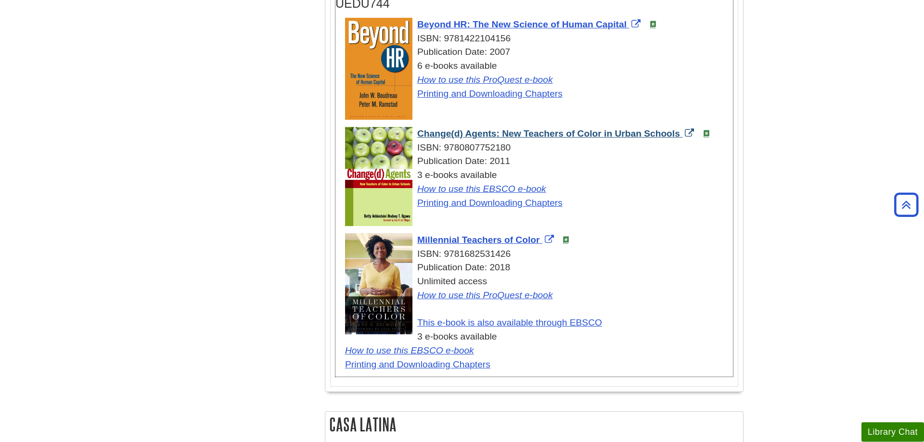
drag, startPoint x: 415, startPoint y: 134, endPoint x: 678, endPoint y: 137, distance: 263.7
click at [678, 137] on div "Change(d) Agents: New Teachers of Color in Urban Schools ISBN: 9780807752180 Pu…" at bounding box center [539, 168] width 388 height 83
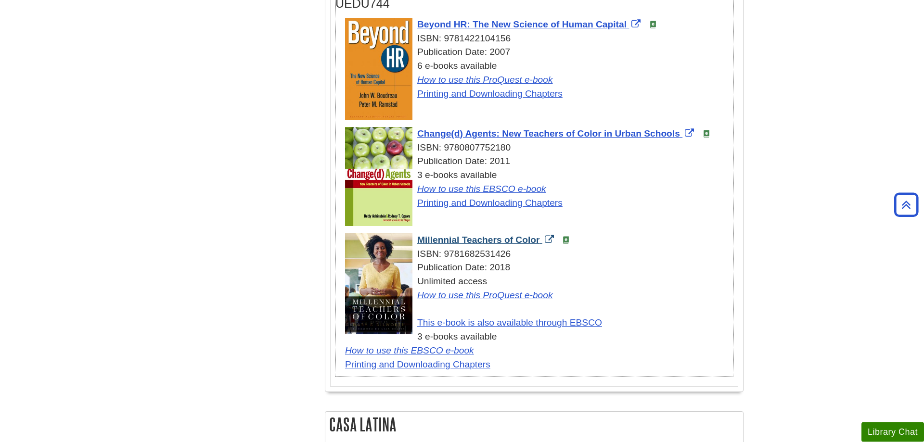
drag, startPoint x: 414, startPoint y: 237, endPoint x: 541, endPoint y: 241, distance: 126.6
click at [541, 241] on div "Millennial Teachers of Color ISBN: 9781682531426 Publication Date: 2018 Unlimit…" at bounding box center [539, 302] width 388 height 139
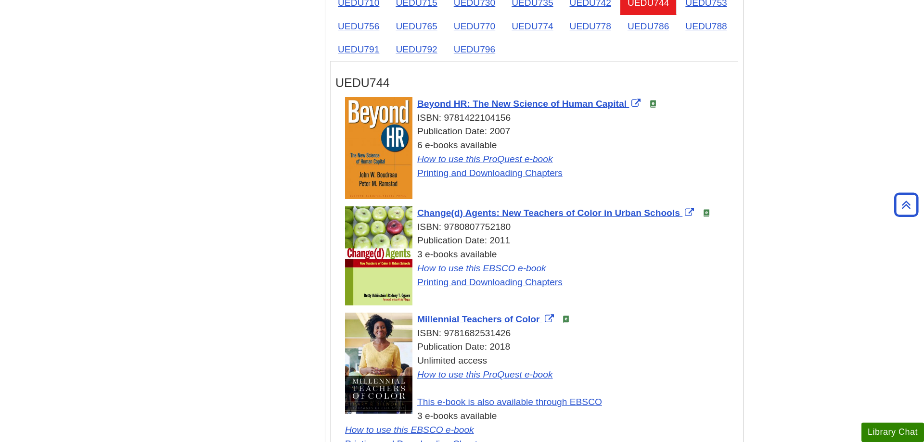
scroll to position [1678, 0]
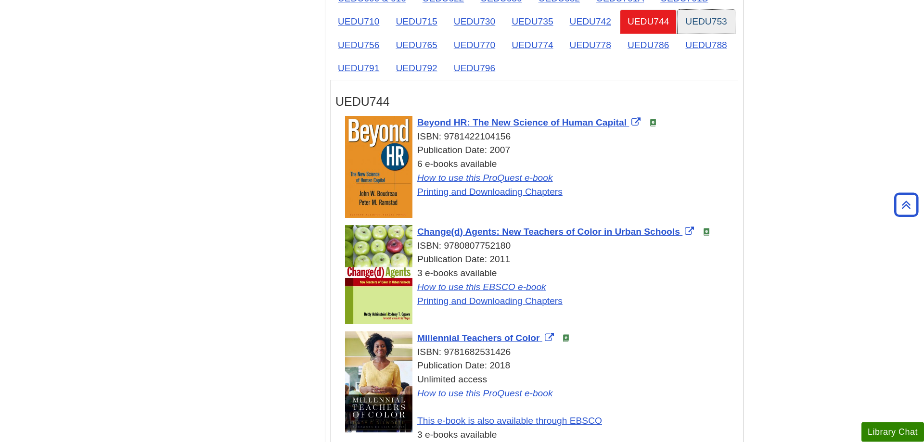
click at [717, 21] on link "UEDU753" at bounding box center [705, 22] width 57 height 24
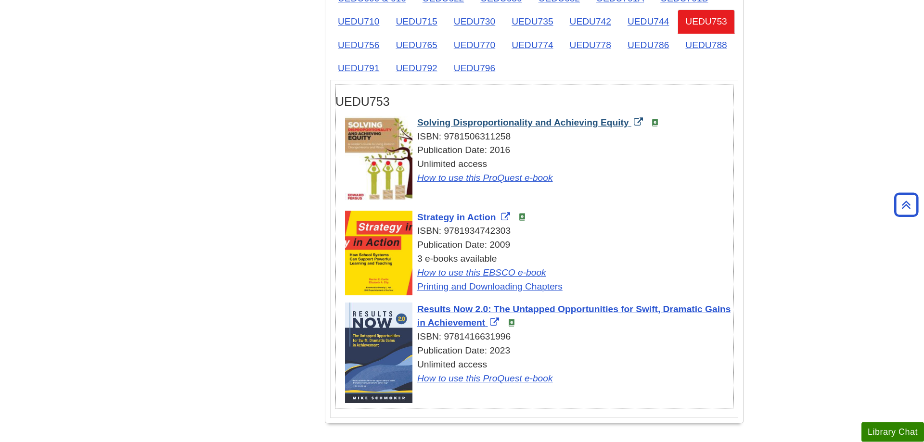
drag, startPoint x: 416, startPoint y: 123, endPoint x: 629, endPoint y: 123, distance: 213.1
click at [629, 123] on div "Solving Disproportionality and Achieving Equity ISBN: 9781506311258 Publication…" at bounding box center [539, 150] width 388 height 69
drag, startPoint x: 416, startPoint y: 217, endPoint x: 495, endPoint y: 219, distance: 78.9
click at [495, 219] on div "Strategy in Action ISBN: 9781934742303 Publication Date: 2009 3 e-books availab…" at bounding box center [539, 252] width 388 height 83
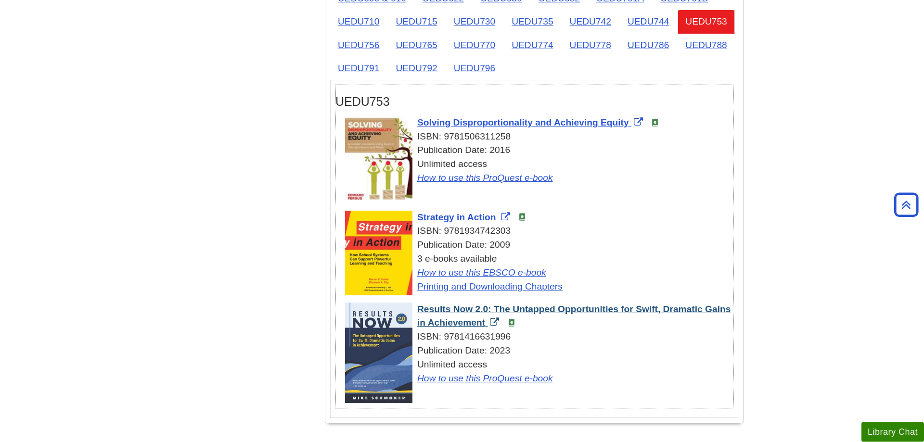
drag, startPoint x: 416, startPoint y: 310, endPoint x: 485, endPoint y: 326, distance: 71.7
click at [485, 326] on div "Results Now 2.0: The Untapped Opportunities for Swift, Dramatic Gains in Achiev…" at bounding box center [539, 344] width 388 height 83
click at [362, 42] on link "UEDU756" at bounding box center [358, 45] width 57 height 24
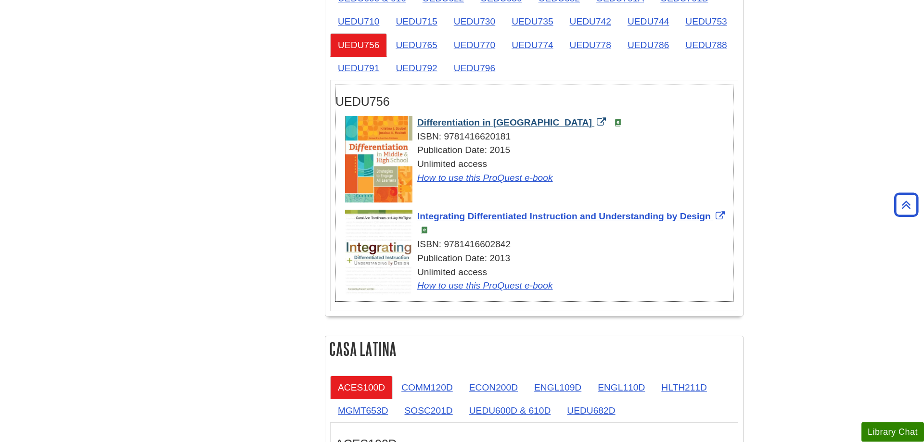
drag, startPoint x: 416, startPoint y: 124, endPoint x: 599, endPoint y: 125, distance: 182.3
click at [599, 125] on div "Differentiation in Middle and High School ISBN: 9781416620181 Publication Date:…" at bounding box center [539, 150] width 388 height 69
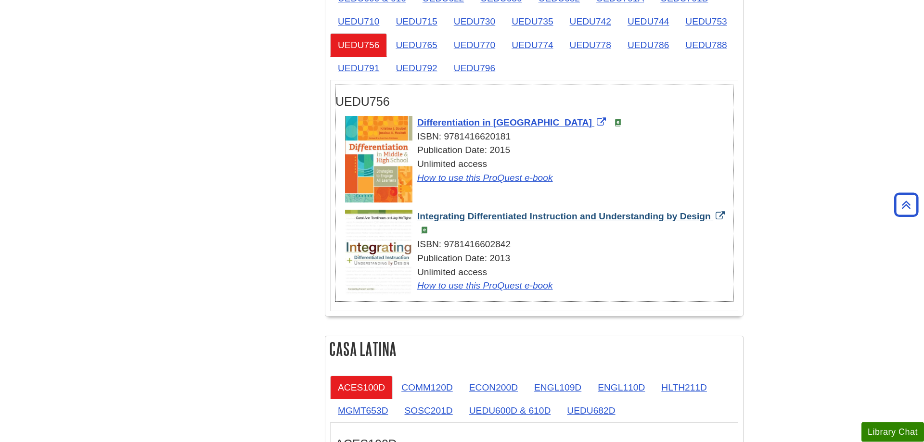
drag, startPoint x: 416, startPoint y: 217, endPoint x: 712, endPoint y: 218, distance: 296.4
click at [712, 218] on div "Integrating Differentiated Instruction and Understanding by Design ISBN: 978141…" at bounding box center [539, 251] width 388 height 83
click at [405, 54] on link "UEDU765" at bounding box center [416, 45] width 57 height 24
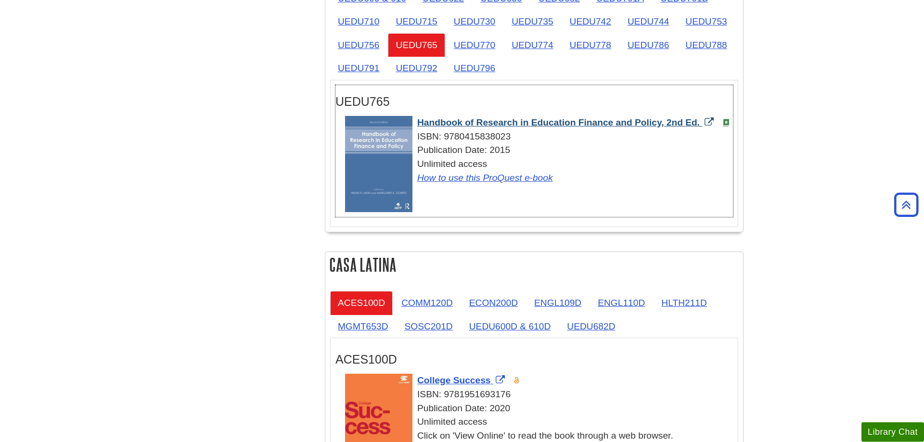
drag, startPoint x: 415, startPoint y: 124, endPoint x: 699, endPoint y: 124, distance: 284.3
click at [699, 124] on div "Handbook of Research in Education Finance and Policy, 2nd Ed. ISBN: 97804158380…" at bounding box center [539, 150] width 388 height 69
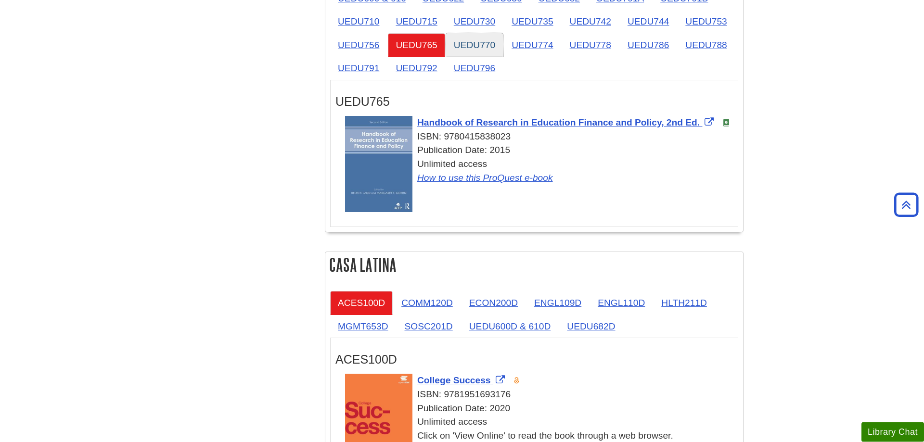
click at [475, 44] on link "UEDU770" at bounding box center [474, 45] width 57 height 24
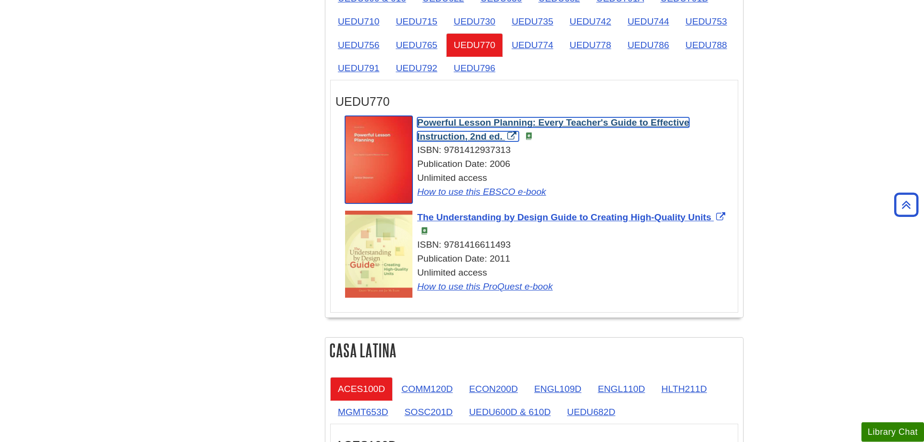
click at [416, 121] on div "Powerful Lesson Planning: Every Teacher's Guide to Effective Instruction, 2nd e…" at bounding box center [539, 157] width 388 height 83
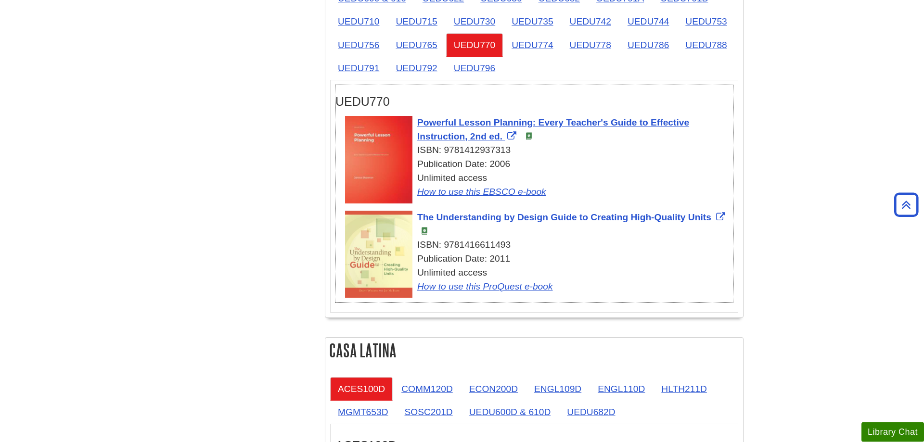
click at [466, 91] on div "UEDU770" at bounding box center [533, 99] width 397 height 28
drag, startPoint x: 415, startPoint y: 122, endPoint x: 505, endPoint y: 133, distance: 90.2
click at [505, 133] on div "Powerful Lesson Planning: Every Teacher's Guide to Effective Instruction, 2nd e…" at bounding box center [539, 157] width 388 height 83
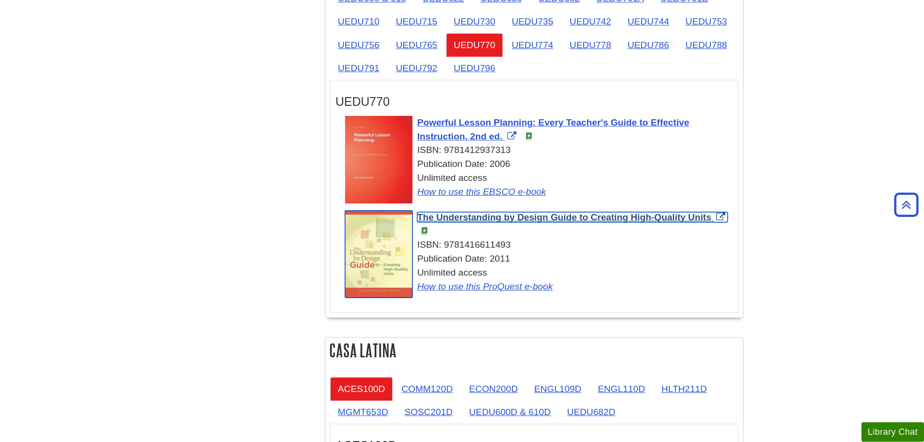
click at [417, 216] on span "The Understanding by Design Guide to Creating High-Quality Units" at bounding box center [564, 217] width 294 height 10
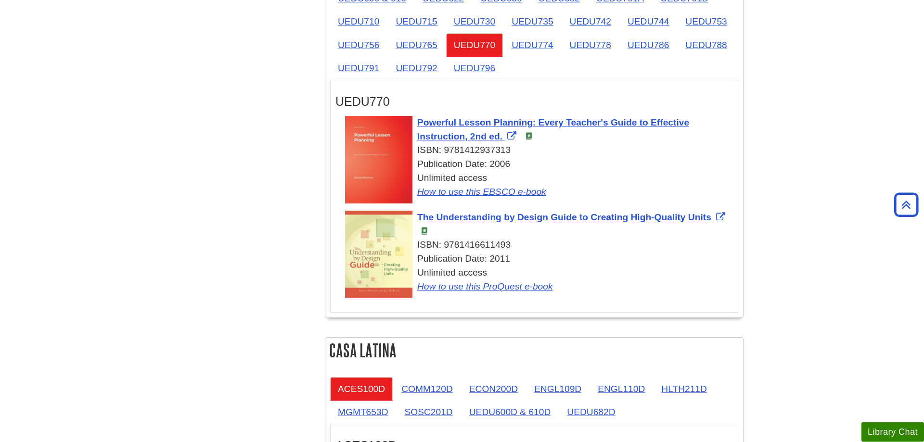
drag, startPoint x: 415, startPoint y: 218, endPoint x: 712, endPoint y: 217, distance: 296.8
click at [712, 217] on div "The Understanding by Design Guide to Creating High-Quality Units ISBN: 97814166…" at bounding box center [539, 252] width 388 height 83
click at [547, 43] on link "UEDU774" at bounding box center [532, 45] width 57 height 24
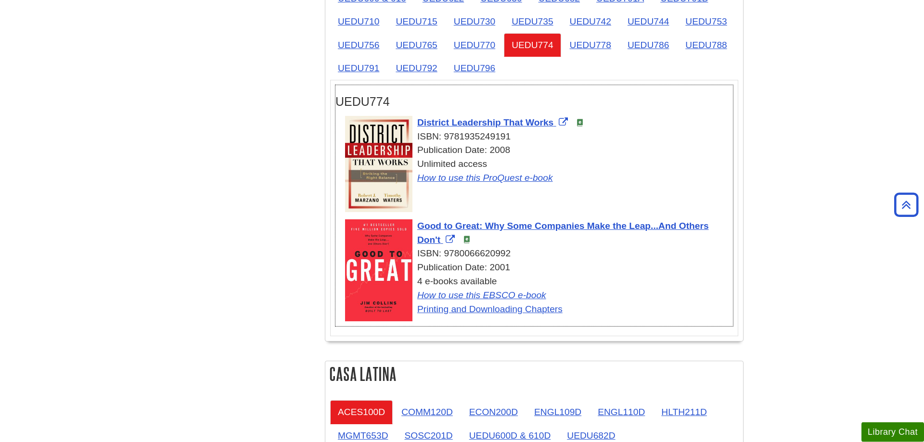
drag, startPoint x: 414, startPoint y: 122, endPoint x: 554, endPoint y: 129, distance: 140.7
click at [554, 129] on div "District Leadership That Works ISBN: 9781935249191 Publication Date: 2008 Unlim…" at bounding box center [539, 150] width 388 height 69
drag, startPoint x: 414, startPoint y: 227, endPoint x: 441, endPoint y: 243, distance: 31.8
click at [441, 243] on div "Good to Great: Why Some Companies Make the Leap...And Others Don't ISBN: 978006…" at bounding box center [539, 267] width 388 height 97
click at [571, 47] on link "UEDU778" at bounding box center [590, 45] width 57 height 24
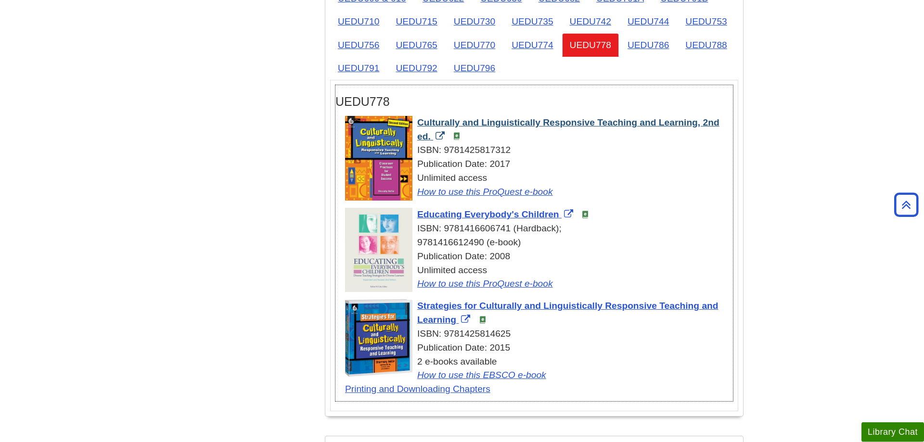
drag, startPoint x: 415, startPoint y: 121, endPoint x: 430, endPoint y: 133, distance: 19.8
click at [430, 133] on div "Culturally and Linguistically Responsive Teaching and Learning, 2nd ed. ISBN: 9…" at bounding box center [539, 157] width 388 height 83
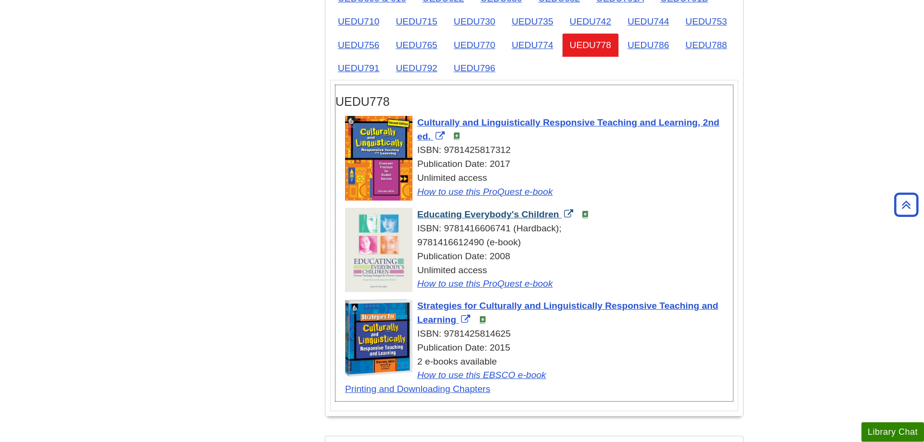
drag, startPoint x: 415, startPoint y: 217, endPoint x: 557, endPoint y: 217, distance: 141.9
click at [557, 217] on div "Educating Everybody's Children ISBN: 9781416606741 (Hardback); 9781416612490 (e…" at bounding box center [539, 249] width 388 height 83
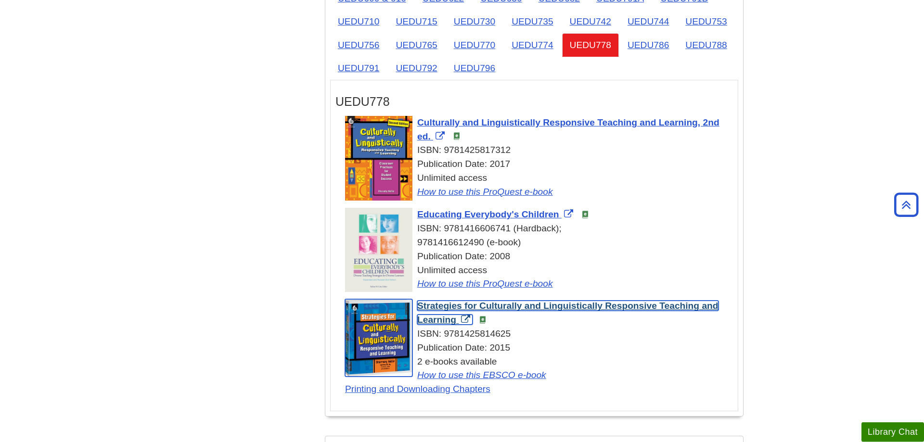
click at [417, 305] on span "Strategies for Culturally and Linguistically Responsive Teaching and Learning" at bounding box center [567, 313] width 301 height 24
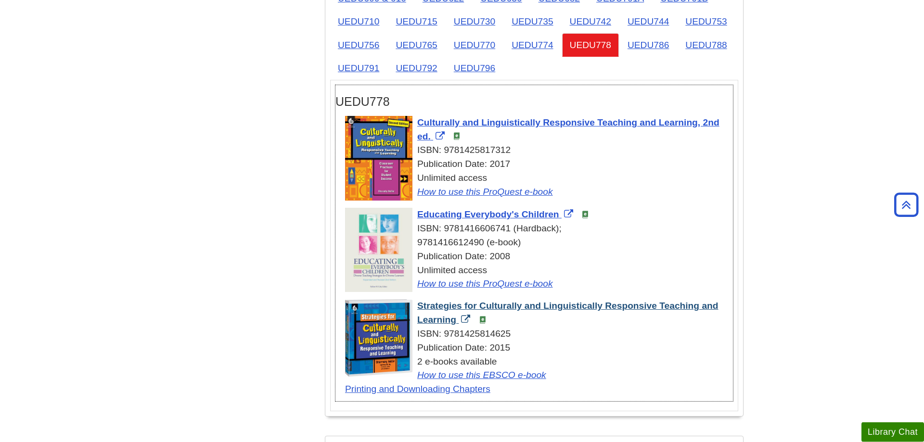
drag, startPoint x: 416, startPoint y: 306, endPoint x: 457, endPoint y: 321, distance: 44.0
click at [457, 321] on div "Strategies for Culturally and Linguistically Responsive Teaching and Learning I…" at bounding box center [539, 347] width 388 height 97
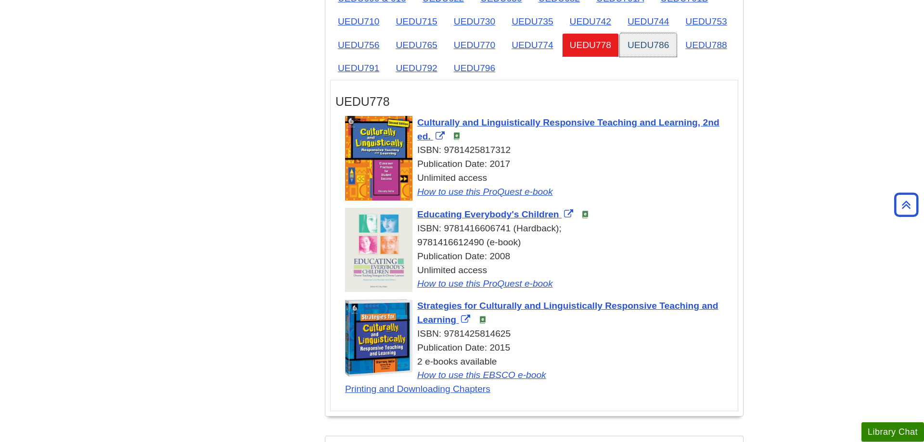
click at [646, 42] on link "UEDU786" at bounding box center [648, 45] width 57 height 24
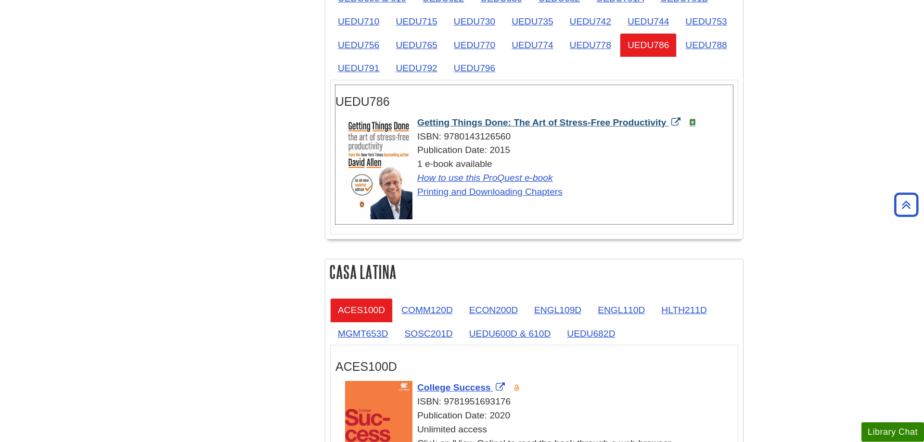
drag, startPoint x: 415, startPoint y: 123, endPoint x: 668, endPoint y: 126, distance: 253.1
click at [668, 126] on div "Getting Things Done: The Art of Stress-Free Productivity ISBN: 9780143126560 Pu…" at bounding box center [539, 157] width 388 height 83
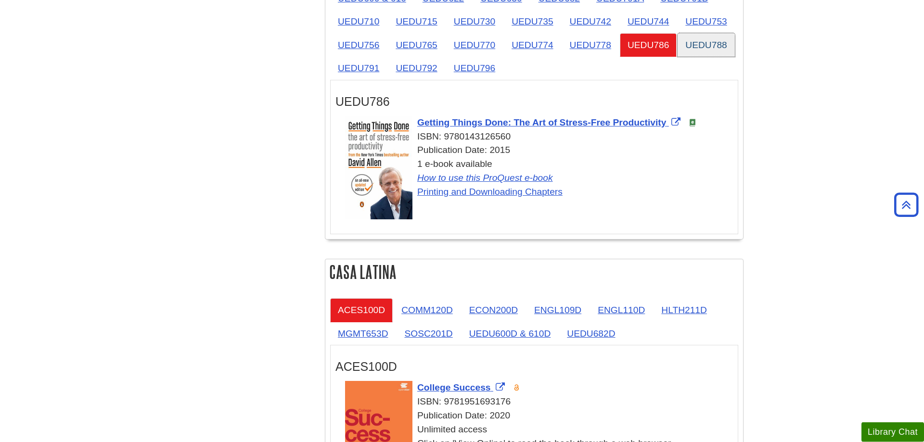
click at [704, 45] on link "UEDU788" at bounding box center [705, 45] width 57 height 24
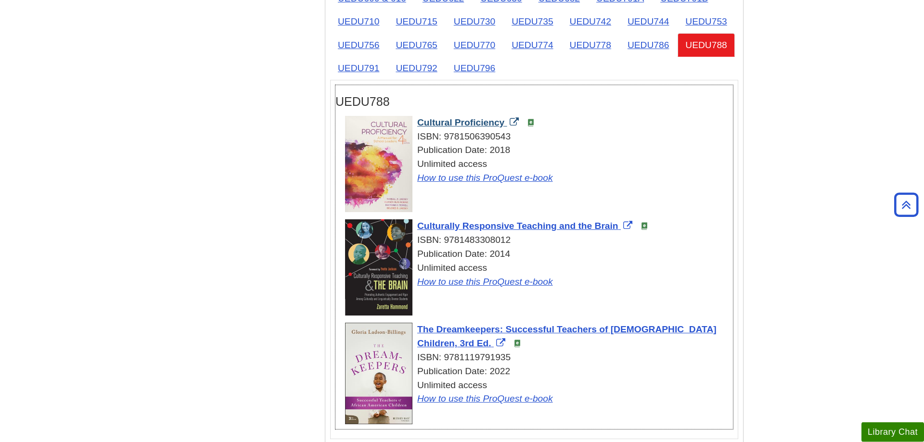
drag, startPoint x: 415, startPoint y: 123, endPoint x: 508, endPoint y: 125, distance: 92.9
click at [508, 125] on div "Cultural Proficiency ISBN: 9781506390543 Publication Date: 2018 Unlimited acces…" at bounding box center [539, 150] width 388 height 69
drag, startPoint x: 415, startPoint y: 227, endPoint x: 619, endPoint y: 224, distance: 204.5
click at [619, 224] on div "Culturally Responsive Teaching and the Brain ISBN: 9781483308012 Publication Da…" at bounding box center [539, 253] width 388 height 69
drag, startPoint x: 416, startPoint y: 330, endPoint x: 447, endPoint y: 340, distance: 33.0
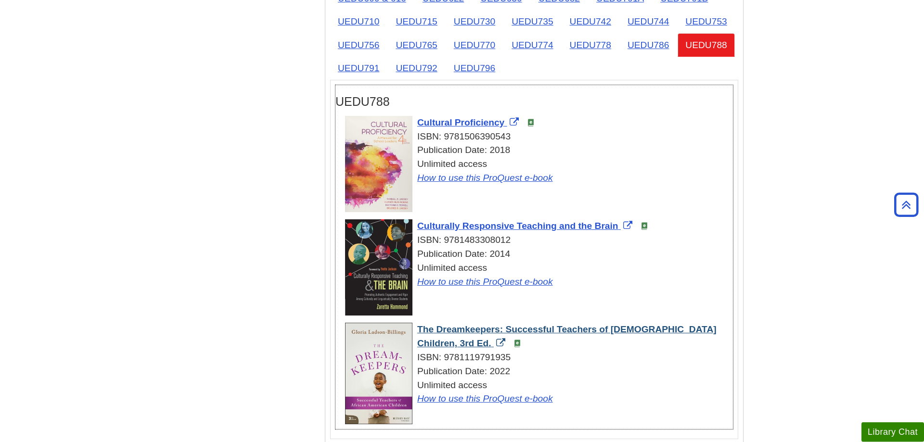
click at [447, 340] on div "The Dreamkeepers: Successful Teachers of African American Children, 3rd Ed. ISB…" at bounding box center [539, 364] width 388 height 83
click at [357, 75] on link "UEDU791" at bounding box center [358, 68] width 57 height 24
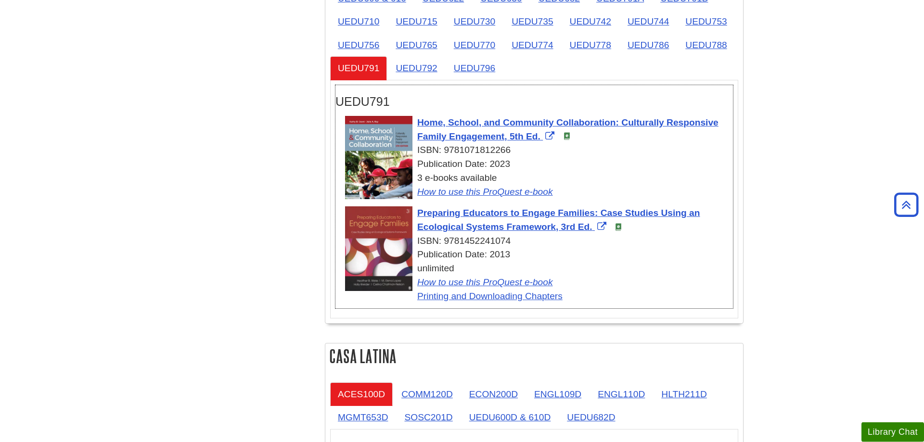
click at [488, 100] on h3 "UEDU791" at bounding box center [533, 102] width 397 height 14
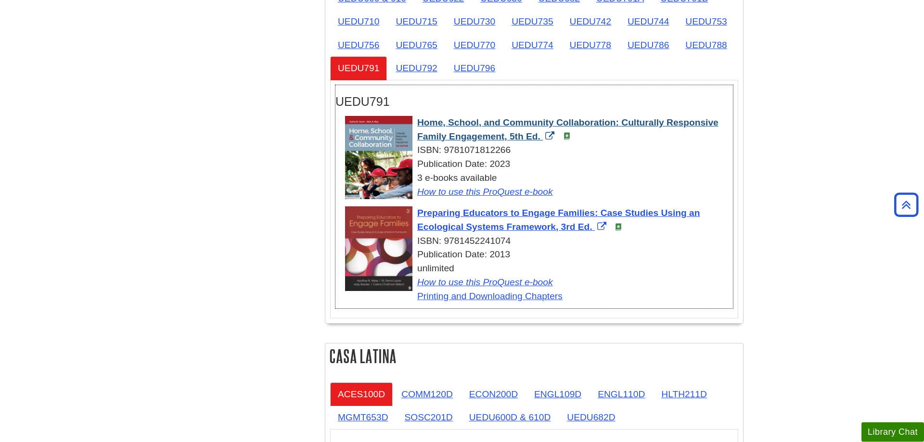
drag, startPoint x: 414, startPoint y: 124, endPoint x: 541, endPoint y: 139, distance: 127.9
click at [541, 139] on div "Home, School, and Community Collaboration: Culturally Responsive Family Engagem…" at bounding box center [539, 157] width 388 height 83
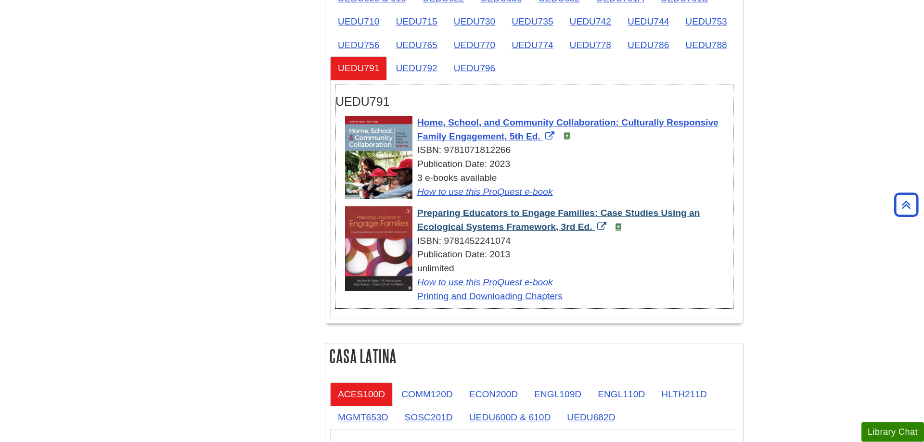
drag, startPoint x: 413, startPoint y: 213, endPoint x: 593, endPoint y: 232, distance: 181.0
click at [592, 231] on div "Preparing Educators to Engage Families: Case Studies Using an Ecological System…" at bounding box center [539, 254] width 388 height 97
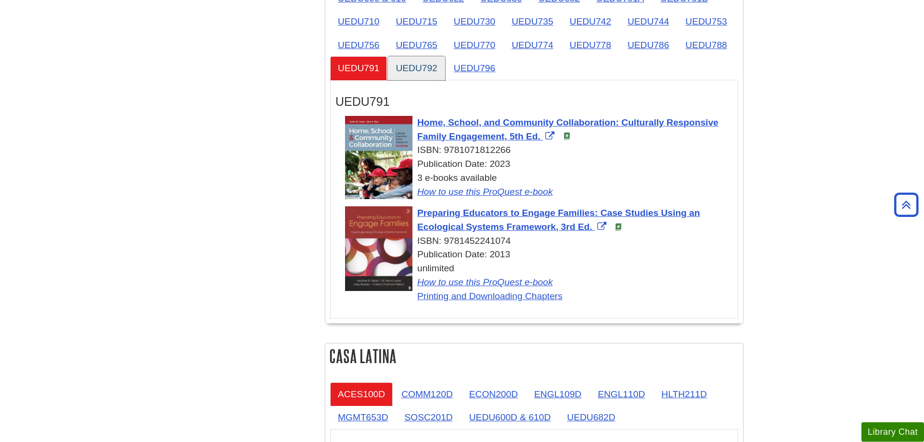
click at [418, 64] on link "UEDU792" at bounding box center [416, 68] width 57 height 24
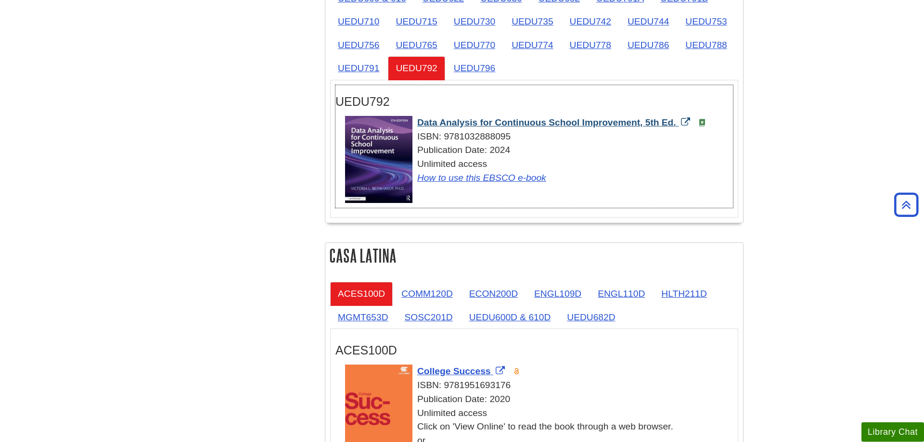
drag, startPoint x: 416, startPoint y: 122, endPoint x: 677, endPoint y: 127, distance: 261.3
click at [677, 127] on div "Data Analysis for Continuous School Improvement, 5th Ed. ISBN: 9781032888095 Pu…" at bounding box center [539, 150] width 388 height 69
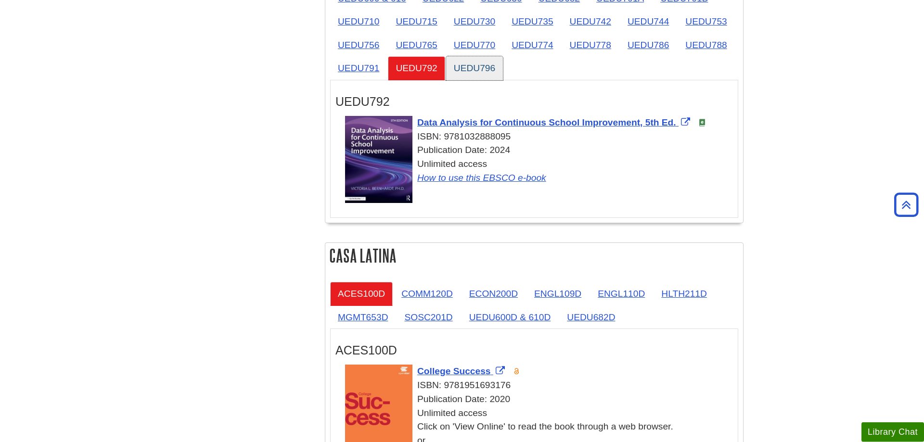
click at [497, 75] on link "UEDU796" at bounding box center [474, 68] width 57 height 24
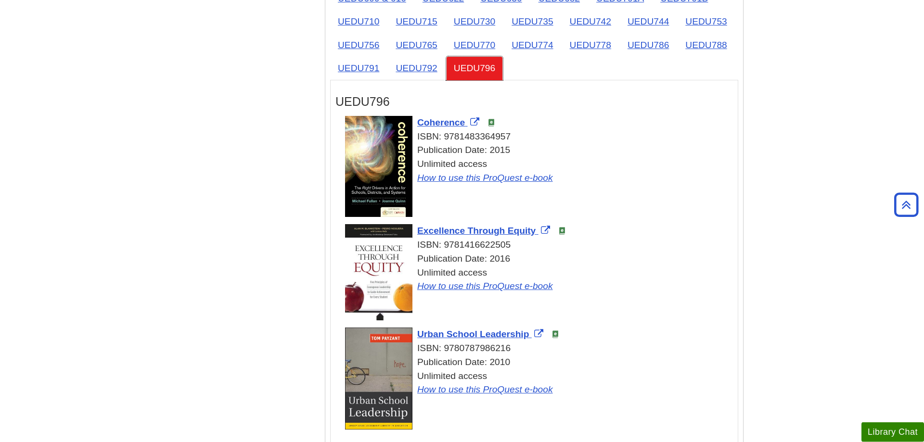
scroll to position [1776, 0]
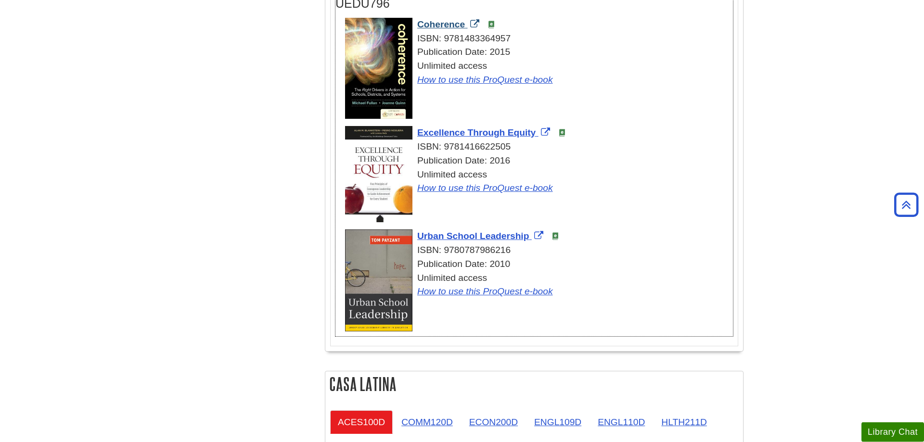
drag, startPoint x: 414, startPoint y: 24, endPoint x: 466, endPoint y: 25, distance: 52.0
click at [466, 25] on div "Coherence ISBN: 9781483364957 Publication Date: 2015 Unlimited access How to us…" at bounding box center [539, 52] width 388 height 69
drag, startPoint x: 414, startPoint y: 135, endPoint x: 536, endPoint y: 133, distance: 122.2
click at [536, 133] on div "Excellence Through Equity ISBN: 9781416622505 Publication Date: 2016 Unlimited …" at bounding box center [539, 160] width 388 height 69
drag, startPoint x: 416, startPoint y: 235, endPoint x: 530, endPoint y: 235, distance: 114.5
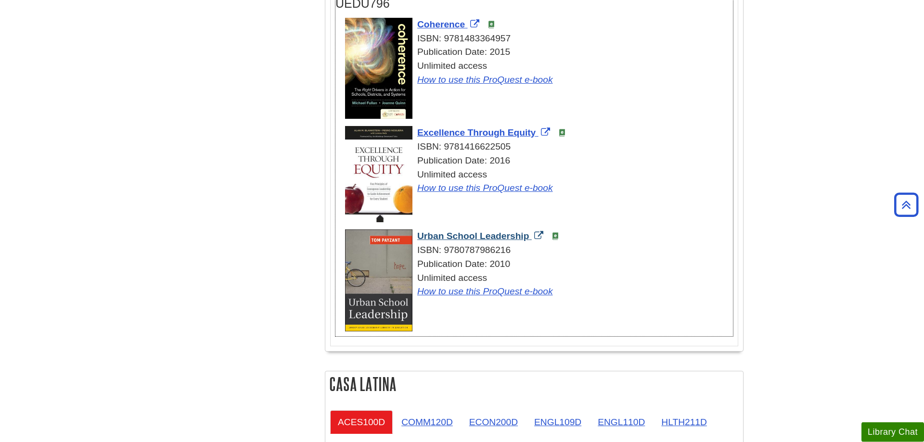
click at [530, 235] on div "Urban School Leadership ISBN: 9780787986216 Publication Date: 2010 Unlimited ac…" at bounding box center [539, 263] width 388 height 69
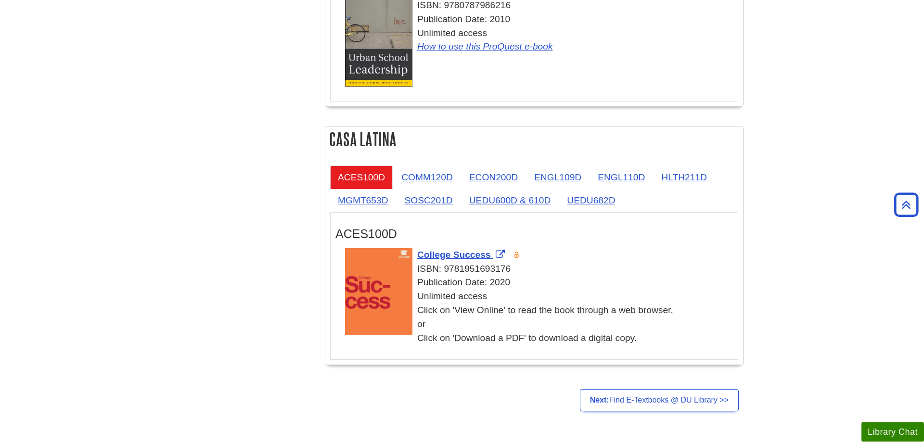
scroll to position [2021, 0]
drag, startPoint x: 416, startPoint y: 253, endPoint x: 490, endPoint y: 255, distance: 74.1
click at [490, 255] on div "College Success ISBN: 9781951693176 Publication Date: 2020 Unlimited access Cli…" at bounding box center [539, 296] width 388 height 97
click at [435, 174] on link "COMM120D" at bounding box center [427, 177] width 67 height 24
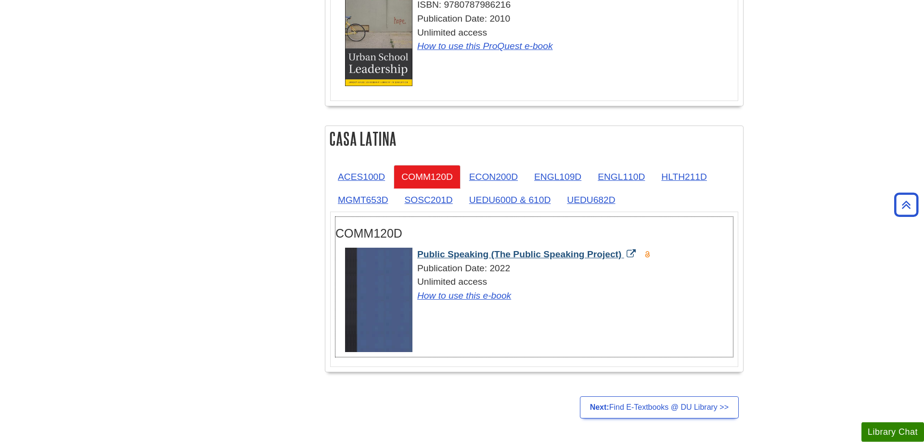
drag, startPoint x: 415, startPoint y: 251, endPoint x: 623, endPoint y: 252, distance: 207.8
click at [623, 252] on div "Public Speaking (The Public Speaking Project) Publication Date: 2022 Unlimited …" at bounding box center [539, 275] width 388 height 55
click at [549, 253] on span "Public Speaking (The Public Speaking Project)" at bounding box center [519, 254] width 204 height 10
click at [507, 177] on link "ECON200D" at bounding box center [493, 177] width 64 height 24
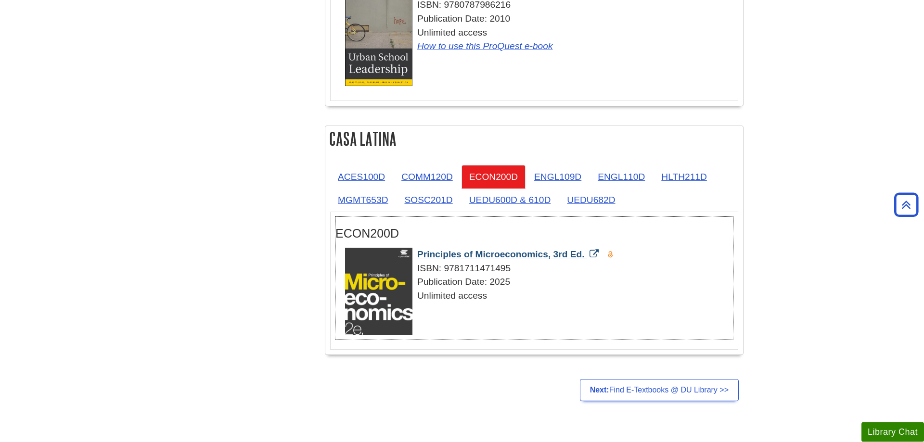
drag, startPoint x: 416, startPoint y: 255, endPoint x: 585, endPoint y: 255, distance: 169.4
click at [585, 255] on div "Principles of Microeconomics, 3rd Ed. ISBN: 9781711471495 Publication Date: 202…" at bounding box center [539, 275] width 388 height 55
click at [563, 178] on link "ENGL109D" at bounding box center [557, 177] width 63 height 24
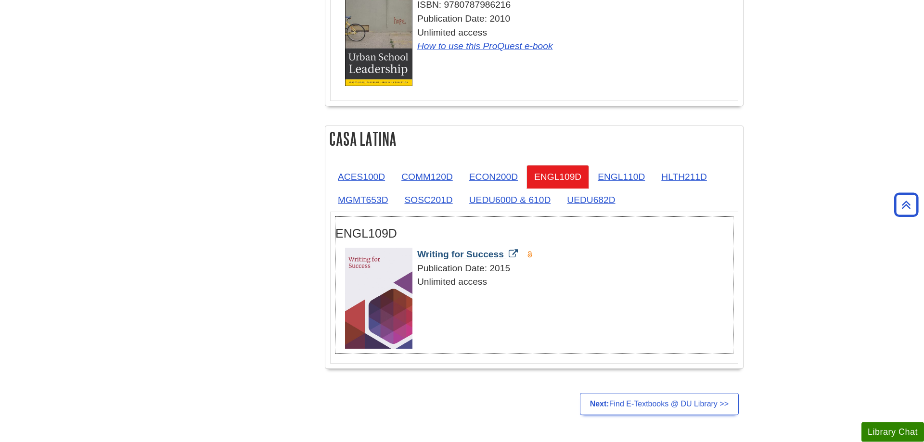
drag, startPoint x: 416, startPoint y: 254, endPoint x: 505, endPoint y: 255, distance: 89.0
click at [505, 255] on div "Writing for Success Publication Date: 2015 Unlimited access" at bounding box center [539, 268] width 388 height 41
click at [624, 176] on link "ENGL110D" at bounding box center [621, 177] width 63 height 24
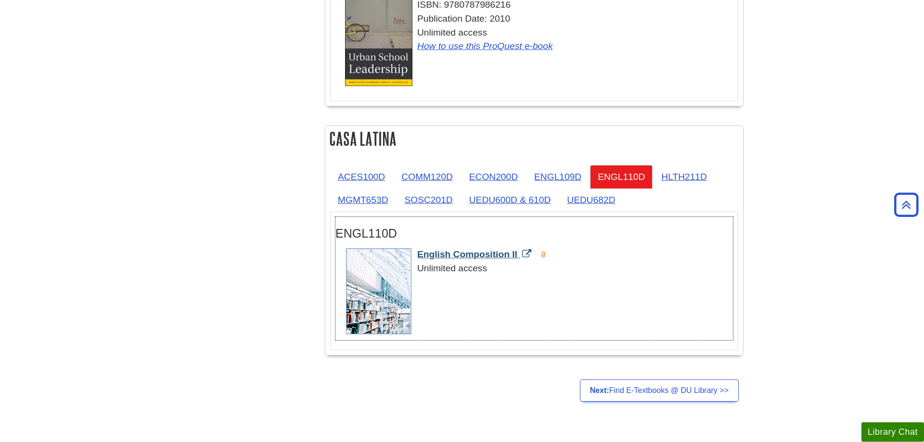
drag, startPoint x: 413, startPoint y: 255, endPoint x: 518, endPoint y: 253, distance: 105.4
click at [518, 253] on div "English Composition II Unlimited access" at bounding box center [539, 262] width 388 height 28
click at [680, 172] on link "HLTH211D" at bounding box center [683, 177] width 61 height 24
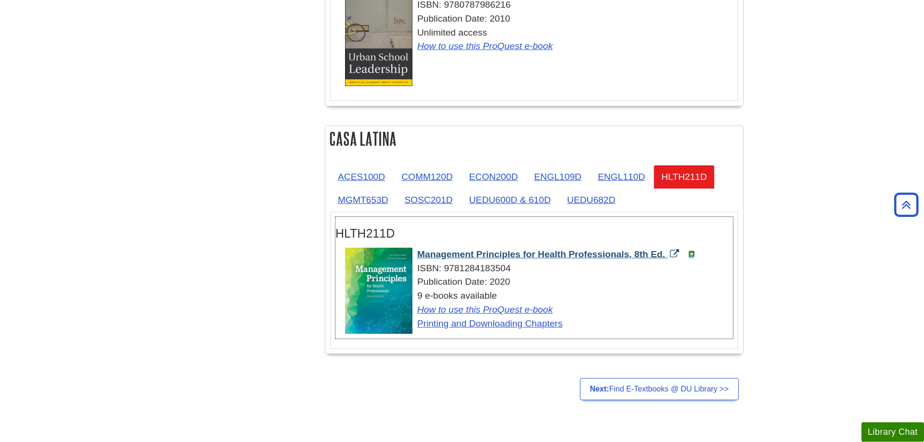
drag, startPoint x: 415, startPoint y: 255, endPoint x: 667, endPoint y: 255, distance: 252.1
click at [667, 255] on div "Management Principles for Health Professionals, 8th Ed. ISBN: 9781284183504 Pub…" at bounding box center [539, 289] width 388 height 83
click at [379, 206] on link "MGMT653D" at bounding box center [362, 200] width 65 height 24
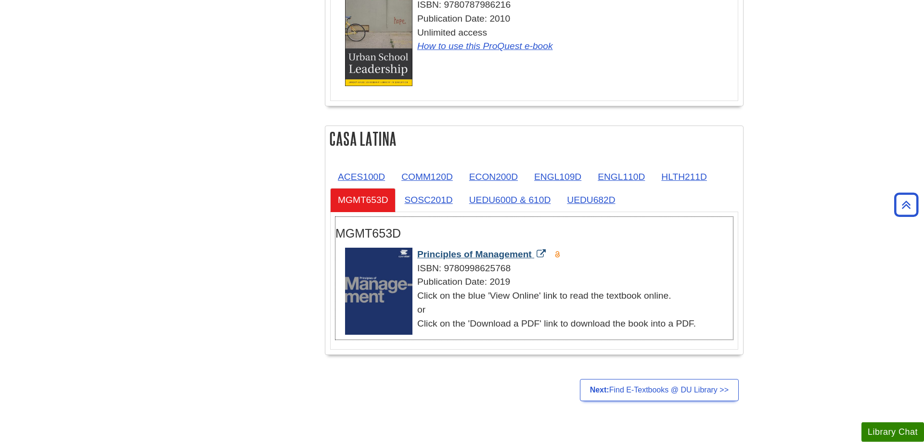
drag, startPoint x: 414, startPoint y: 255, endPoint x: 532, endPoint y: 253, distance: 117.4
click at [532, 253] on div "Principles of Management ISBN: 9780998625768 Publication Date: 2019 Click on th…" at bounding box center [539, 289] width 388 height 83
click at [441, 198] on link "SOSC201D" at bounding box center [428, 200] width 64 height 24
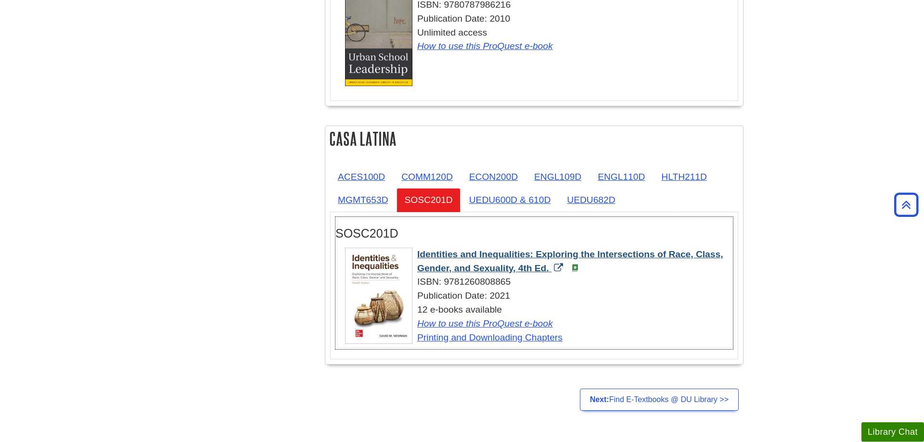
drag, startPoint x: 415, startPoint y: 253, endPoint x: 549, endPoint y: 272, distance: 135.7
click at [549, 272] on div "Identities and Inequalities: Exploring the Intersections of Race, Class, Gender…" at bounding box center [539, 296] width 388 height 97
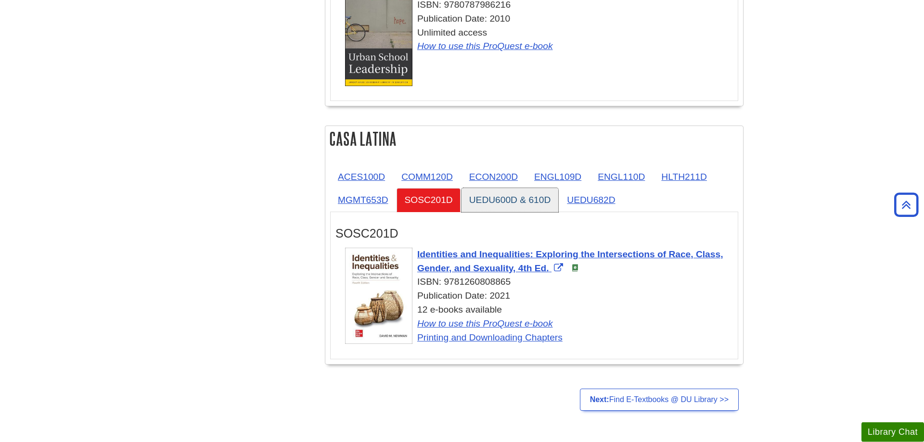
click at [539, 204] on link "UEDU600D & 610D" at bounding box center [509, 200] width 97 height 24
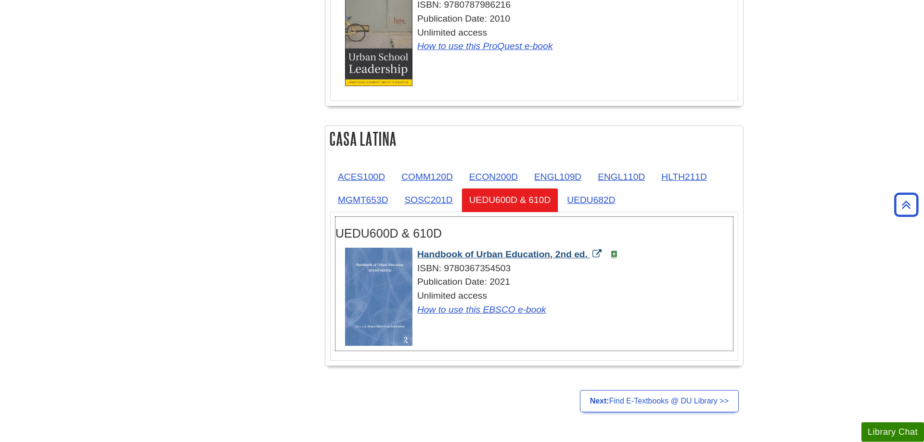
drag, startPoint x: 415, startPoint y: 254, endPoint x: 588, endPoint y: 257, distance: 172.8
click at [588, 257] on div "Handbook of Urban Education, 2nd ed. ISBN: 9780367354503 Publication Date: 2021…" at bounding box center [539, 282] width 388 height 69
click at [593, 204] on link "UEDU682D" at bounding box center [591, 200] width 64 height 24
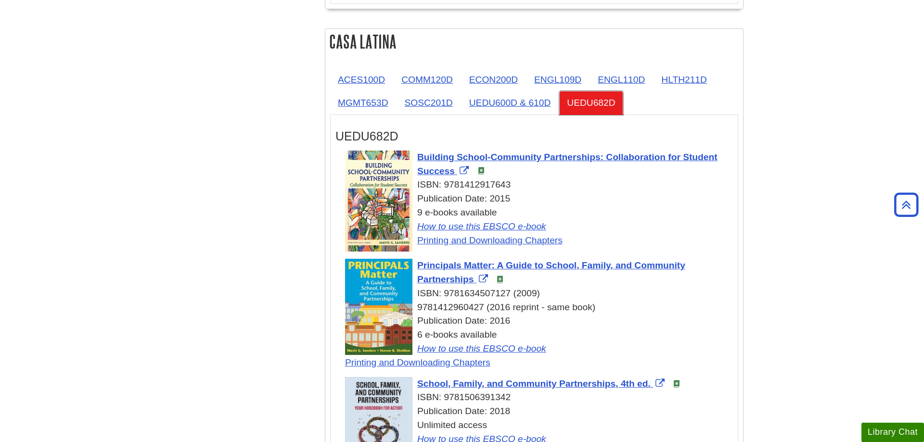
scroll to position [2119, 0]
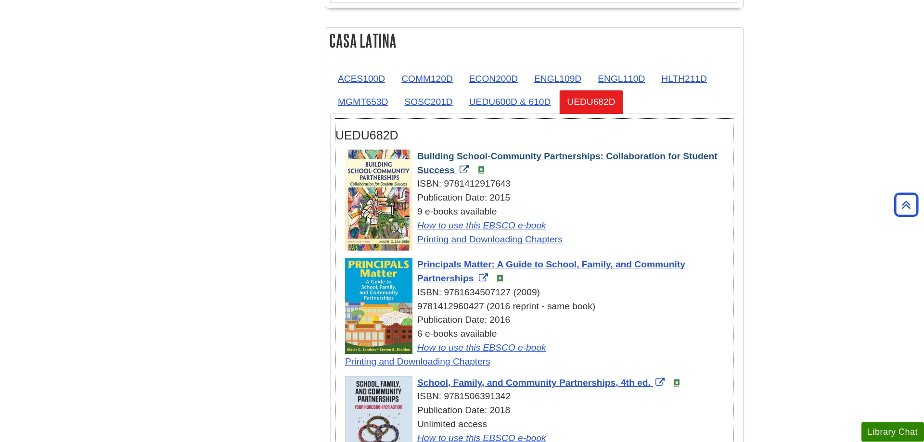
drag, startPoint x: 416, startPoint y: 157, endPoint x: 454, endPoint y: 169, distance: 40.5
click at [454, 169] on div "Building School-Community Partnerships: Collaboration for Student Success ISBN:…" at bounding box center [539, 198] width 388 height 97
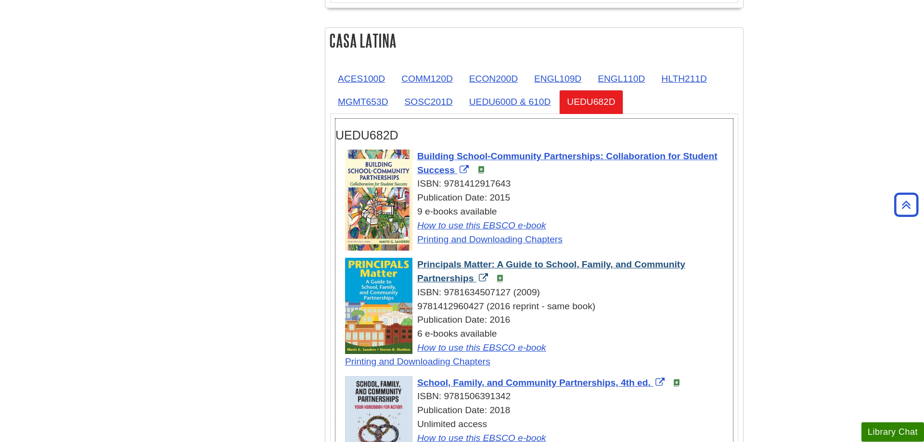
drag, startPoint x: 415, startPoint y: 265, endPoint x: 474, endPoint y: 281, distance: 60.8
click at [474, 281] on div "Principals Matter: A Guide to School, Family, and Community Partnerships ISBN: …" at bounding box center [539, 313] width 388 height 111
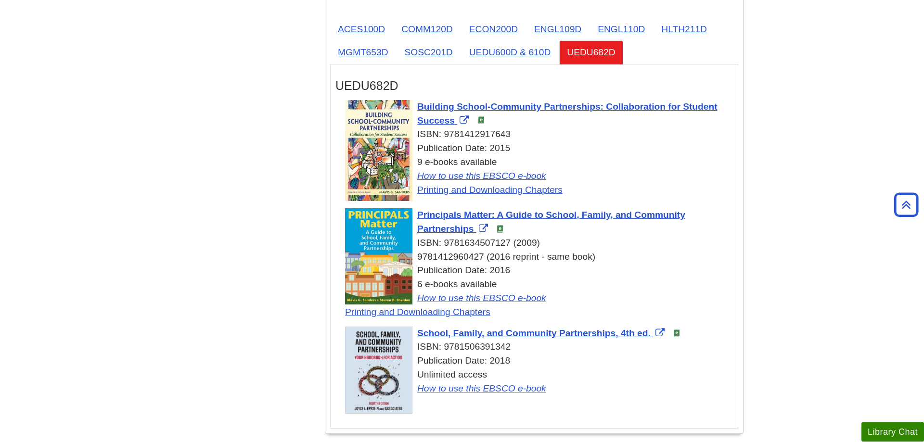
scroll to position [2217, 0]
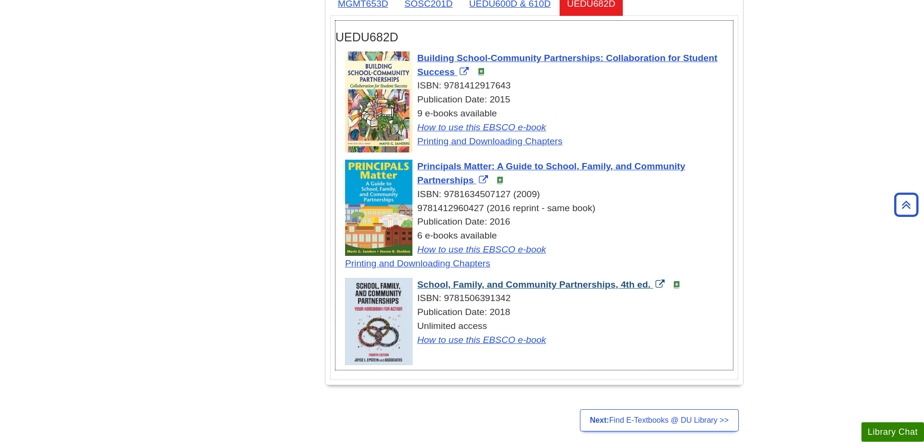
drag, startPoint x: 415, startPoint y: 284, endPoint x: 651, endPoint y: 284, distance: 236.7
click at [651, 284] on div "School, Family, and Community Partnerships, 4th ed. ISBN: 9781506391342 Publica…" at bounding box center [539, 312] width 388 height 69
